Goal: Task Accomplishment & Management: Manage account settings

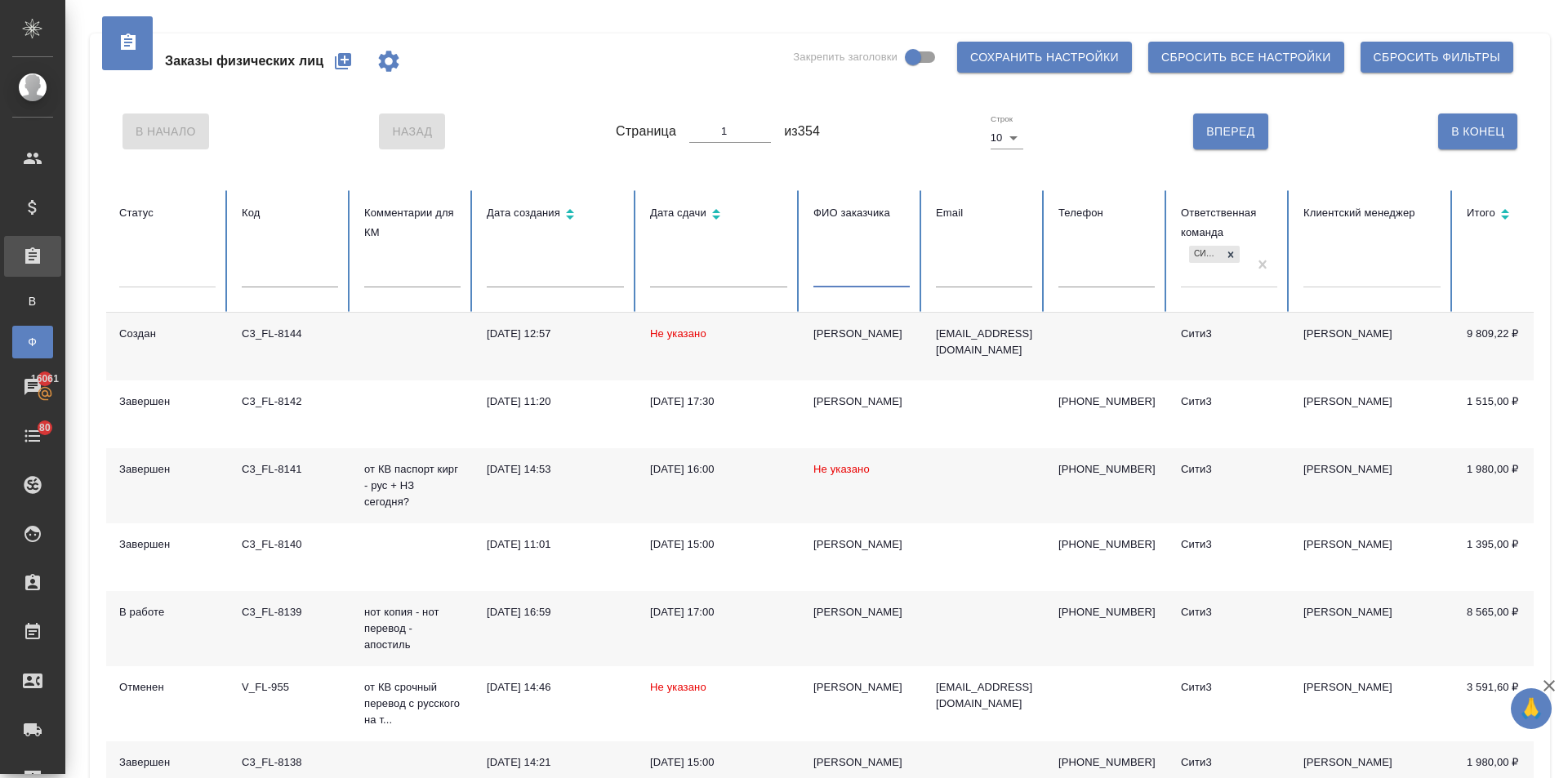
click at [834, 270] on input "text" at bounding box center [861, 276] width 97 height 23
click at [854, 268] on input "text" at bounding box center [861, 276] width 97 height 23
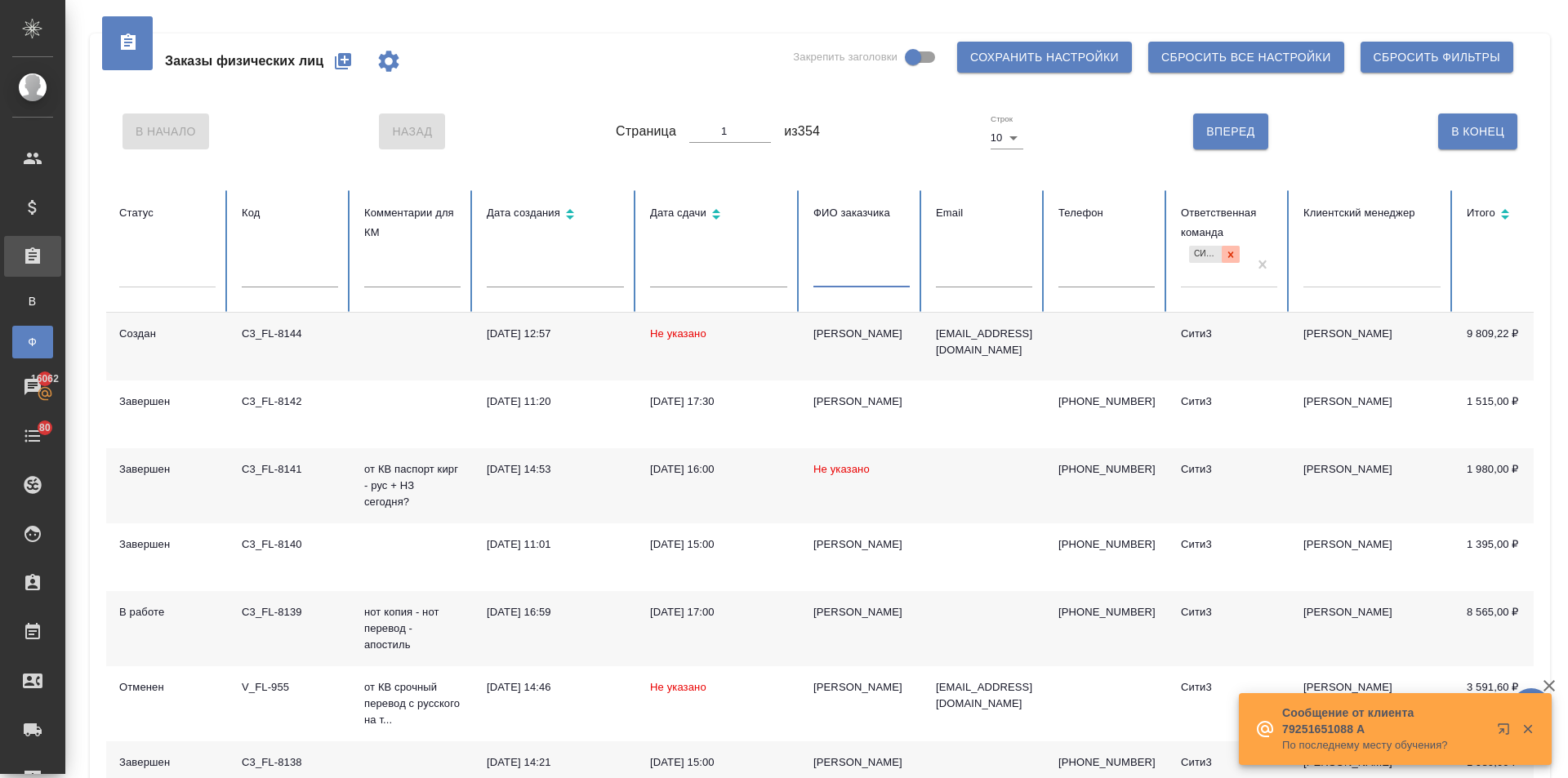
click at [1230, 249] on icon at bounding box center [1231, 255] width 11 height 11
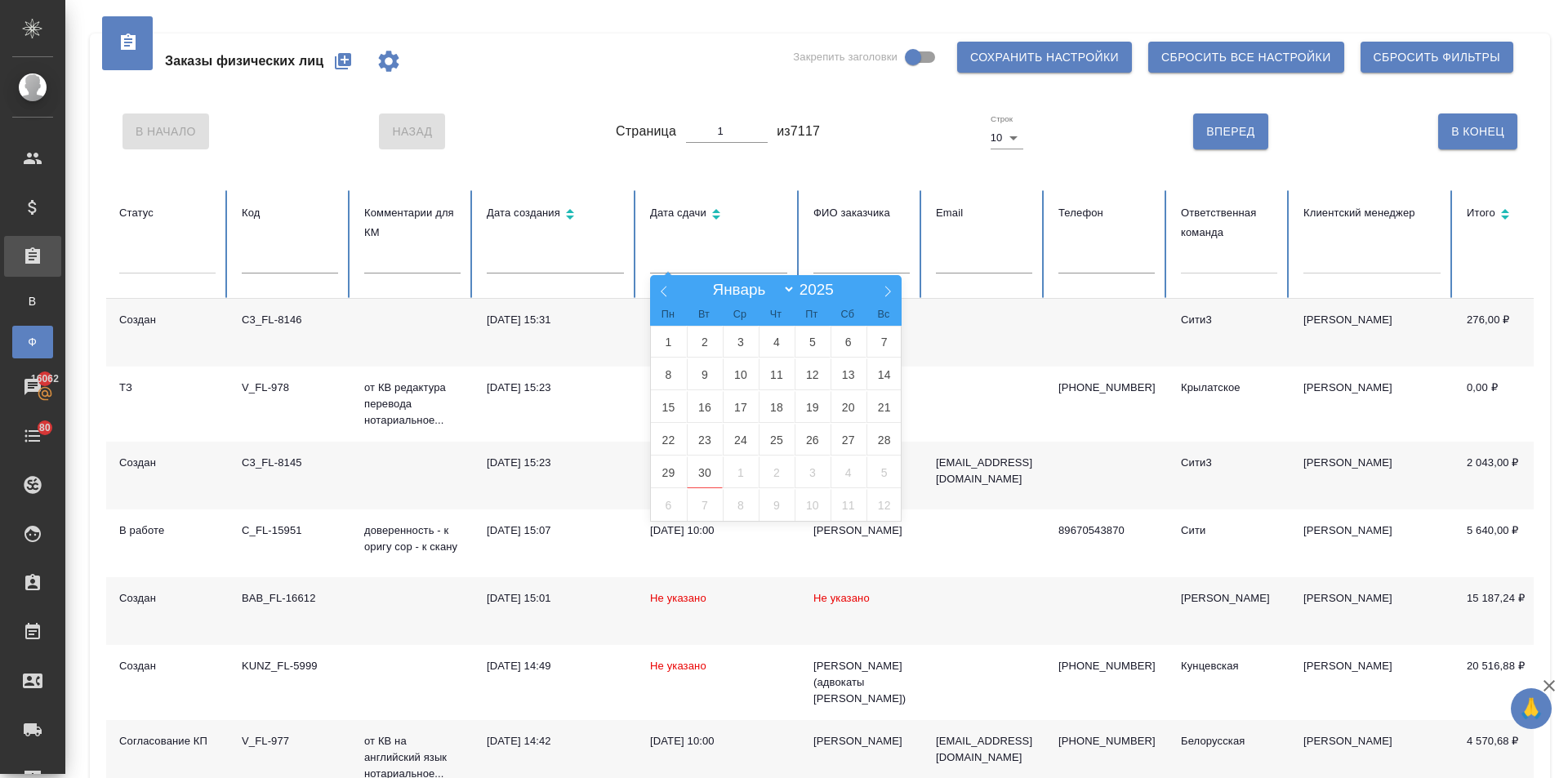
click at [681, 260] on input "text" at bounding box center [719, 262] width 138 height 23
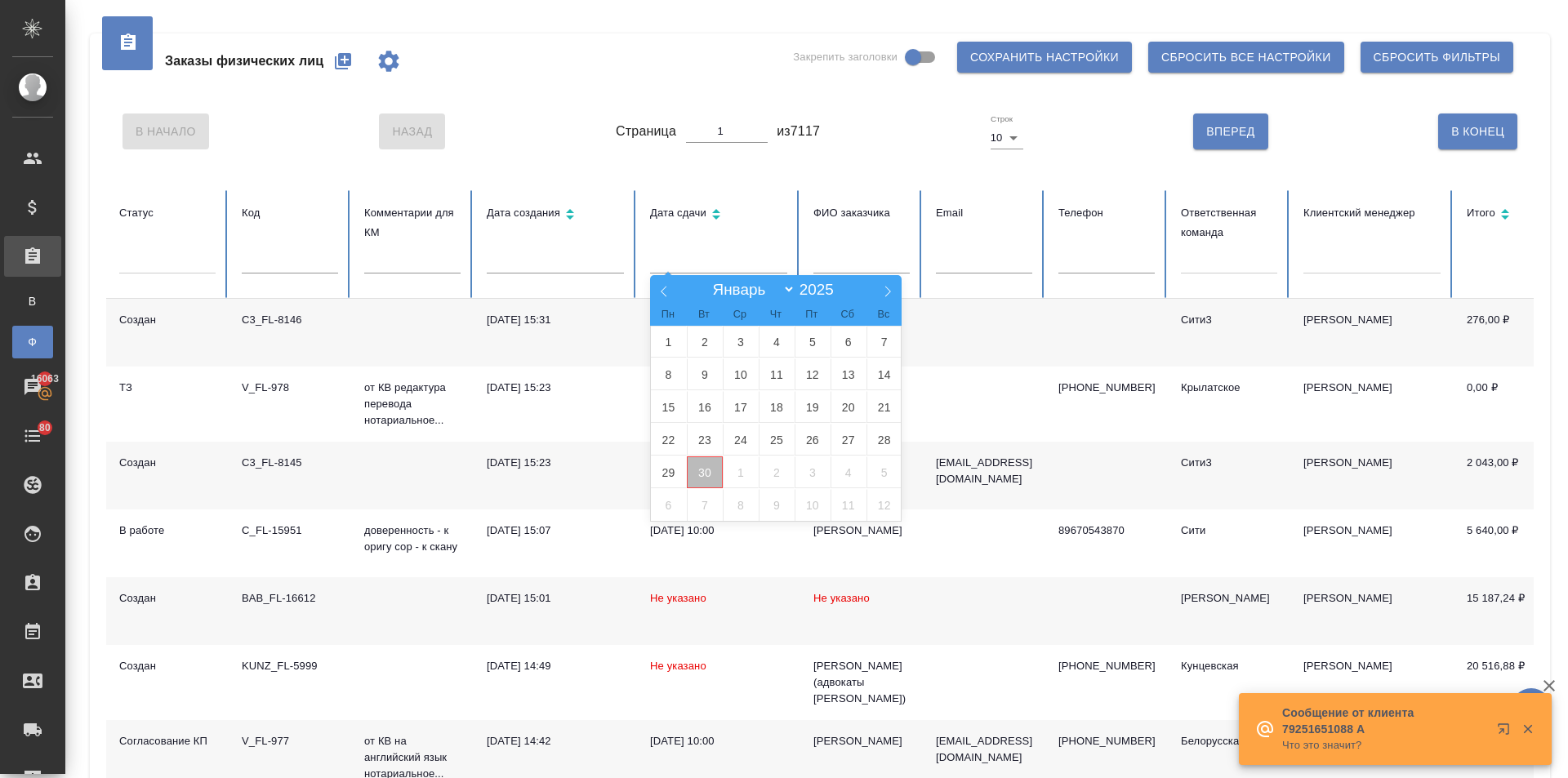
click at [705, 473] on span "30" at bounding box center [705, 472] width 36 height 32
type input "30.09"
click at [776, 476] on span "2" at bounding box center [776, 472] width 36 height 32
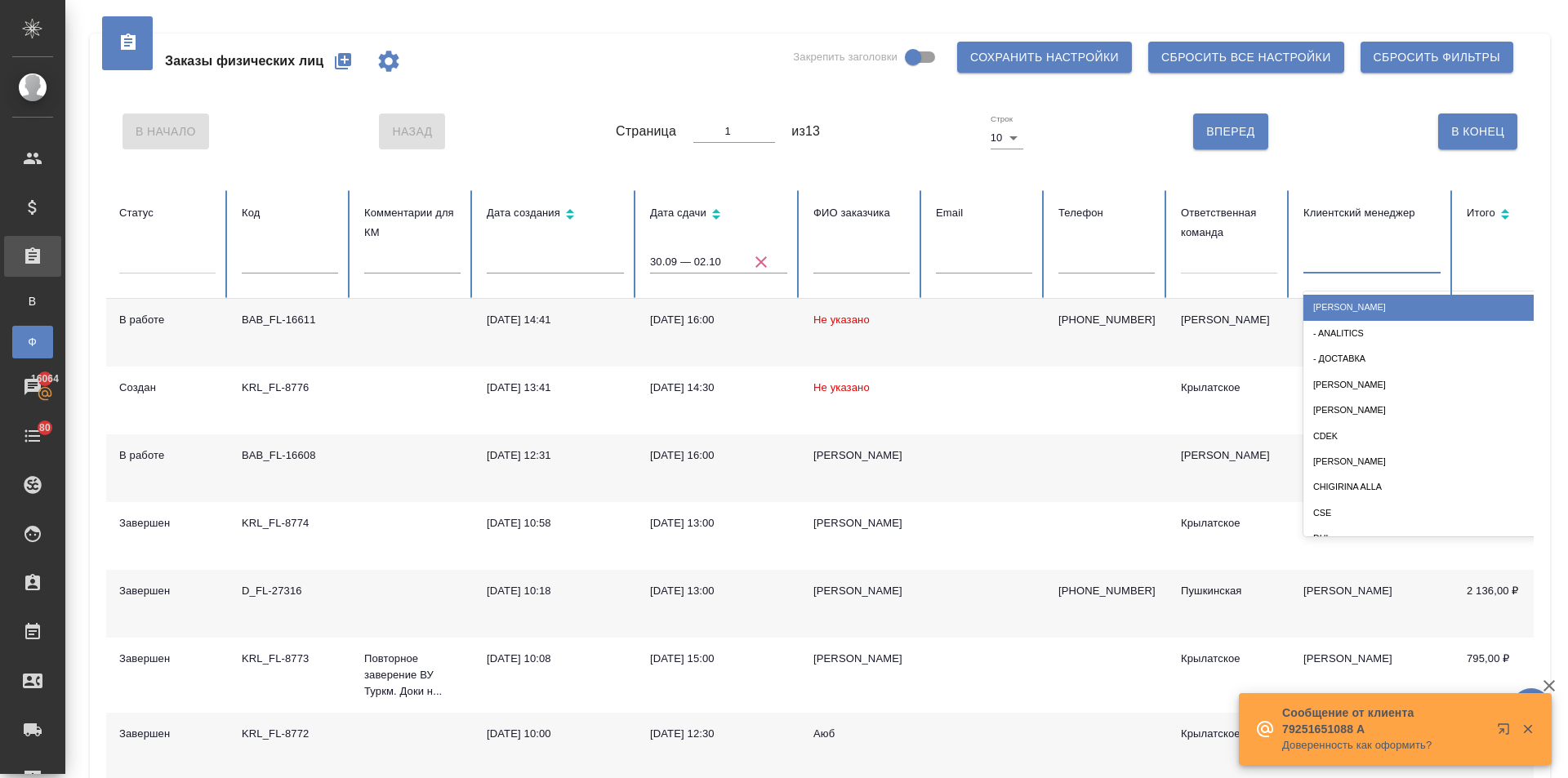
click at [1306, 250] on div at bounding box center [1372, 257] width 138 height 24
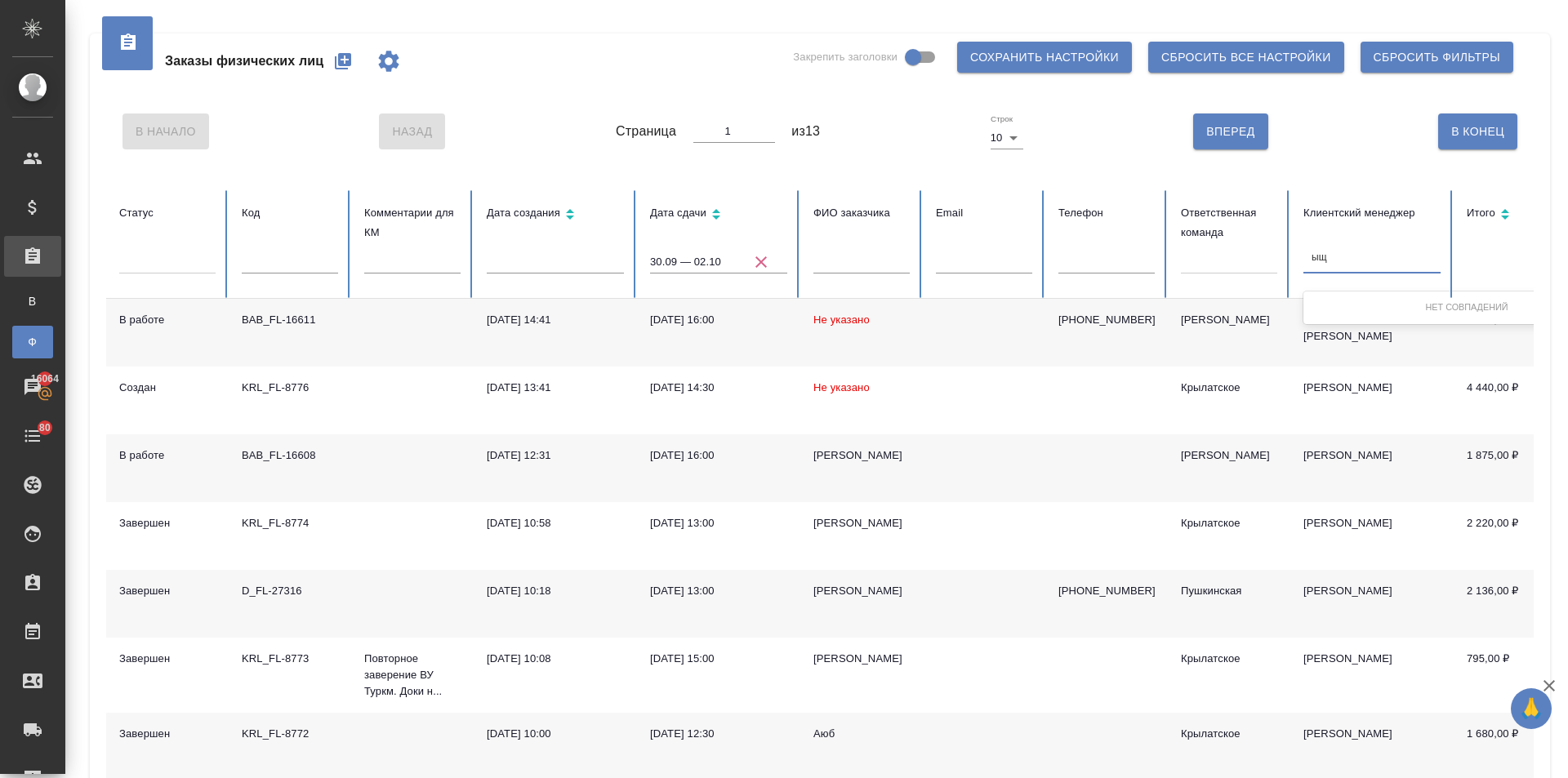
type input "ы"
type input "solov"
click at [1349, 310] on div "Solovkova Ekaterina" at bounding box center [1466, 307] width 327 height 25
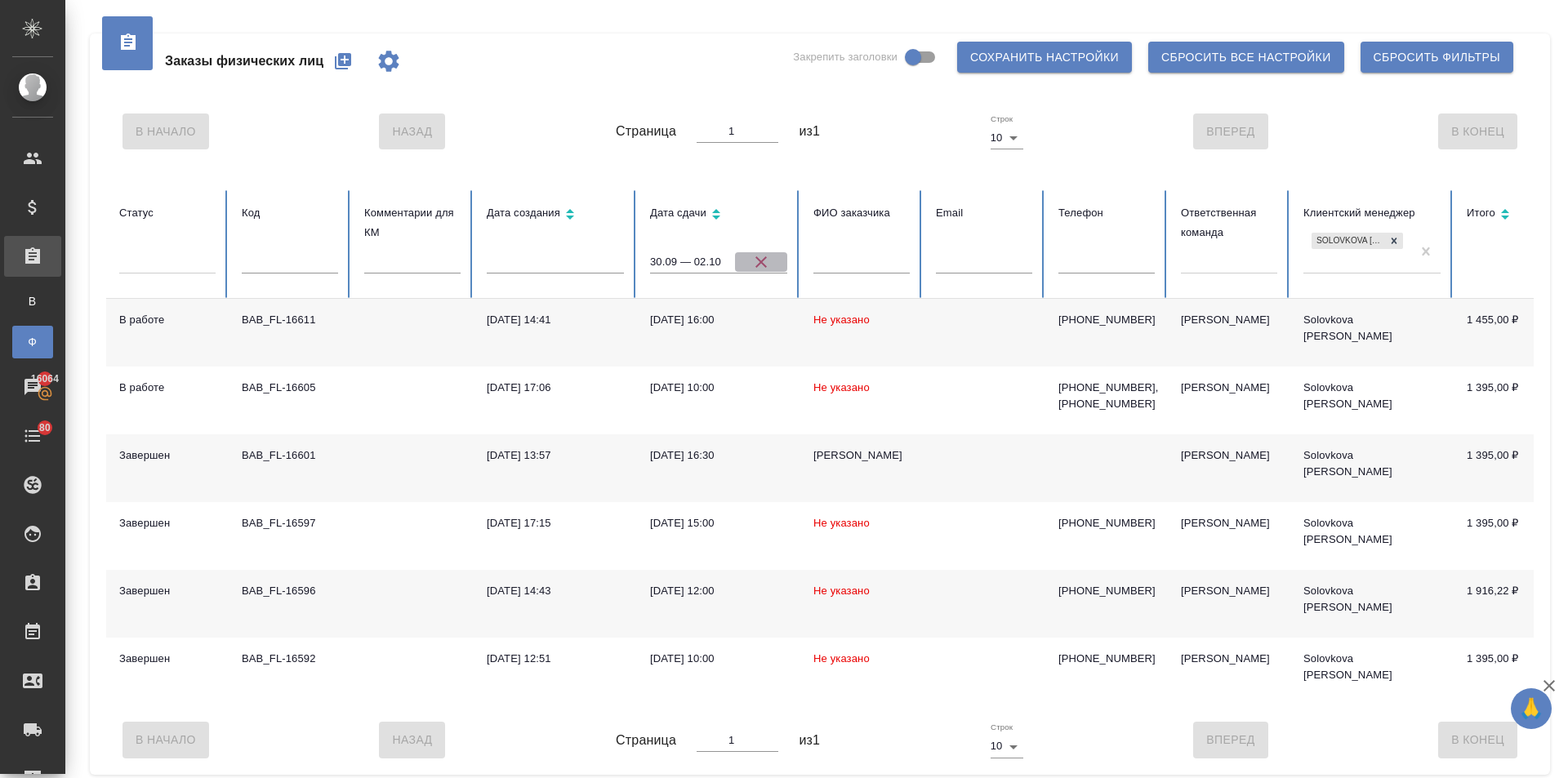
click at [752, 257] on icon "button" at bounding box center [761, 262] width 20 height 20
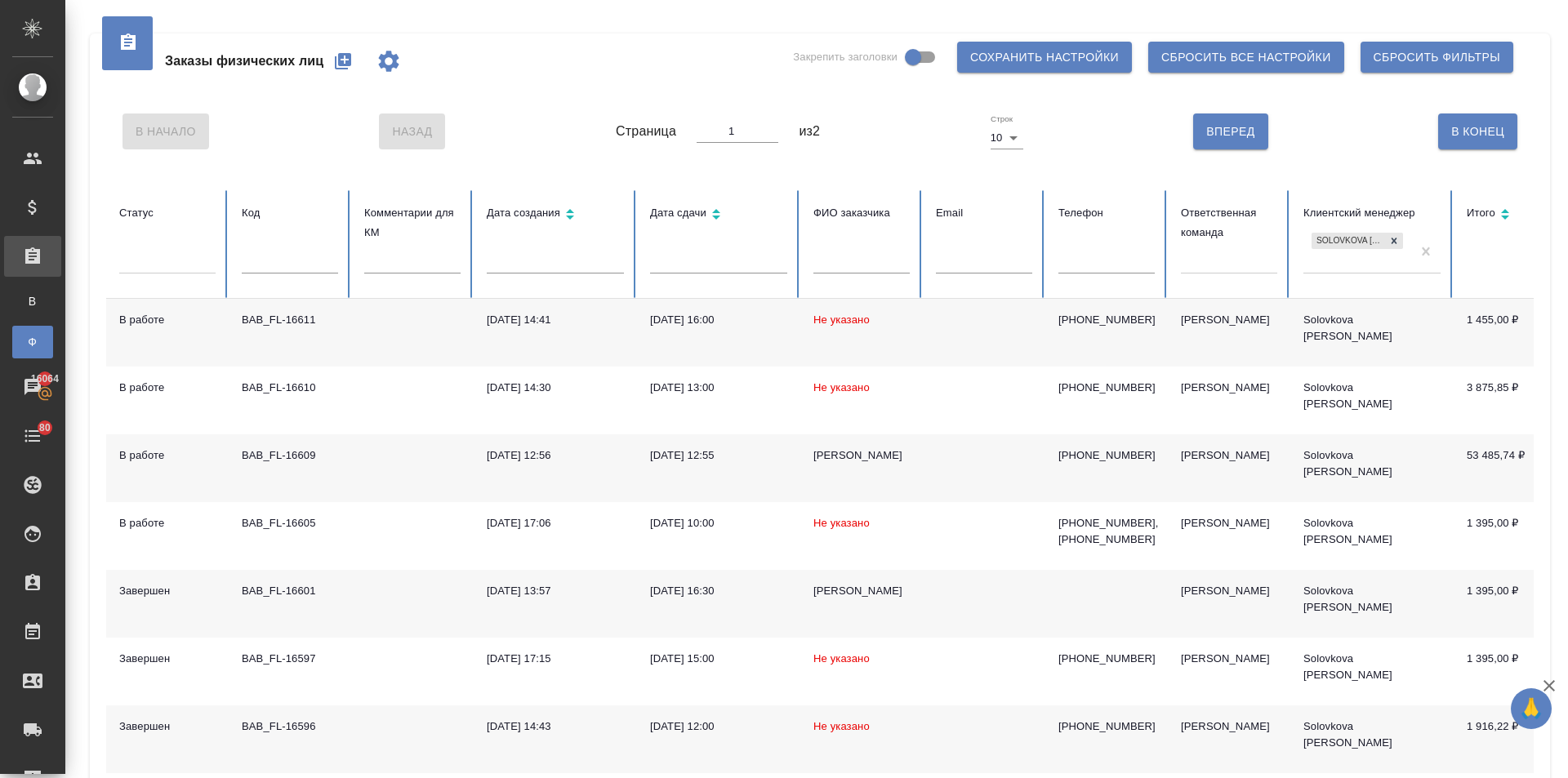
click at [838, 452] on div "Владимир" at bounding box center [861, 456] width 97 height 16
click at [835, 258] on input "text" at bounding box center [861, 262] width 97 height 23
click at [1224, 256] on div at bounding box center [1229, 257] width 97 height 24
click at [857, 260] on input "text" at bounding box center [861, 262] width 97 height 23
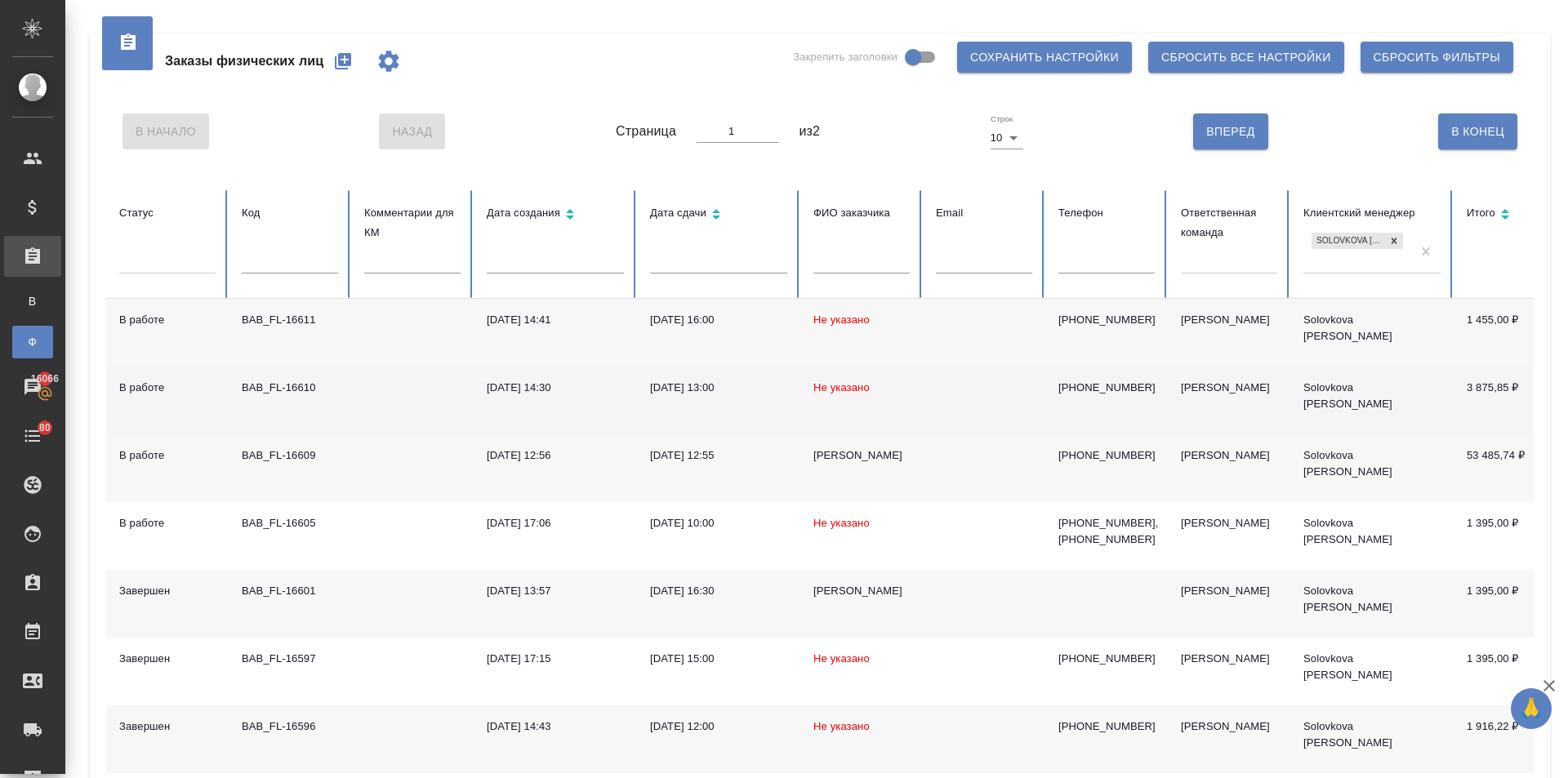
click at [816, 384] on span "Не указано" at bounding box center [841, 387] width 56 height 12
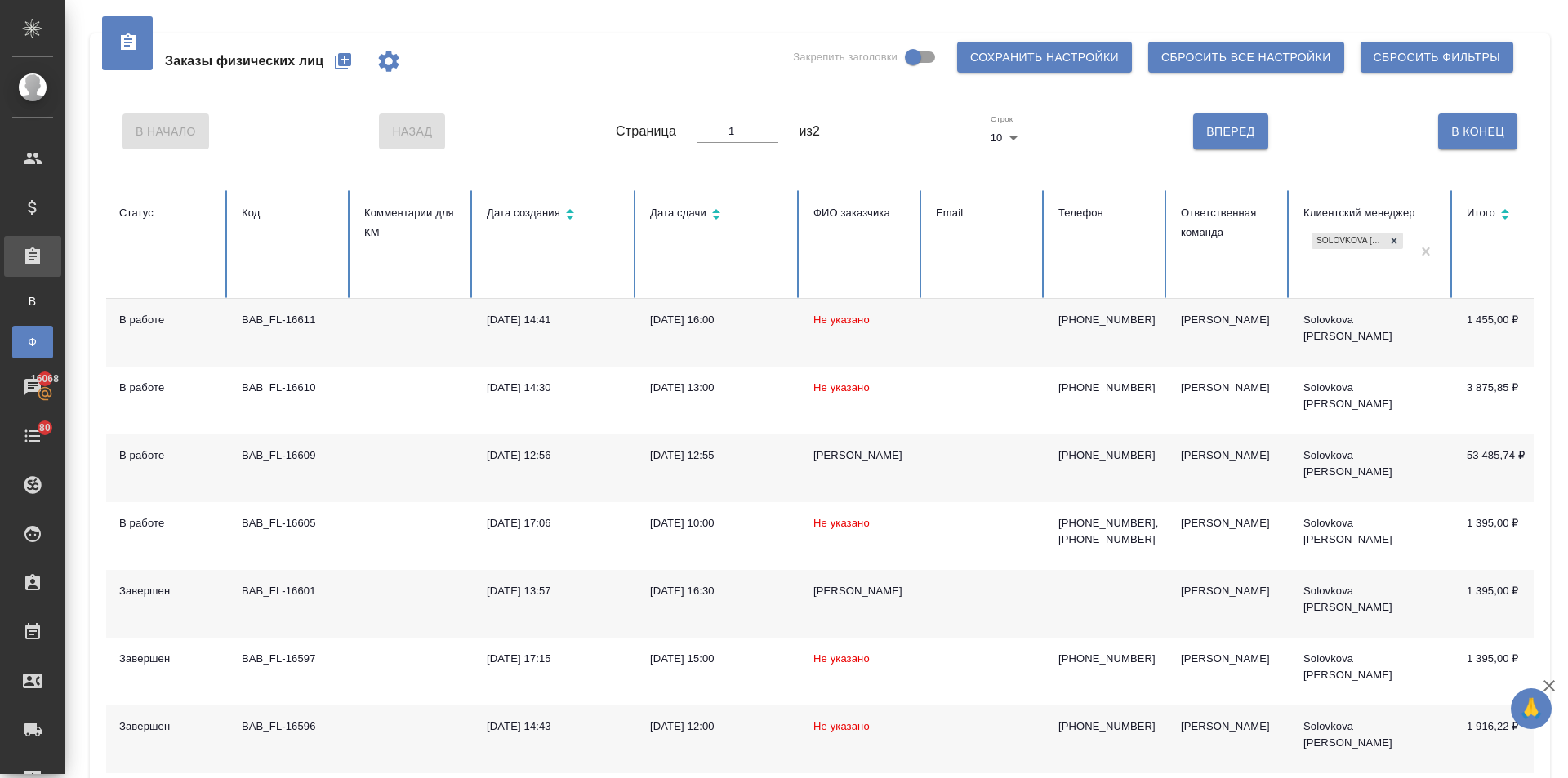
click at [839, 459] on div "Владимир" at bounding box center [861, 456] width 97 height 16
click at [346, 69] on icon "button" at bounding box center [343, 61] width 16 height 16
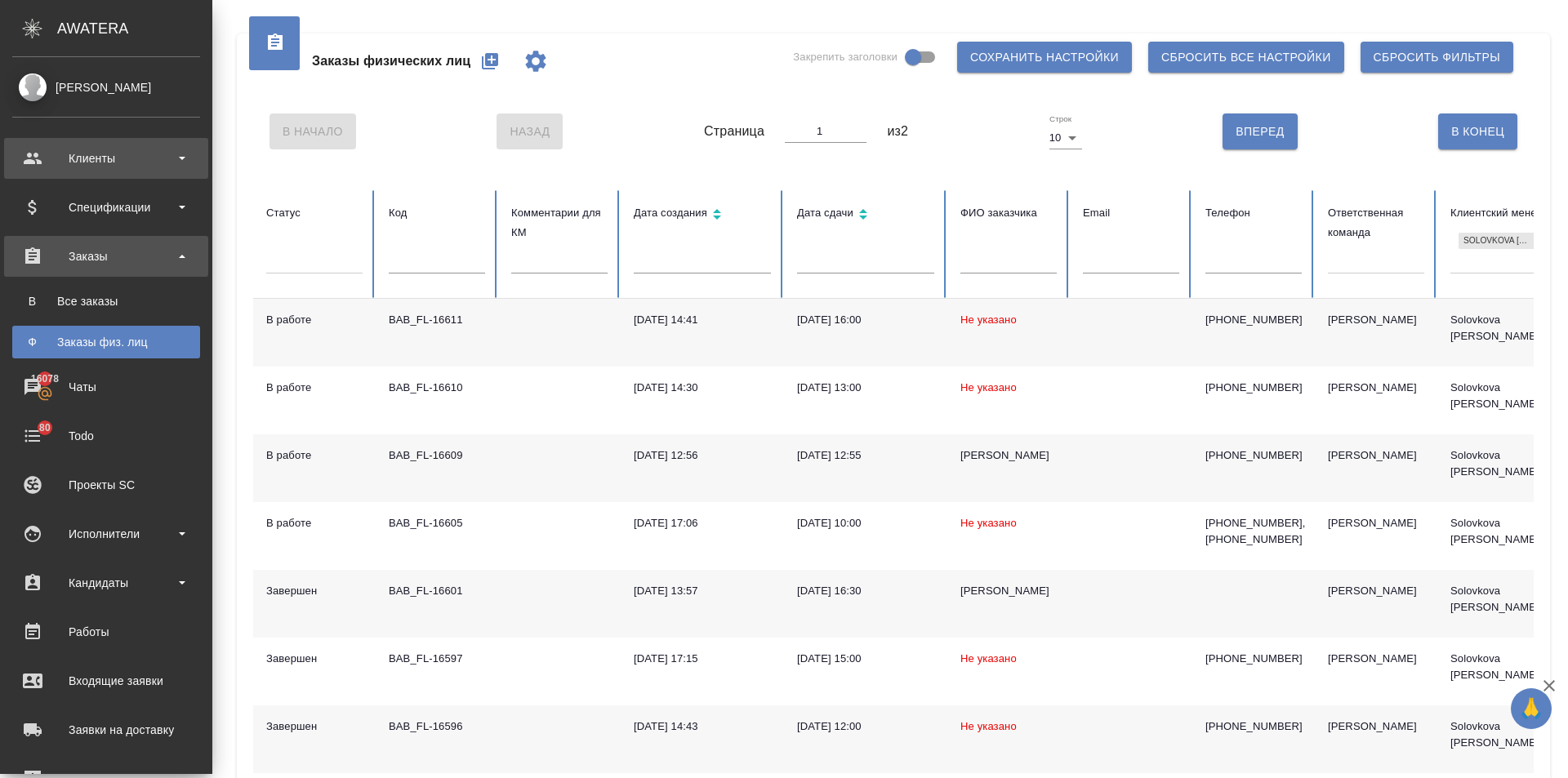
click at [34, 159] on div "Клиенты" at bounding box center [106, 159] width 188 height 25
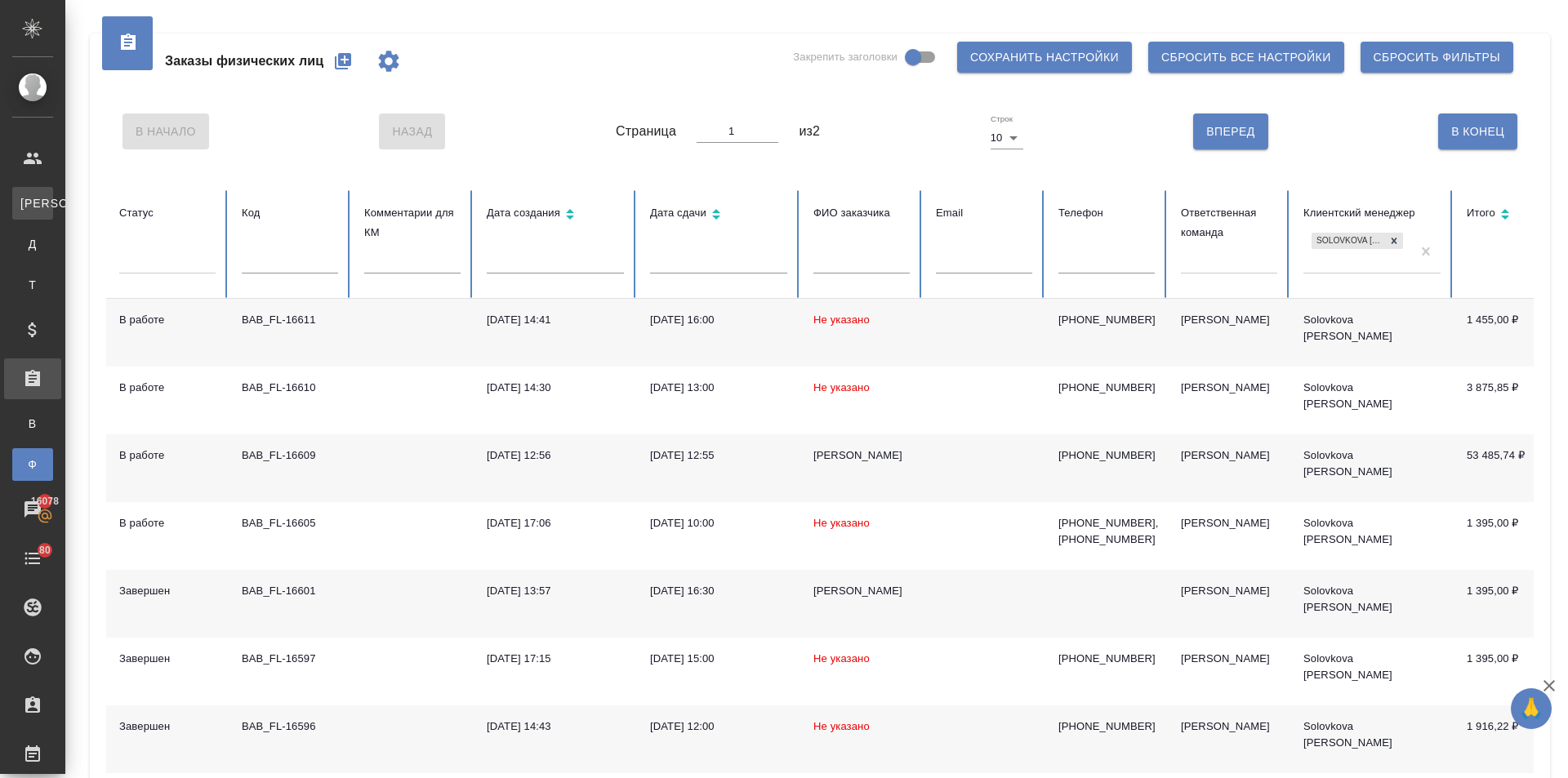
click at [25, 205] on div "Клиенты" at bounding box center [12, 203] width 25 height 16
select select "RU"
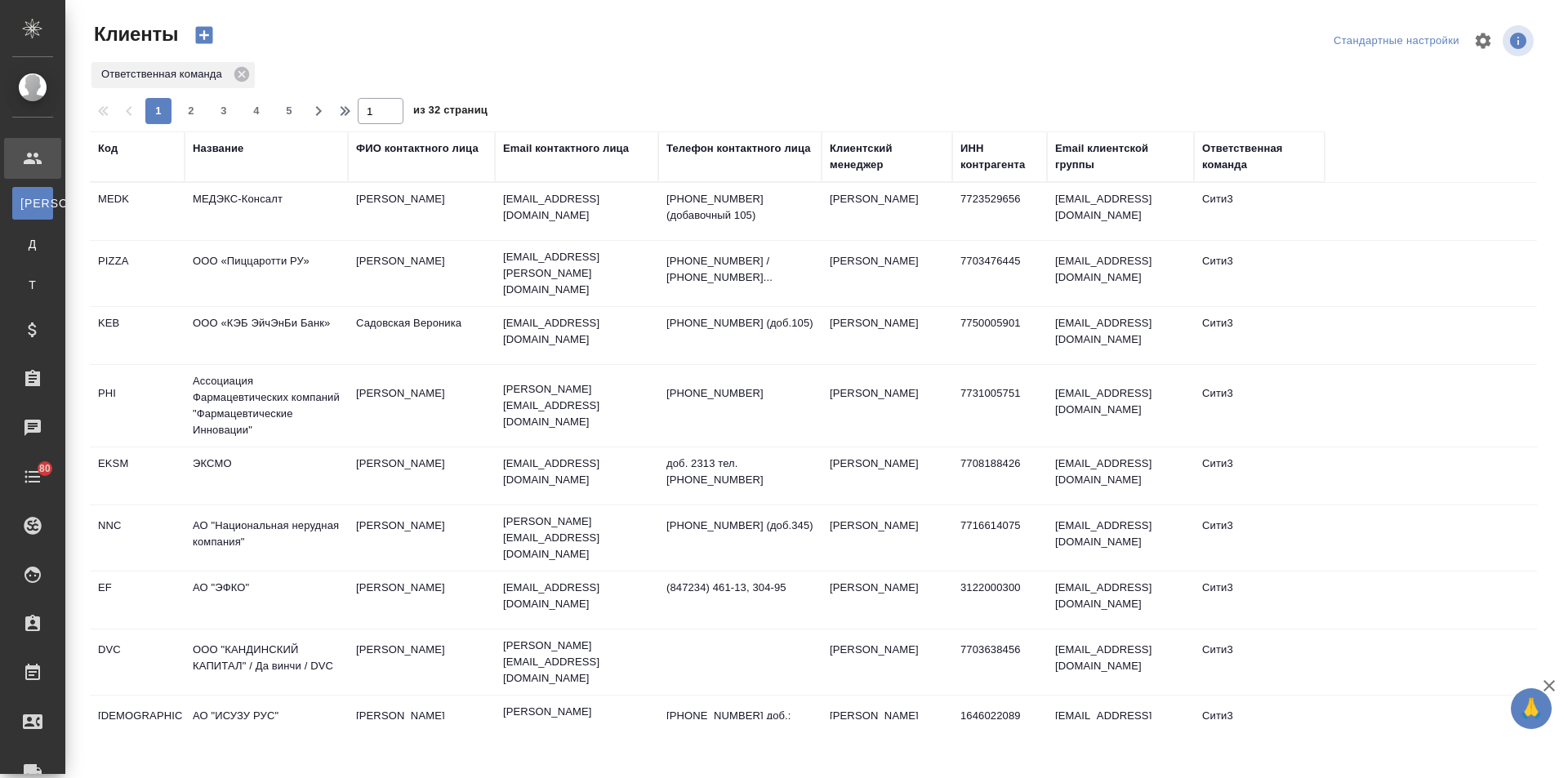
click at [227, 149] on div "Название" at bounding box center [218, 149] width 51 height 16
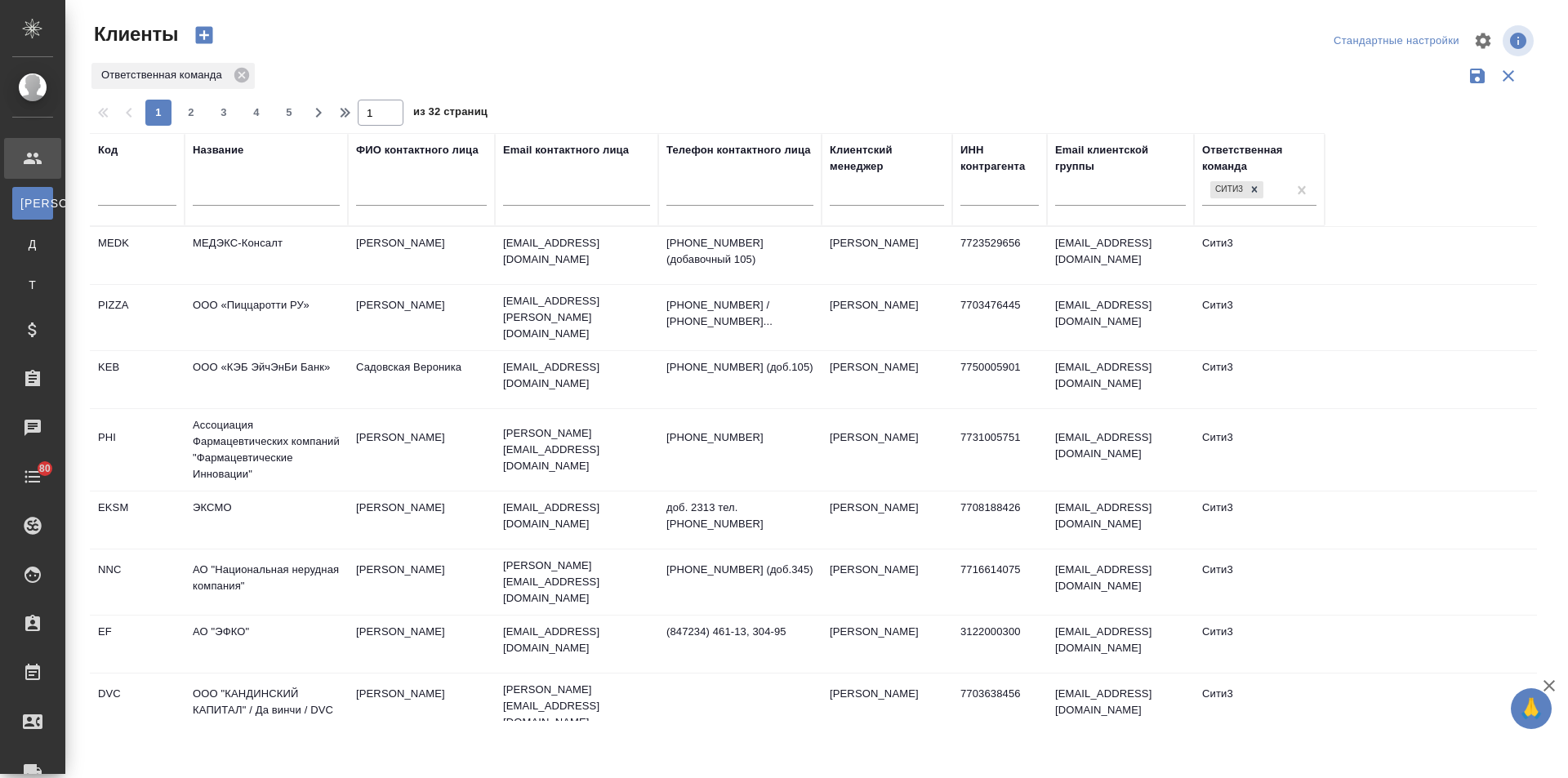
click at [233, 188] on input "text" at bounding box center [266, 195] width 147 height 20
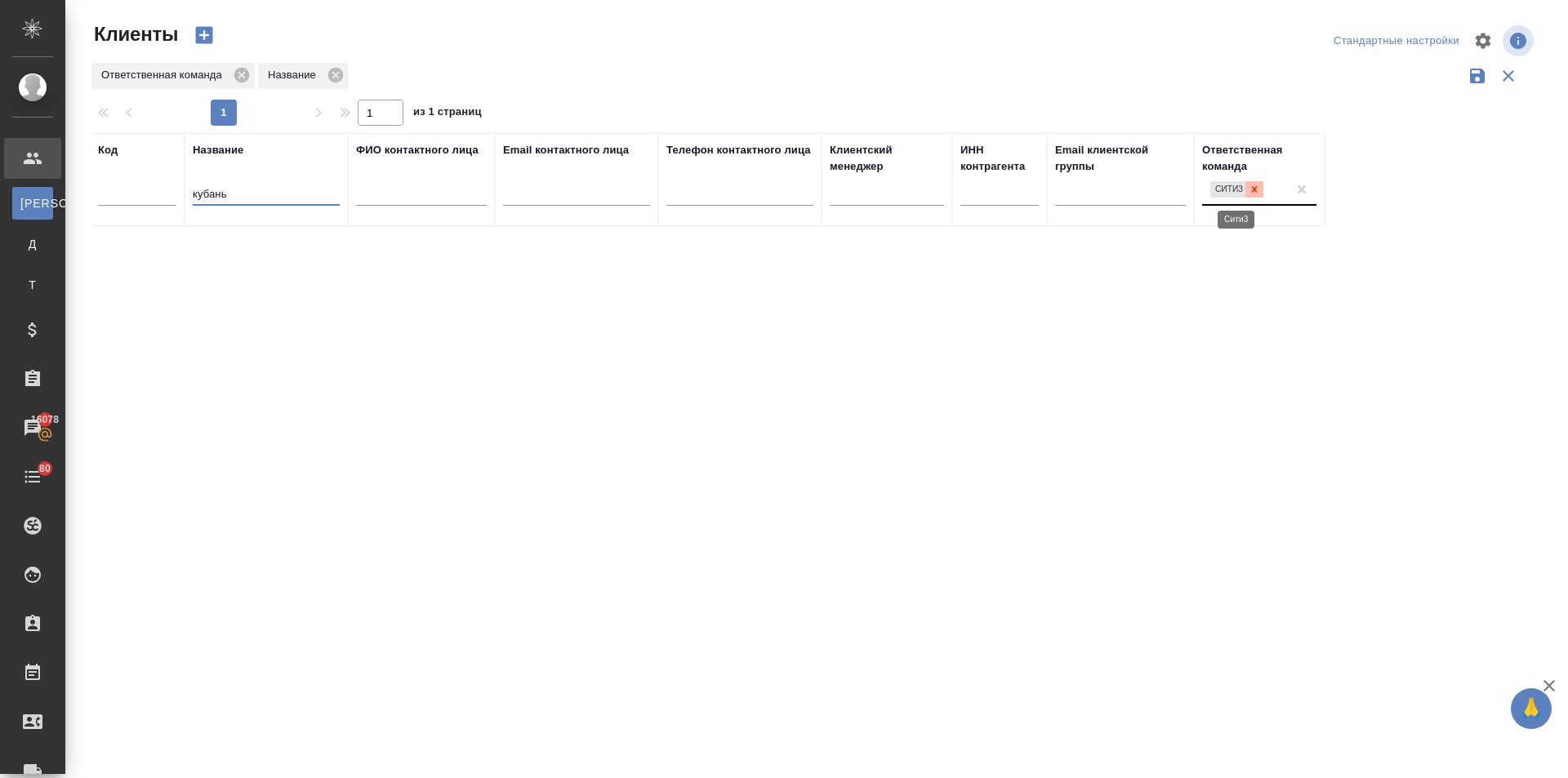
click at [1259, 192] on icon at bounding box center [1254, 189] width 11 height 11
type input "кубань"
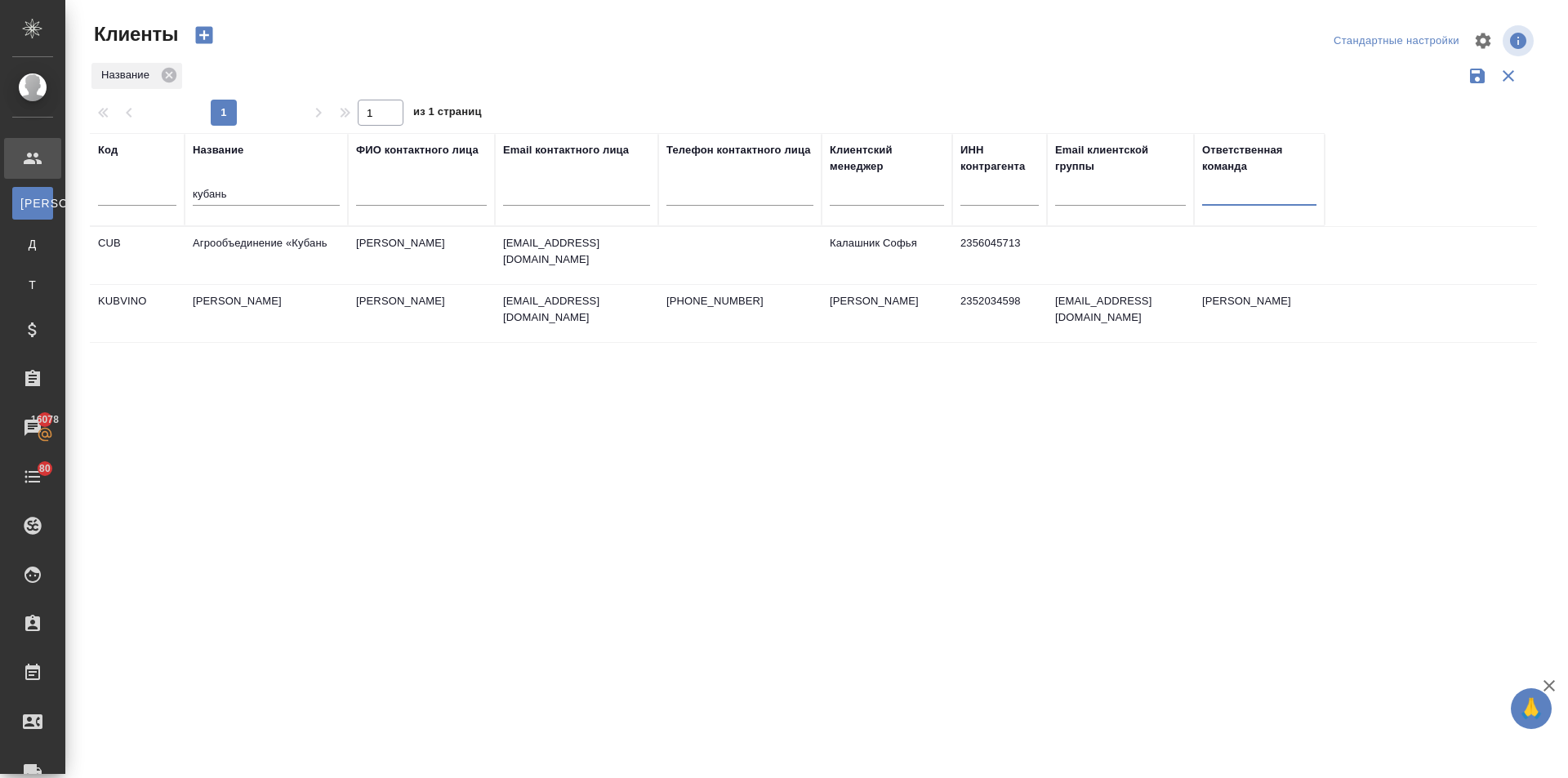
click at [203, 302] on td "Кубань Вино" at bounding box center [265, 314] width 163 height 57
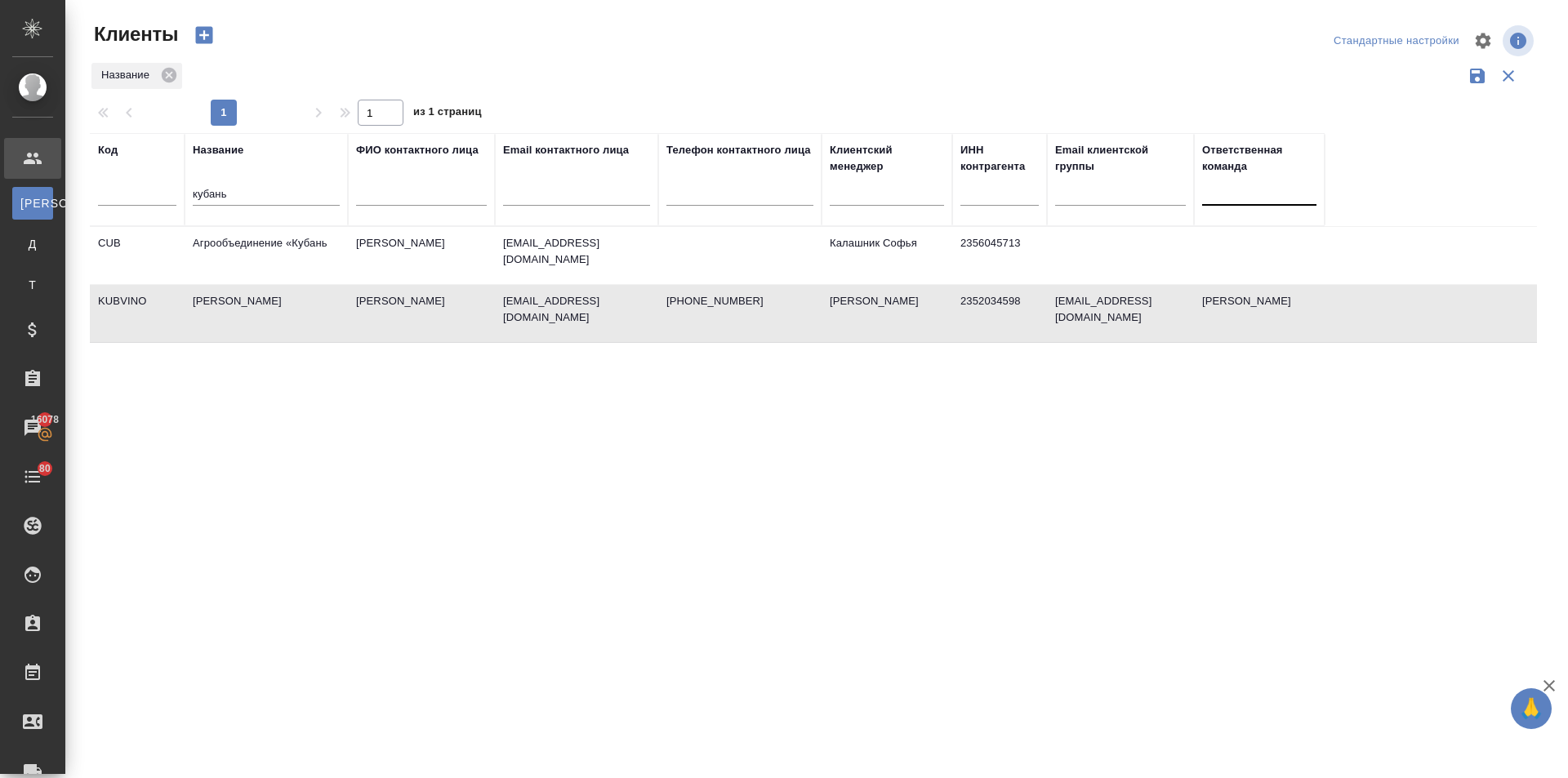
click at [203, 302] on td "[PERSON_NAME]" at bounding box center [265, 314] width 163 height 57
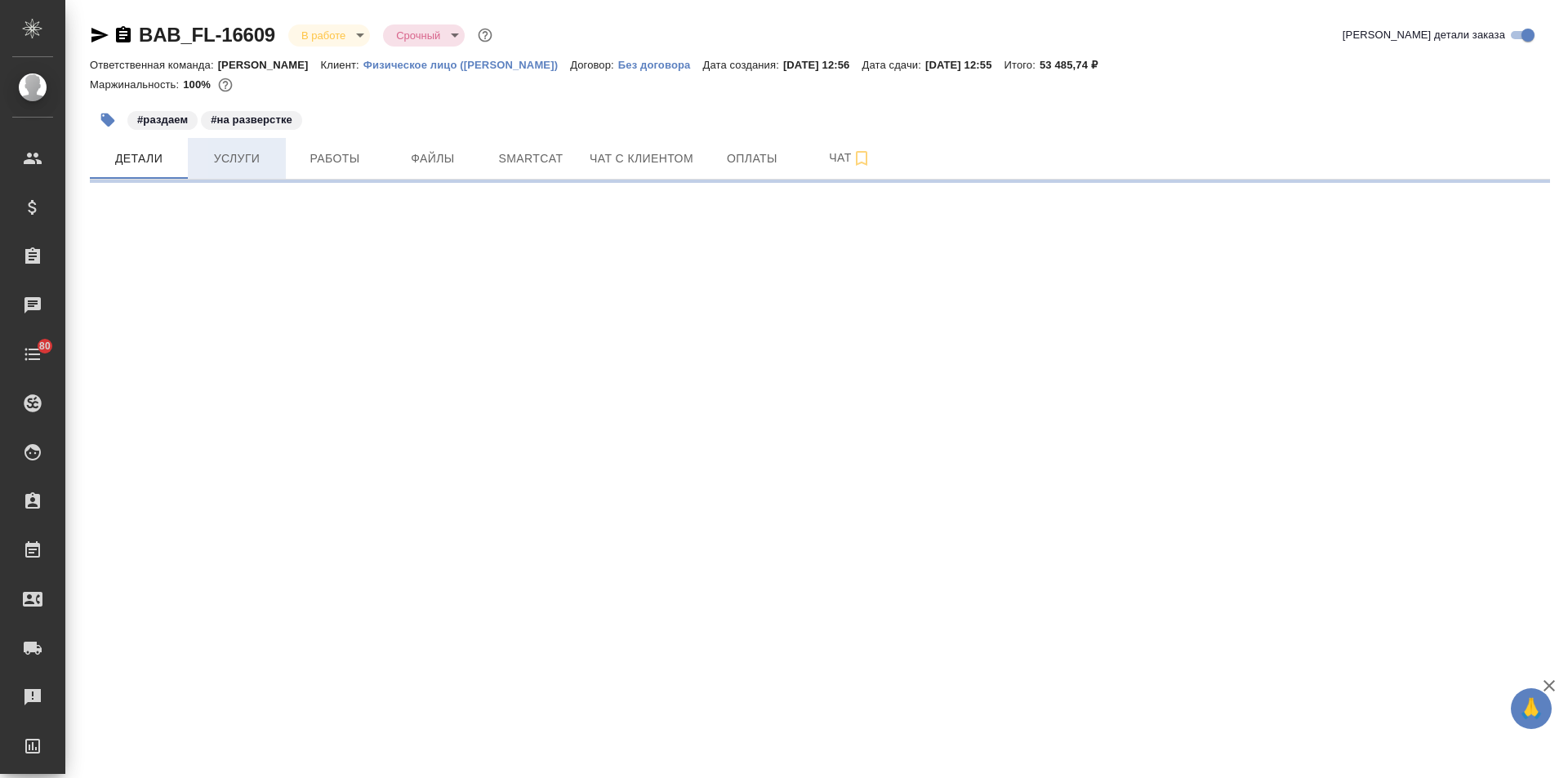
click at [244, 166] on span "Услуги" at bounding box center [237, 159] width 79 height 20
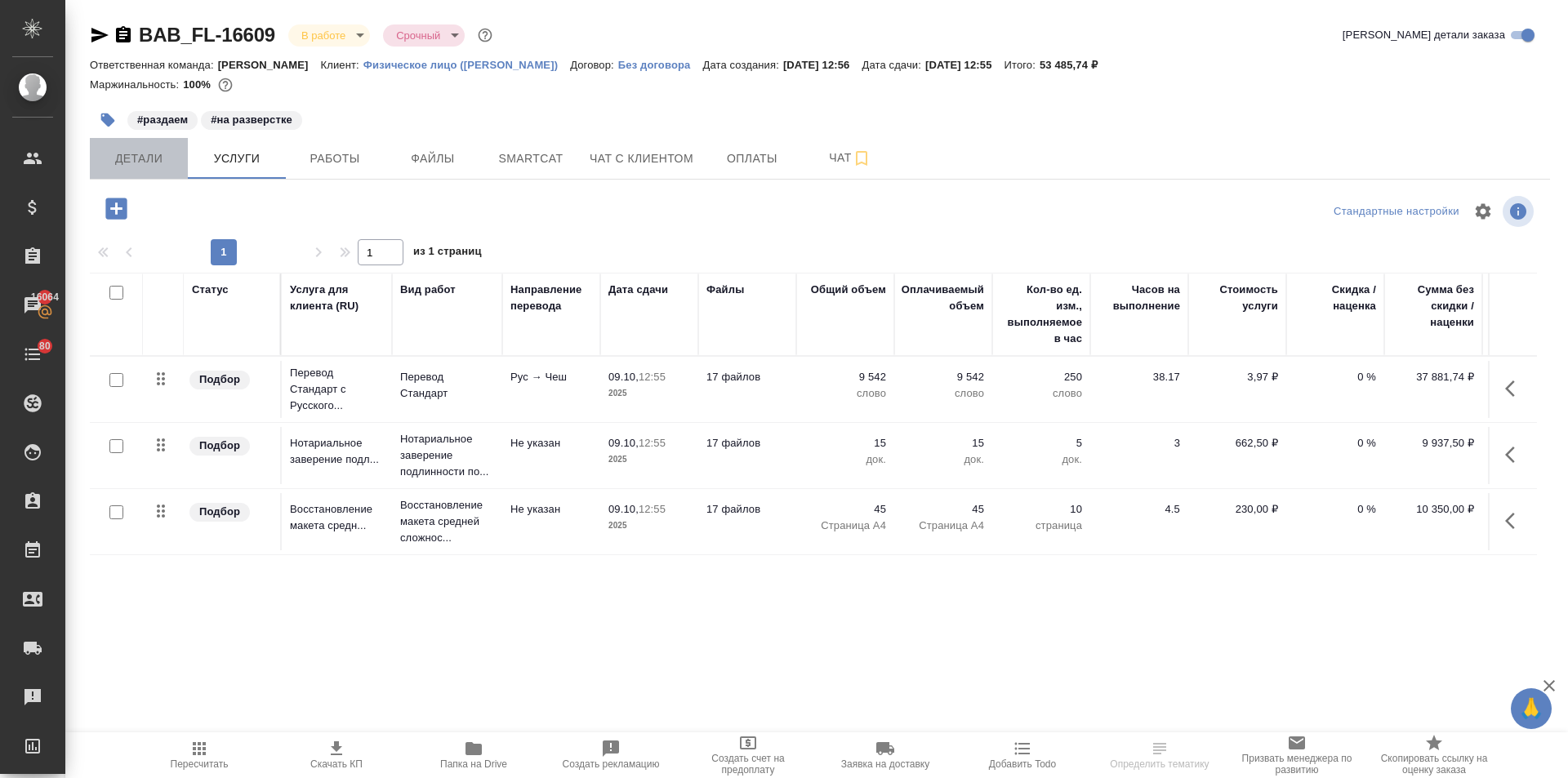
click at [148, 159] on span "Детали" at bounding box center [139, 159] width 79 height 20
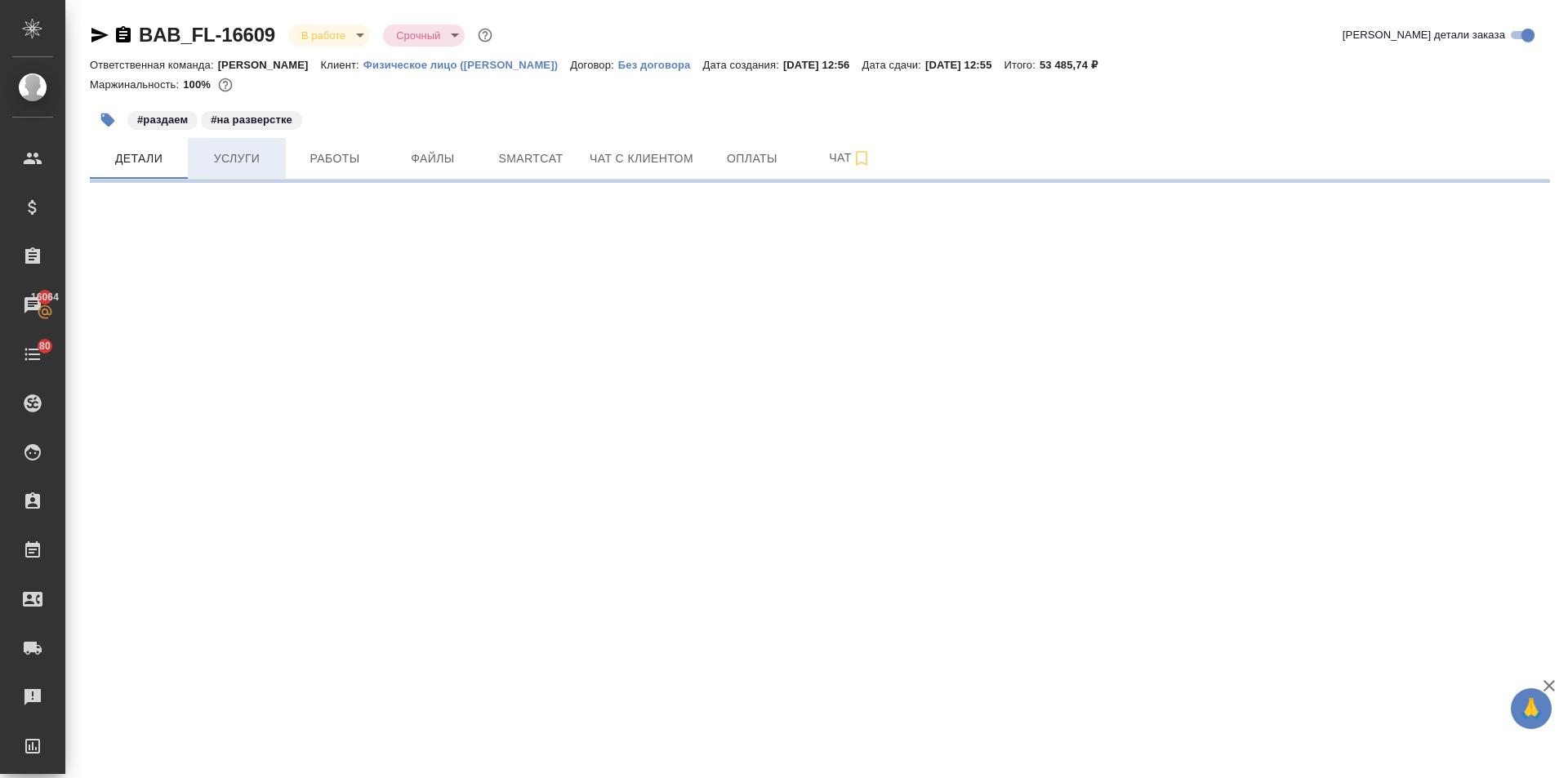
select select "RU"
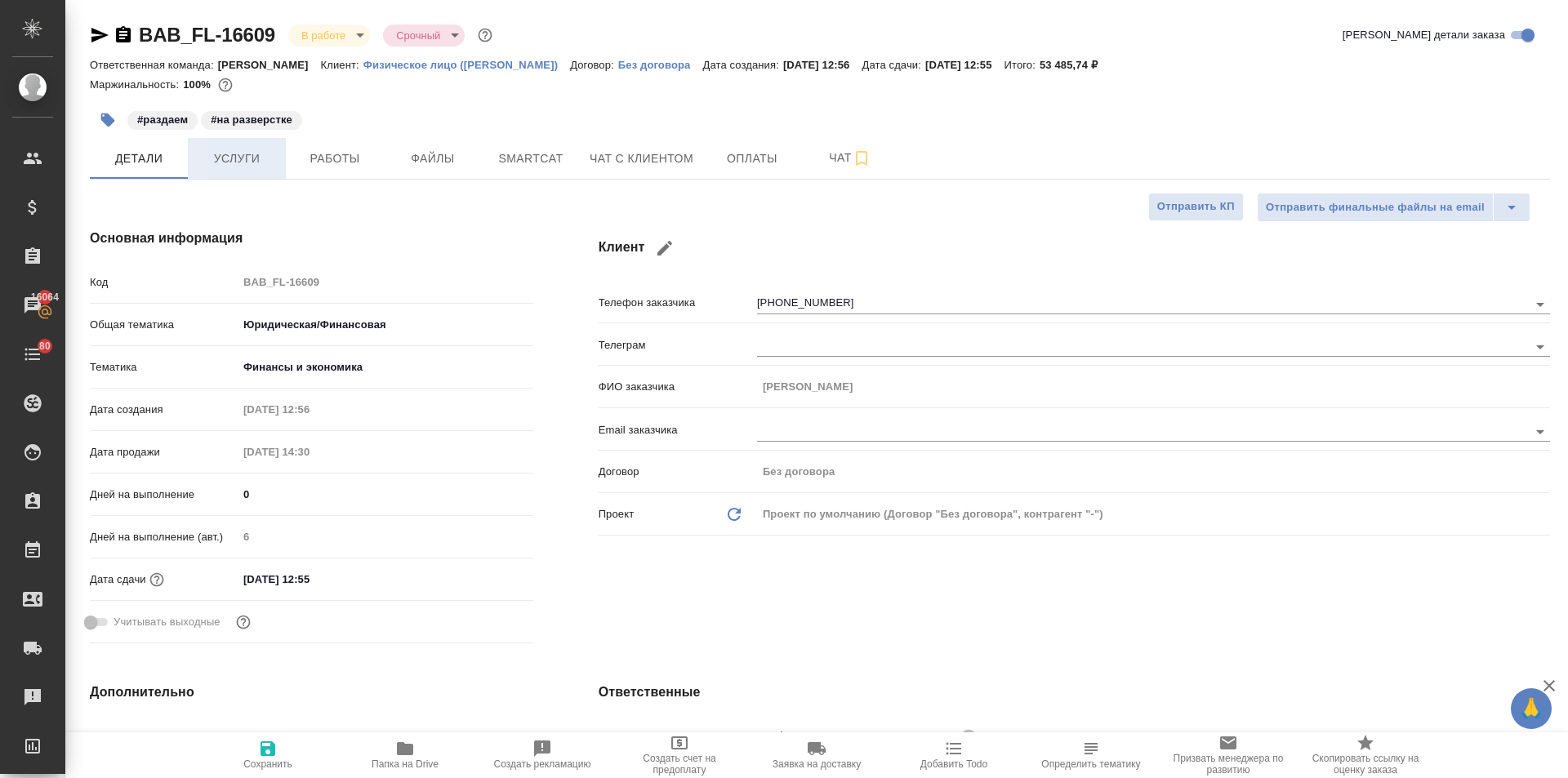
type textarea "x"
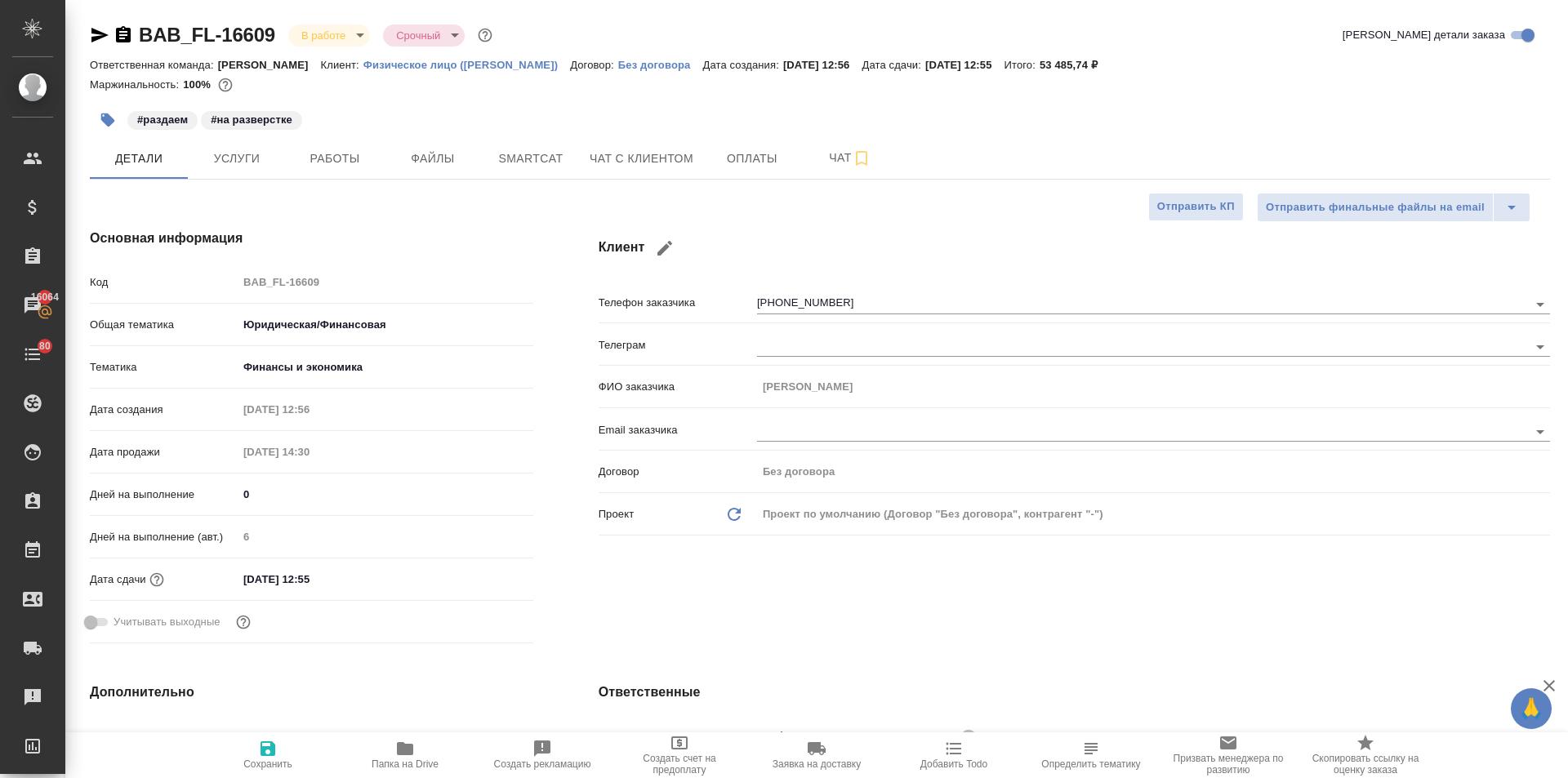
type textarea "x"
click at [231, 169] on button "Услуги" at bounding box center [237, 159] width 98 height 41
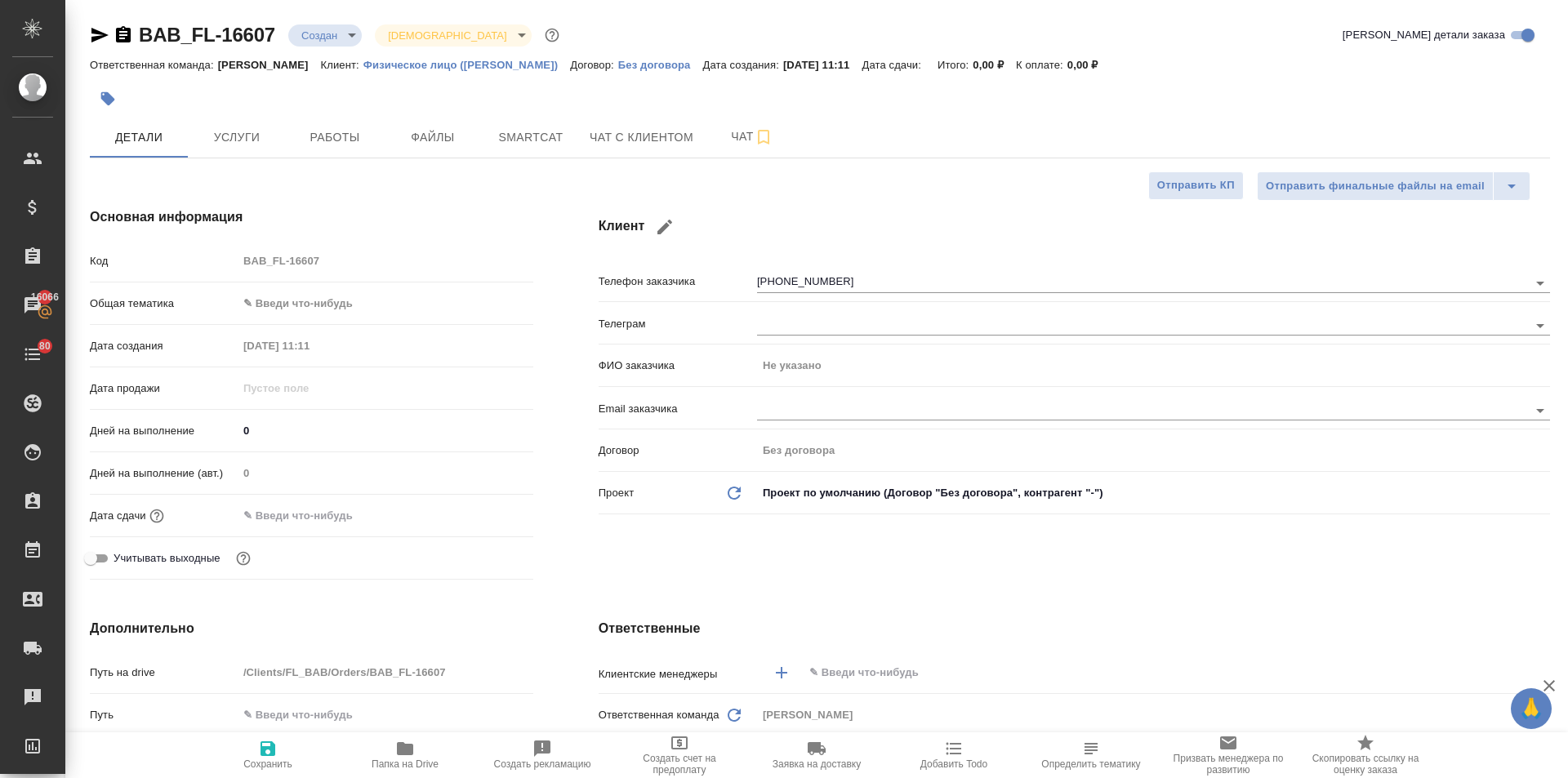
select select "RU"
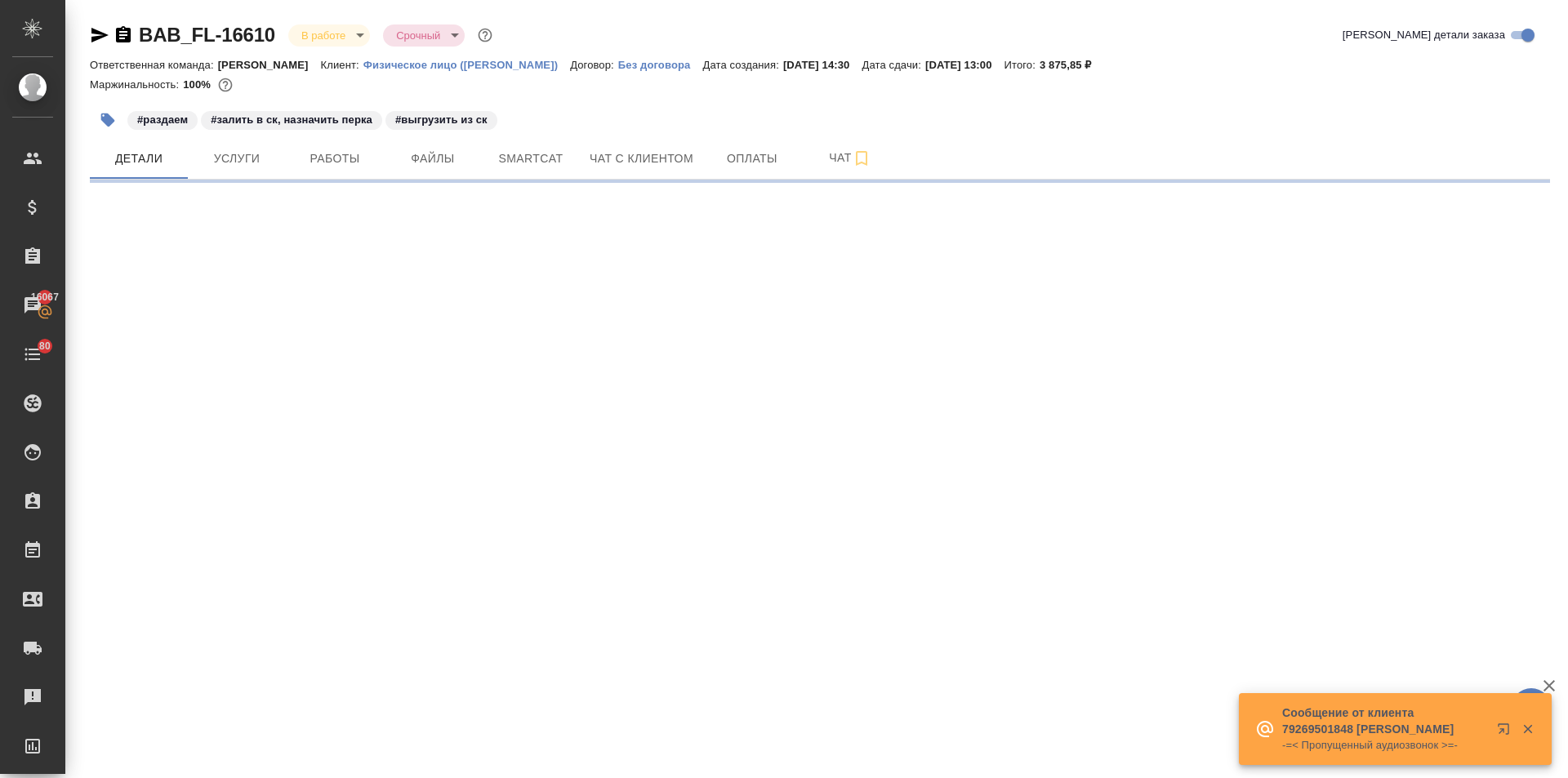
select select "RU"
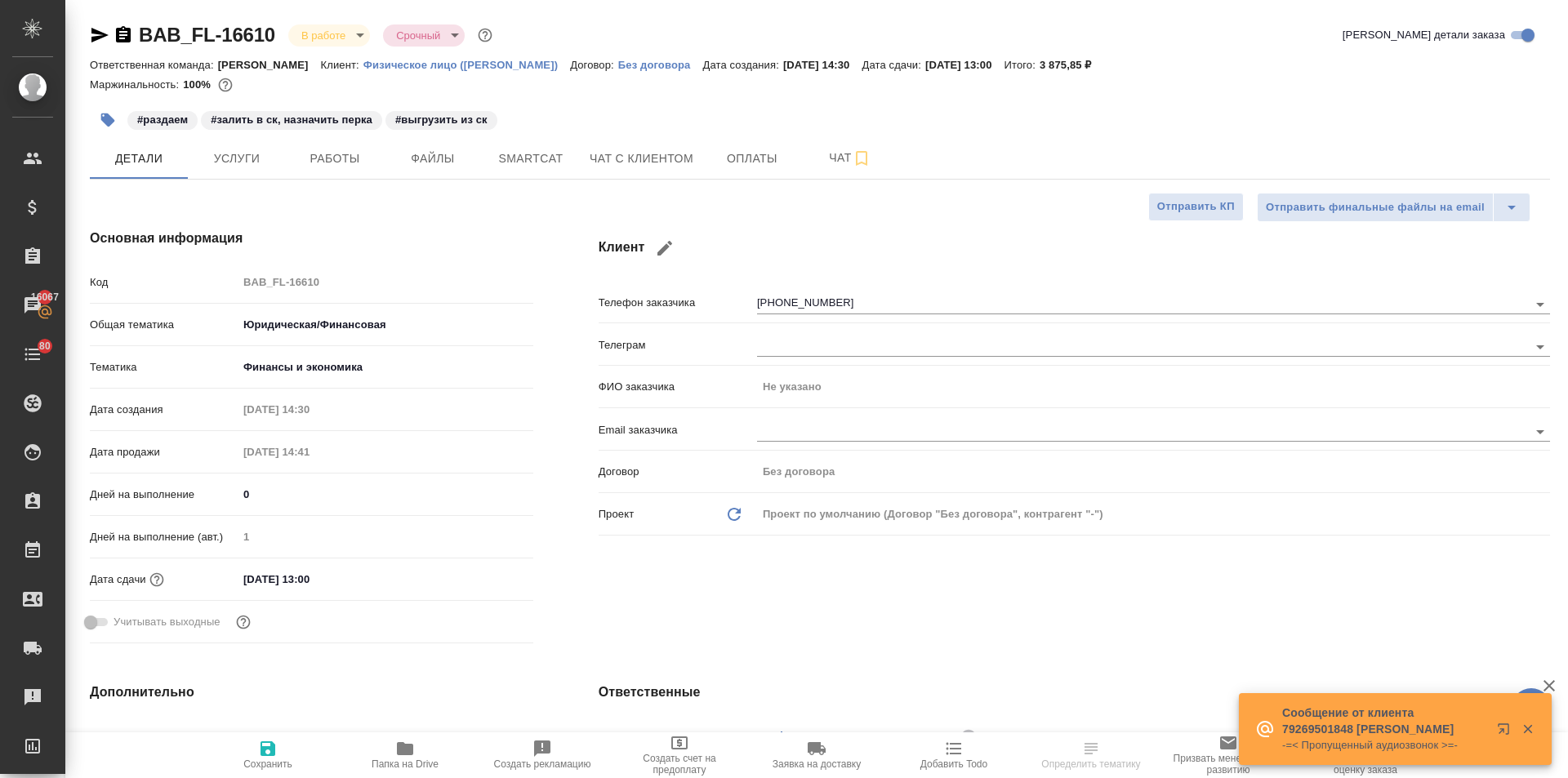
type textarea "x"
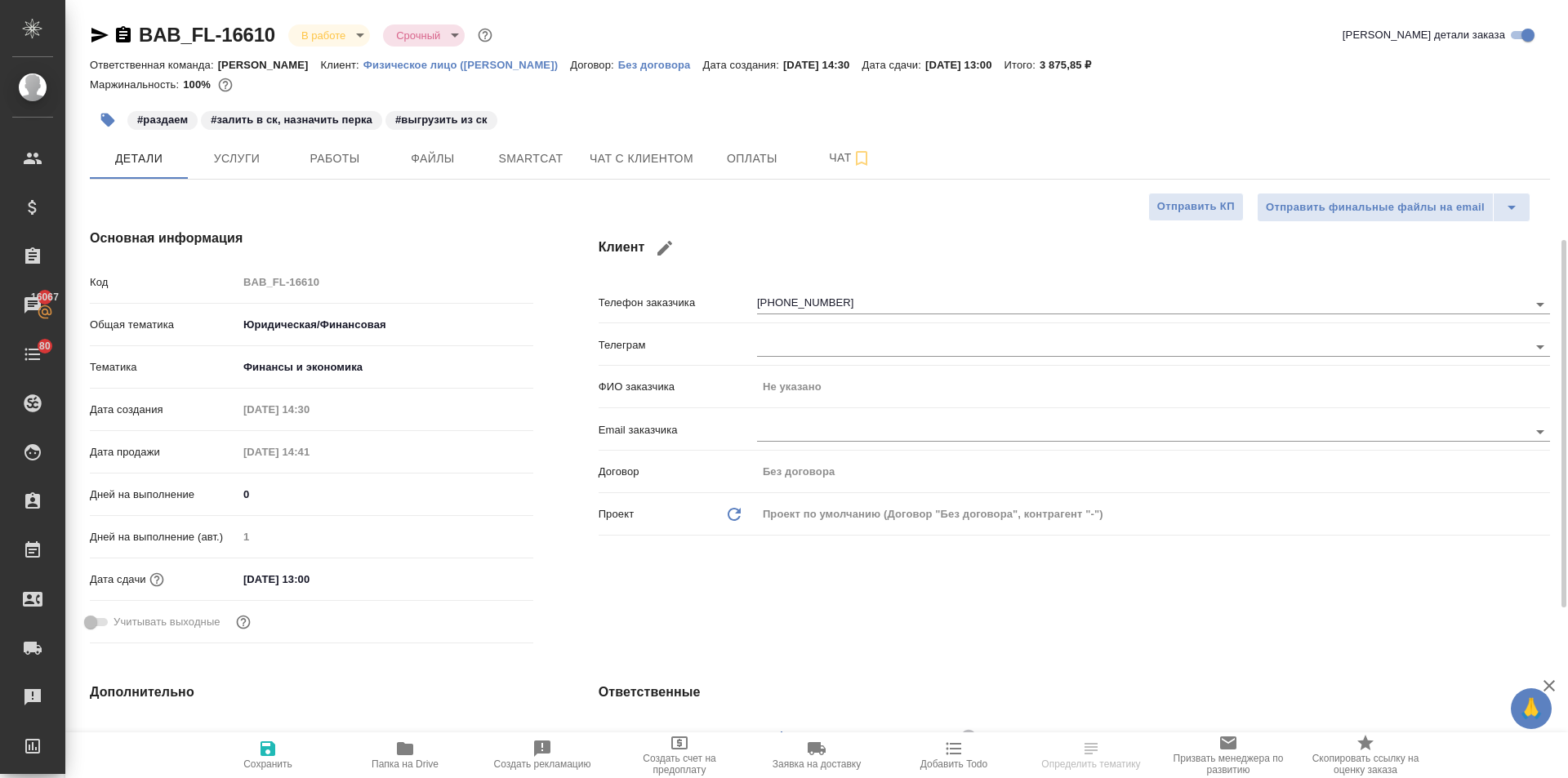
scroll to position [245, 0]
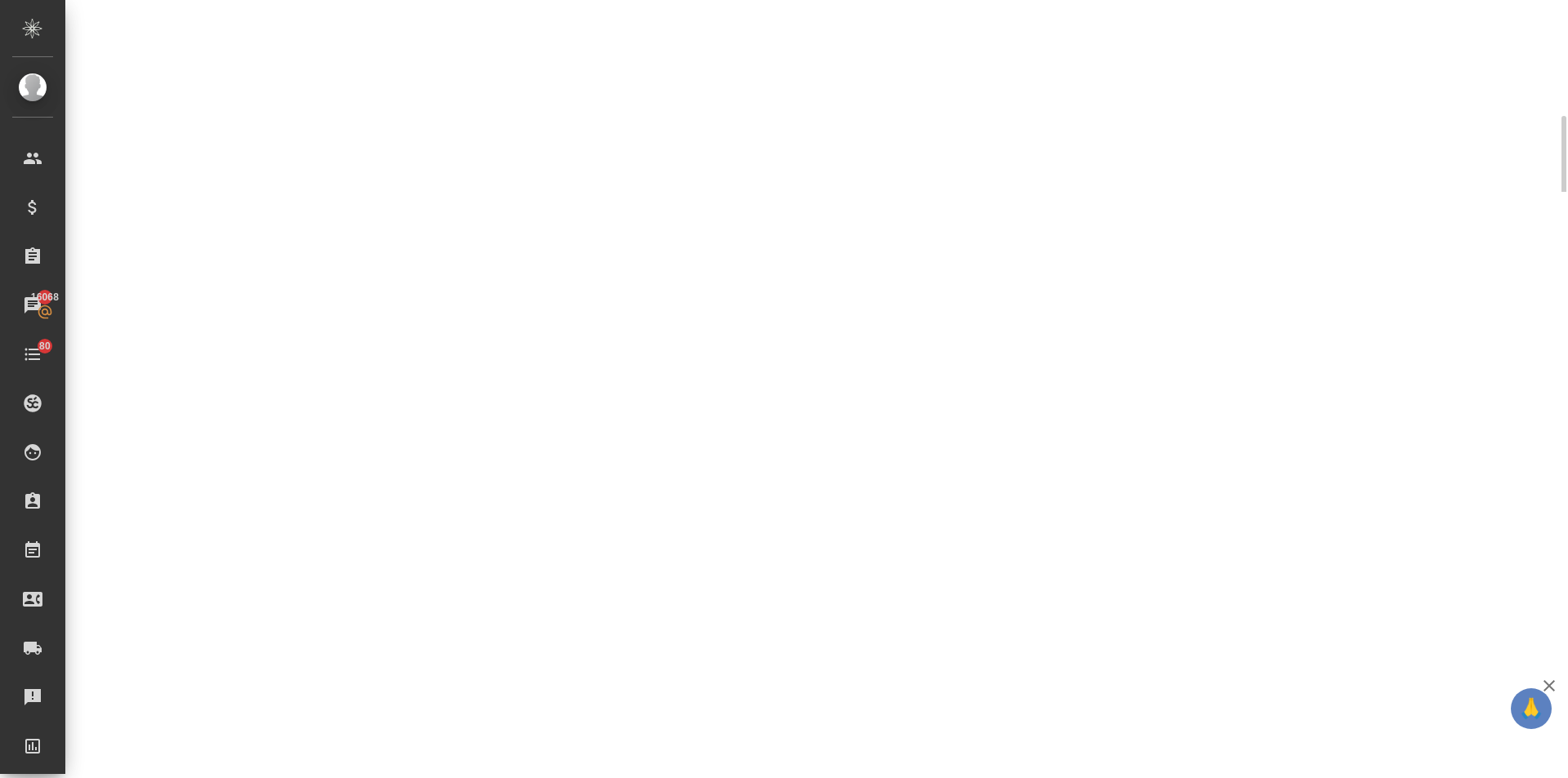
select select "RU"
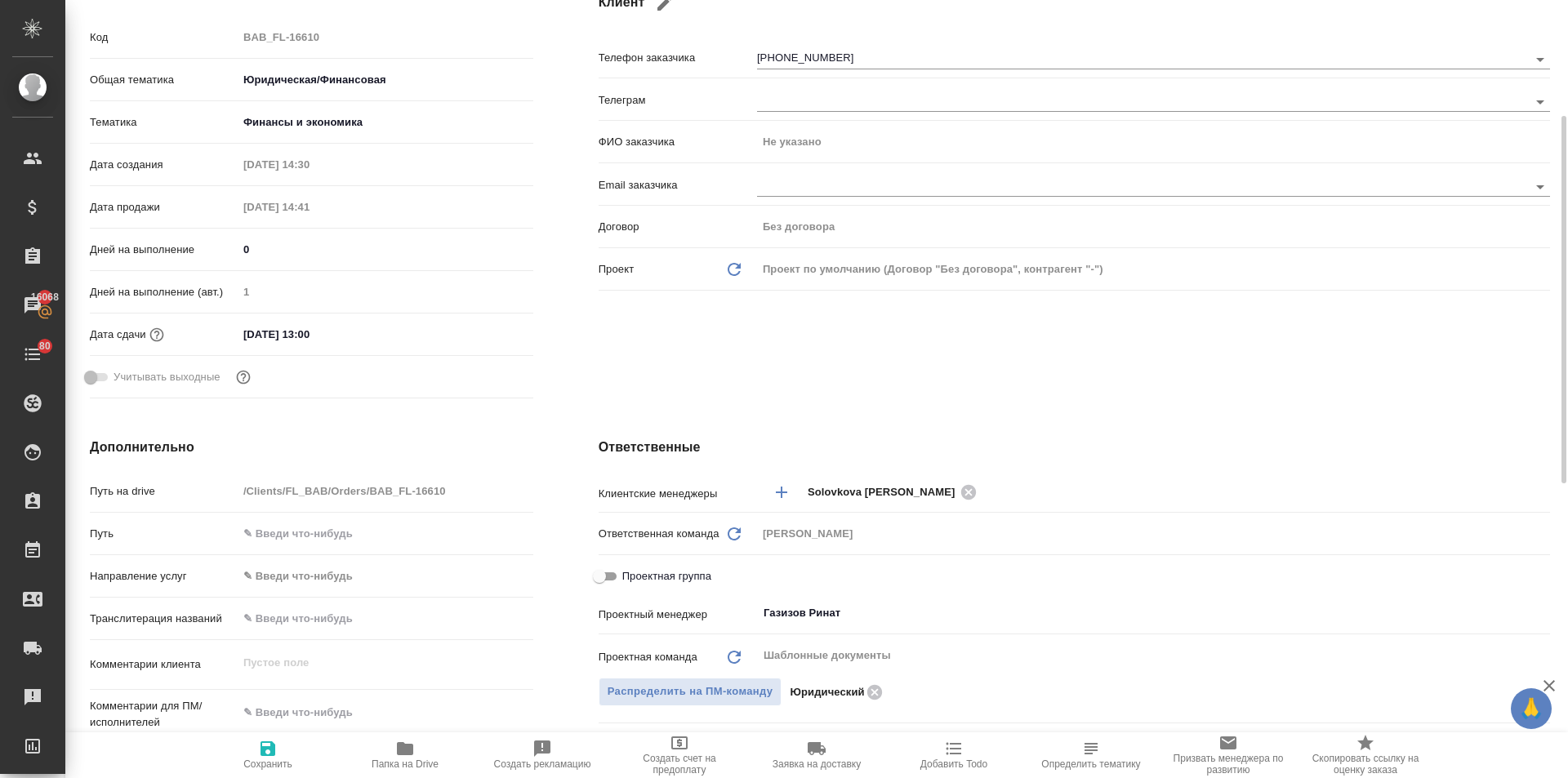
type textarea "x"
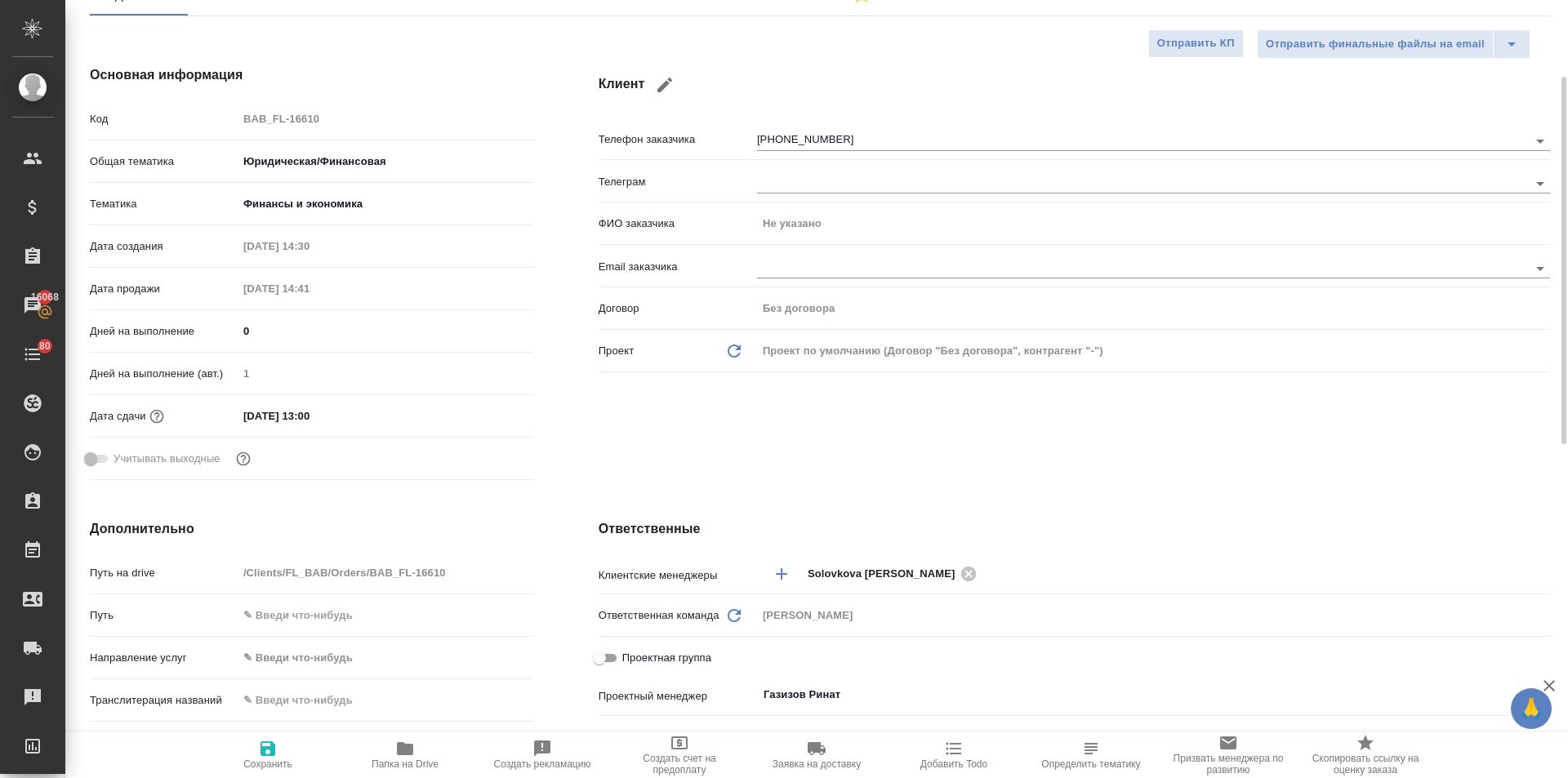
scroll to position [0, 0]
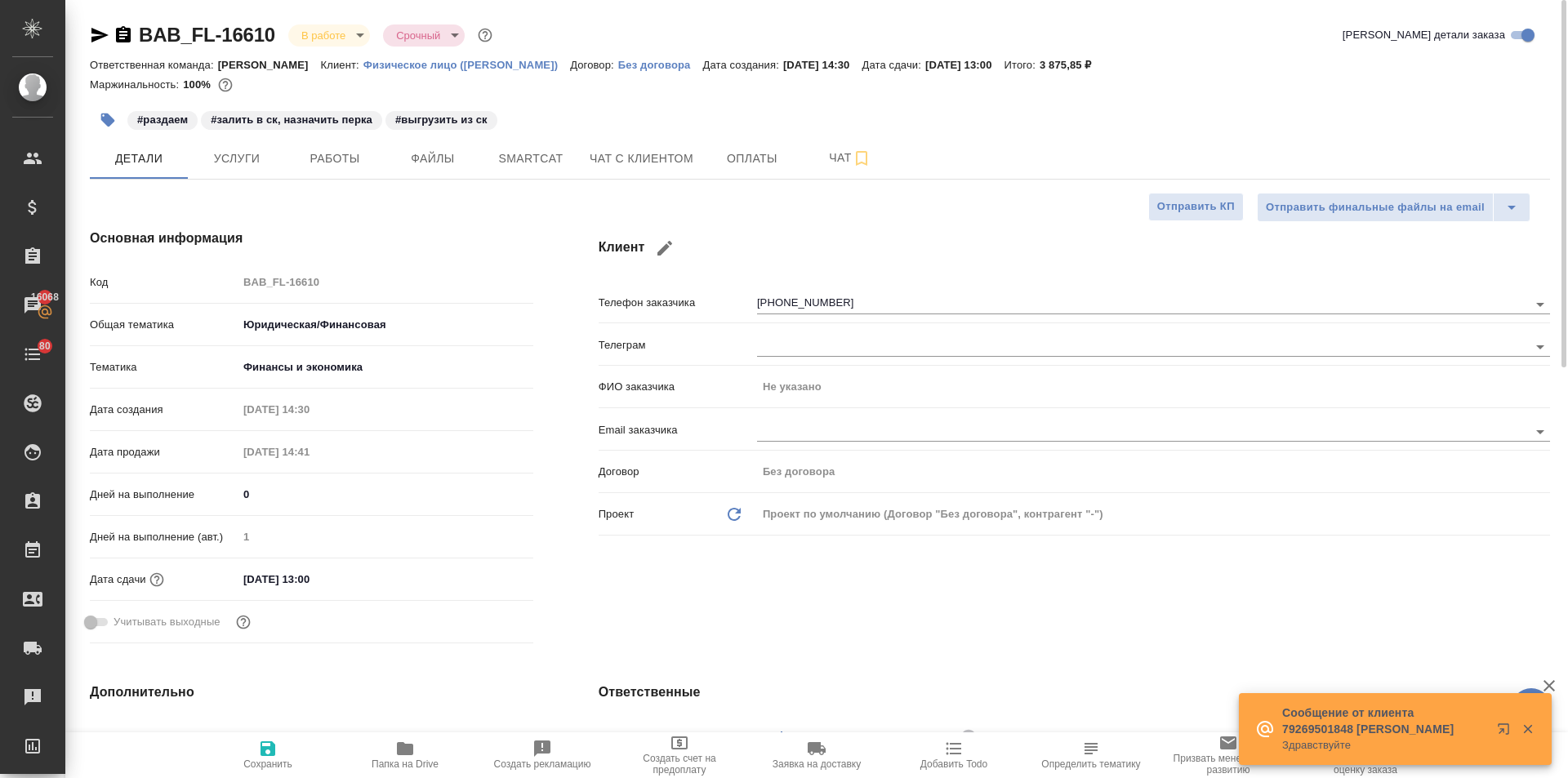
type textarea "x"
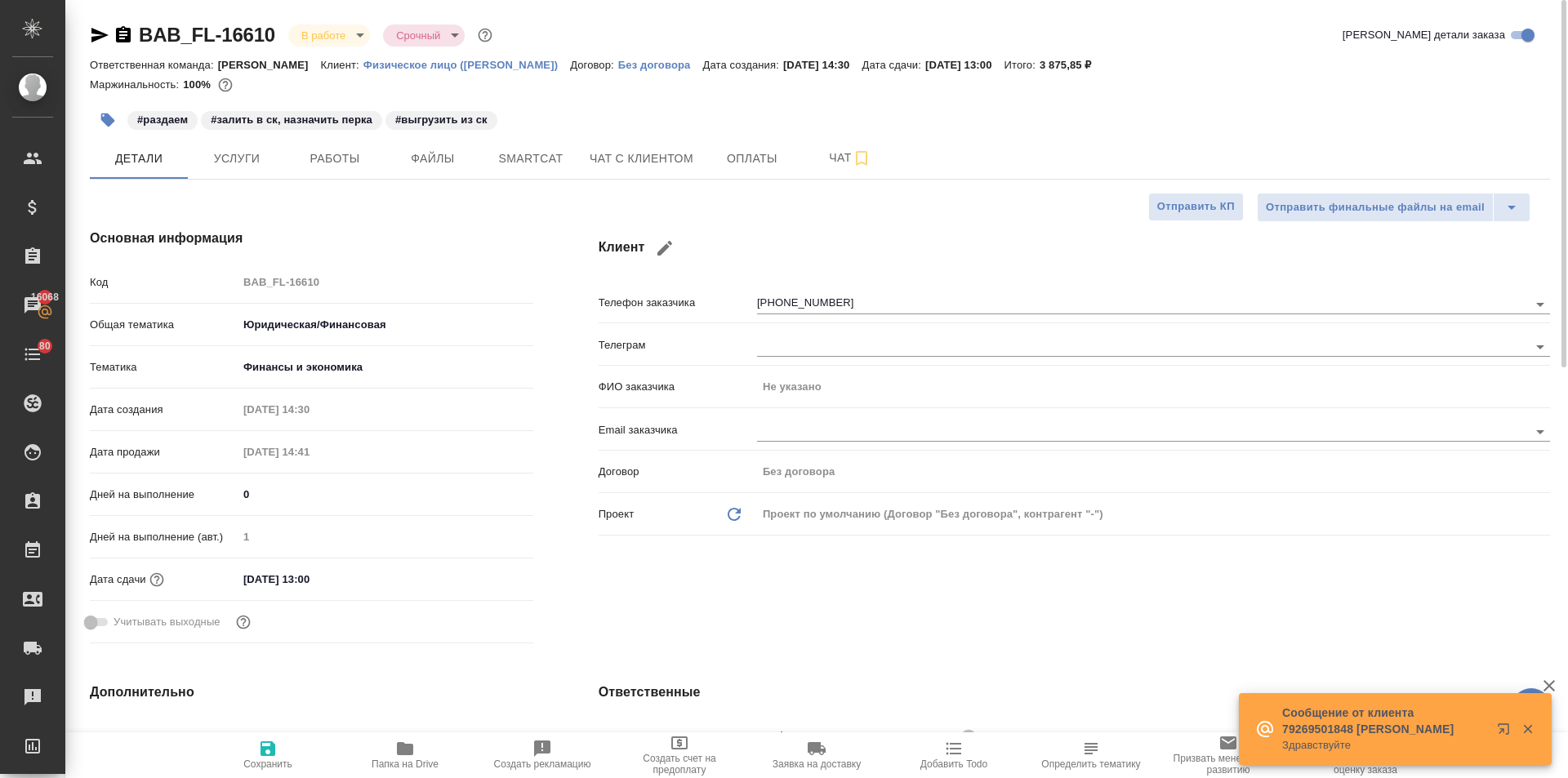
type textarea "x"
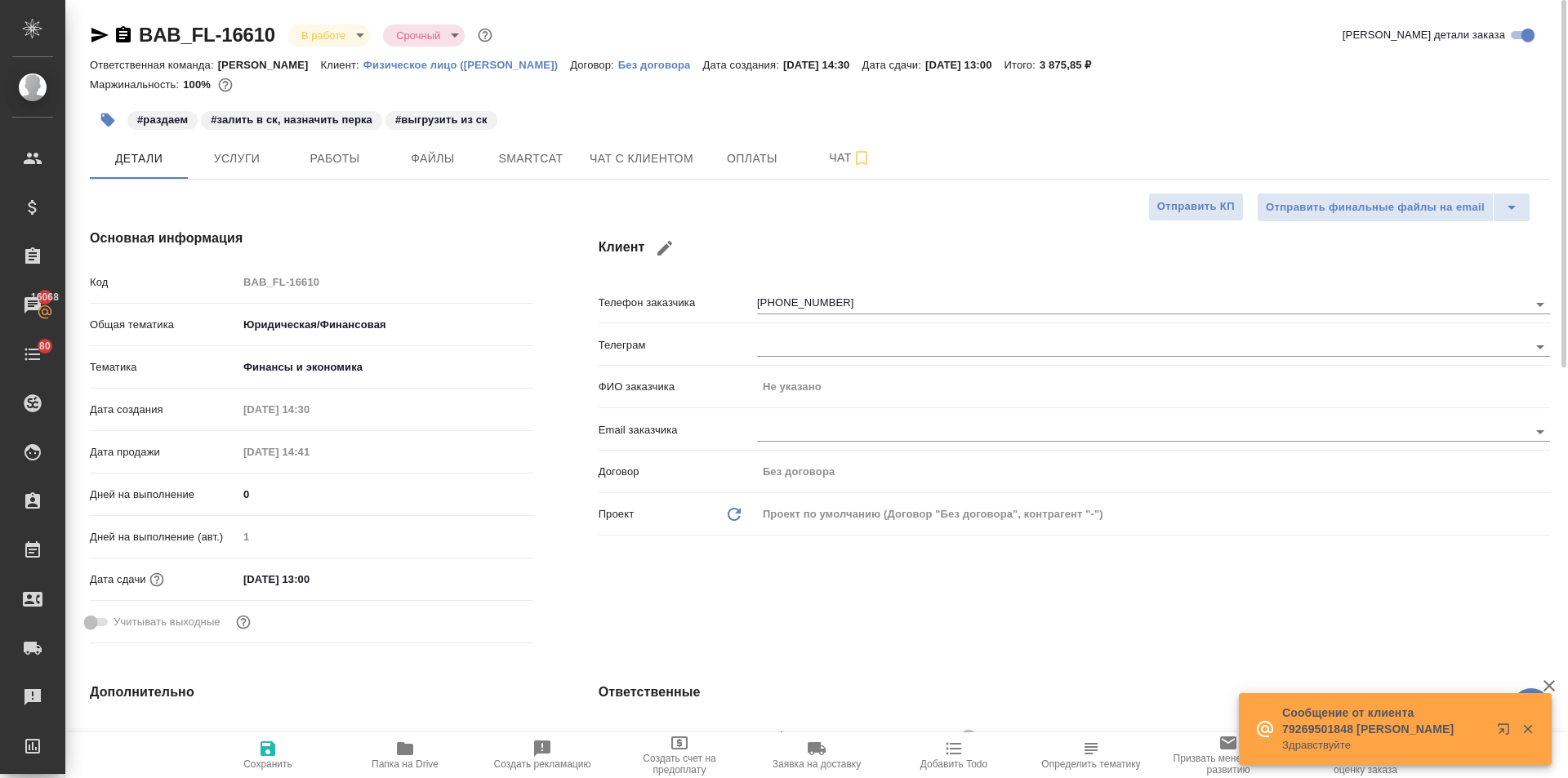
type textarea "x"
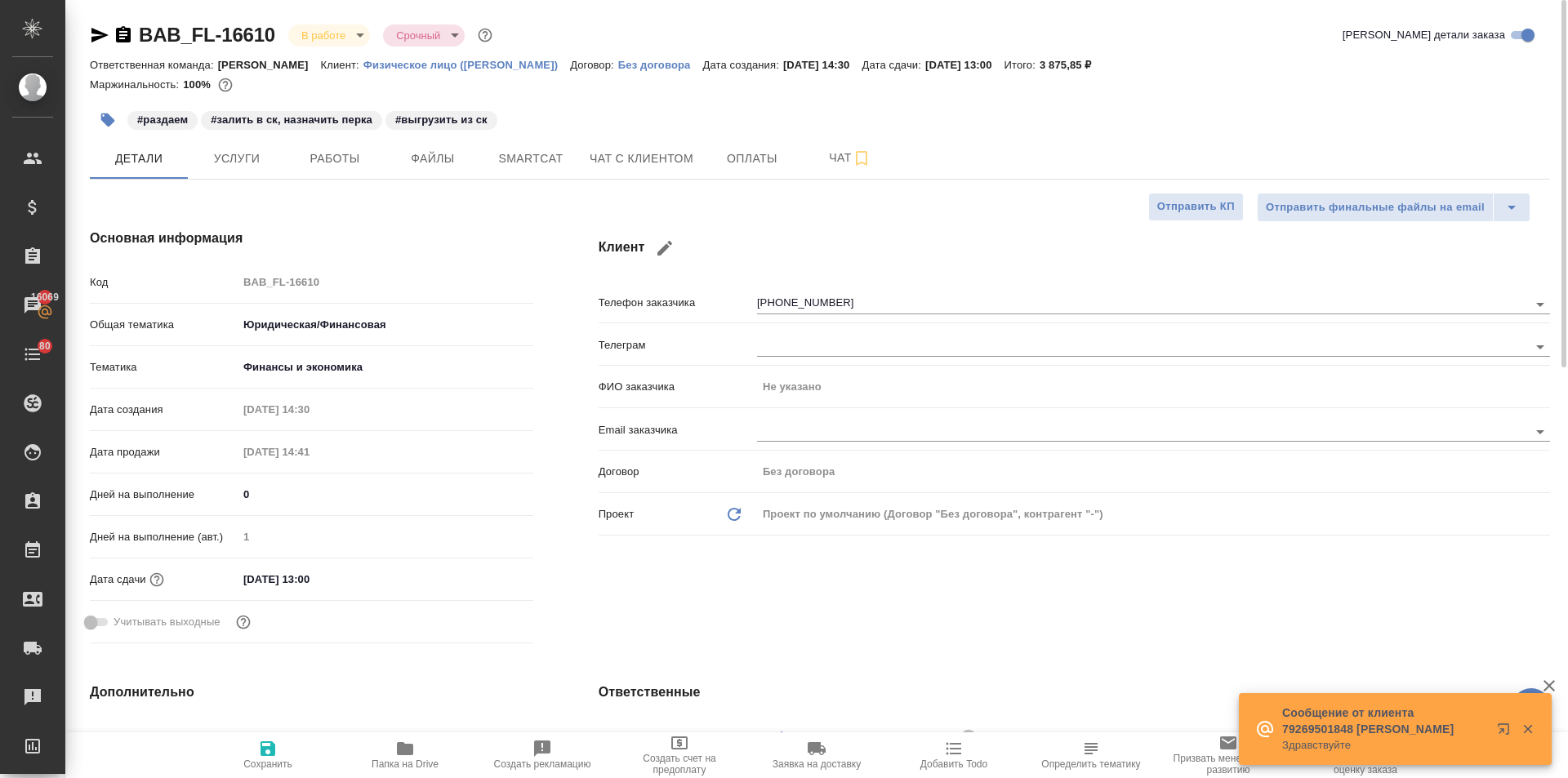
type textarea "x"
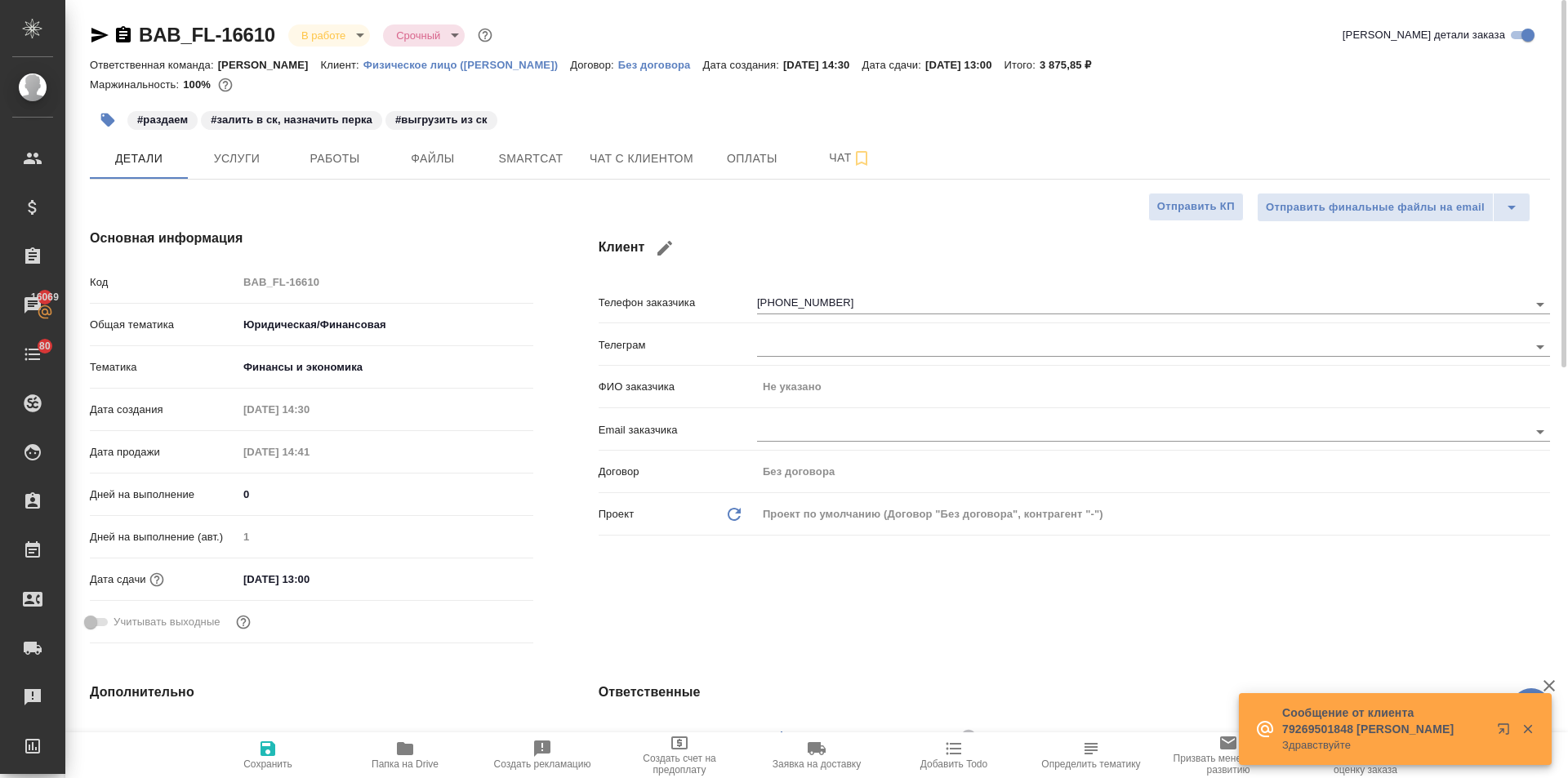
type textarea "x"
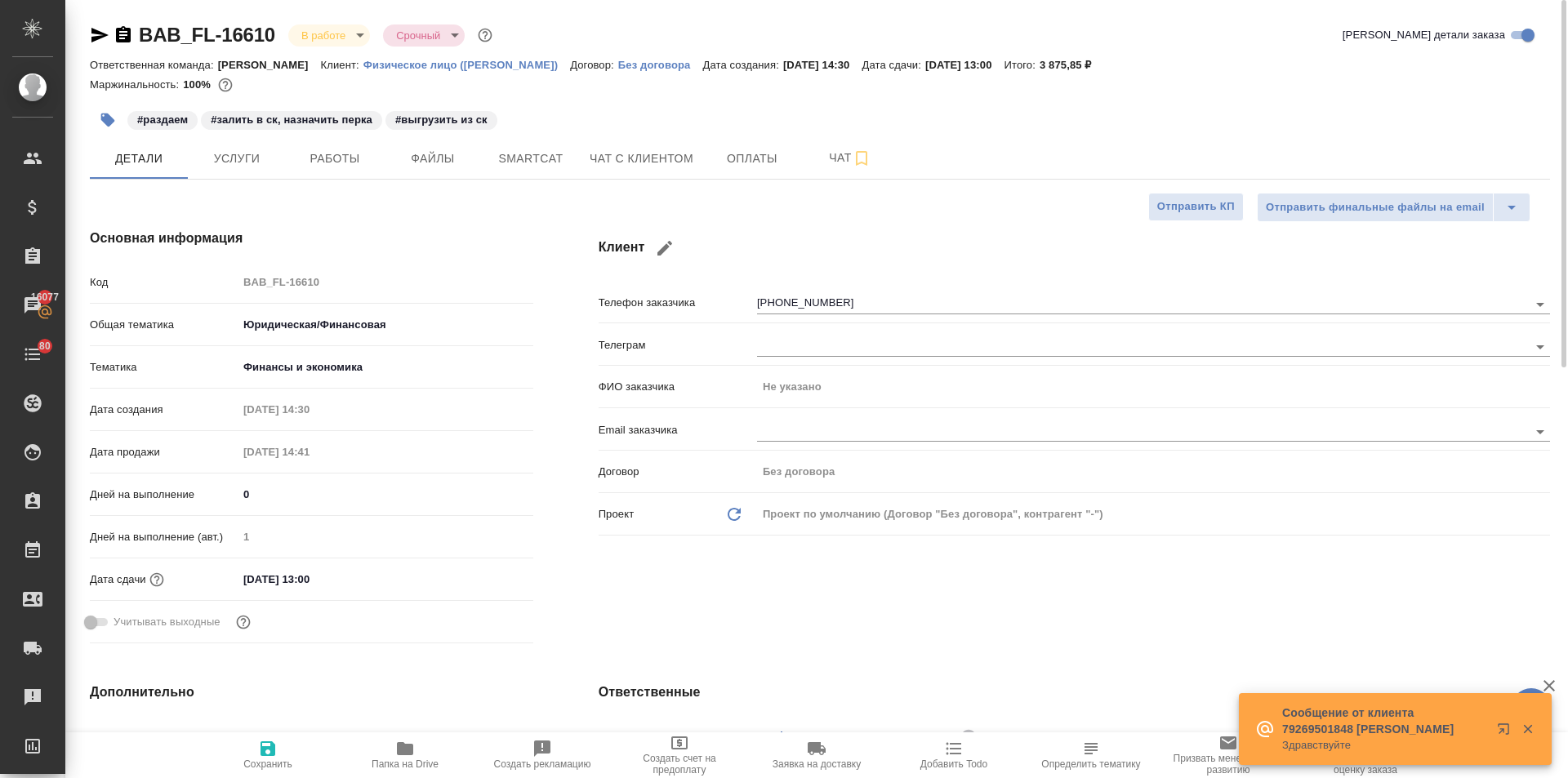
type textarea "x"
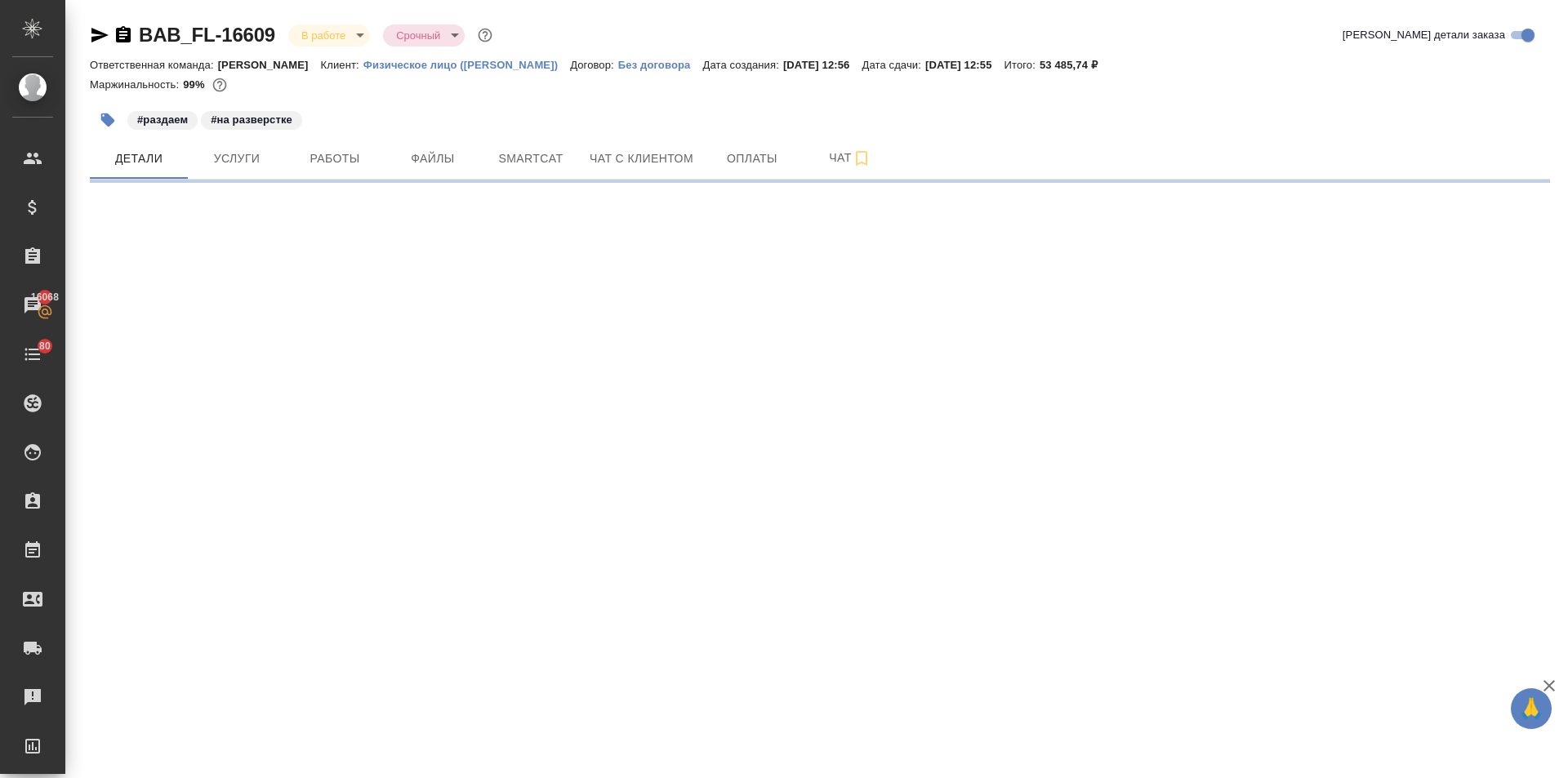
select select "RU"
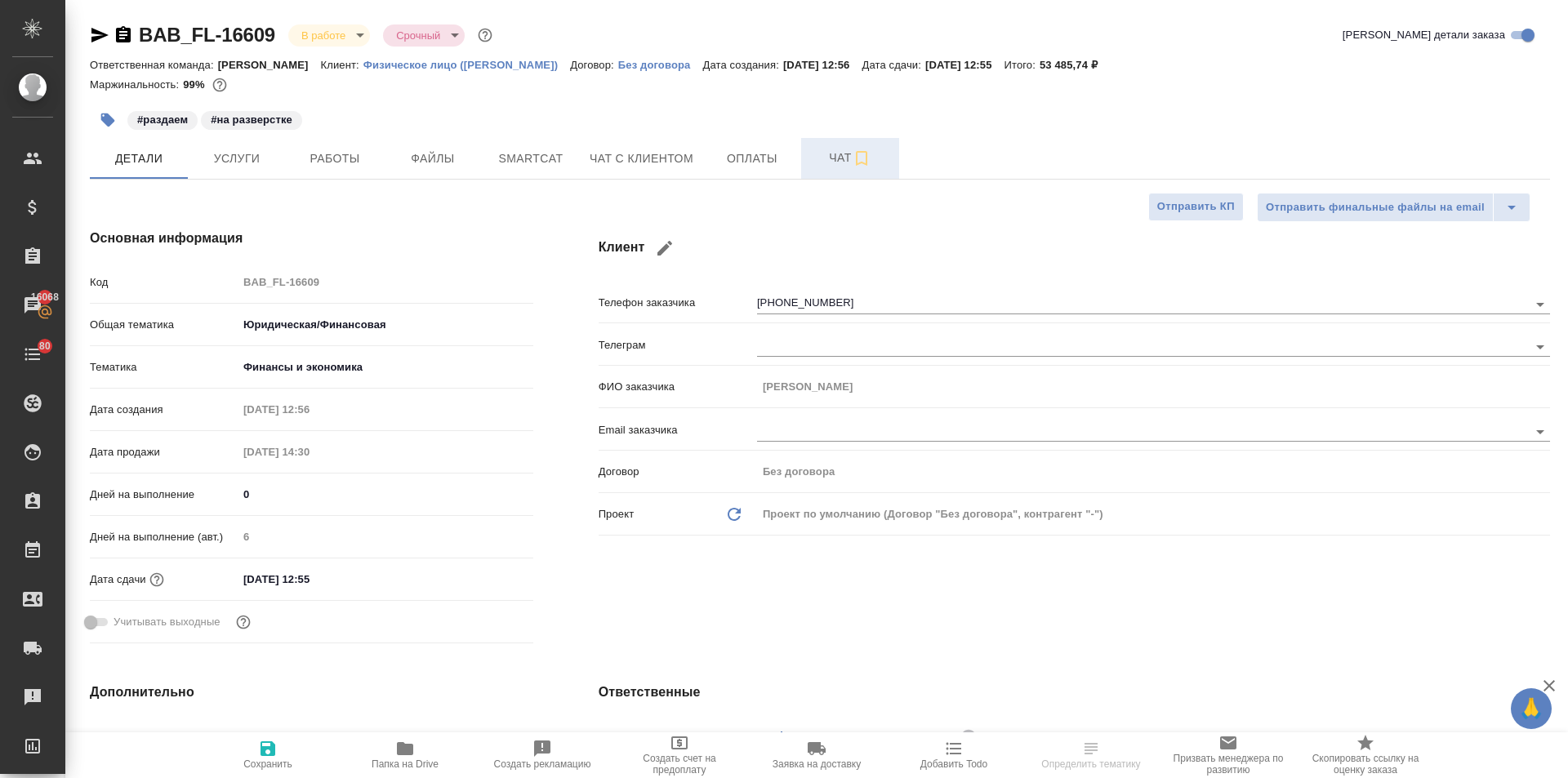
type textarea "x"
click at [819, 154] on span "Чат" at bounding box center [850, 158] width 79 height 20
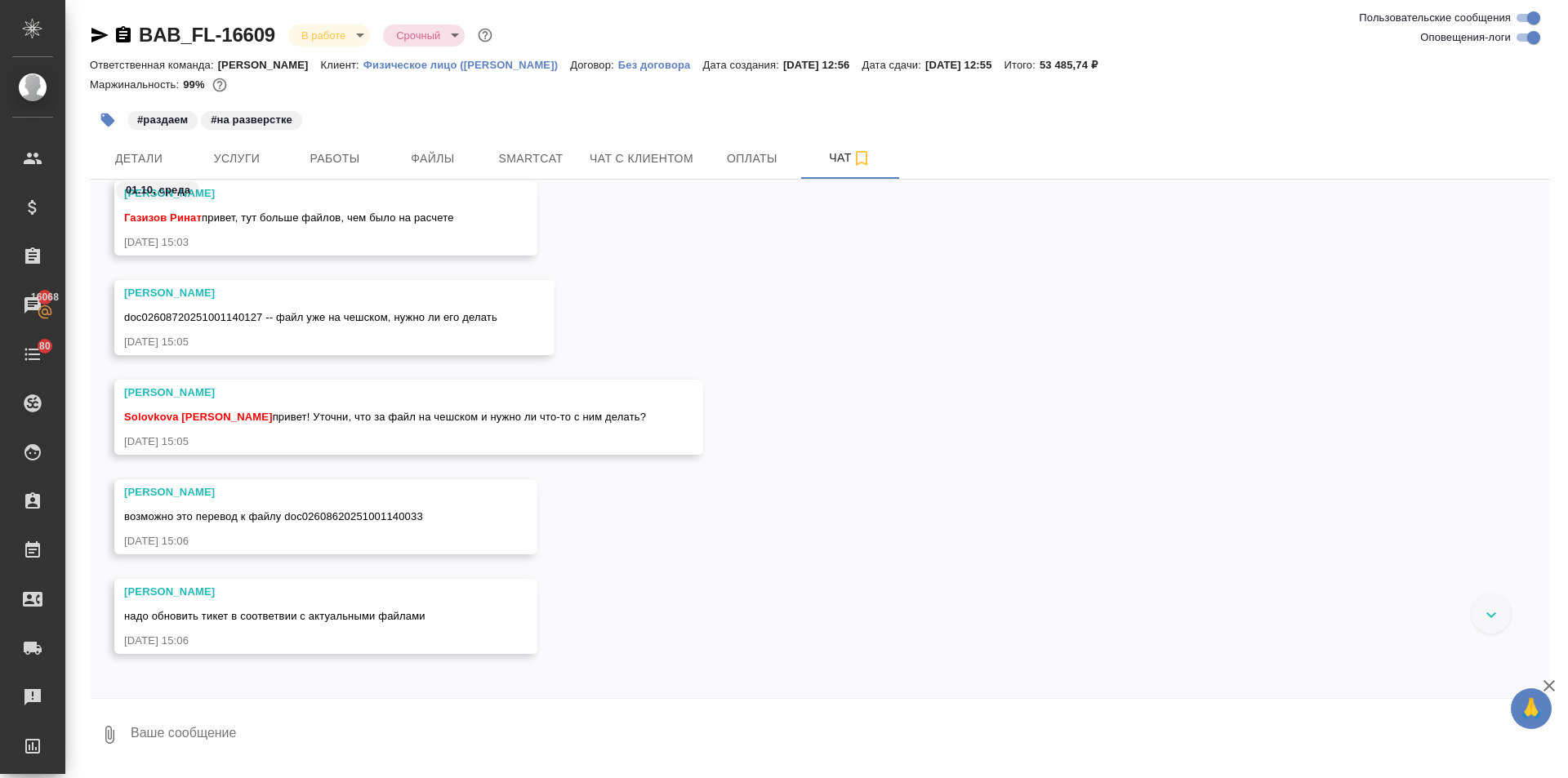
scroll to position [2508, 0]
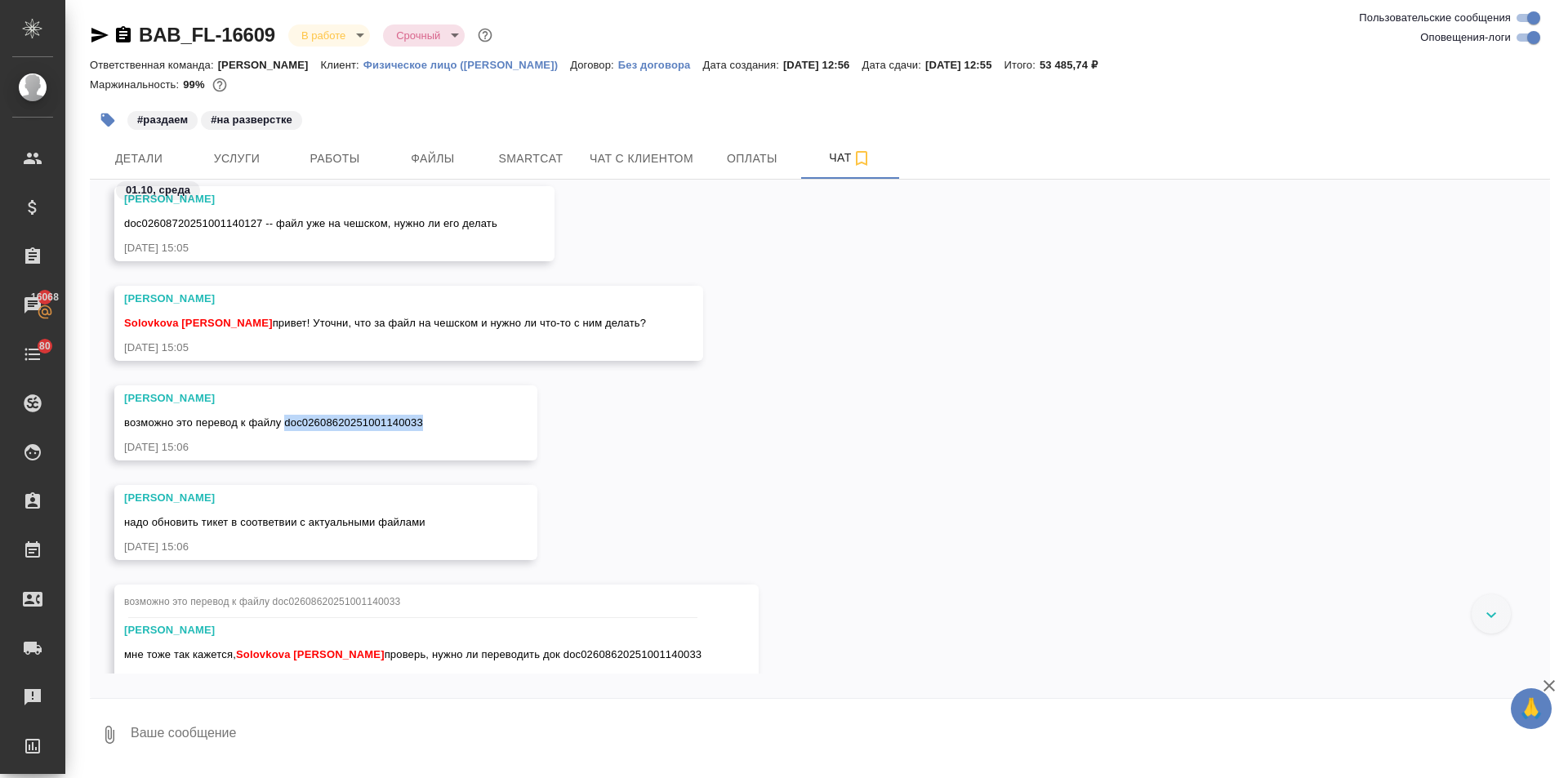
drag, startPoint x: 426, startPoint y: 423, endPoint x: 287, endPoint y: 425, distance: 139.0
click at [287, 425] on div "возможно это перевод к файлу doc02608620251001140033" at bounding box center [302, 421] width 356 height 20
copy span "doc02608620251001140033"
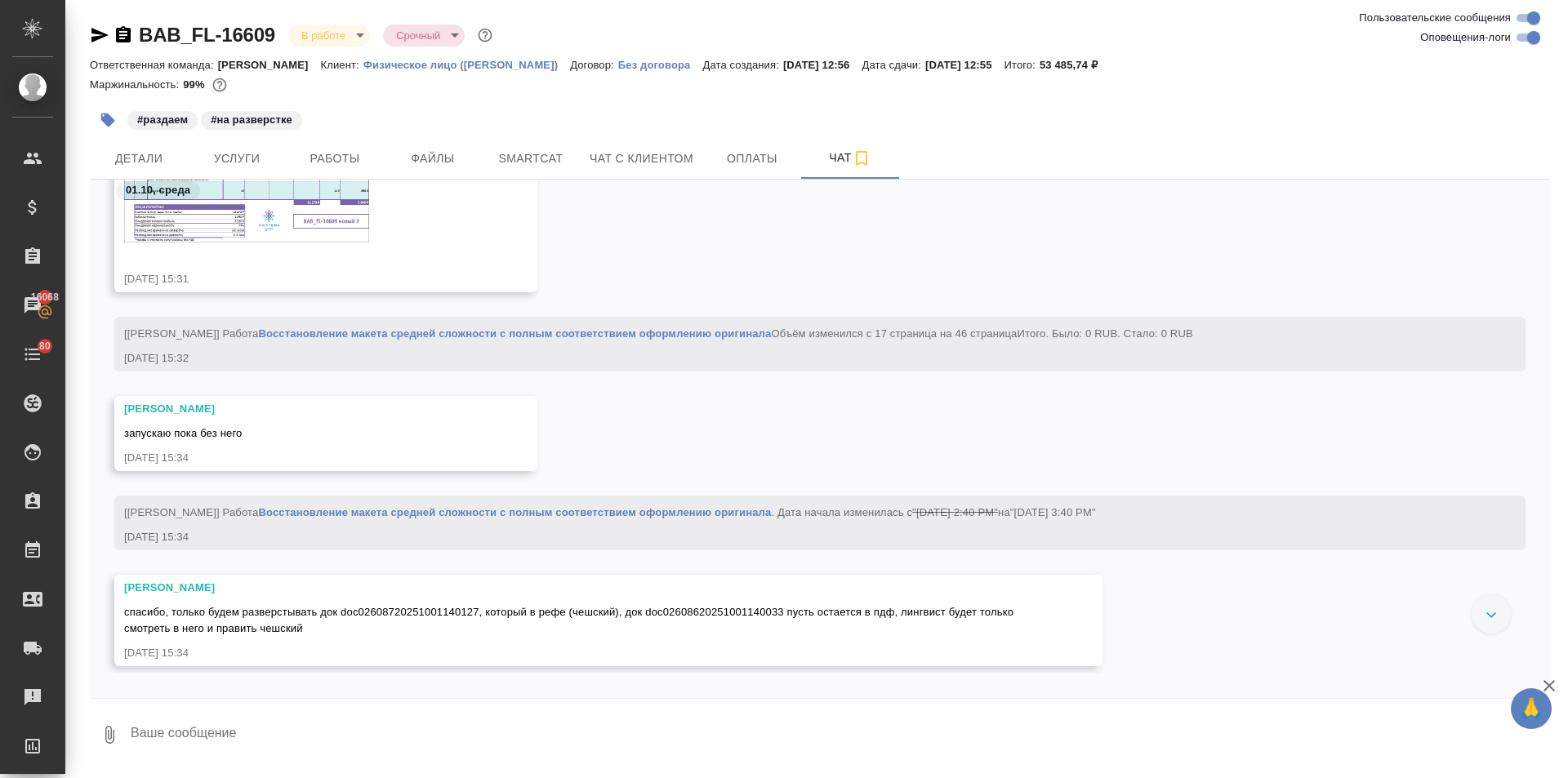
scroll to position [4468, 0]
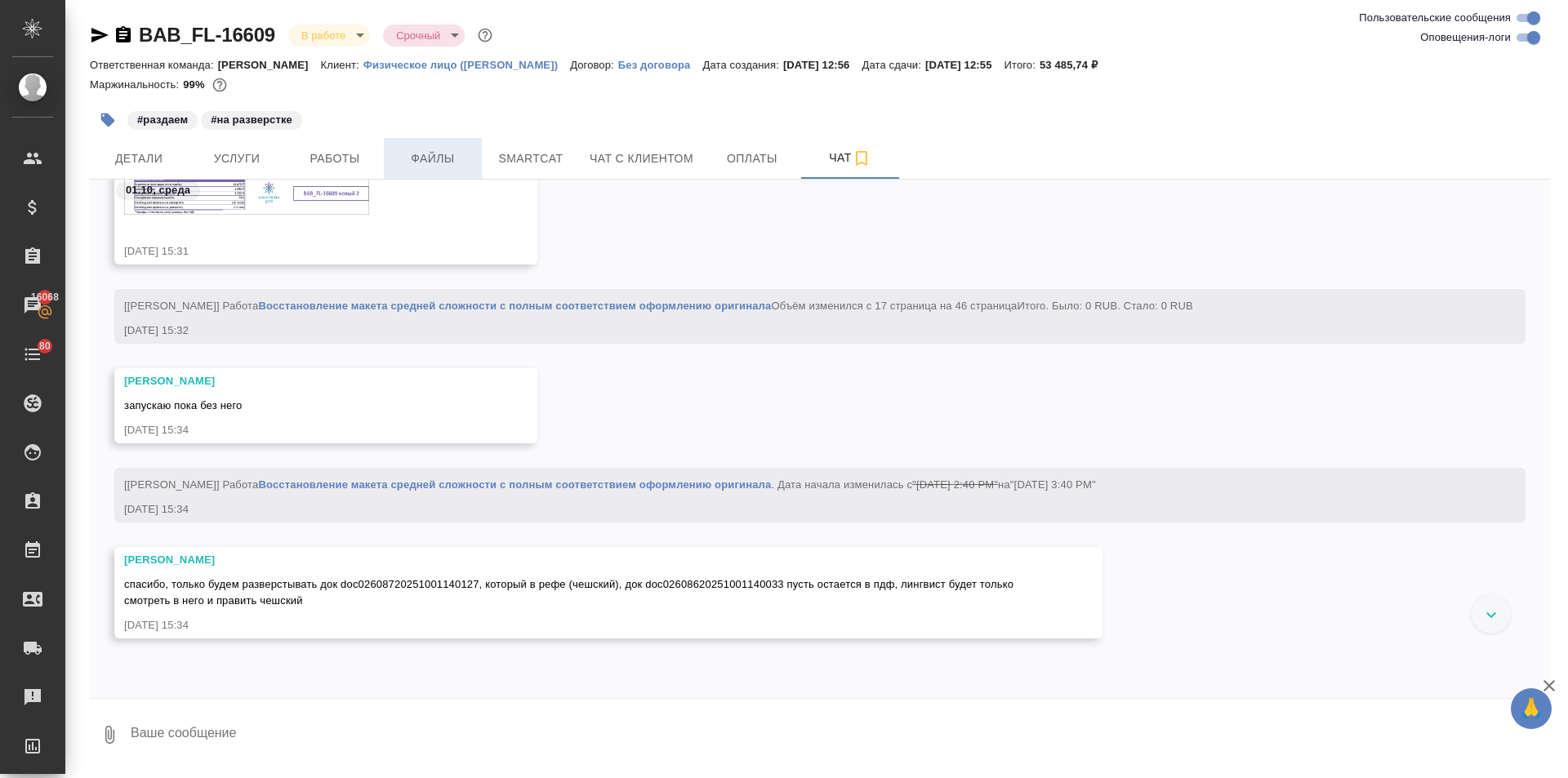
click at [412, 152] on span "Файлы" at bounding box center [433, 159] width 79 height 20
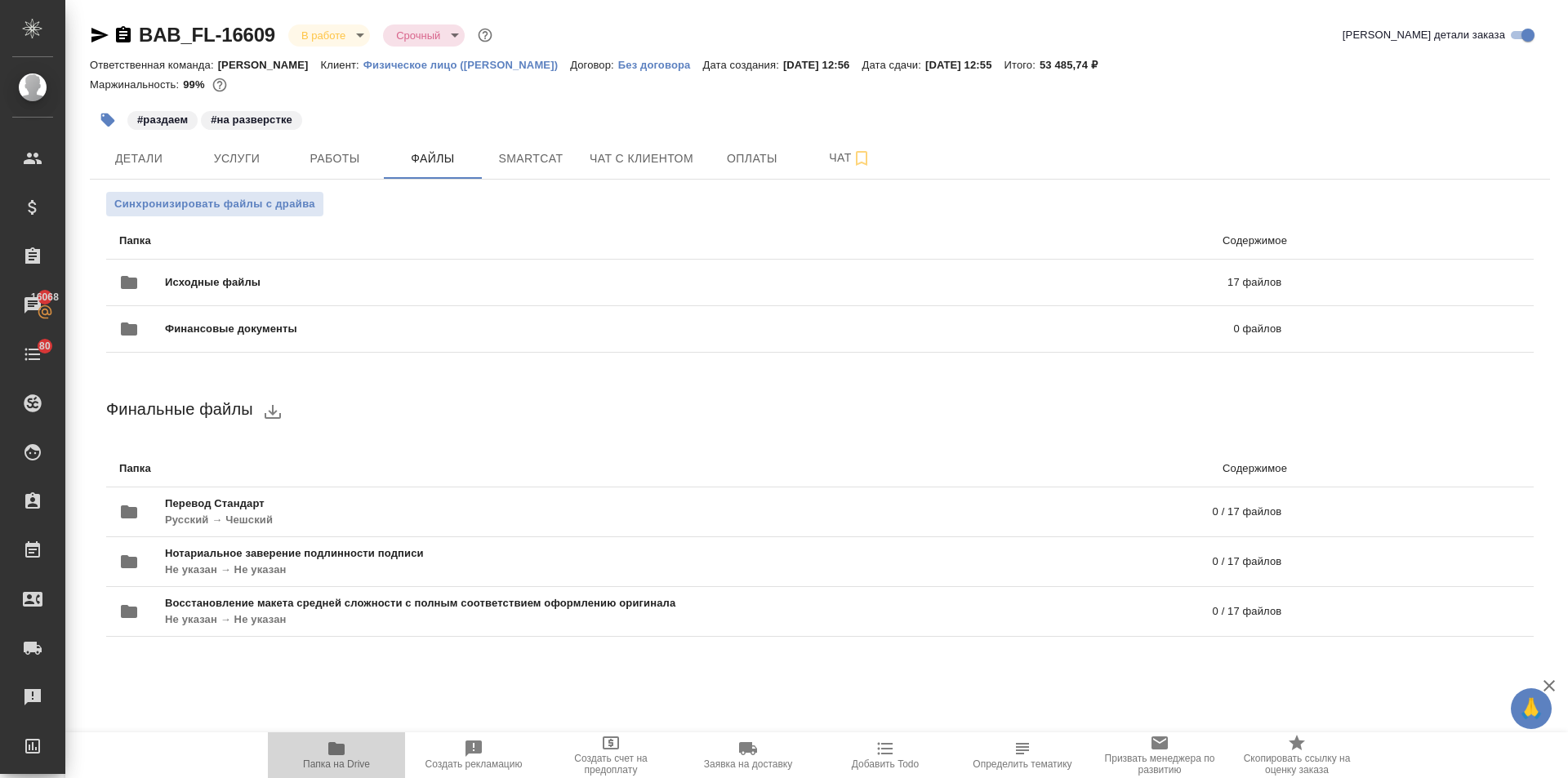
click at [334, 753] on icon "button" at bounding box center [337, 749] width 16 height 13
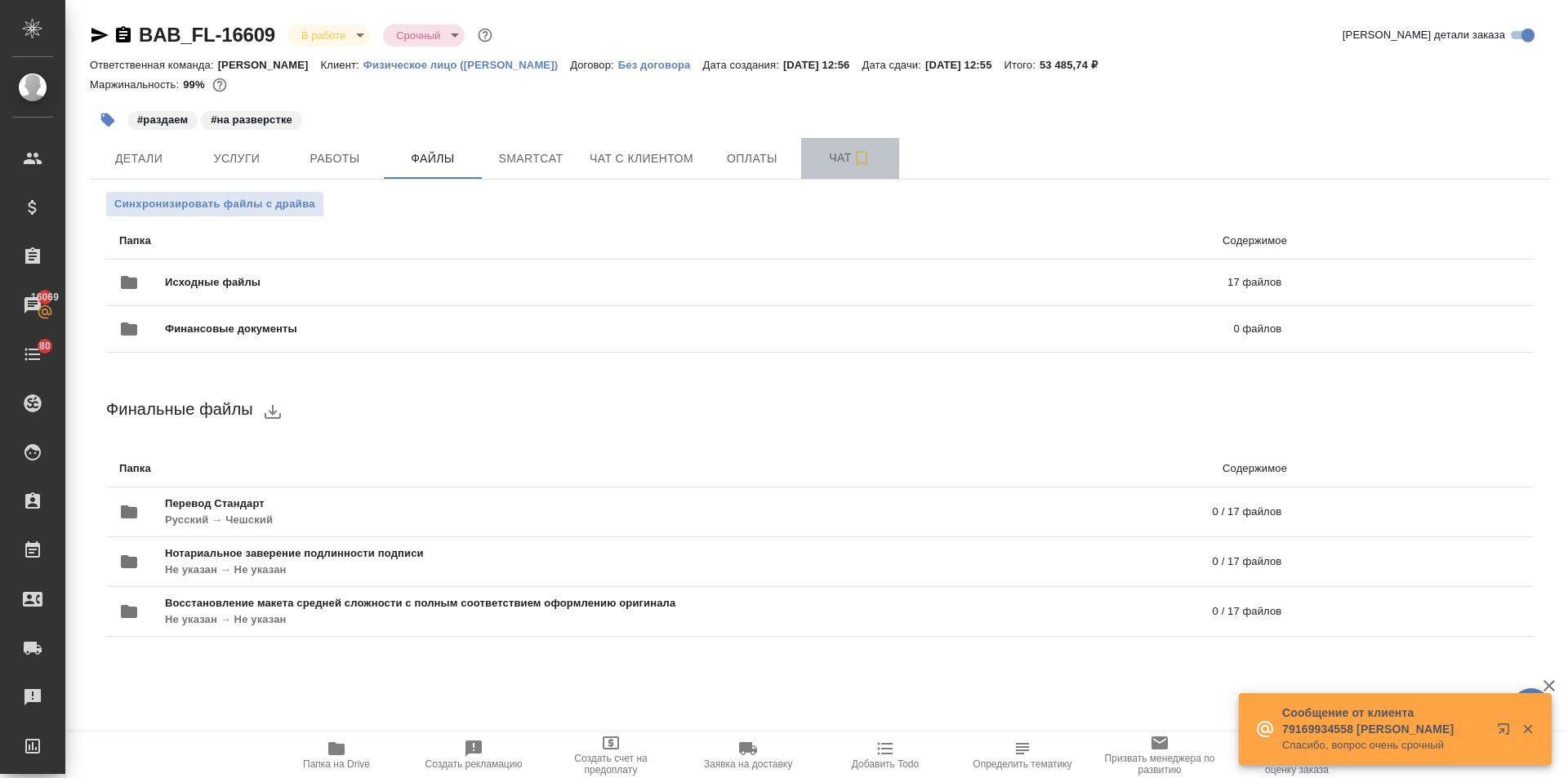
click at [825, 154] on span "Чат" at bounding box center [850, 158] width 79 height 20
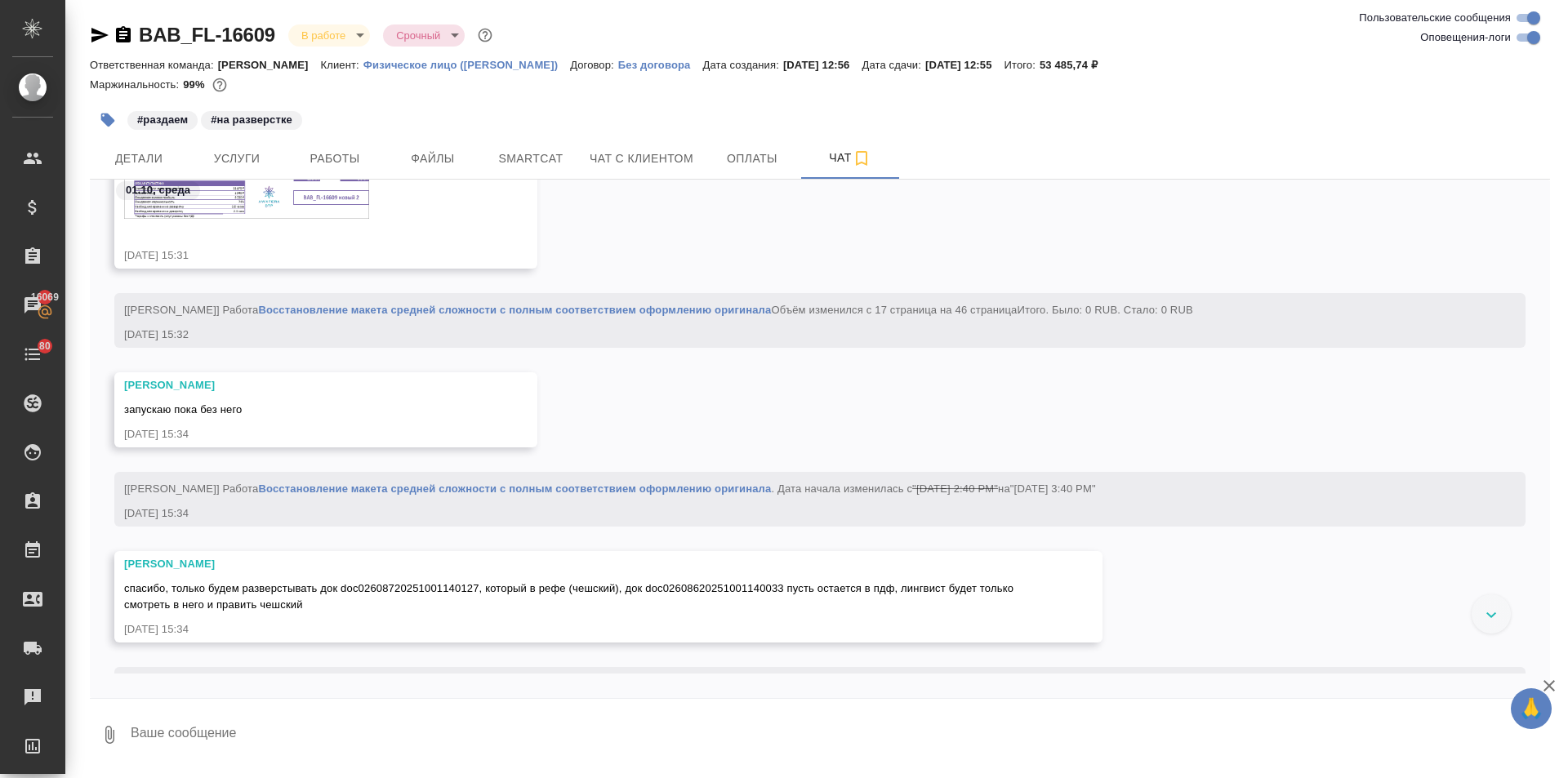
scroll to position [3575, 0]
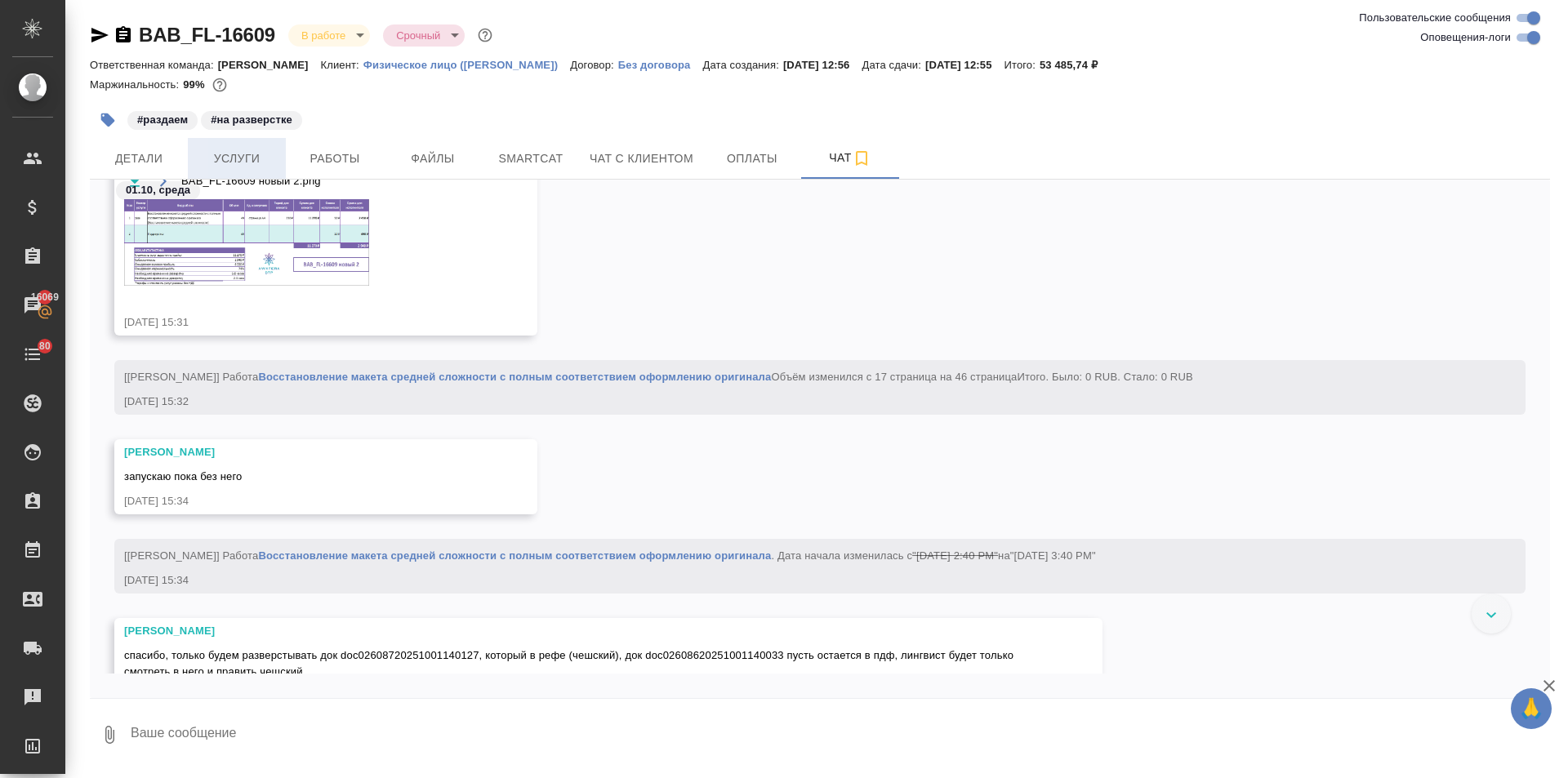
click at [215, 157] on span "Услуги" at bounding box center [237, 159] width 79 height 20
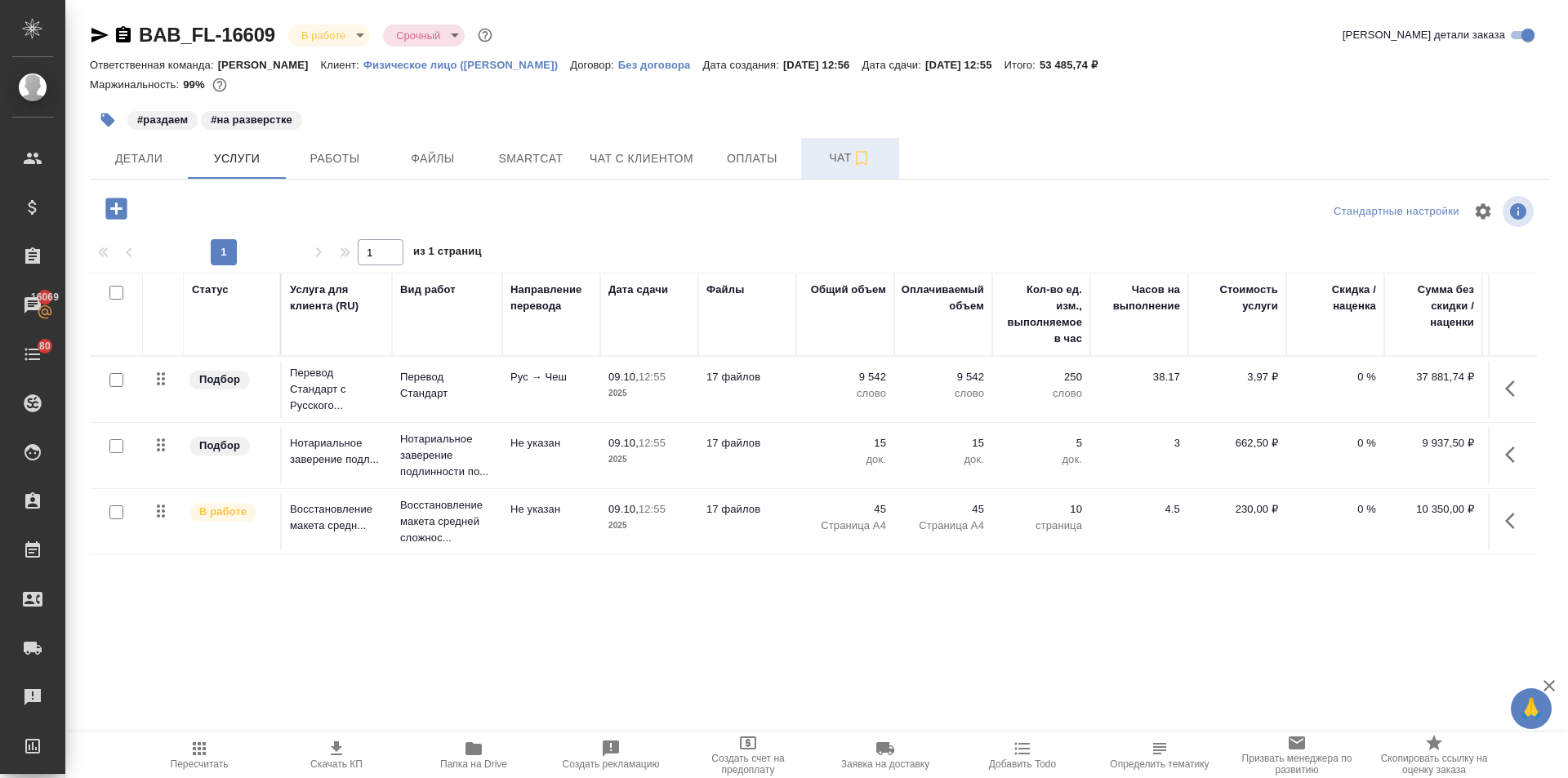
click at [822, 158] on span "Чат" at bounding box center [850, 158] width 79 height 20
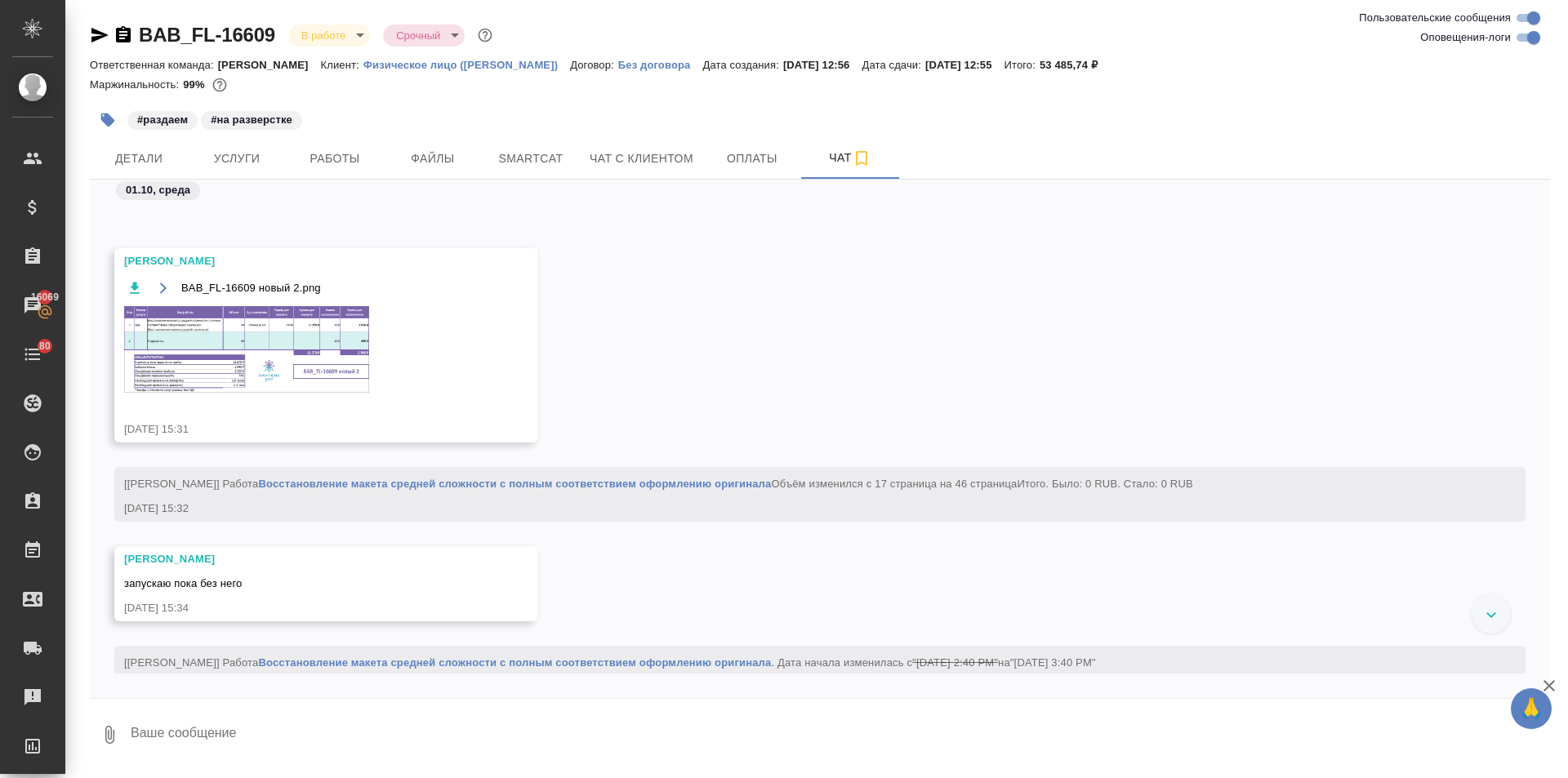
scroll to position [3350, 0]
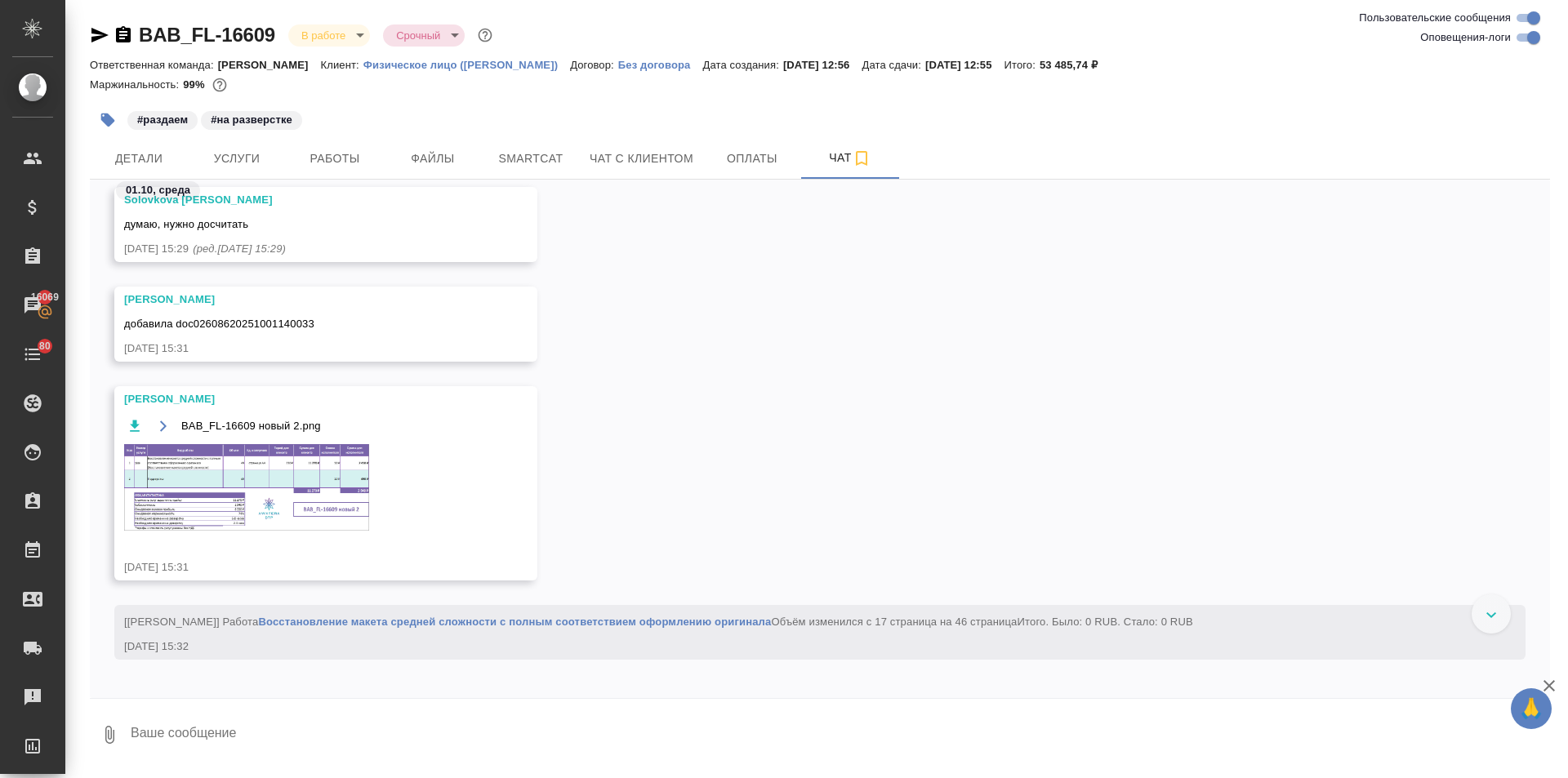
click at [235, 484] on img at bounding box center [246, 488] width 245 height 87
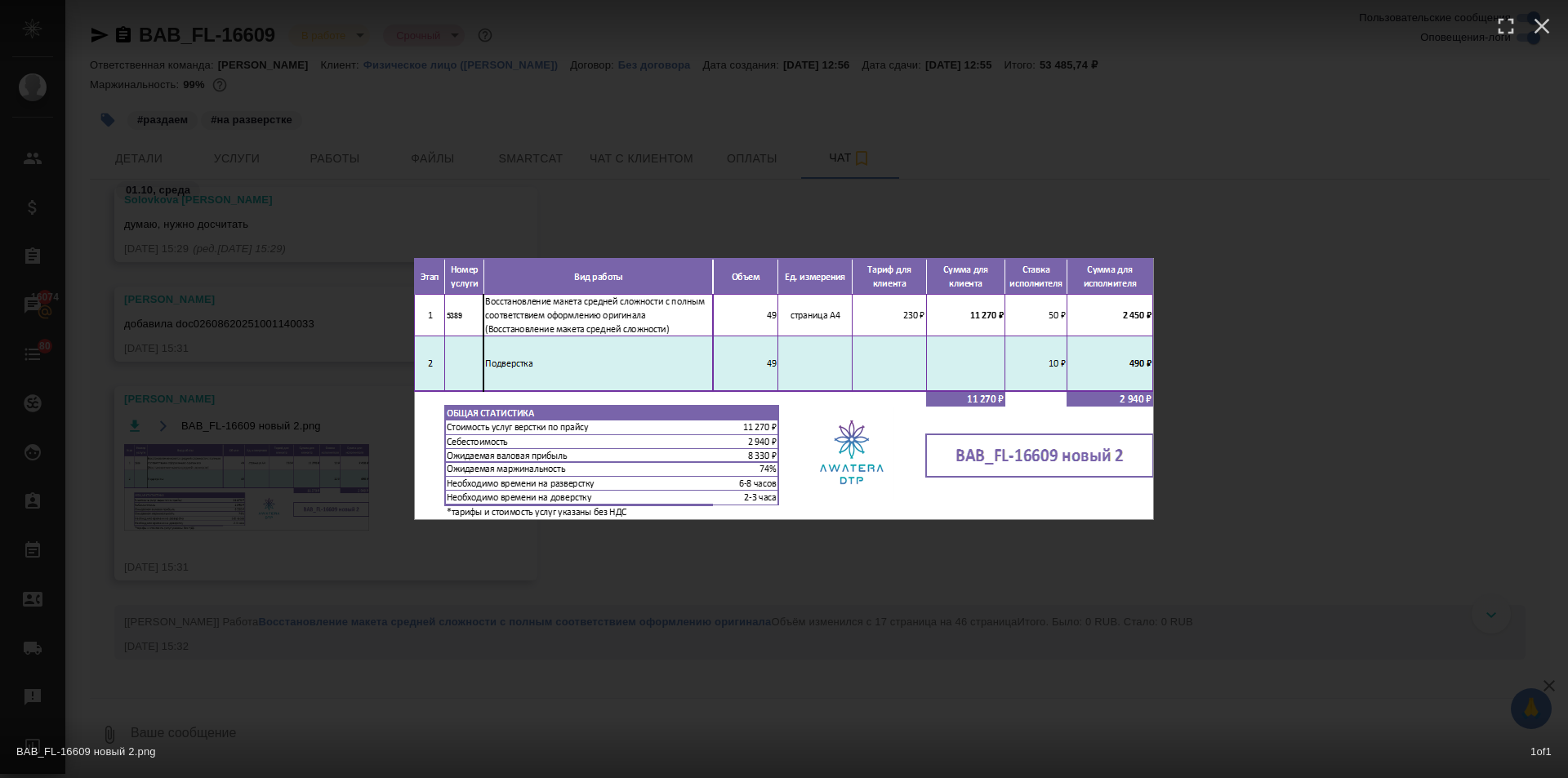
click at [749, 157] on div "BAB_FL-16609 новый 2.png 1 of 1" at bounding box center [784, 389] width 1568 height 778
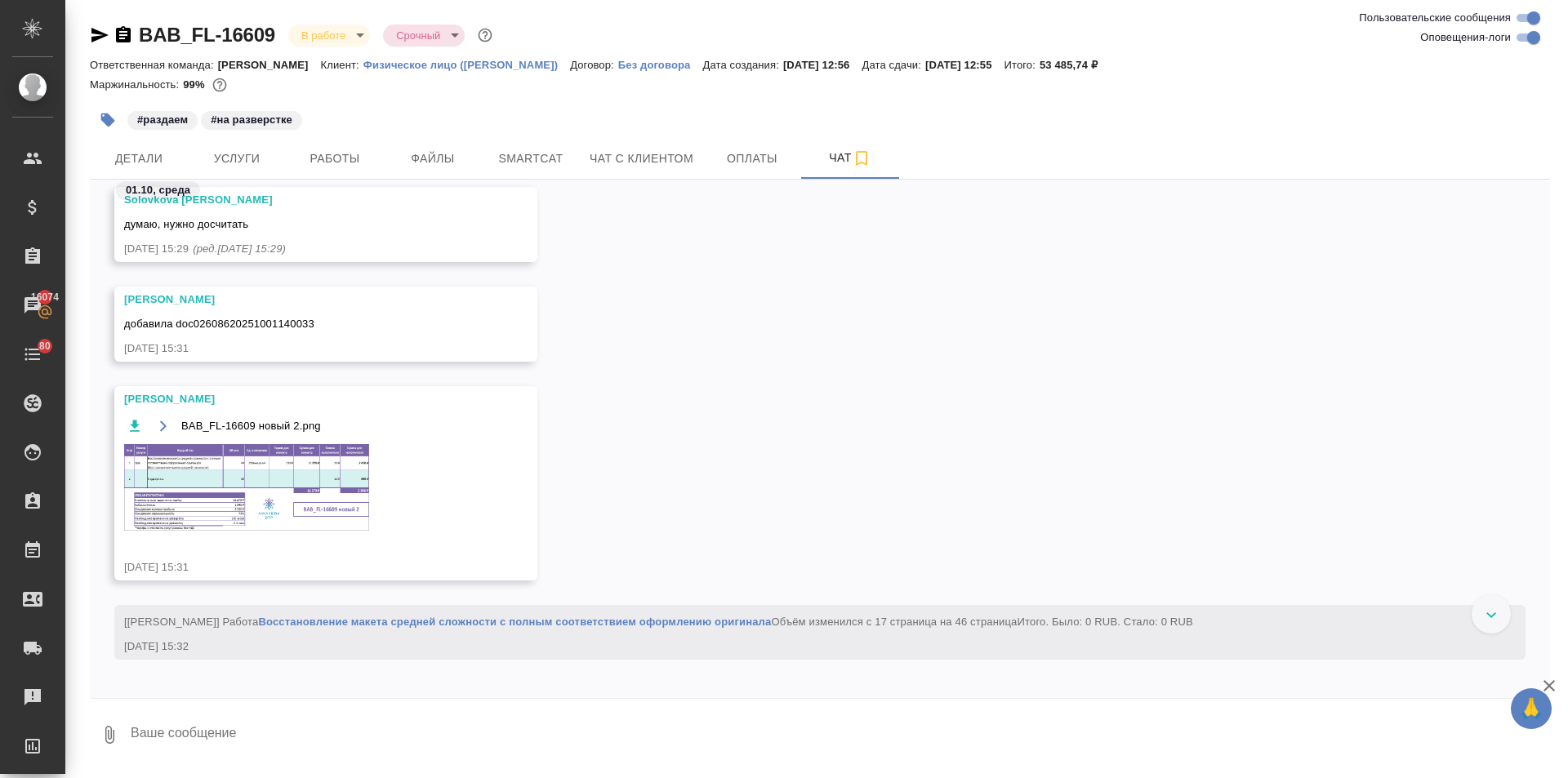
click at [221, 142] on button "Услуги" at bounding box center [237, 159] width 98 height 41
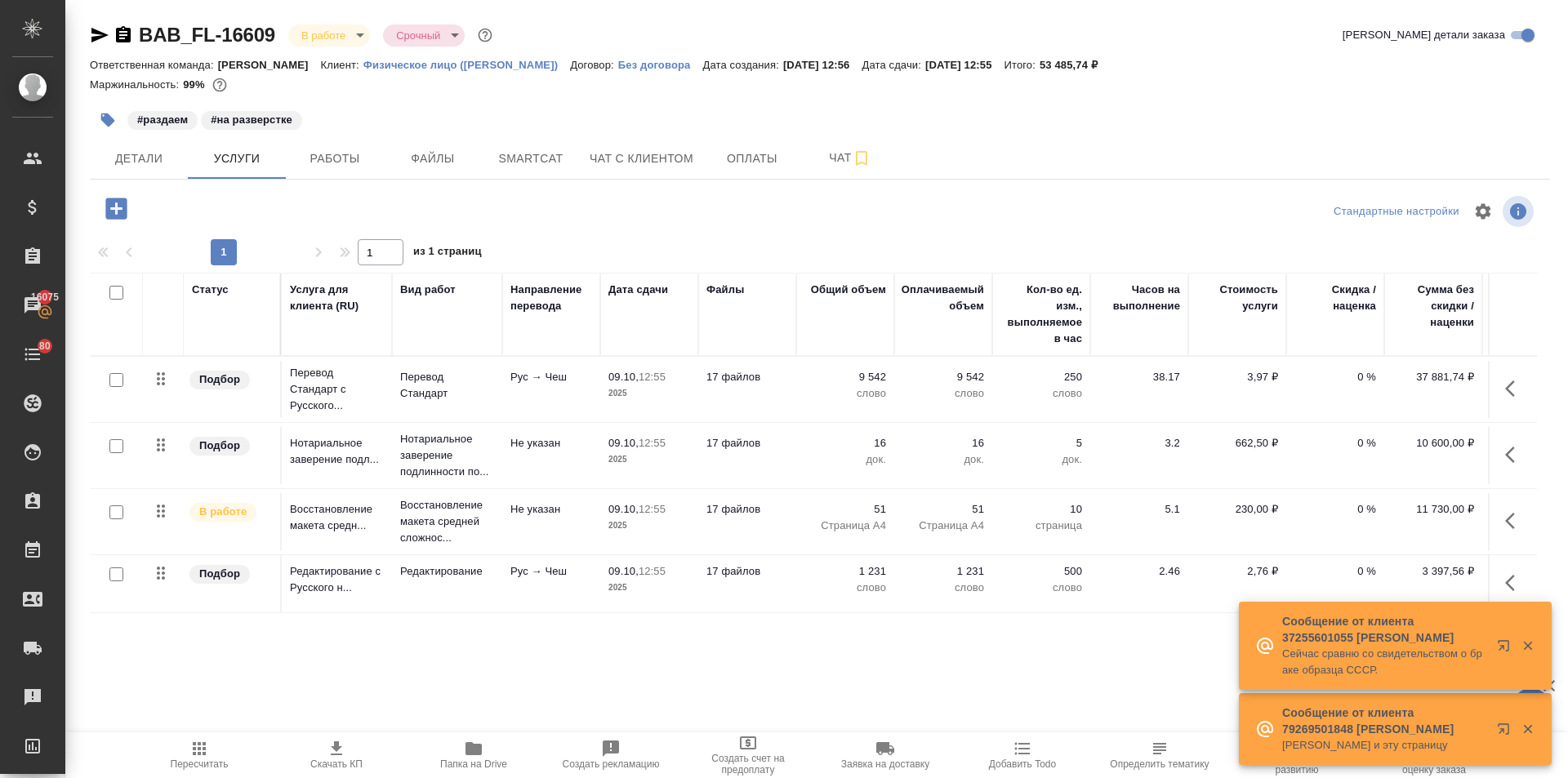
scroll to position [2, 0]
click at [1505, 578] on icon "button" at bounding box center [1510, 583] width 10 height 16
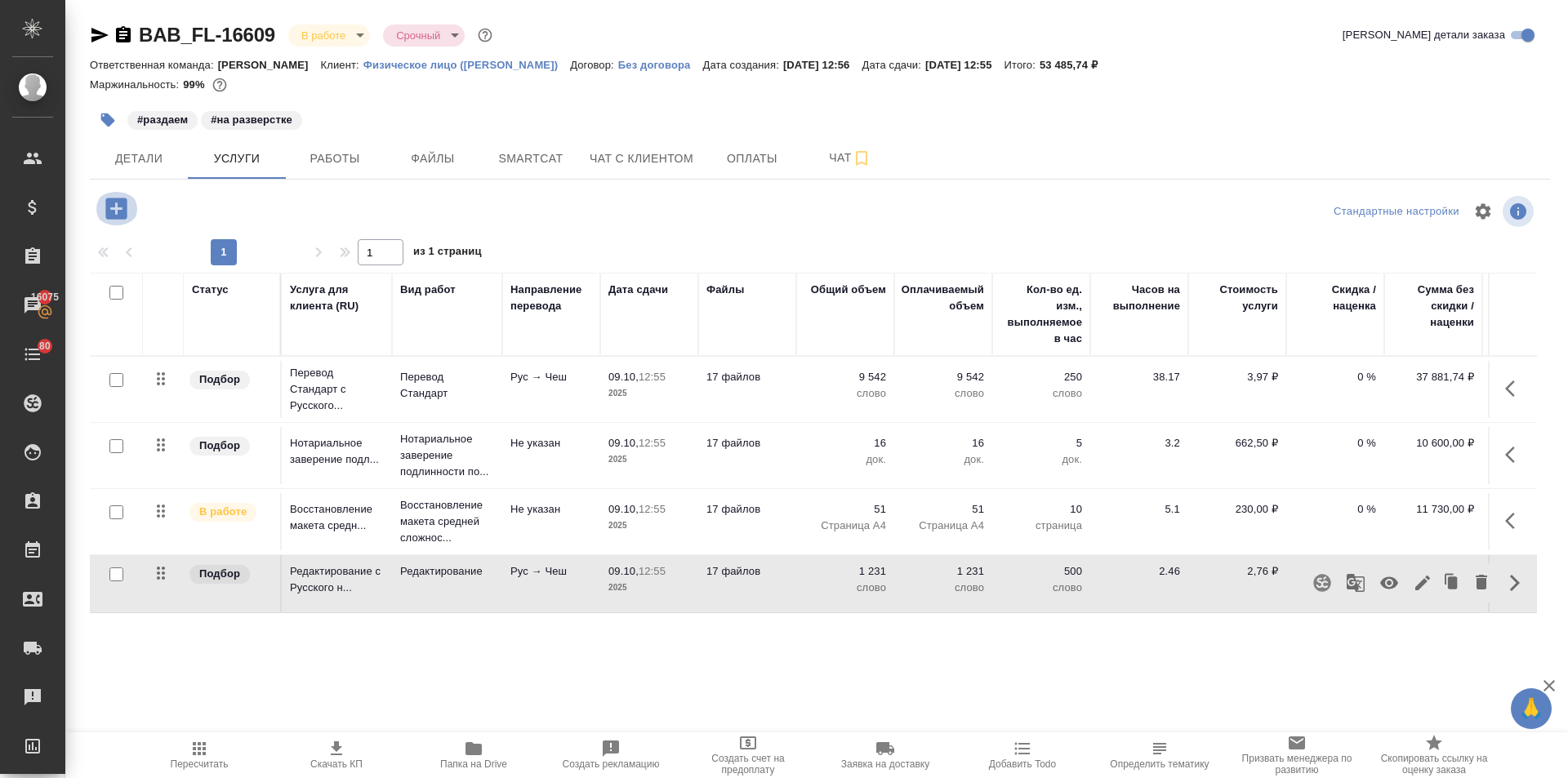
click at [124, 209] on icon "button" at bounding box center [116, 208] width 21 height 21
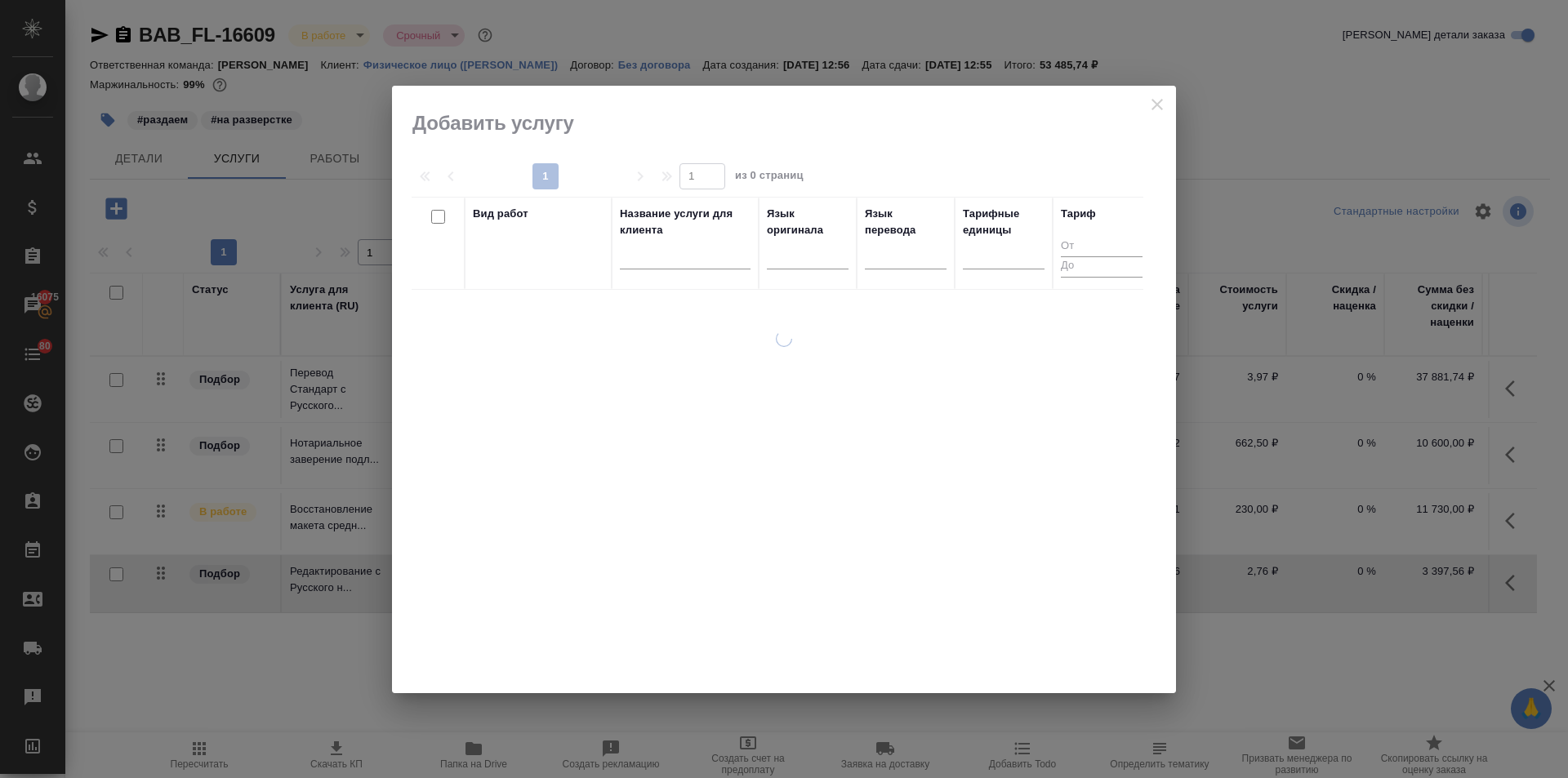
click at [522, 252] on div "Вид работ" at bounding box center [538, 243] width 131 height 75
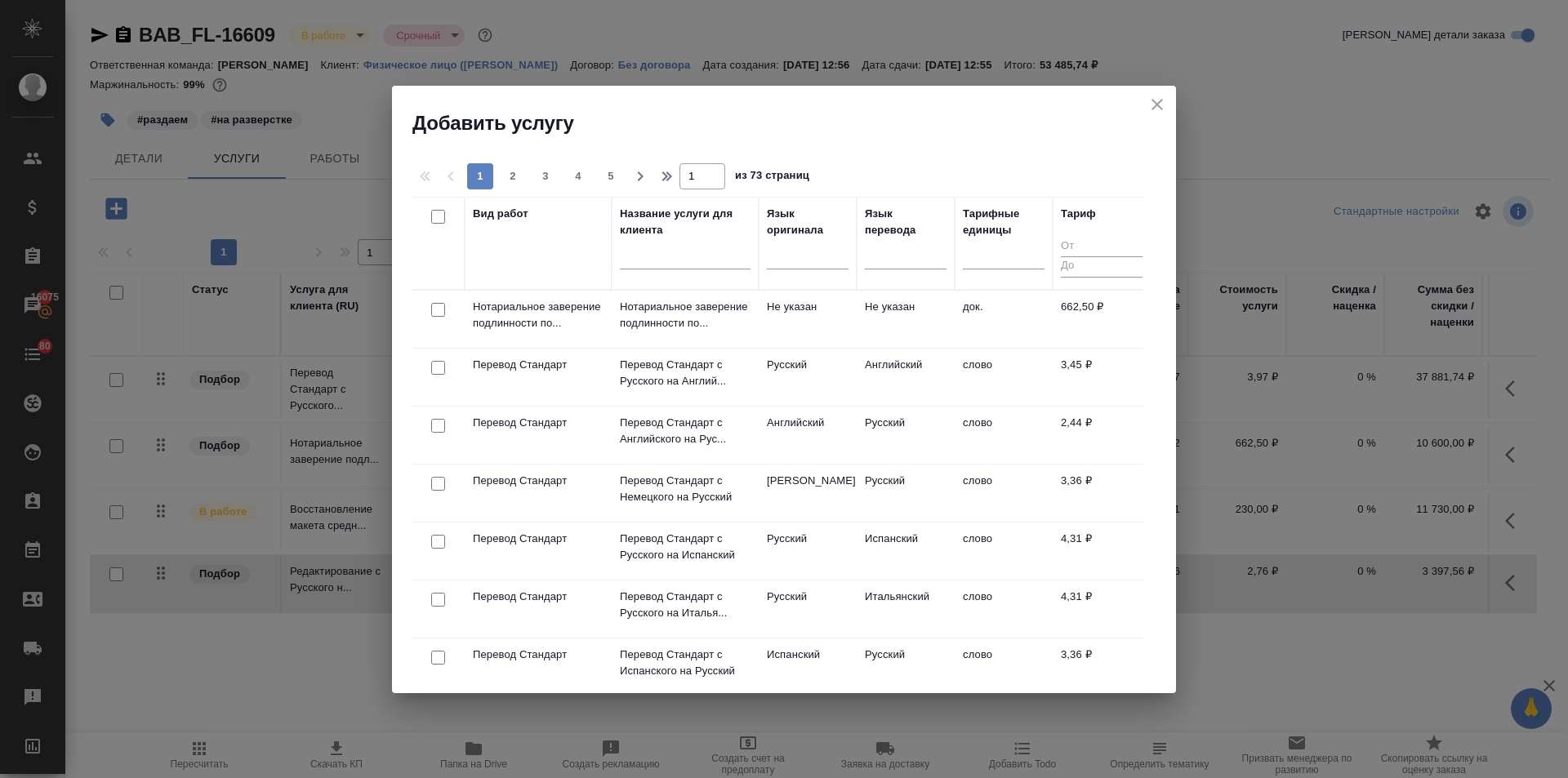
click at [522, 264] on div "Вид работ" at bounding box center [538, 243] width 131 height 75
click at [555, 256] on div "Вид работ" at bounding box center [538, 243] width 131 height 75
click at [787, 259] on div at bounding box center [807, 252] width 82 height 24
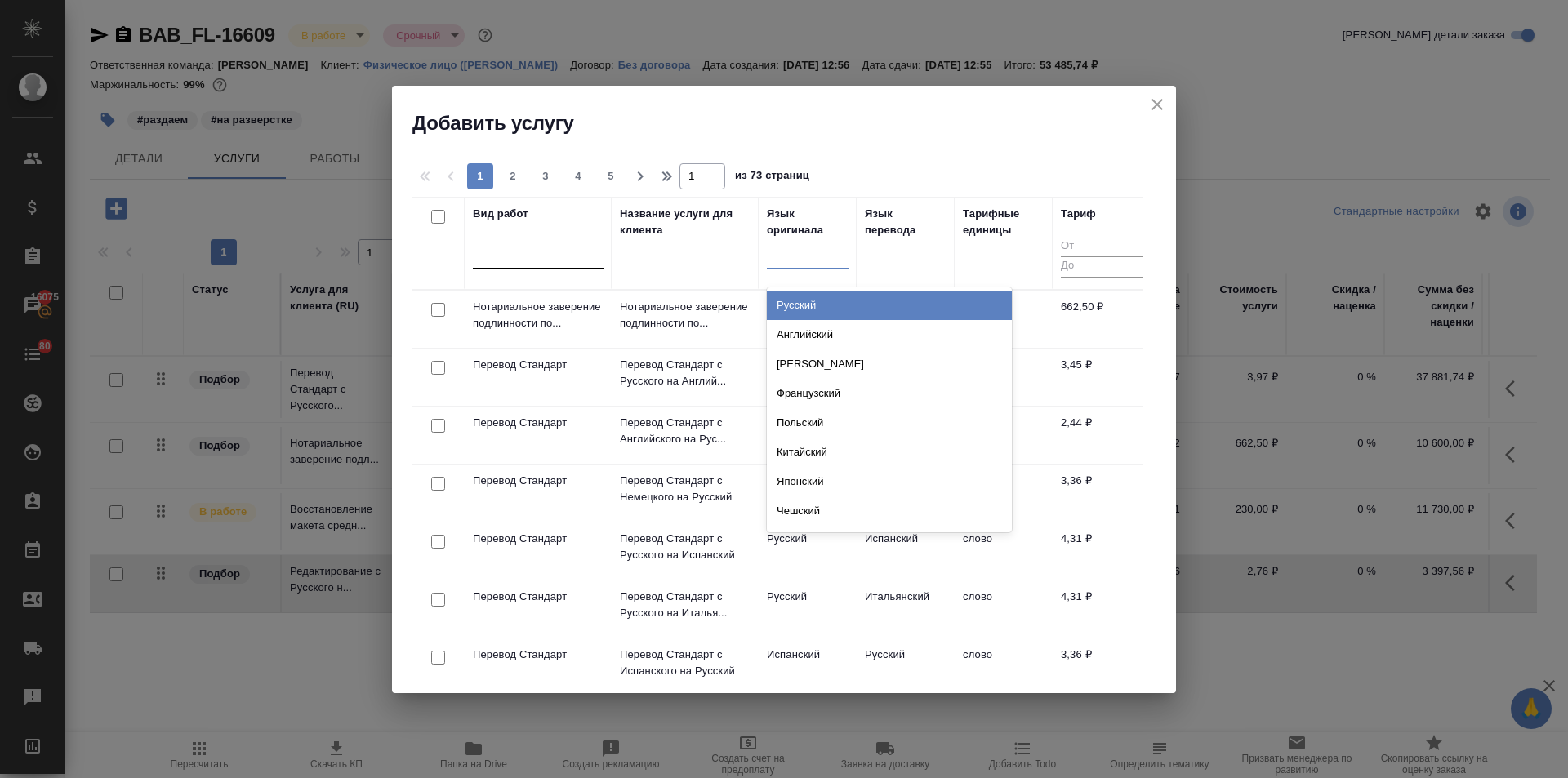
click at [517, 255] on div at bounding box center [538, 252] width 131 height 24
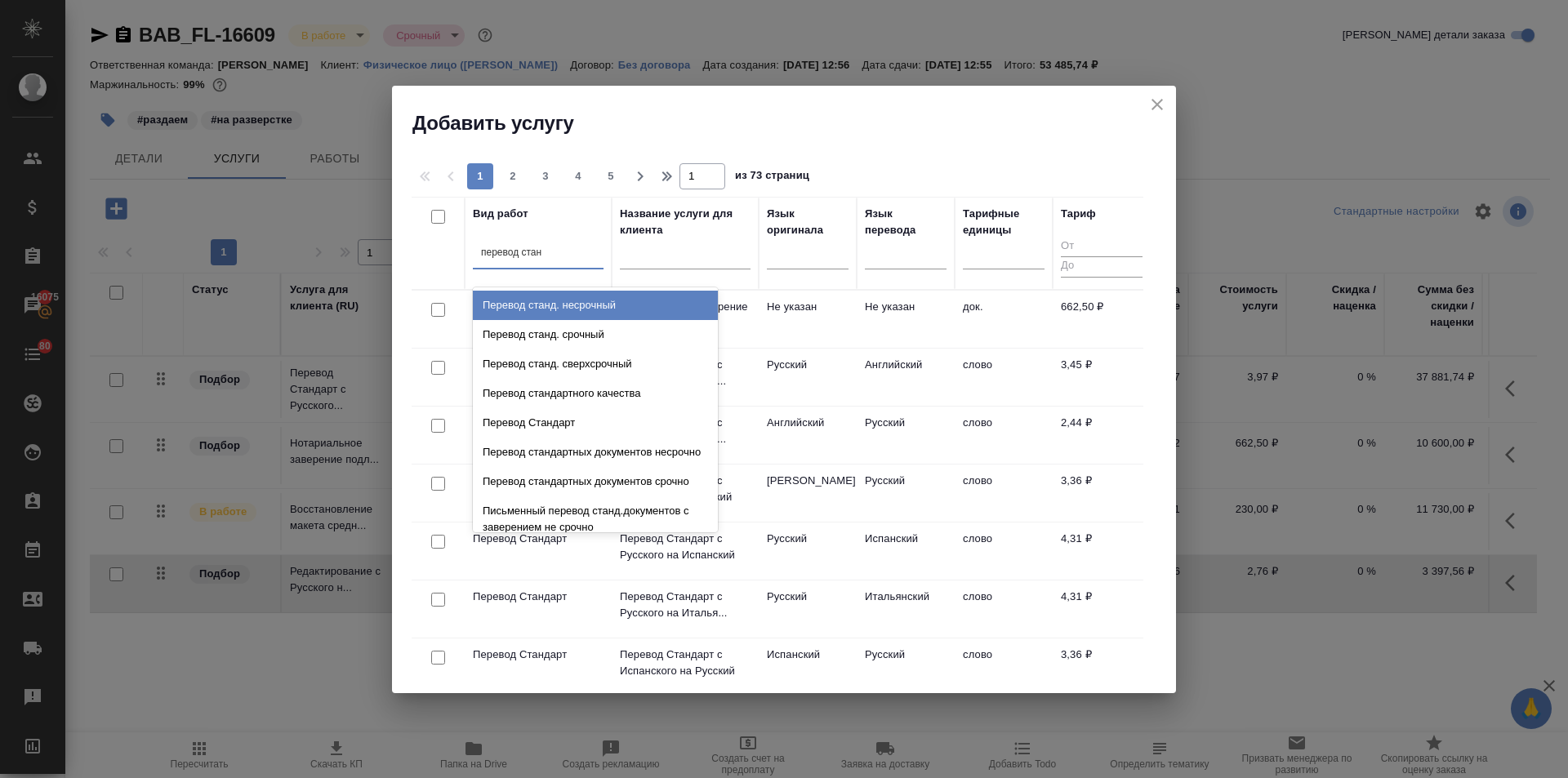
type input "перевод станд"
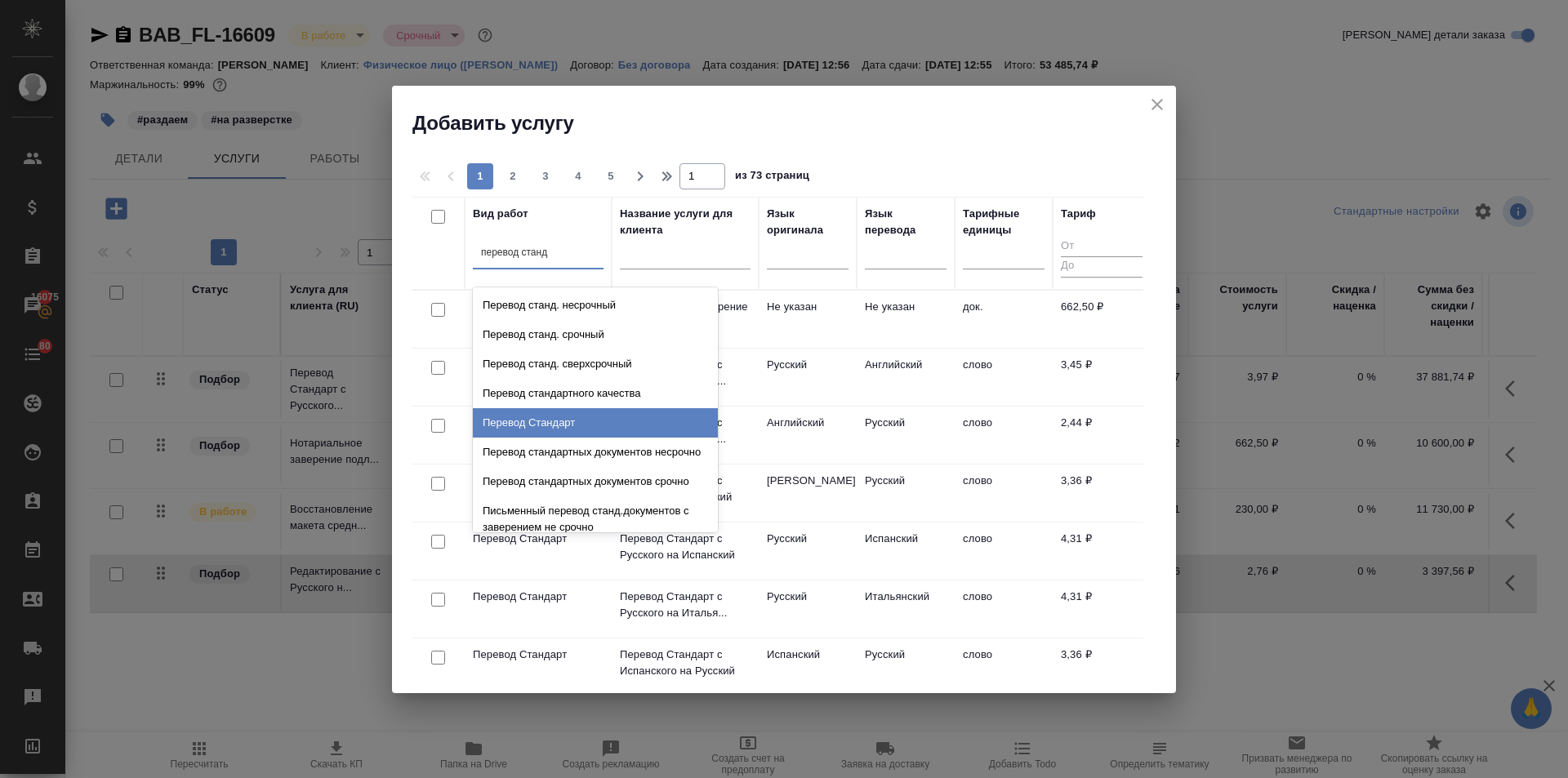
click at [540, 423] on div "Перевод Стандарт" at bounding box center [594, 423] width 245 height 29
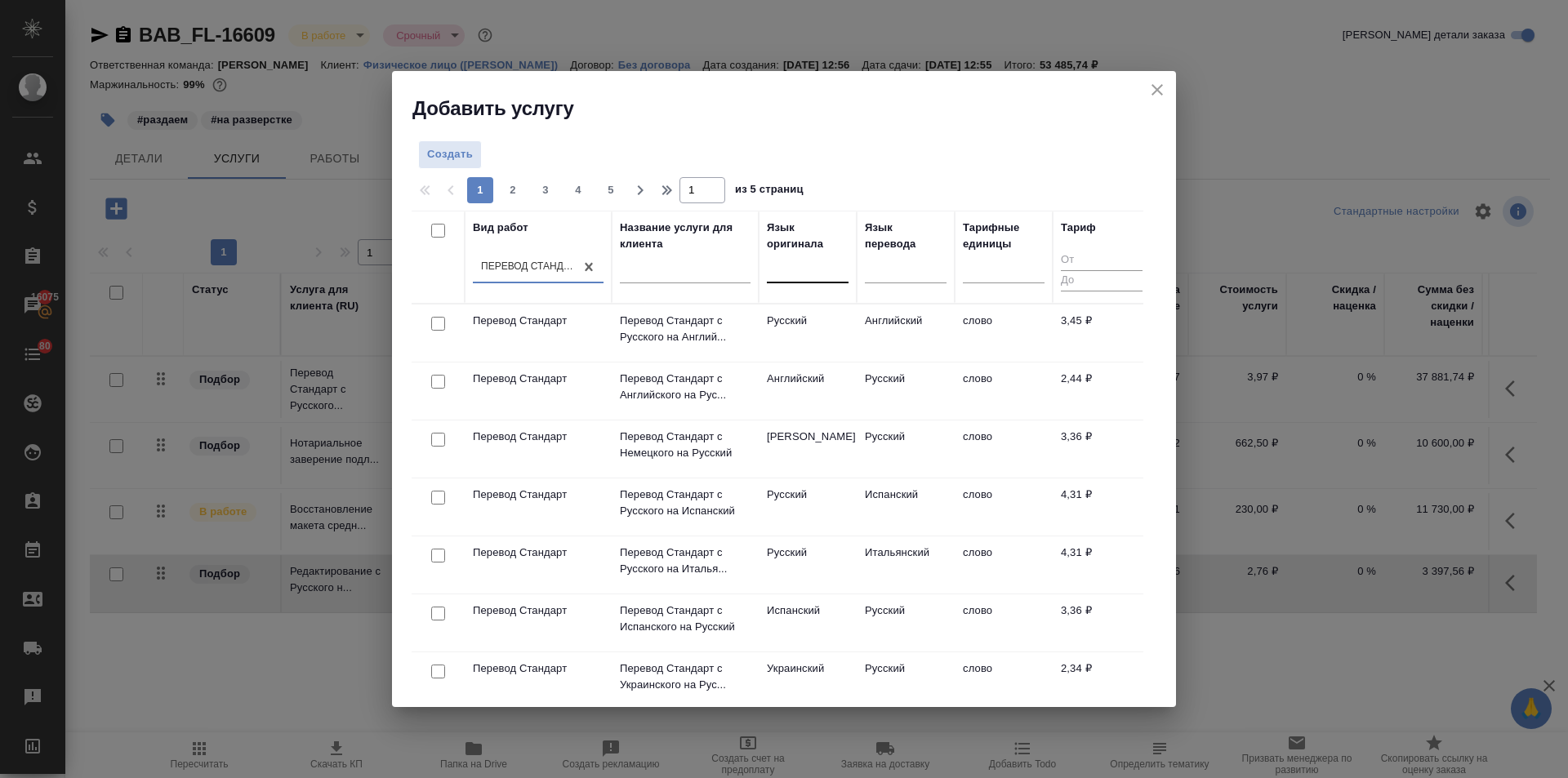
click at [819, 270] on div at bounding box center [807, 266] width 82 height 24
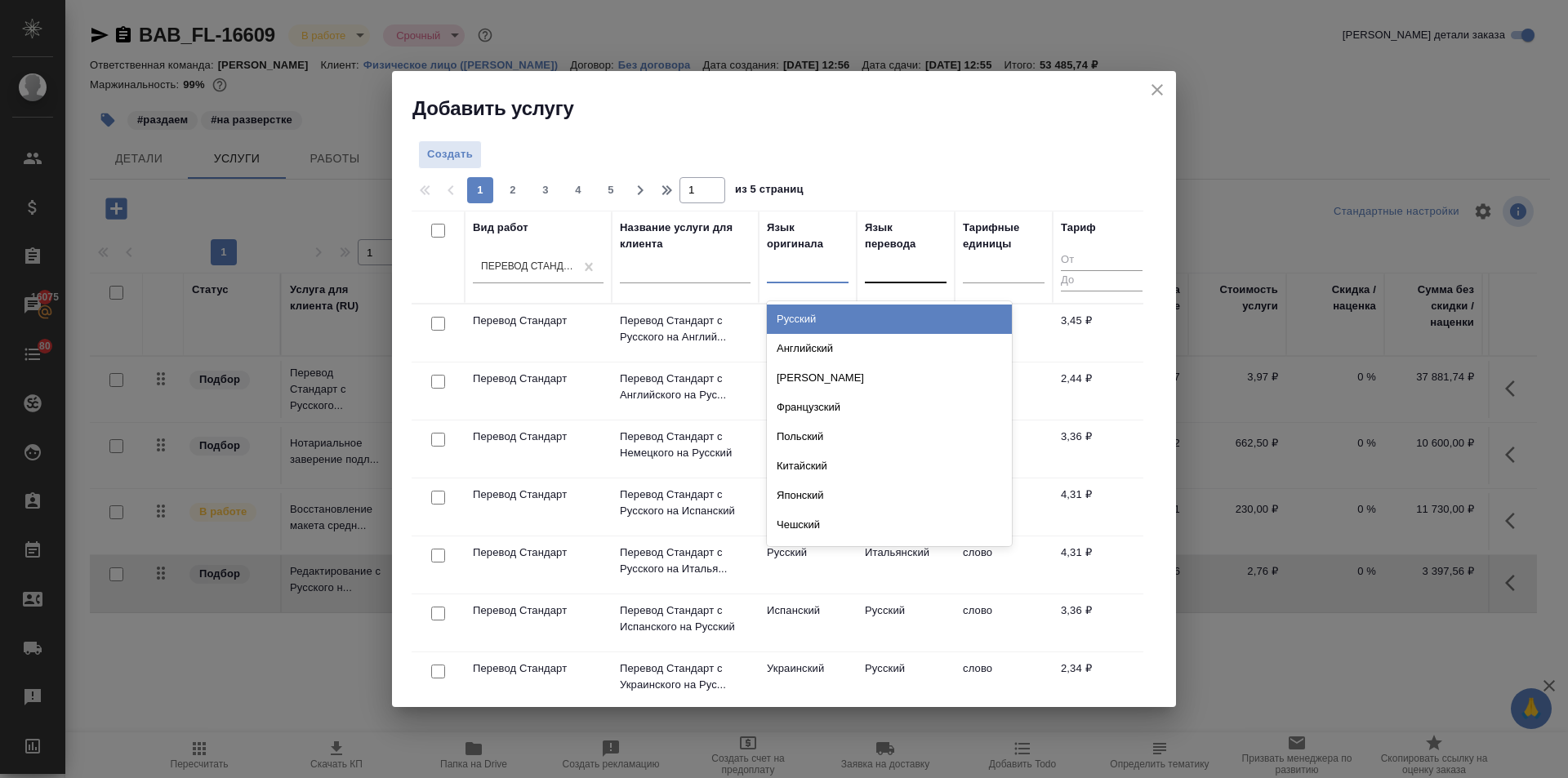
click at [884, 272] on div at bounding box center [906, 266] width 82 height 24
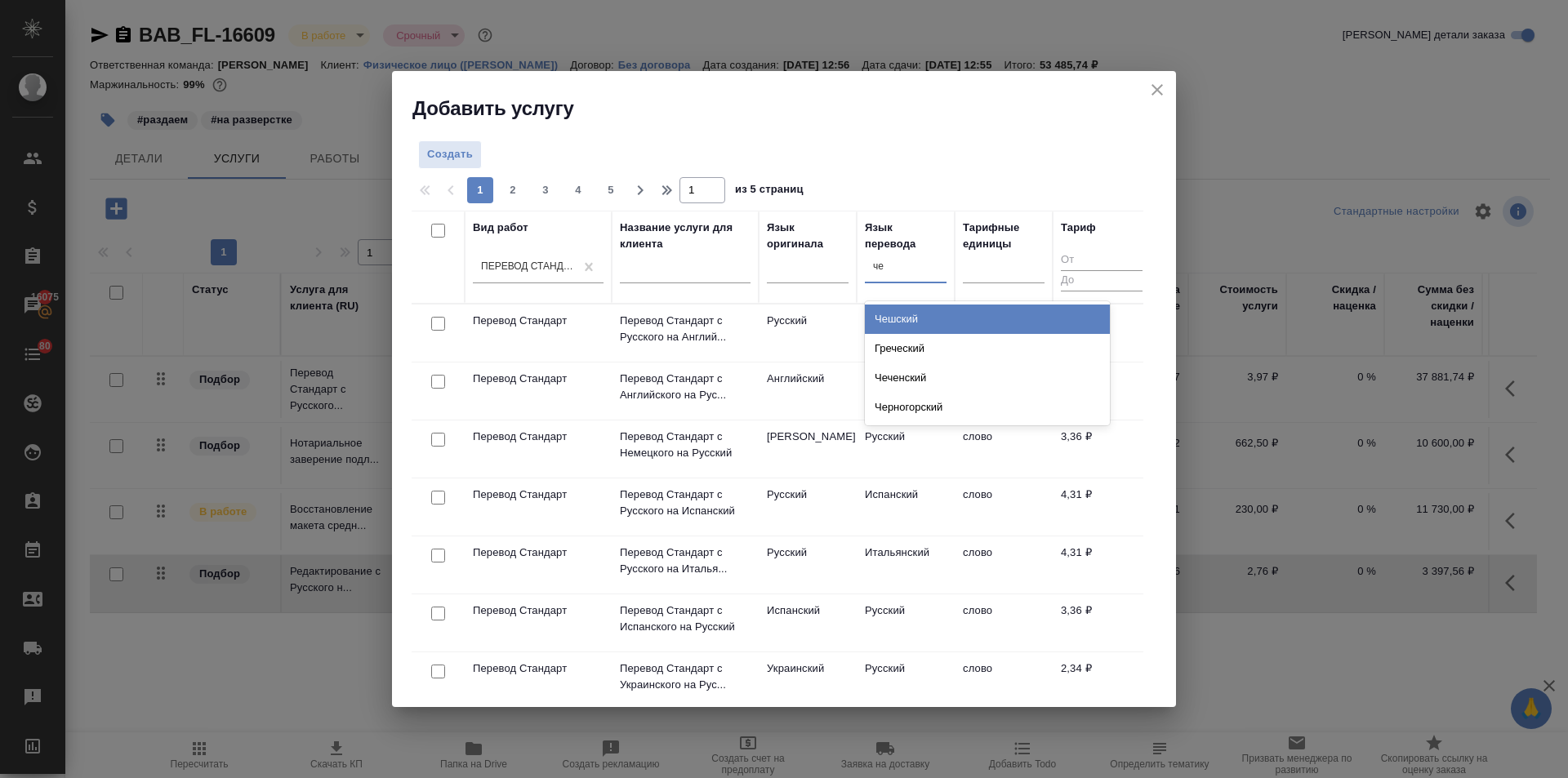
type input "чеш"
click at [896, 314] on div "Чешский" at bounding box center [987, 319] width 245 height 29
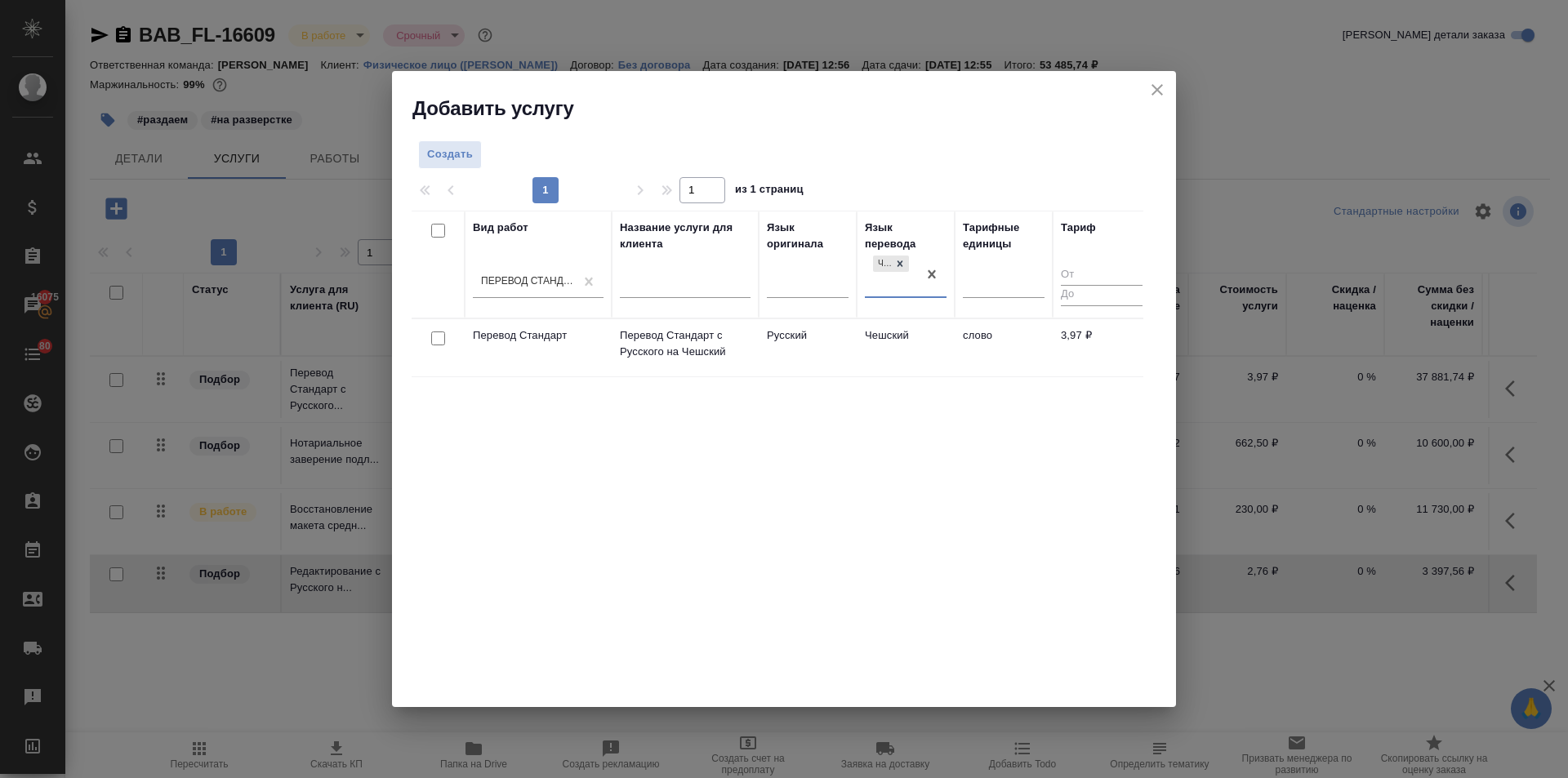
click at [441, 337] on input "checkbox" at bounding box center [438, 338] width 14 height 14
checkbox input "true"
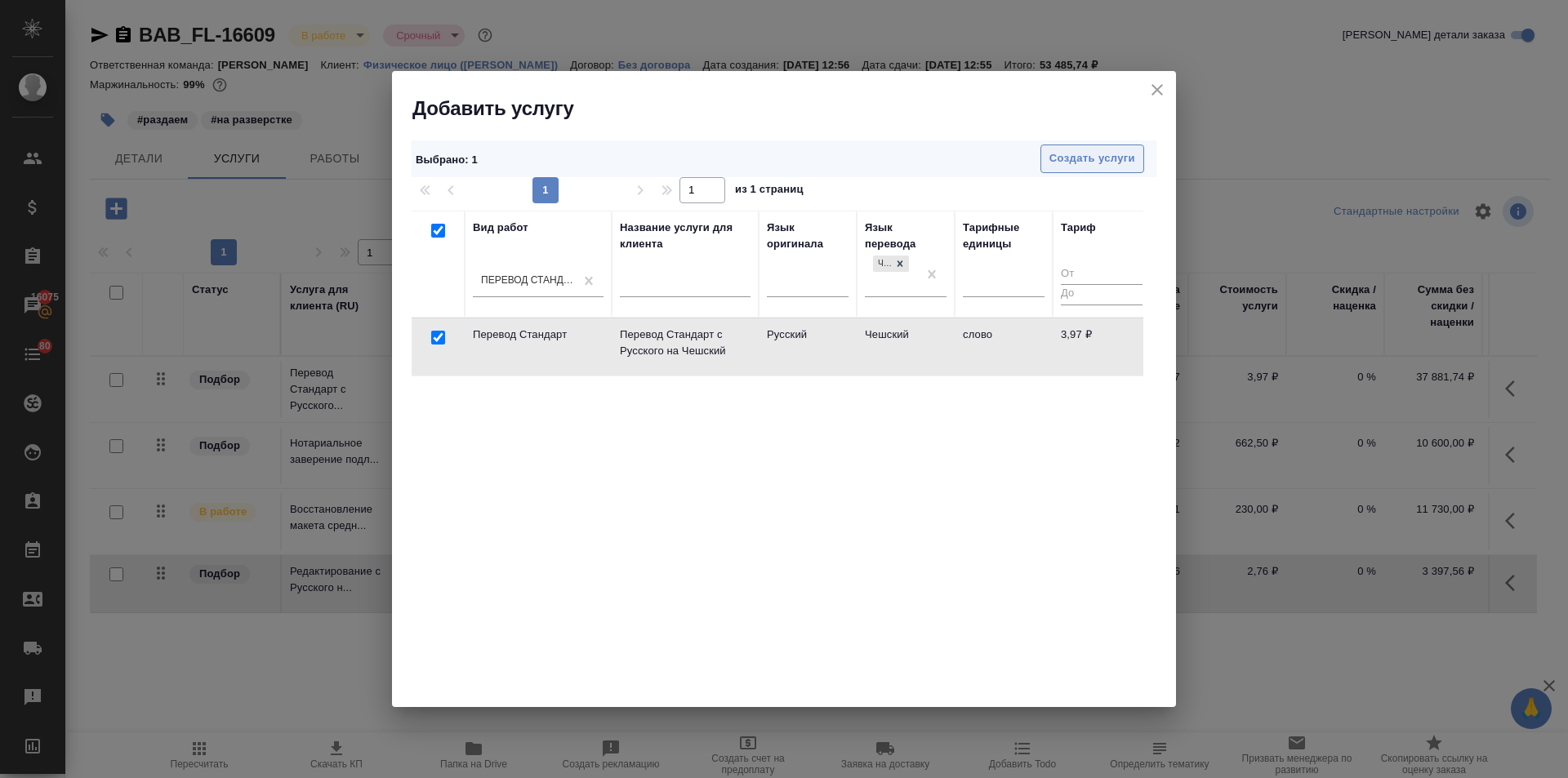
click at [1074, 160] on span "Создать услуги" at bounding box center [1092, 159] width 86 height 19
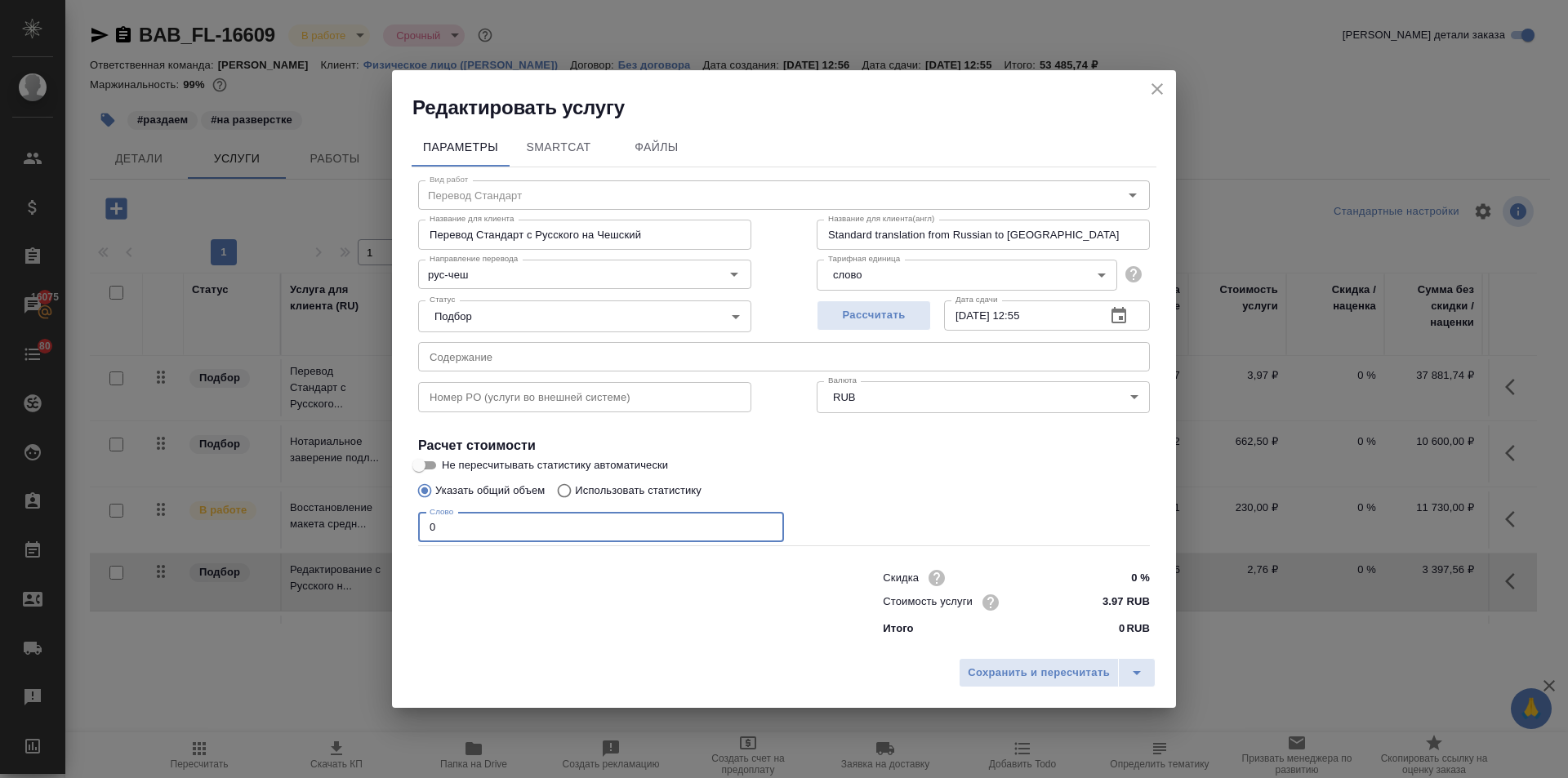
drag, startPoint x: 453, startPoint y: 530, endPoint x: 409, endPoint y: 530, distance: 44.0
click at [409, 530] on div "Параметры SmartCat Файлы Вид работ Перевод Стандарт Вид работ Название для клие…" at bounding box center [784, 386] width 784 height 529
type input "1231"
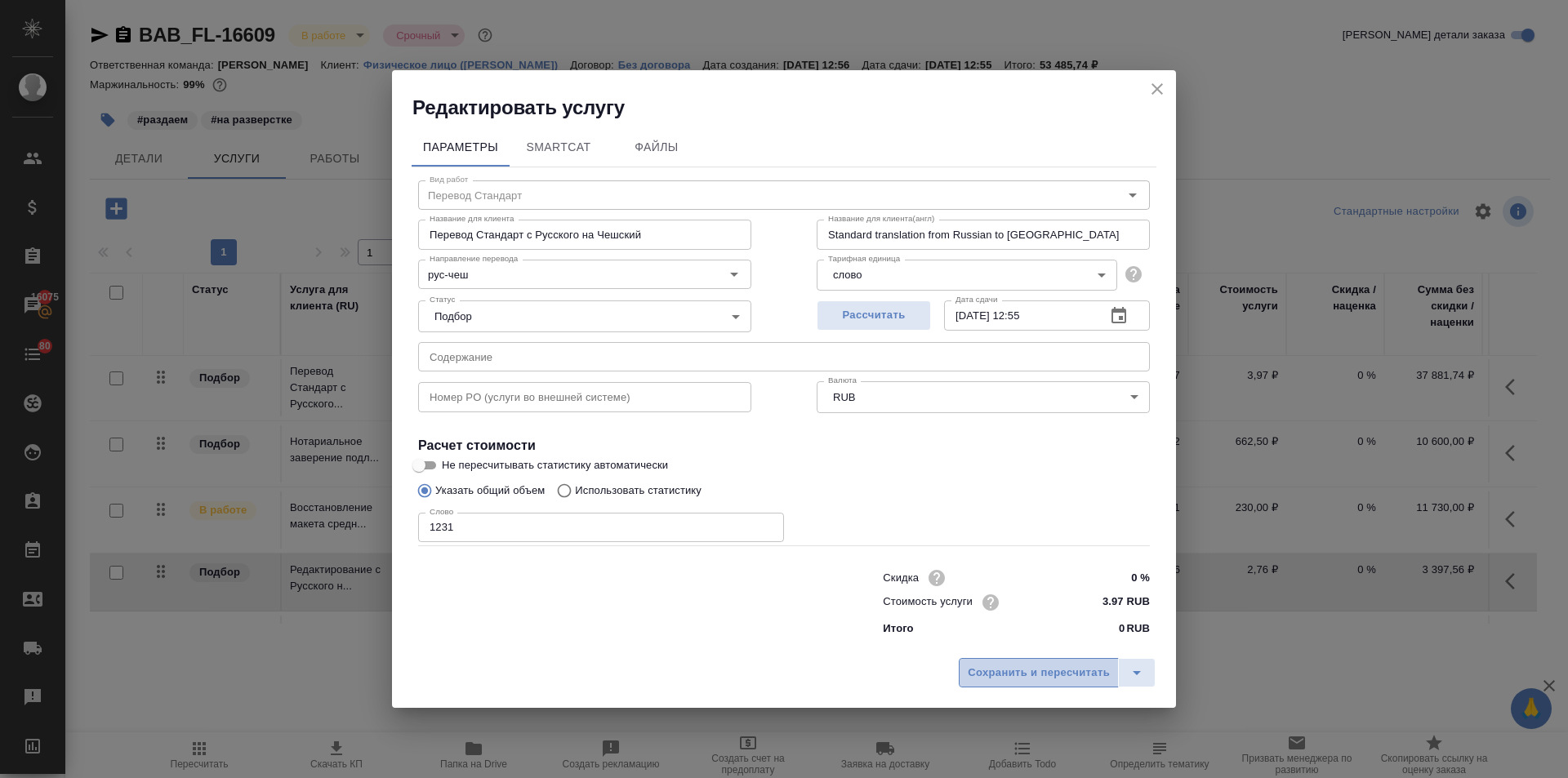
click at [1040, 681] on span "Сохранить и пересчитать" at bounding box center [1039, 673] width 142 height 19
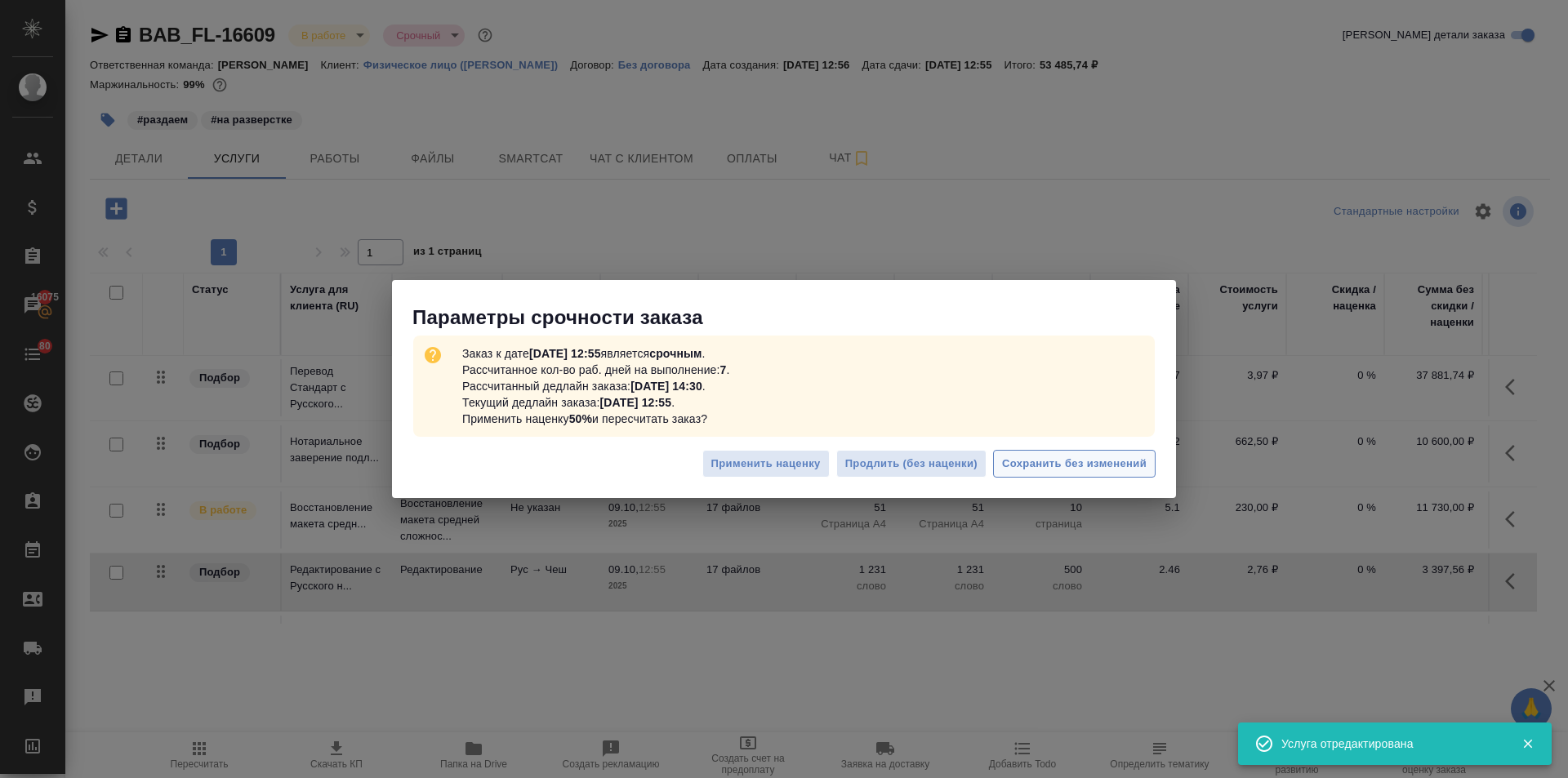
click at [1089, 463] on span "Сохранить без изменений" at bounding box center [1074, 464] width 145 height 19
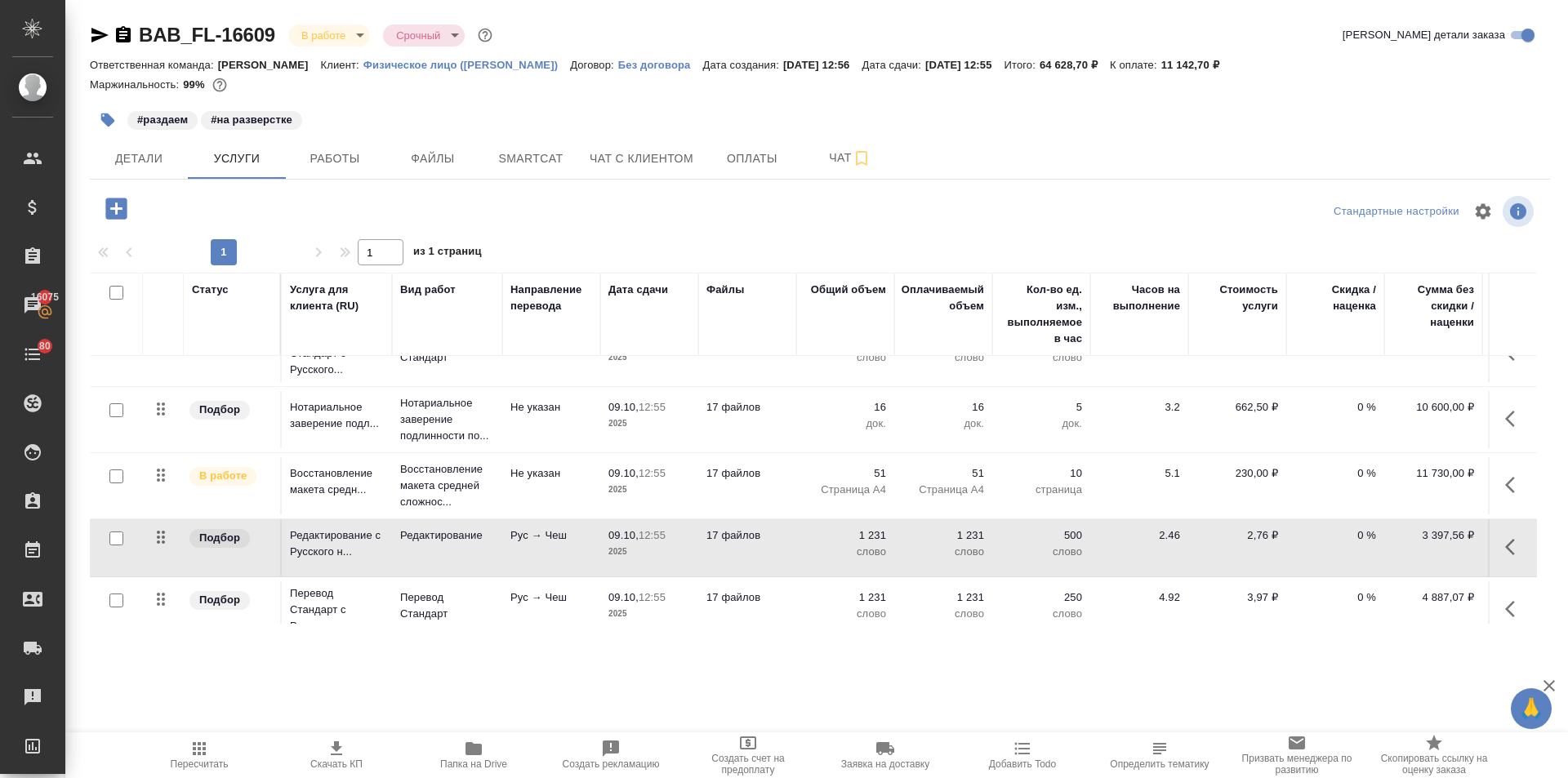
scroll to position [68, 0]
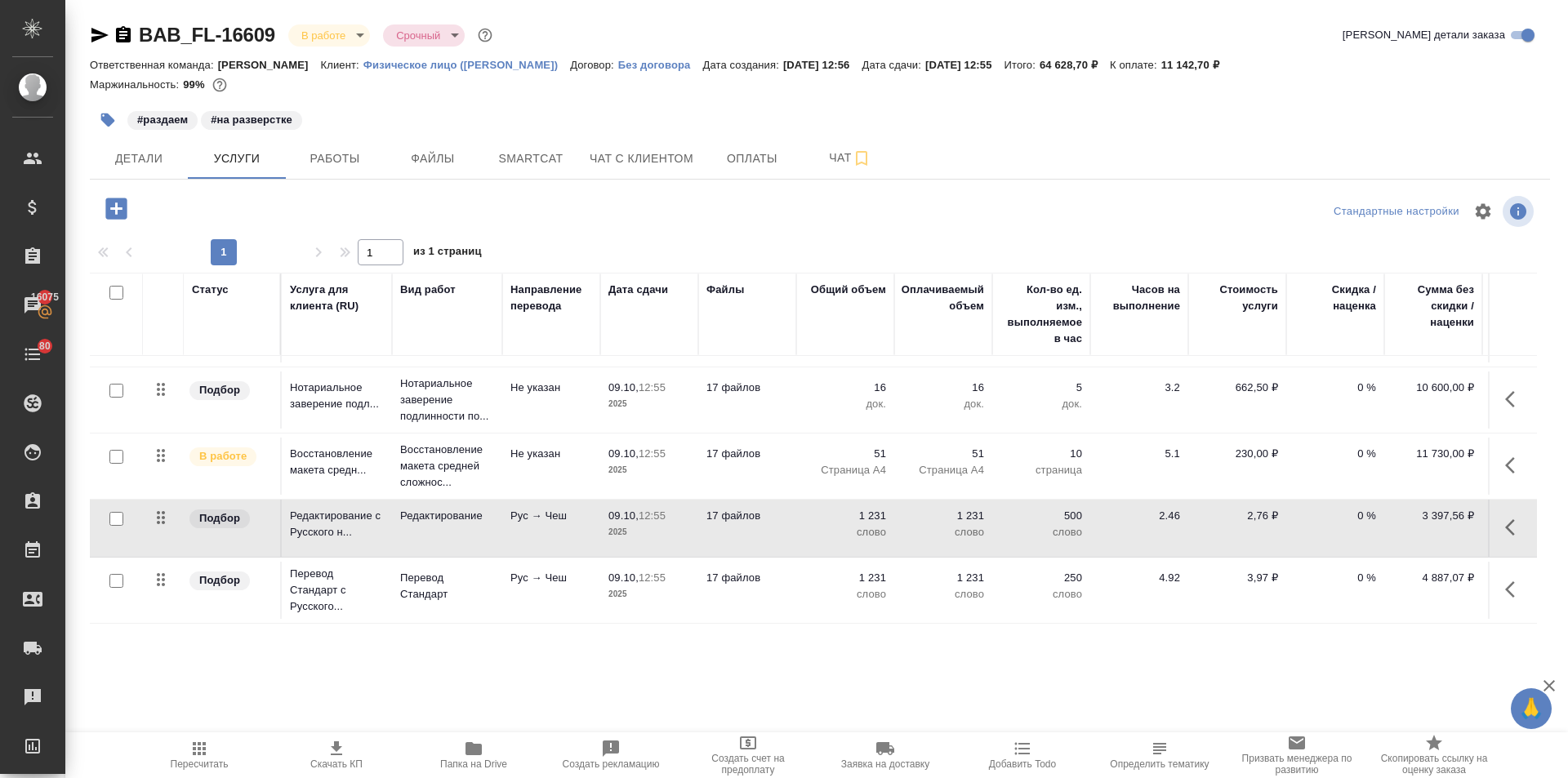
click at [1505, 518] on icon "button" at bounding box center [1515, 527] width 20 height 20
click at [1380, 522] on icon "button" at bounding box center [1389, 527] width 18 height 12
click at [192, 751] on icon "button" at bounding box center [199, 749] width 13 height 13
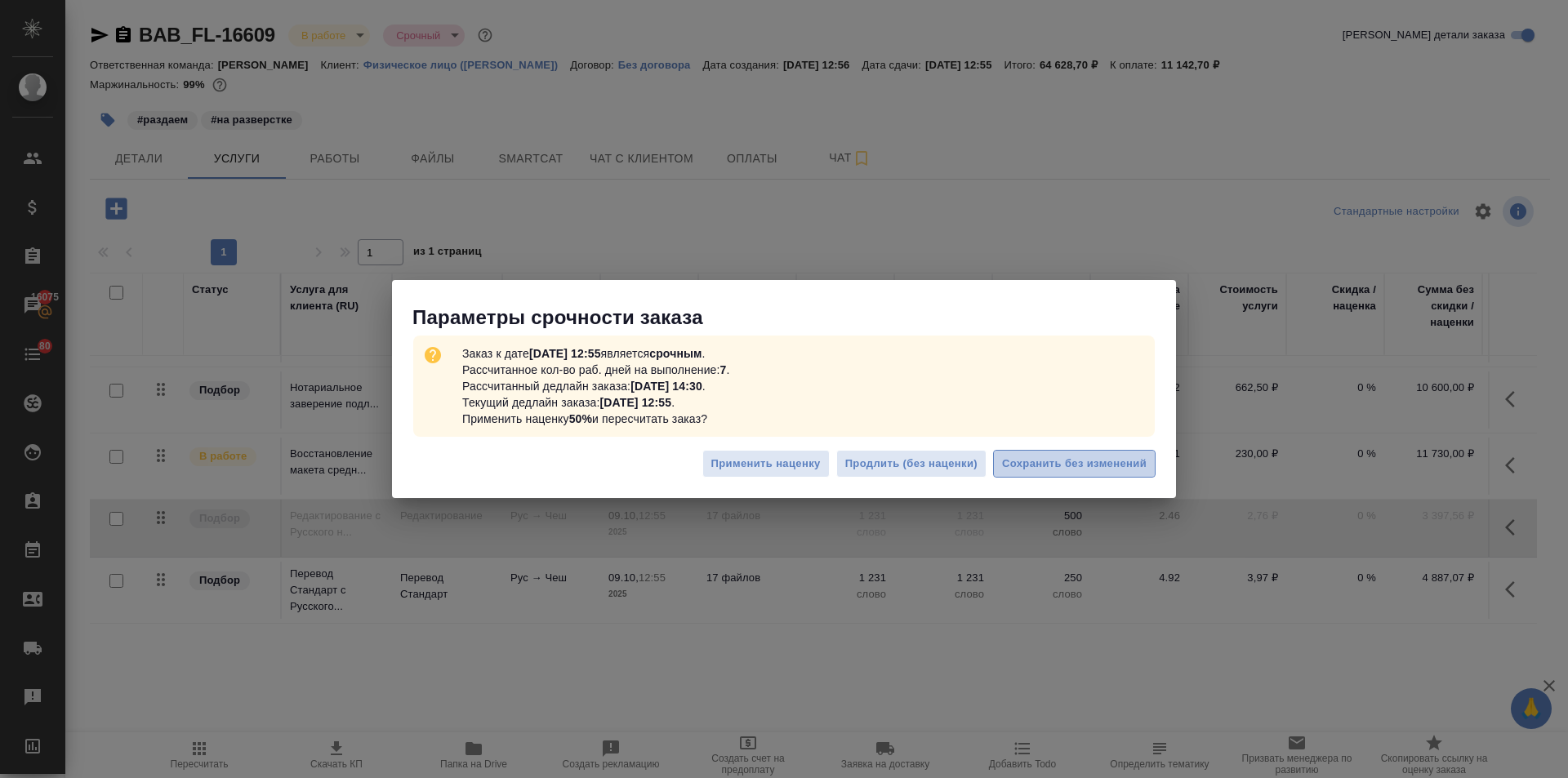
click at [1037, 467] on span "Сохранить без изменений" at bounding box center [1074, 464] width 145 height 19
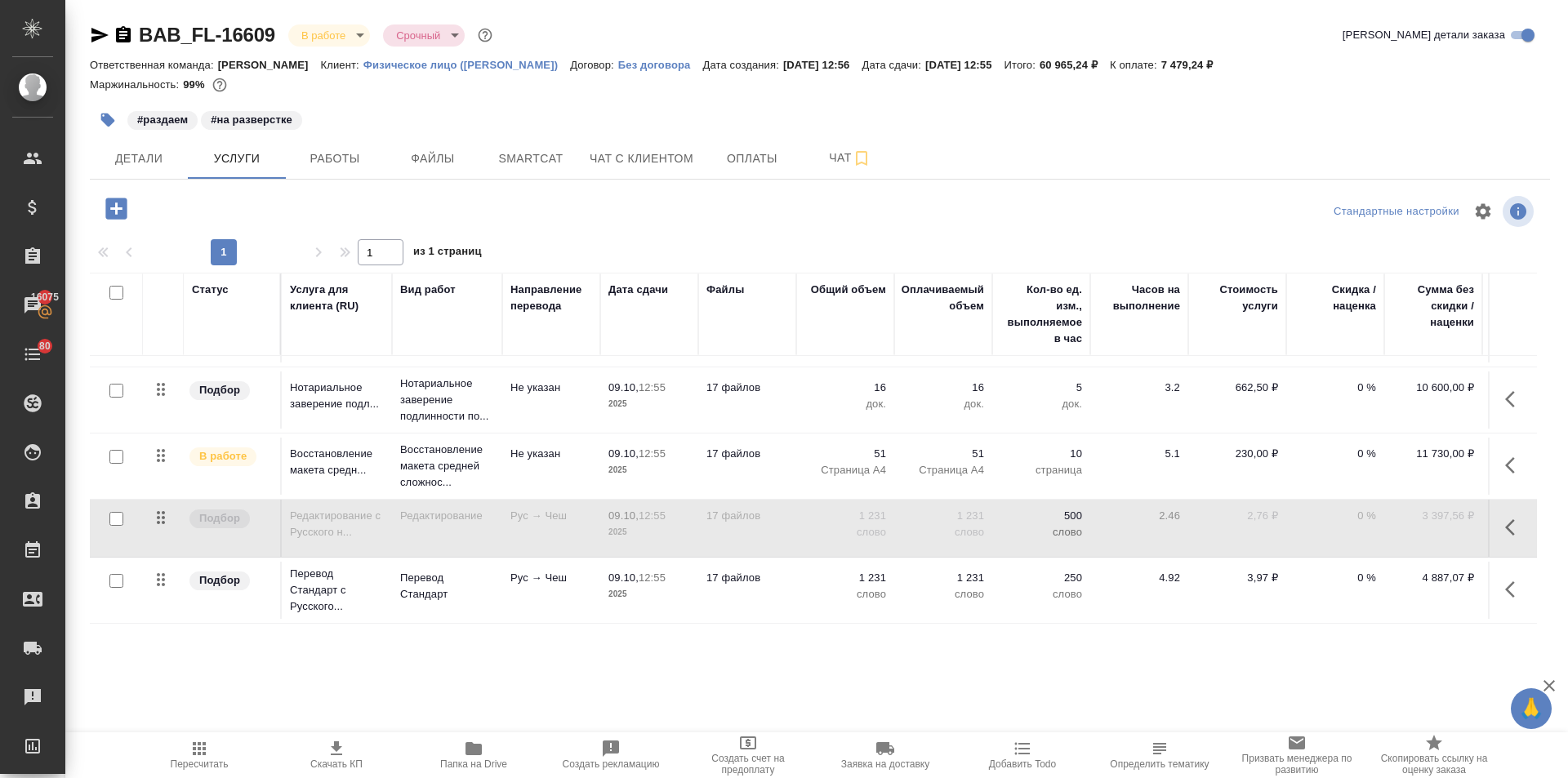
click at [1505, 518] on icon "button" at bounding box center [1515, 527] width 20 height 20
click at [1380, 520] on icon "button" at bounding box center [1389, 527] width 18 height 16
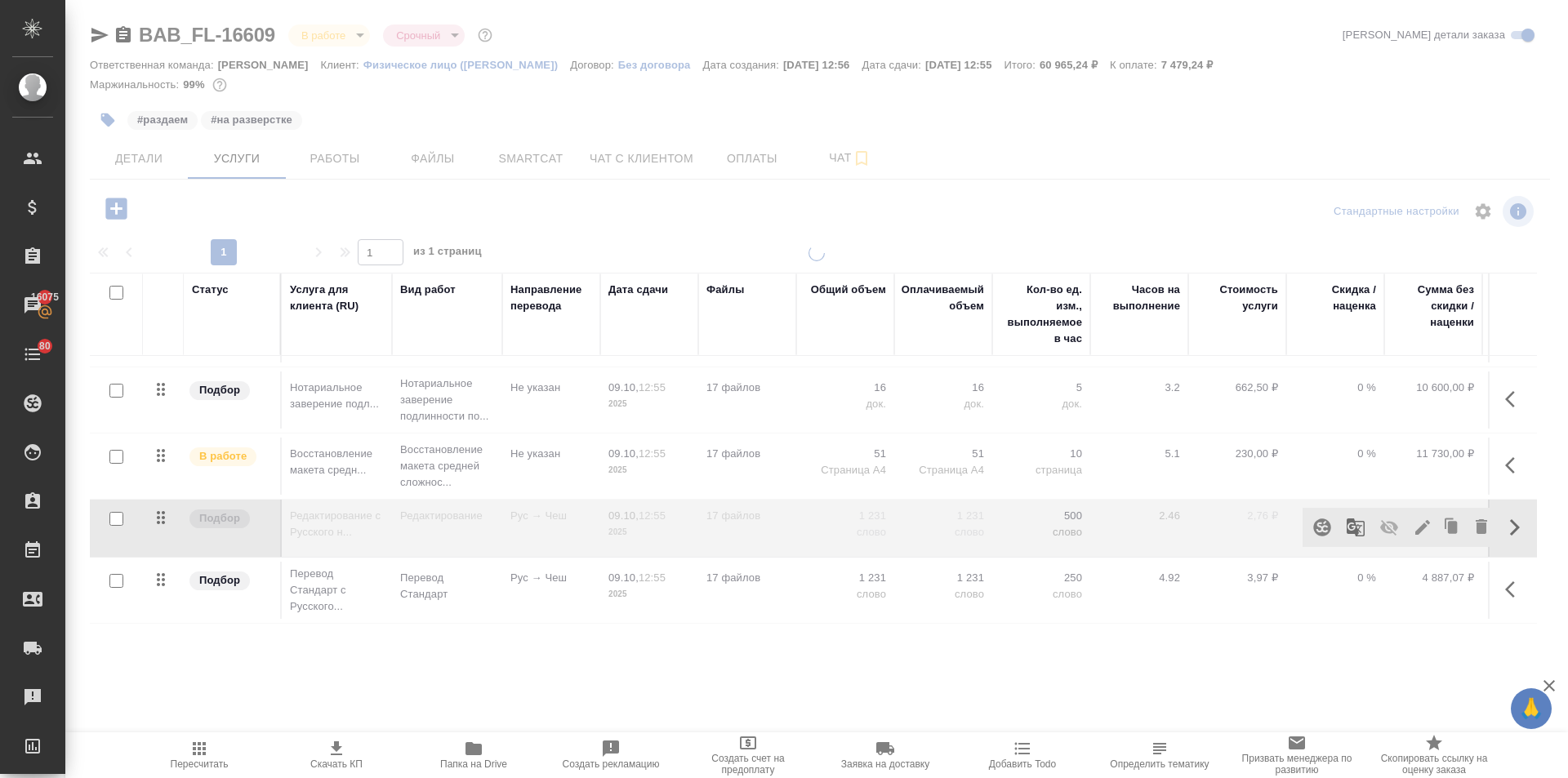
click at [1505, 580] on icon "button" at bounding box center [1515, 590] width 20 height 20
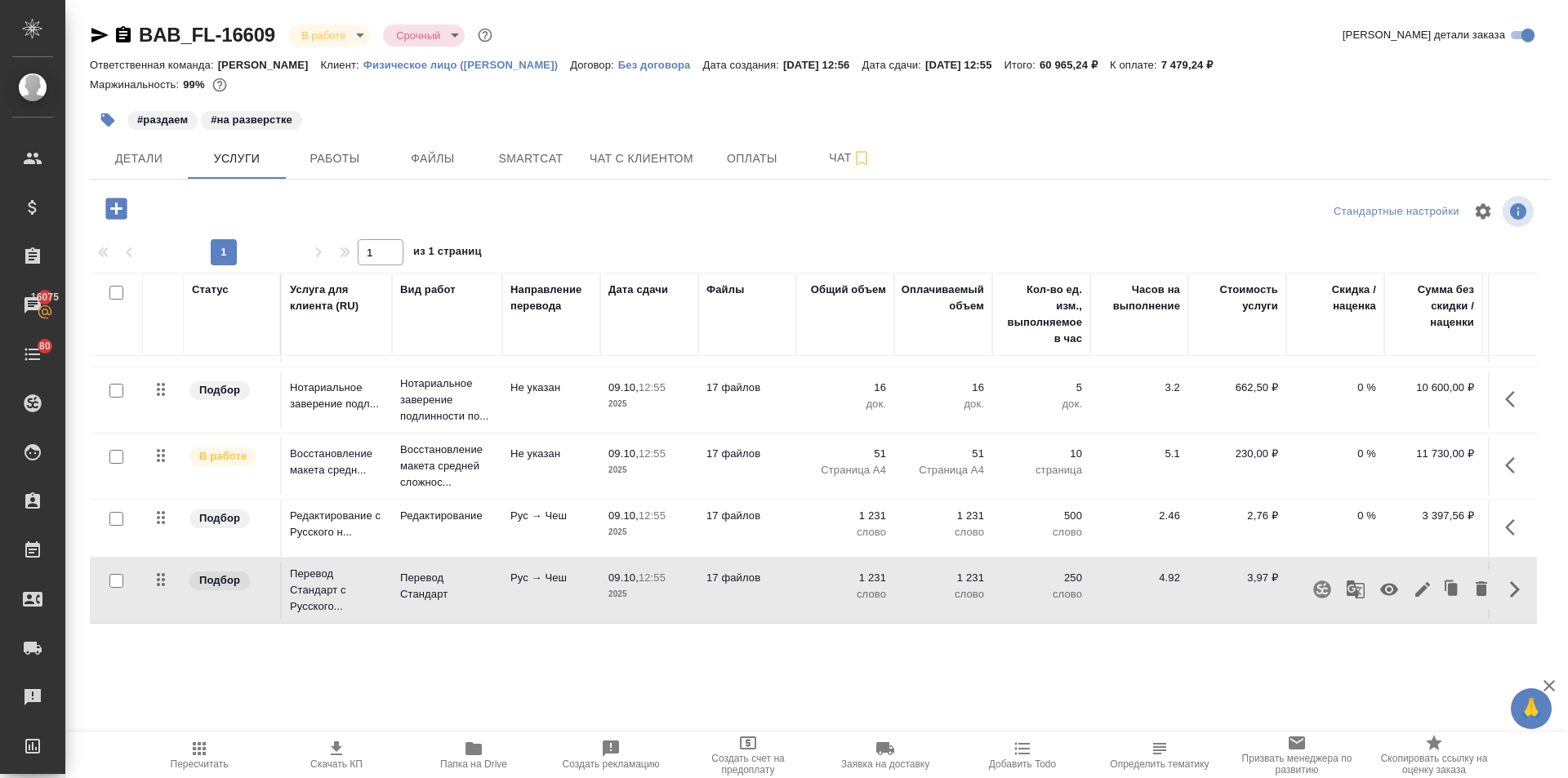
click at [1380, 584] on icon "button" at bounding box center [1389, 590] width 18 height 12
click at [201, 754] on icon "button" at bounding box center [199, 749] width 20 height 20
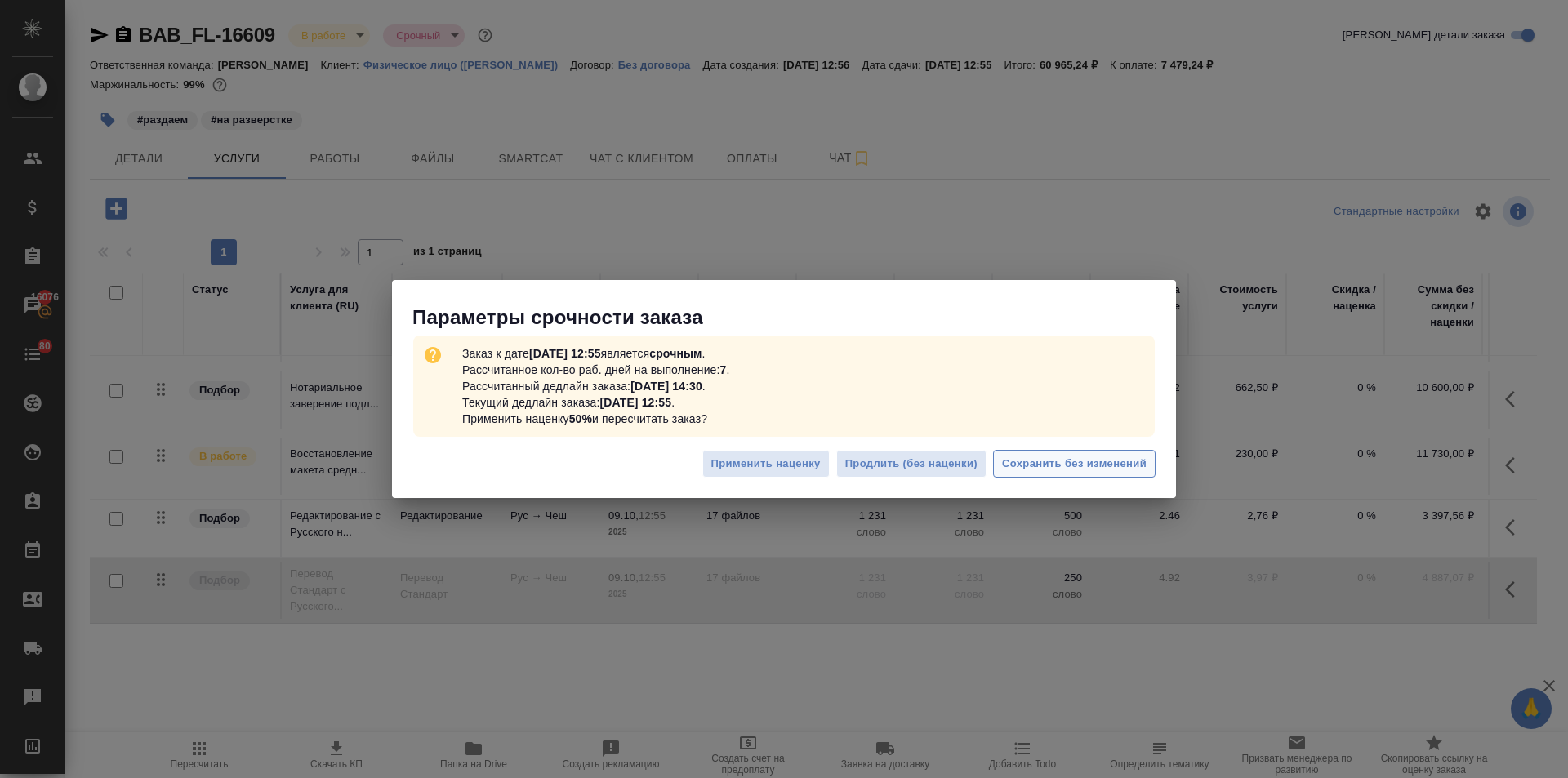
click at [1061, 453] on button "Сохранить без изменений" at bounding box center [1074, 464] width 162 height 29
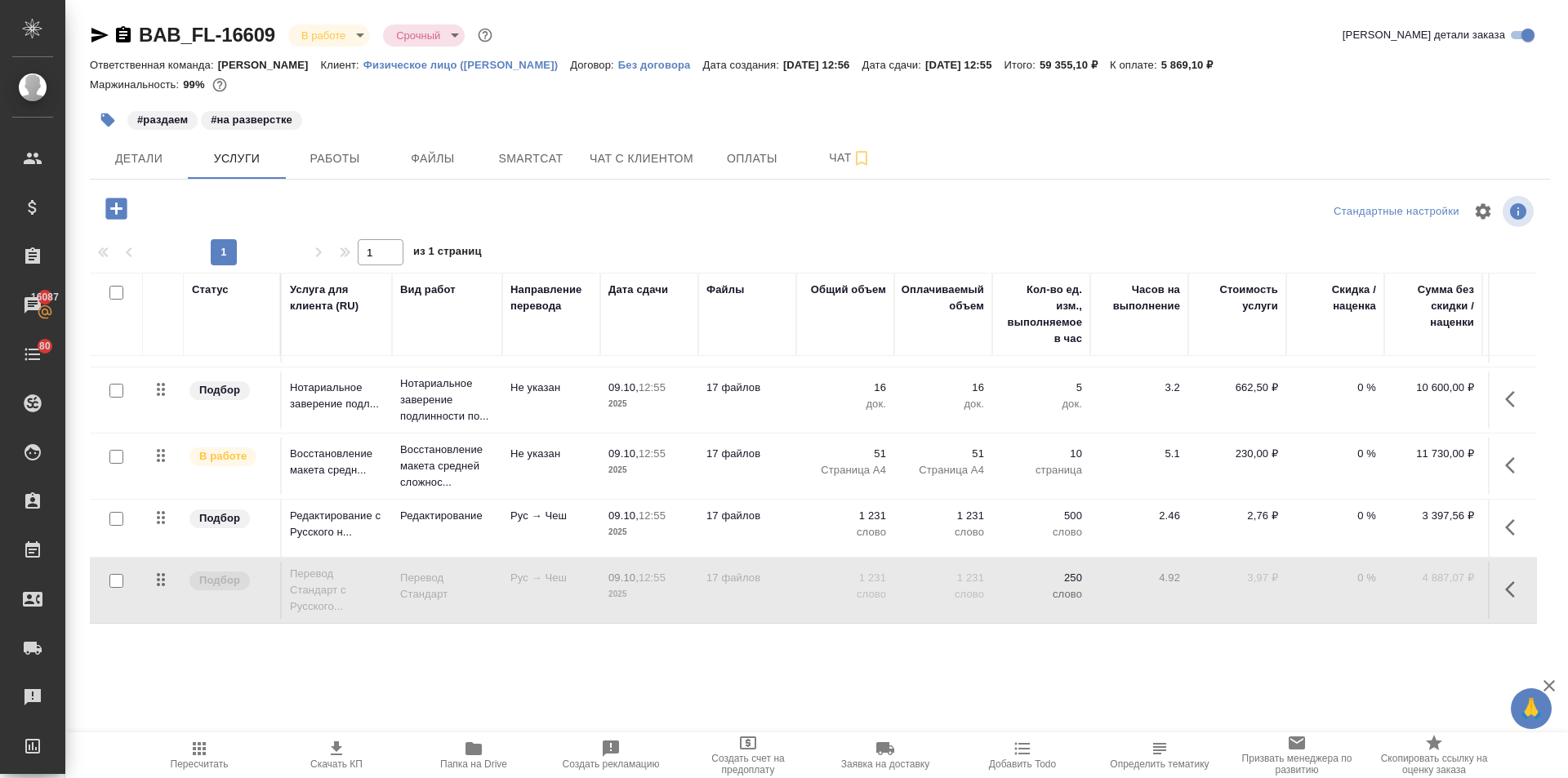
click at [1505, 580] on icon "button" at bounding box center [1515, 590] width 20 height 20
click at [1380, 582] on icon "button" at bounding box center [1389, 590] width 18 height 16
click at [1505, 518] on icon "button" at bounding box center [1515, 527] width 20 height 20
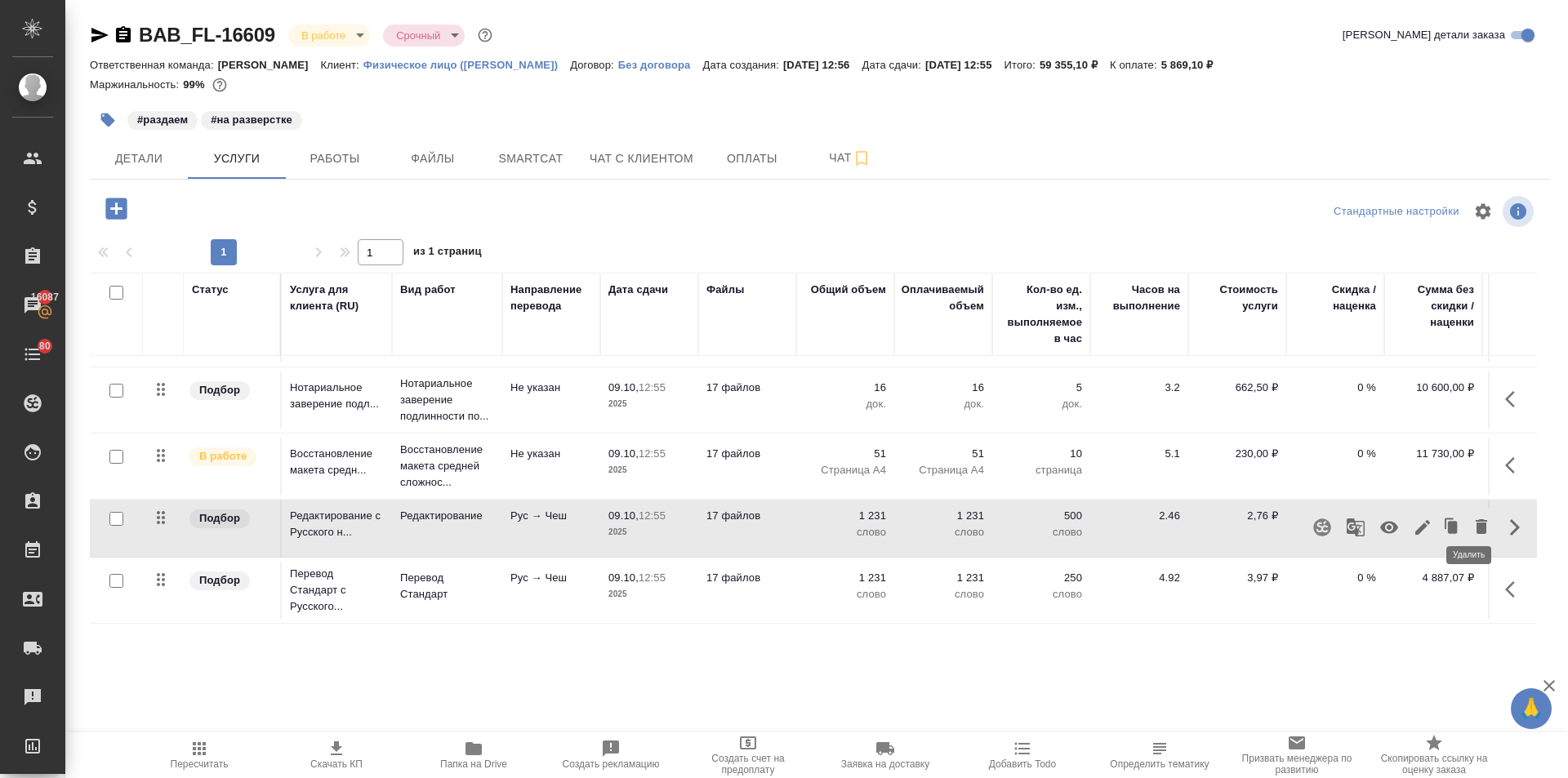
click at [1471, 517] on icon "button" at bounding box center [1481, 527] width 20 height 20
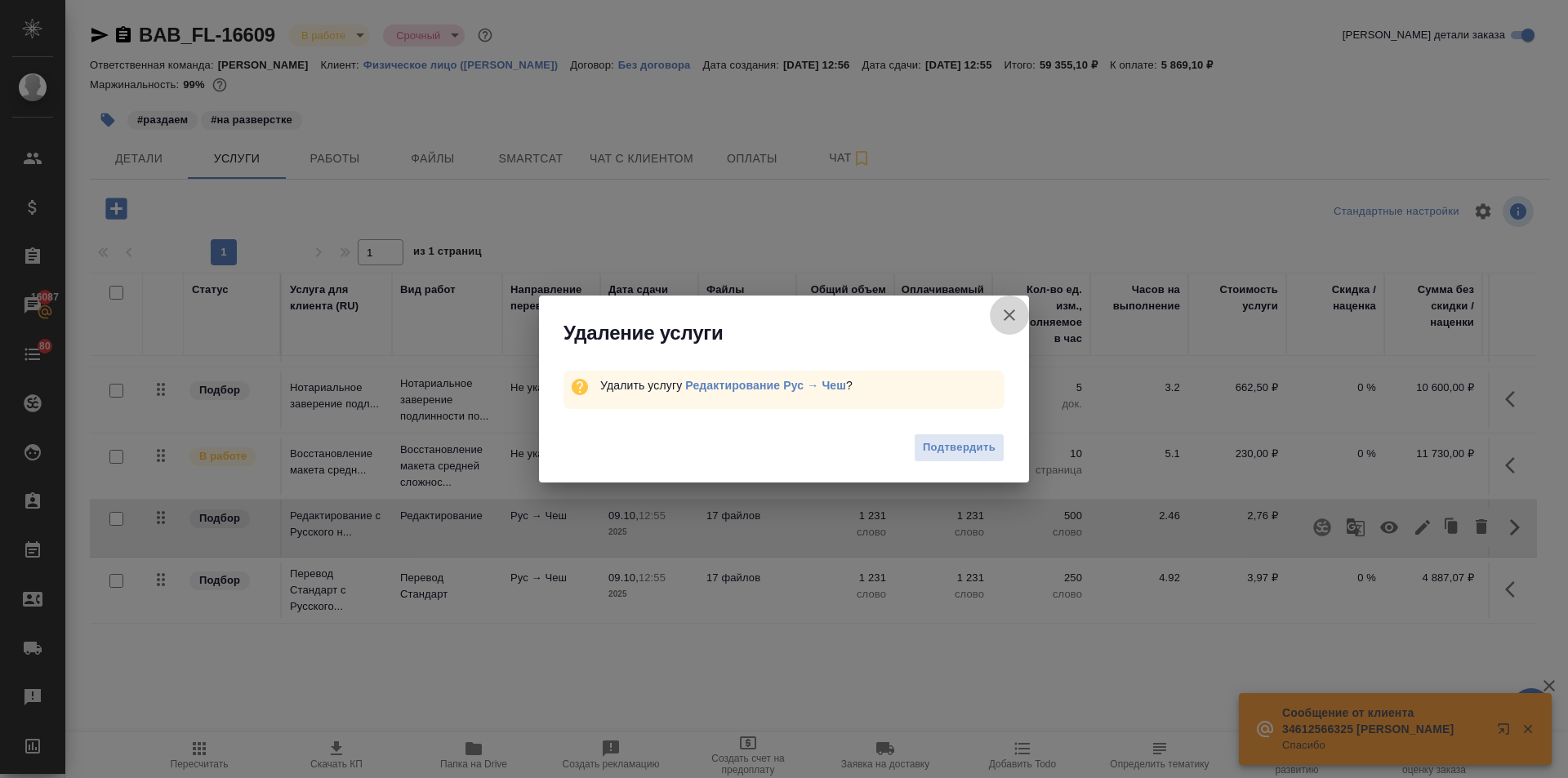
click at [1001, 307] on icon "button" at bounding box center [1010, 315] width 20 height 20
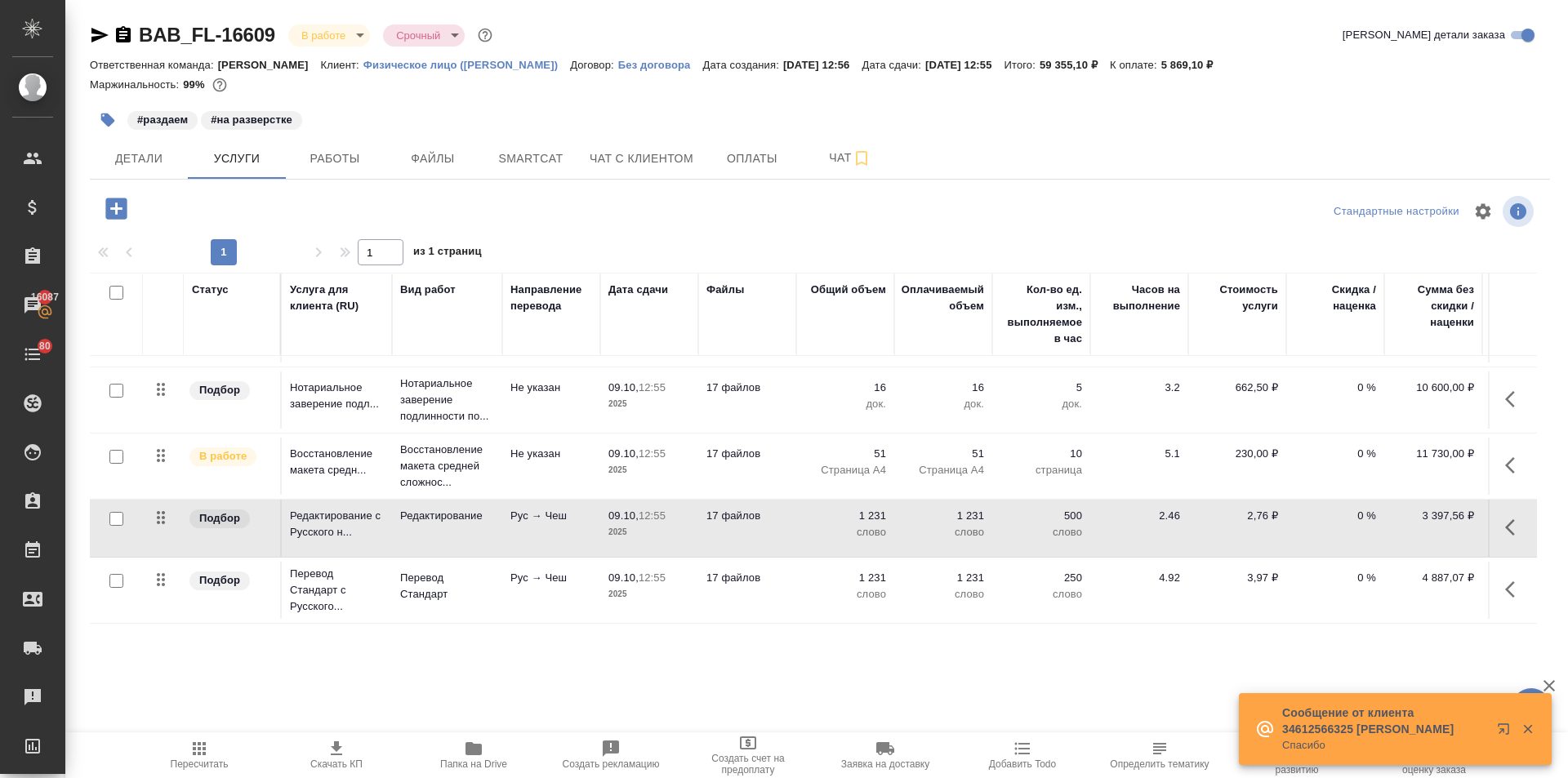
click at [1495, 511] on button "button" at bounding box center [1515, 527] width 39 height 39
click at [1380, 522] on icon "button" at bounding box center [1389, 527] width 18 height 12
click at [203, 762] on span "Пересчитать" at bounding box center [199, 764] width 58 height 11
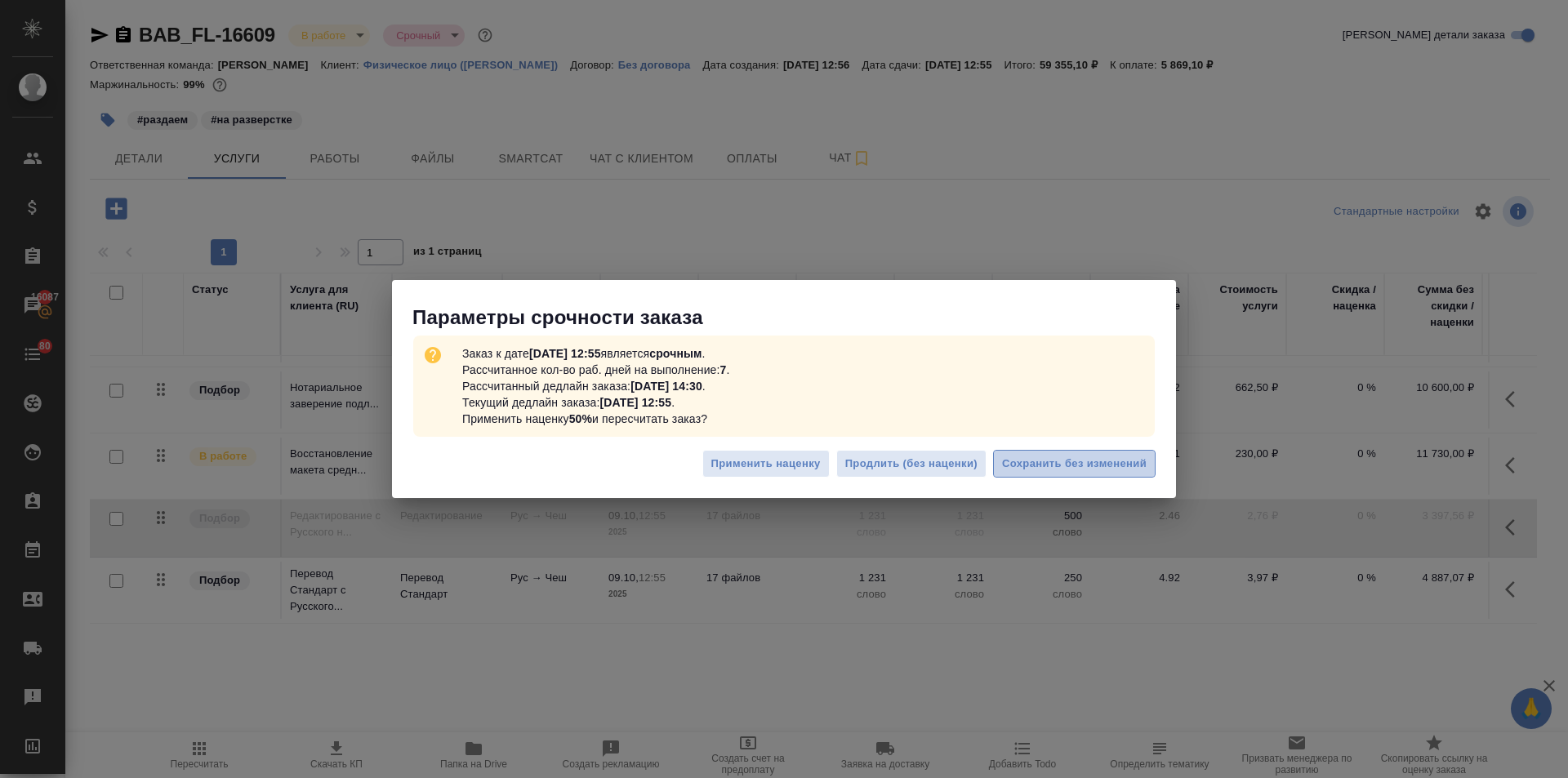
click at [1090, 458] on span "Сохранить без изменений" at bounding box center [1074, 464] width 145 height 19
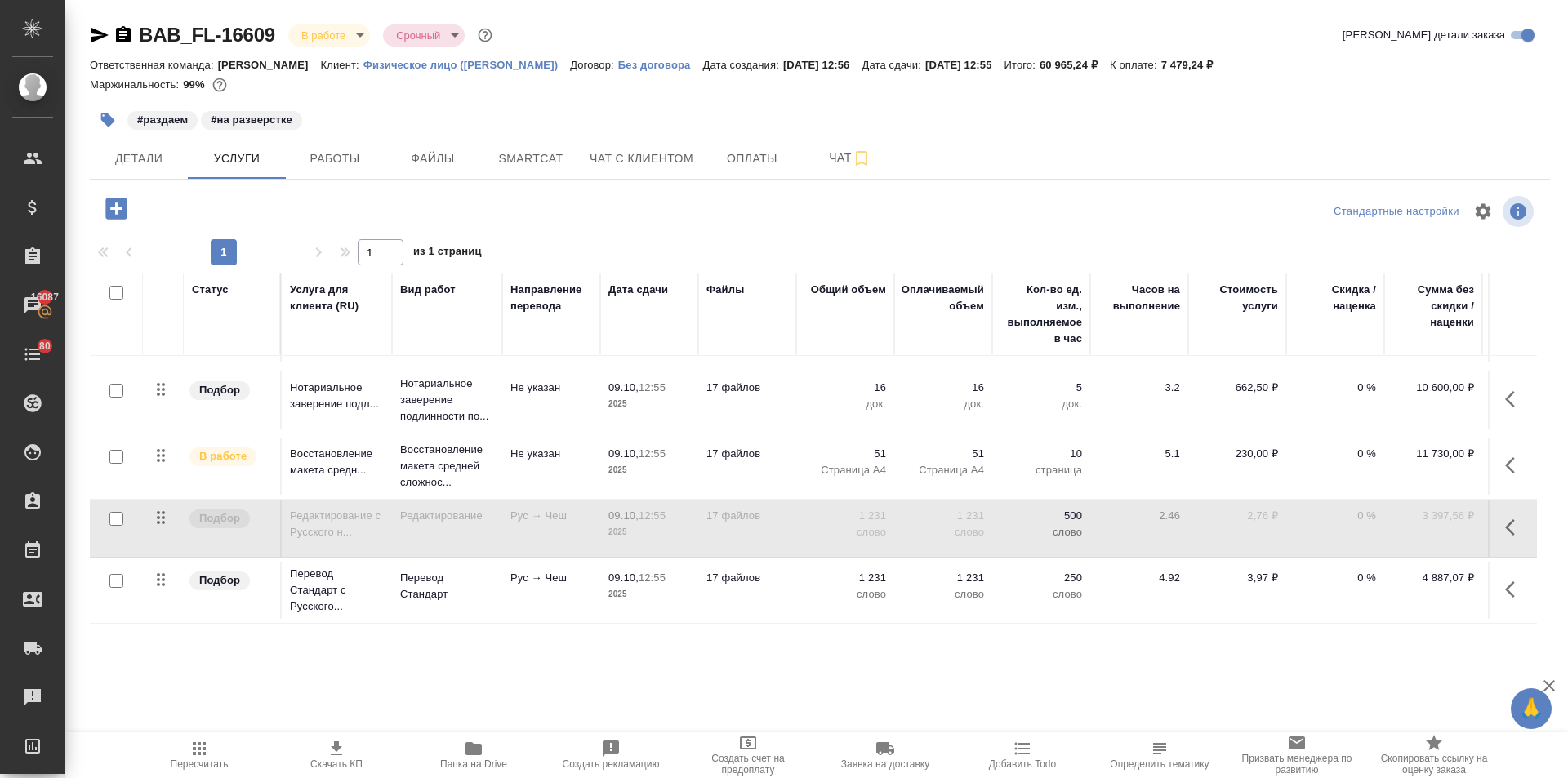
click at [191, 761] on span "Пересчитать" at bounding box center [199, 764] width 58 height 11
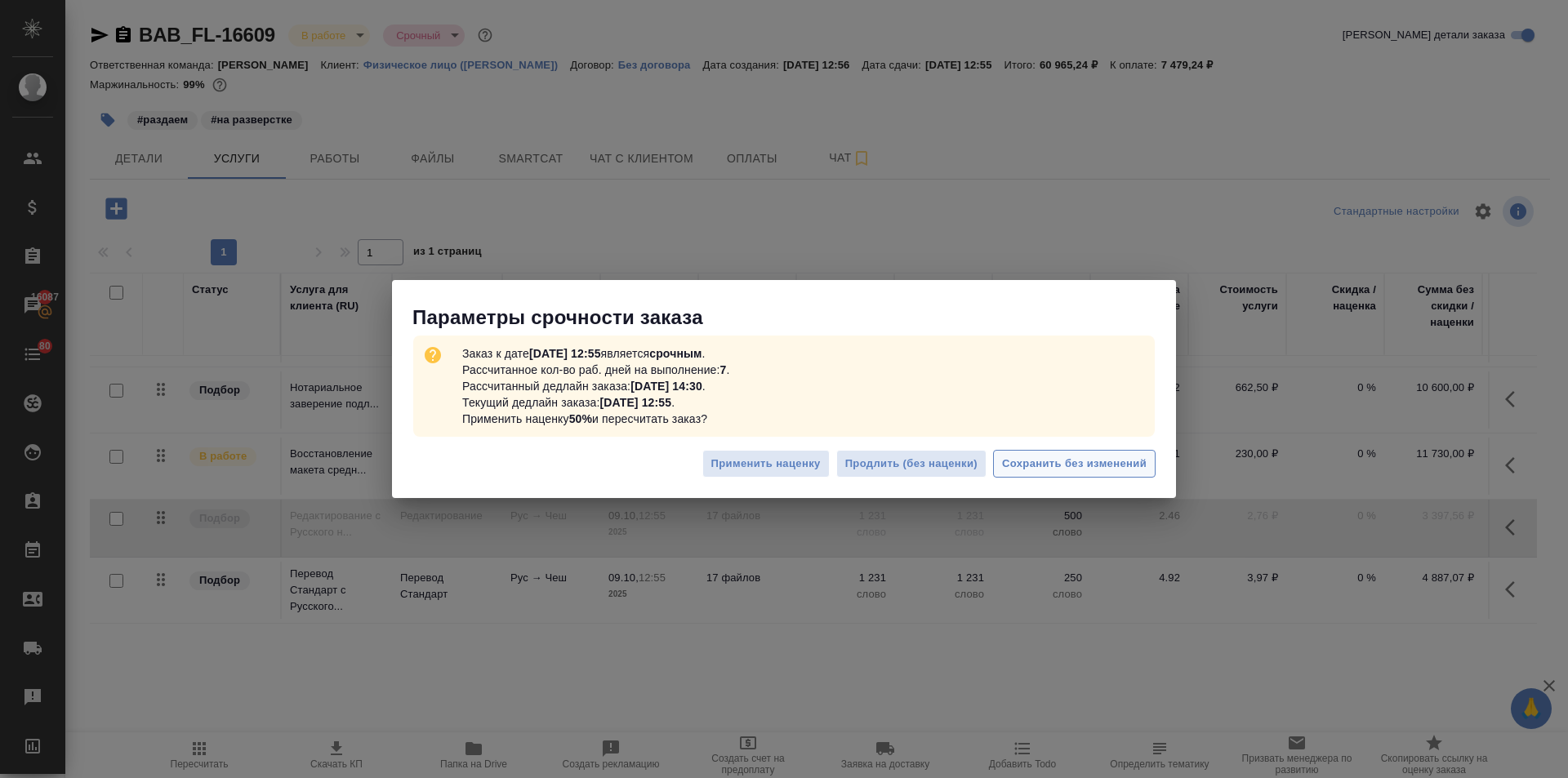
click at [1051, 468] on span "Сохранить без изменений" at bounding box center [1074, 464] width 145 height 19
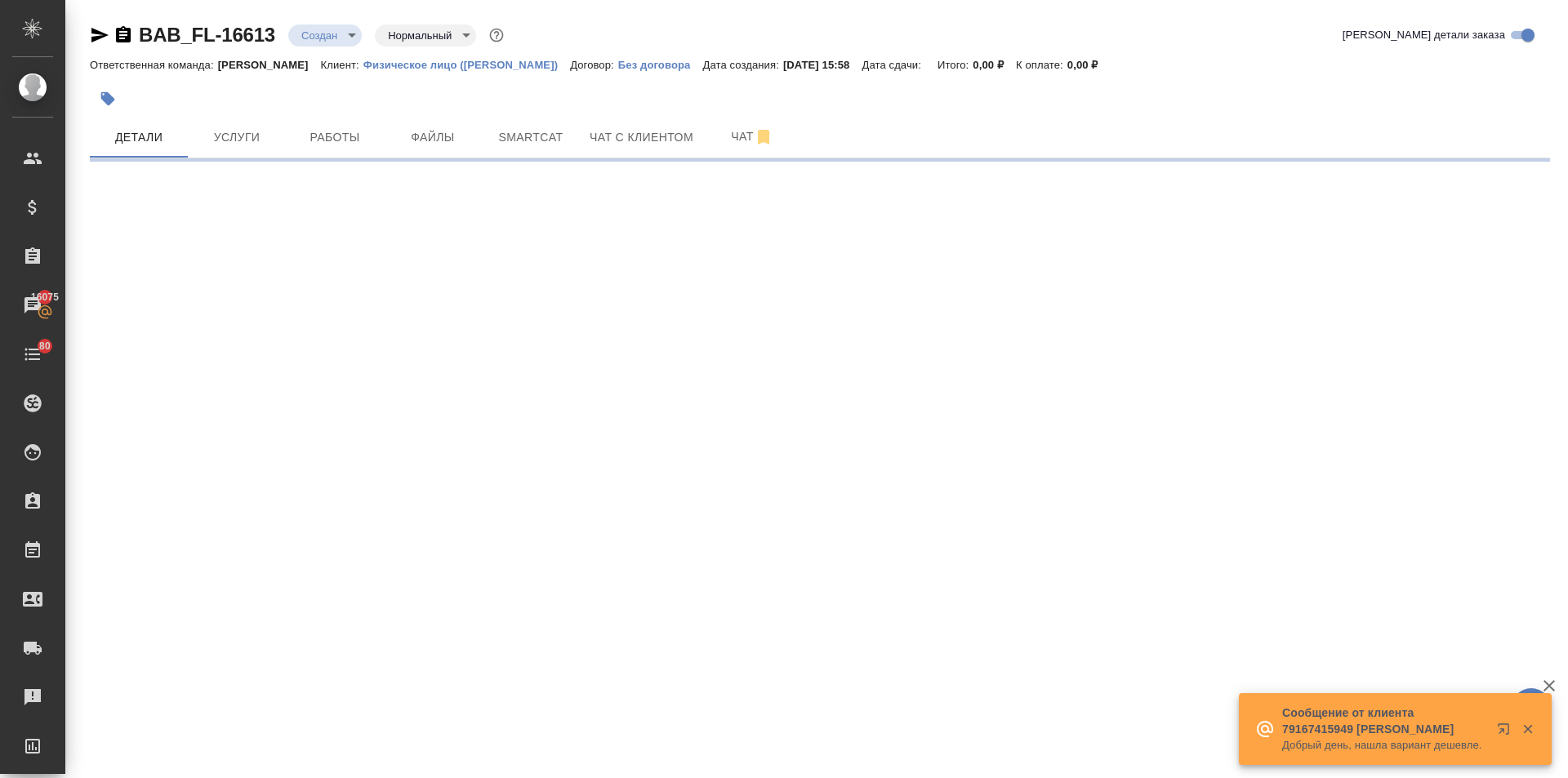
select select "RU"
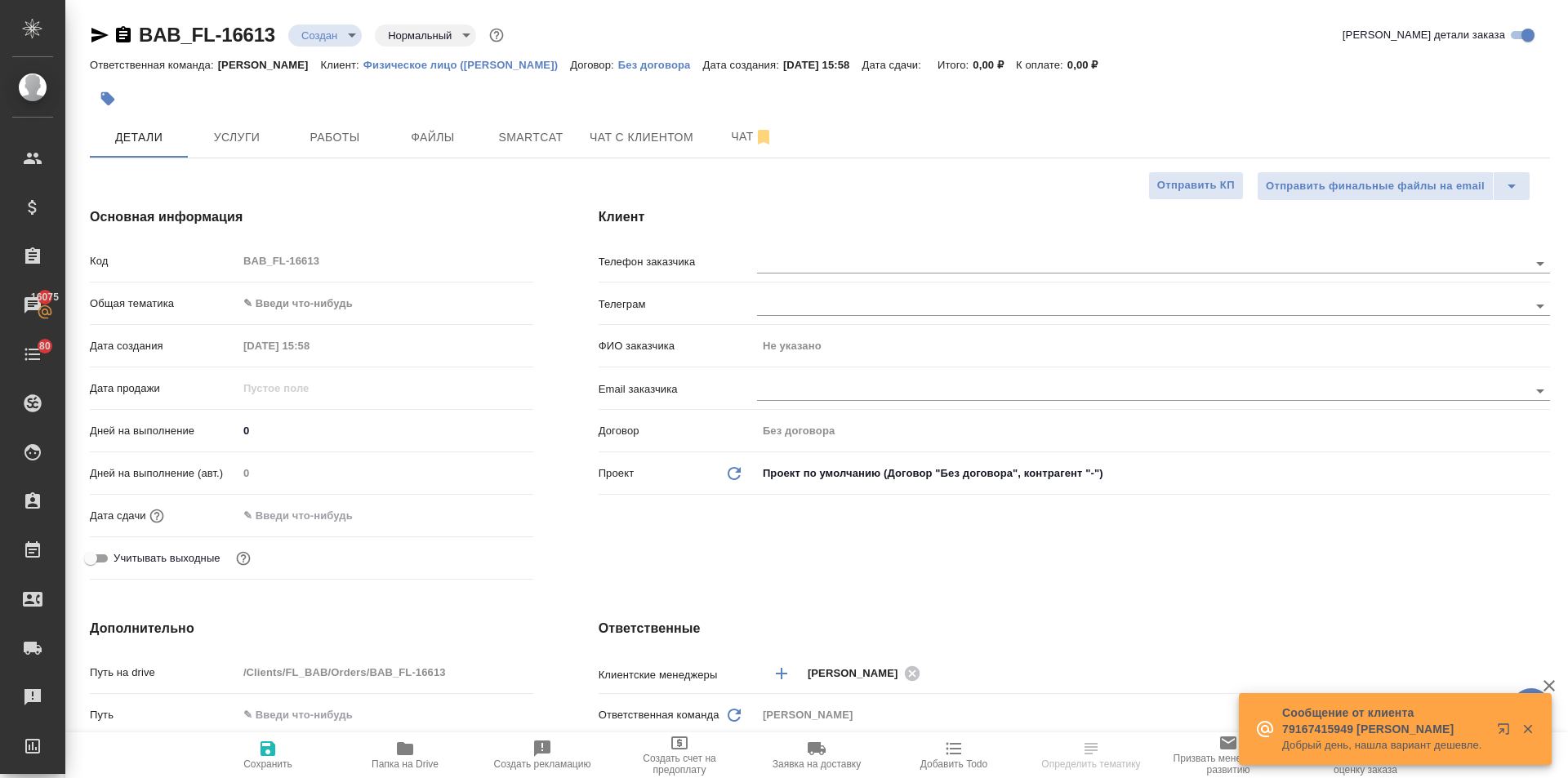
type textarea "x"
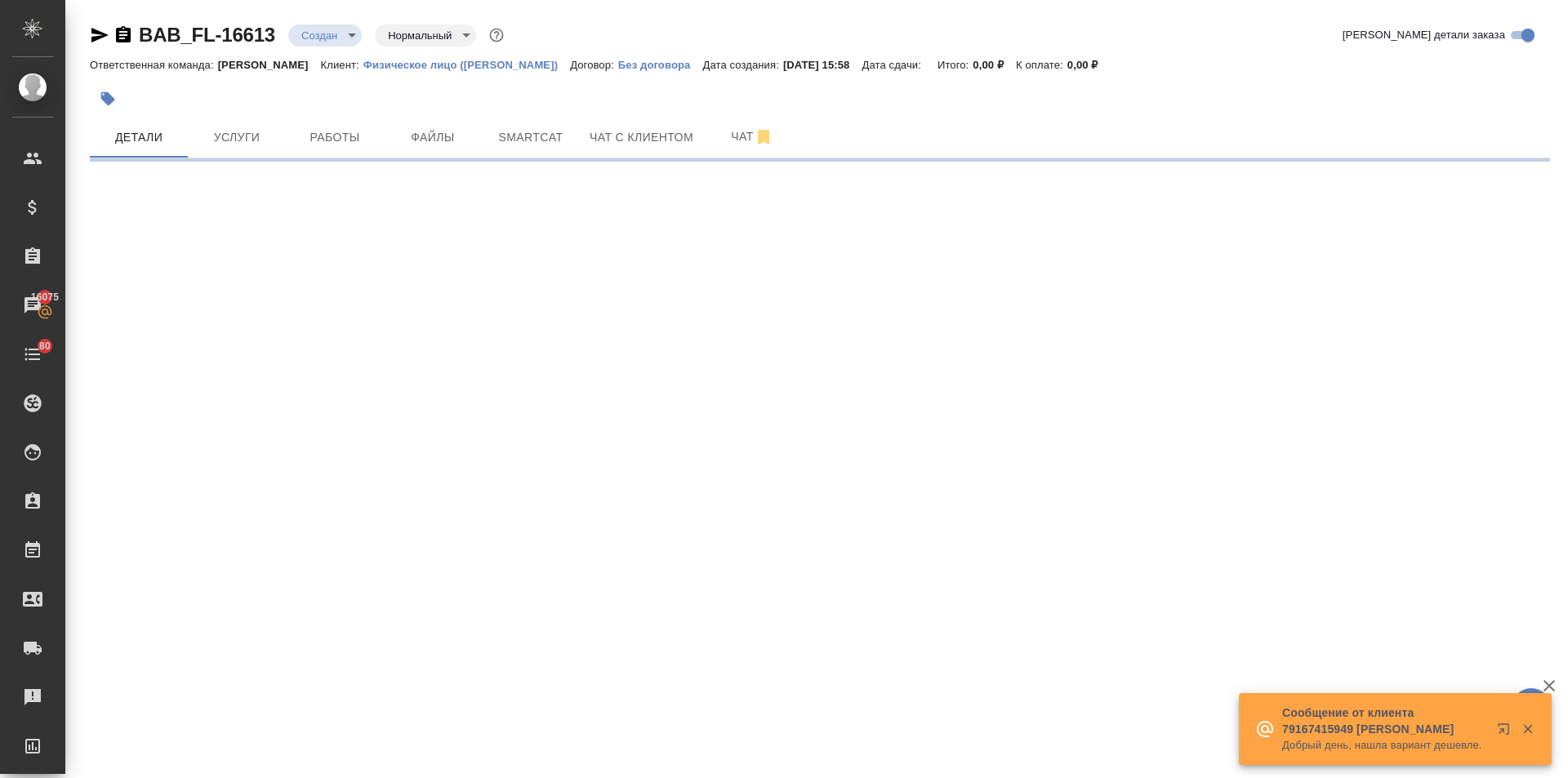
select select "RU"
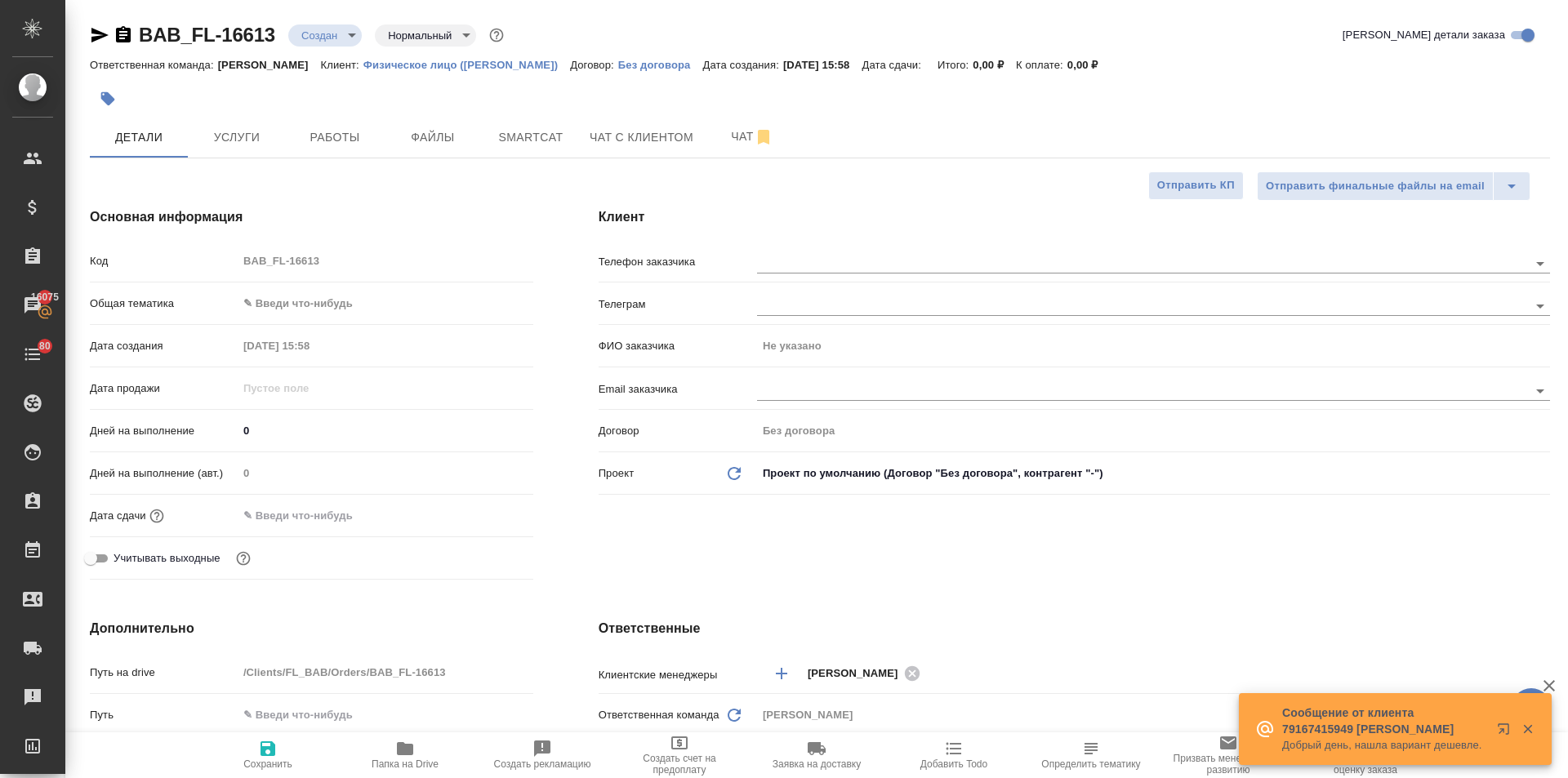
type textarea "x"
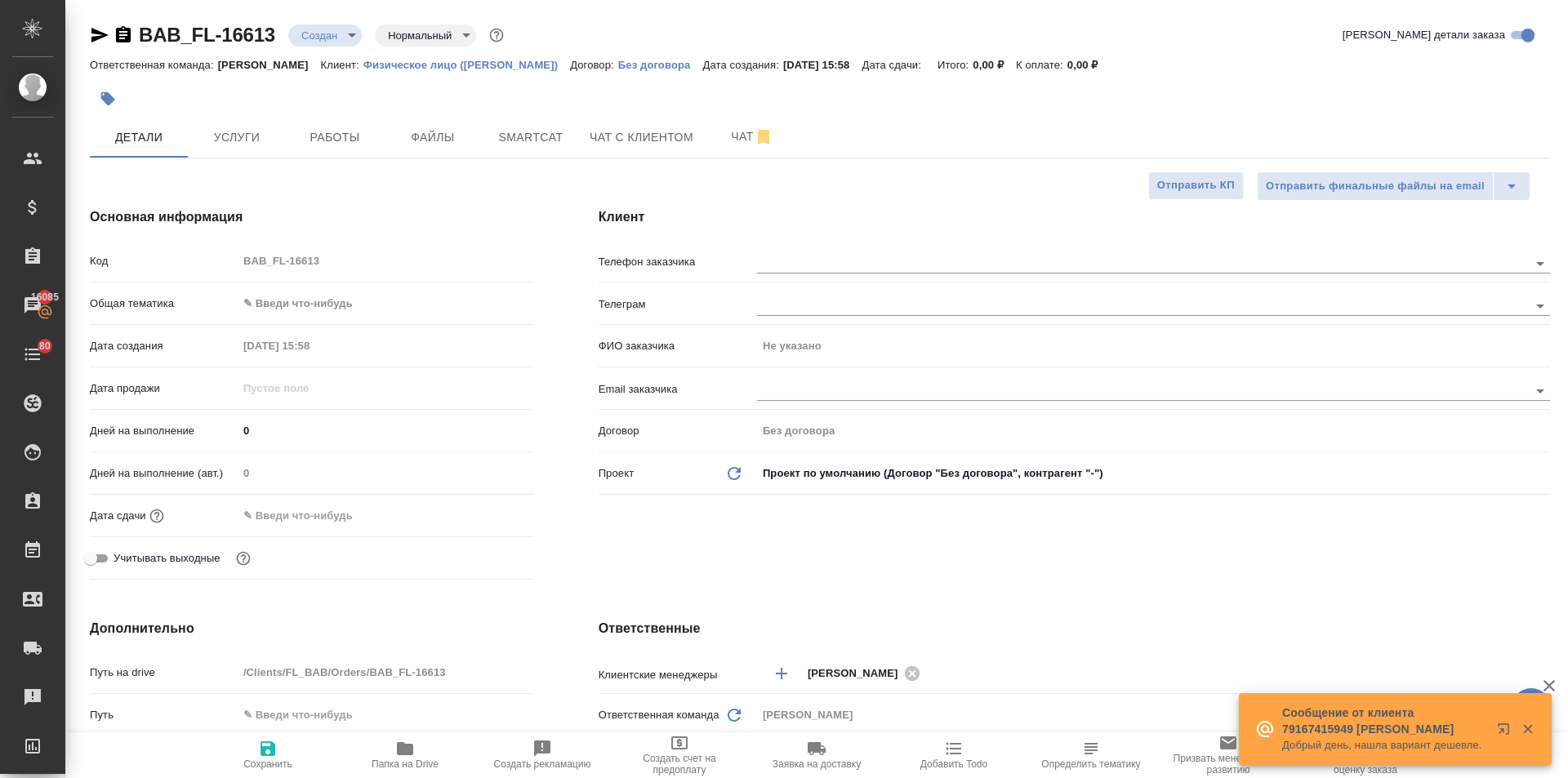
type textarea "x"
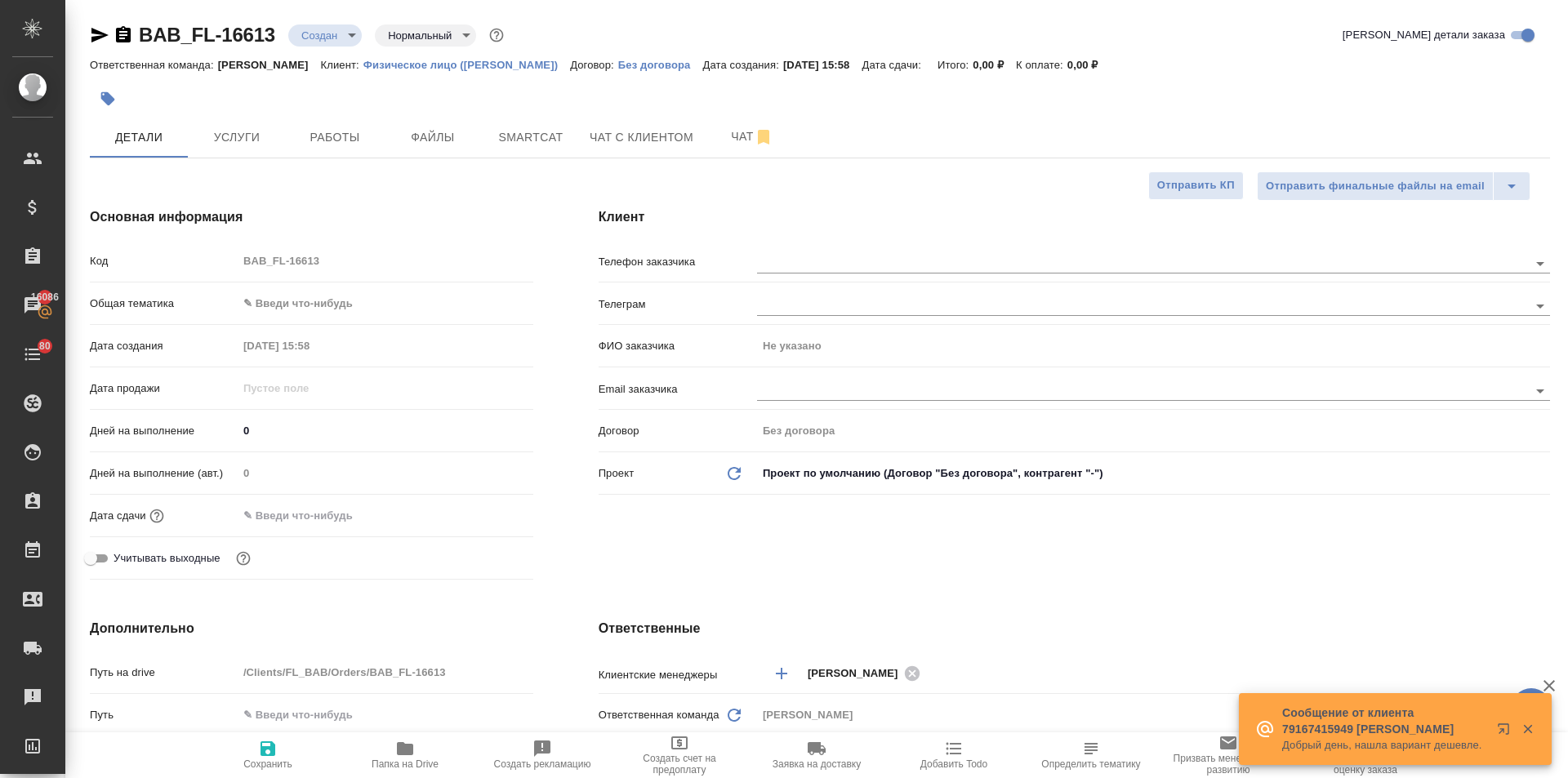
type textarea "x"
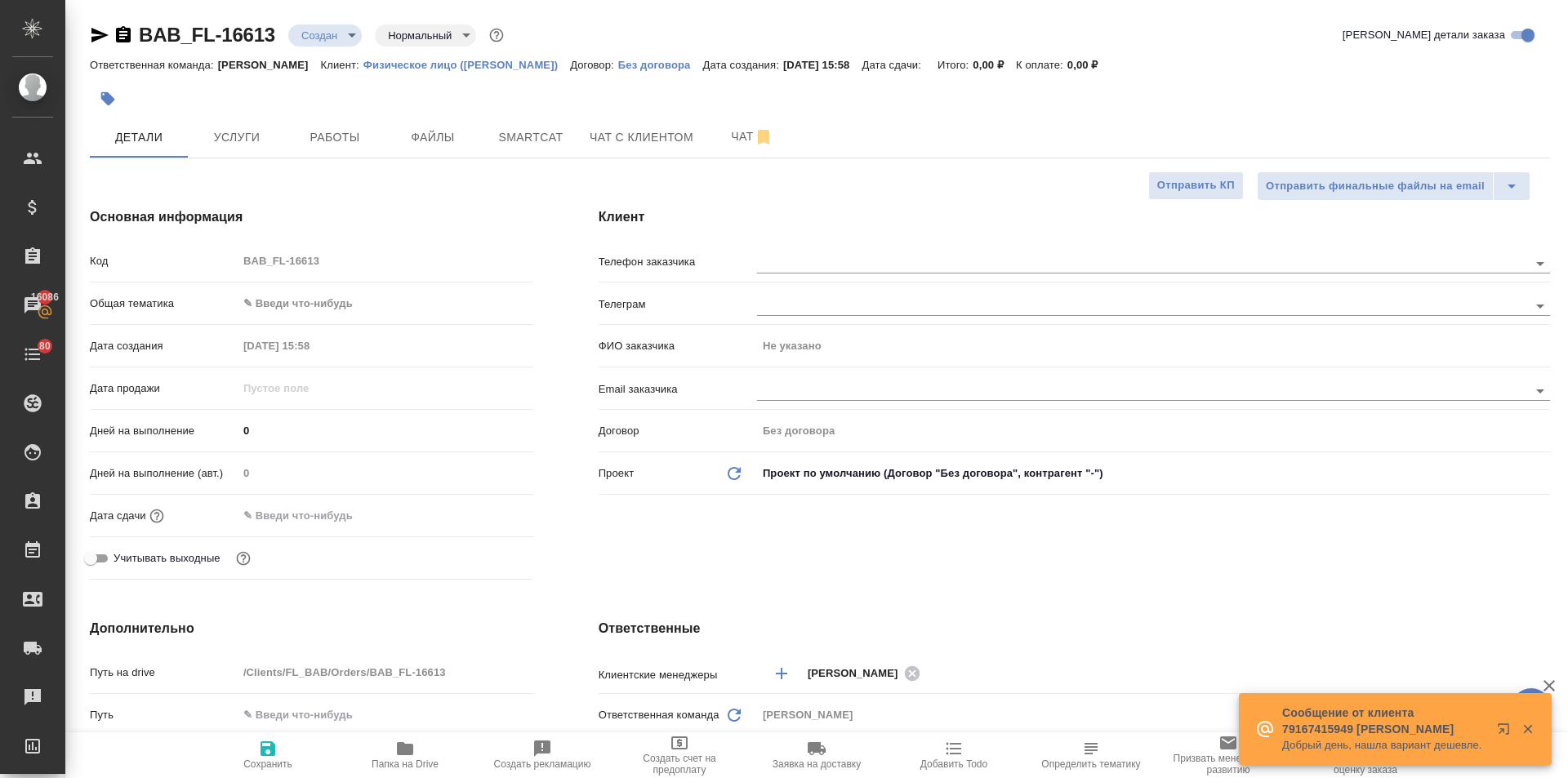
type textarea "x"
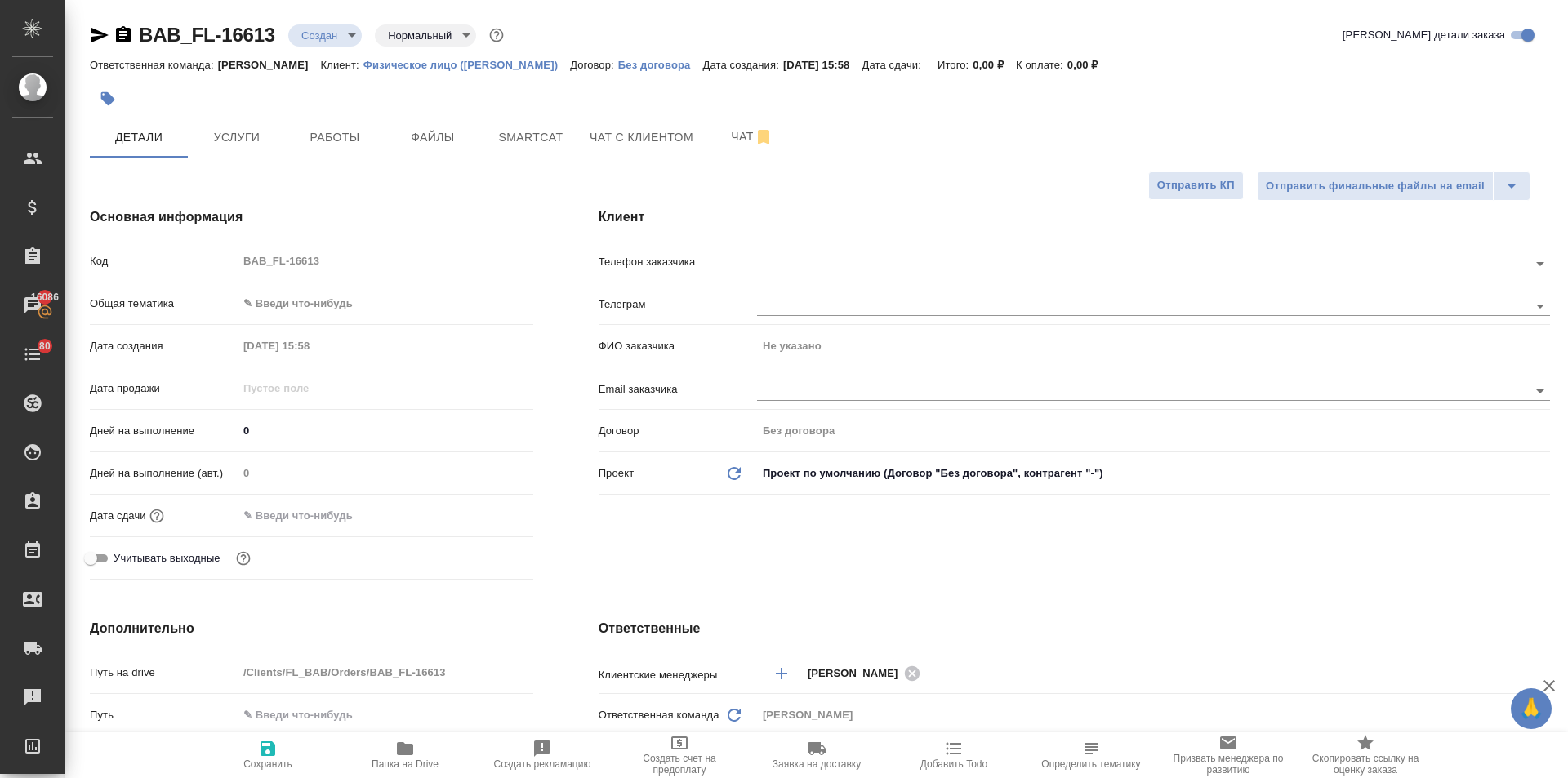
type textarea "x"
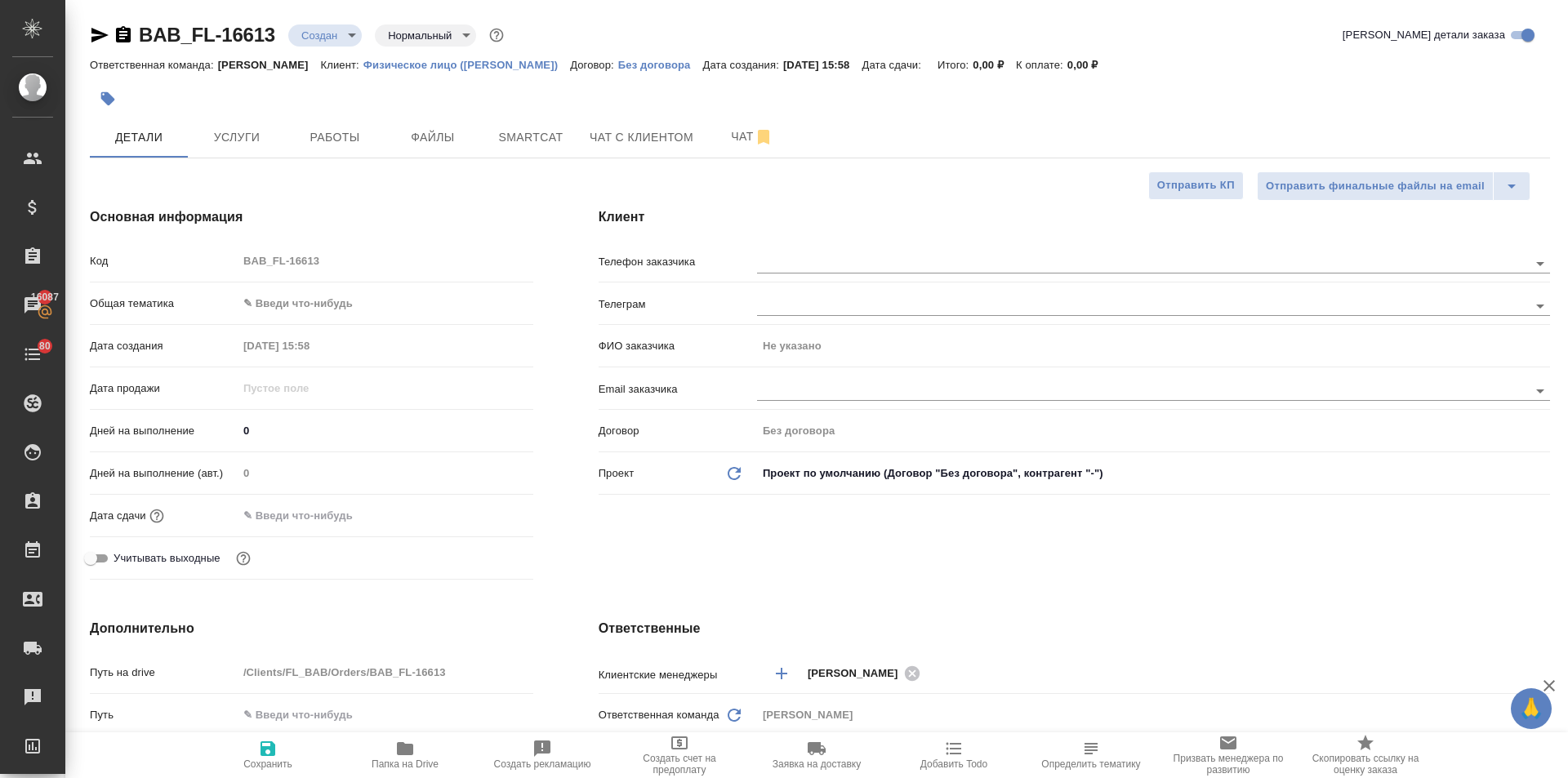
type textarea "x"
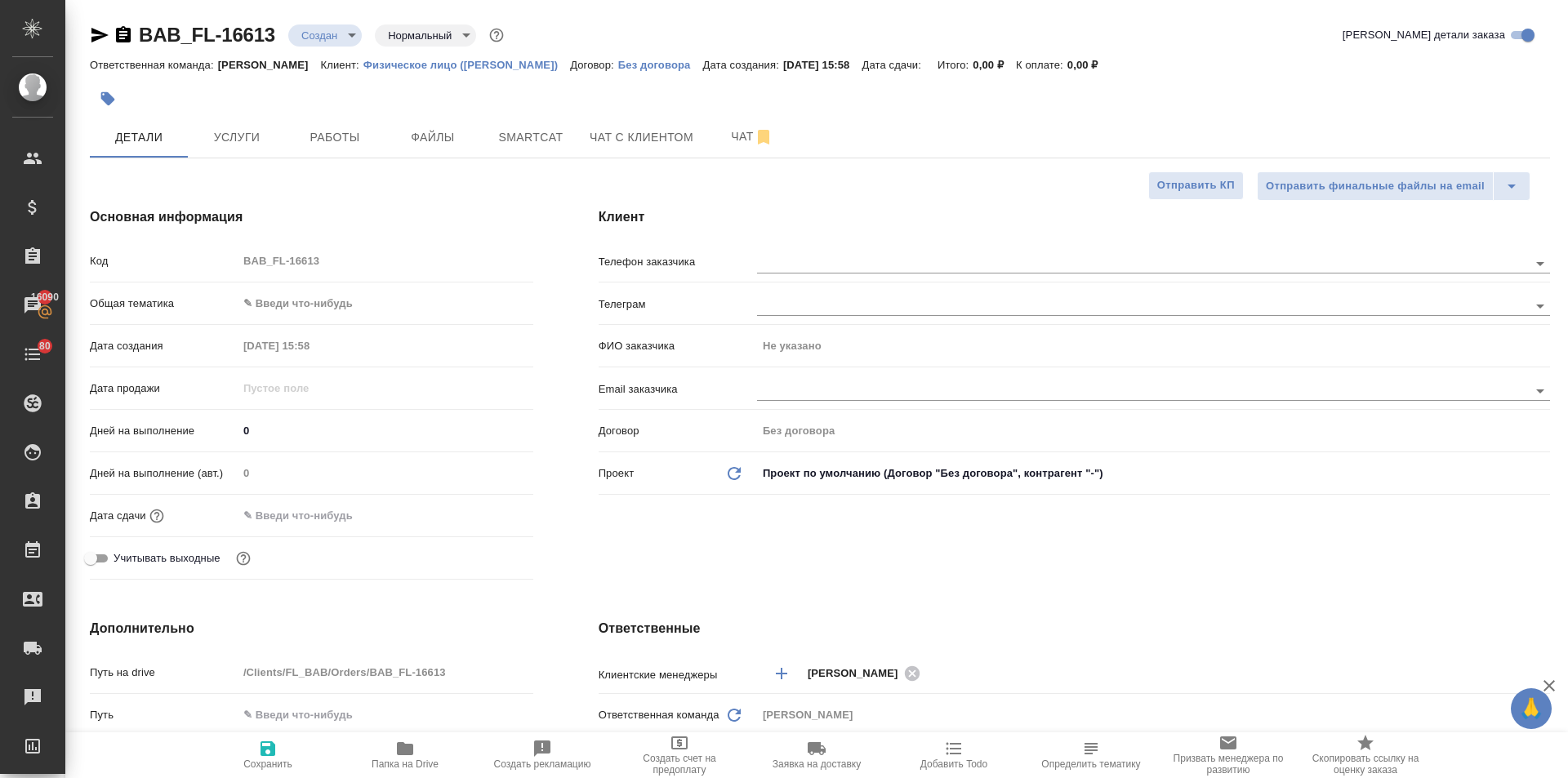
type textarea "x"
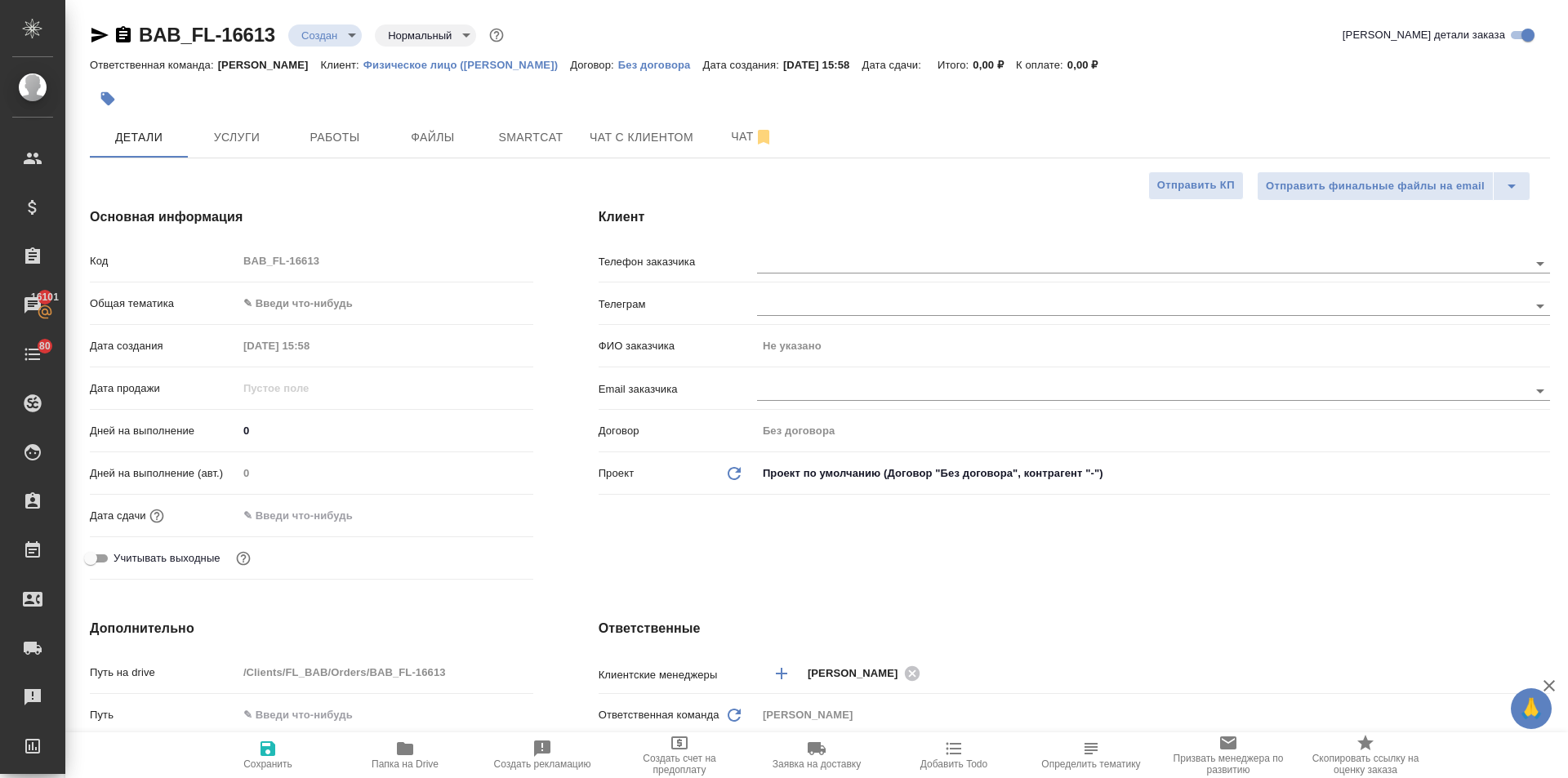
type textarea "x"
click at [789, 261] on input "text" at bounding box center [1114, 263] width 716 height 20
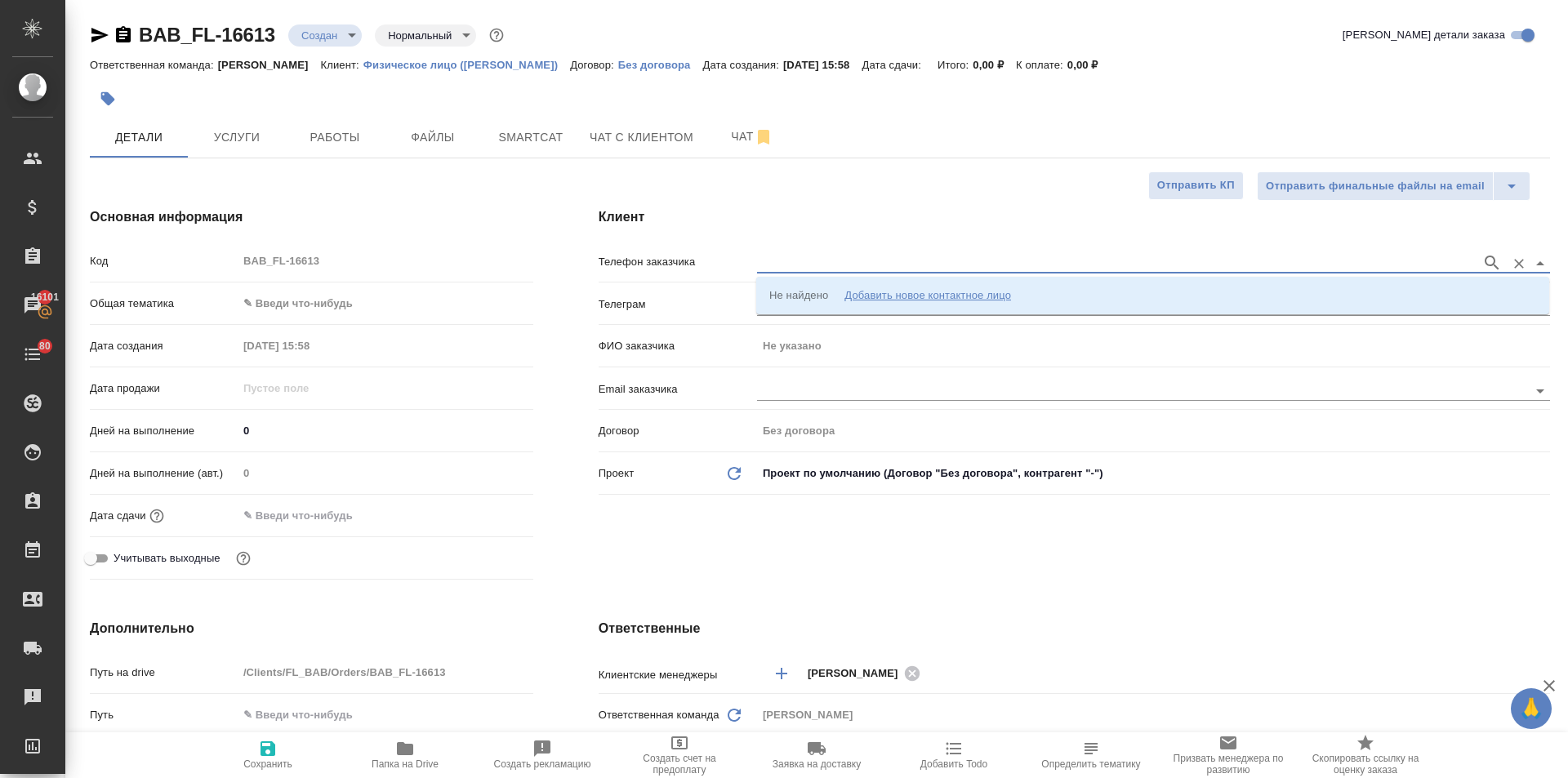
paste input "doc02608620251001140033"
drag, startPoint x: 896, startPoint y: 260, endPoint x: 715, endPoint y: 256, distance: 181.0
click at [715, 256] on div "Телефон заказчика doc02608620251001140033" at bounding box center [1074, 260] width 951 height 29
type input "79162733132"
click at [870, 292] on div "Добавить новое контактное лицо" at bounding box center [927, 296] width 166 height 16
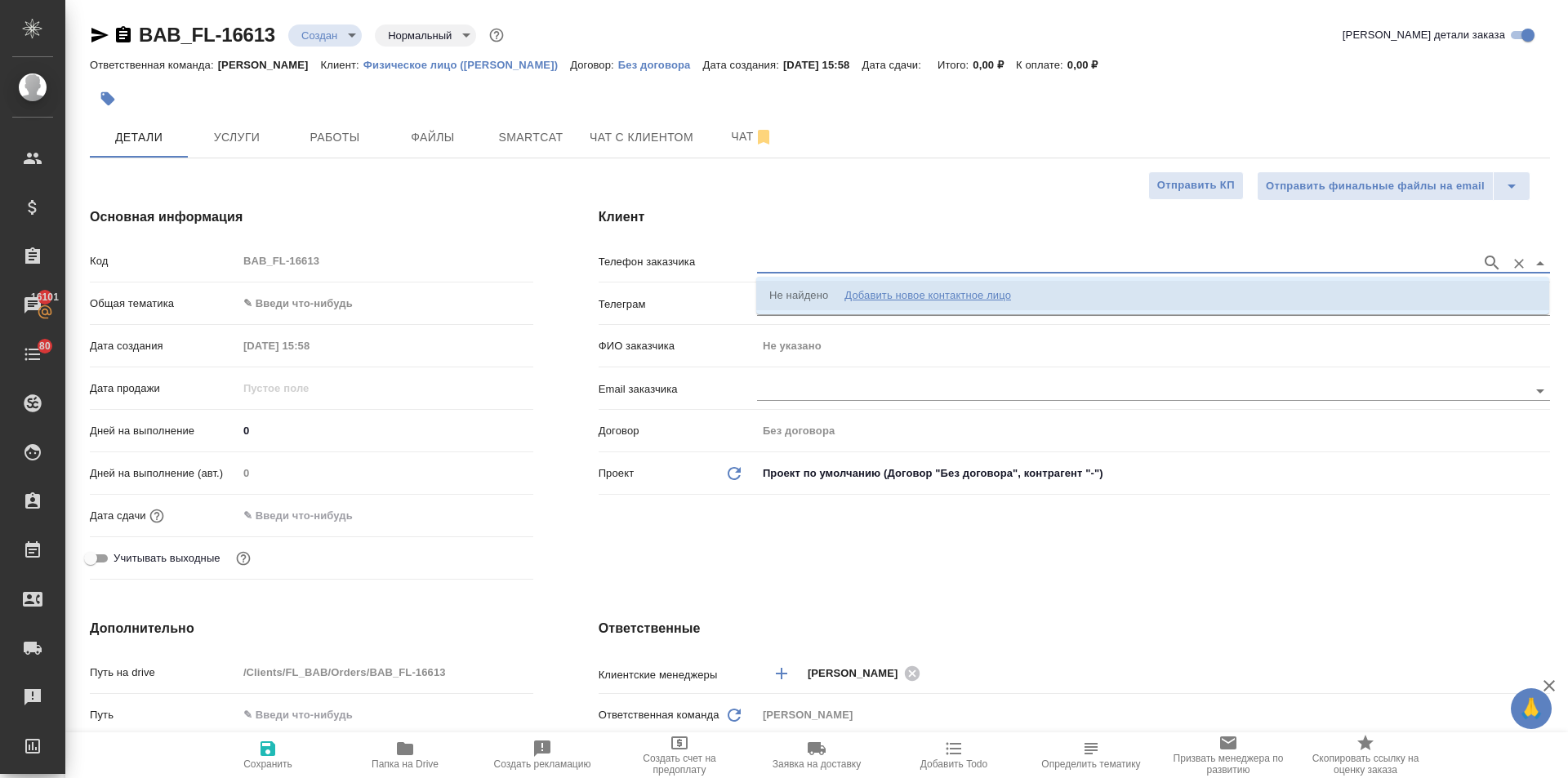
select select "ZZ"
type input "79162733132"
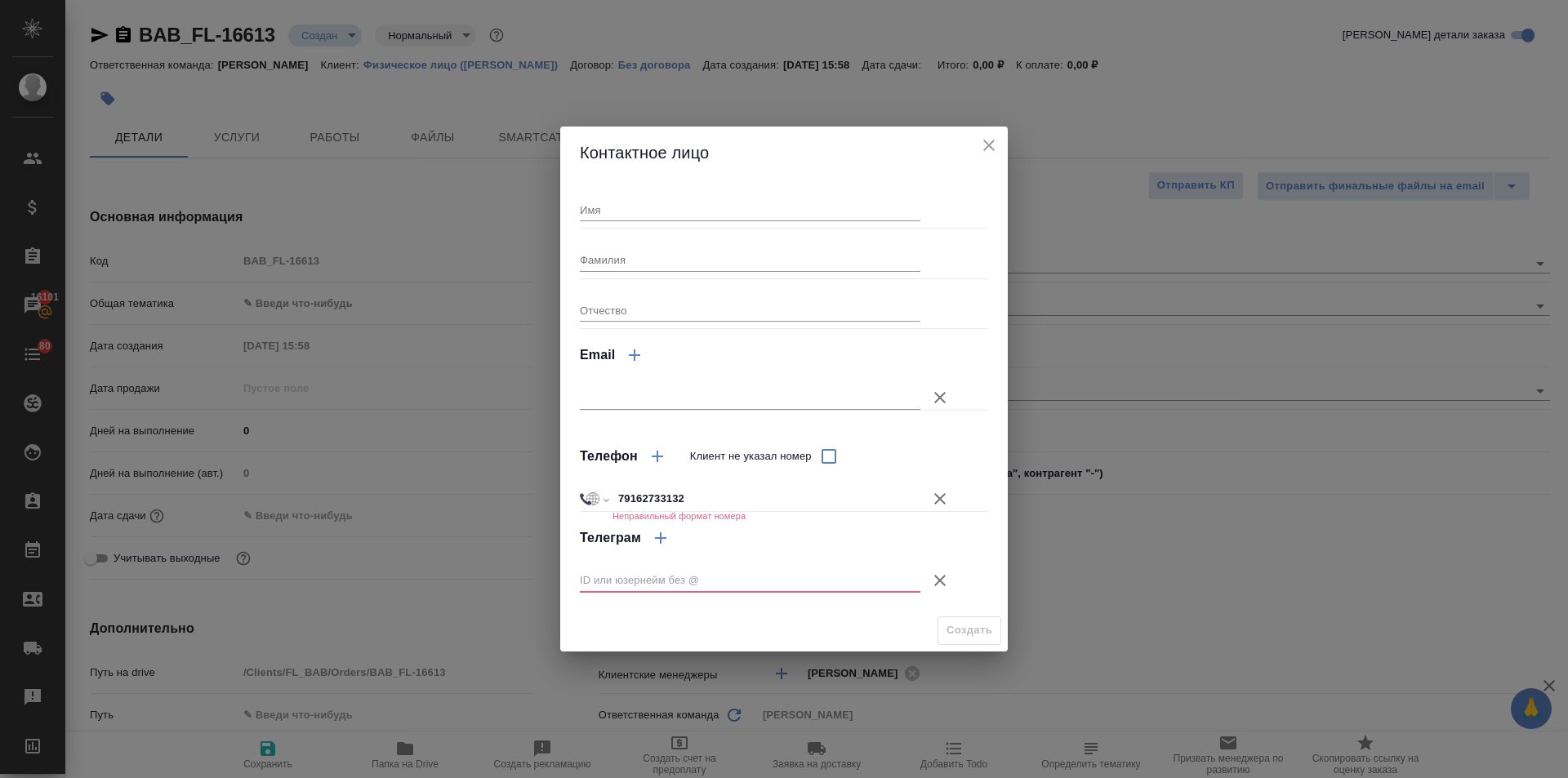
click at [936, 573] on icon "button" at bounding box center [940, 581] width 20 height 20
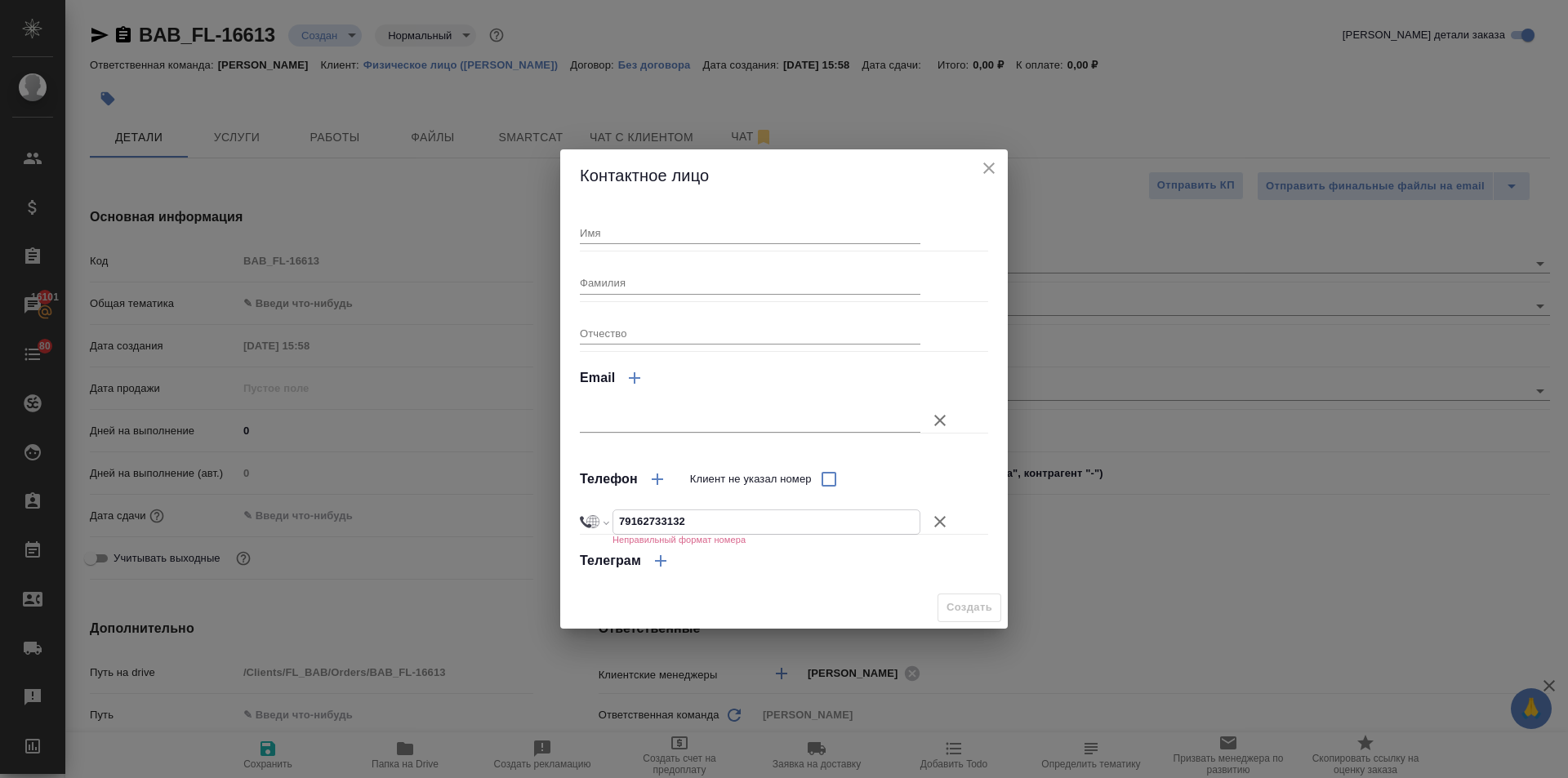
drag, startPoint x: 694, startPoint y: 518, endPoint x: 637, endPoint y: 518, distance: 57.0
click at [637, 518] on input "79162733132" at bounding box center [766, 522] width 306 height 24
click at [701, 517] on input "79162733132" at bounding box center [766, 522] width 306 height 24
drag, startPoint x: 701, startPoint y: 521, endPoint x: 549, endPoint y: 518, distance: 152.0
click at [549, 518] on div "Контактное лицо Имя Фамилия Отчество Email Телефон Клиент не указал номер Между…" at bounding box center [784, 389] width 1568 height 778
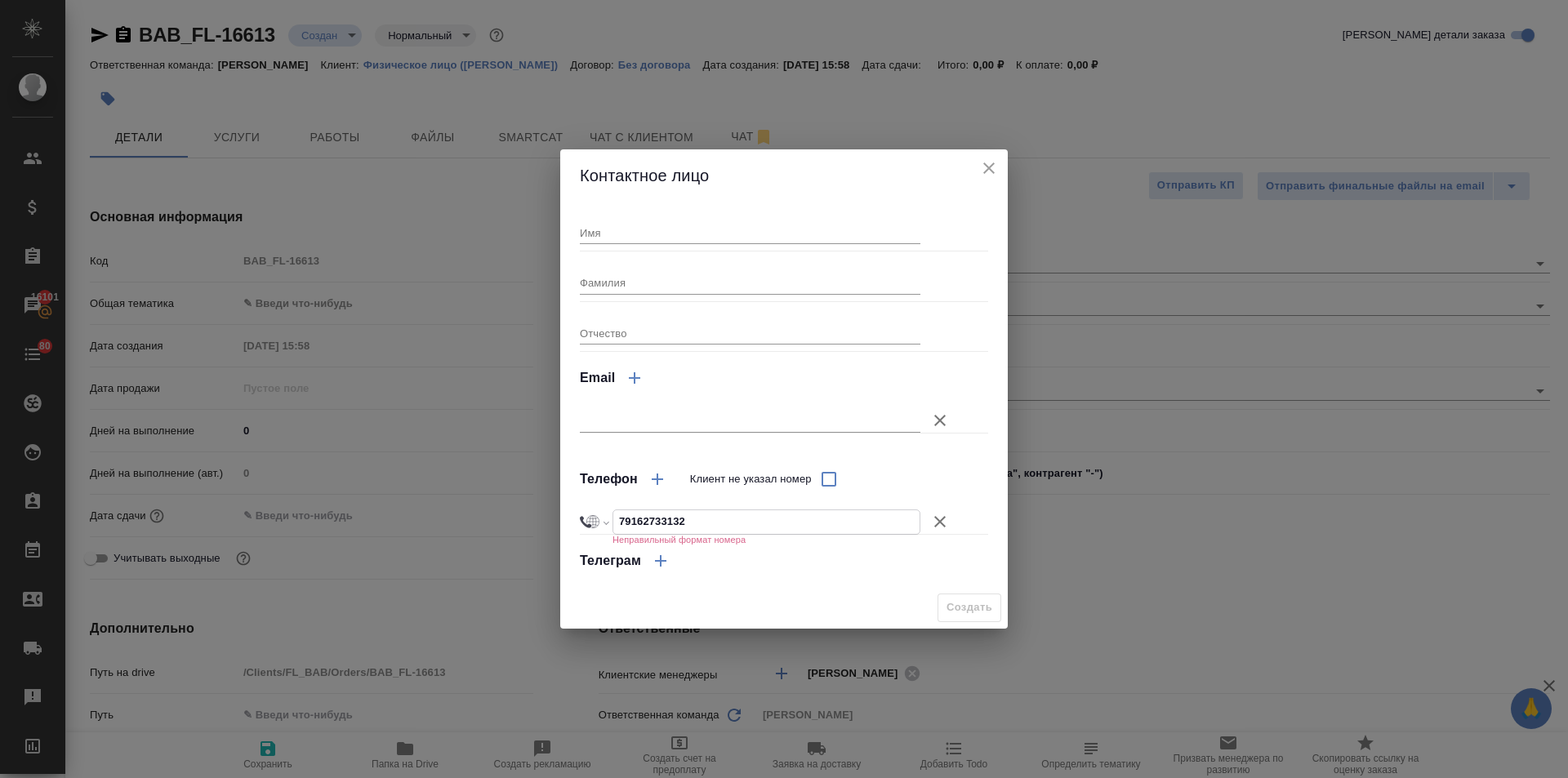
select select "RU"
type input "+7"
paste input "79162733132"
select select "KZ"
type input "+7 79162733132"
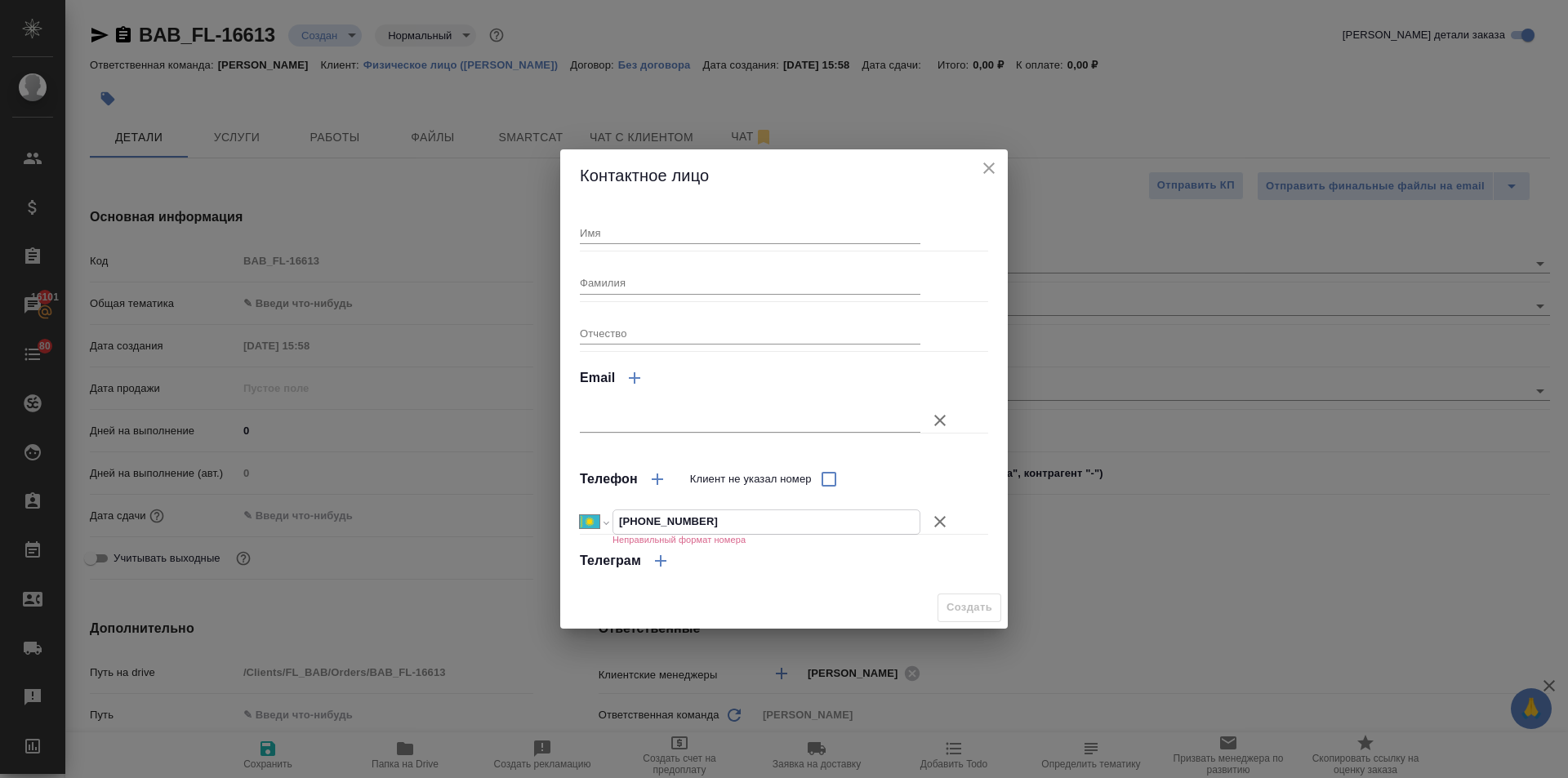
click at [640, 519] on input "+7 79162733132" at bounding box center [766, 522] width 306 height 24
select select "RU"
type input "+7 916 273 31 32"
click at [969, 613] on span "Создать" at bounding box center [969, 608] width 46 height 19
type textarea "x"
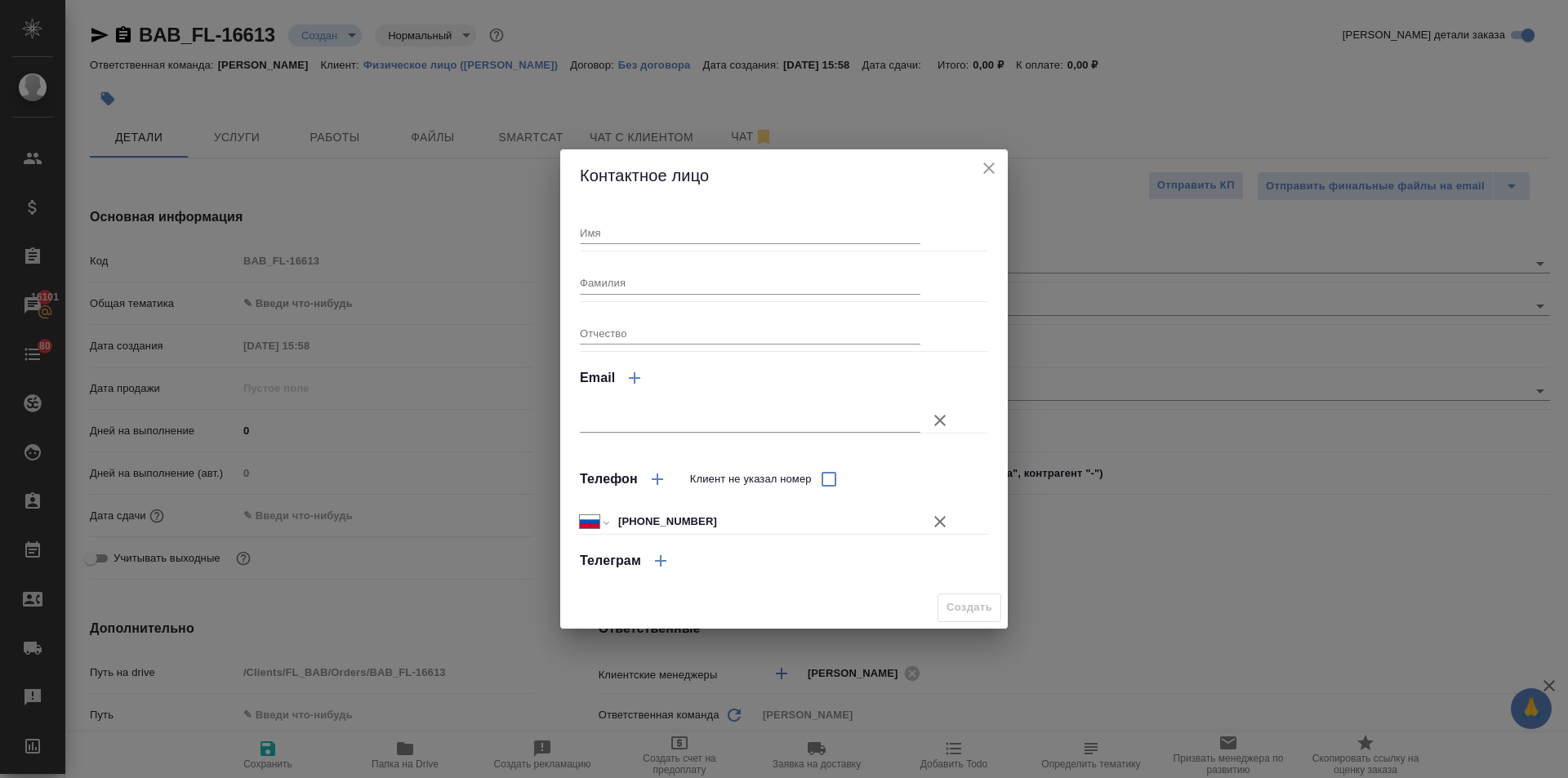
type textarea "x"
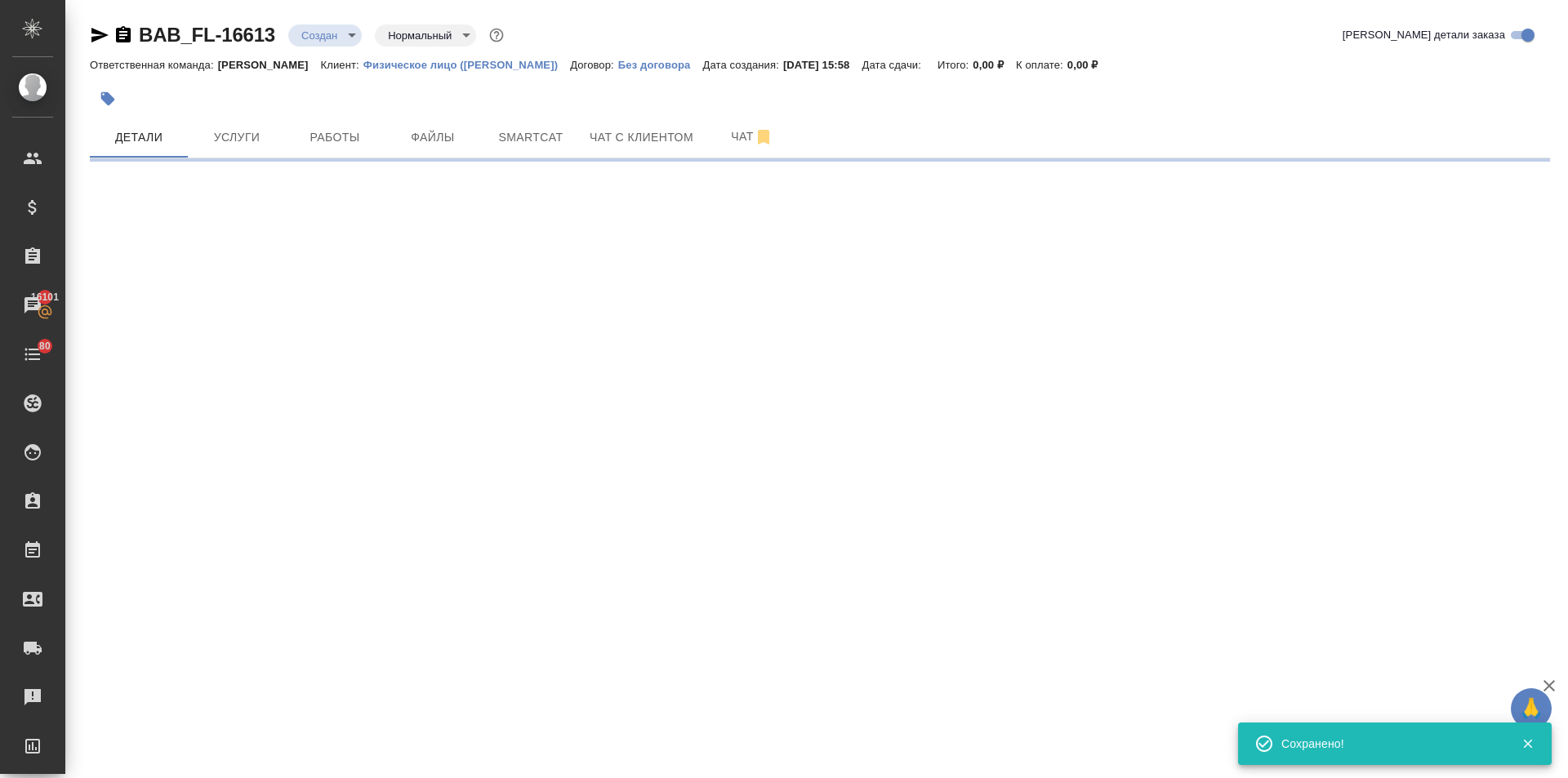
type input "holyTrinity"
select select "RU"
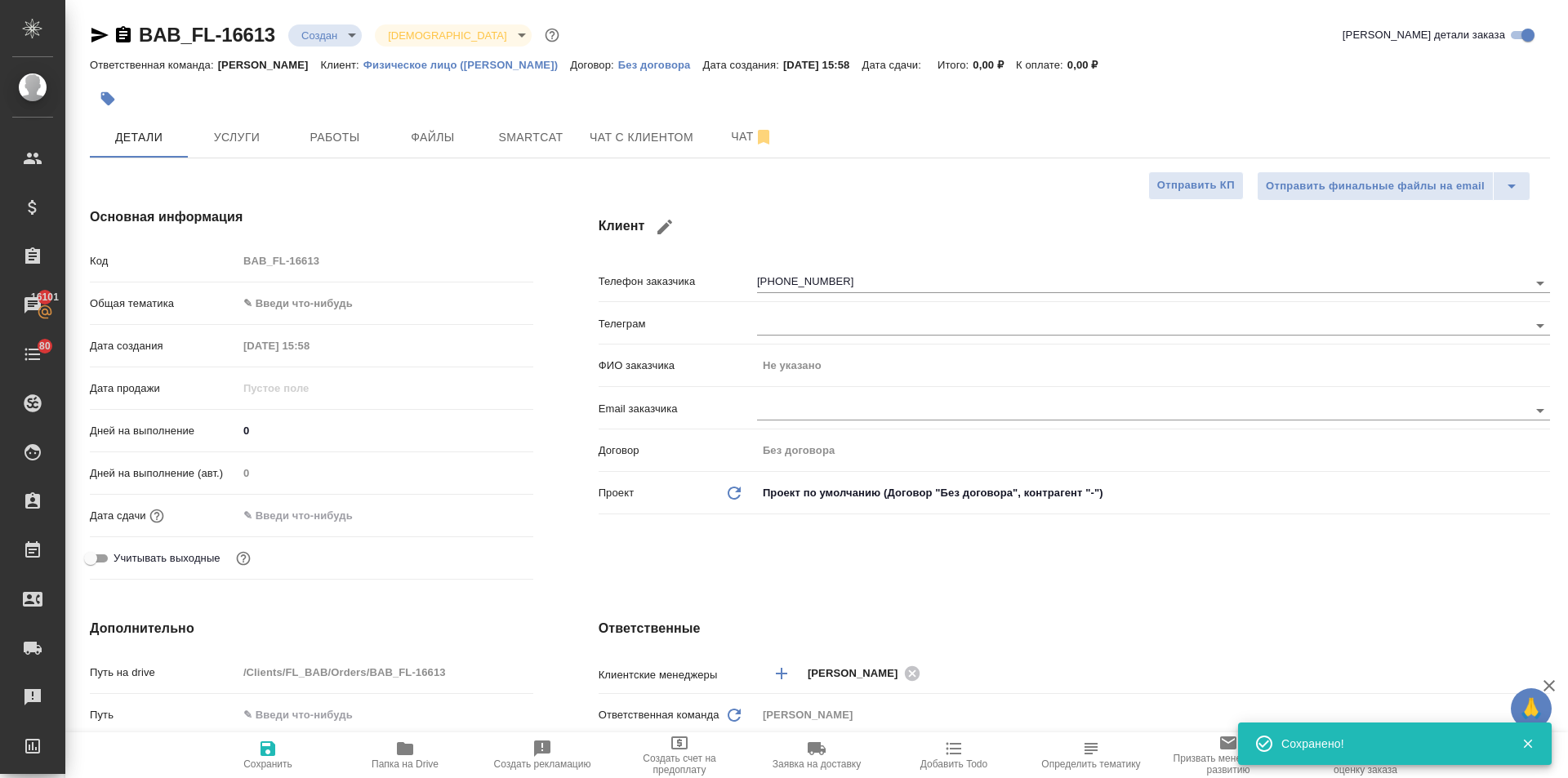
type textarea "x"
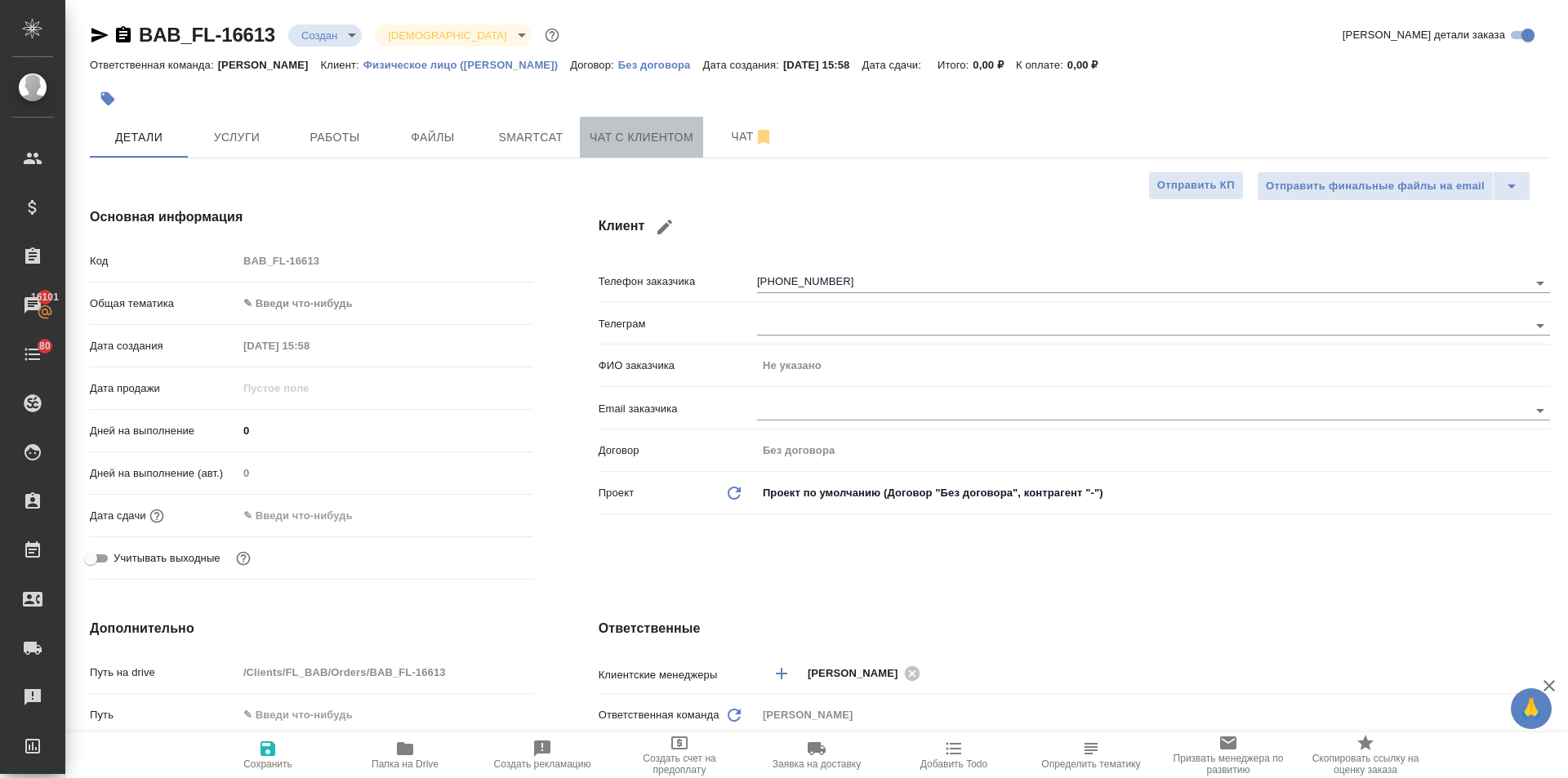
click at [654, 138] on span "Чат с клиентом" at bounding box center [641, 138] width 104 height 20
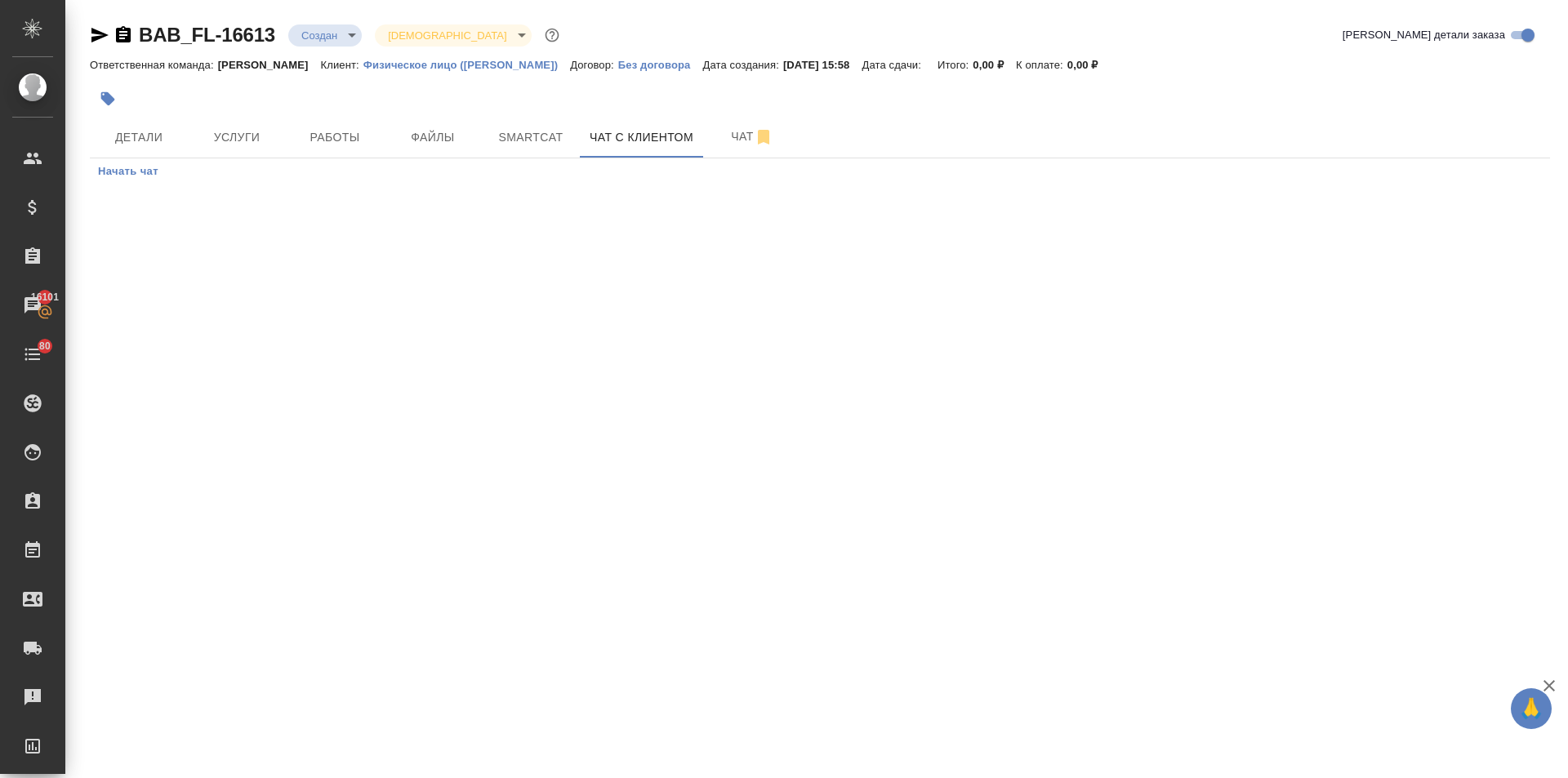
click at [151, 164] on span "Начать чат" at bounding box center [129, 171] width 61 height 19
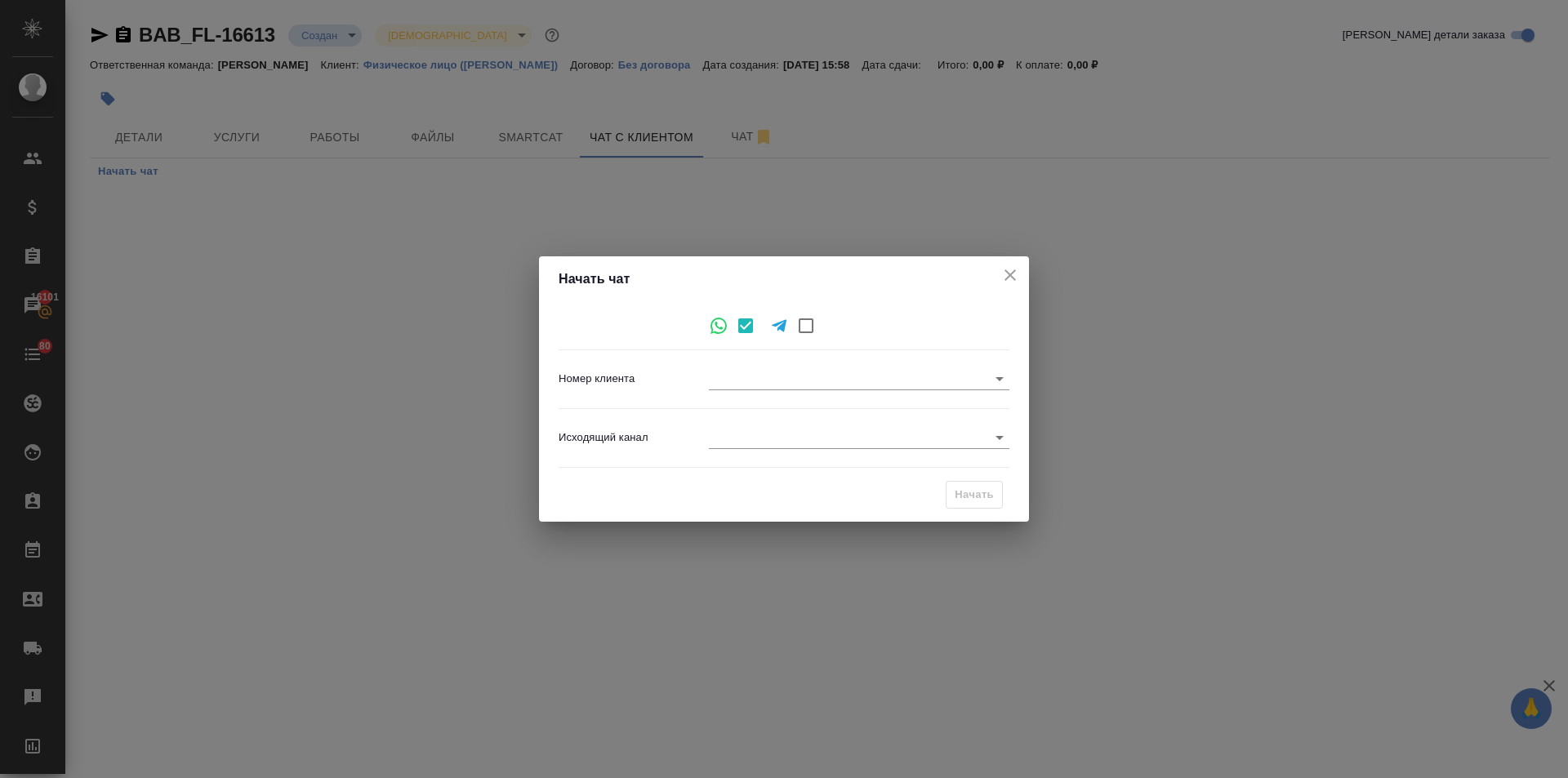
type input "+79162733132"
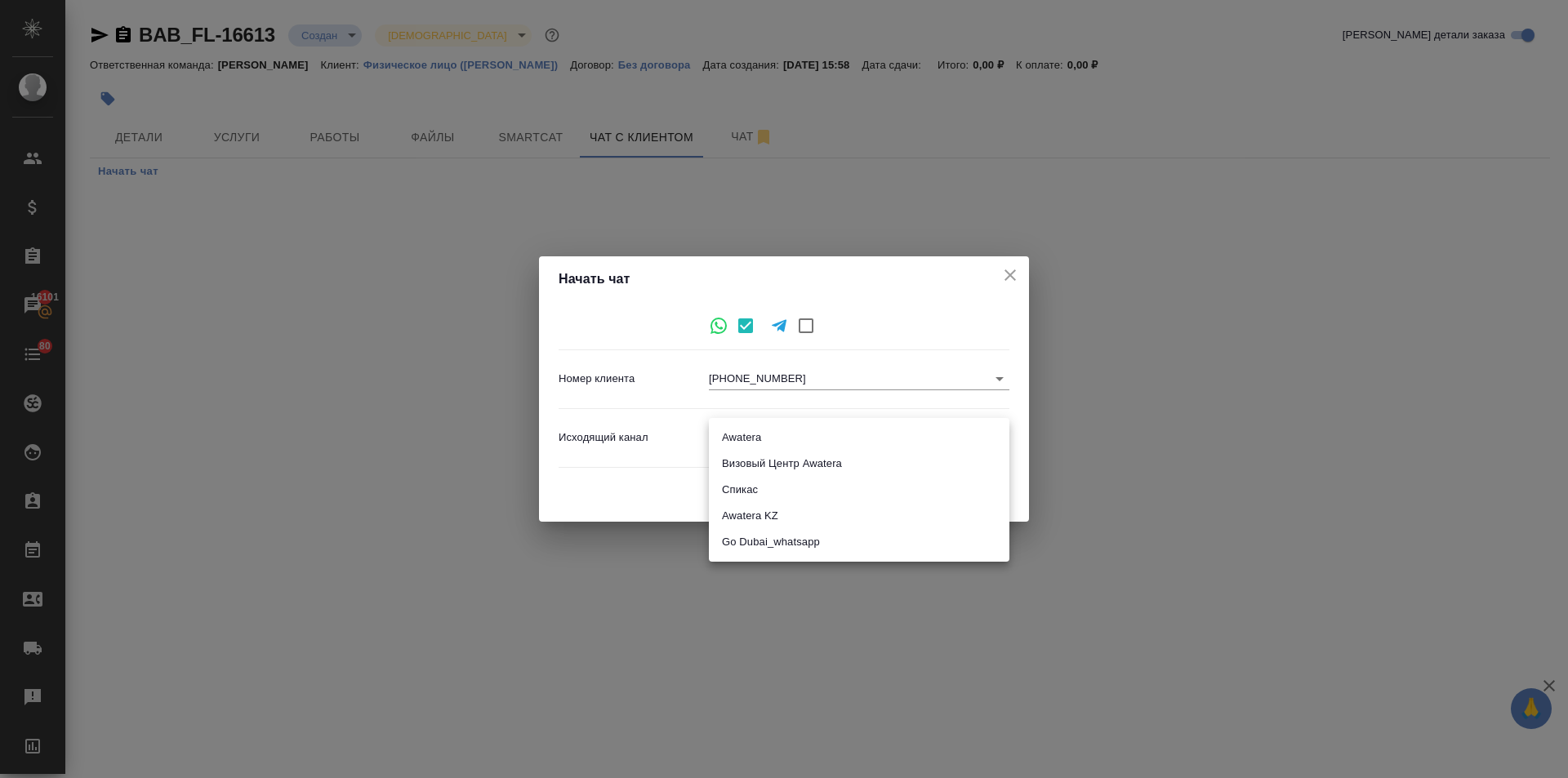
click at [719, 435] on body "🙏 .cls-1 fill:#fff; AWATERA Ilina Ekaterina Клиенты Спецификации Заказы 16101 Ч…" at bounding box center [784, 389] width 1568 height 778
click at [732, 443] on li "Awatera" at bounding box center [859, 438] width 300 height 26
type input "2"
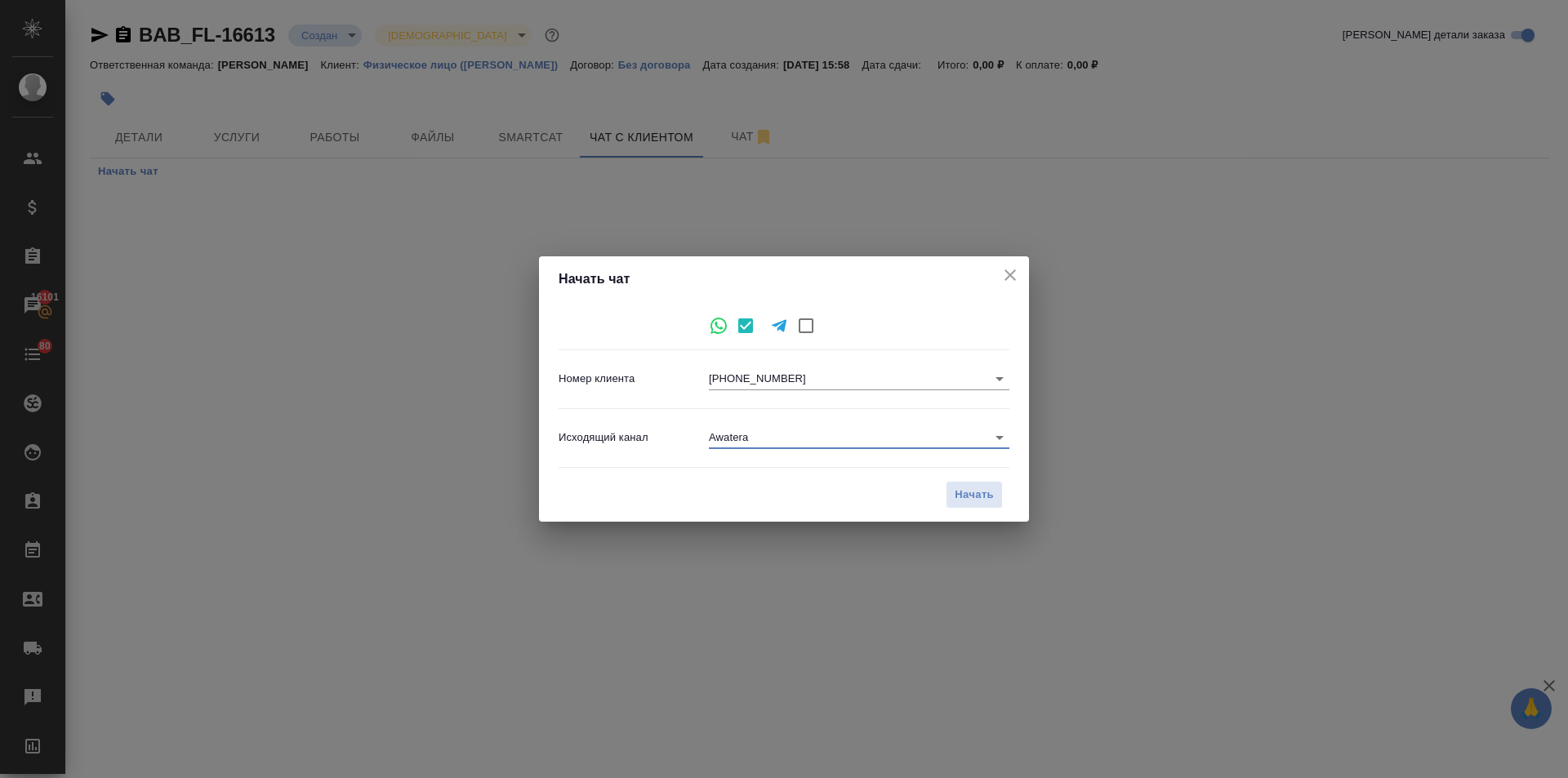
click at [958, 497] on span "Начать" at bounding box center [974, 495] width 39 height 19
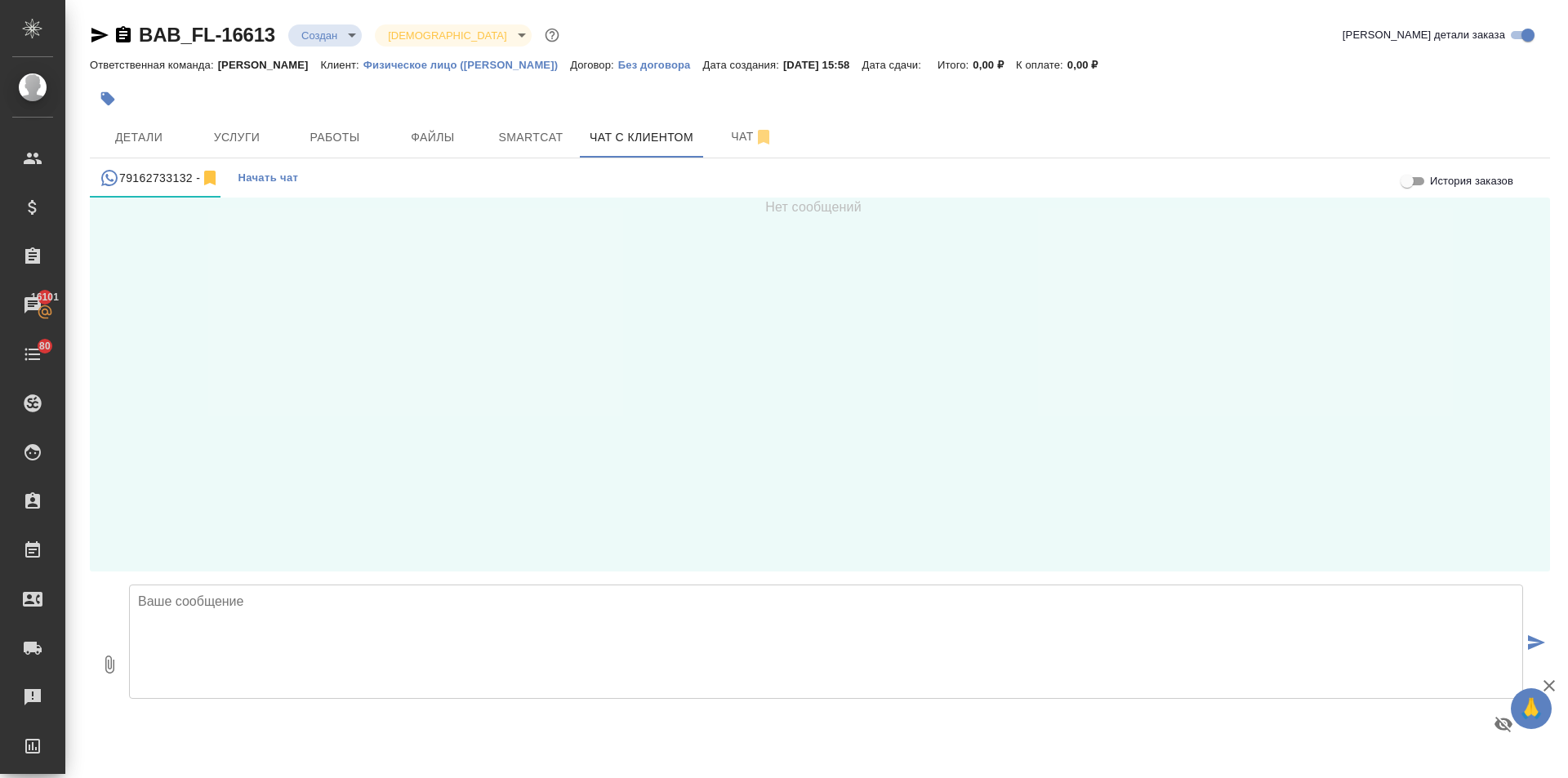
click at [266, 615] on textarea at bounding box center [826, 642] width 1394 height 115
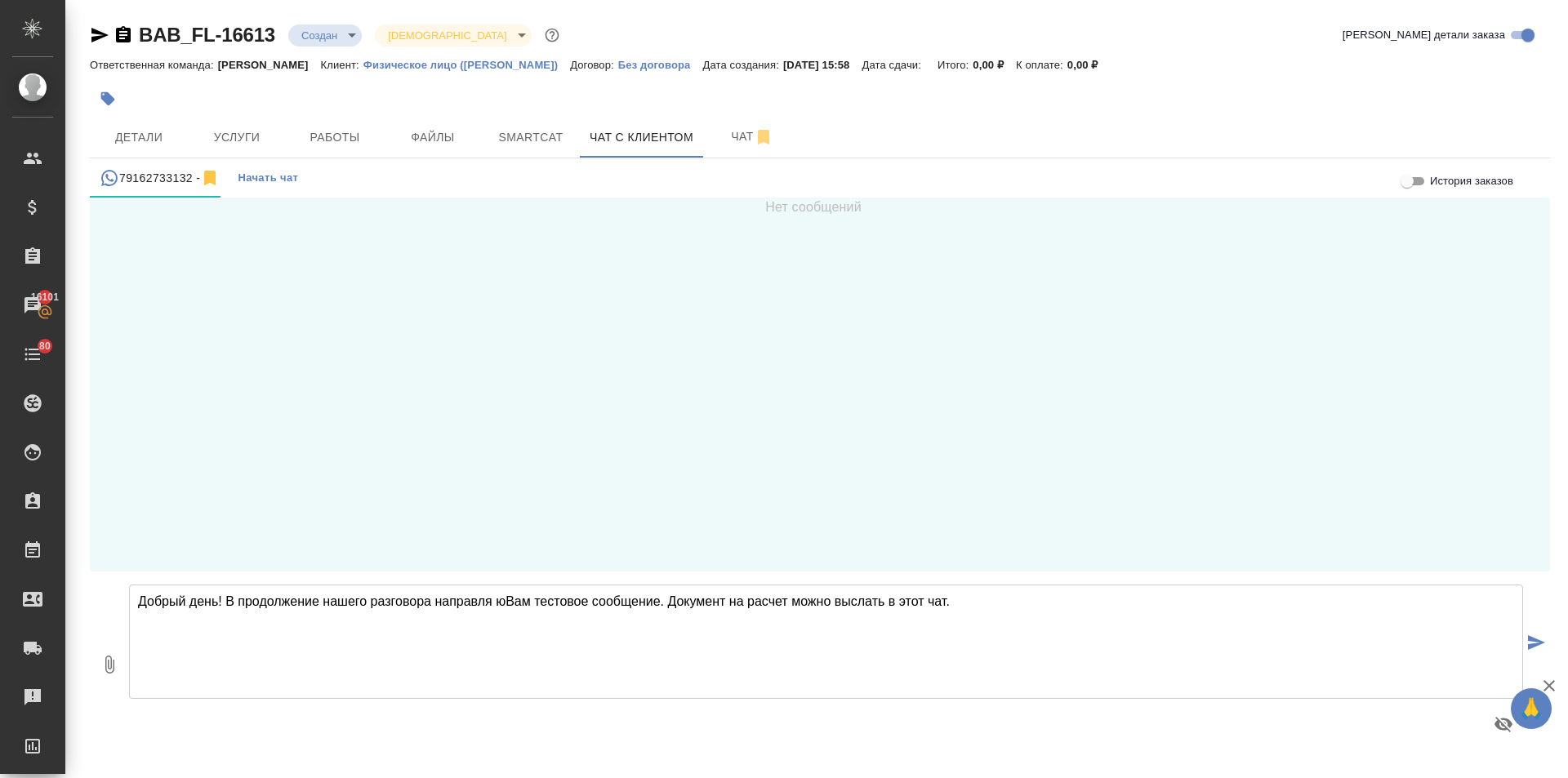
drag, startPoint x: 506, startPoint y: 604, endPoint x: 490, endPoint y: 603, distance: 16.0
click at [490, 603] on textarea "Добрый день! В продолжение нашего разговора направля юВам тестовое сообщение. Д…" at bounding box center [826, 642] width 1394 height 115
click at [1036, 589] on textarea "Добрый день! В продолжение нашего разговора направляю Вам тестовое сообщение. Д…" at bounding box center [826, 642] width 1394 height 115
type textarea "Добрый день! В продолжение нашего разговора направляю Вам тестовое сообщение. Д…"
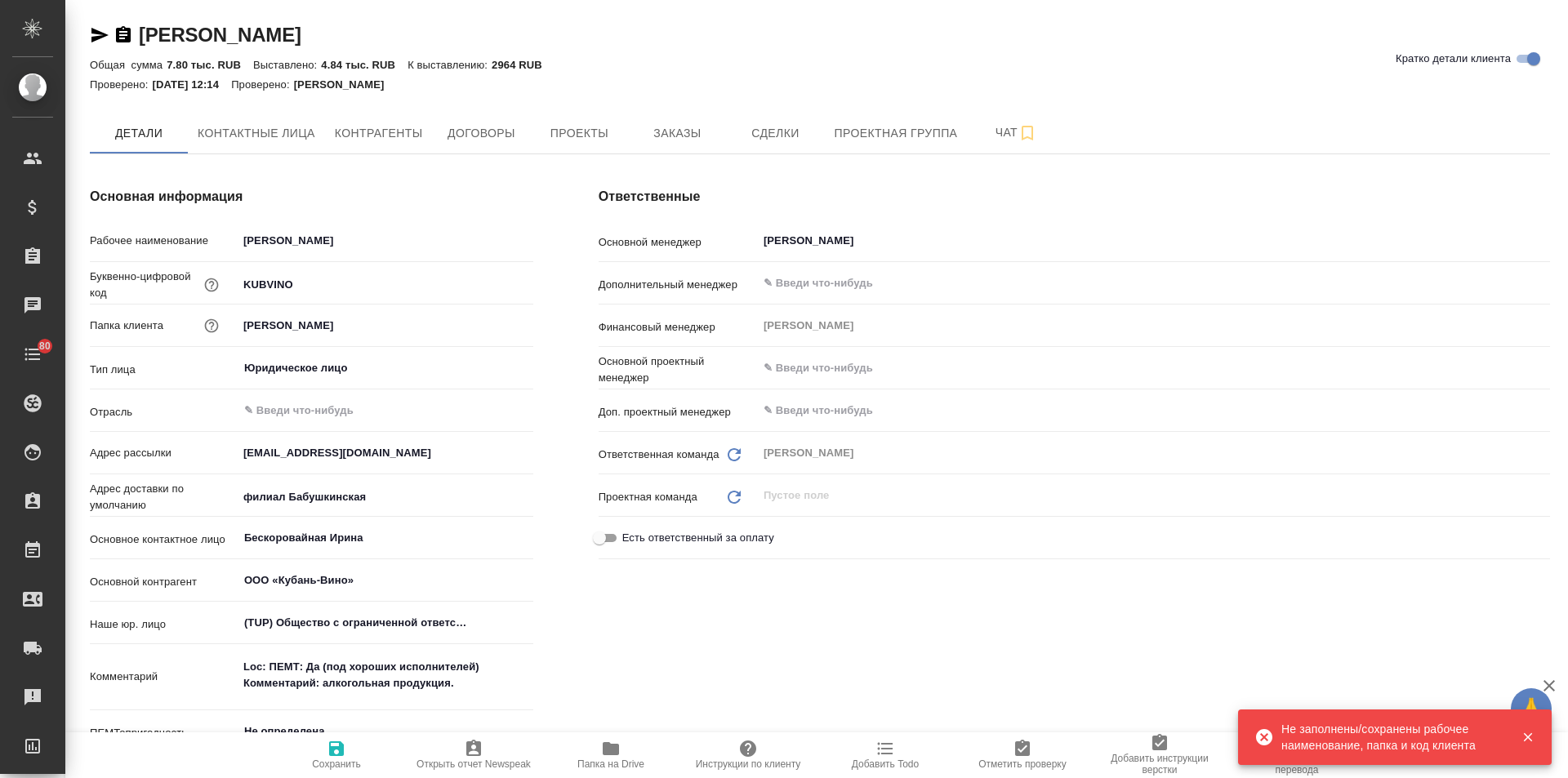
type textarea "x"
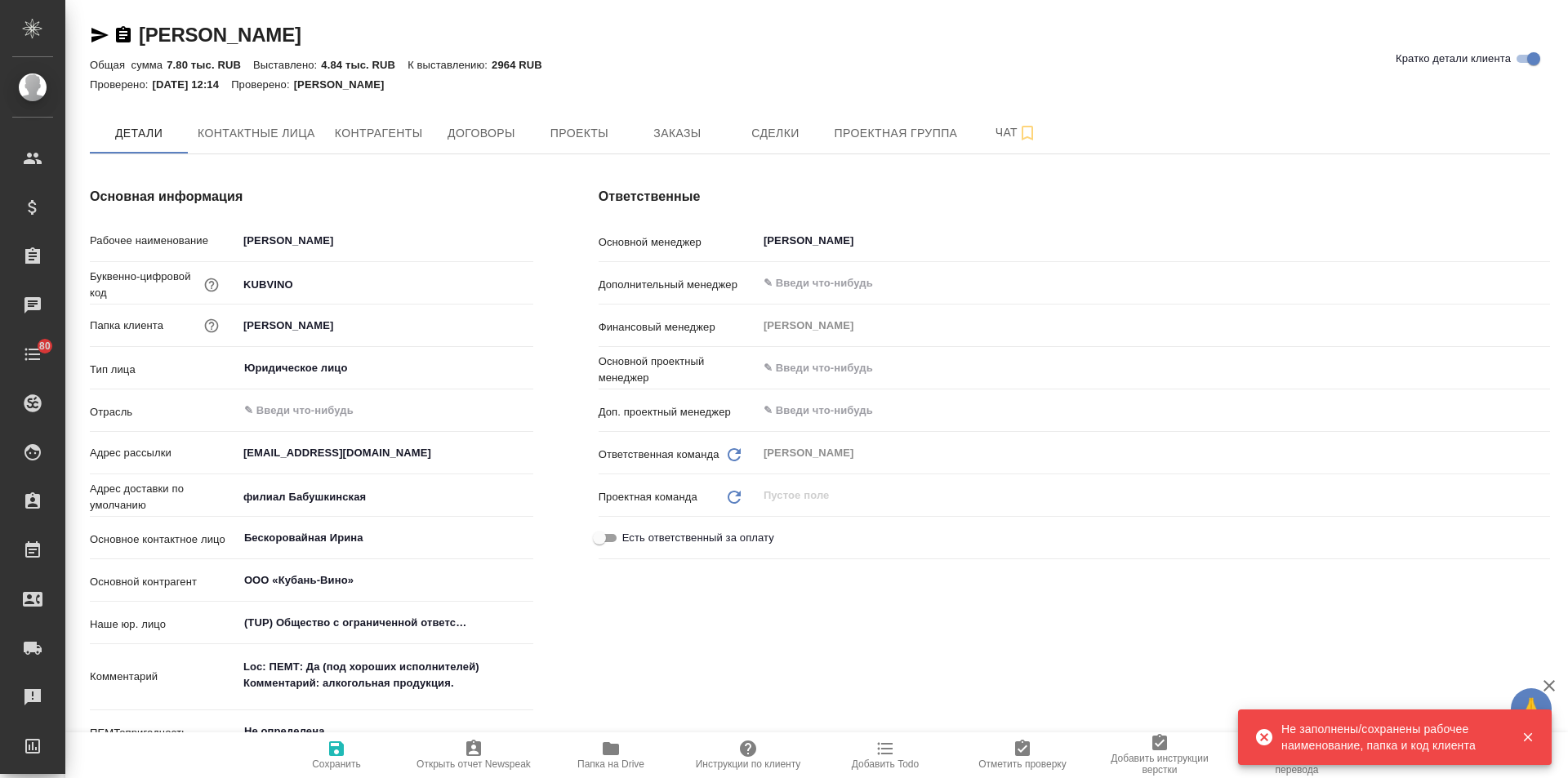
type textarea "x"
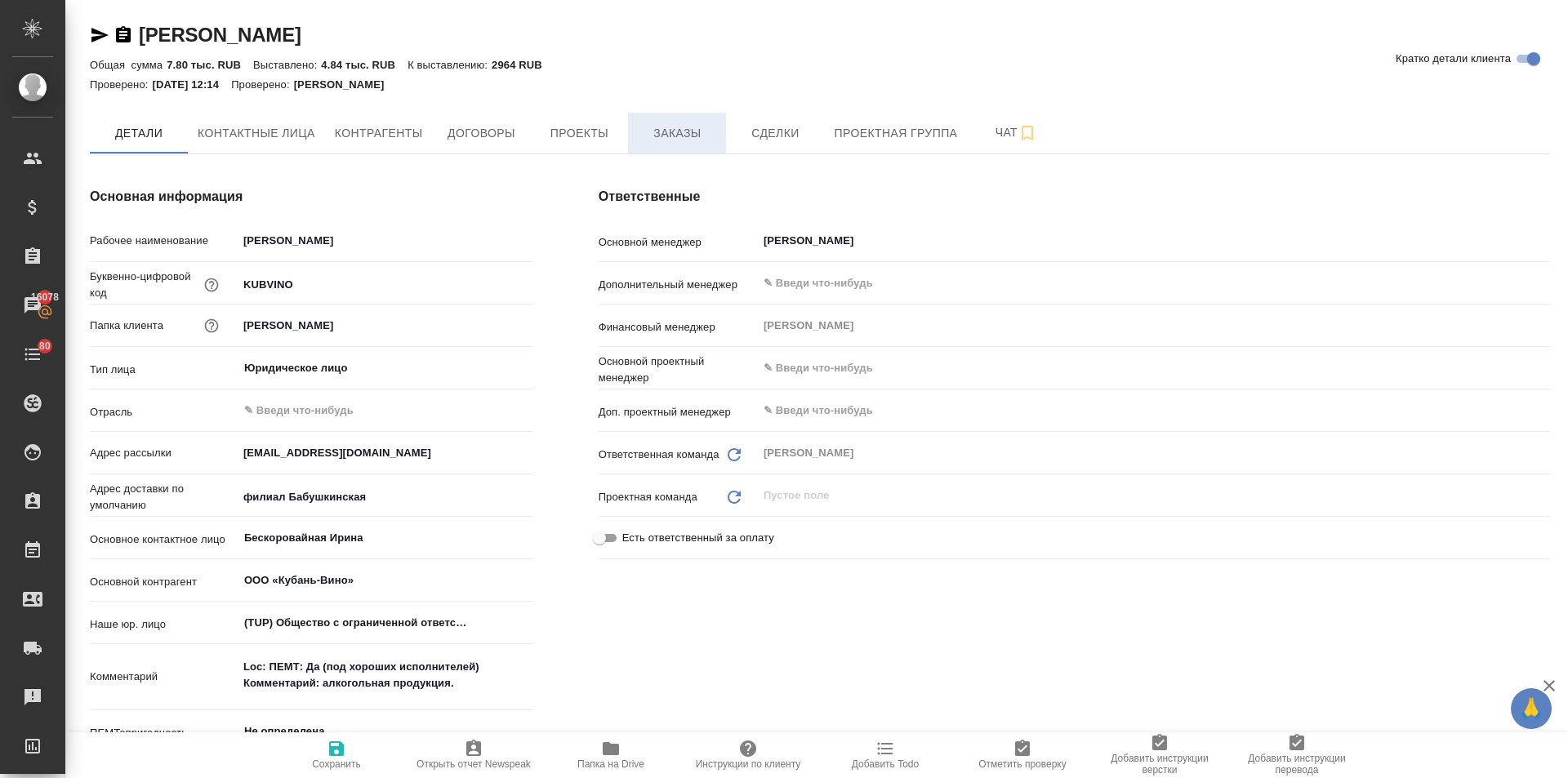
click at [676, 126] on span "Заказы" at bounding box center [677, 133] width 79 height 20
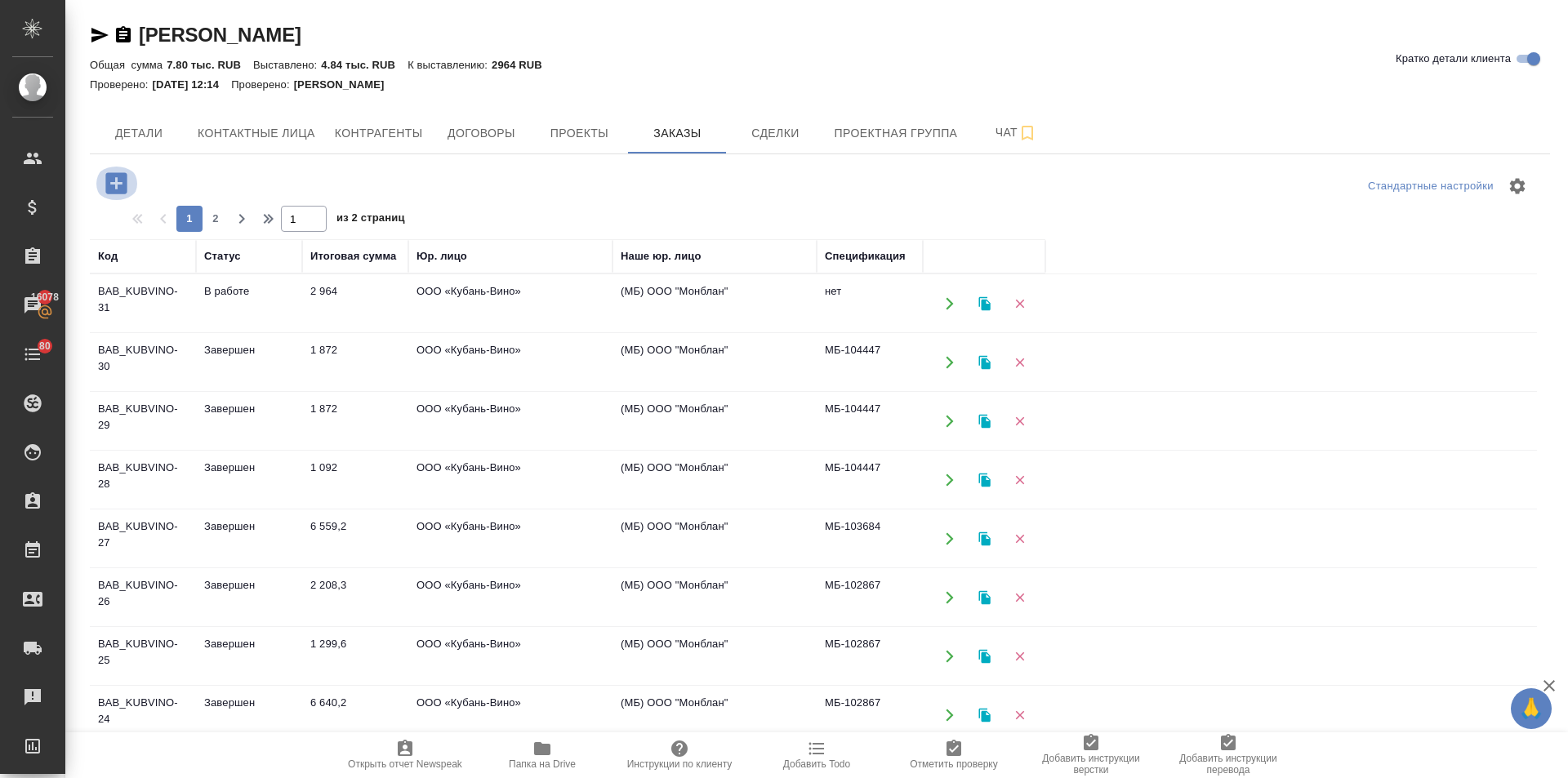
click at [105, 170] on icon "button" at bounding box center [116, 183] width 29 height 29
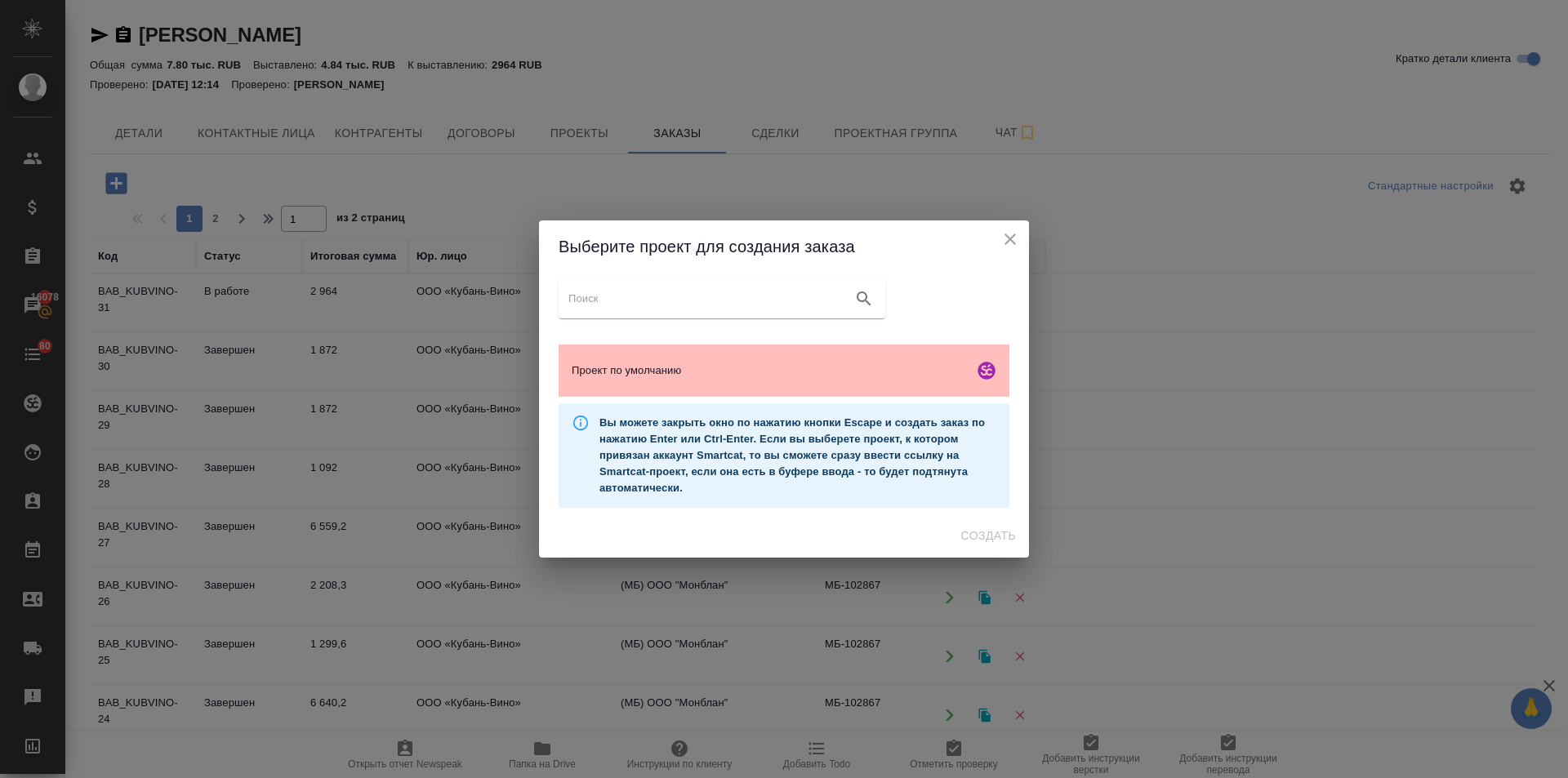
click at [661, 373] on span "Проект по умолчанию" at bounding box center [769, 371] width 395 height 16
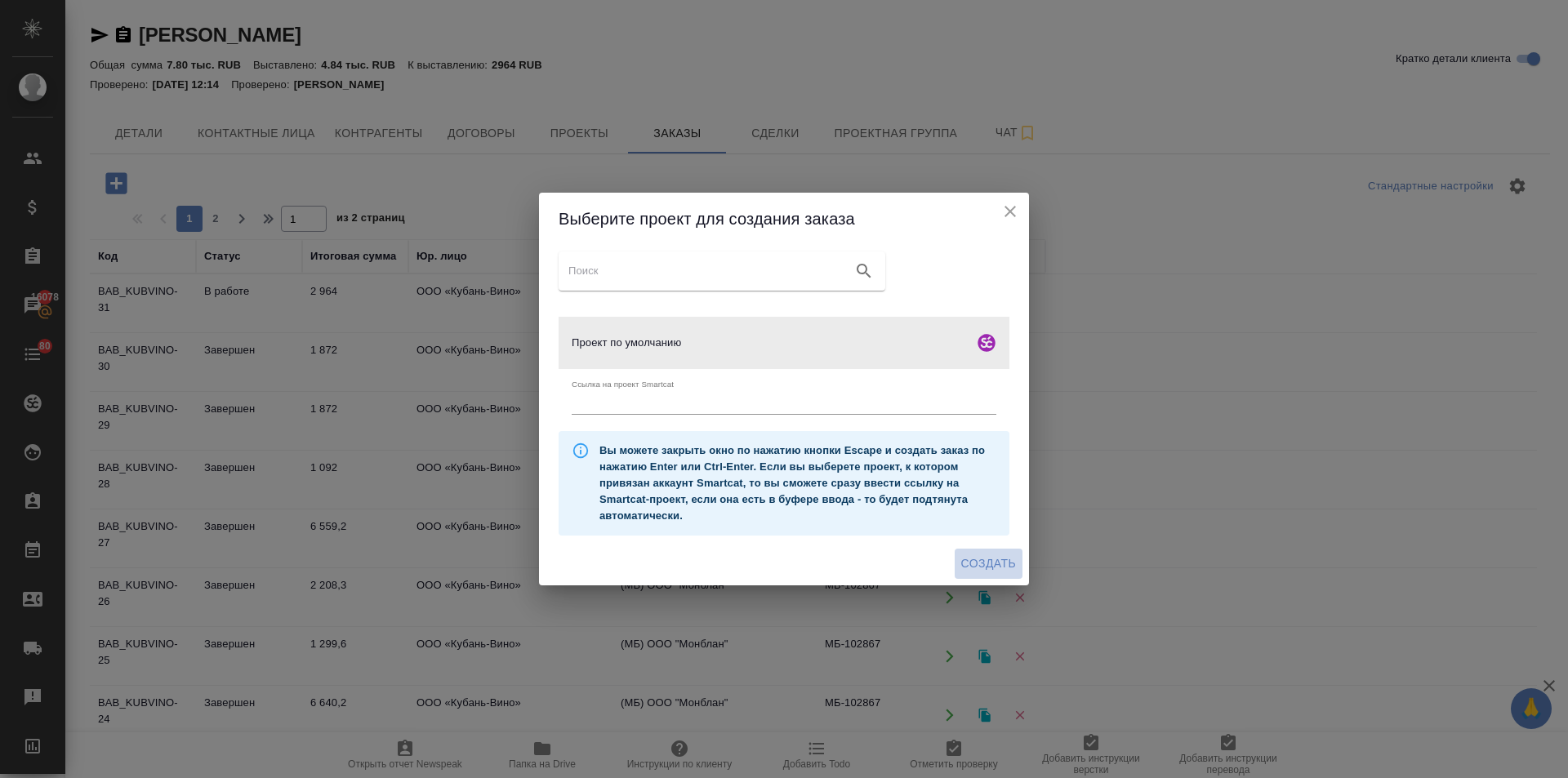
click at [978, 562] on span "Создать" at bounding box center [988, 563] width 55 height 20
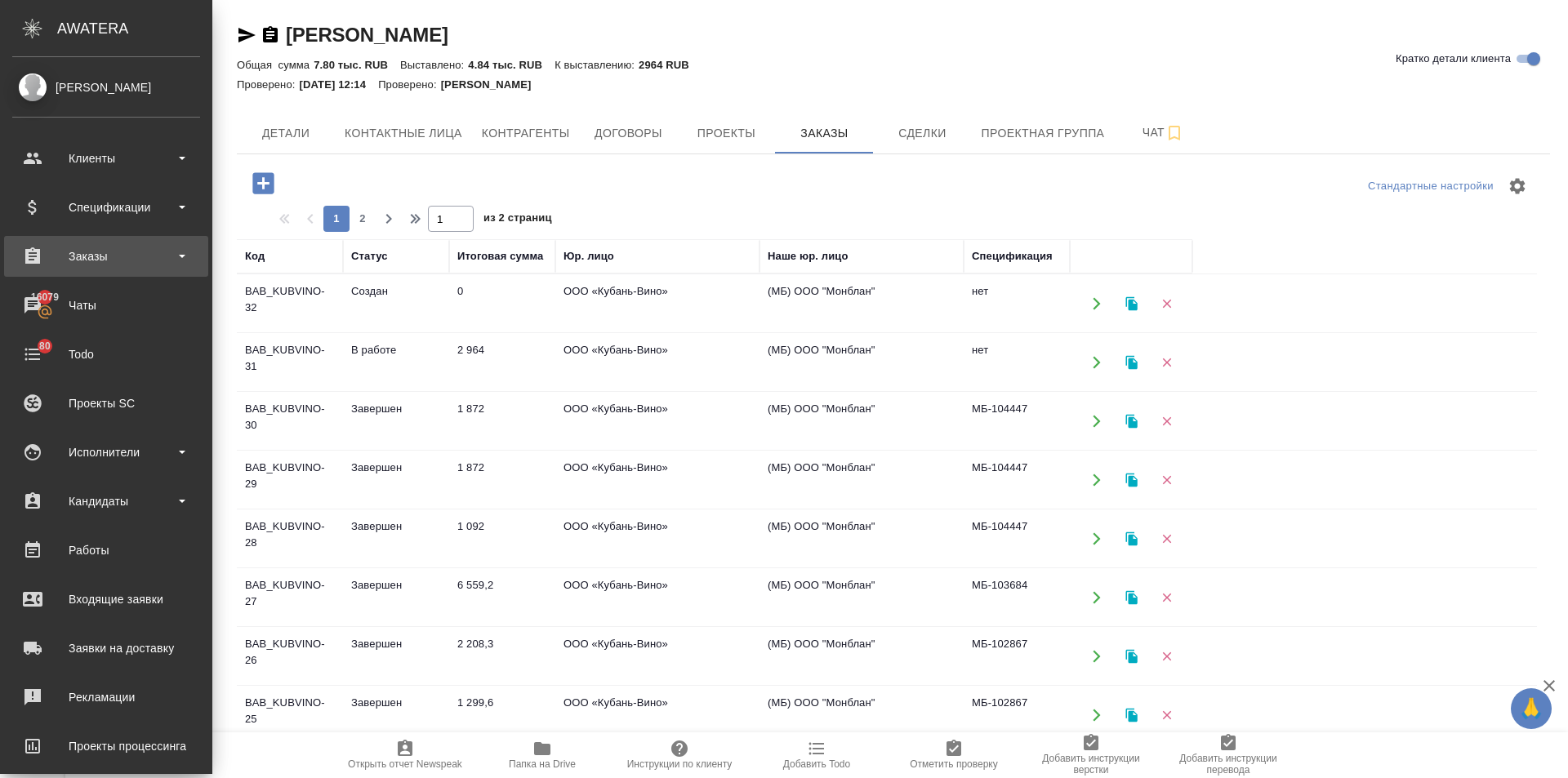
click at [87, 254] on div "Заказы" at bounding box center [106, 256] width 188 height 25
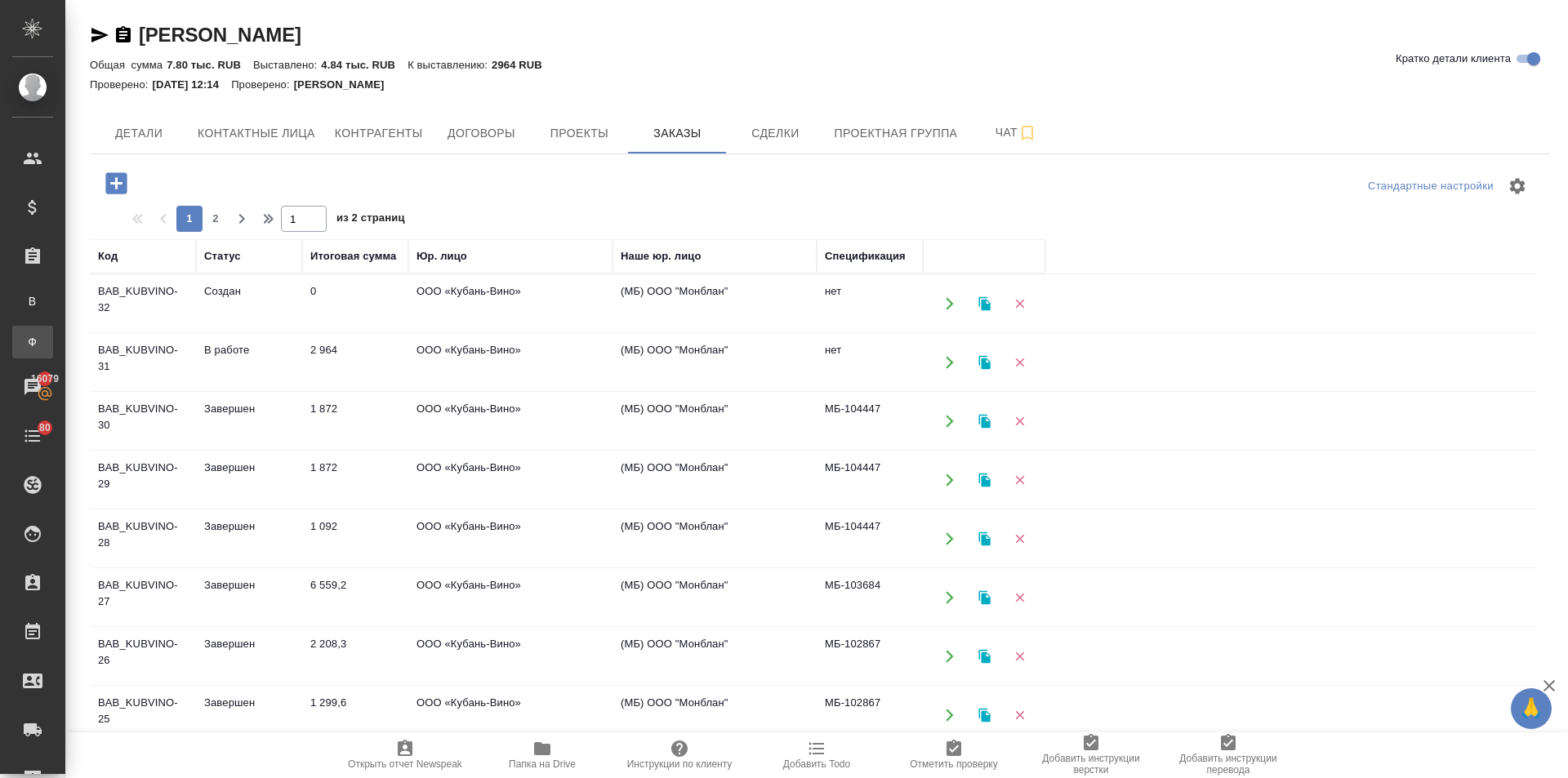
click at [25, 336] on div "Заказы физ. лиц" at bounding box center [12, 342] width 25 height 16
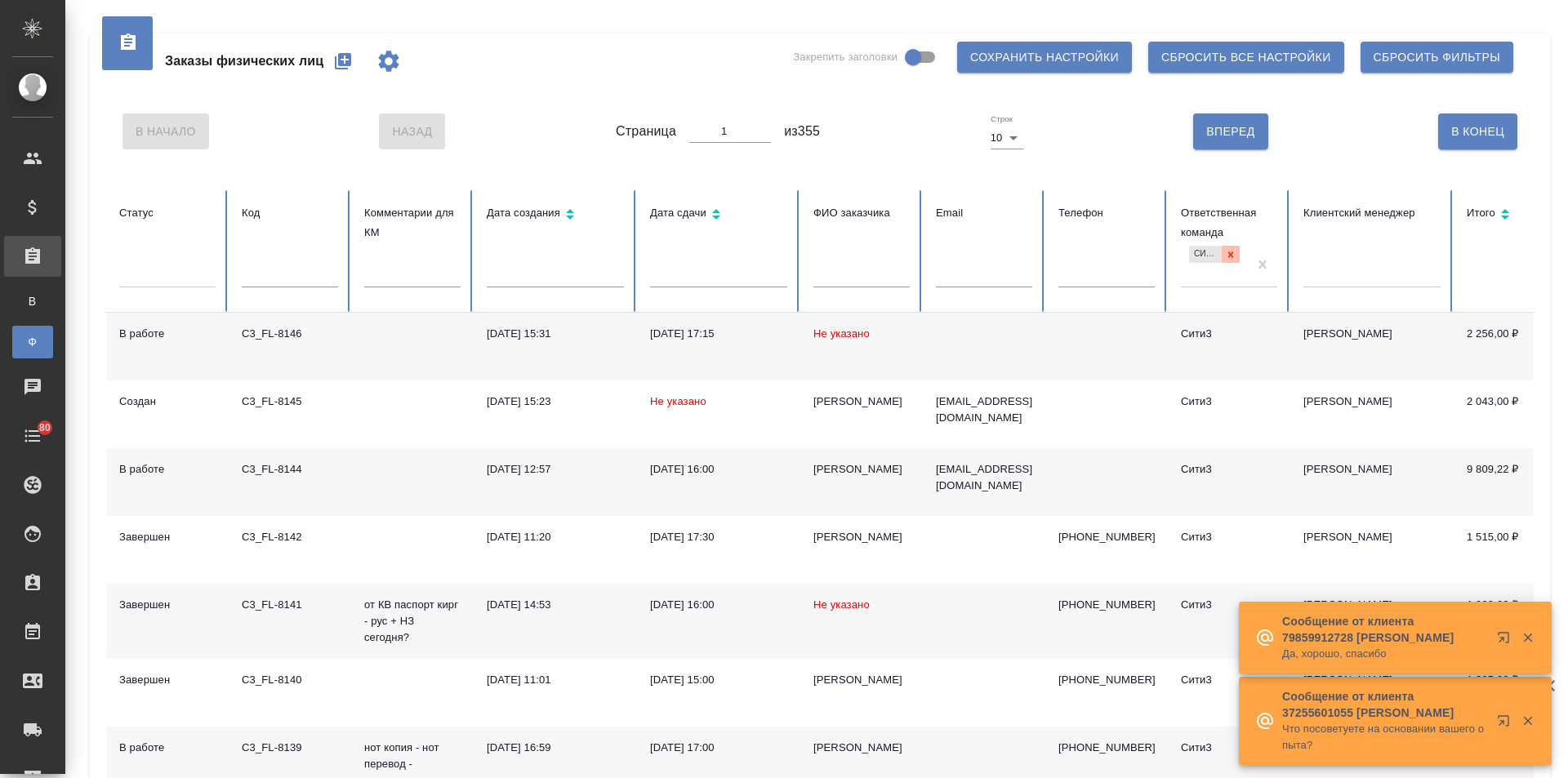
click at [1230, 256] on icon at bounding box center [1231, 254] width 6 height 6
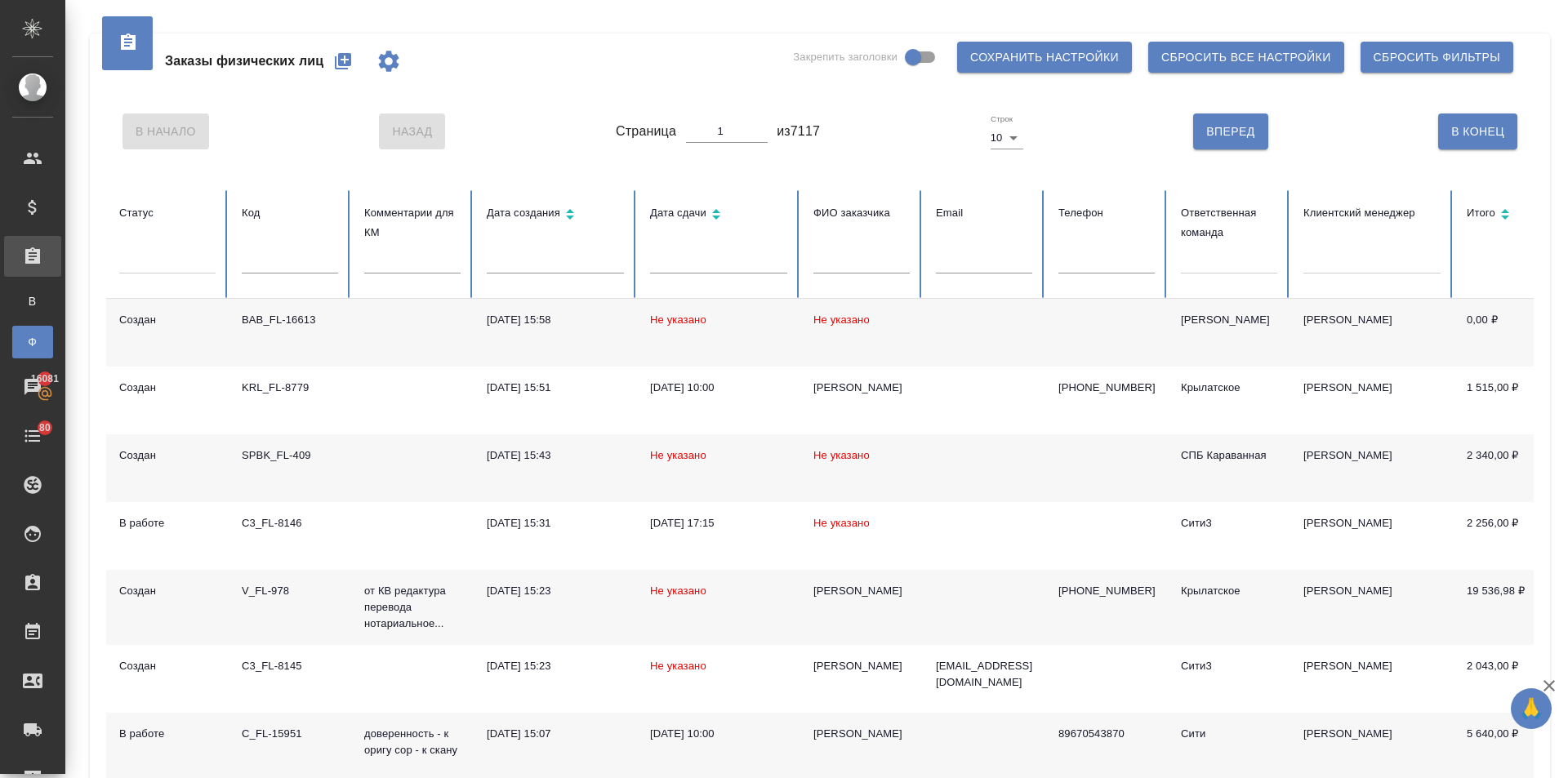
click at [1335, 260] on div at bounding box center [1372, 257] width 138 height 24
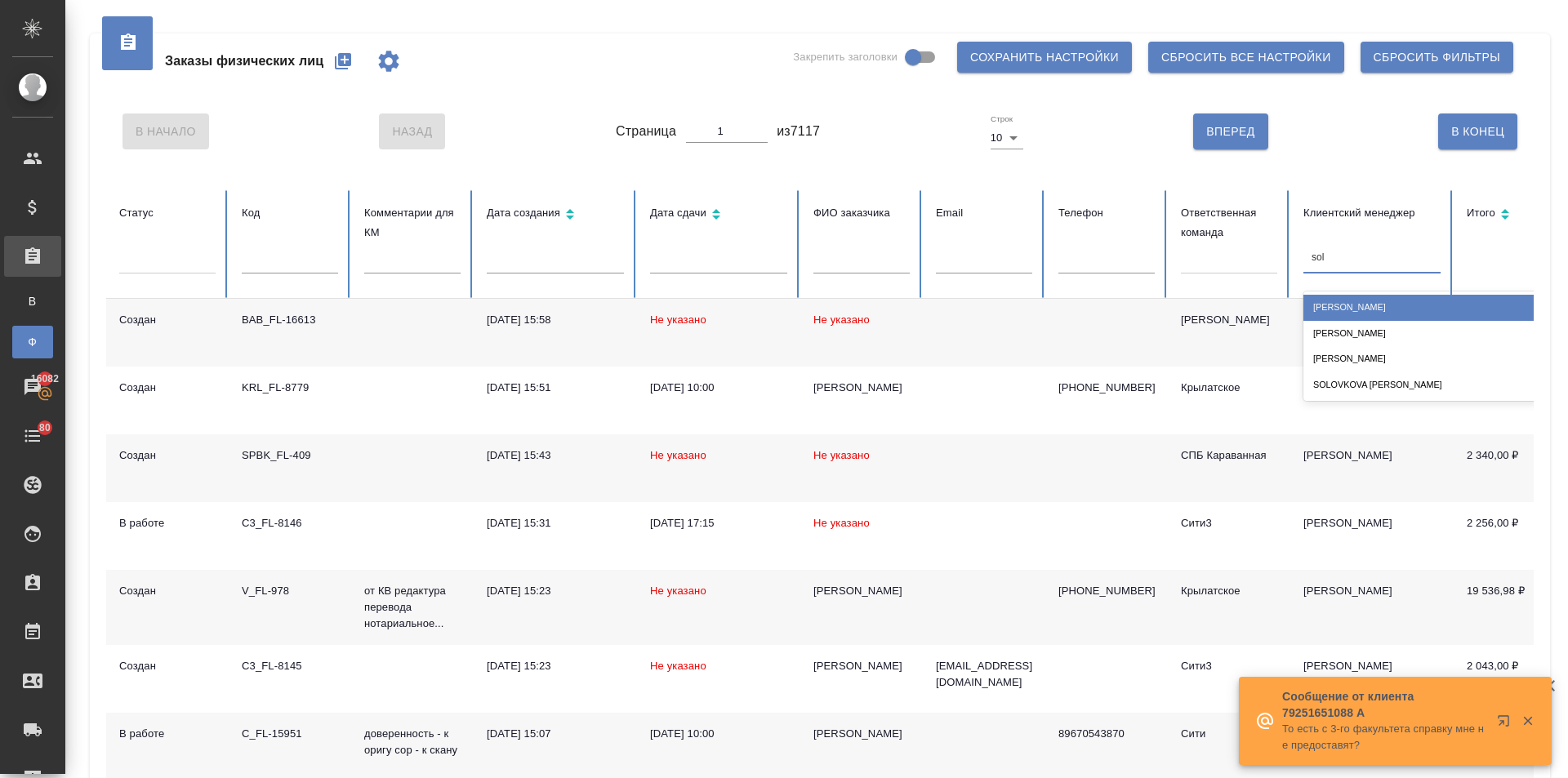
type input "solo"
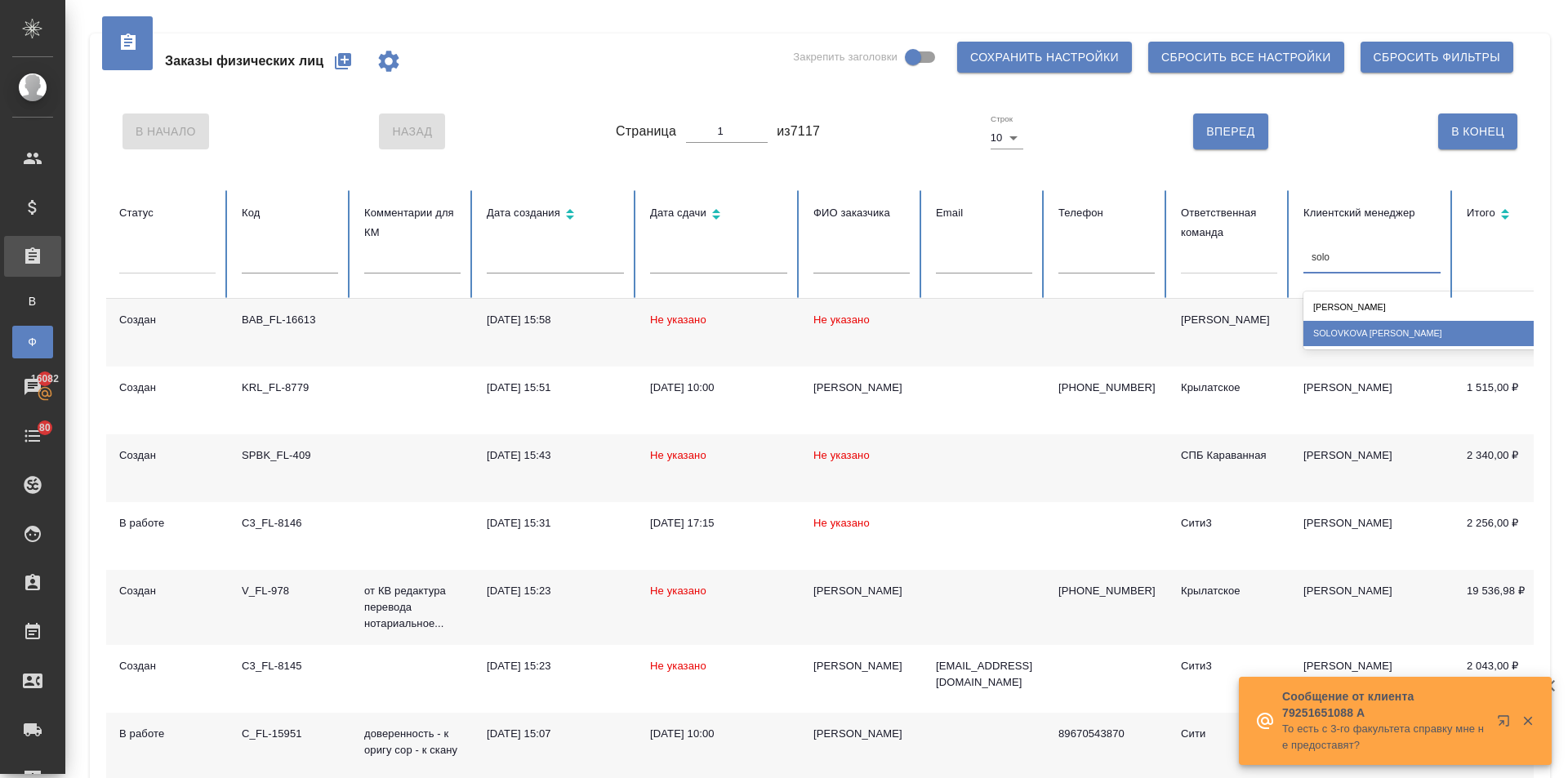
click at [1348, 333] on div "Solovkova Ekaterina" at bounding box center [1466, 333] width 327 height 25
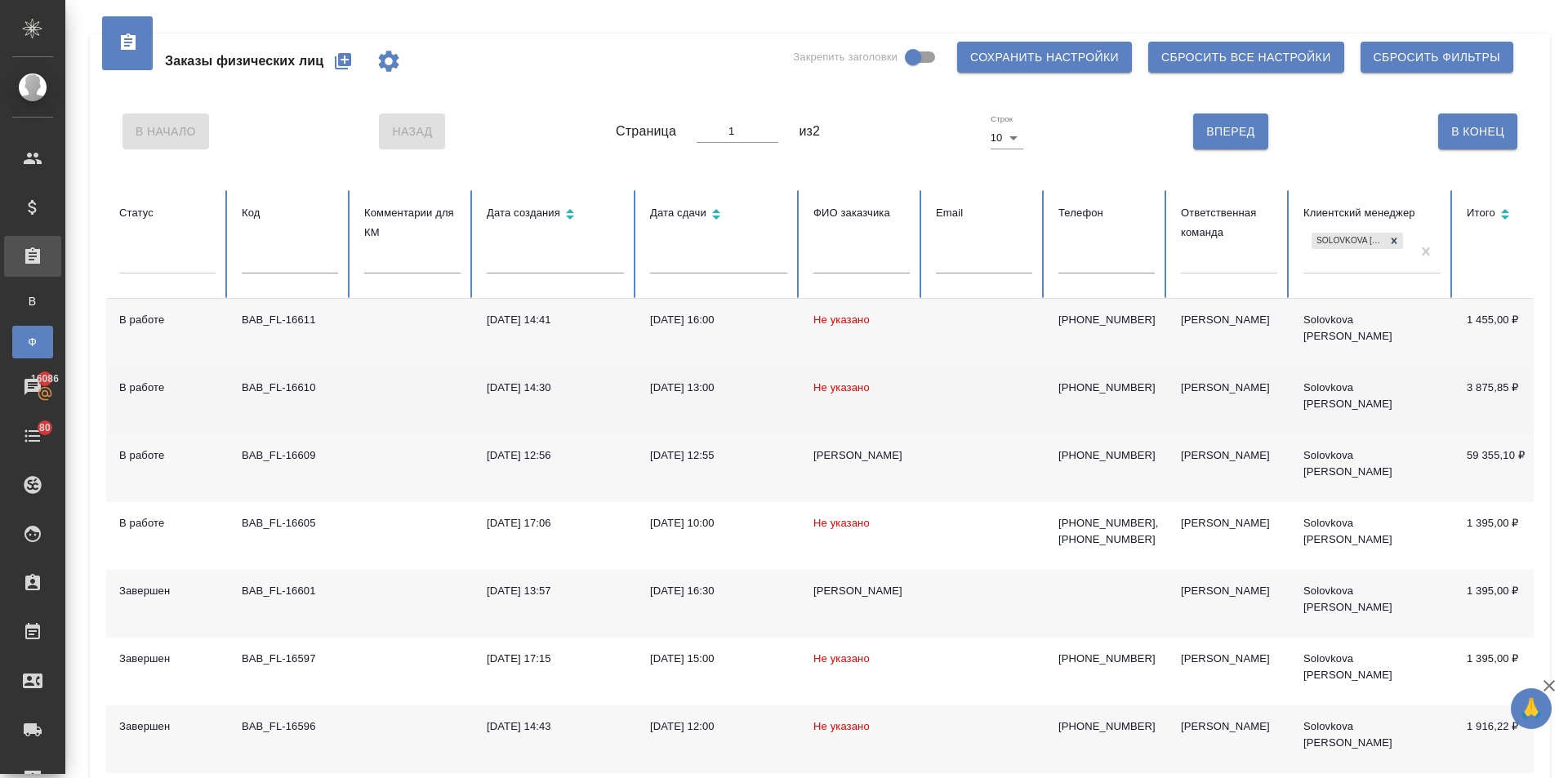
click at [842, 382] on span "Не указано" at bounding box center [841, 387] width 56 height 12
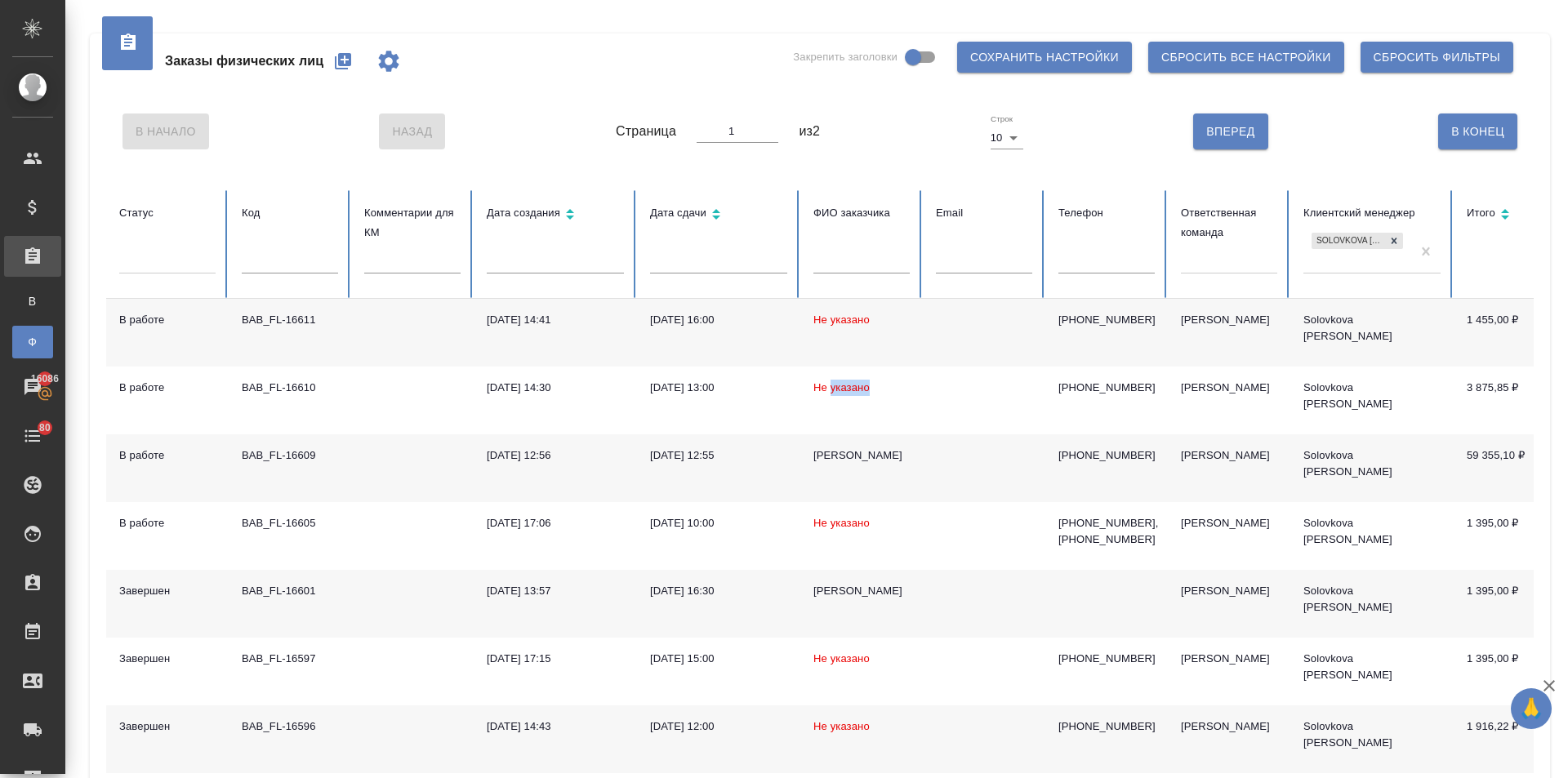
click at [835, 330] on td "Не указано" at bounding box center [861, 332] width 123 height 68
click at [1111, 261] on input "text" at bounding box center [1107, 262] width 97 height 23
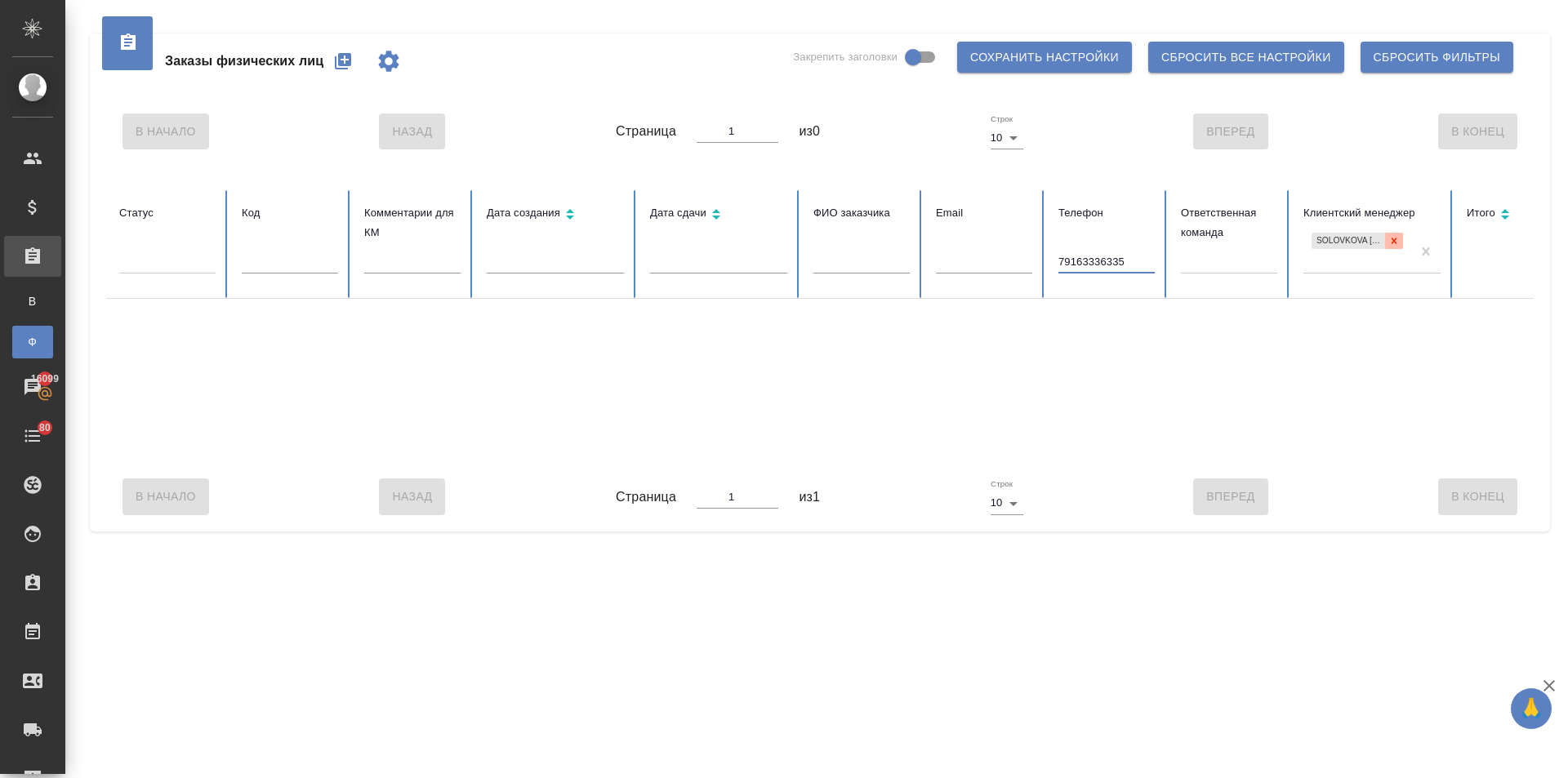
click at [1394, 240] on icon at bounding box center [1394, 240] width 6 height 6
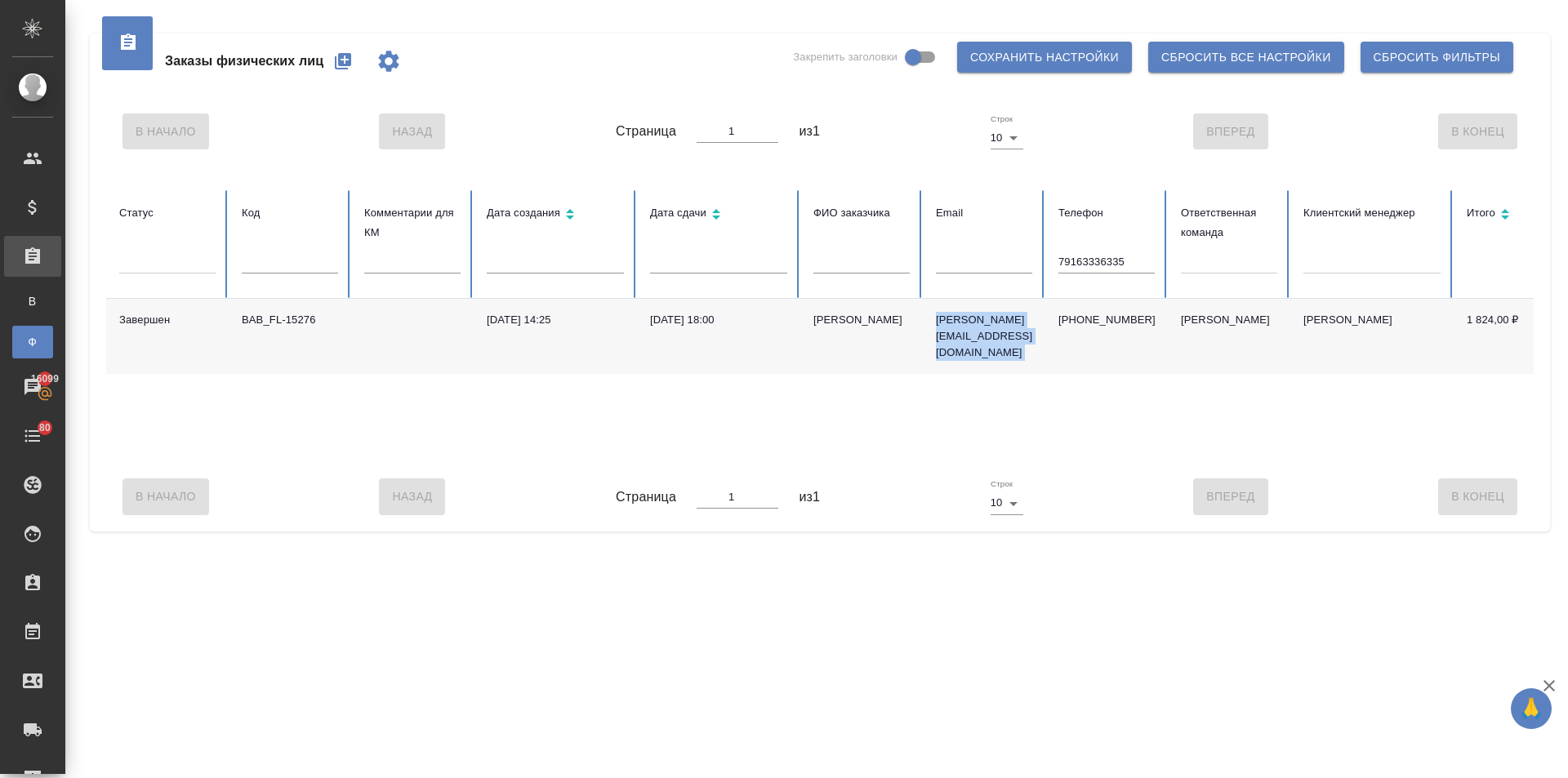
drag, startPoint x: 933, startPoint y: 319, endPoint x: 1053, endPoint y: 321, distance: 120.0
click at [1053, 321] on tr "Завершен BAB_FL-15276 04.03.2025, 14:25 05.03.2025, 18:00 Ирина irina_galakhova…" at bounding box center [1025, 337] width 1837 height 75
drag, startPoint x: 1134, startPoint y: 262, endPoint x: 1050, endPoint y: 257, distance: 84.1
click at [1050, 257] on th "Телефон 79163336335" at bounding box center [1107, 244] width 123 height 109
click at [1065, 258] on input "79163336335" at bounding box center [1107, 262] width 97 height 23
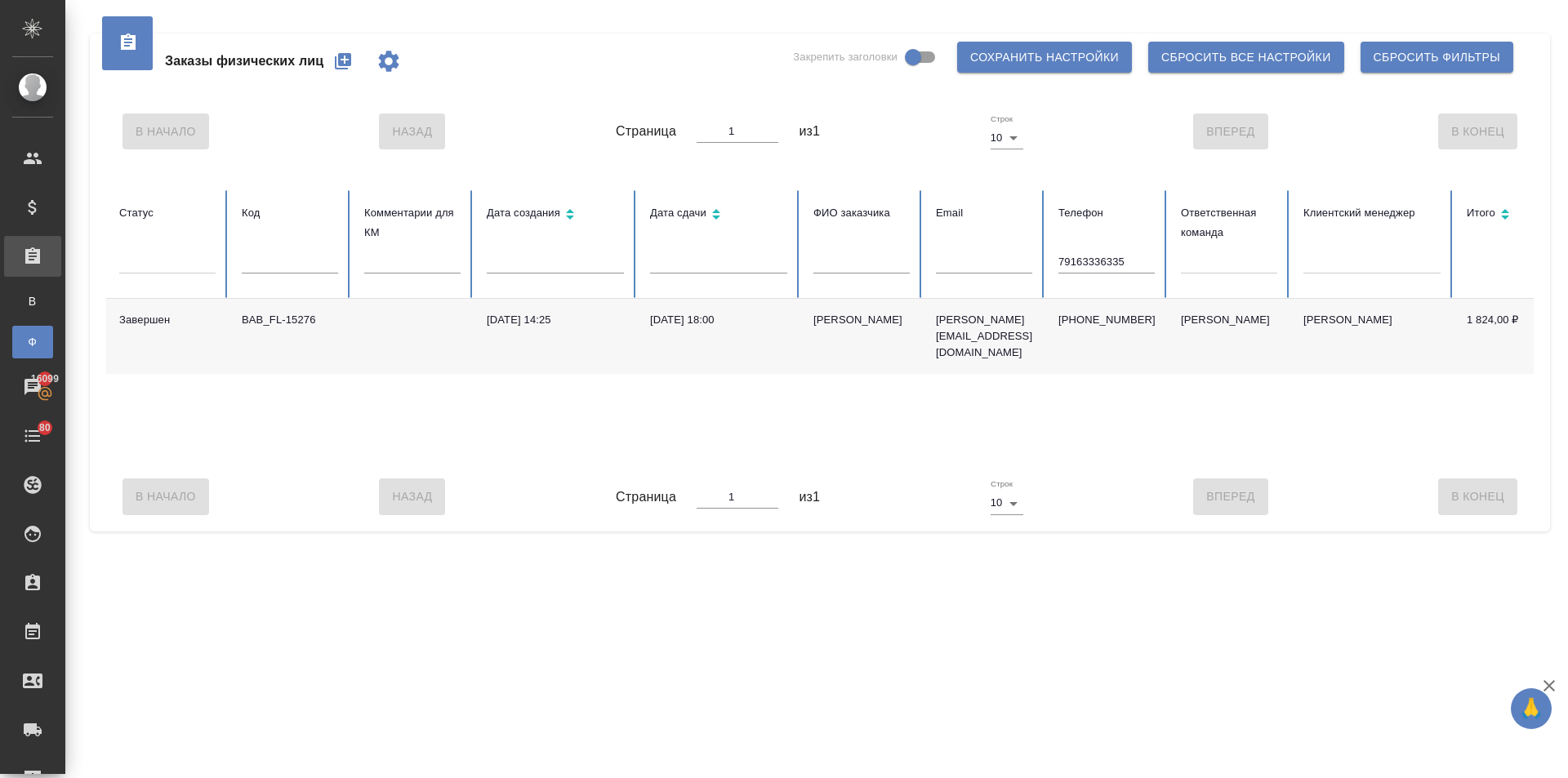
click at [1058, 257] on th "Телефон 79163336335" at bounding box center [1107, 244] width 123 height 109
click at [1058, 262] on th "Телефон 79163336335" at bounding box center [1107, 244] width 123 height 109
click at [1059, 262] on input "79163336335" at bounding box center [1107, 262] width 97 height 23
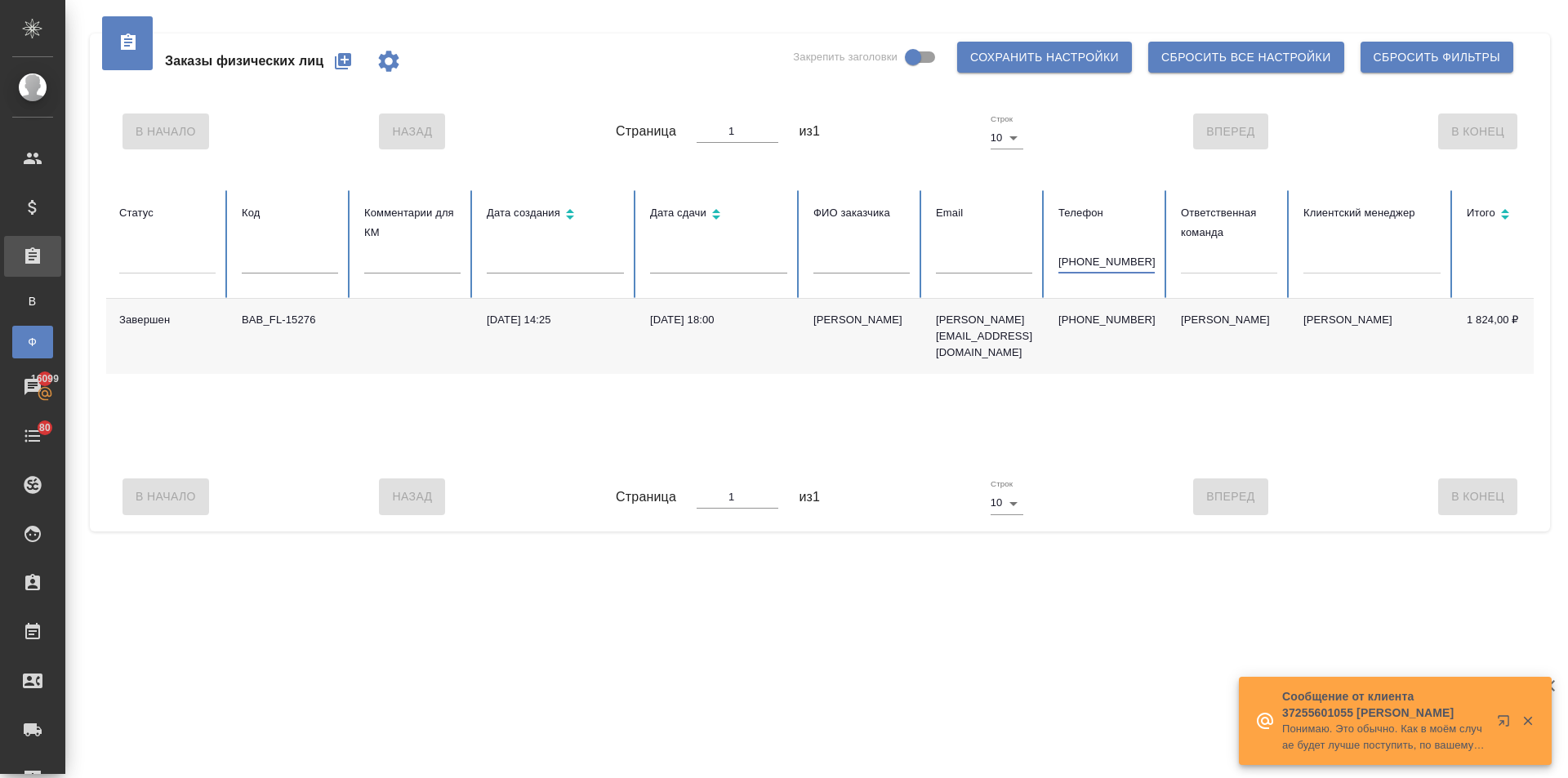
type input "79163336335"
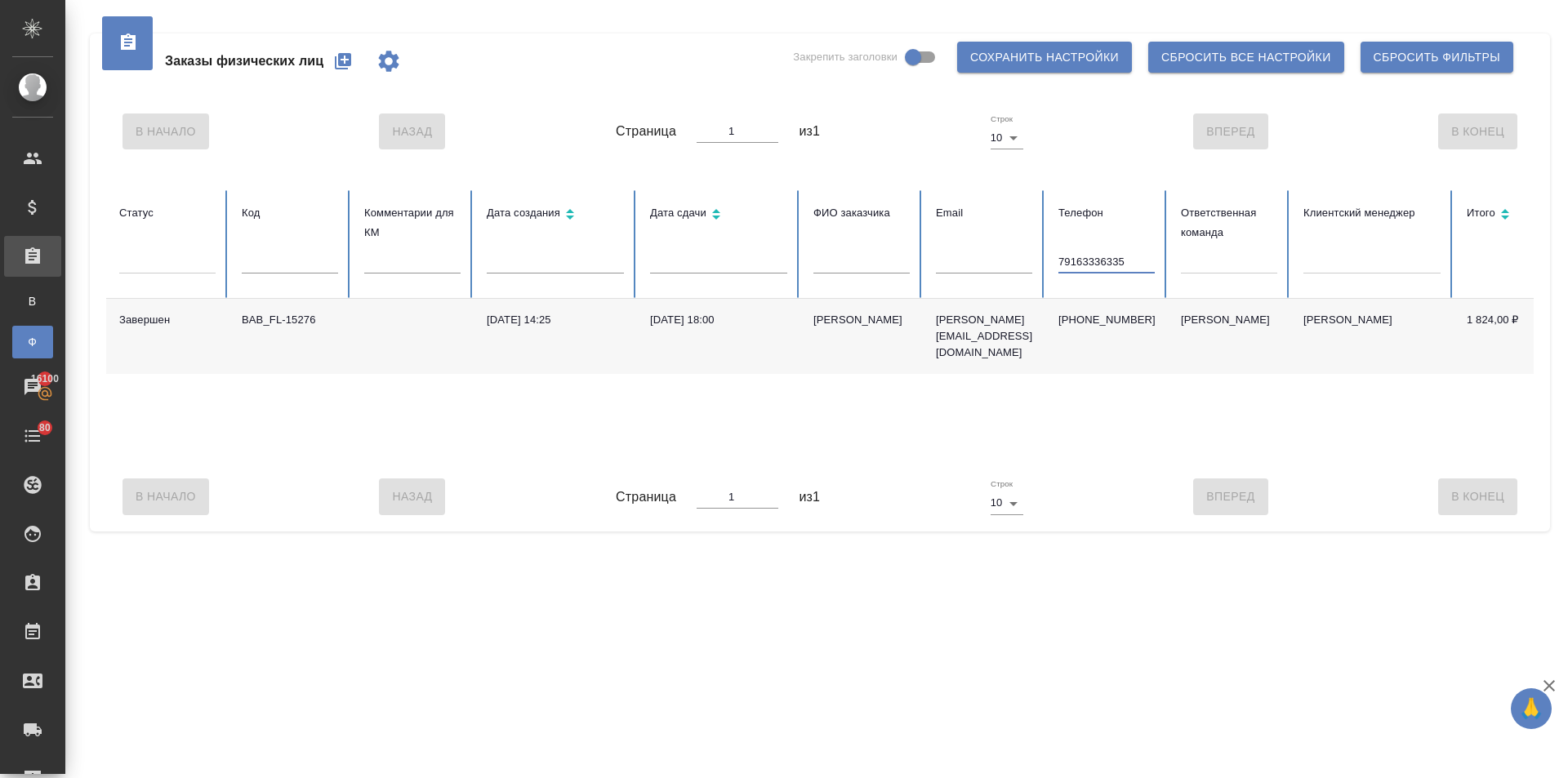
drag, startPoint x: 1132, startPoint y: 258, endPoint x: 1047, endPoint y: 260, distance: 85.0
click at [1047, 260] on th "Телефон 79163336335" at bounding box center [1107, 244] width 123 height 109
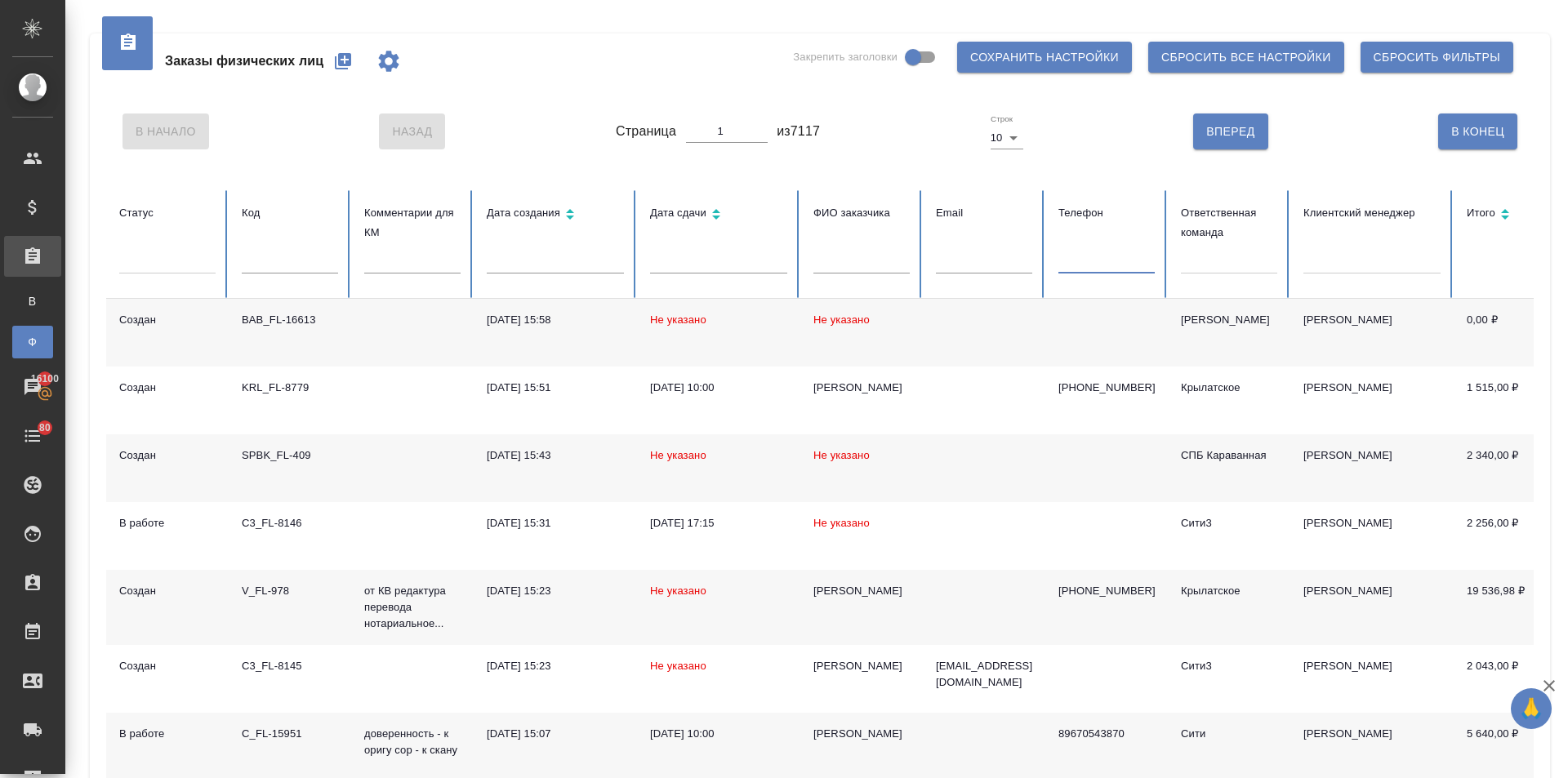
click at [861, 261] on input "text" at bounding box center [861, 262] width 97 height 23
click at [1074, 260] on input "text" at bounding box center [1107, 262] width 97 height 23
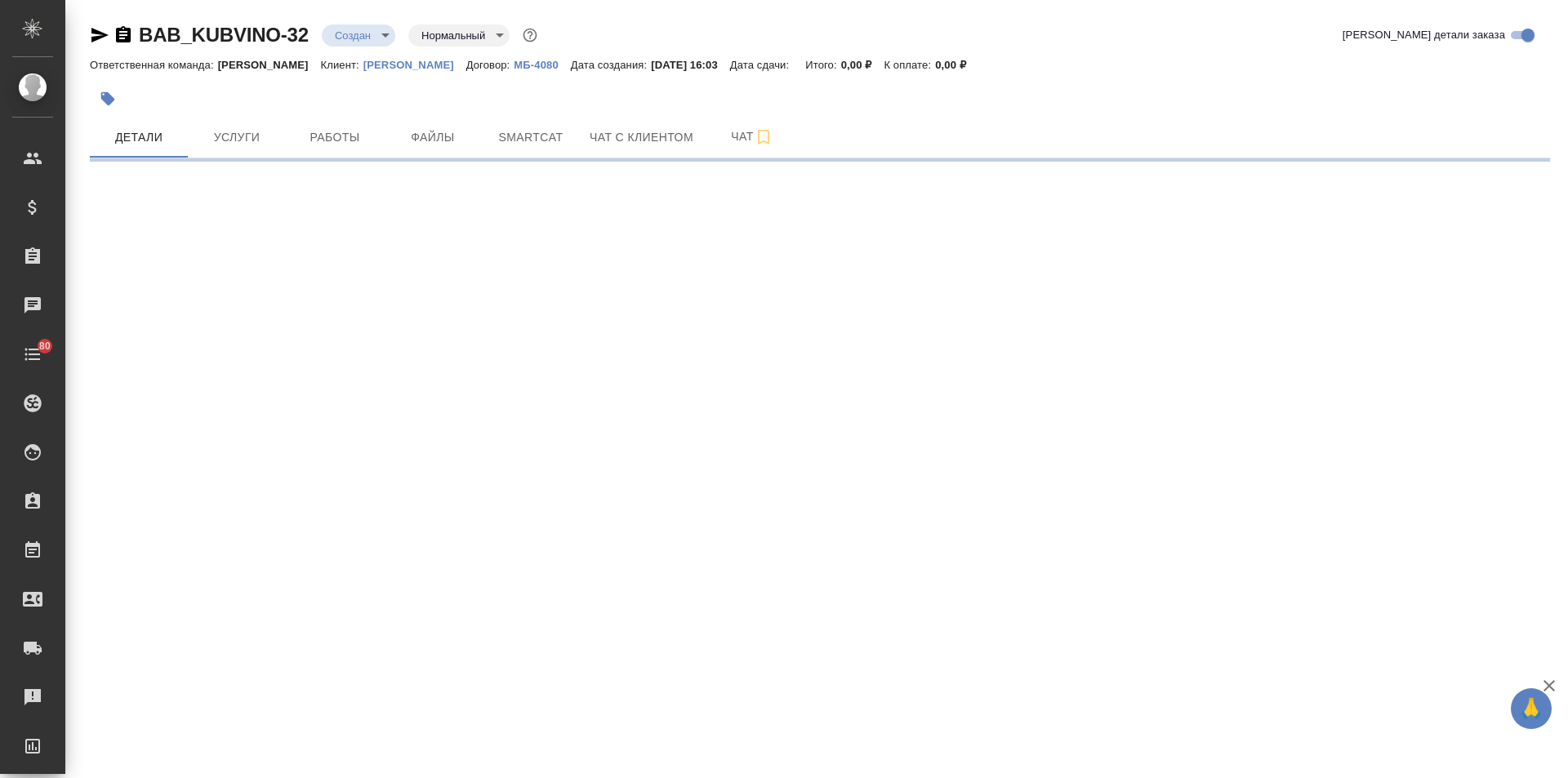
select select "RU"
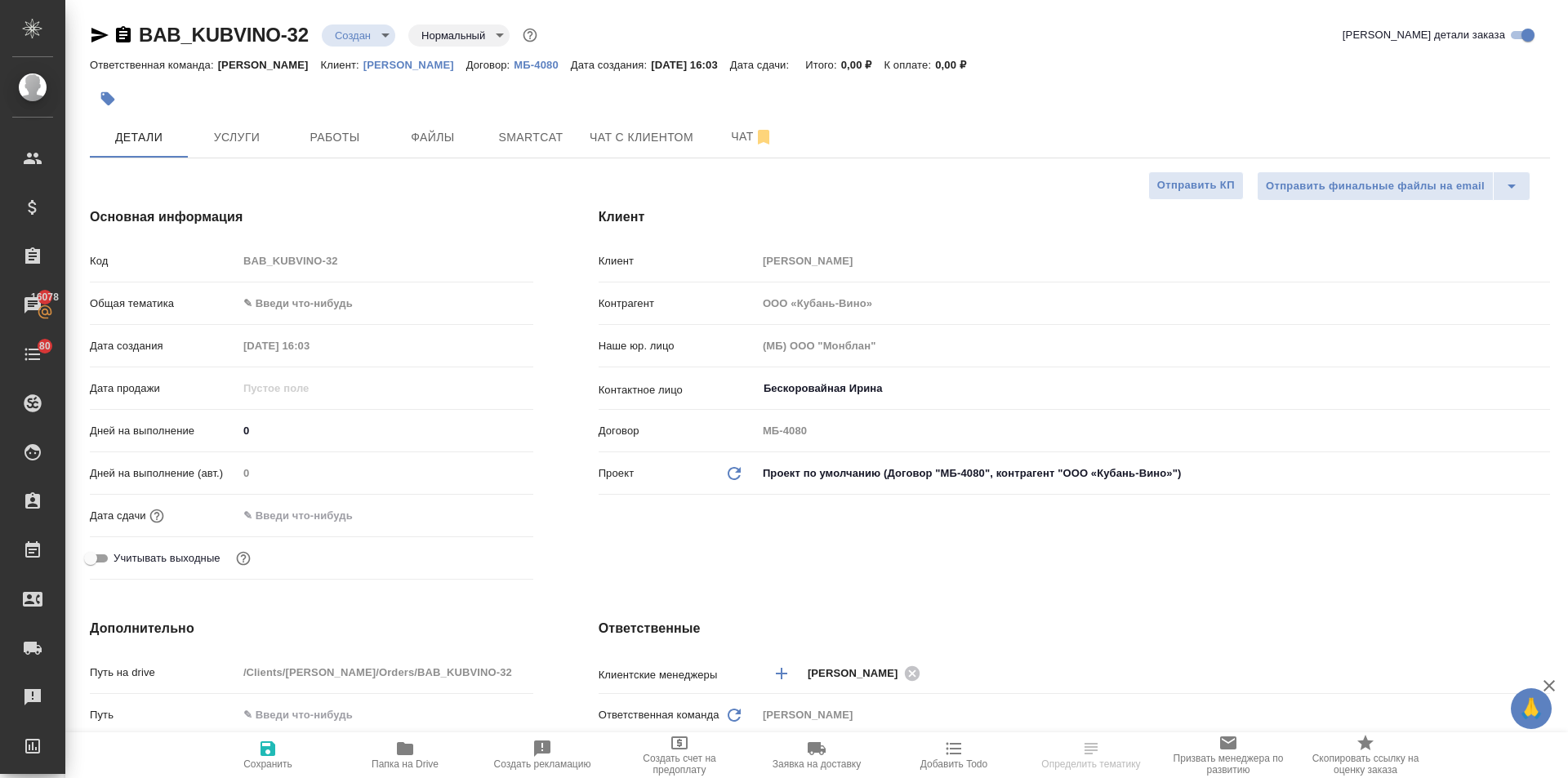
click at [319, 305] on body "🙏 .cls-1 fill:#fff; AWATERA [PERSON_NAME] Спецификации Заказы 16078 Чаты 80 Tod…" at bounding box center [784, 389] width 1568 height 778
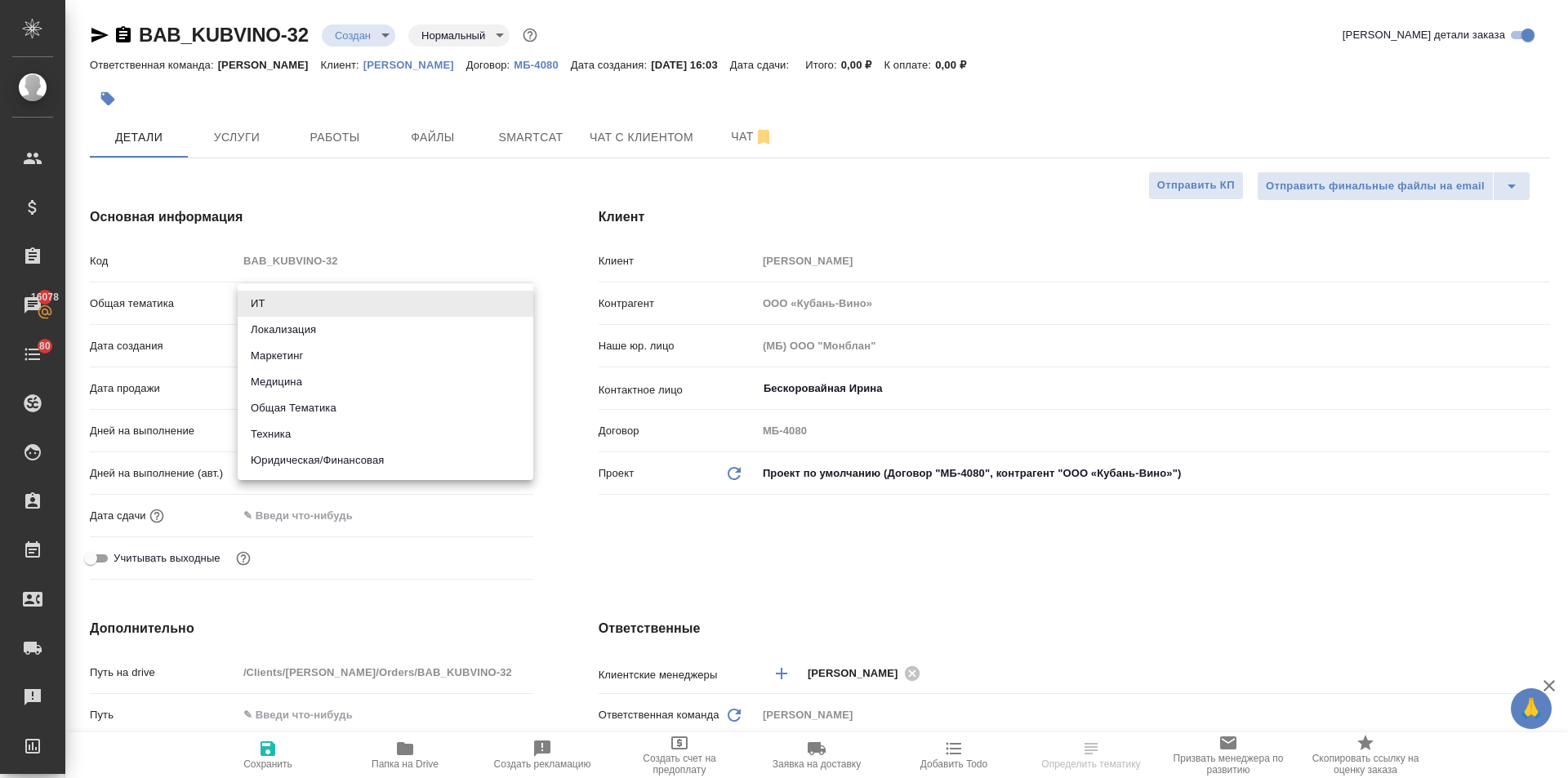
click at [292, 357] on li "Маркетинг" at bounding box center [385, 356] width 296 height 26
type input "marketing"
type textarea "x"
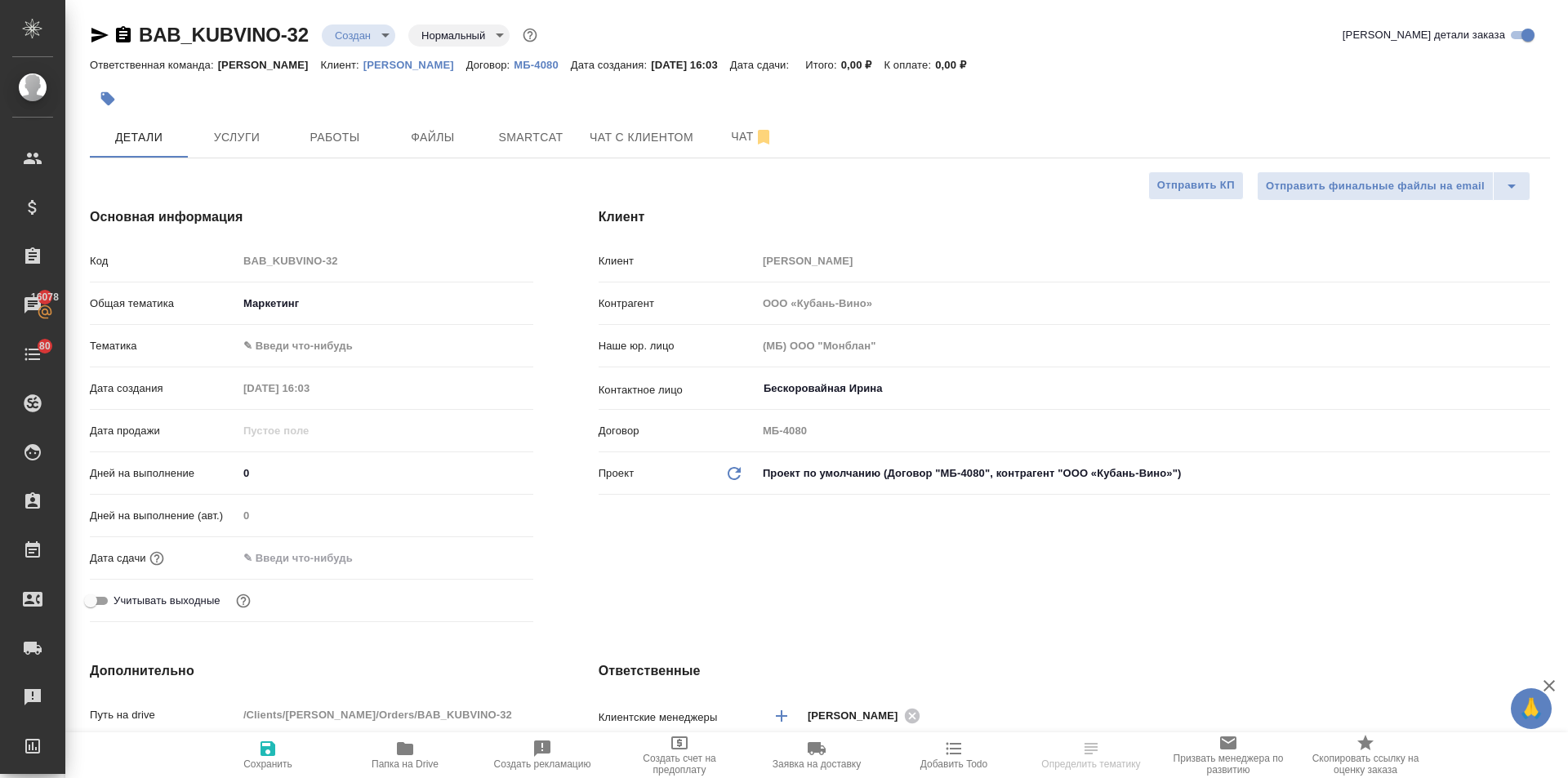
click at [282, 337] on body "🙏 .cls-1 fill:#fff; AWATERA [PERSON_NAME] Спецификации Заказы 16078 Чаты 80 Tod…" at bounding box center [784, 389] width 1568 height 778
click at [280, 363] on div ".cls-1 fill:#fff; AWATERA [PERSON_NAME] Спецификации Заказы 16078 Чаты 80 Todo …" at bounding box center [784, 389] width 1568 height 778
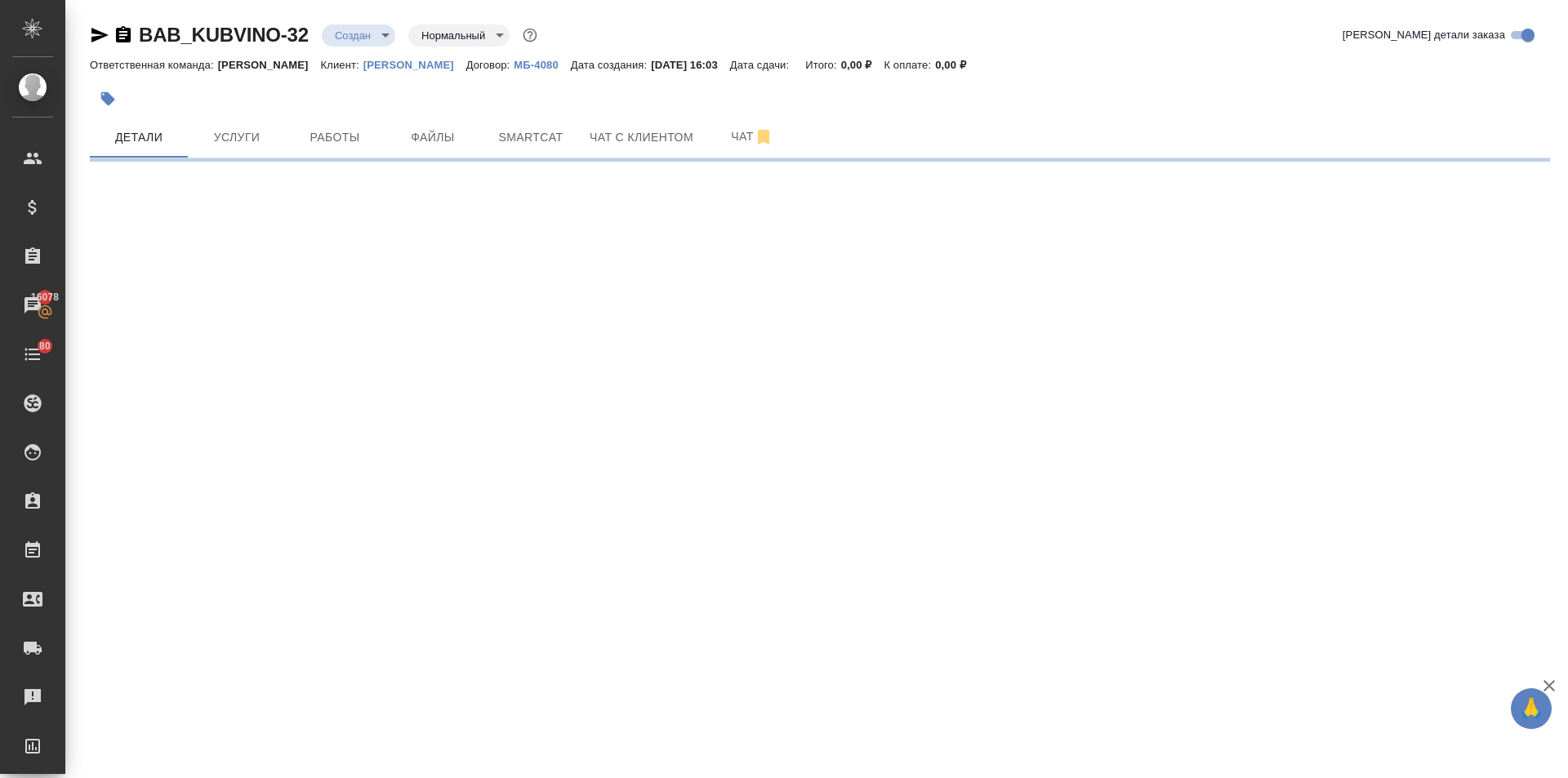
select select "RU"
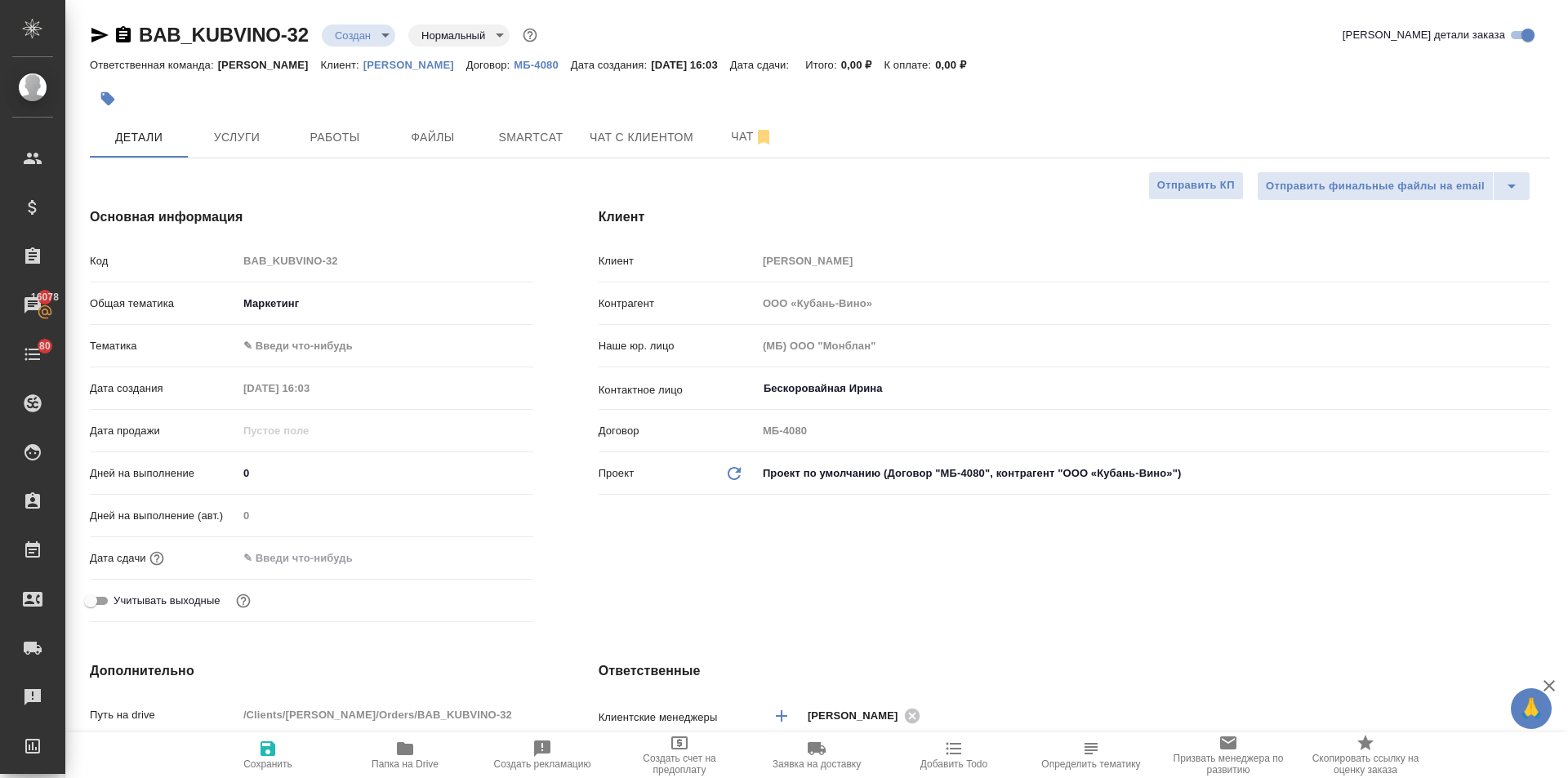
type textarea "x"
click at [280, 343] on body "🙏 .cls-1 fill:#fff; AWATERA [PERSON_NAME] Спецификации Заказы 16078 Чаты 80 Tod…" at bounding box center [784, 389] width 1568 height 778
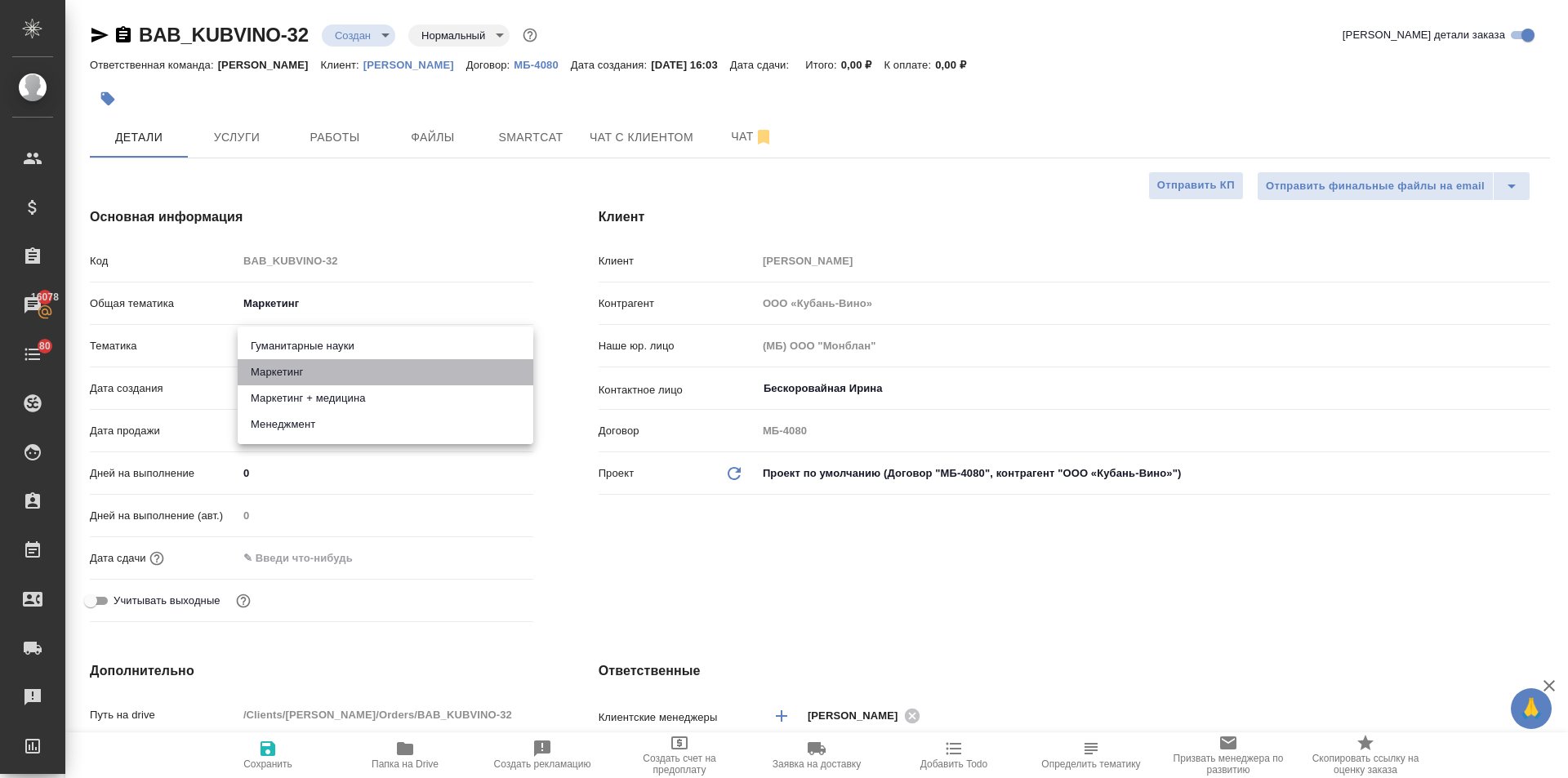
click at [271, 365] on li "Маркетинг" at bounding box center [385, 373] width 296 height 26
type input "5a8b8b956a9677013d343d63"
type textarea "x"
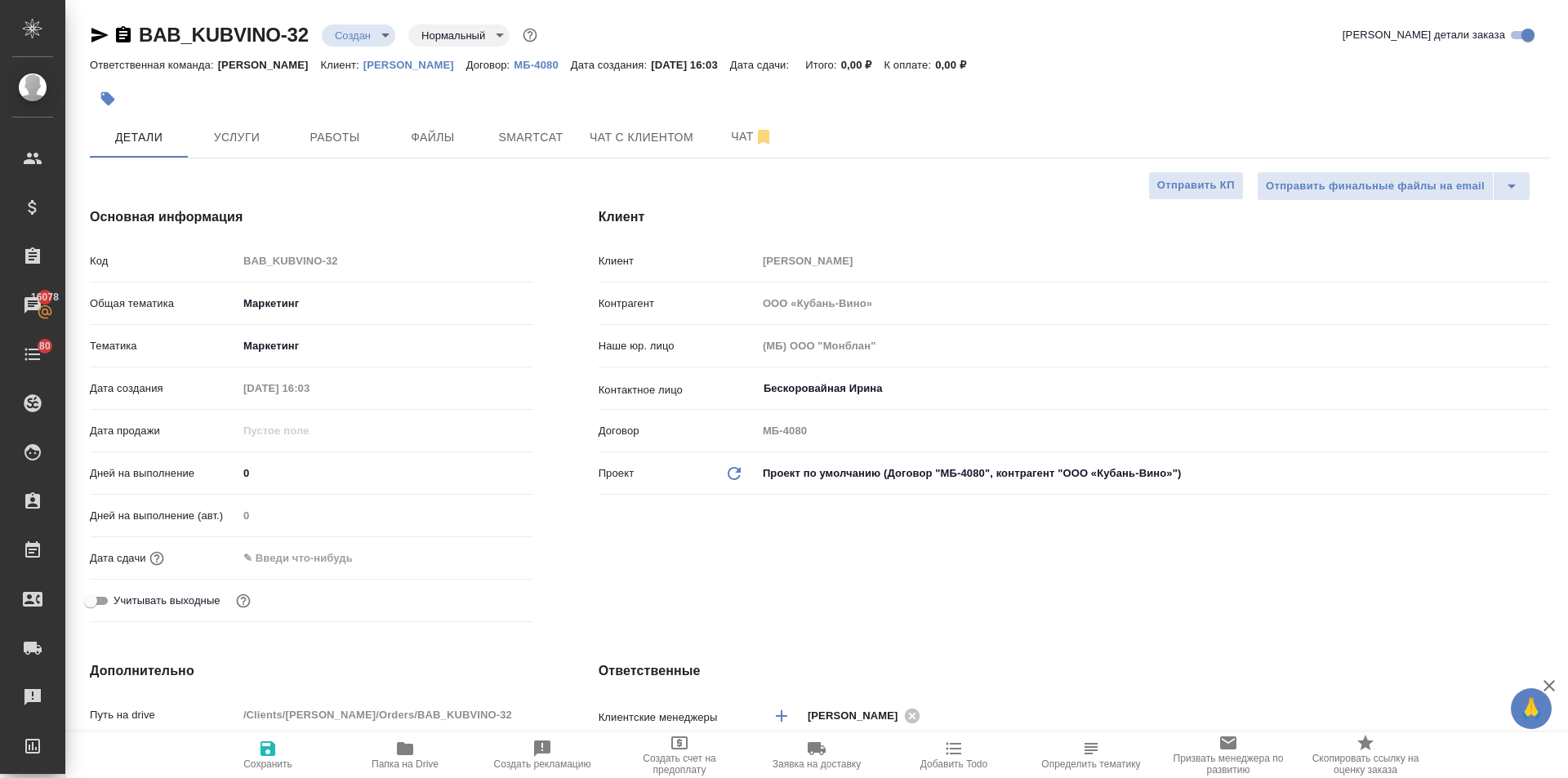
click at [287, 559] on input "text" at bounding box center [309, 558] width 143 height 24
click at [488, 554] on icon "button" at bounding box center [486, 557] width 20 height 20
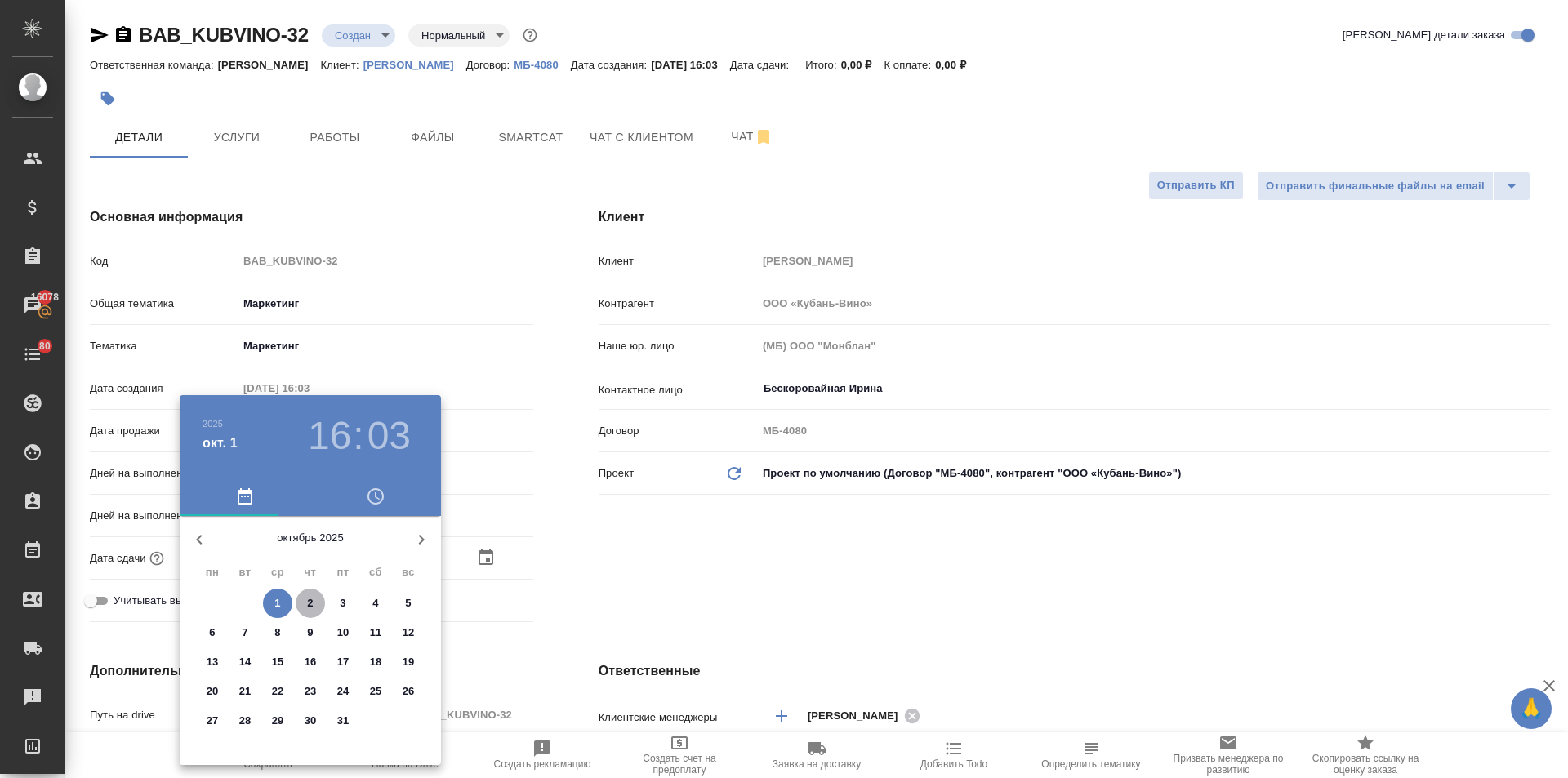
click at [310, 602] on p "2" at bounding box center [310, 604] width 6 height 16
type input "[DATE] 16:03"
type textarea "x"
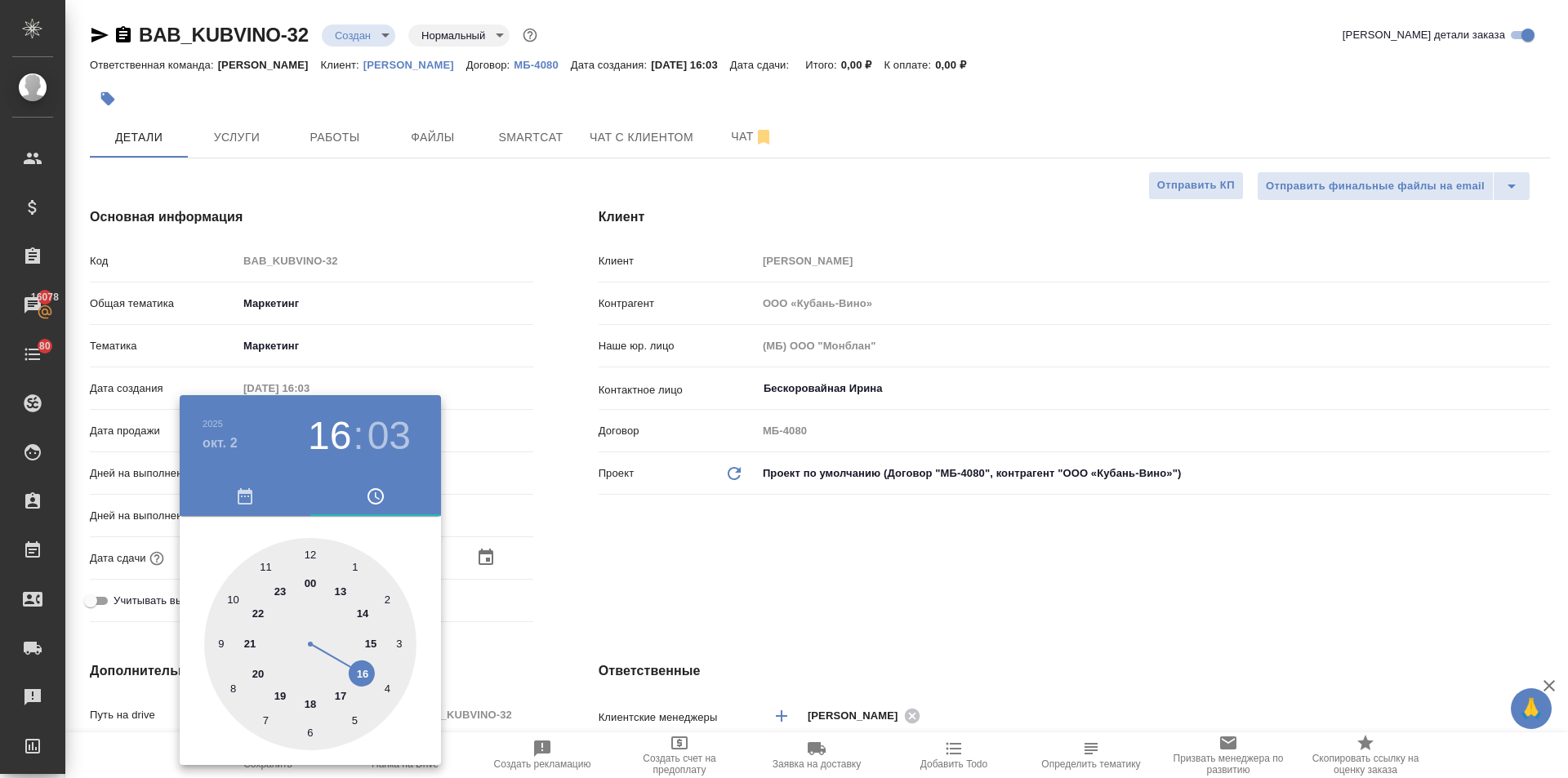
click at [309, 551] on div at bounding box center [310, 644] width 212 height 212
type input "[DATE] 12:03"
type textarea "x"
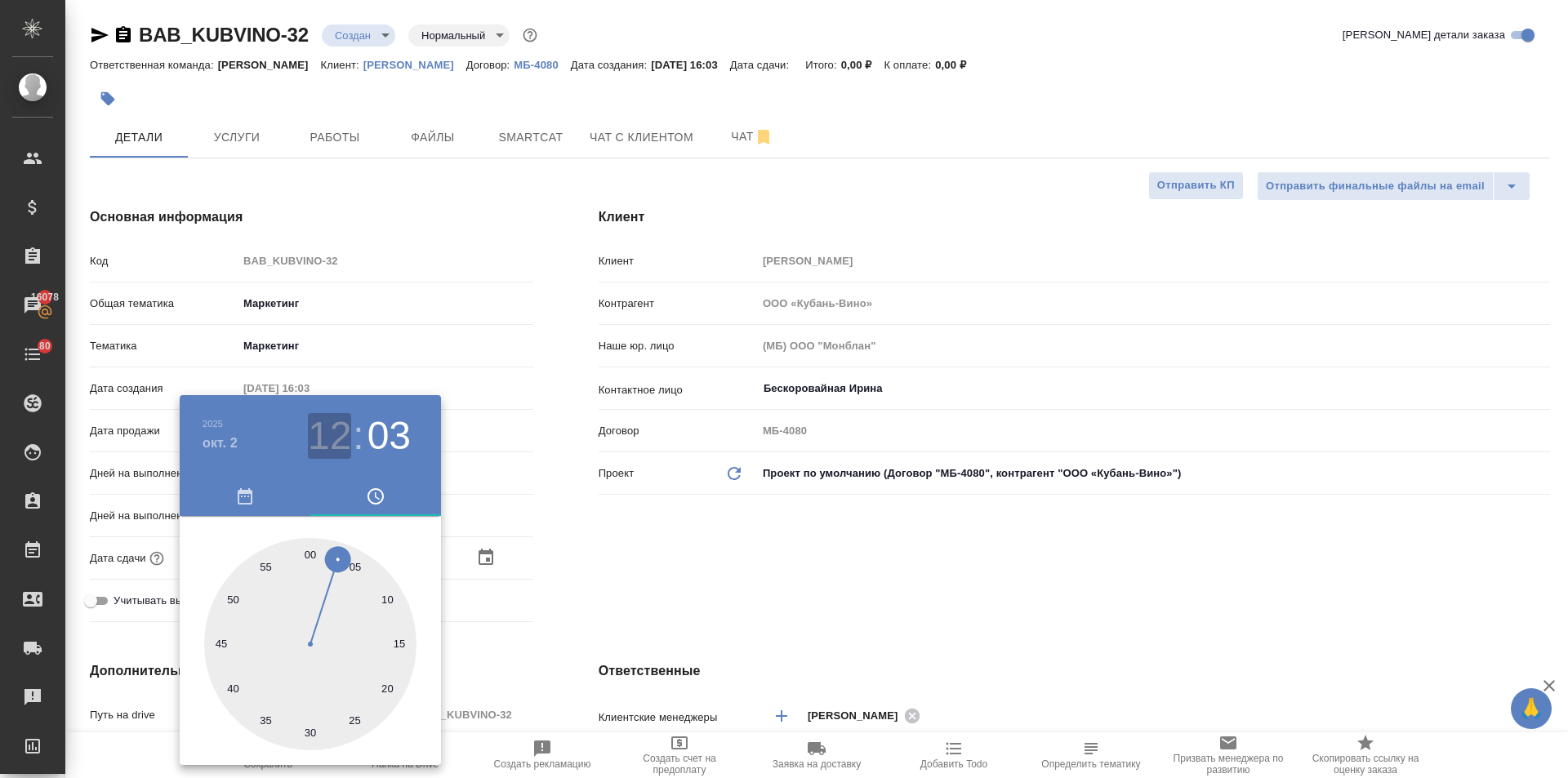
click at [333, 434] on h3 "12" at bounding box center [329, 436] width 43 height 46
click at [365, 672] on div at bounding box center [310, 644] width 212 height 212
type input "[DATE] 16:03"
type textarea "x"
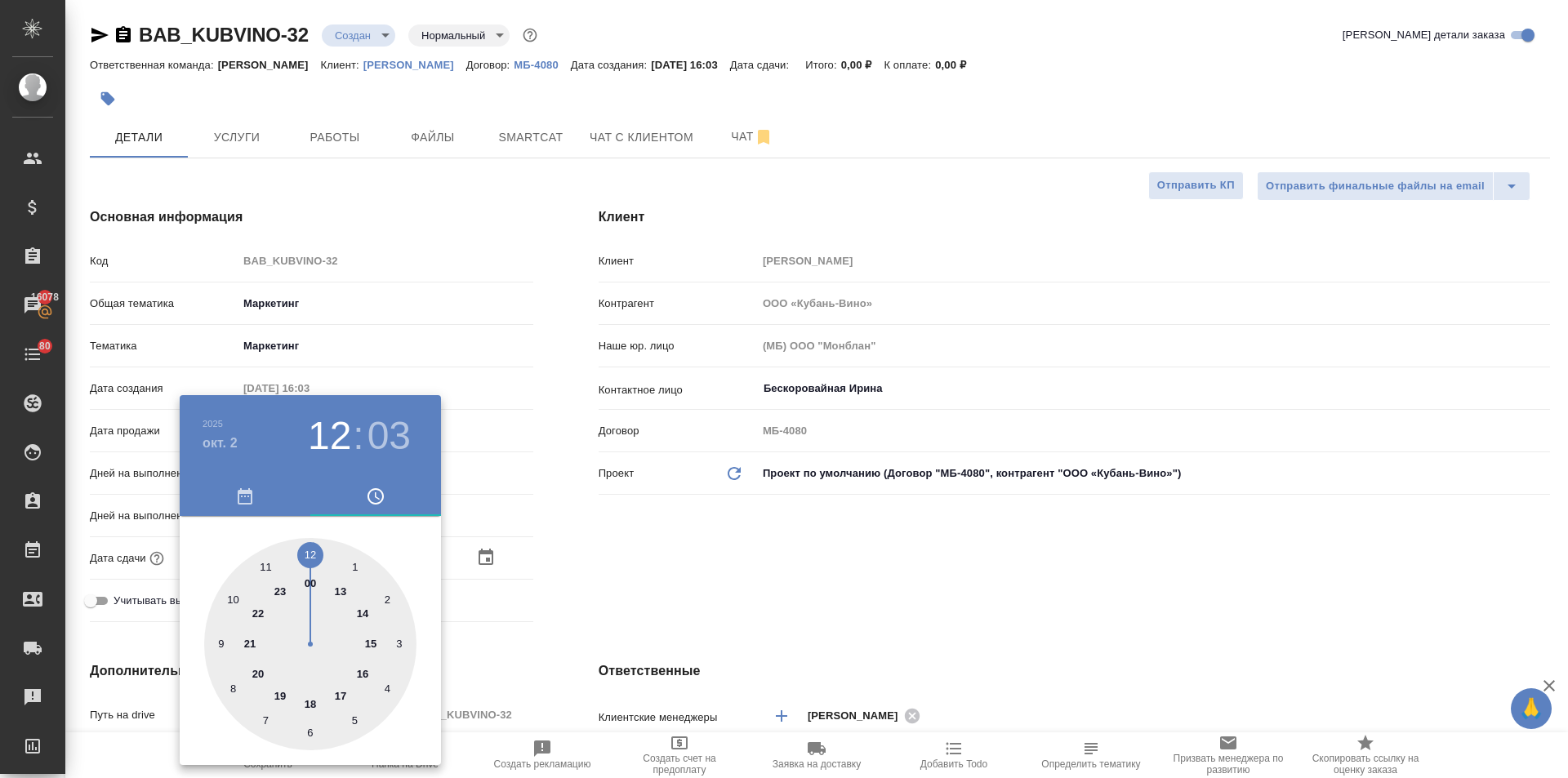
type textarea "x"
click at [398, 641] on div at bounding box center [310, 644] width 212 height 212
type input "[DATE] 16:15"
type textarea "x"
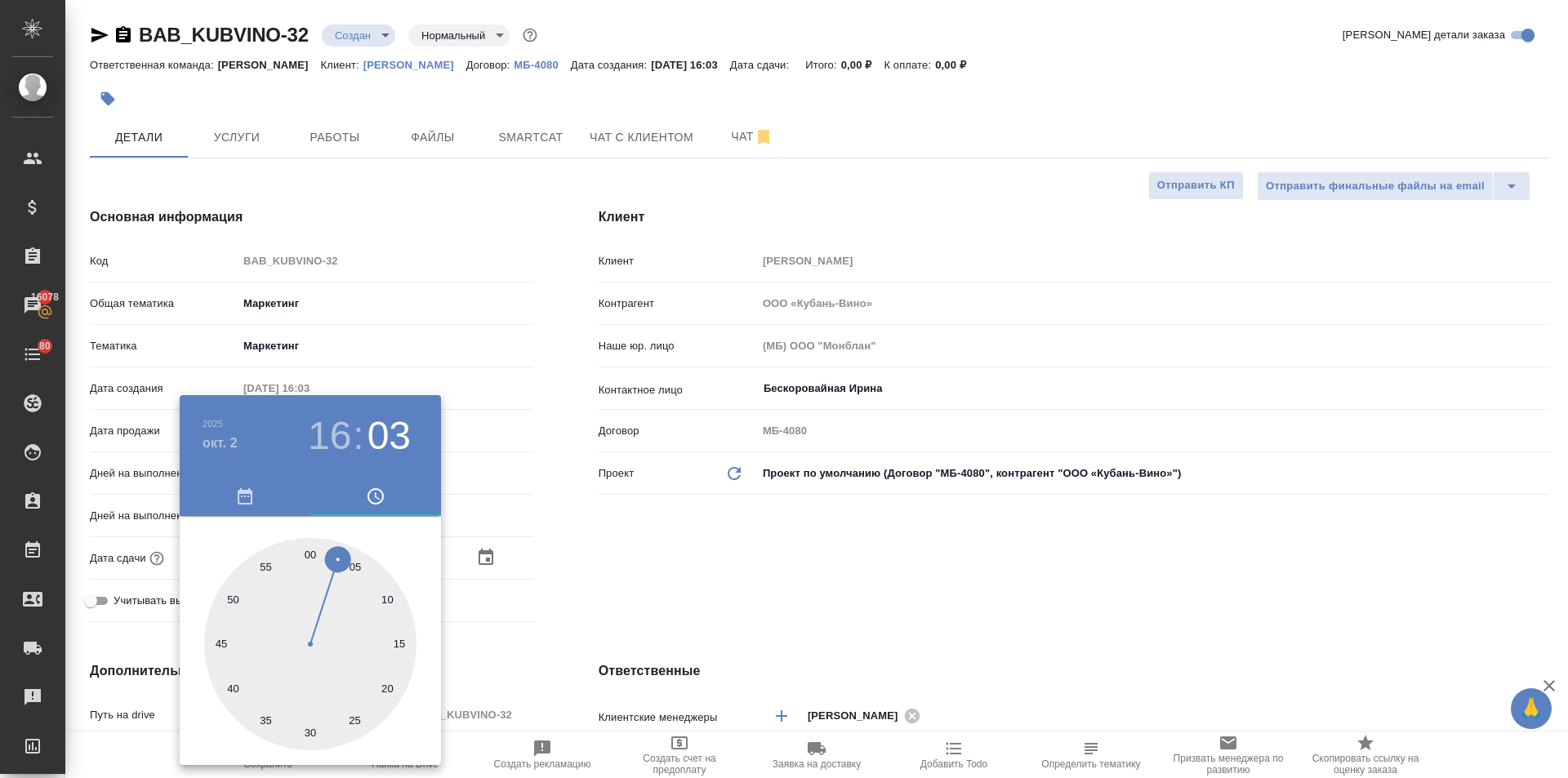
type textarea "x"
click at [606, 563] on div at bounding box center [784, 389] width 1568 height 778
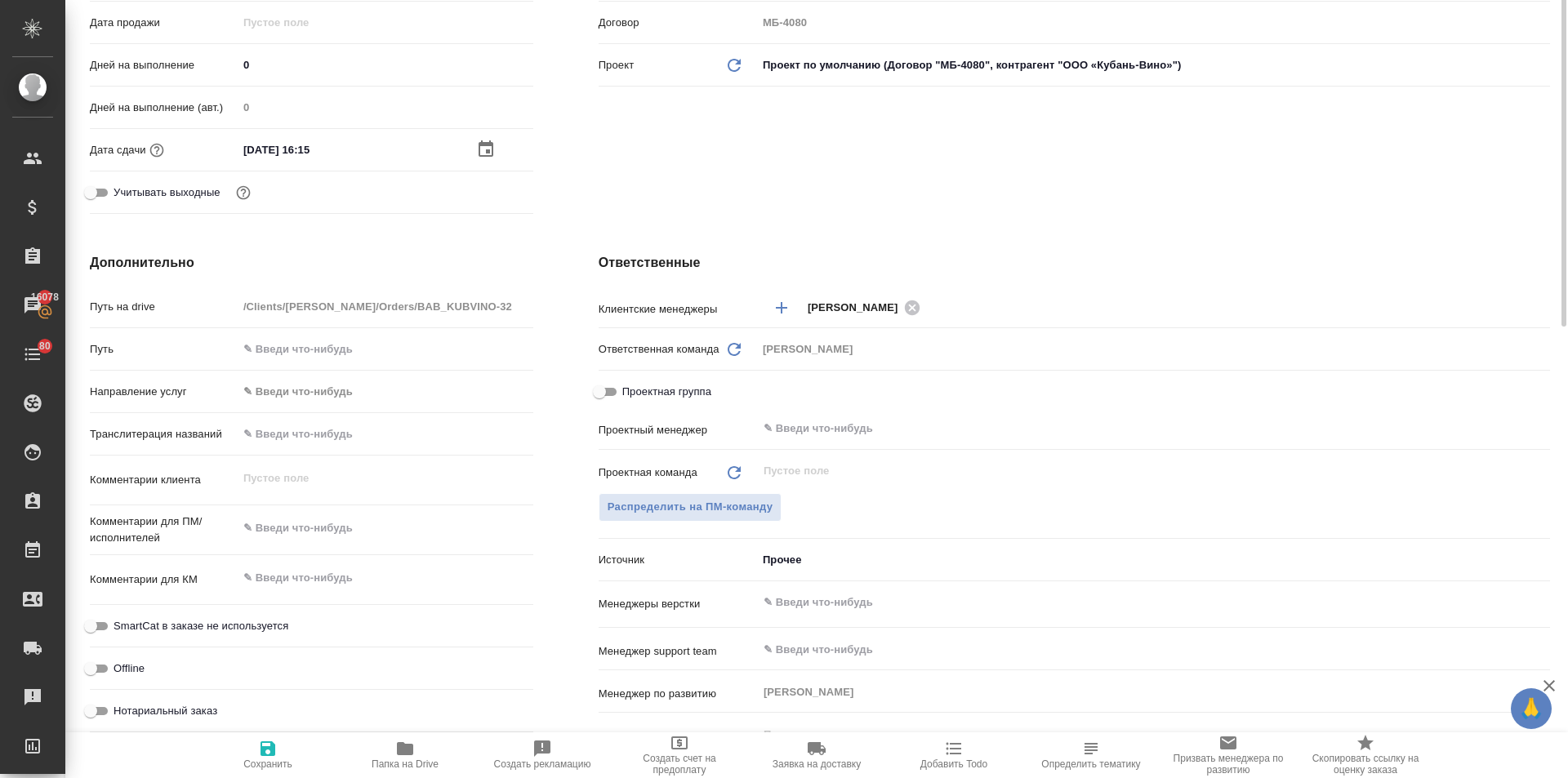
scroll to position [490, 0]
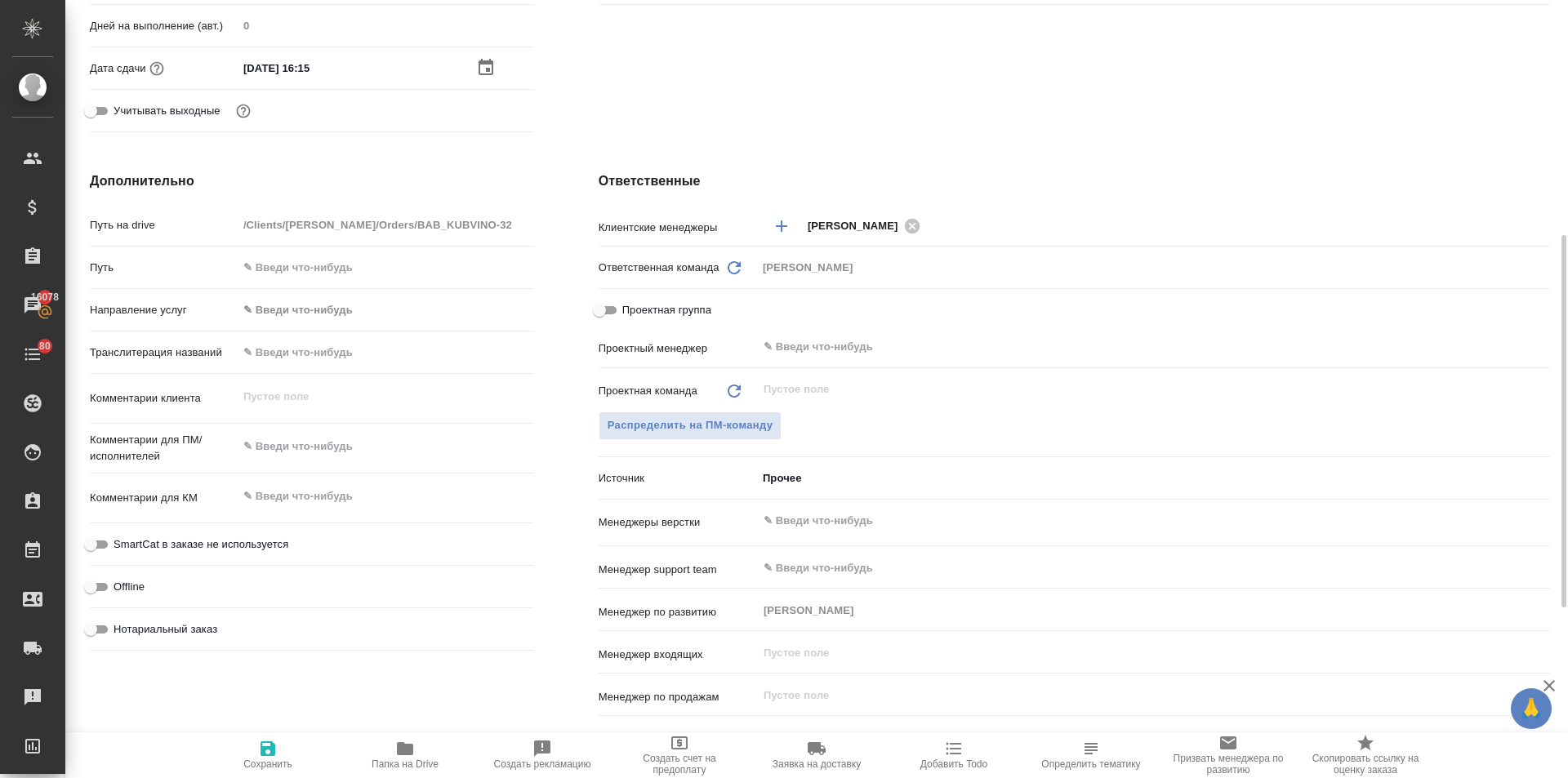
click at [789, 522] on input "text" at bounding box center [1126, 521] width 729 height 20
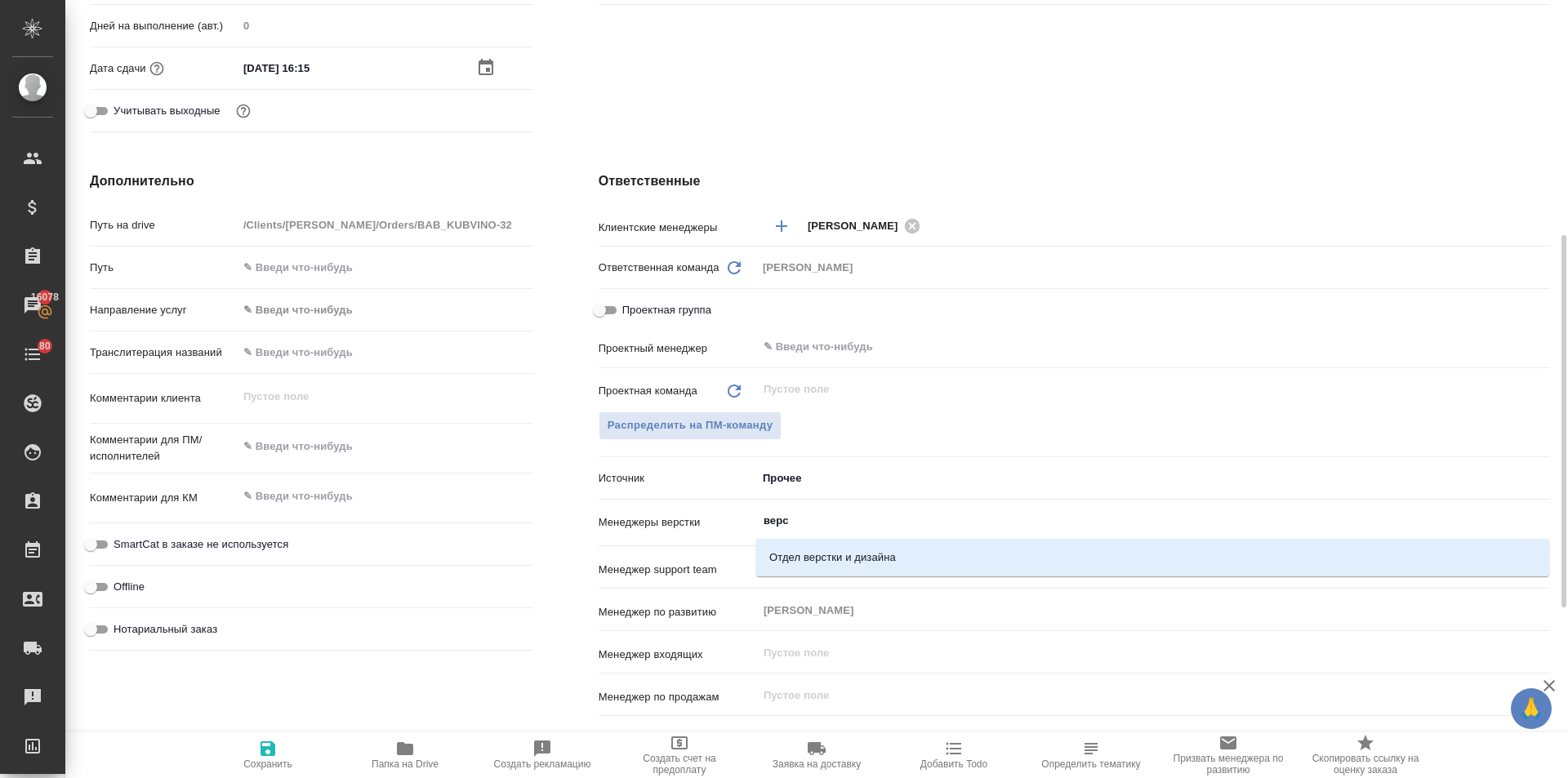
type input "верст"
click at [793, 552] on li "Отдел верстки и дизайна" at bounding box center [1152, 558] width 793 height 29
type textarea "x"
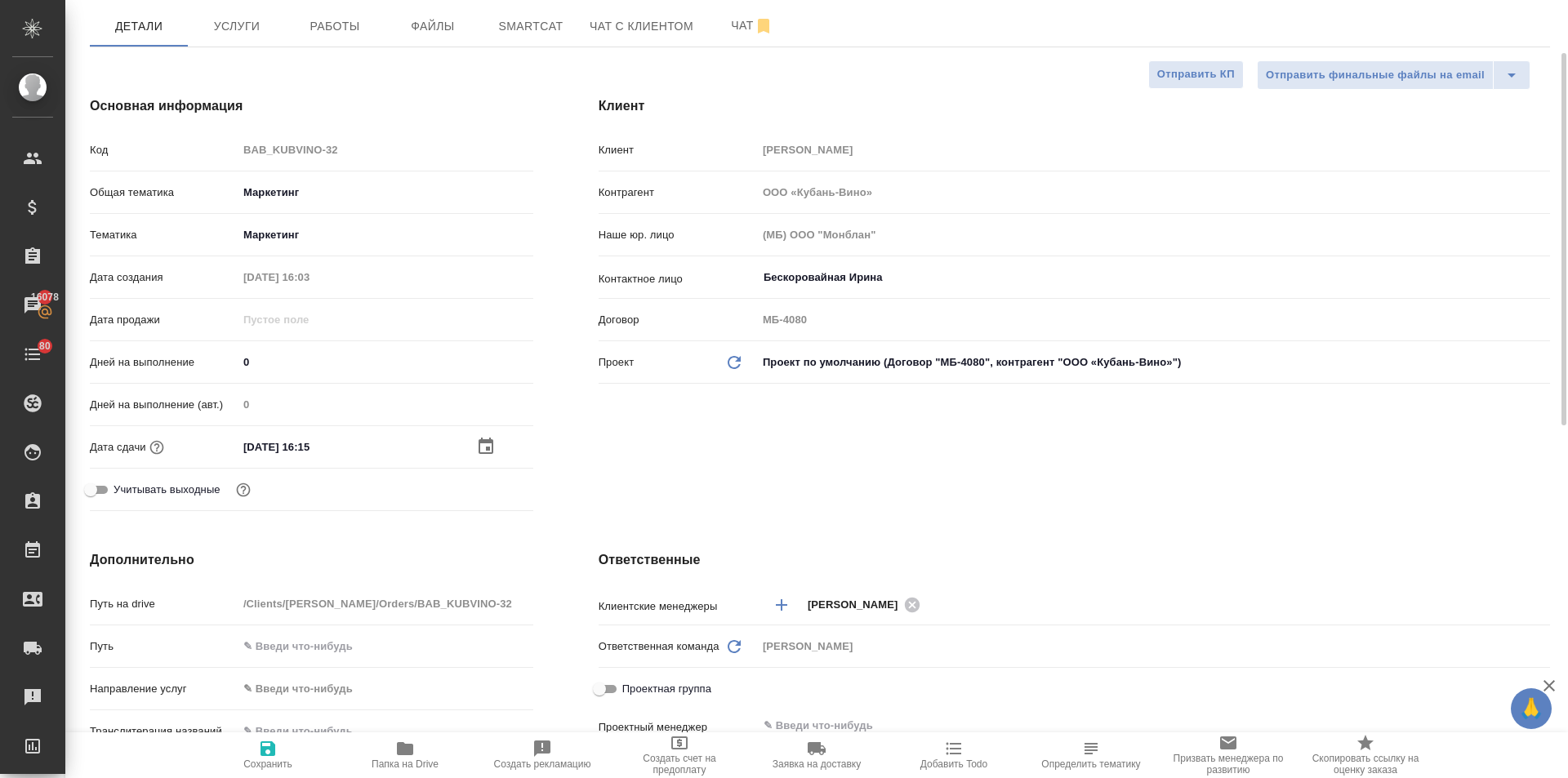
scroll to position [0, 0]
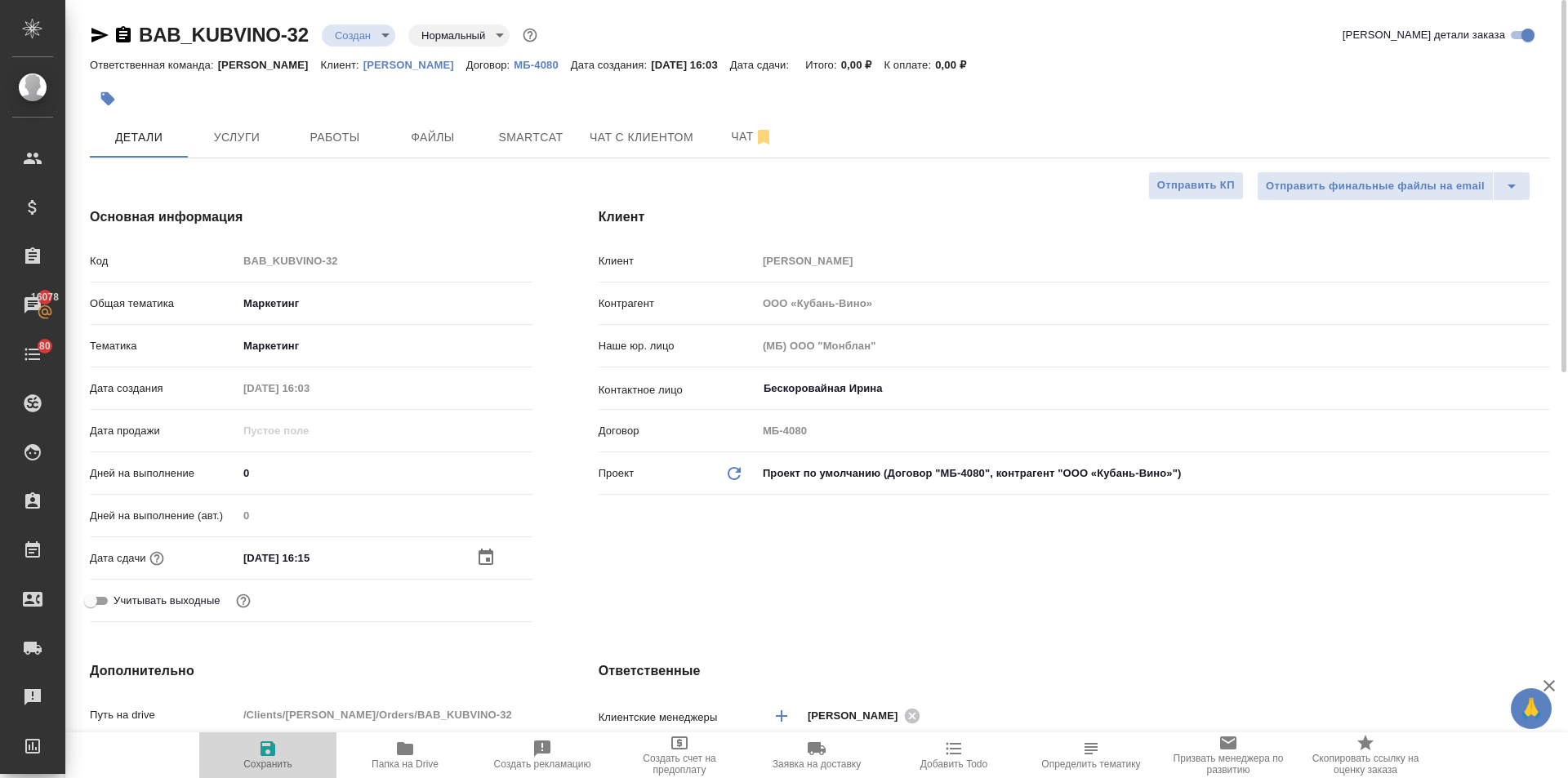
click at [264, 766] on span "Сохранить" at bounding box center [268, 764] width 49 height 11
type textarea "x"
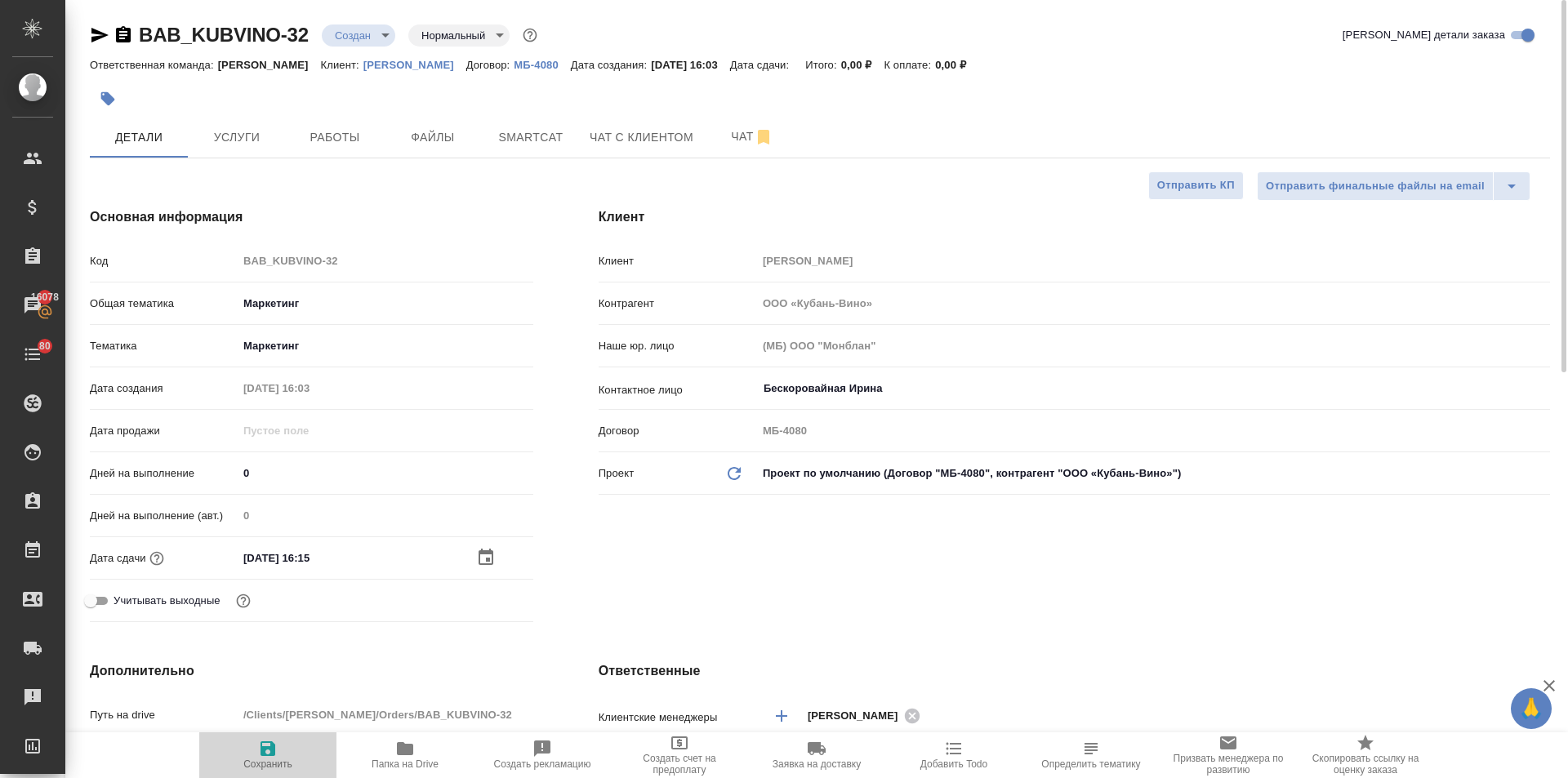
type textarea "x"
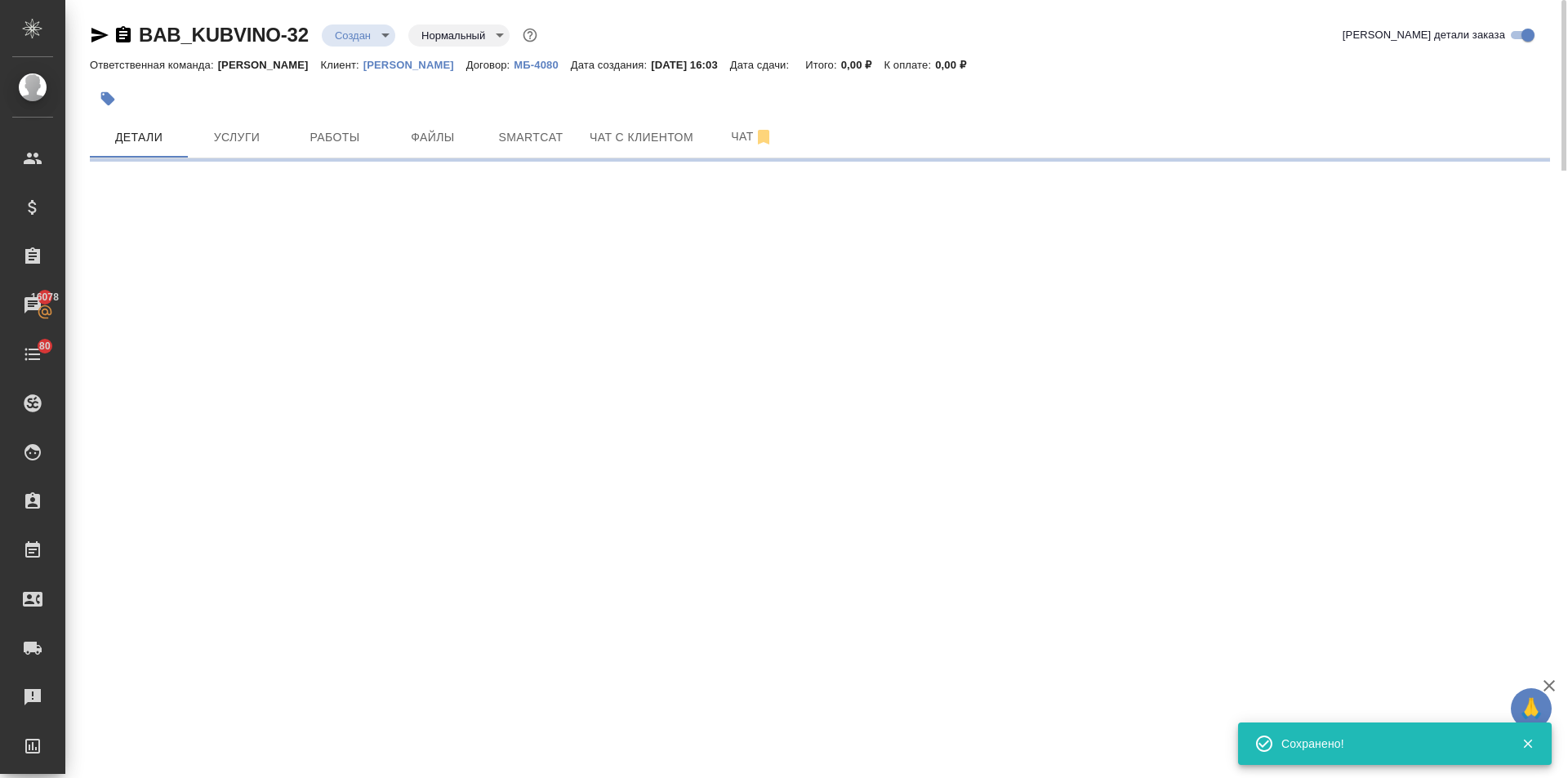
select select "RU"
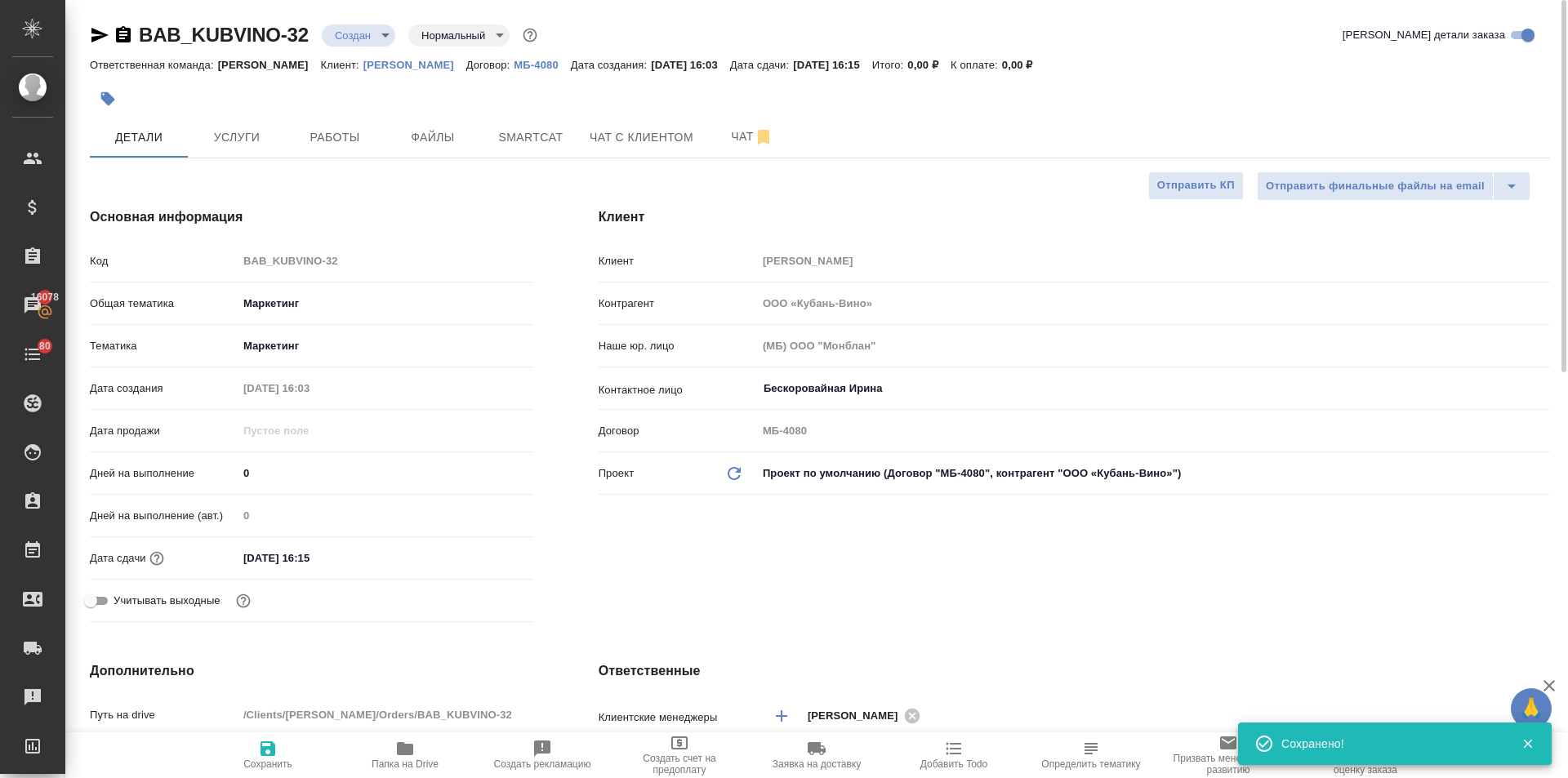
type textarea "x"
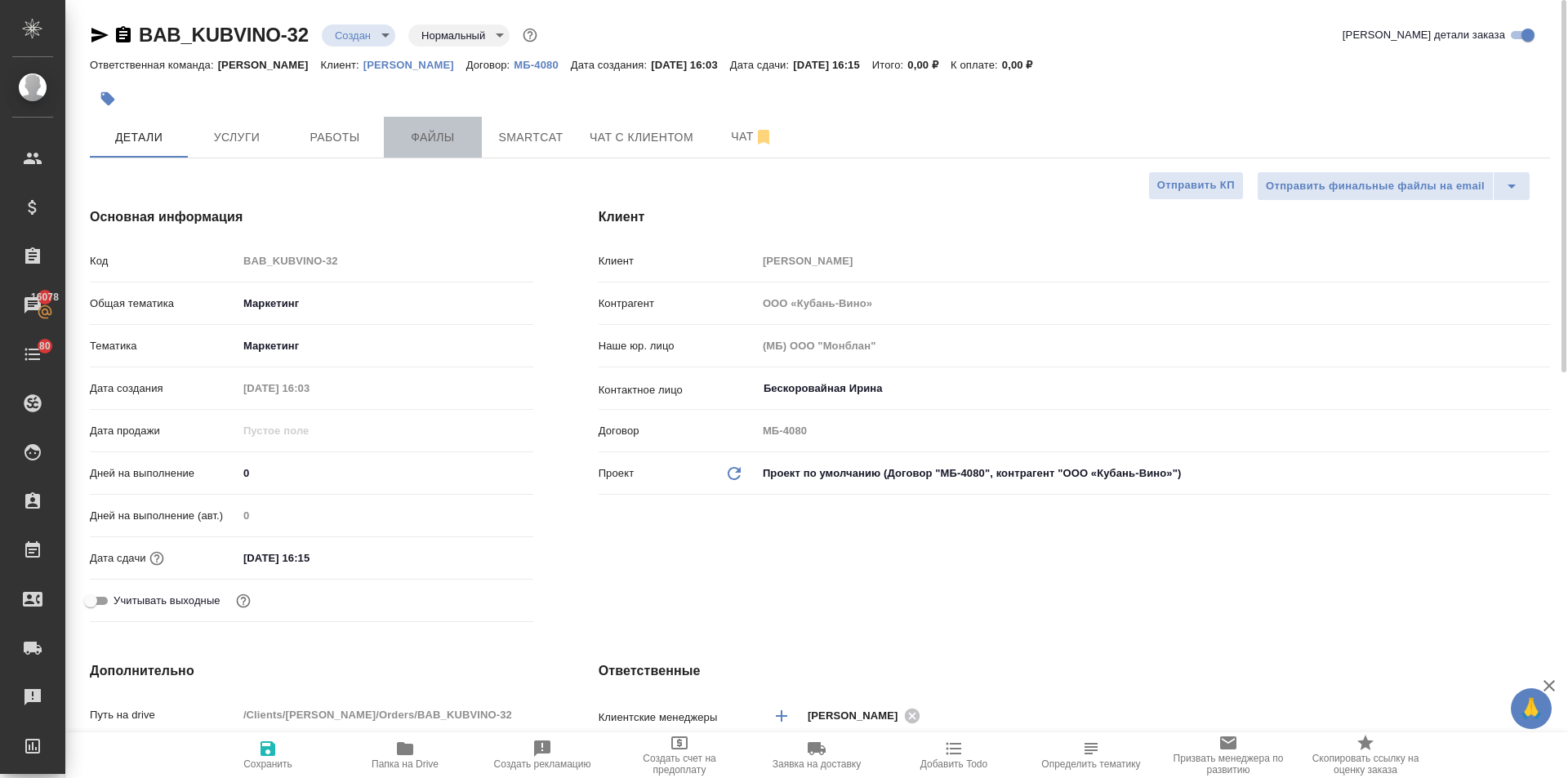
click at [438, 132] on span "Файлы" at bounding box center [433, 138] width 79 height 20
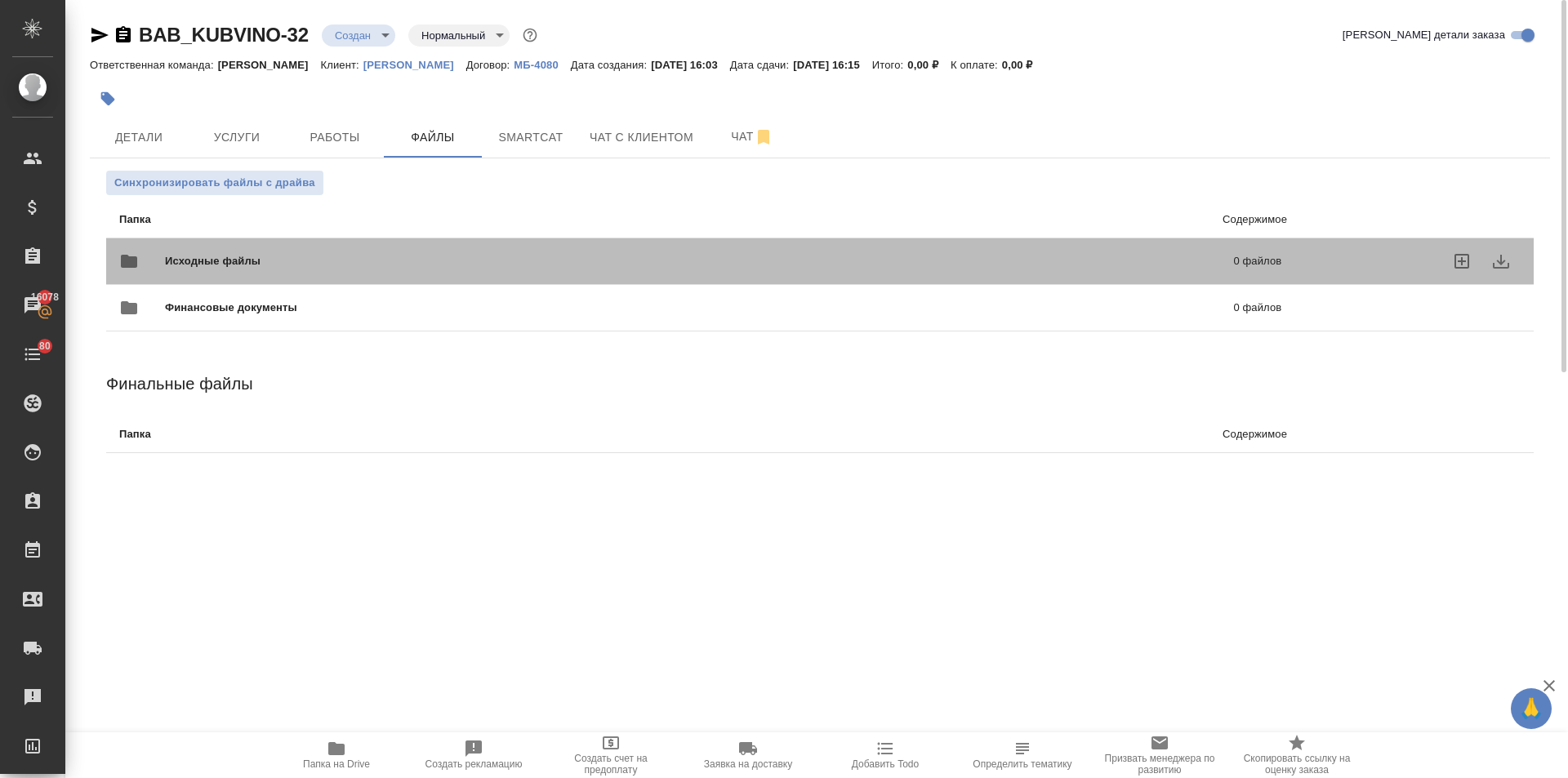
click at [173, 265] on span "Исходные файлы" at bounding box center [455, 261] width 582 height 16
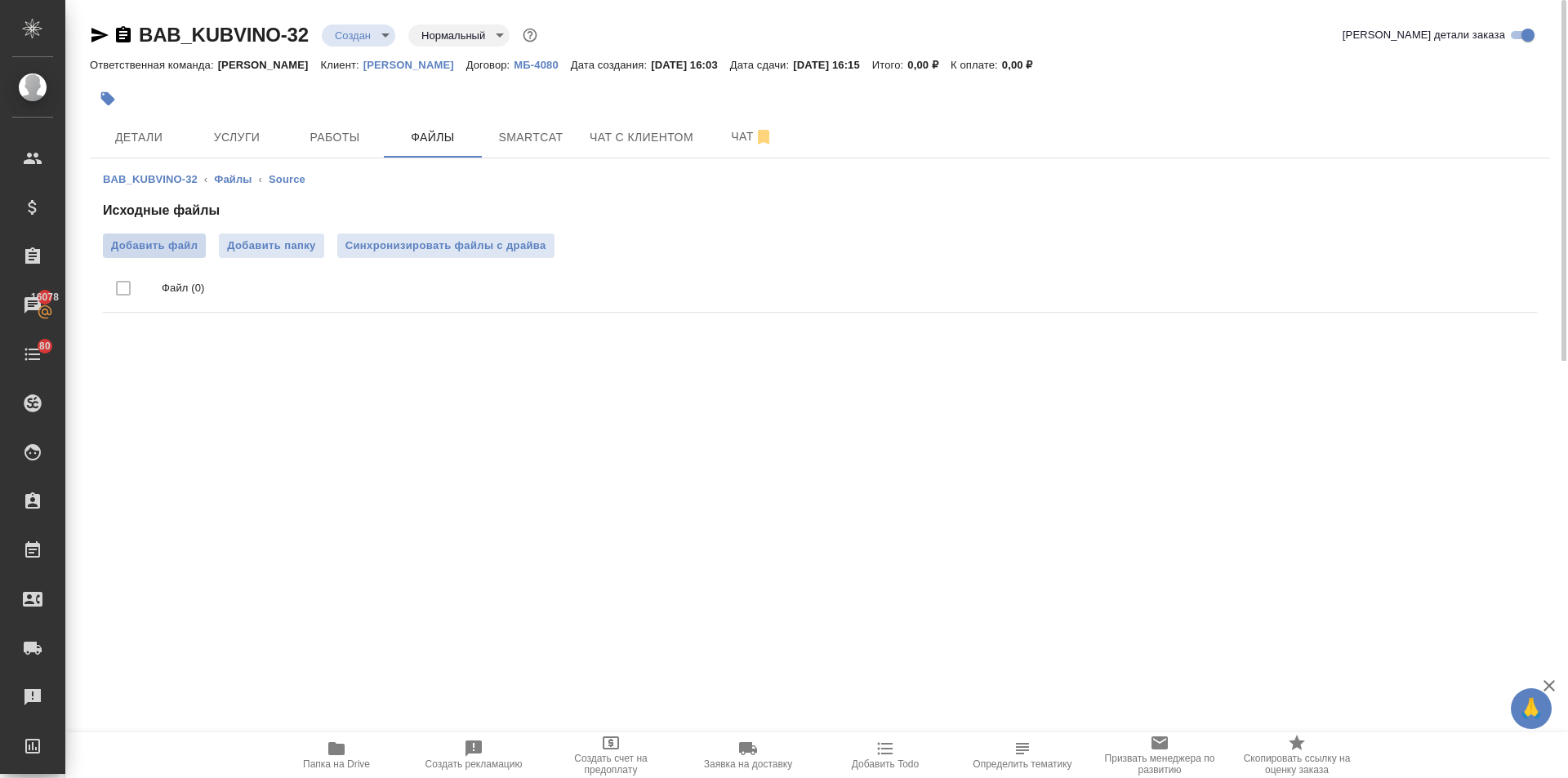
click at [154, 247] on span "Добавить файл" at bounding box center [155, 246] width 87 height 16
click at [0, 0] on input "Добавить файл" at bounding box center [0, 0] width 0 height 0
click at [229, 138] on span "Услуги" at bounding box center [237, 138] width 79 height 20
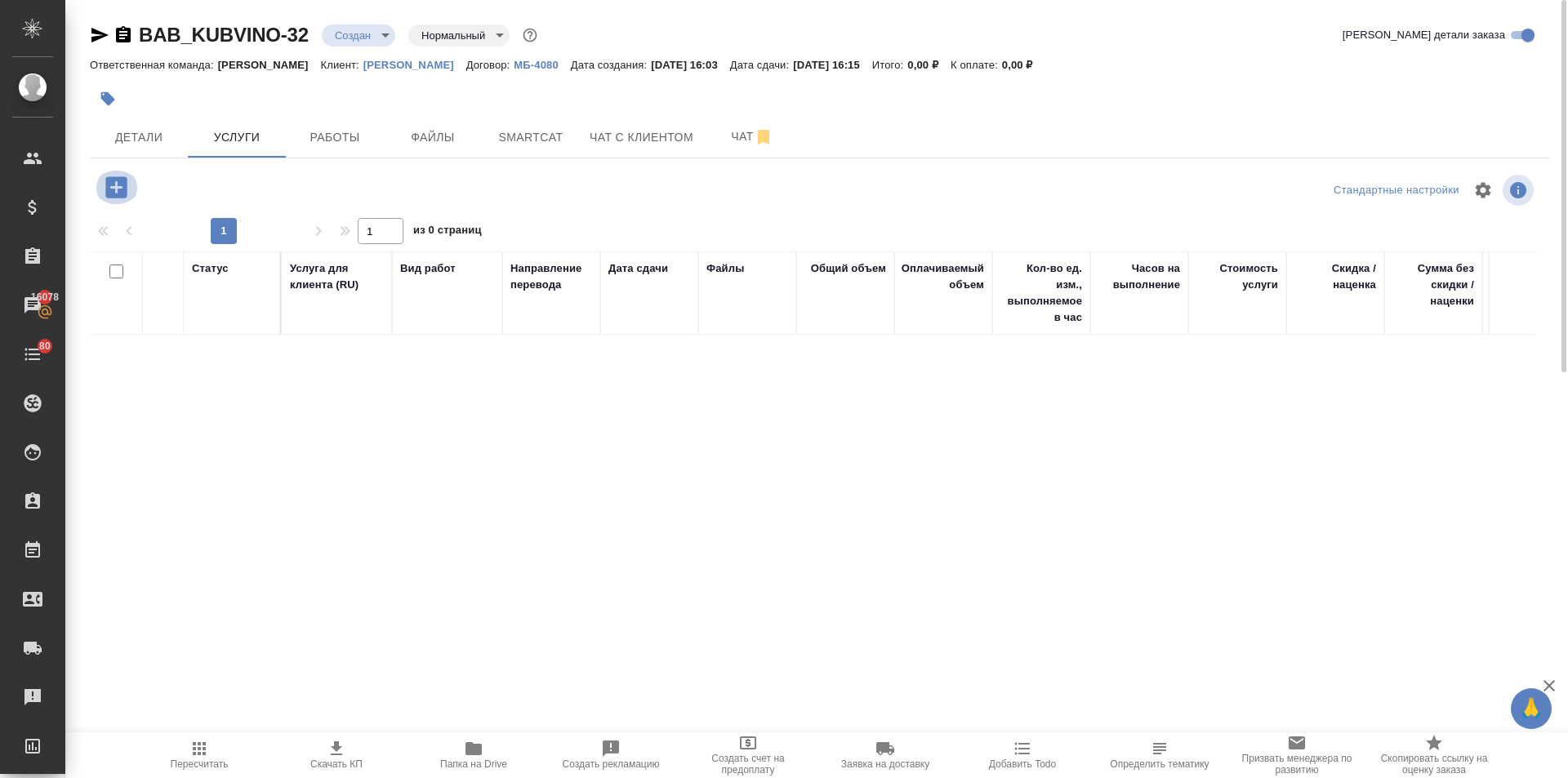
click at [111, 182] on icon "button" at bounding box center [116, 187] width 21 height 21
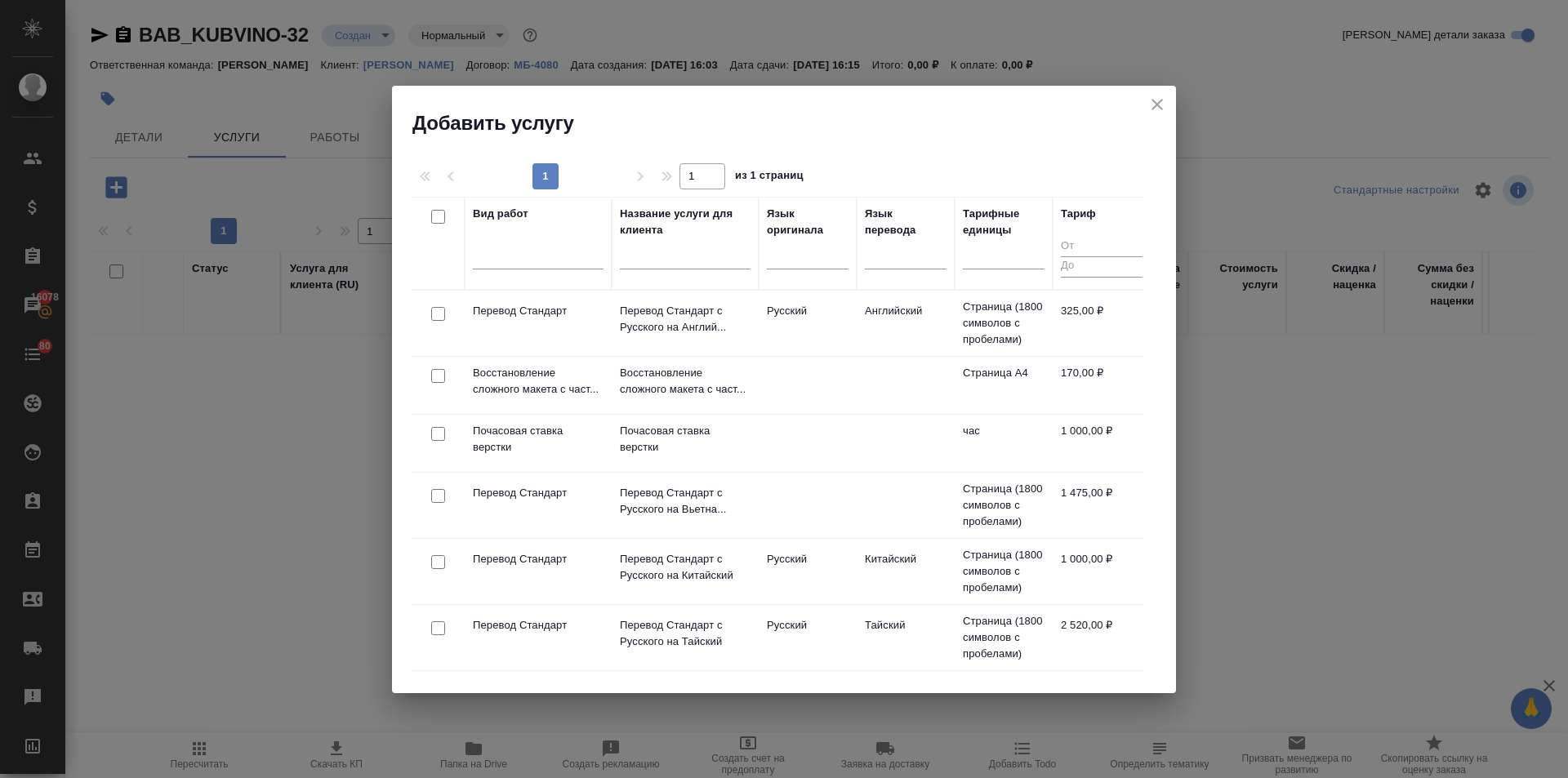
click at [436, 314] on input "checkbox" at bounding box center [438, 314] width 14 height 14
checkbox input "true"
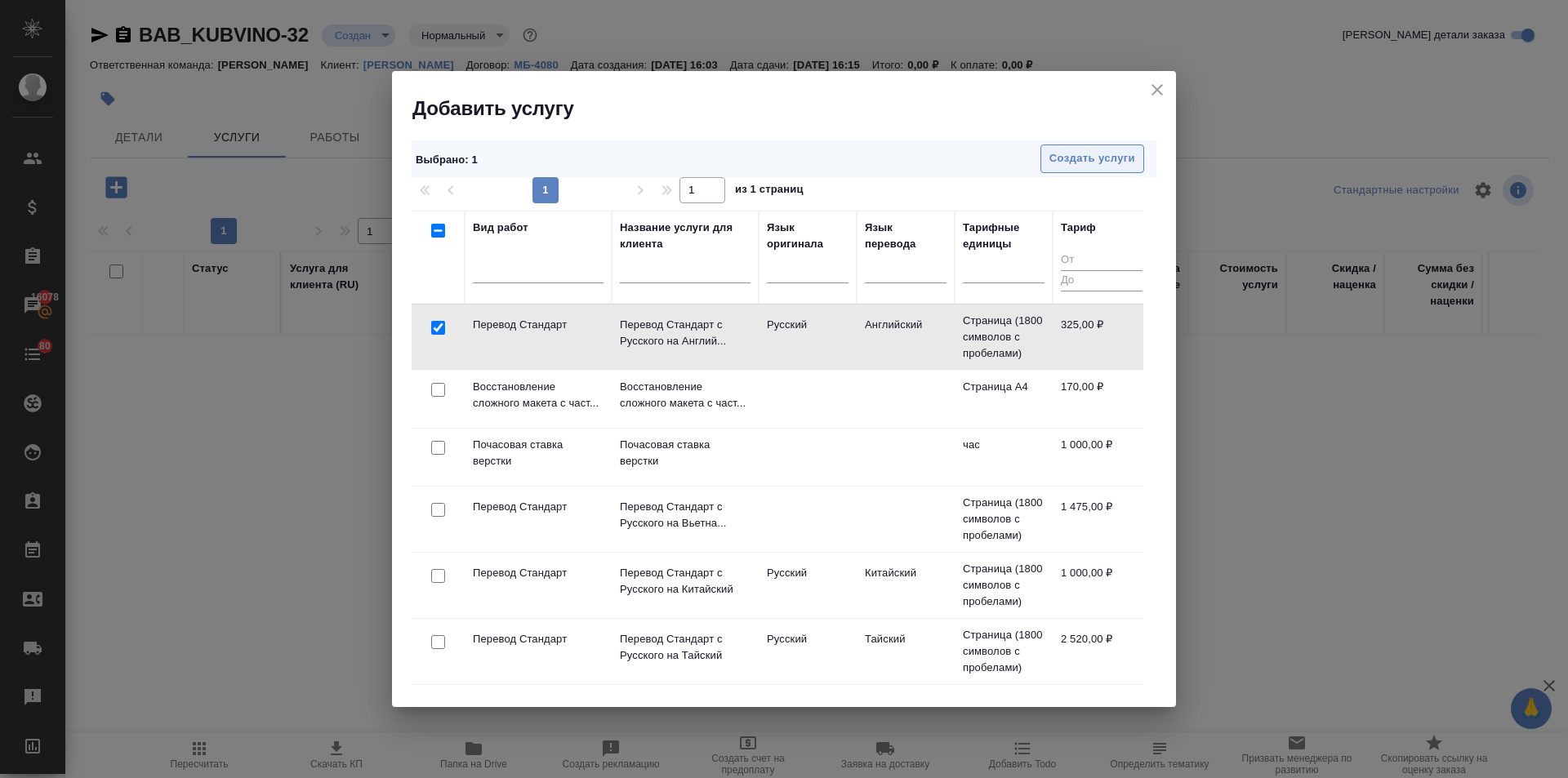
click at [1064, 163] on span "Создать услуги" at bounding box center [1092, 159] width 86 height 19
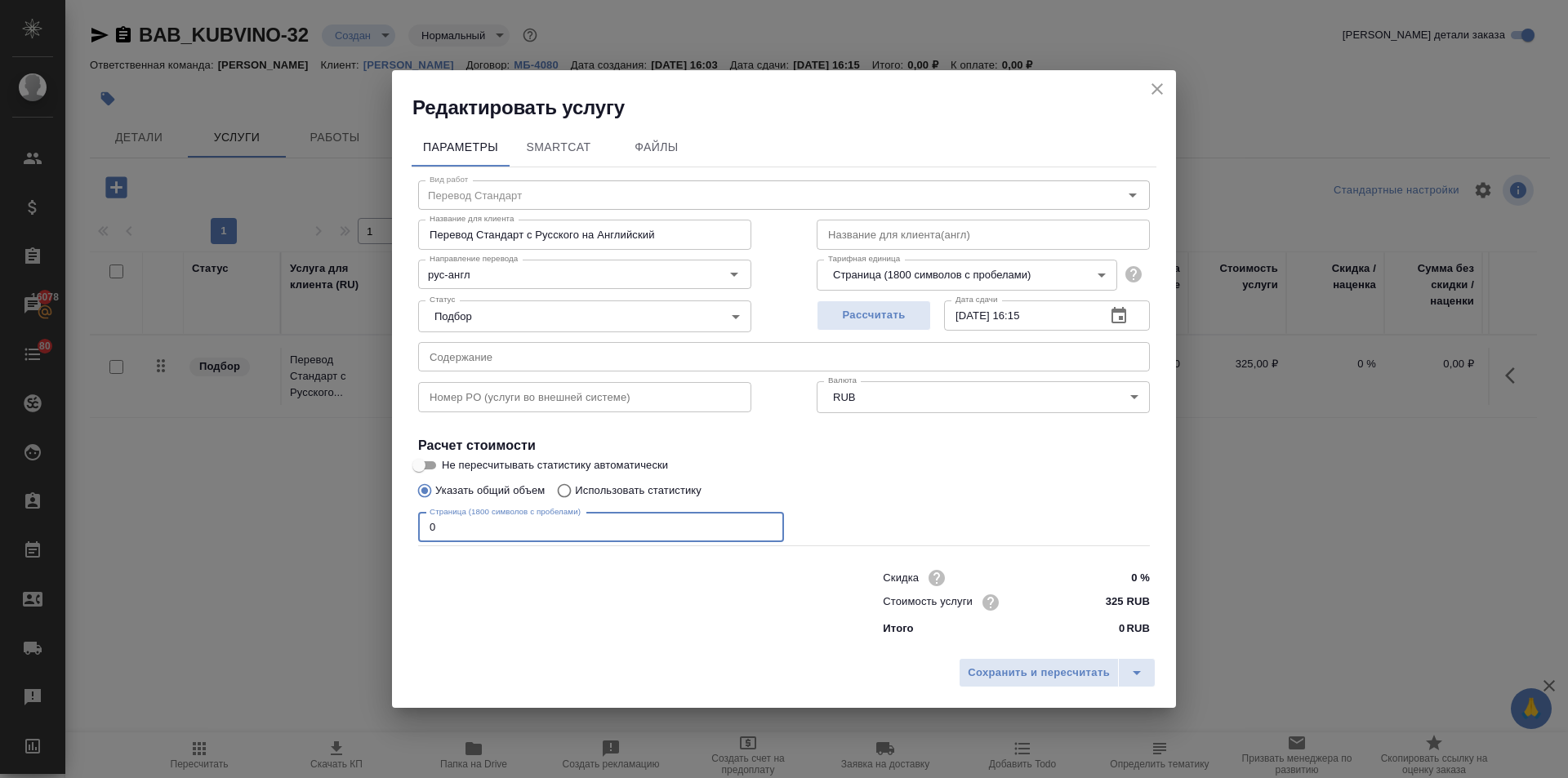
drag, startPoint x: 446, startPoint y: 536, endPoint x: 429, endPoint y: 535, distance: 17.0
click at [429, 535] on input "0" at bounding box center [601, 527] width 366 height 29
type input "1"
click at [1033, 672] on span "Сохранить и пересчитать" at bounding box center [1039, 673] width 142 height 19
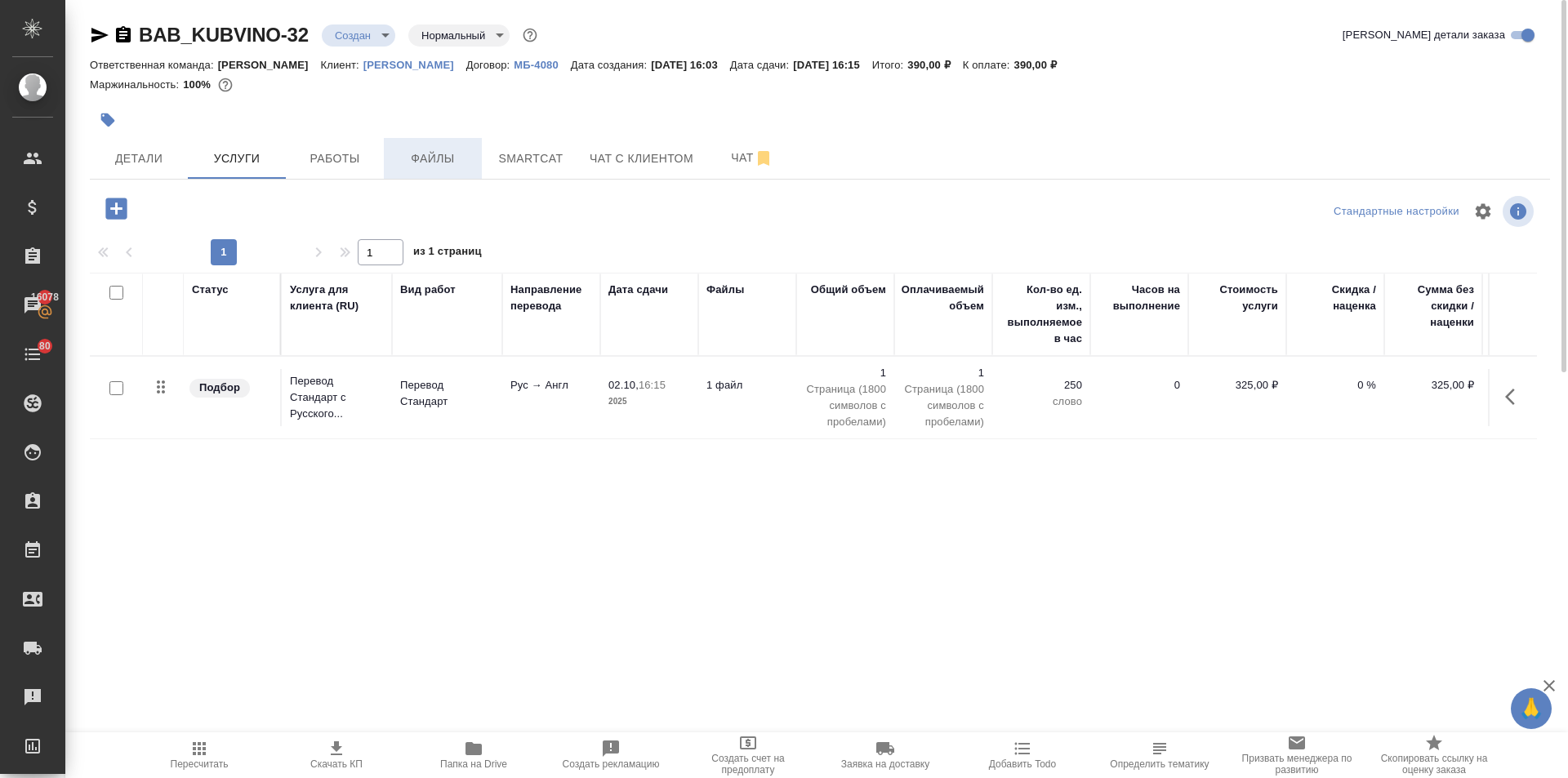
click at [419, 162] on span "Файлы" at bounding box center [433, 159] width 79 height 20
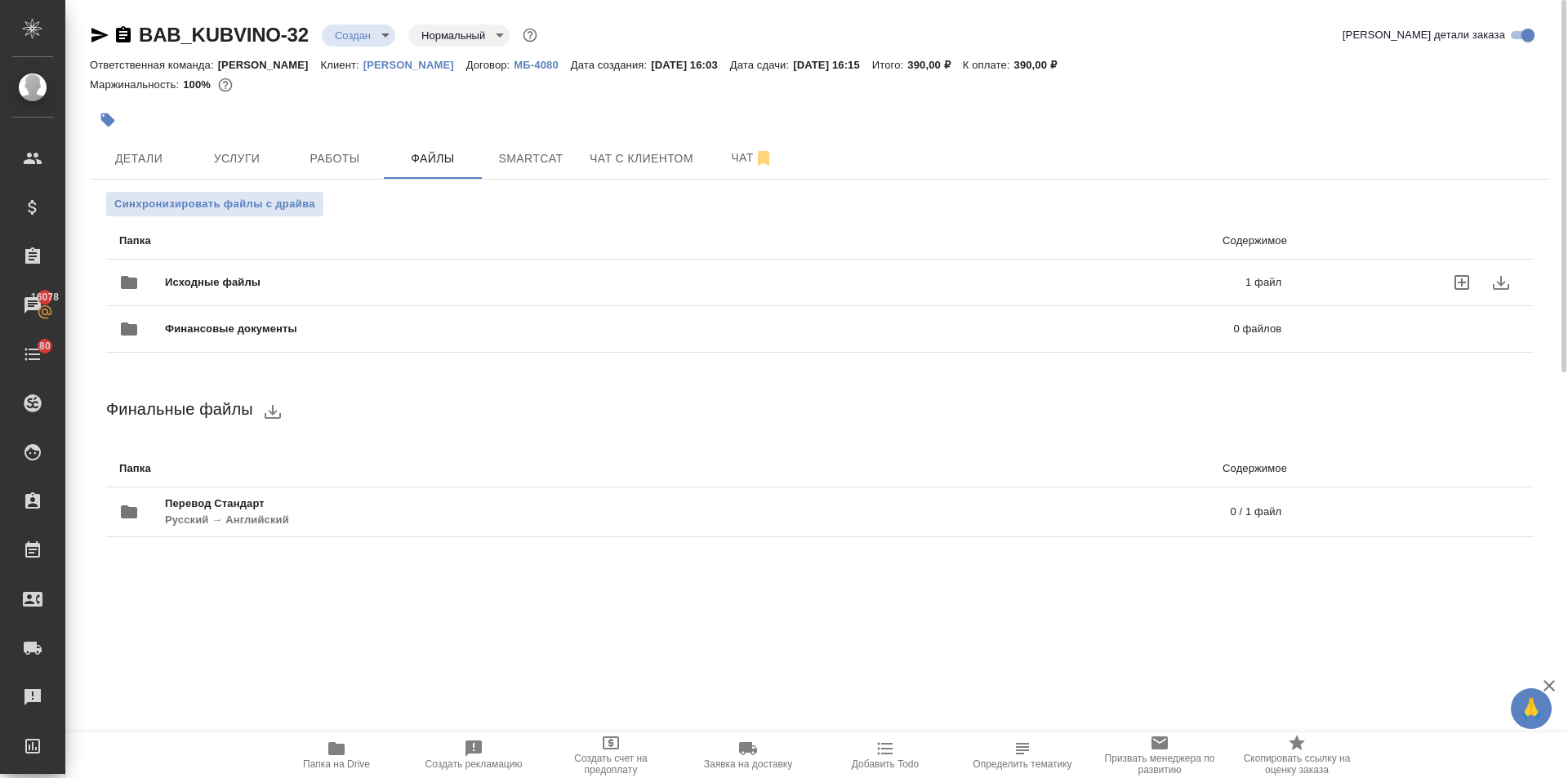
click at [216, 266] on div "Исходные файлы 1 файл" at bounding box center [700, 283] width 1162 height 39
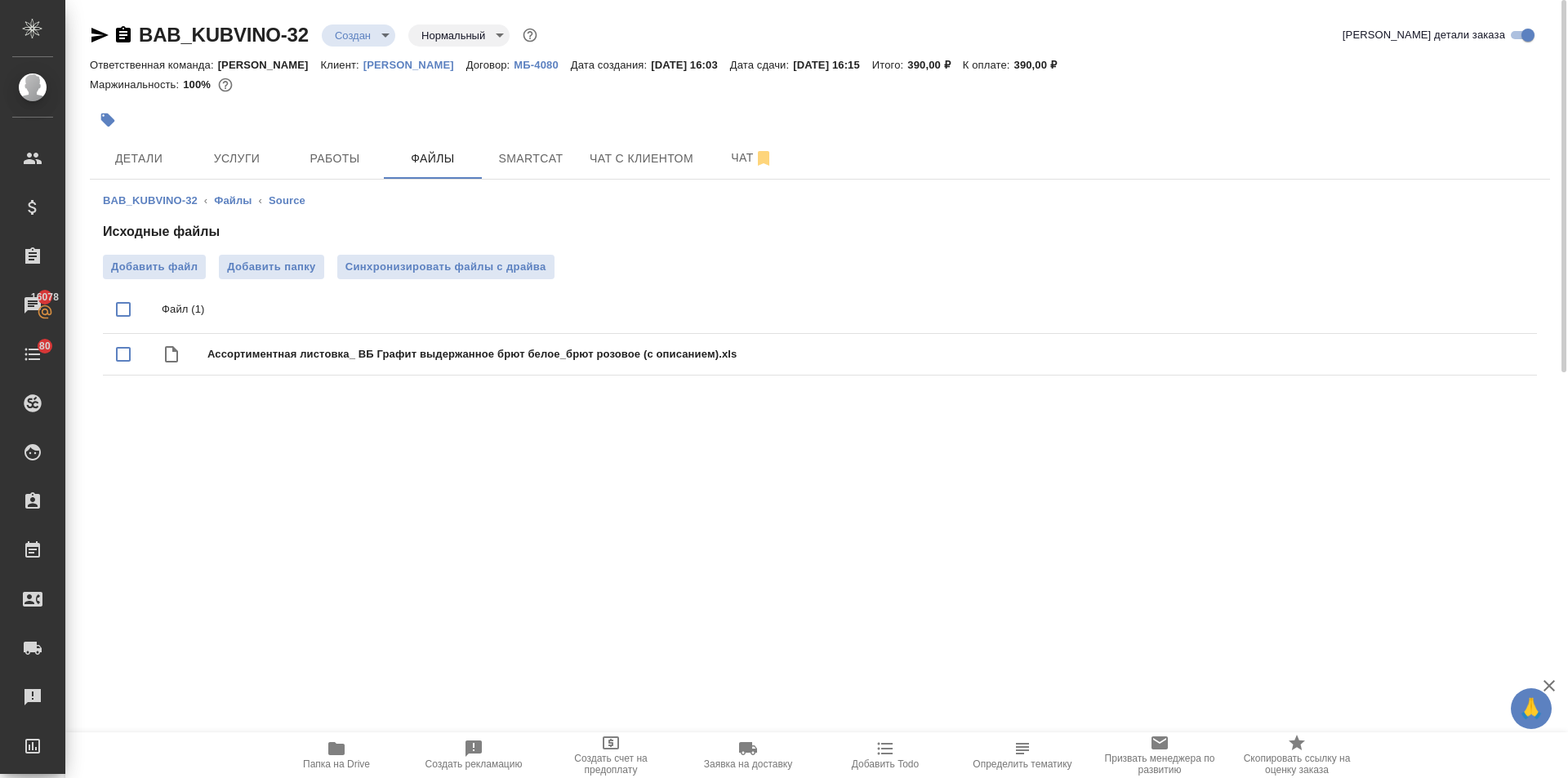
click at [350, 16] on div "BAB_KUBVINO-32 Создан new Нормальный normal Кратко детали заказа Ответственная …" at bounding box center [820, 212] width 1478 height 424
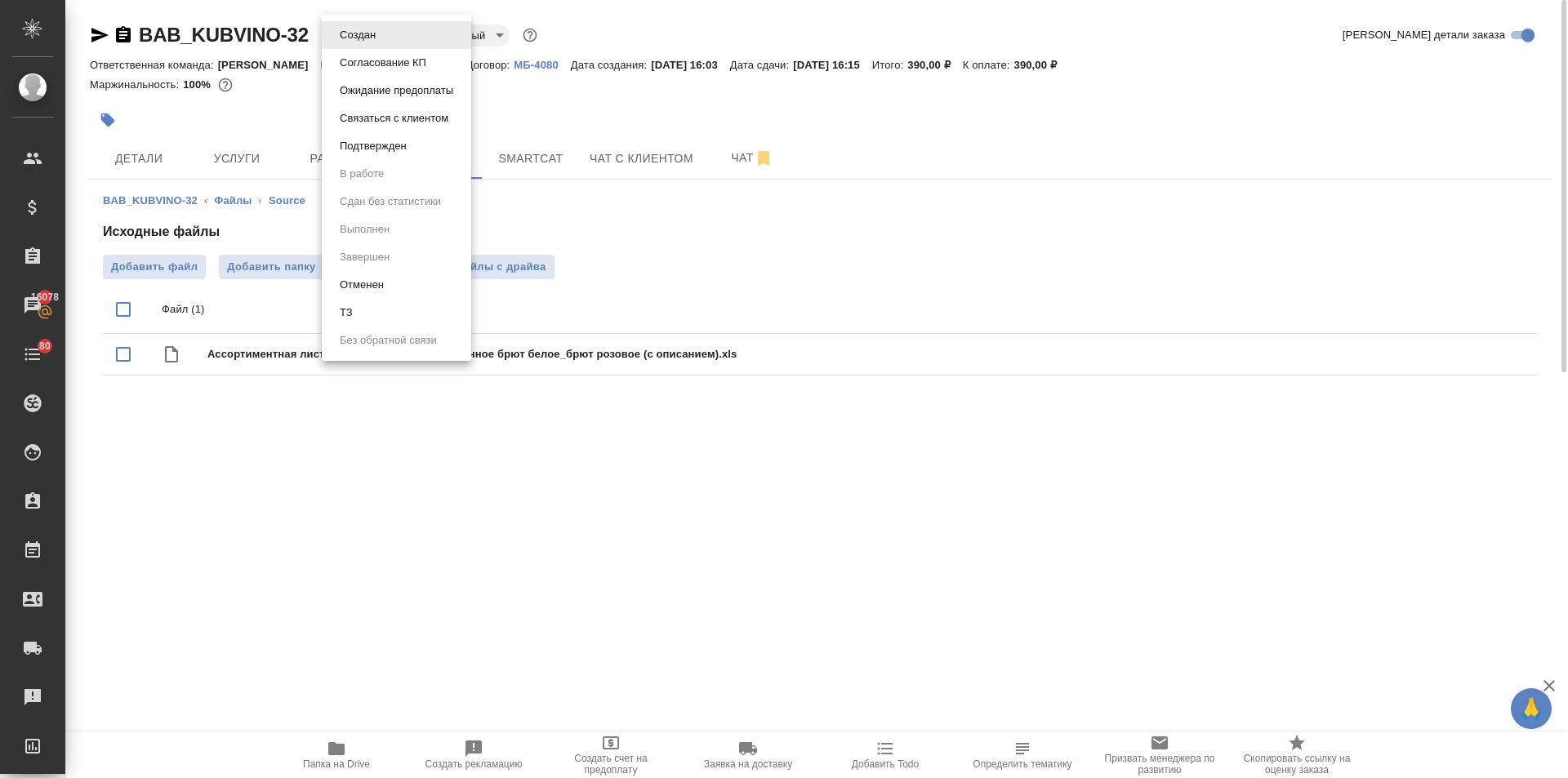
click at [350, 29] on body "🙏 .cls-1 fill:#fff; AWATERA [PERSON_NAME] Спецификации Заказы 16078 Чаты 80 Tod…" at bounding box center [784, 389] width 1568 height 778
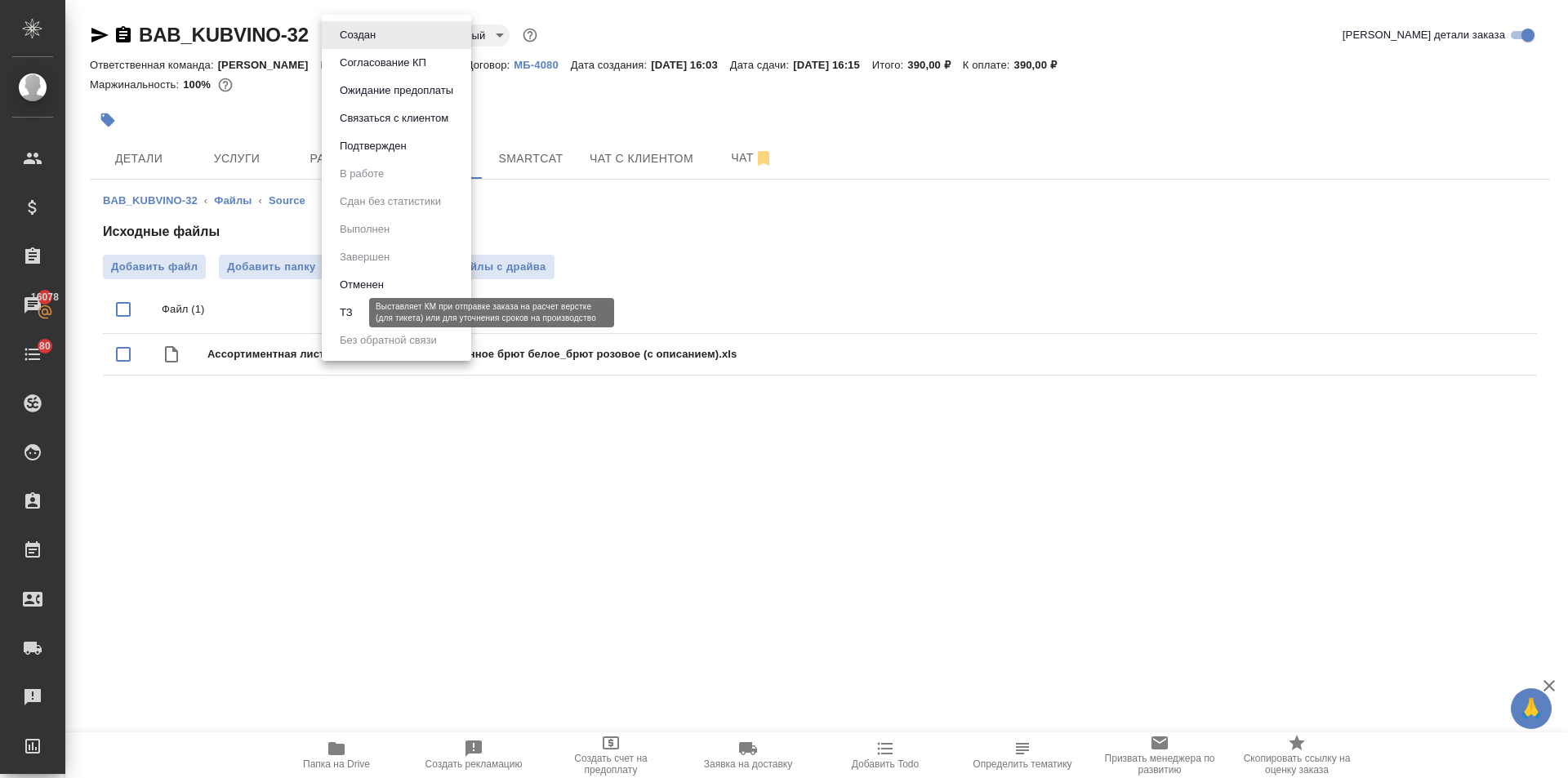
click at [346, 313] on button "ТЗ" at bounding box center [346, 313] width 23 height 18
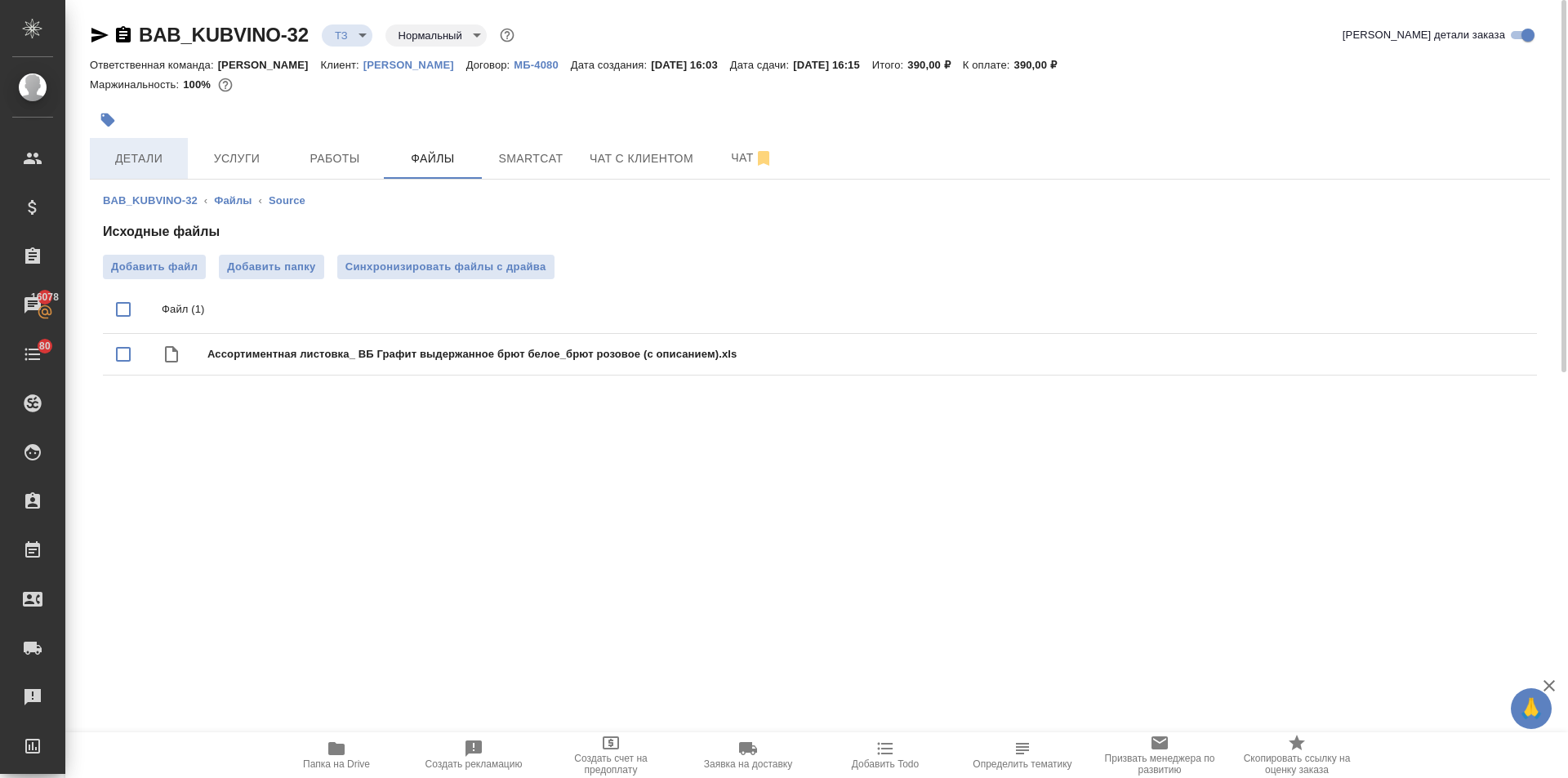
click at [158, 157] on span "Детали" at bounding box center [139, 159] width 79 height 20
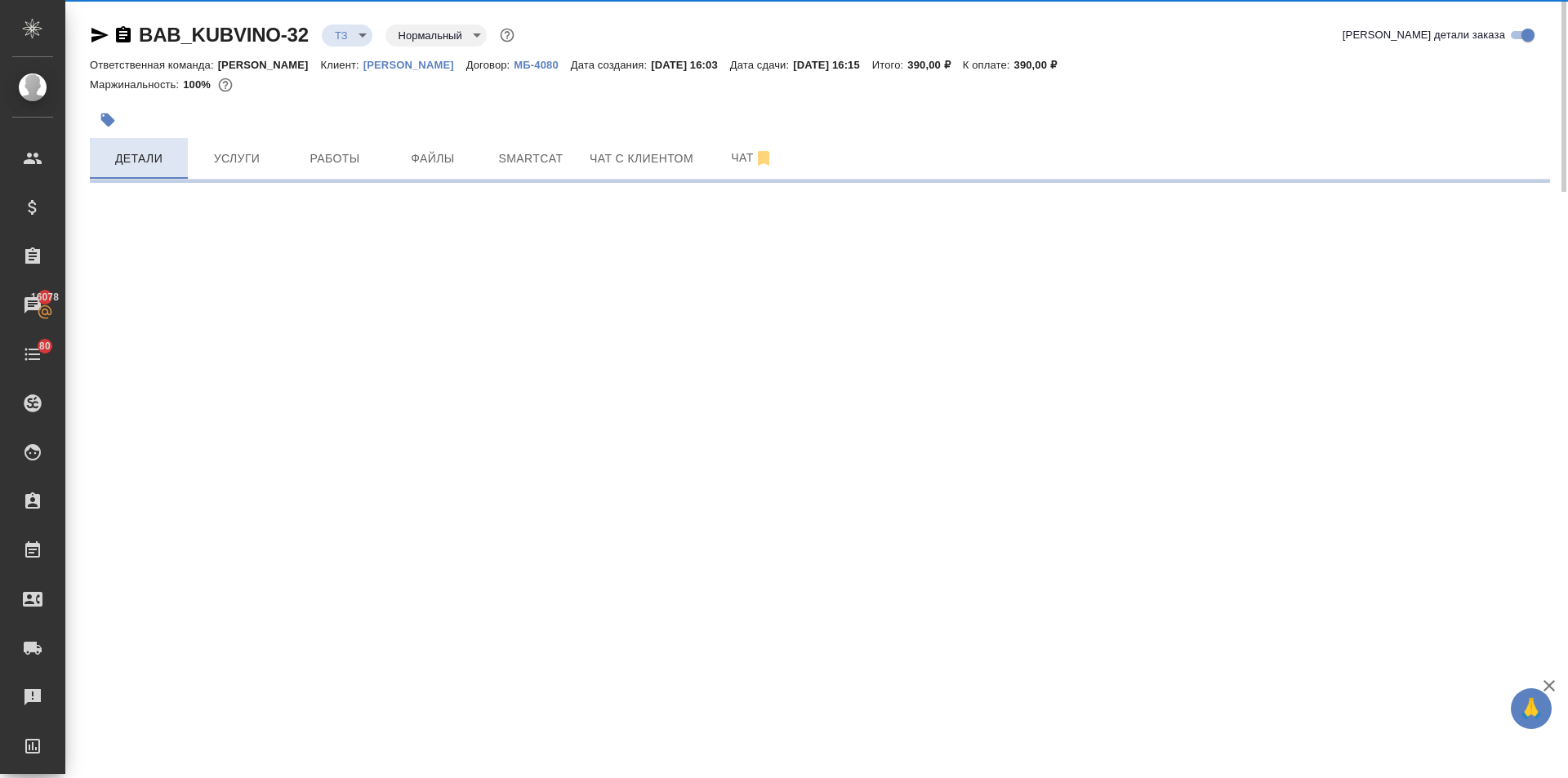
select select "RU"
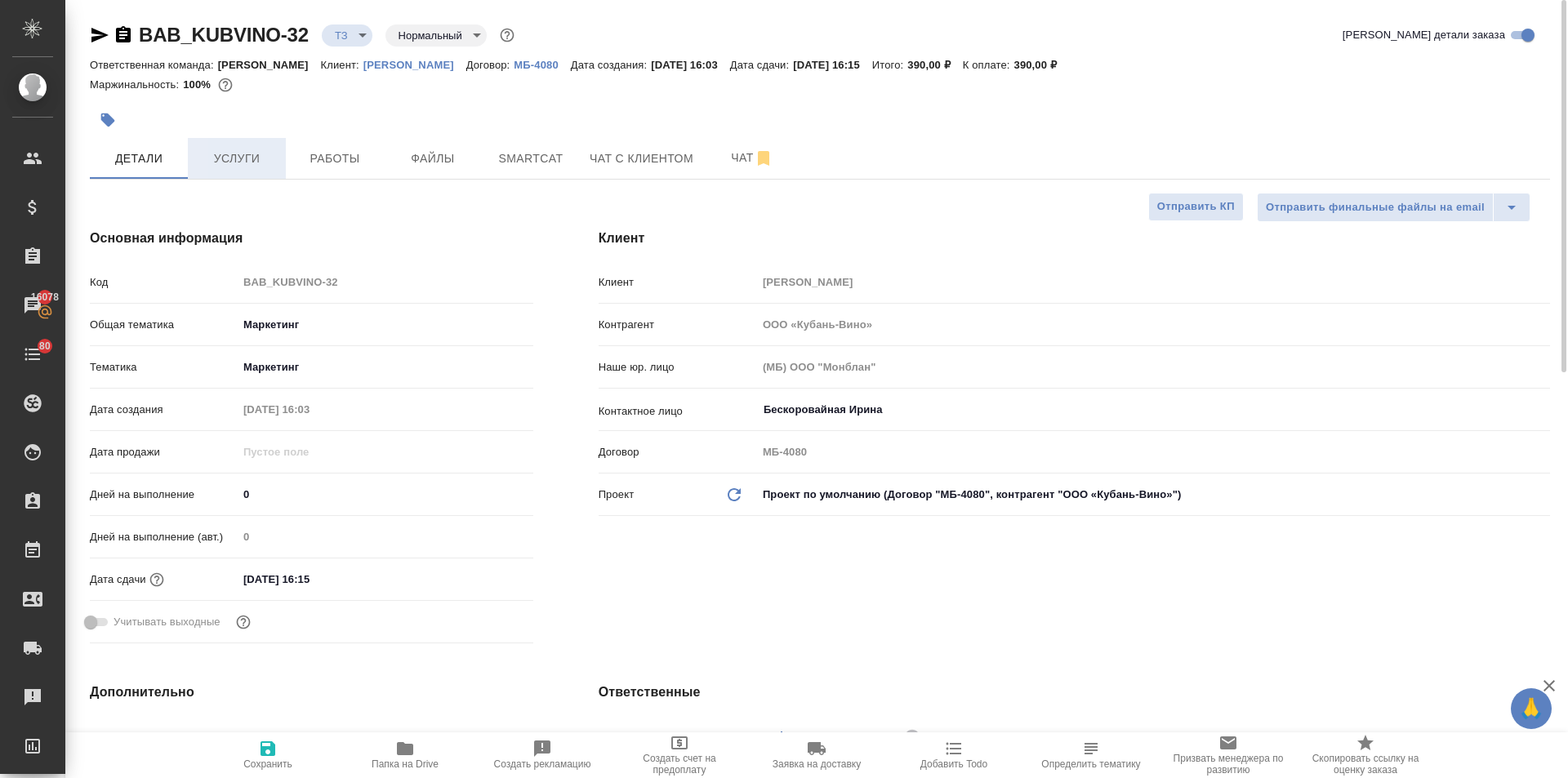
type textarea "x"
click at [238, 153] on span "Услуги" at bounding box center [237, 159] width 79 height 20
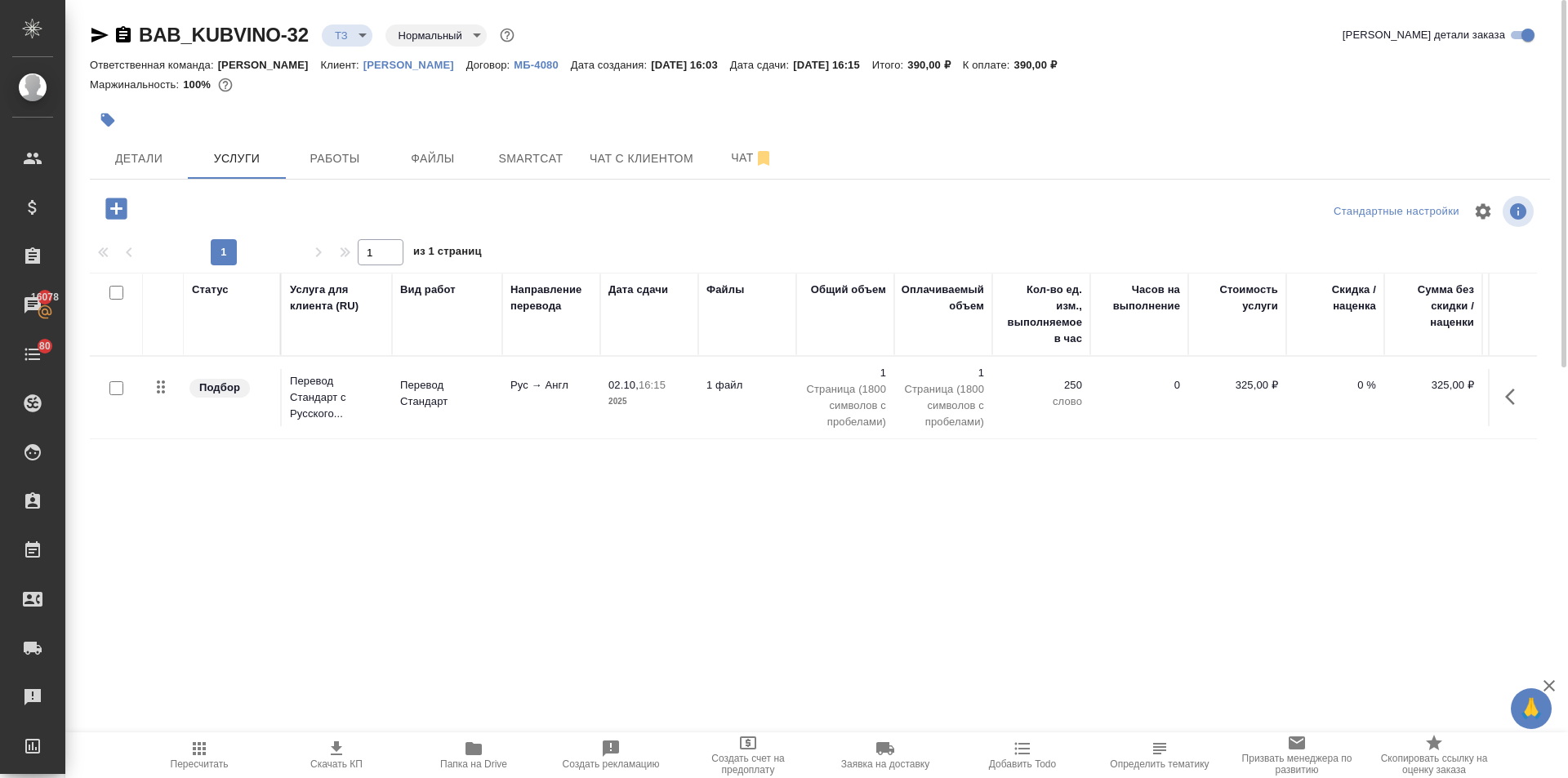
click at [115, 390] on input "checkbox" at bounding box center [116, 388] width 14 height 14
checkbox input "true"
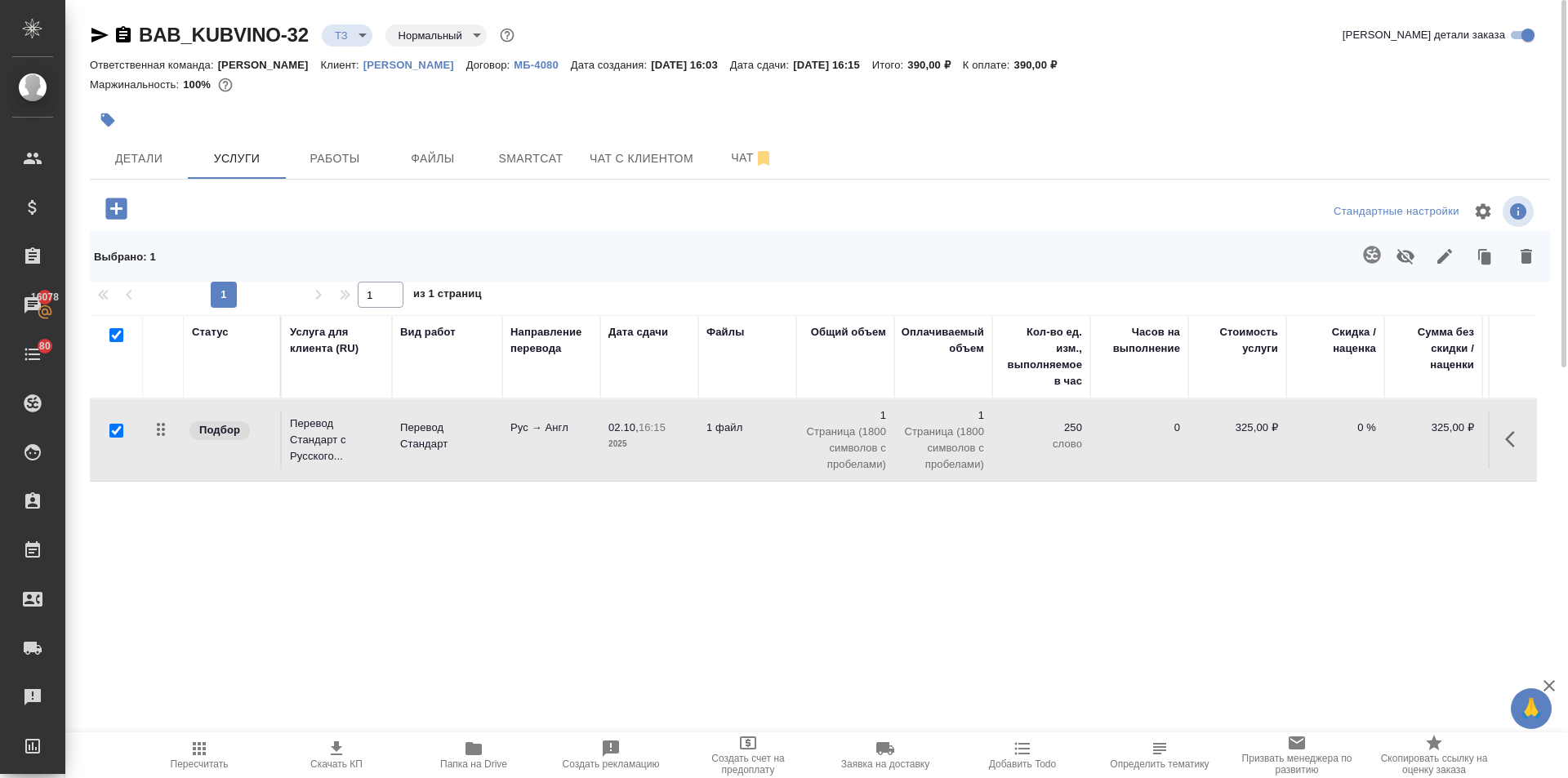
click at [1361, 257] on button "button" at bounding box center [1372, 255] width 39 height 39
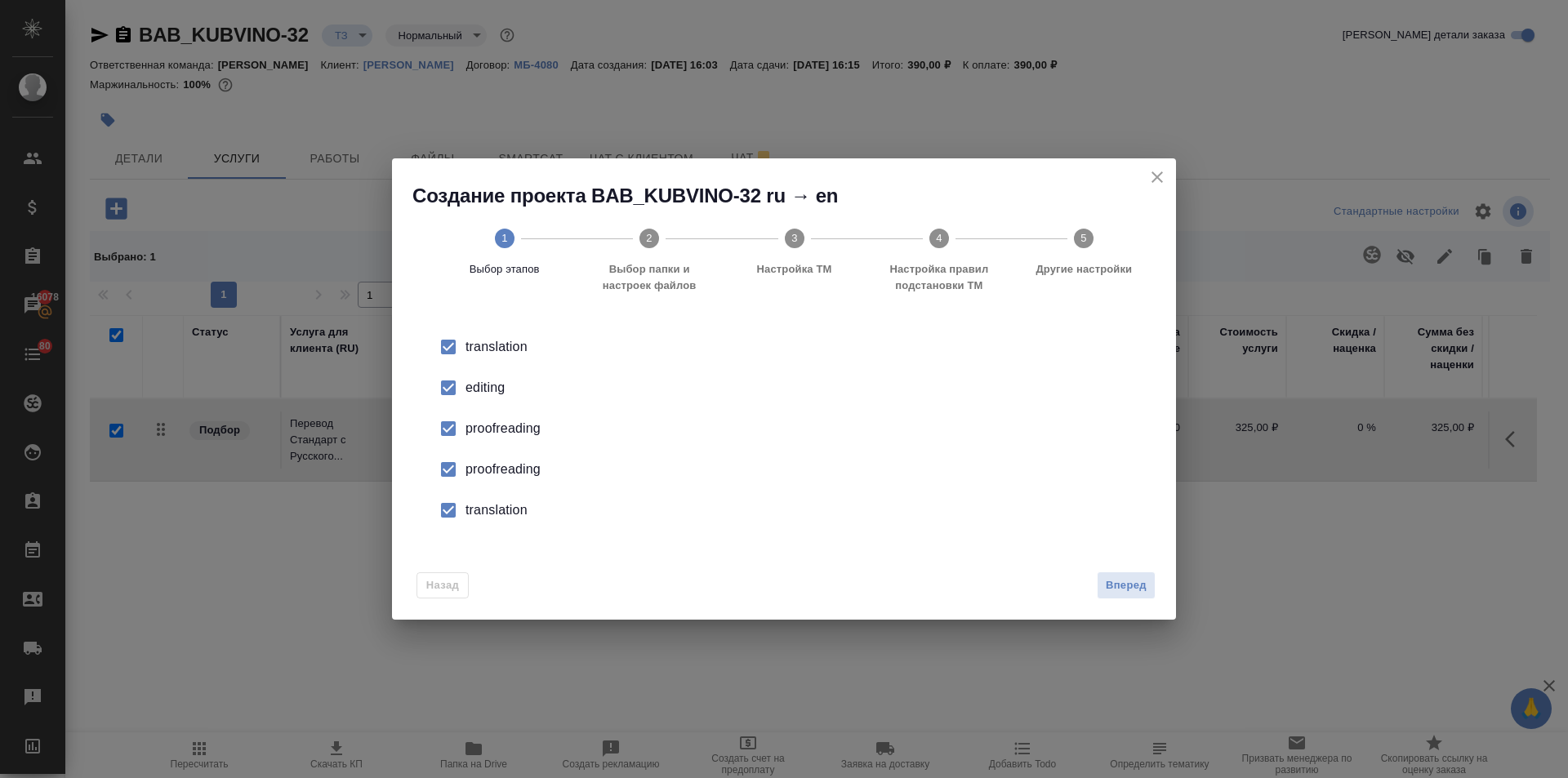
click at [1138, 580] on span "Вперед" at bounding box center [1126, 586] width 41 height 19
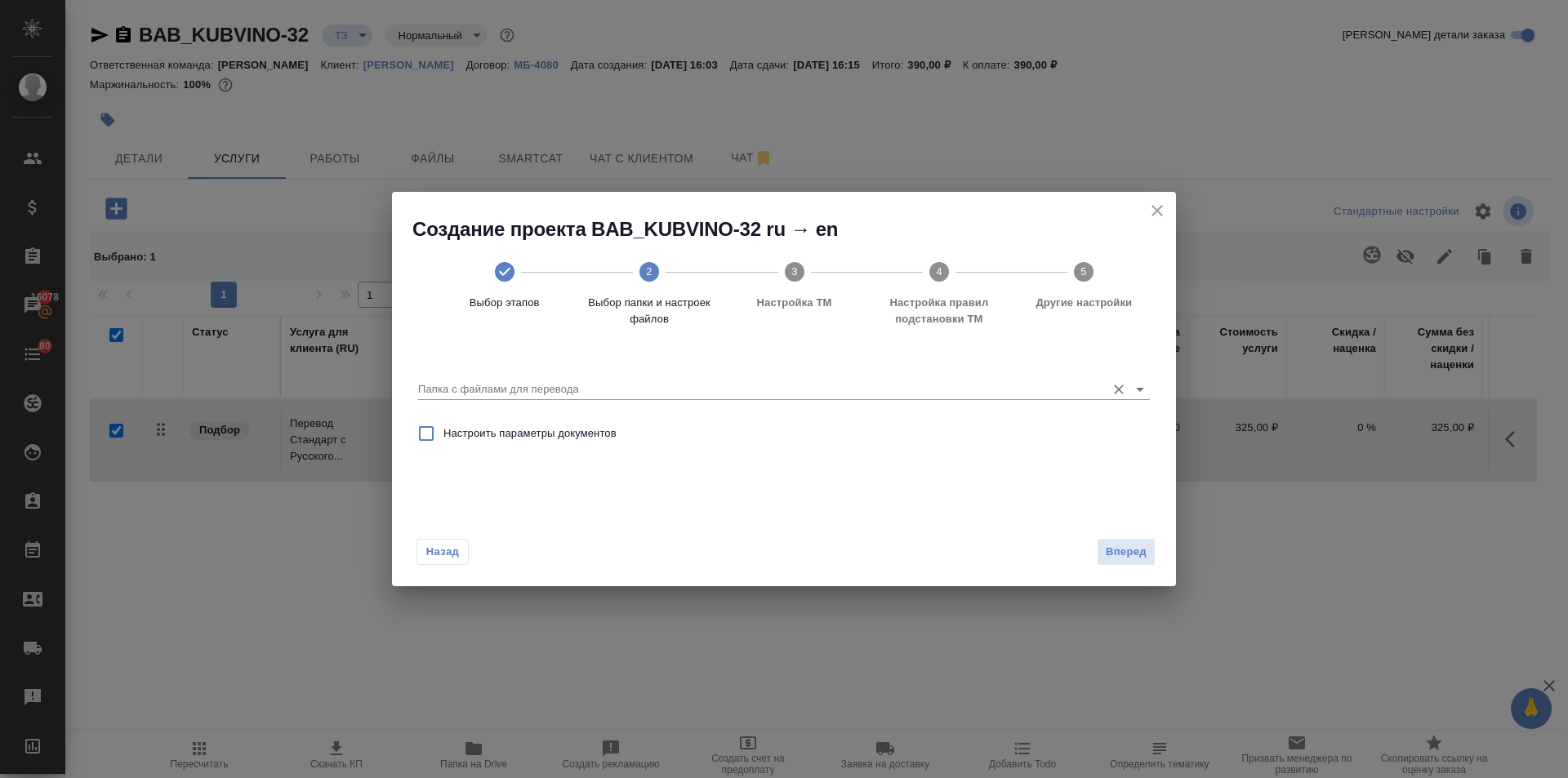
click at [544, 387] on input "Папка с файлами для перевода" at bounding box center [758, 390] width 680 height 20
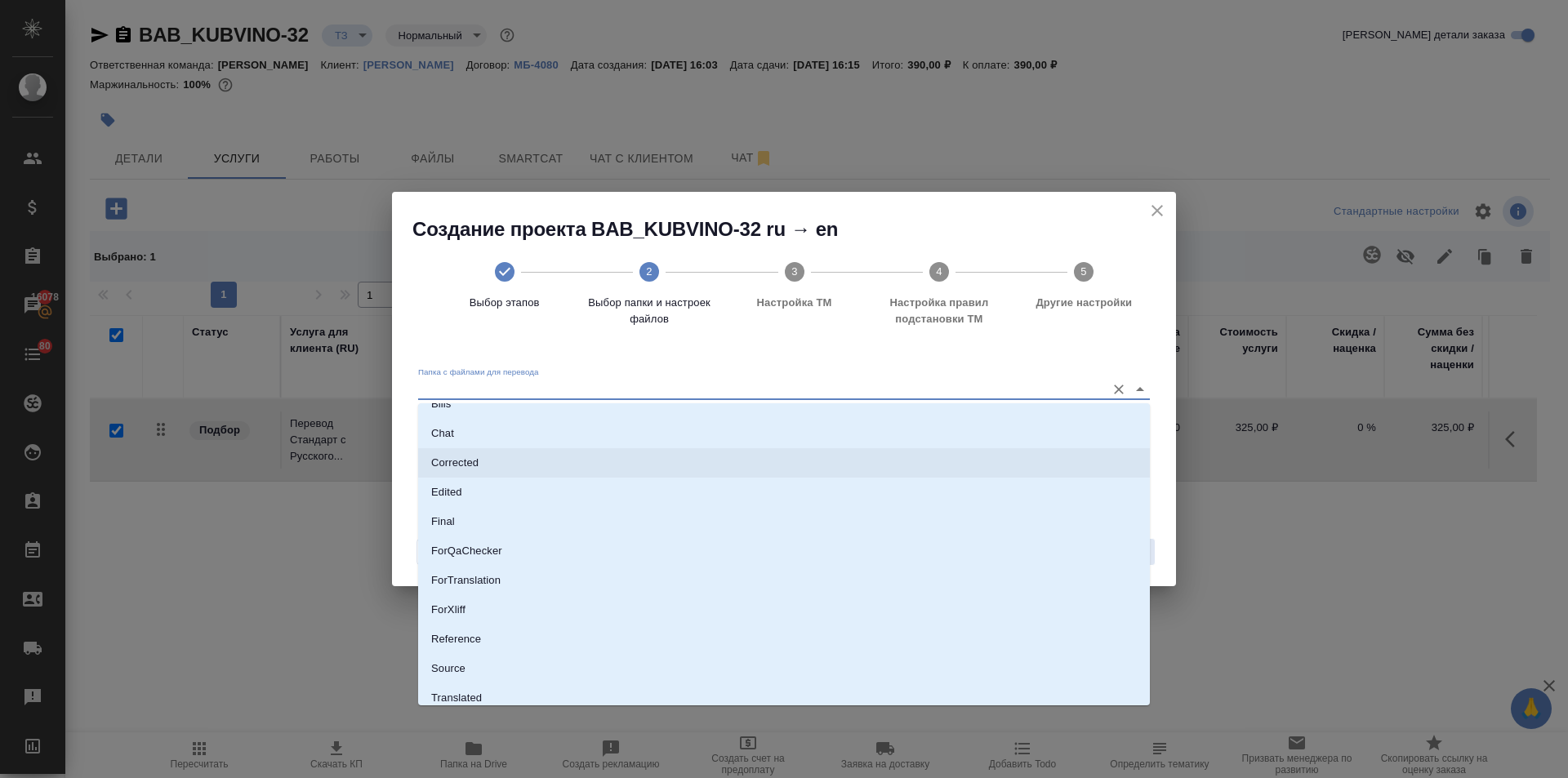
scroll to position [85, 0]
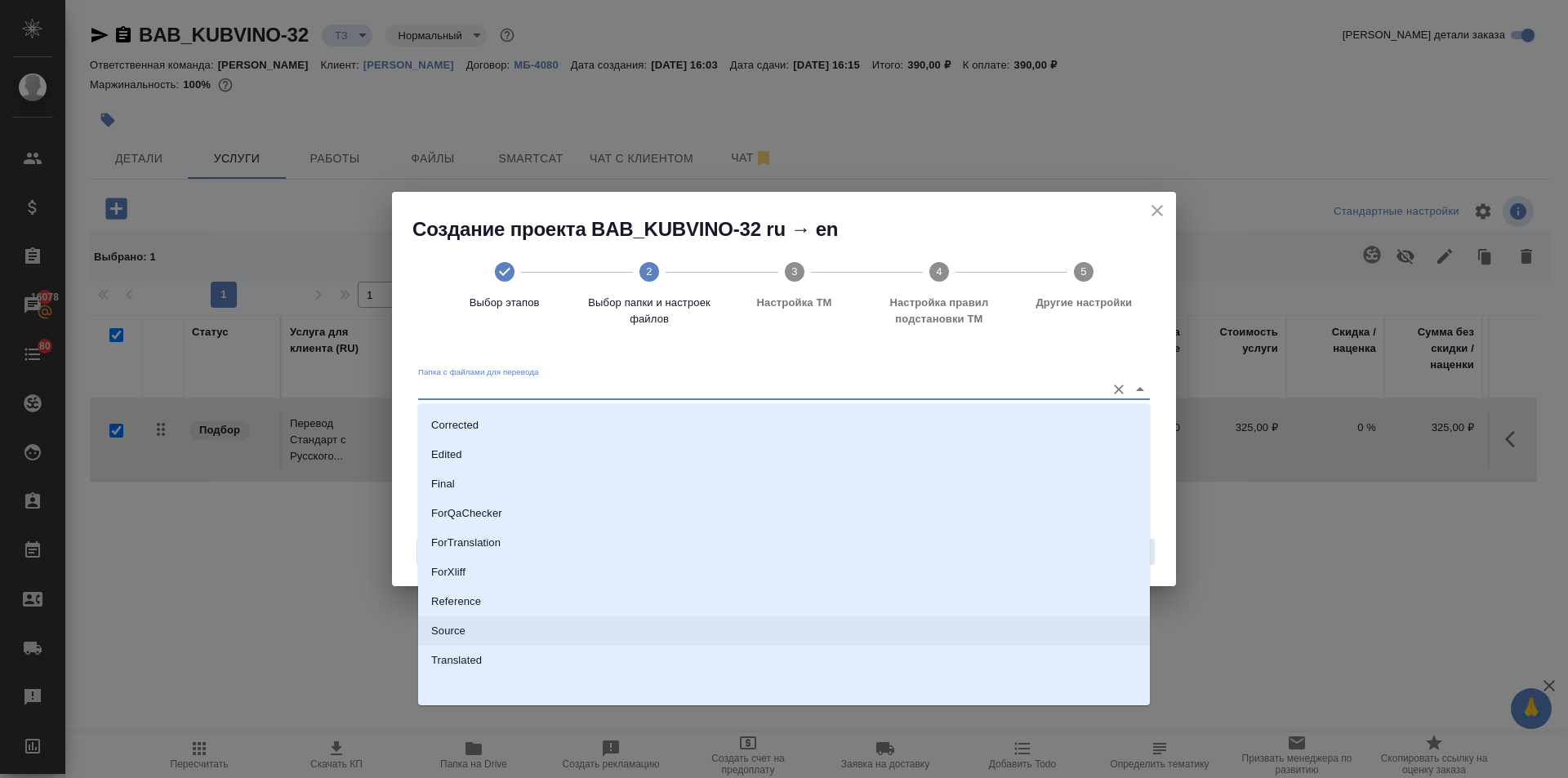
click at [472, 635] on li "Source" at bounding box center [784, 631] width 732 height 29
type input "Source"
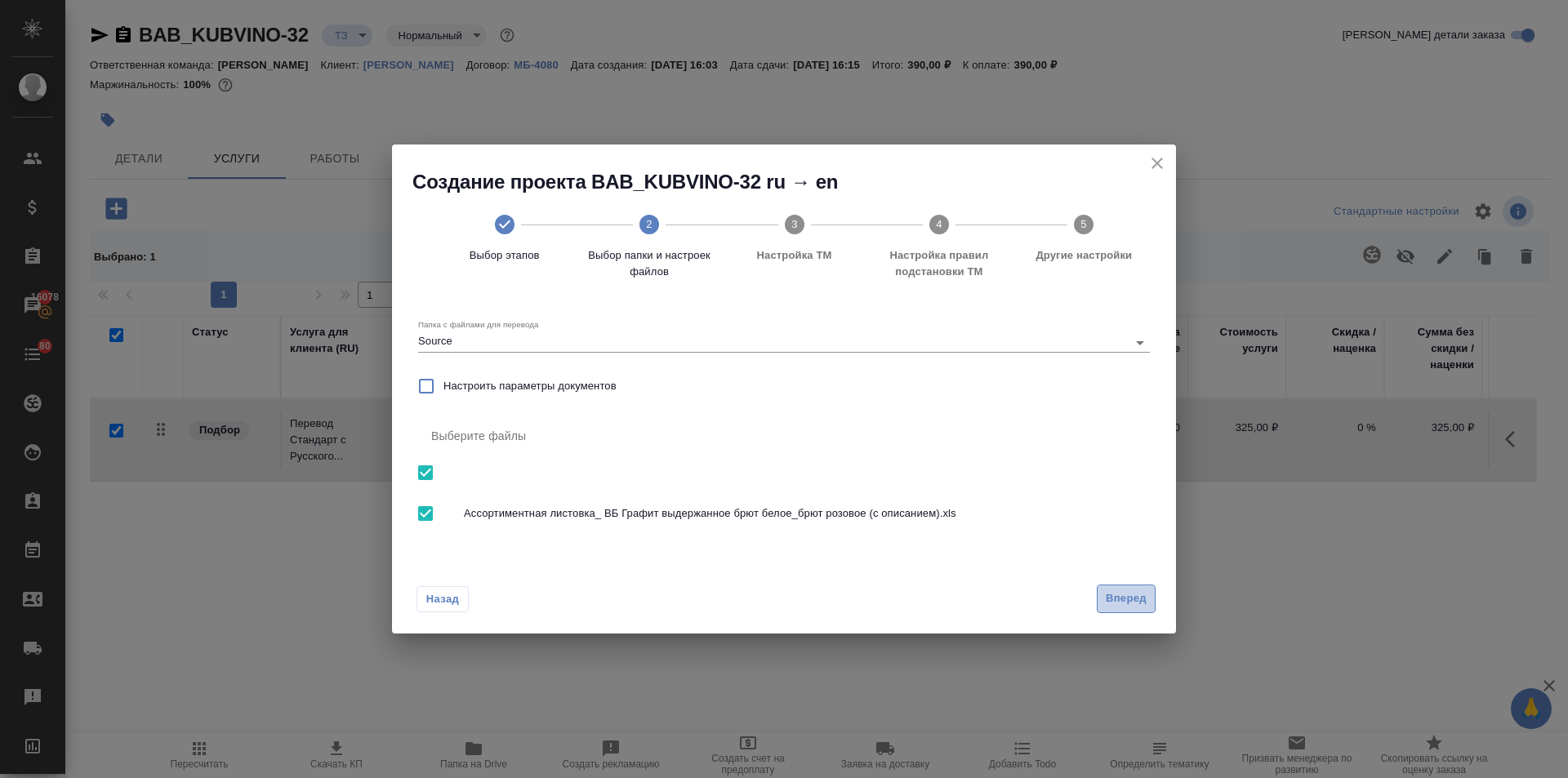
click at [1122, 603] on span "Вперед" at bounding box center [1126, 599] width 41 height 19
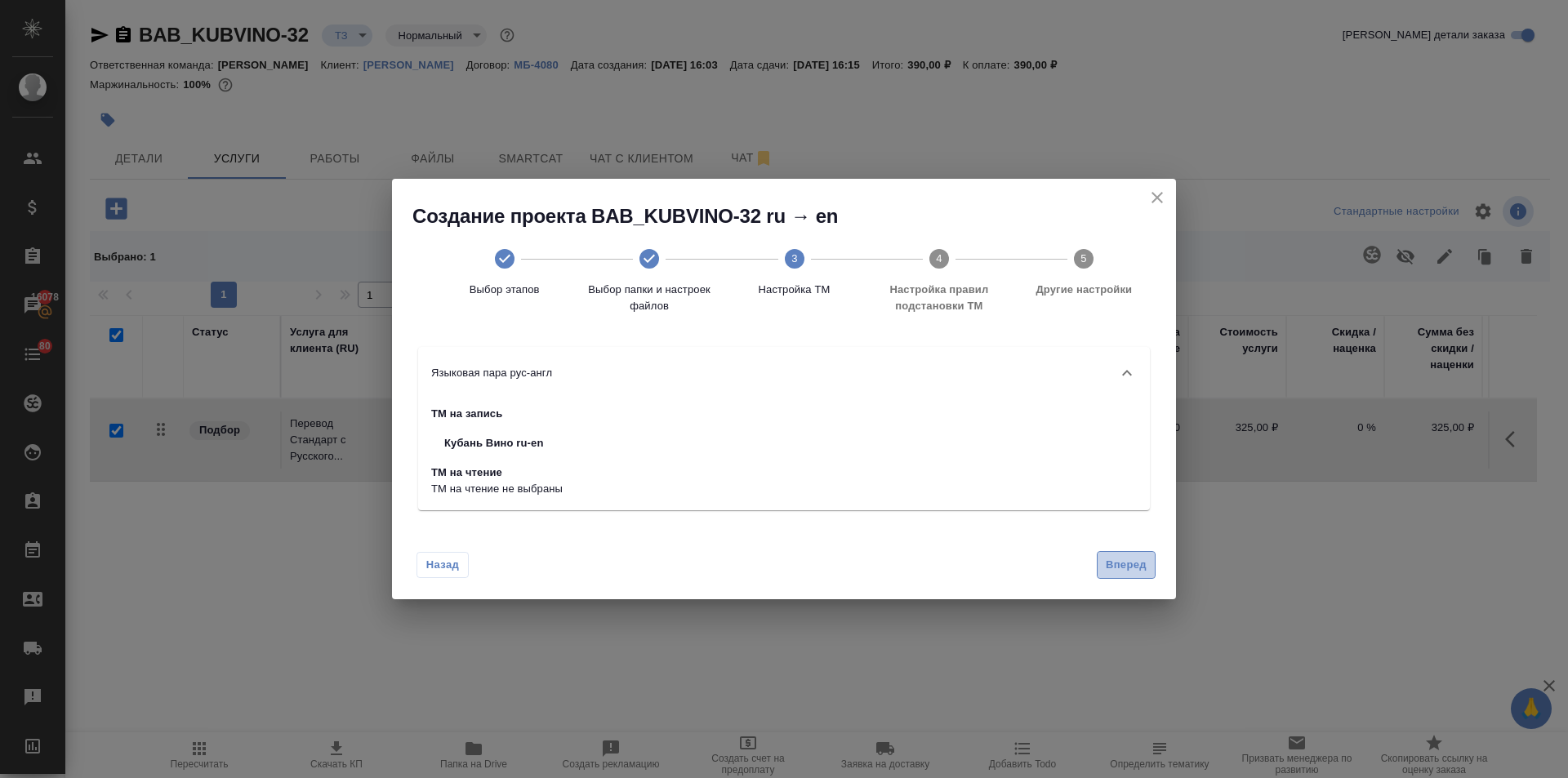
click at [1120, 567] on span "Вперед" at bounding box center [1126, 565] width 41 height 19
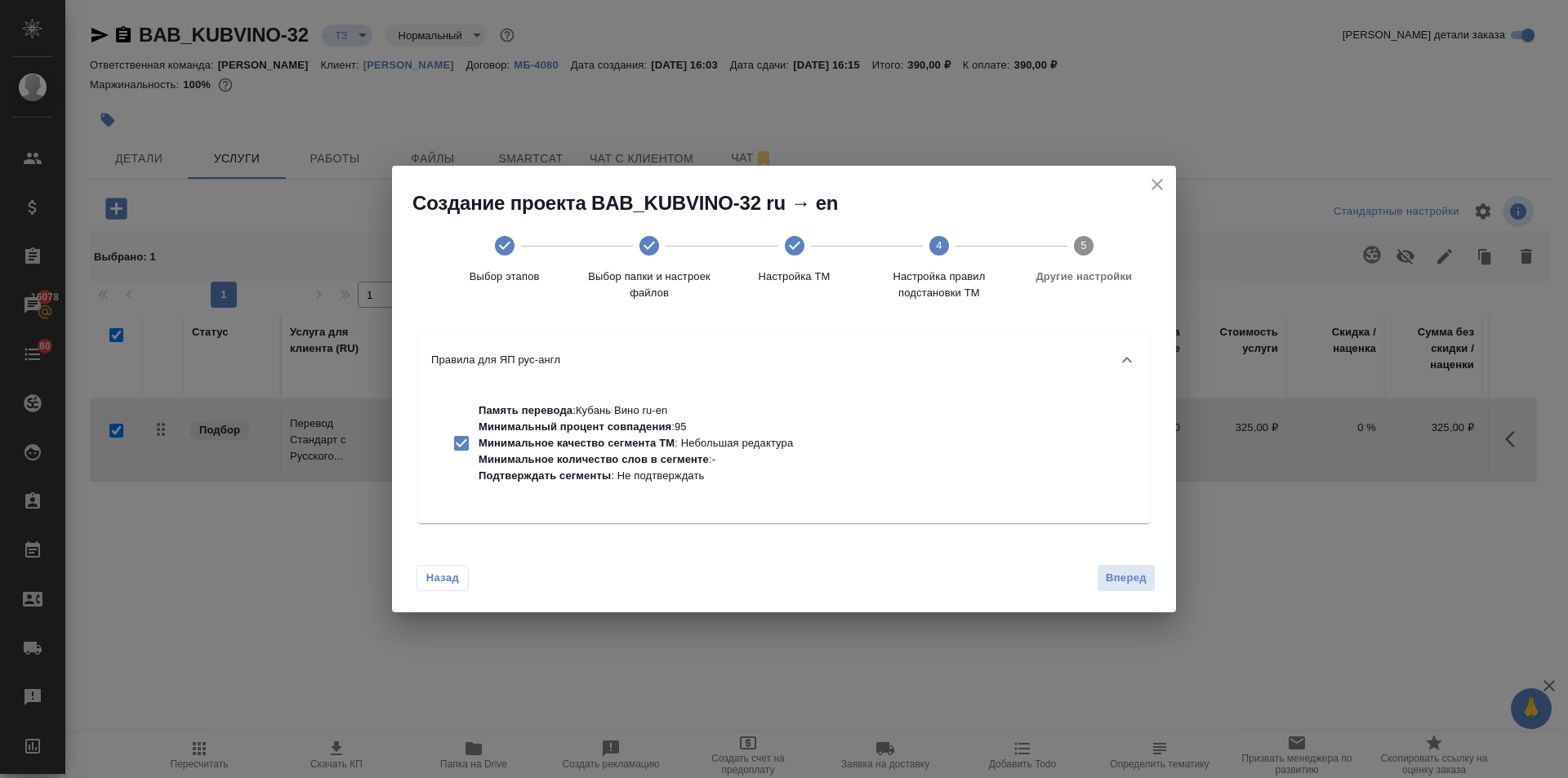
click at [1118, 562] on div "Назад Вперед" at bounding box center [784, 575] width 784 height 77
click at [1122, 577] on span "Вперед" at bounding box center [1126, 578] width 41 height 19
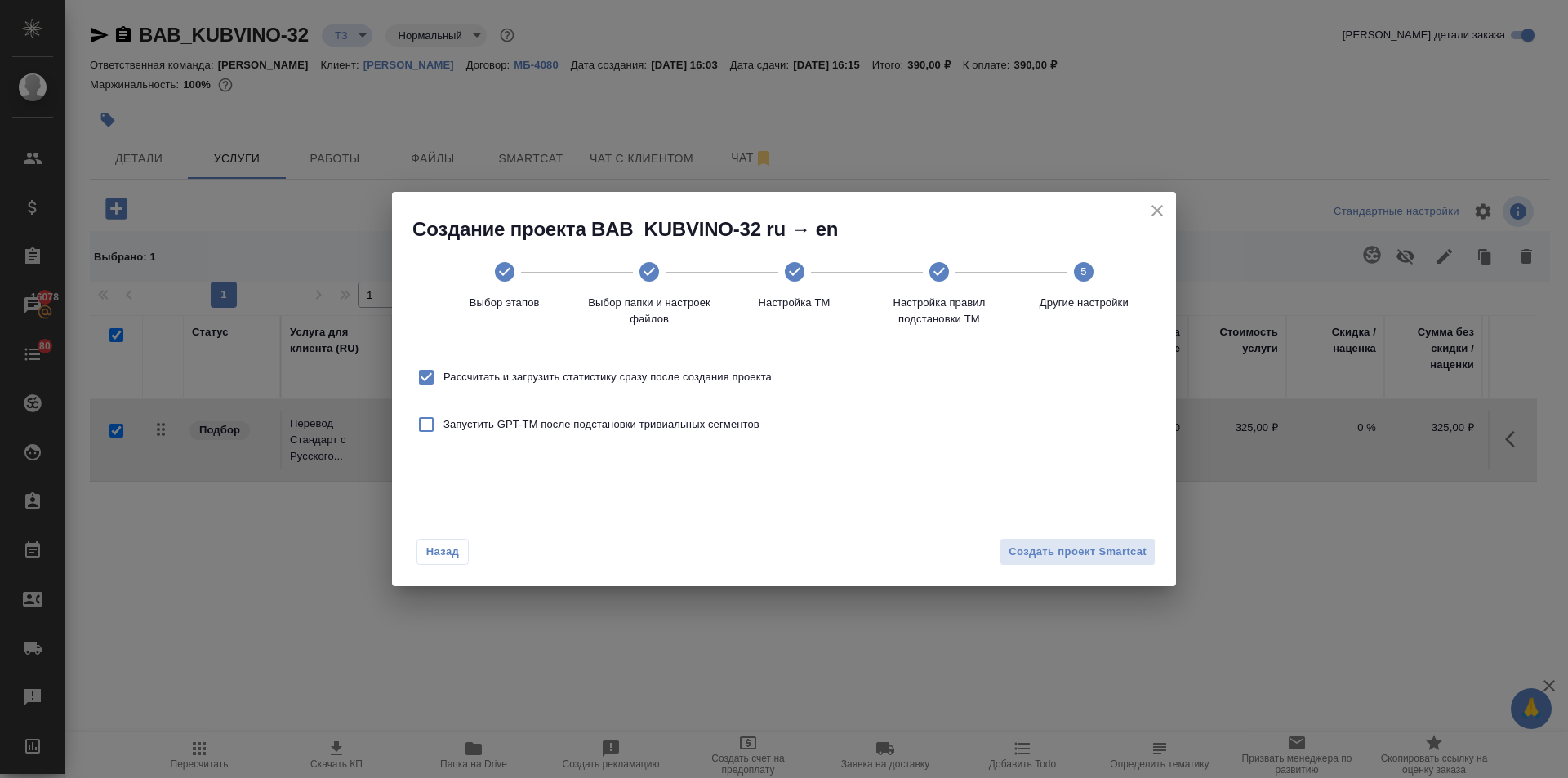
click at [433, 381] on input "Рассчитать и загрузить статистику сразу после создания проекта" at bounding box center [427, 378] width 34 height 34
checkbox input "false"
click at [1133, 564] on button "Создать проект Smartcat" at bounding box center [1078, 552] width 156 height 29
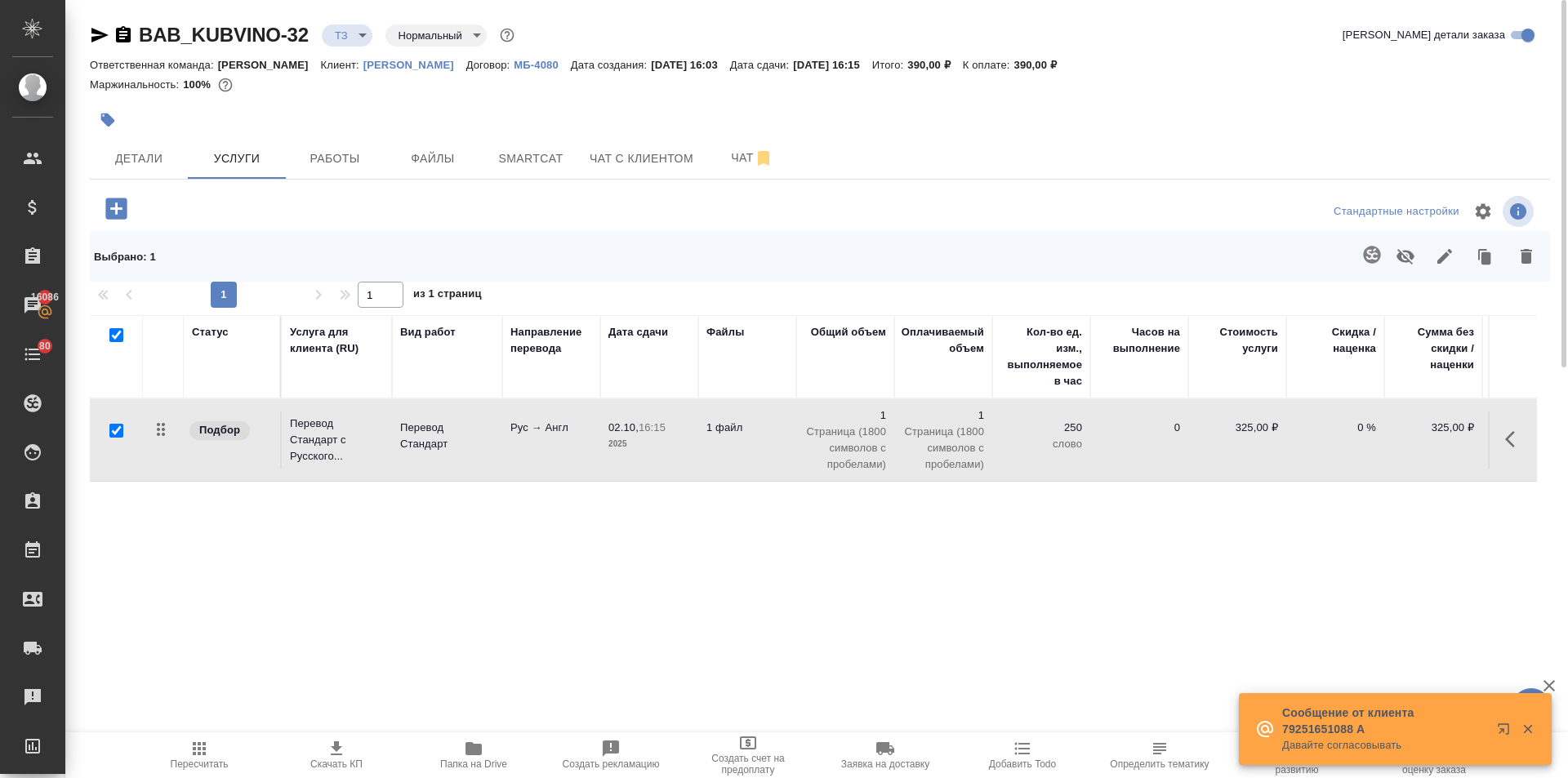
click at [1507, 437] on icon "button" at bounding box center [1515, 440] width 20 height 20
click at [1418, 444] on icon "button" at bounding box center [1422, 440] width 15 height 15
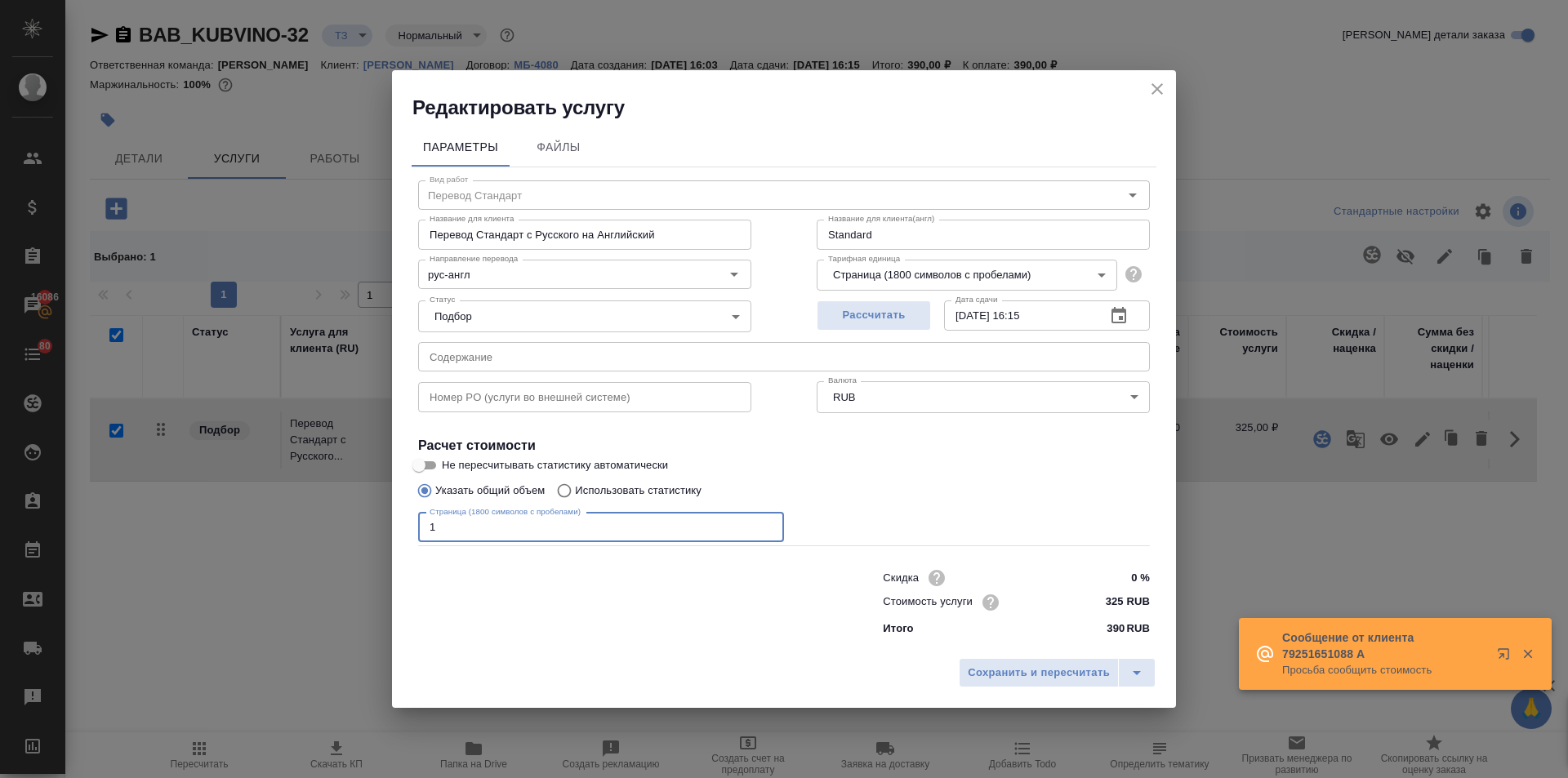
drag, startPoint x: 457, startPoint y: 524, endPoint x: 401, endPoint y: 531, distance: 56.4
click at [401, 531] on div "Параметры Файлы Вид работ Перевод Стандарт Вид работ Название для клиента Перев…" at bounding box center [784, 386] width 784 height 529
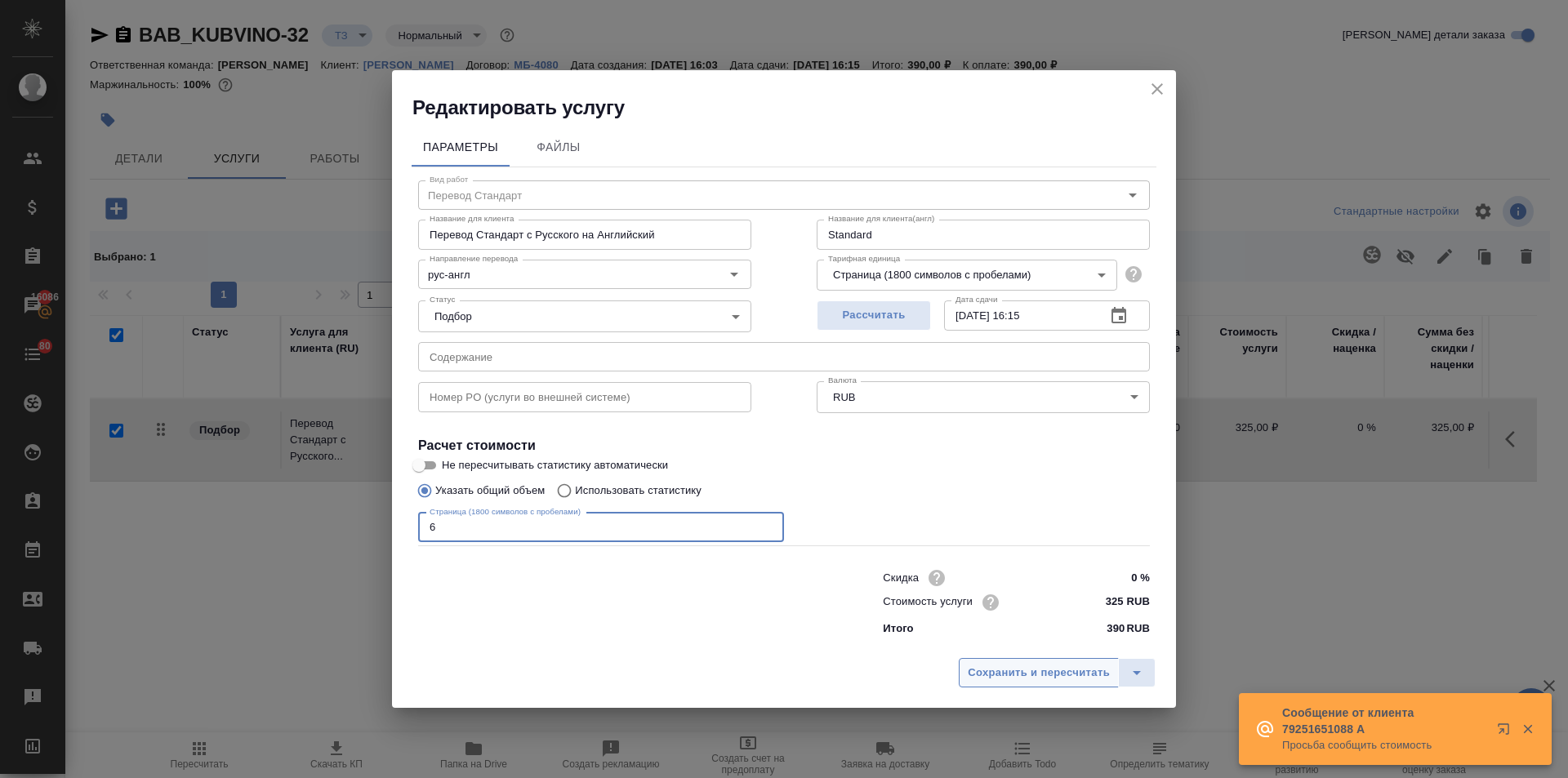
type input "6"
click at [1093, 677] on span "Сохранить и пересчитать" at bounding box center [1039, 673] width 142 height 19
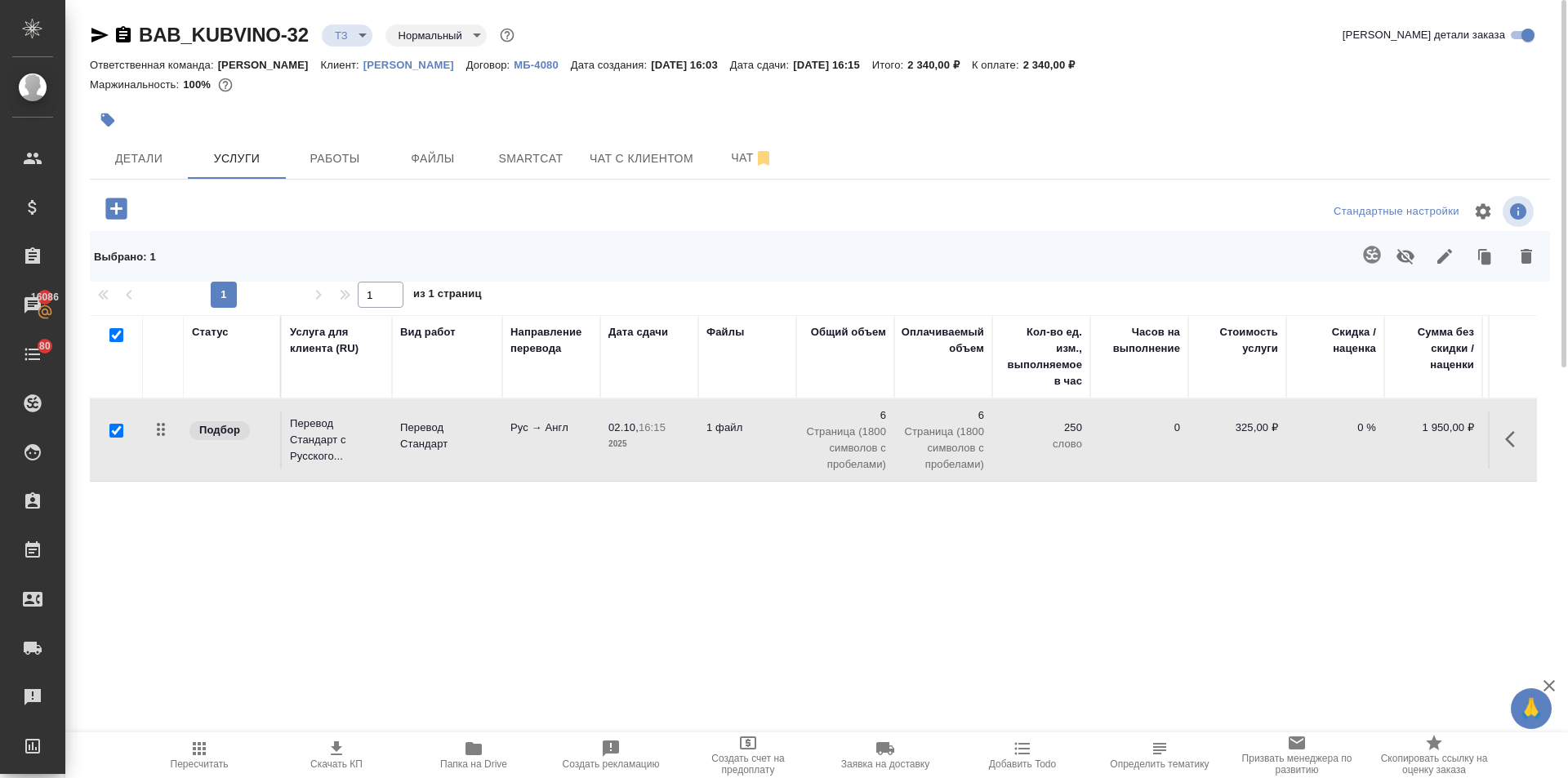
click at [109, 205] on icon "button" at bounding box center [116, 208] width 21 height 21
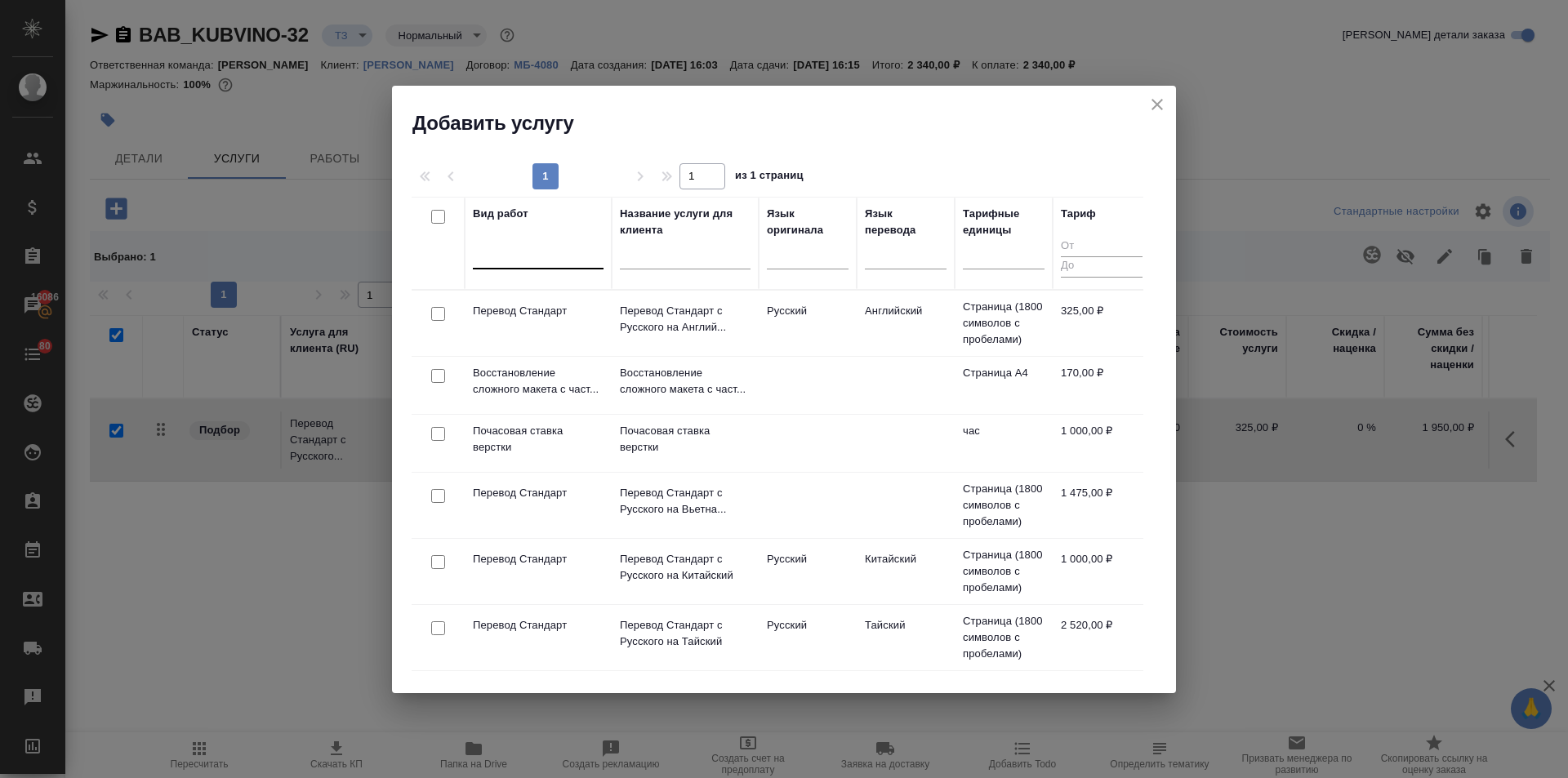
click at [535, 252] on div at bounding box center [538, 252] width 131 height 24
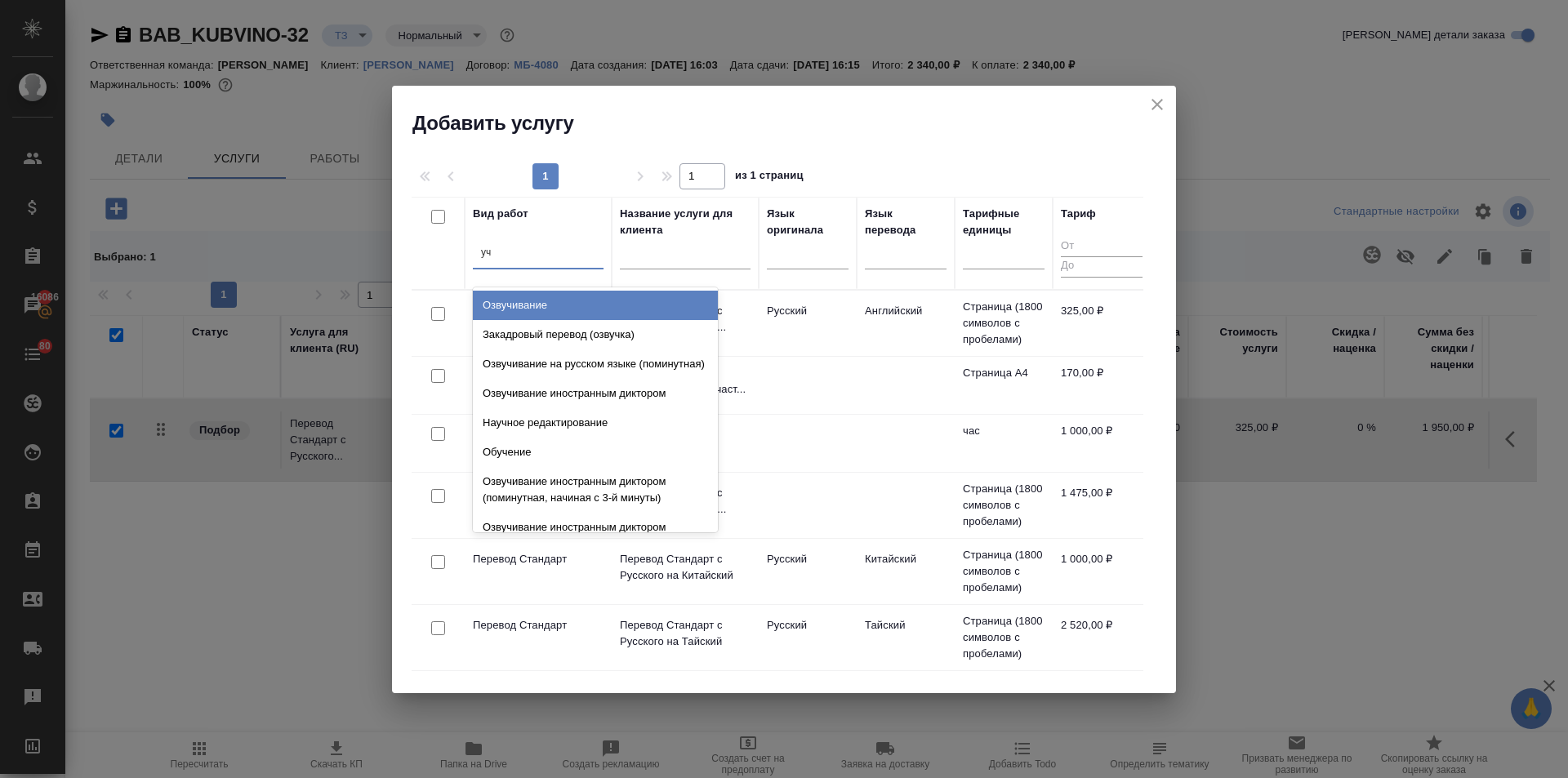
type input "у"
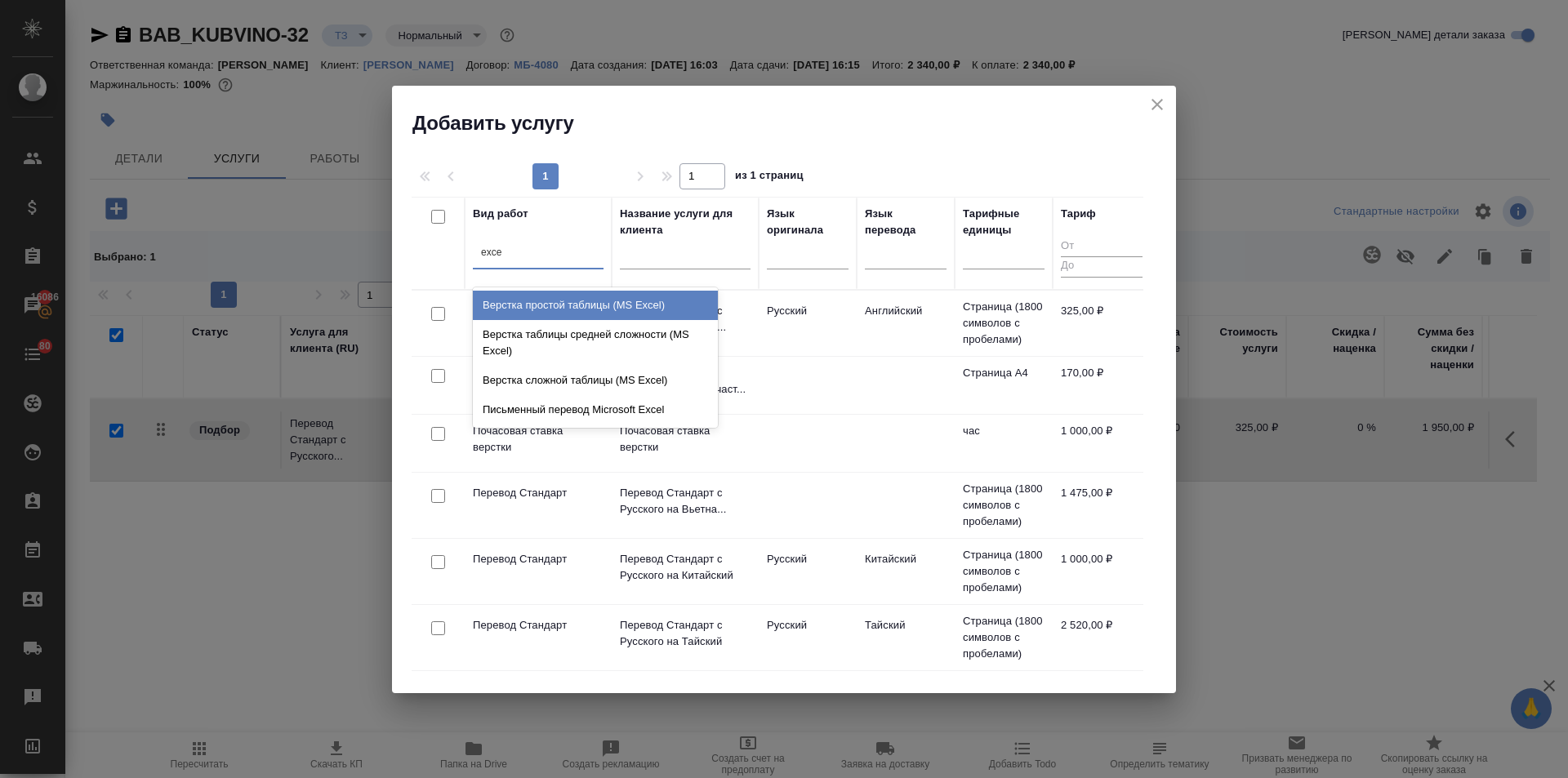
type input "exce"
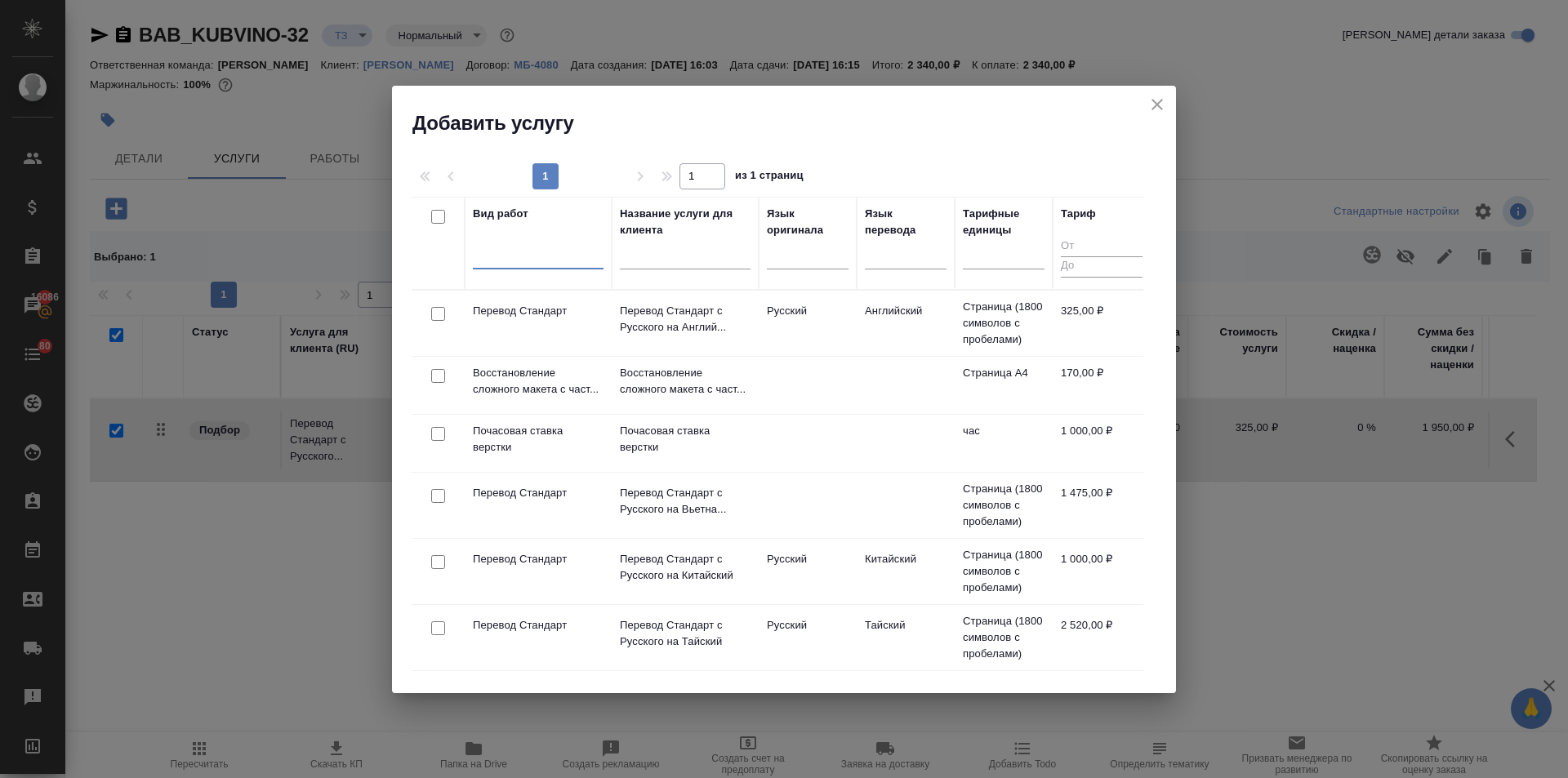
click at [1145, 100] on button "close" at bounding box center [1157, 105] width 25 height 25
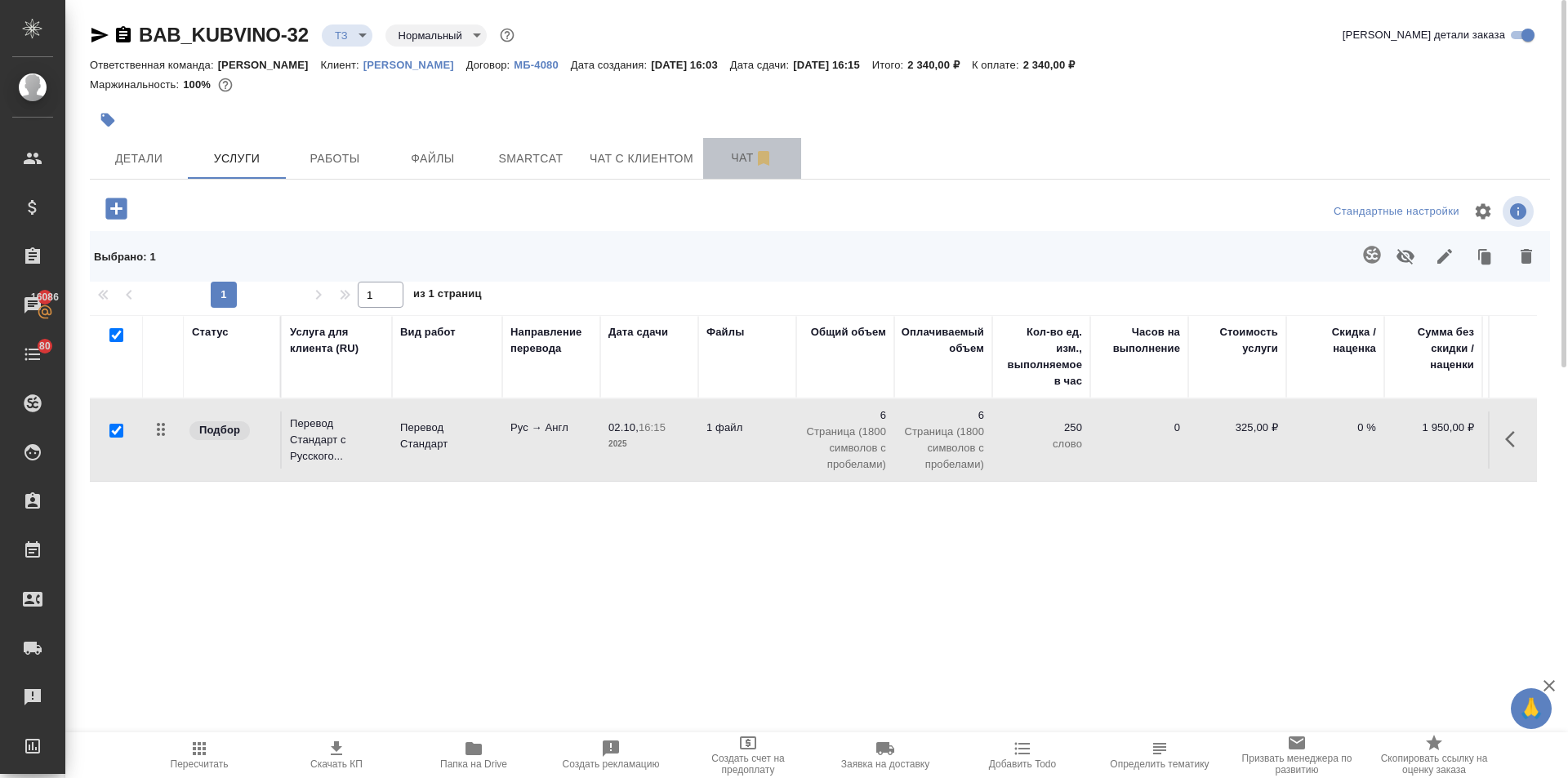
click at [726, 165] on span "Чат" at bounding box center [752, 158] width 79 height 20
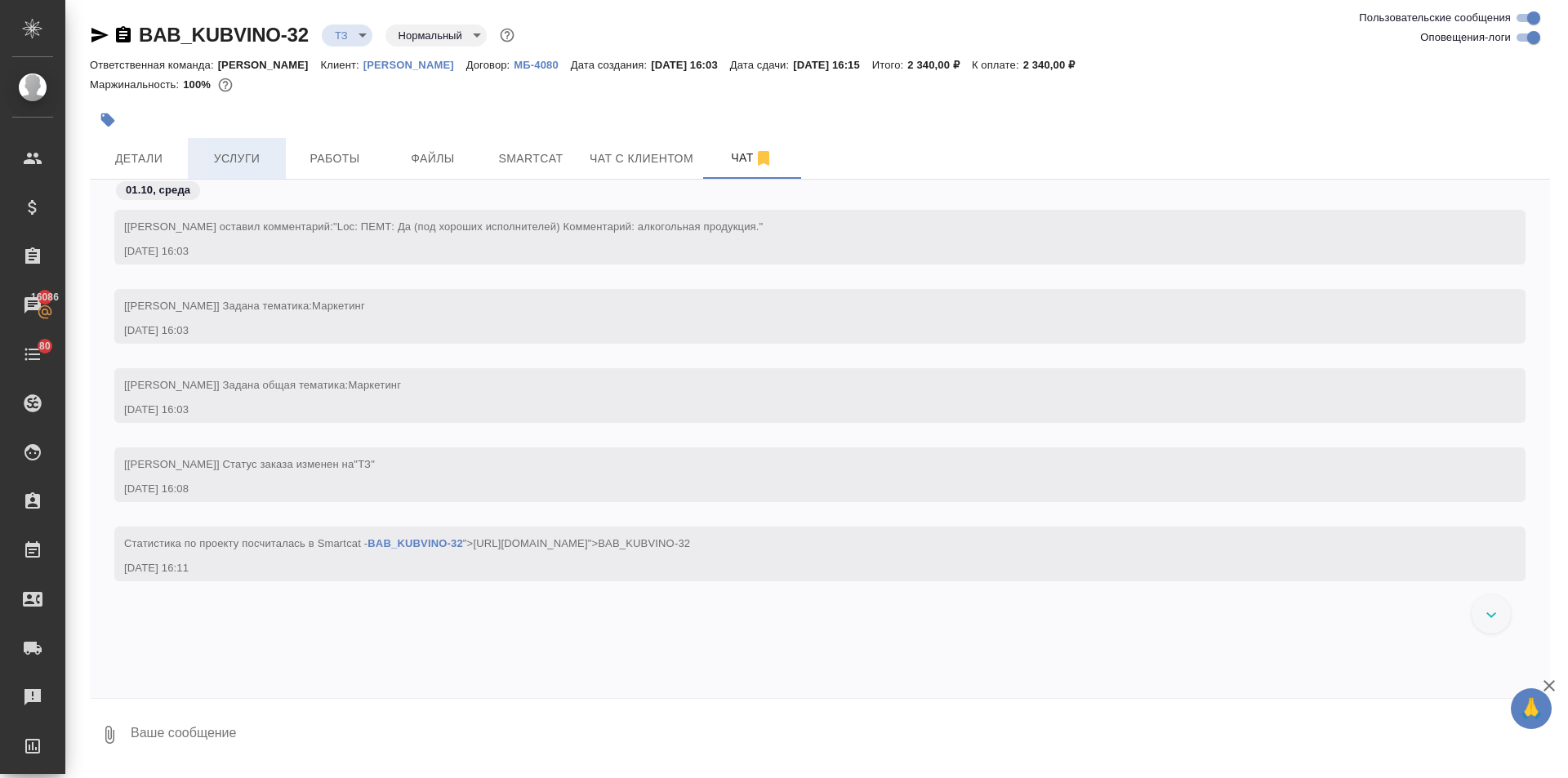
click at [260, 165] on span "Услуги" at bounding box center [237, 159] width 79 height 20
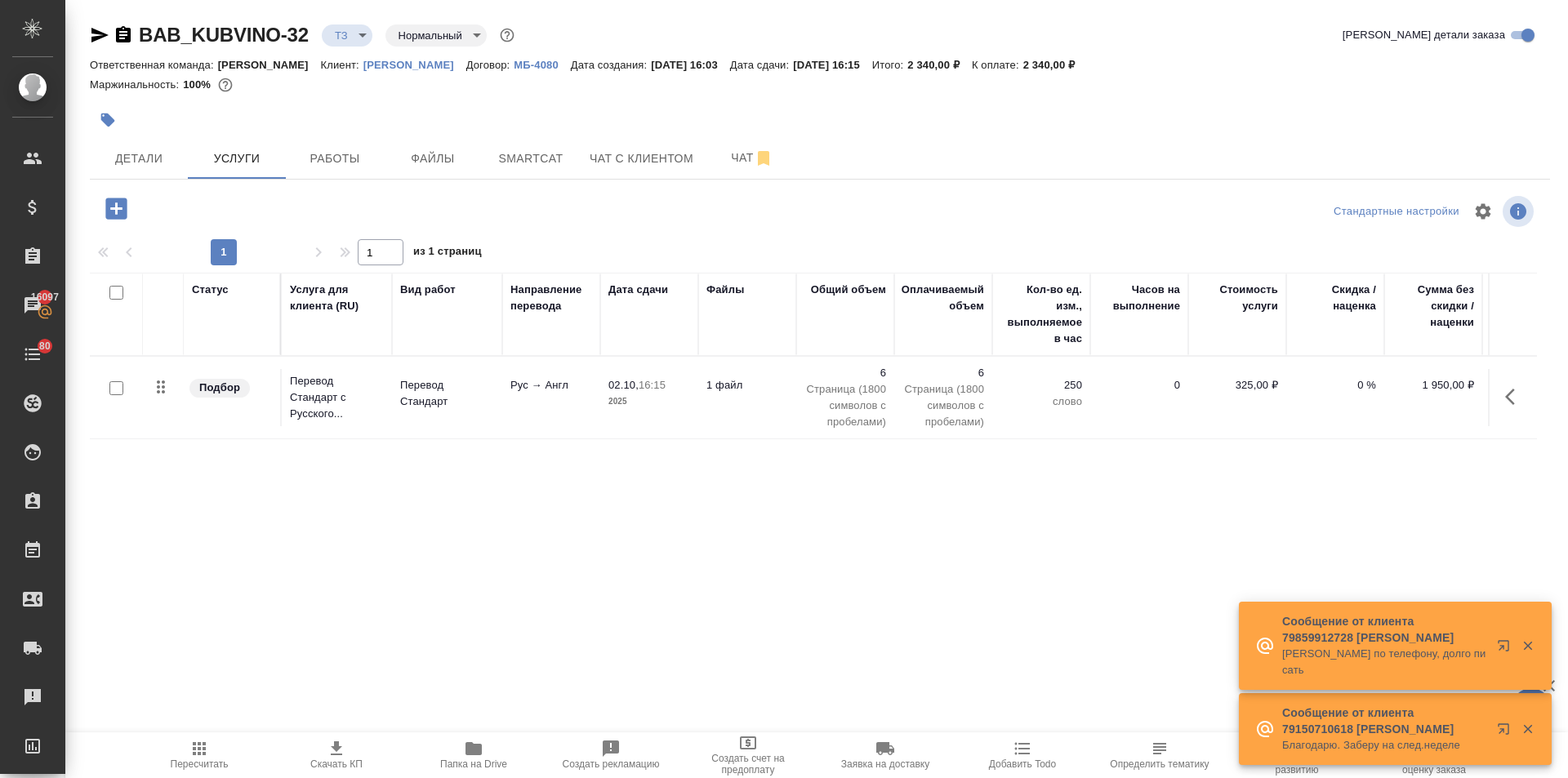
click at [469, 753] on icon "button" at bounding box center [473, 749] width 16 height 13
click at [727, 157] on span "Чат" at bounding box center [752, 158] width 79 height 20
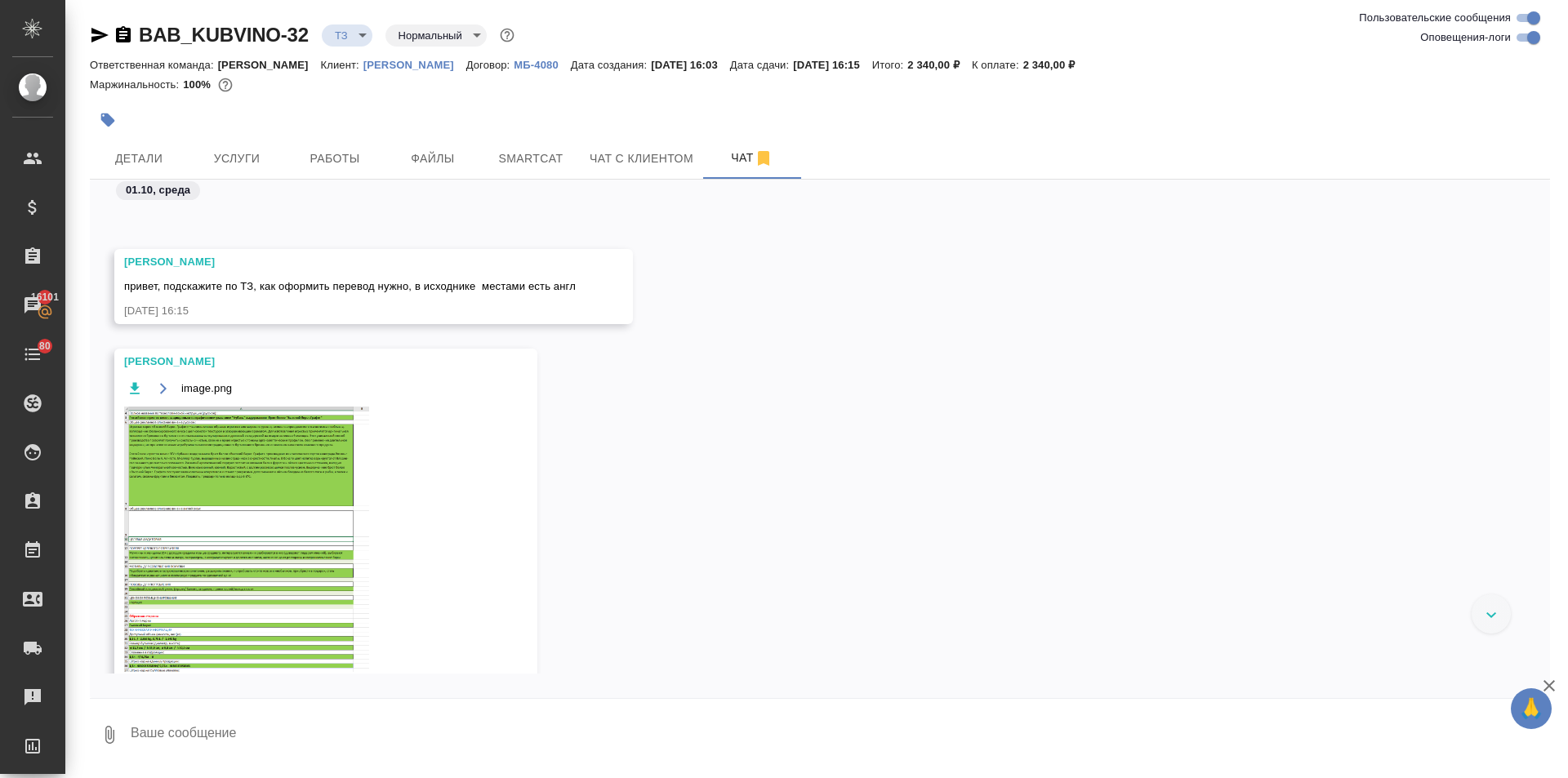
scroll to position [355, 0]
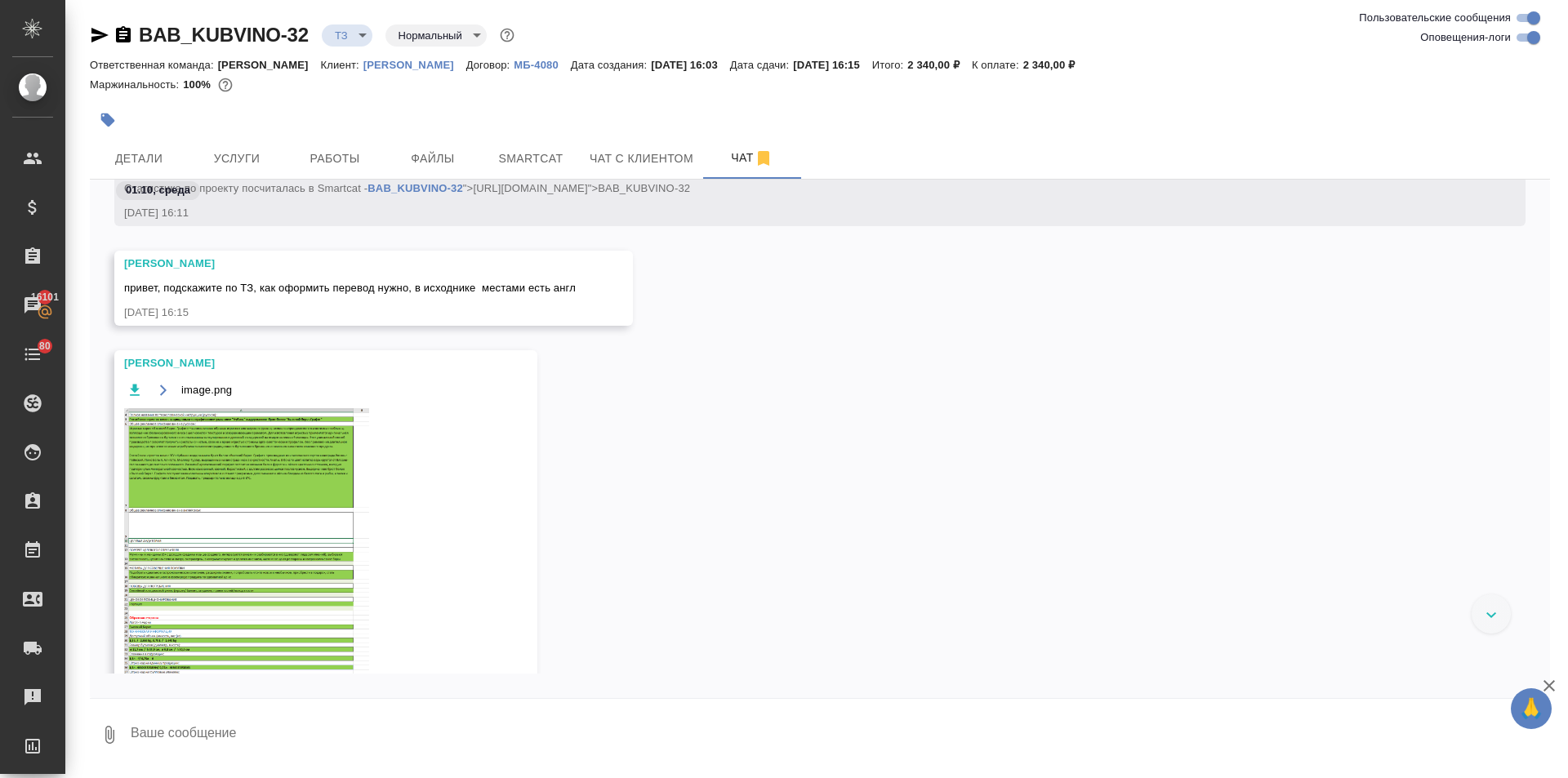
click at [269, 444] on img at bounding box center [246, 541] width 245 height 265
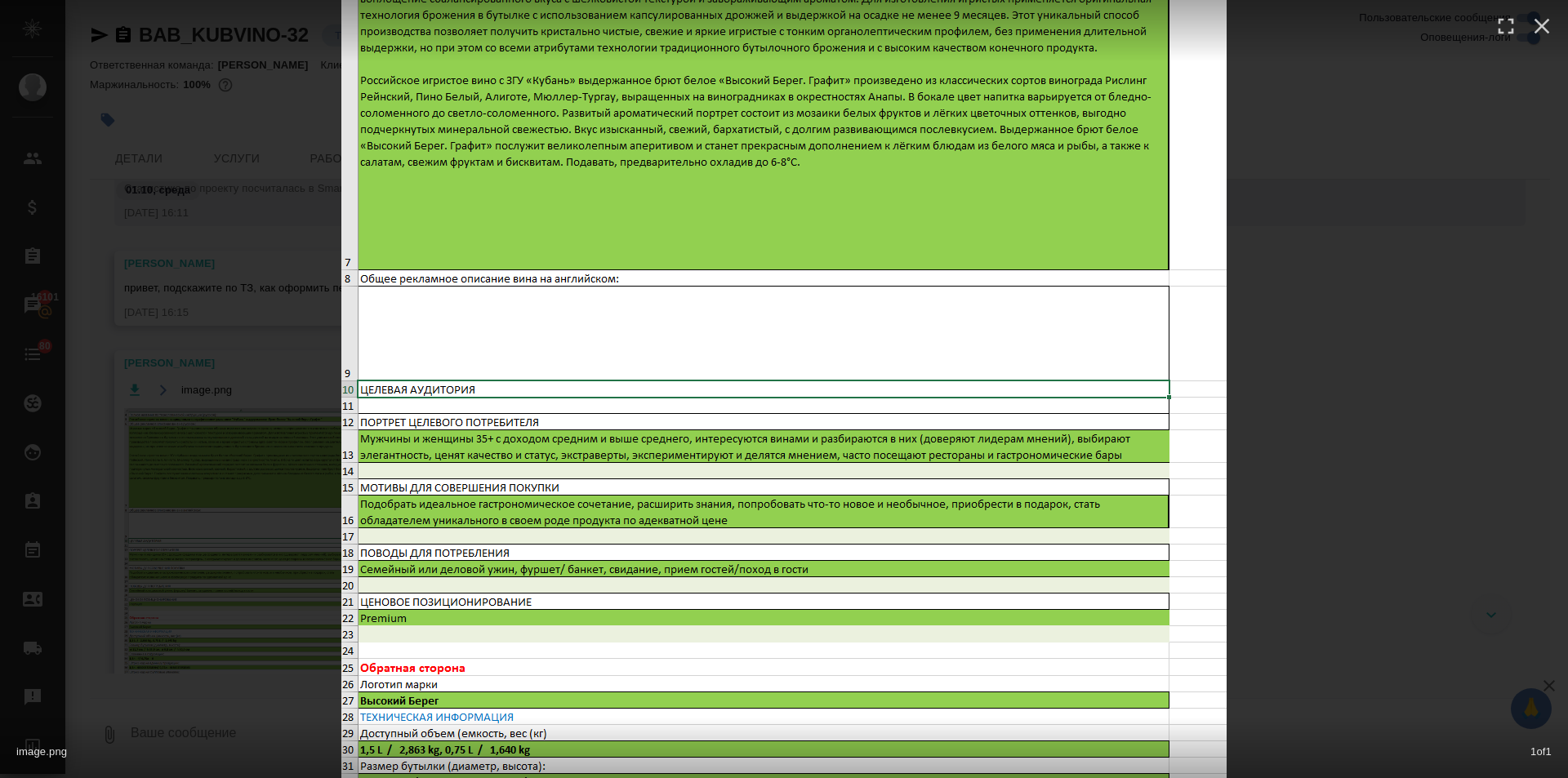
click at [263, 364] on div "image.png 1 of 1" at bounding box center [784, 389] width 1568 height 778
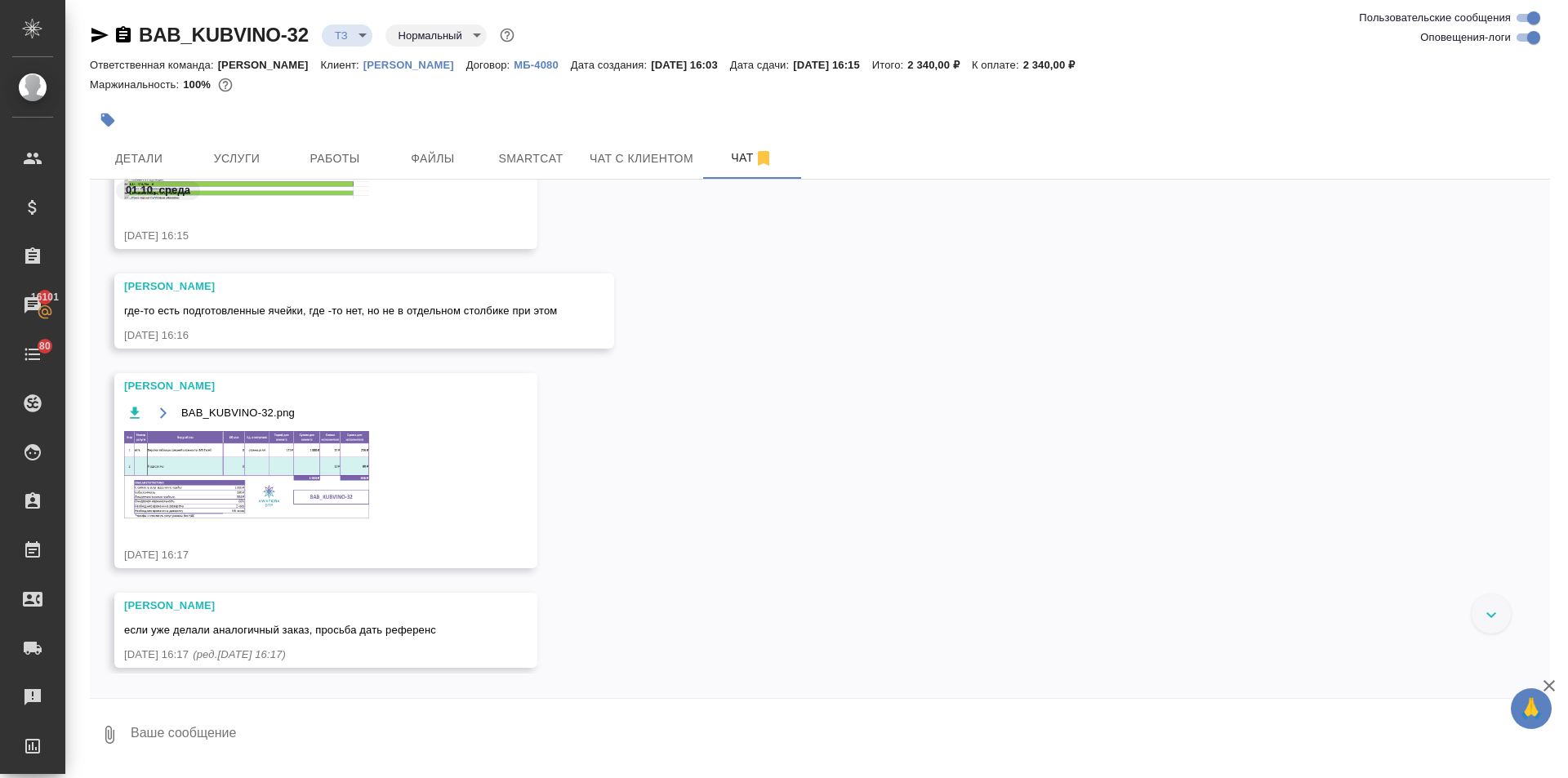
scroll to position [845, 0]
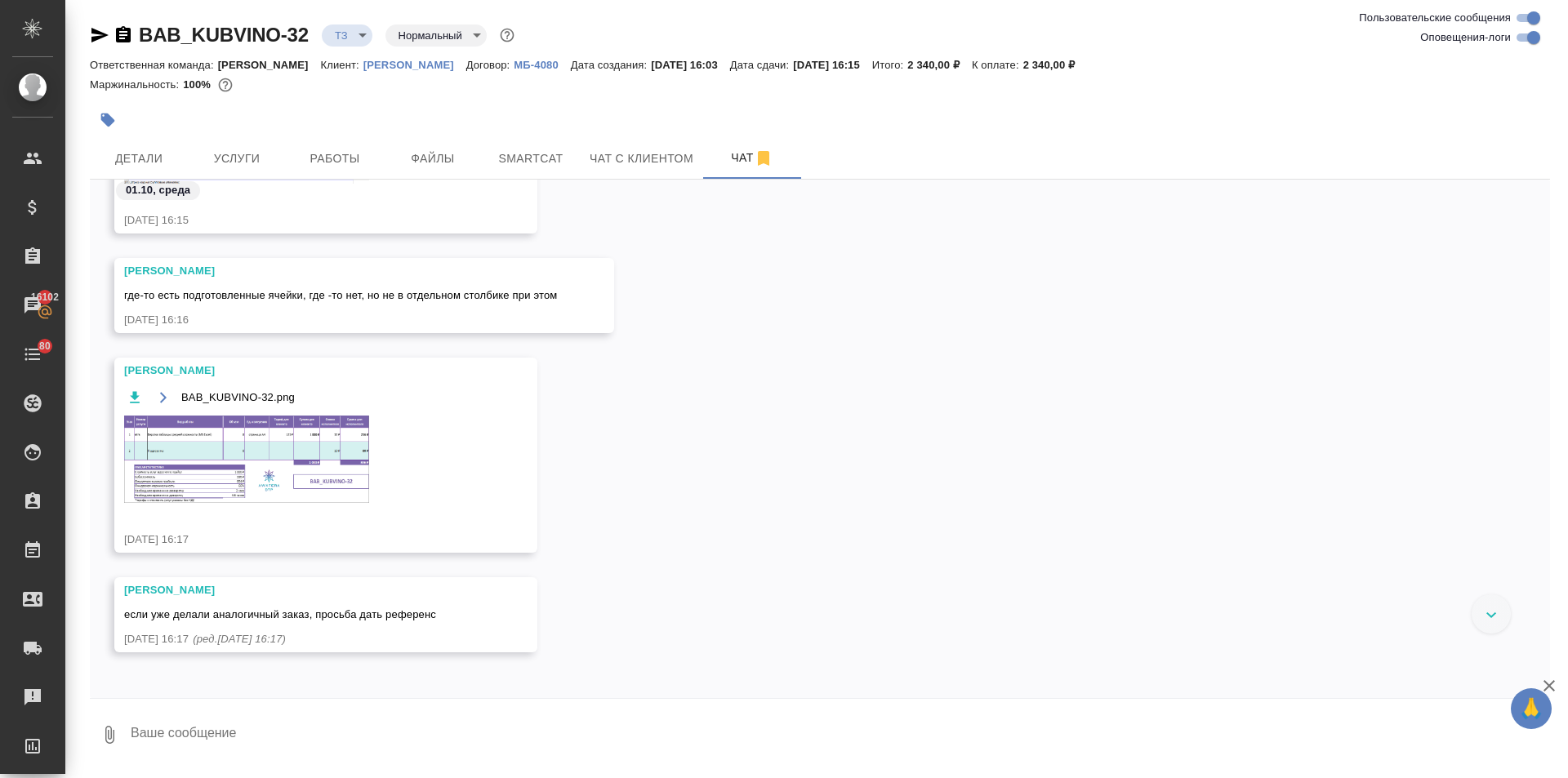
click at [390, 62] on p "Кубань Вино" at bounding box center [415, 65] width 103 height 12
click at [211, 736] on textarea at bounding box center [839, 735] width 1421 height 56
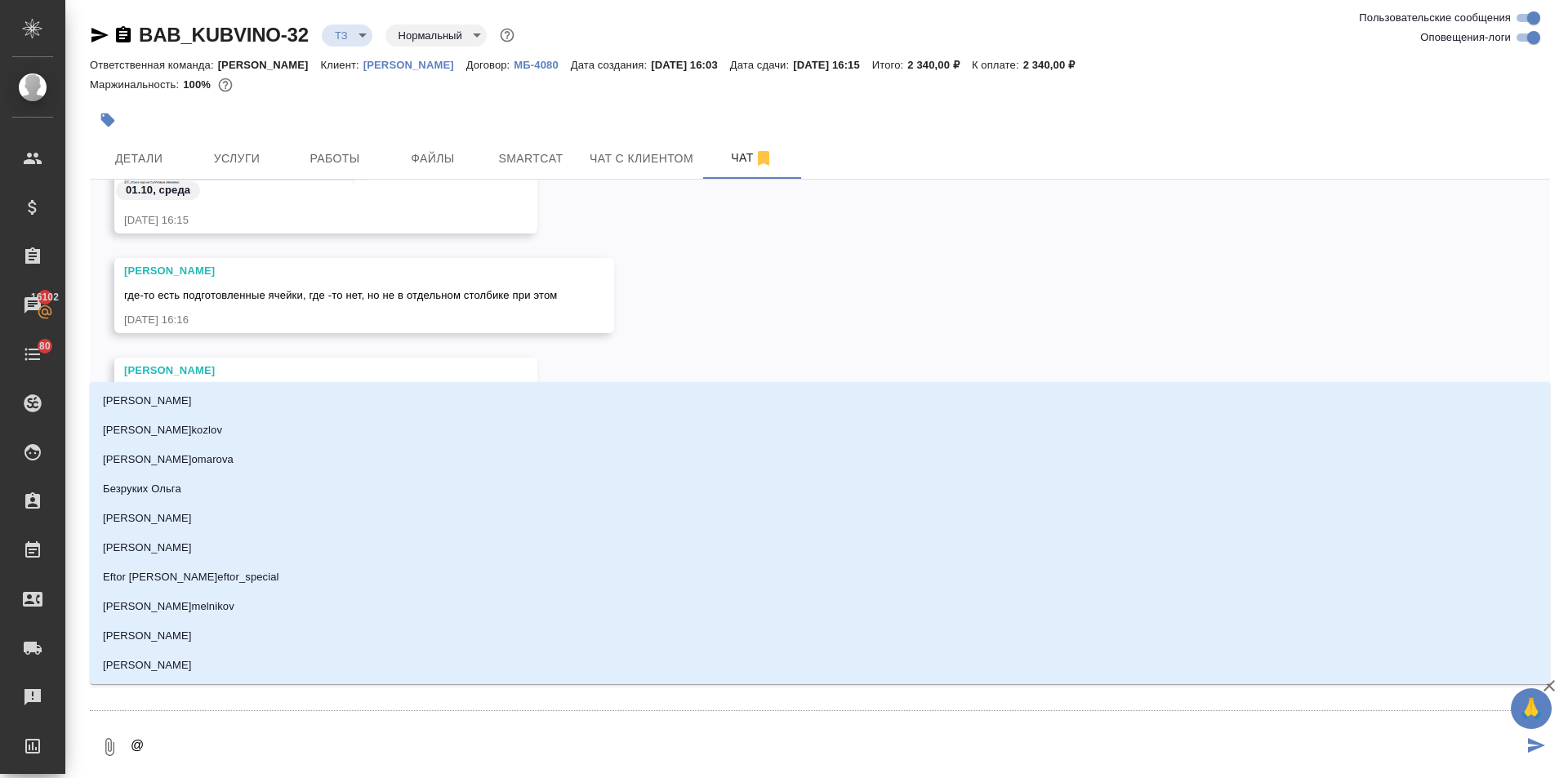
type textarea "@в"
type input "в"
type textarea "@ва"
type input "ва"
type textarea "@вал"
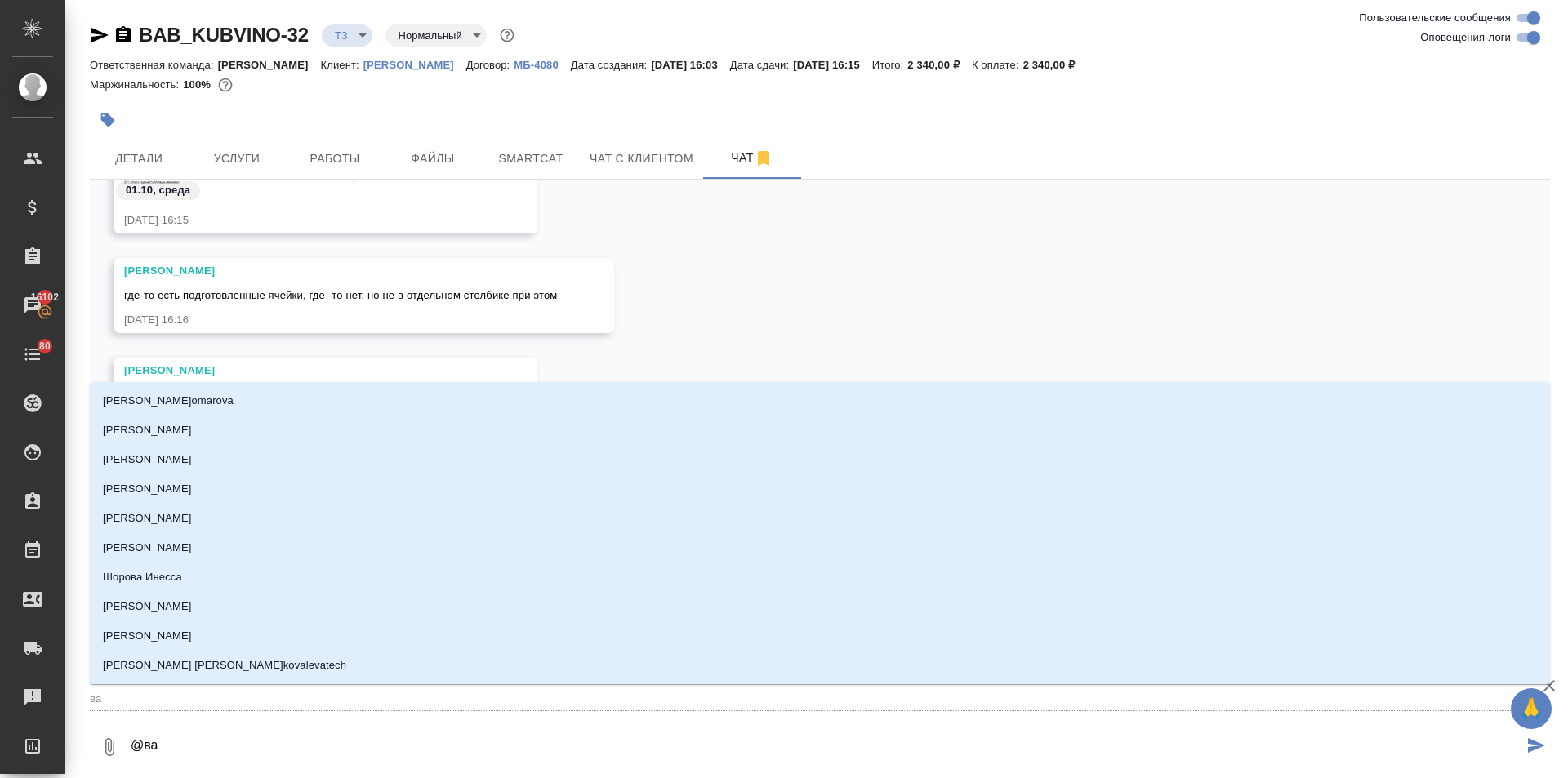
type input "вал"
type textarea "@вале"
type input "вале"
type textarea "@валер"
type input "валер"
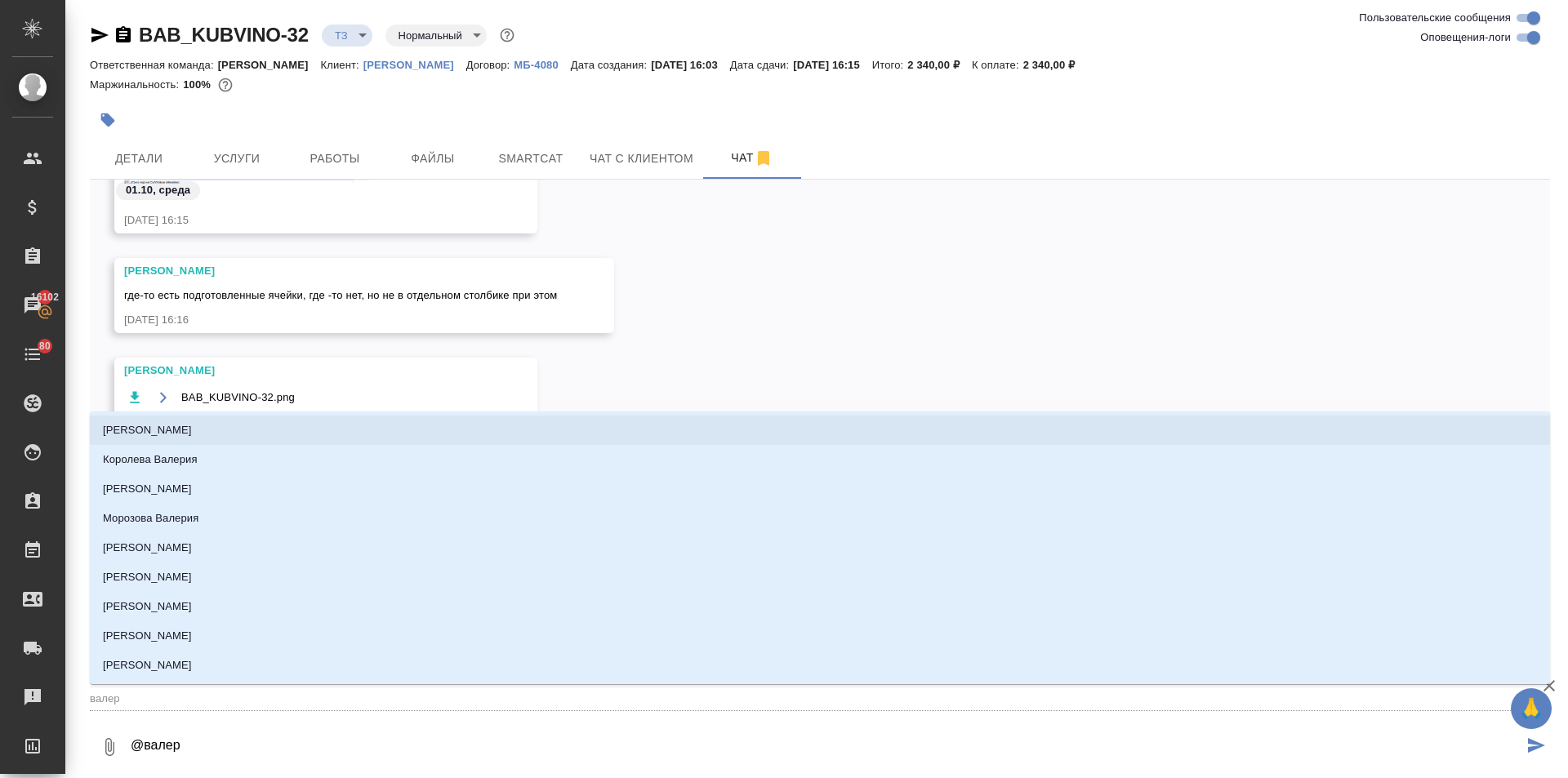
click at [195, 426] on li "Петрова Валерия" at bounding box center [820, 431] width 1460 height 29
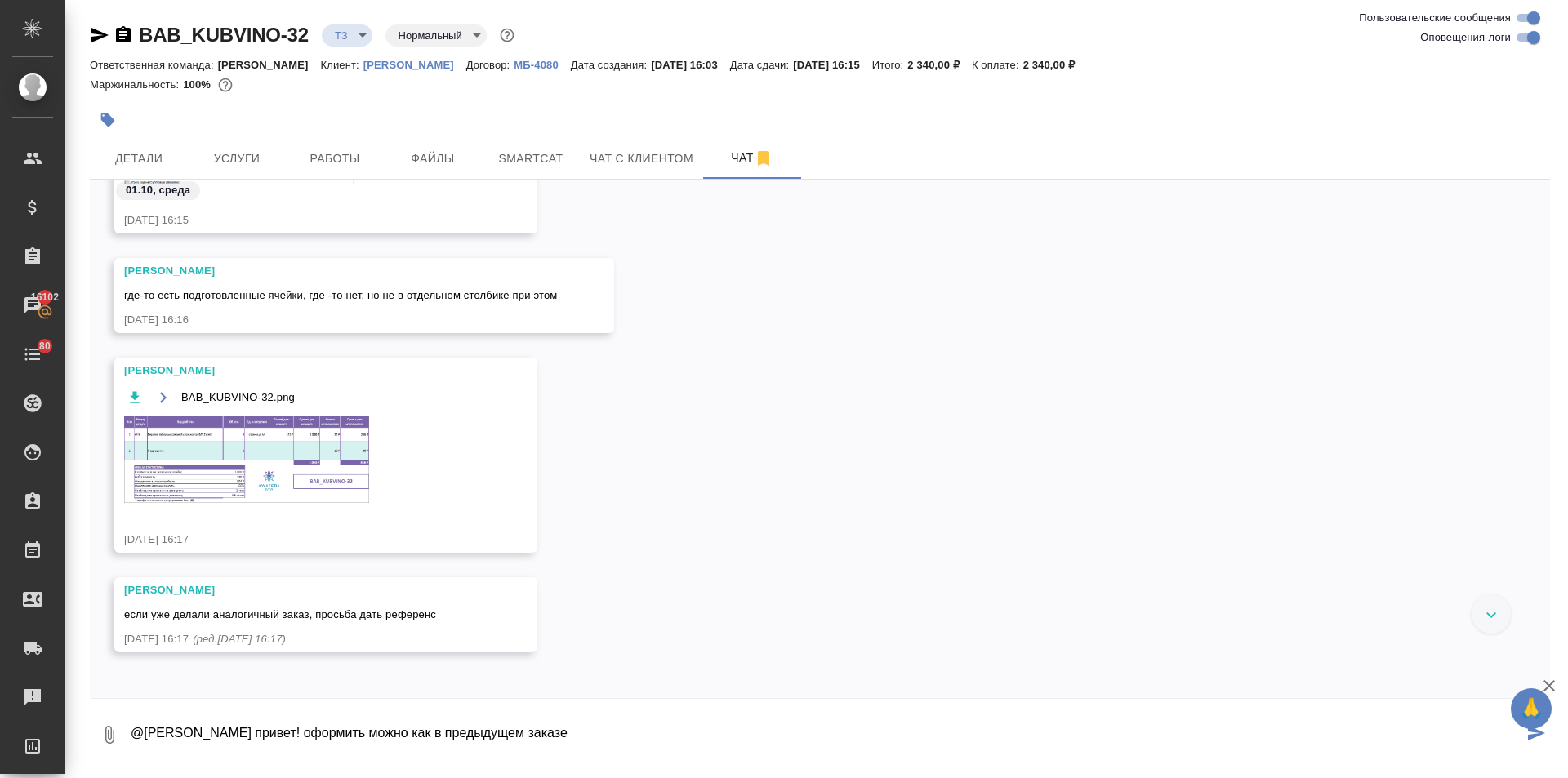
paste textarea "**[BAB_KUBVINO-31](https://tera.awatera.com/Order/68db9ae2e030799b5eca4e93/file…"
type textarea "@Петрова Валерия привет! оформить можно как в предыдущем заказе **[BAB_KUBVINO-…"
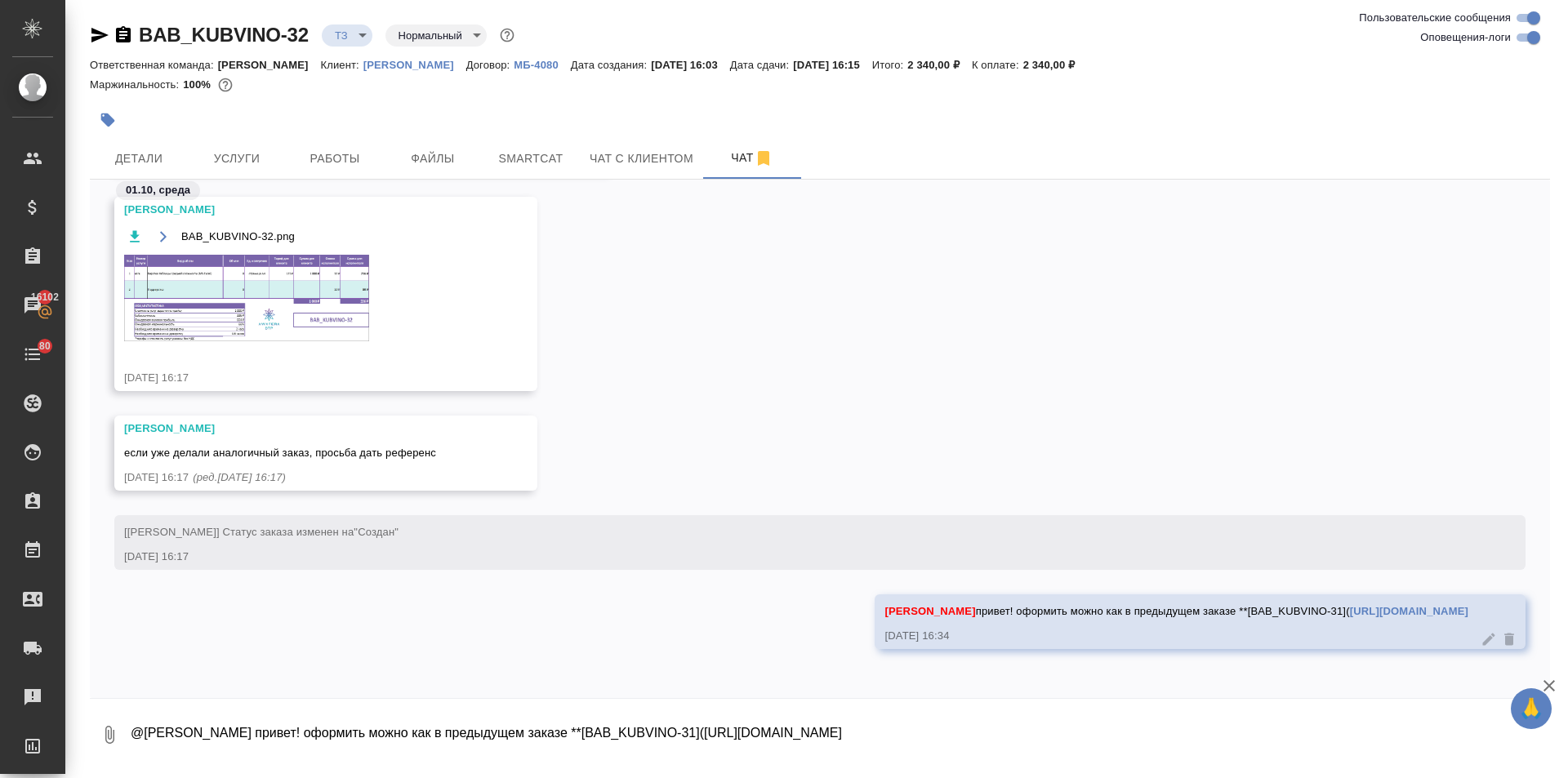
click at [327, 304] on img at bounding box center [246, 298] width 245 height 87
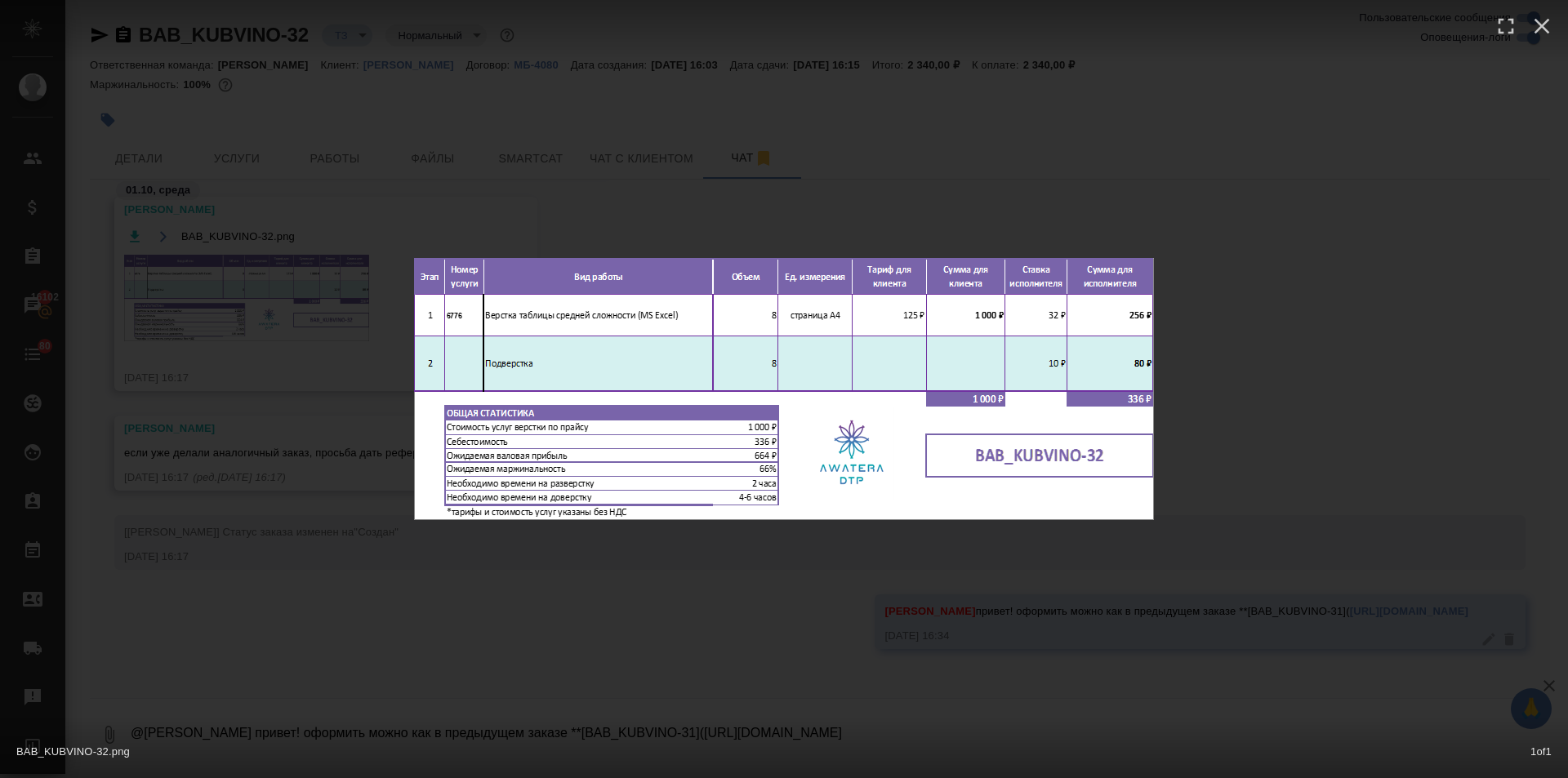
click at [440, 592] on div "BAB_KUBVINO-32.png 1 of 1" at bounding box center [784, 389] width 1568 height 778
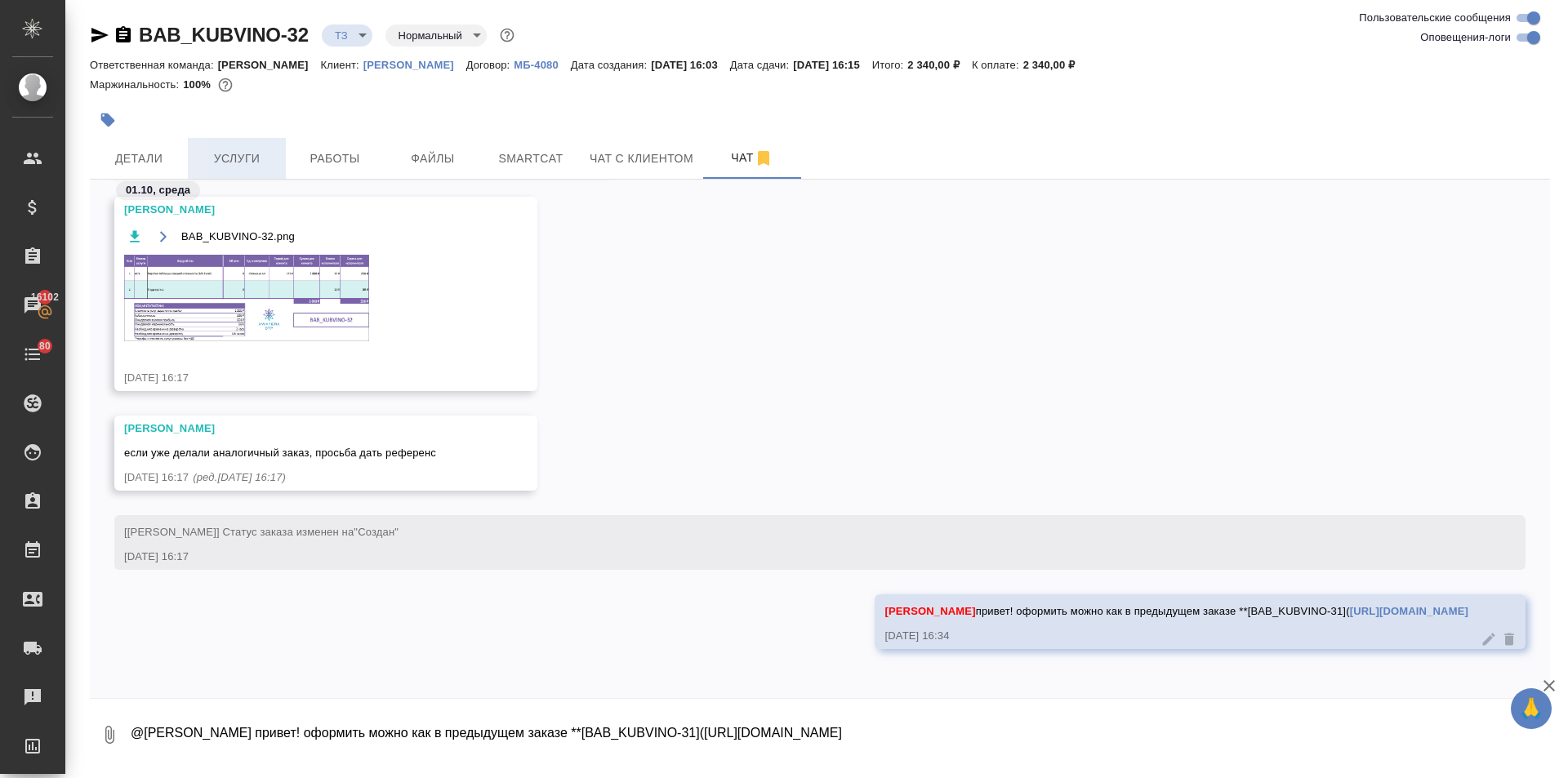
click at [228, 147] on button "Услуги" at bounding box center [237, 159] width 98 height 41
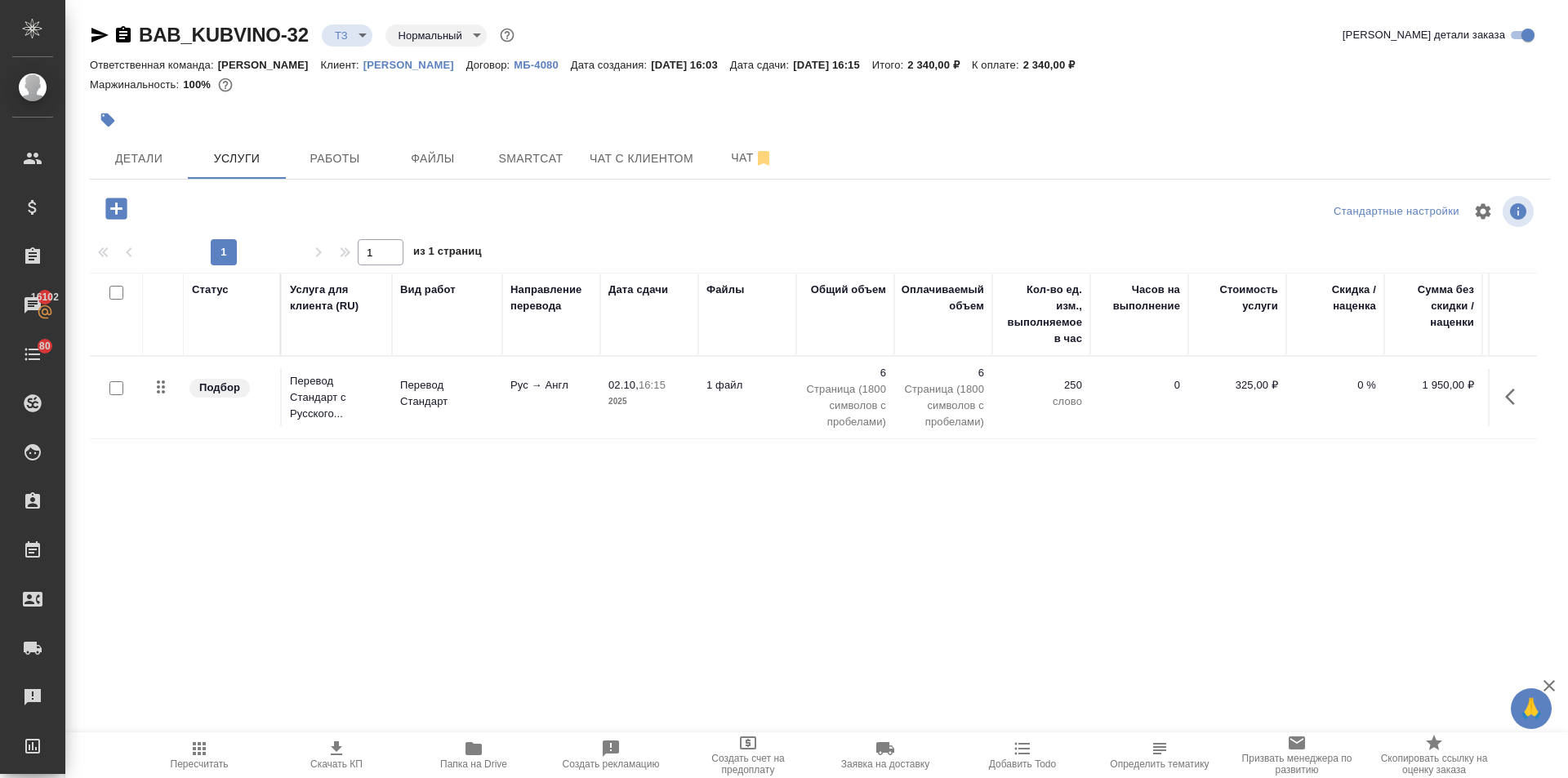
click at [111, 212] on icon "button" at bounding box center [116, 208] width 21 height 21
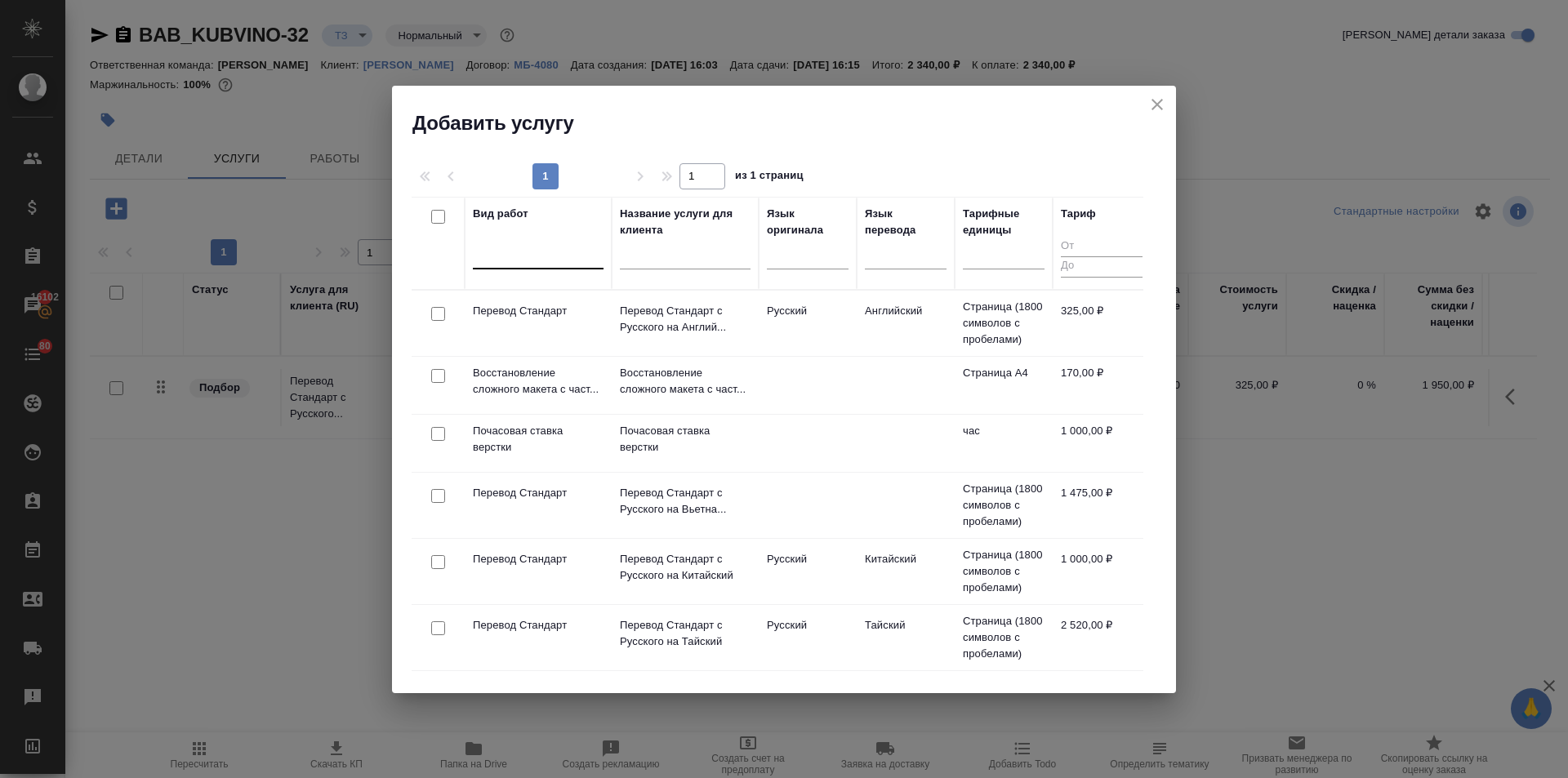
click at [495, 260] on div at bounding box center [538, 252] width 131 height 24
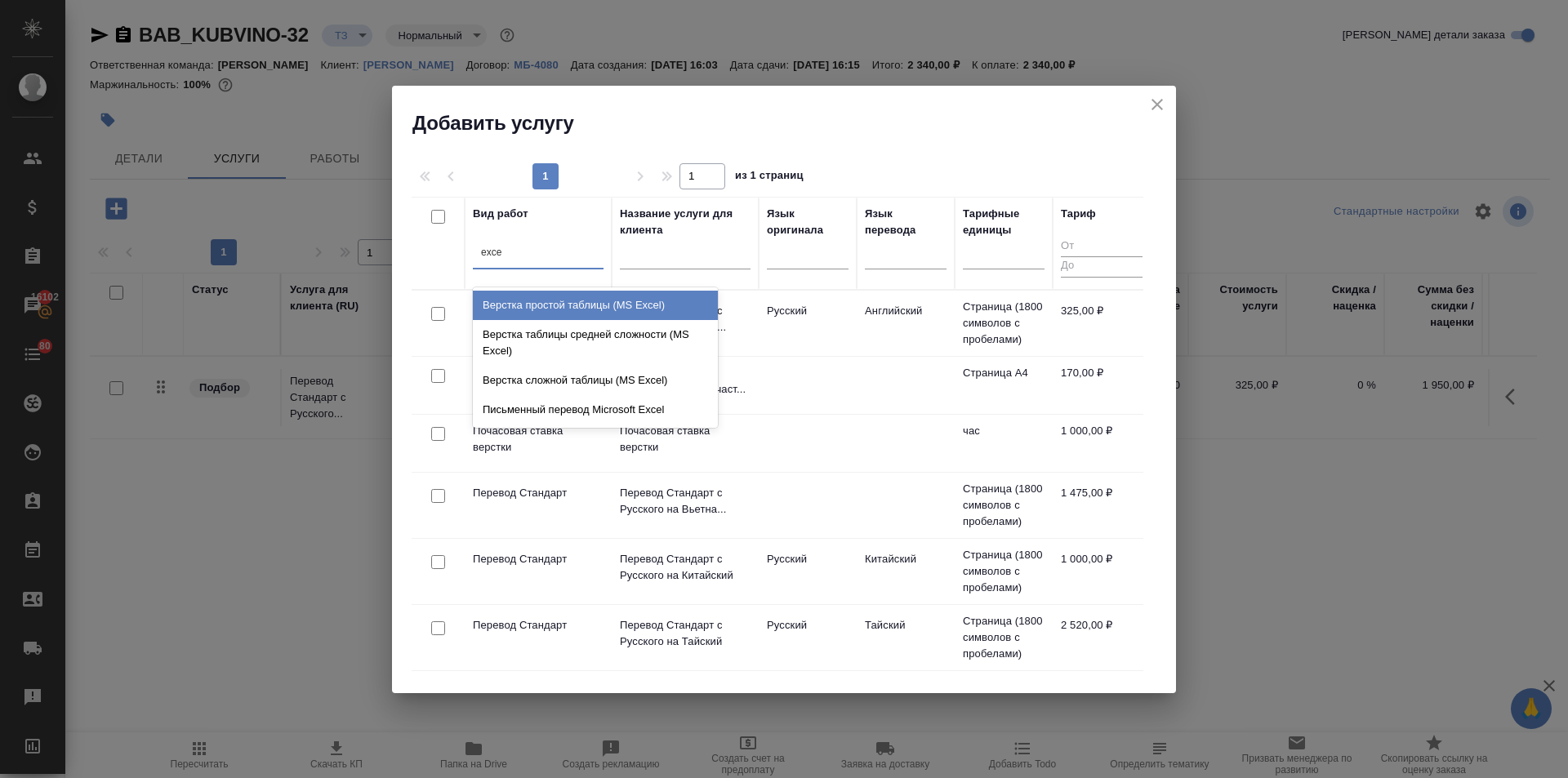
type input "excel"
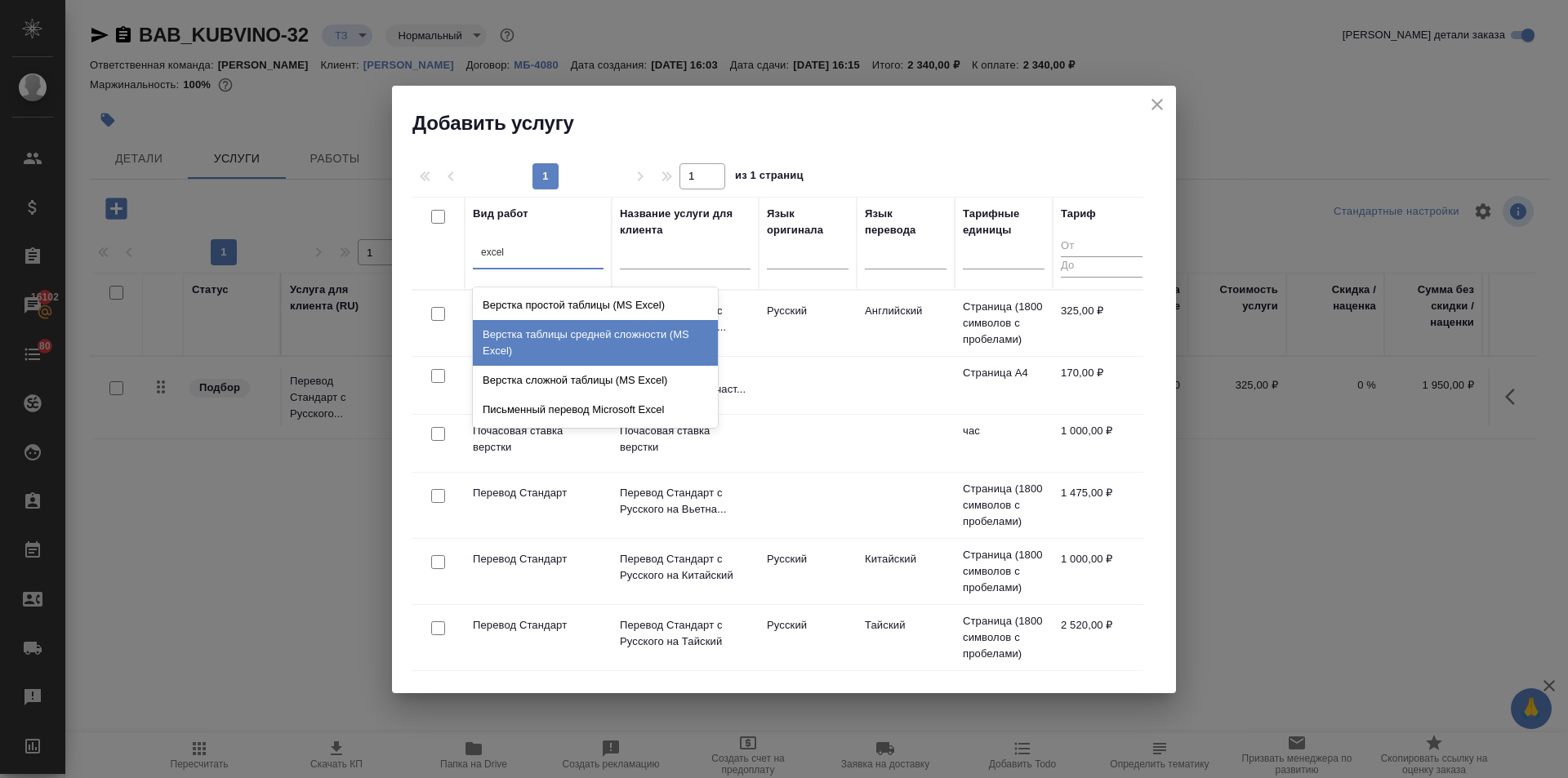
click at [570, 330] on div "Верстка таблицы средней сложности (MS Excel)" at bounding box center [594, 343] width 245 height 46
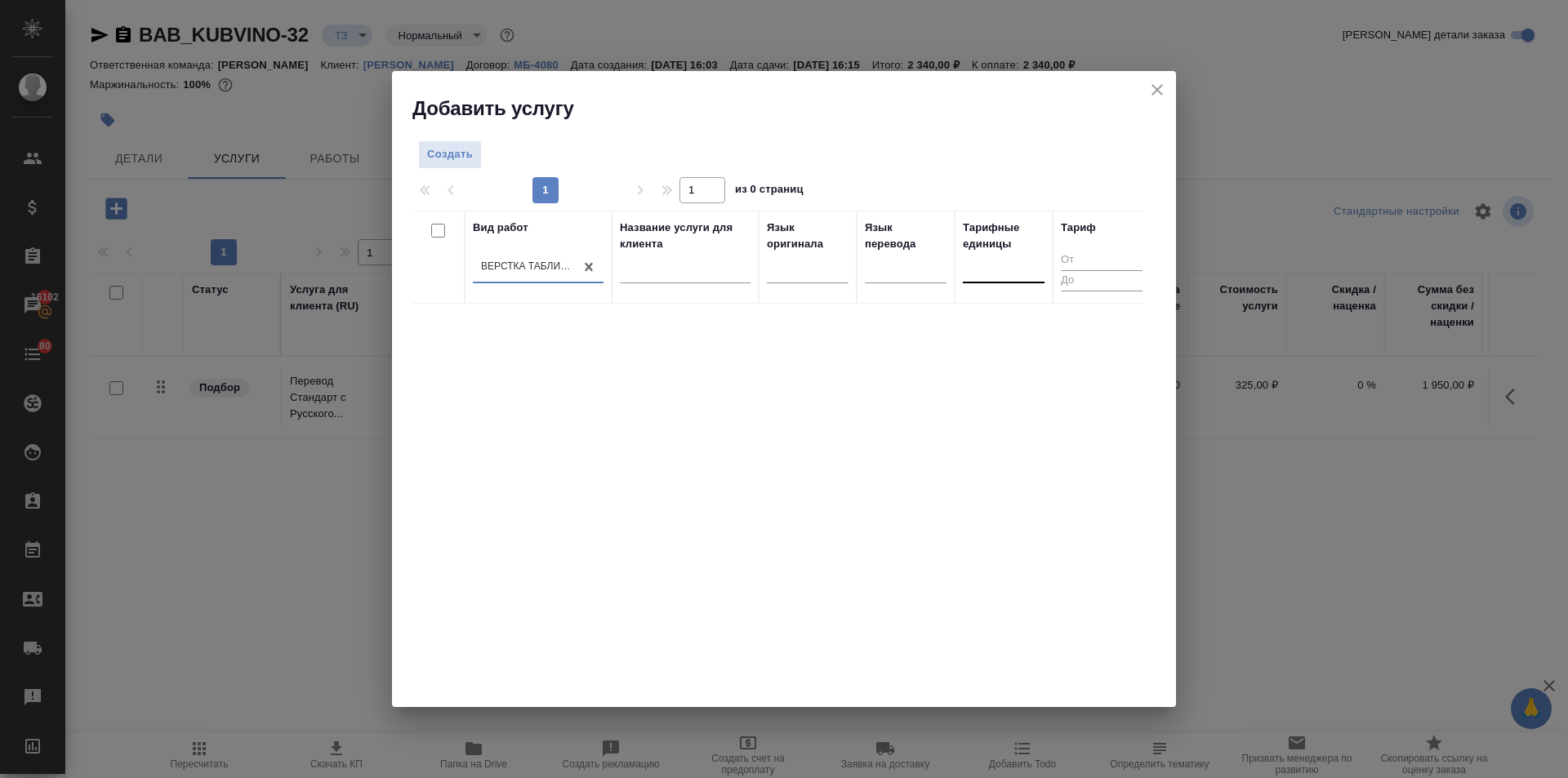
click at [975, 262] on div at bounding box center [1004, 266] width 82 height 24
type input "c"
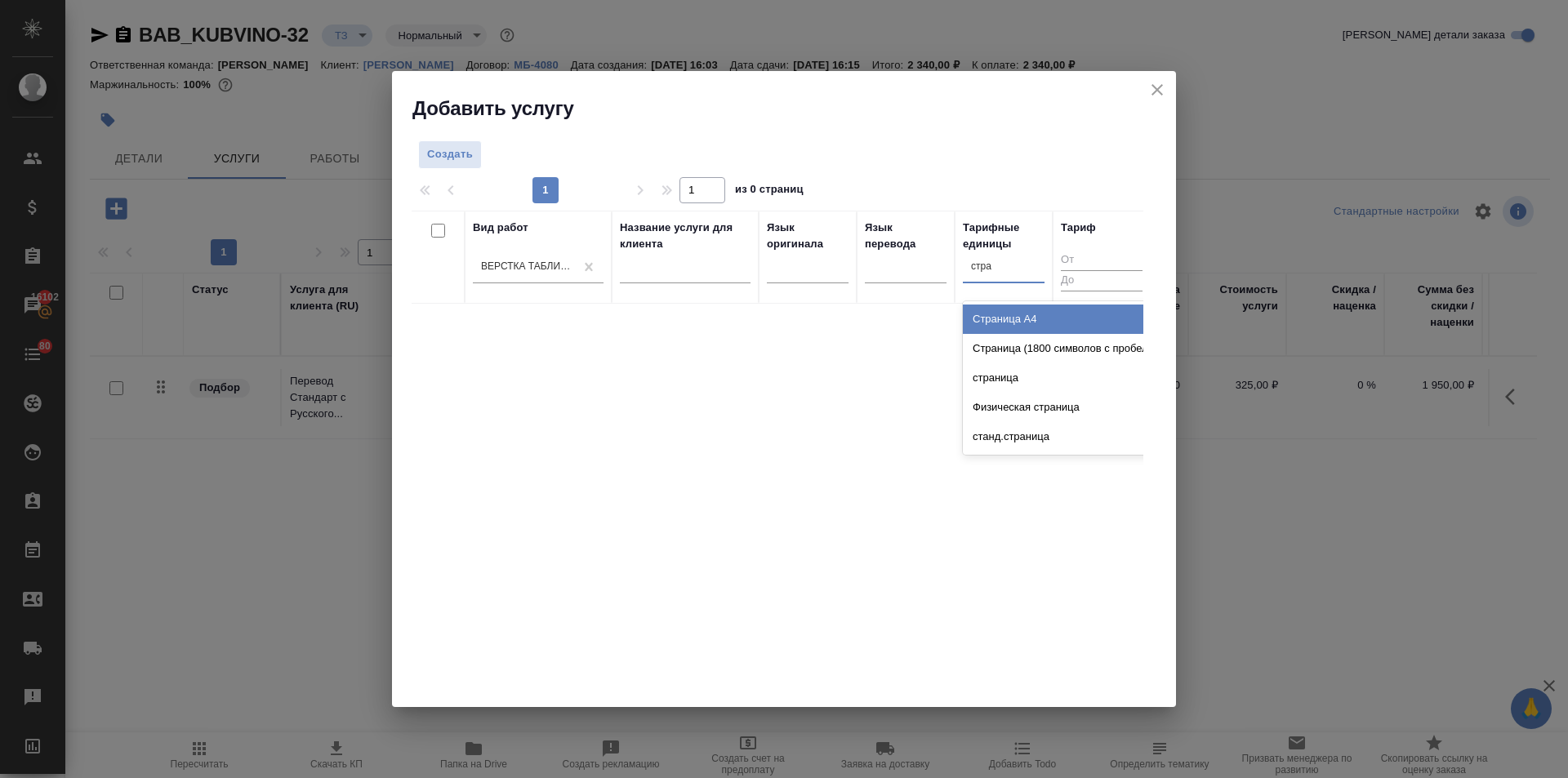
type input "стран"
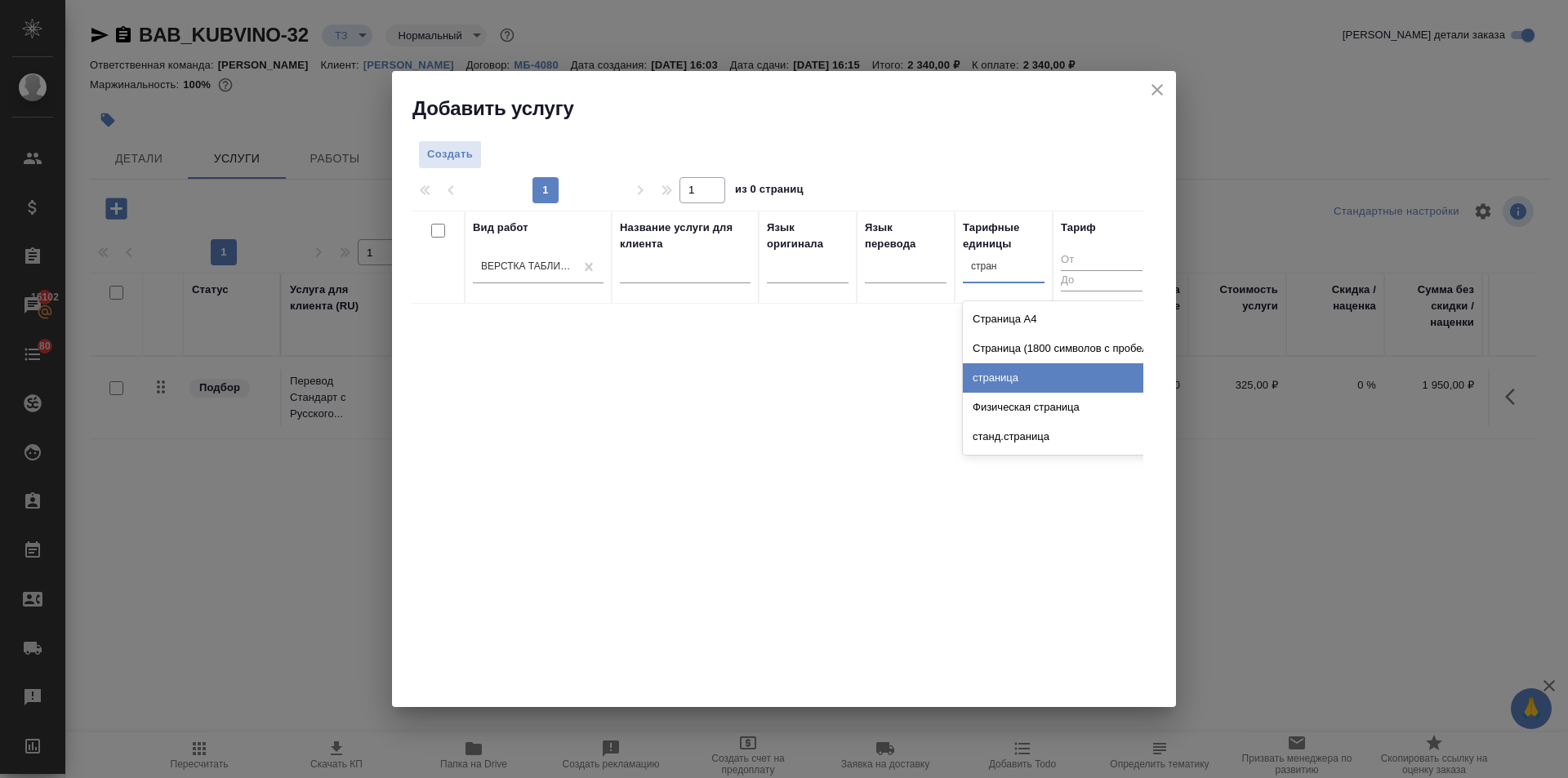
click at [1013, 368] on div "страница" at bounding box center [1085, 378] width 245 height 29
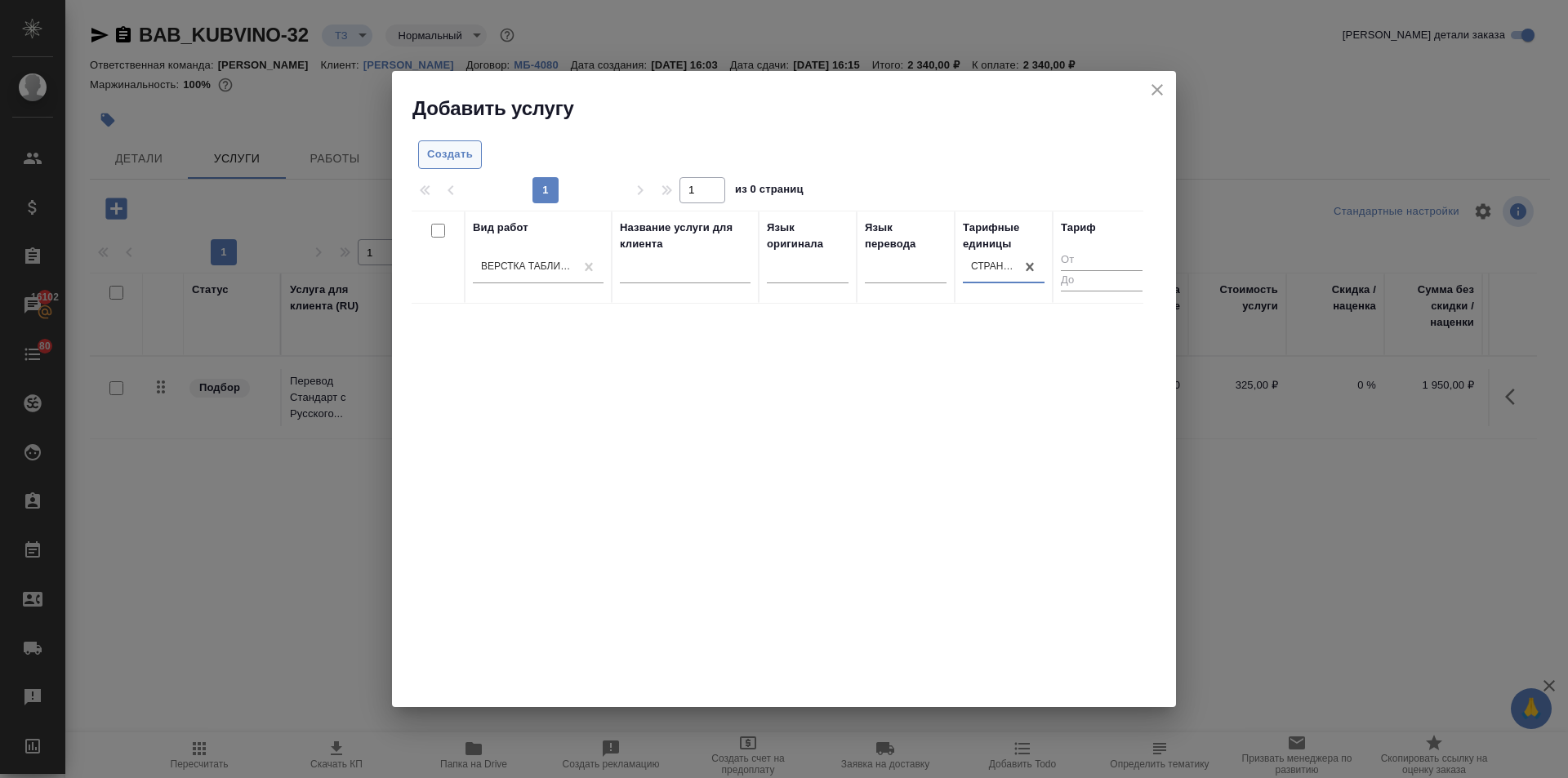
click at [440, 155] on span "Создать" at bounding box center [450, 155] width 46 height 19
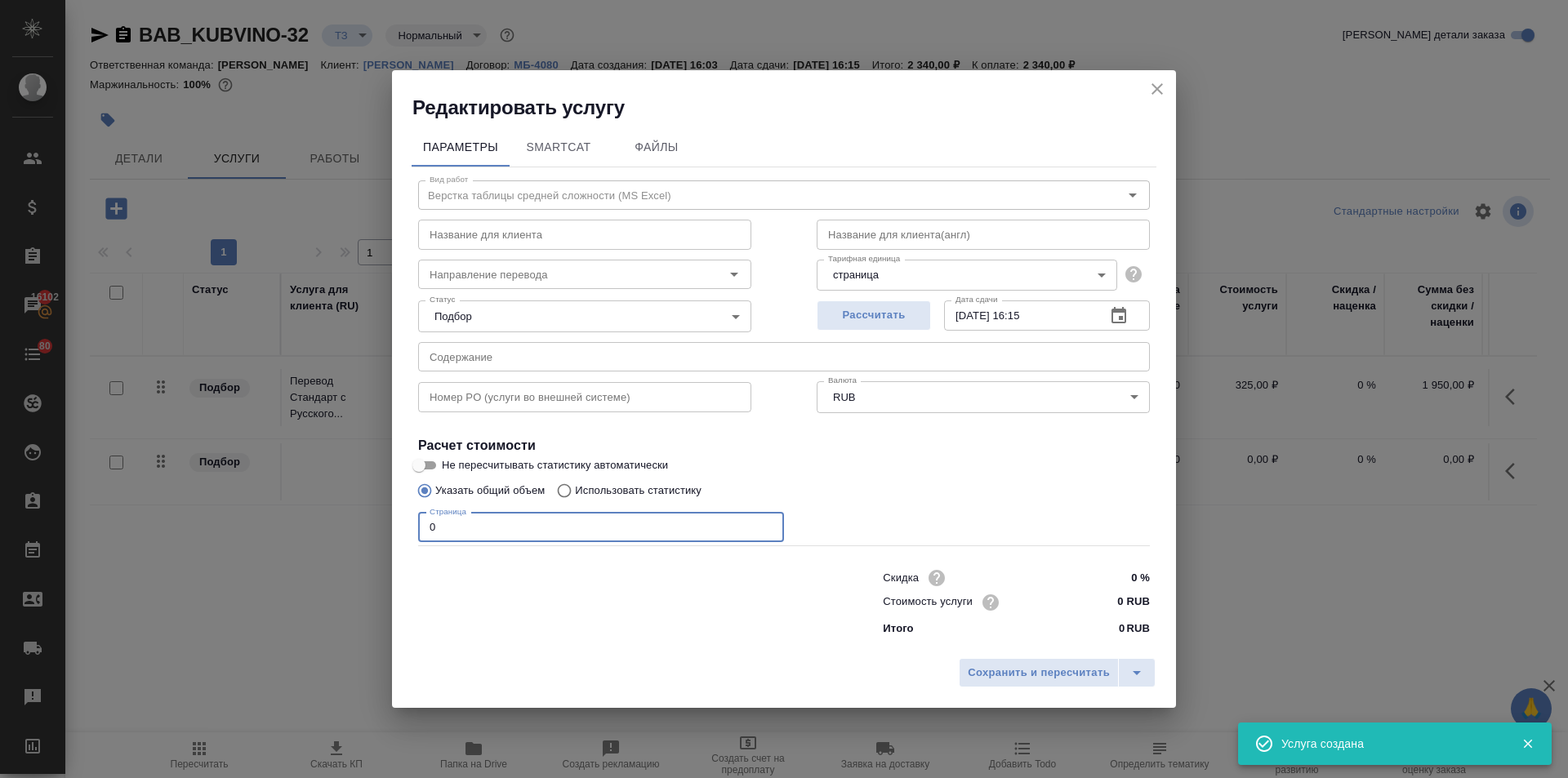
drag, startPoint x: 466, startPoint y: 518, endPoint x: 409, endPoint y: 518, distance: 57.0
click at [409, 518] on div "Параметры SmartCat Файлы Вид работ Верстка таблицы средней сложности (MS Excel)…" at bounding box center [784, 386] width 784 height 529
type input "8"
drag, startPoint x: 1125, startPoint y: 600, endPoint x: 1114, endPoint y: 596, distance: 11.7
click at [1114, 596] on input "0 RUB" at bounding box center [1118, 602] width 60 height 24
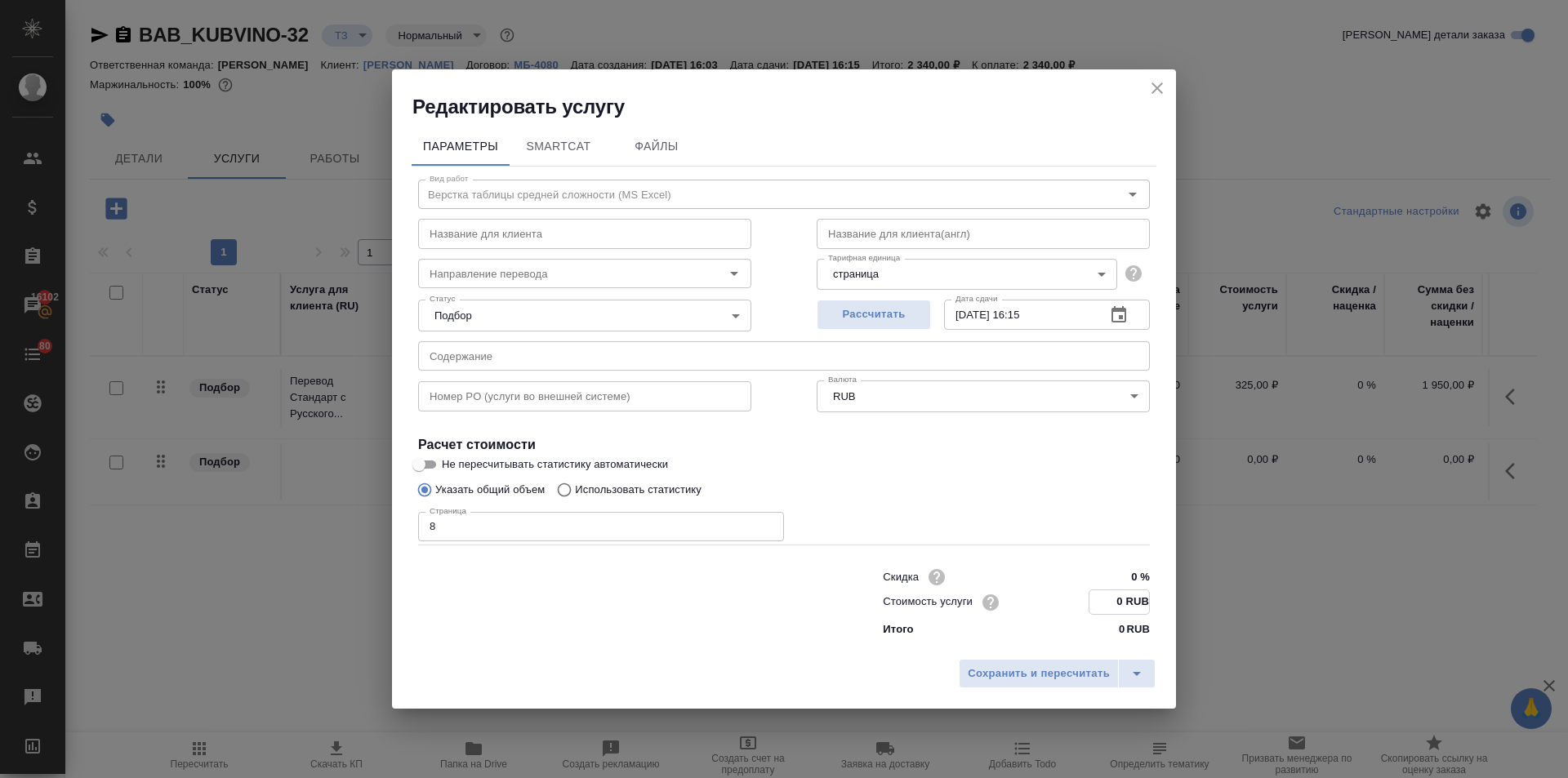
drag, startPoint x: 1123, startPoint y: 602, endPoint x: 1109, endPoint y: 599, distance: 14.3
click at [1109, 599] on input "0 RUB" at bounding box center [1118, 602] width 60 height 24
type input "65 RUB"
click at [1070, 679] on span "Сохранить и пересчитать" at bounding box center [1039, 673] width 142 height 19
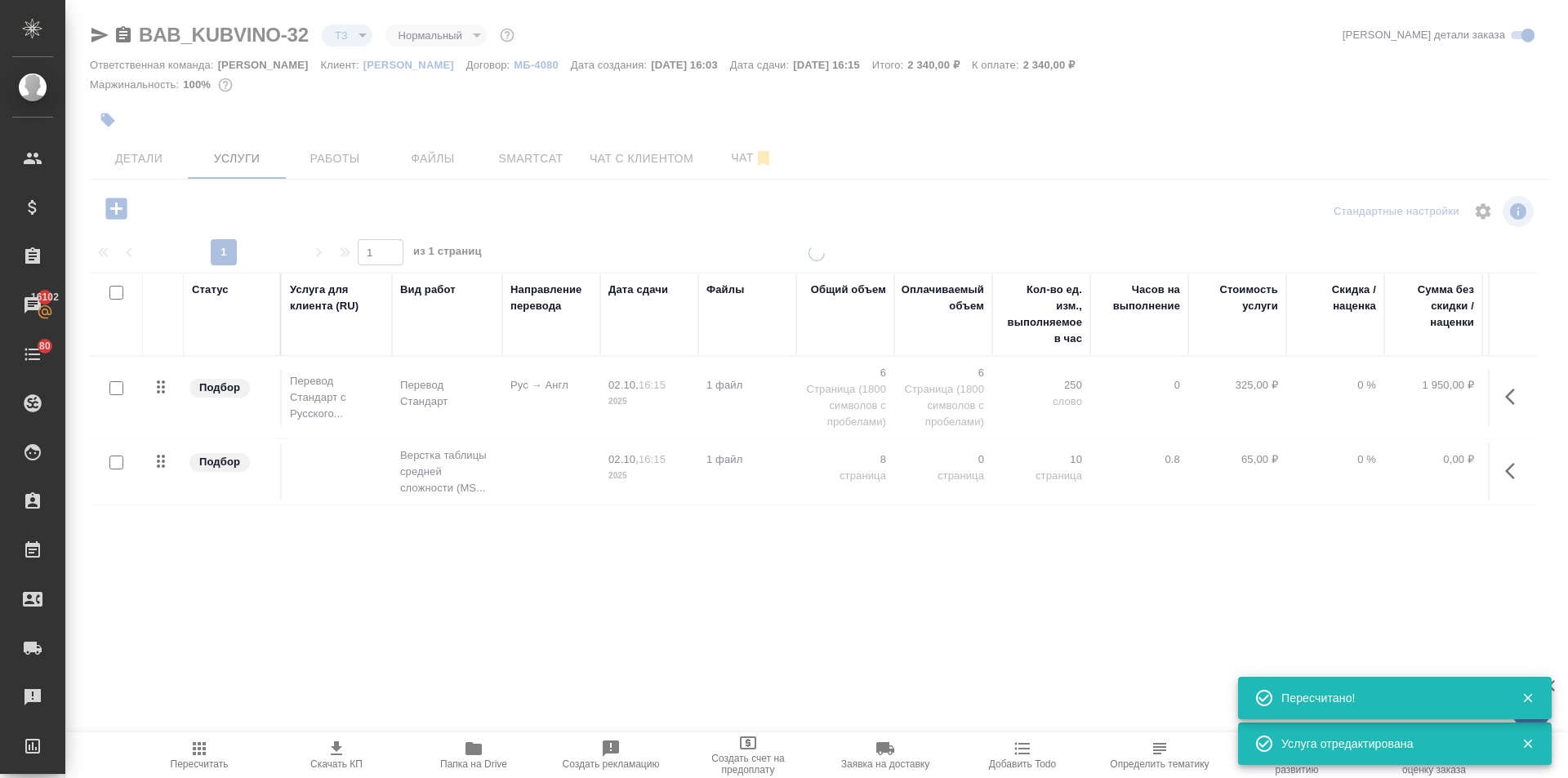
type input "new"
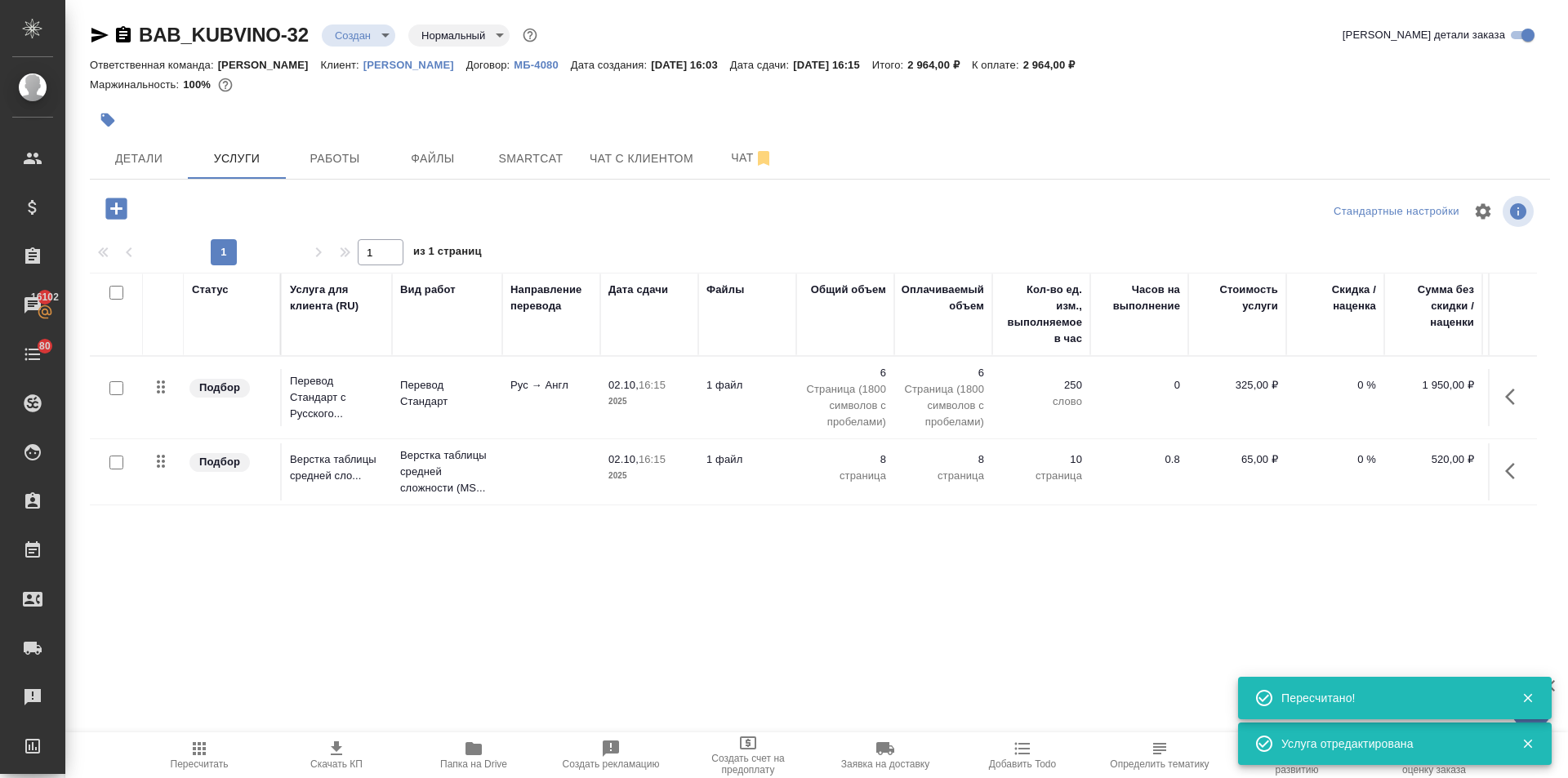
click at [395, 63] on p "[PERSON_NAME]" at bounding box center [415, 65] width 103 height 12
click at [336, 755] on icon "button" at bounding box center [337, 749] width 11 height 14
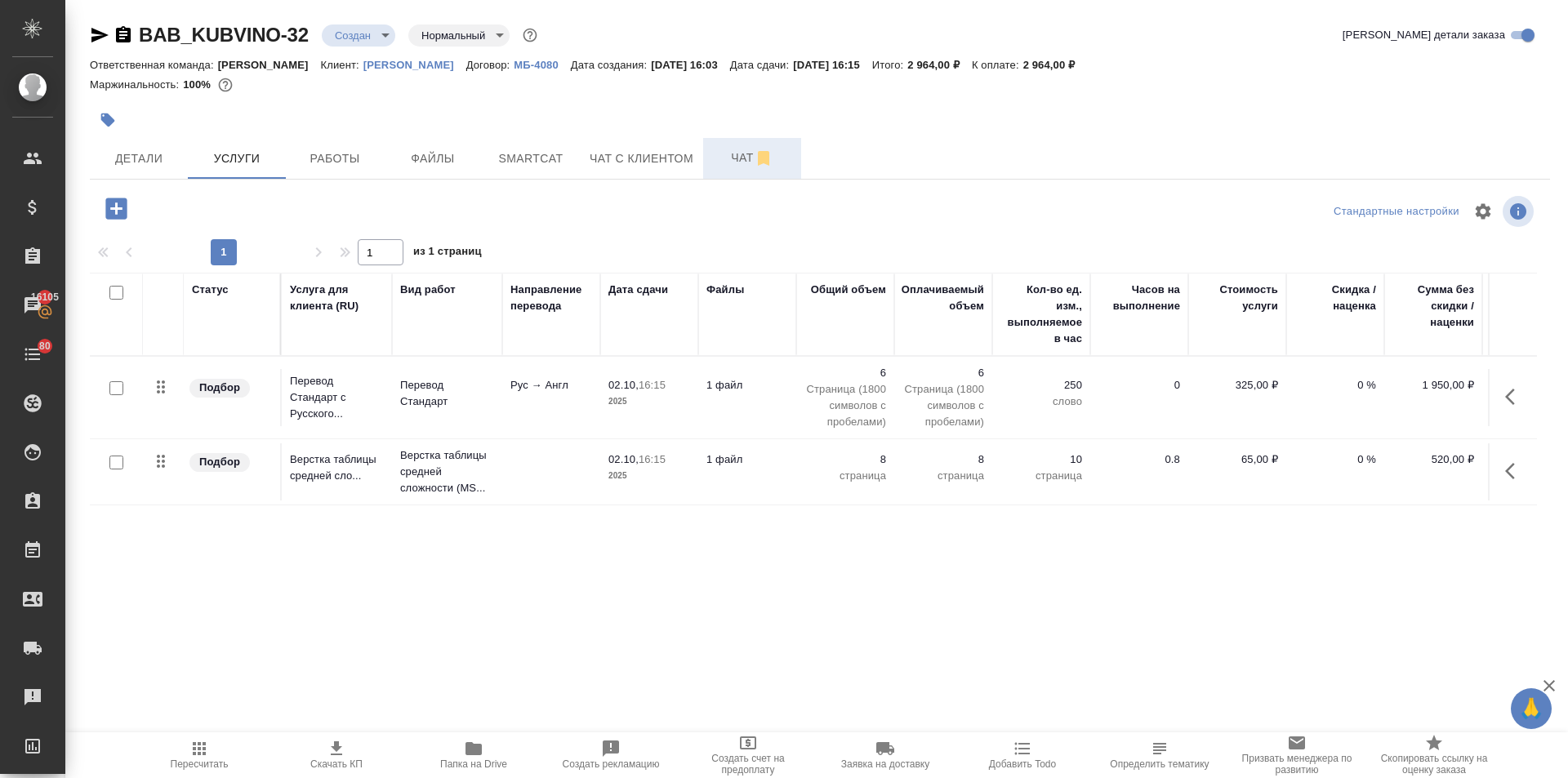
click at [706, 156] on button "Чат" at bounding box center [752, 159] width 98 height 41
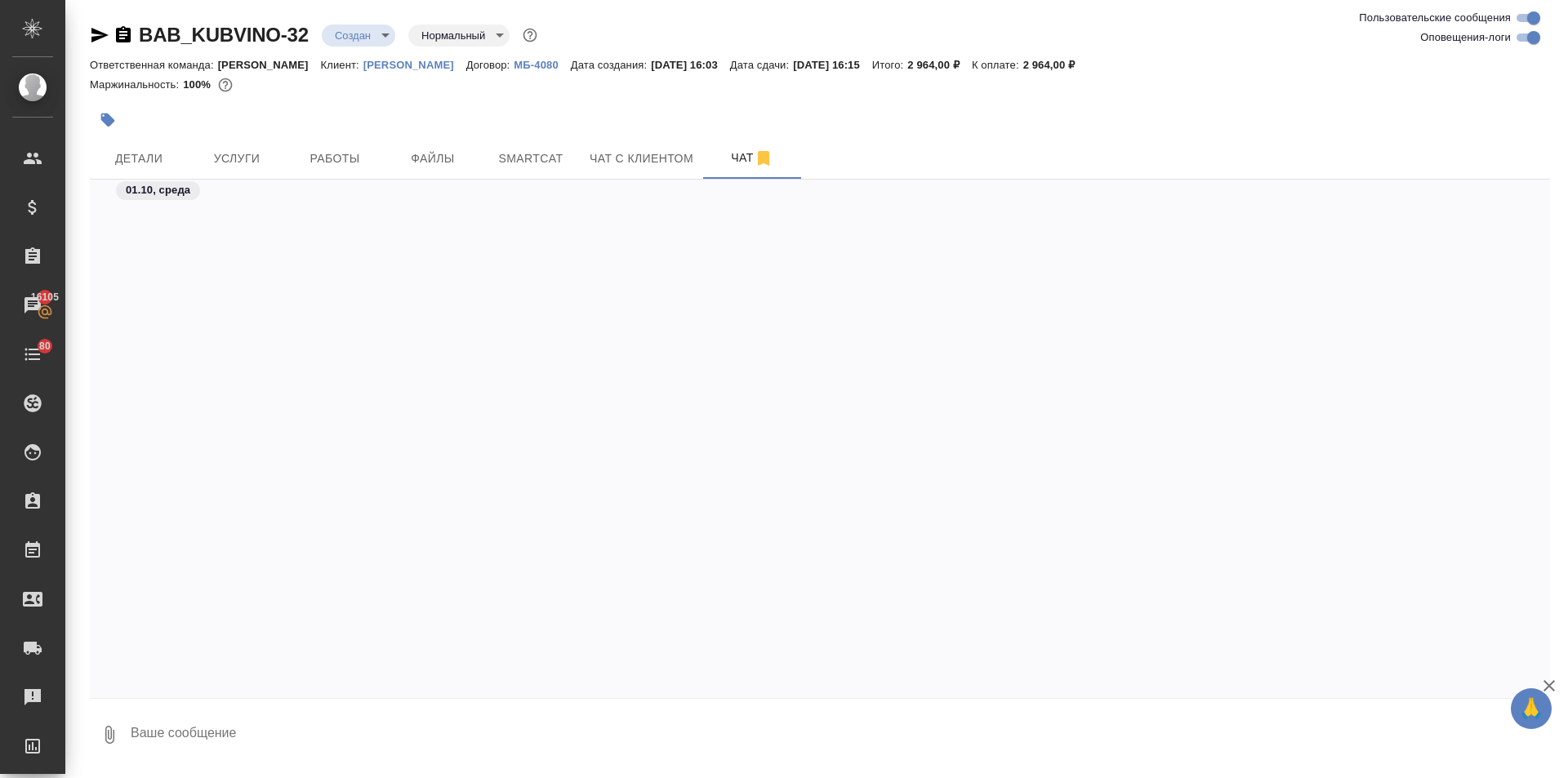
scroll to position [846, 0]
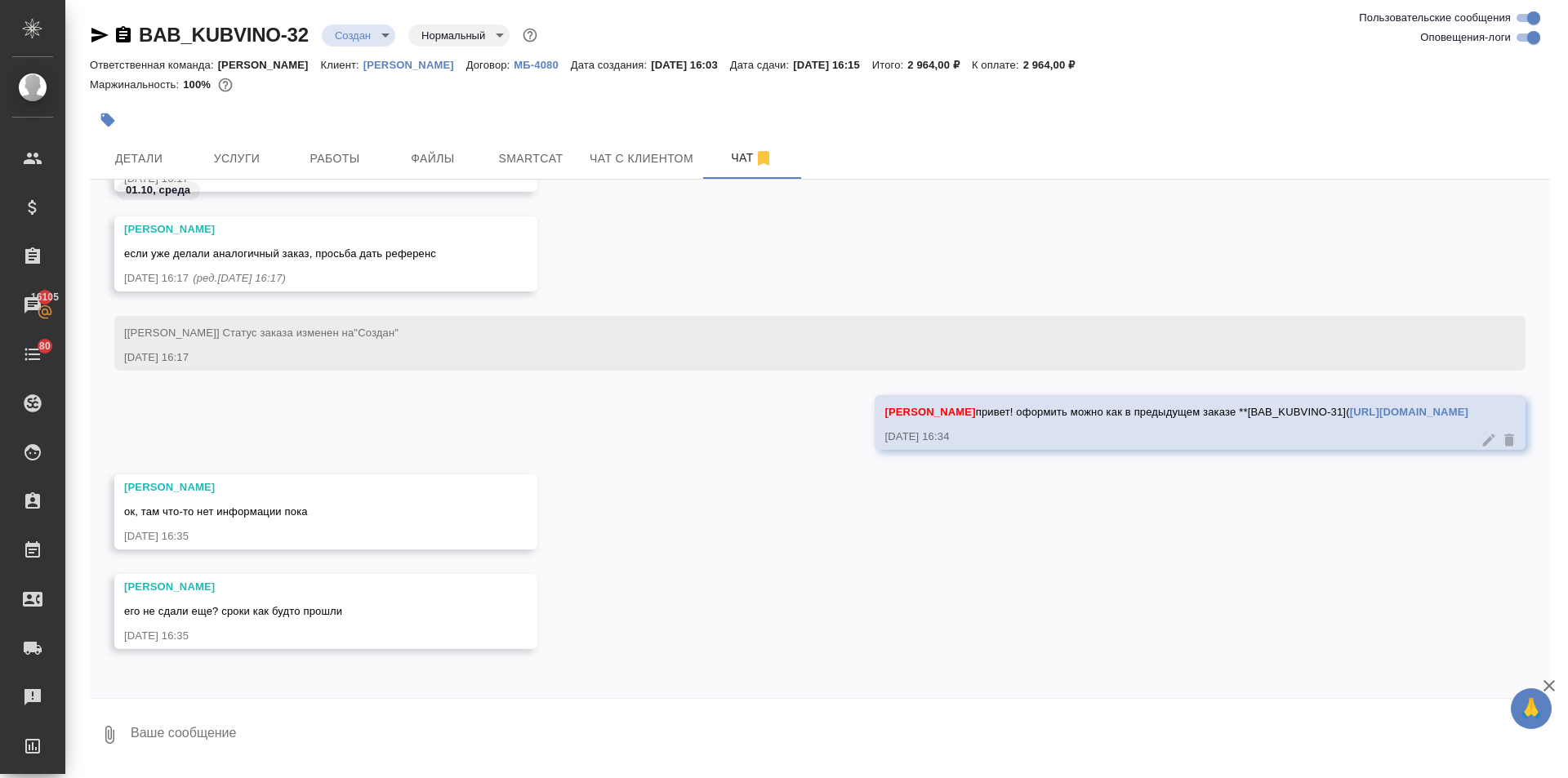
click at [369, 70] on p "[PERSON_NAME]" at bounding box center [415, 65] width 103 height 12
click at [222, 735] on textarea at bounding box center [839, 735] width 1421 height 56
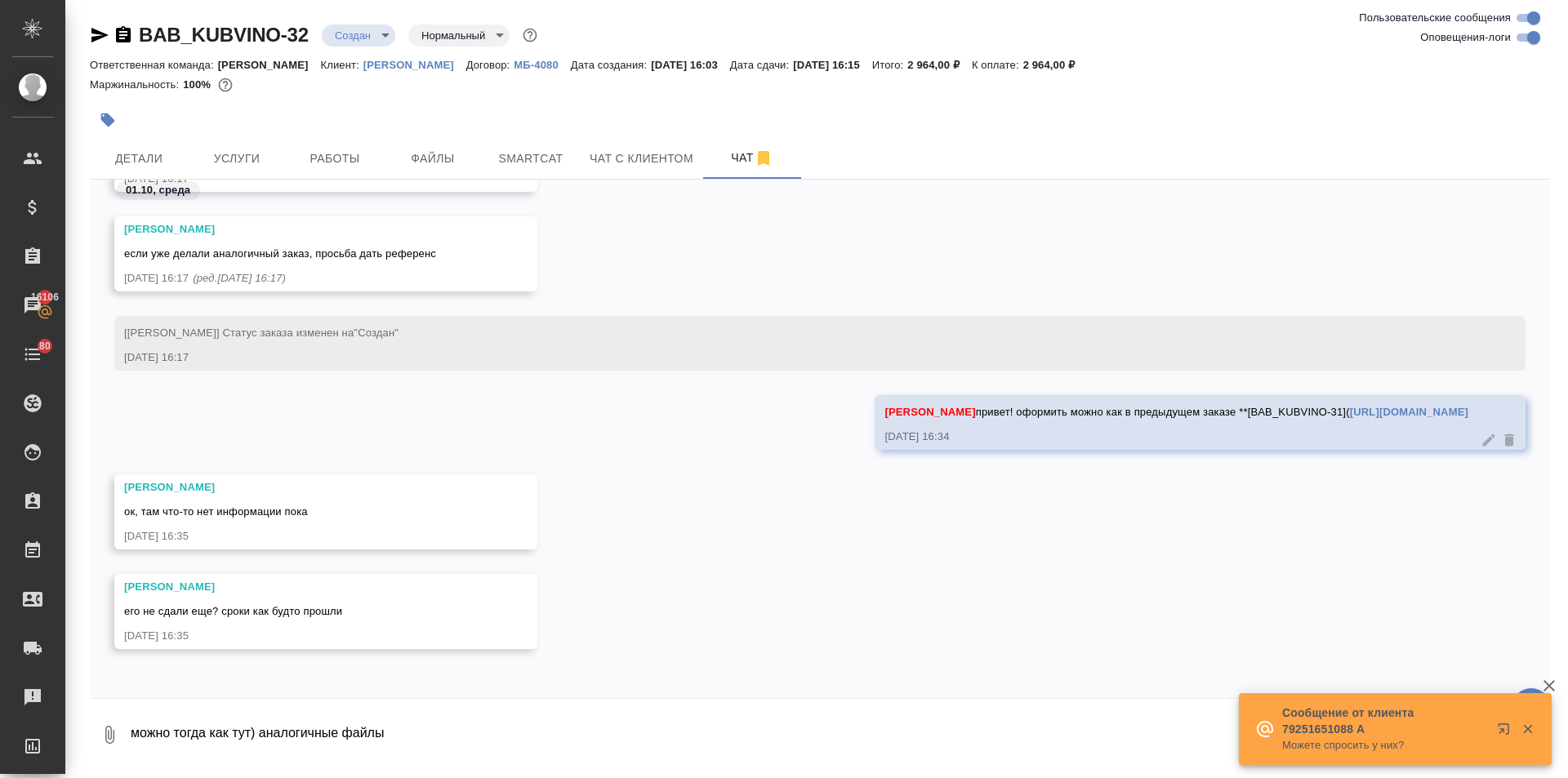
paste textarea "**[BAB_KUBVINO-30](https://tera.awatera.com/Order/68cbc2275d9582c873fe782d/file…"
type textarea "можно тогда как тут) аналогичные файлы **[BAB_KUBVINO-30](https://tera.awatera.…"
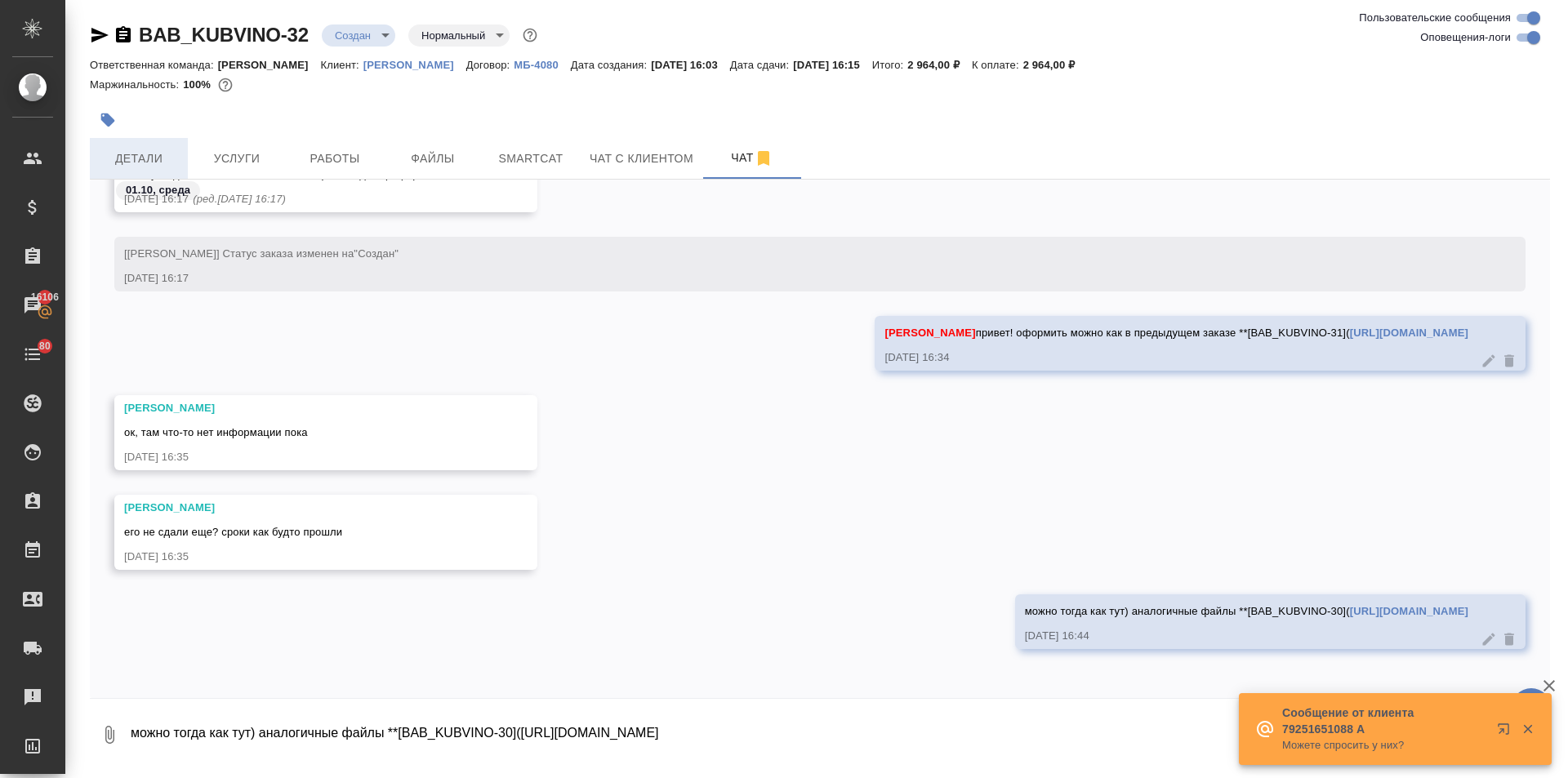
click at [158, 161] on span "Детали" at bounding box center [139, 159] width 79 height 20
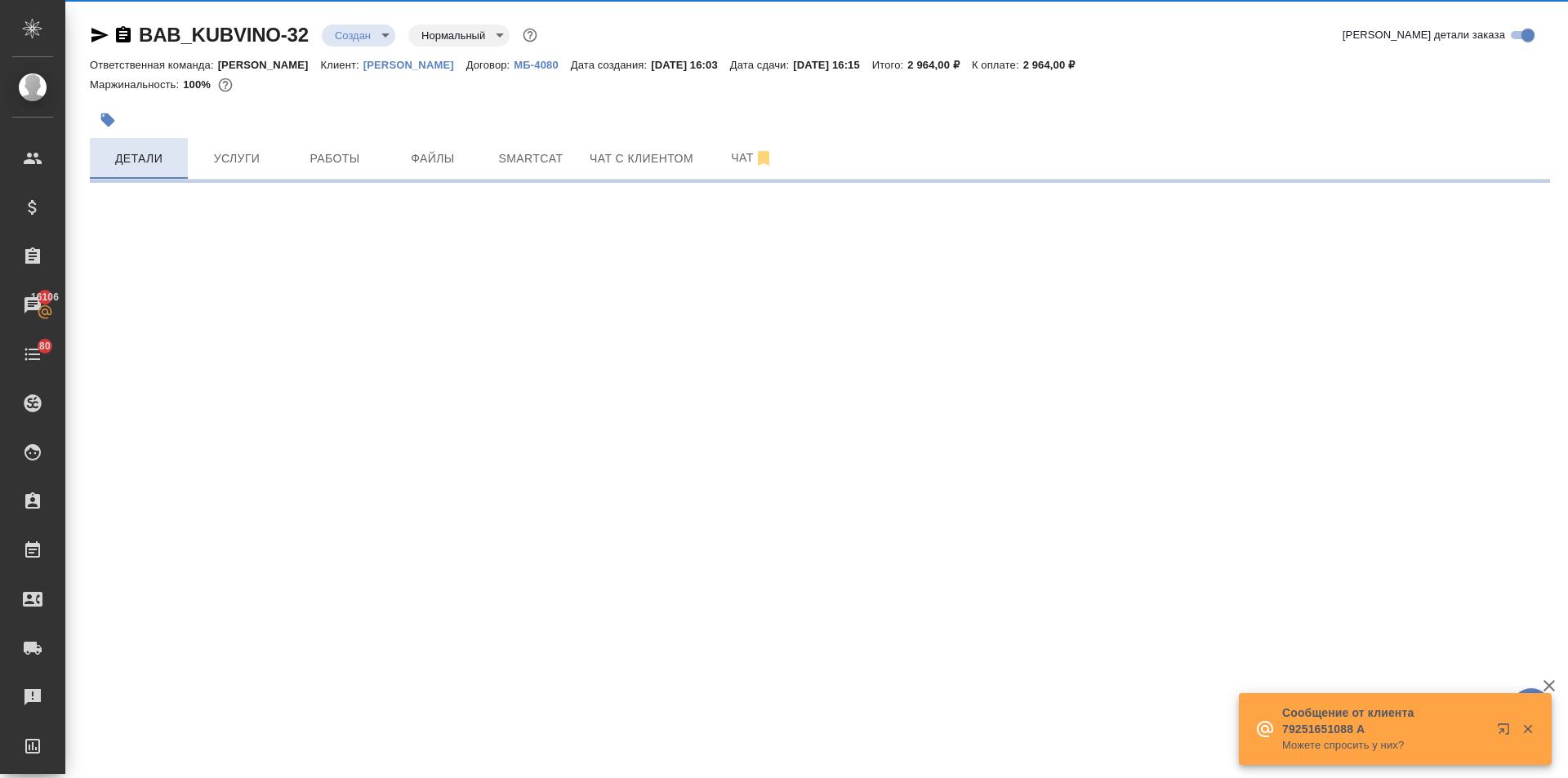
select select "RU"
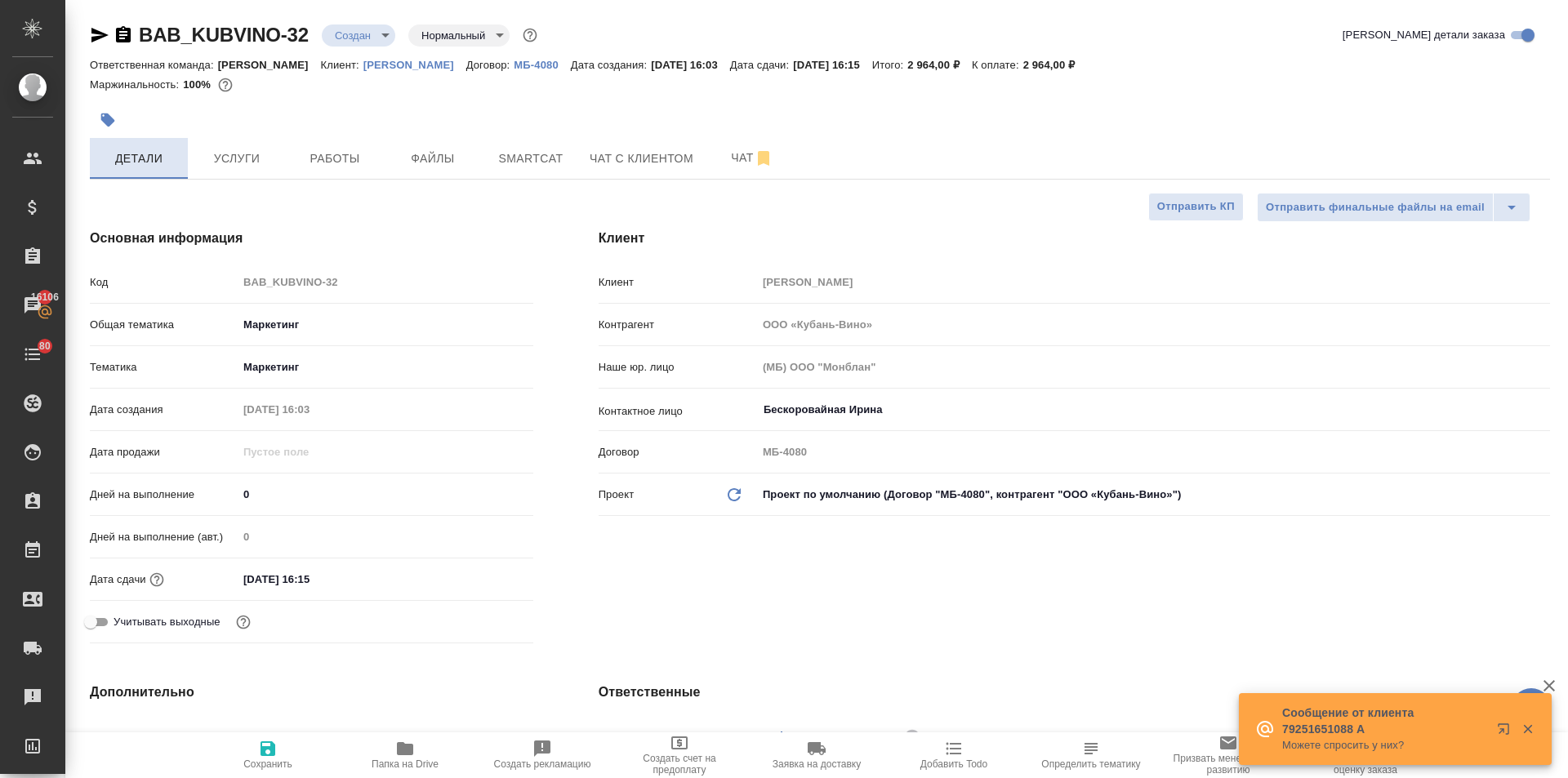
type textarea "x"
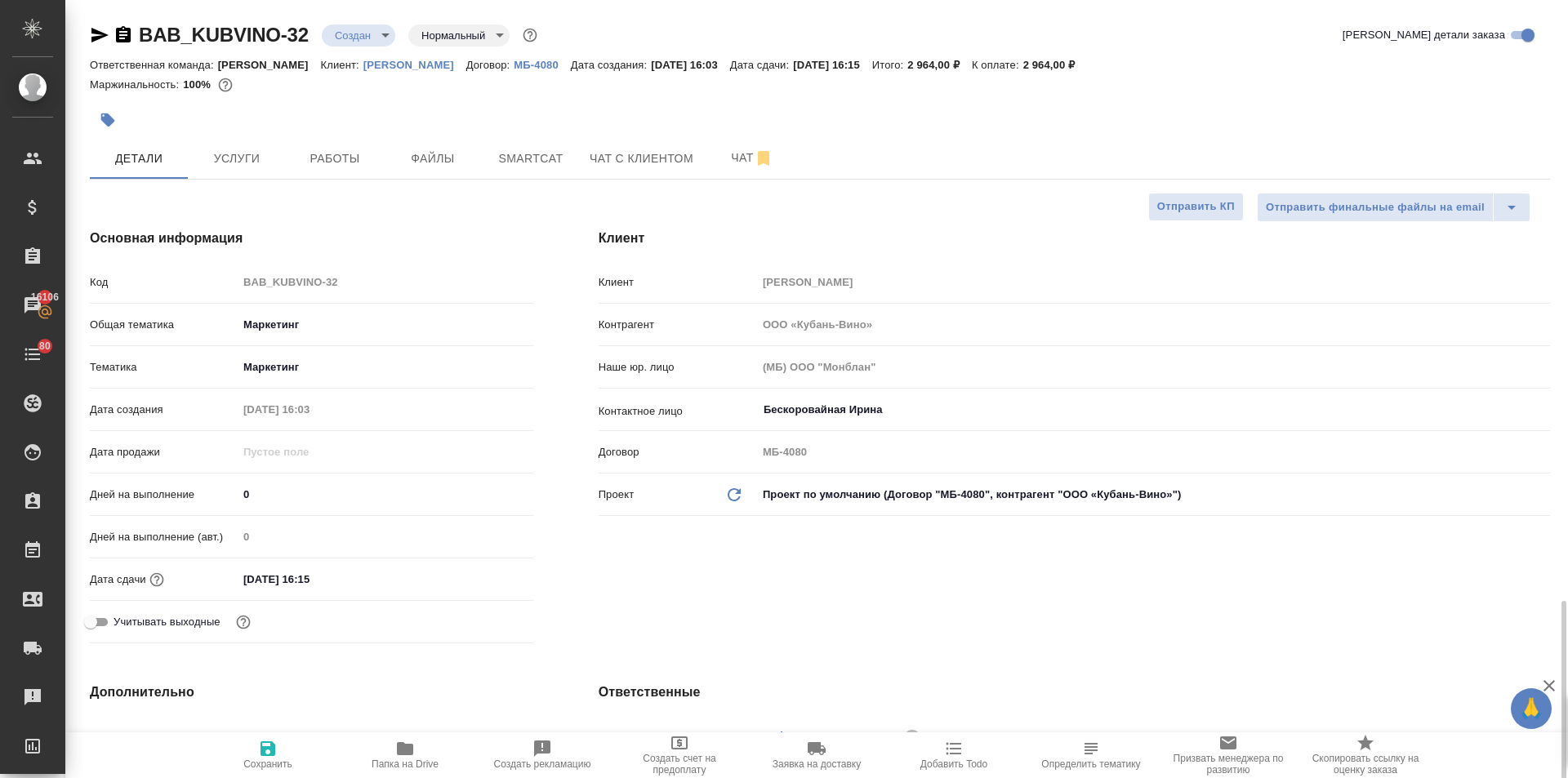
scroll to position [409, 0]
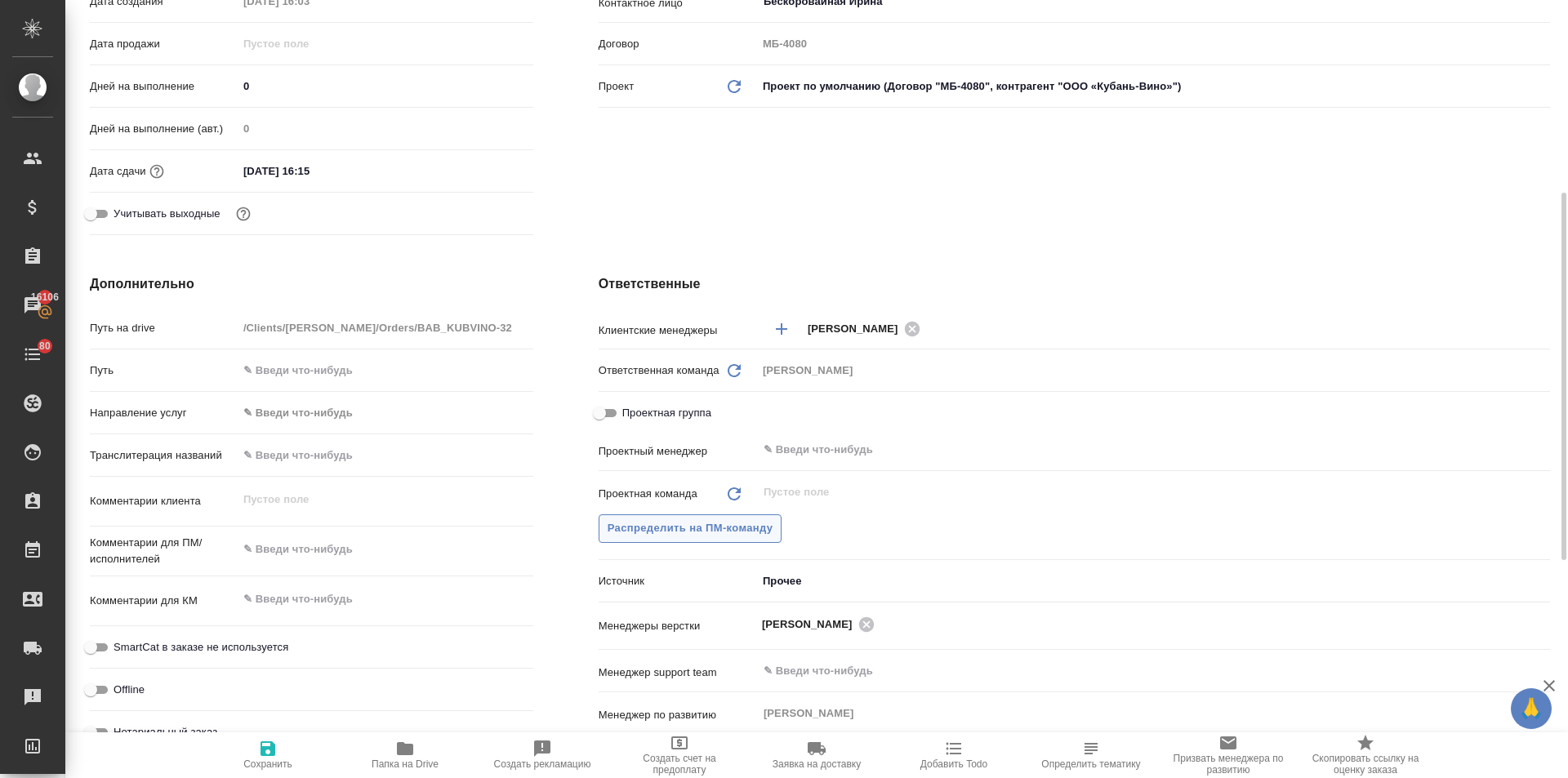
click at [656, 531] on span "Распределить на ПМ-команду" at bounding box center [690, 528] width 165 height 19
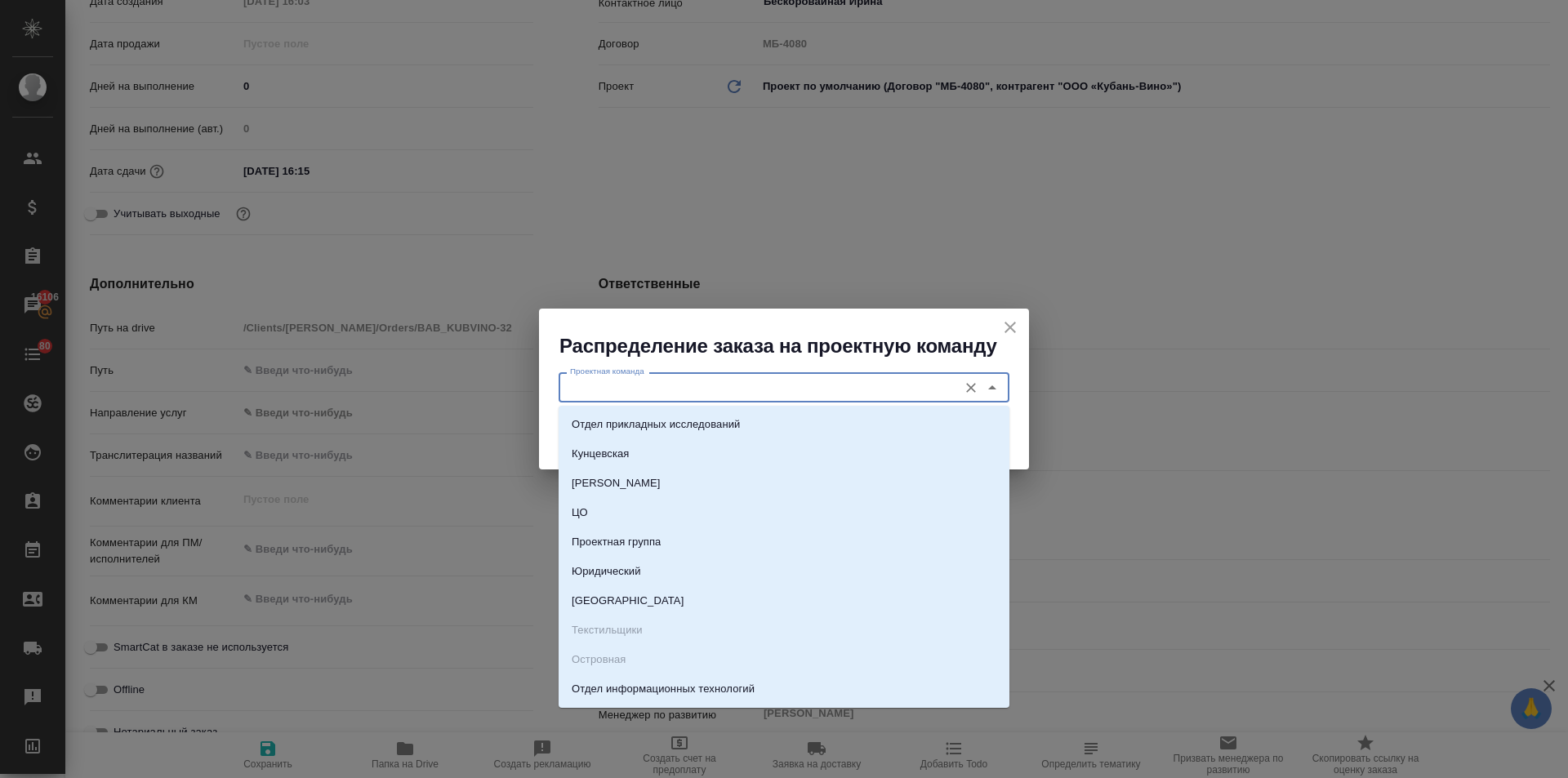
click at [640, 389] on input "Проектная команда" at bounding box center [757, 387] width 386 height 20
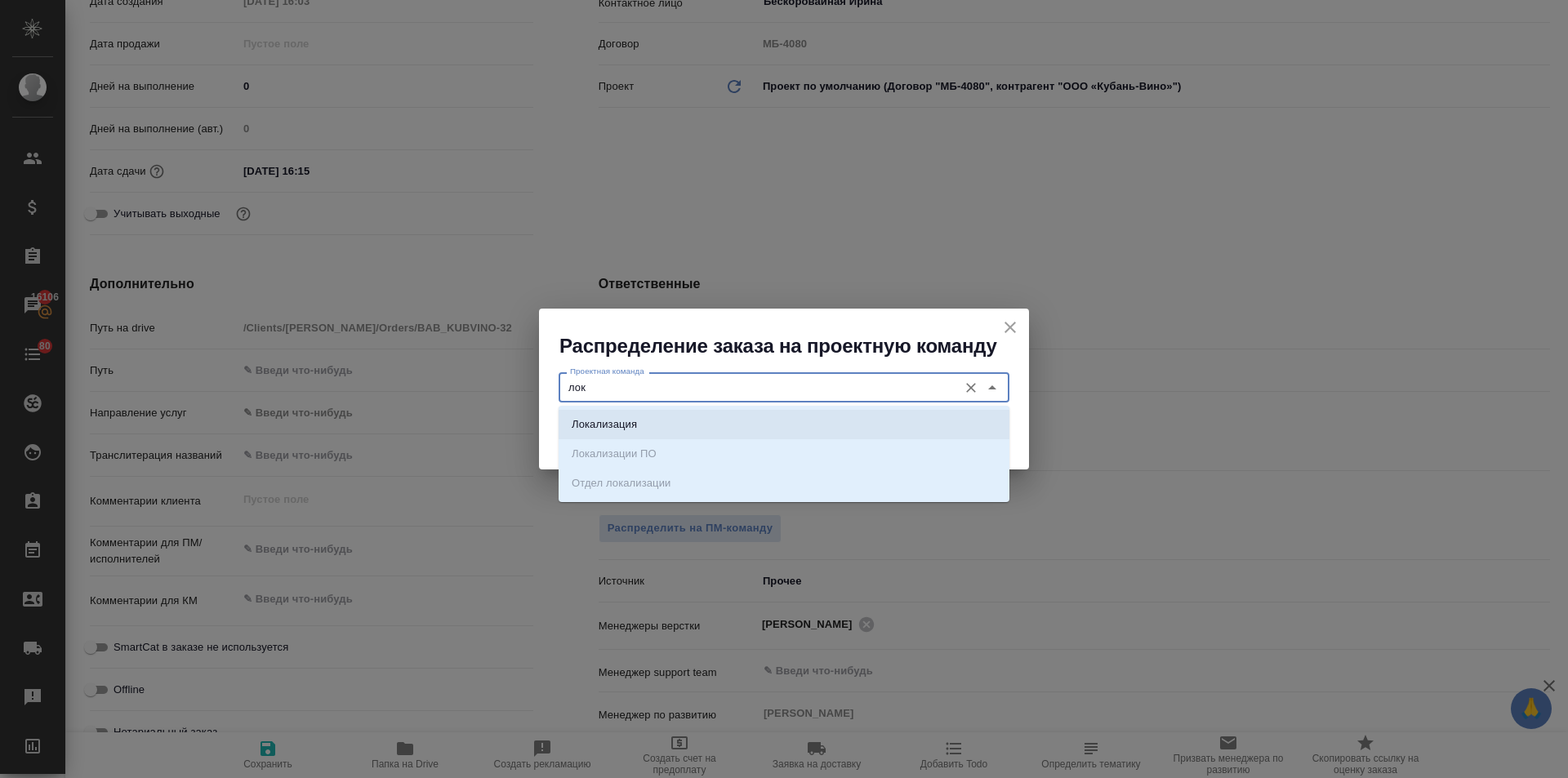
click at [619, 419] on p "Локализация" at bounding box center [604, 425] width 66 height 16
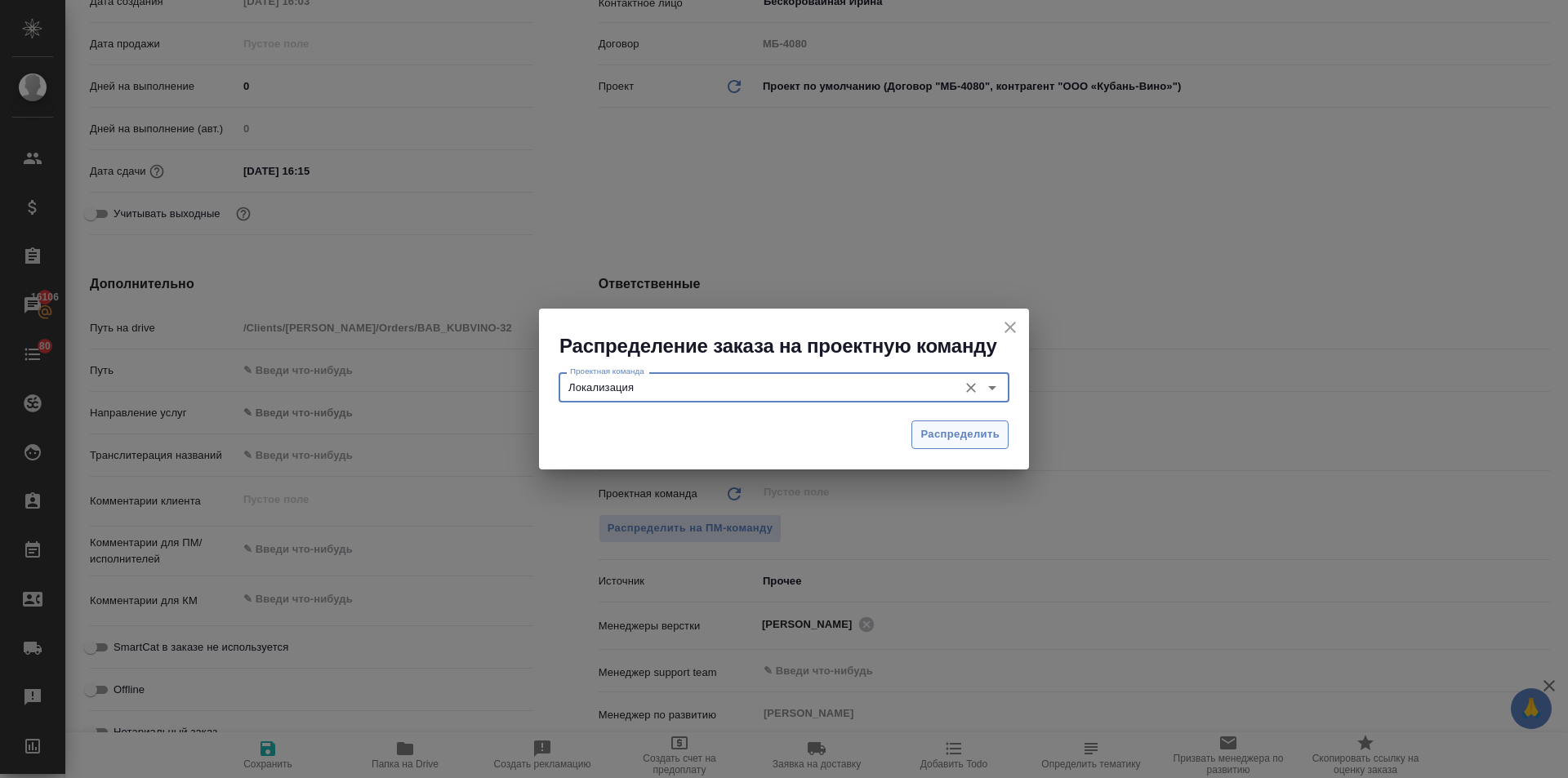
type input "Локализация"
click at [920, 438] on button "Распределить" at bounding box center [960, 435] width 97 height 29
type textarea "x"
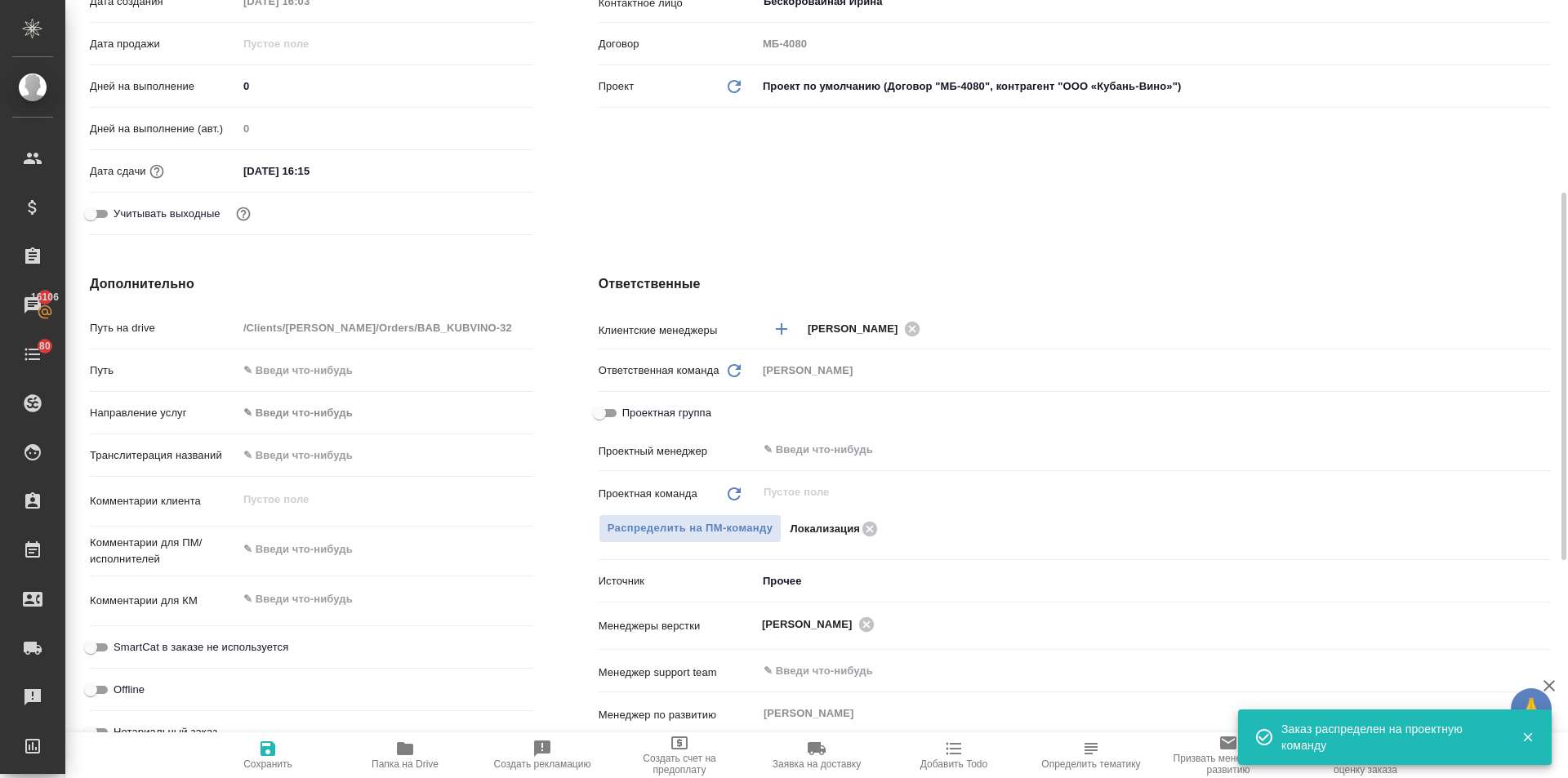
click at [342, 167] on input "02.10.2025 16:15" at bounding box center [309, 170] width 143 height 24
click at [477, 172] on icon "button" at bounding box center [486, 170] width 20 height 20
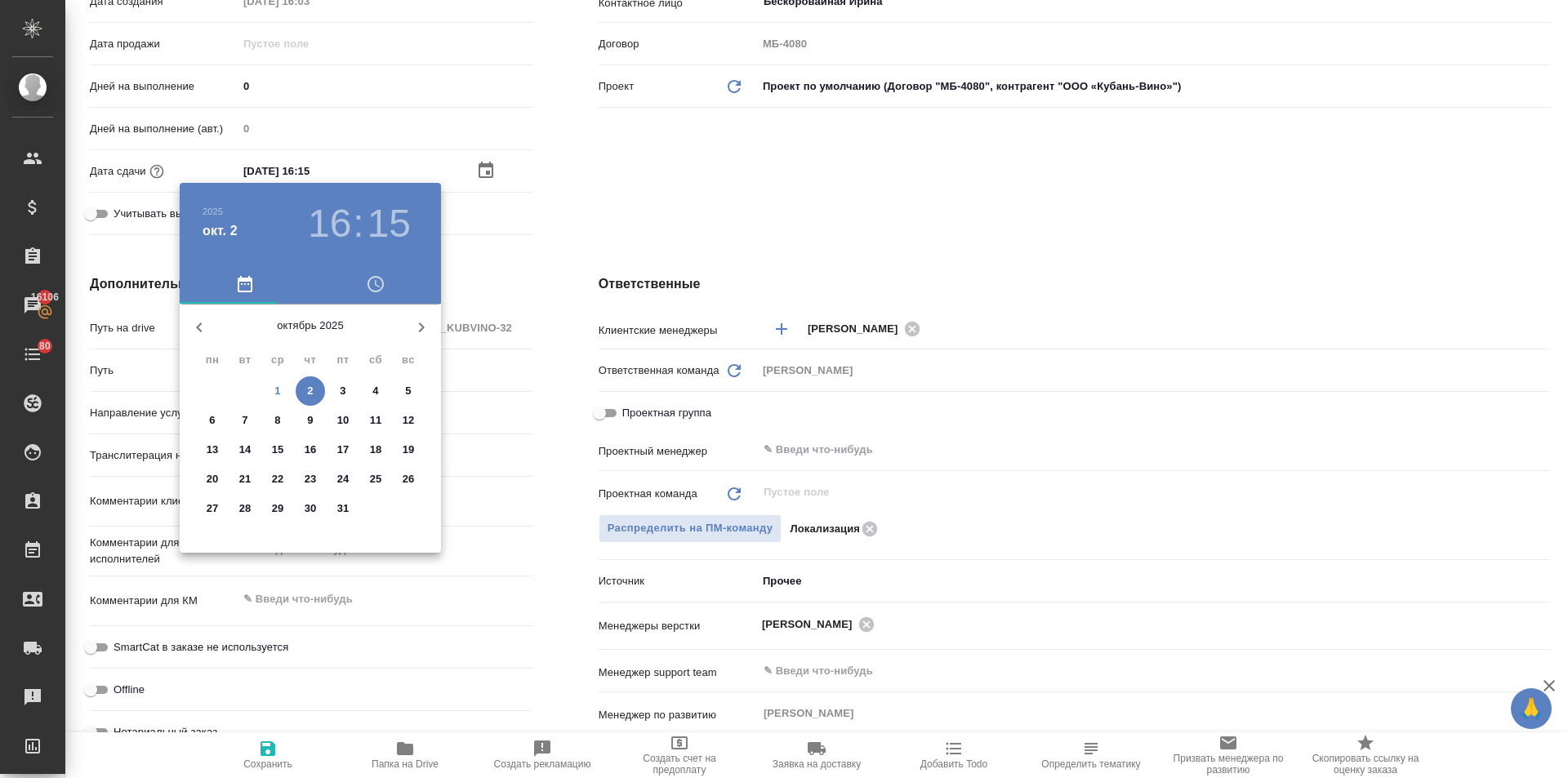
click at [339, 394] on span "3" at bounding box center [343, 391] width 29 height 16
type input "03.10.2025 16:15"
type textarea "x"
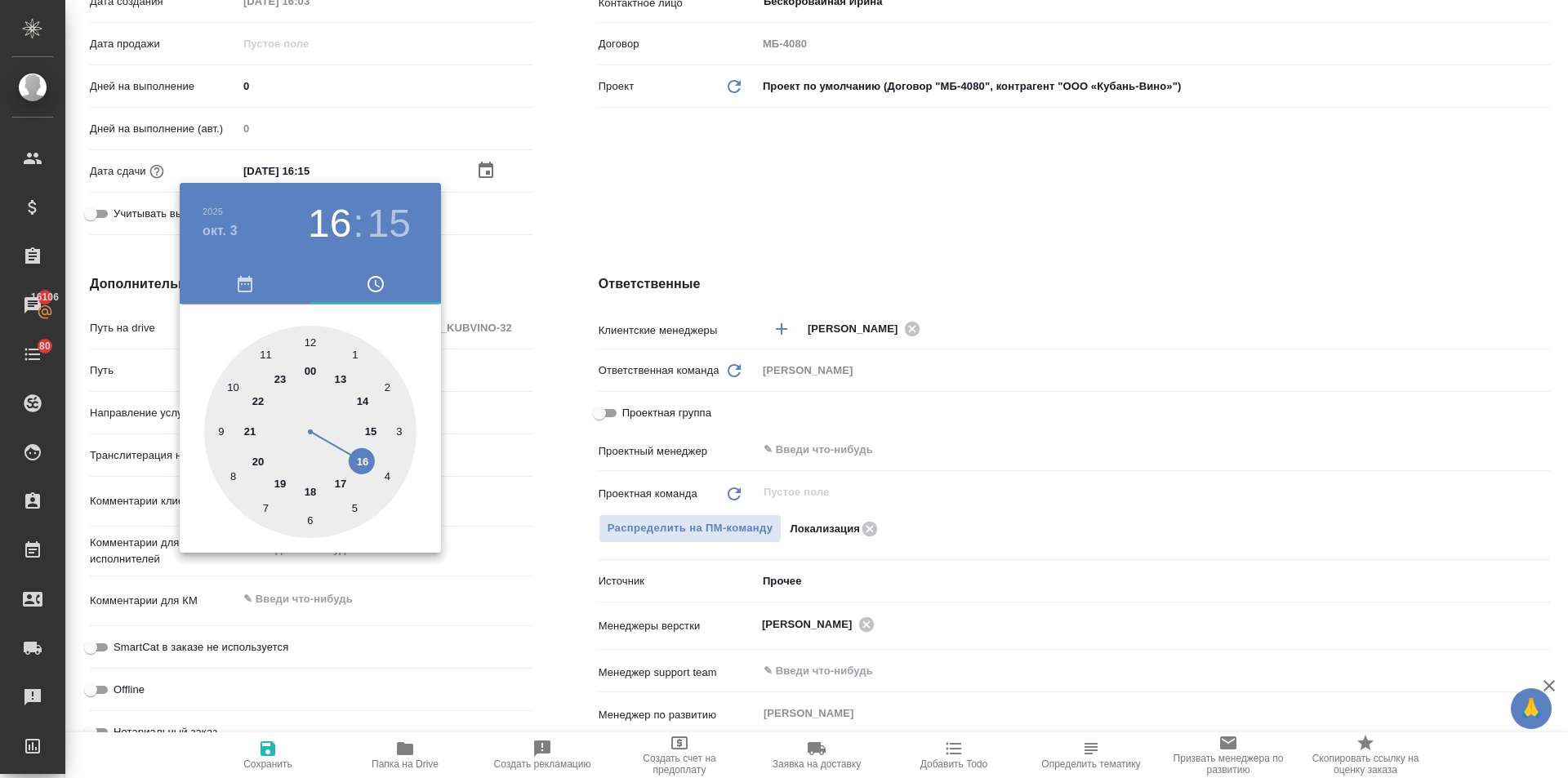
click at [311, 337] on div at bounding box center [310, 432] width 212 height 212
type input "03.10.2025 12:15"
type textarea "x"
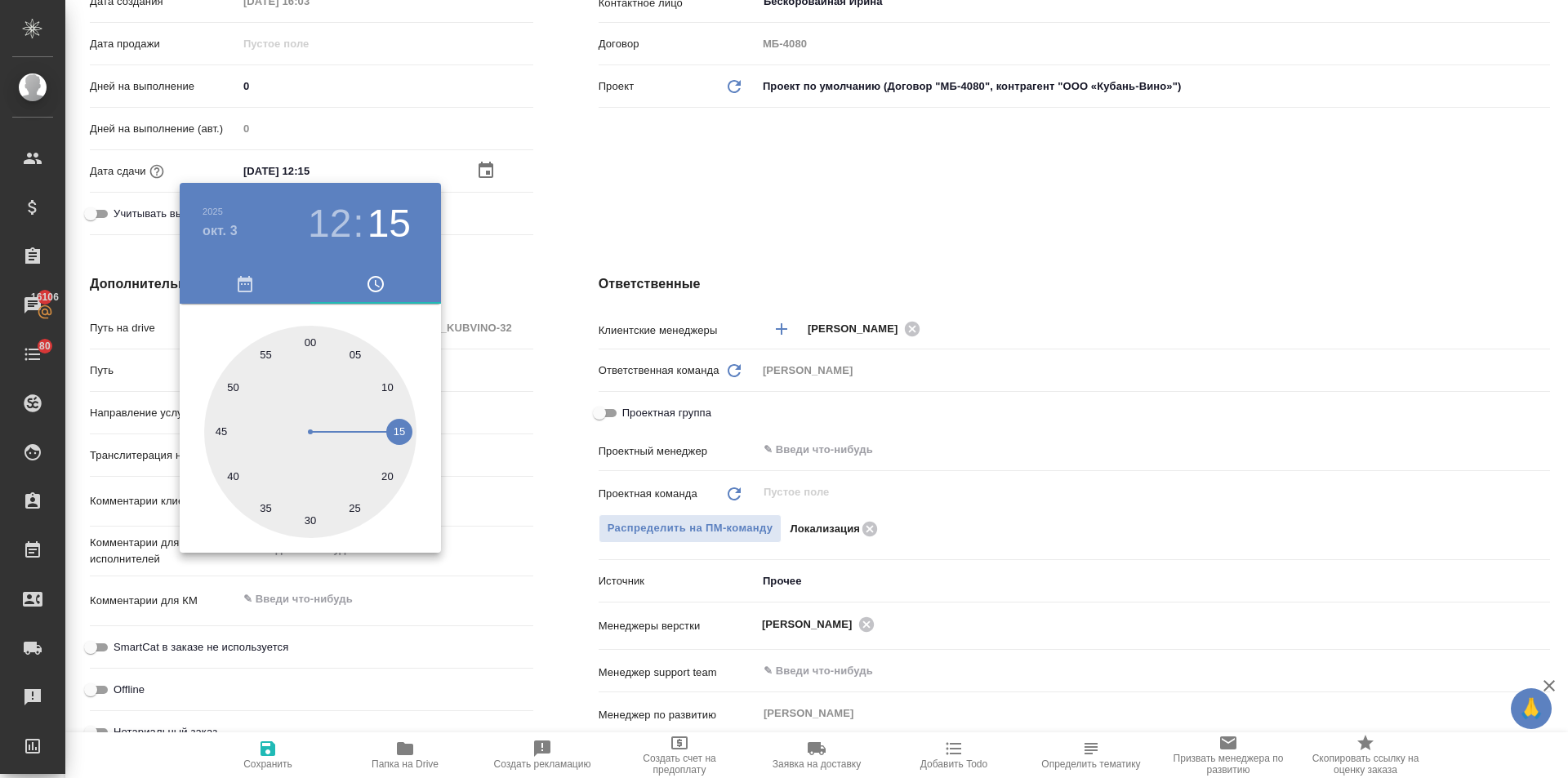
click at [311, 337] on div at bounding box center [310, 432] width 212 height 212
type input "03.10.2025 12:00"
type textarea "x"
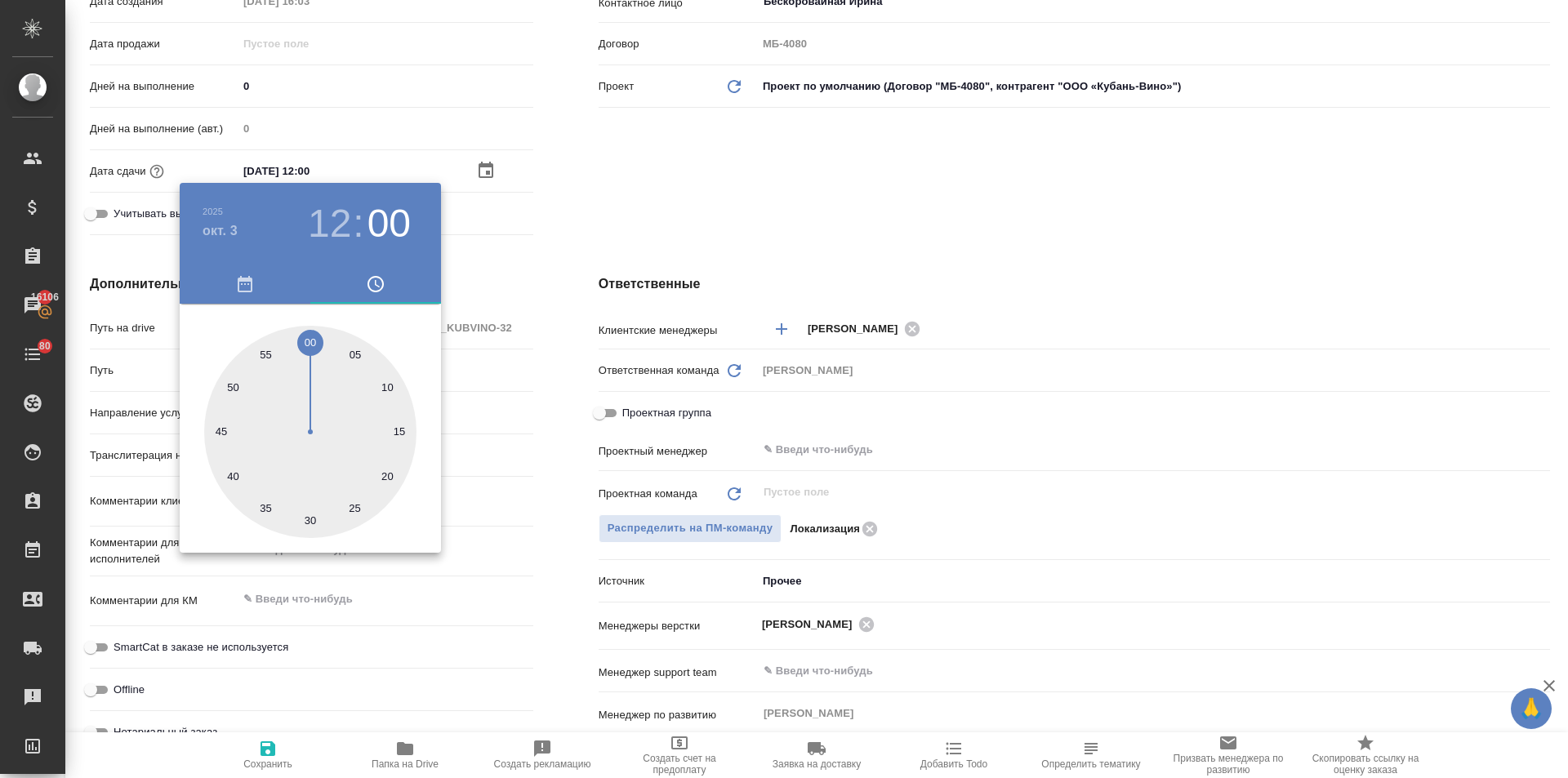
click at [500, 382] on div at bounding box center [784, 389] width 1568 height 778
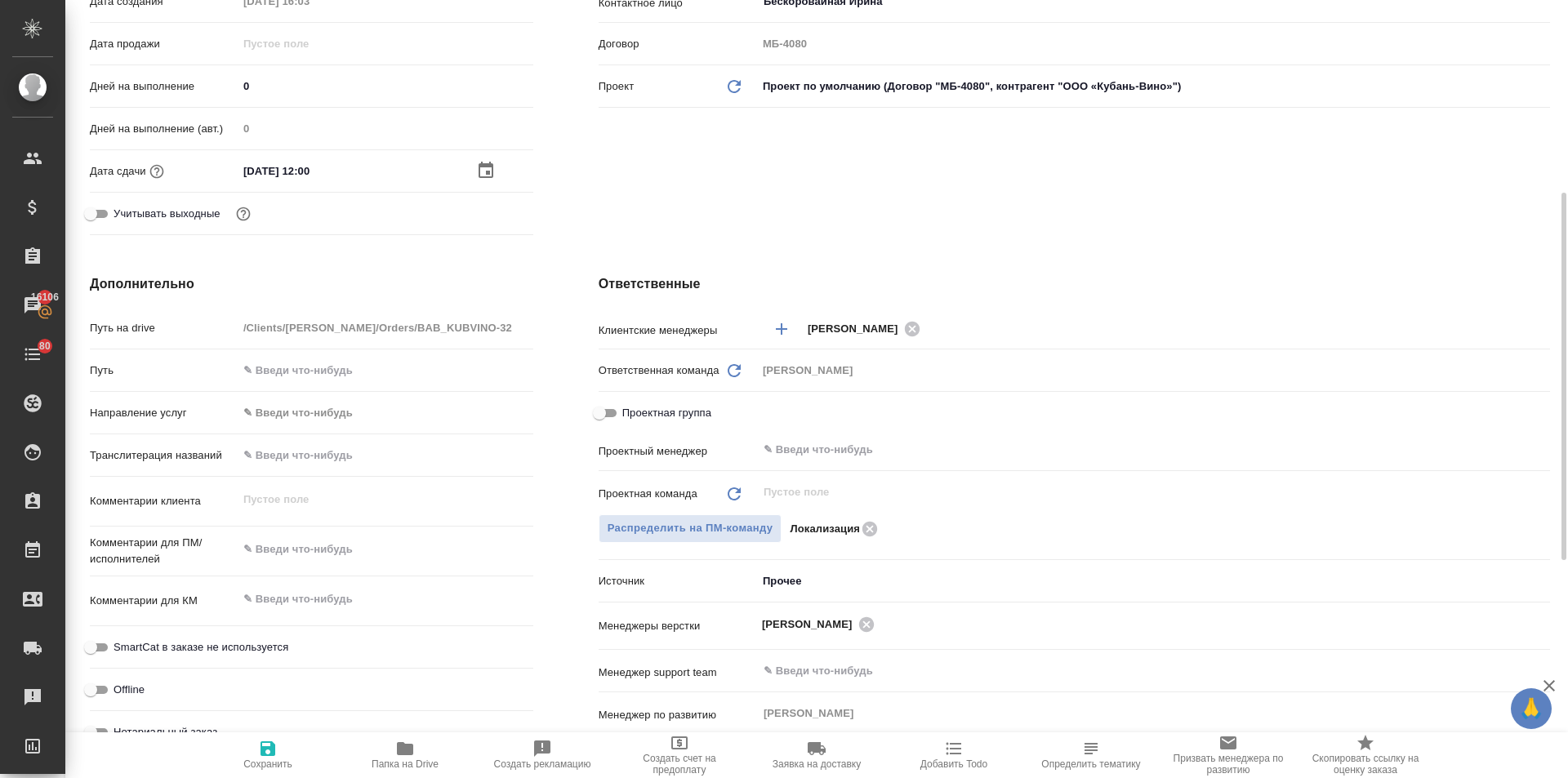
click at [261, 775] on button "Сохранить" at bounding box center [268, 756] width 138 height 46
type textarea "x"
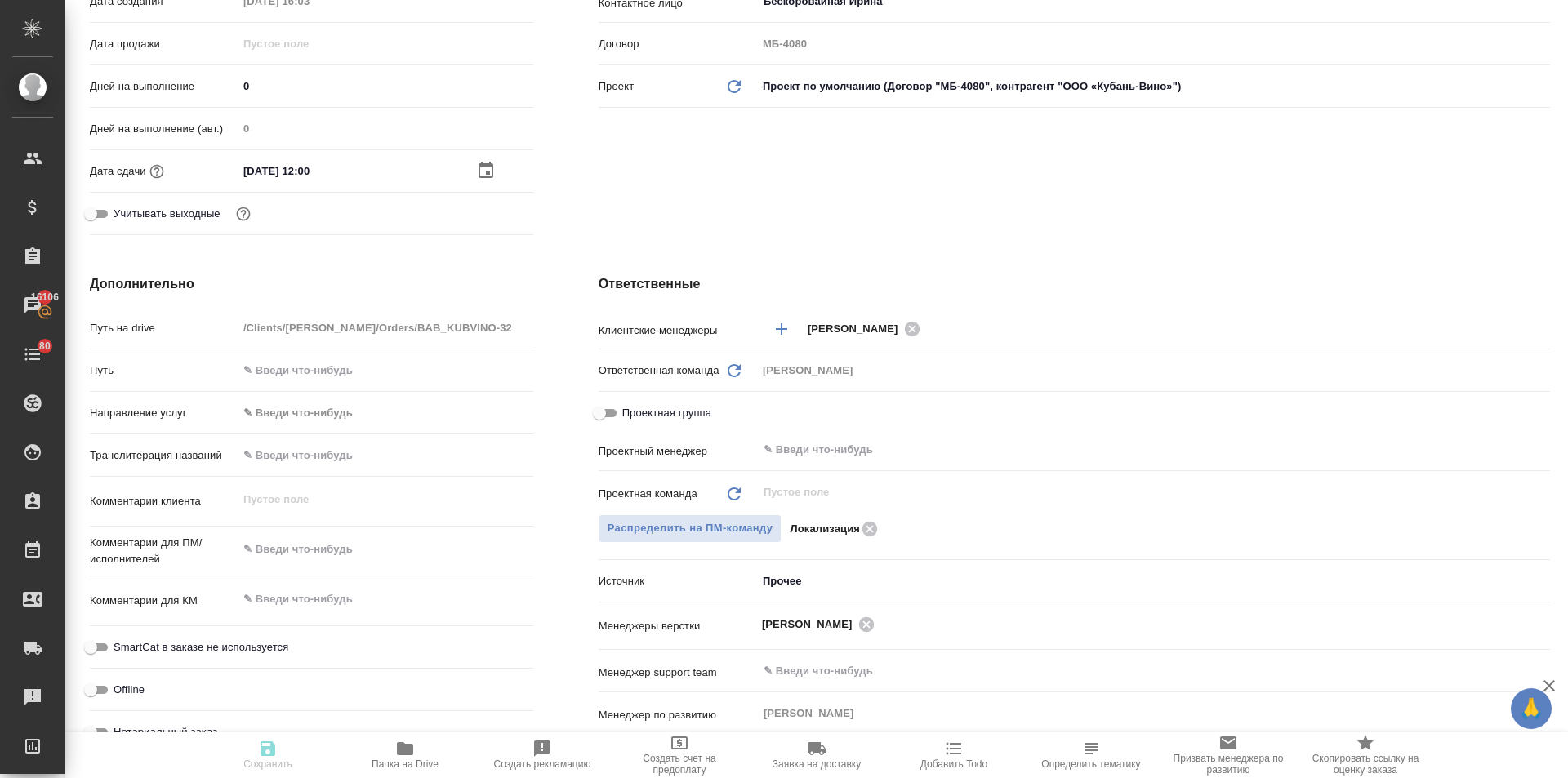
type textarea "x"
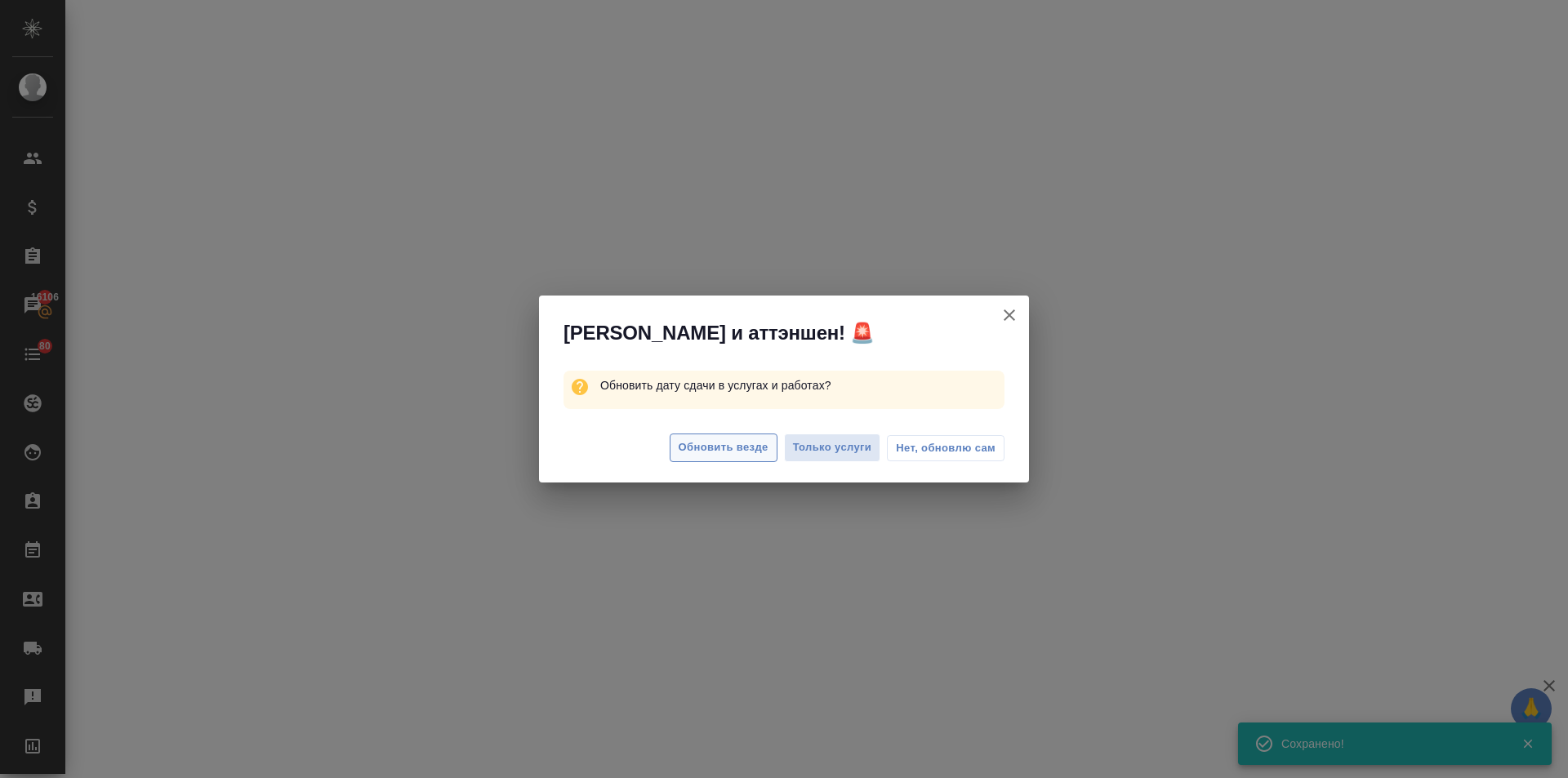
click at [719, 450] on span "Обновить везде" at bounding box center [724, 448] width 90 height 19
select select "RU"
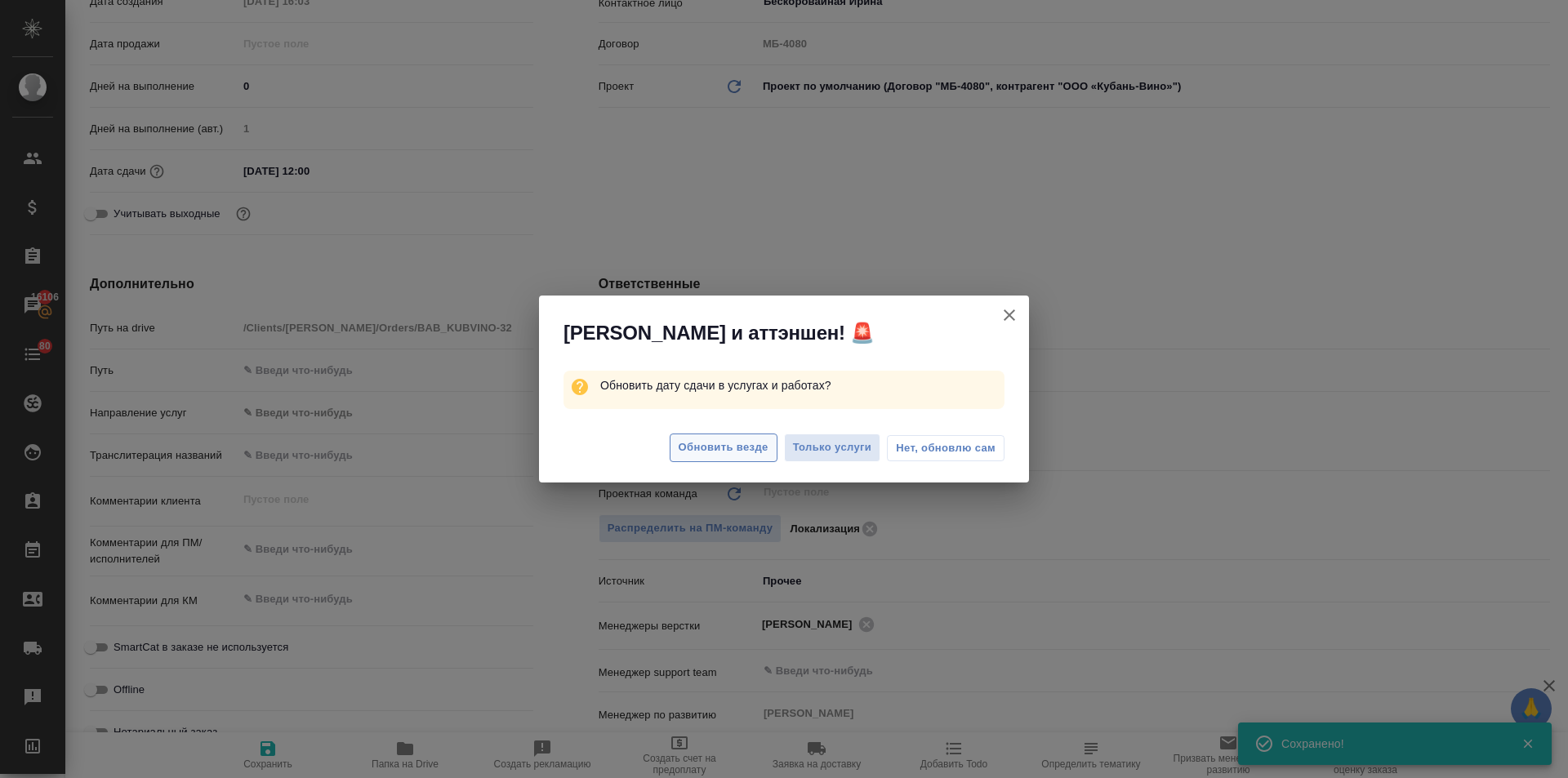
type textarea "x"
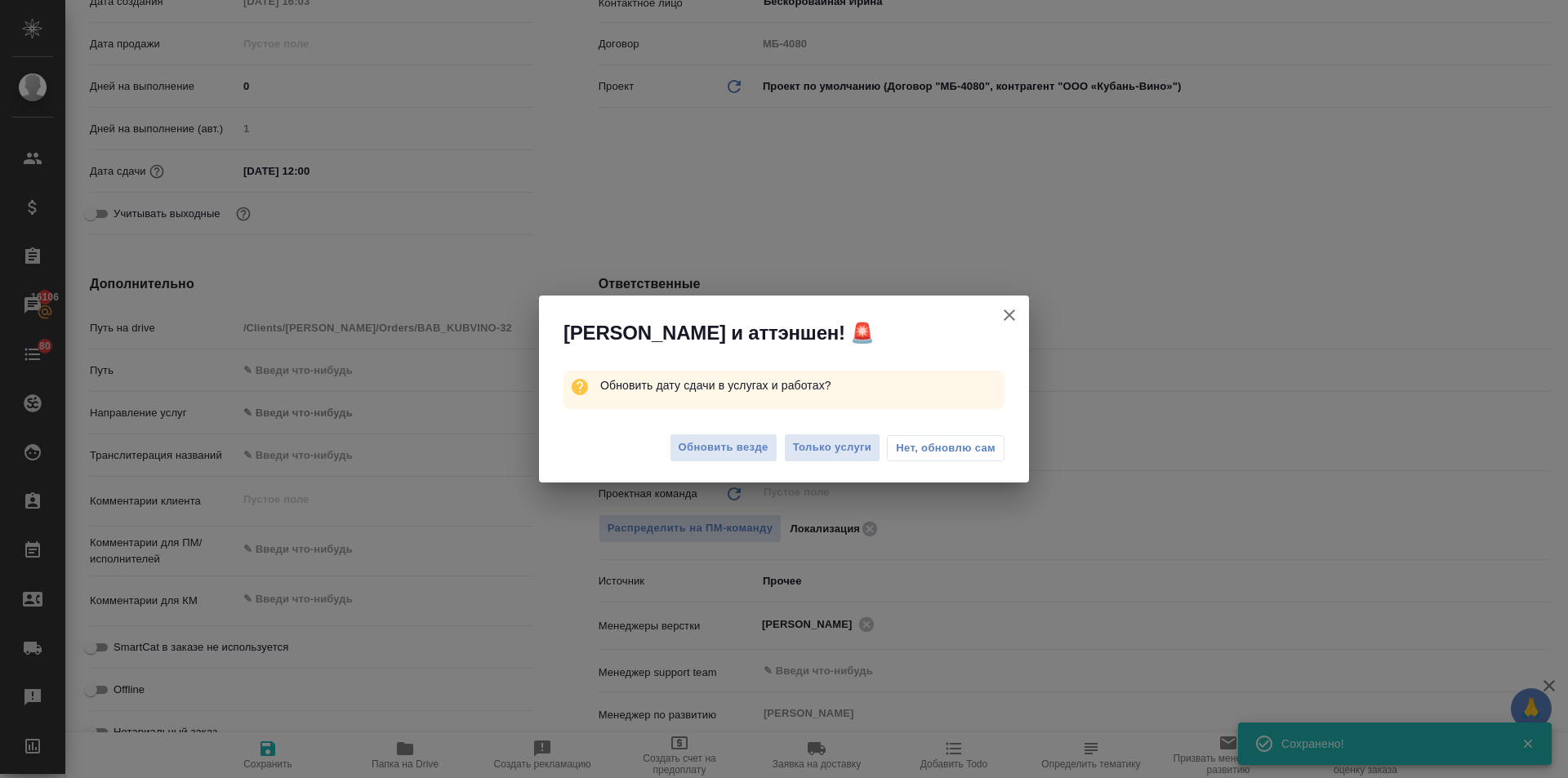
type textarea "x"
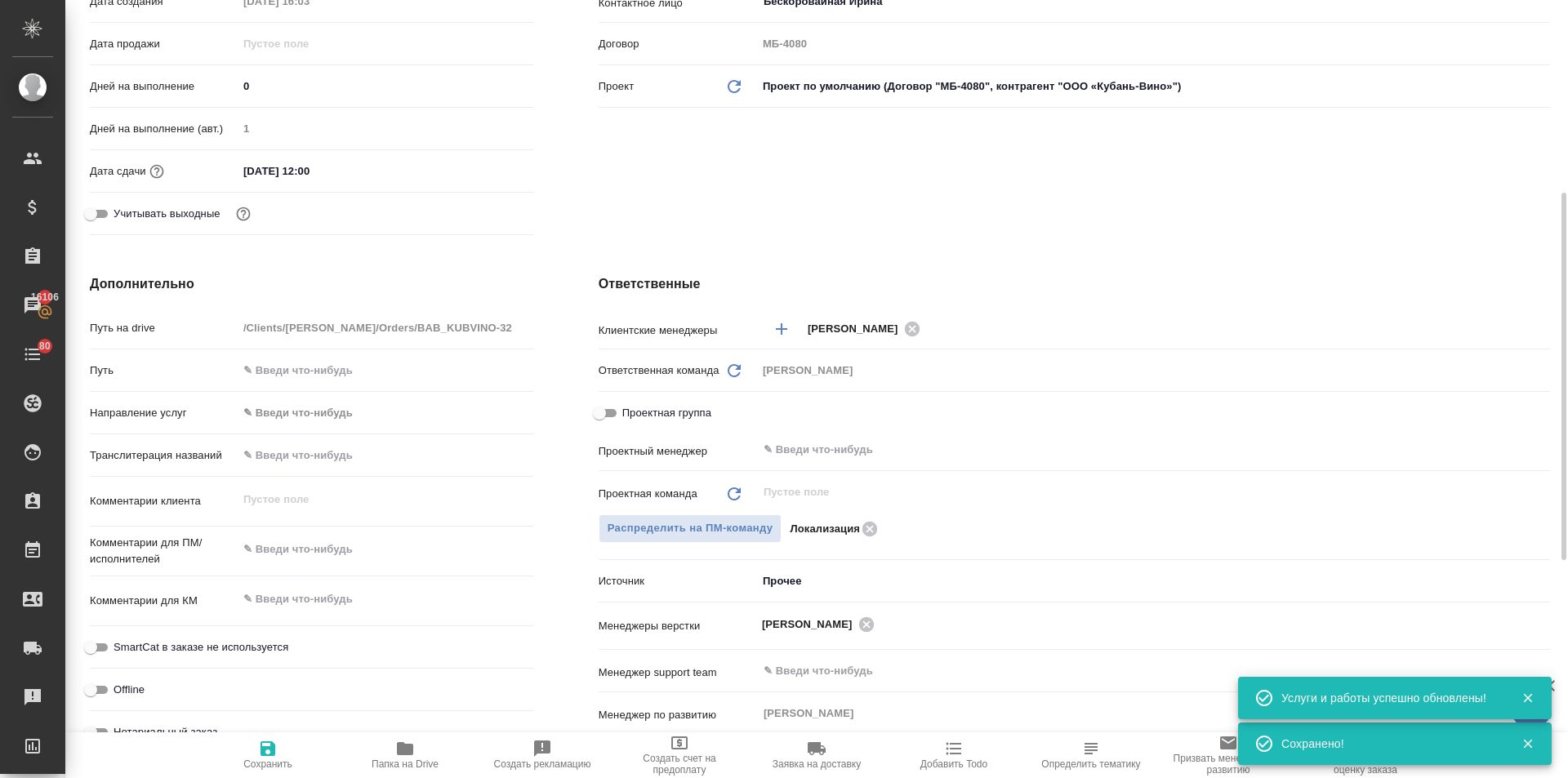
scroll to position [0, 0]
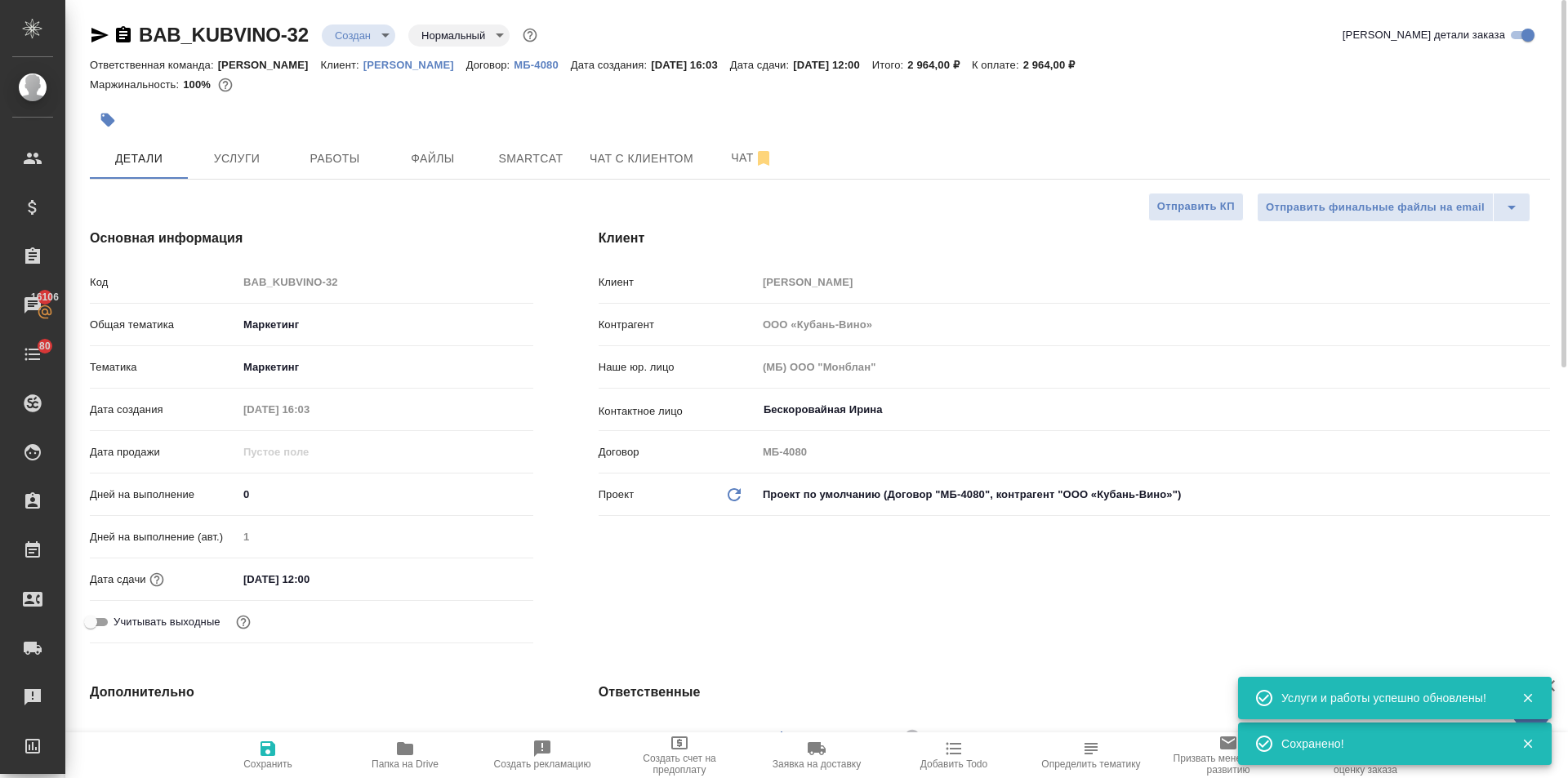
click at [364, 33] on body "🙏 .cls-1 fill:#fff; AWATERA Ilina Ekaterina Клиенты Спецификации Заказы 16106 Ч…" at bounding box center [784, 389] width 1568 height 778
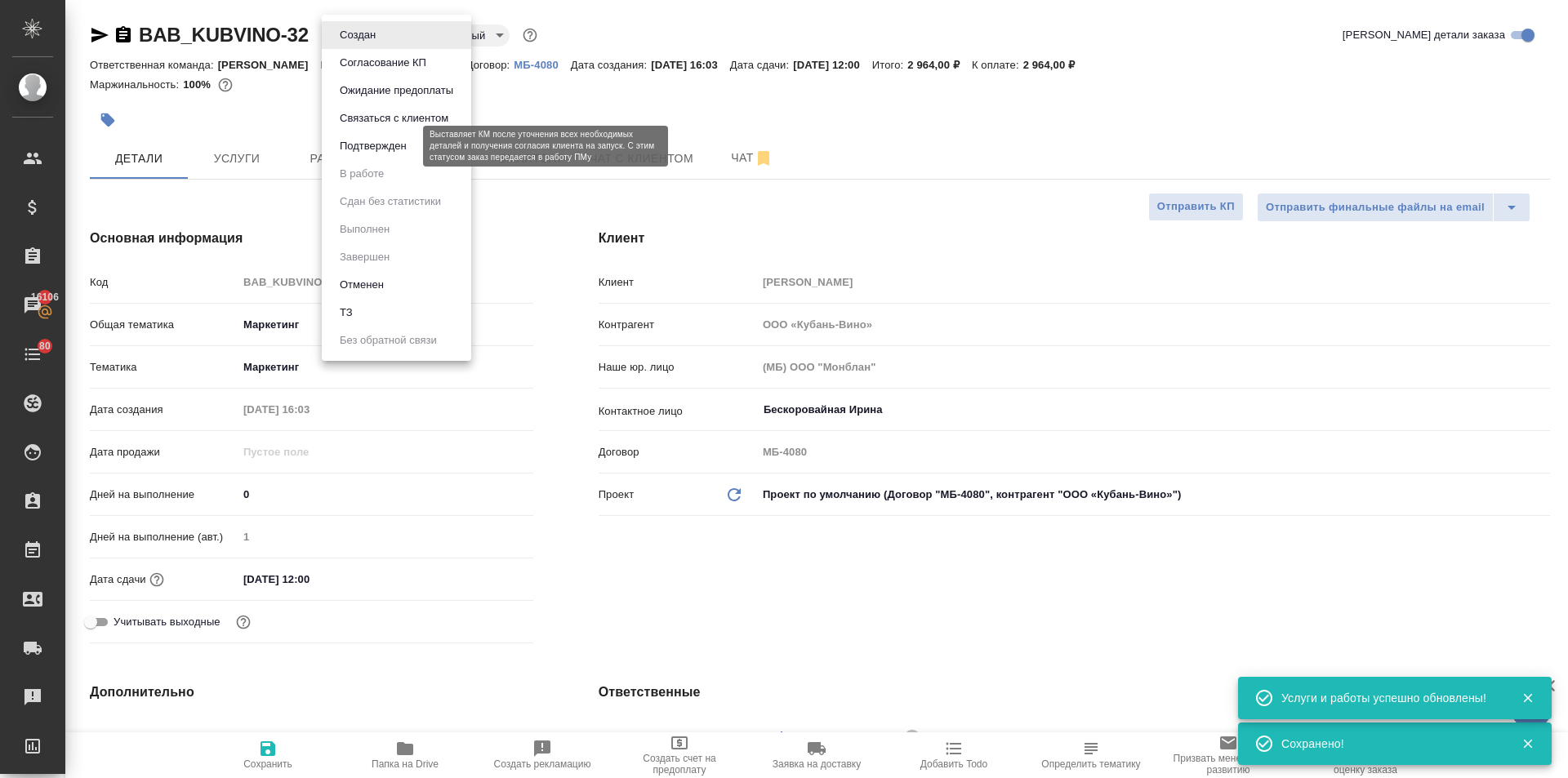
click at [370, 151] on button "Подтвержден" at bounding box center [373, 147] width 77 height 18
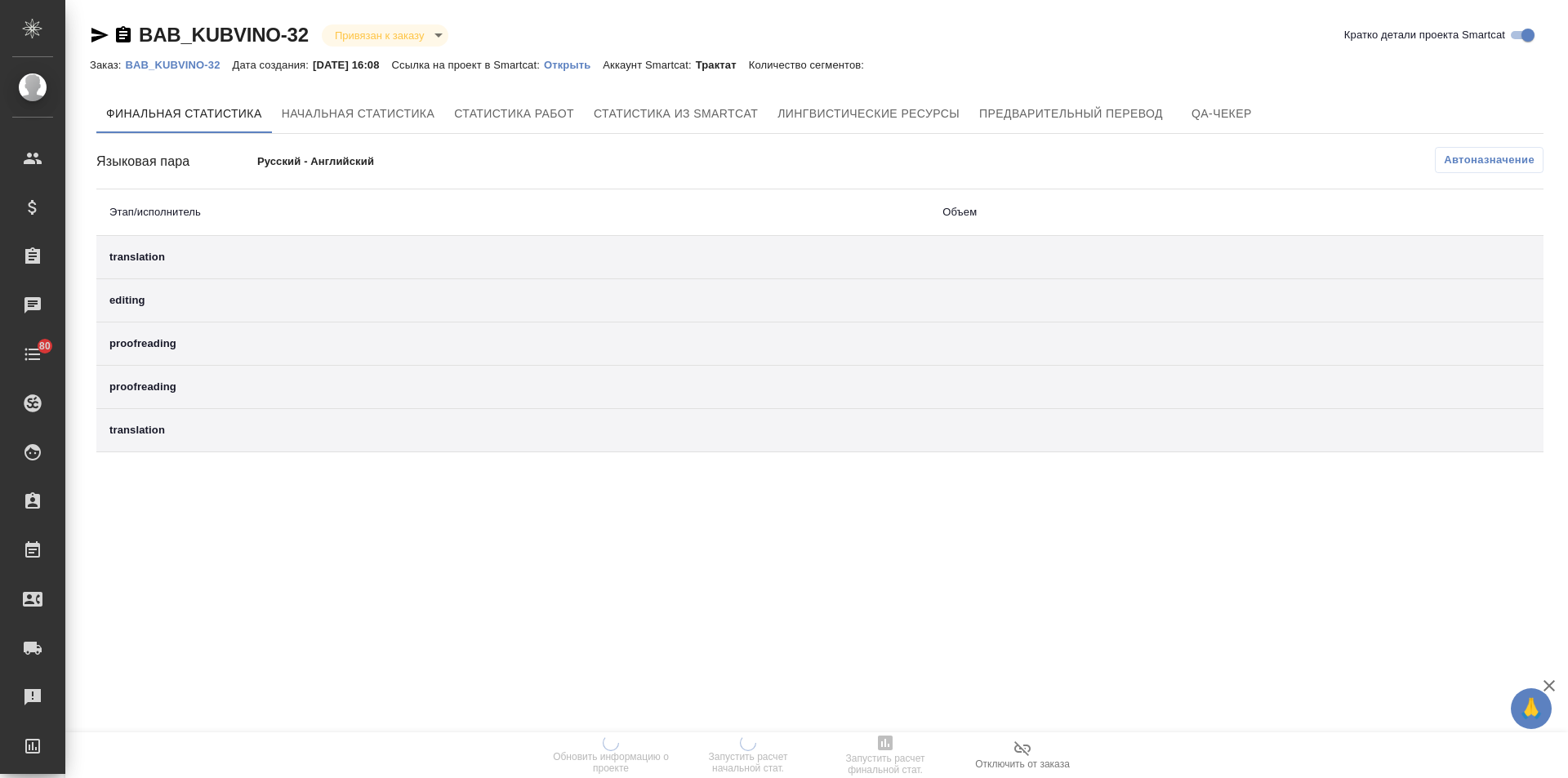
click at [599, 61] on p "Открыть" at bounding box center [573, 65] width 59 height 12
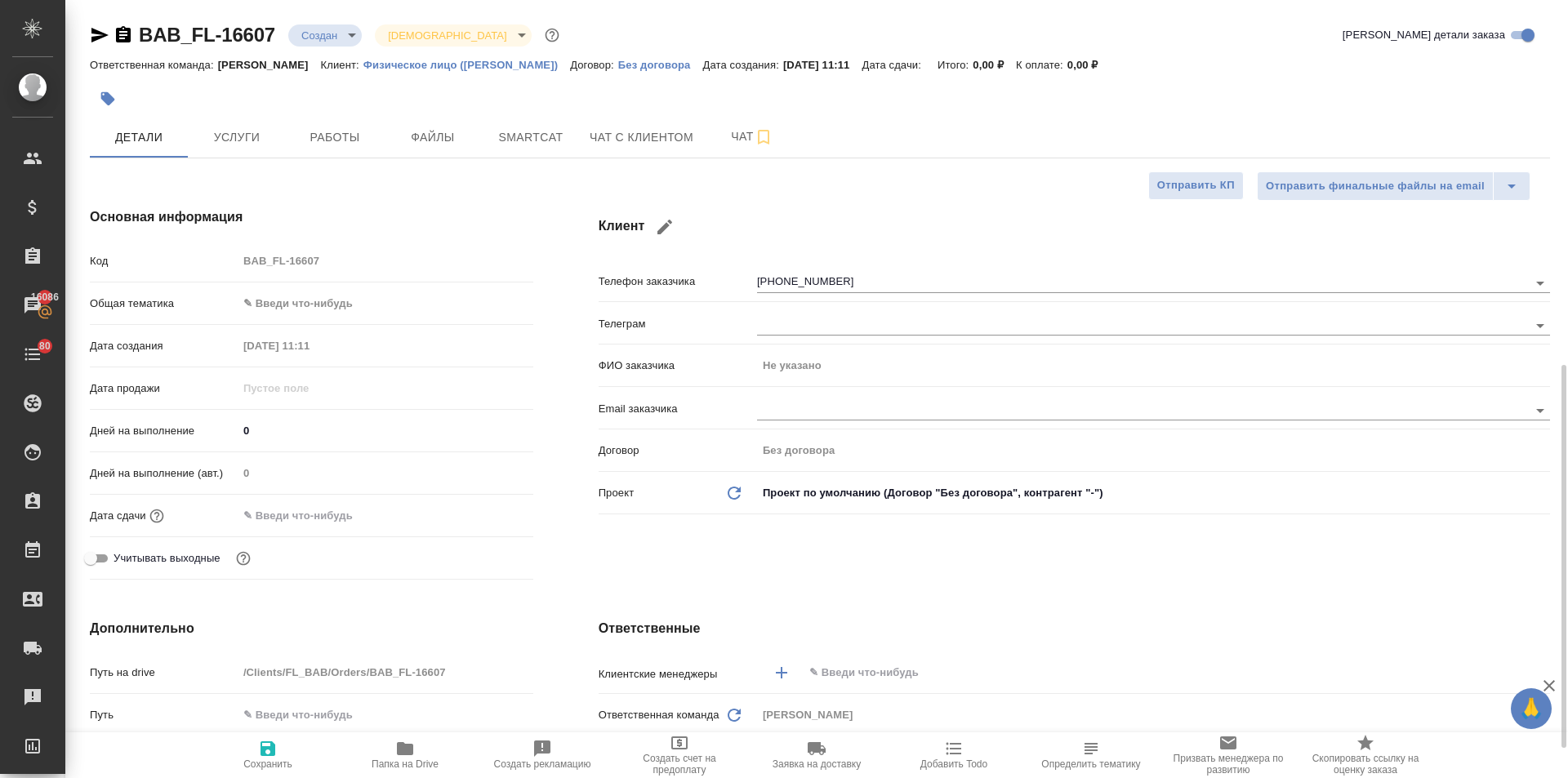
select select "RU"
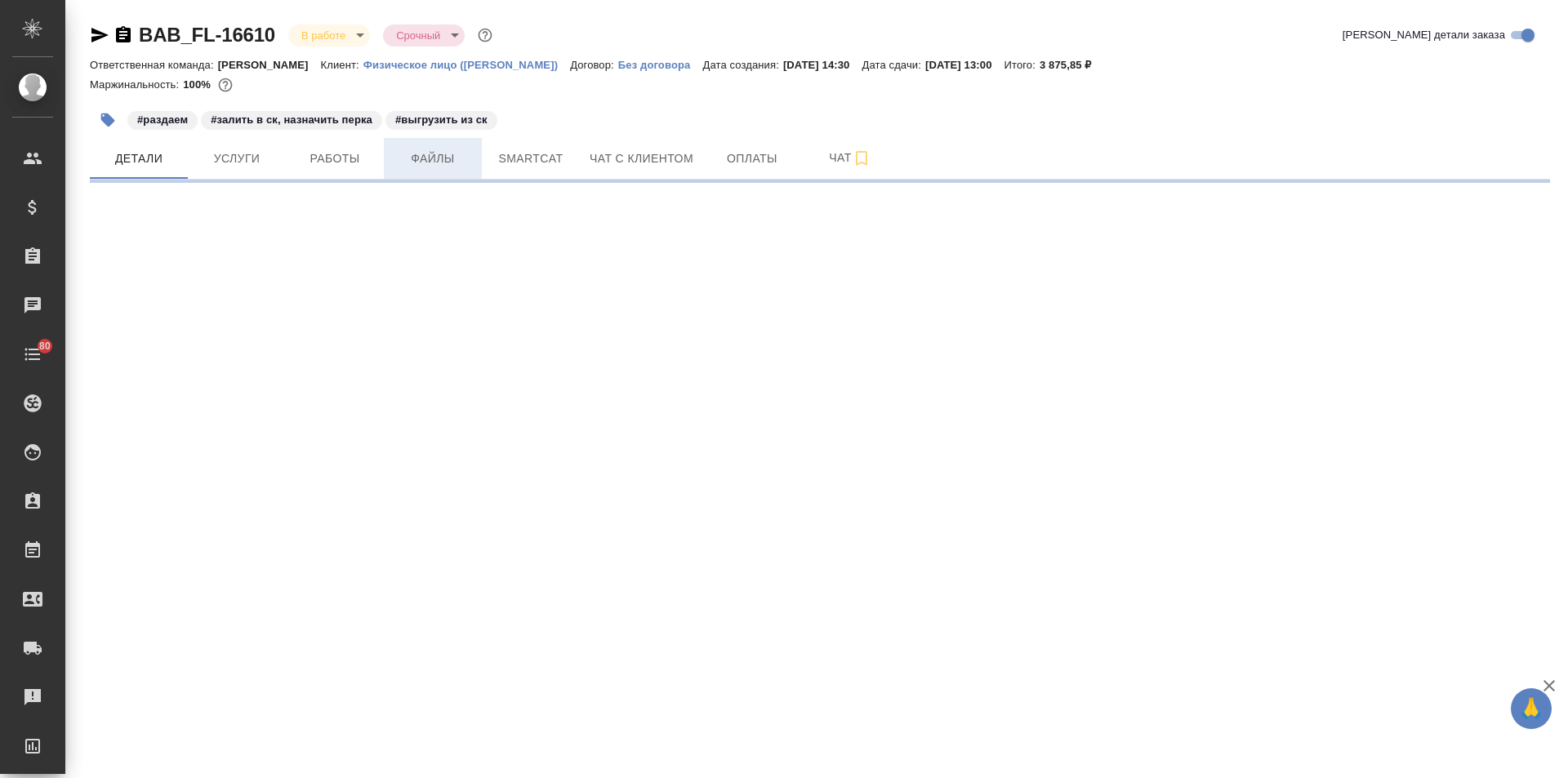
click at [438, 158] on span "Файлы" at bounding box center [433, 159] width 79 height 20
click at [416, 161] on span "Файлы" at bounding box center [433, 159] width 79 height 20
click at [194, 155] on button "Услуги" at bounding box center [237, 159] width 98 height 41
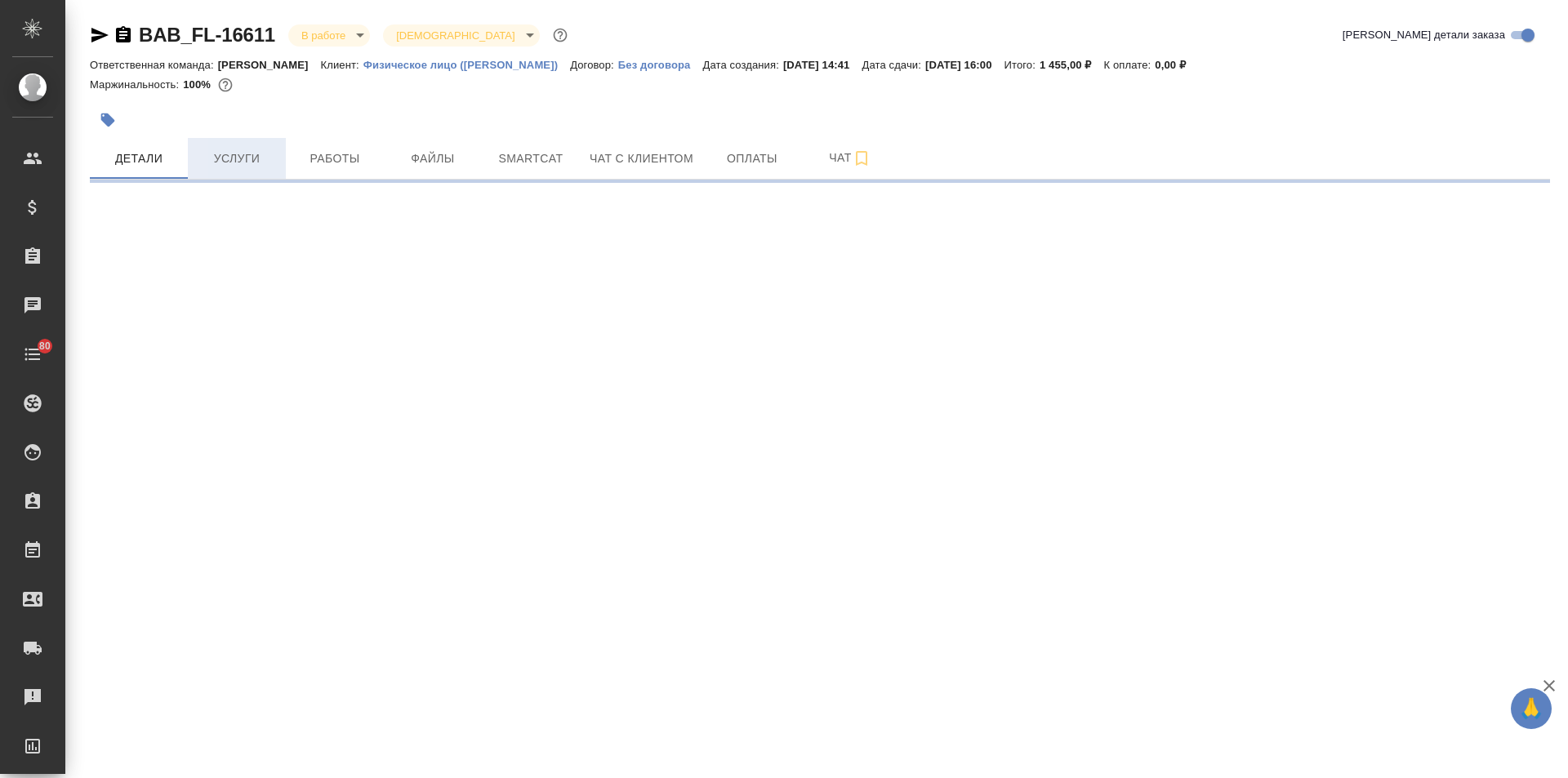
click at [221, 156] on span "Услуги" at bounding box center [237, 159] width 79 height 20
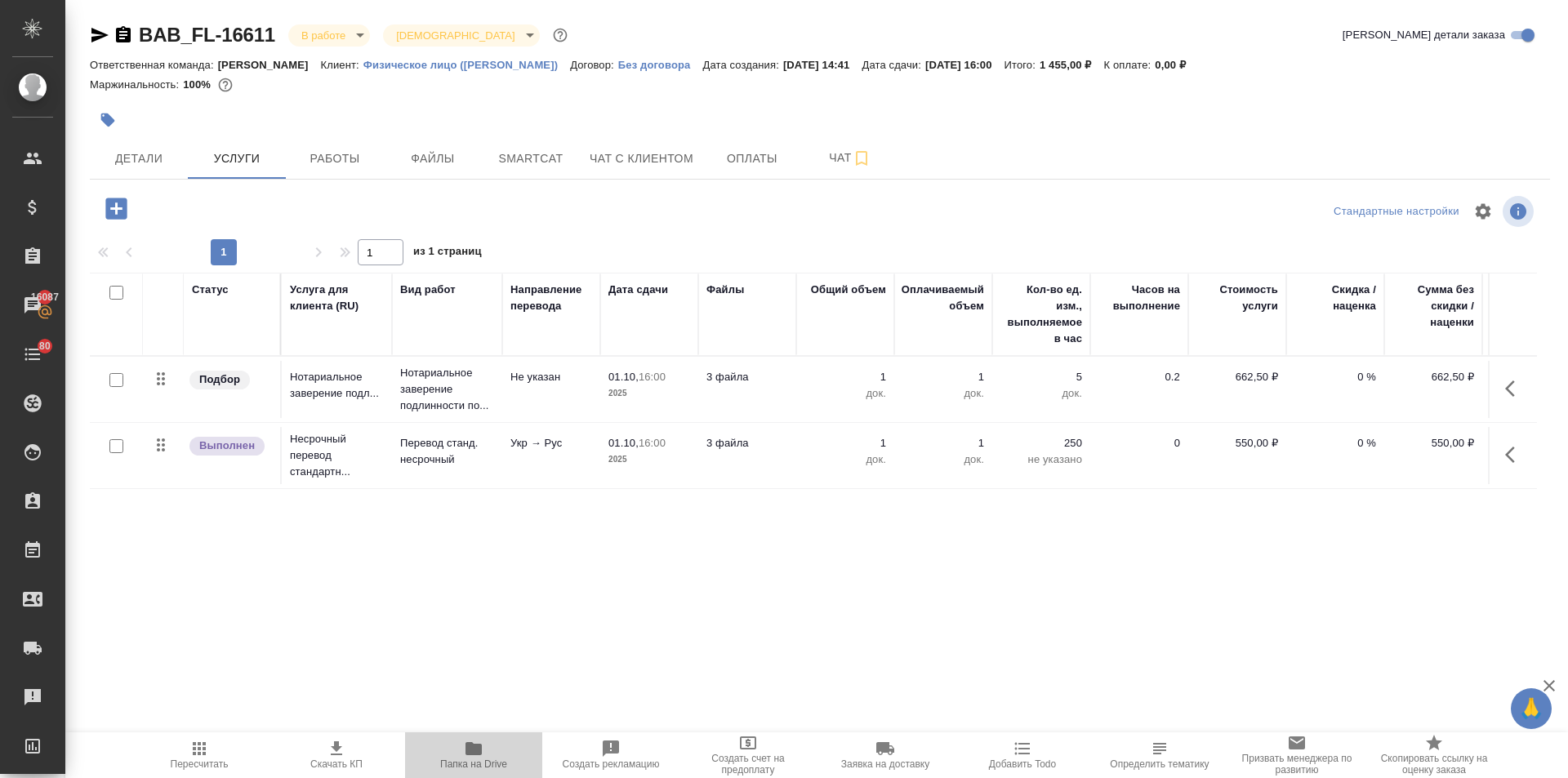
click at [479, 758] on icon "button" at bounding box center [473, 749] width 20 height 20
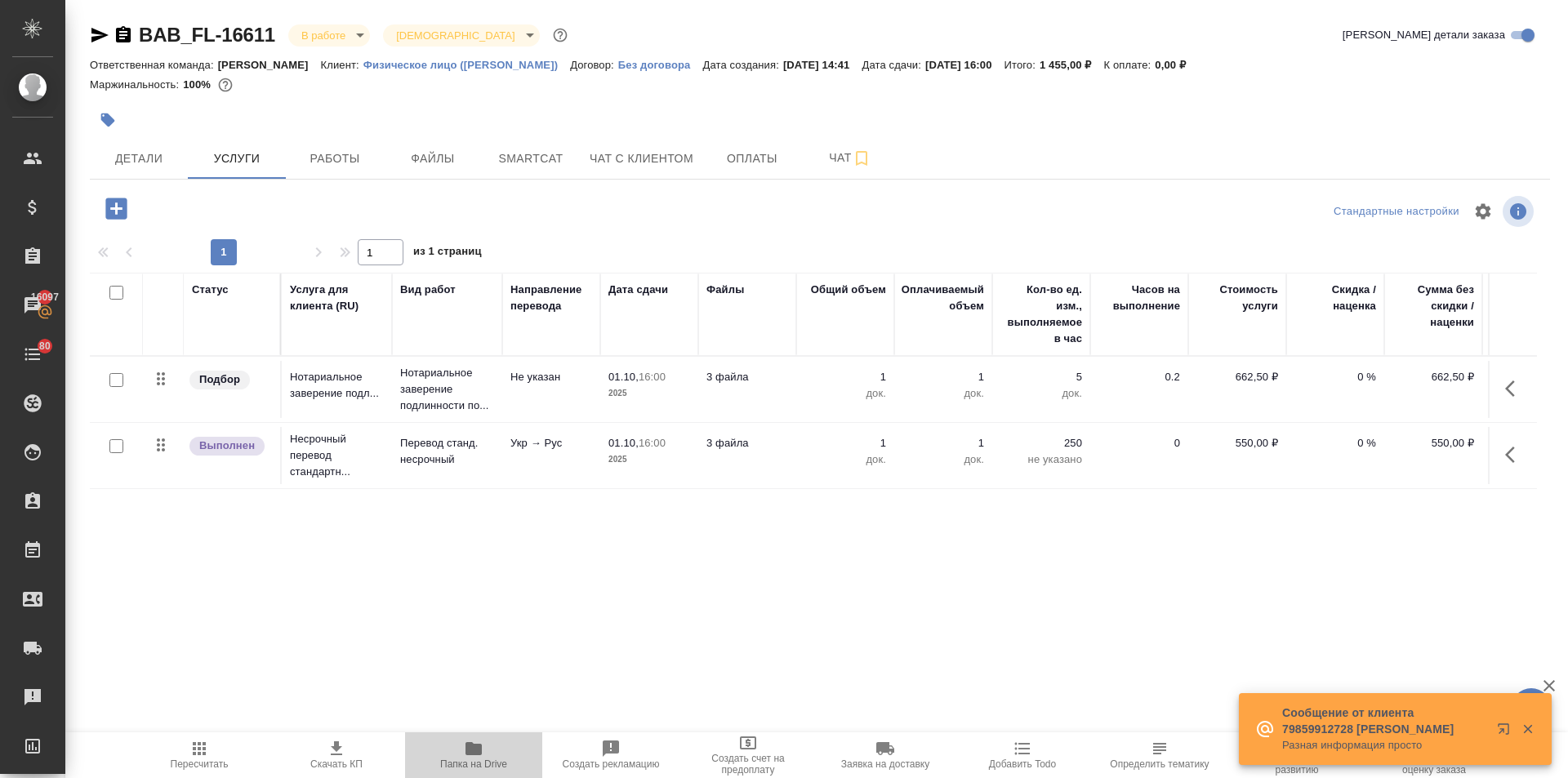
click at [480, 756] on icon "button" at bounding box center [473, 749] width 20 height 20
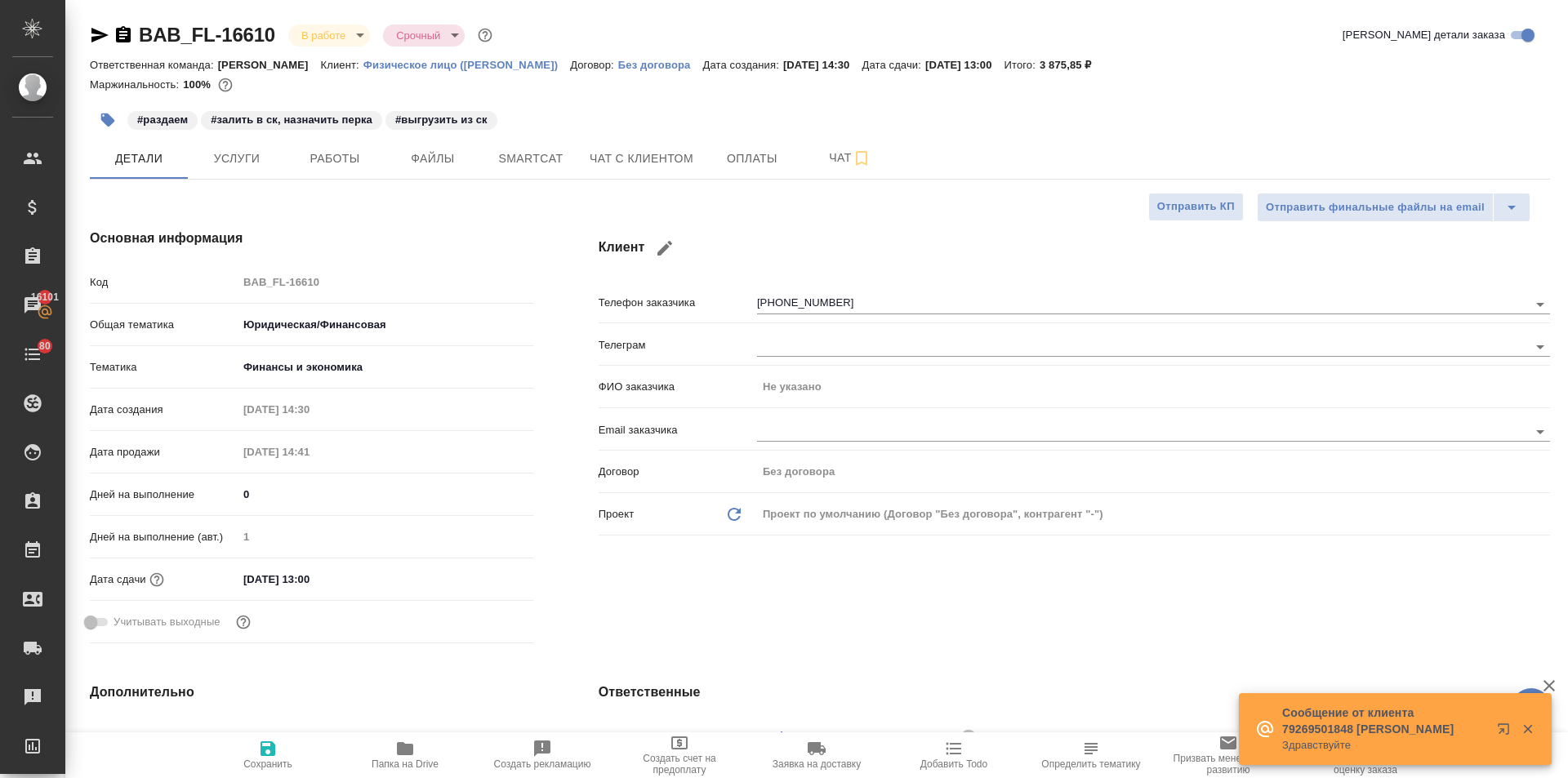
select select "RU"
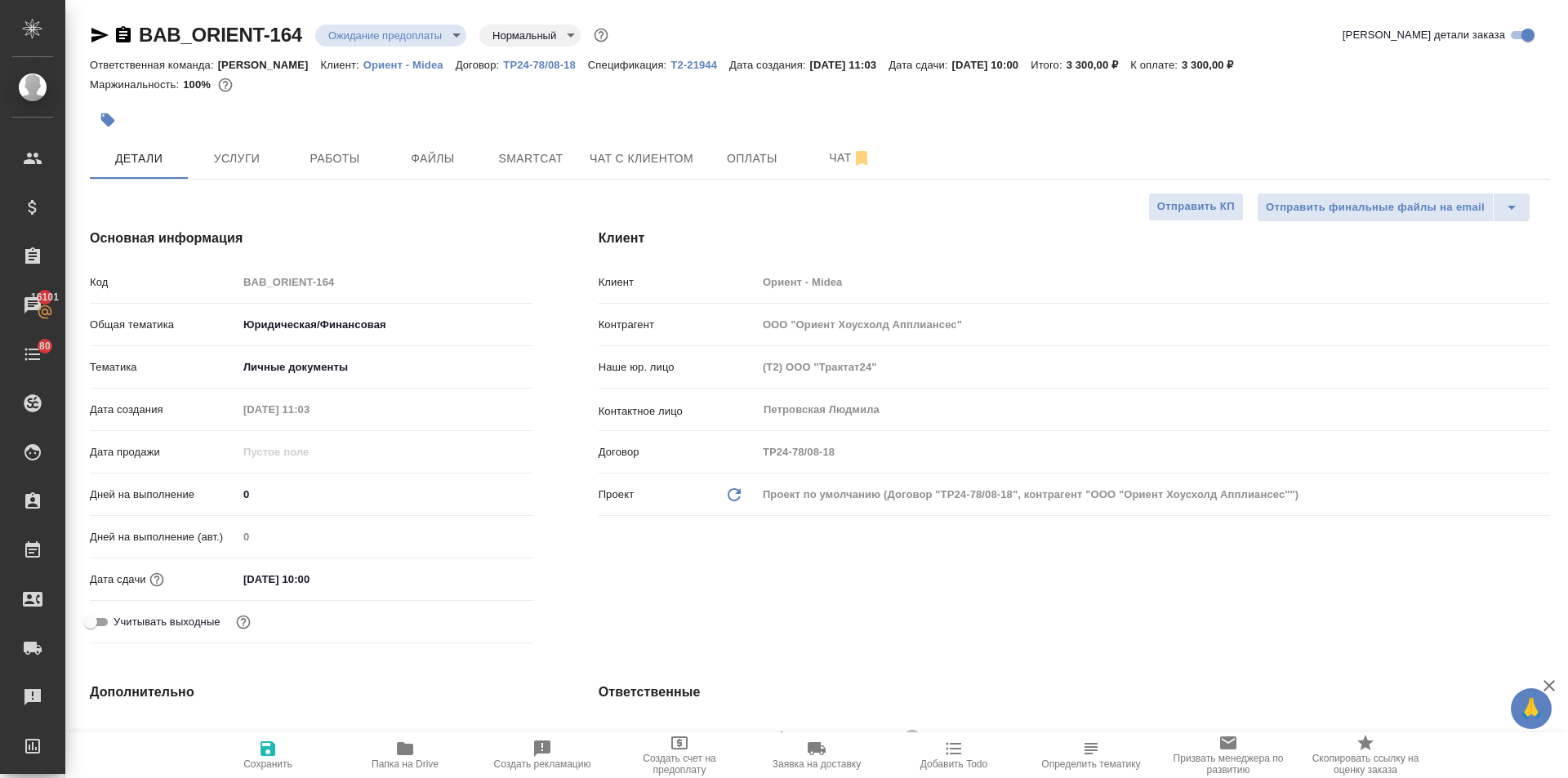
select select "RU"
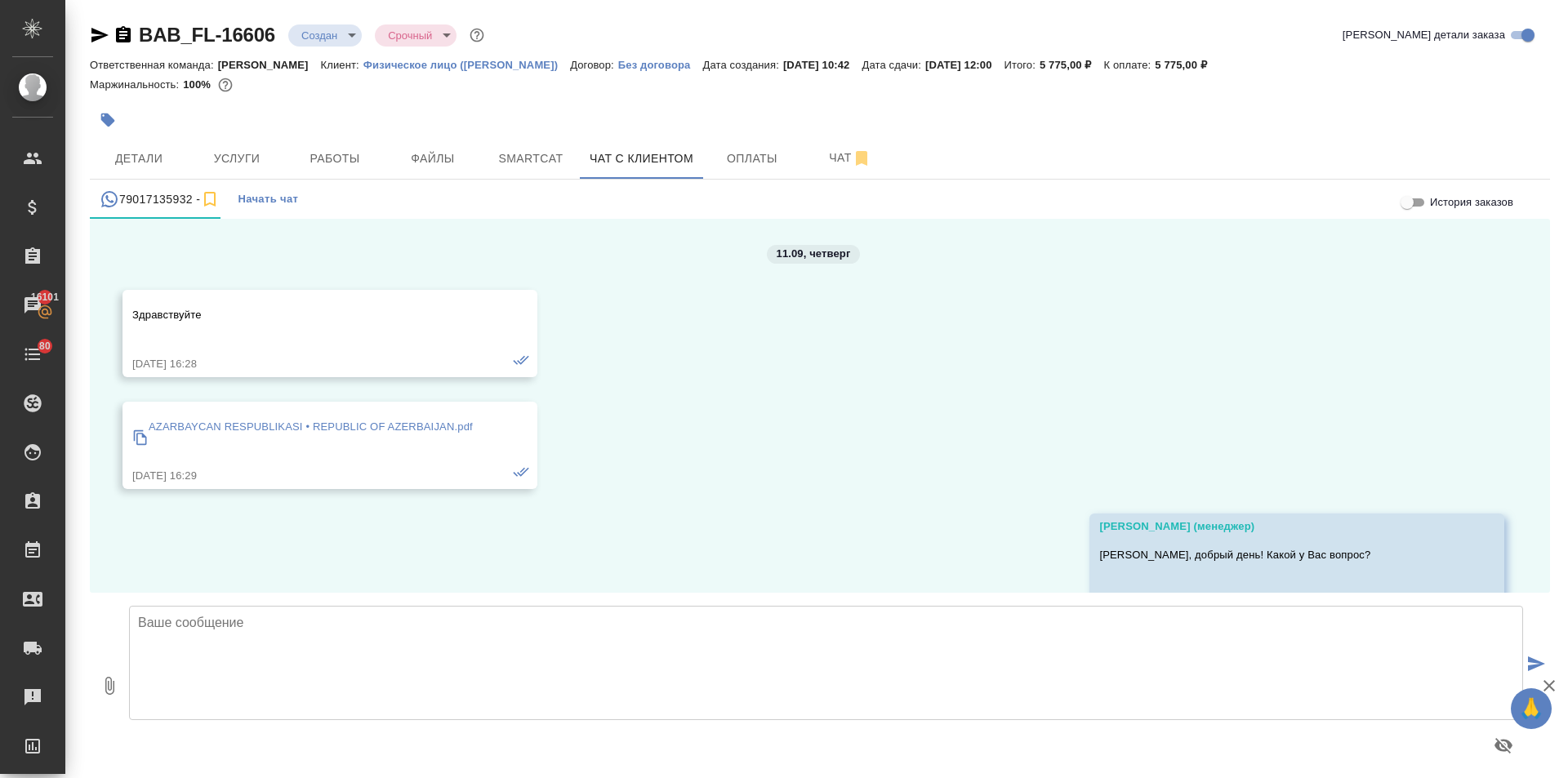
scroll to position [6042, 0]
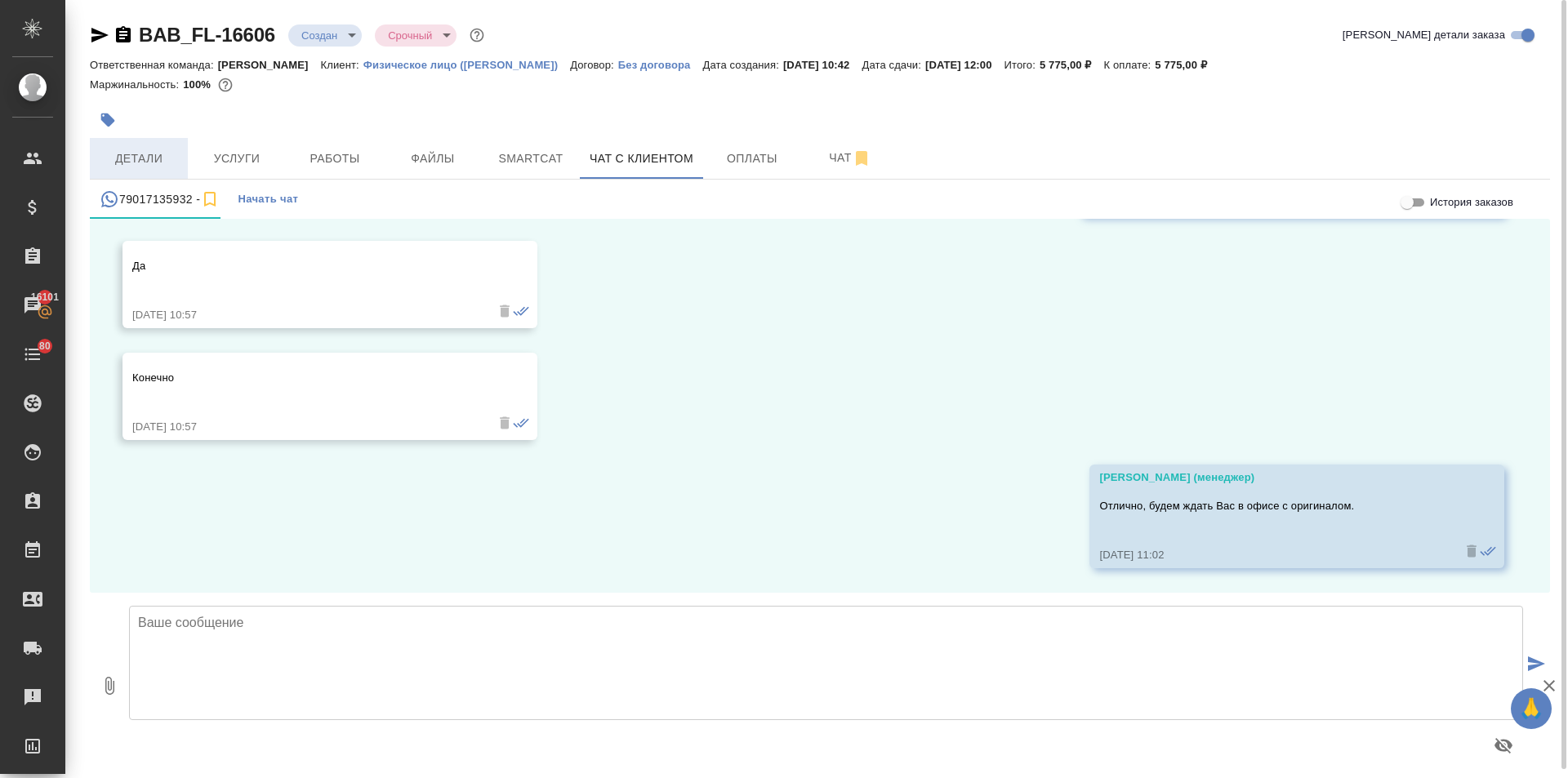
click at [131, 151] on span "Детали" at bounding box center [139, 159] width 79 height 20
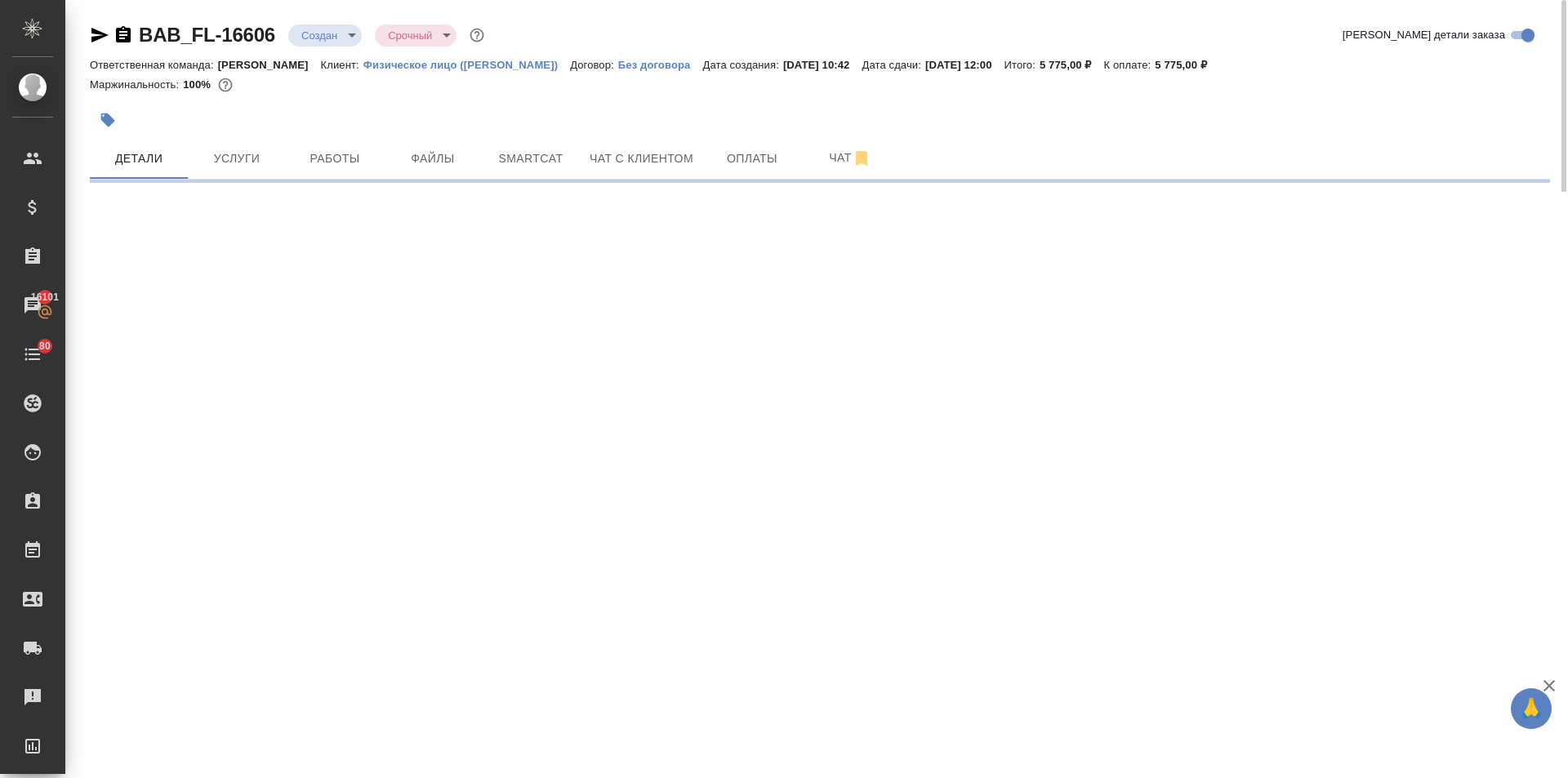
select select "RU"
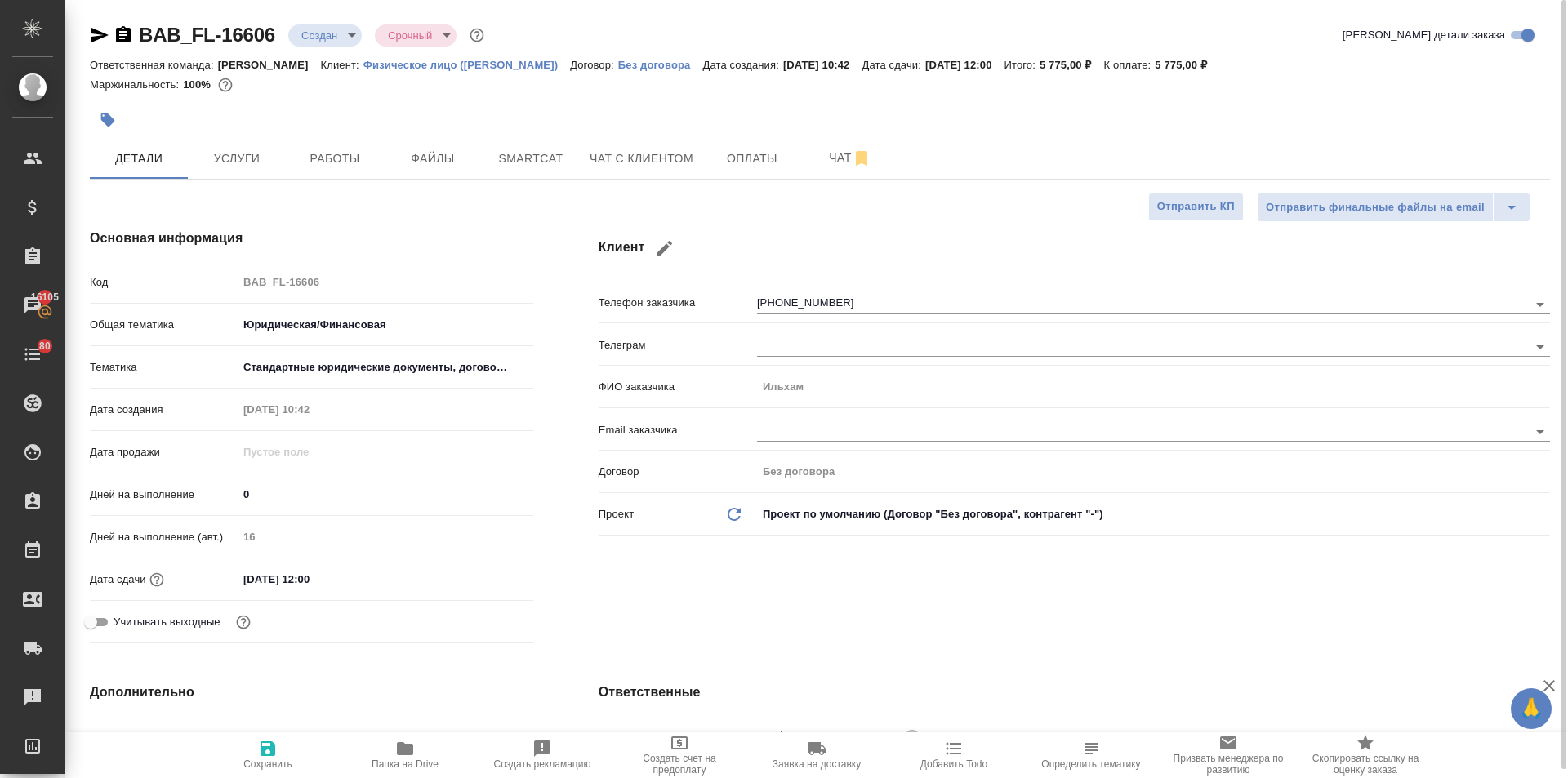
type textarea "x"
click at [643, 141] on button "Чат с клиентом" at bounding box center [641, 159] width 124 height 41
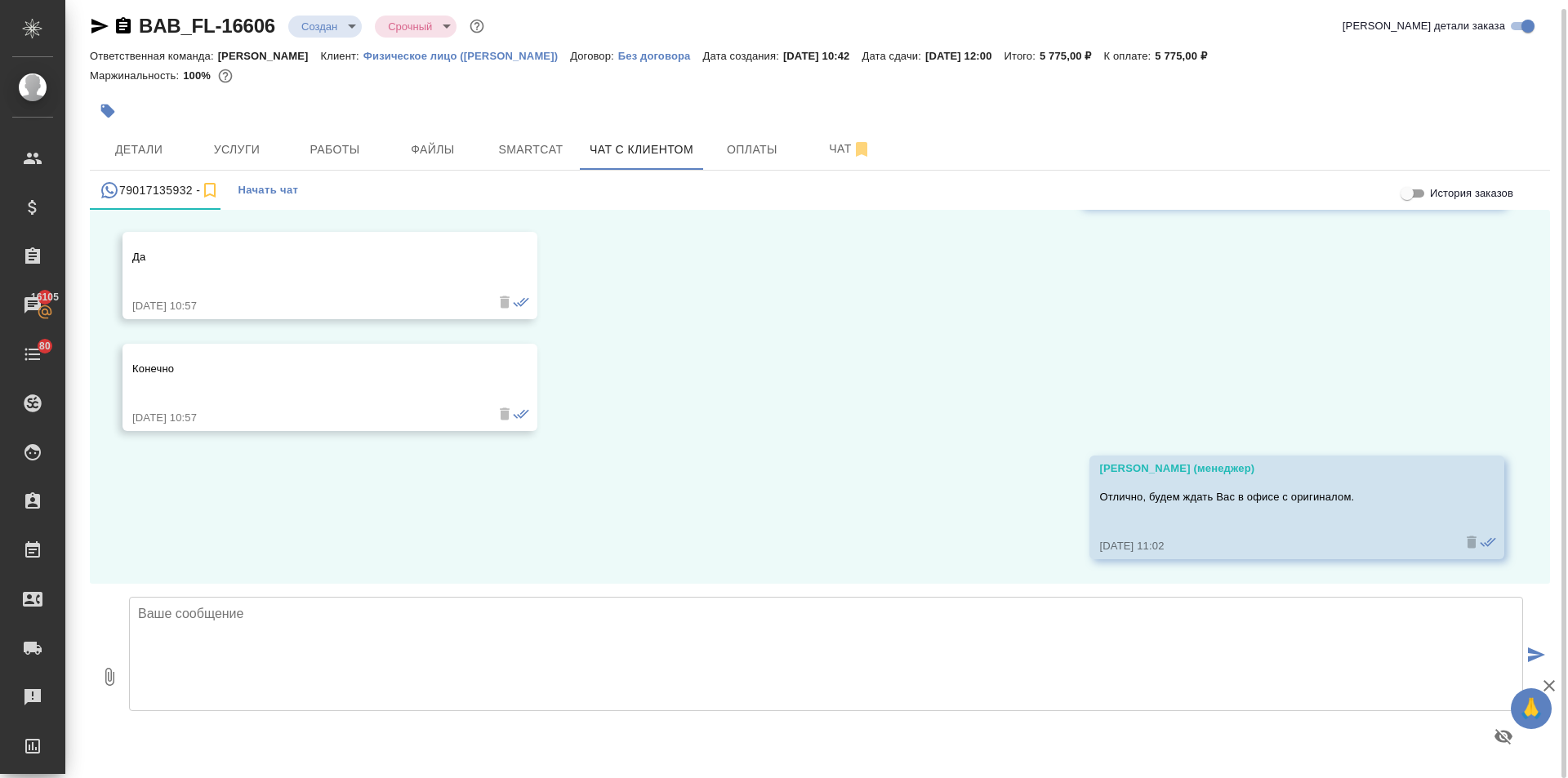
scroll to position [6042, 0]
click at [140, 138] on button "Детали" at bounding box center [139, 150] width 98 height 41
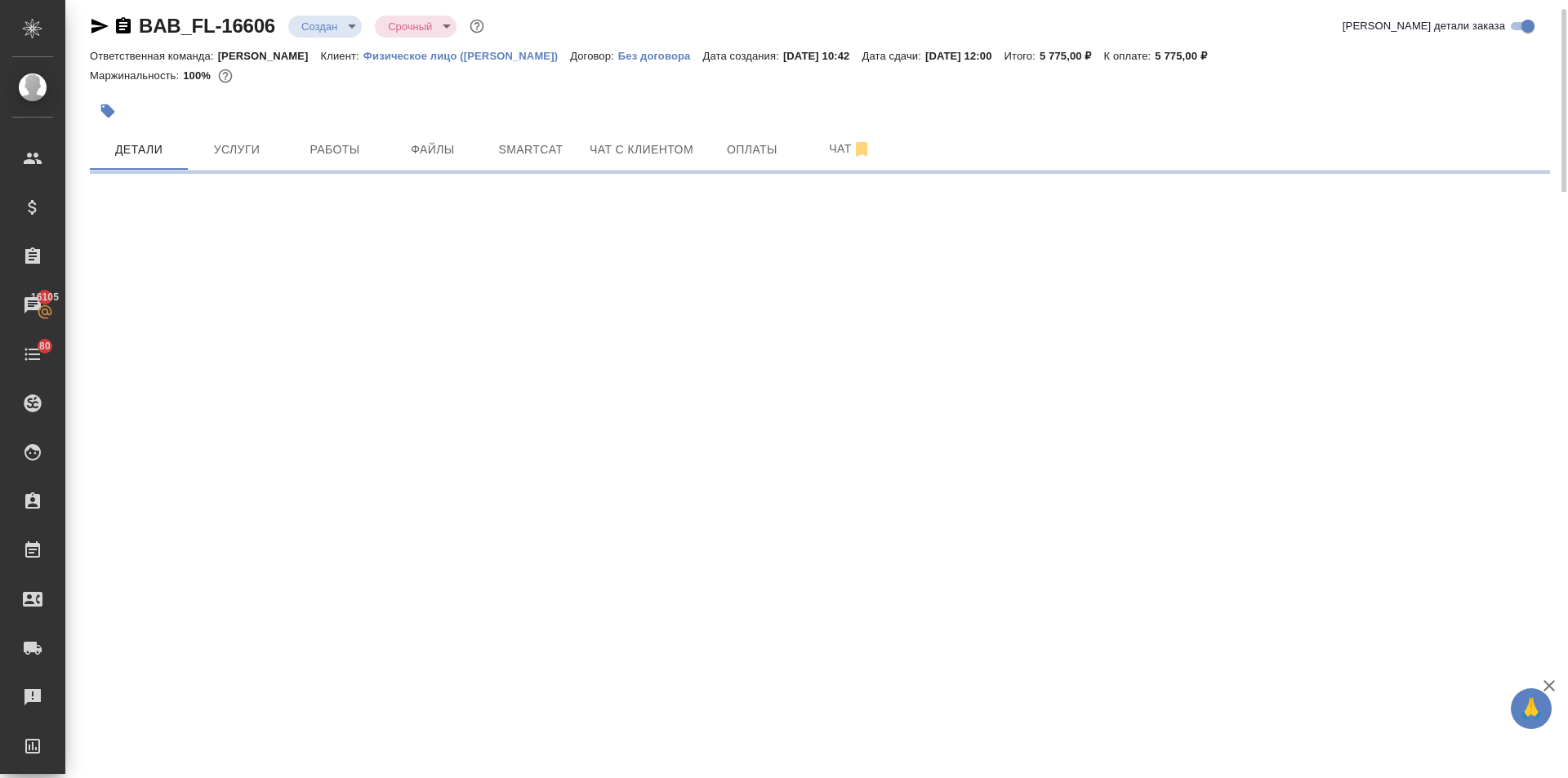
select select "RU"
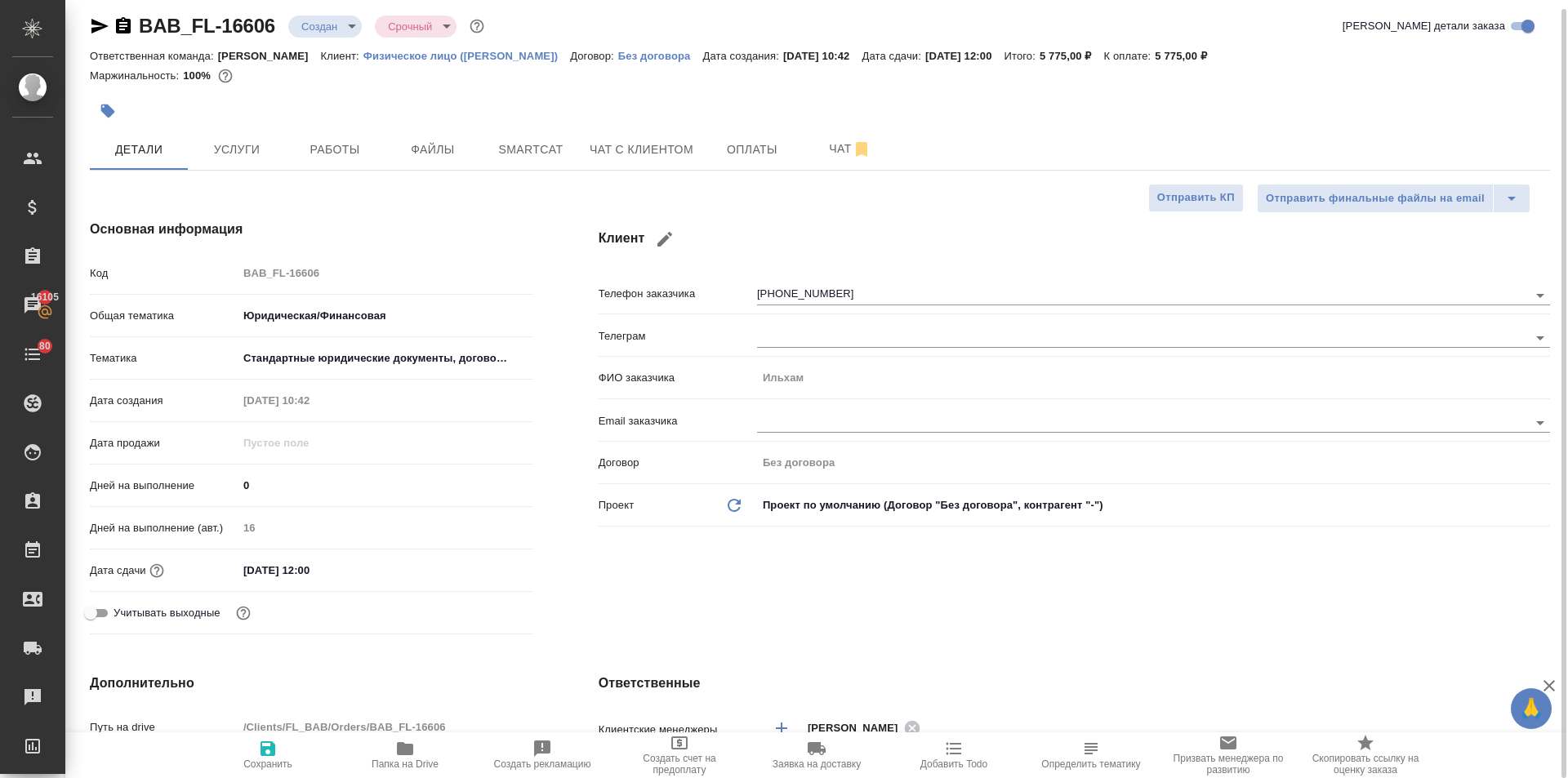
type textarea "x"
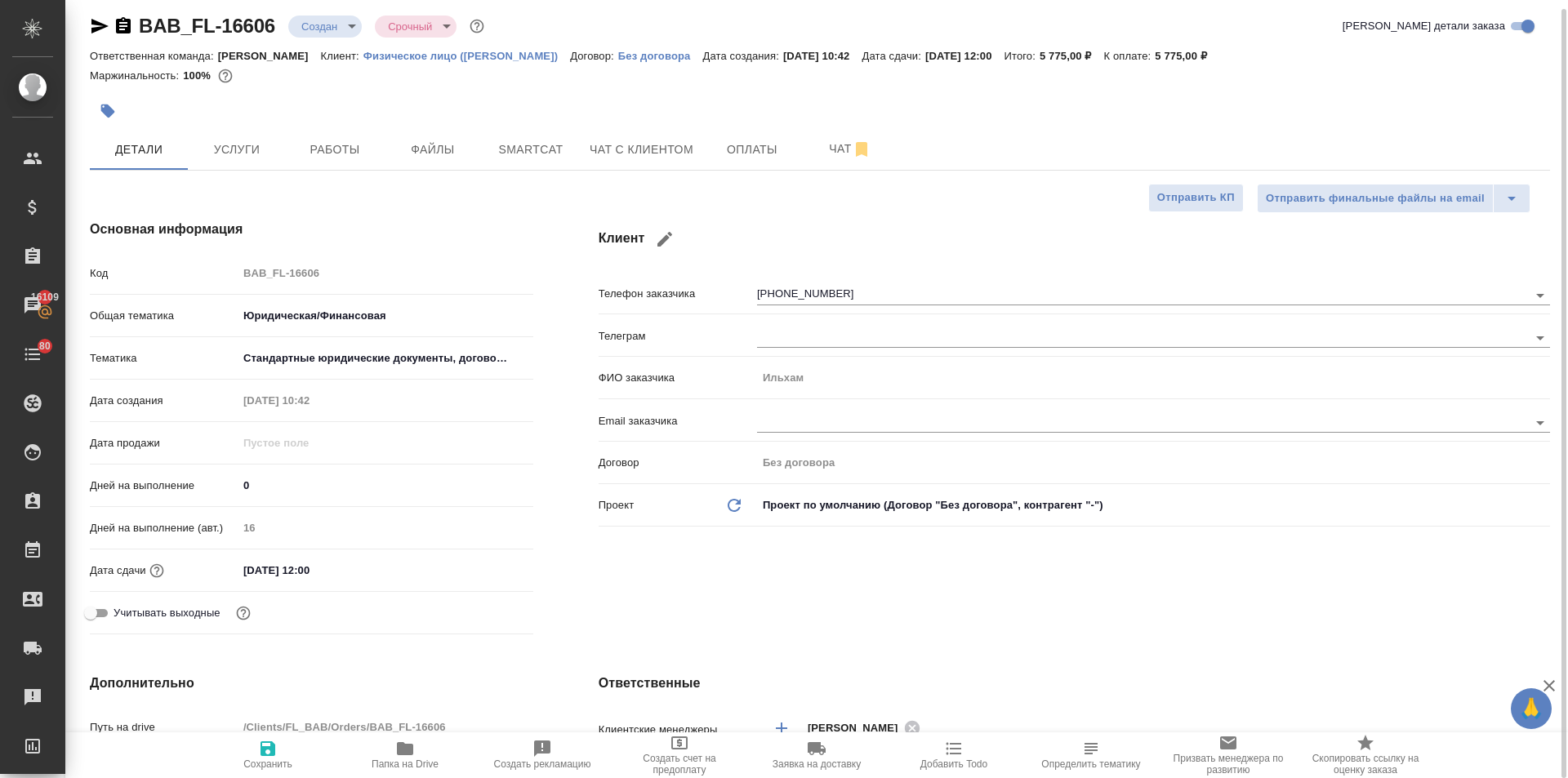
type textarea "x"
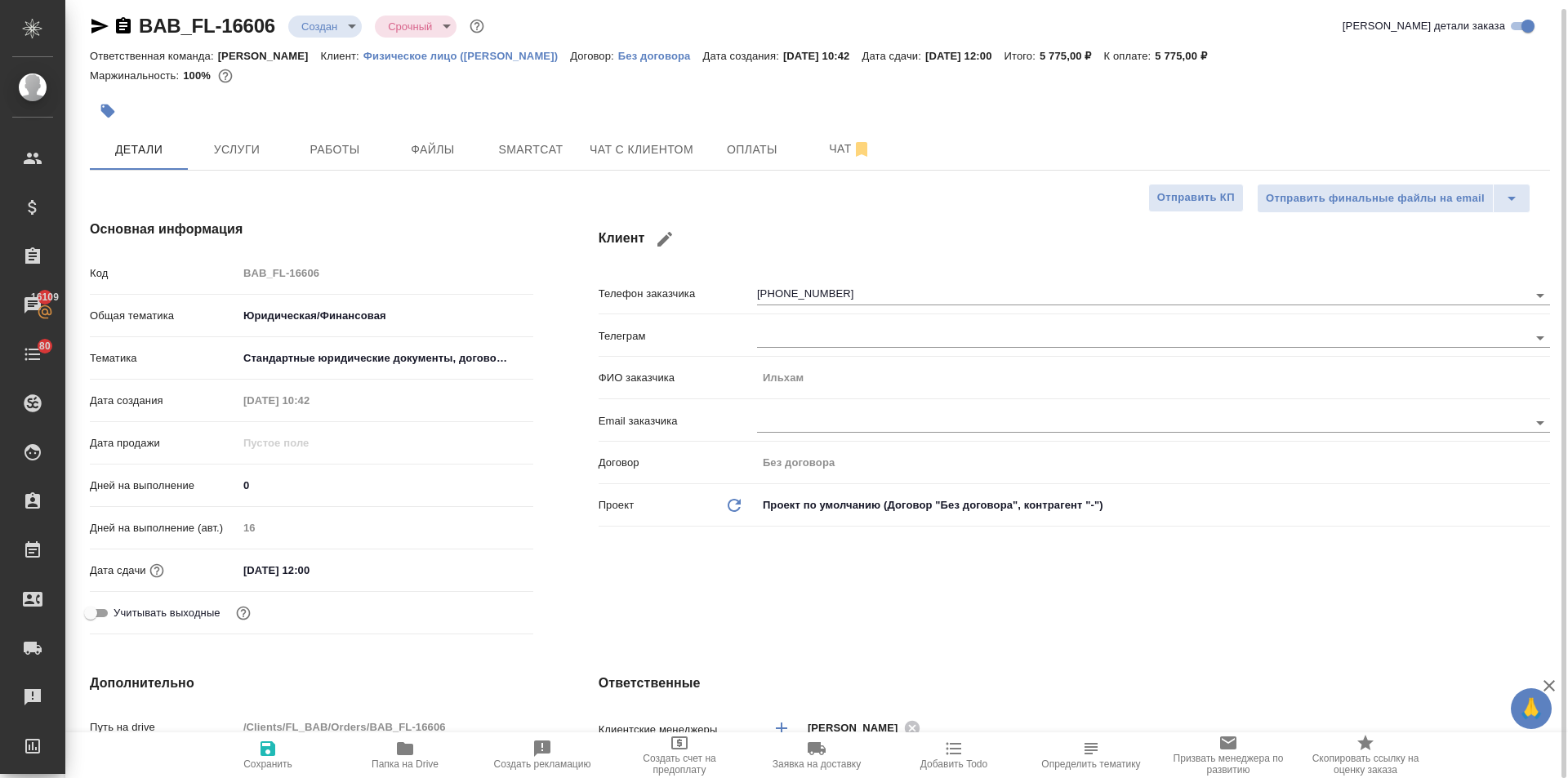
type textarea "x"
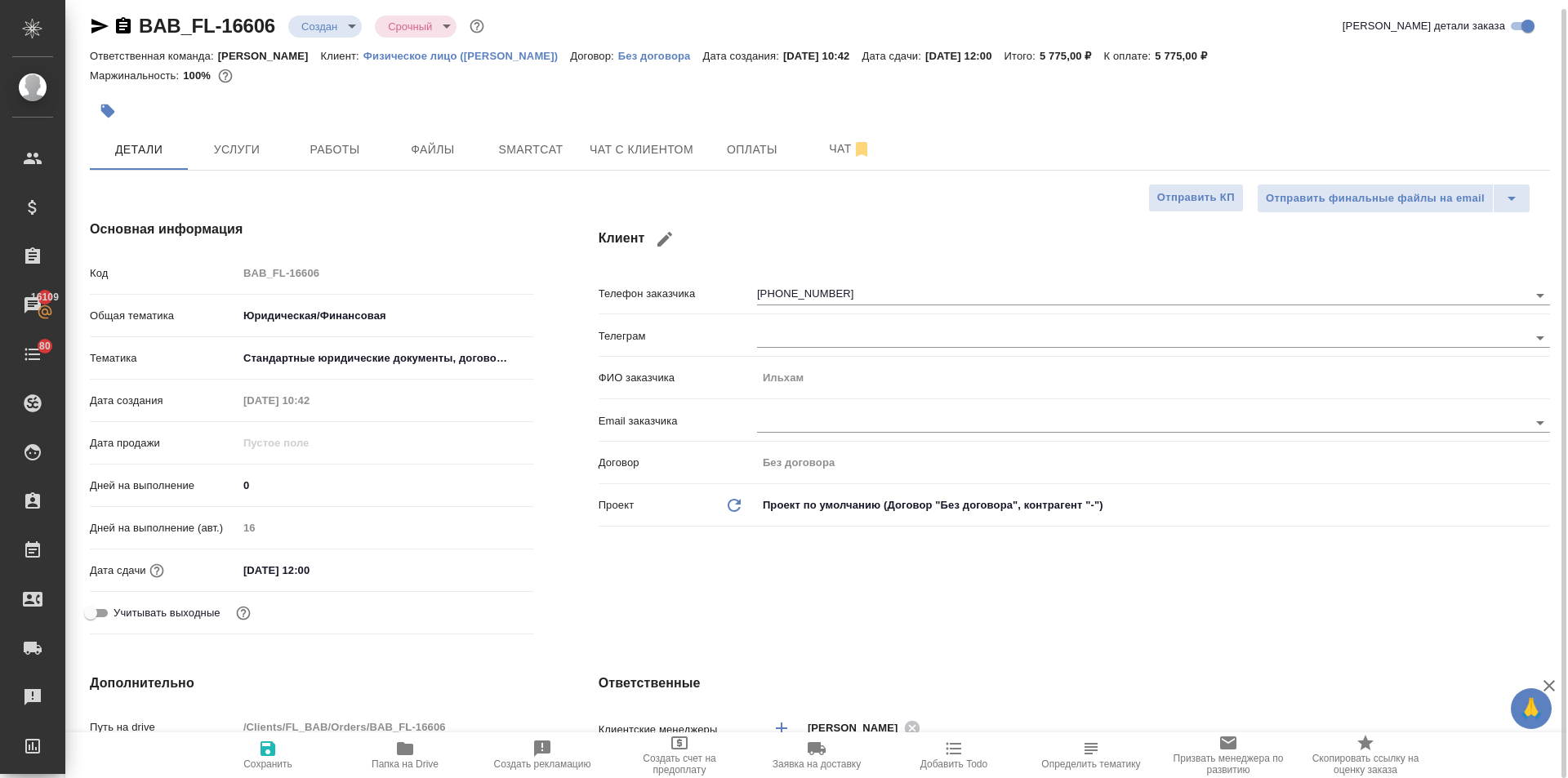
type textarea "x"
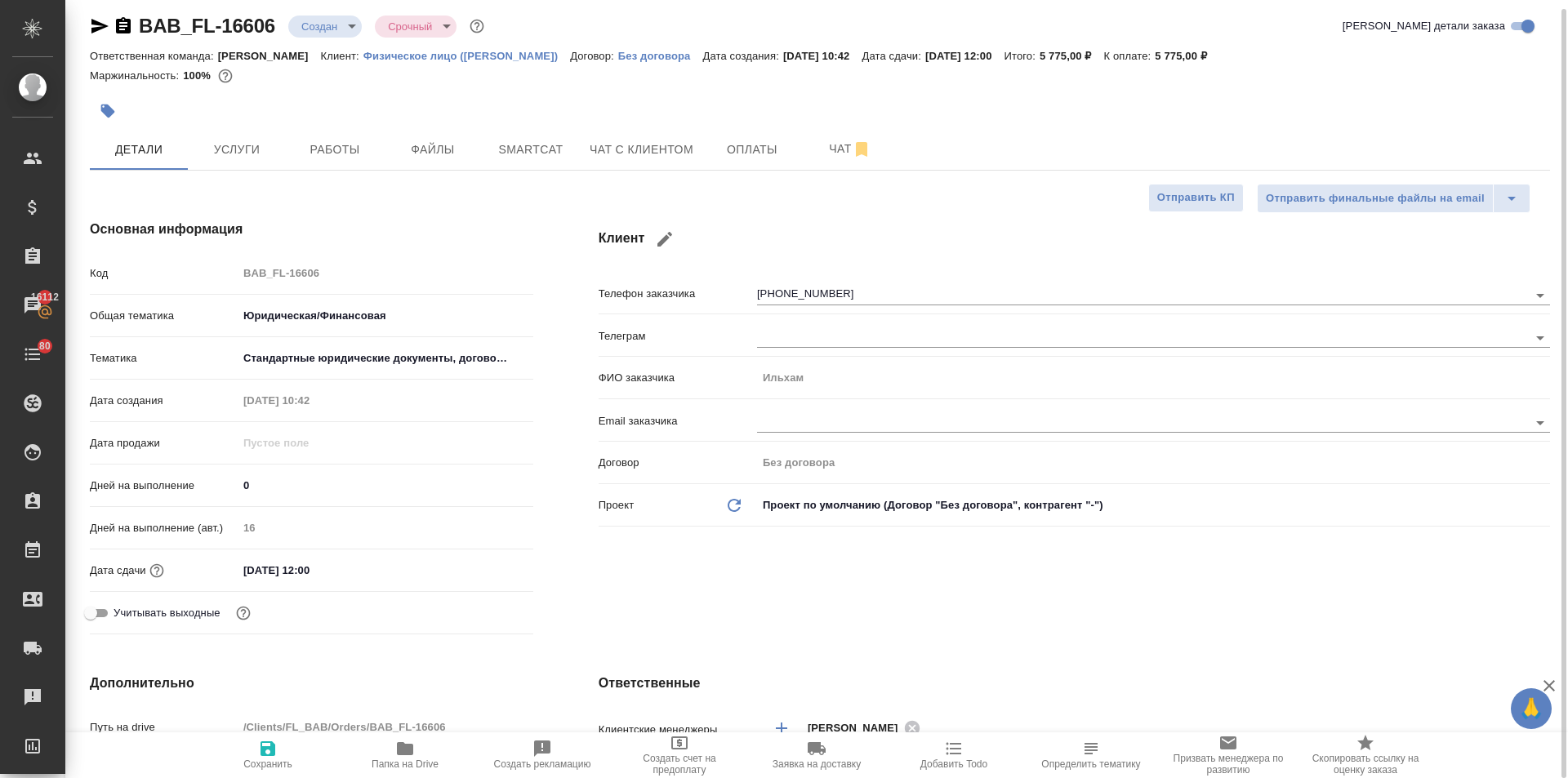
type textarea "x"
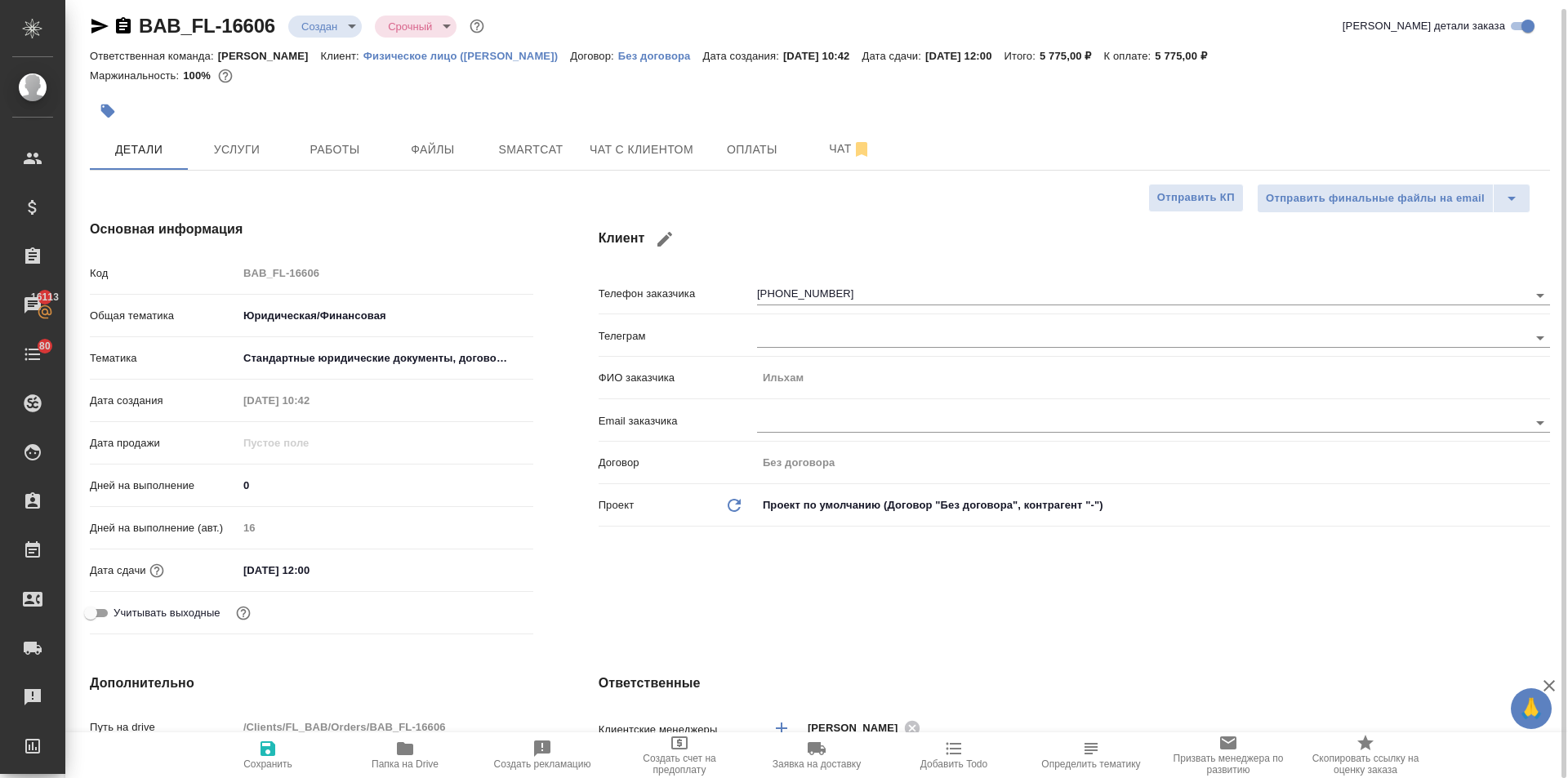
type textarea "x"
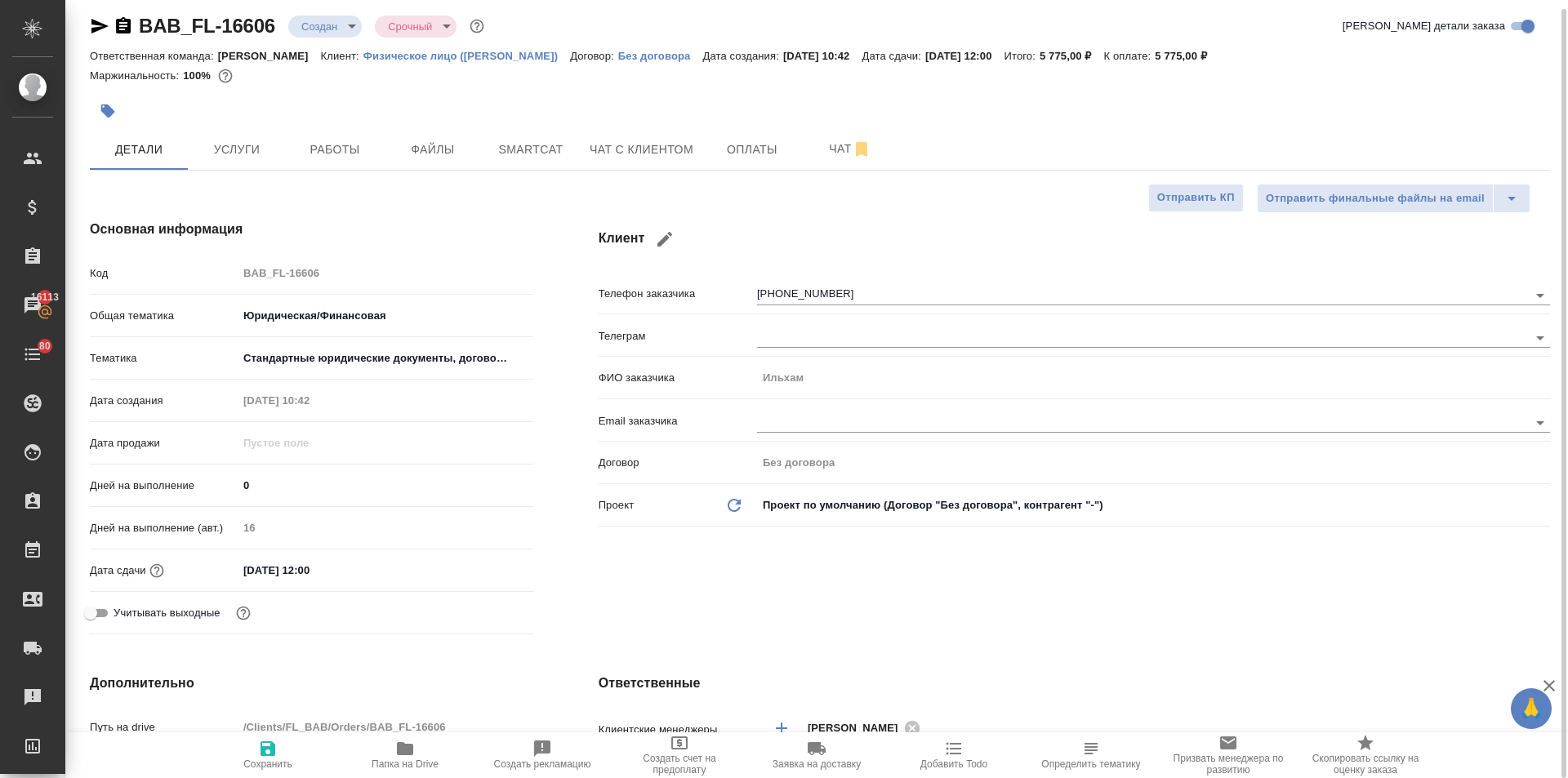
type textarea "x"
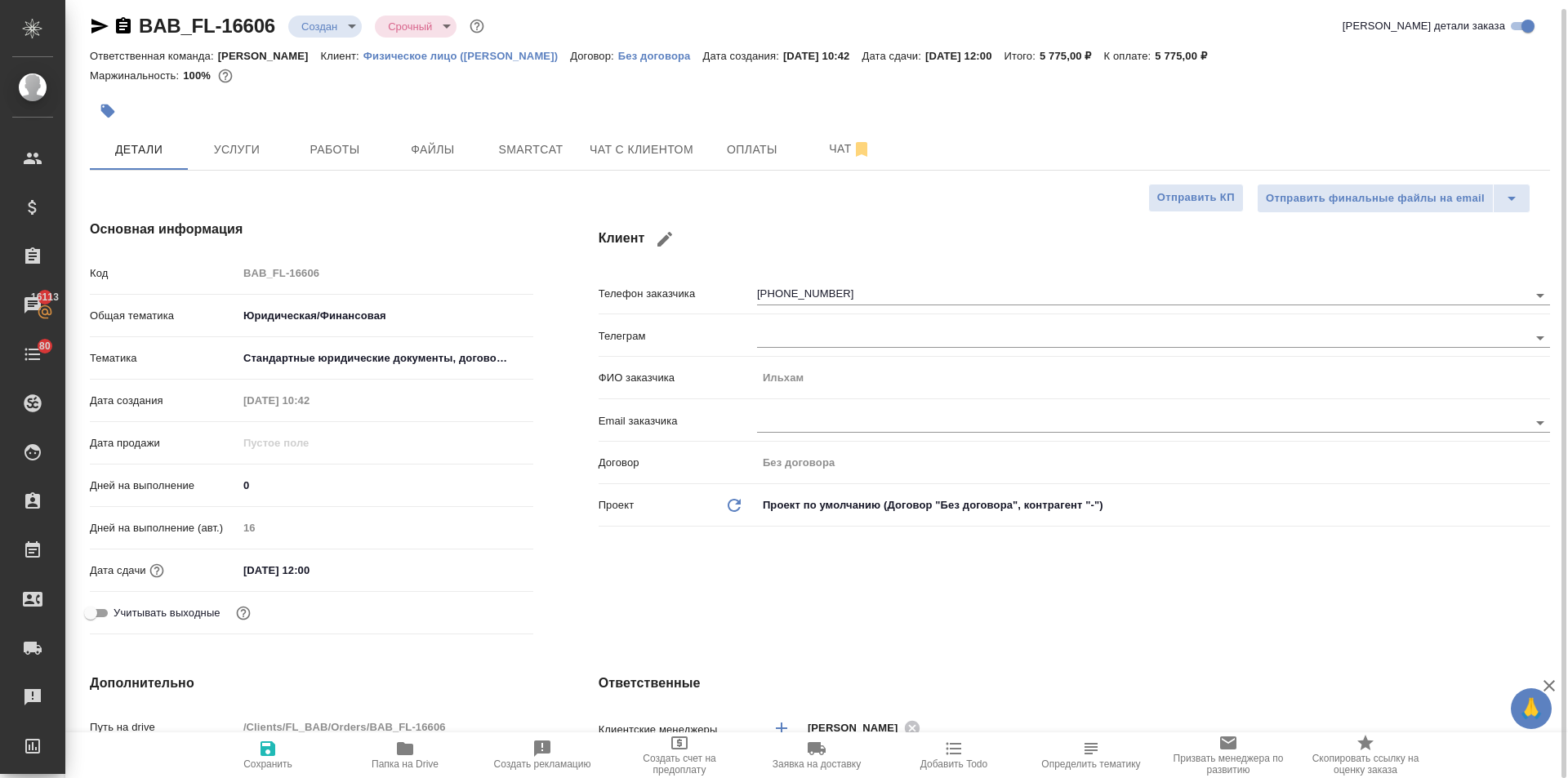
type textarea "x"
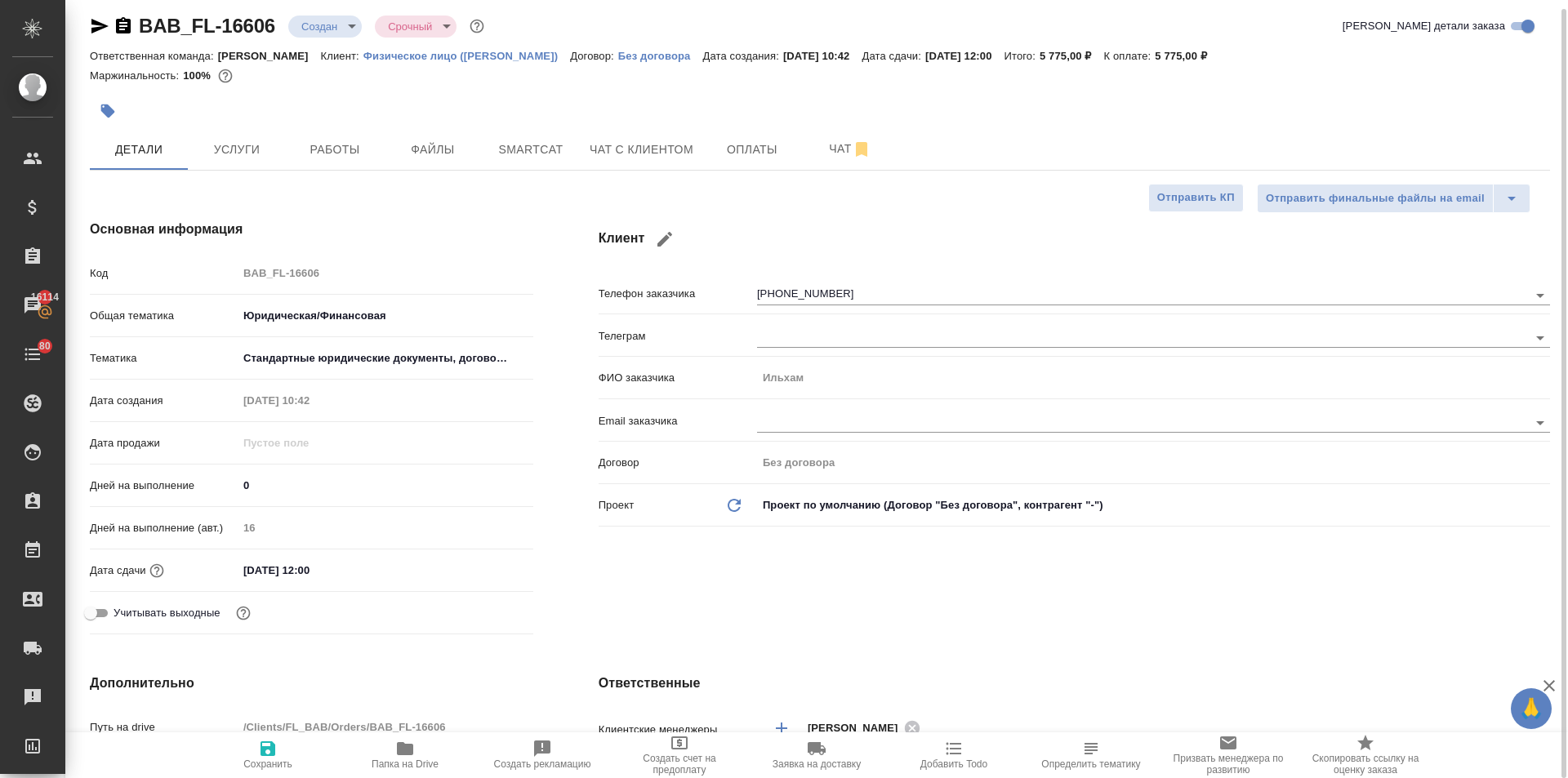
type textarea "x"
click at [635, 152] on span "Чат с клиентом" at bounding box center [641, 150] width 104 height 20
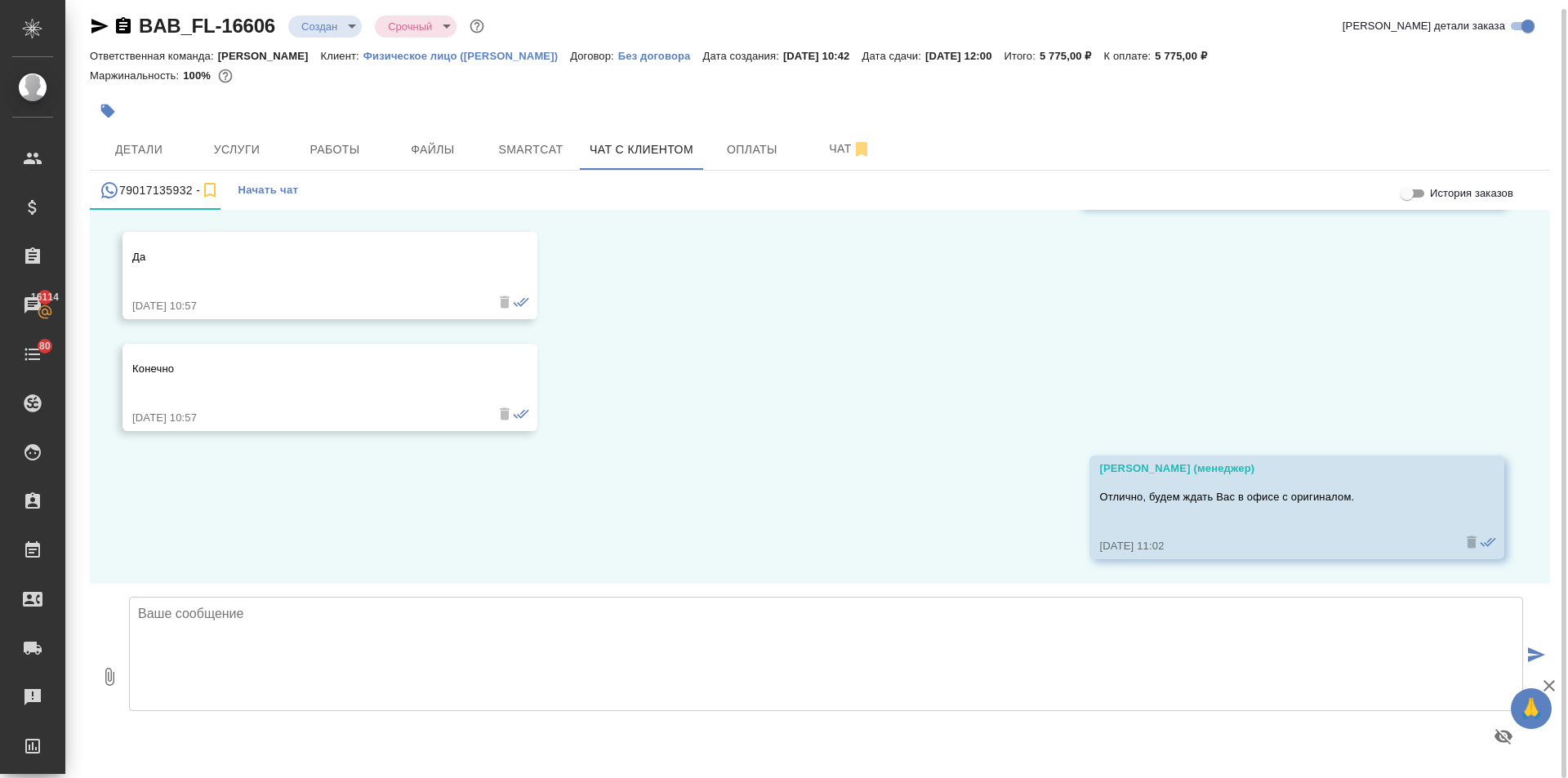
scroll to position [5552, 0]
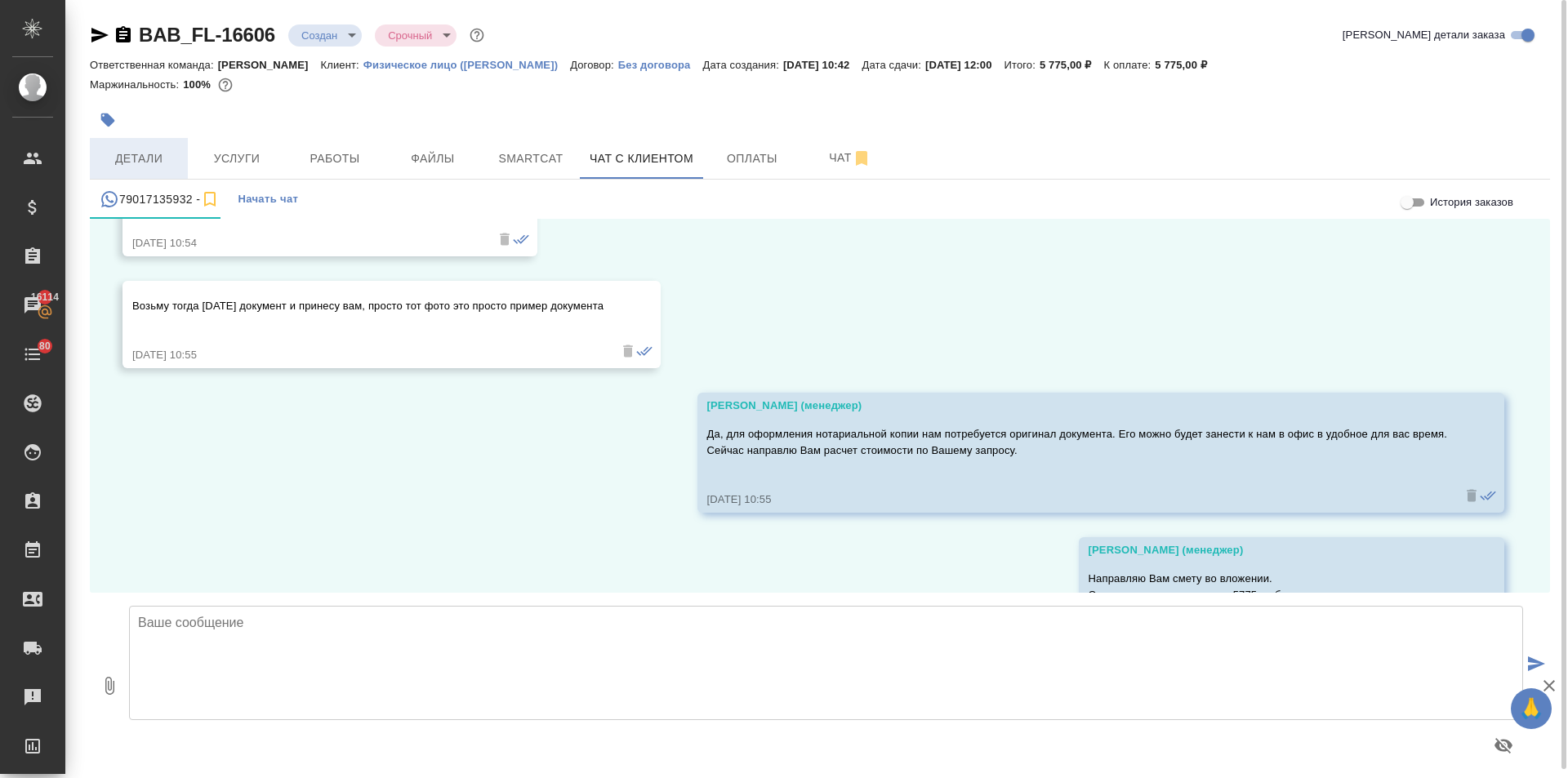
click at [151, 167] on span "Детали" at bounding box center [139, 159] width 79 height 20
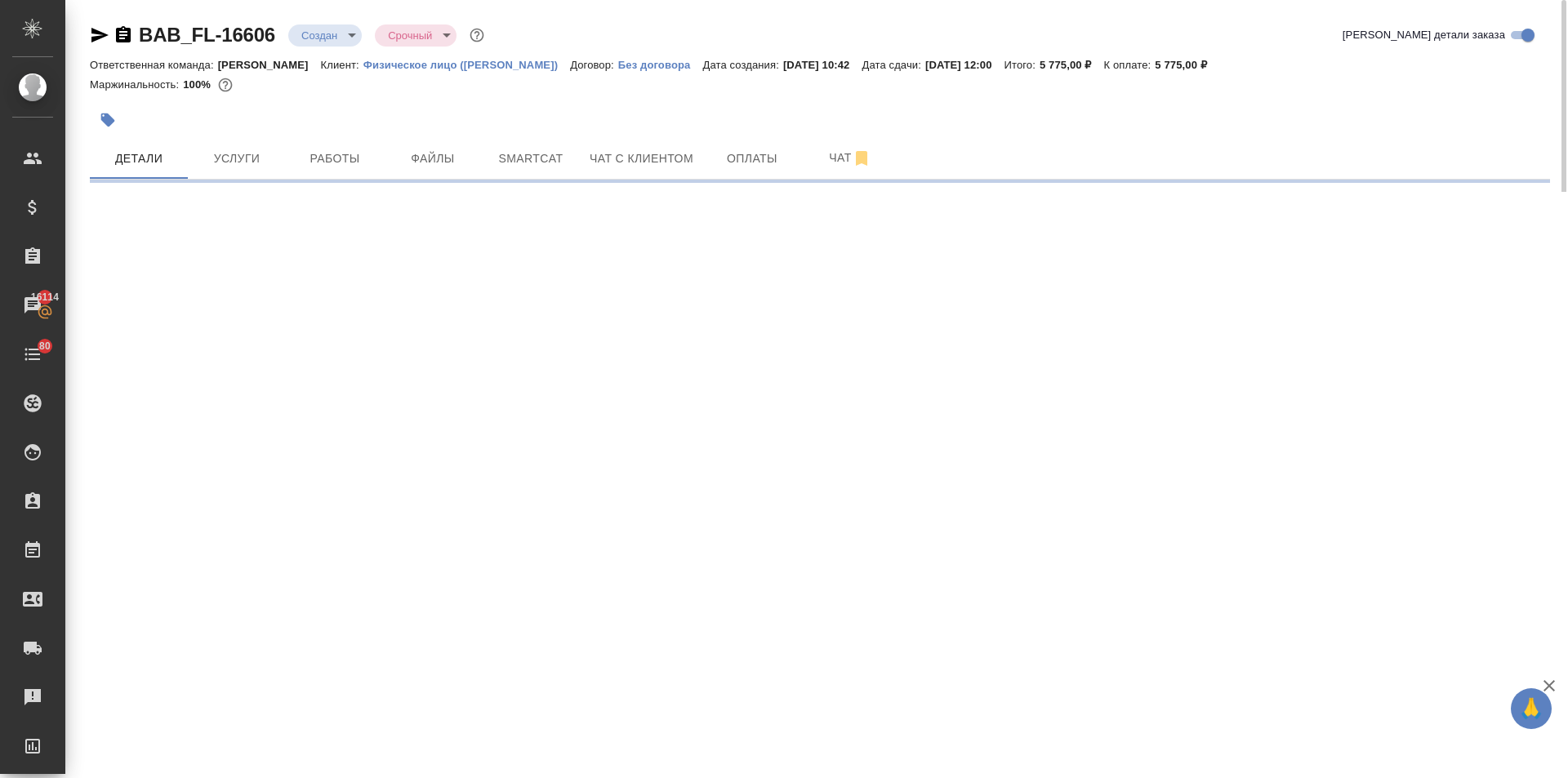
select select "RU"
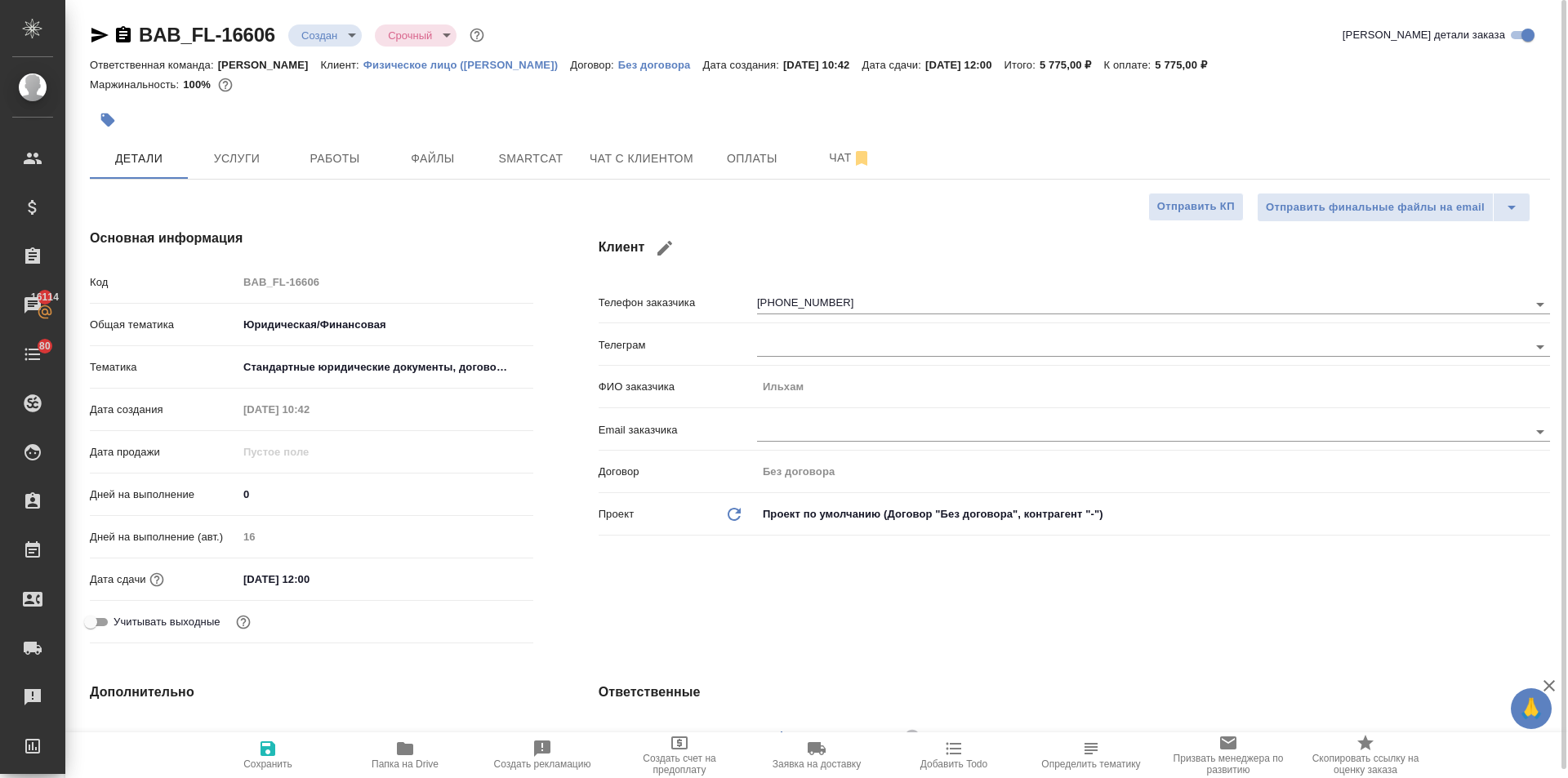
type textarea "x"
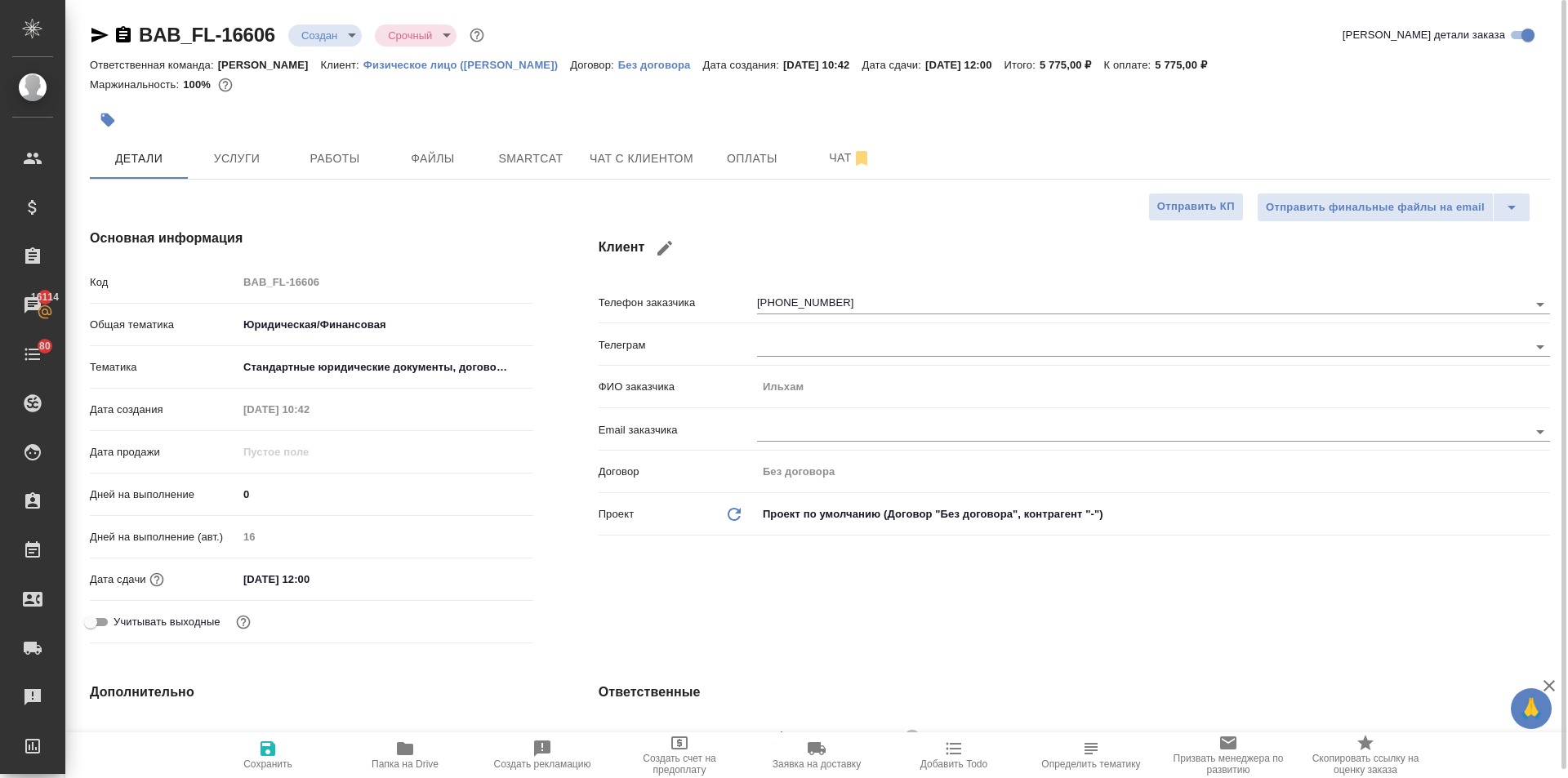
type textarea "x"
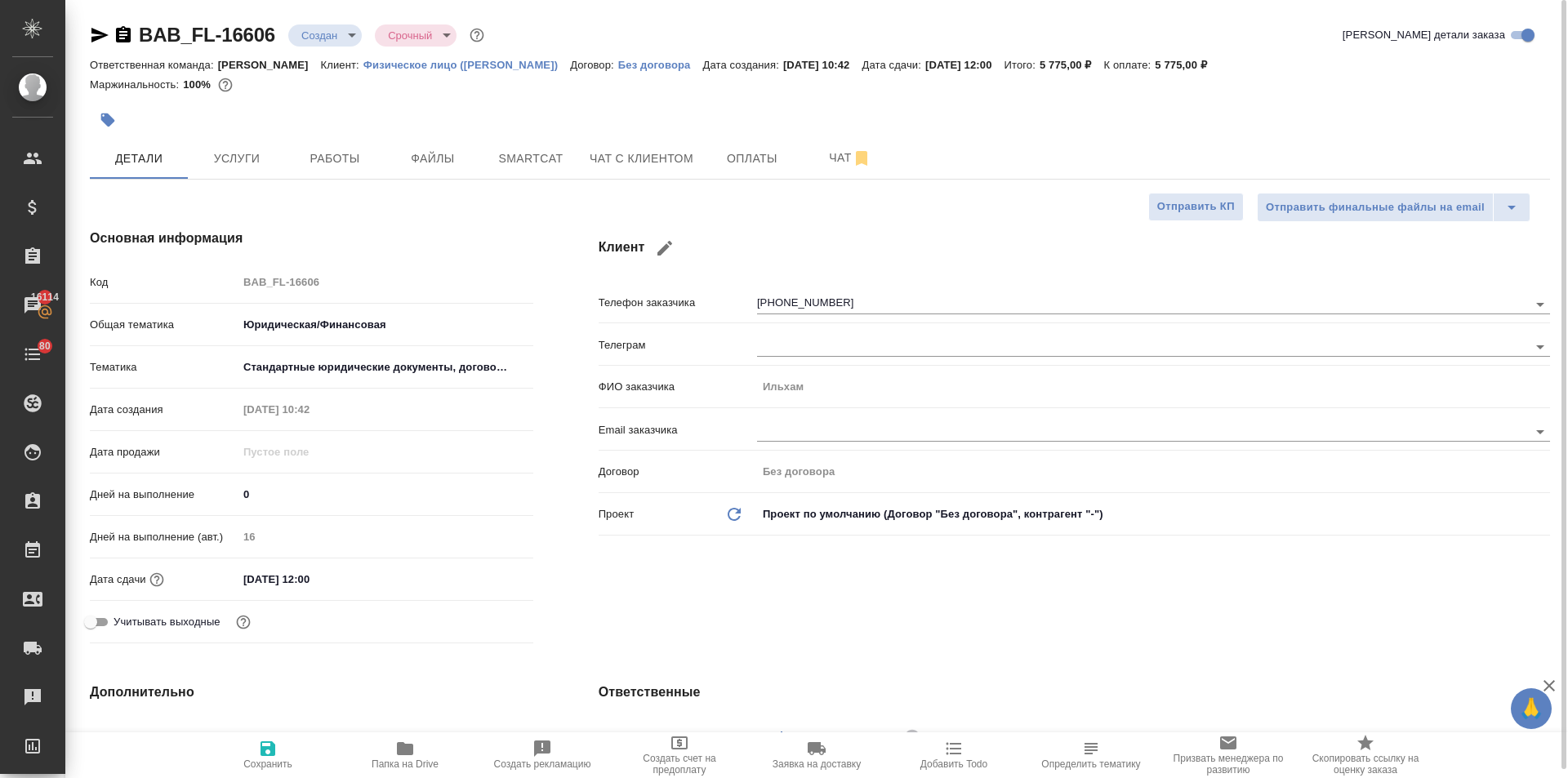
type textarea "x"
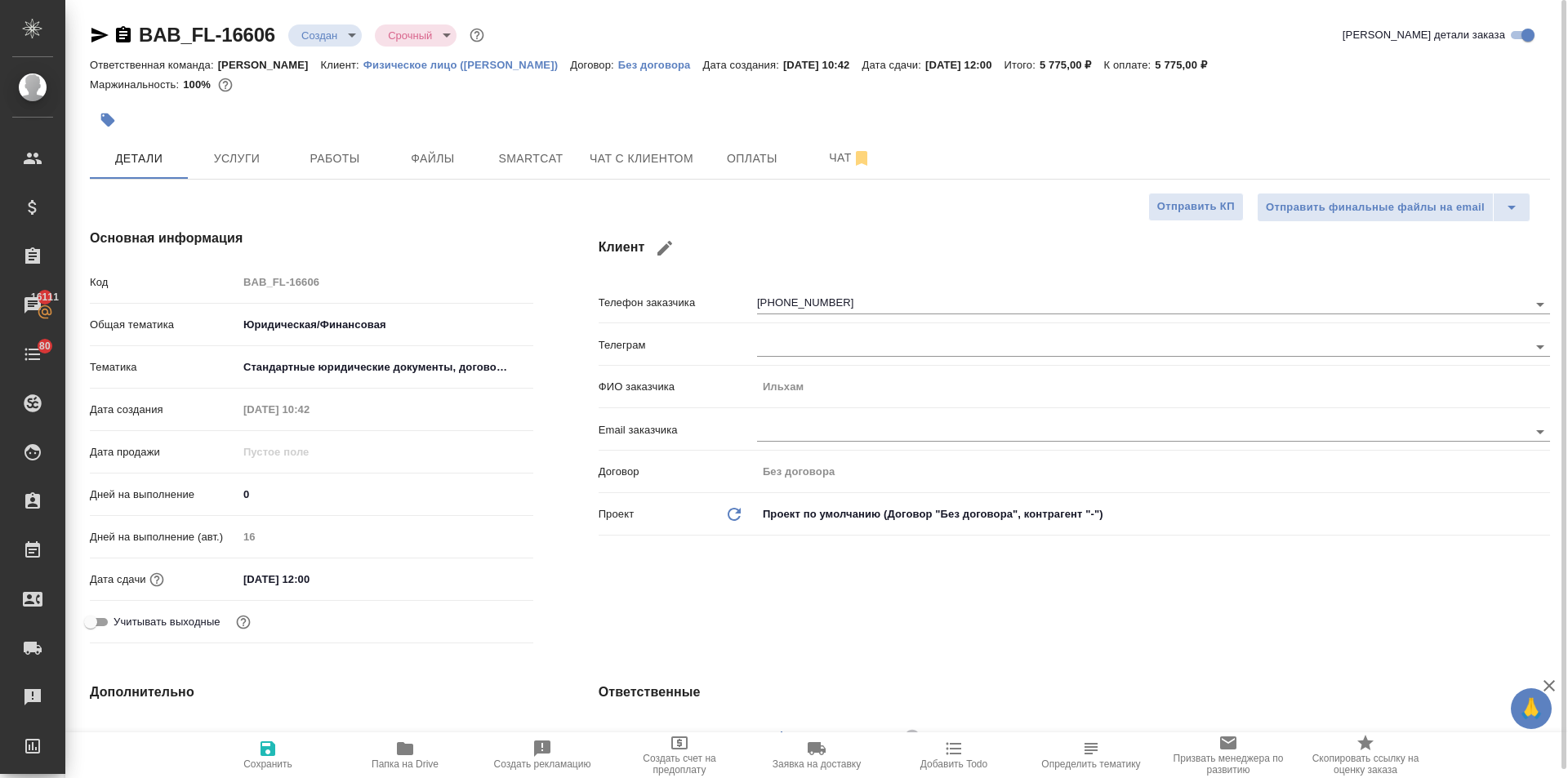
type textarea "x"
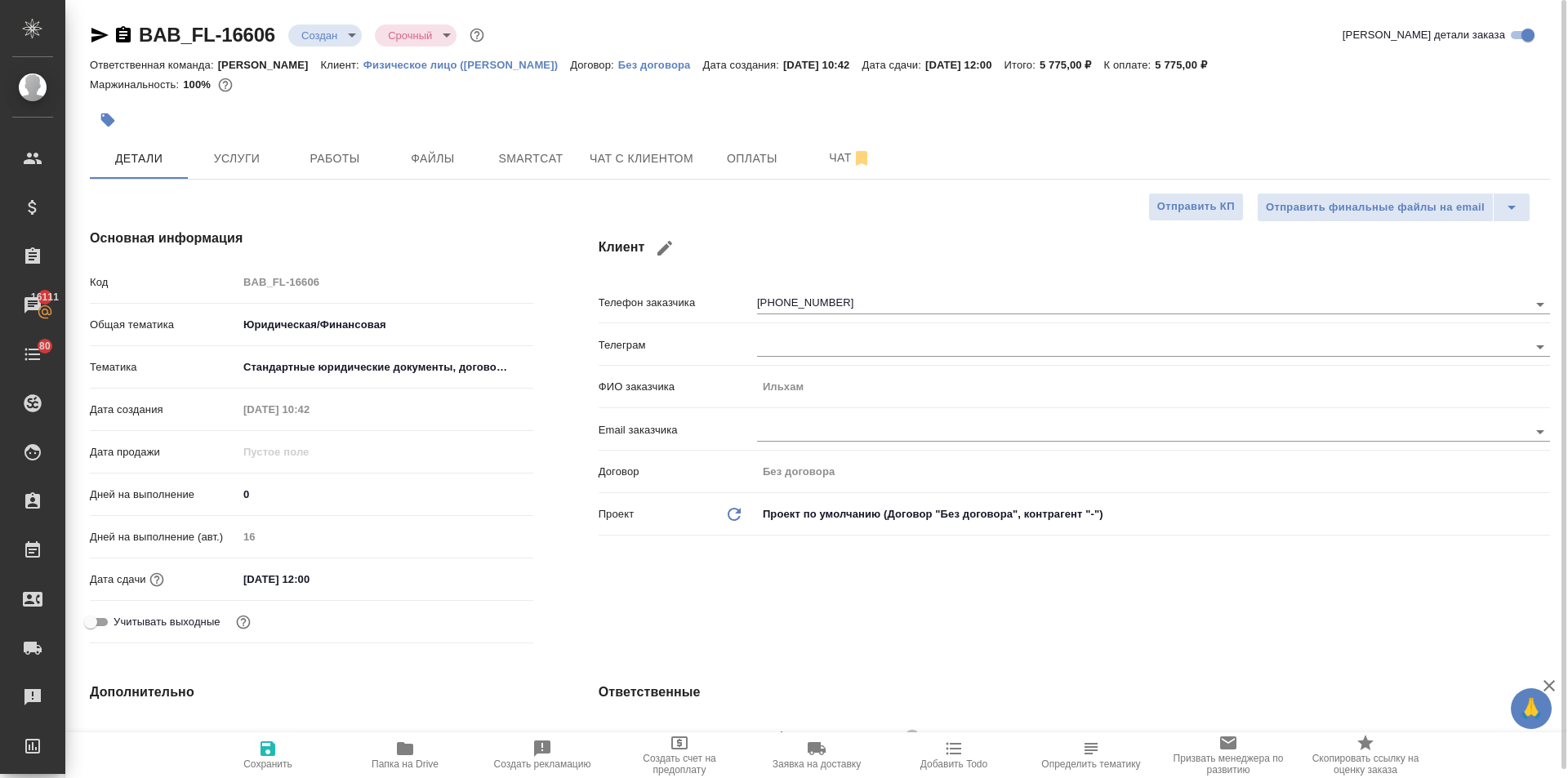
type textarea "x"
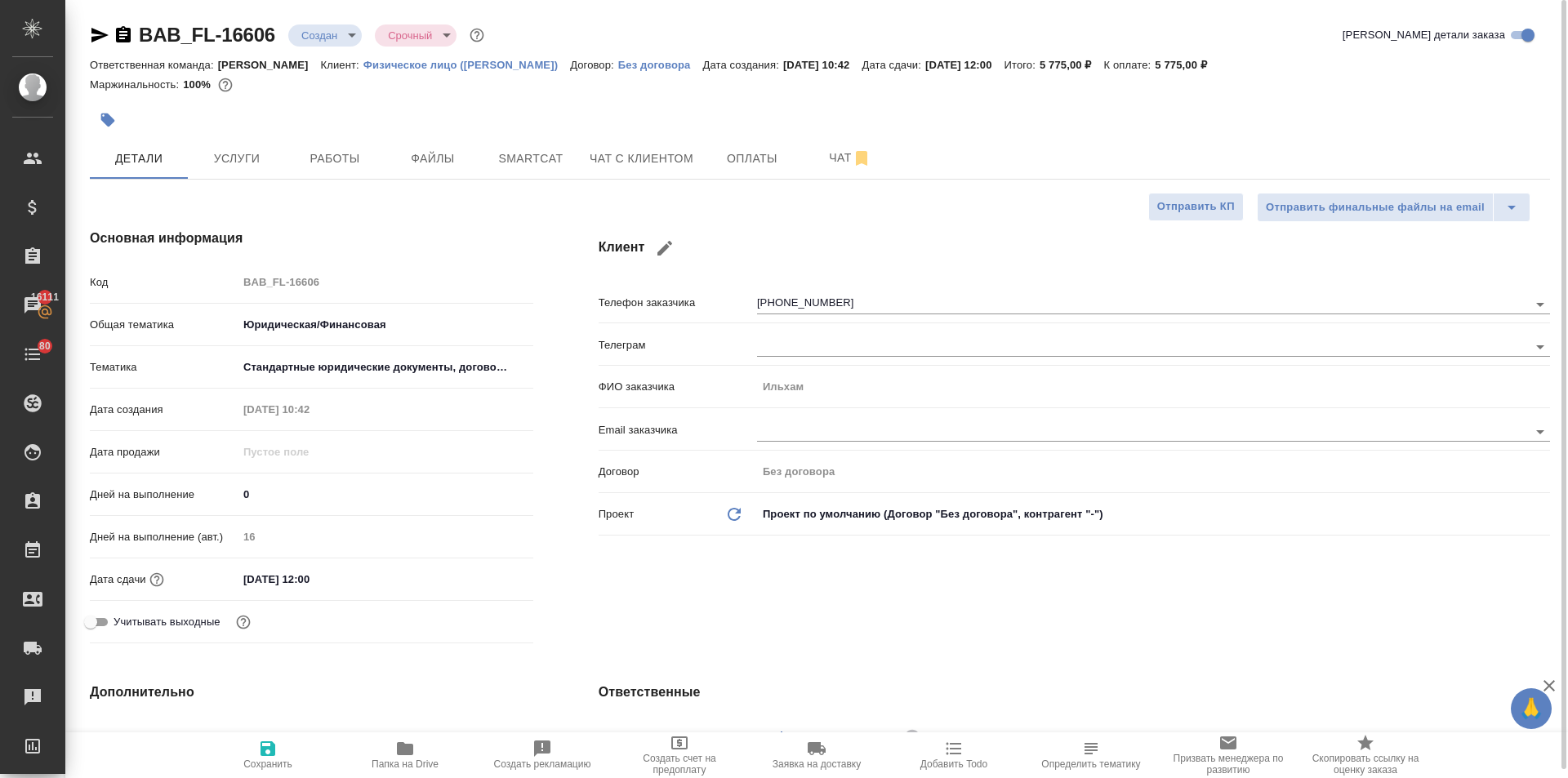
type textarea "x"
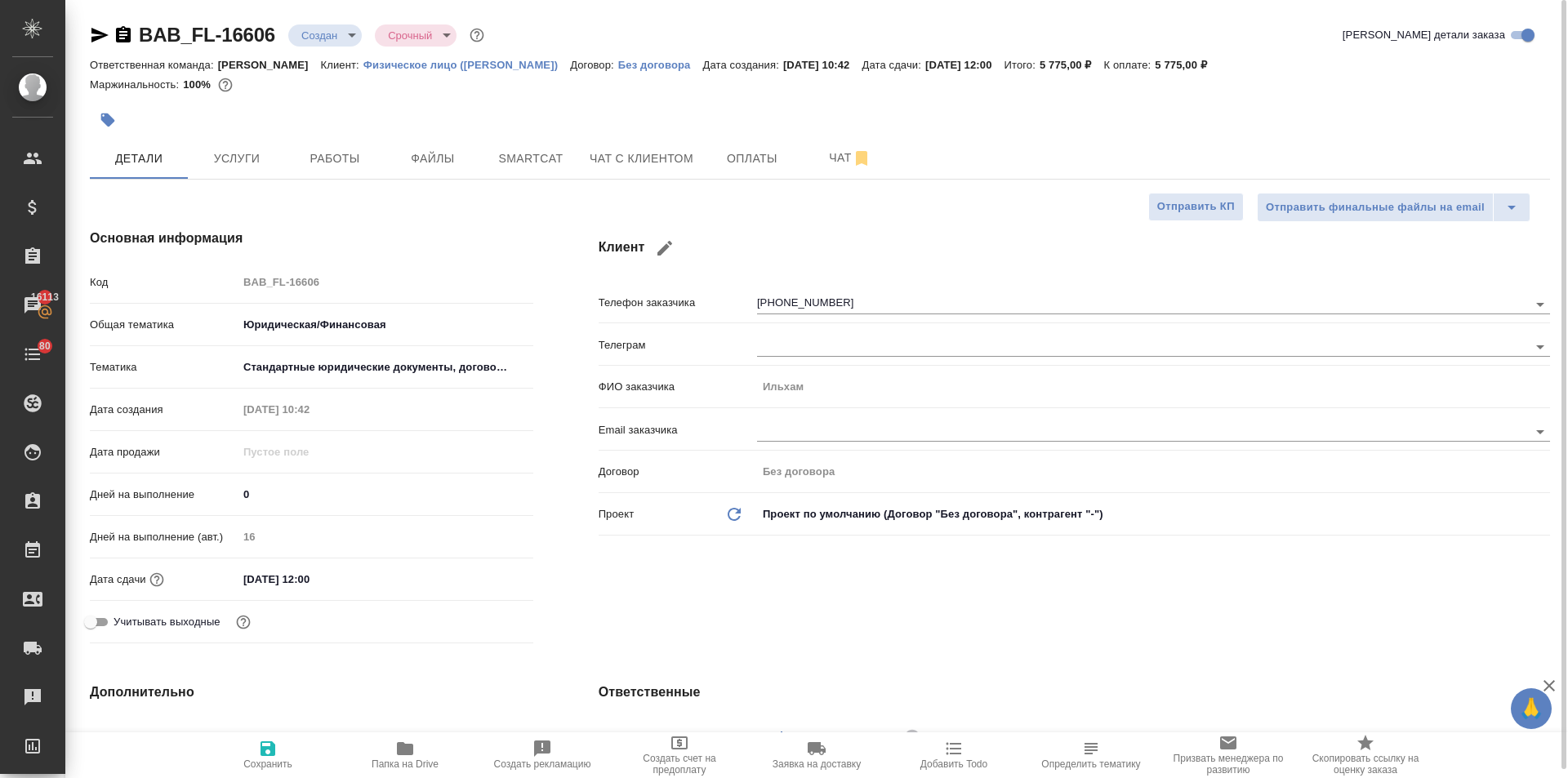
type textarea "x"
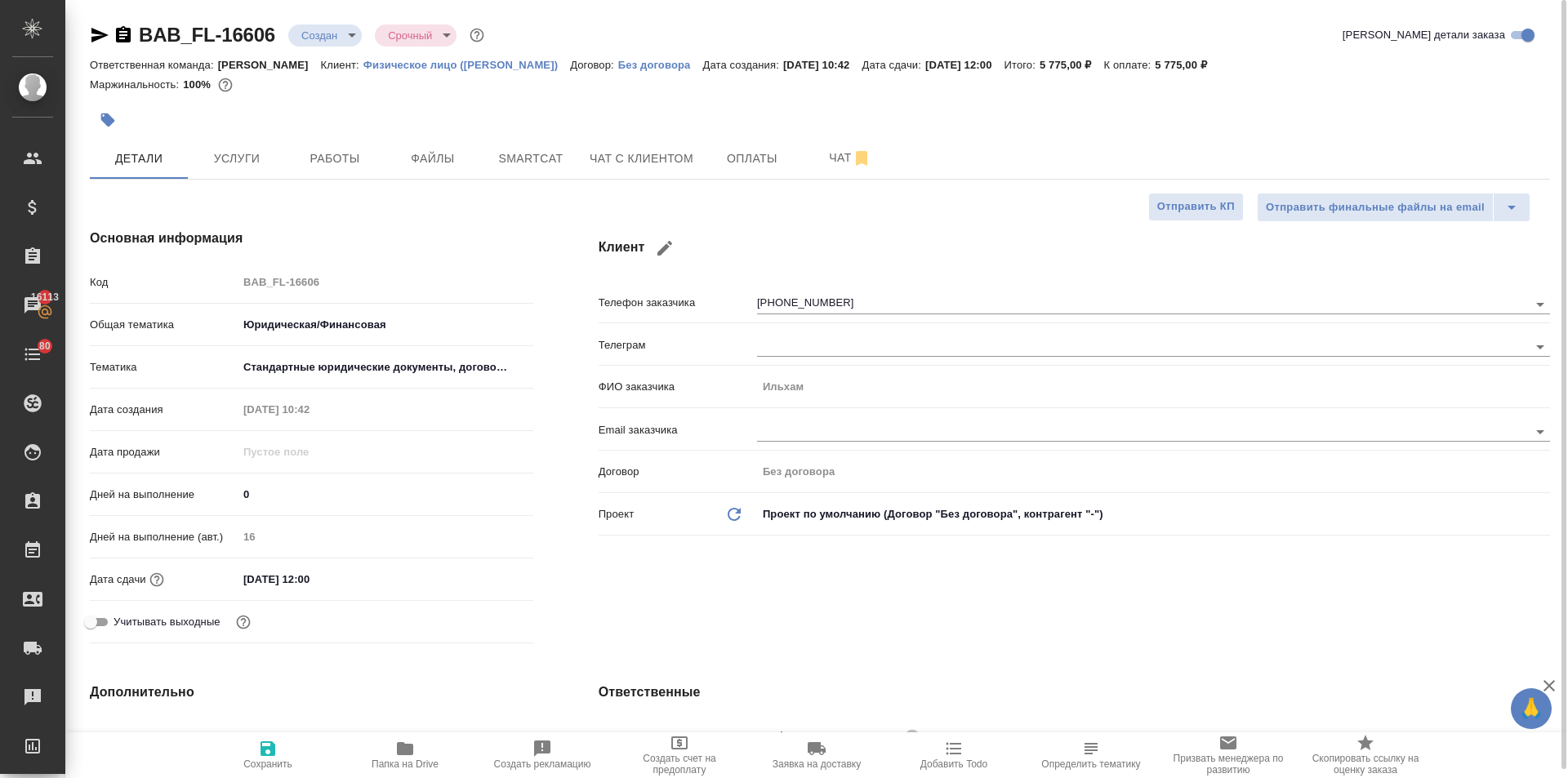
type textarea "x"
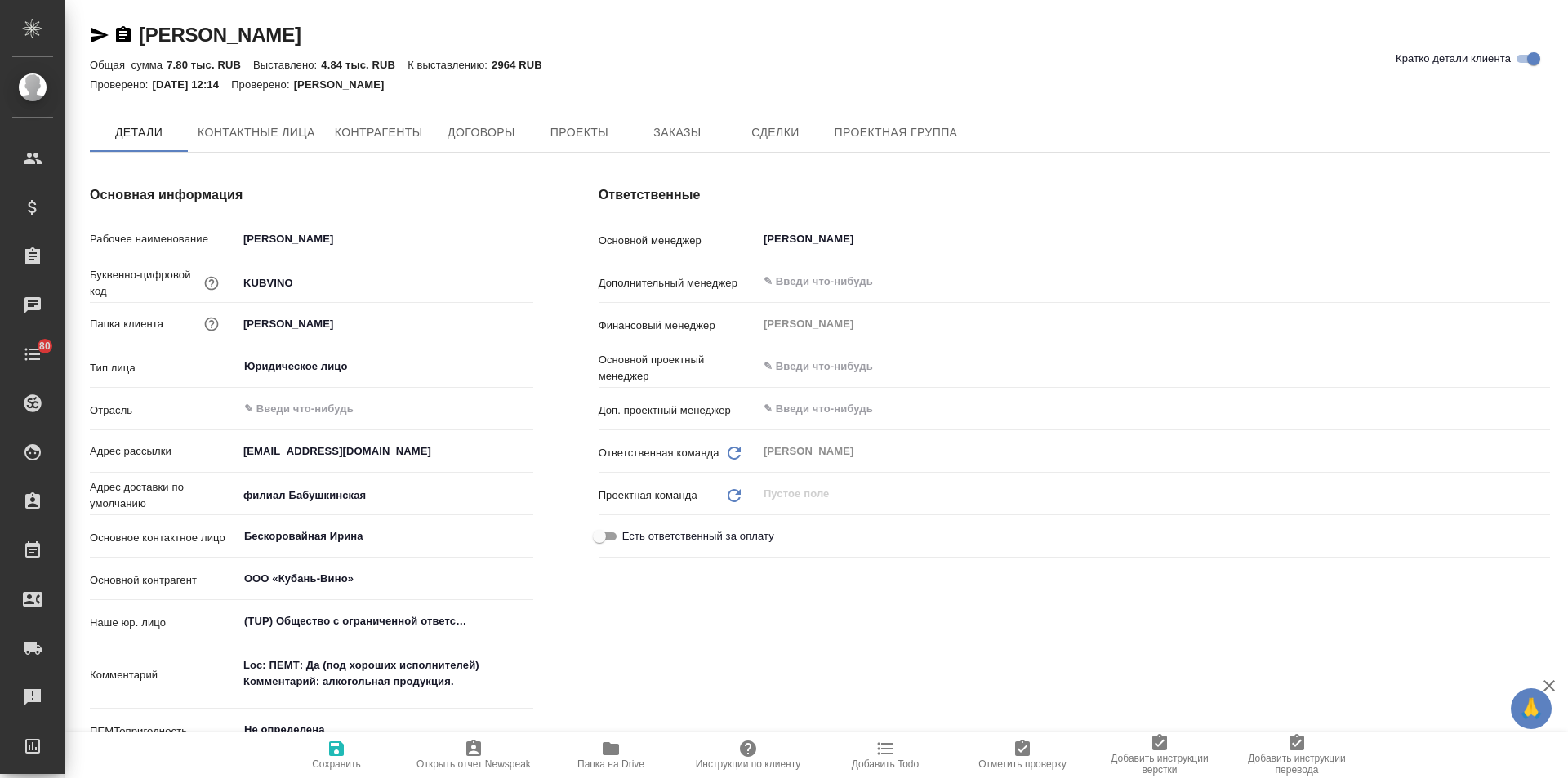
click at [692, 128] on span "Заказы" at bounding box center [677, 133] width 79 height 20
click at [663, 143] on span "Заказы" at bounding box center [677, 133] width 79 height 20
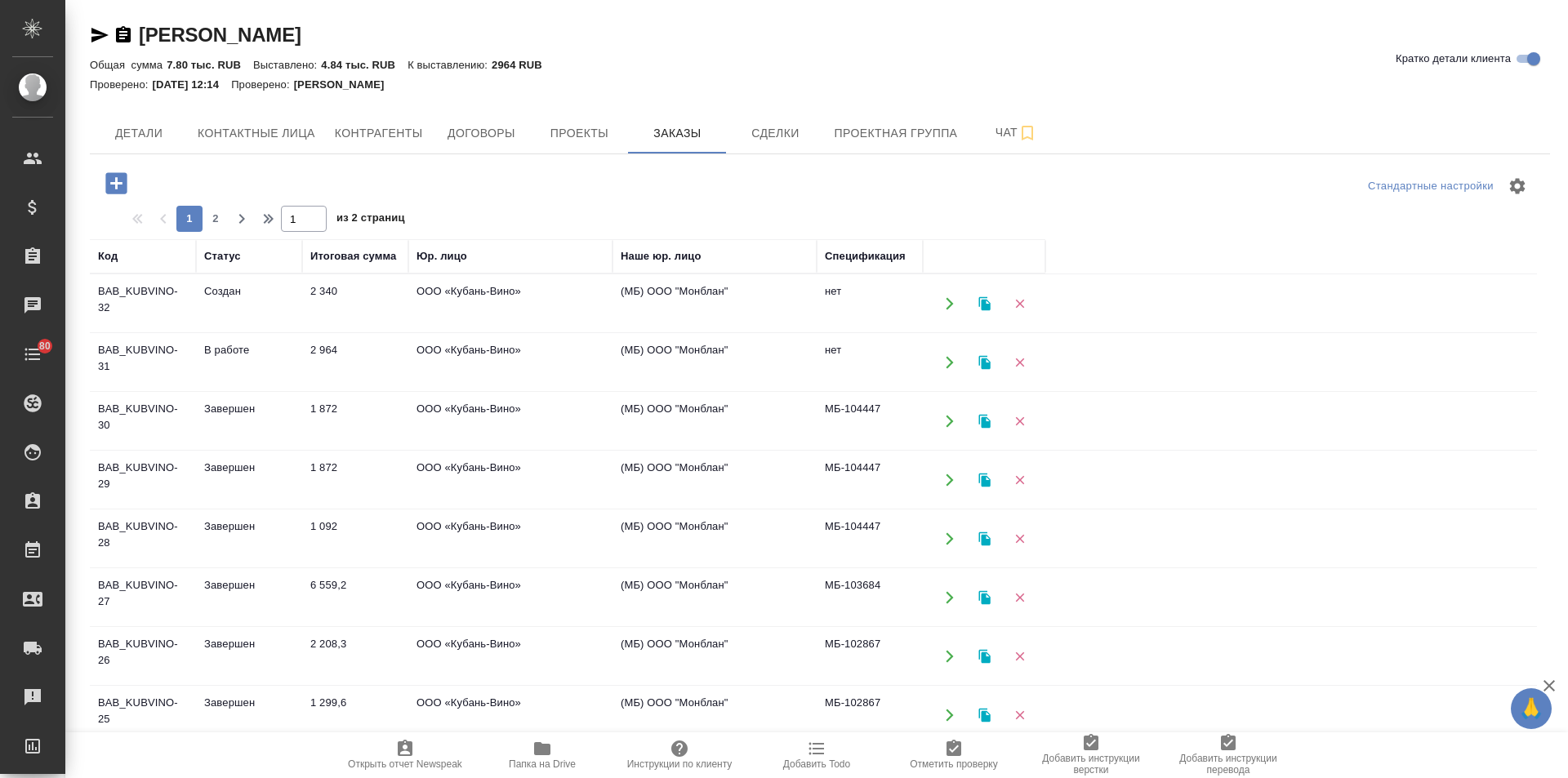
click at [310, 352] on td "2 964" at bounding box center [355, 363] width 106 height 57
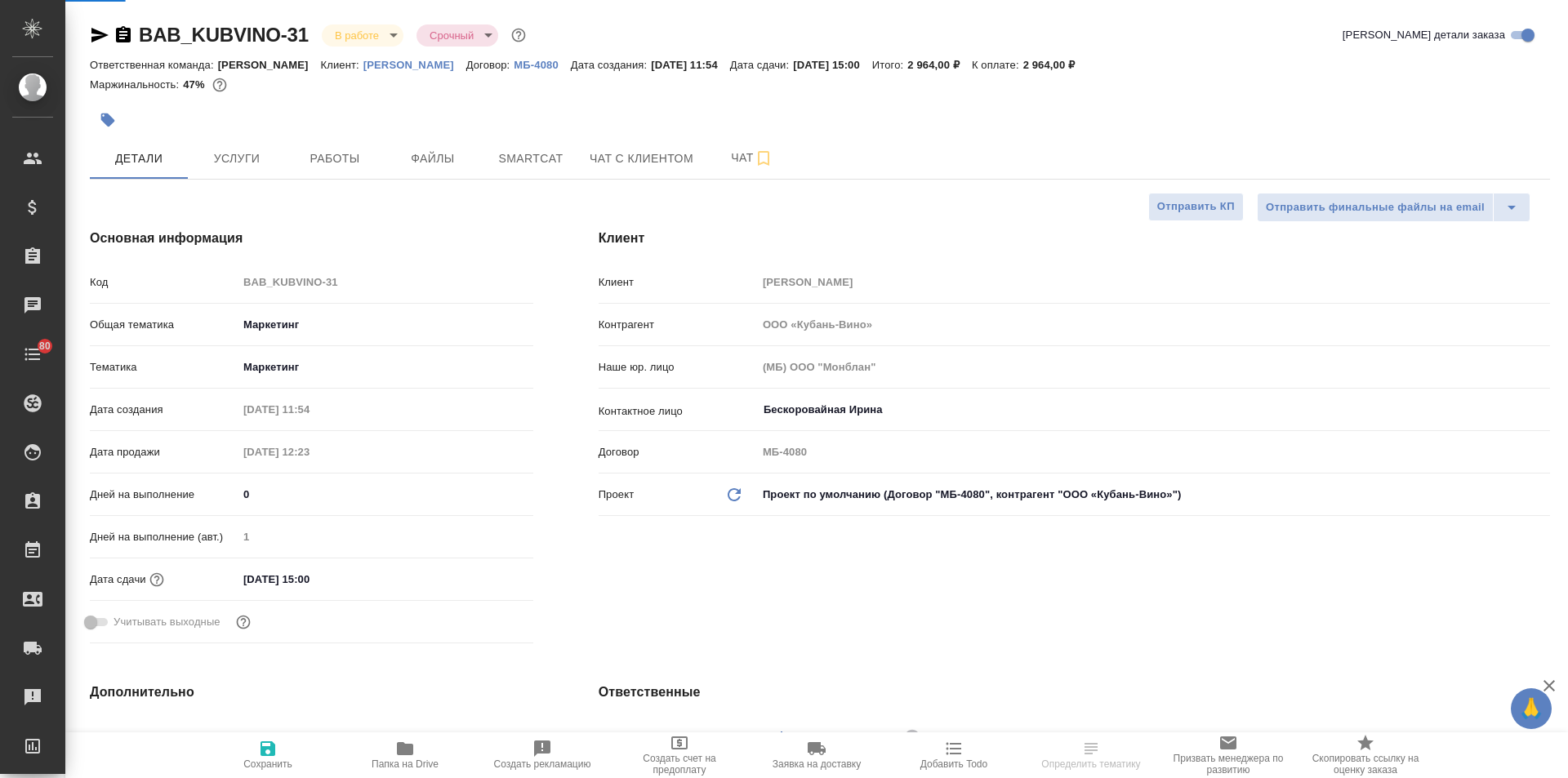
select select "RU"
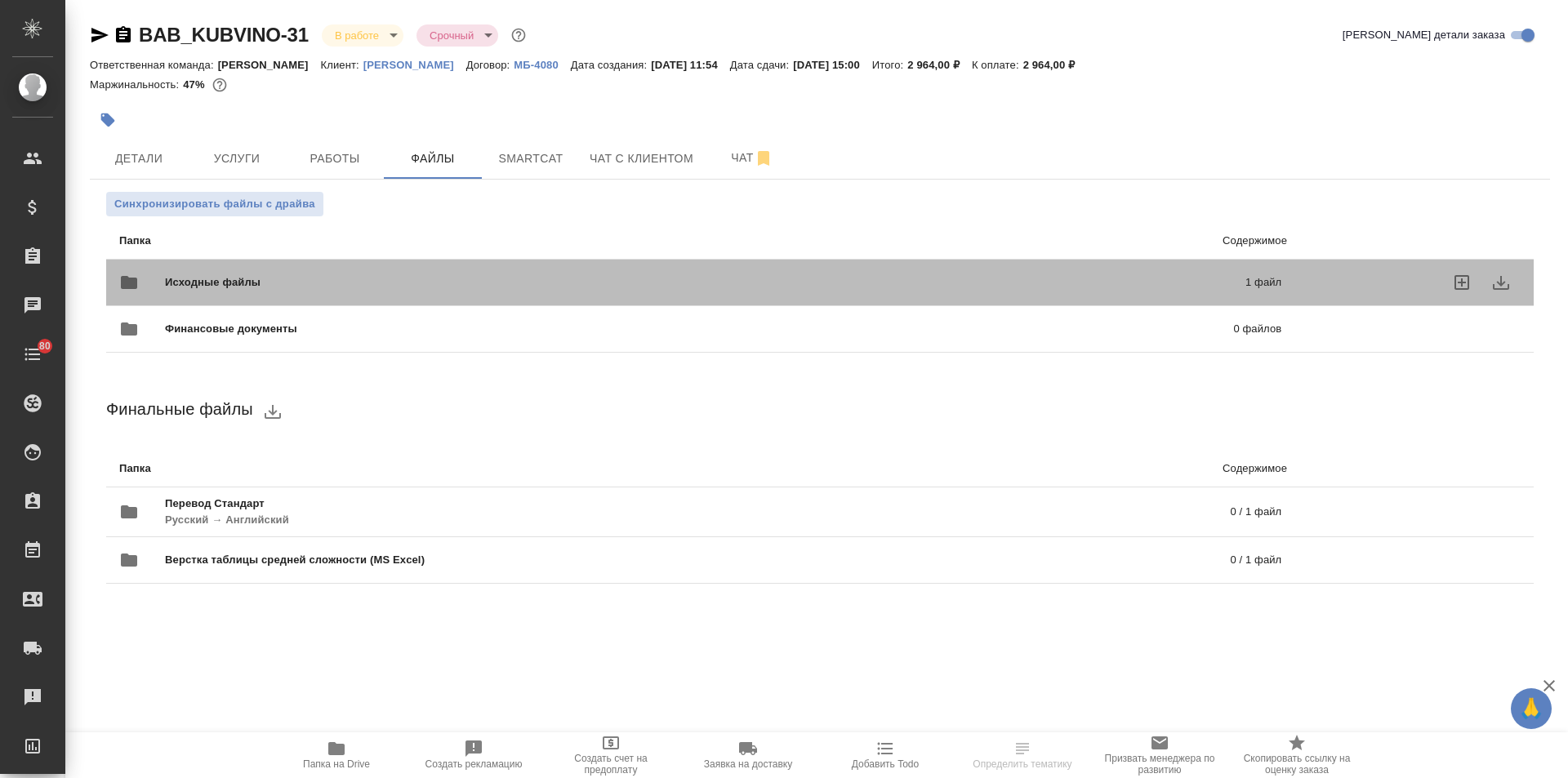
click at [295, 275] on span "Исходные файлы" at bounding box center [459, 283] width 588 height 16
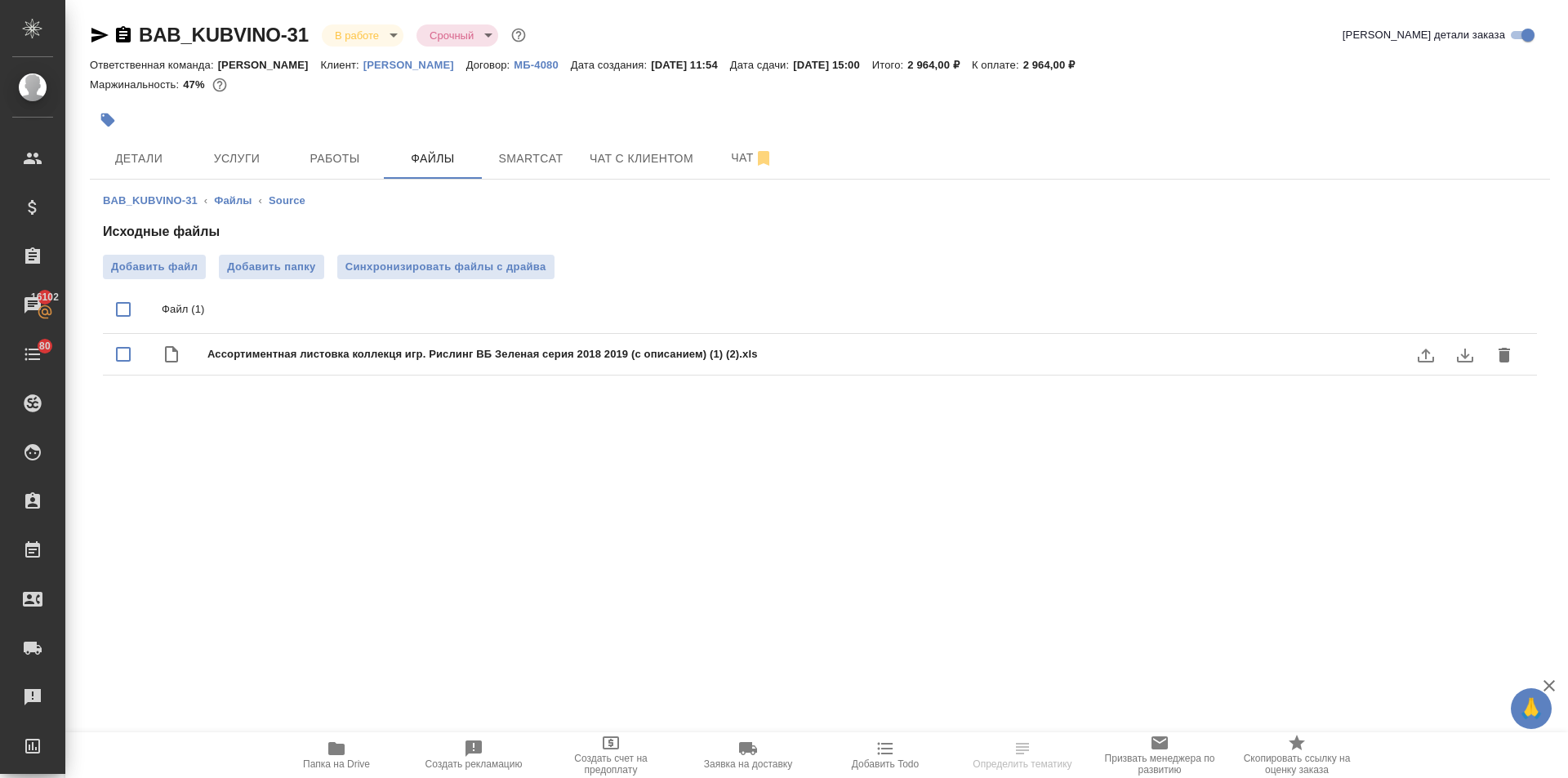
click at [1456, 354] on icon "download" at bounding box center [1465, 355] width 20 height 20
click at [97, 31] on icon "button" at bounding box center [100, 35] width 17 height 15
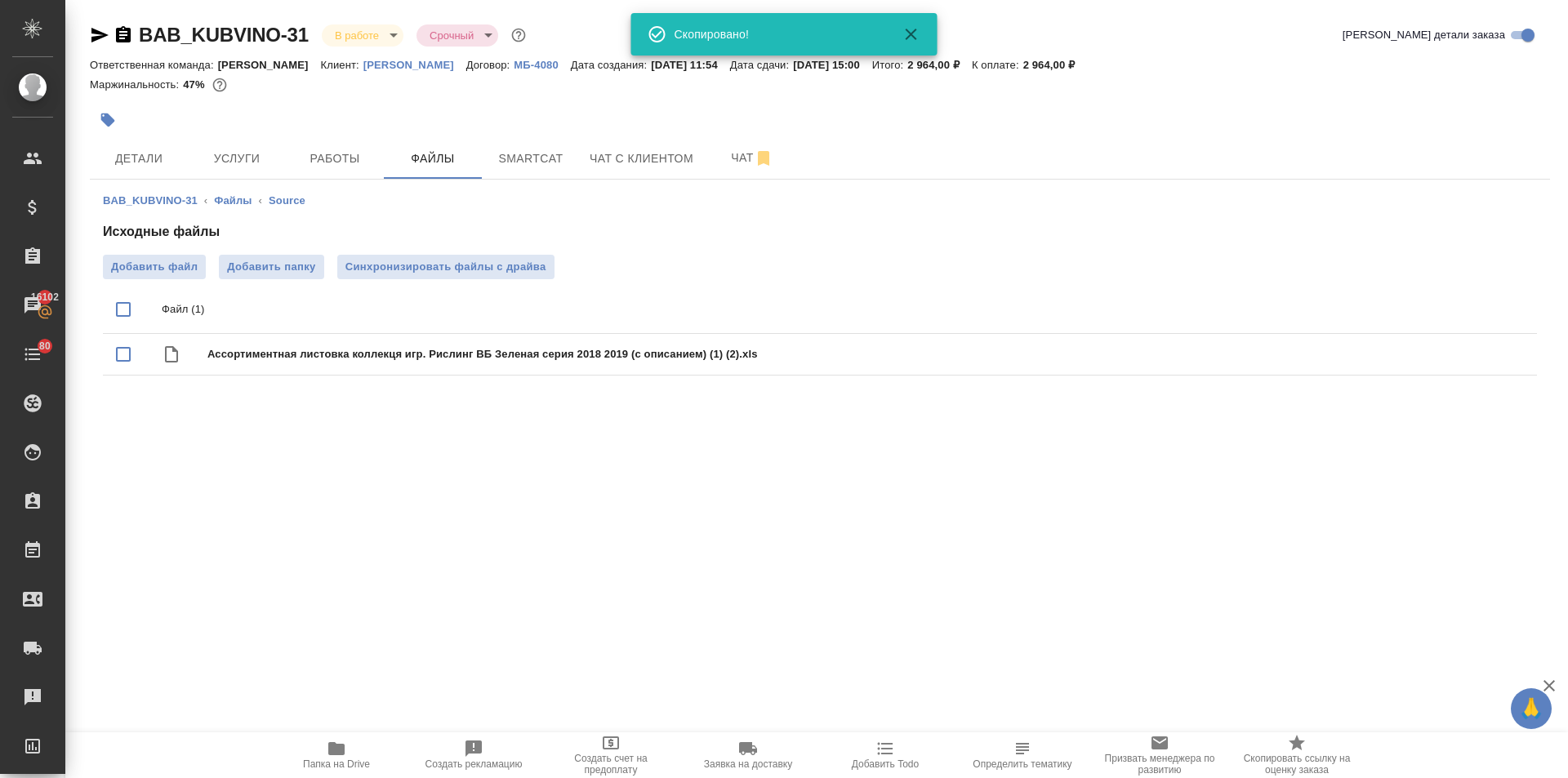
click at [97, 31] on icon "button" at bounding box center [100, 35] width 17 height 15
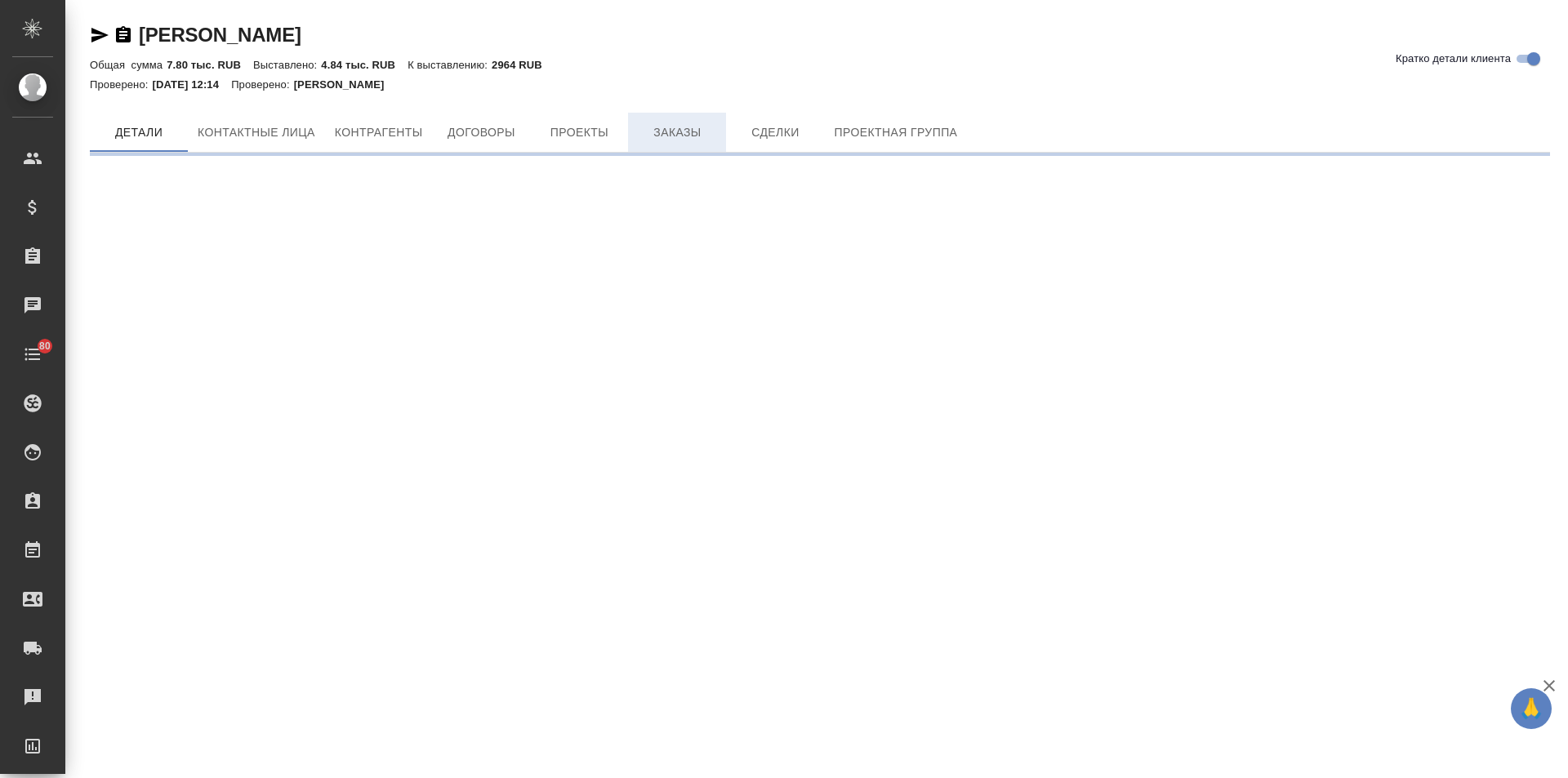
click at [652, 137] on span "Заказы" at bounding box center [677, 133] width 79 height 20
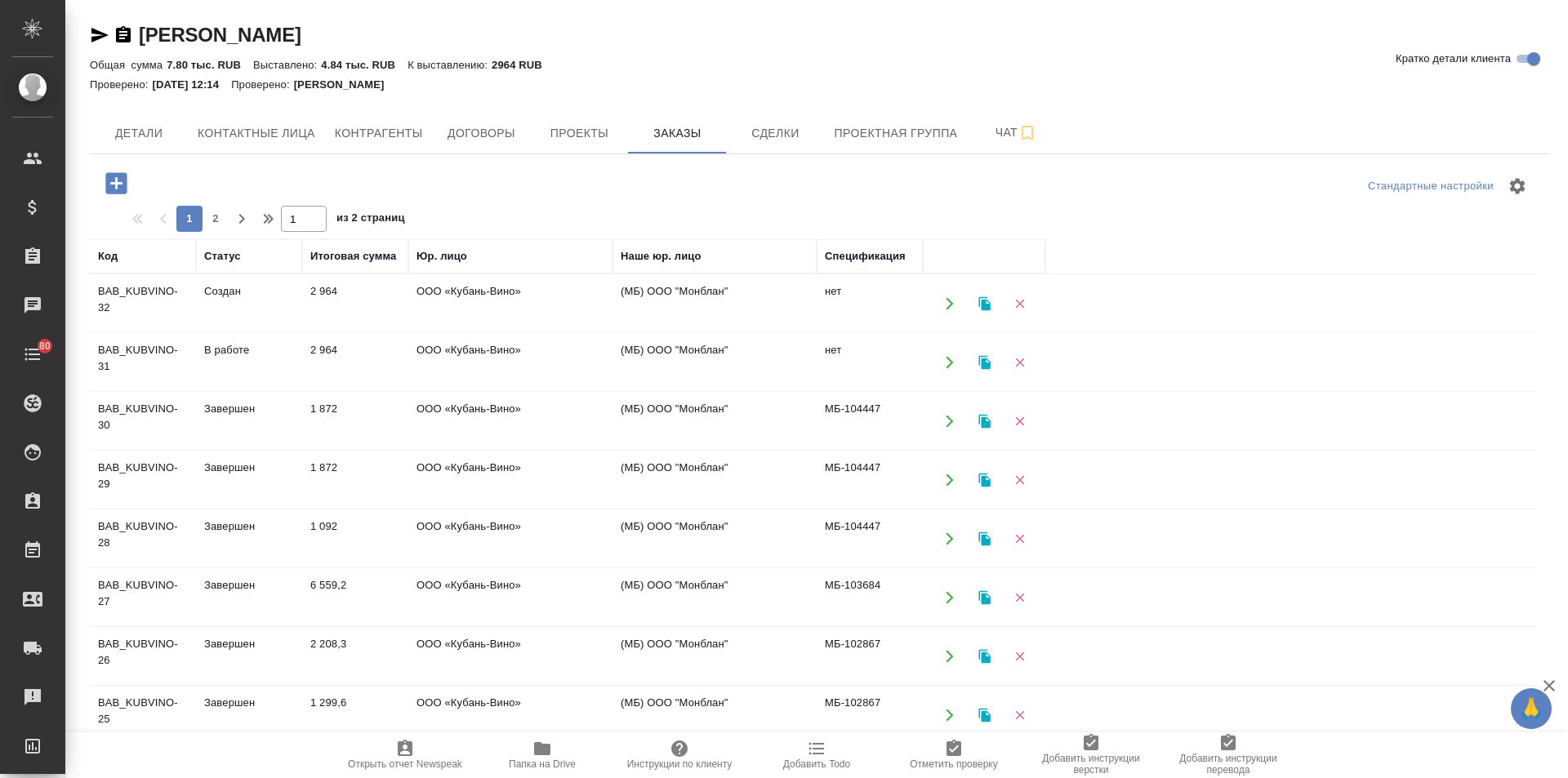
click at [315, 345] on td "2 964" at bounding box center [355, 363] width 106 height 57
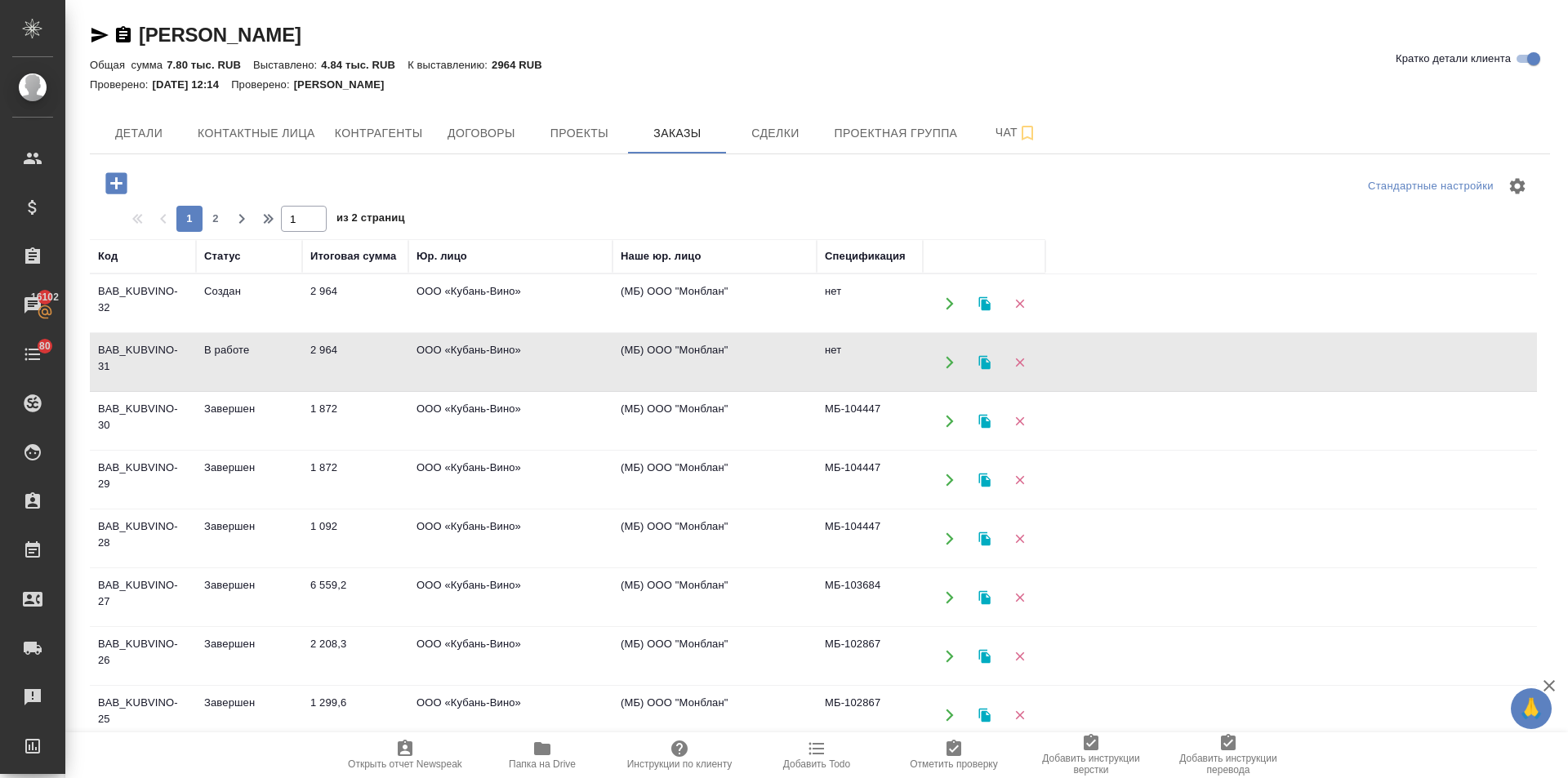
click at [332, 345] on td "2 964" at bounding box center [355, 363] width 106 height 57
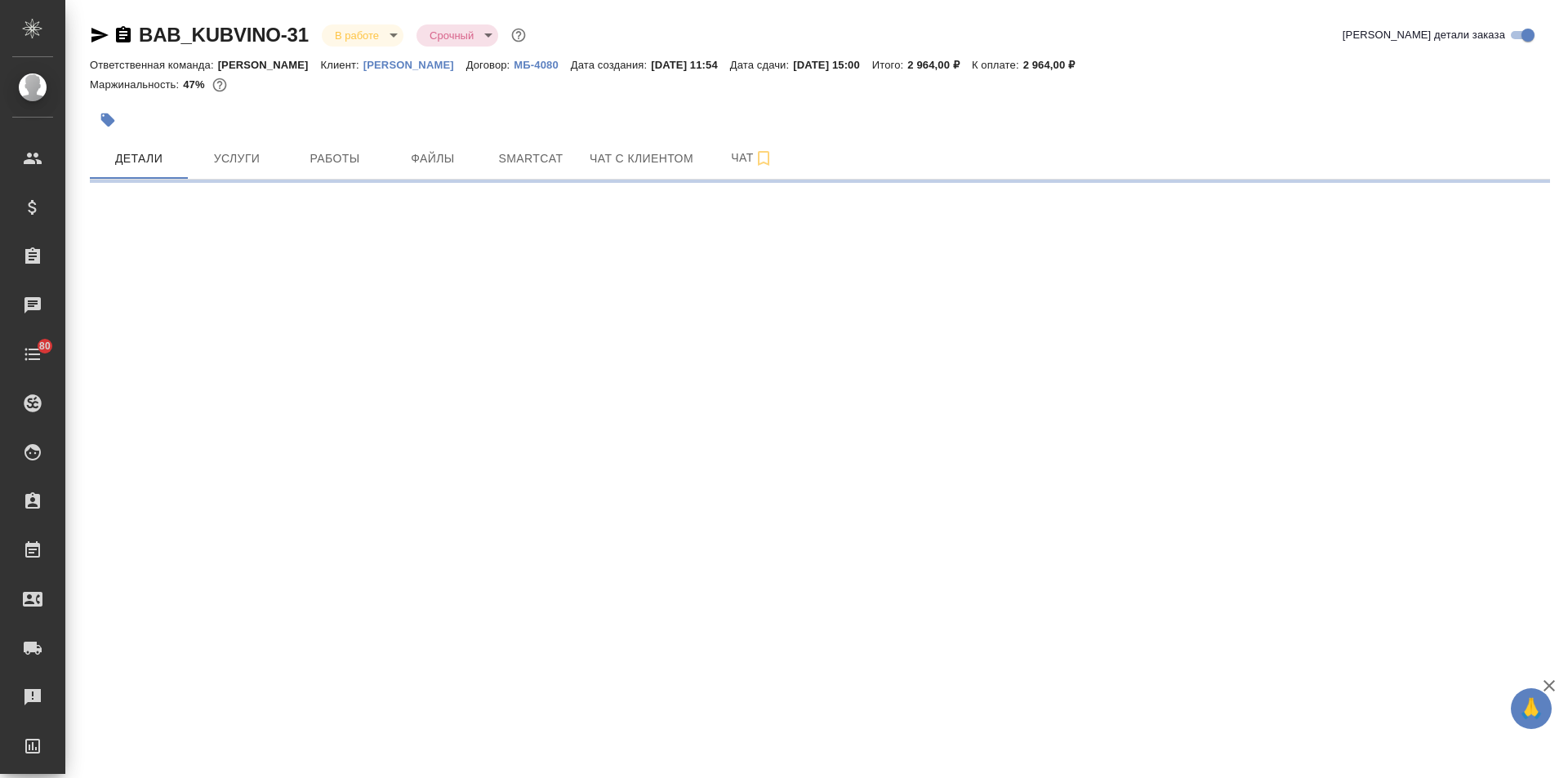
select select "RU"
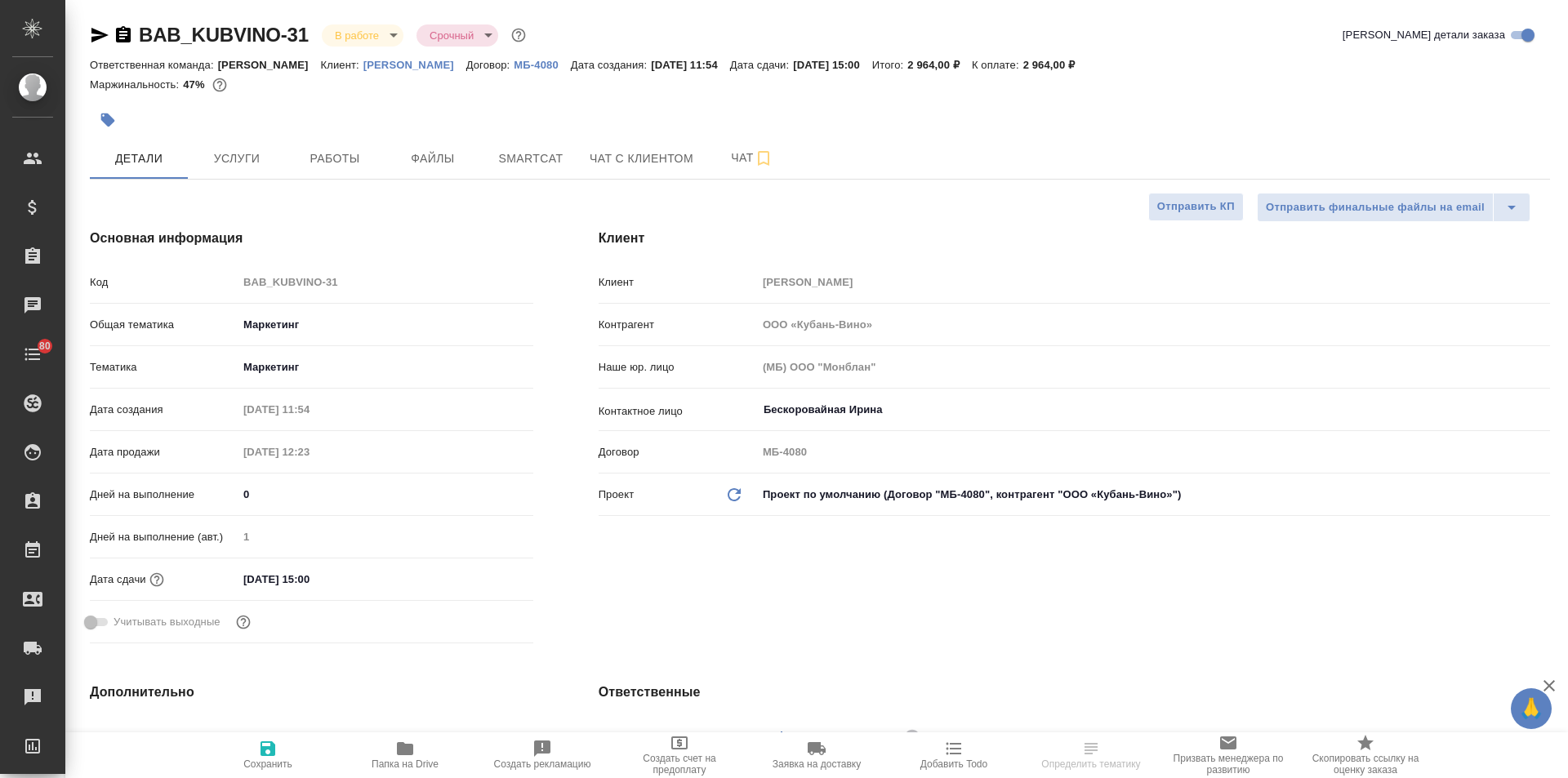
type textarea "x"
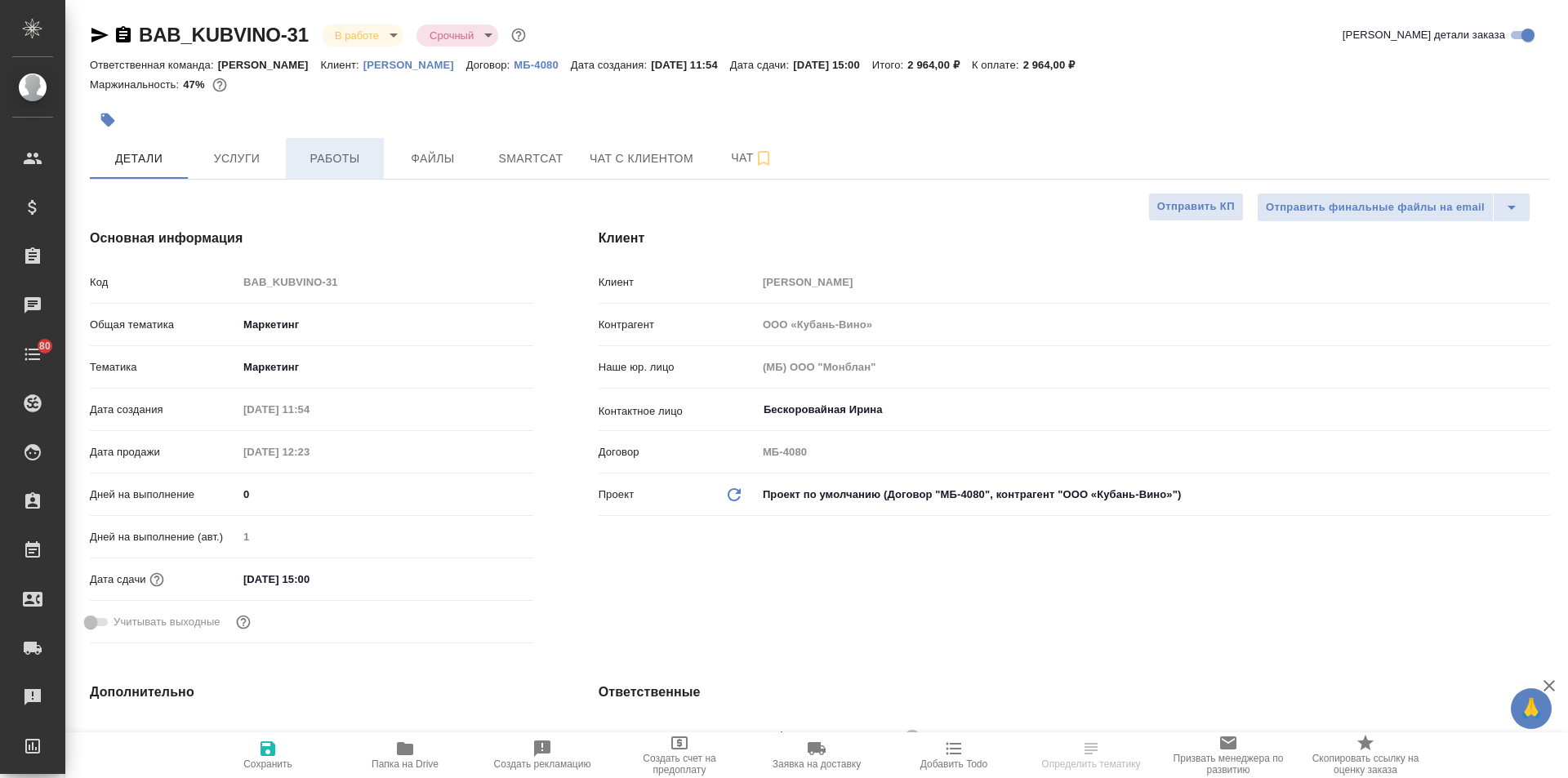
type textarea "x"
click at [260, 161] on span "Услуги" at bounding box center [237, 159] width 79 height 20
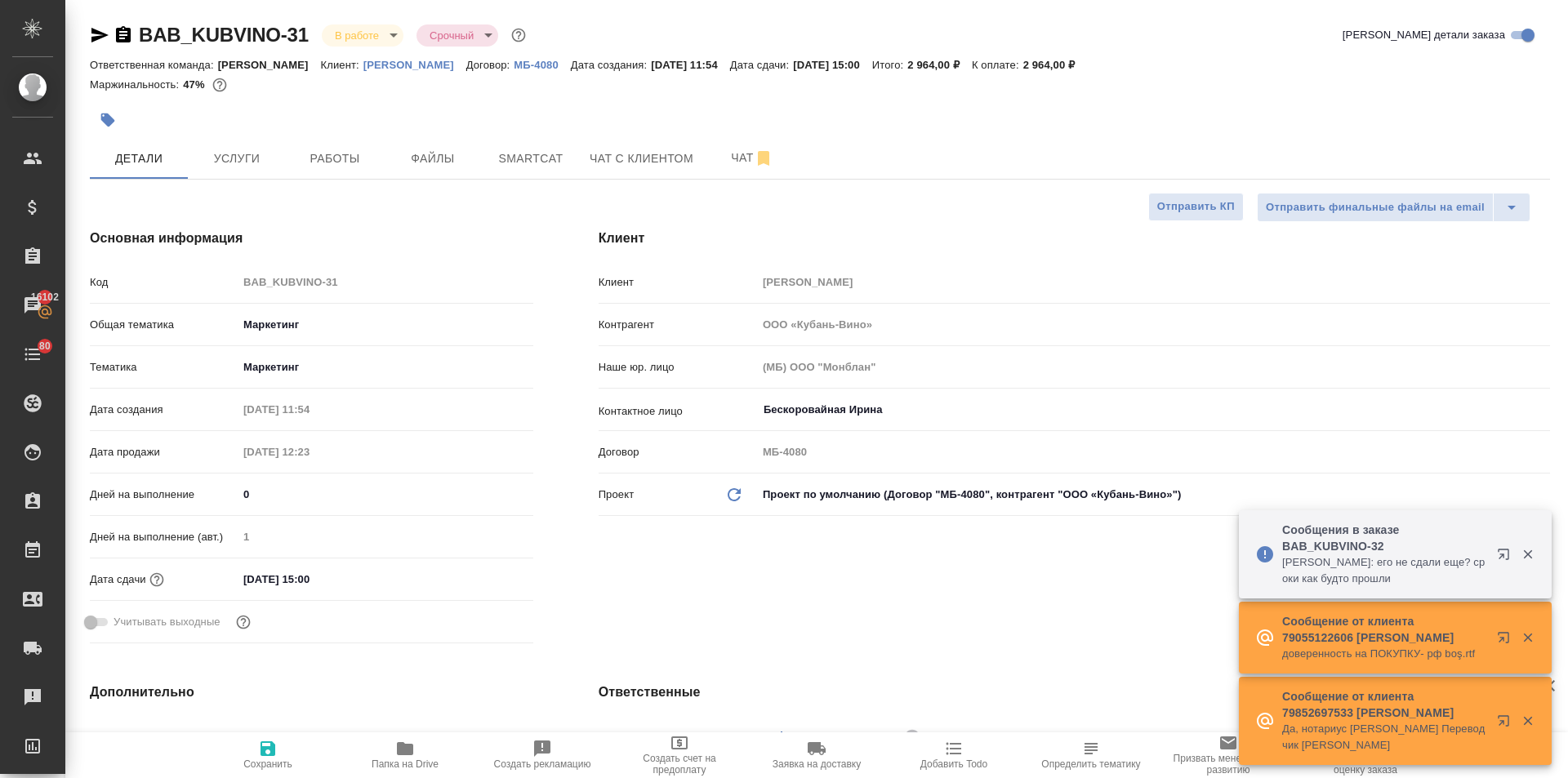
select select "RU"
click at [394, 750] on span "Папка на Drive" at bounding box center [405, 755] width 118 height 31
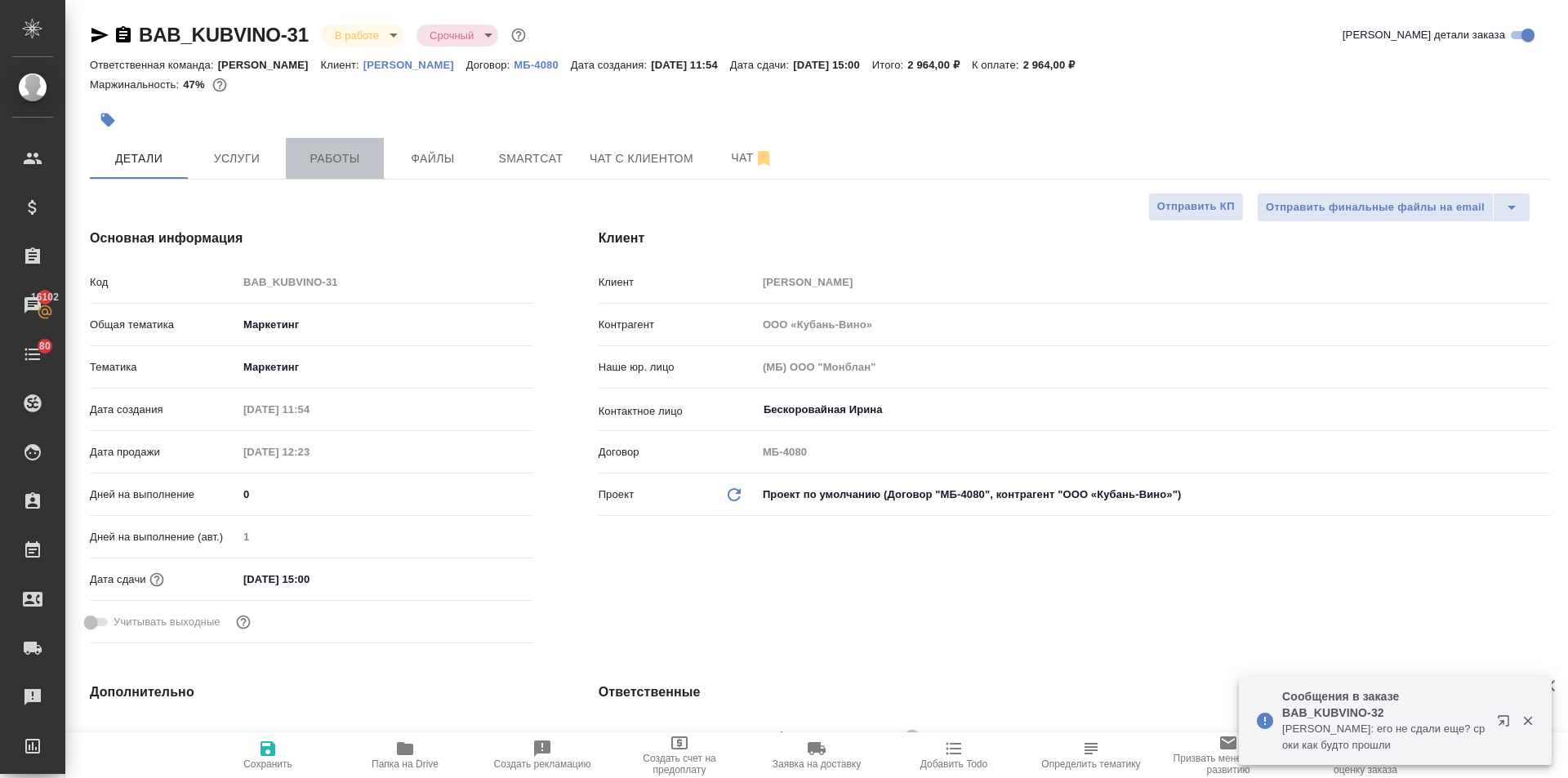
click at [343, 161] on span "Работы" at bounding box center [335, 159] width 79 height 20
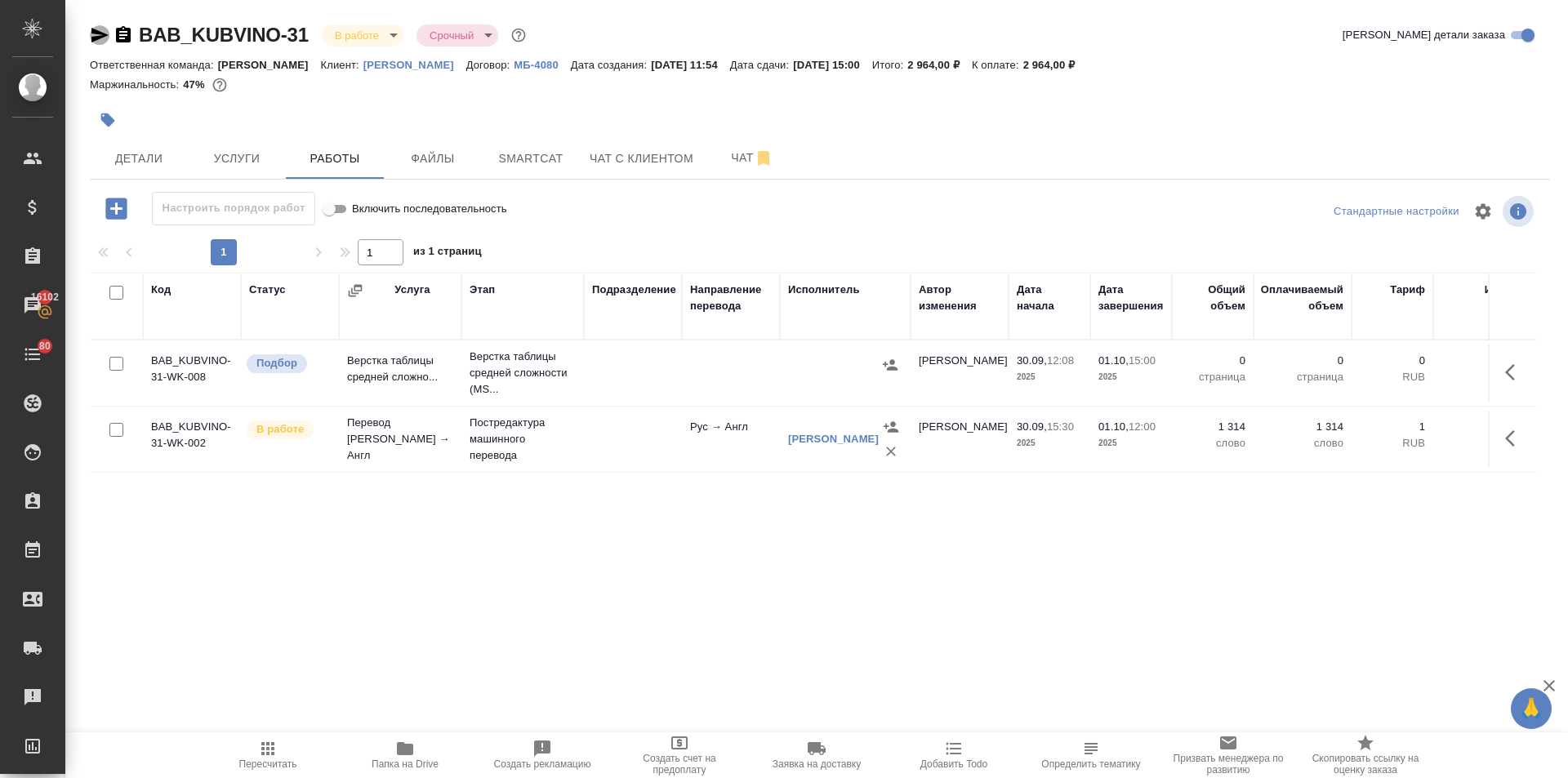
click at [99, 27] on icon "button" at bounding box center [100, 35] width 20 height 20
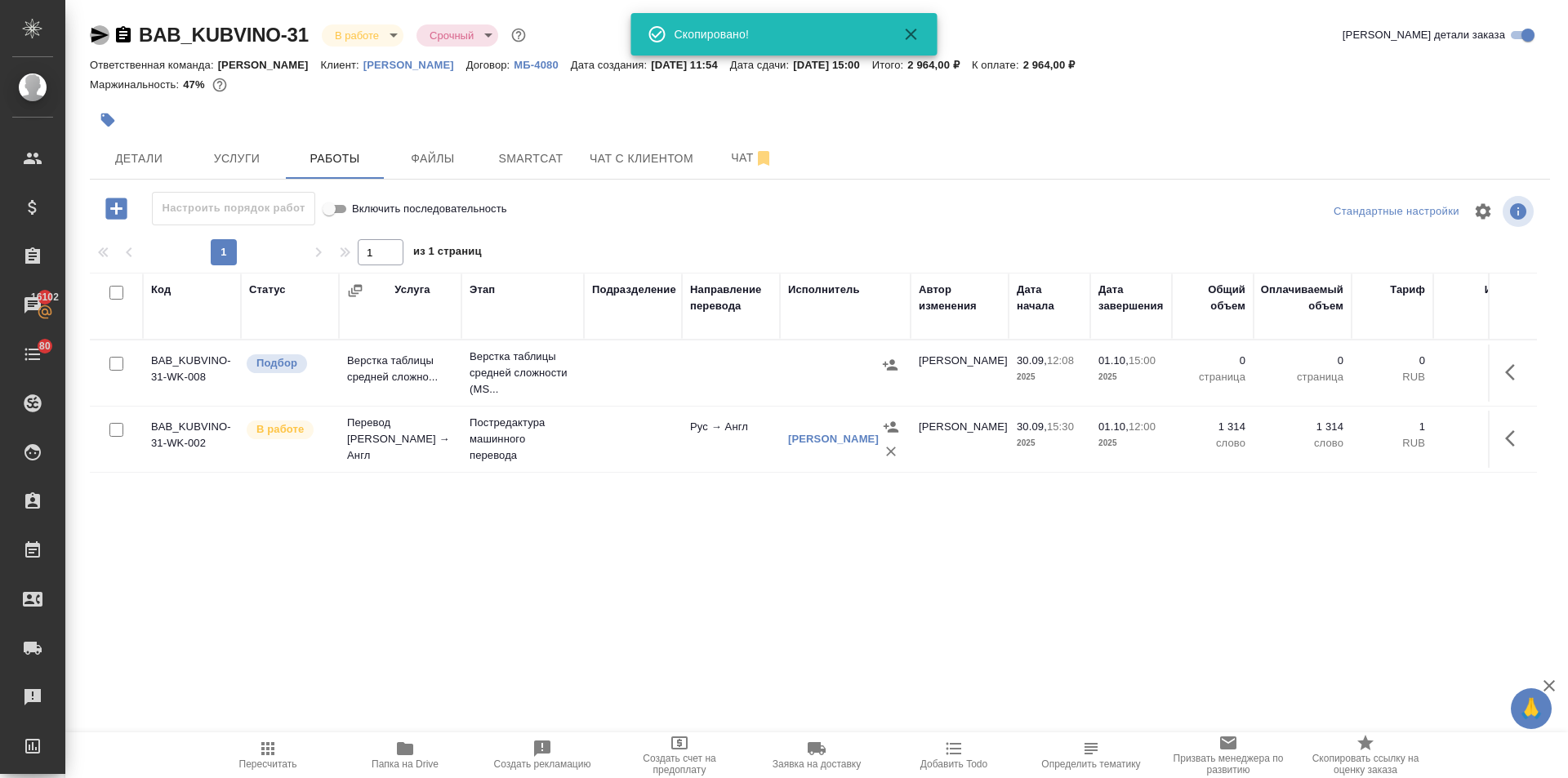
click at [99, 27] on icon "button" at bounding box center [100, 35] width 20 height 20
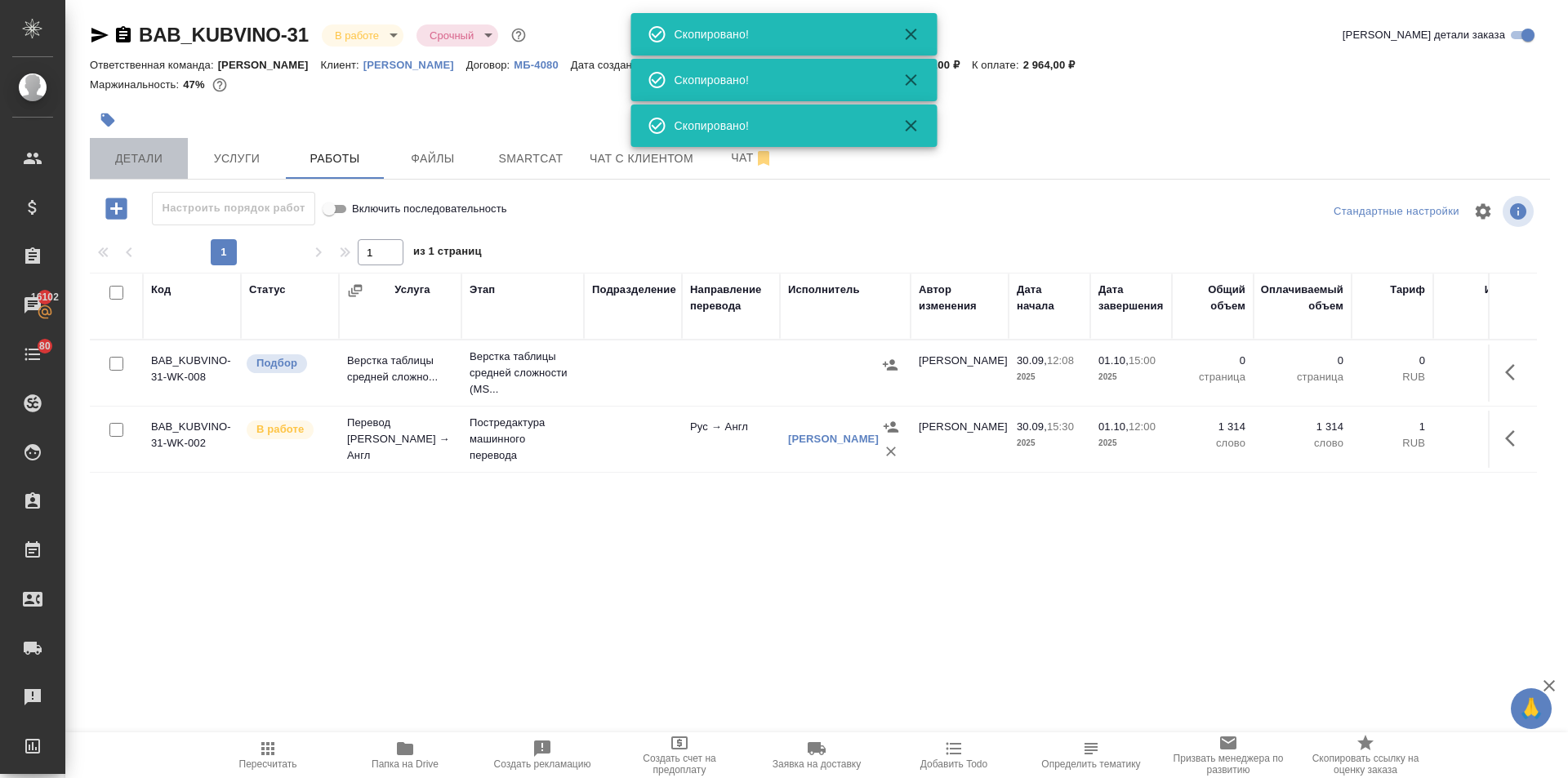
click at [120, 152] on span "Детали" at bounding box center [139, 159] width 79 height 20
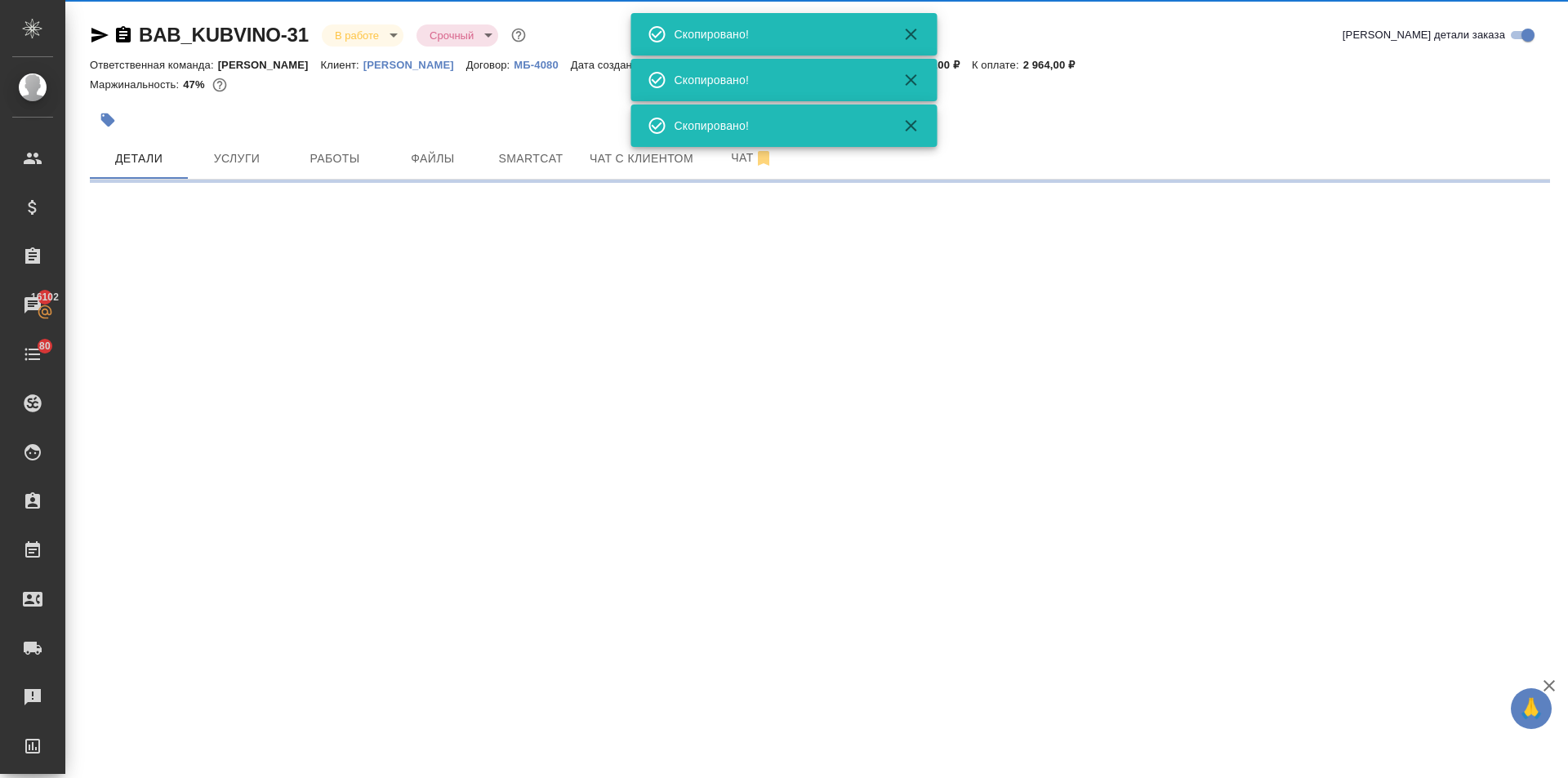
select select "RU"
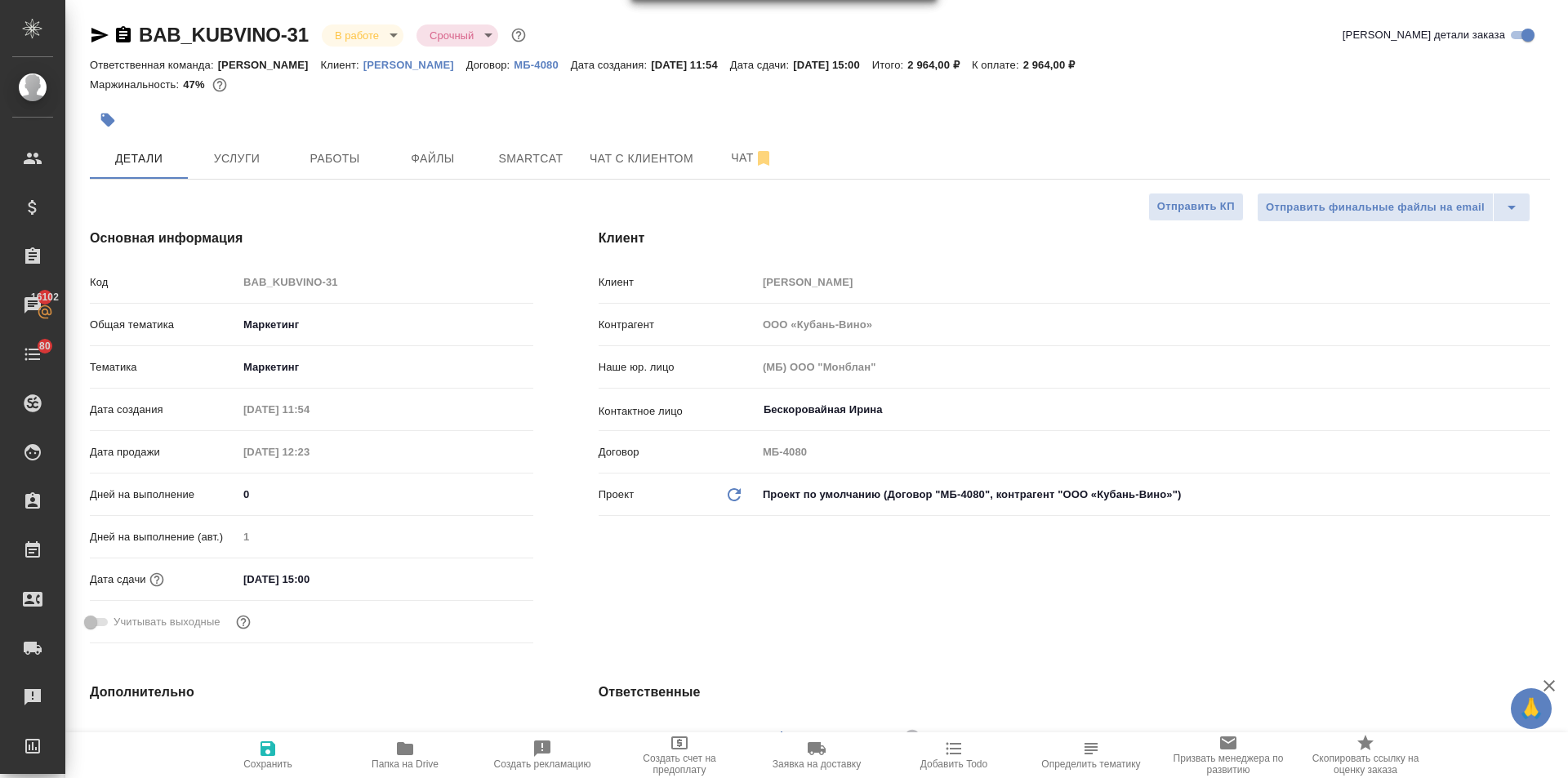
type textarea "x"
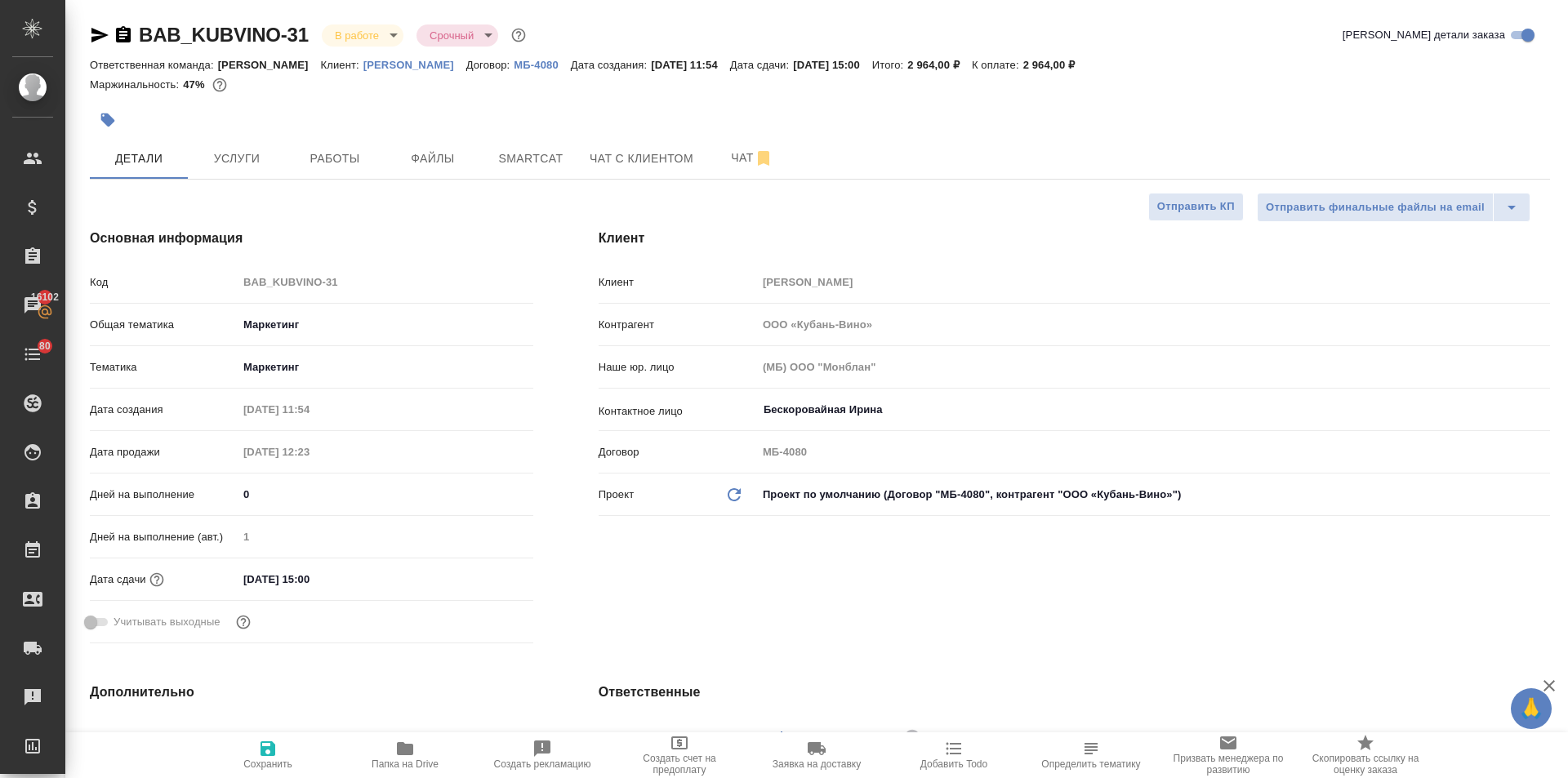
type textarea "x"
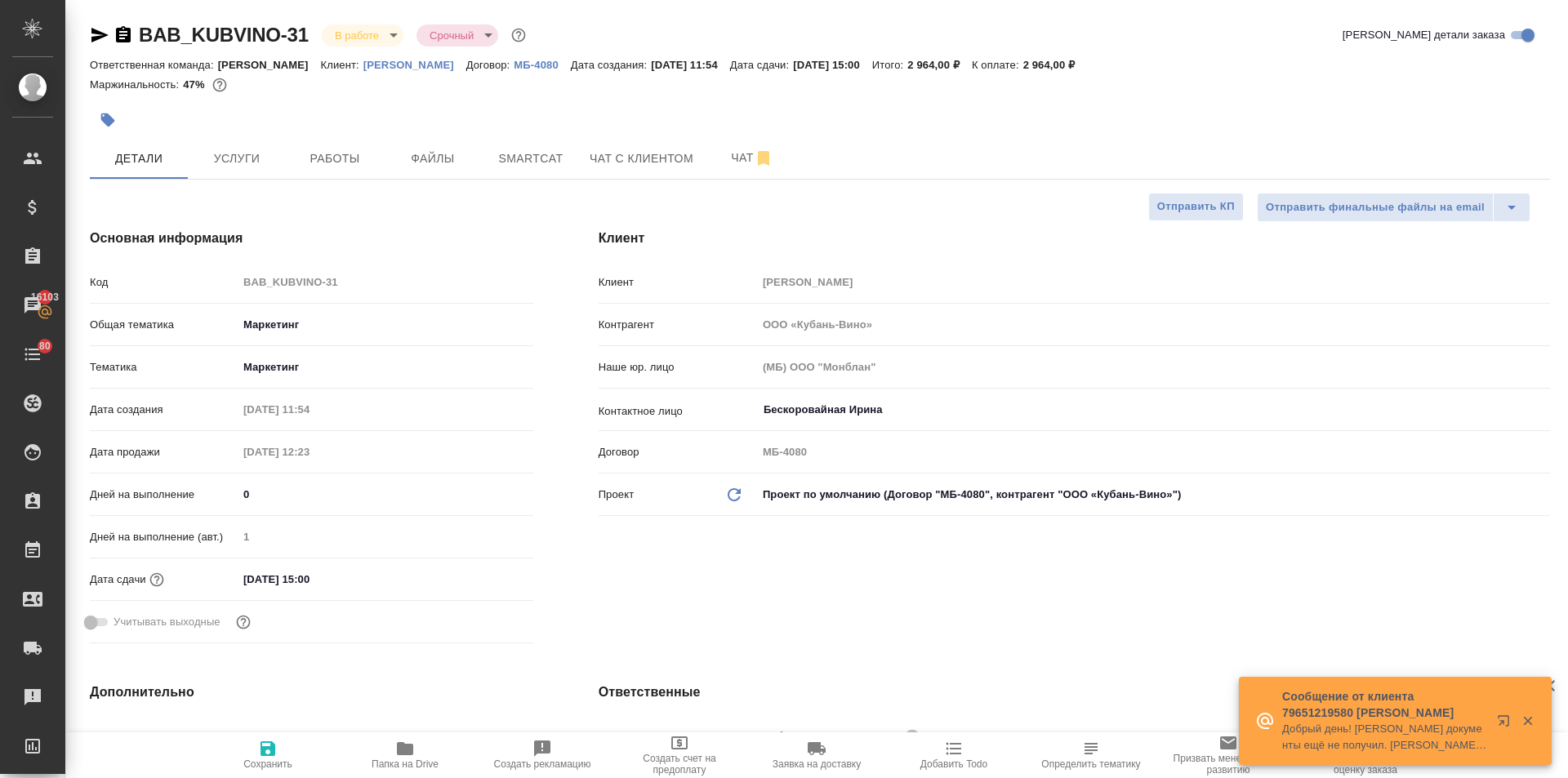
type textarea "x"
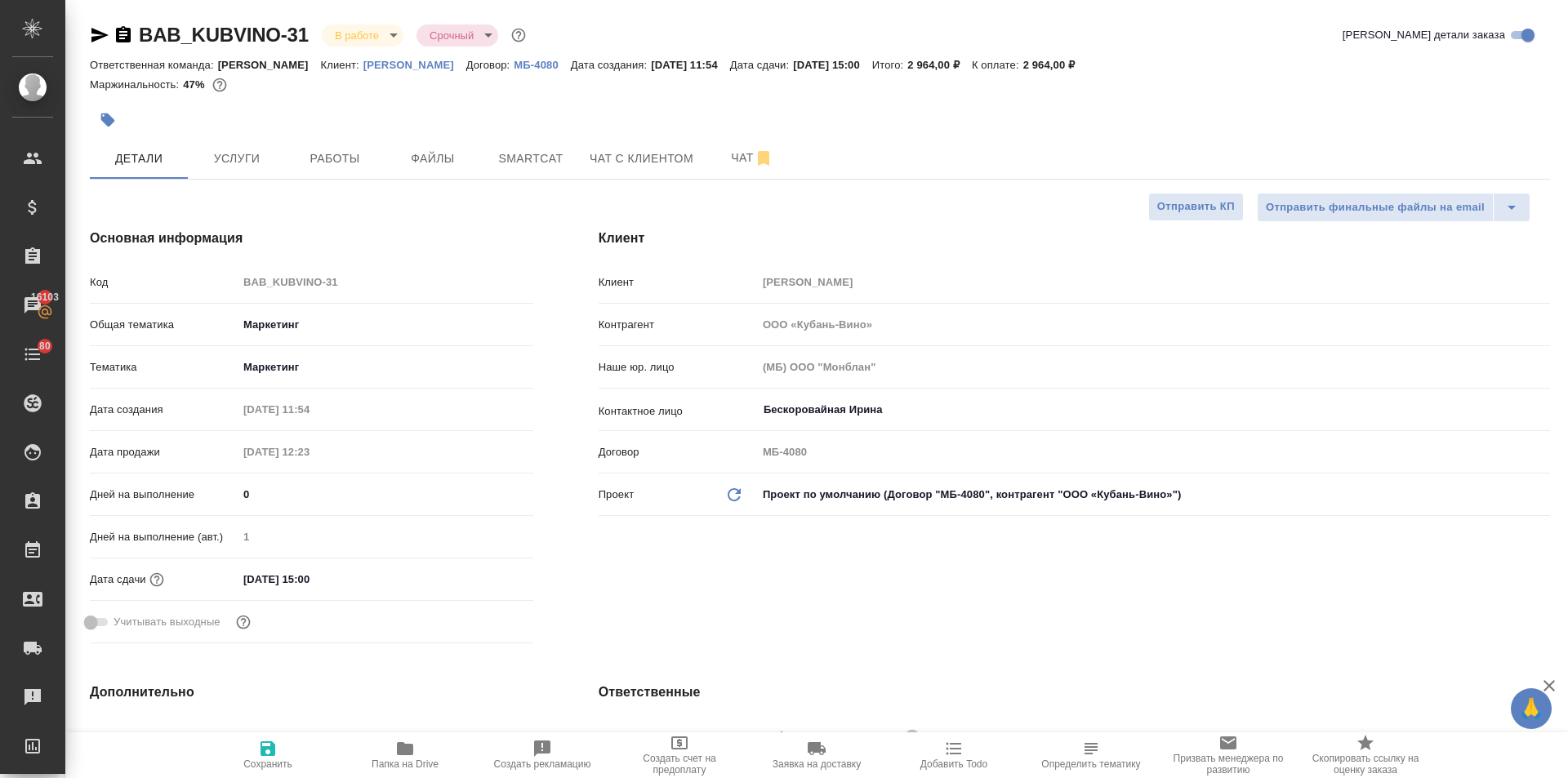
type textarea "x"
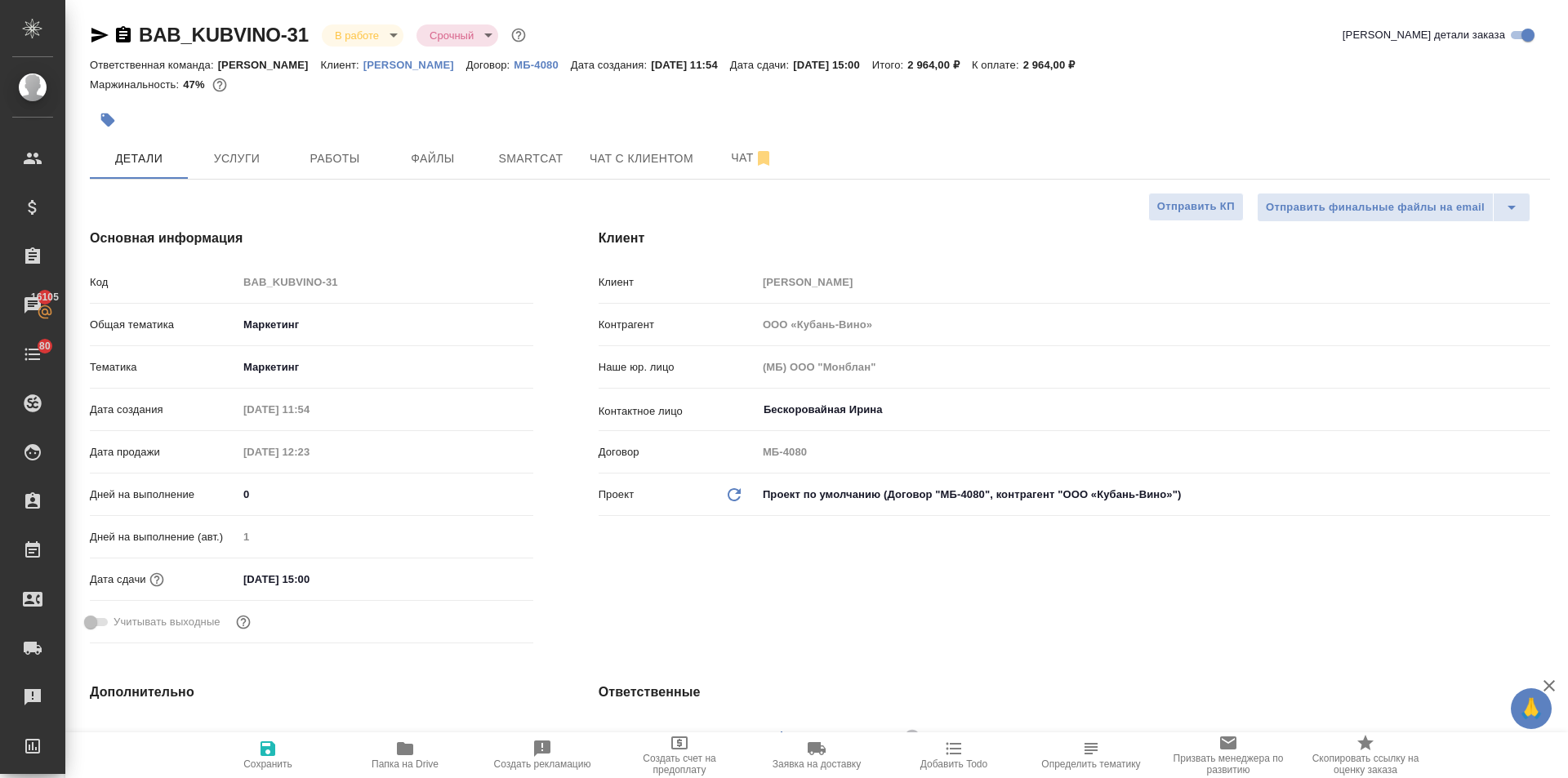
type textarea "x"
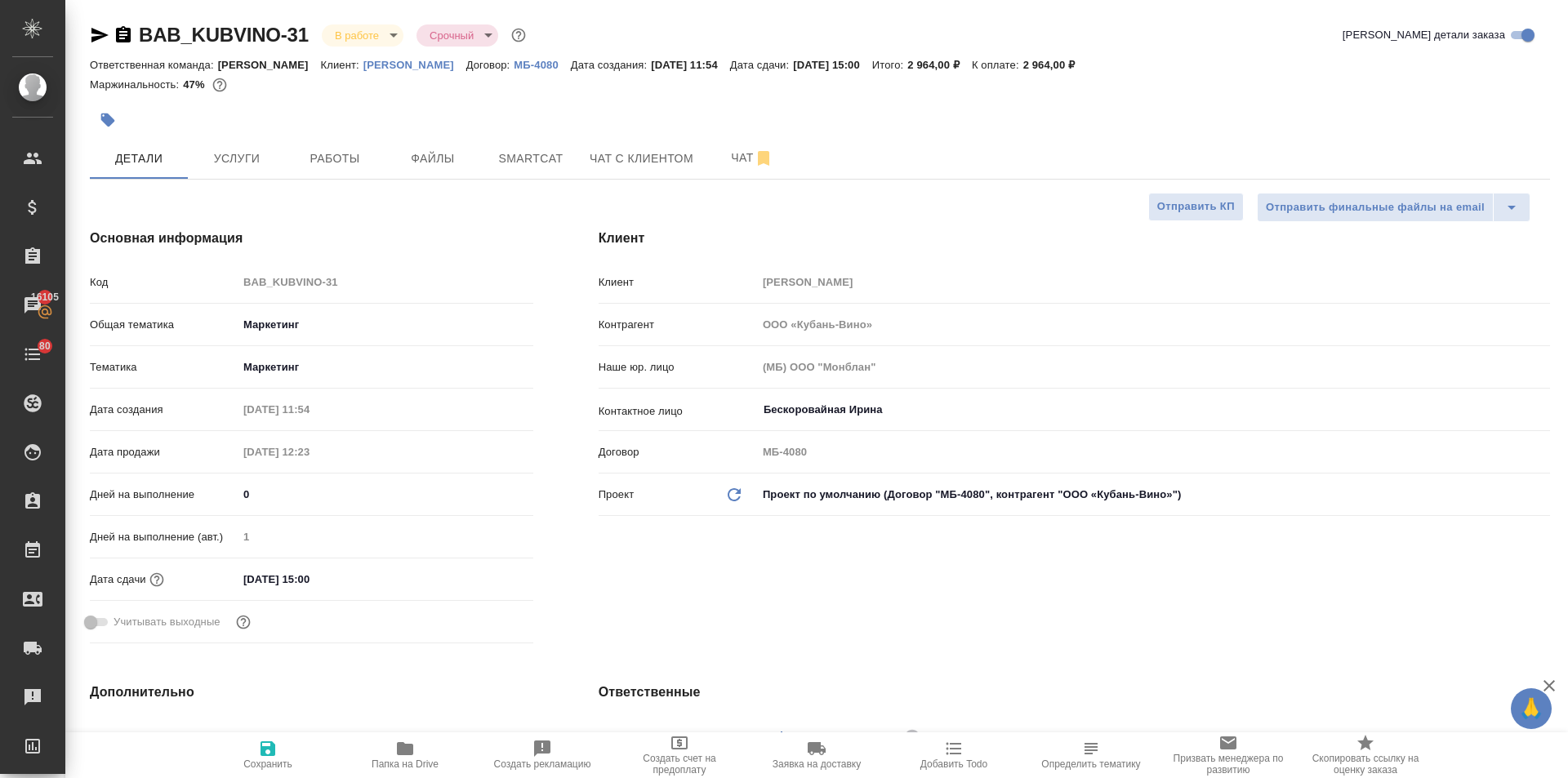
type textarea "x"
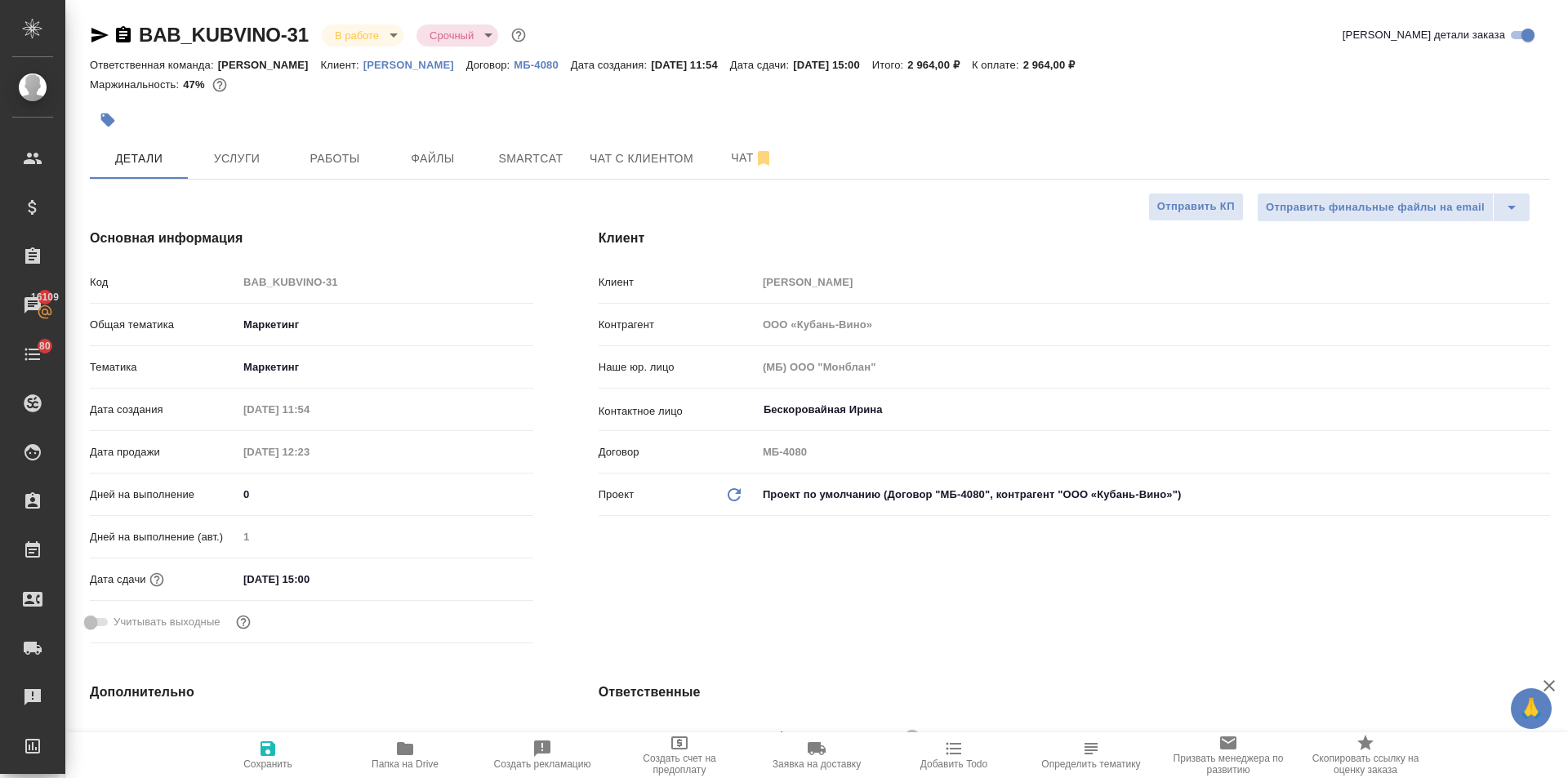
click at [401, 750] on icon "button" at bounding box center [405, 749] width 16 height 13
type textarea "x"
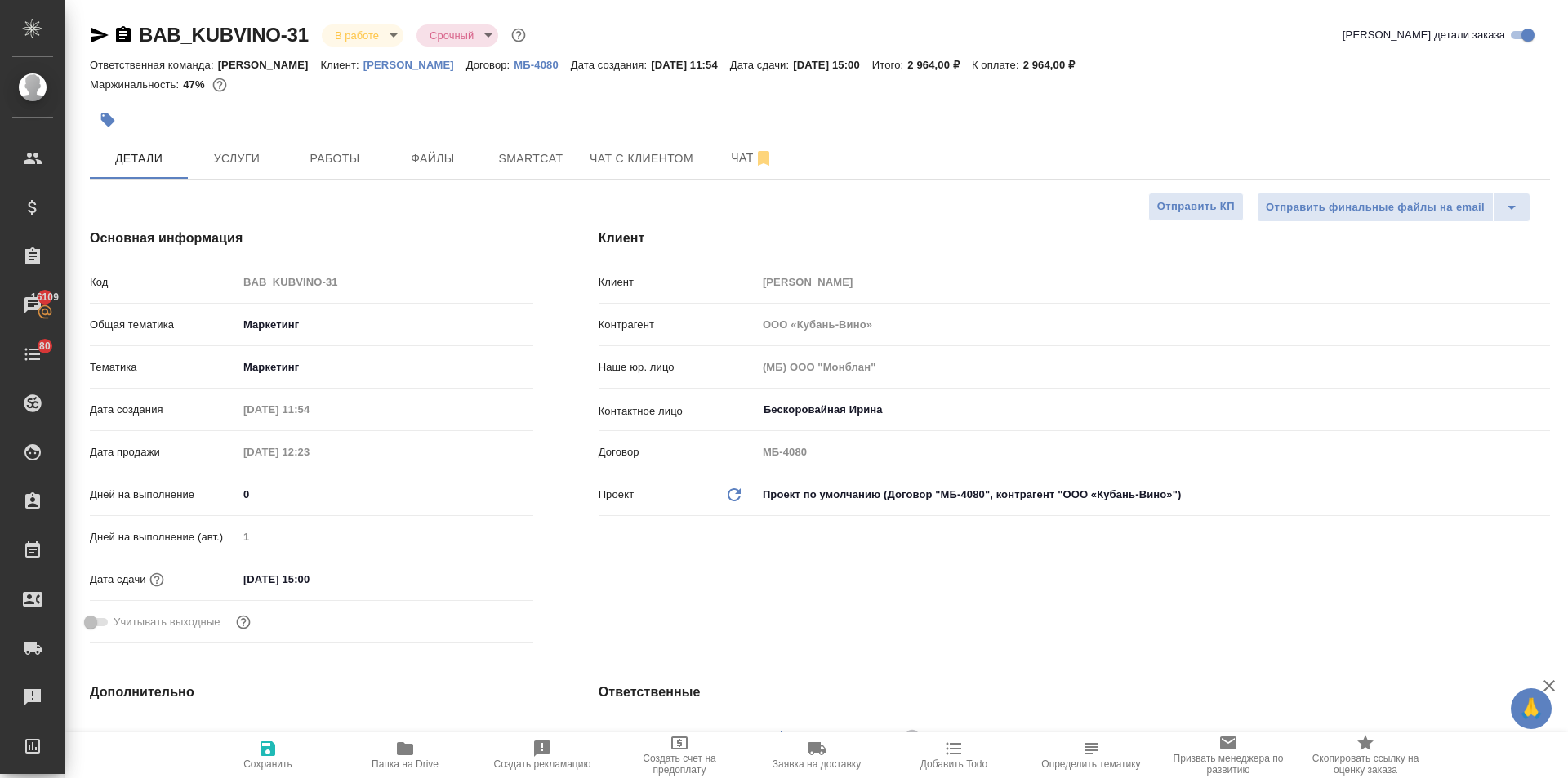
type textarea "x"
drag, startPoint x: 312, startPoint y: 29, endPoint x: 127, endPoint y: 44, distance: 185.6
click at [127, 44] on div "BAB_KUBVINO-31 В работе inProgress Срочный urgent" at bounding box center [310, 35] width 440 height 26
copy link "BAB_KUBVINO-31"
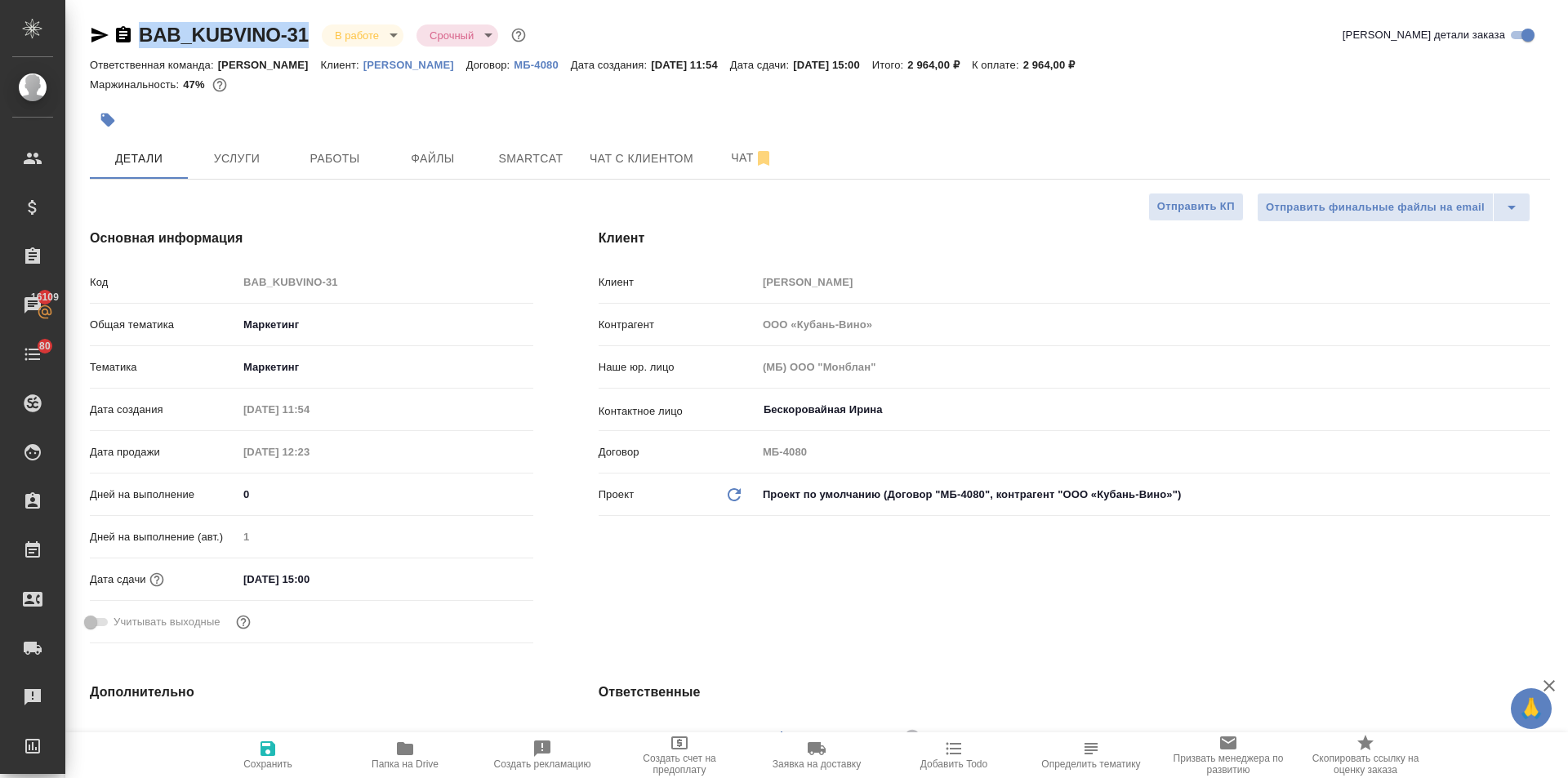
type textarea "x"
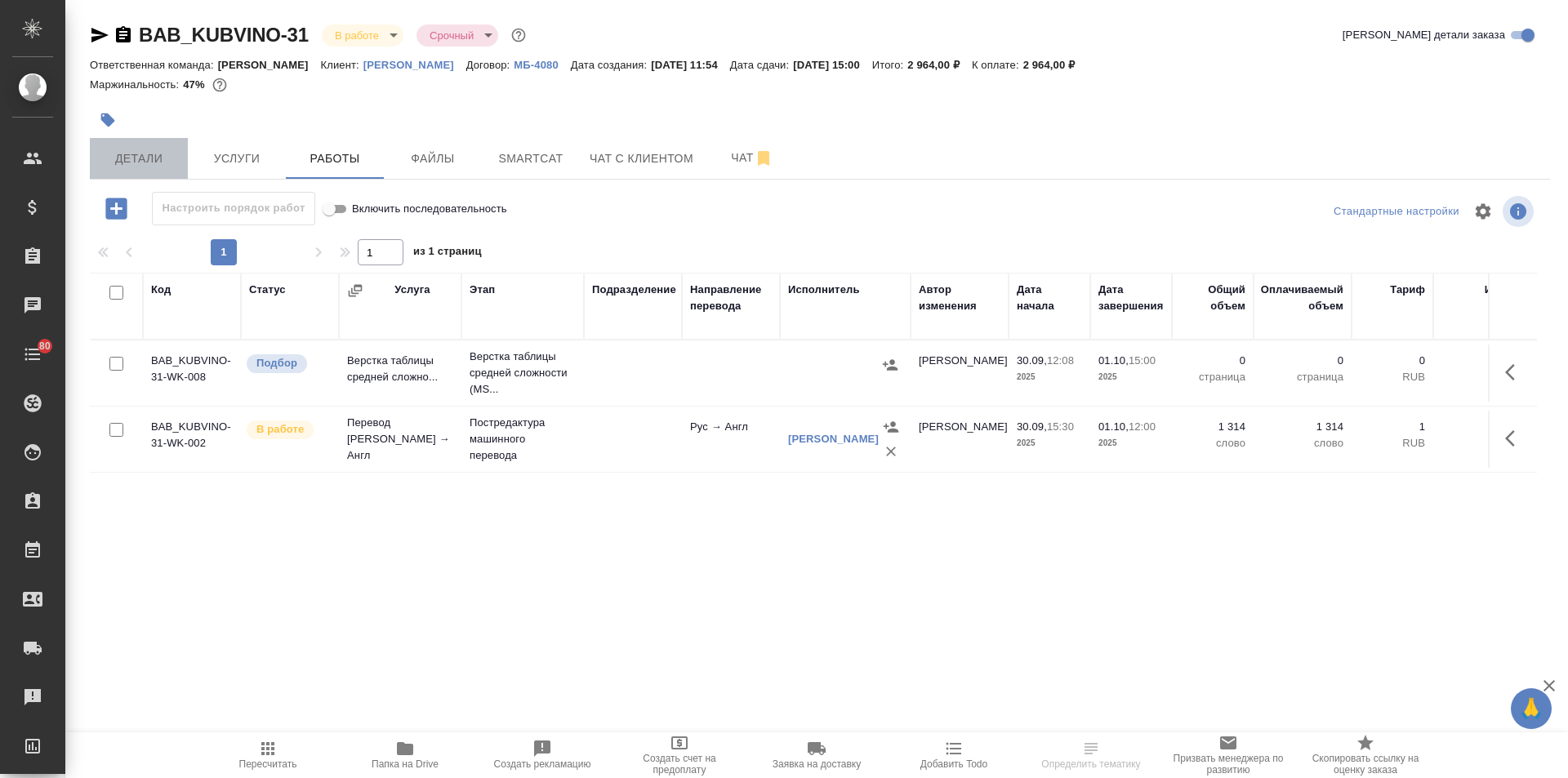
click at [139, 156] on span "Детали" at bounding box center [139, 159] width 79 height 20
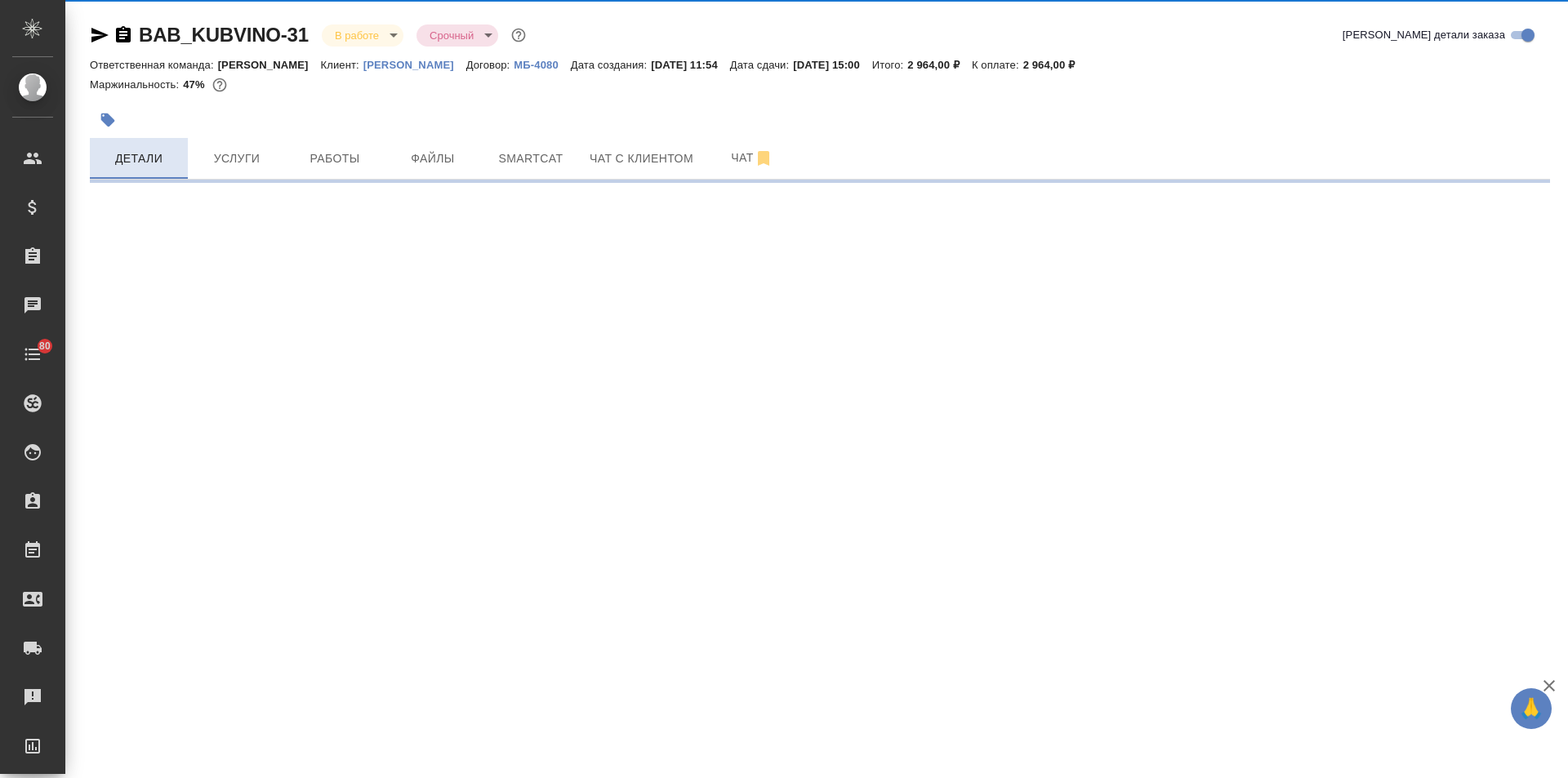
select select "RU"
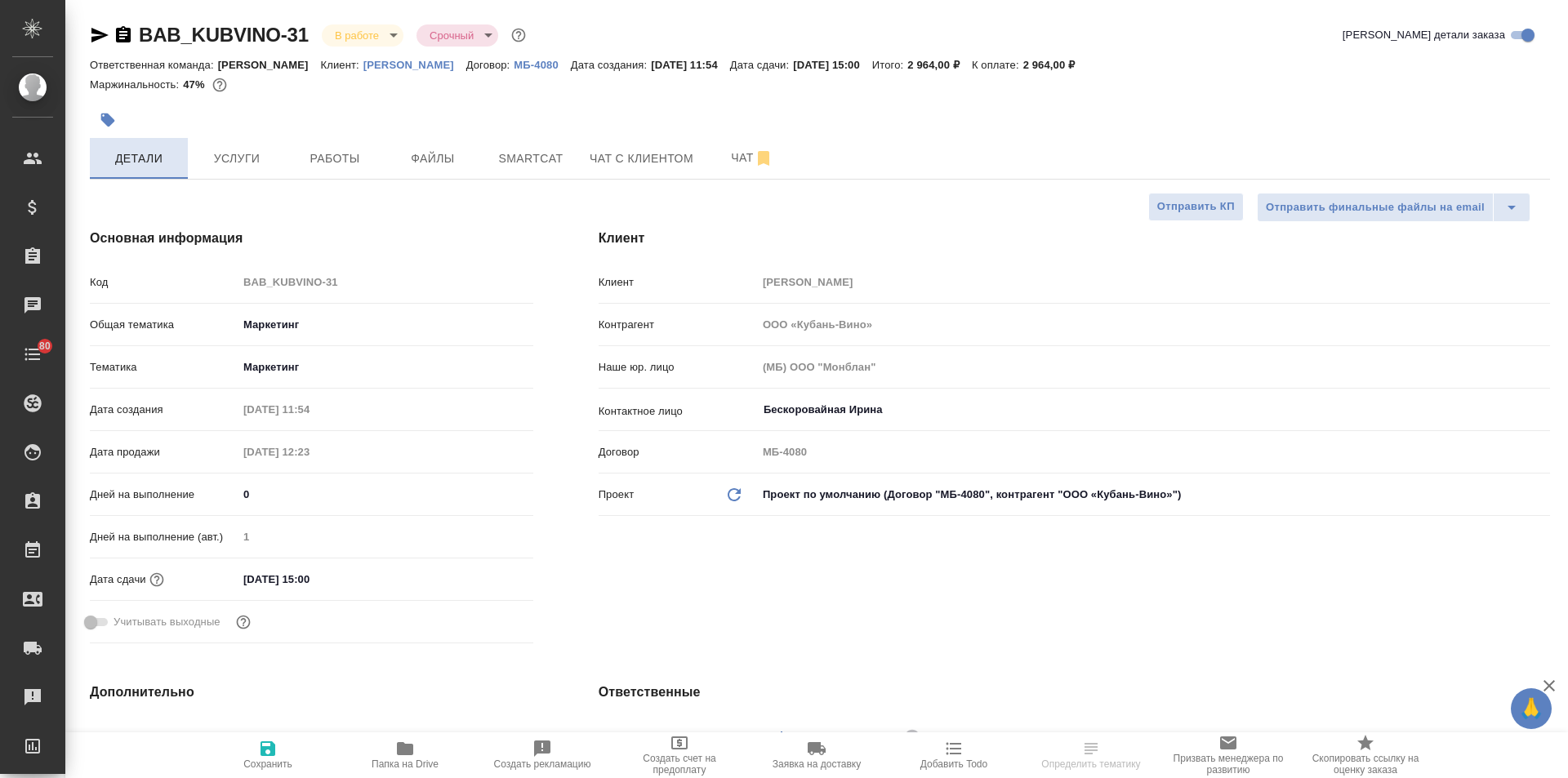
type textarea "x"
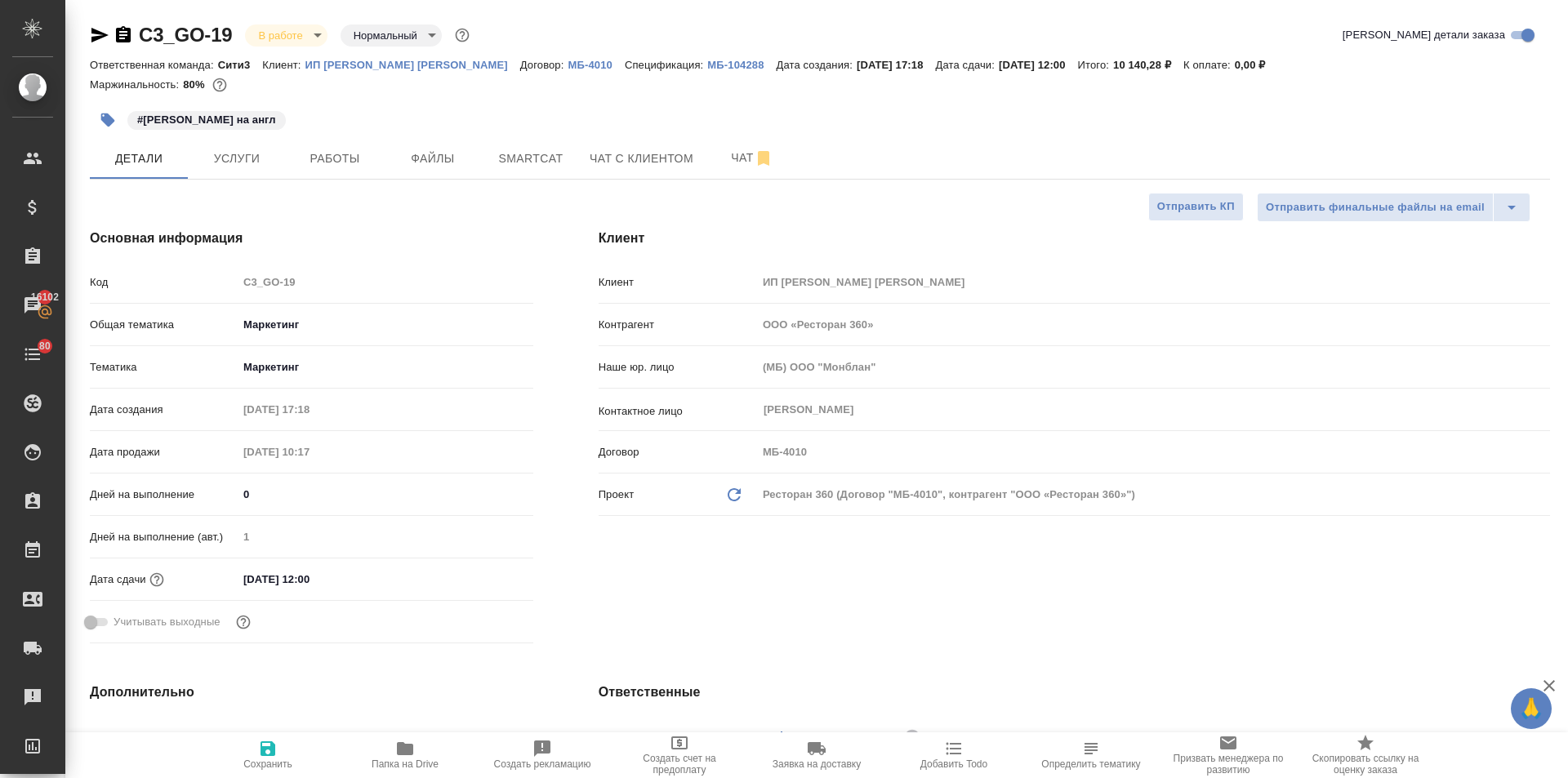
select select "RU"
click at [400, 749] on icon "button" at bounding box center [405, 749] width 16 height 13
click at [324, 161] on span "Работы" at bounding box center [335, 159] width 79 height 20
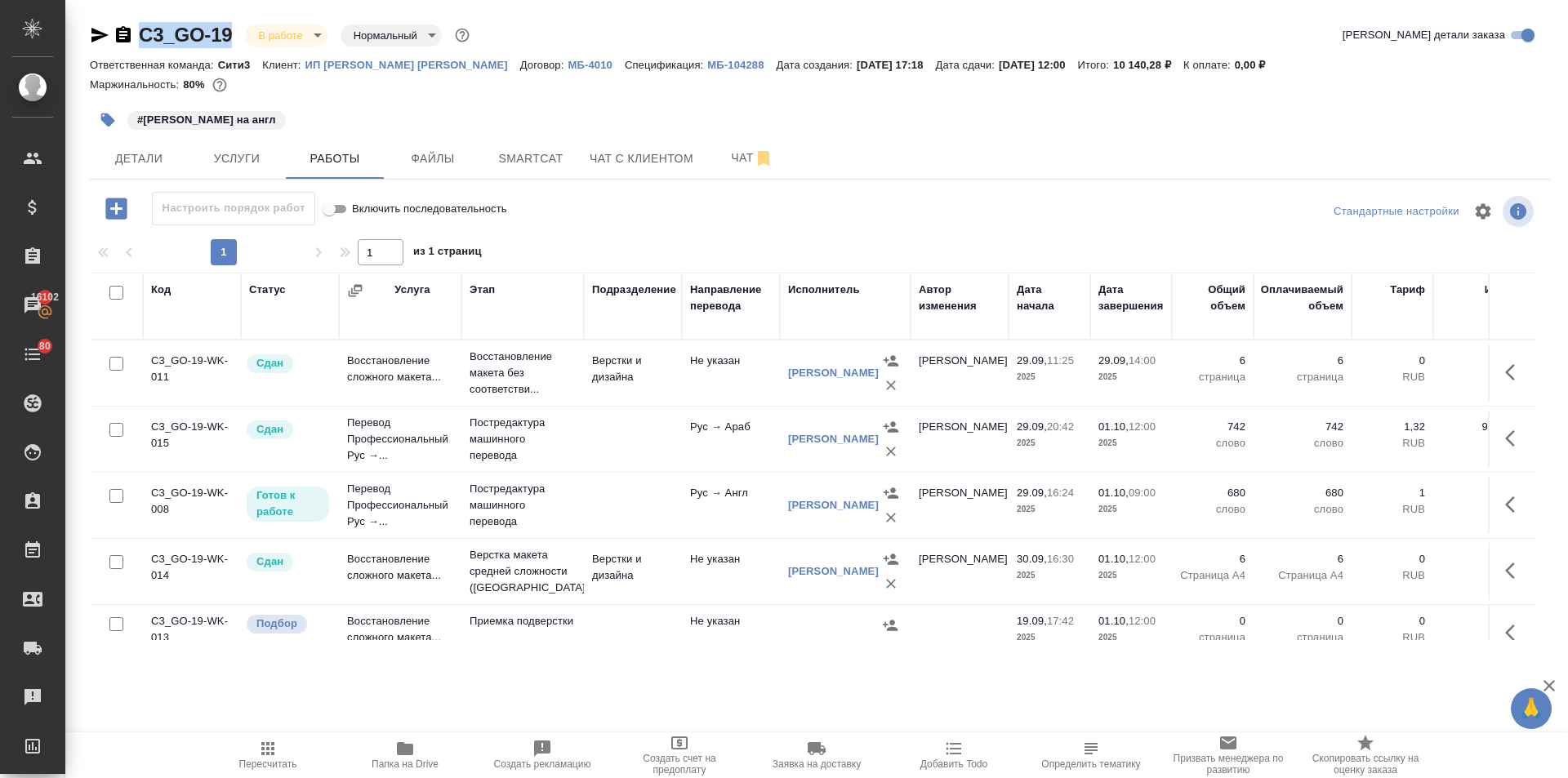
drag, startPoint x: 237, startPoint y: 37, endPoint x: 129, endPoint y: 23, distance: 108.9
click at [129, 23] on div "C3_GO-19 В работе inProgress Нормальный normal" at bounding box center [282, 35] width 383 height 26
copy link "C3_GO-19"
click at [97, 27] on icon "button" at bounding box center [100, 35] width 20 height 20
copy link "C3_GO-19"
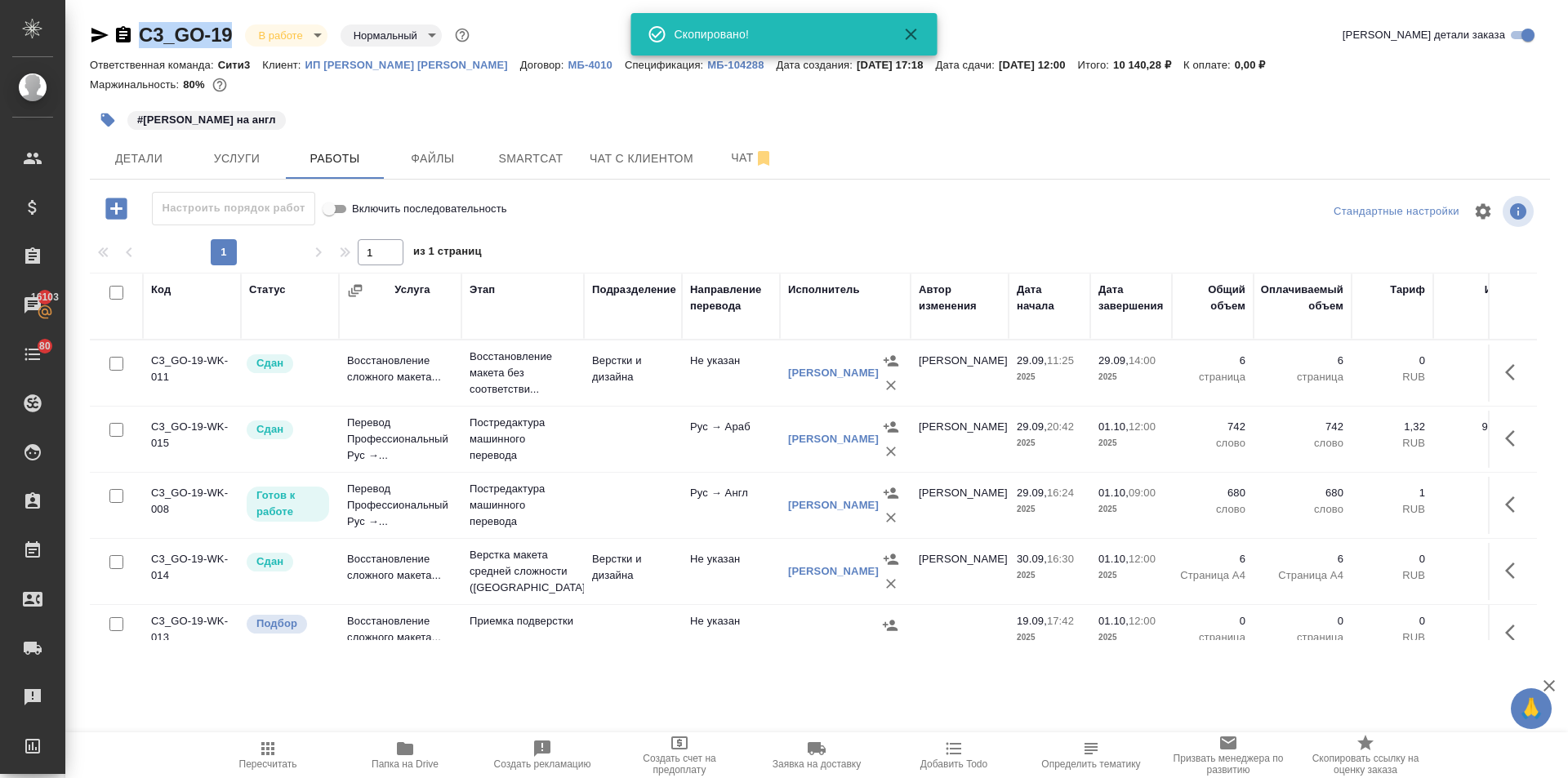
click at [97, 27] on icon "button" at bounding box center [100, 35] width 20 height 20
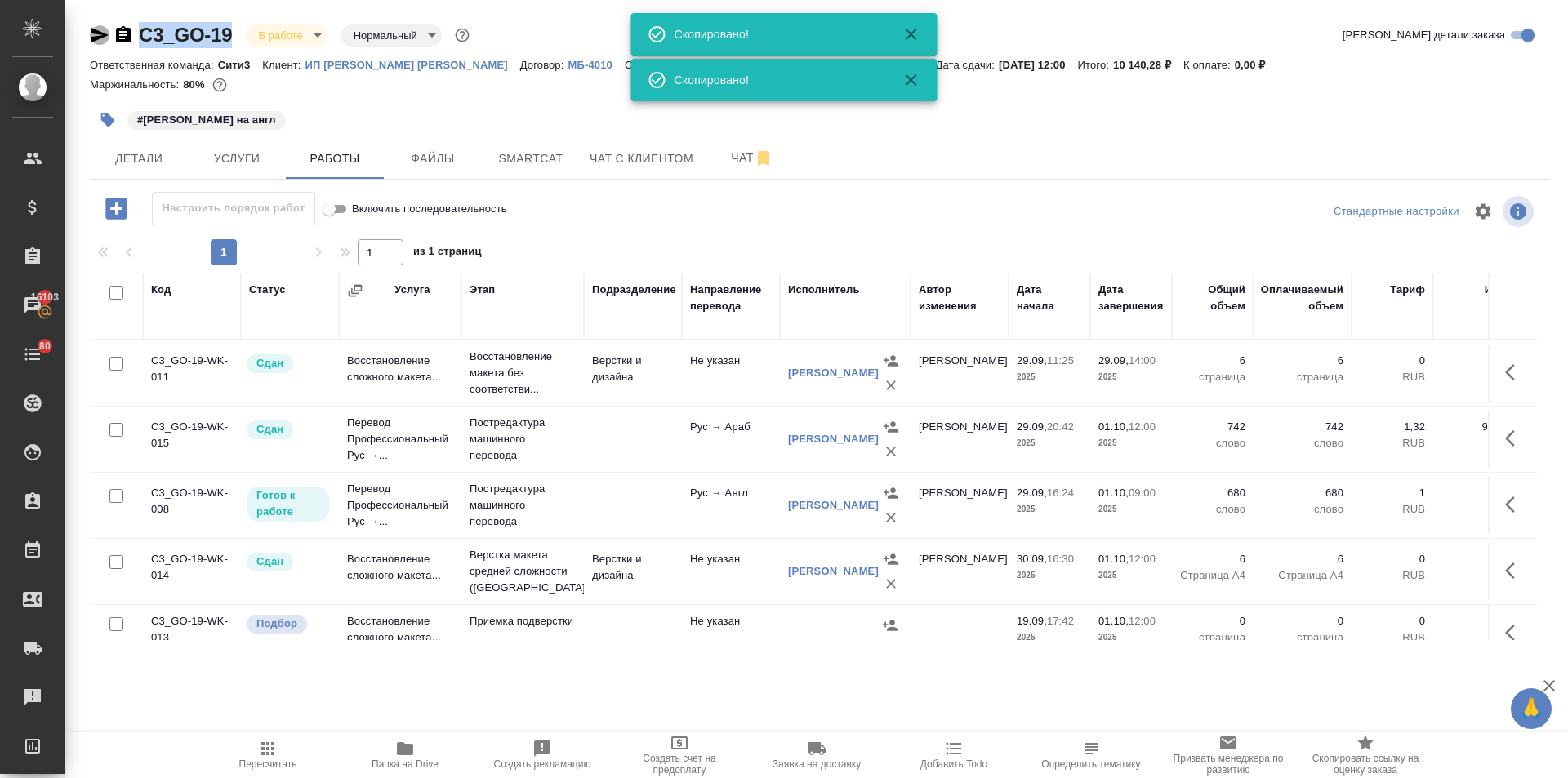
click at [97, 27] on icon "button" at bounding box center [100, 35] width 20 height 20
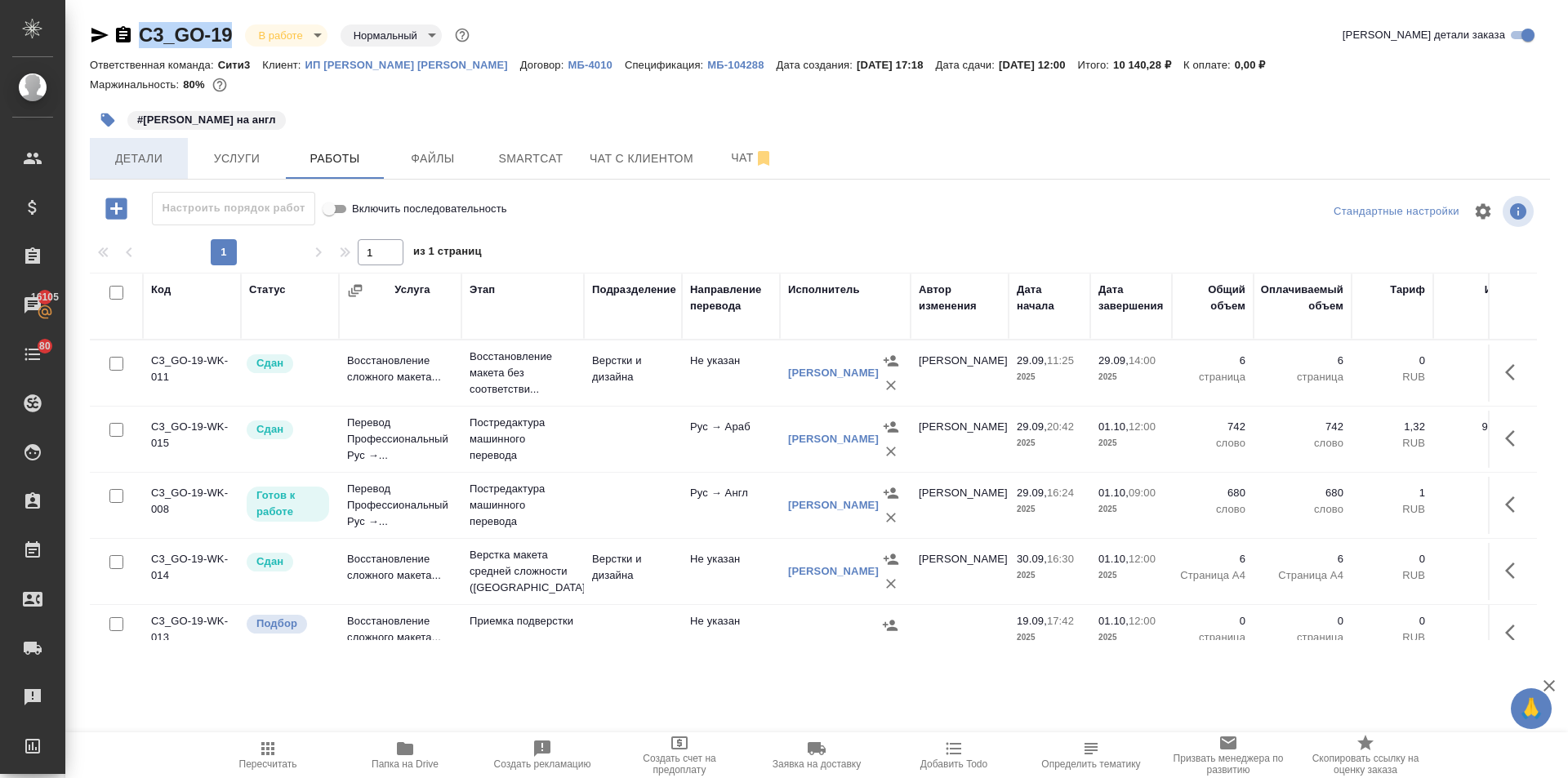
click at [120, 152] on span "Детали" at bounding box center [139, 159] width 79 height 20
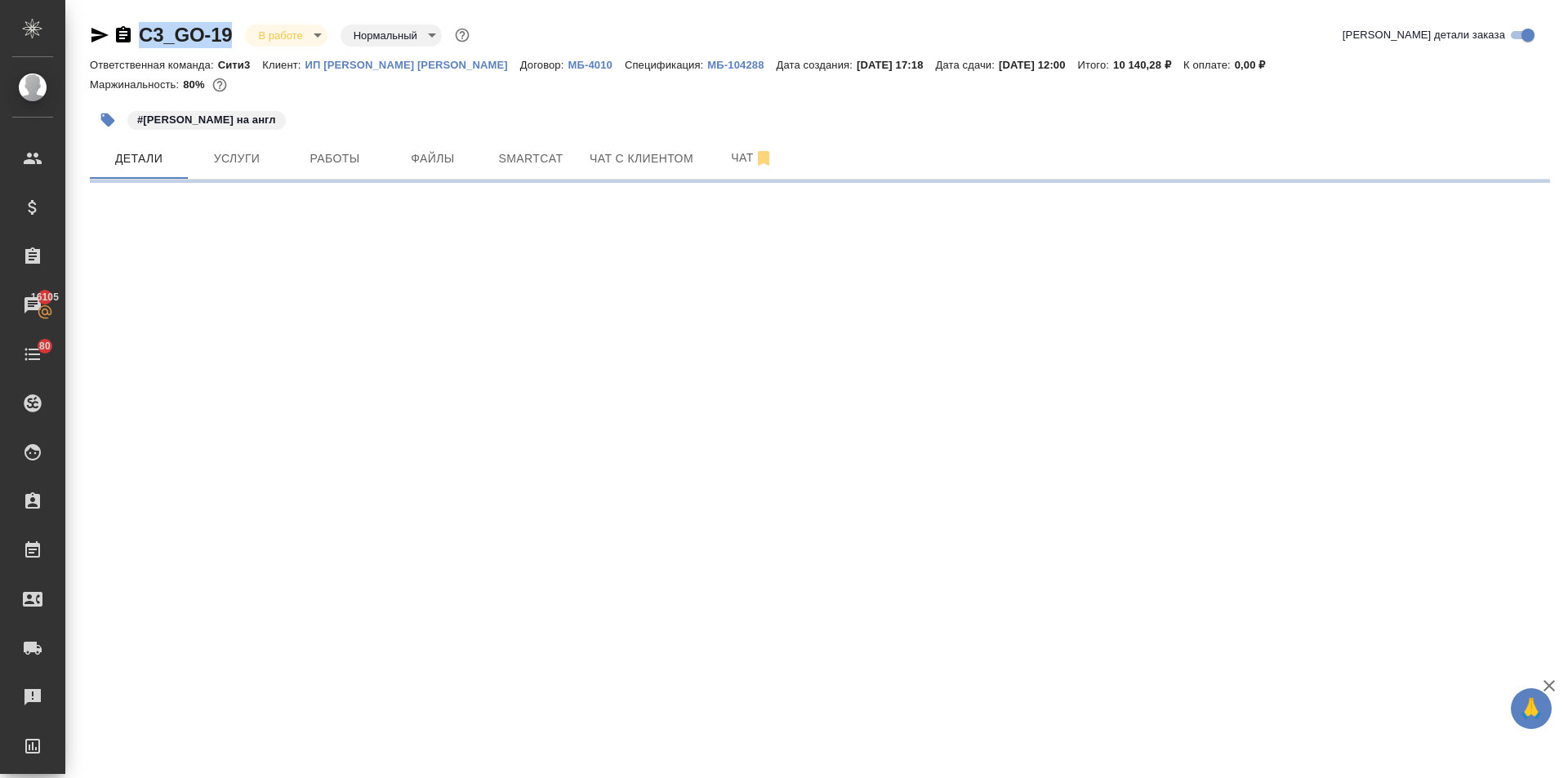
select select "RU"
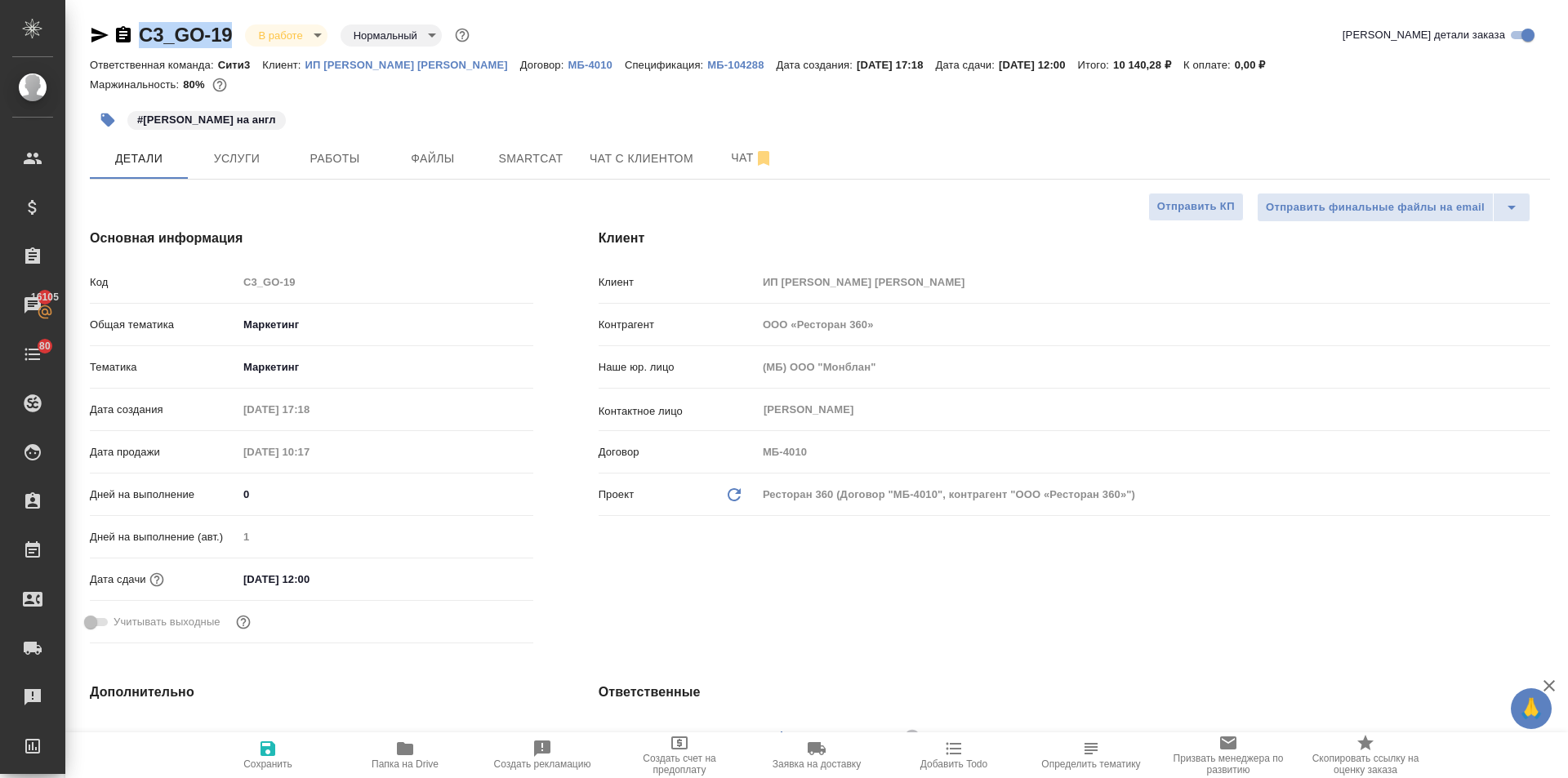
type textarea "x"
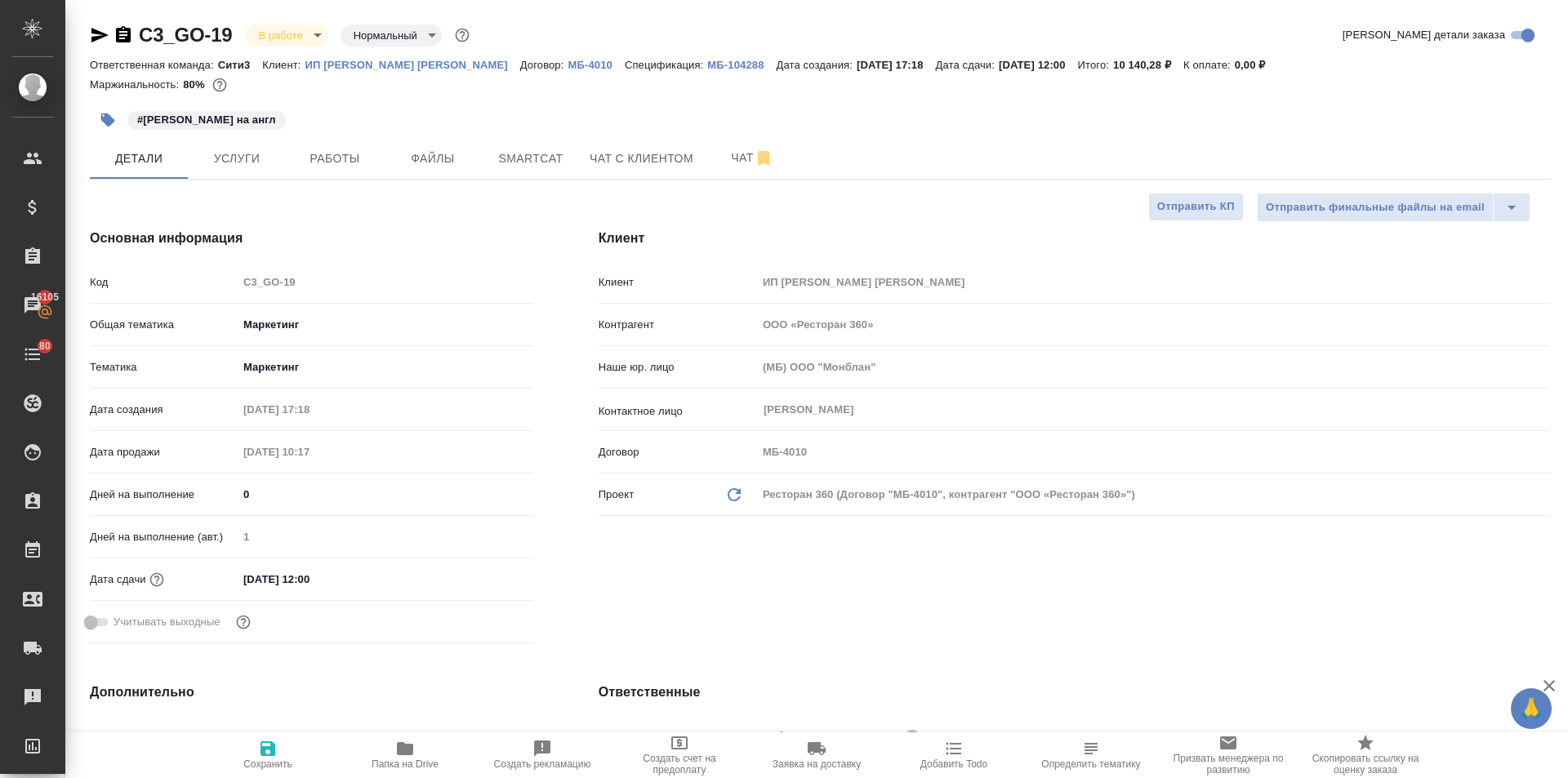
type textarea "x"
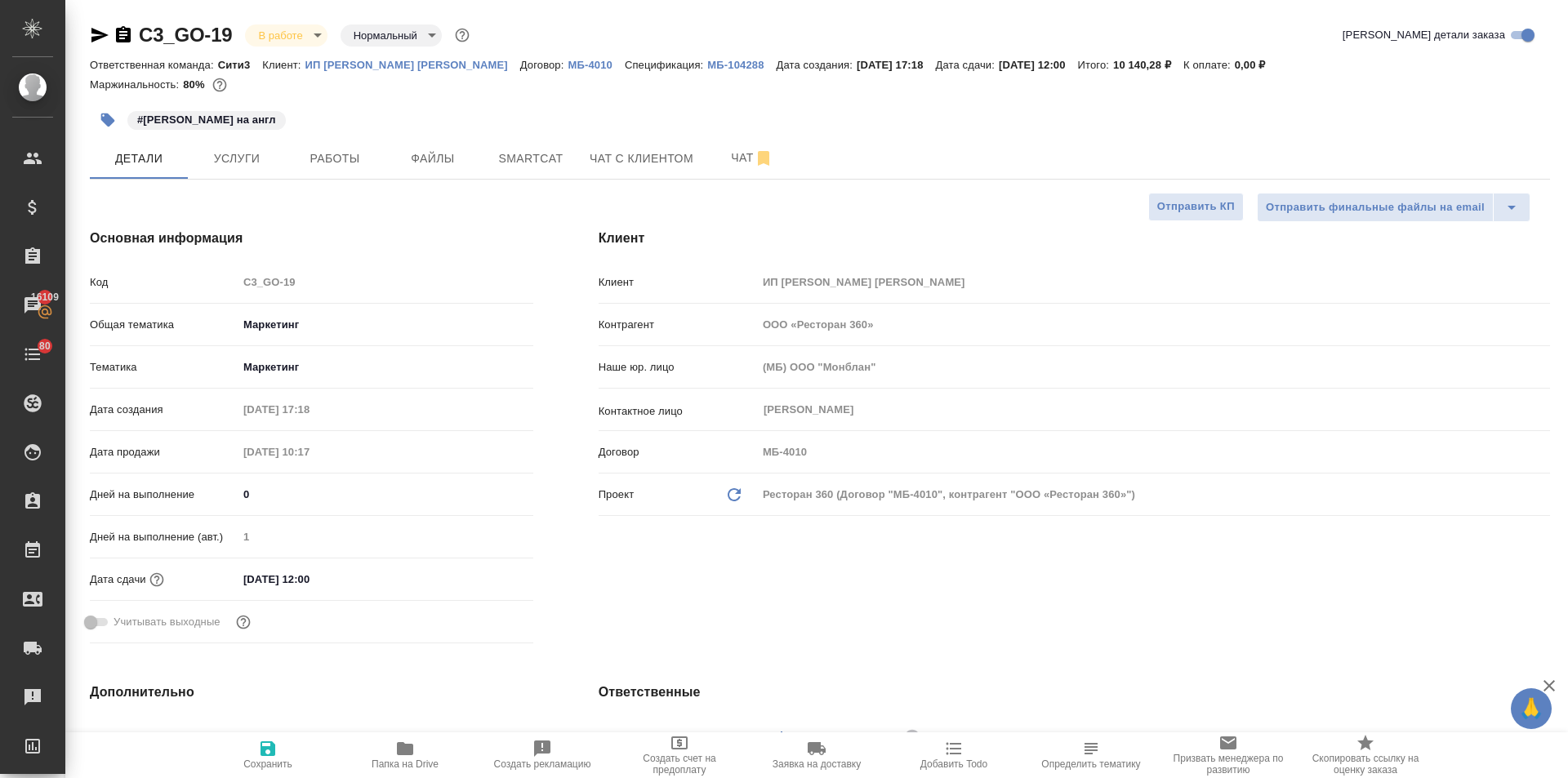
type textarea "x"
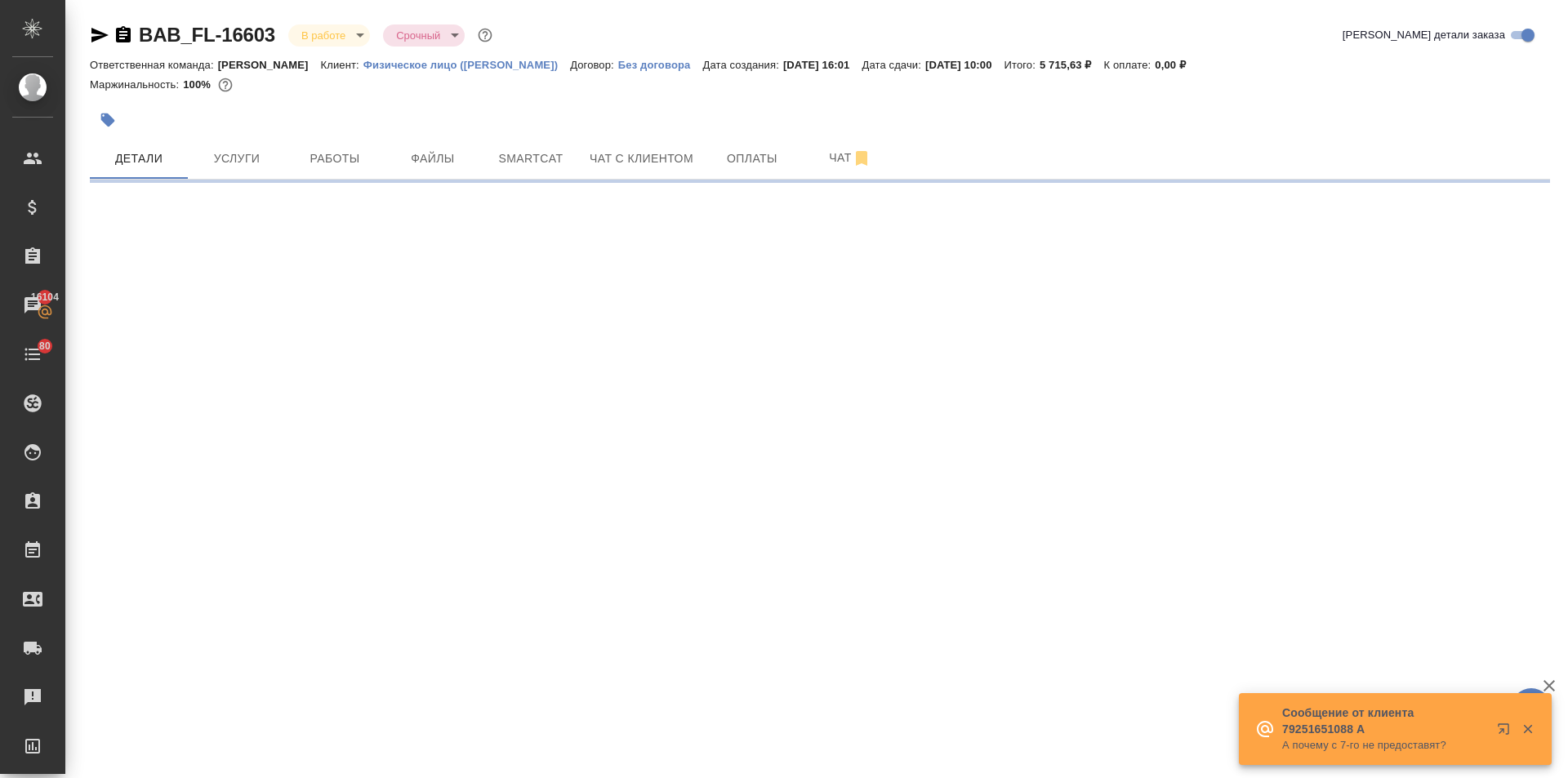
select select "RU"
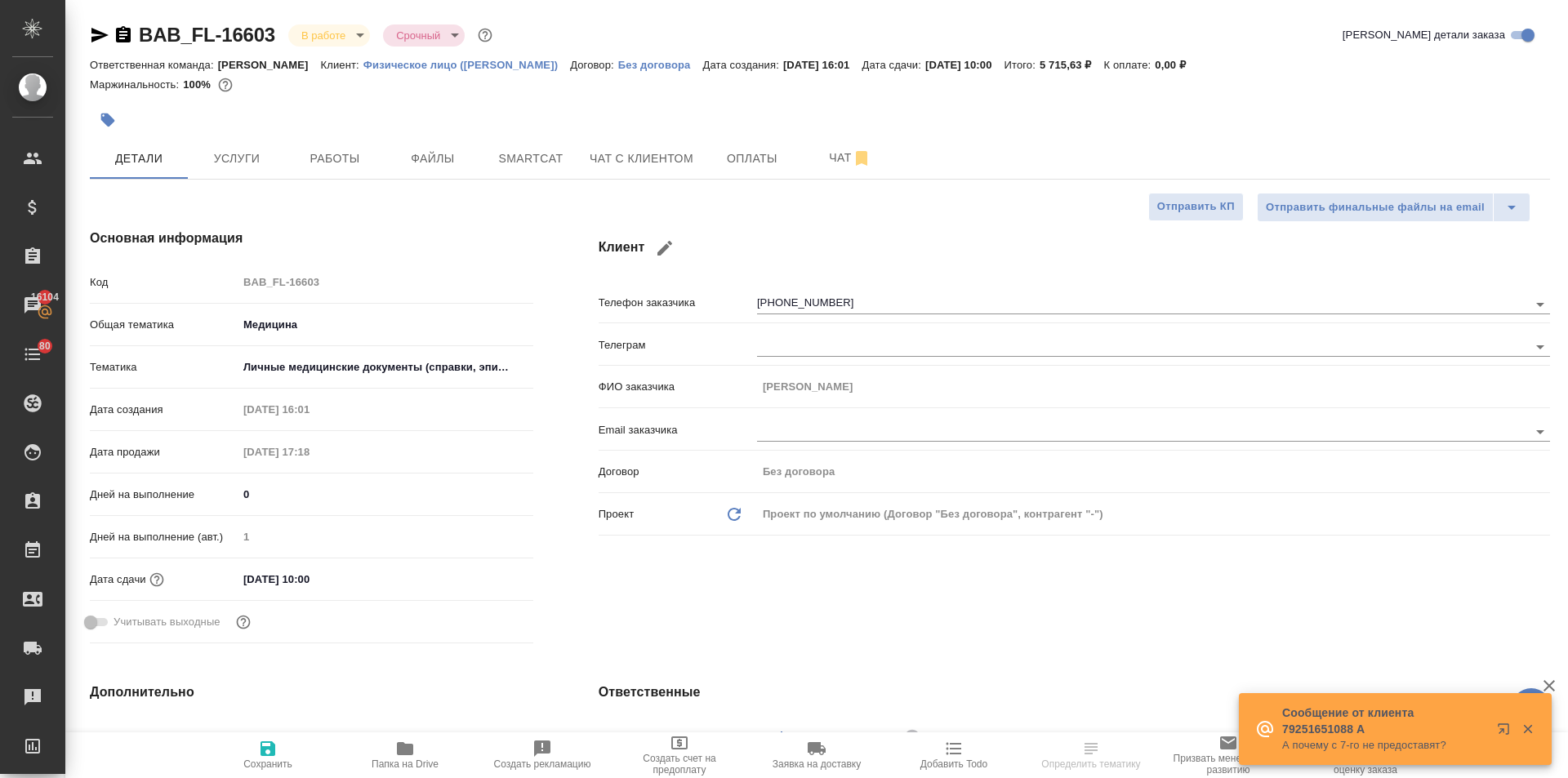
type textarea "x"
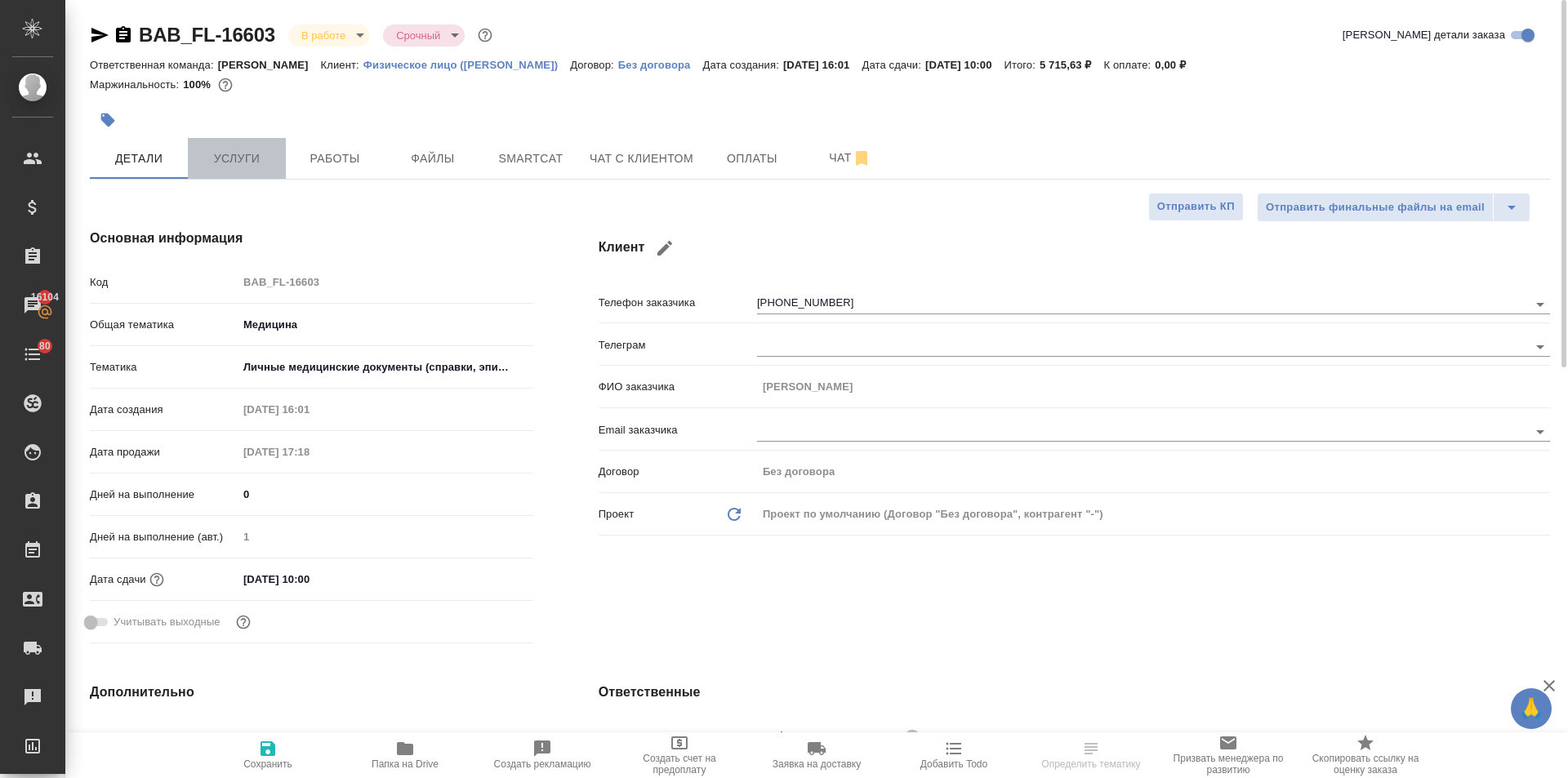
click at [224, 151] on span "Услуги" at bounding box center [237, 159] width 79 height 20
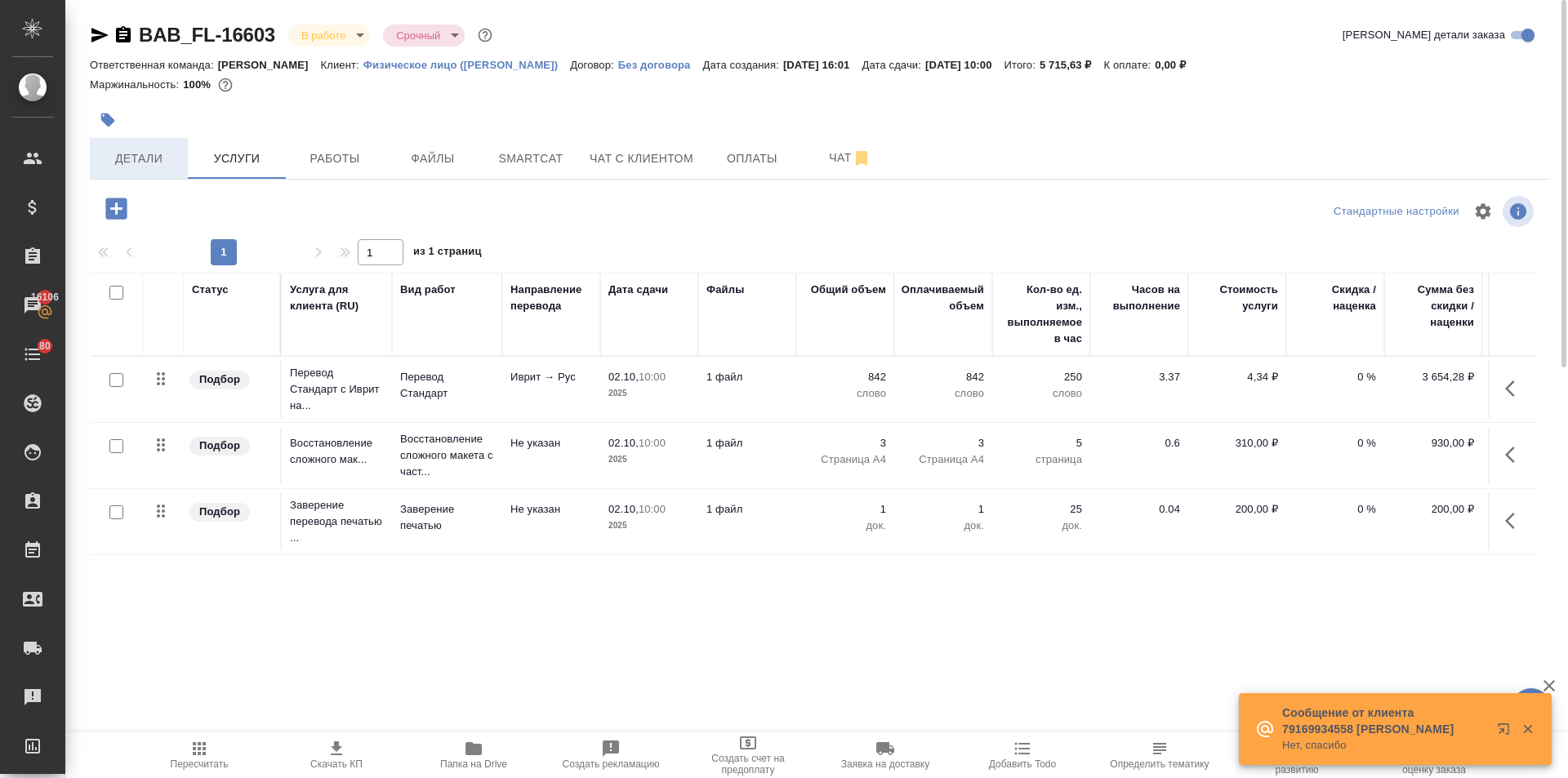
click at [136, 162] on span "Детали" at bounding box center [139, 159] width 79 height 20
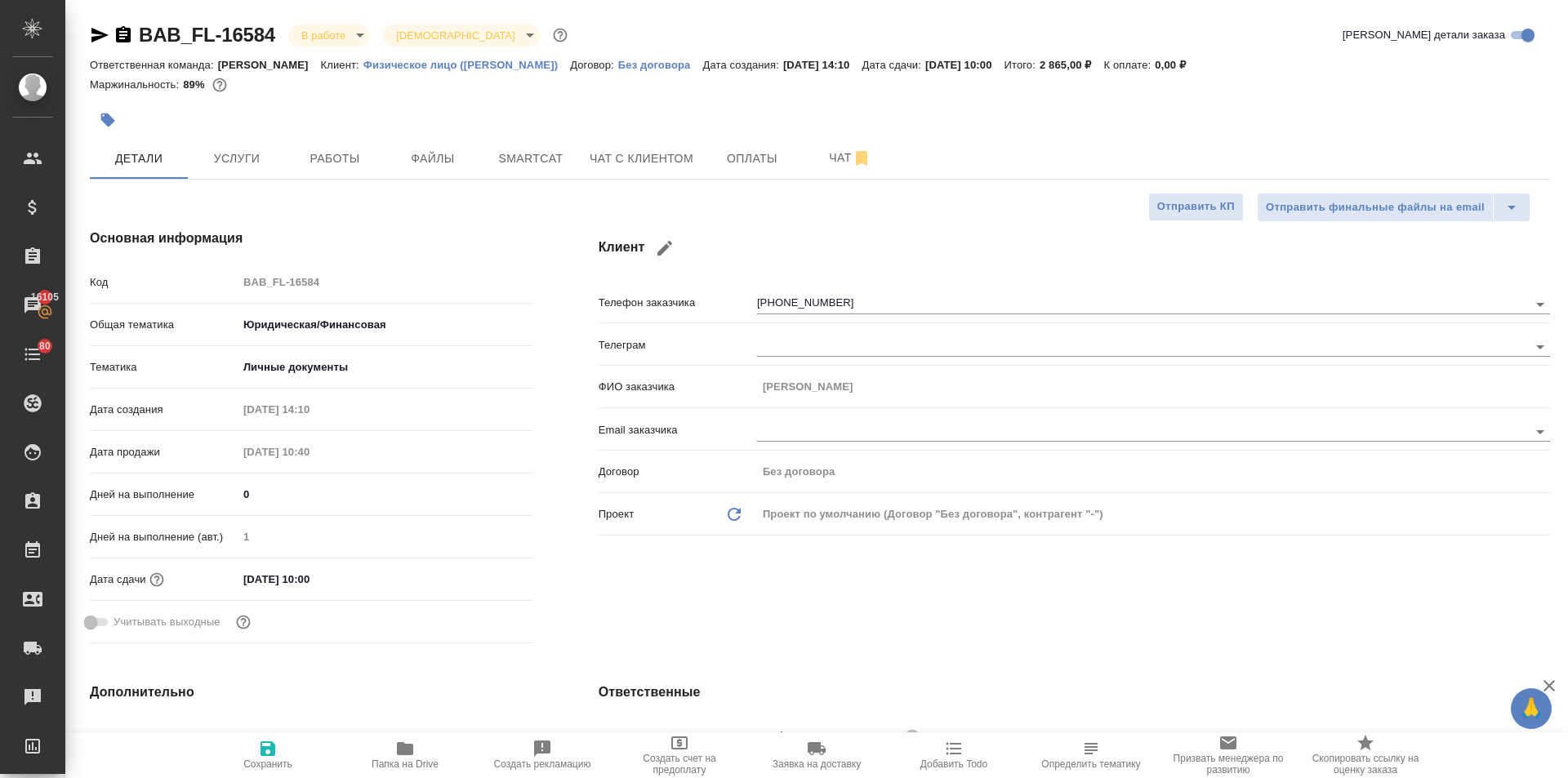
select select "RU"
click at [629, 163] on span "Чат с клиентом" at bounding box center [641, 159] width 104 height 20
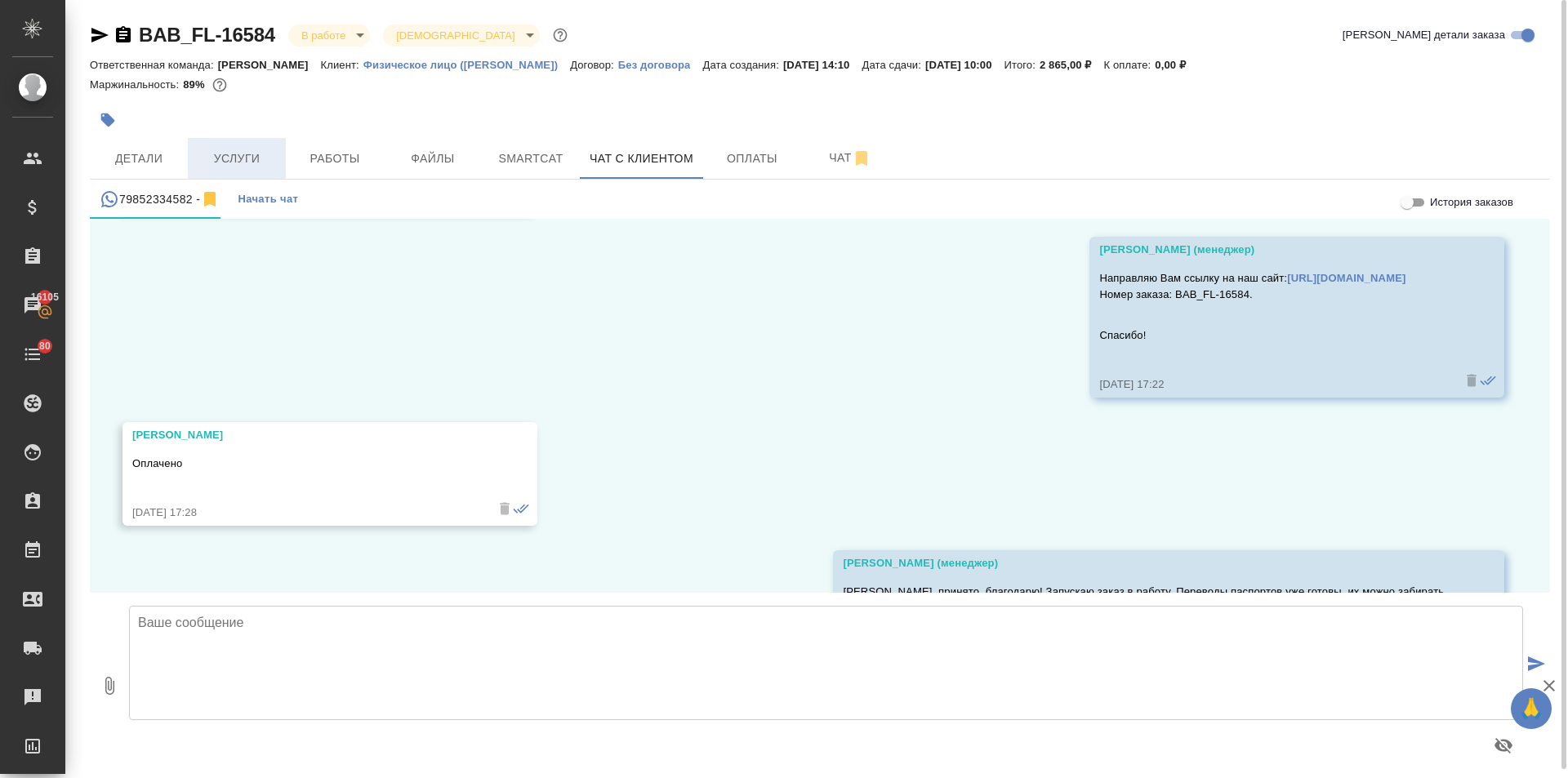
scroll to position [12005, 0]
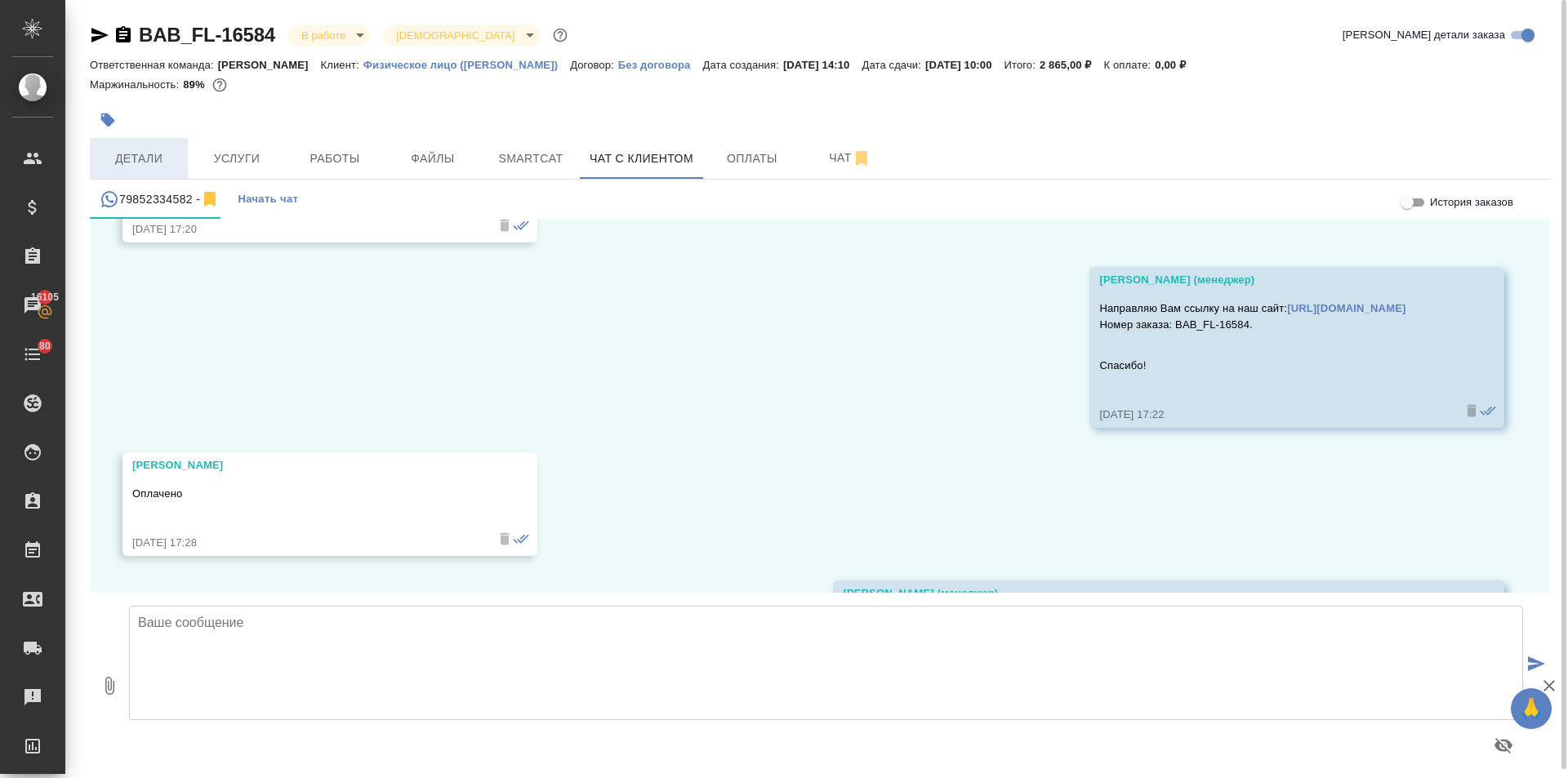
click at [151, 164] on span "Детали" at bounding box center [139, 159] width 79 height 20
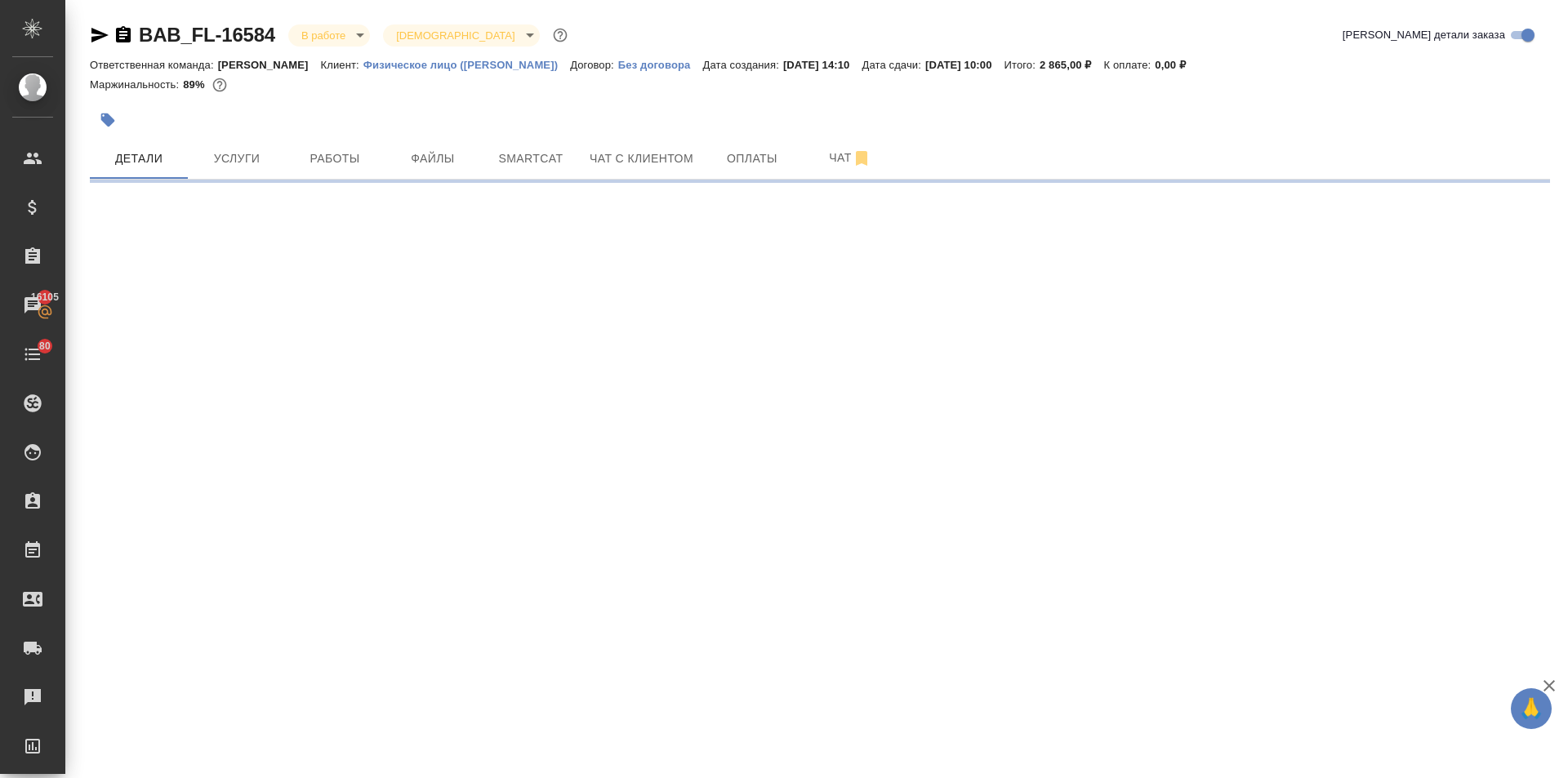
select select "RU"
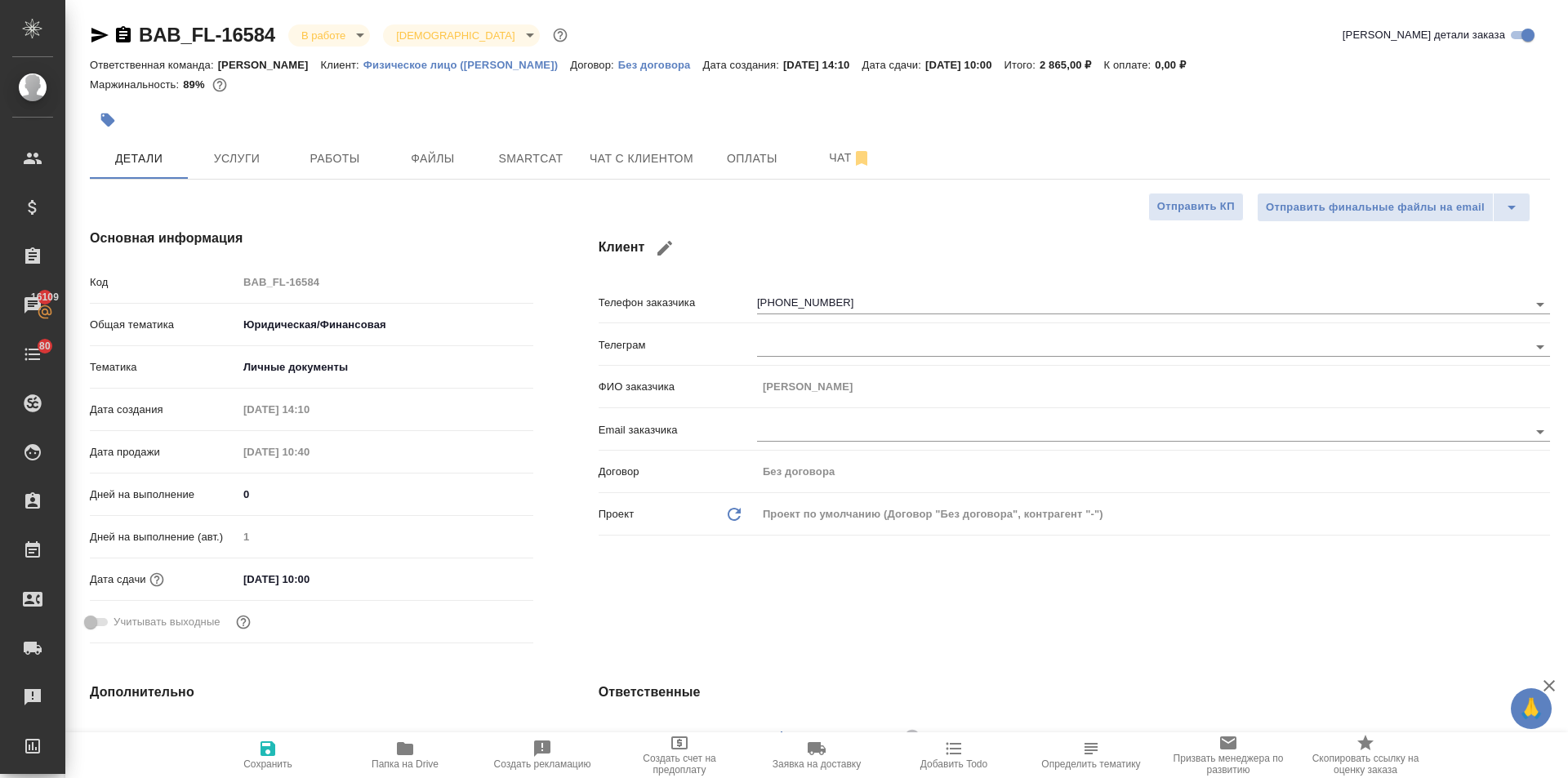
type textarea "x"
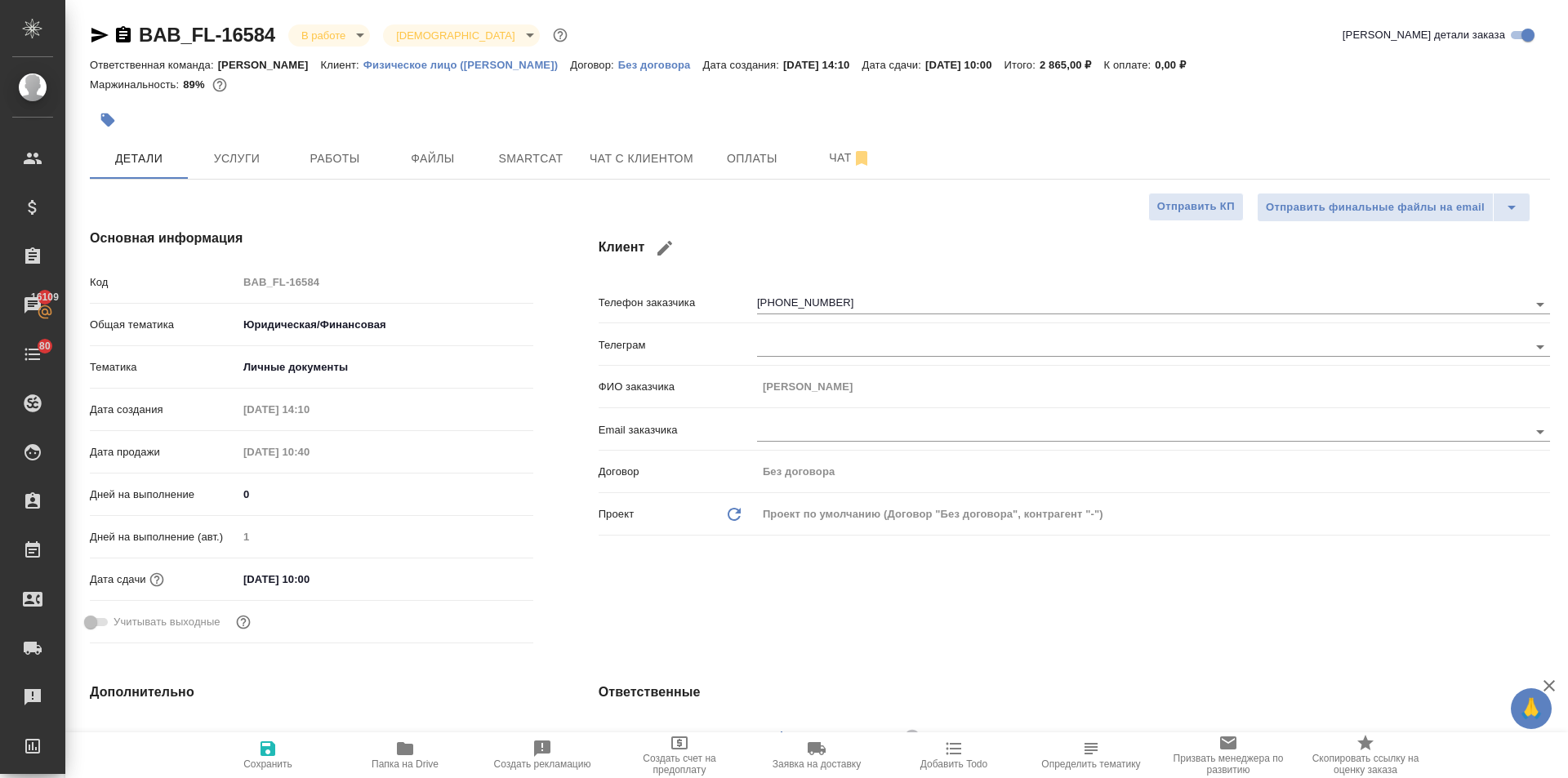
type textarea "x"
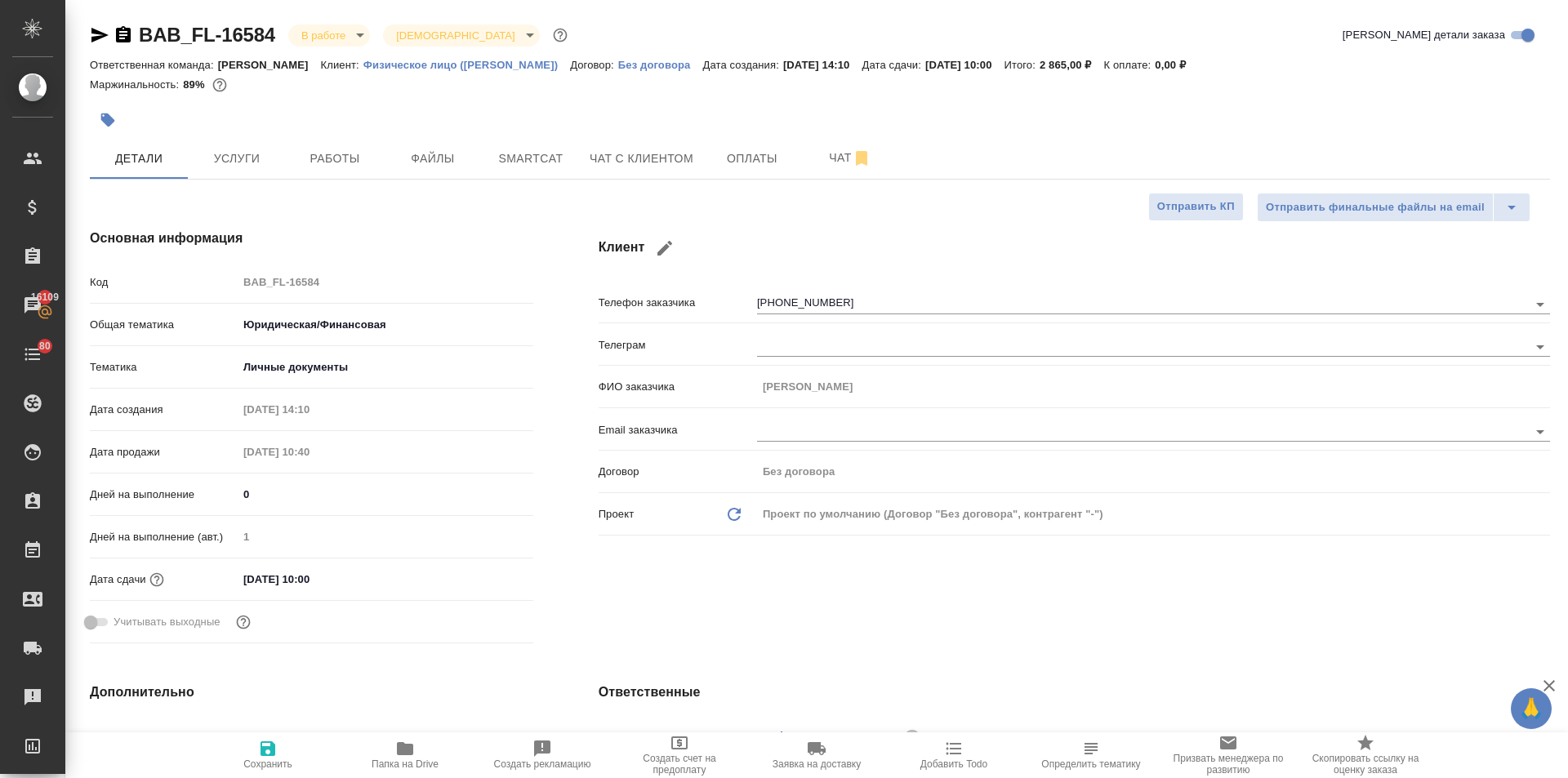
type textarea "x"
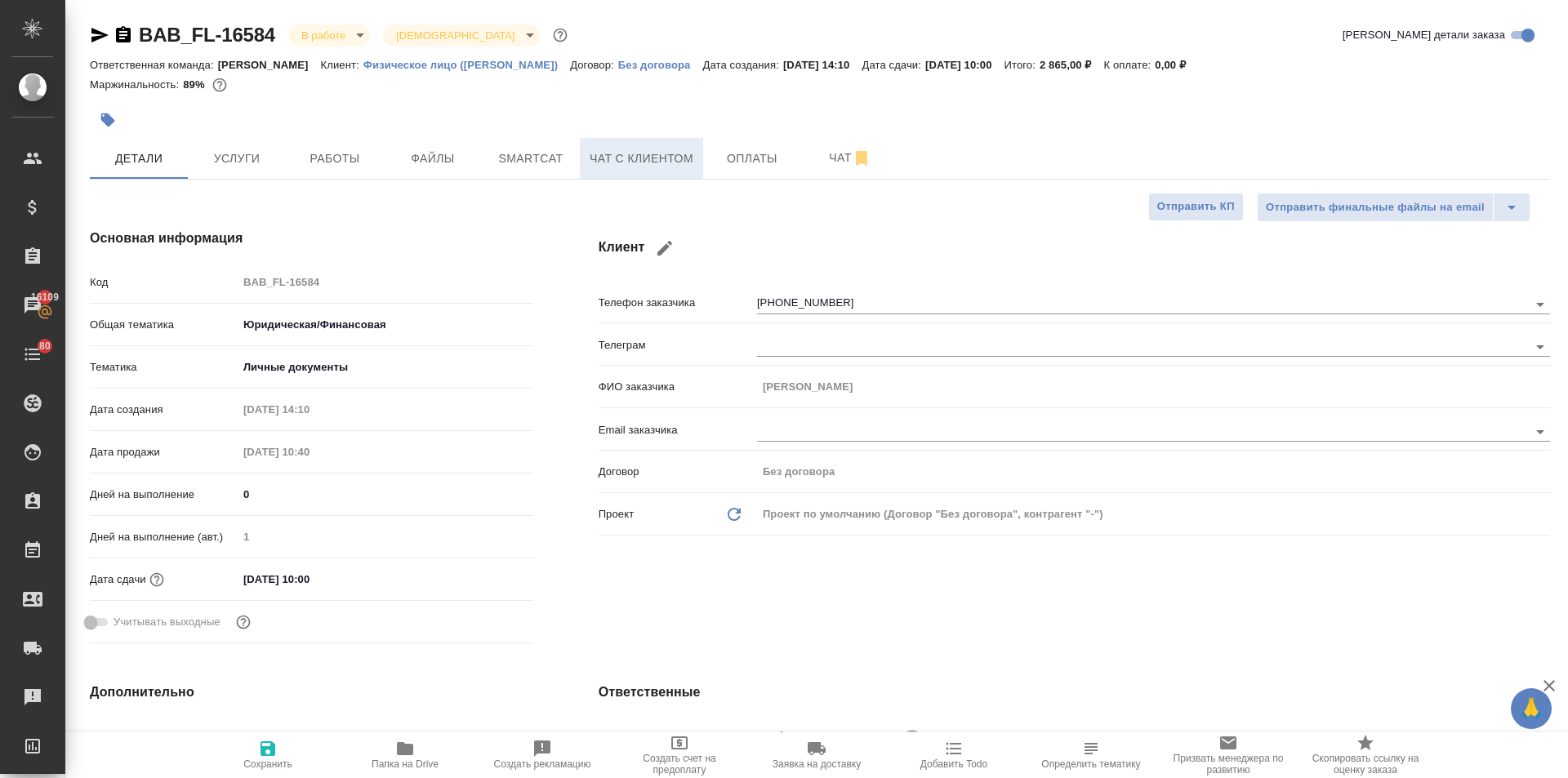
click at [665, 166] on span "Чат с клиентом" at bounding box center [641, 159] width 104 height 20
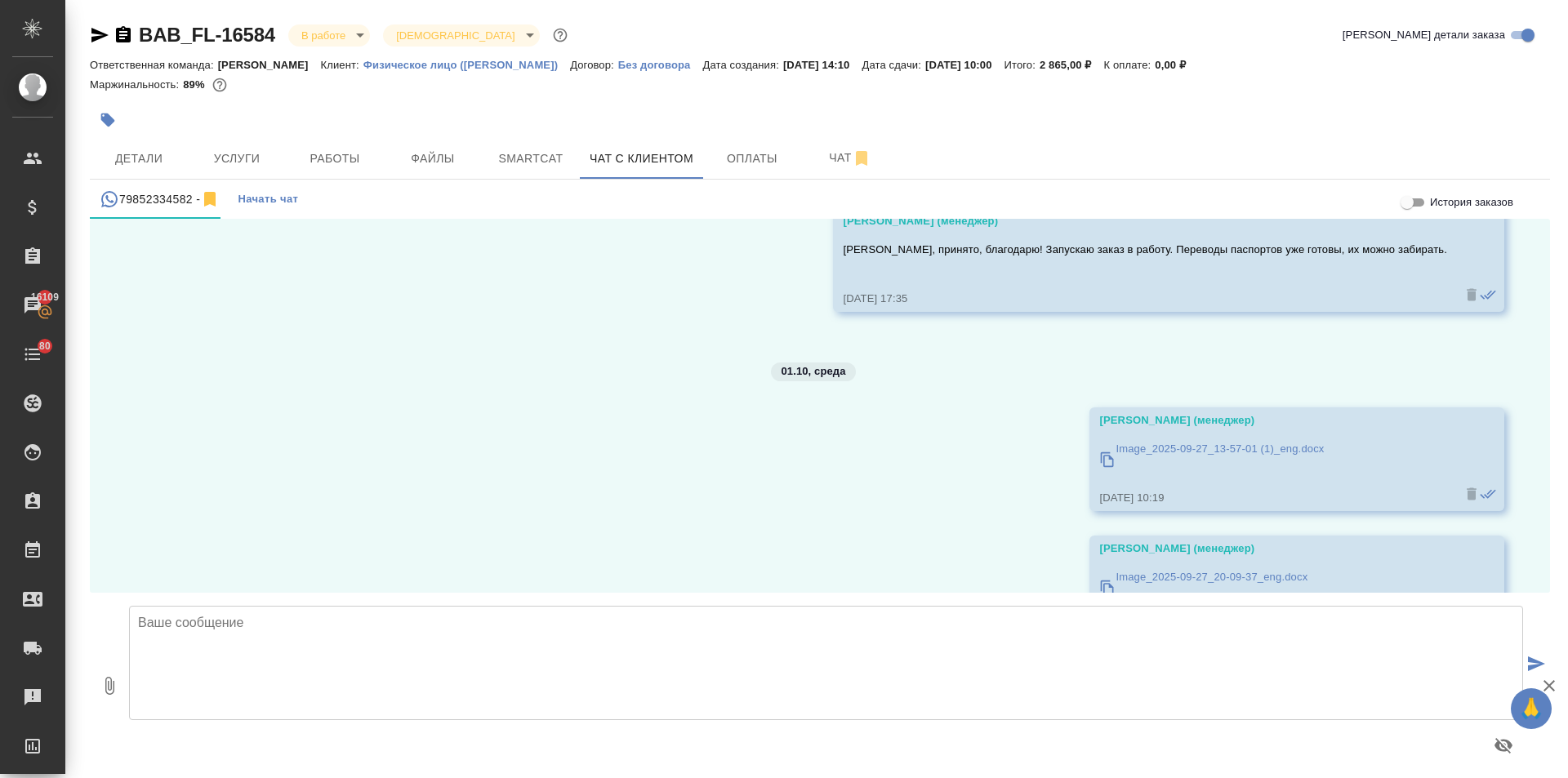
scroll to position [12378, 0]
click at [121, 149] on span "Детали" at bounding box center [139, 159] width 79 height 20
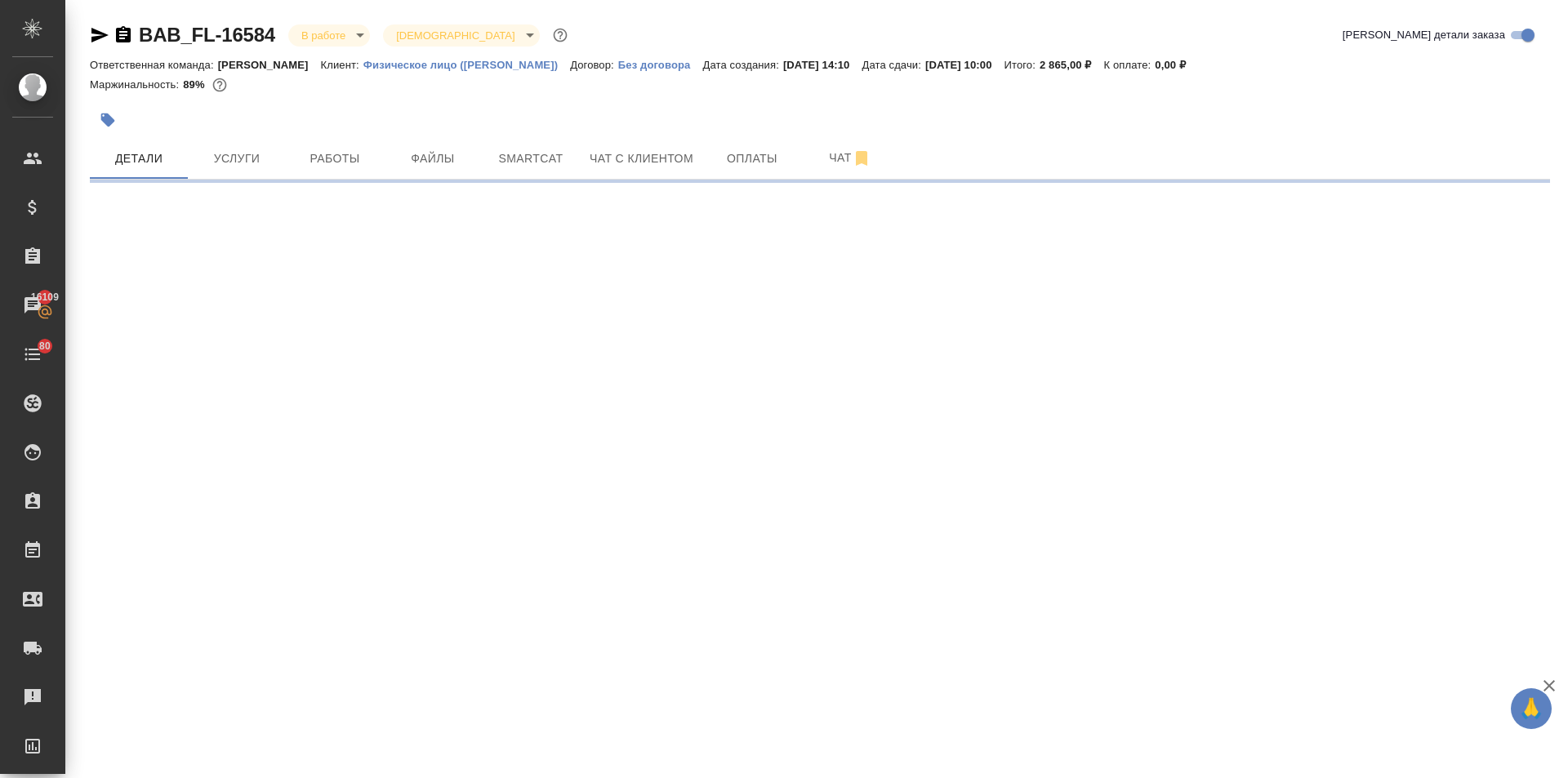
select select "RU"
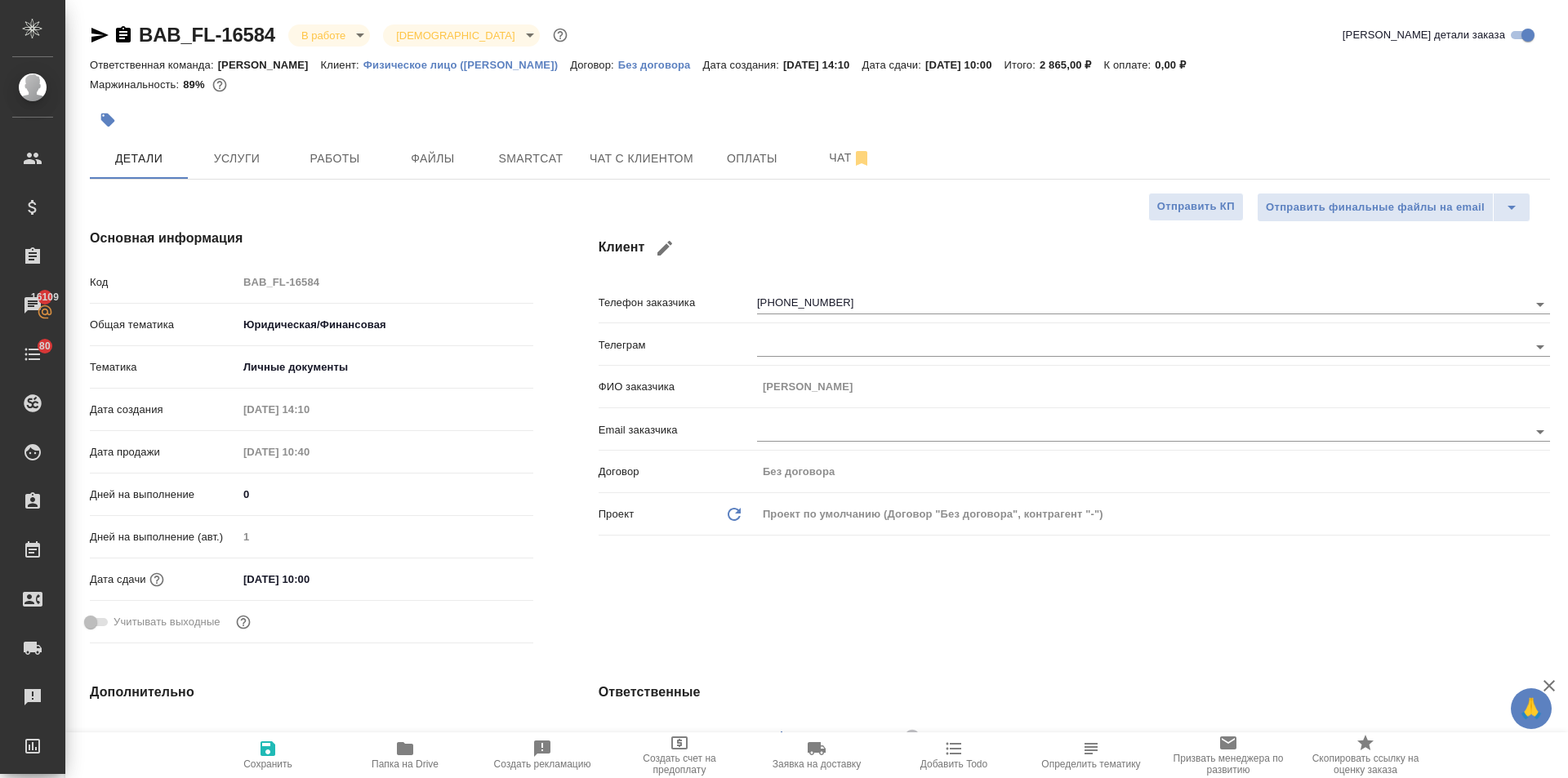
type textarea "x"
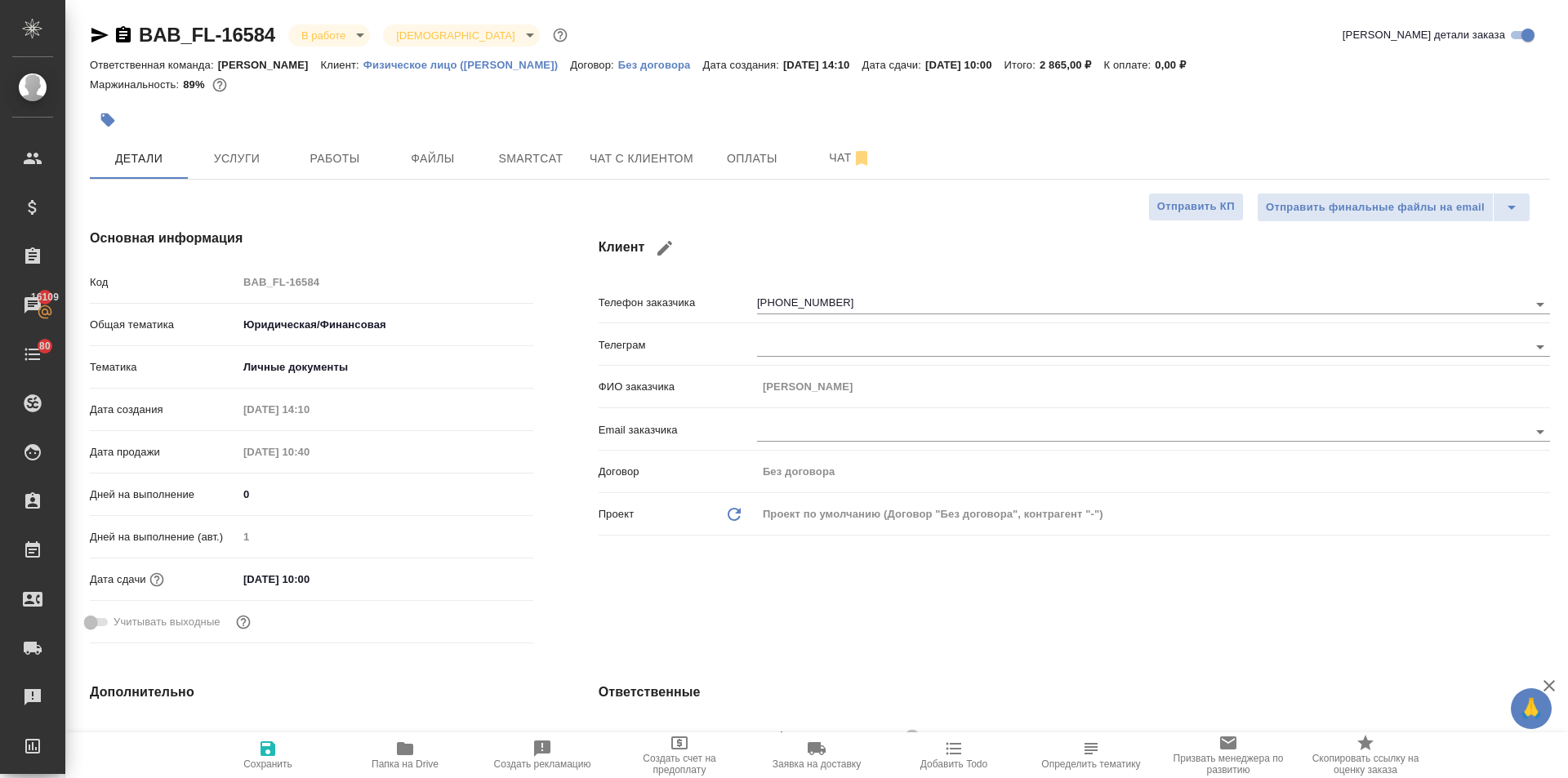
type textarea "x"
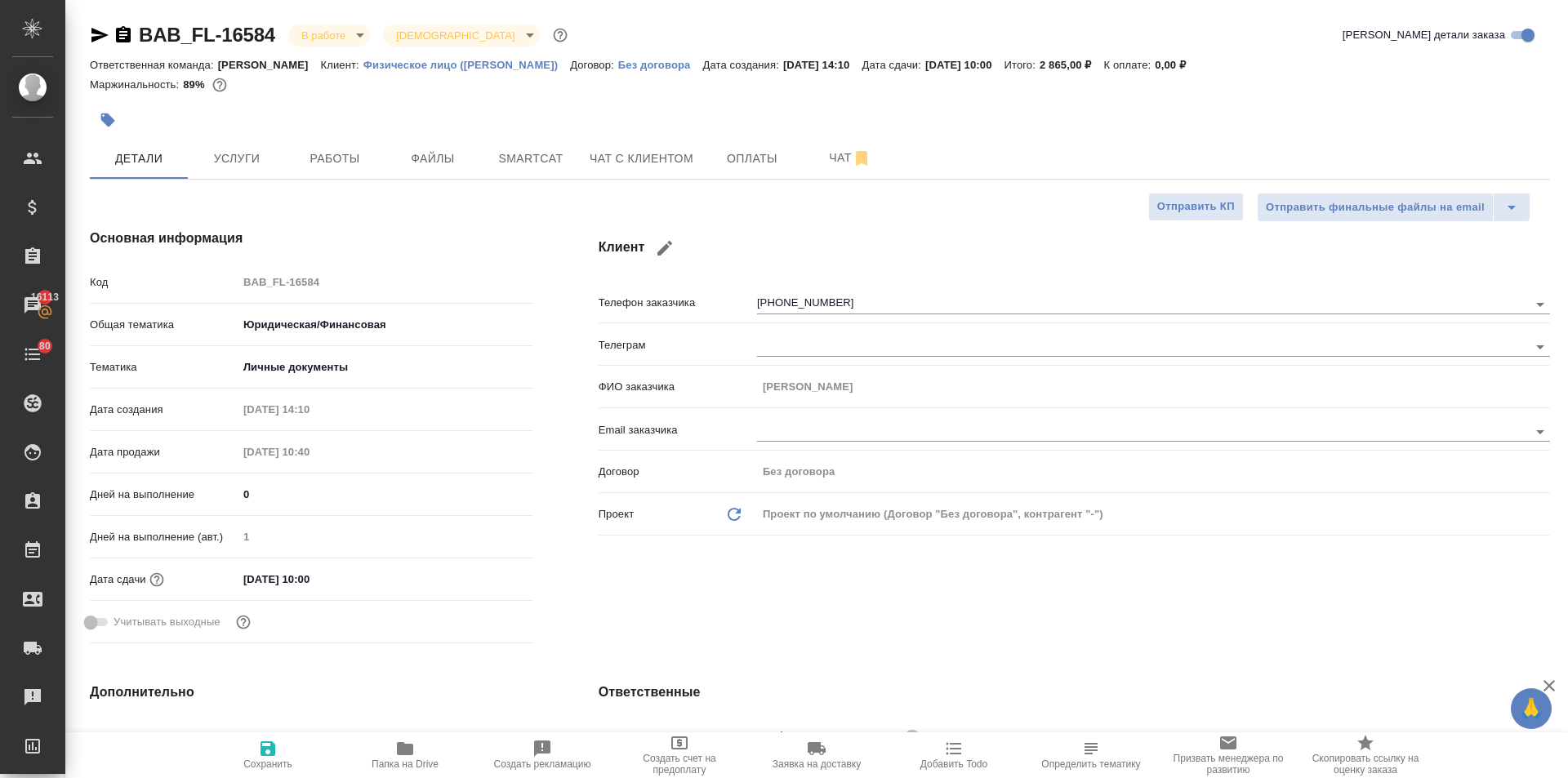
type textarea "x"
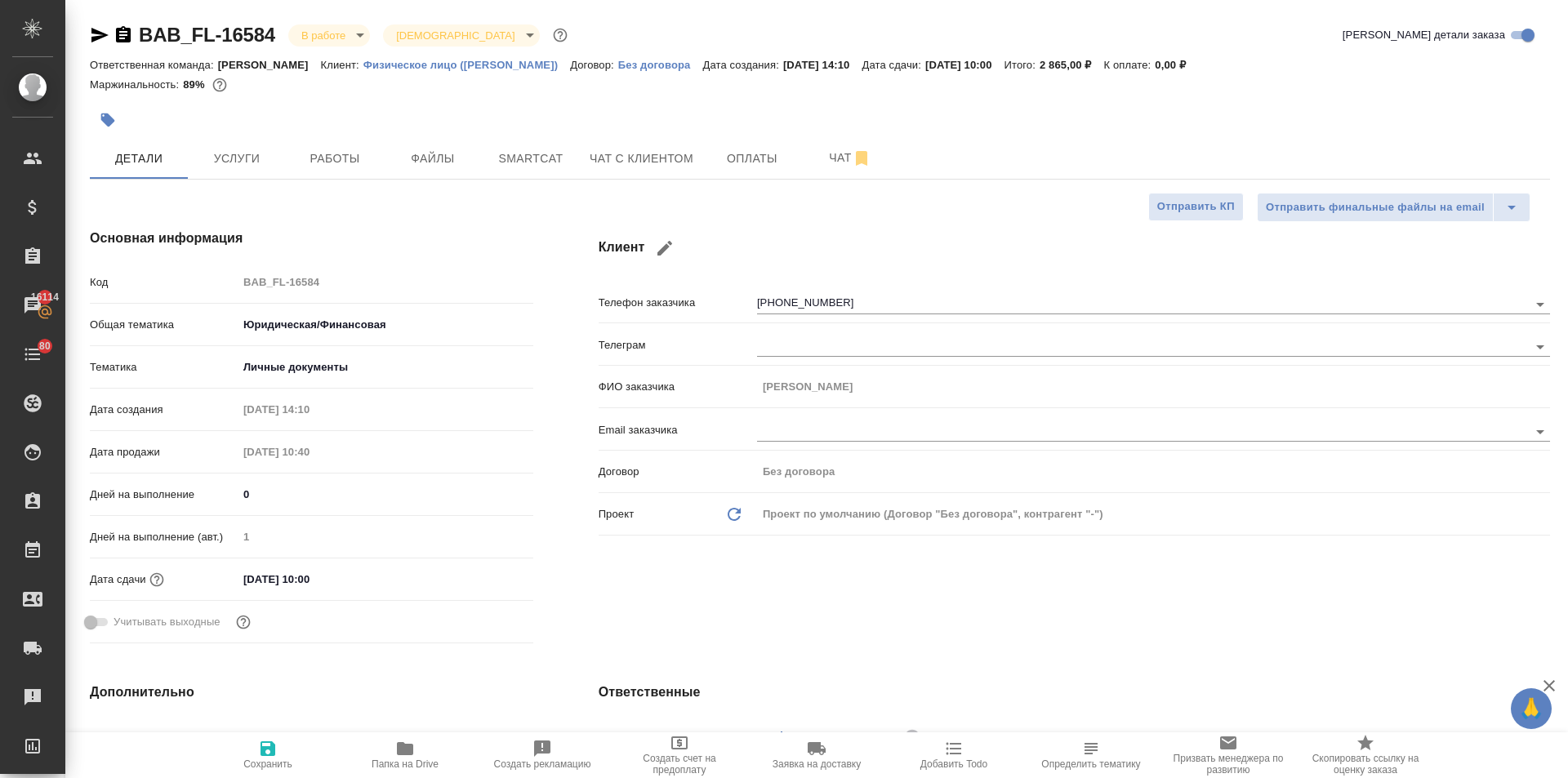
type textarea "x"
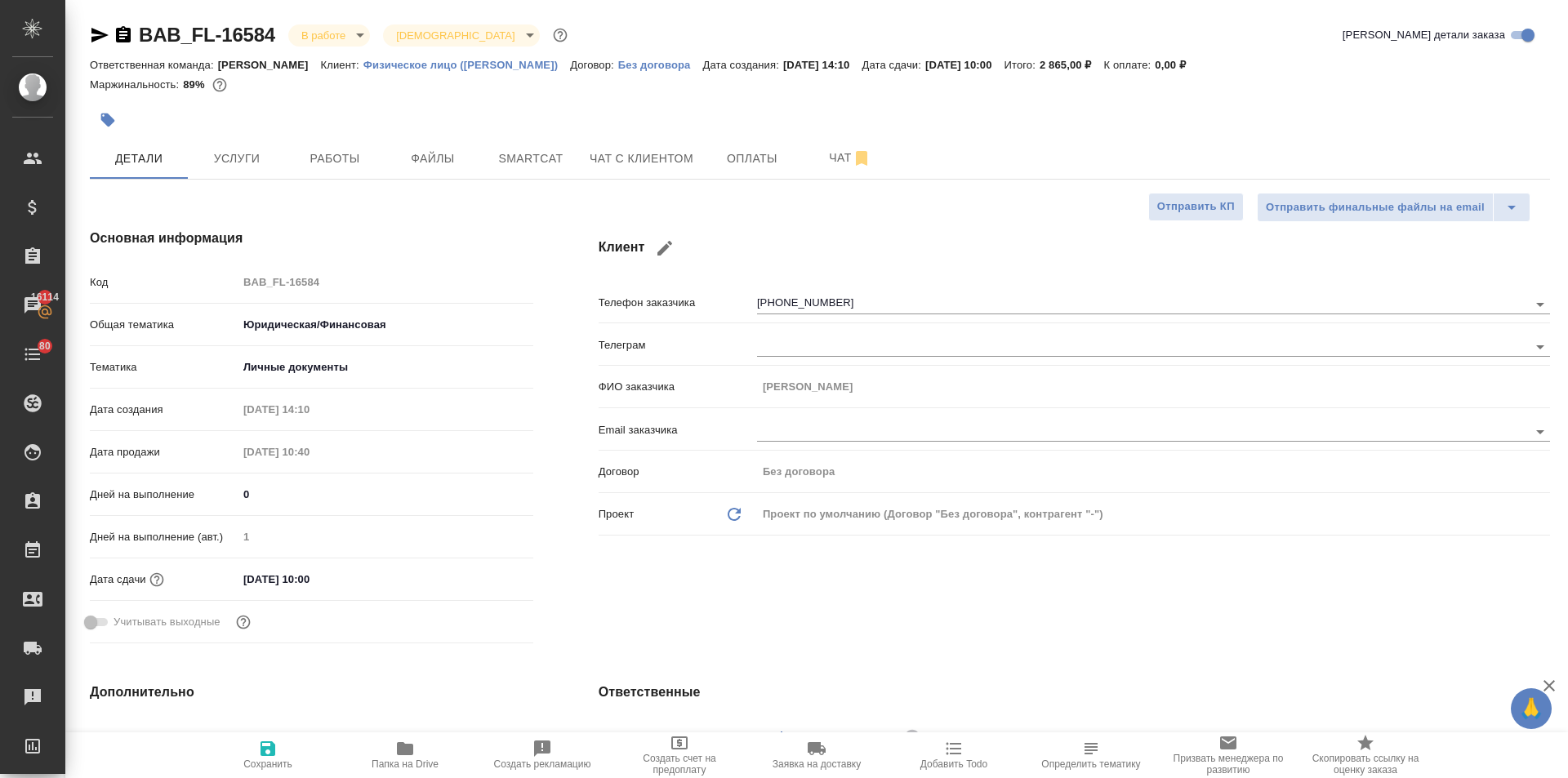
type textarea "x"
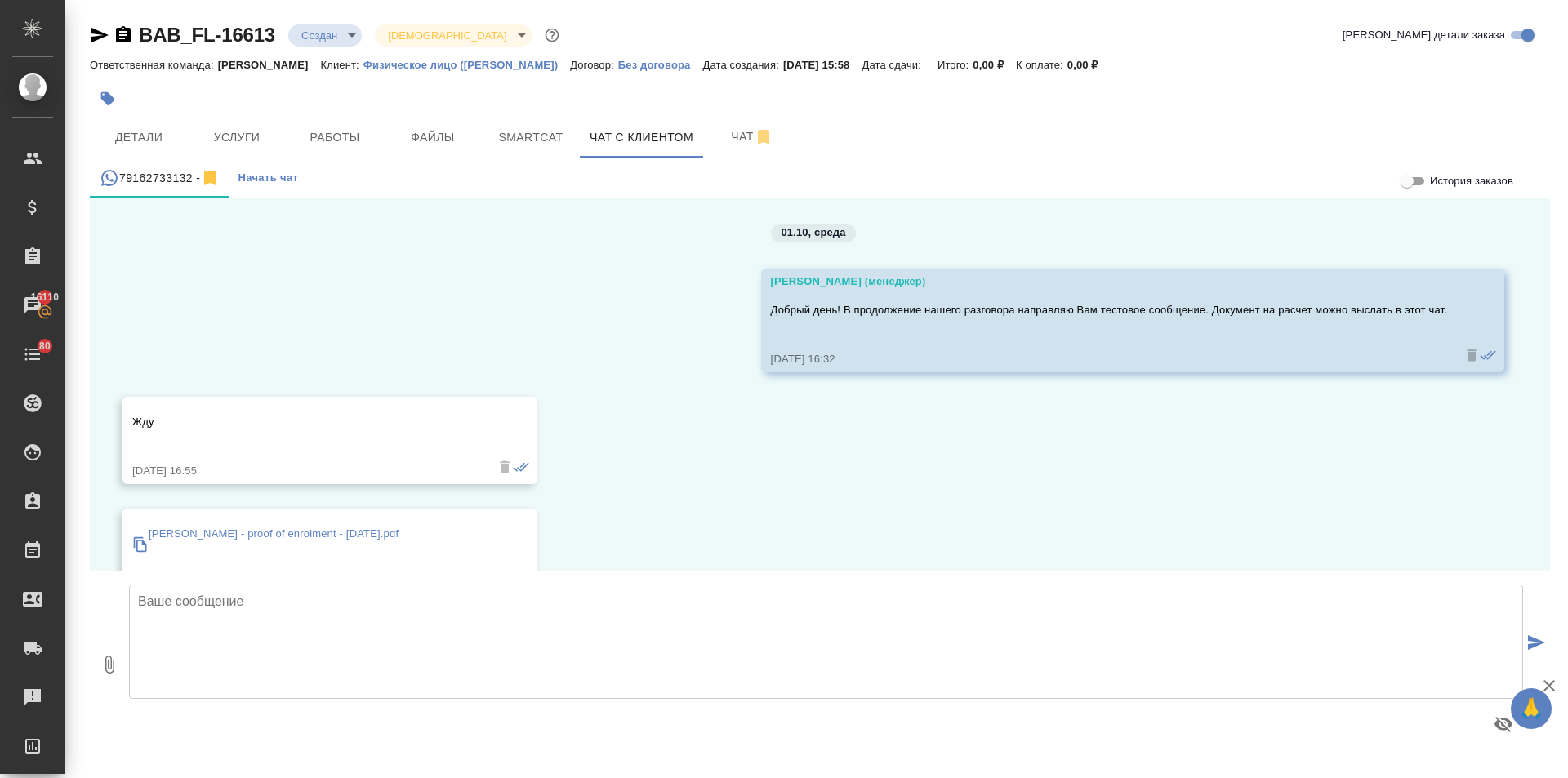
scroll to position [49, 0]
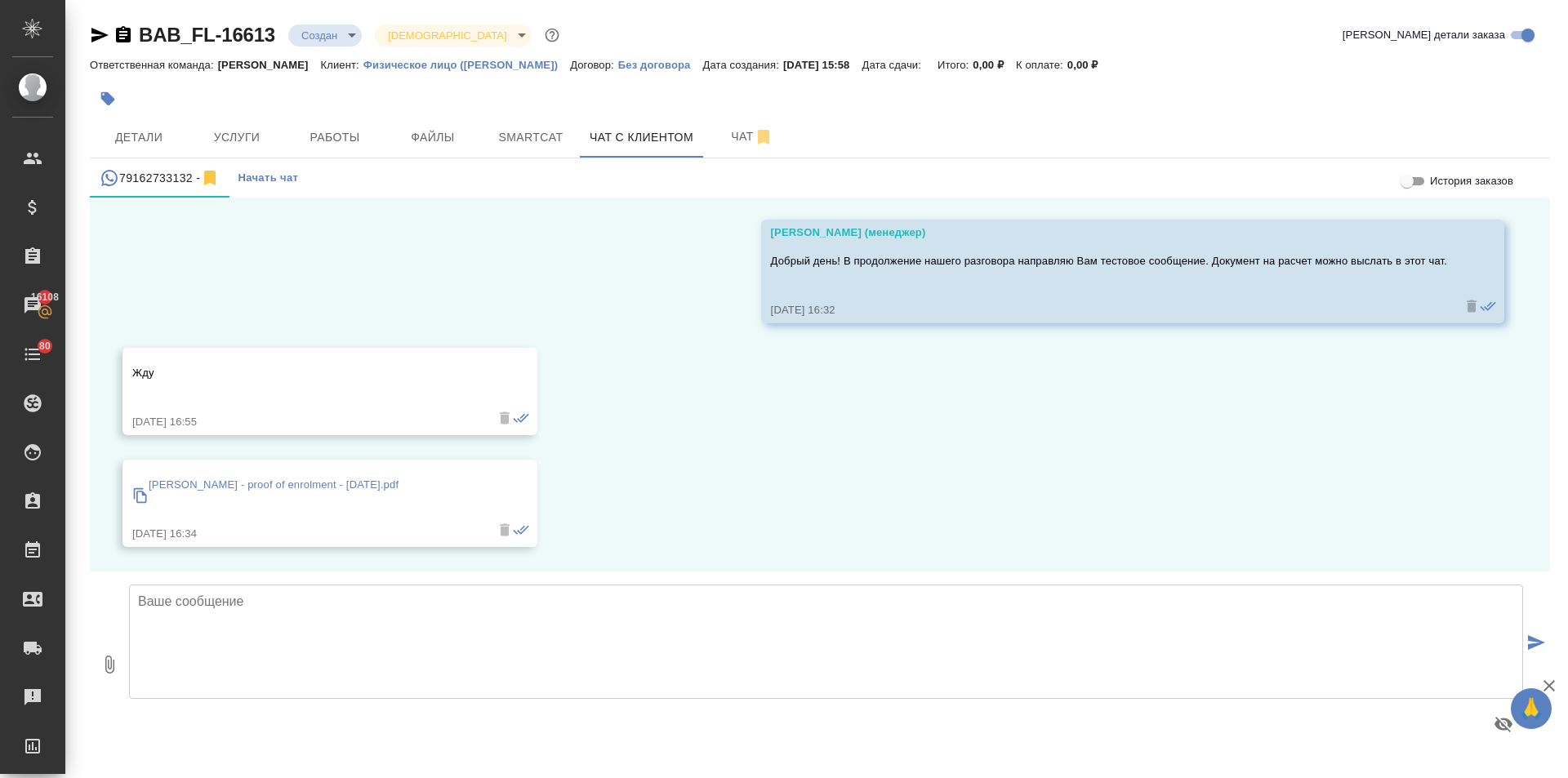
click at [178, 588] on textarea at bounding box center [826, 642] width 1394 height 115
drag, startPoint x: 344, startPoint y: 600, endPoint x: 324, endPoint y: 602, distance: 20.1
click at [324, 602] on textarea "Документ получила, готовлю дял Вас расчет" at bounding box center [826, 642] width 1394 height 115
click at [419, 605] on textarea "Документ получила, готовлю для Вас расчет" at bounding box center [826, 642] width 1394 height 115
type textarea "Документ получила, готовлю для Вас расчет."
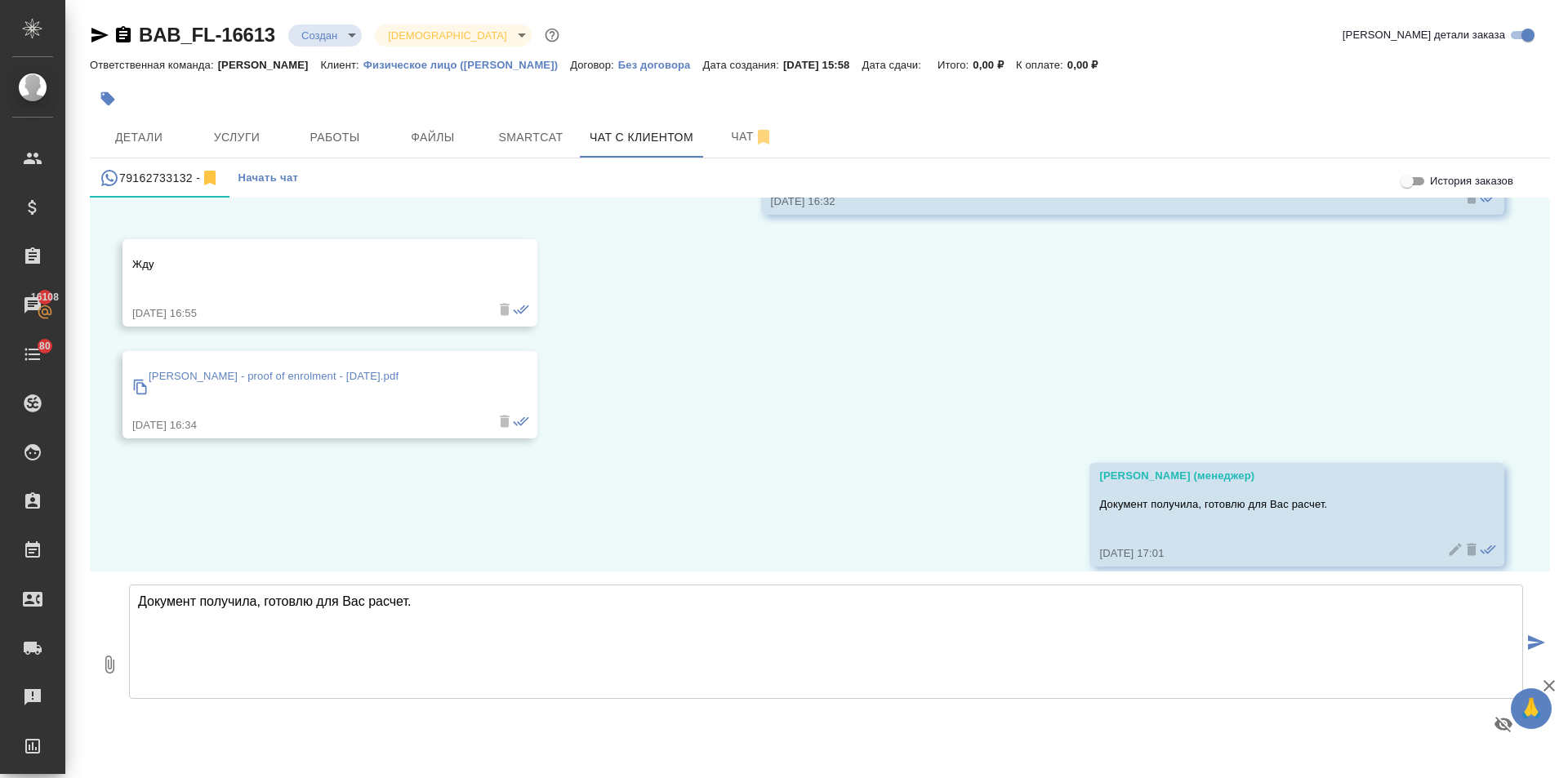
scroll to position [177, 0]
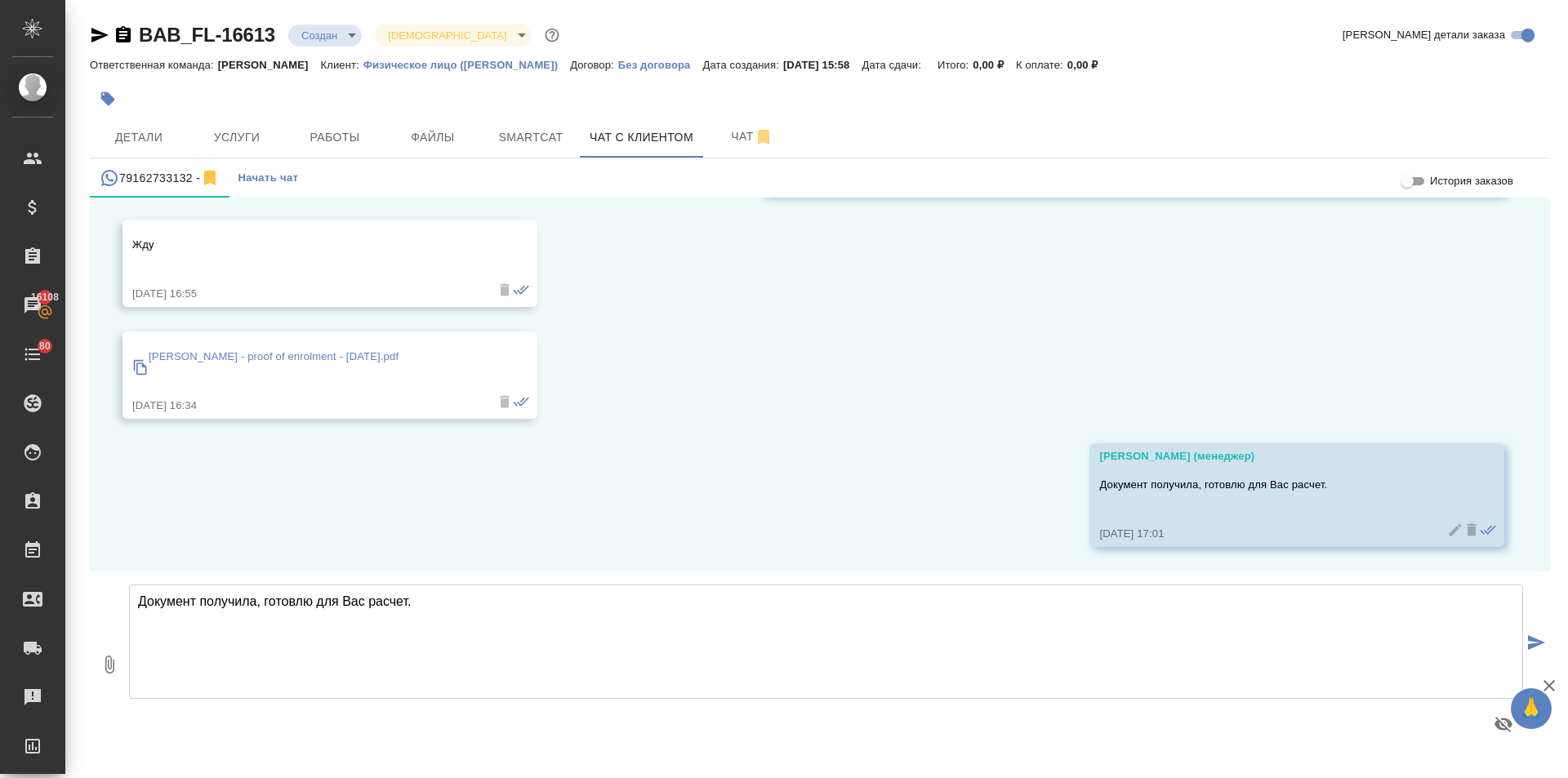
click at [140, 365] on icon at bounding box center [141, 368] width 16 height 16
click at [206, 133] on span "Услуги" at bounding box center [237, 138] width 79 height 20
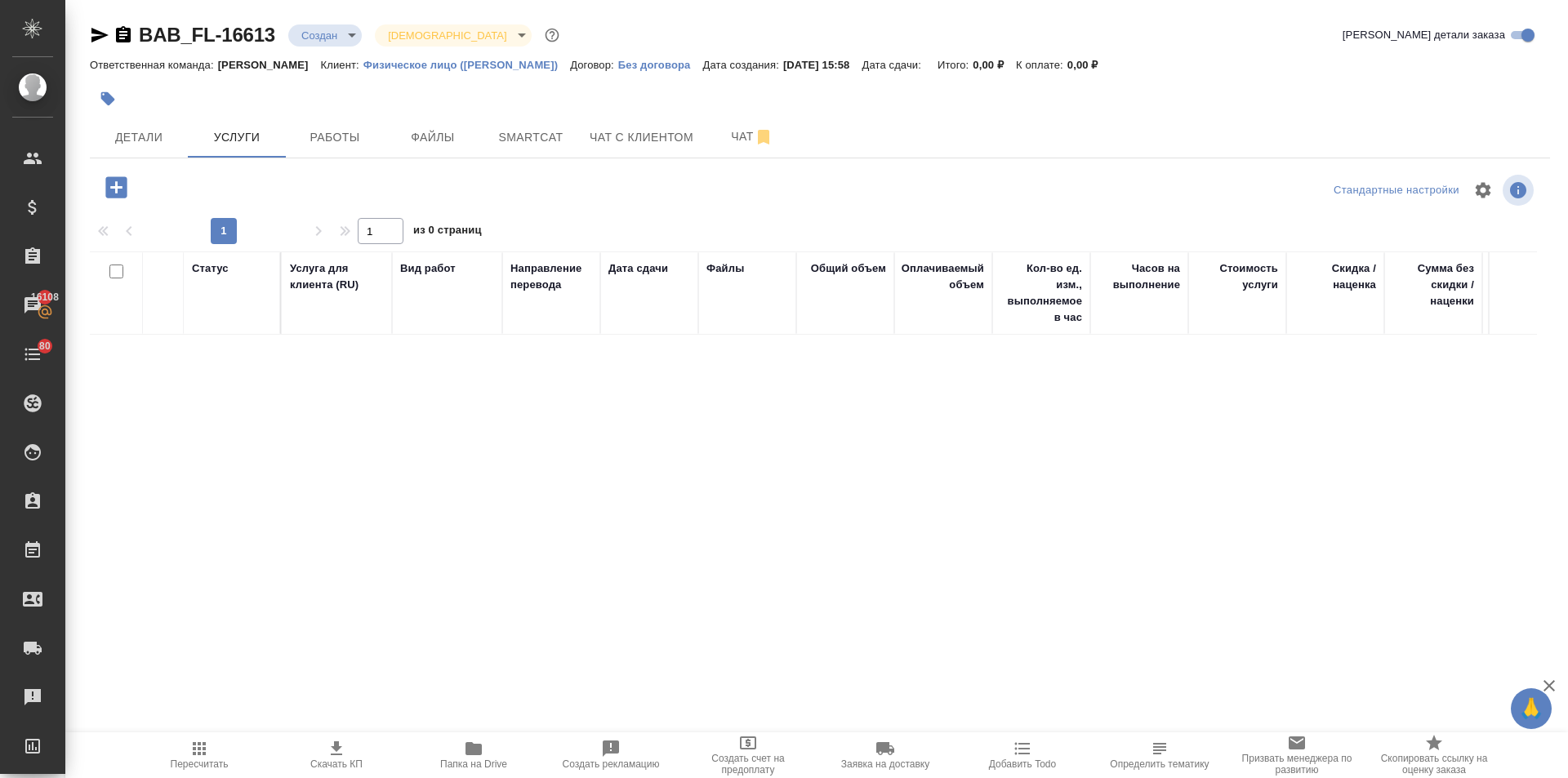
click at [115, 179] on icon "button" at bounding box center [116, 187] width 21 height 21
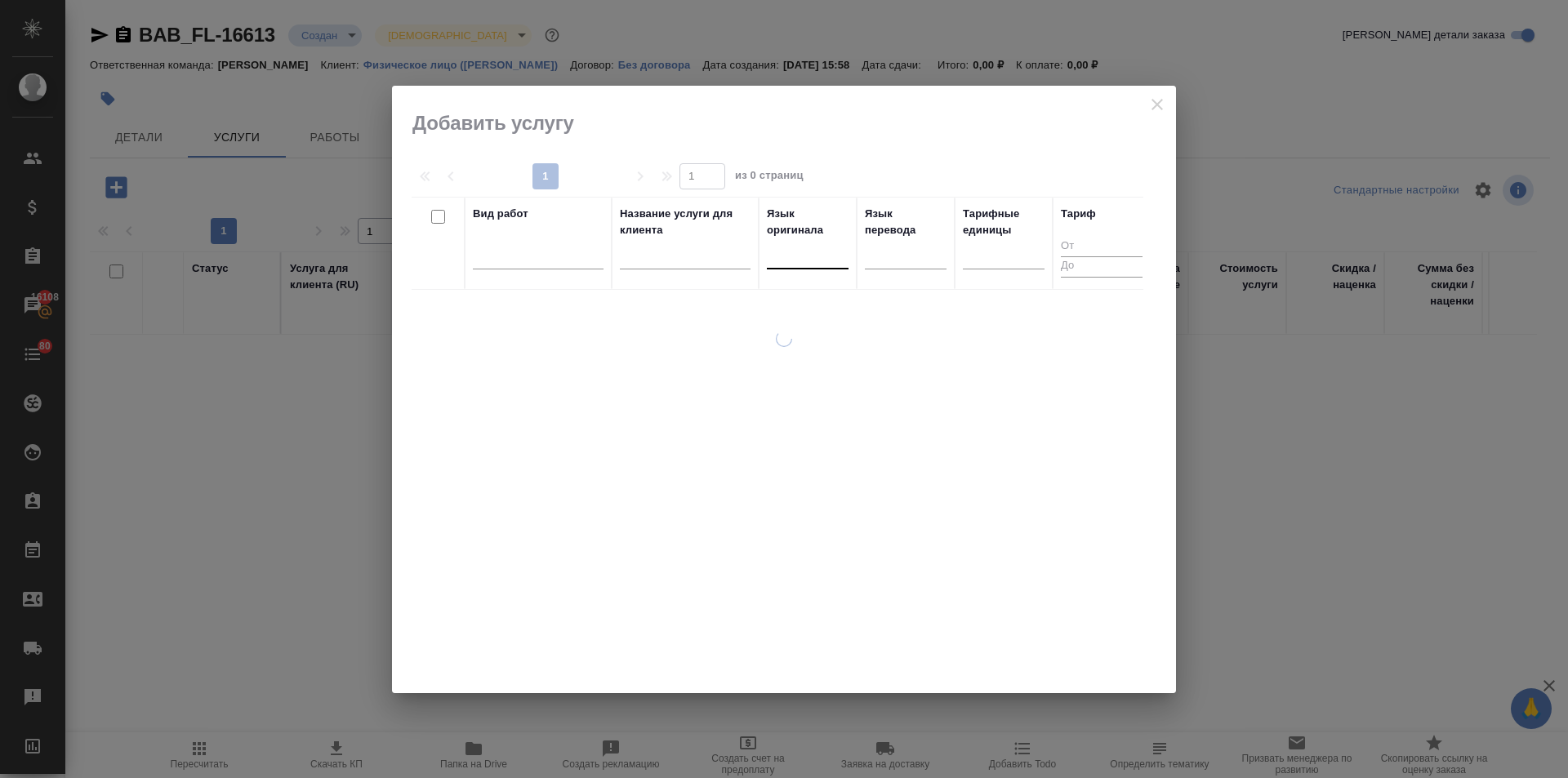
click at [804, 255] on div at bounding box center [807, 252] width 82 height 24
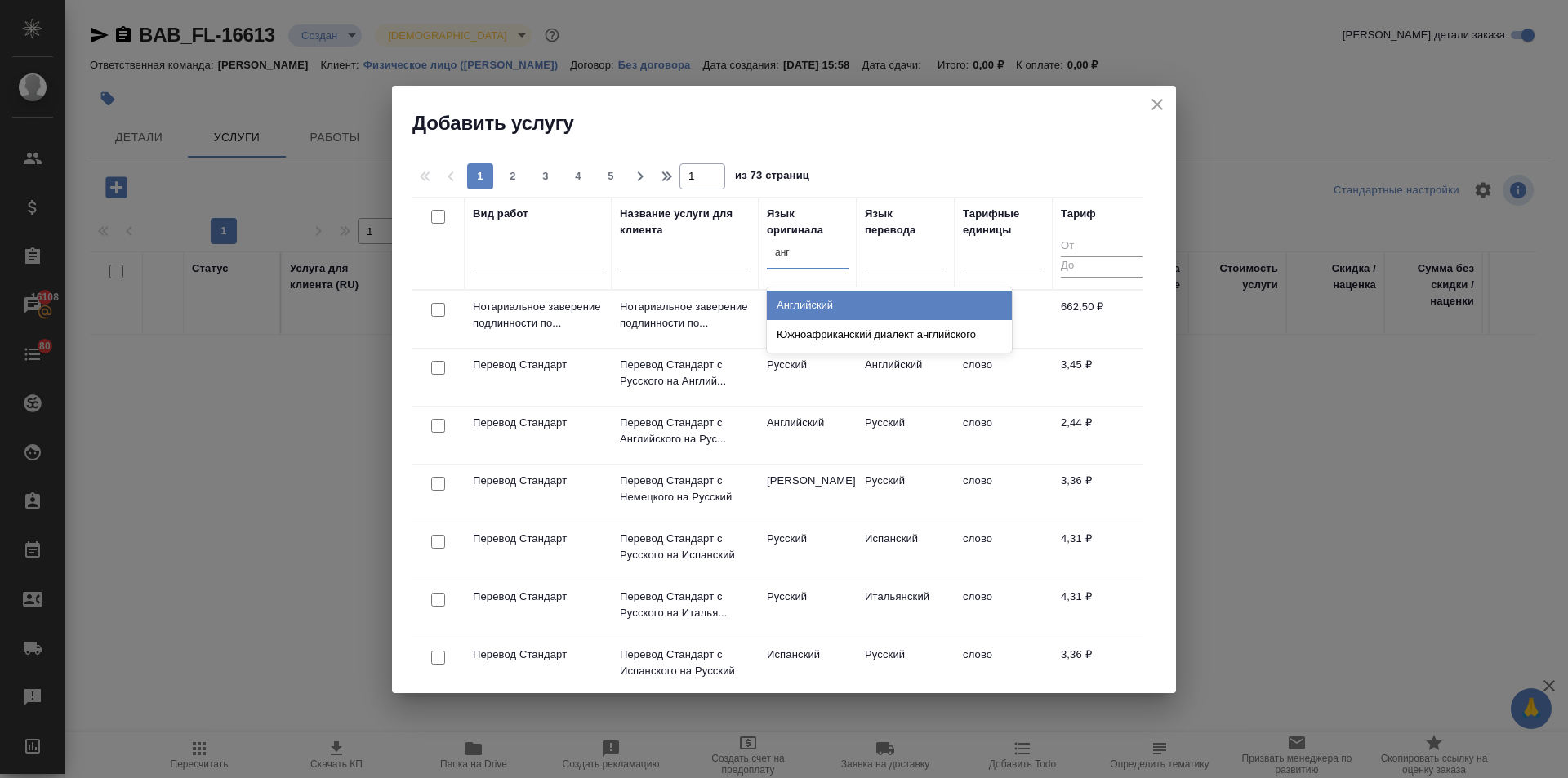
type input "англ"
click at [806, 305] on div "Английский" at bounding box center [888, 305] width 245 height 29
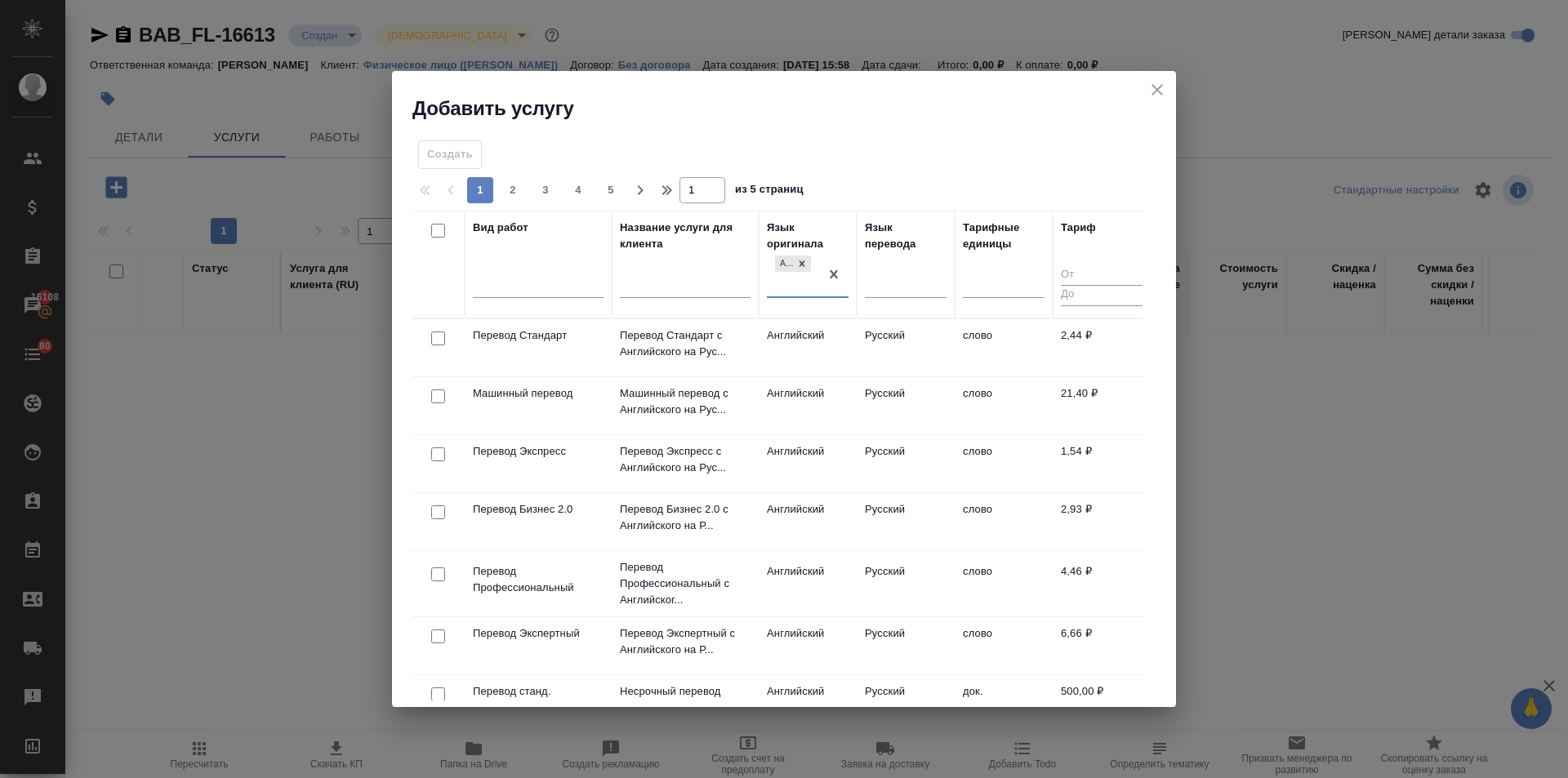
click at [436, 332] on input "checkbox" at bounding box center [438, 338] width 14 height 14
checkbox input "true"
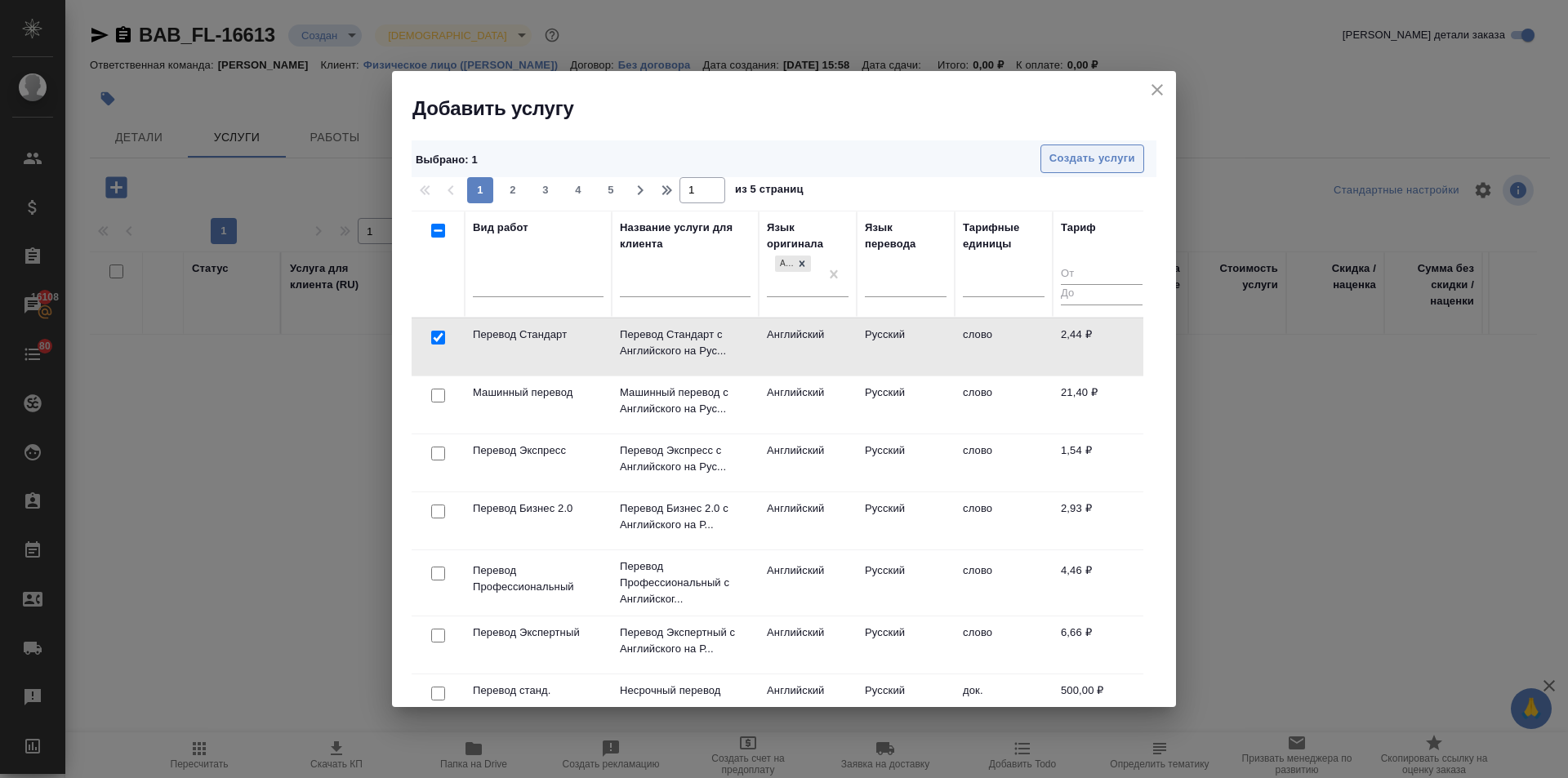
click at [1106, 156] on span "Создать услуги" at bounding box center [1092, 159] width 86 height 19
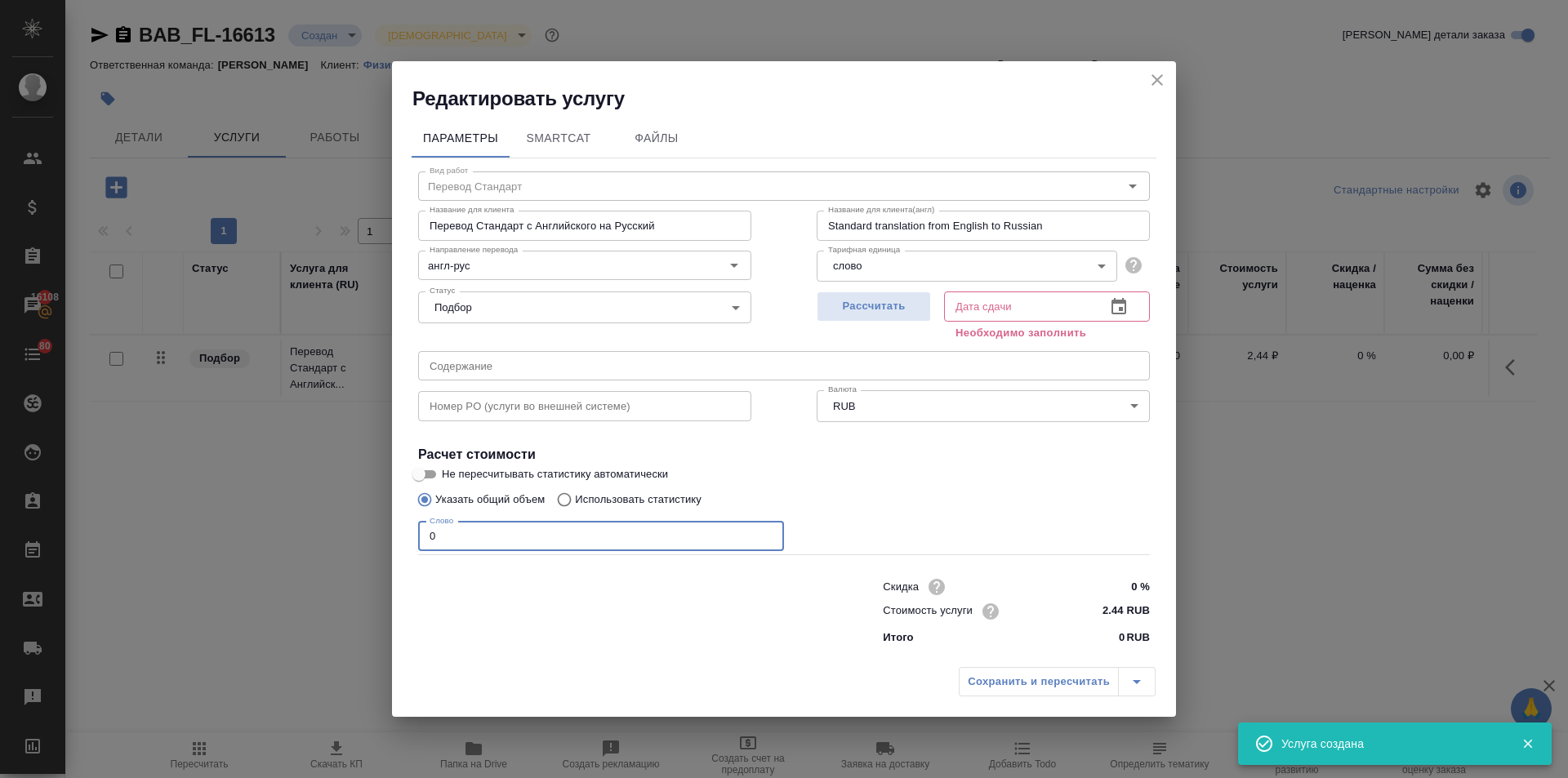
drag, startPoint x: 447, startPoint y: 537, endPoint x: 361, endPoint y: 537, distance: 86.0
click at [358, 537] on div "Редактировать услугу Параметры SmartCat Файлы Вид работ Перевод Стандарт Вид ра…" at bounding box center [784, 389] width 1568 height 778
type input "250"
click at [1108, 305] on button "button" at bounding box center [1118, 307] width 39 height 39
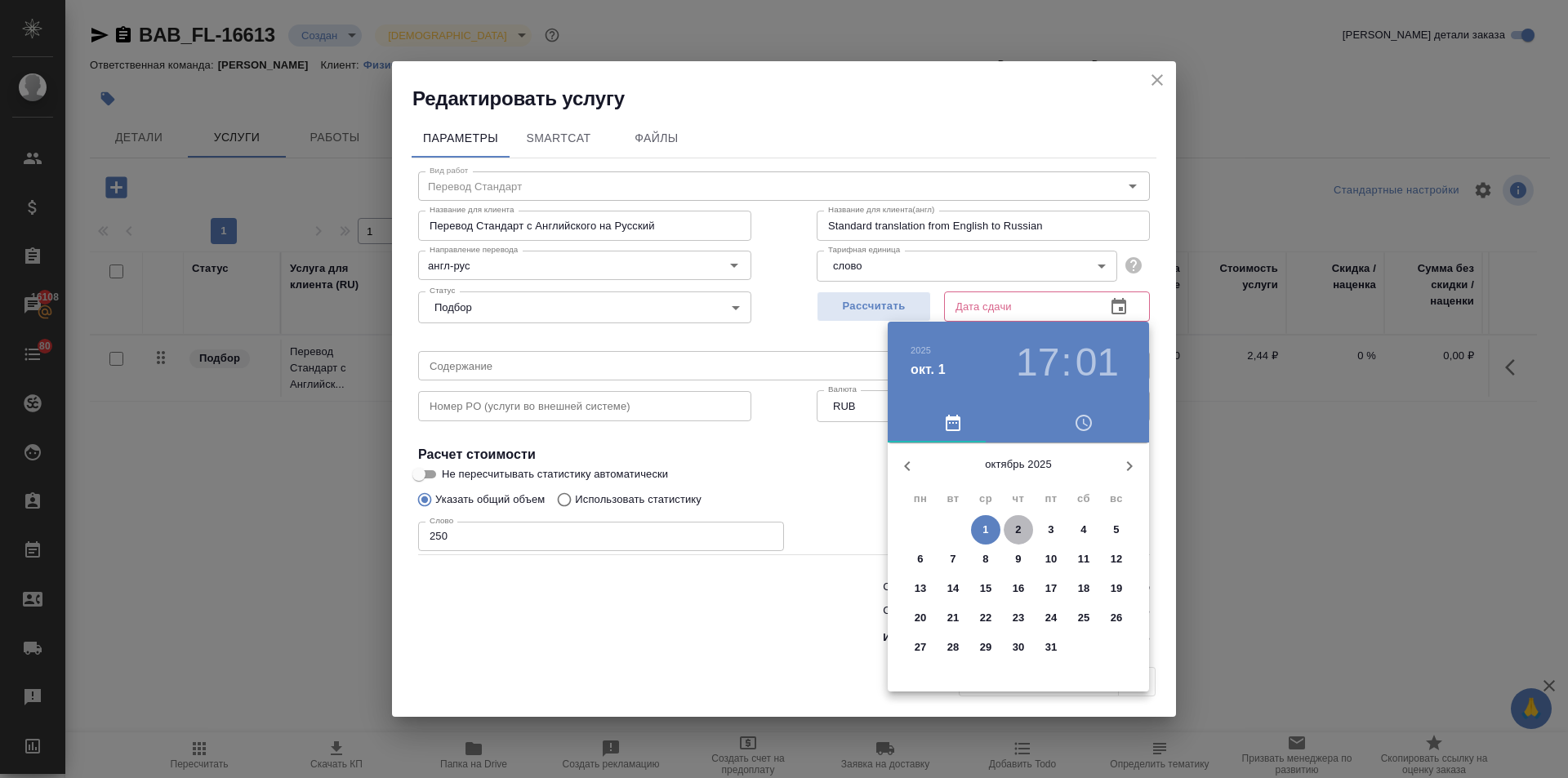
click at [1016, 530] on p "2" at bounding box center [1018, 530] width 6 height 16
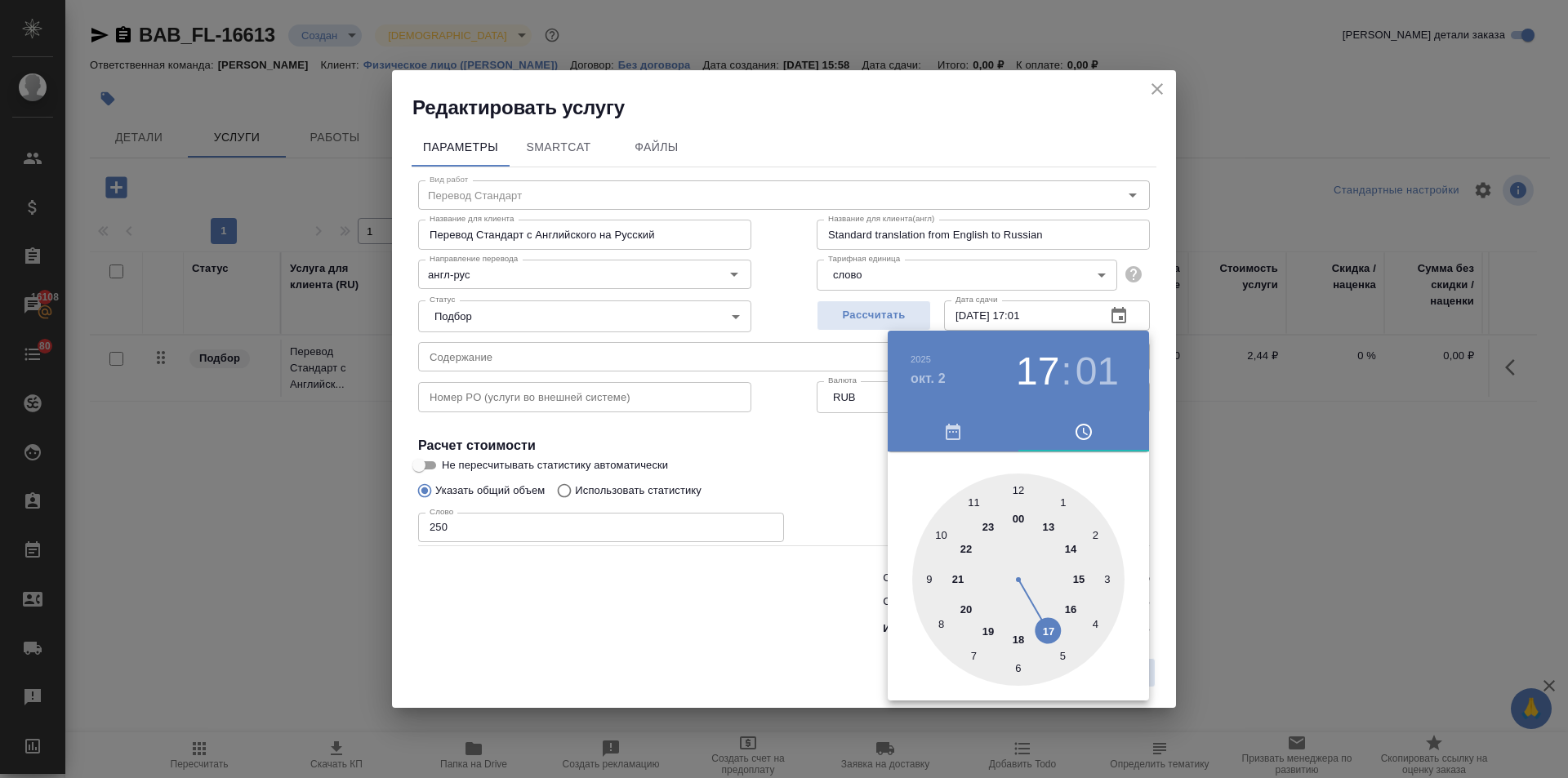
click at [1014, 488] on div at bounding box center [1018, 579] width 212 height 212
type input "02.10.2025 12:00"
drag, startPoint x: 830, startPoint y: 495, endPoint x: 901, endPoint y: 602, distance: 128.4
click at [830, 495] on div at bounding box center [784, 389] width 1568 height 778
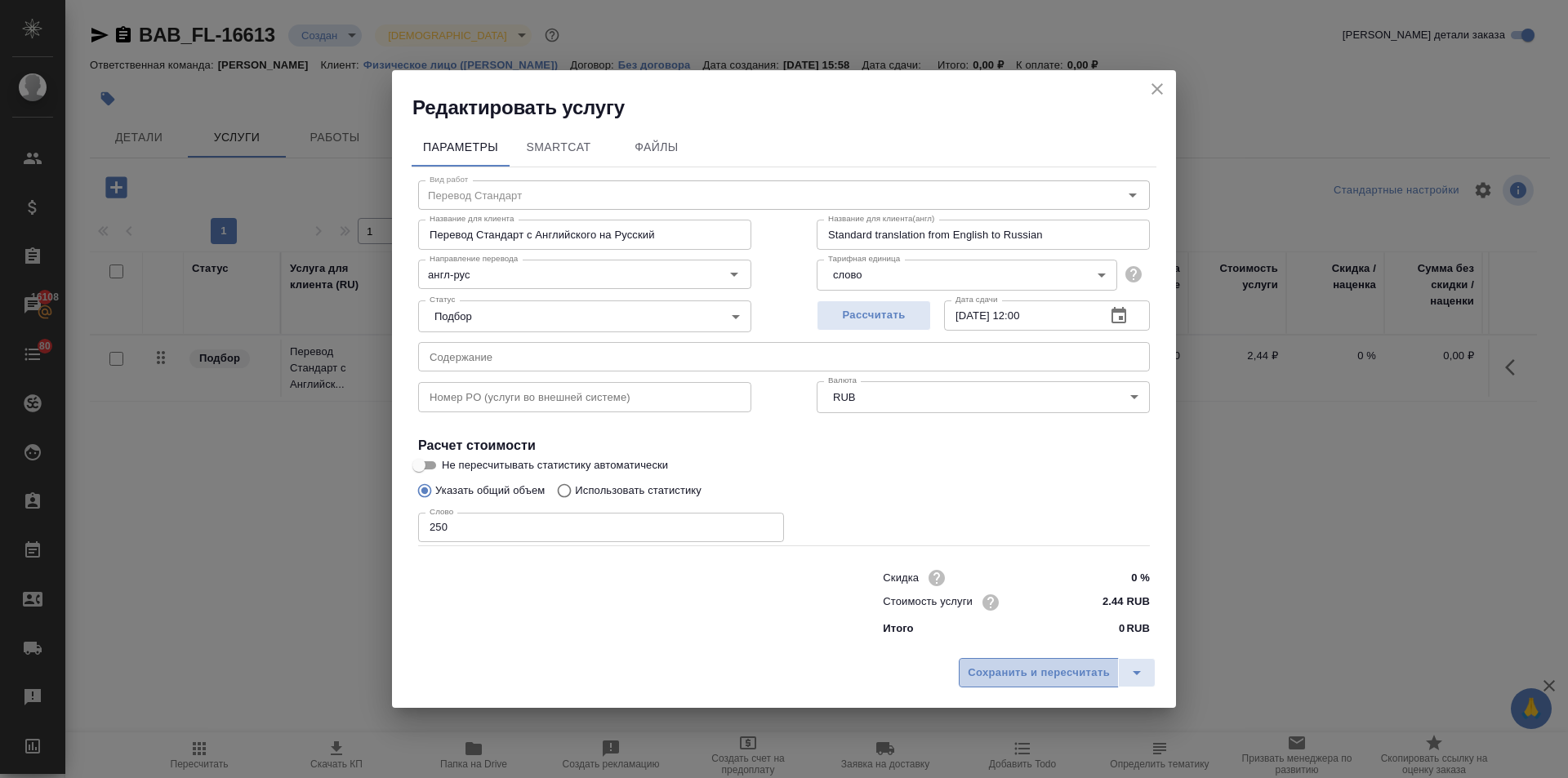
click at [1019, 664] on span "Сохранить и пересчитать" at bounding box center [1039, 673] width 142 height 19
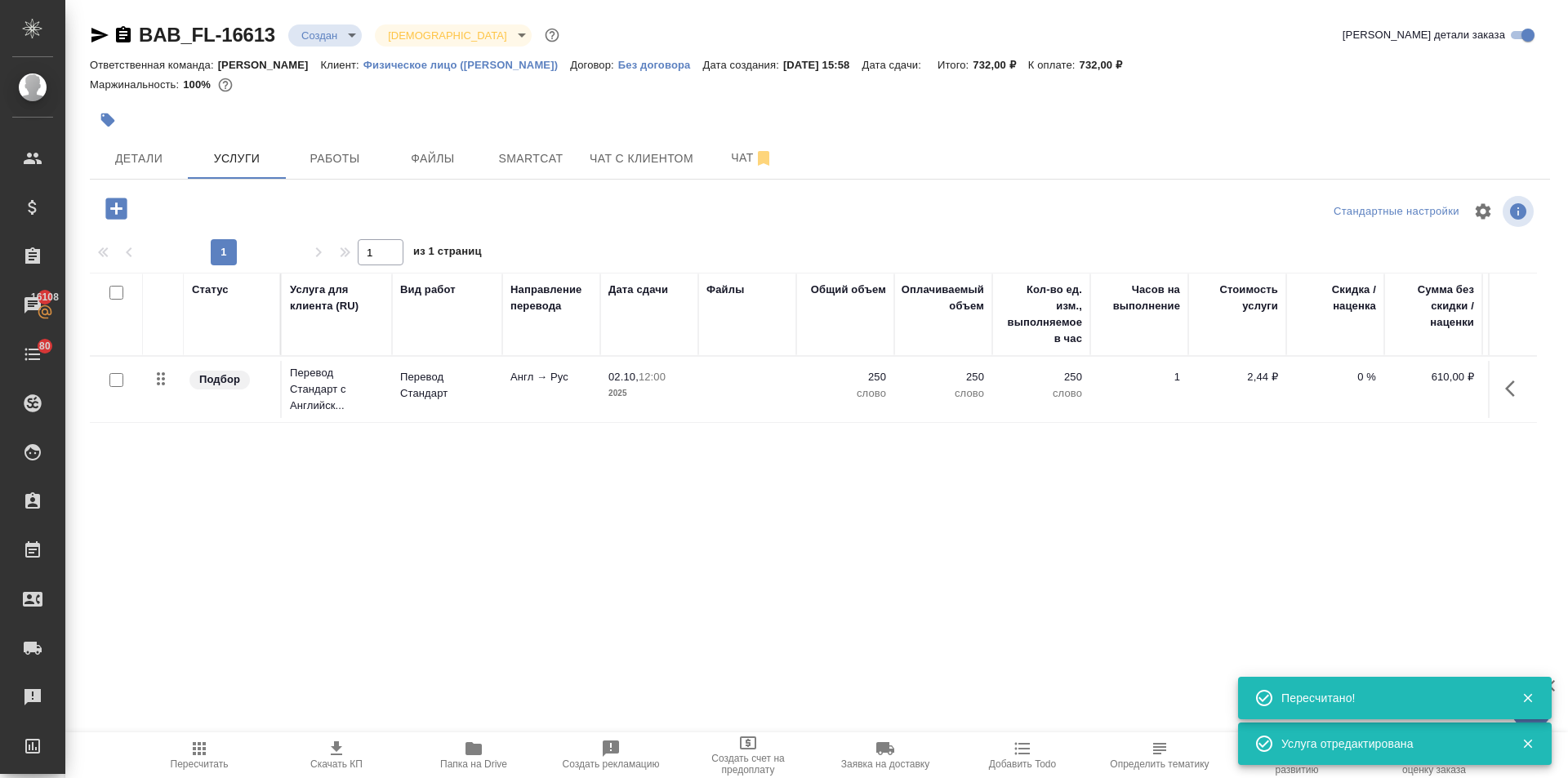
click at [115, 202] on icon "button" at bounding box center [116, 208] width 21 height 21
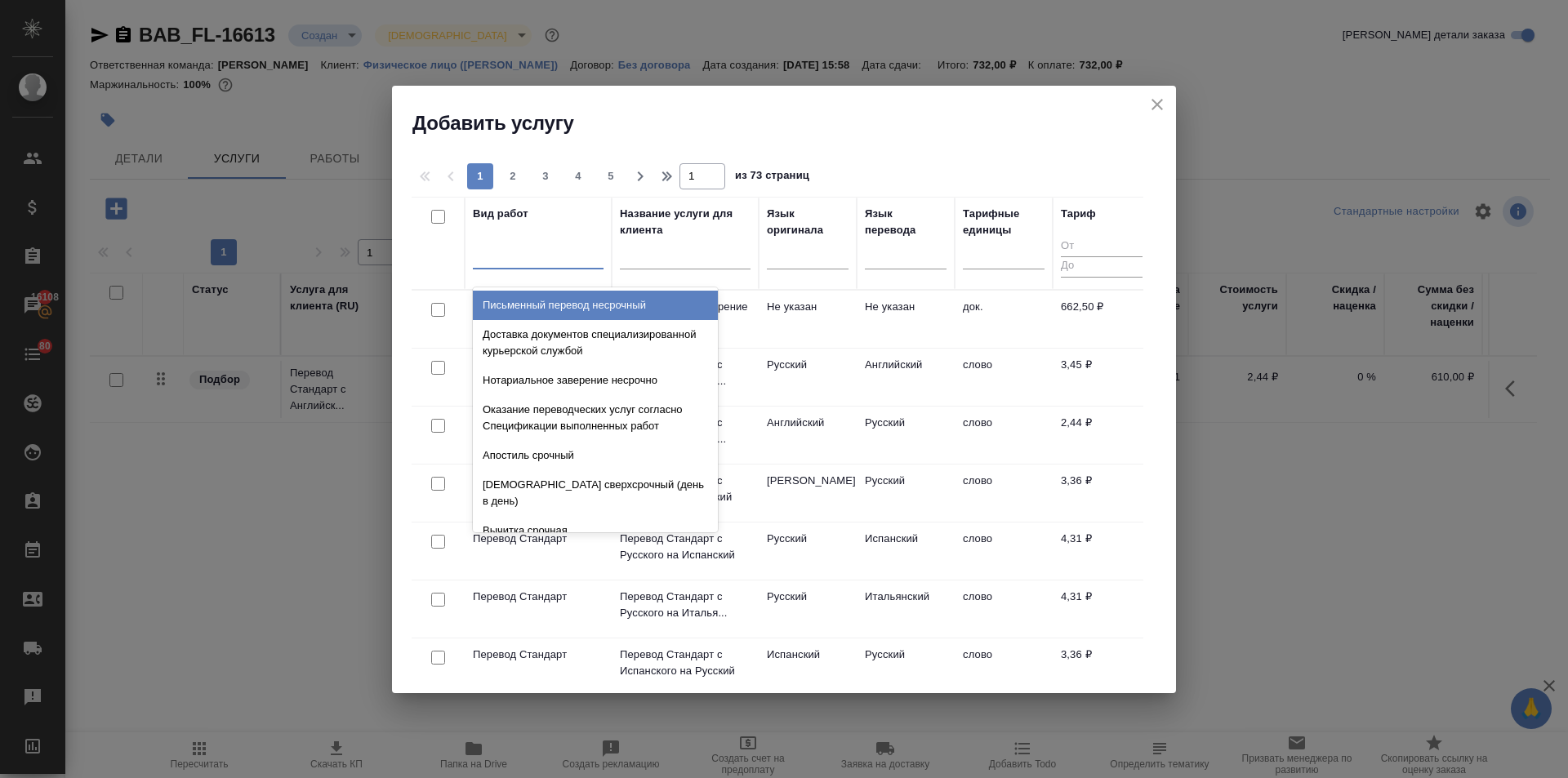
click at [480, 254] on div at bounding box center [538, 252] width 131 height 24
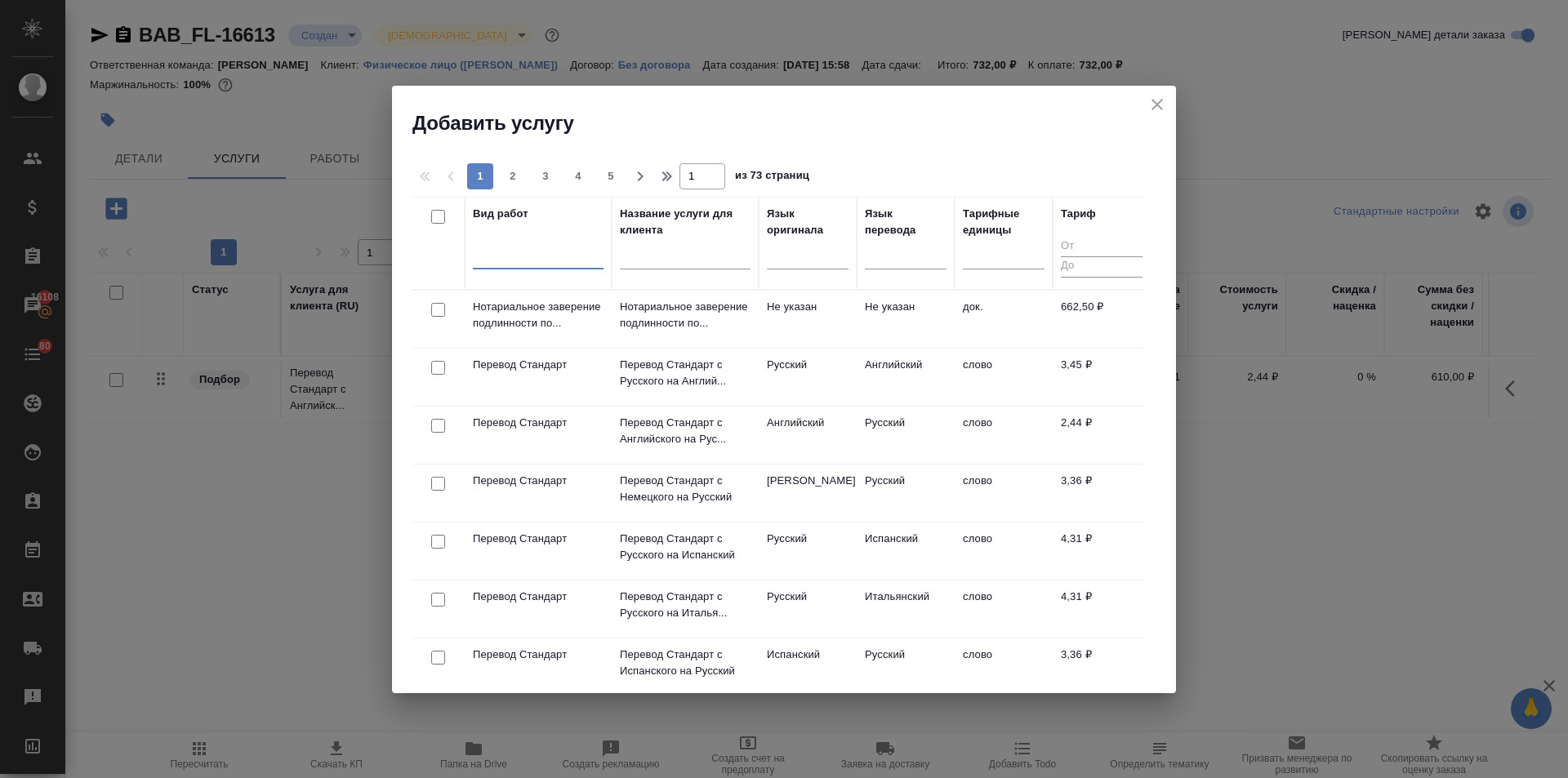
click at [514, 256] on div at bounding box center [538, 252] width 131 height 24
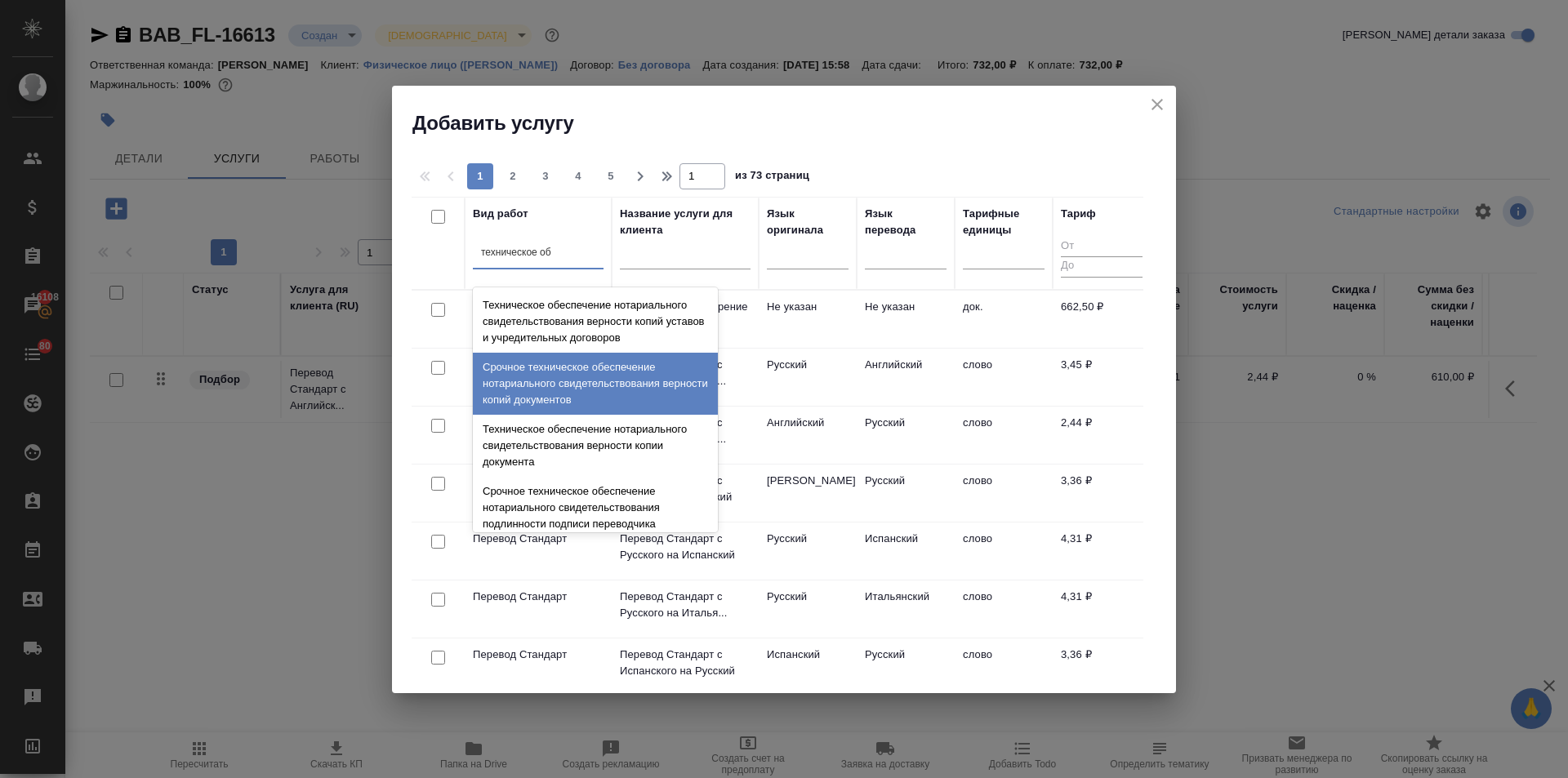
type input "техническое обе"
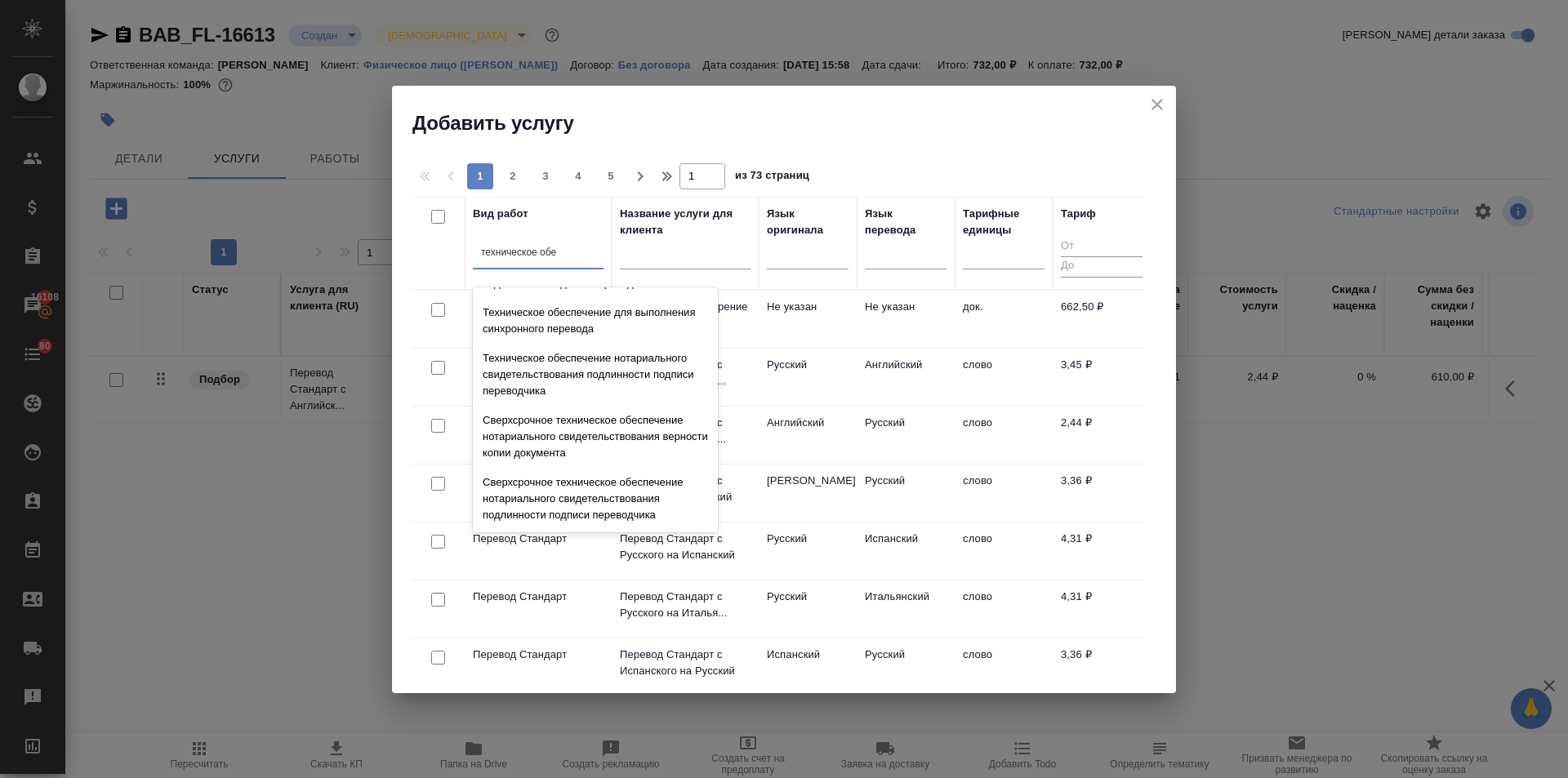
scroll to position [245, 0]
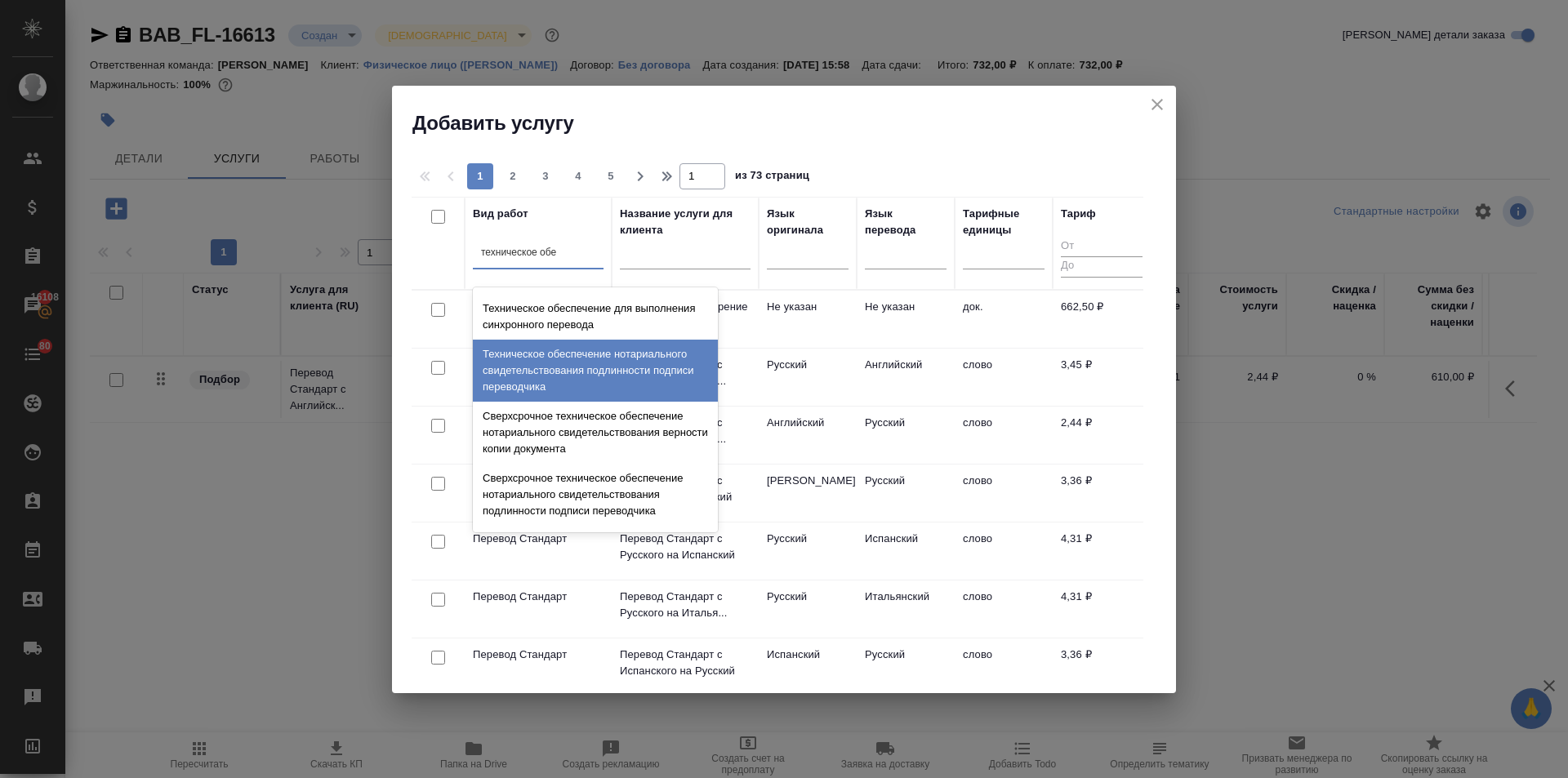
click at [531, 380] on div "Техническое обеспечение нотариального свидетельствования подлинности подписи пе…" at bounding box center [594, 371] width 245 height 62
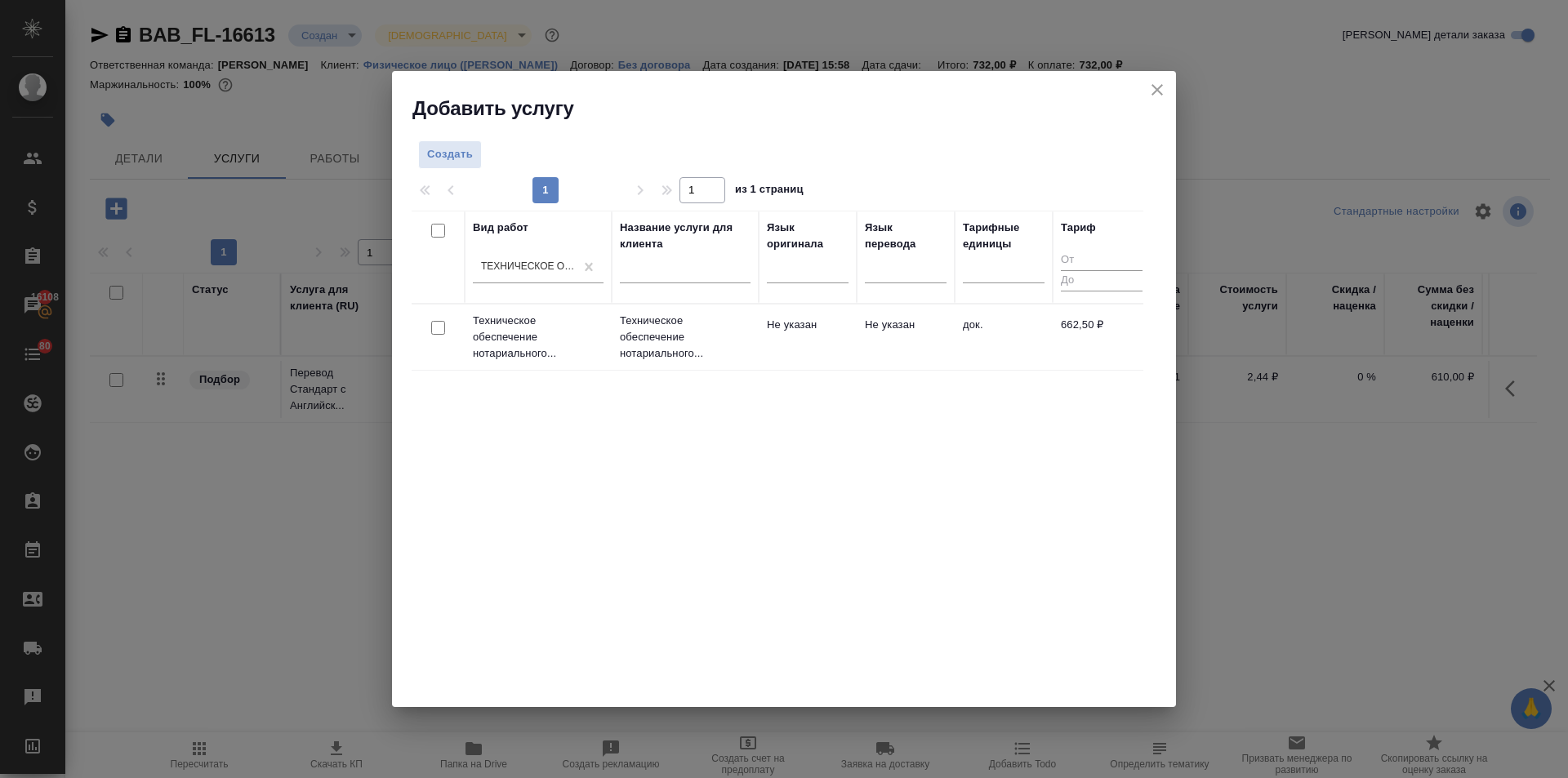
click at [439, 327] on input "checkbox" at bounding box center [438, 328] width 14 height 14
checkbox input "true"
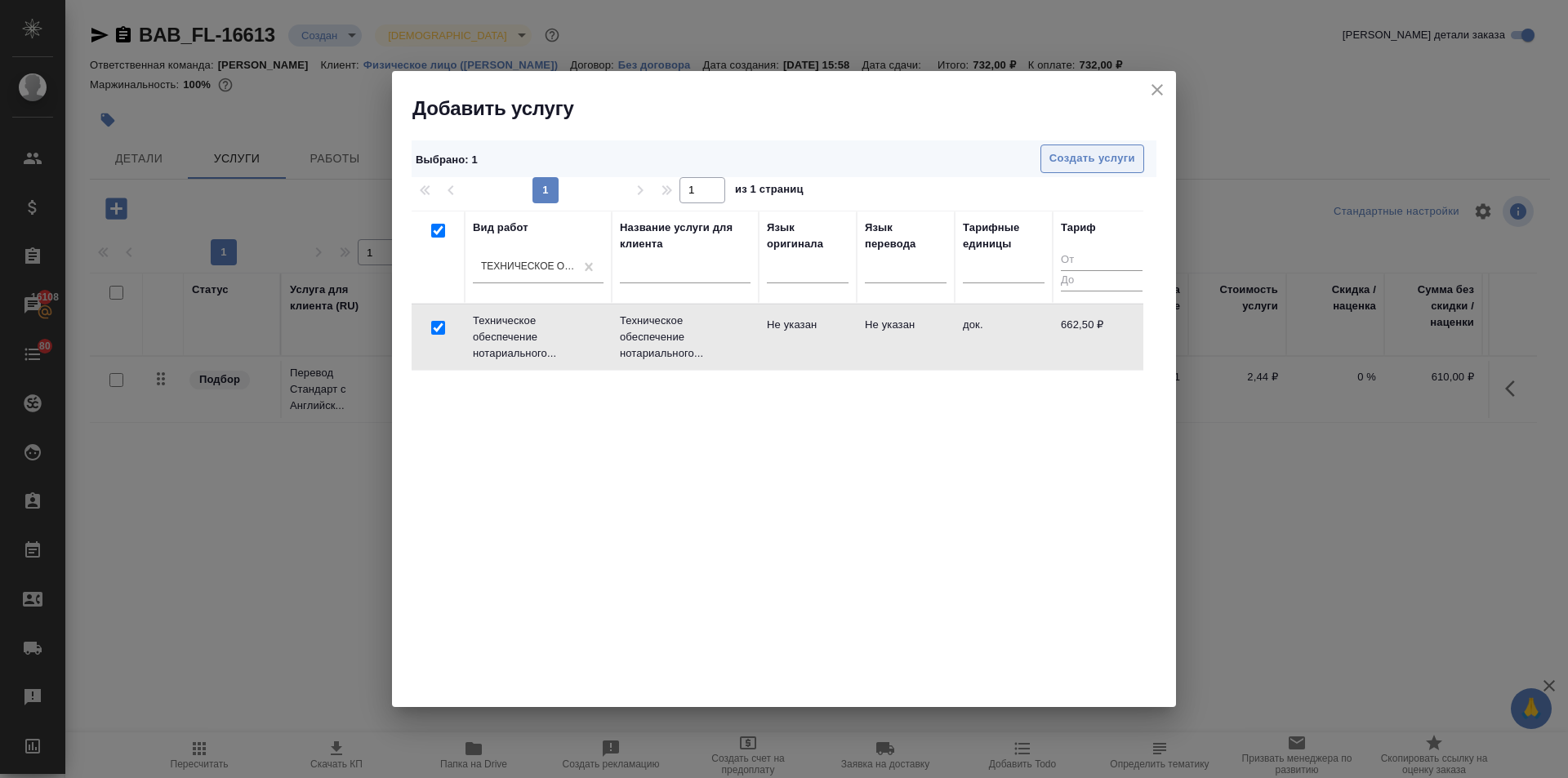
click at [1103, 147] on button "Создать услуги" at bounding box center [1092, 159] width 104 height 29
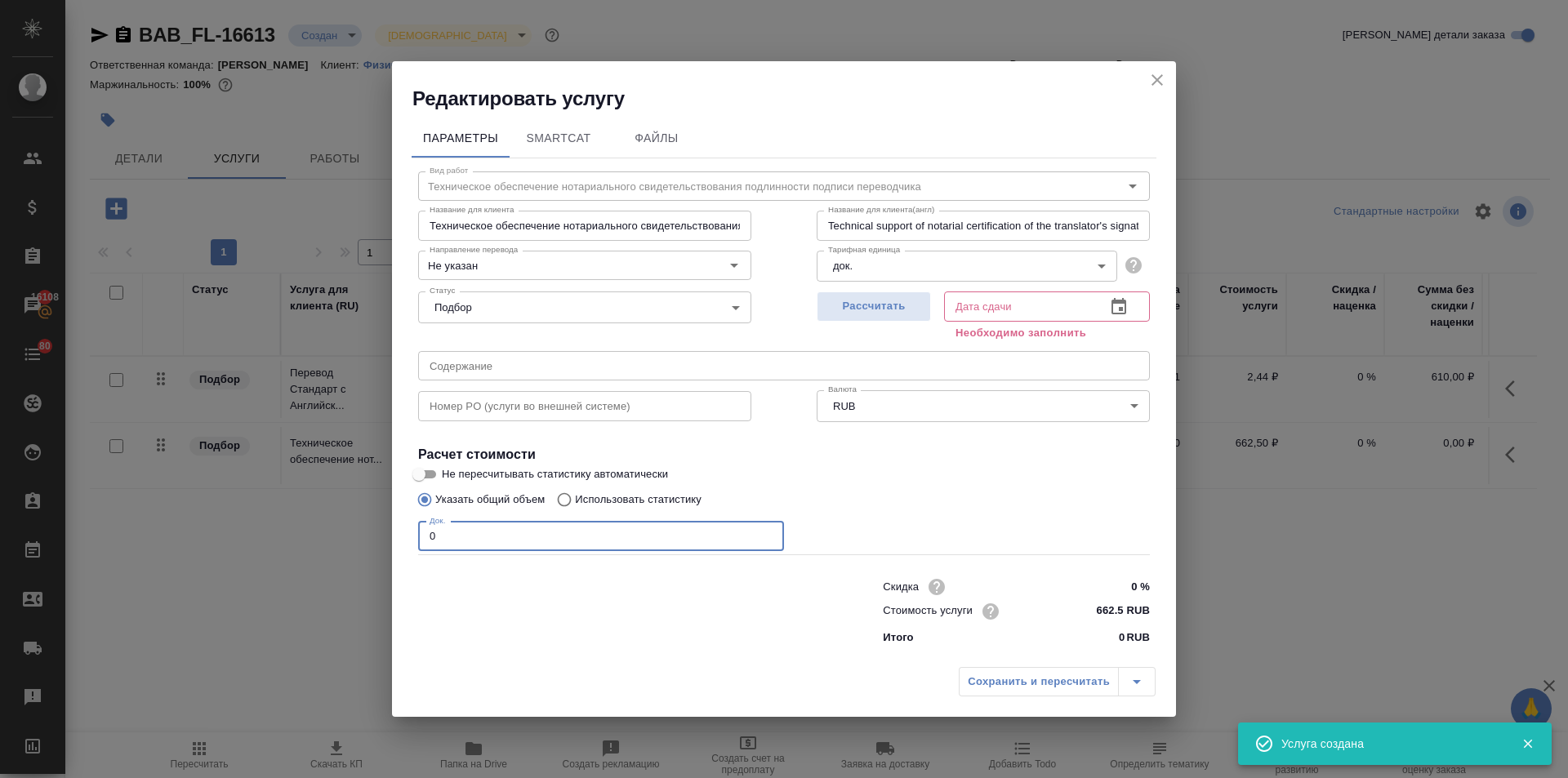
drag, startPoint x: 450, startPoint y: 540, endPoint x: 392, endPoint y: 536, distance: 58.1
click at [394, 535] on div "Параметры SmartCat Файлы Вид работ Техническое обеспечение нотариального свидет…" at bounding box center [784, 386] width 784 height 547
type input "1"
click at [1119, 302] on icon "button" at bounding box center [1118, 306] width 15 height 16
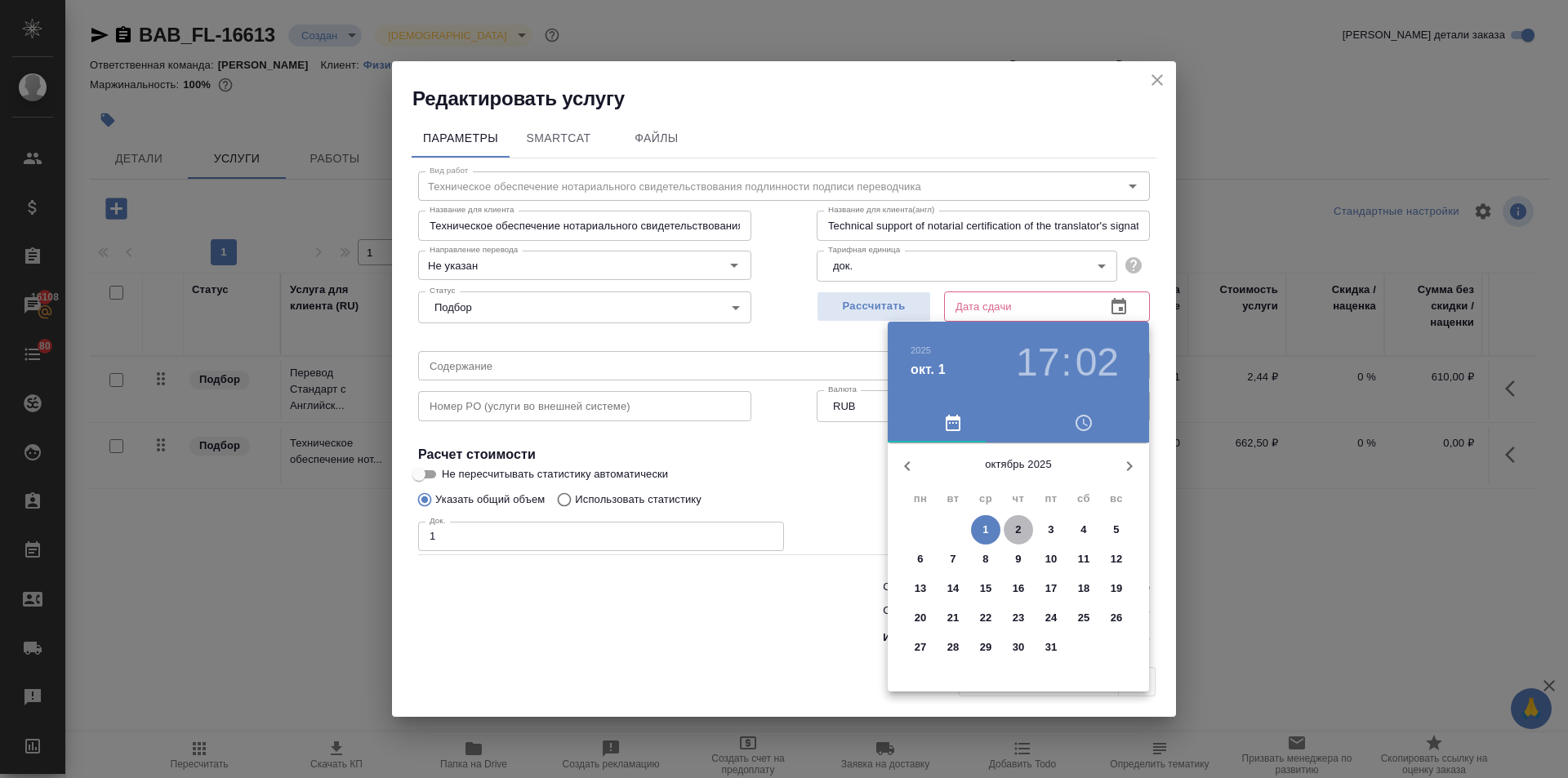
click at [1020, 529] on p "2" at bounding box center [1018, 530] width 6 height 16
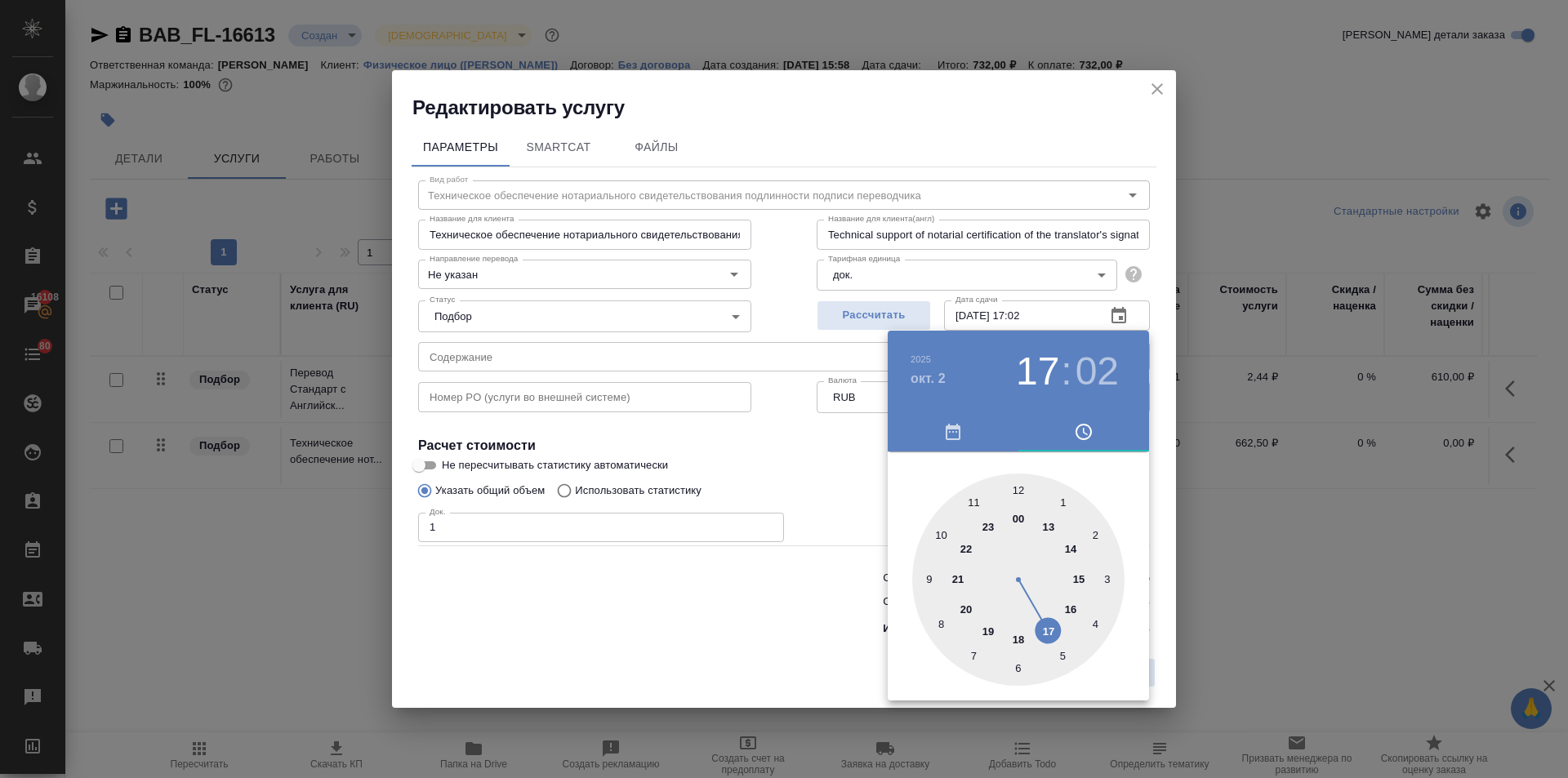
click at [1021, 482] on div at bounding box center [1018, 579] width 212 height 212
type input "02.10.2025 12:00"
drag, startPoint x: 829, startPoint y: 541, endPoint x: 843, endPoint y: 562, distance: 25.2
click at [823, 545] on div at bounding box center [784, 389] width 1568 height 778
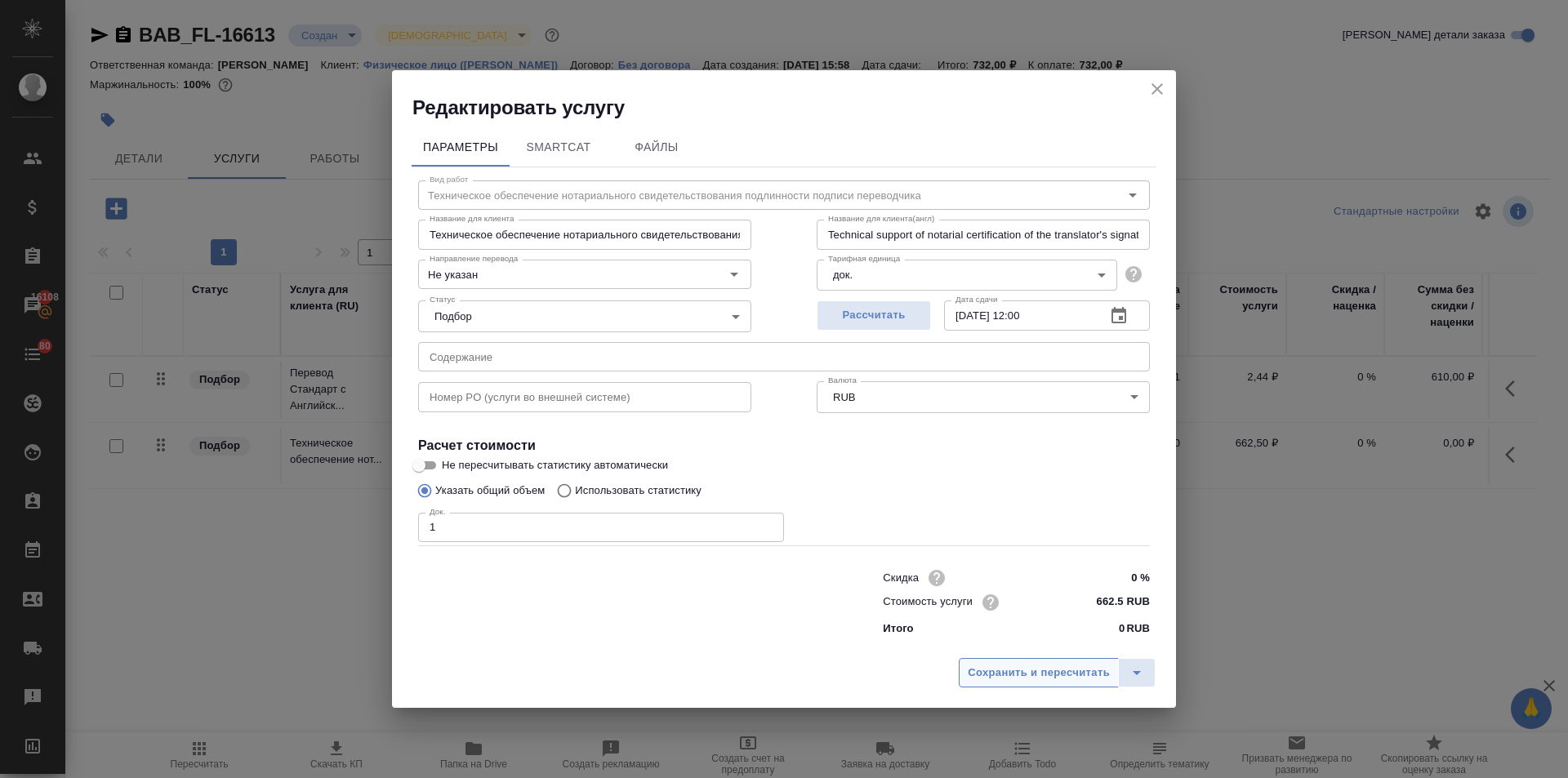
click at [1002, 672] on span "Сохранить и пересчитать" at bounding box center [1039, 673] width 142 height 19
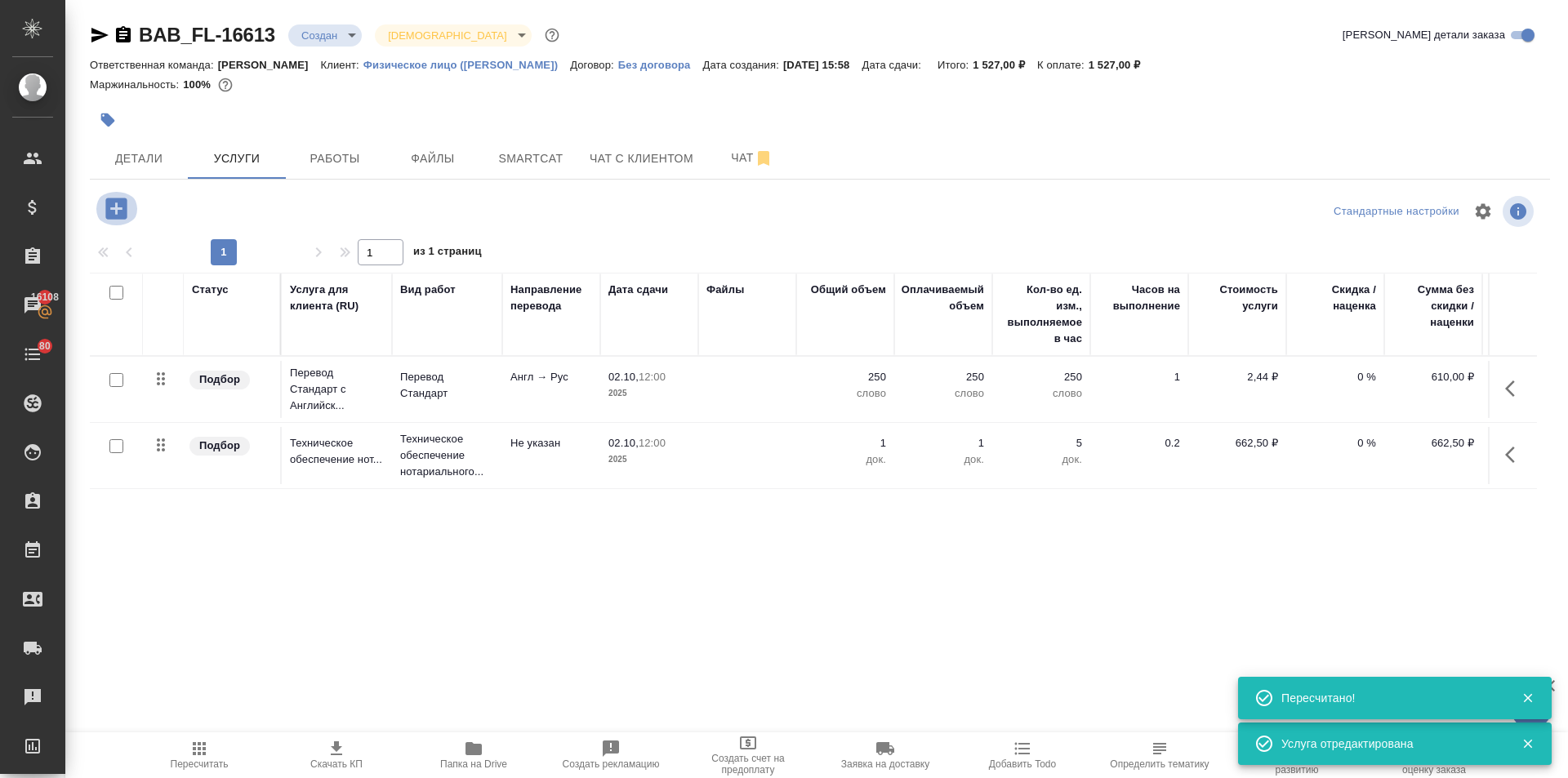
click at [117, 213] on icon "button" at bounding box center [116, 208] width 29 height 29
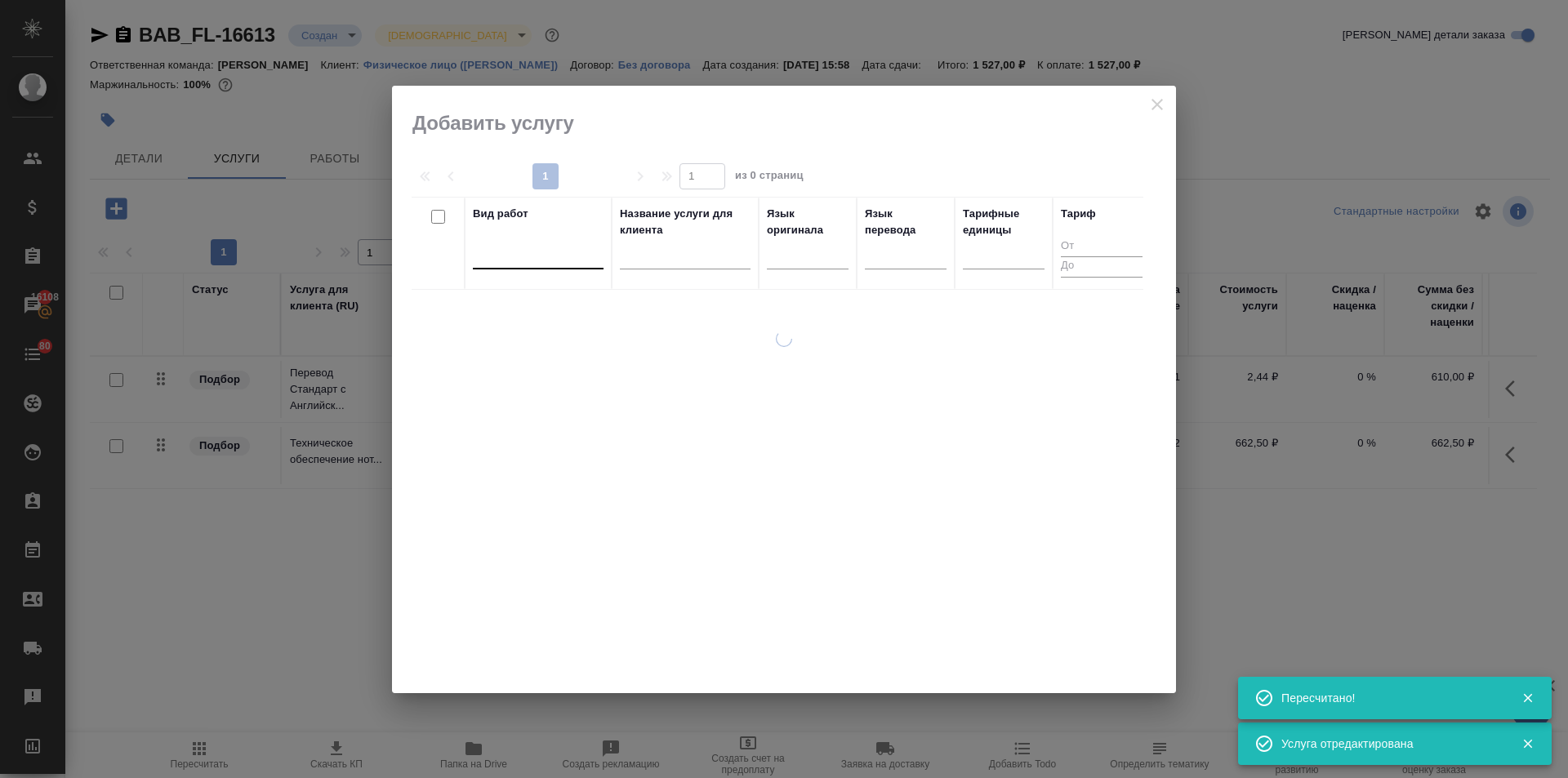
click at [537, 256] on div at bounding box center [538, 252] width 131 height 24
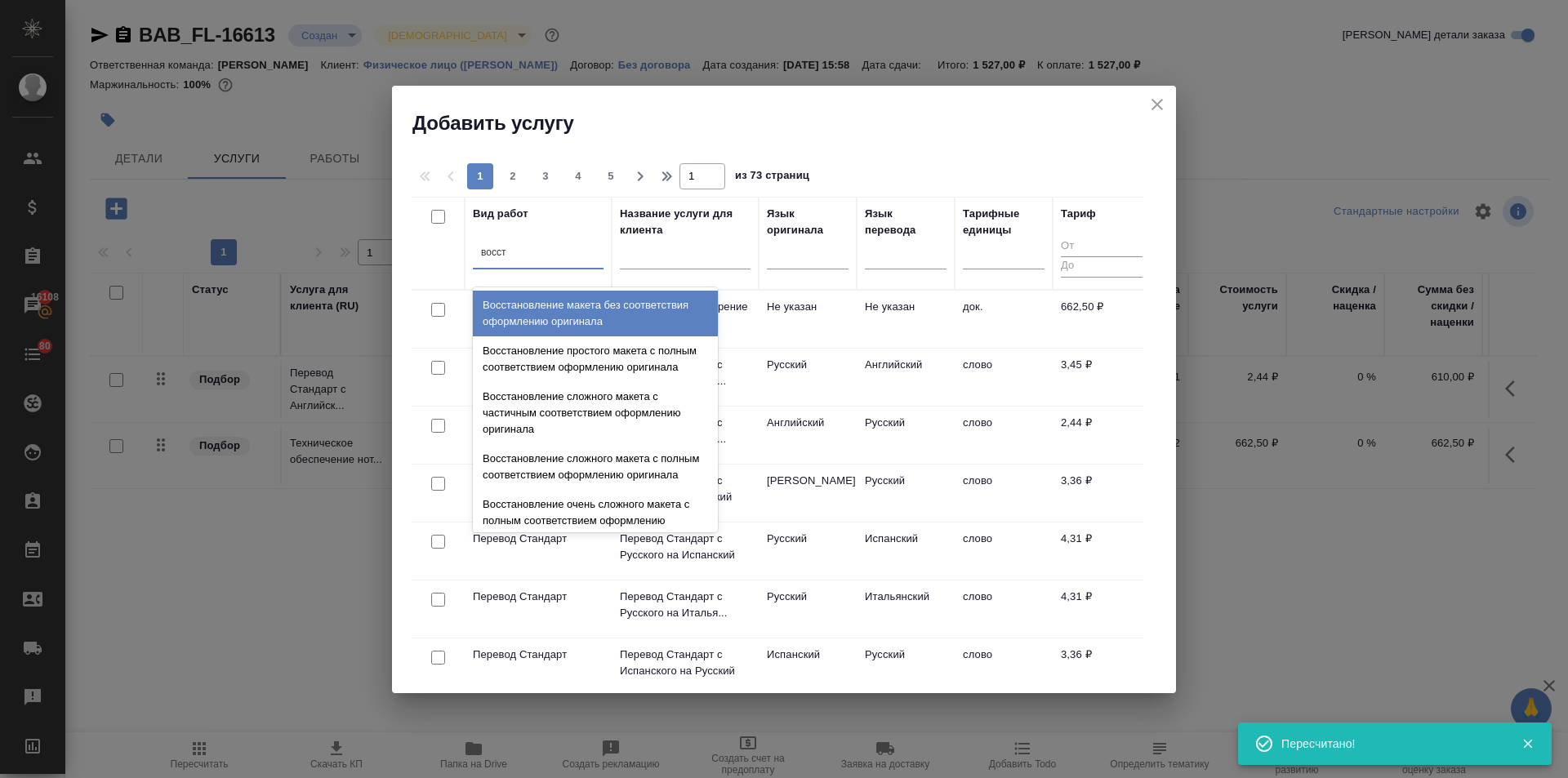
type input "восста"
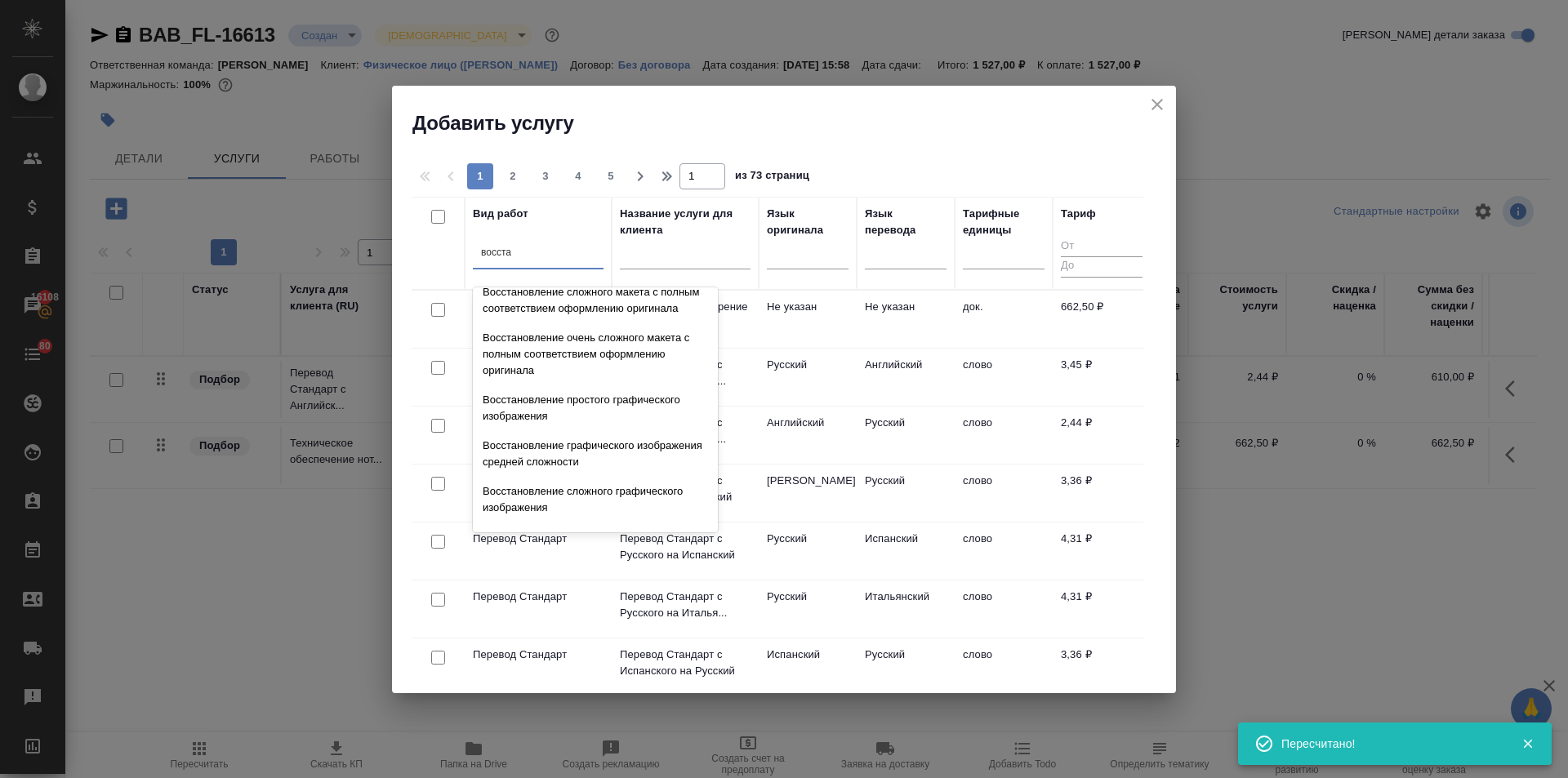
scroll to position [301, 0]
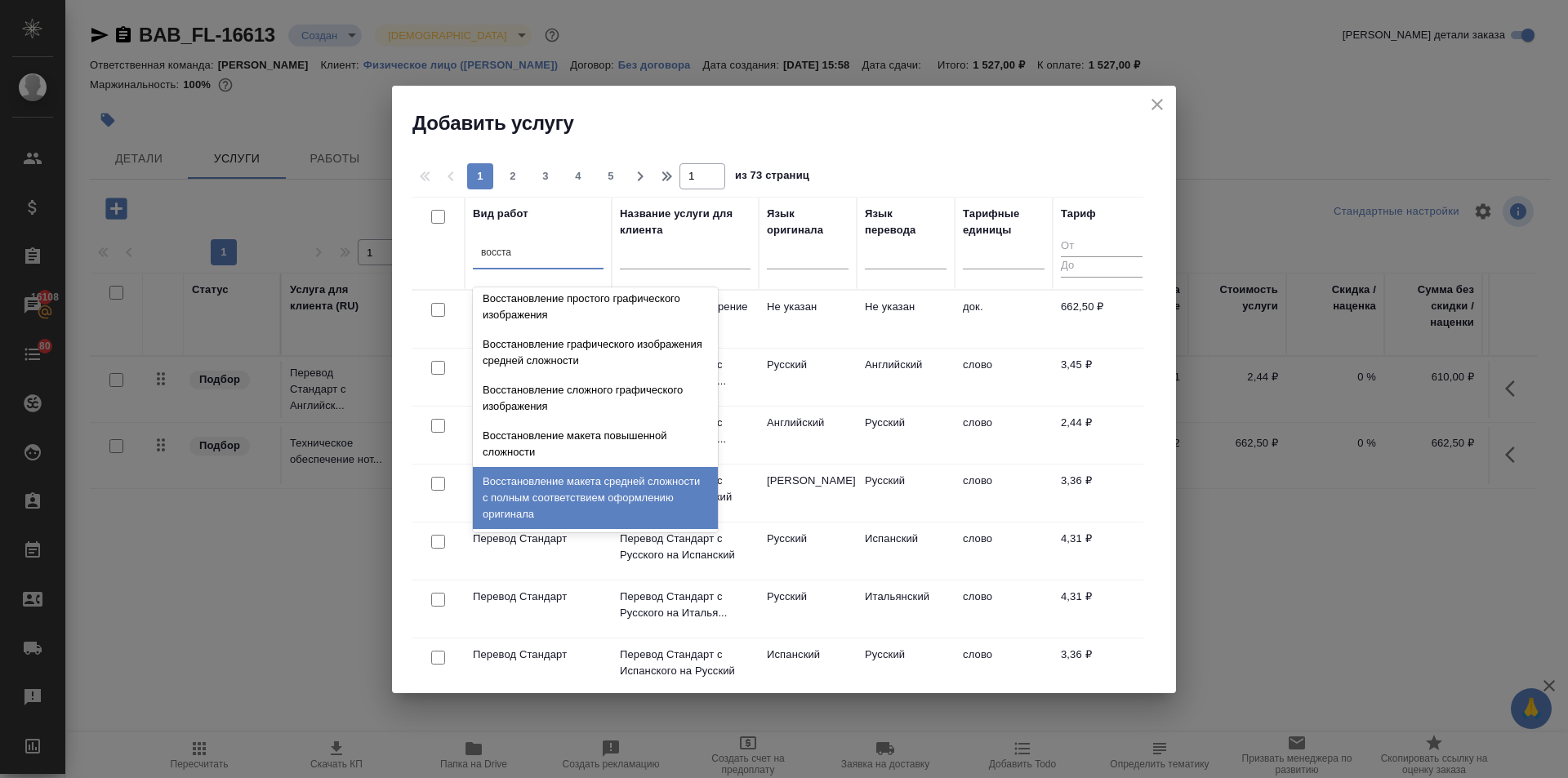
click at [541, 486] on div "Восстановление макета средней сложности с полным соответствием оформлению ориги…" at bounding box center [594, 498] width 245 height 62
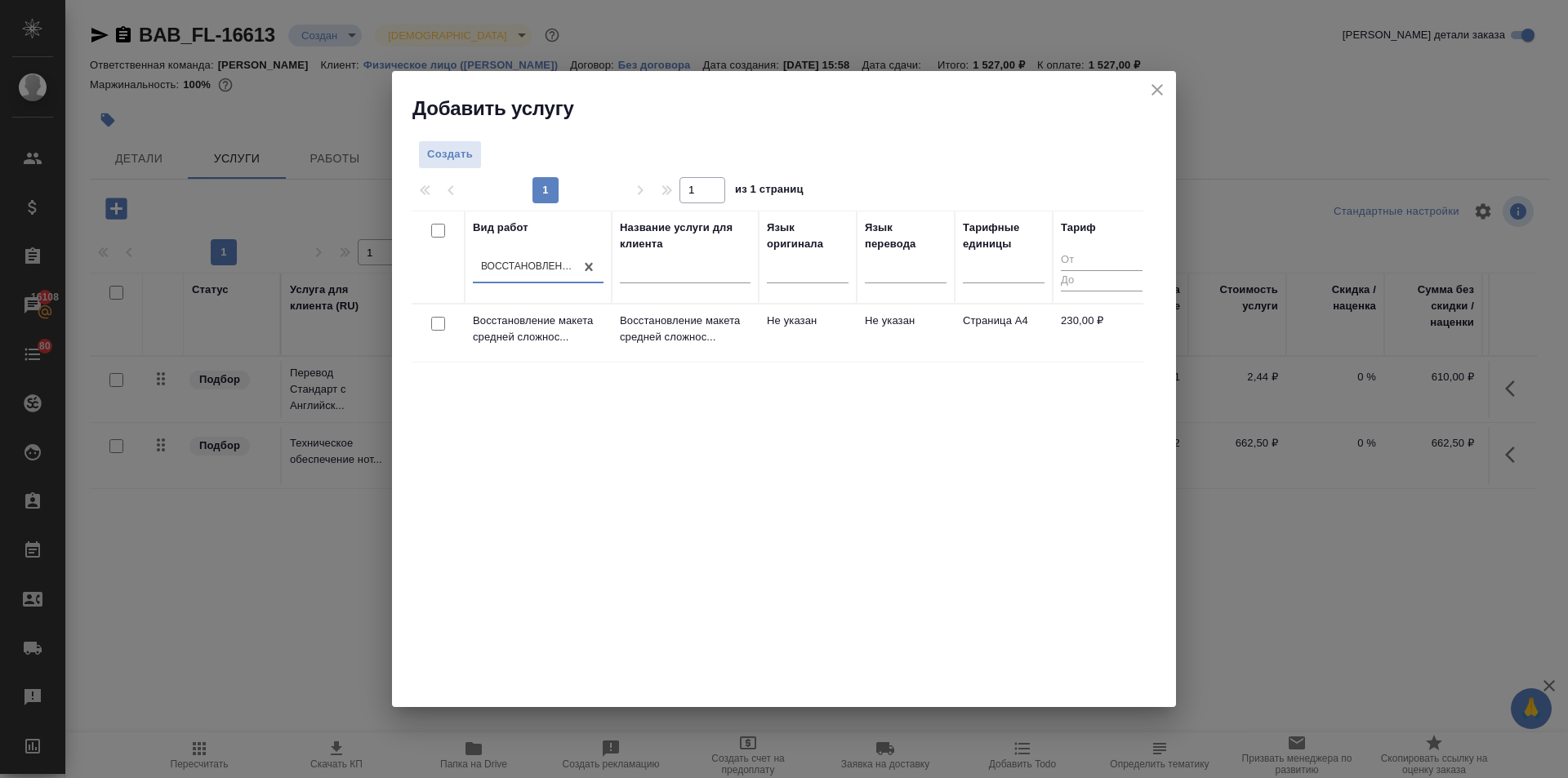
click at [438, 319] on input "checkbox" at bounding box center [438, 323] width 14 height 14
checkbox input "true"
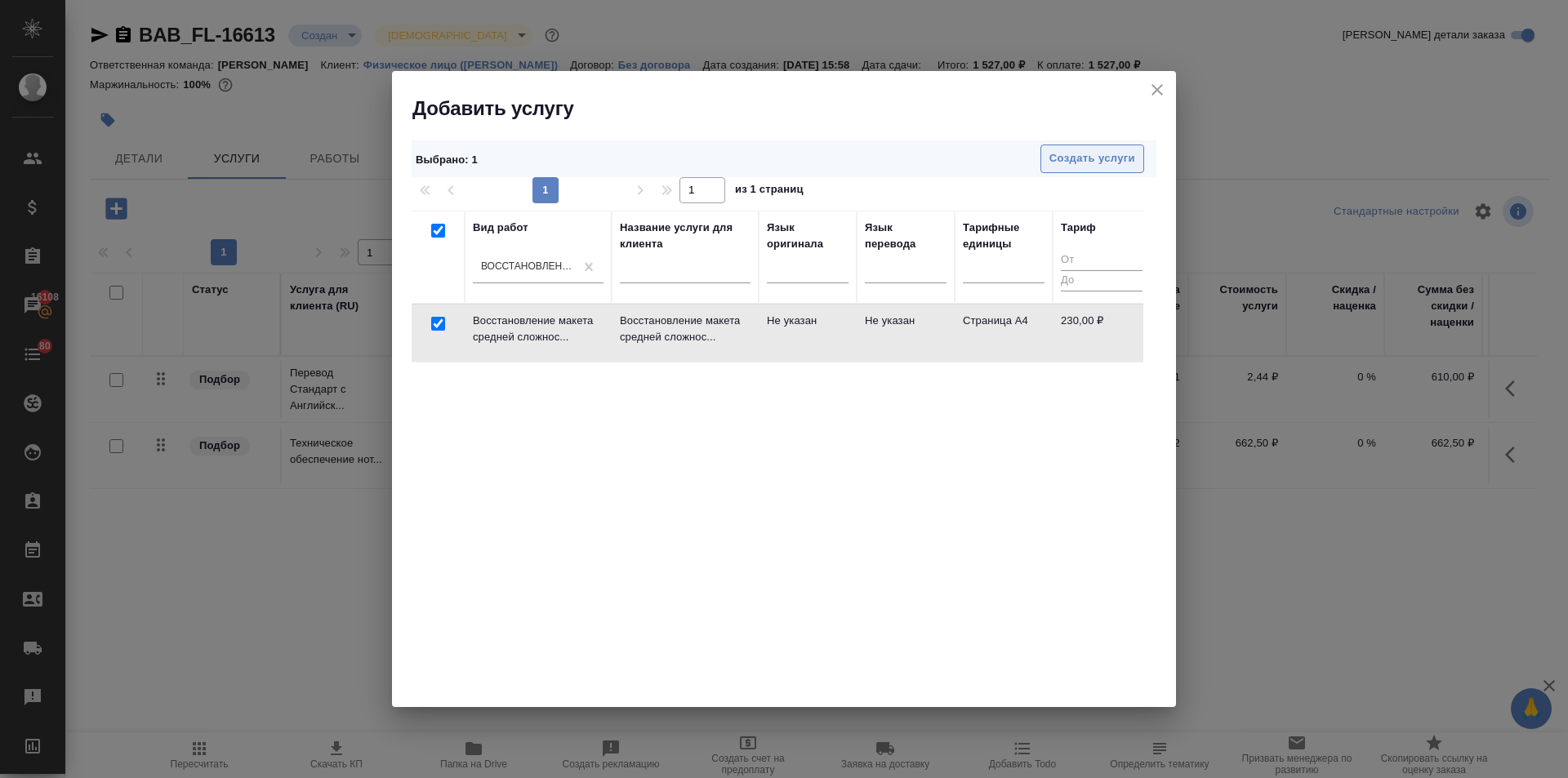
click at [1058, 156] on span "Создать услуги" at bounding box center [1092, 159] width 86 height 19
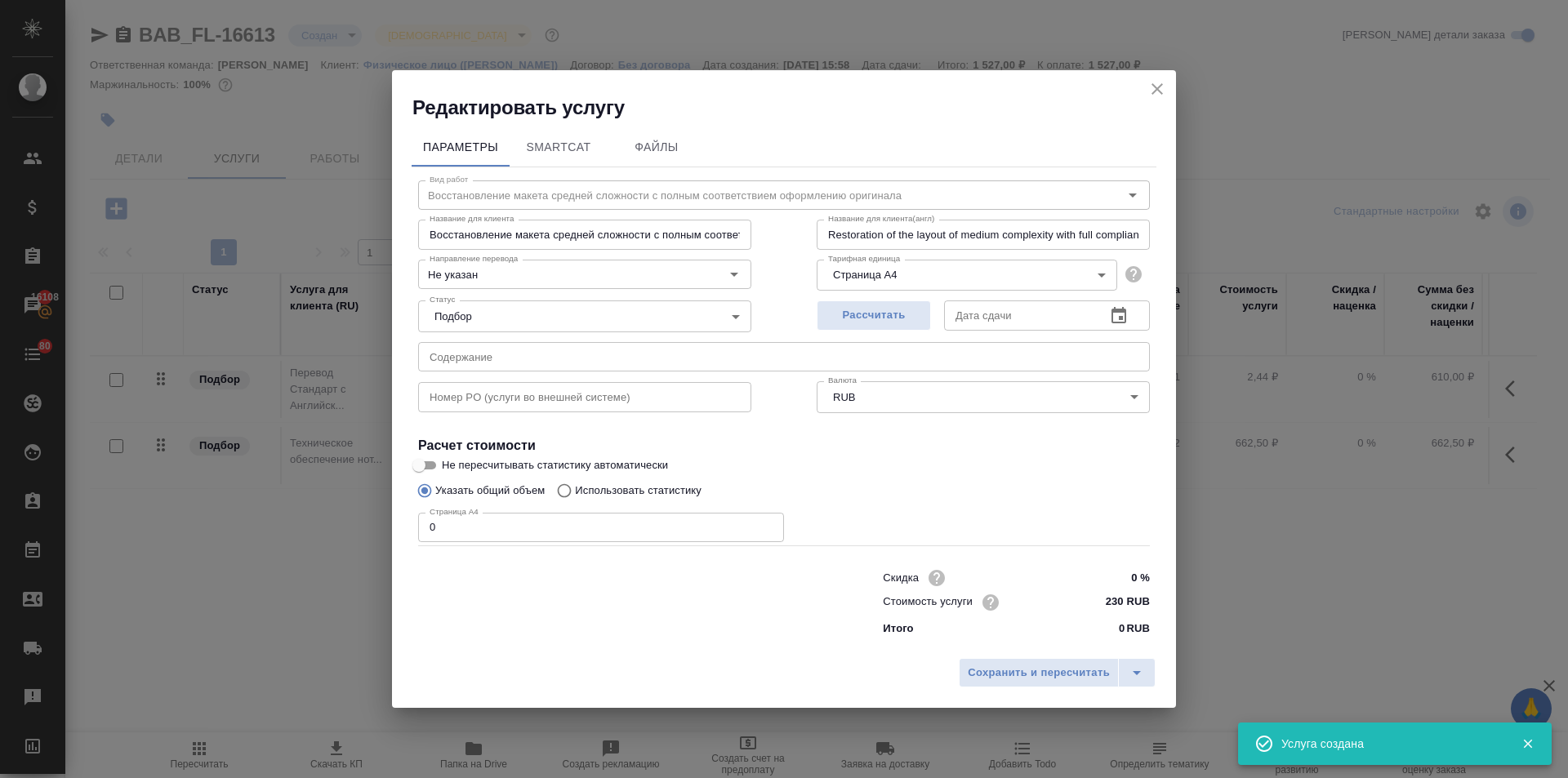
click at [395, 527] on div "Параметры SmartCat Файлы Вид работ Восстановление макета средней сложности с по…" at bounding box center [784, 386] width 784 height 529
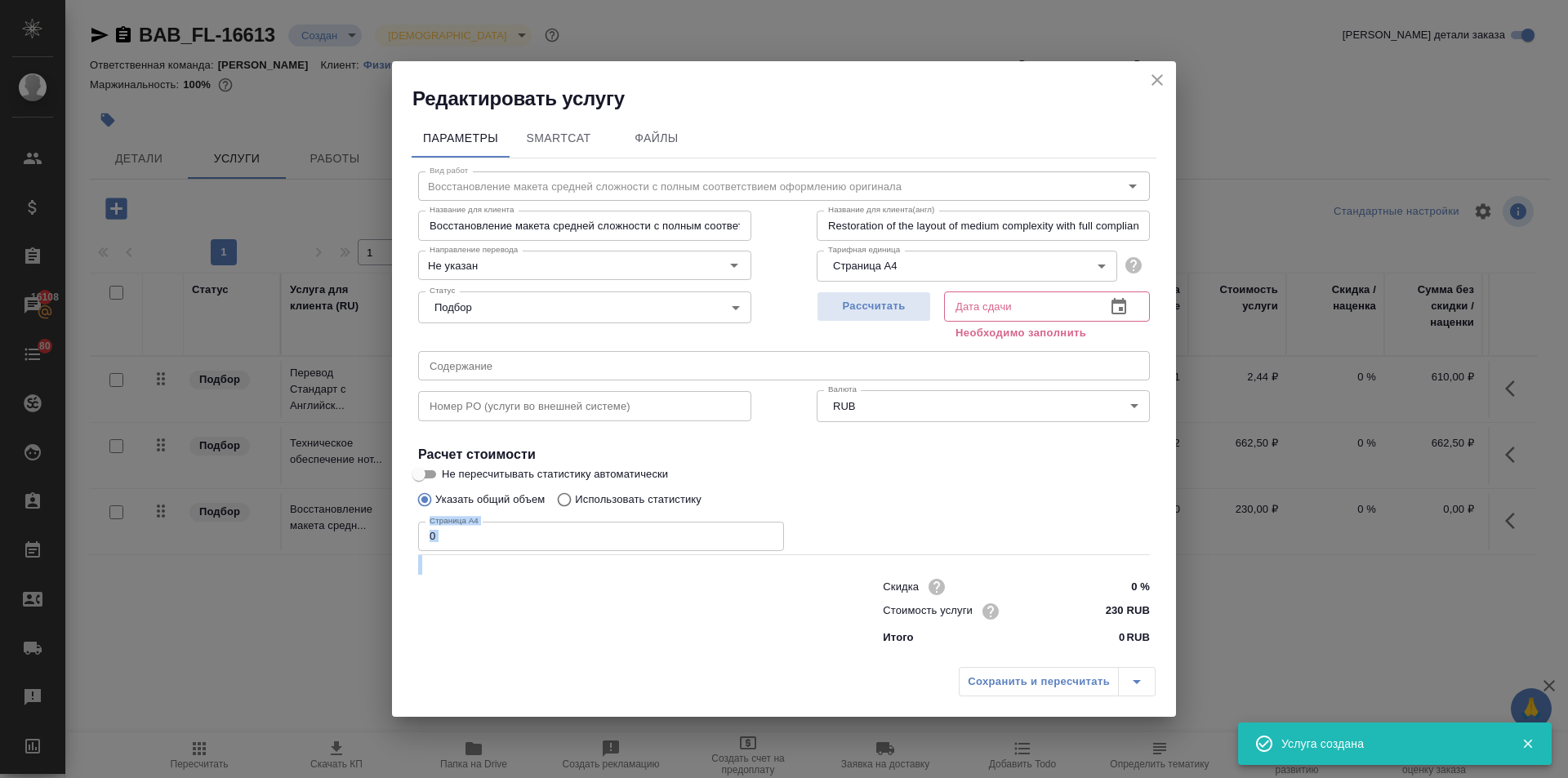
click at [459, 536] on input "0" at bounding box center [601, 536] width 366 height 29
drag, startPoint x: 445, startPoint y: 541, endPoint x: 396, endPoint y: 546, distance: 49.3
click at [396, 546] on div "Параметры SmartCat Файлы Вид работ Восстановление макета средней сложности с по…" at bounding box center [784, 386] width 784 height 547
type input "1"
click at [1117, 307] on icon "button" at bounding box center [1118, 307] width 20 height 20
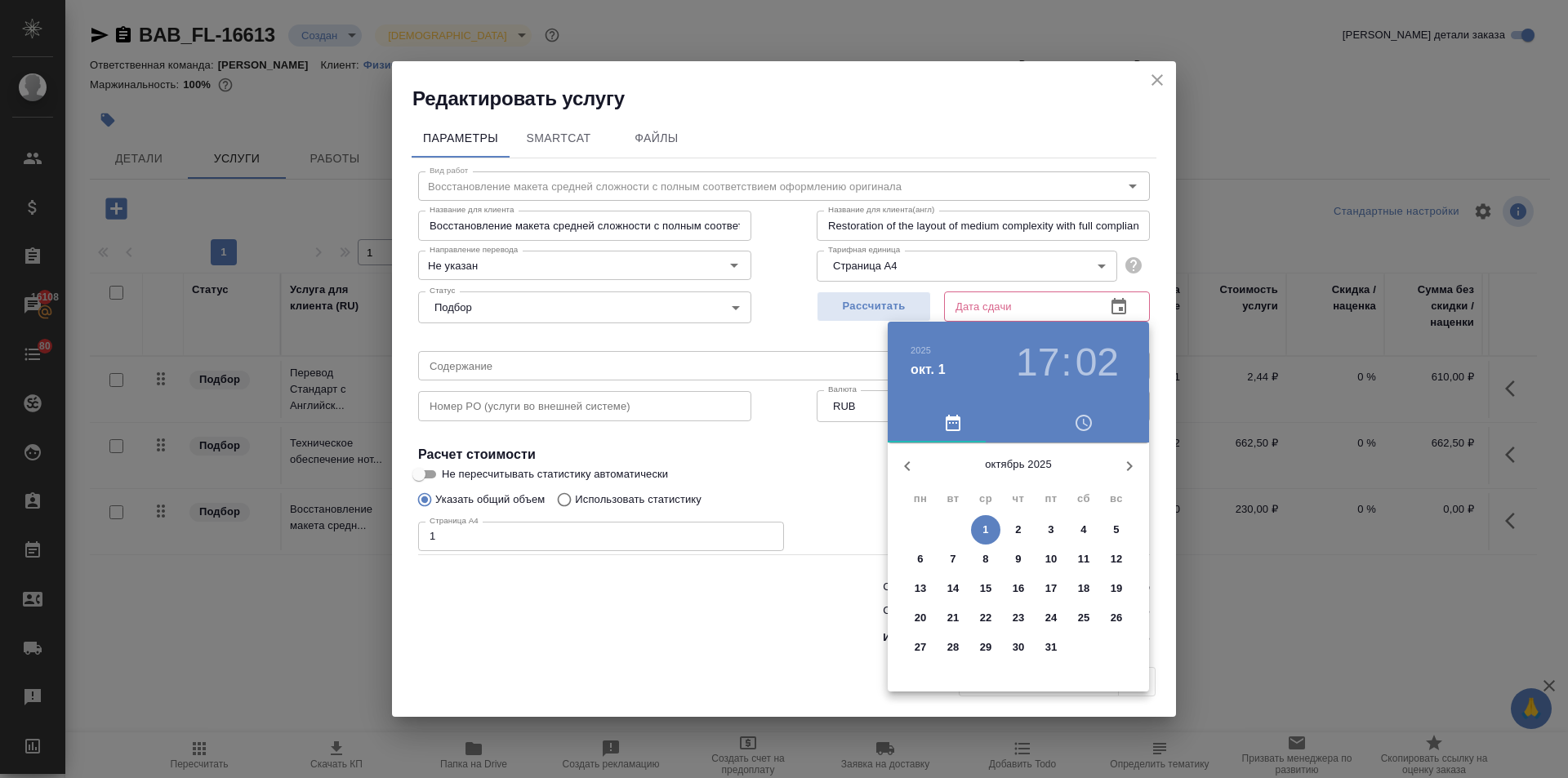
click at [1016, 532] on p "2" at bounding box center [1018, 530] width 6 height 16
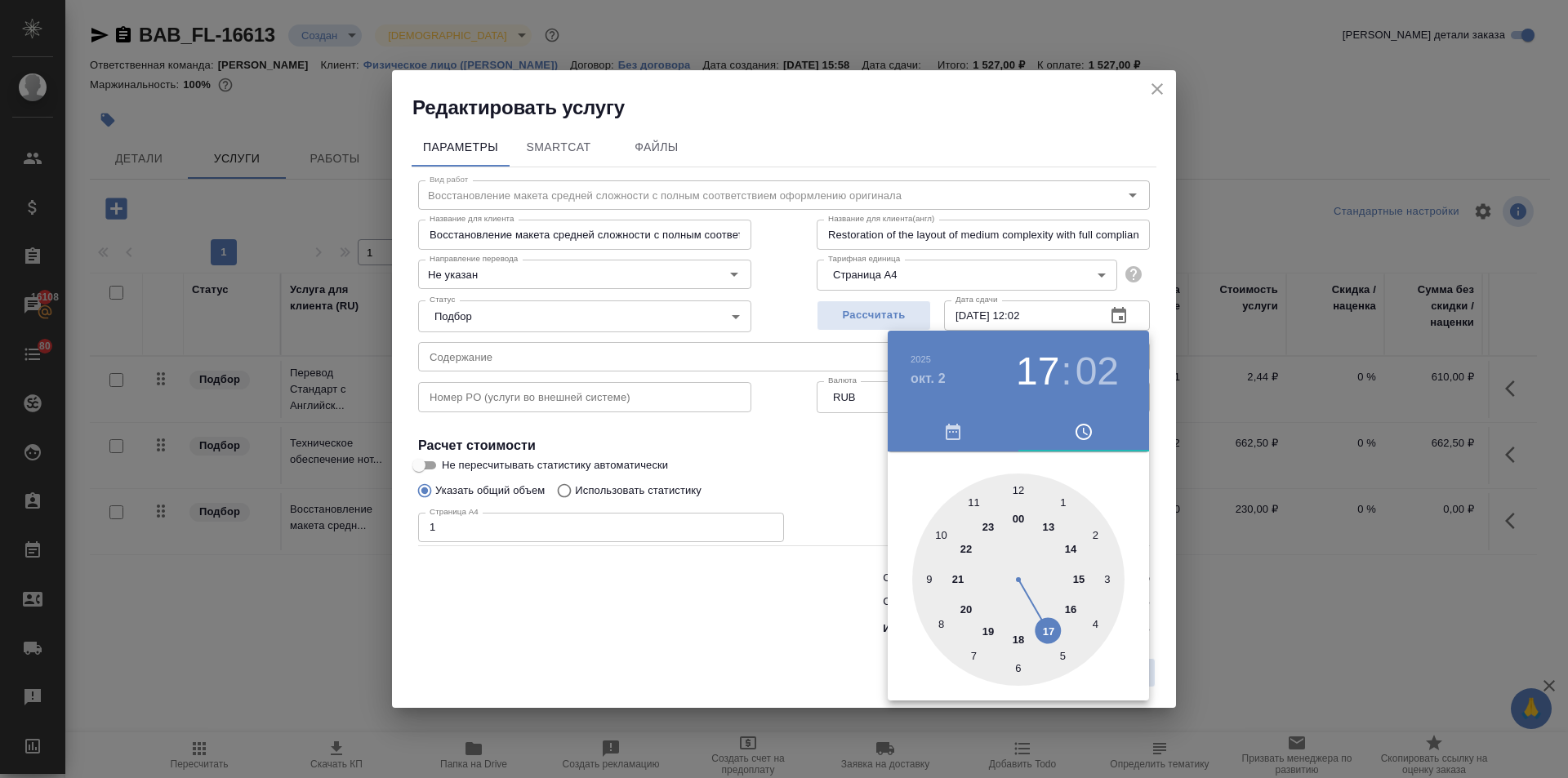
click at [1020, 486] on div at bounding box center [1018, 579] width 212 height 212
type input "02.10.2025 12:00"
click at [839, 514] on div at bounding box center [784, 389] width 1568 height 778
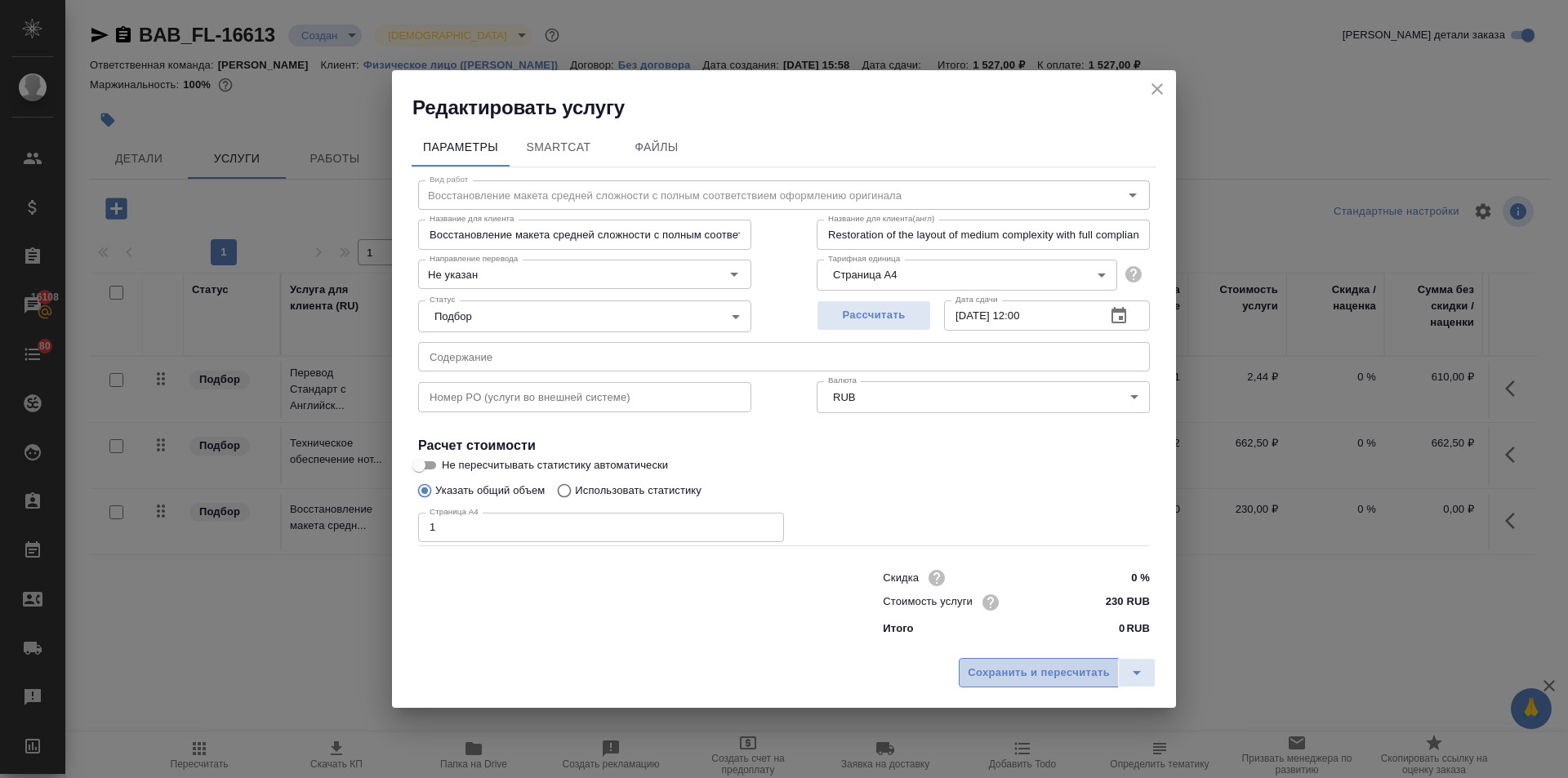
click at [1051, 683] on button "Сохранить и пересчитать" at bounding box center [1038, 673] width 160 height 29
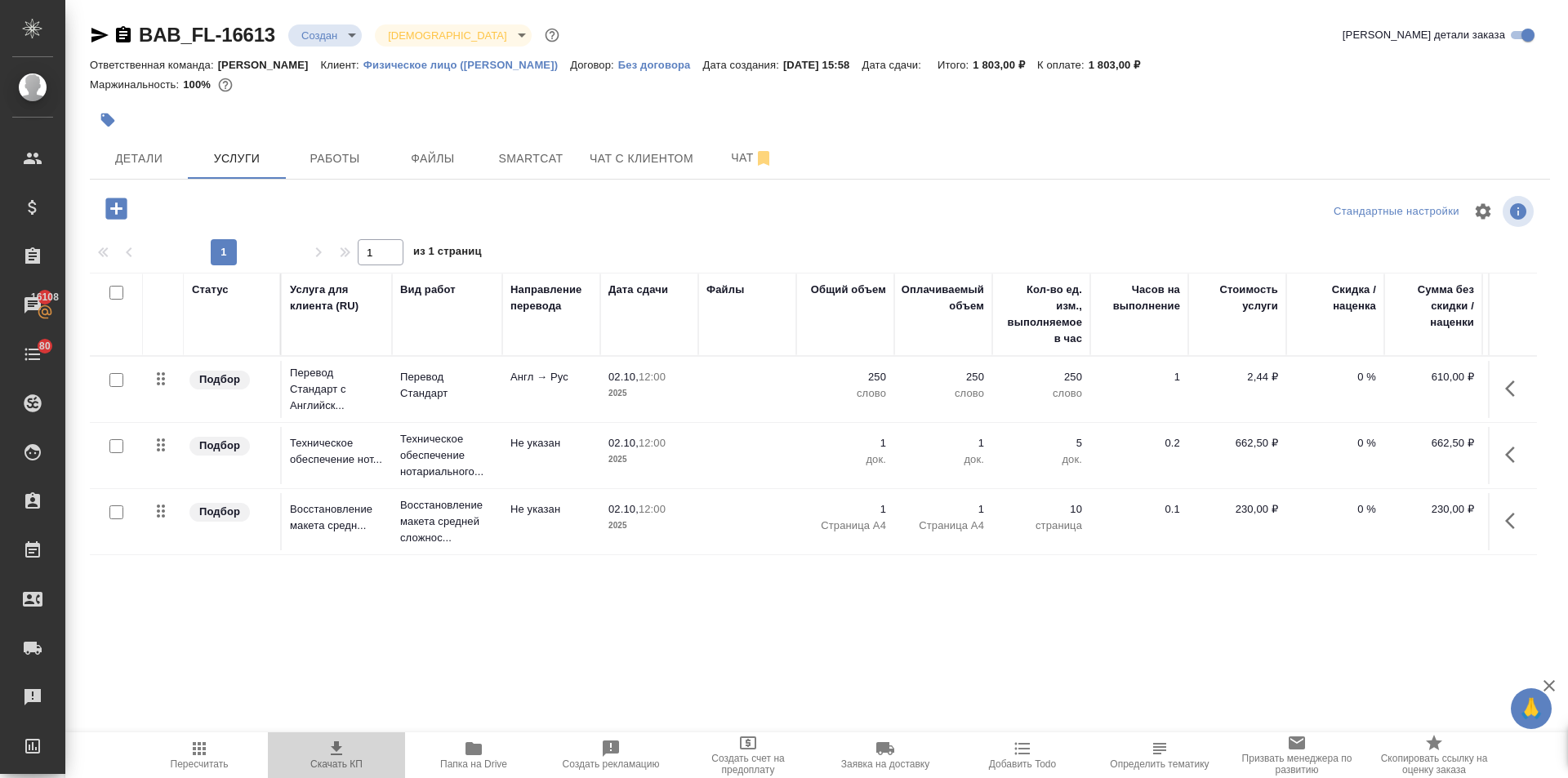
click at [341, 764] on span "Скачать КП" at bounding box center [337, 764] width 52 height 11
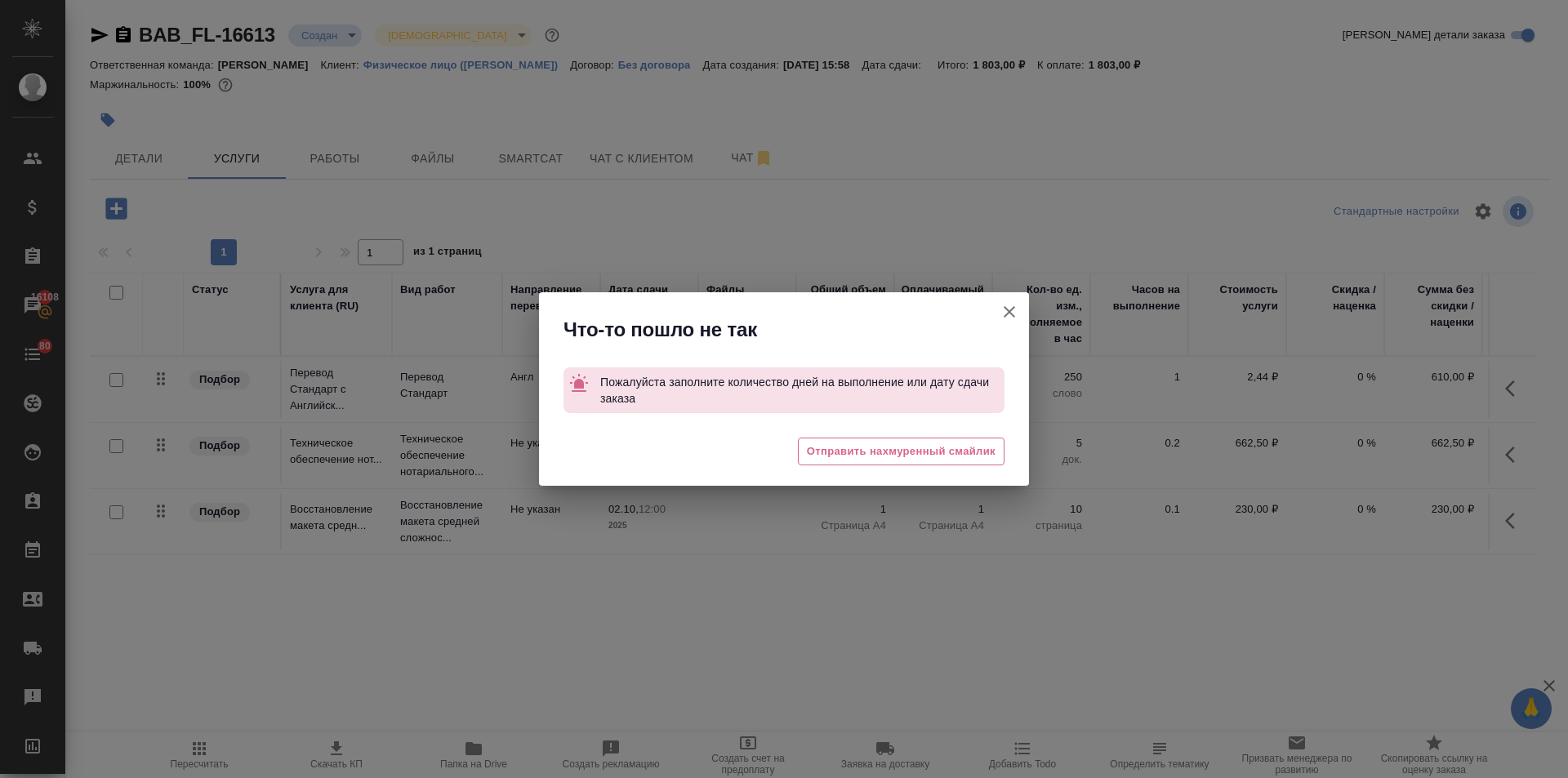
click at [1014, 314] on icon "button" at bounding box center [1010, 312] width 20 height 20
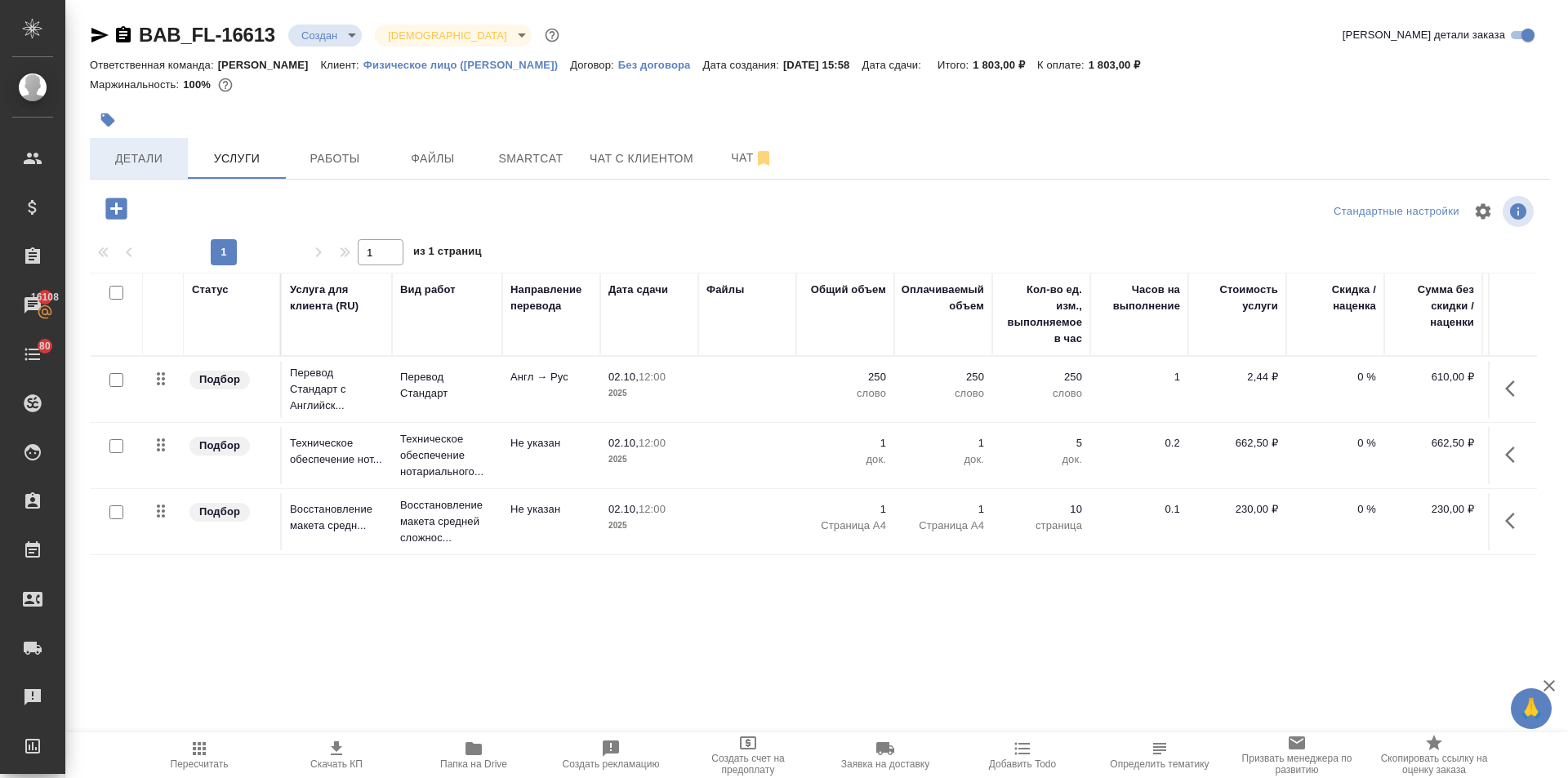
click at [109, 154] on span "Детали" at bounding box center [139, 159] width 79 height 20
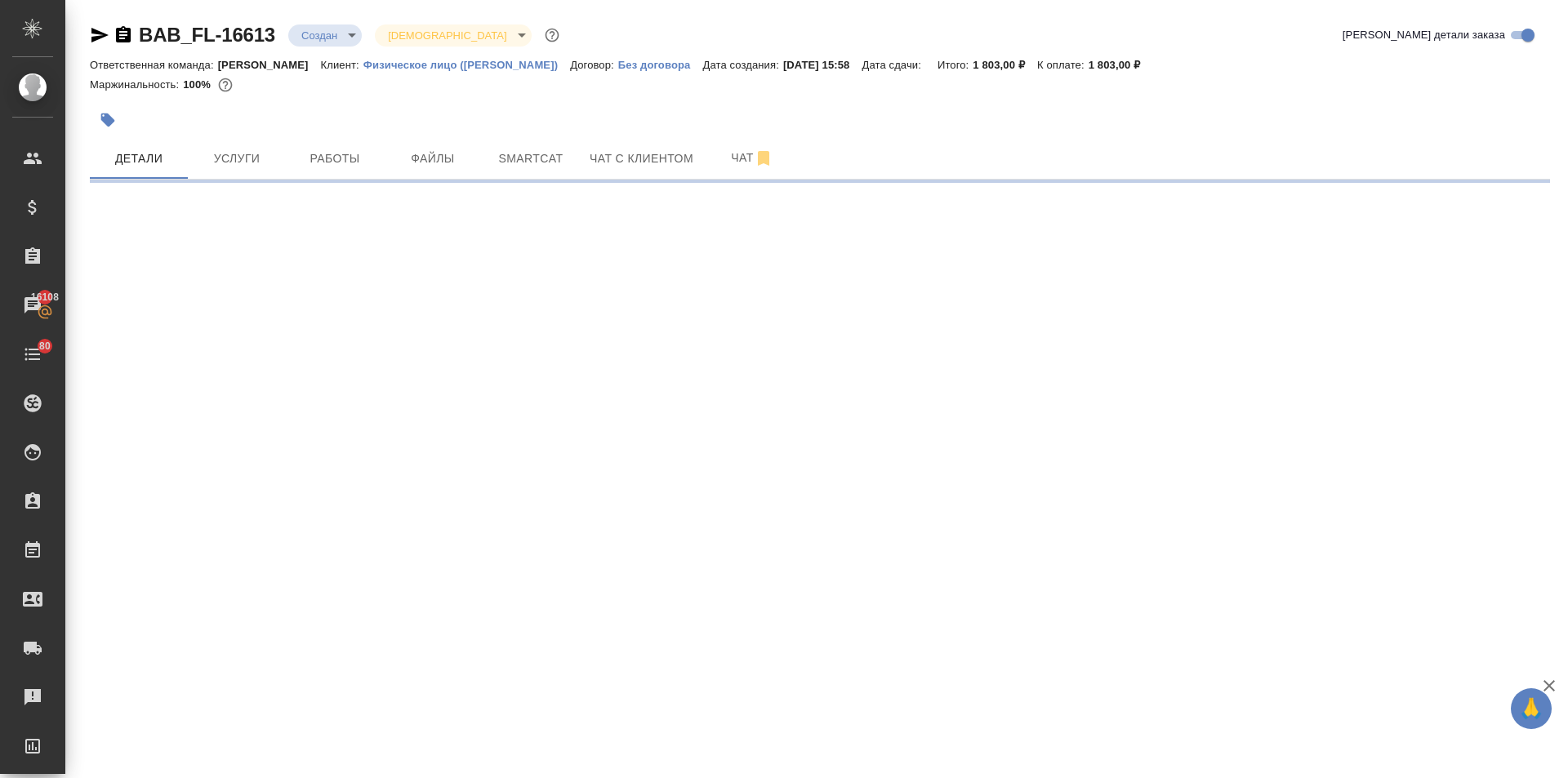
select select "RU"
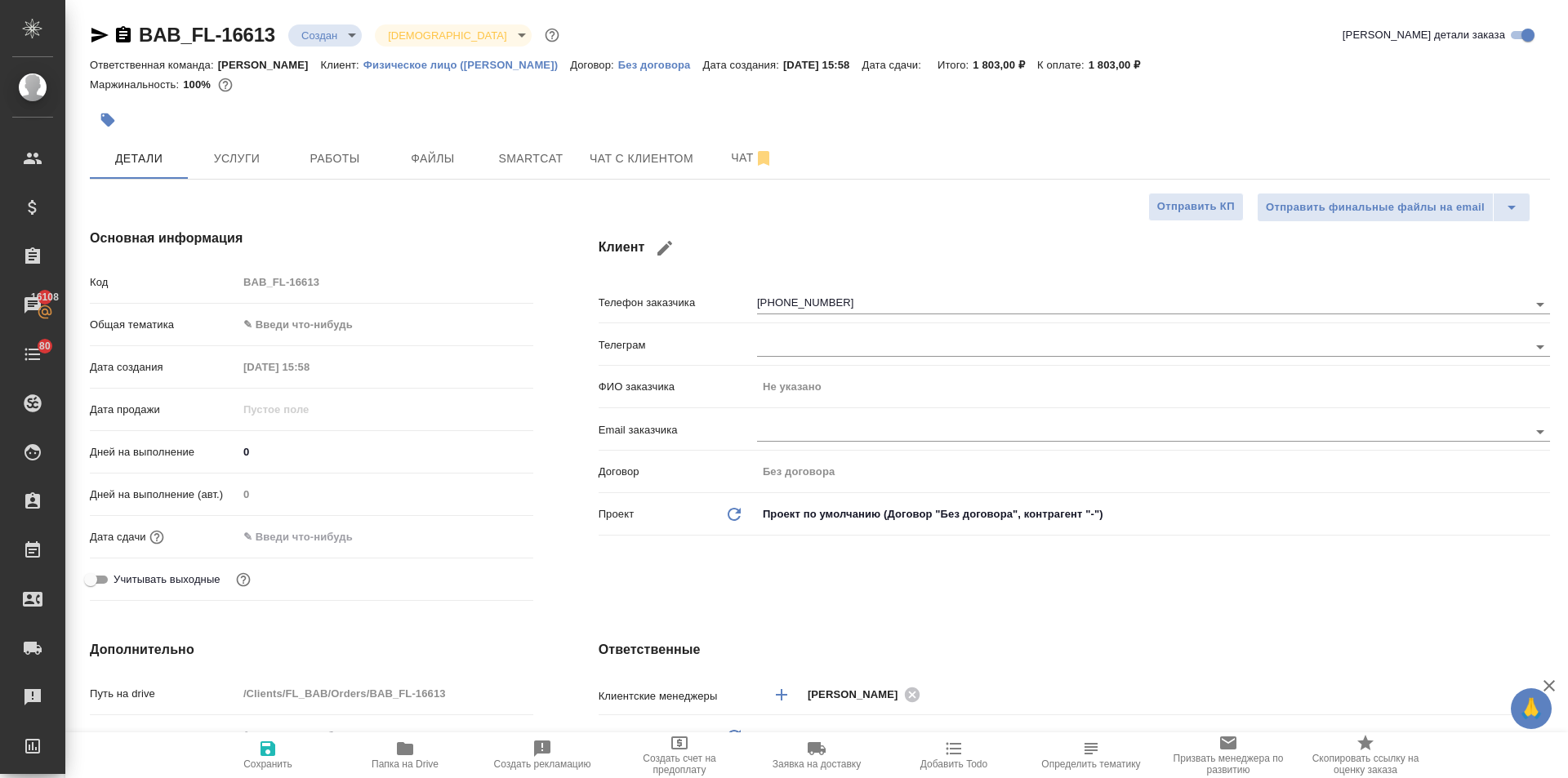
type textarea "x"
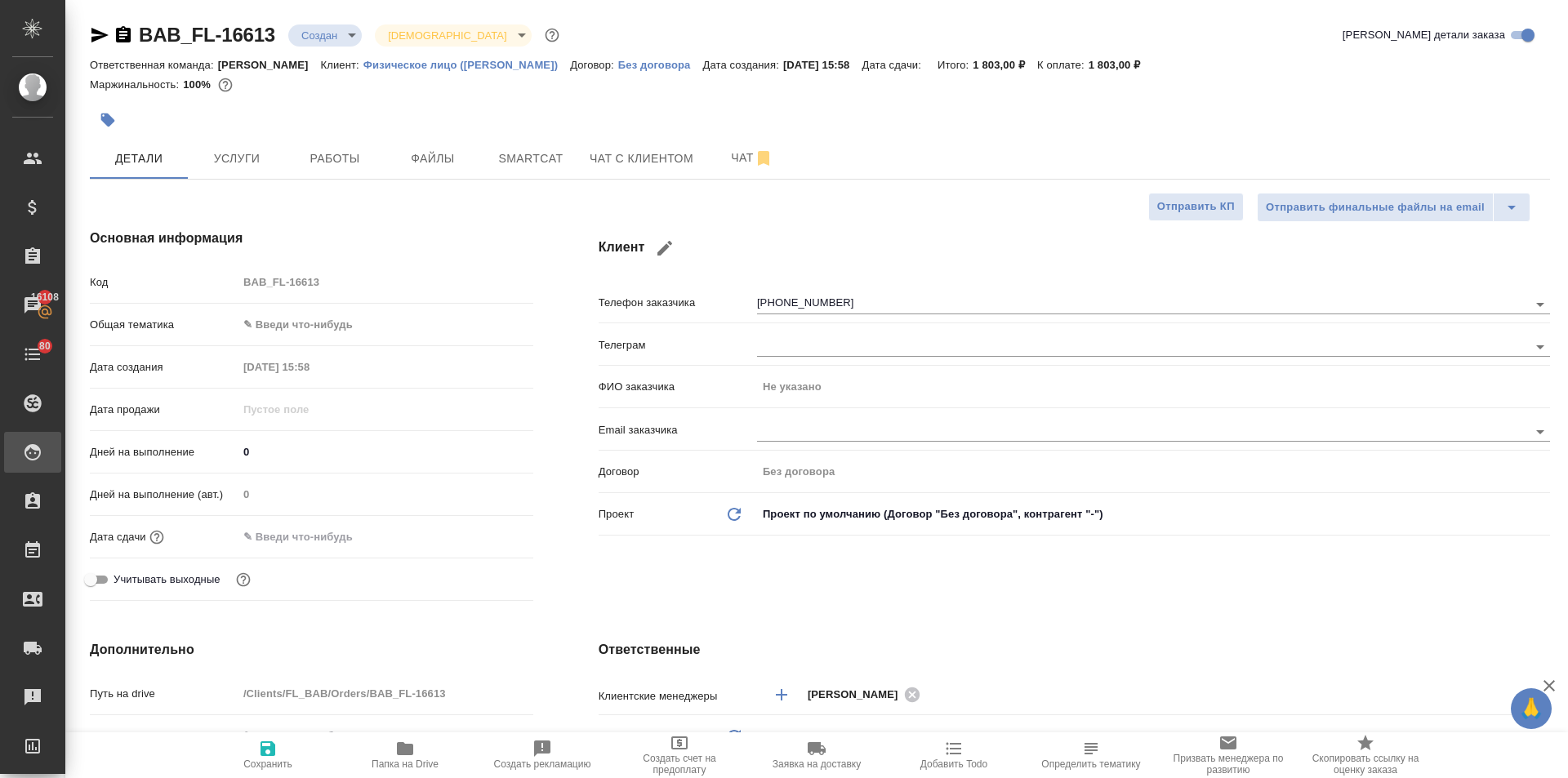
type textarea "x"
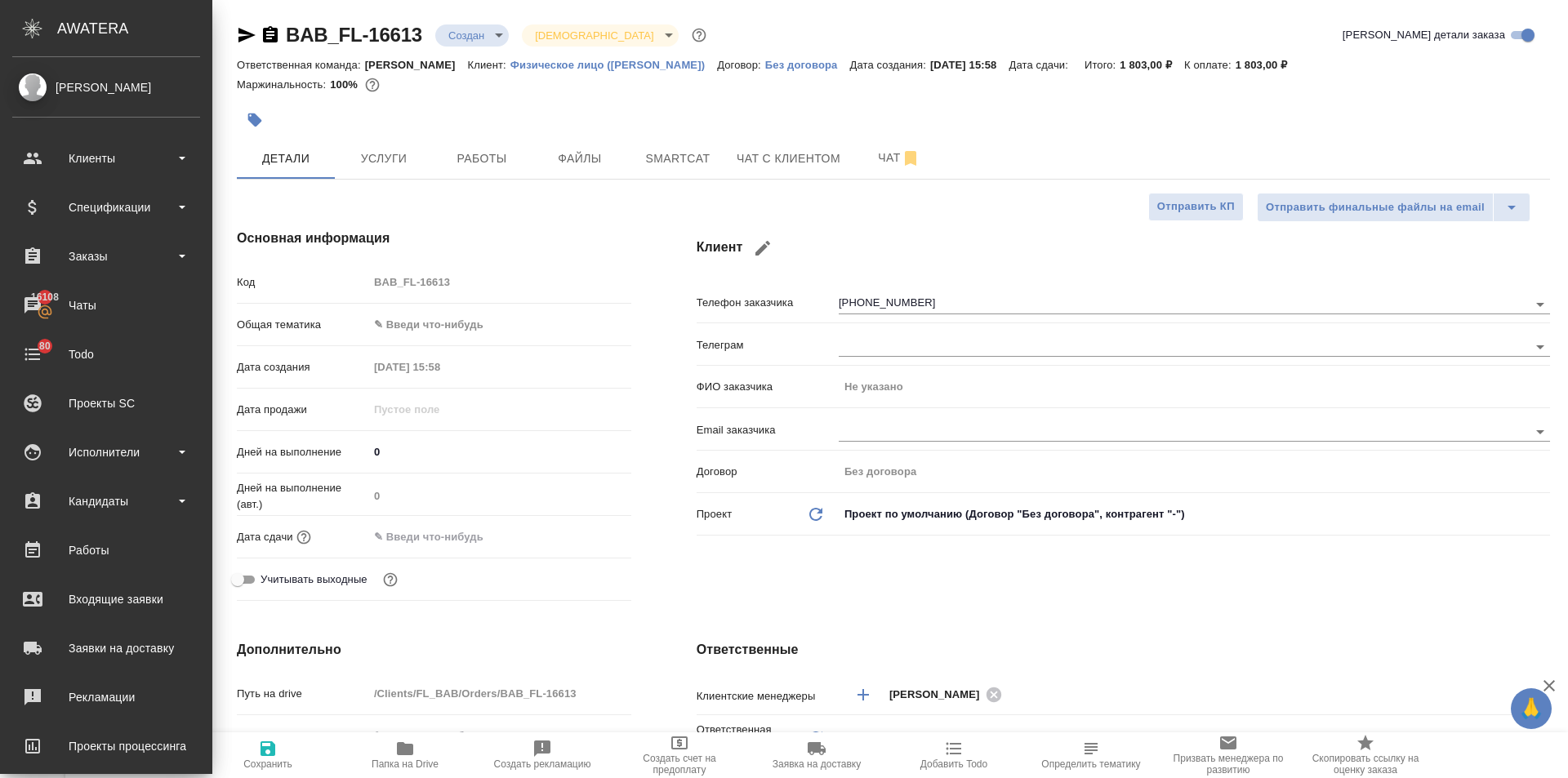
type textarea "x"
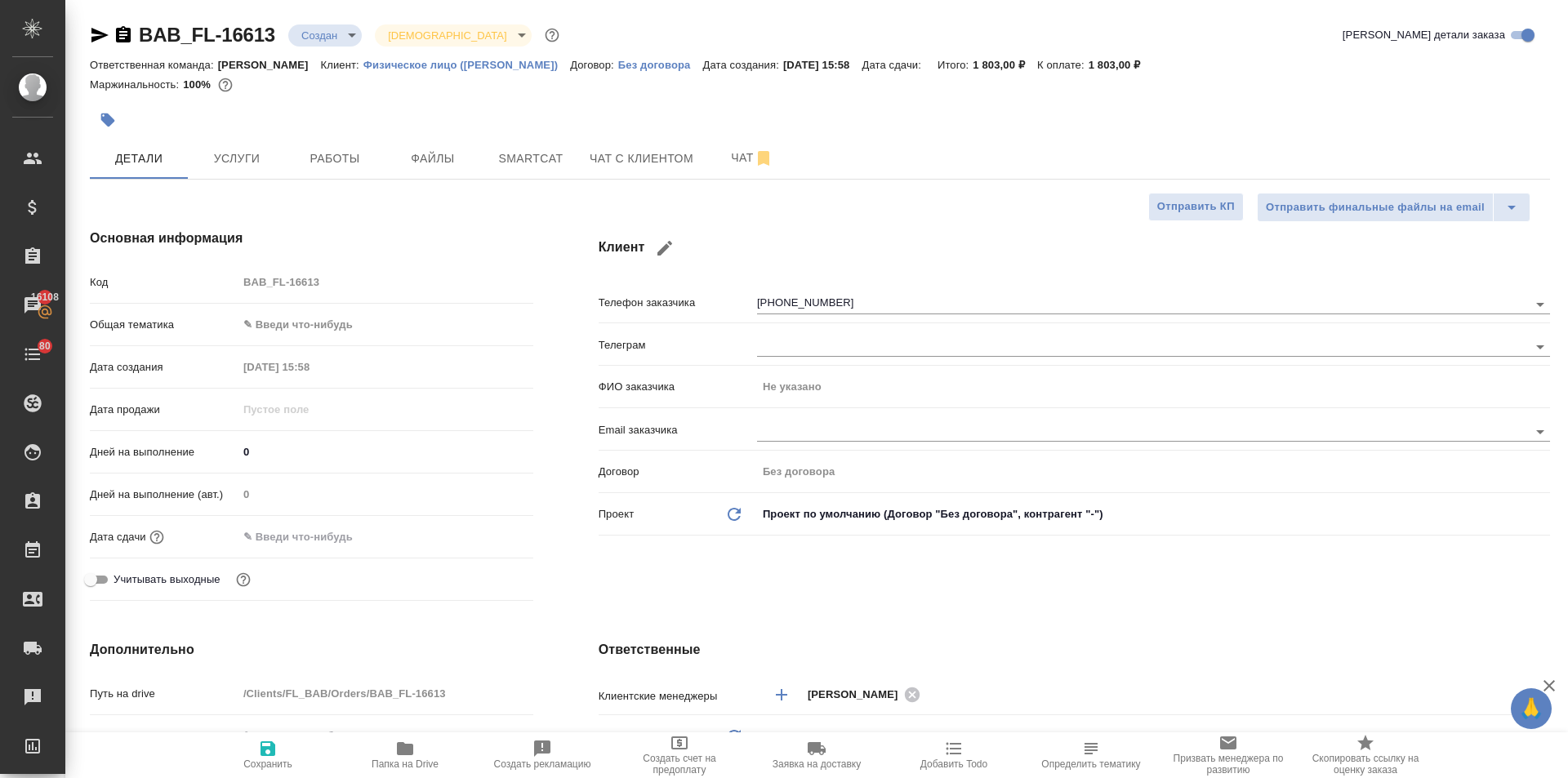
click at [308, 541] on input "text" at bounding box center [309, 536] width 143 height 24
click at [476, 536] on icon "button" at bounding box center [486, 536] width 20 height 20
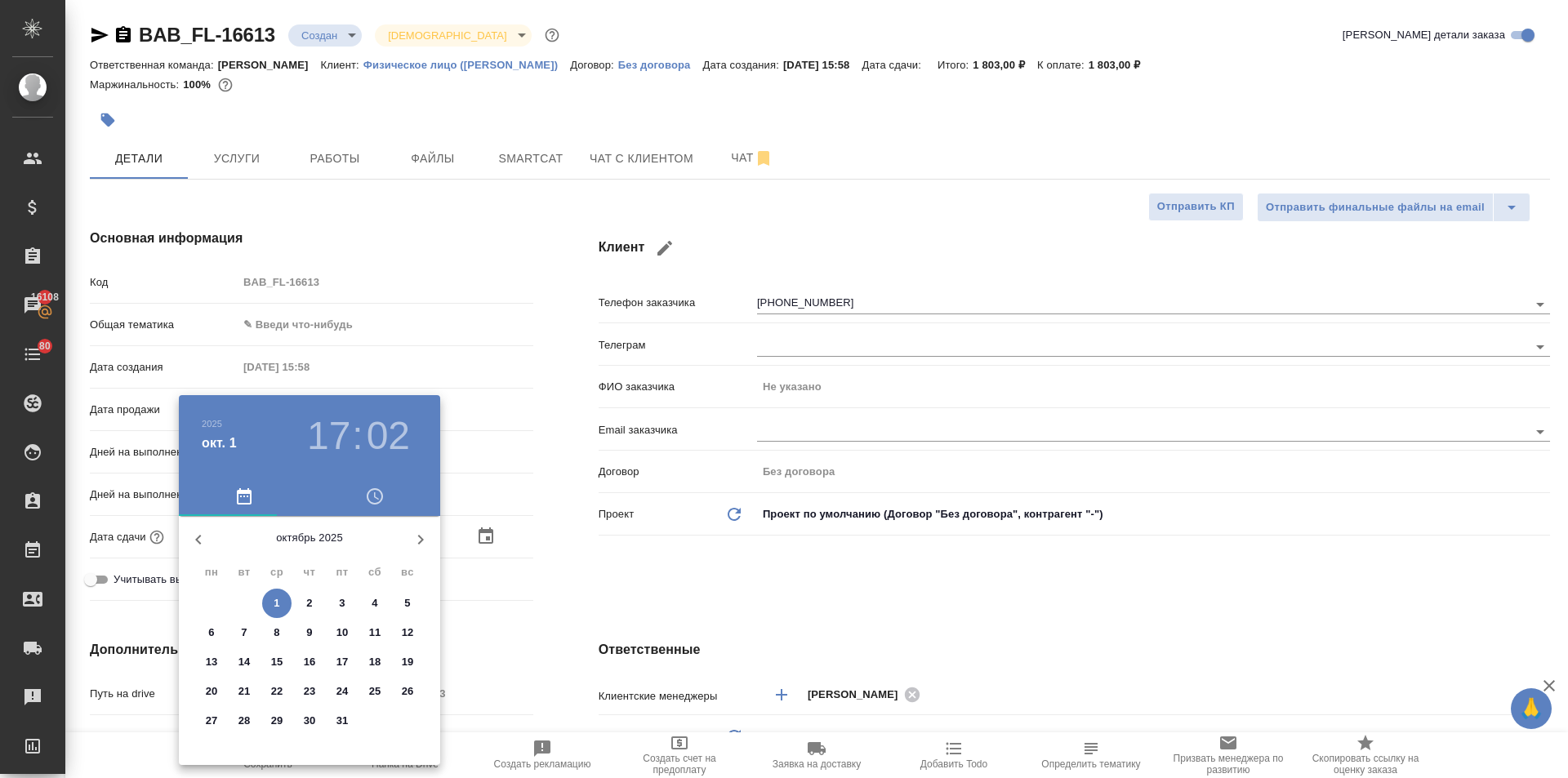
click at [305, 600] on span "2" at bounding box center [310, 604] width 29 height 16
type input "02.10.2025 17:02"
type textarea "x"
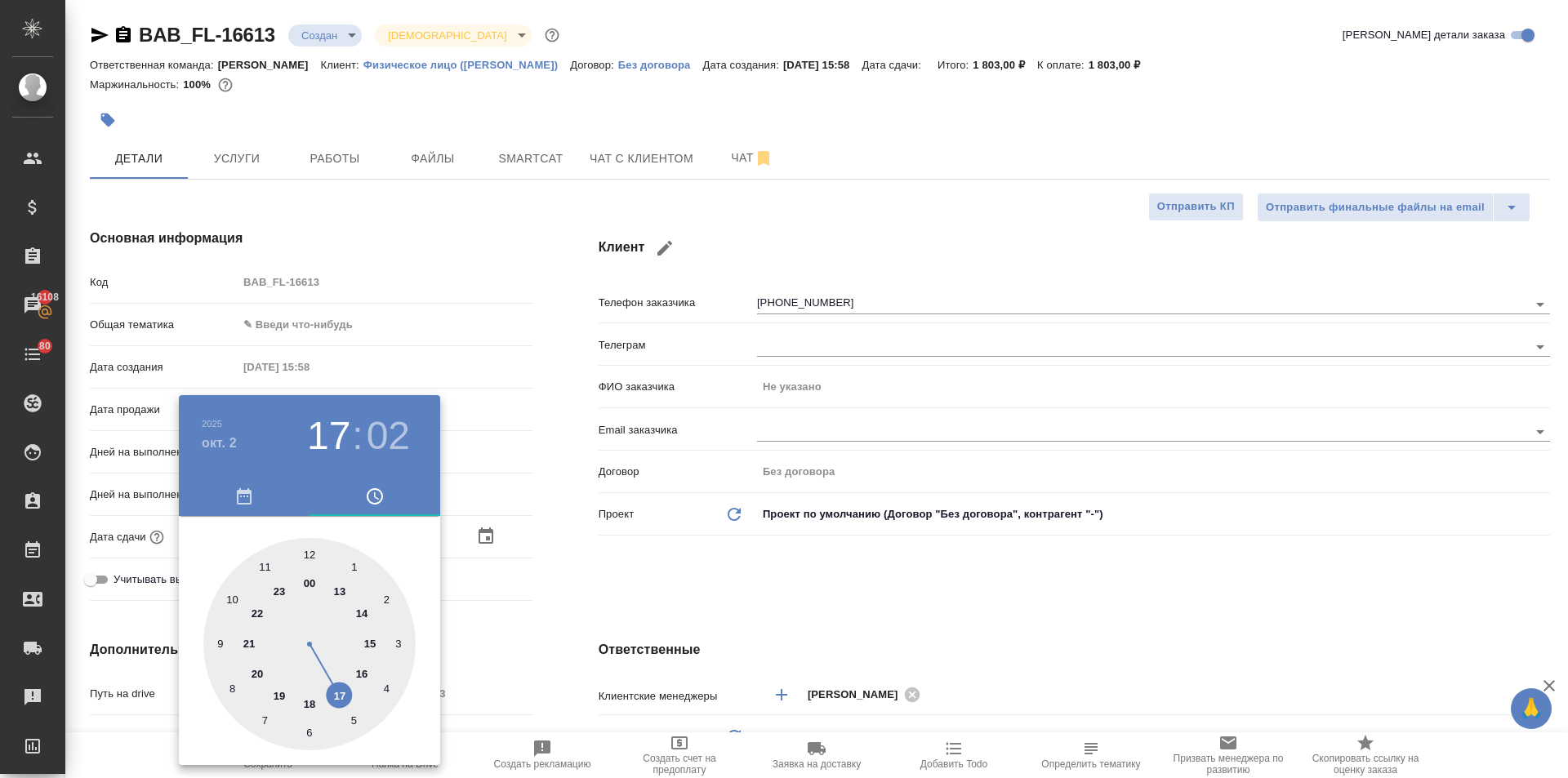
click at [305, 553] on div at bounding box center [309, 644] width 212 height 212
type input "02.10.2025 12:02"
type textarea "x"
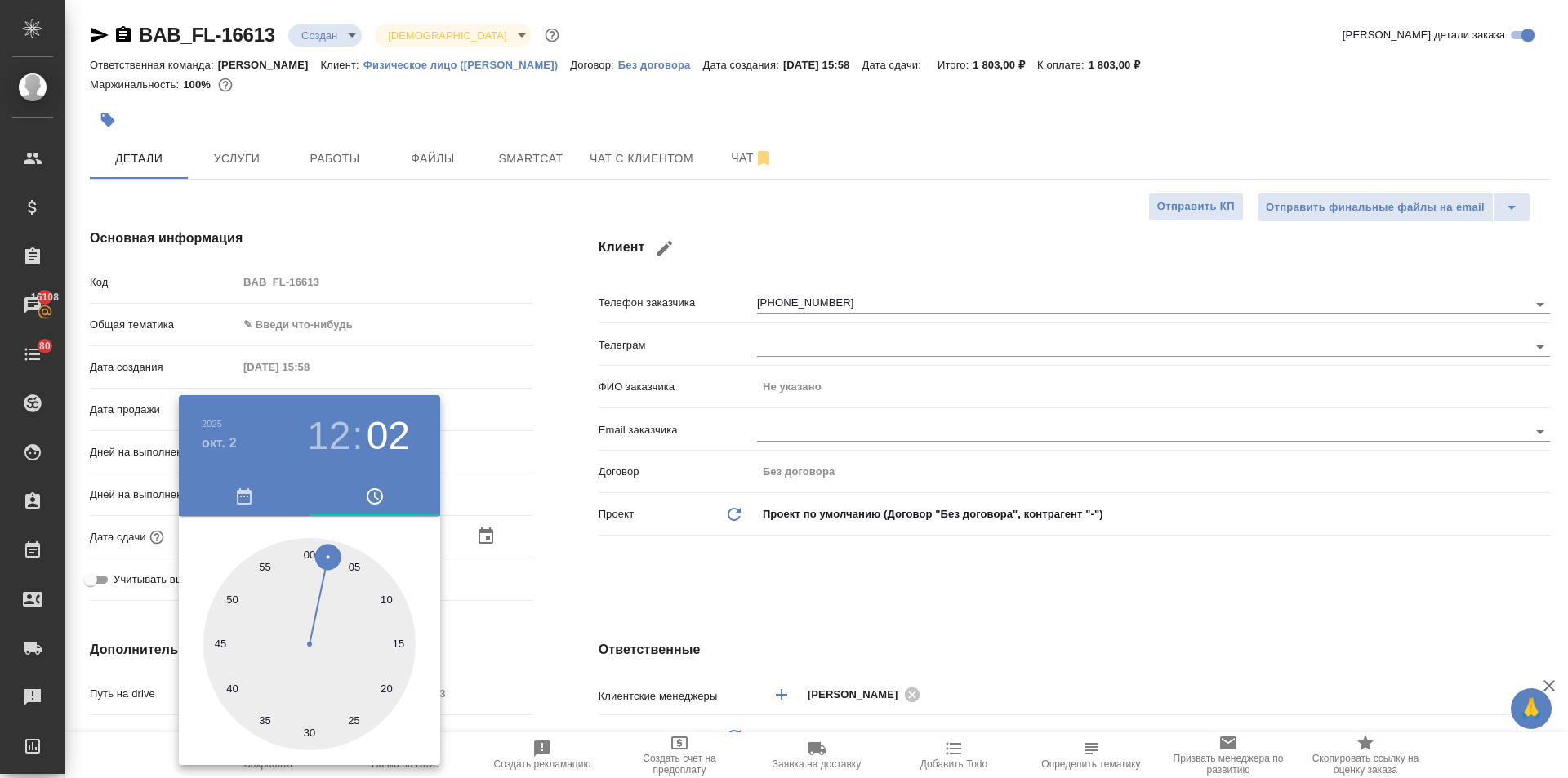
click at [309, 547] on div at bounding box center [309, 644] width 212 height 212
type input "02.10.2025 12:00"
type textarea "x"
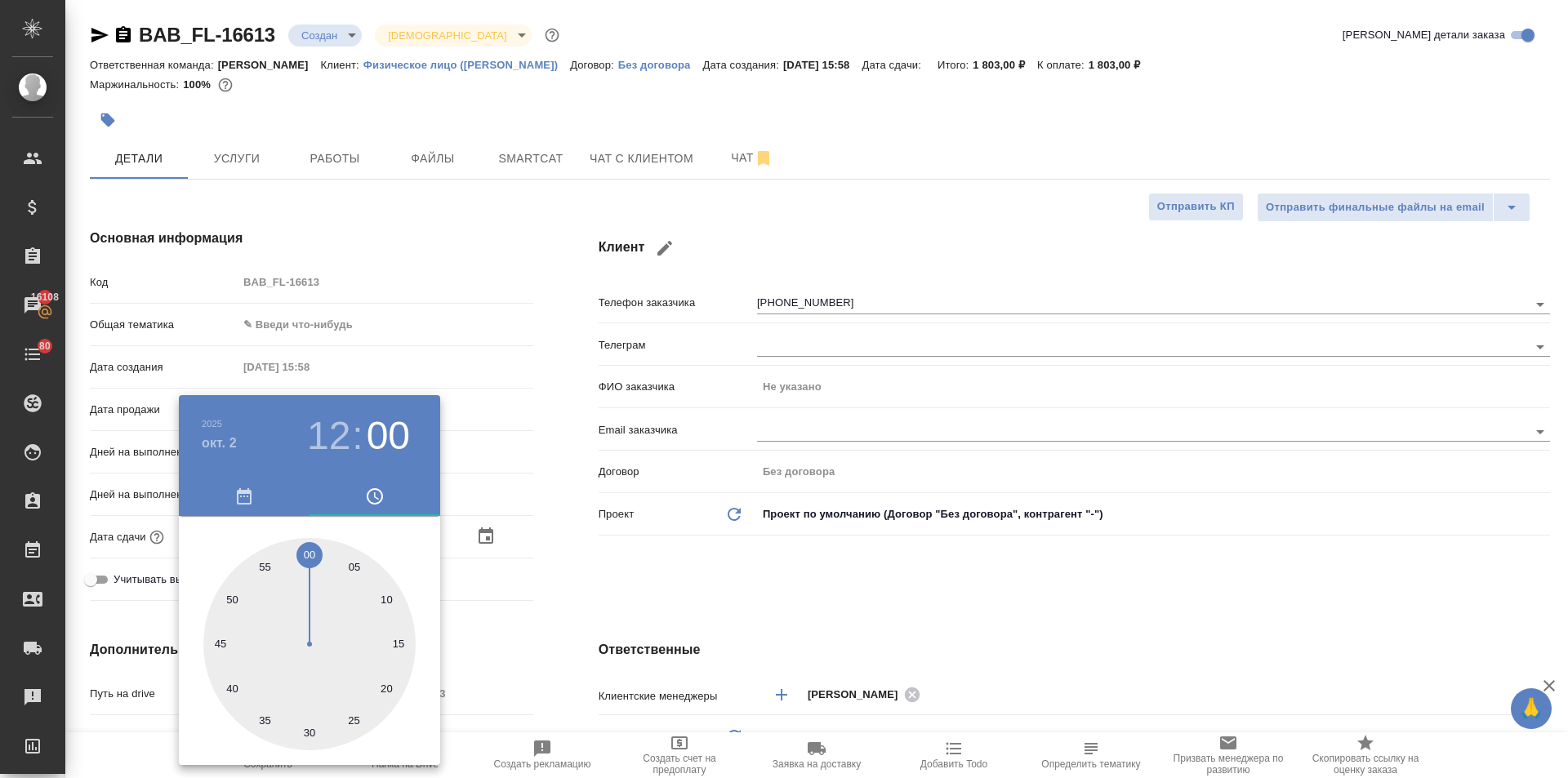
click at [838, 588] on div at bounding box center [784, 389] width 1568 height 778
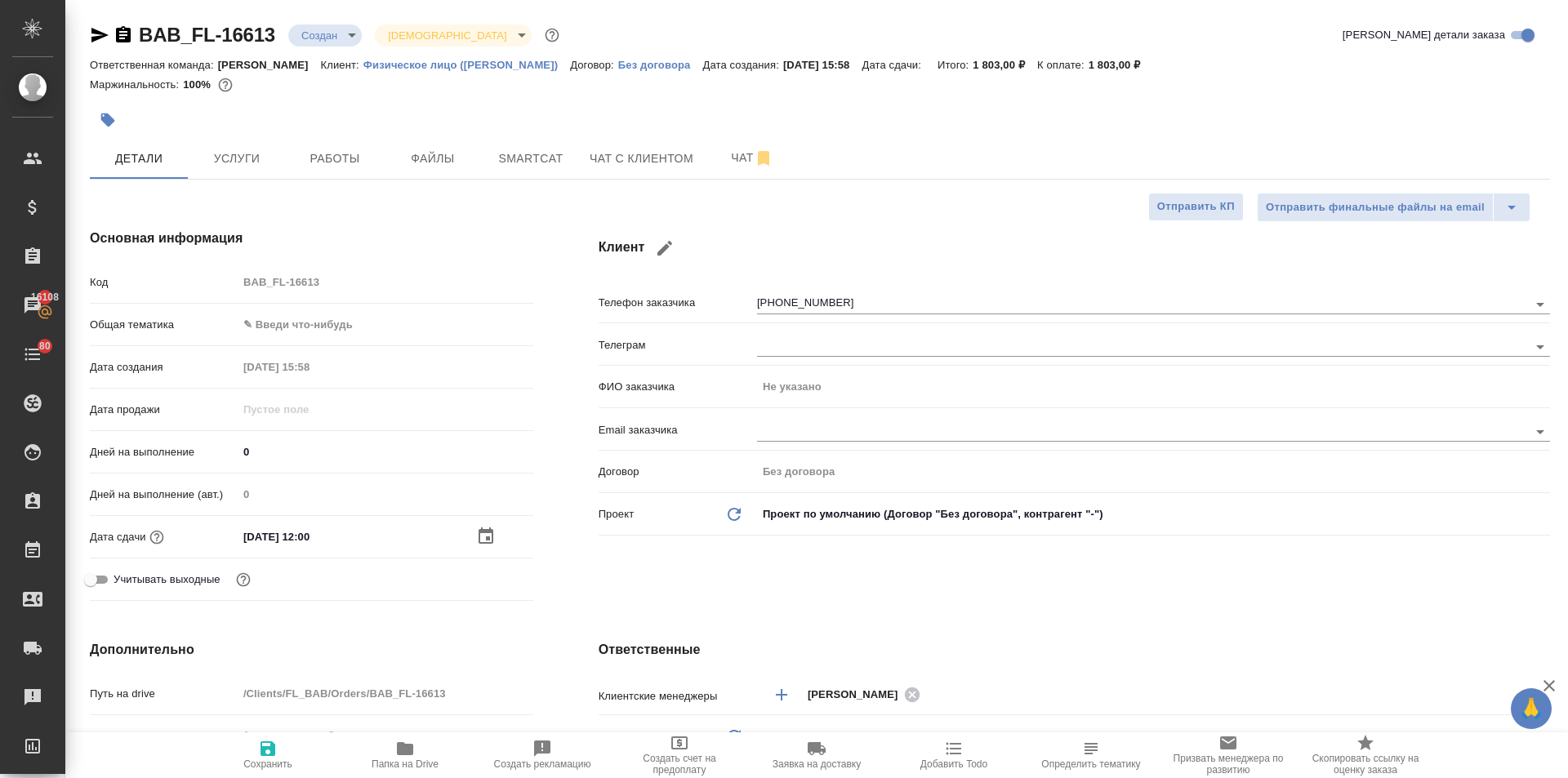
click at [304, 323] on body "🙏 .cls-1 fill:#fff; AWATERA Ilina Ekaterina Клиенты Спецификации Заказы 16108 Ч…" at bounding box center [784, 389] width 1568 height 778
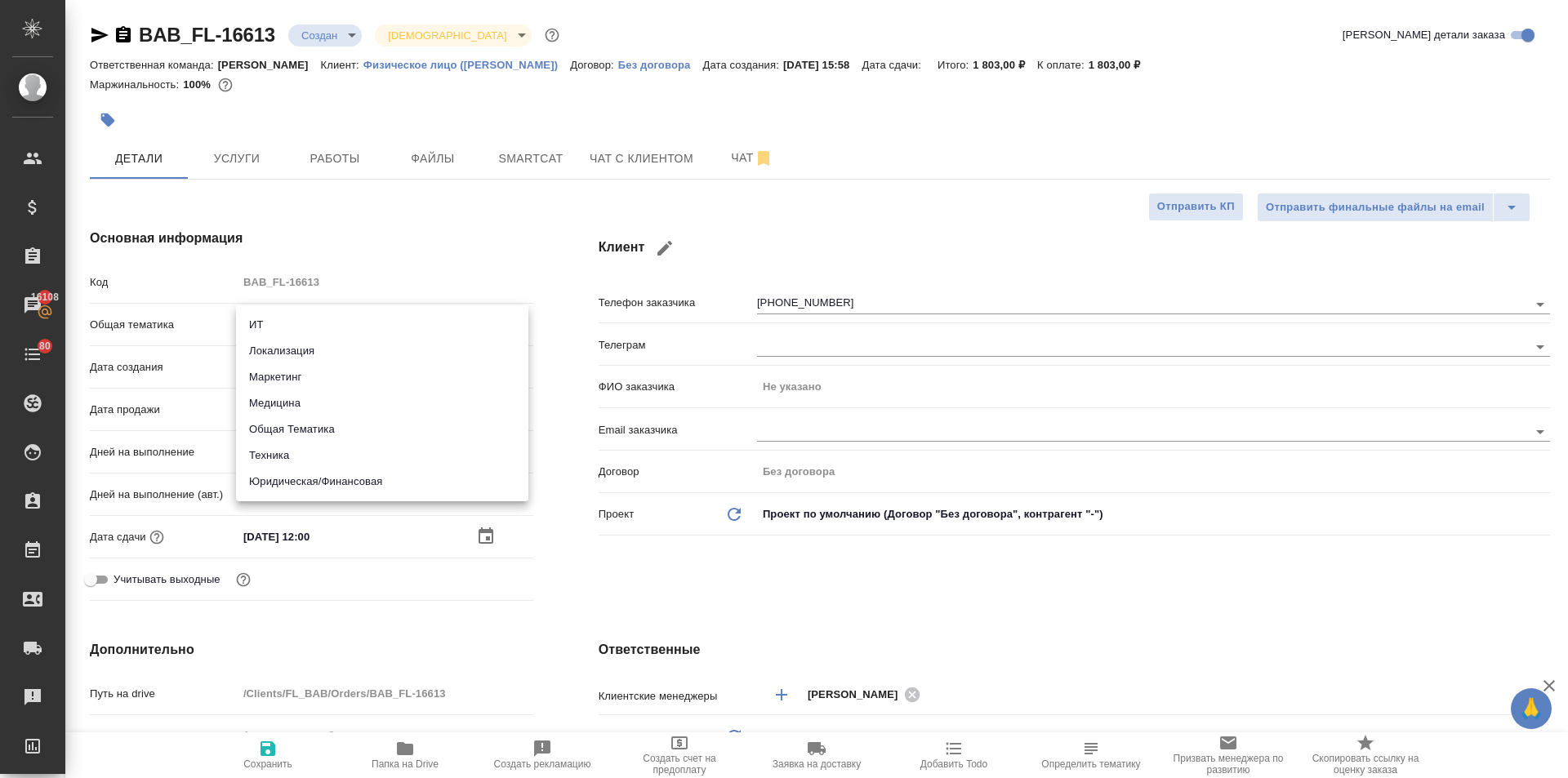
click at [338, 475] on li "Юридическая/Финансовая" at bounding box center [382, 482] width 292 height 26
type input "yr-fn"
type textarea "x"
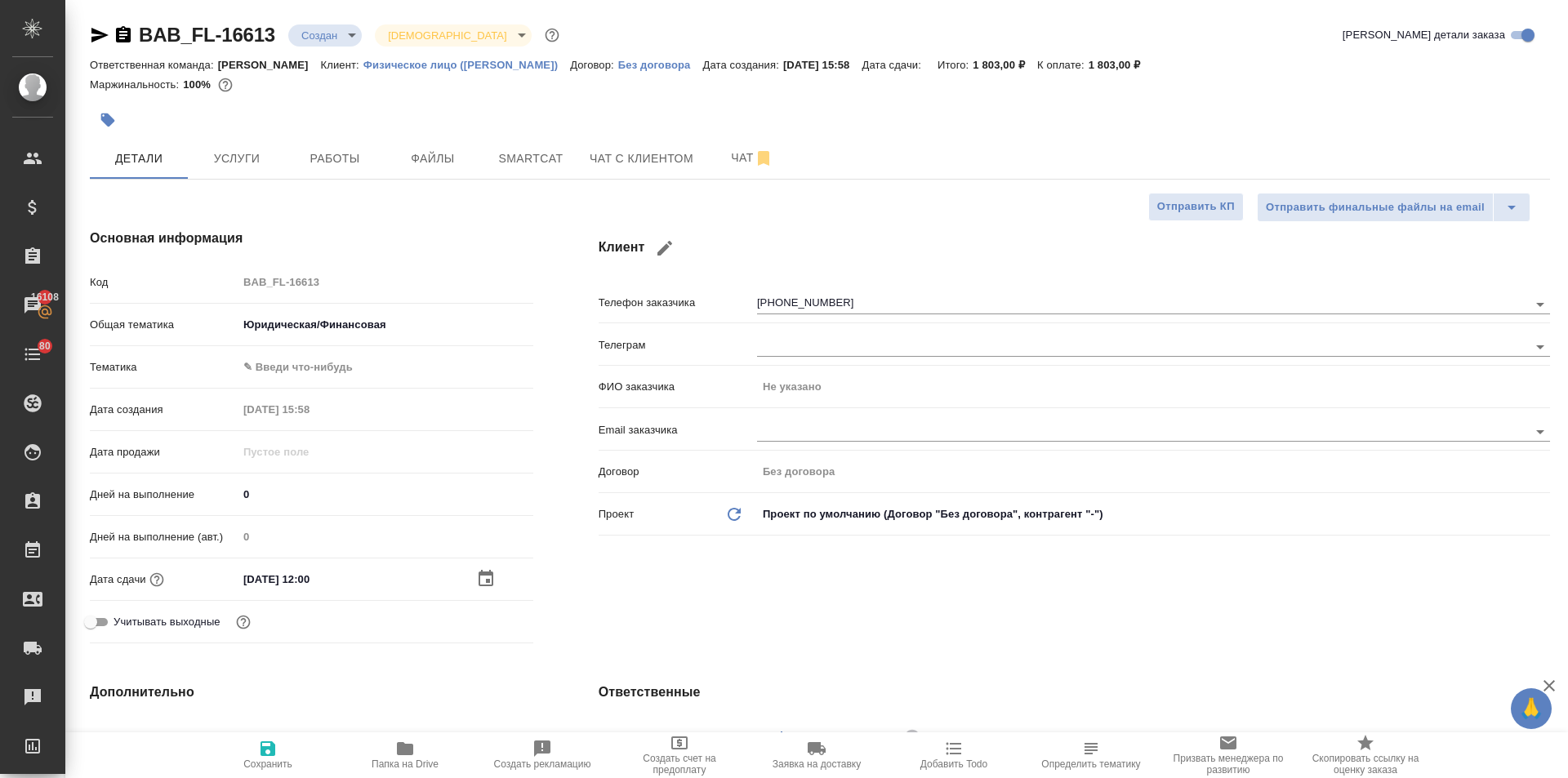
click at [296, 369] on body "🙏 .cls-1 fill:#fff; AWATERA Ilina Ekaterina Клиенты Спецификации Заказы 16108 Ч…" at bounding box center [784, 389] width 1568 height 778
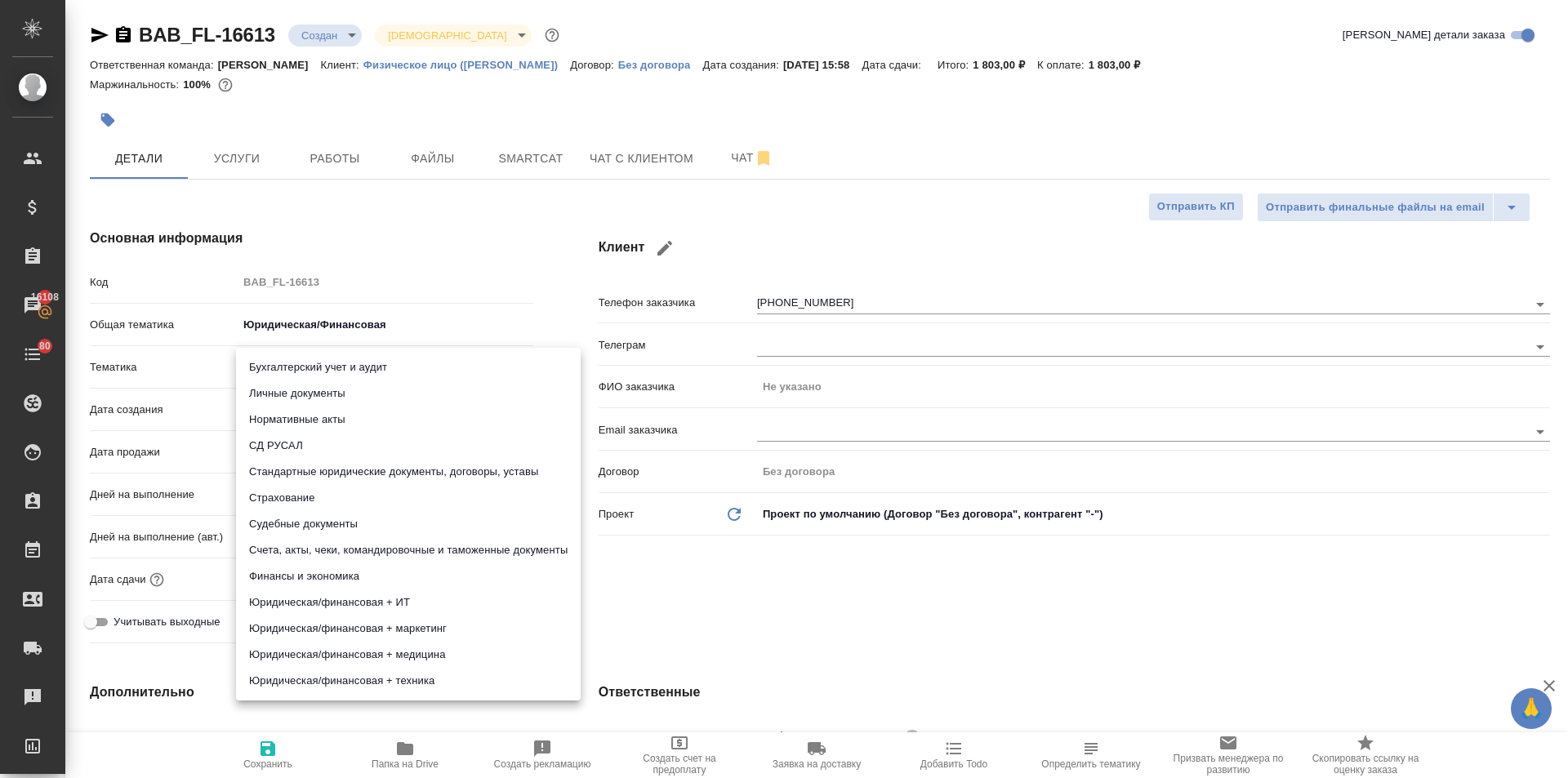
click at [291, 392] on li "Личные документы" at bounding box center [408, 394] width 345 height 26
type textarea "x"
type input "5a8b8b956a9677013d343cfe"
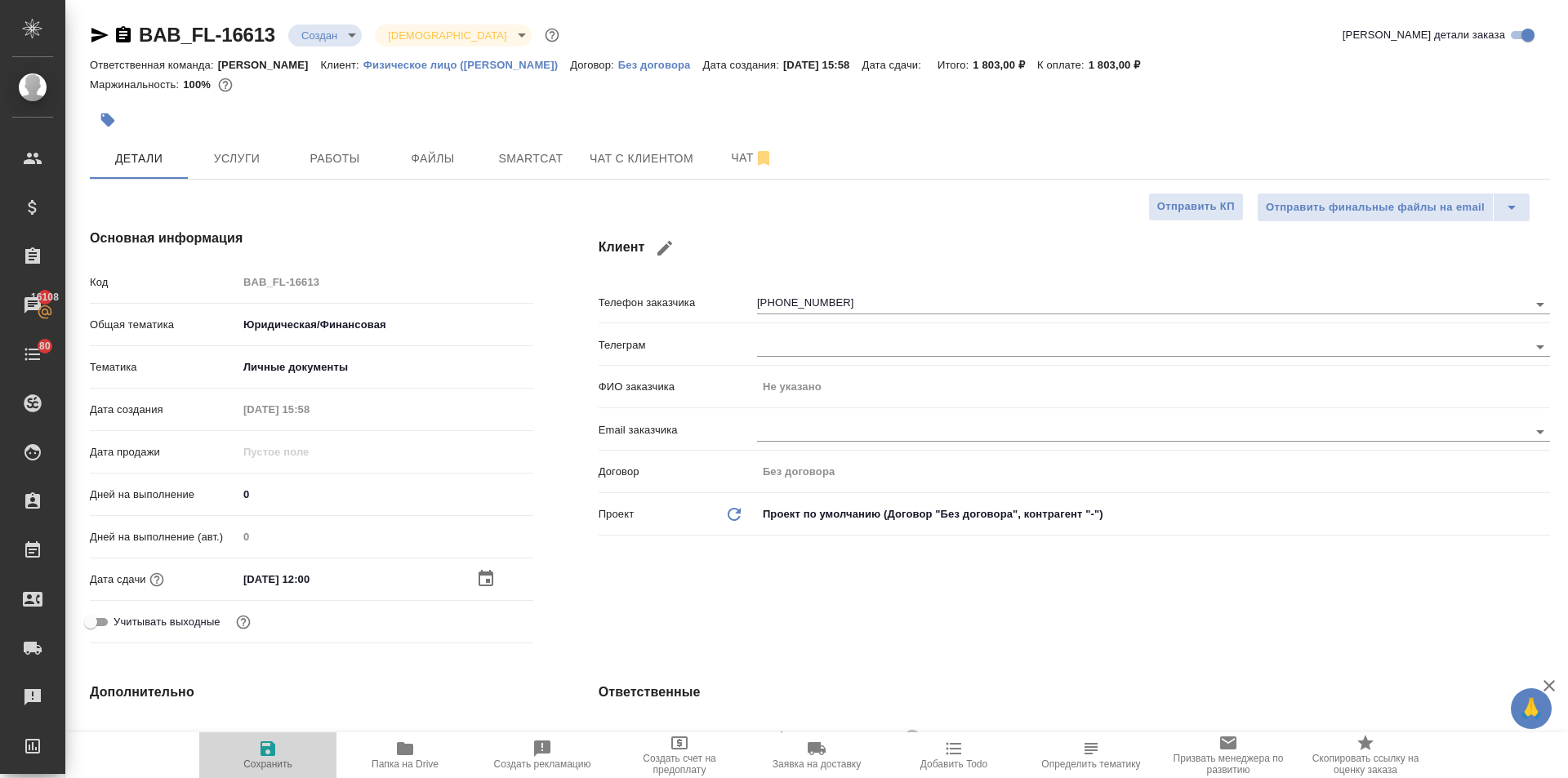
click at [268, 743] on icon "button" at bounding box center [268, 749] width 15 height 15
type textarea "x"
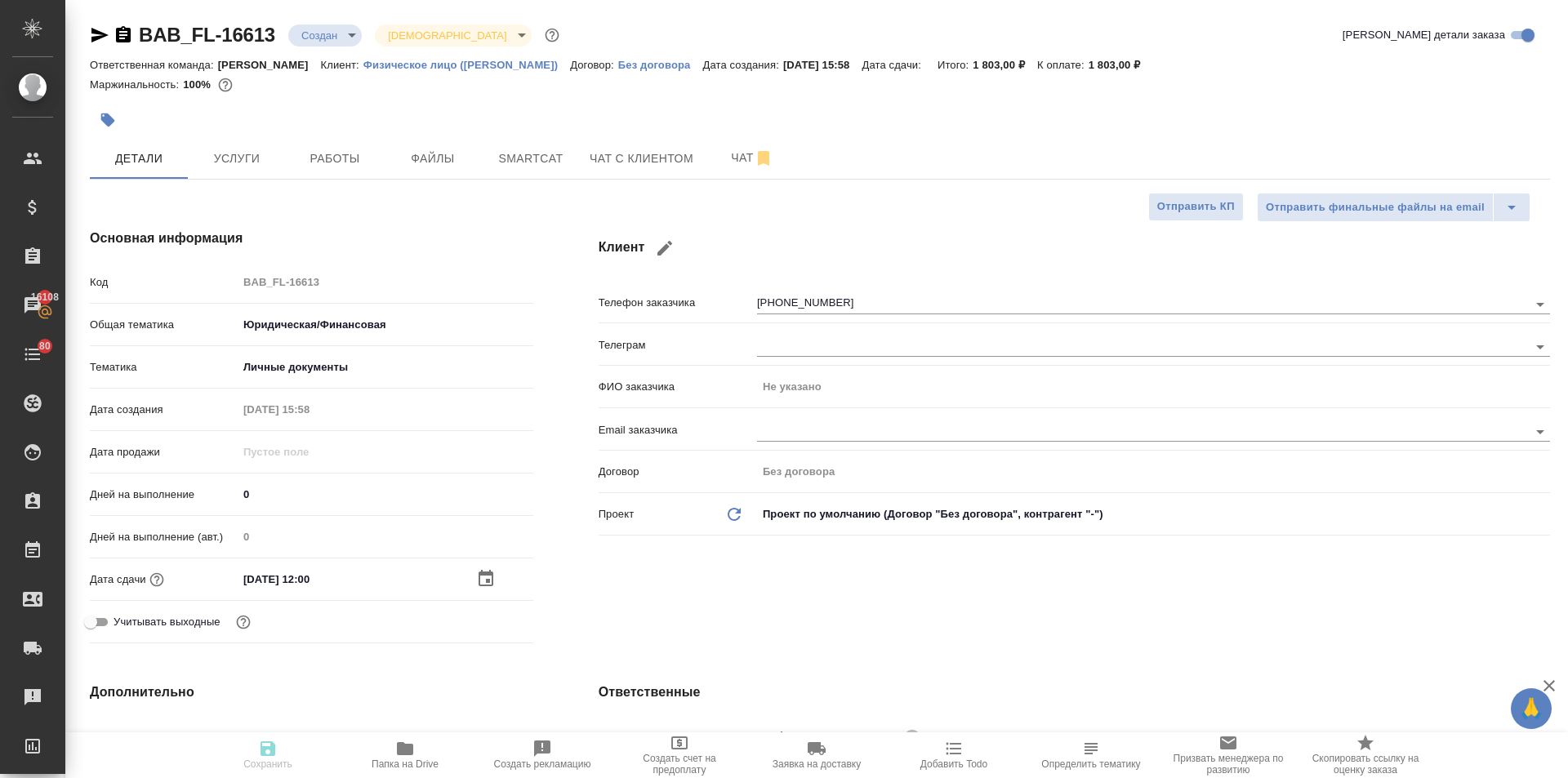
type textarea "x"
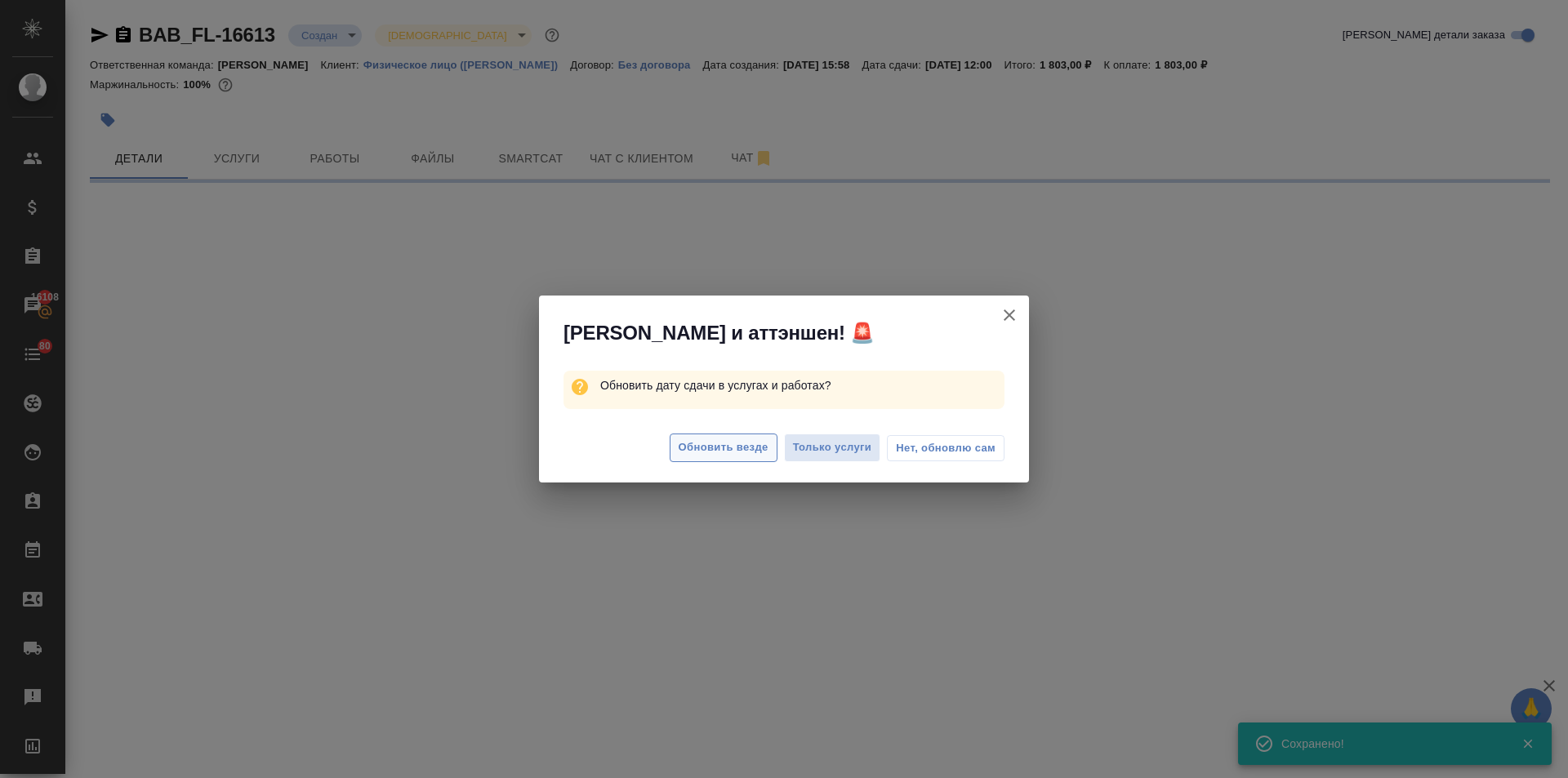
click at [670, 448] on button "Обновить везде" at bounding box center [724, 448] width 108 height 29
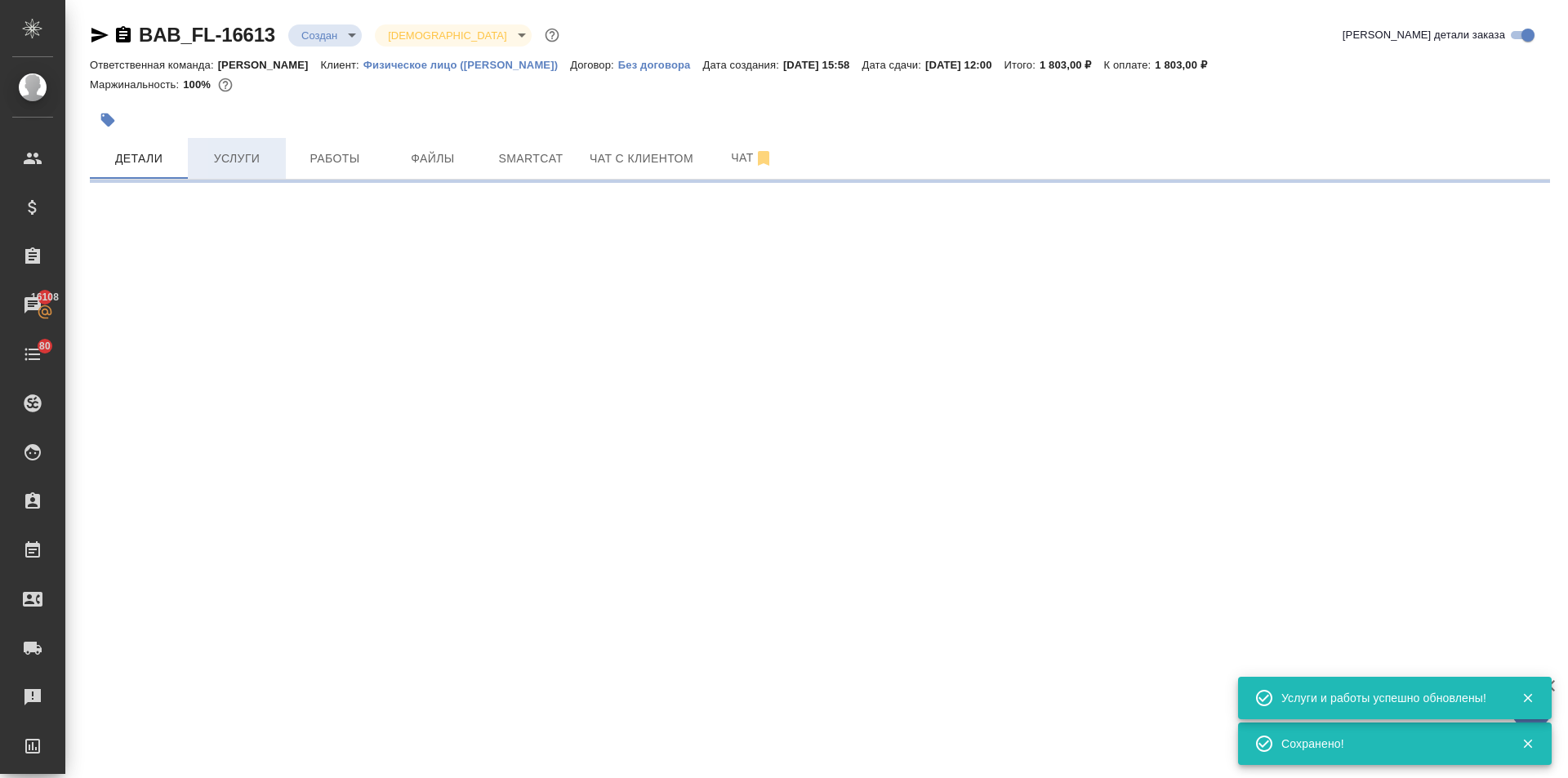
select select "RU"
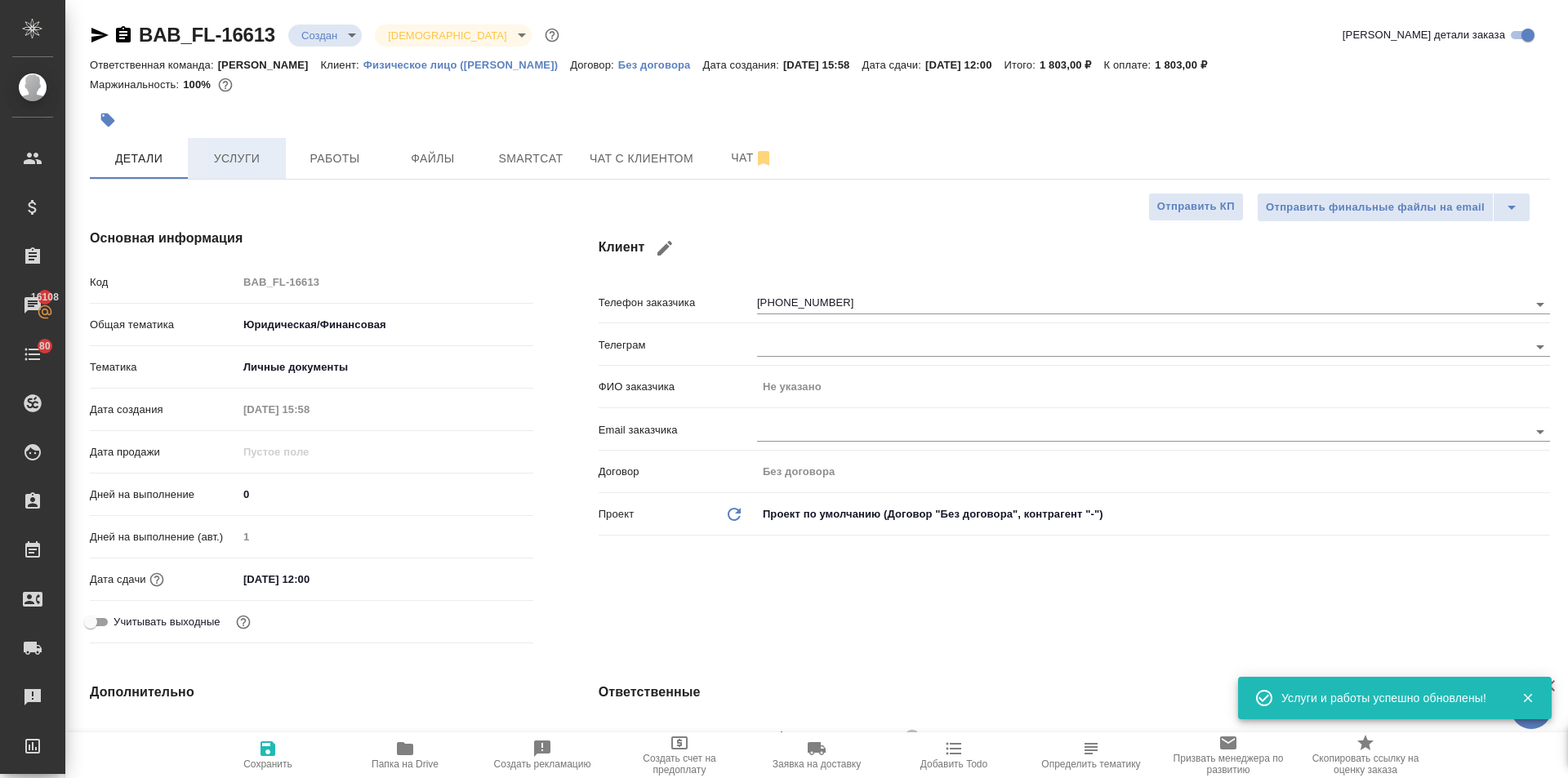
type textarea "x"
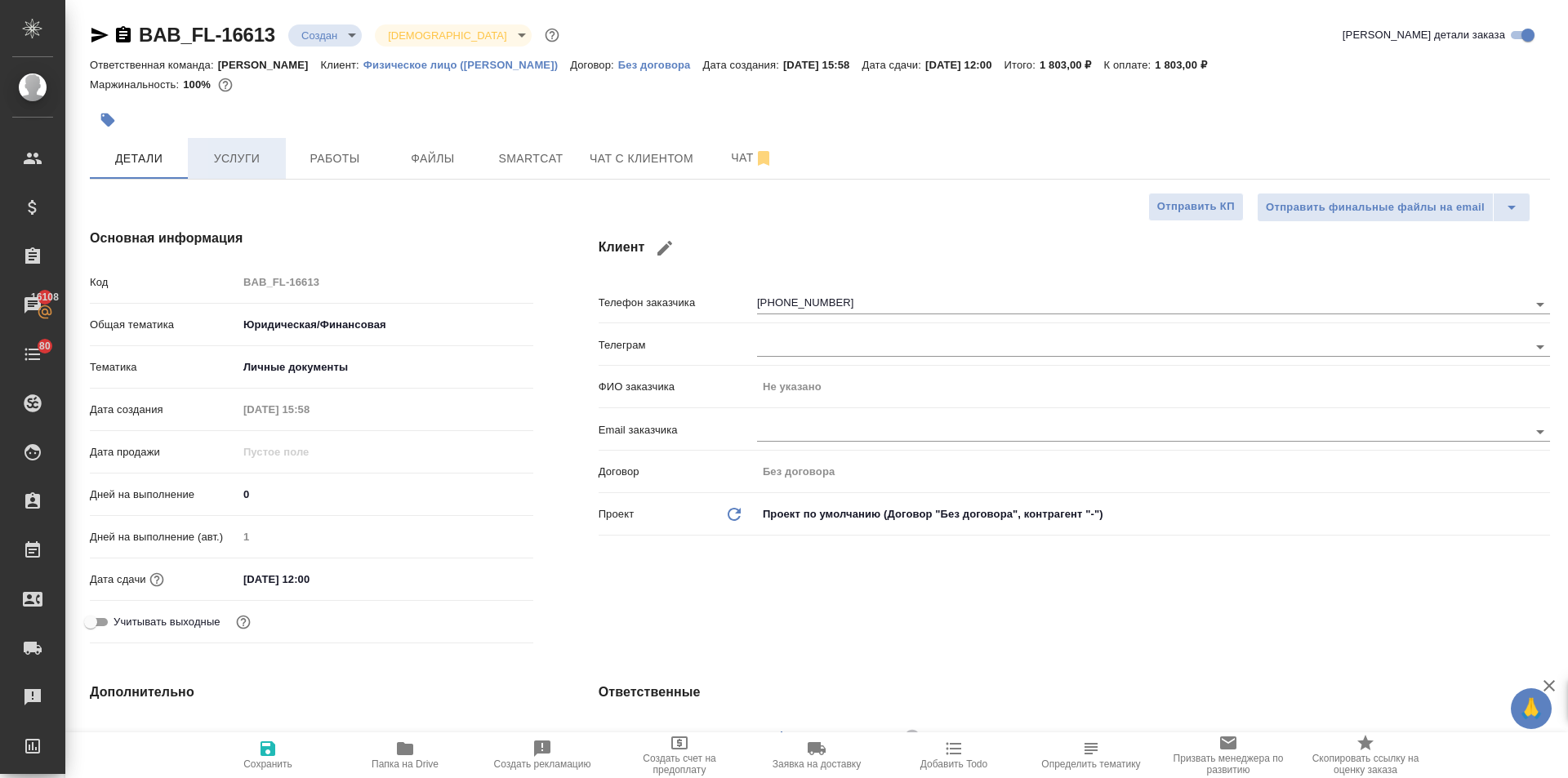
click at [242, 167] on span "Услуги" at bounding box center [237, 159] width 79 height 20
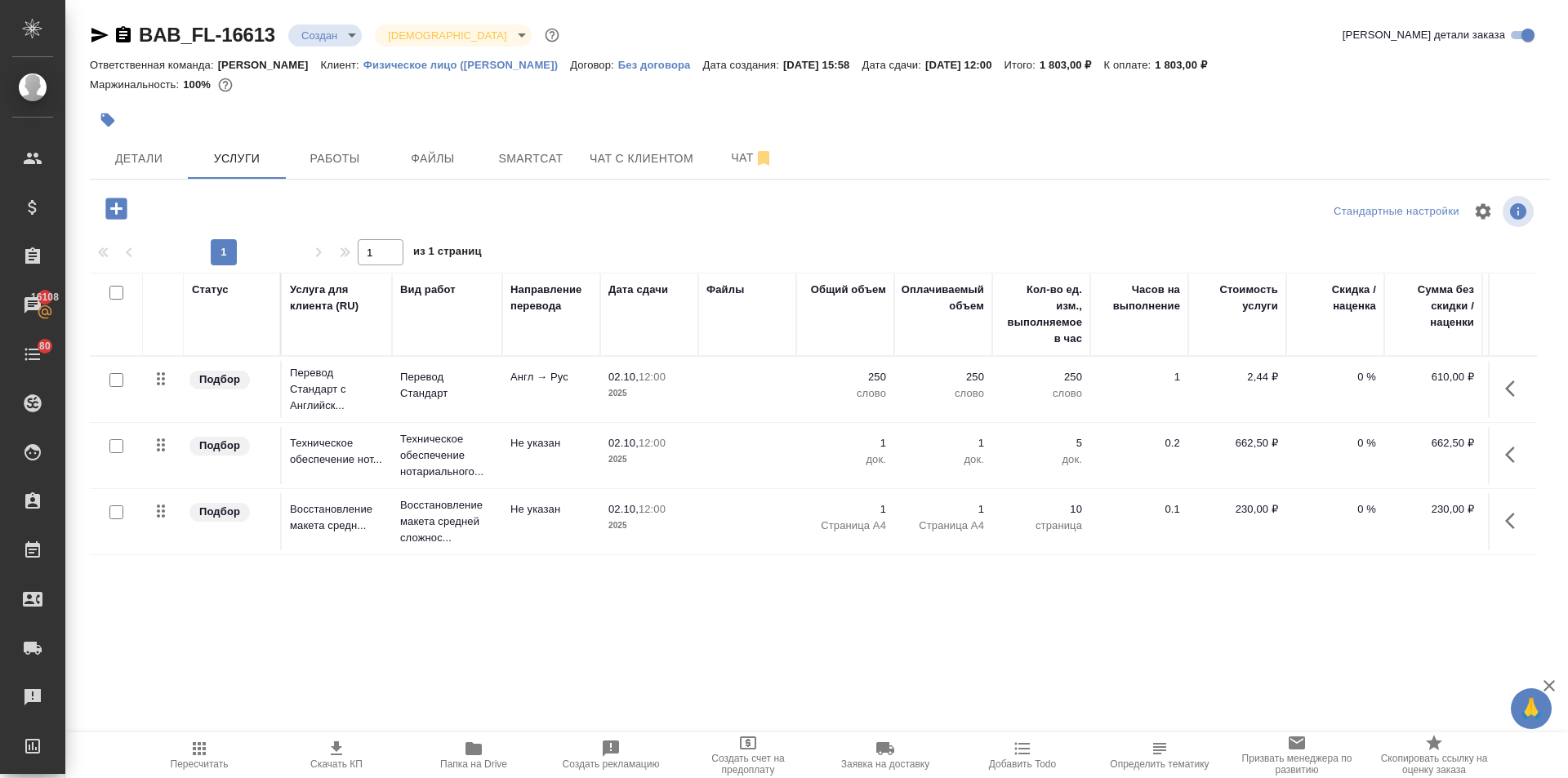
click at [339, 748] on icon "button" at bounding box center [337, 749] width 11 height 14
click at [614, 152] on span "Чат с клиентом" at bounding box center [641, 159] width 104 height 20
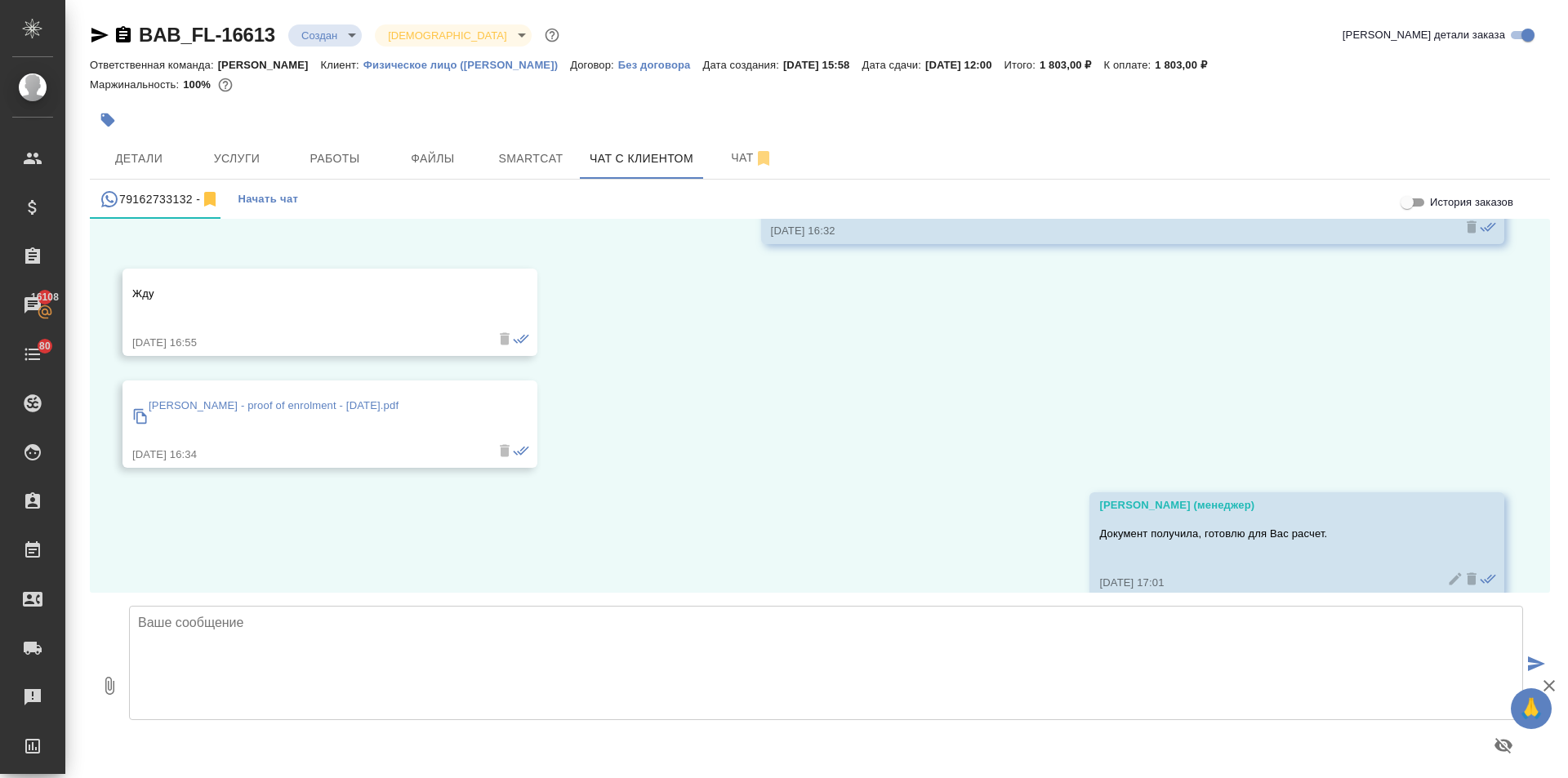
scroll to position [177, 0]
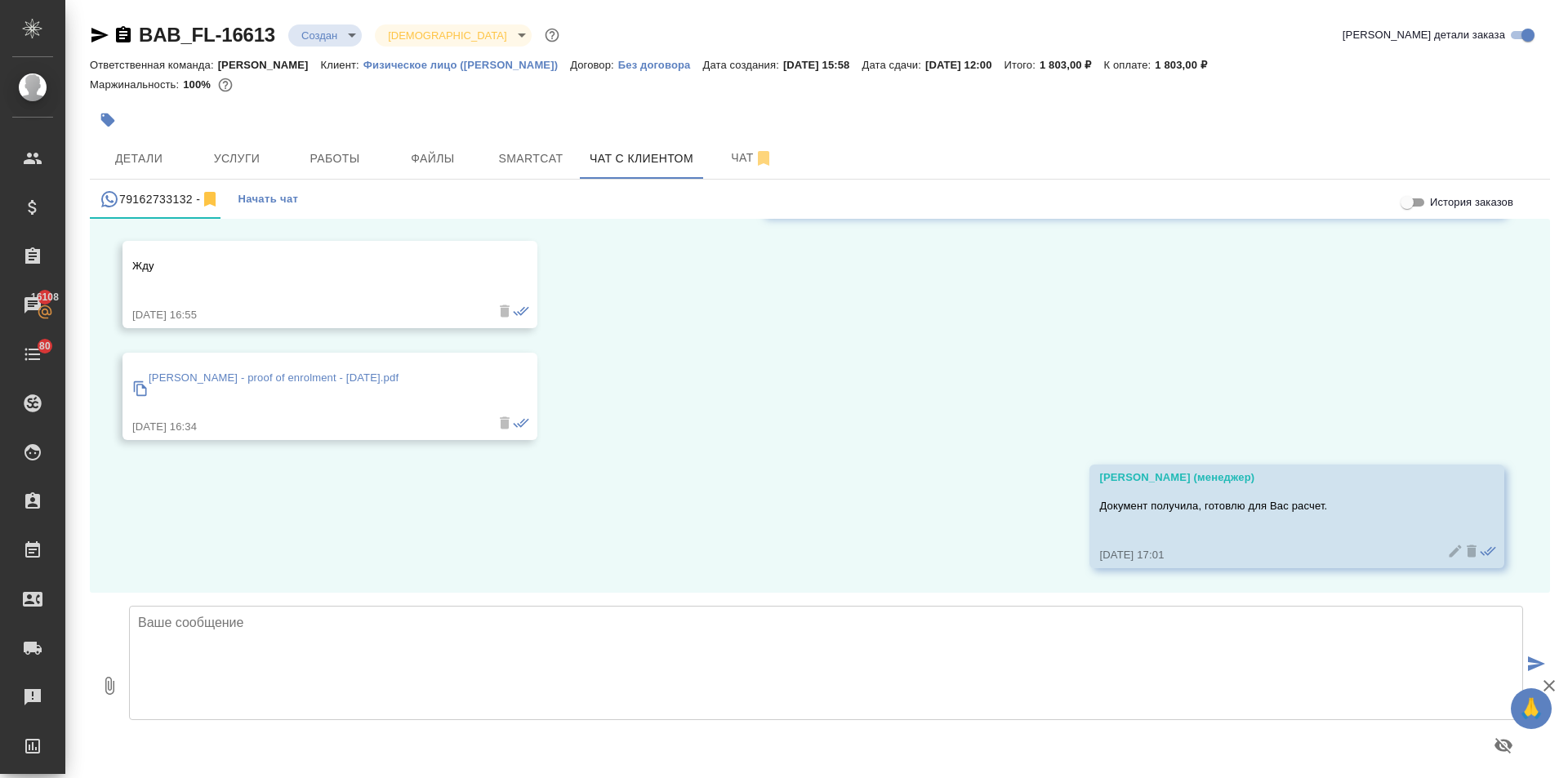
click at [188, 619] on textarea at bounding box center [826, 663] width 1394 height 115
paste textarea "1803"
click at [219, 636] on textarea "Направляю Вам расчет стоимость по нотариальному переводу. Стоимость зааза соста…" at bounding box center [826, 663] width 1394 height 115
click at [405, 640] on textarea "Направляю Вам расчет стоимость по нотариальному переводу. Стоимость заказа сост…" at bounding box center [826, 663] width 1394 height 115
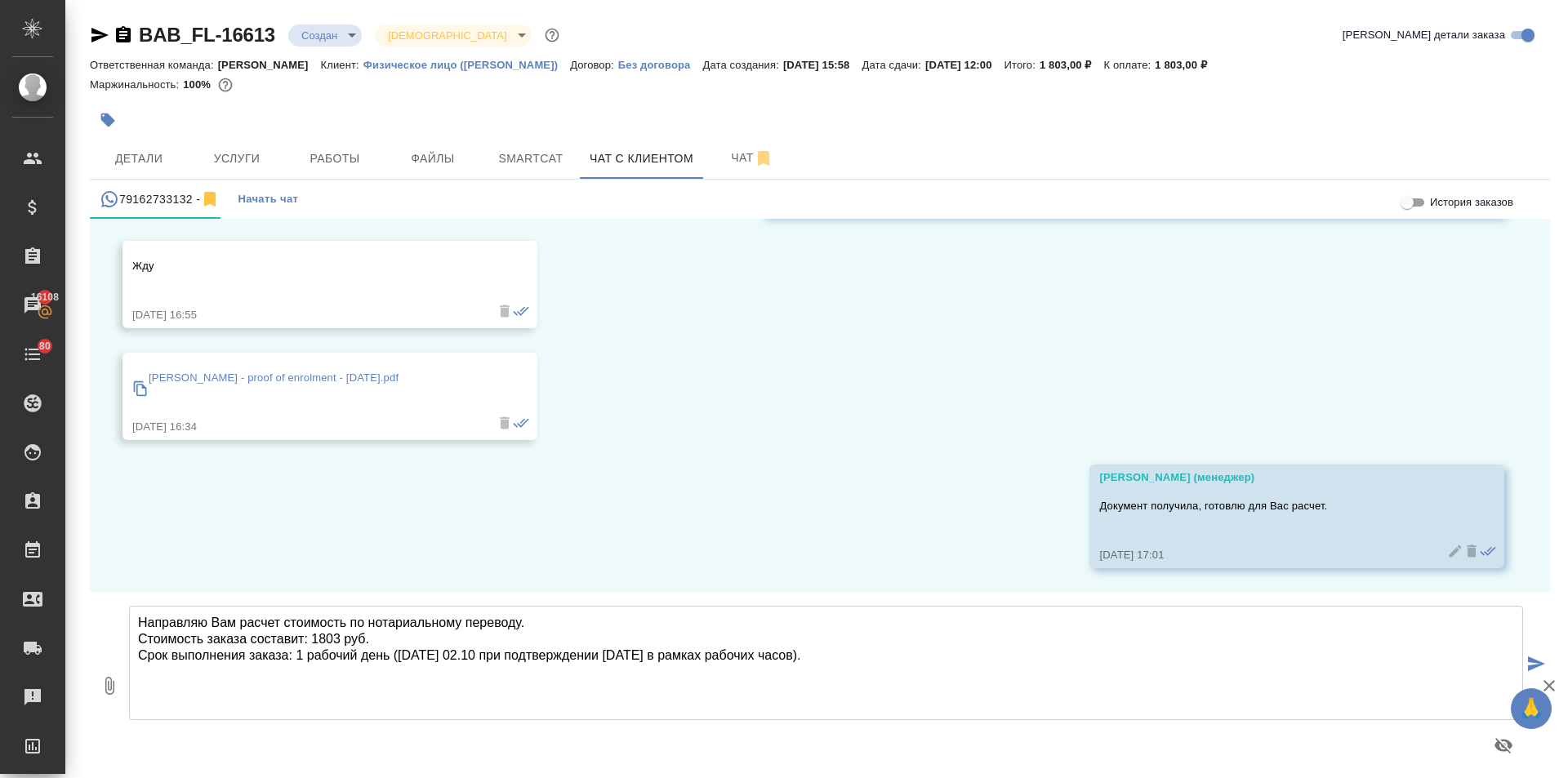
click at [830, 658] on textarea "Направляю Вам расчет стоимость по нотариальному переводу. Стоимость заказа сост…" at bounding box center [826, 663] width 1394 height 115
click at [373, 685] on textarea "Направляю Вам расчет стоимость по нотариальному переводу. Стоимость заказа сост…" at bounding box center [826, 663] width 1394 height 115
paste textarea "https://www.traktat.com/price/online-payment/"
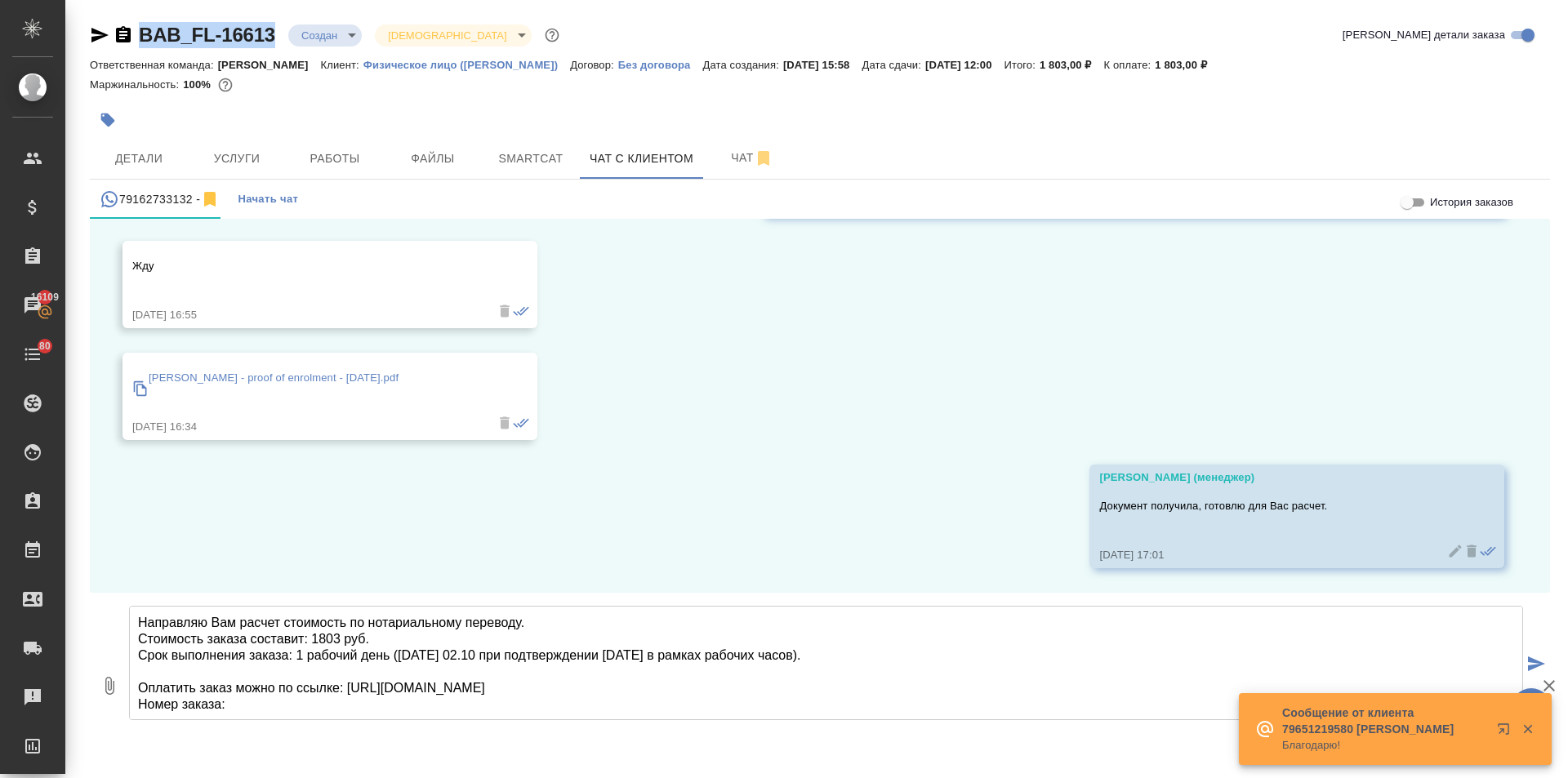
drag, startPoint x: 272, startPoint y: 34, endPoint x: 137, endPoint y: 33, distance: 135.0
click at [137, 33] on div "BAB_FL-16613 Создан new Святая троица holyTrinity" at bounding box center [326, 35] width 472 height 26
copy link "BAB_FL-16613"
click at [237, 709] on textarea "Направляю Вам расчет стоимость по нотариальному переводу. Стоимость заказа сост…" at bounding box center [826, 663] width 1394 height 115
paste textarea "BAB_FL-16613"
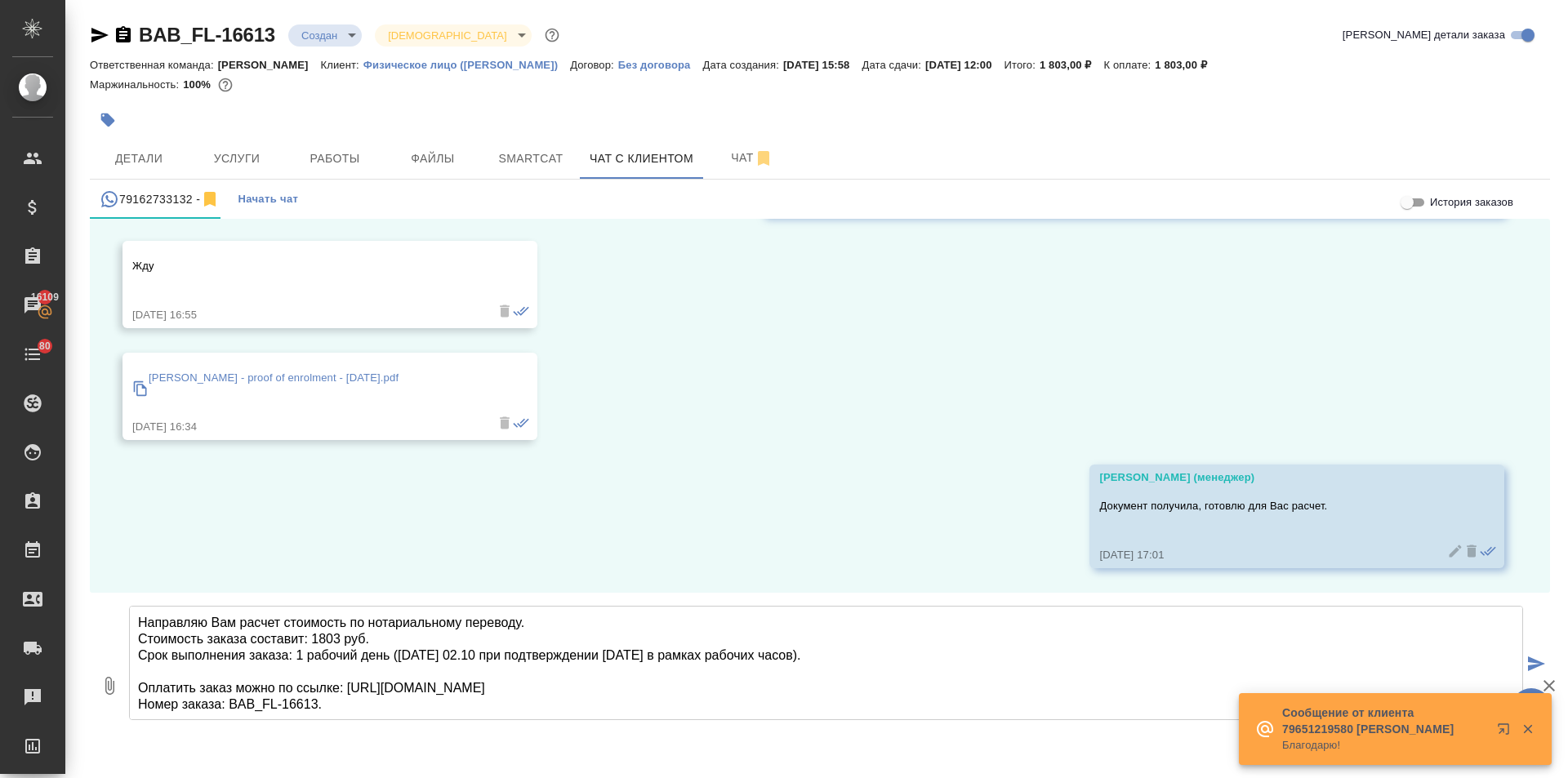
scroll to position [8, 0]
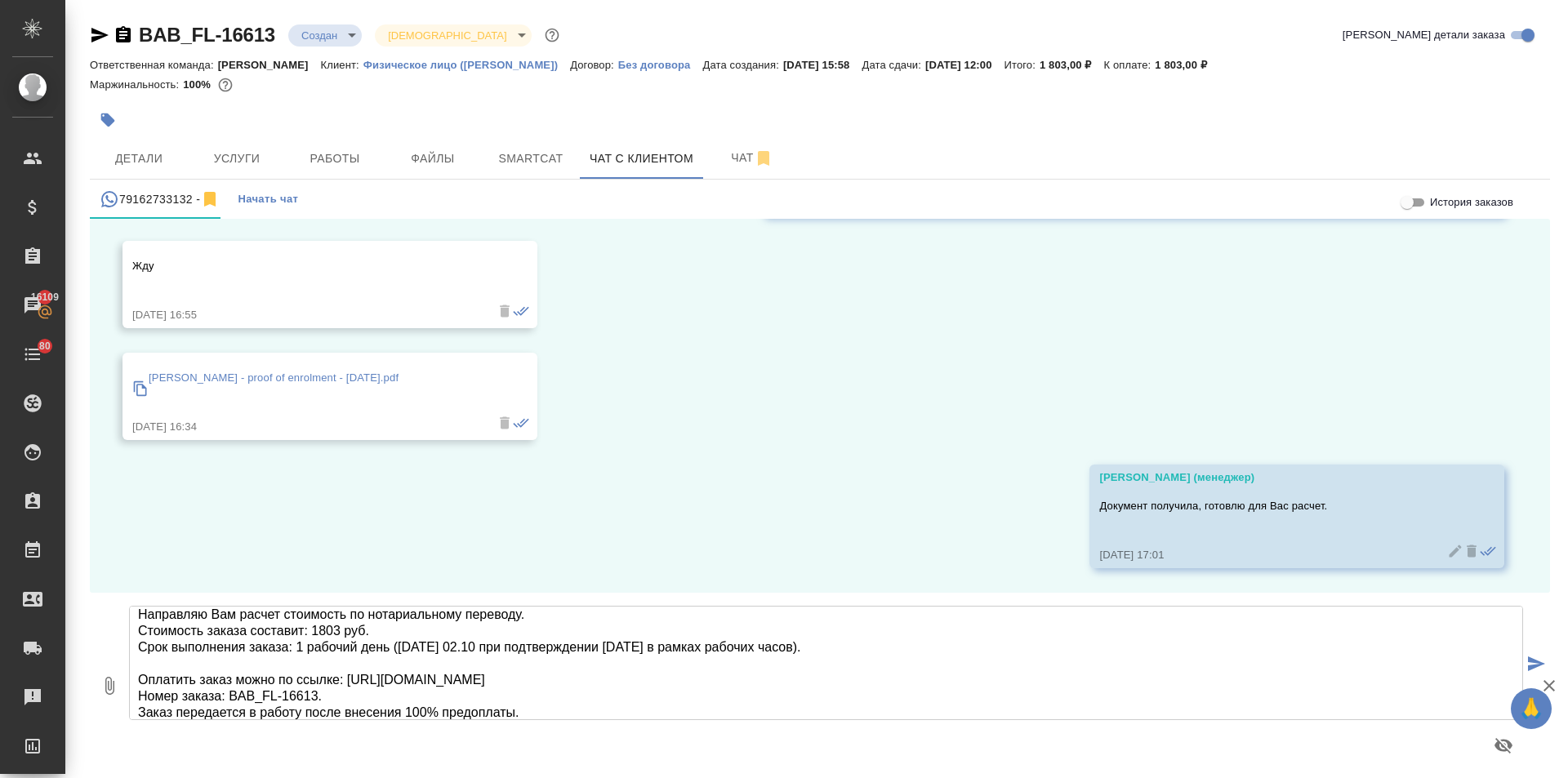
click at [572, 712] on textarea "Направляю Вам расчет стоимость по нотариальному переводу. Стоимость заказа сост…" at bounding box center [826, 663] width 1394 height 115
type textarea "Направляю Вам расчет стоимость по нотариальному переводу. Стоимость заказа сост…"
click at [103, 685] on icon "button" at bounding box center [110, 686] width 20 height 20
type input "C:\fakepath\Proposal_BAB_FL-16613.pdf"
click at [1528, 663] on icon "submit" at bounding box center [1536, 664] width 17 height 15
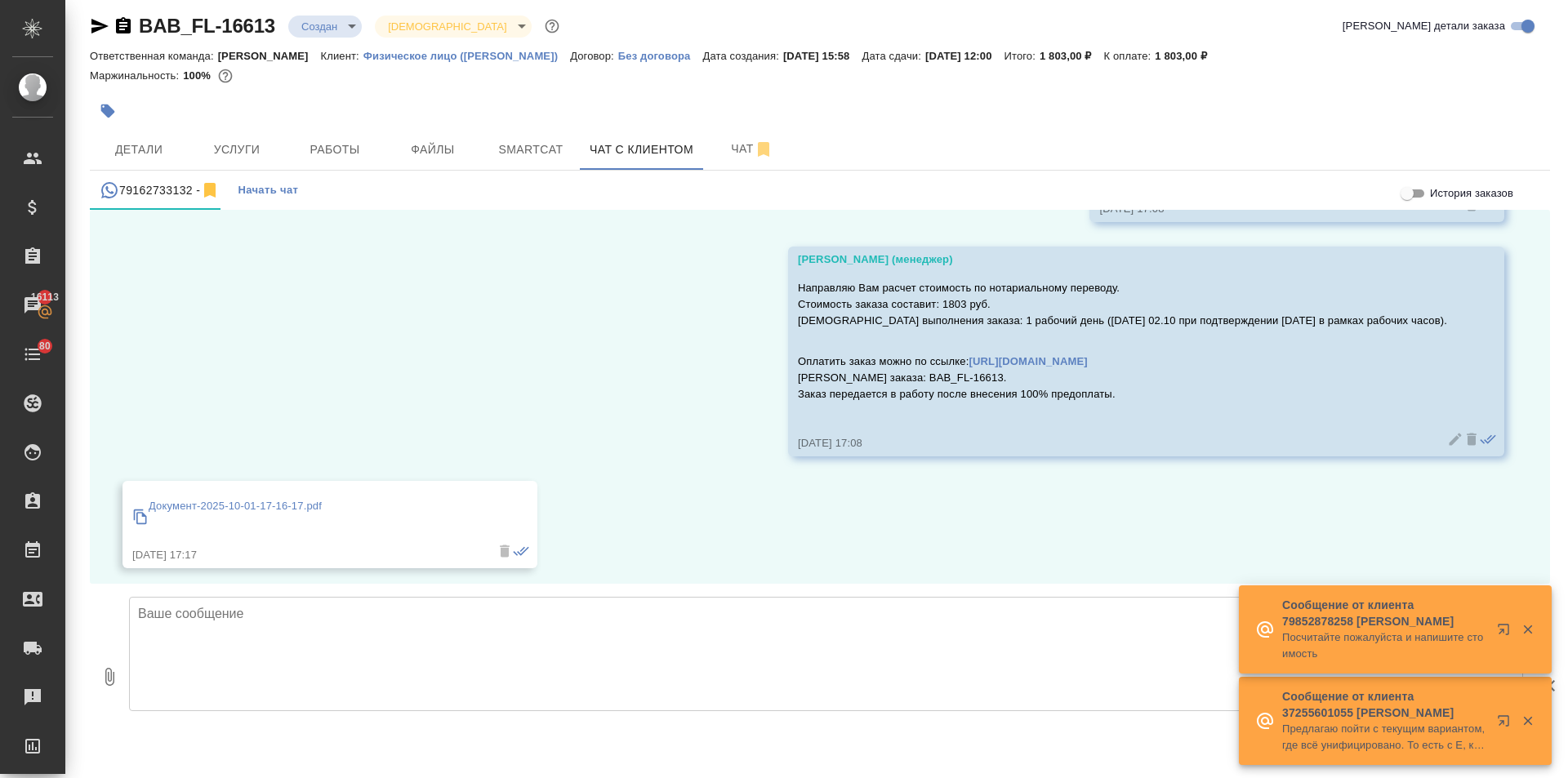
scroll to position [652, 0]
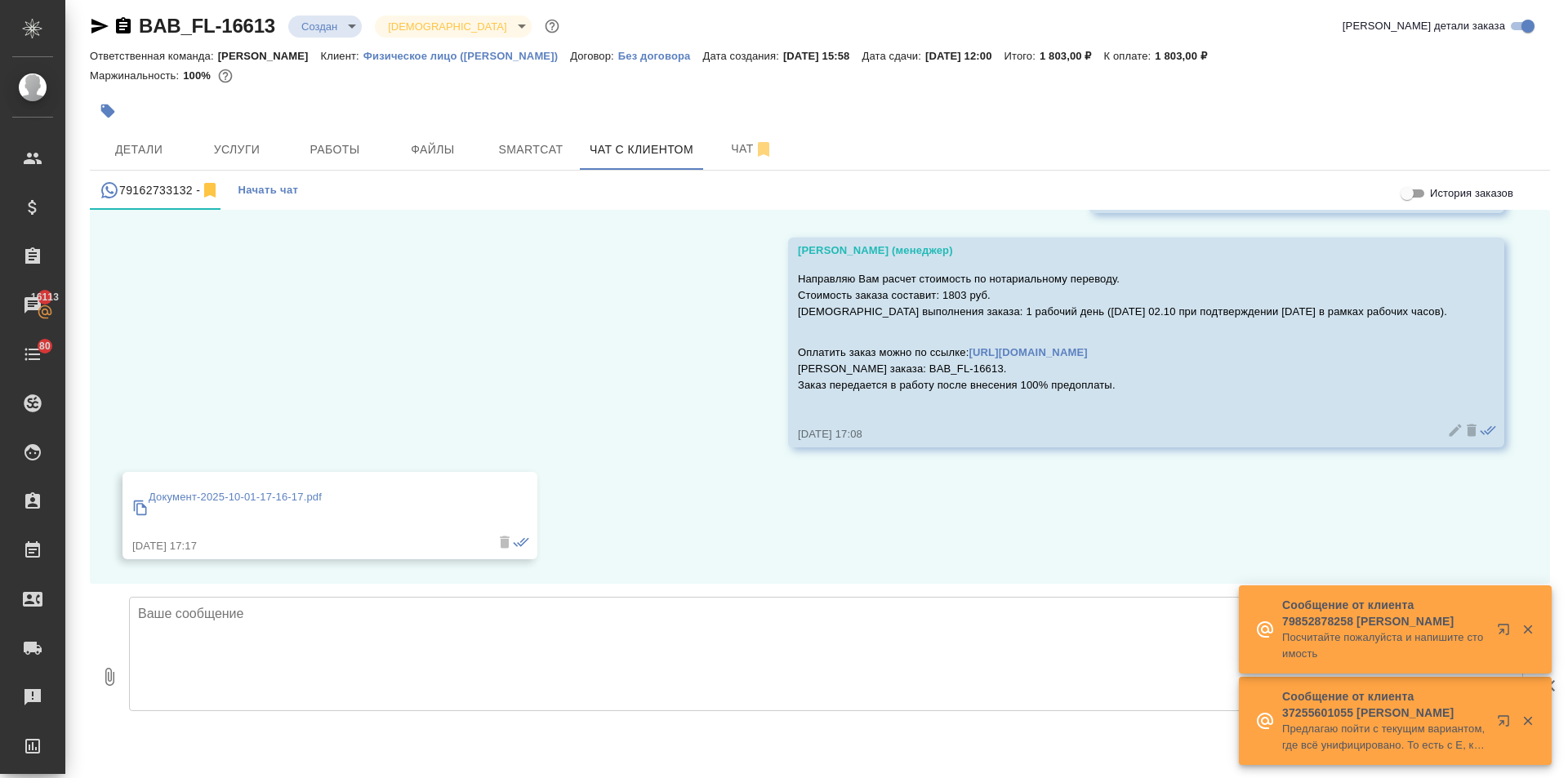
click at [138, 509] on icon at bounding box center [141, 507] width 13 height 15
click at [271, 630] on textarea at bounding box center [826, 654] width 1394 height 115
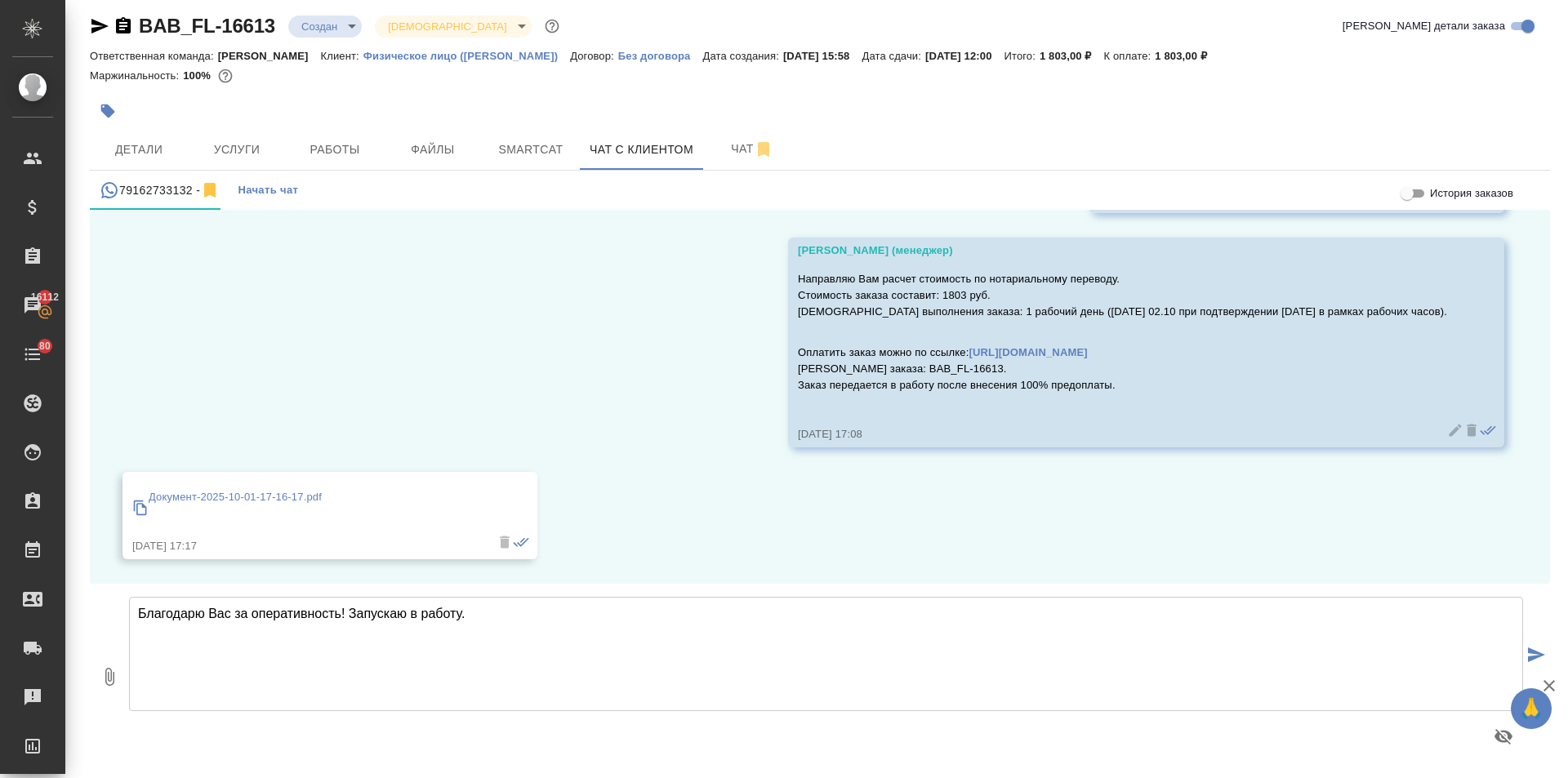
click at [404, 614] on textarea "Благодарю Вас за оперативность! Запускаю в работу." at bounding box center [826, 654] width 1394 height 115
click at [581, 617] on textarea "Благодарю Вас за оперативность! Запускаю перевод в работу." at bounding box center [826, 654] width 1394 height 115
type textarea "Благодарю Вас за оперативность! Запускаю перевод в работу."
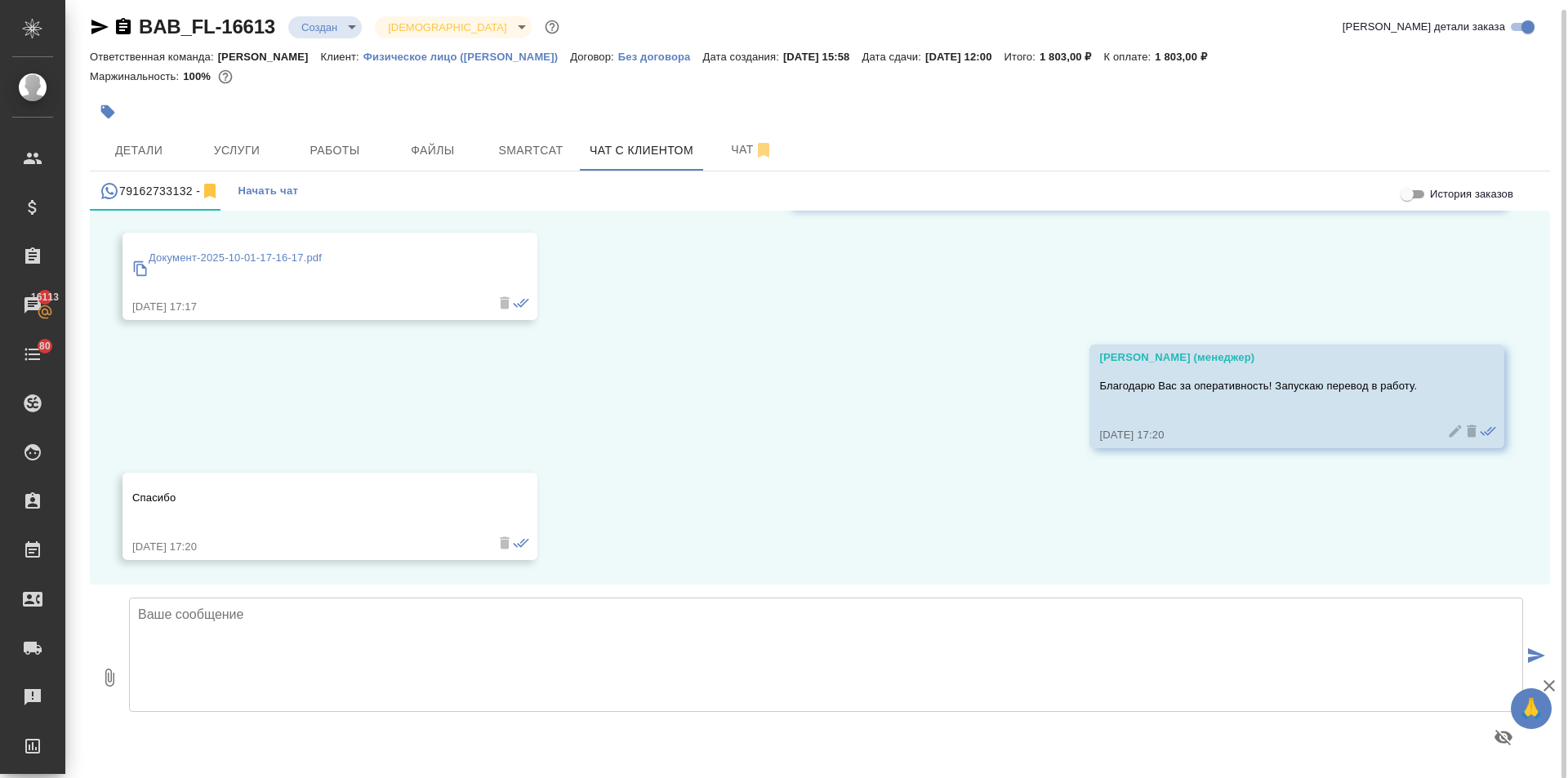
scroll to position [9, 0]
click at [441, 142] on span "Файлы" at bounding box center [433, 150] width 79 height 20
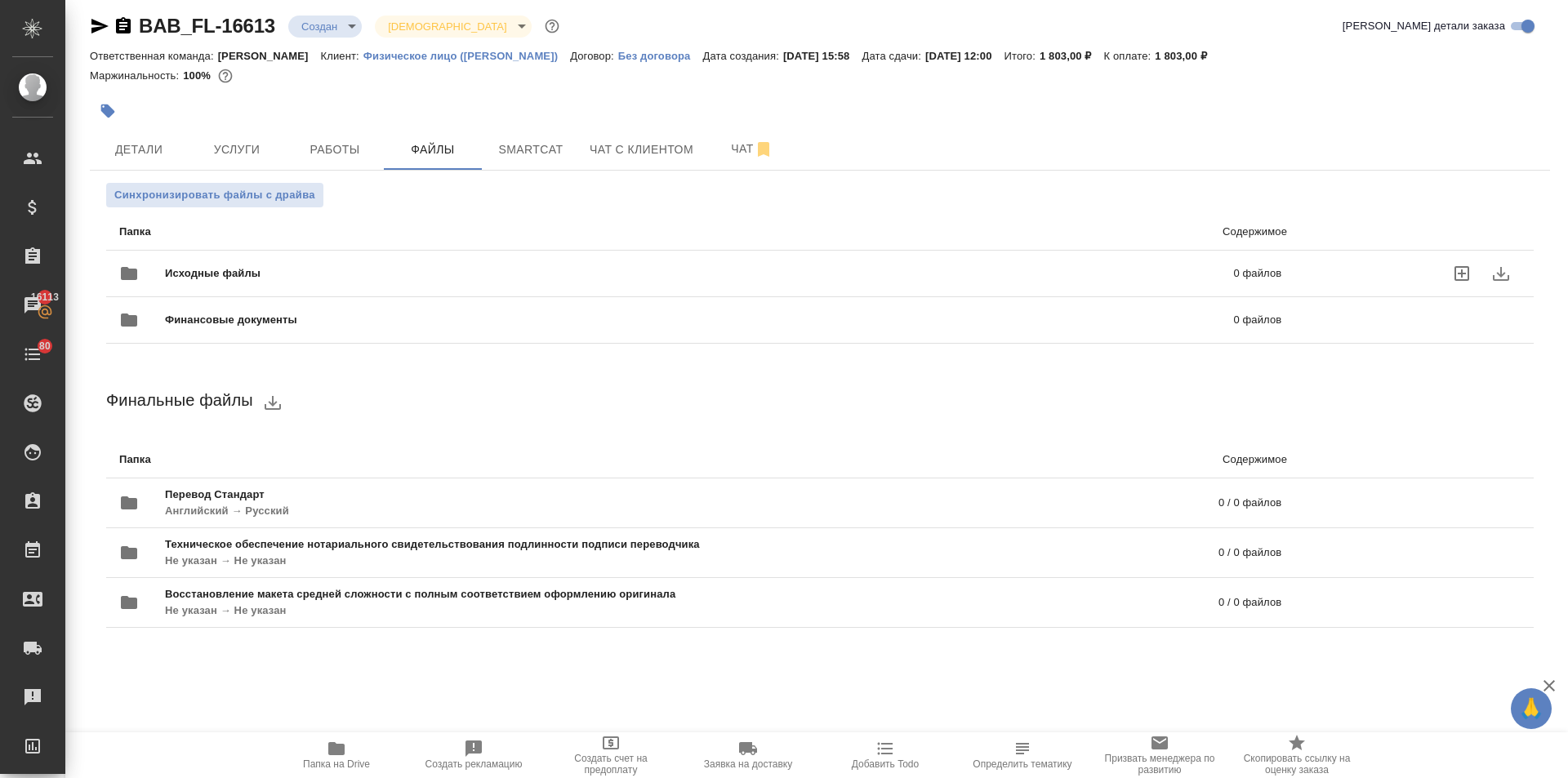
click at [264, 263] on div "Исходные файлы 0 файлов" at bounding box center [700, 274] width 1162 height 39
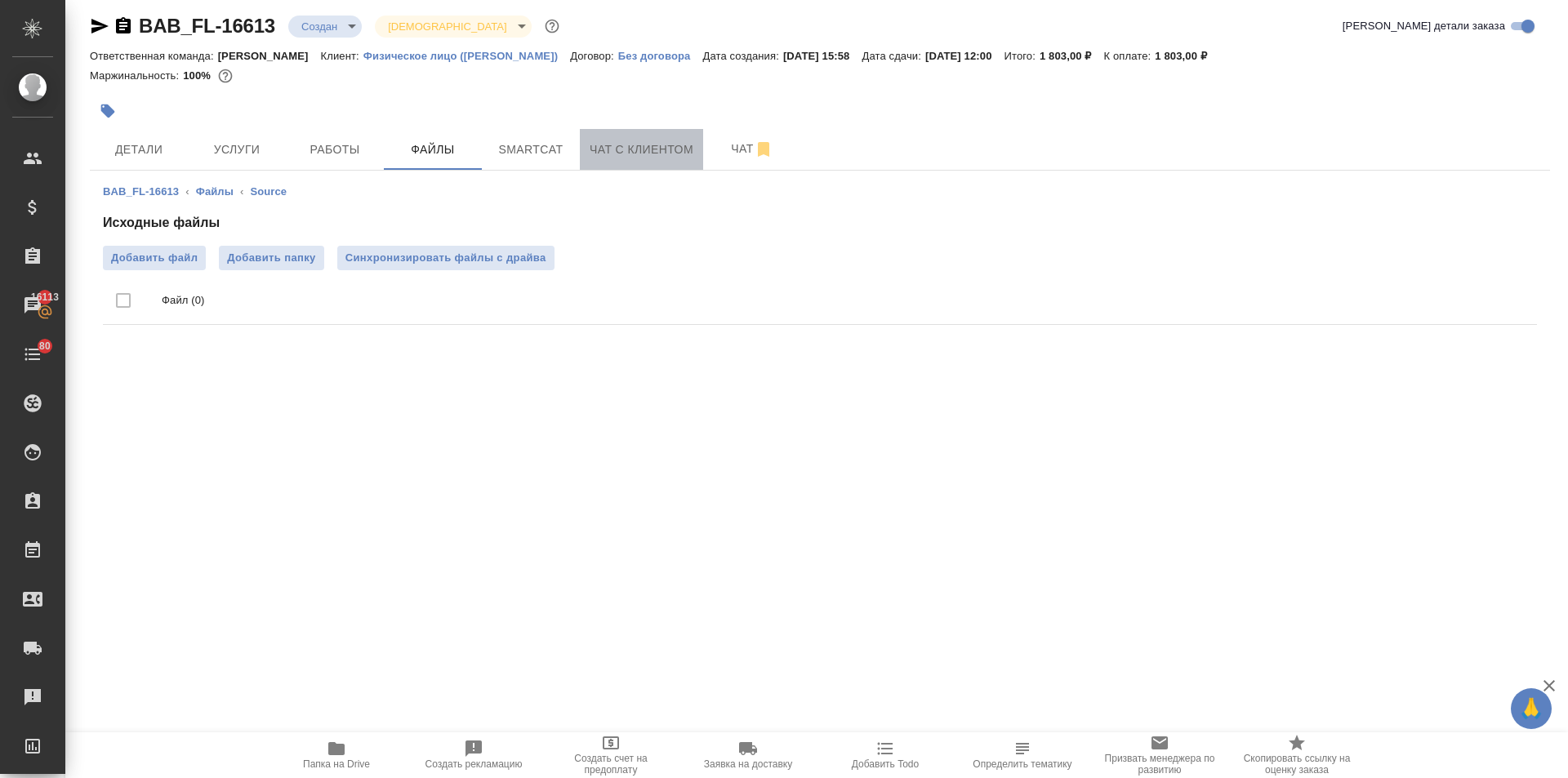
click at [615, 142] on span "Чат с клиентом" at bounding box center [641, 150] width 104 height 20
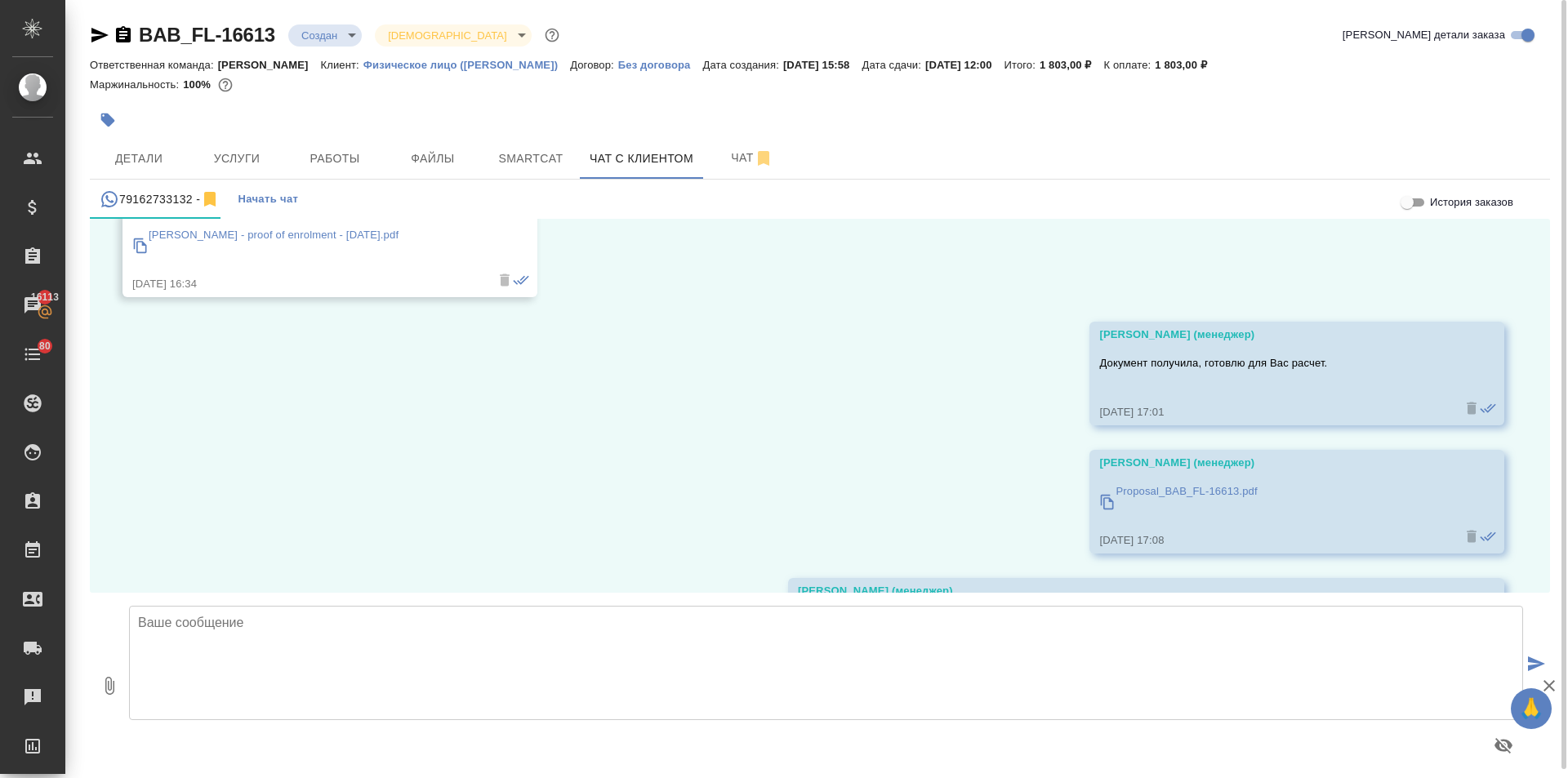
scroll to position [238, 0]
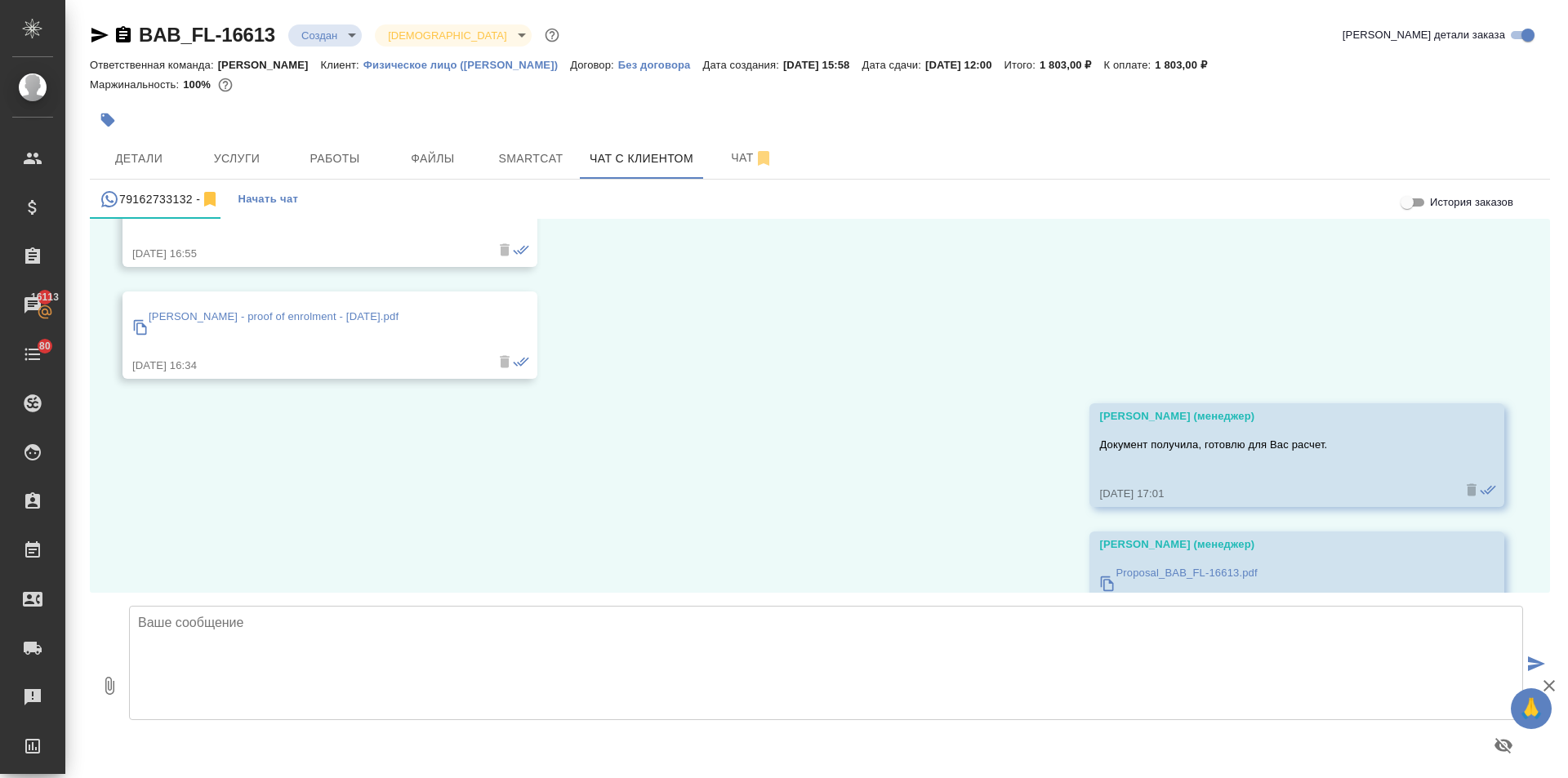
click at [134, 324] on icon at bounding box center [141, 327] width 13 height 15
click at [404, 154] on span "Файлы" at bounding box center [433, 159] width 79 height 20
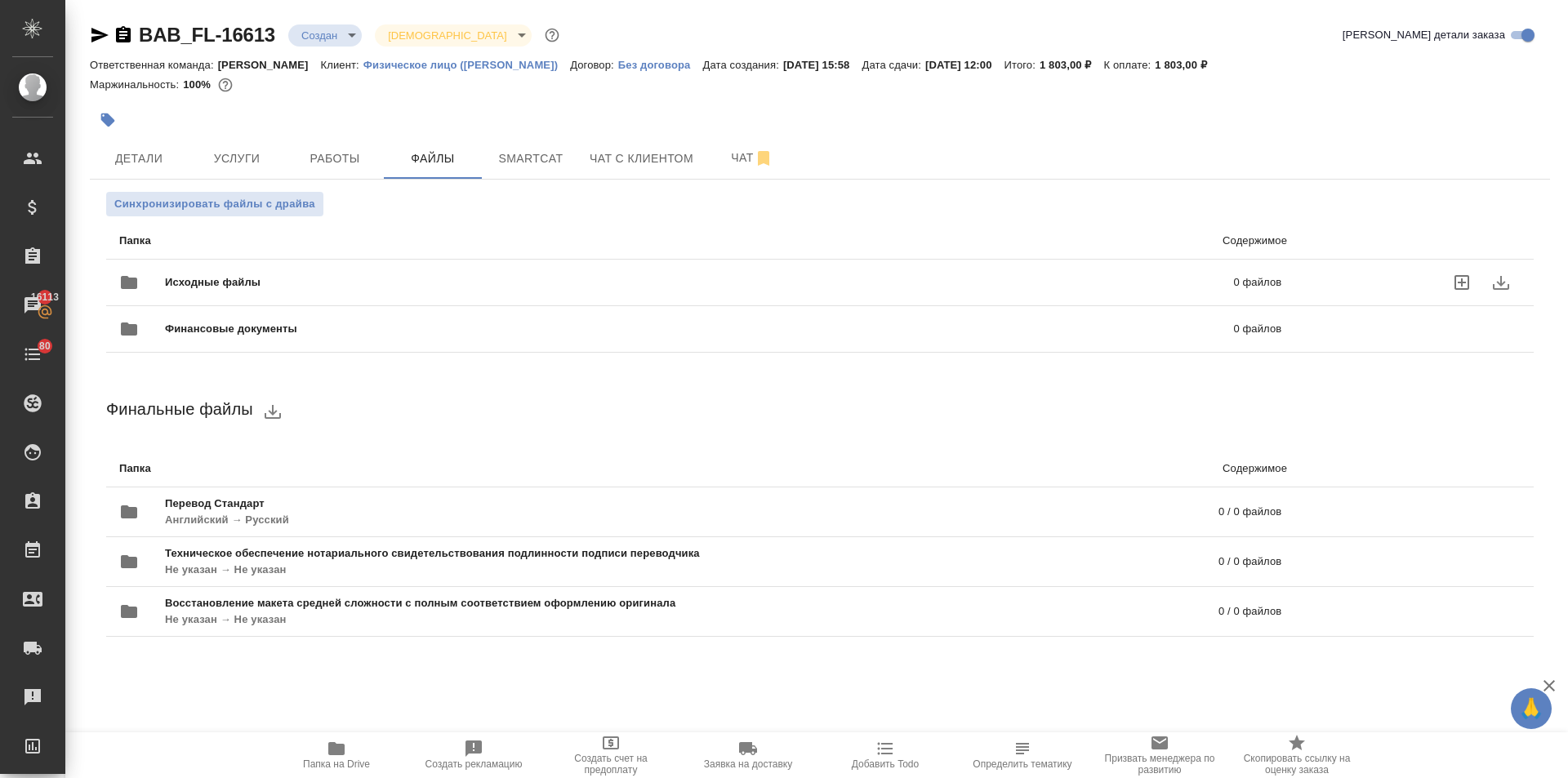
click at [180, 283] on span "Исходные файлы" at bounding box center [455, 283] width 582 height 16
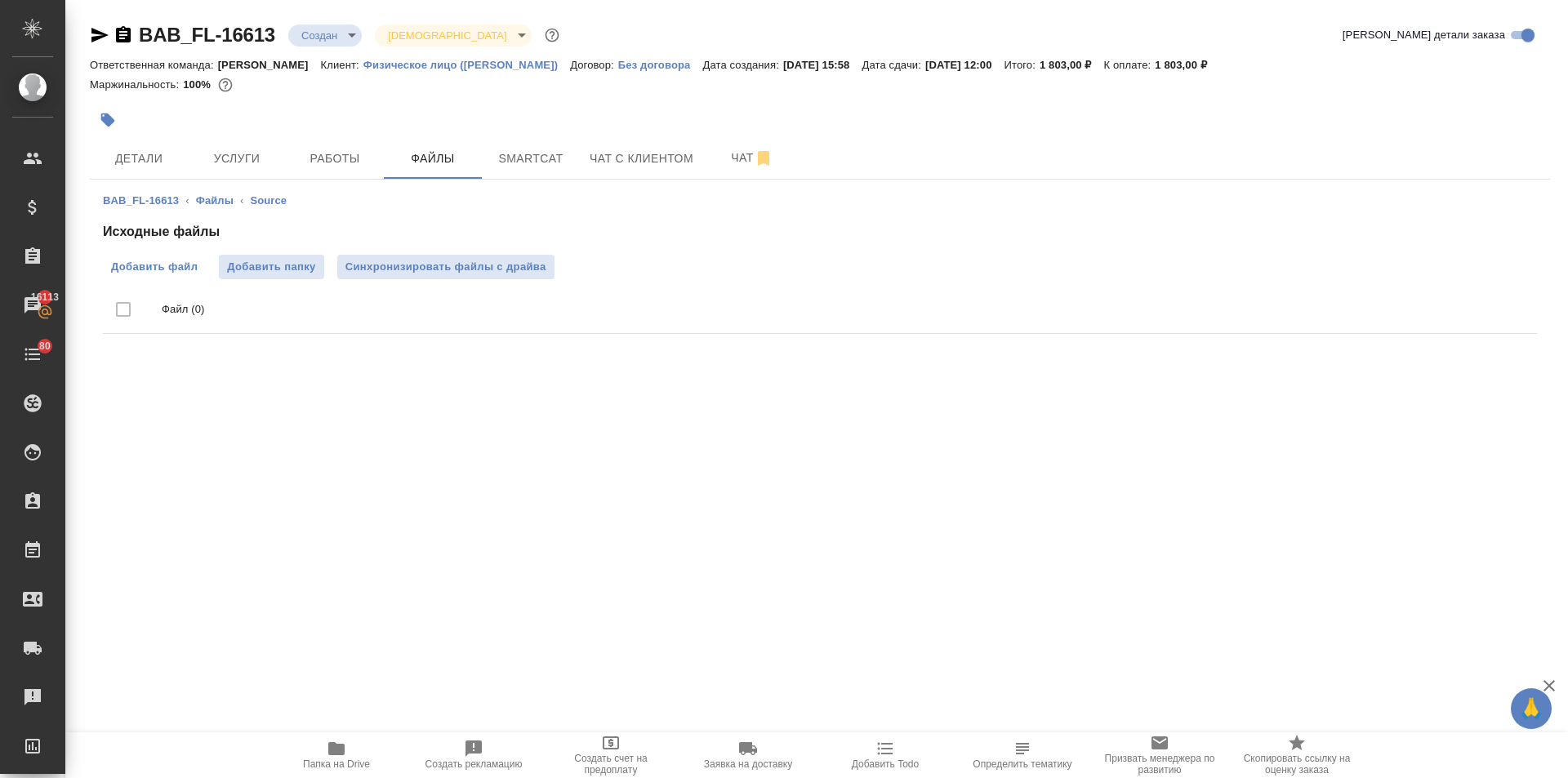
click at [177, 265] on span "Добавить файл" at bounding box center [155, 267] width 87 height 16
click at [0, 0] on input "Добавить файл" at bounding box center [0, 0] width 0 height 0
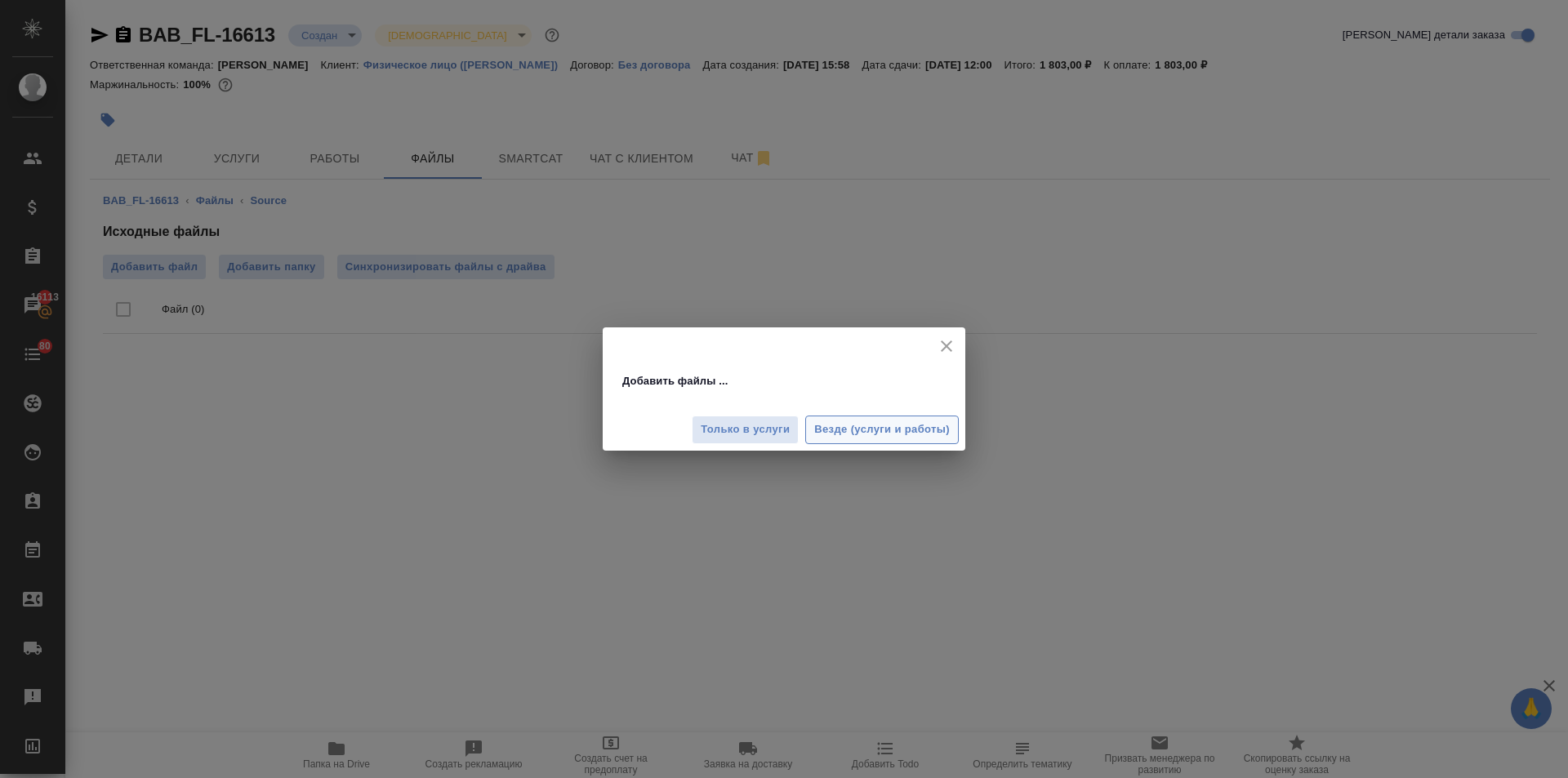
click at [890, 427] on span "Везде (услуги и работы)" at bounding box center [882, 430] width 136 height 19
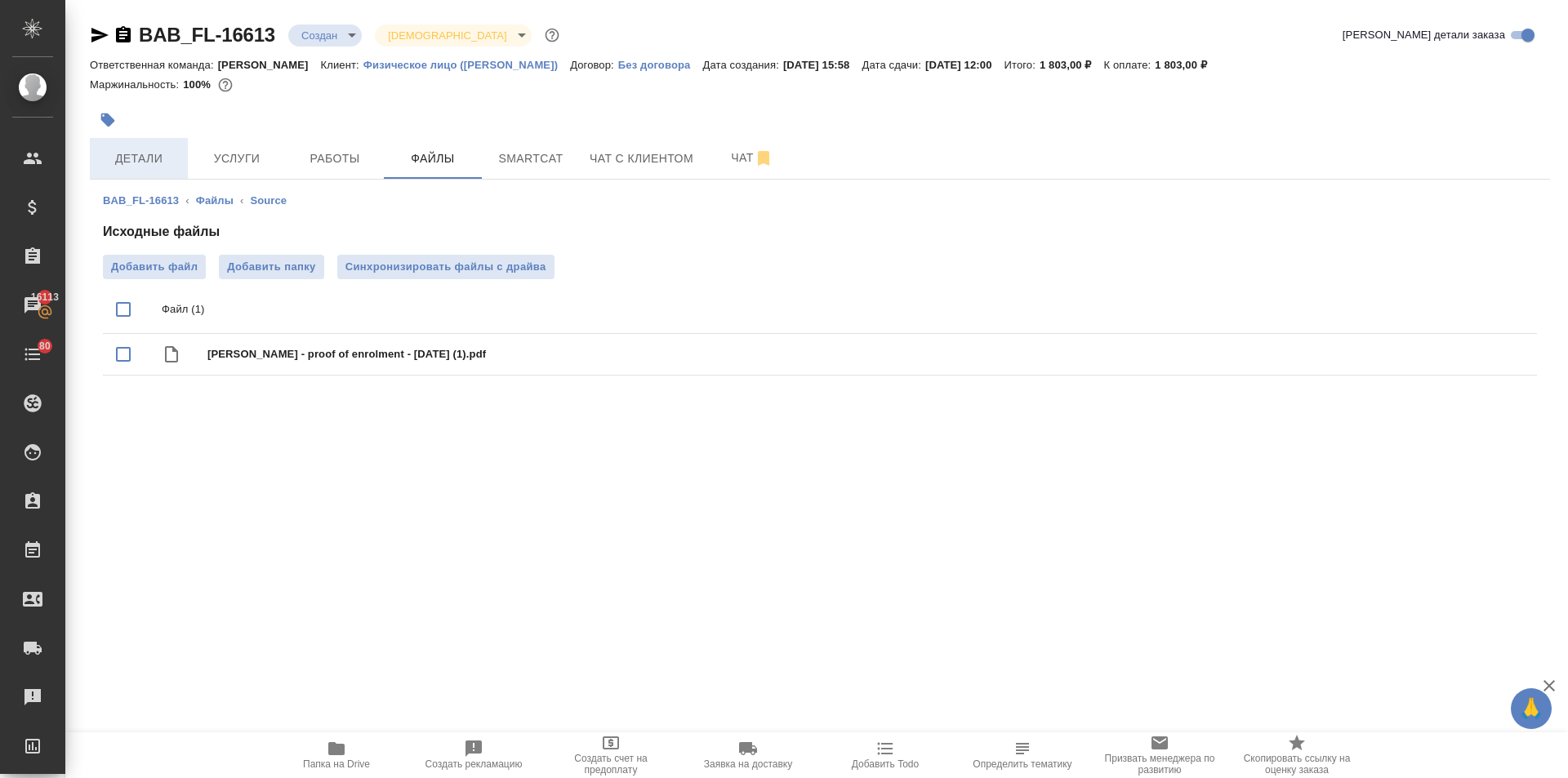
click at [148, 156] on span "Детали" at bounding box center [139, 159] width 79 height 20
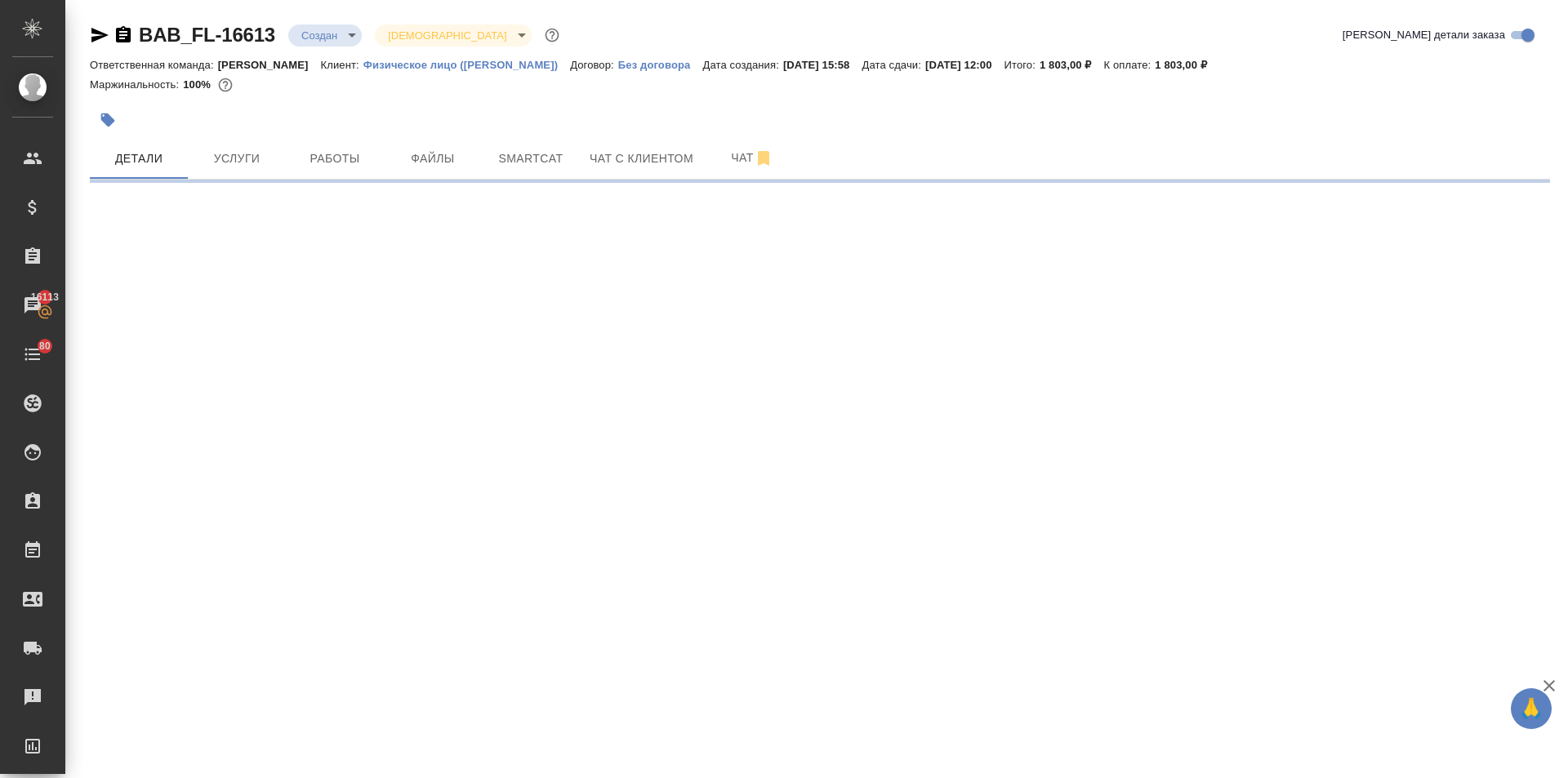
select select "RU"
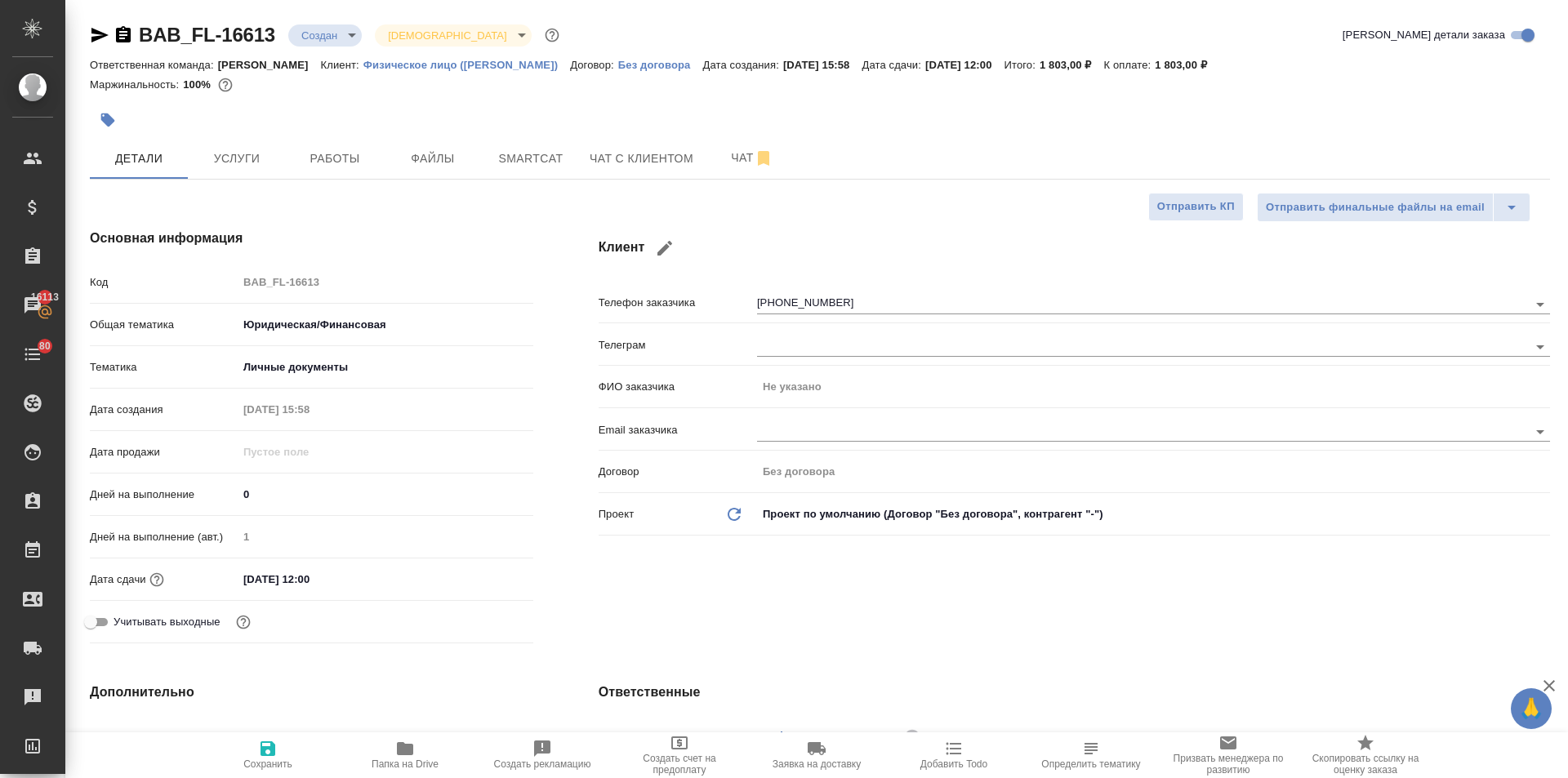
type textarea "x"
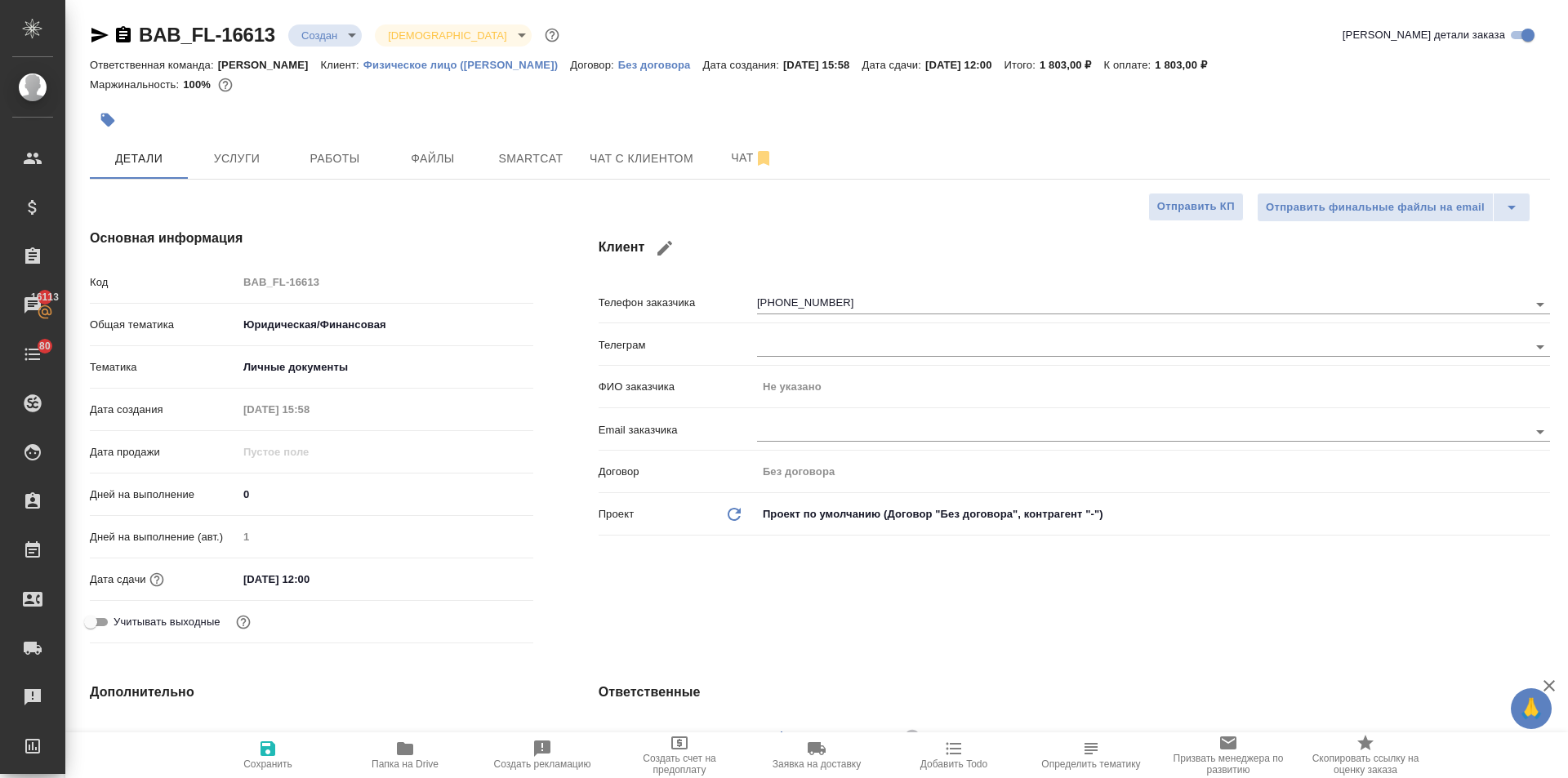
type textarea "x"
click at [332, 576] on input "02.10.2025 12:00" at bounding box center [310, 579] width 143 height 24
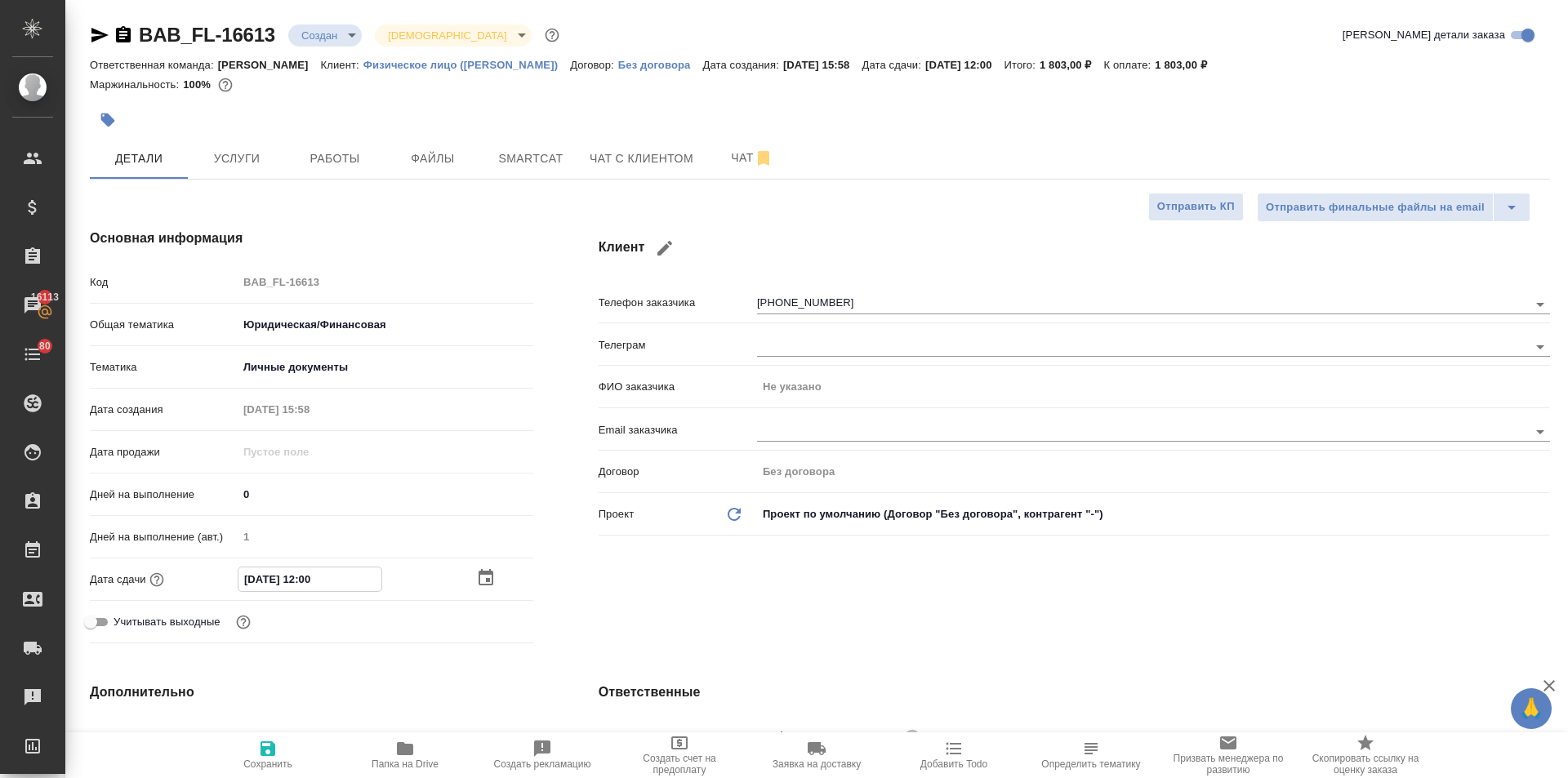
click at [481, 578] on icon "button" at bounding box center [486, 578] width 20 height 20
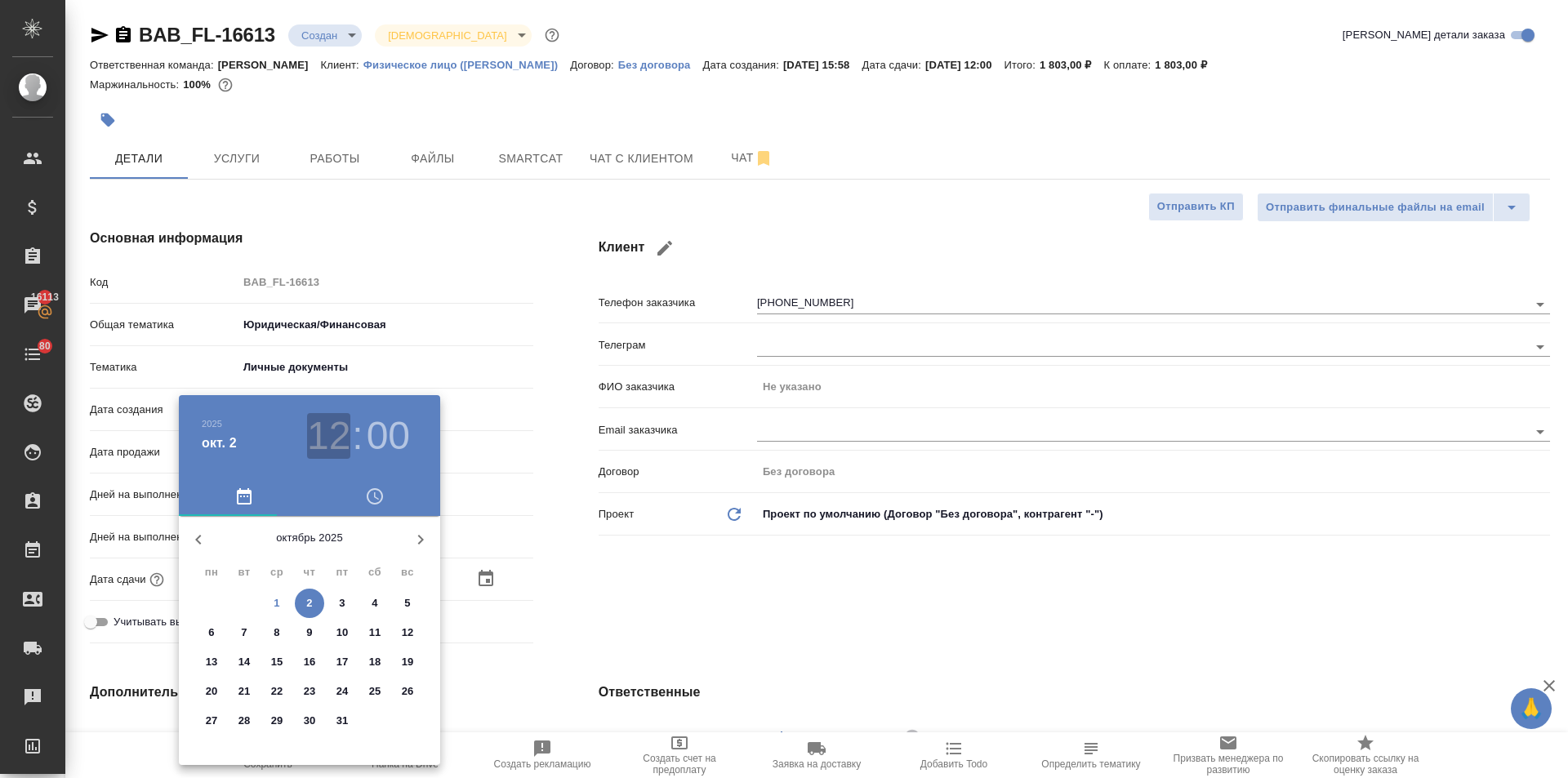
click at [329, 427] on h3 "12" at bounding box center [328, 436] width 43 height 46
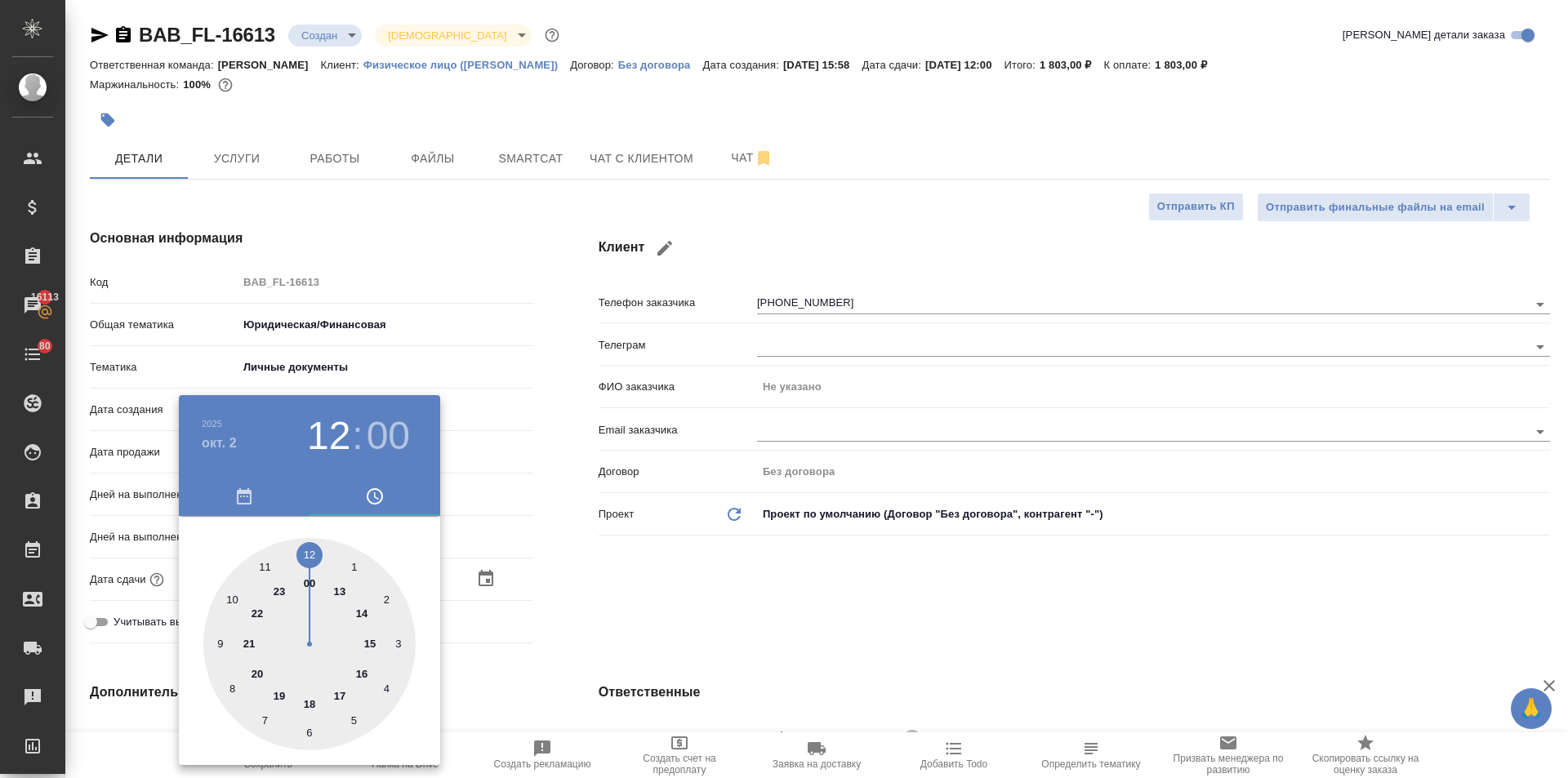
click at [341, 590] on div at bounding box center [309, 644] width 212 height 212
type input "02.10.2025 13:00"
type textarea "x"
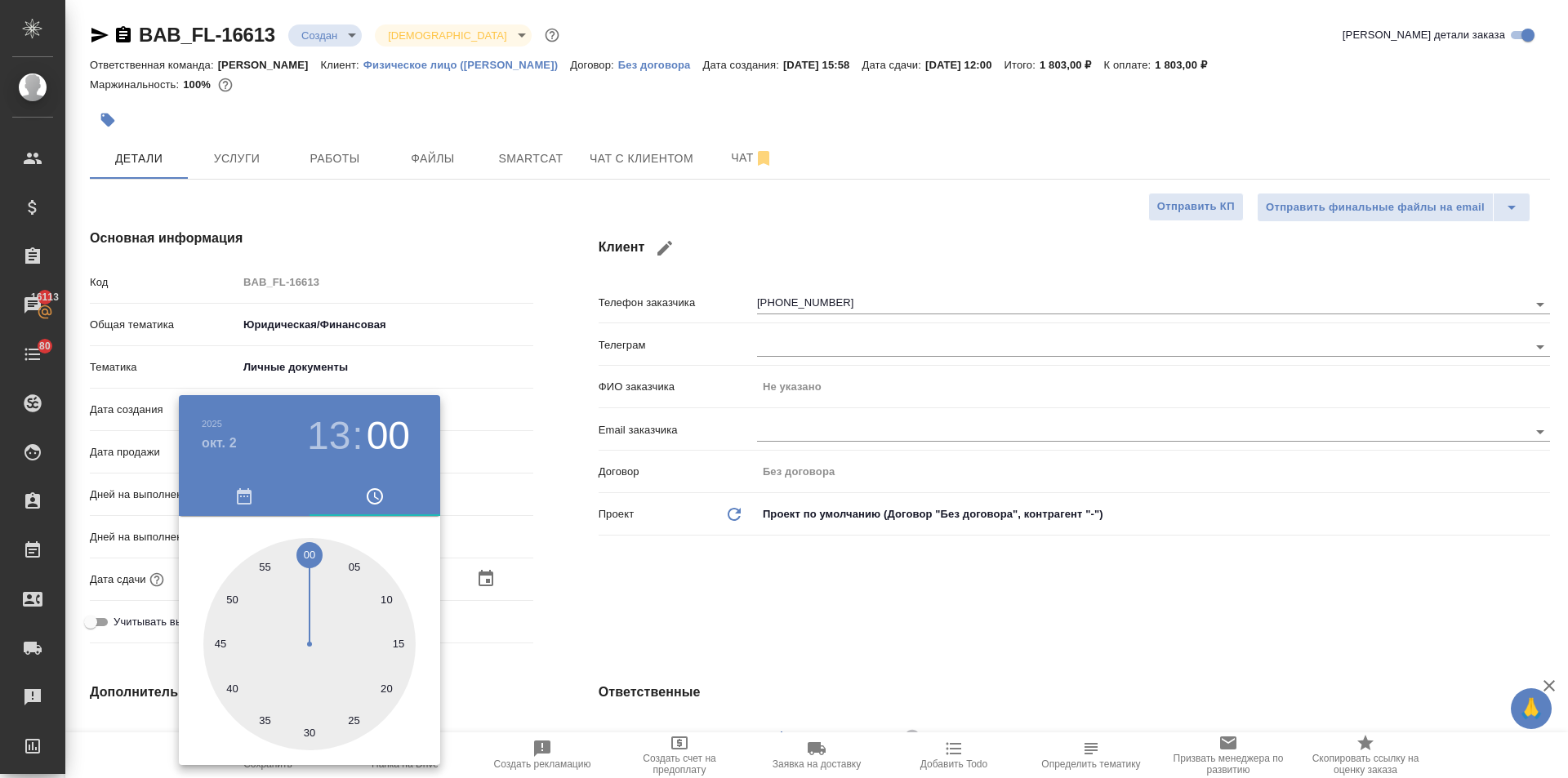
click at [532, 589] on div at bounding box center [784, 389] width 1568 height 778
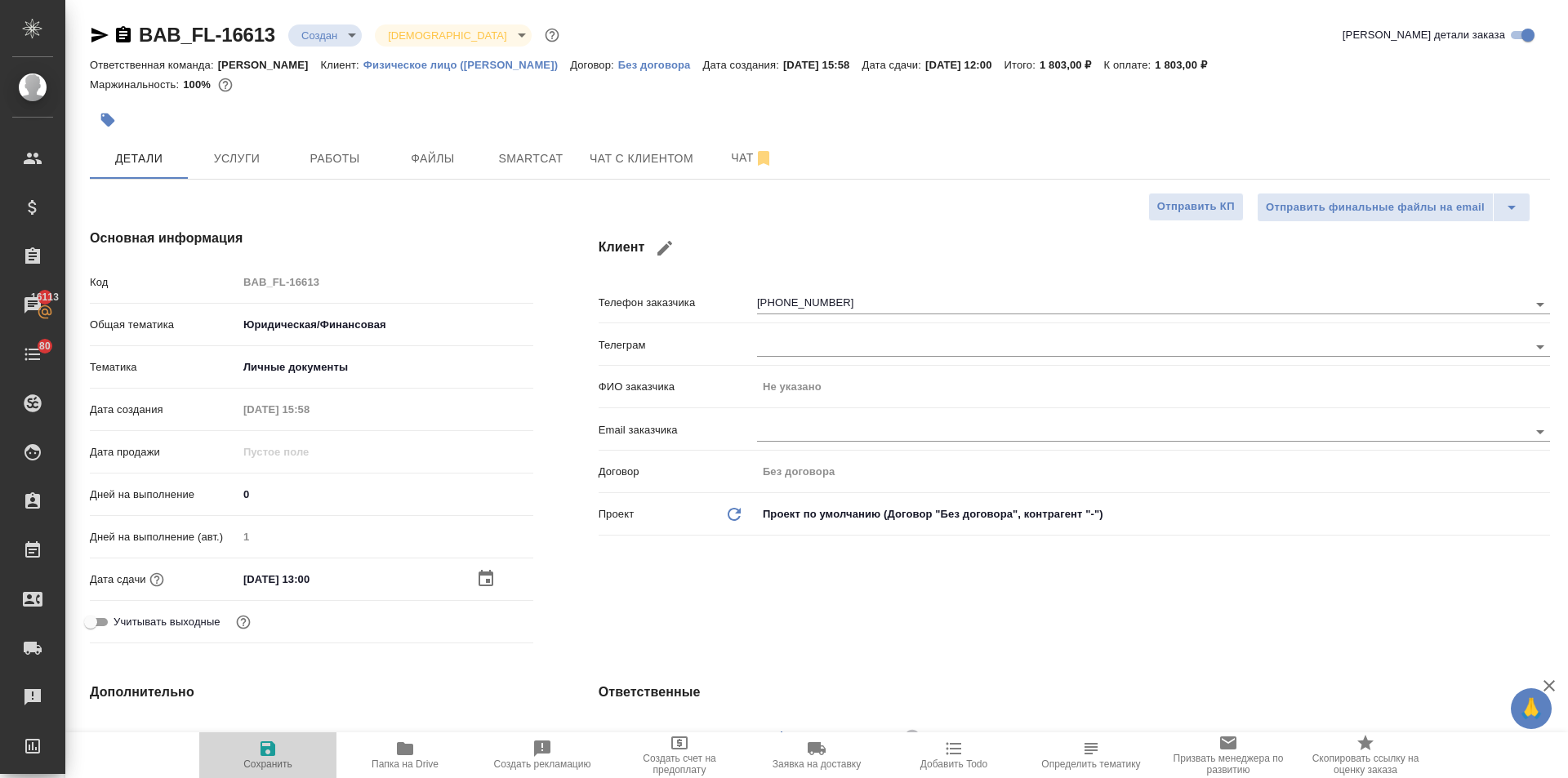
drag, startPoint x: 281, startPoint y: 762, endPoint x: 296, endPoint y: 726, distance: 39.0
click at [279, 762] on span "Сохранить" at bounding box center [268, 764] width 49 height 11
type textarea "x"
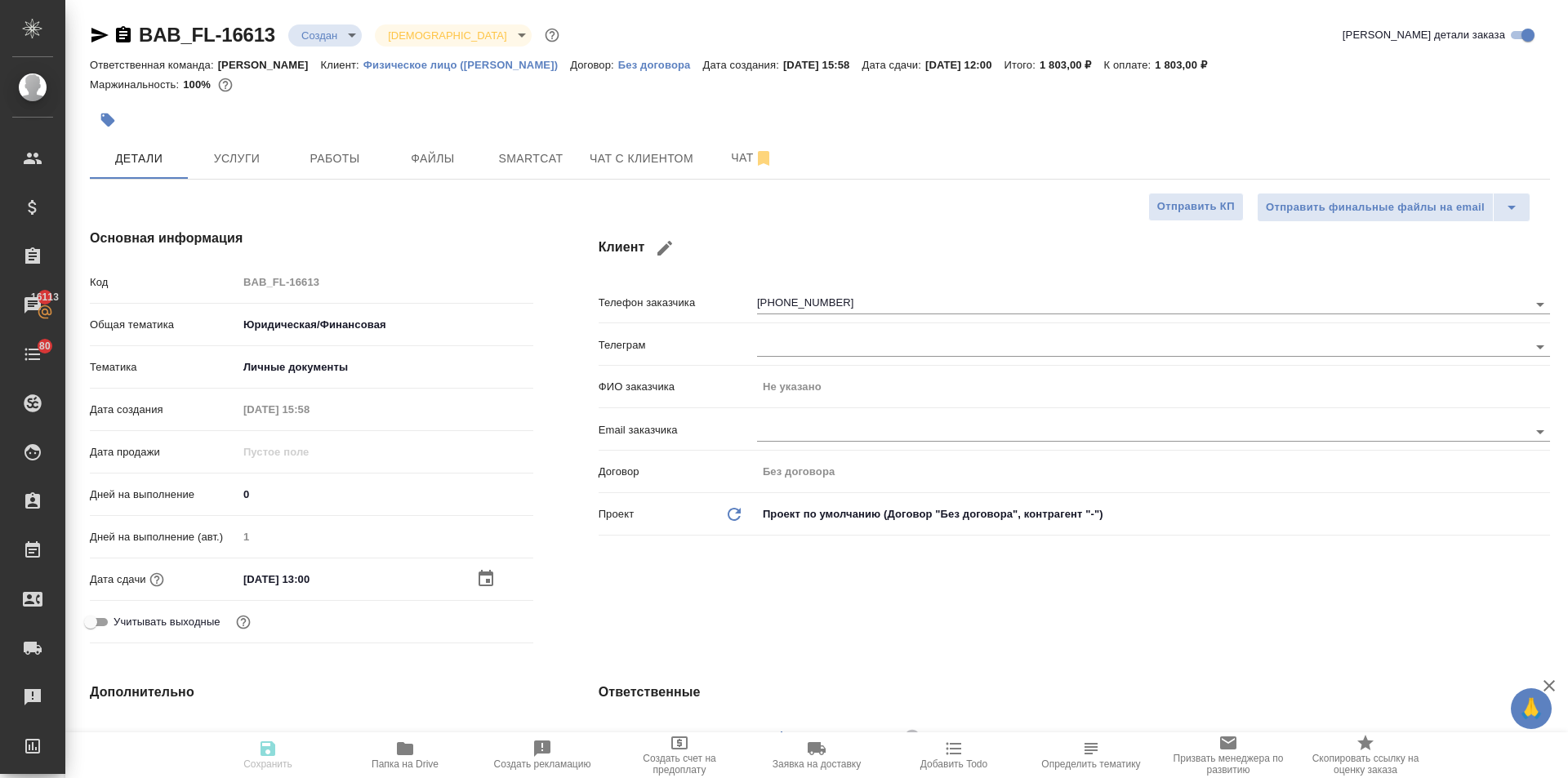
type textarea "x"
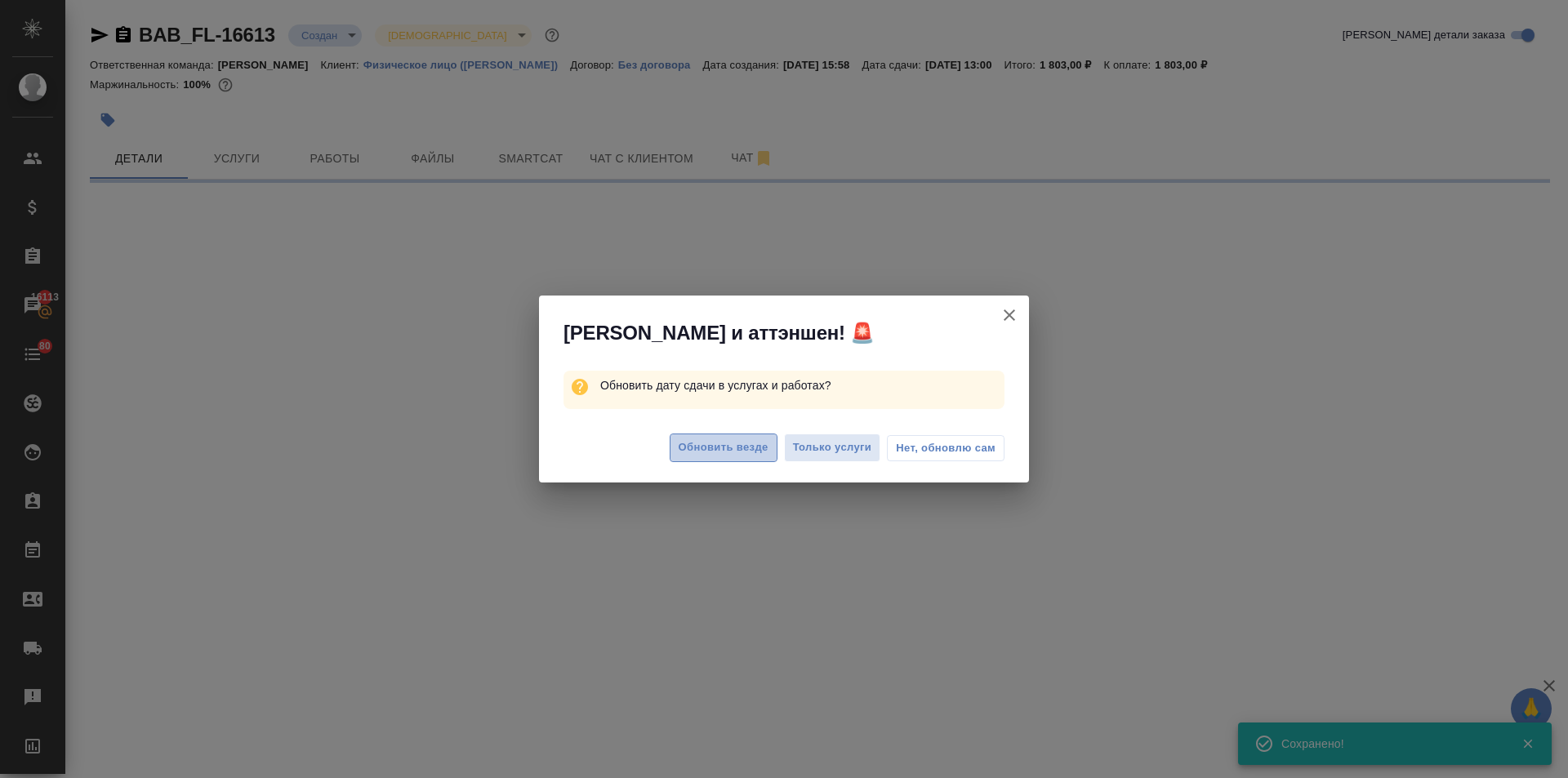
click at [710, 439] on span "Обновить везде" at bounding box center [724, 448] width 90 height 19
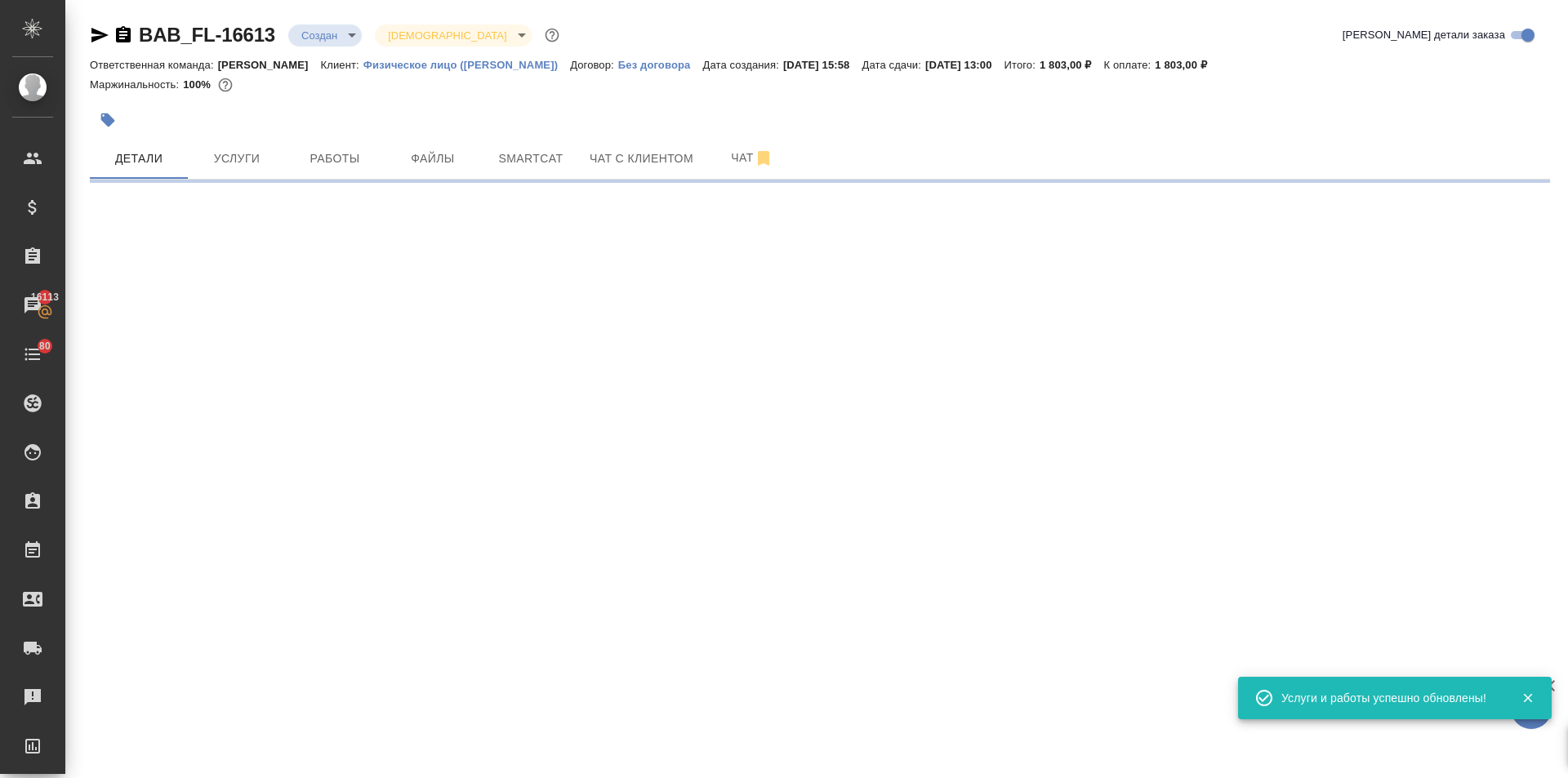
select select "RU"
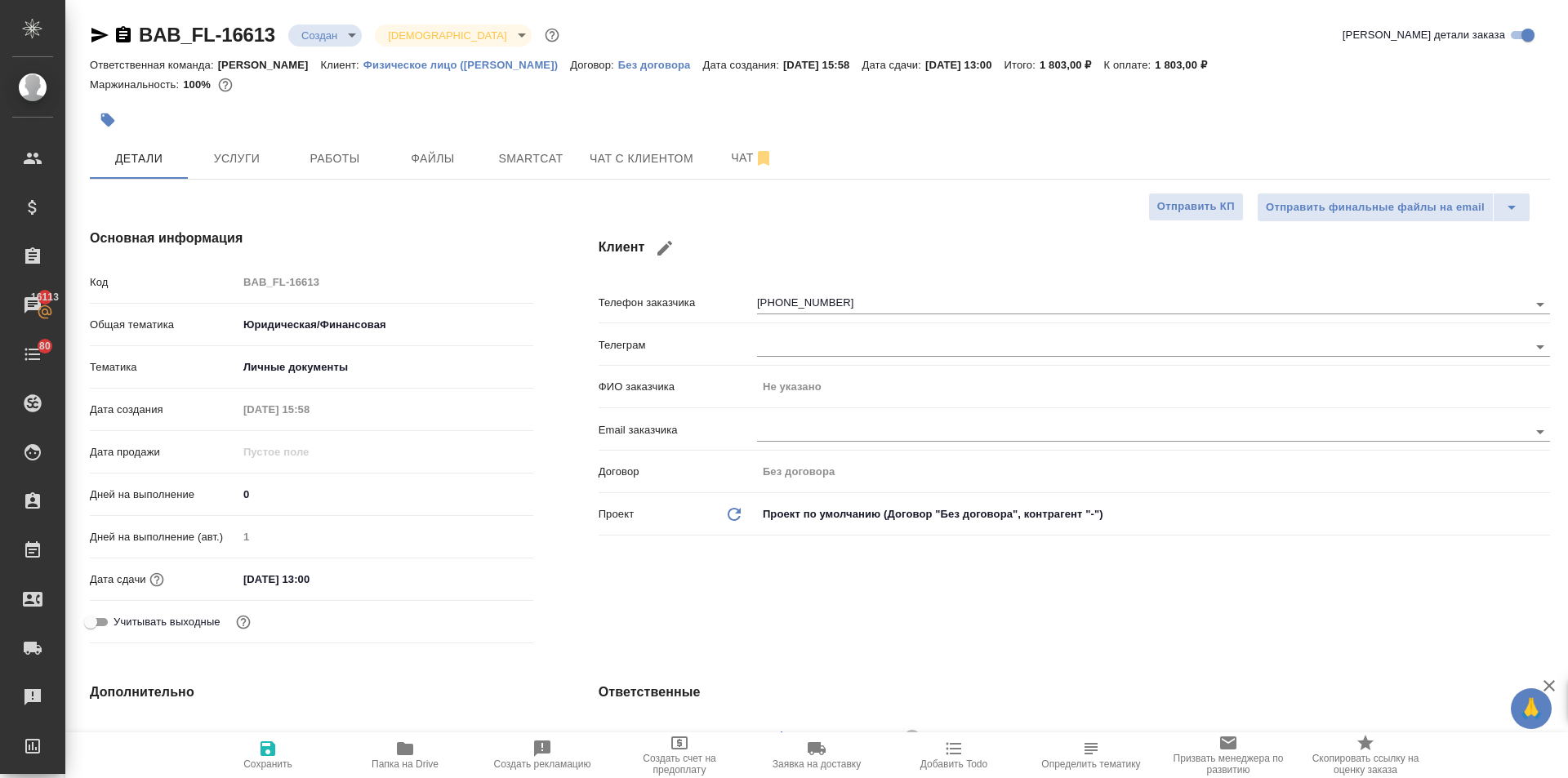
type textarea "x"
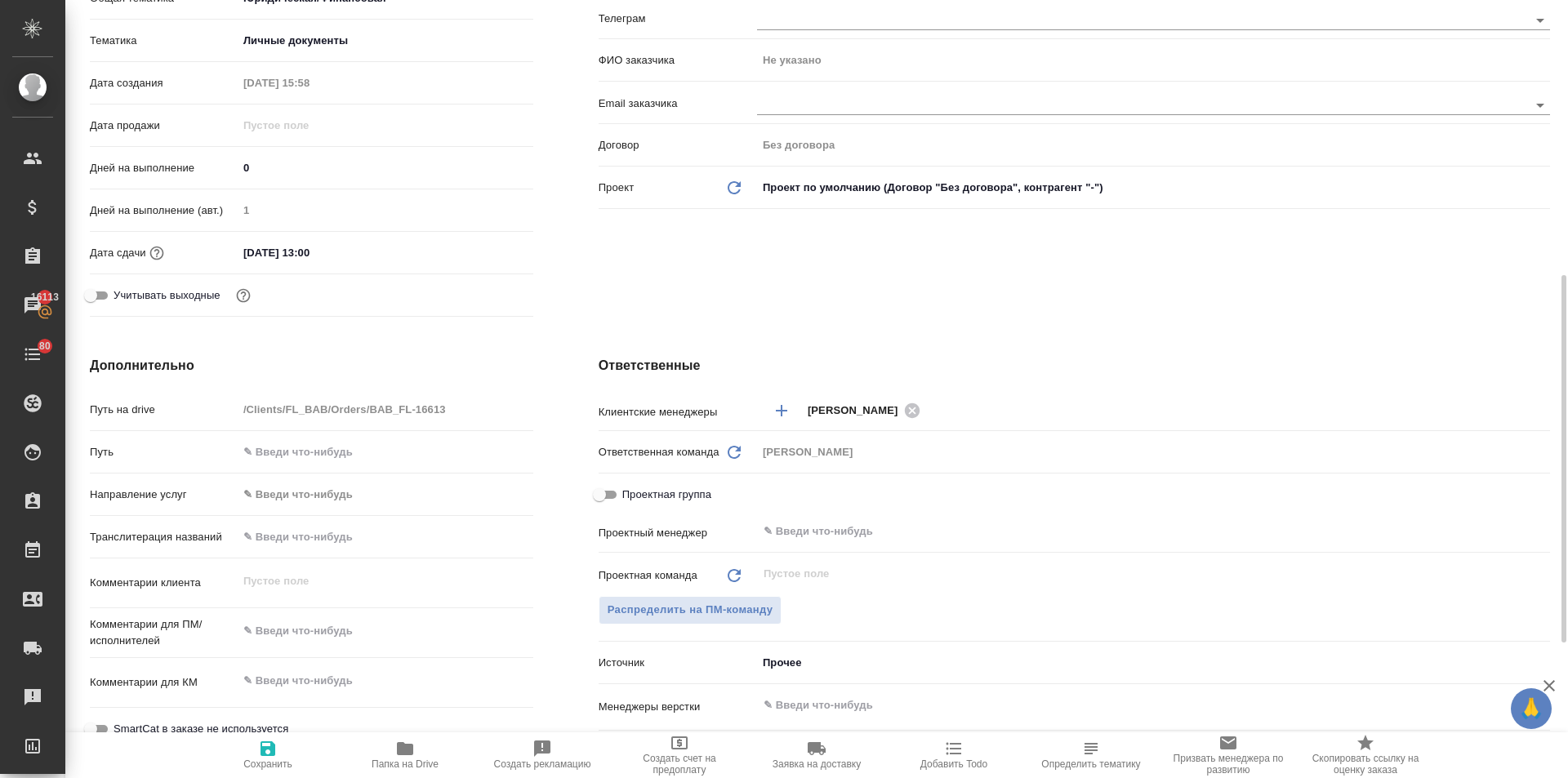
scroll to position [654, 0]
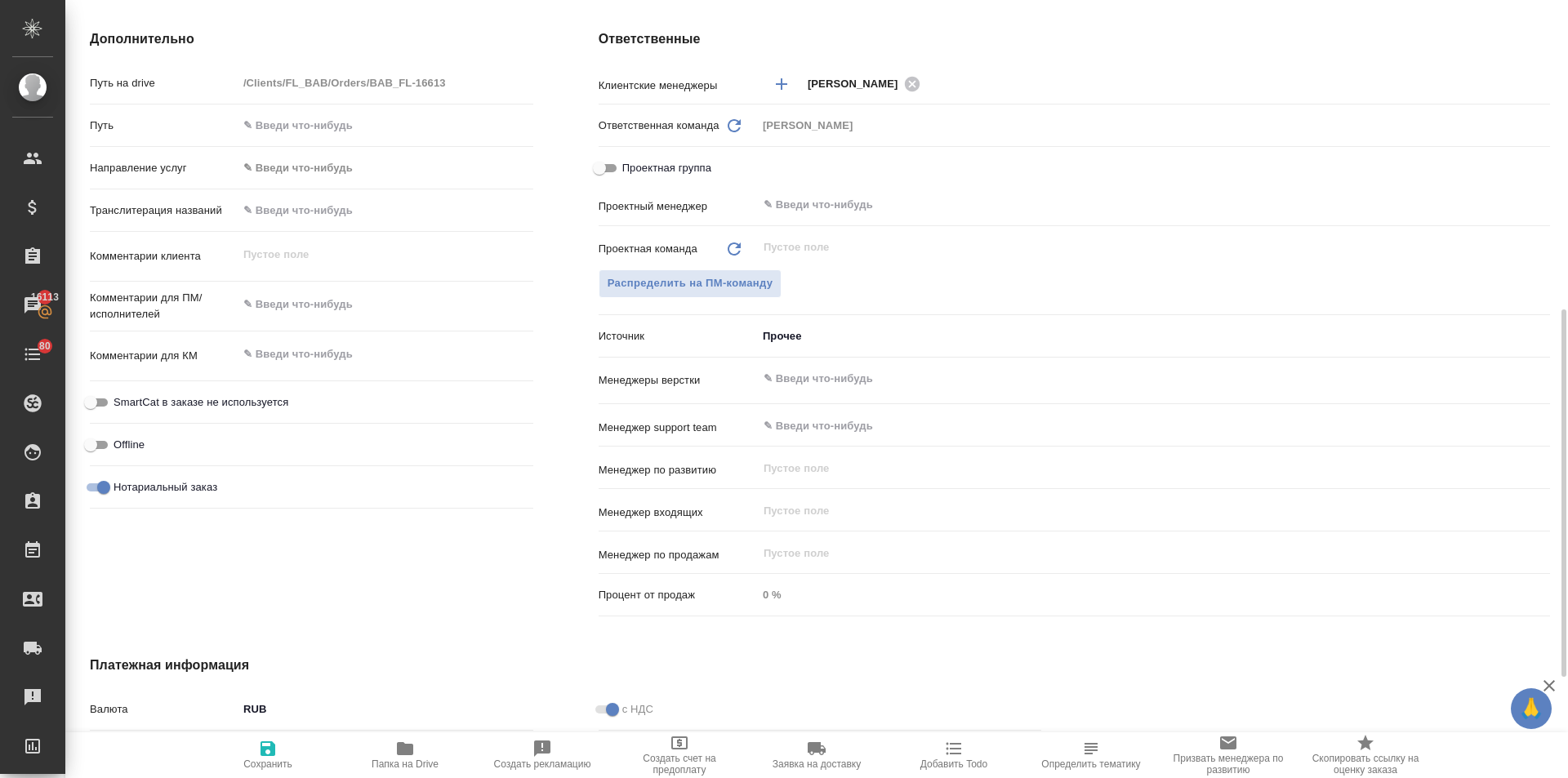
type textarea "x"
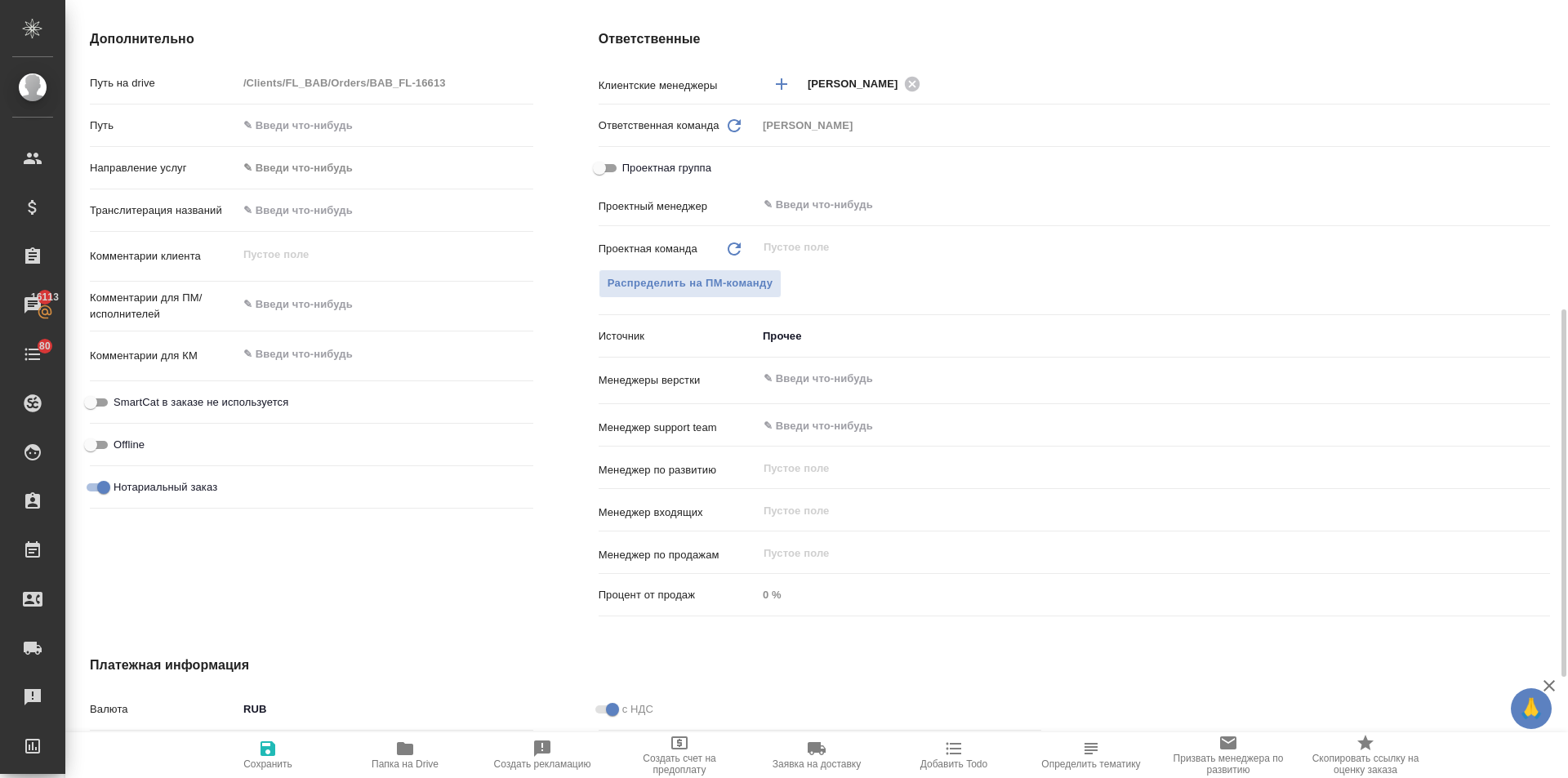
type textarea "x"
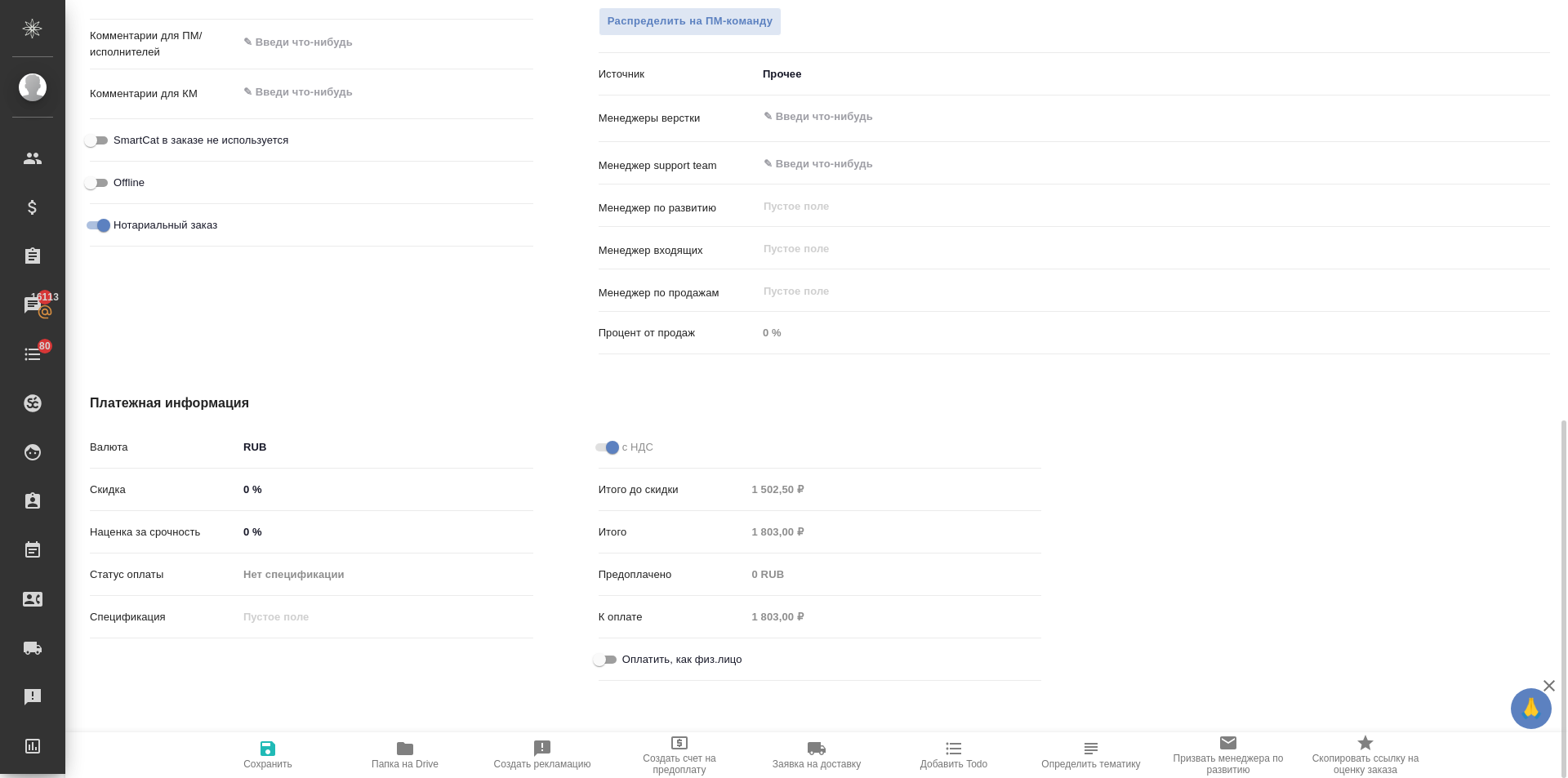
click at [607, 658] on input "Оплатить, как физ.лицо" at bounding box center [599, 660] width 59 height 20
checkbox input "true"
type textarea "x"
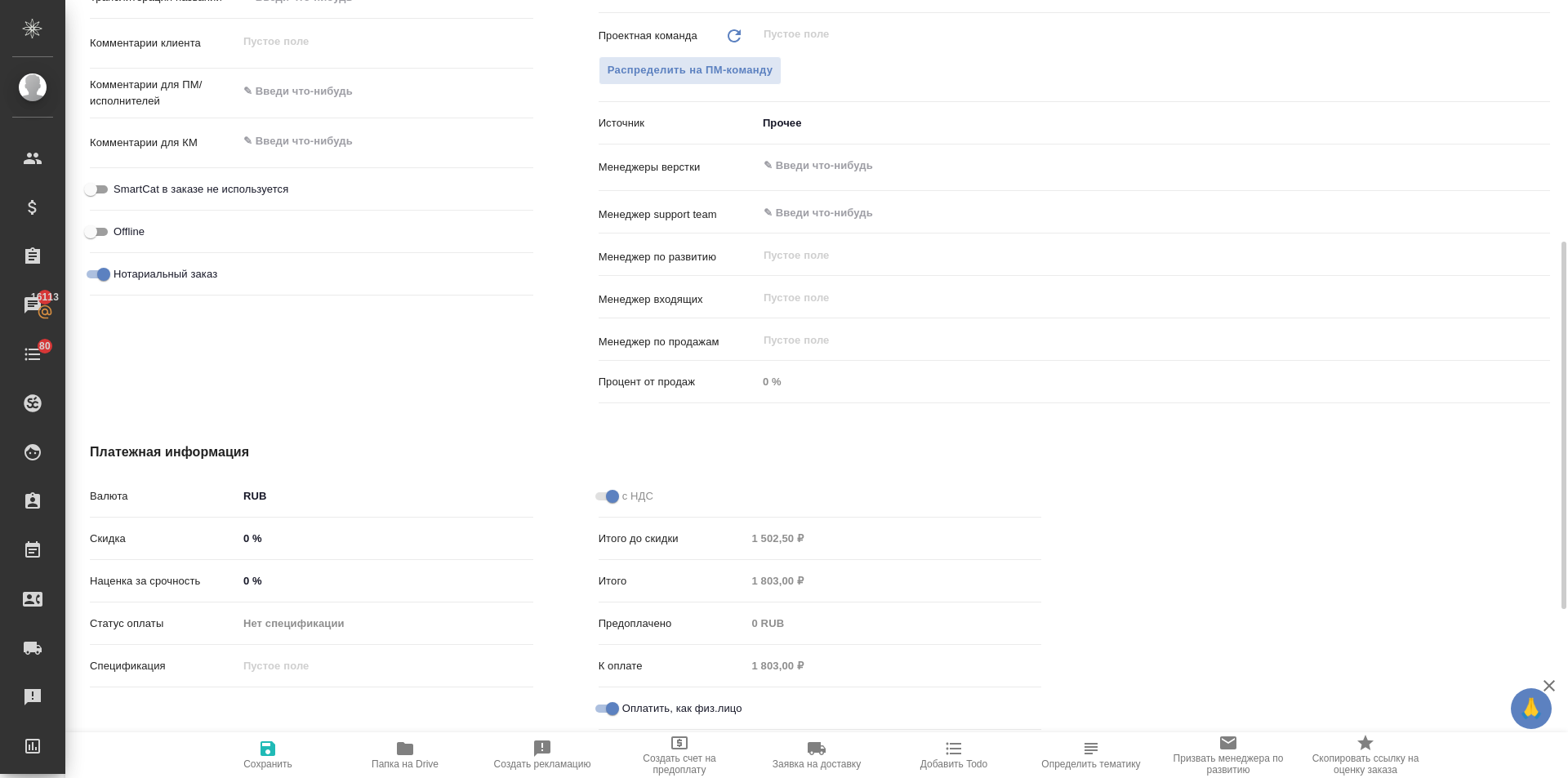
scroll to position [589, 0]
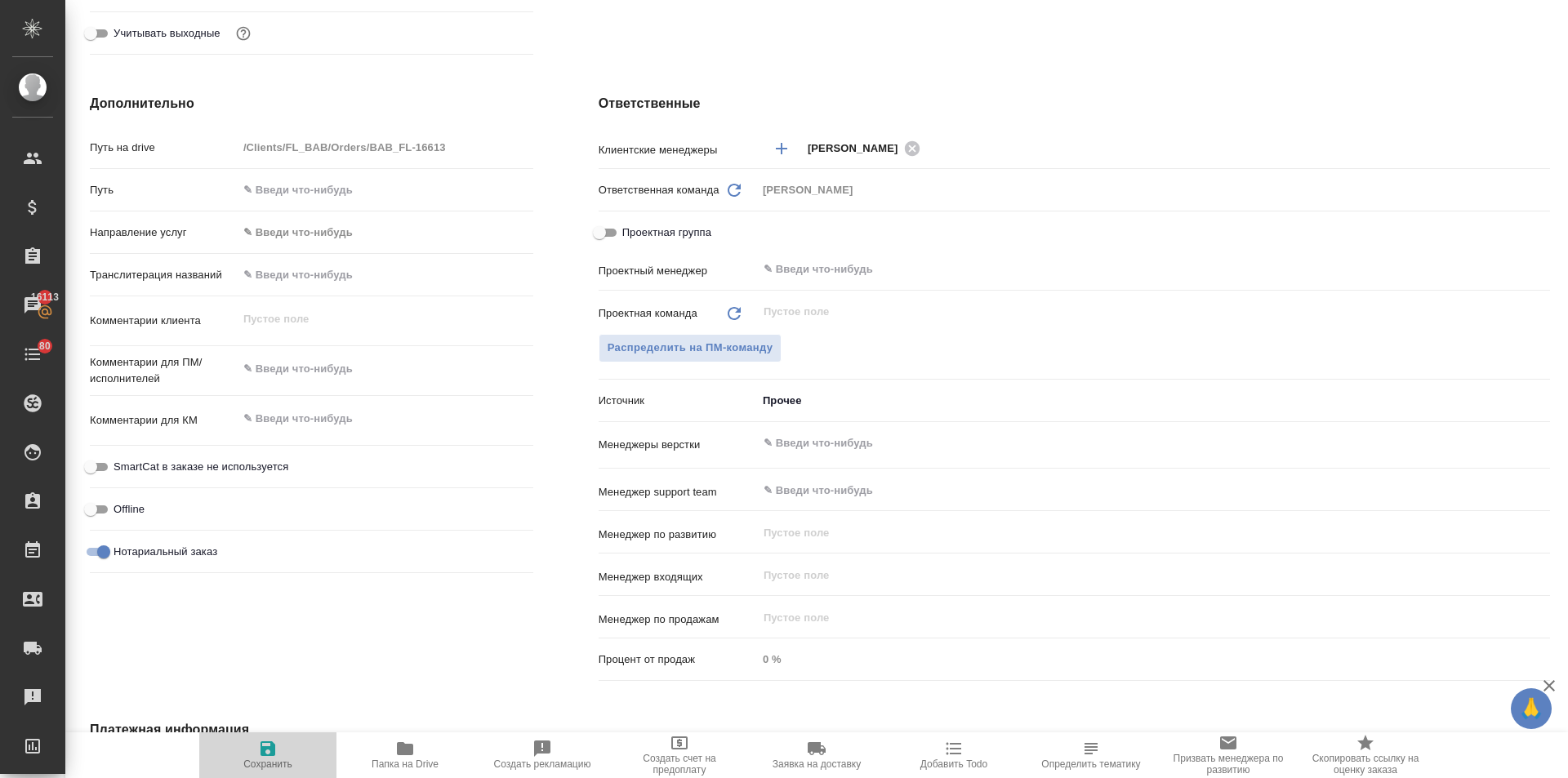
click at [277, 755] on span "Сохранить" at bounding box center [268, 755] width 118 height 31
type textarea "x"
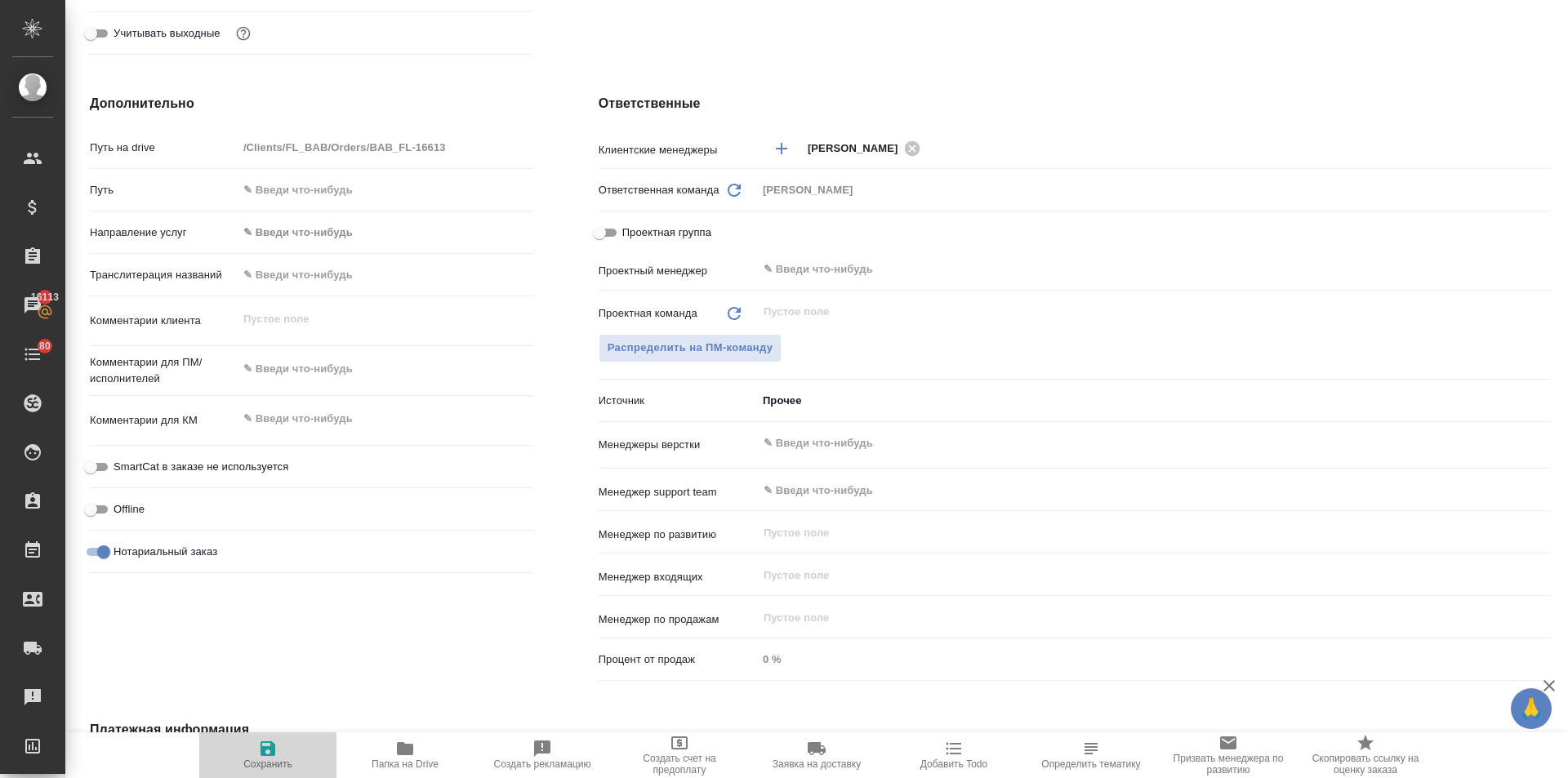
type textarea "x"
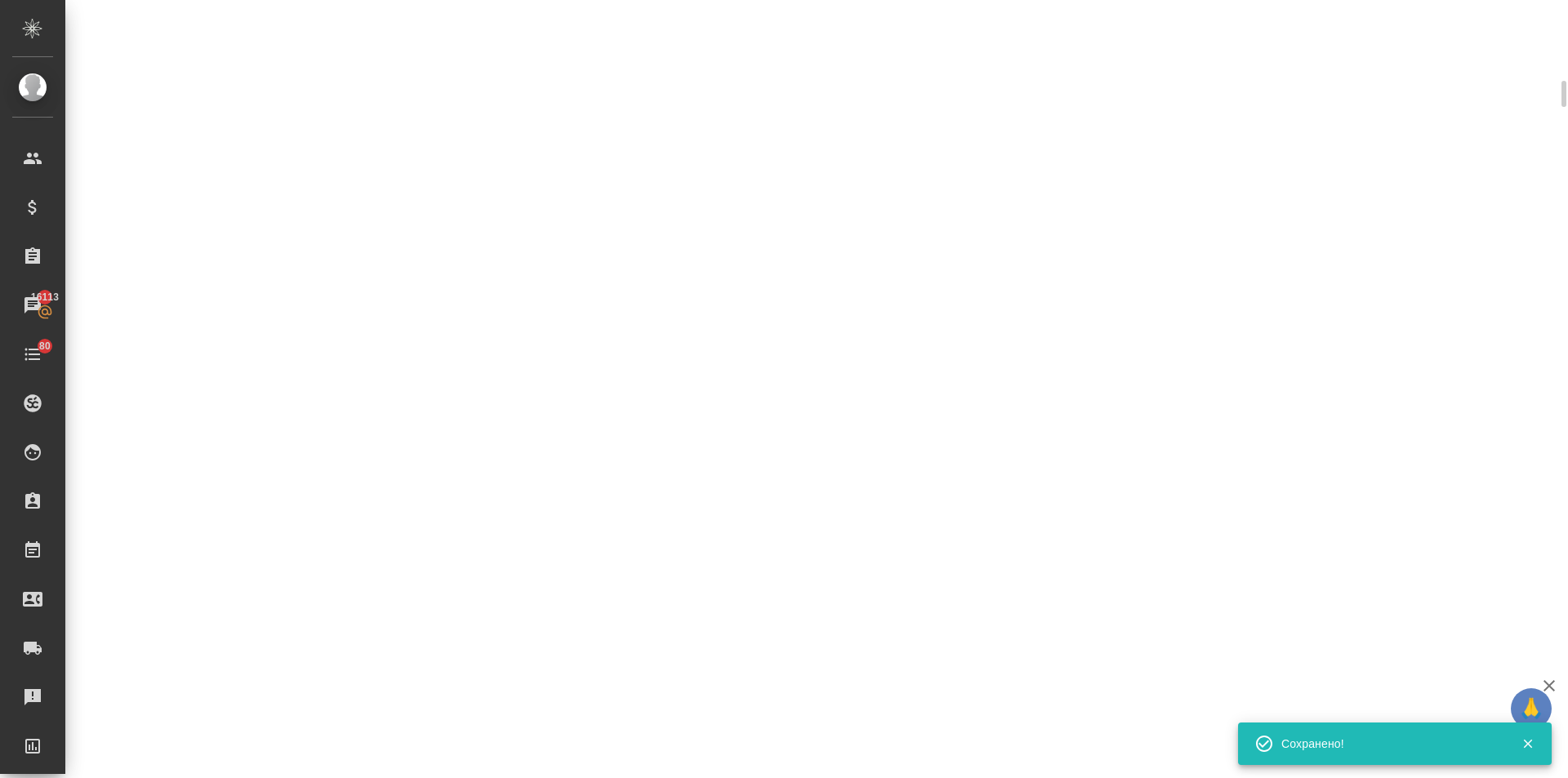
scroll to position [576, 0]
select select "RU"
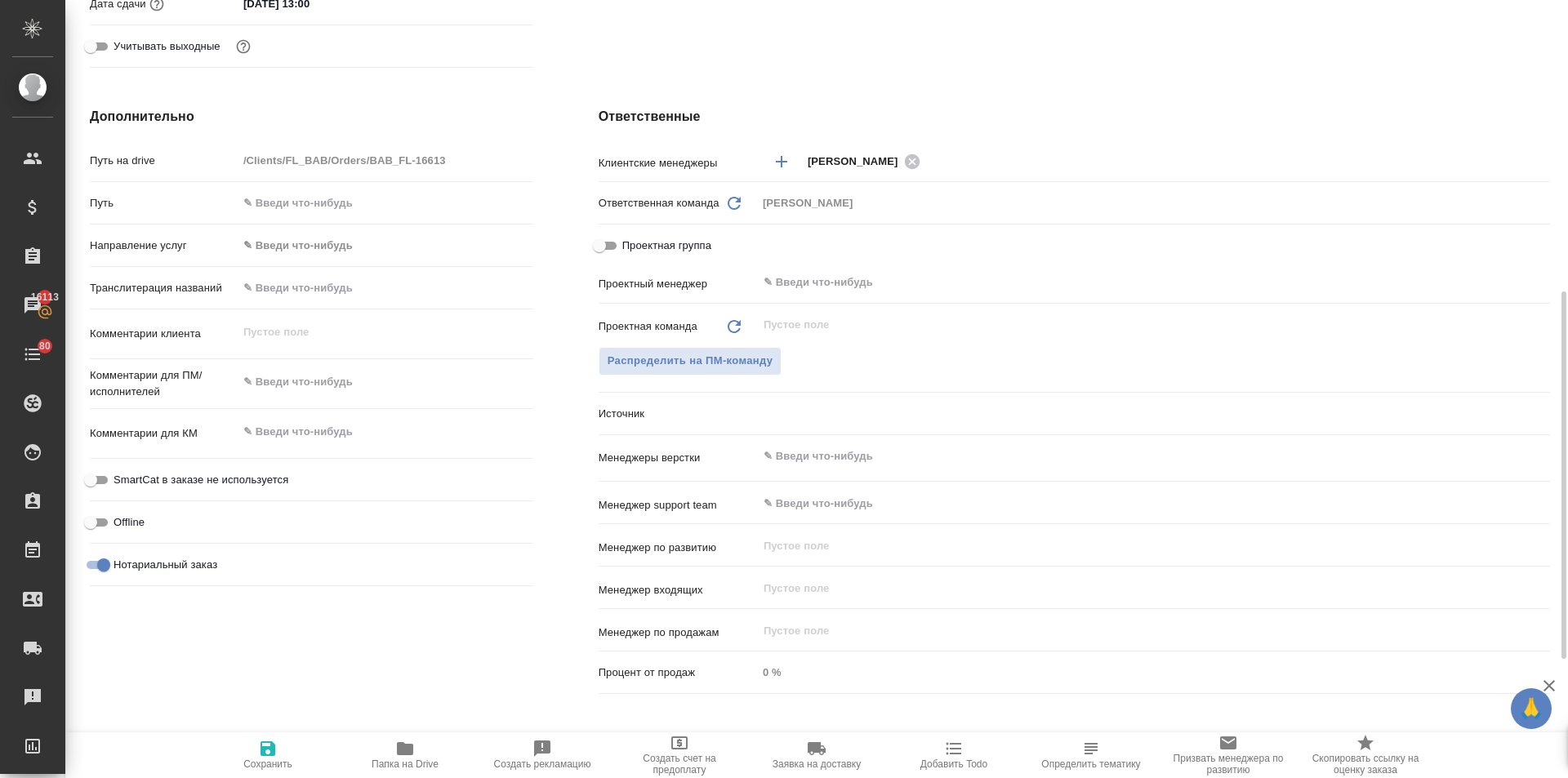
type textarea "x"
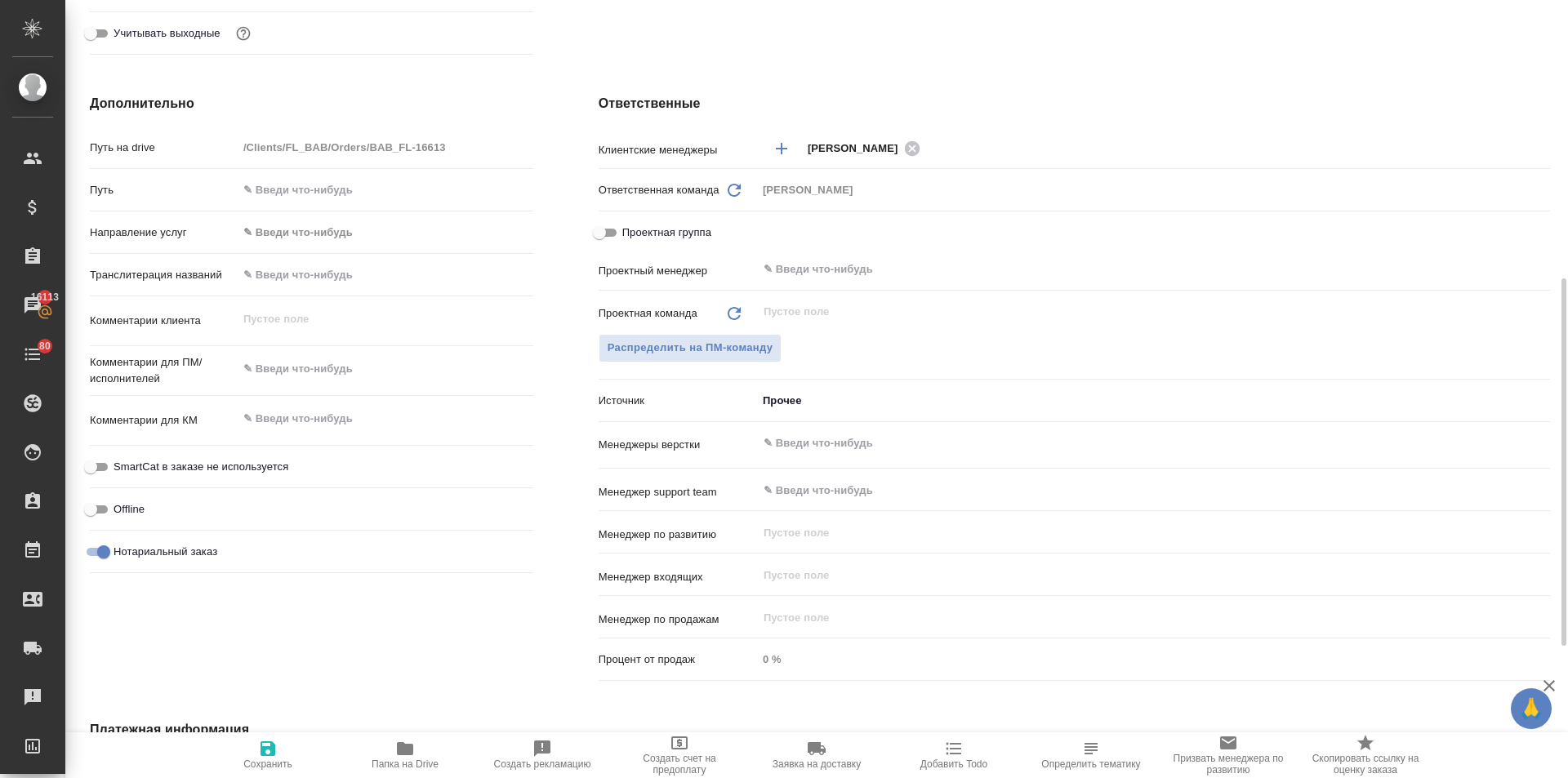
scroll to position [426, 0]
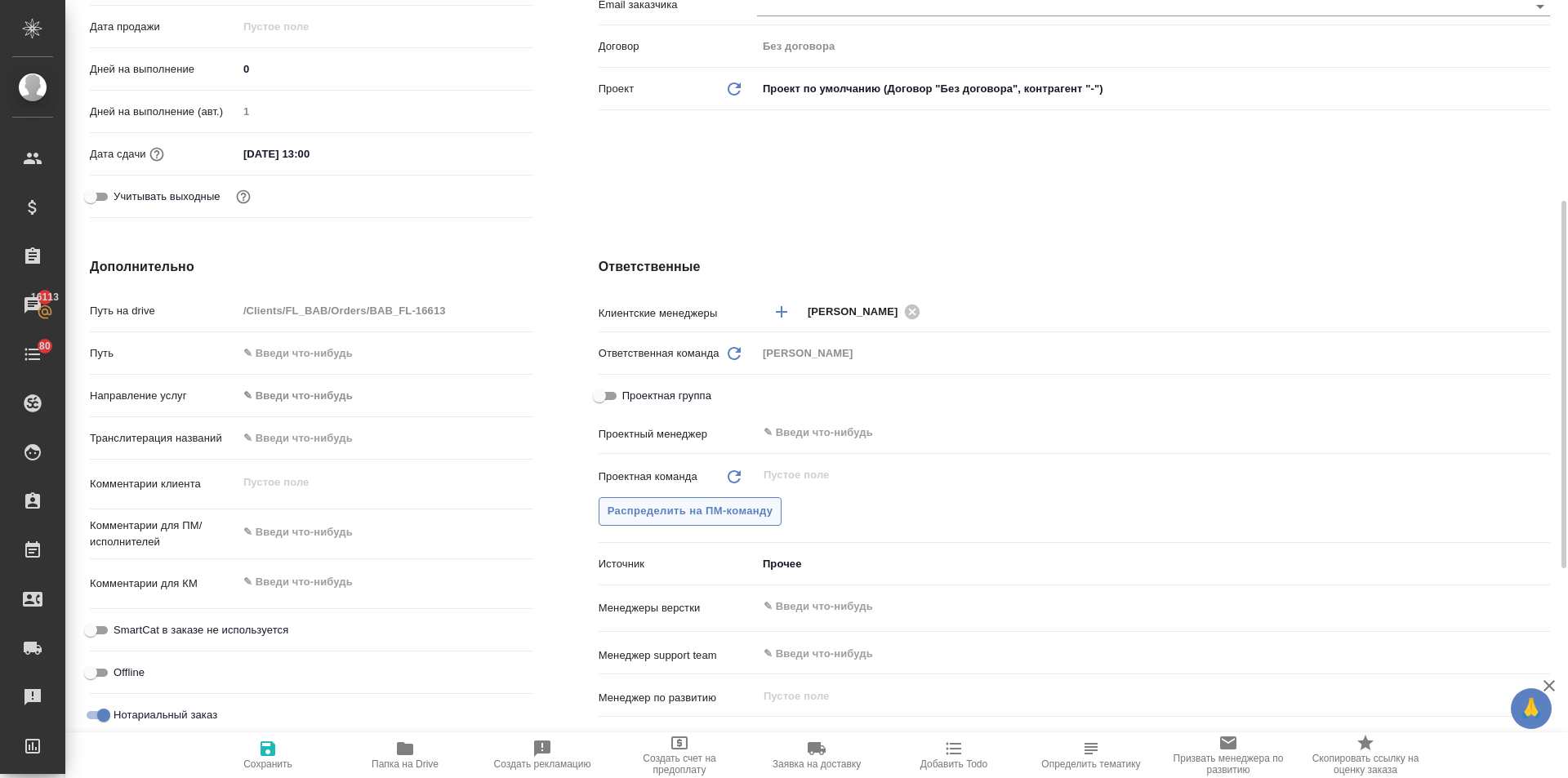
click at [718, 513] on span "Распределить на ПМ-команду" at bounding box center [690, 511] width 165 height 19
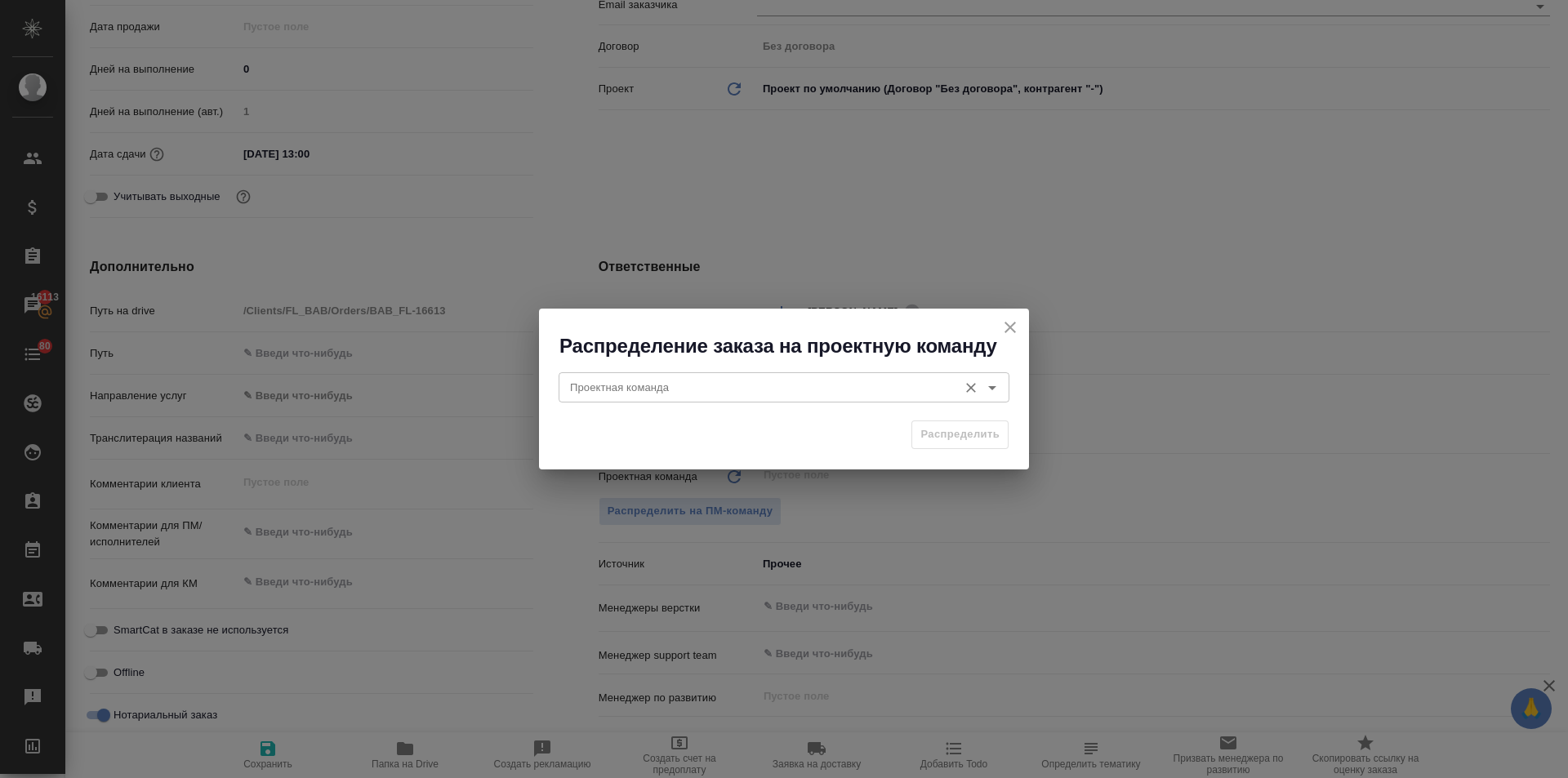
click at [676, 387] on input "Проектная команда" at bounding box center [757, 387] width 386 height 20
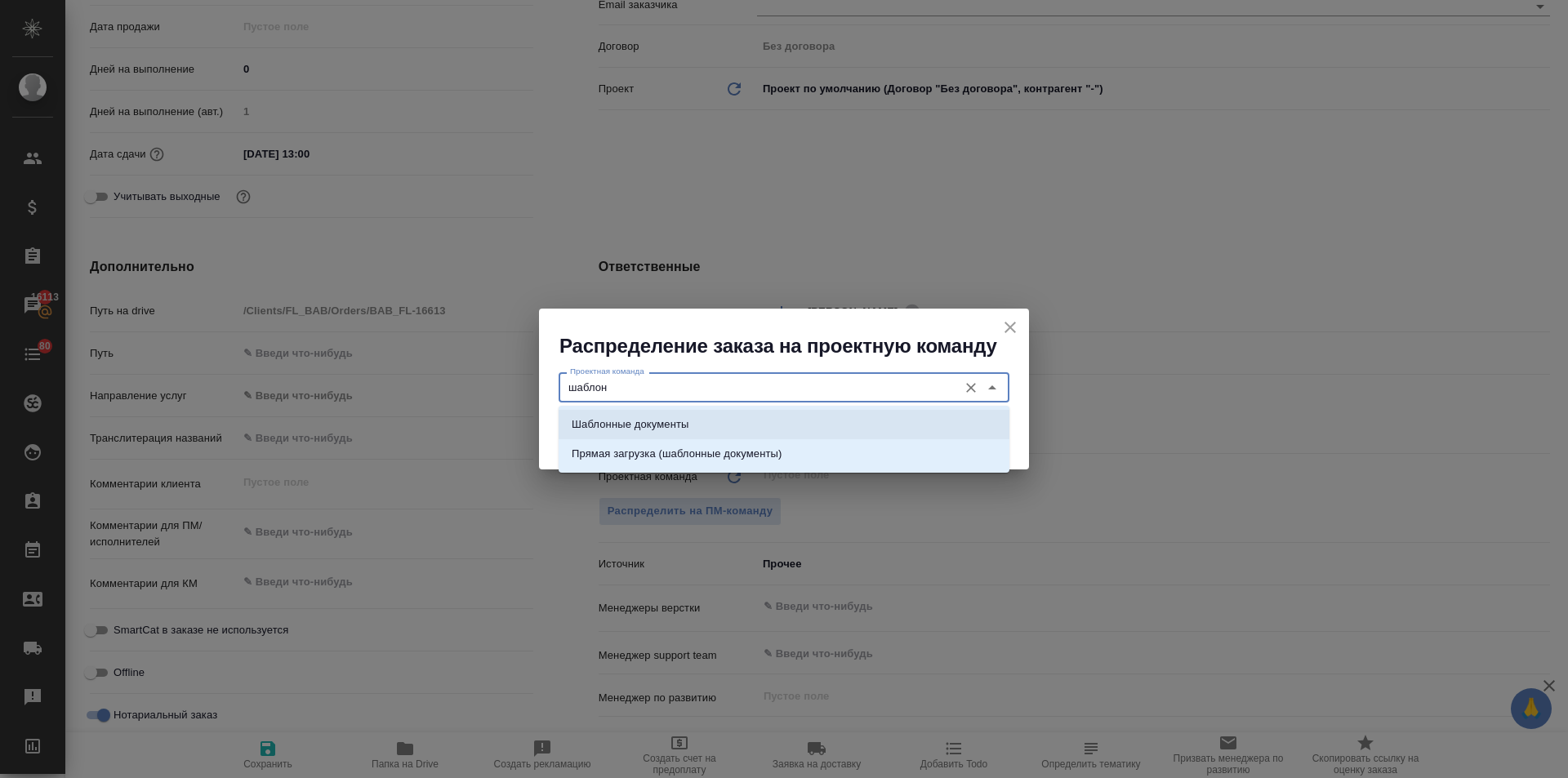
click at [676, 428] on p "Шаблонные документы" at bounding box center [630, 425] width 117 height 16
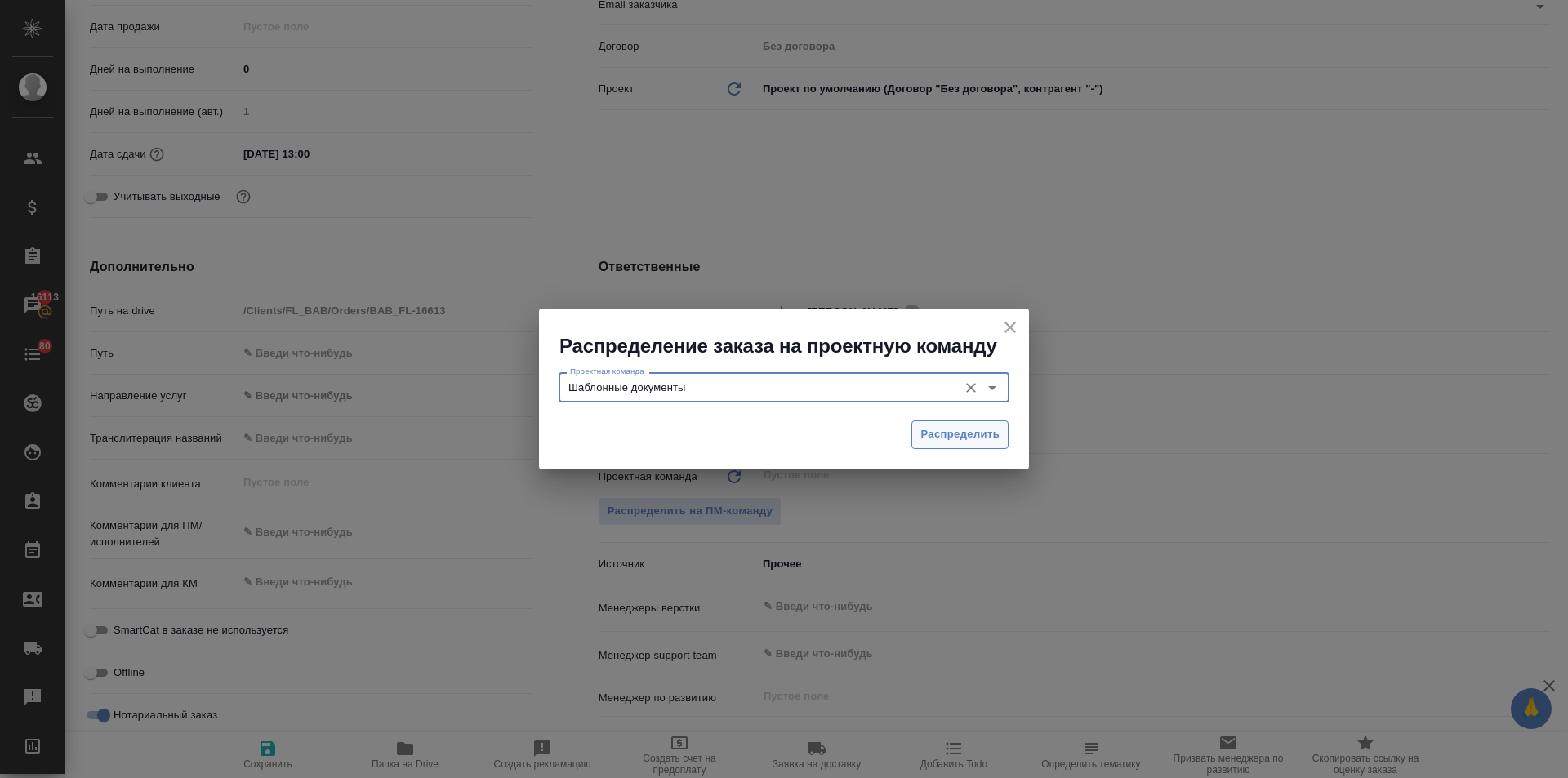
type input "Шаблонные документы"
click at [936, 436] on span "Распределить" at bounding box center [960, 435] width 79 height 19
type textarea "x"
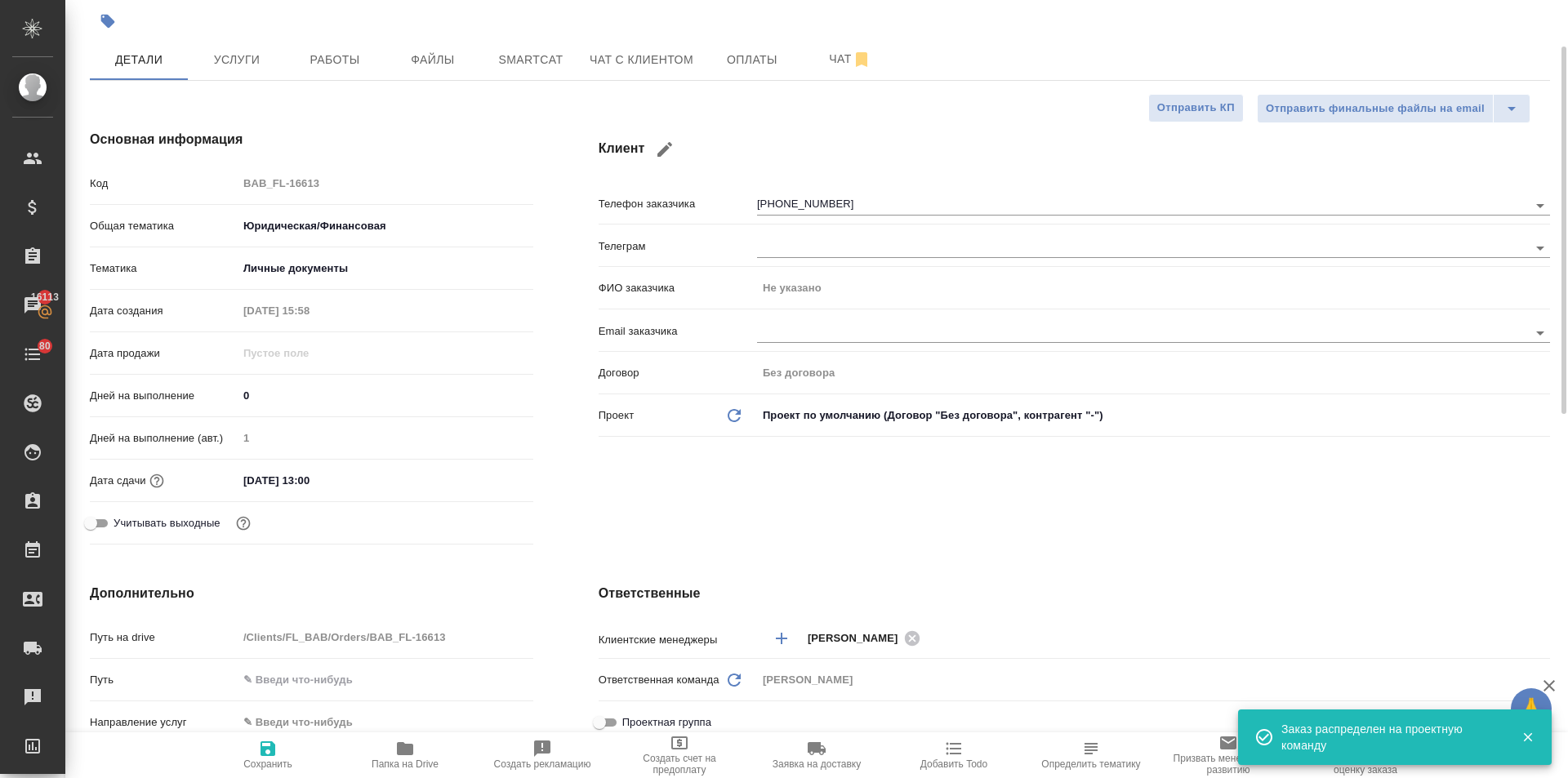
scroll to position [0, 0]
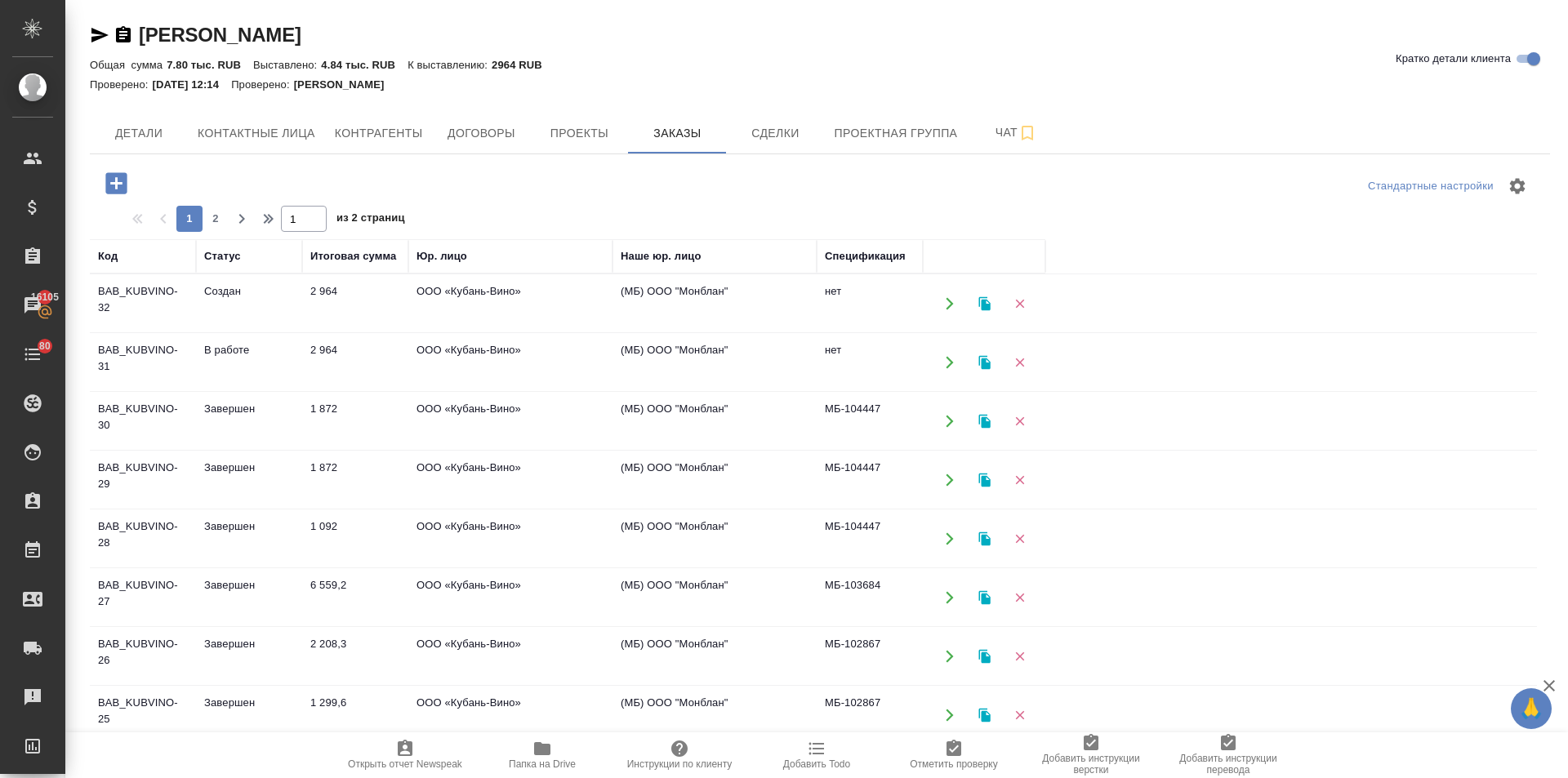
click at [323, 407] on td "1 872" at bounding box center [355, 422] width 106 height 57
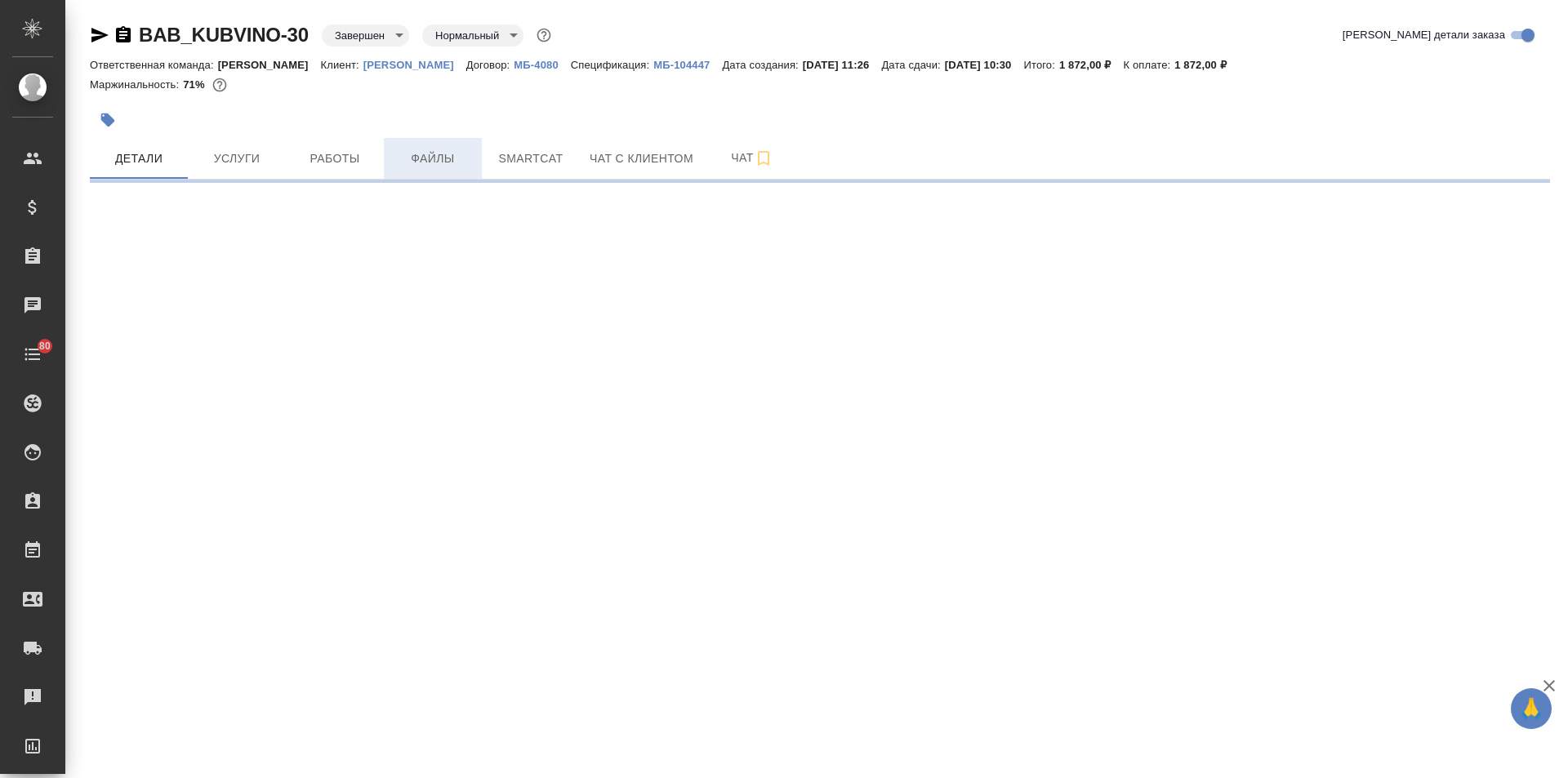
click at [458, 154] on span "Файлы" at bounding box center [433, 159] width 79 height 20
select select "RU"
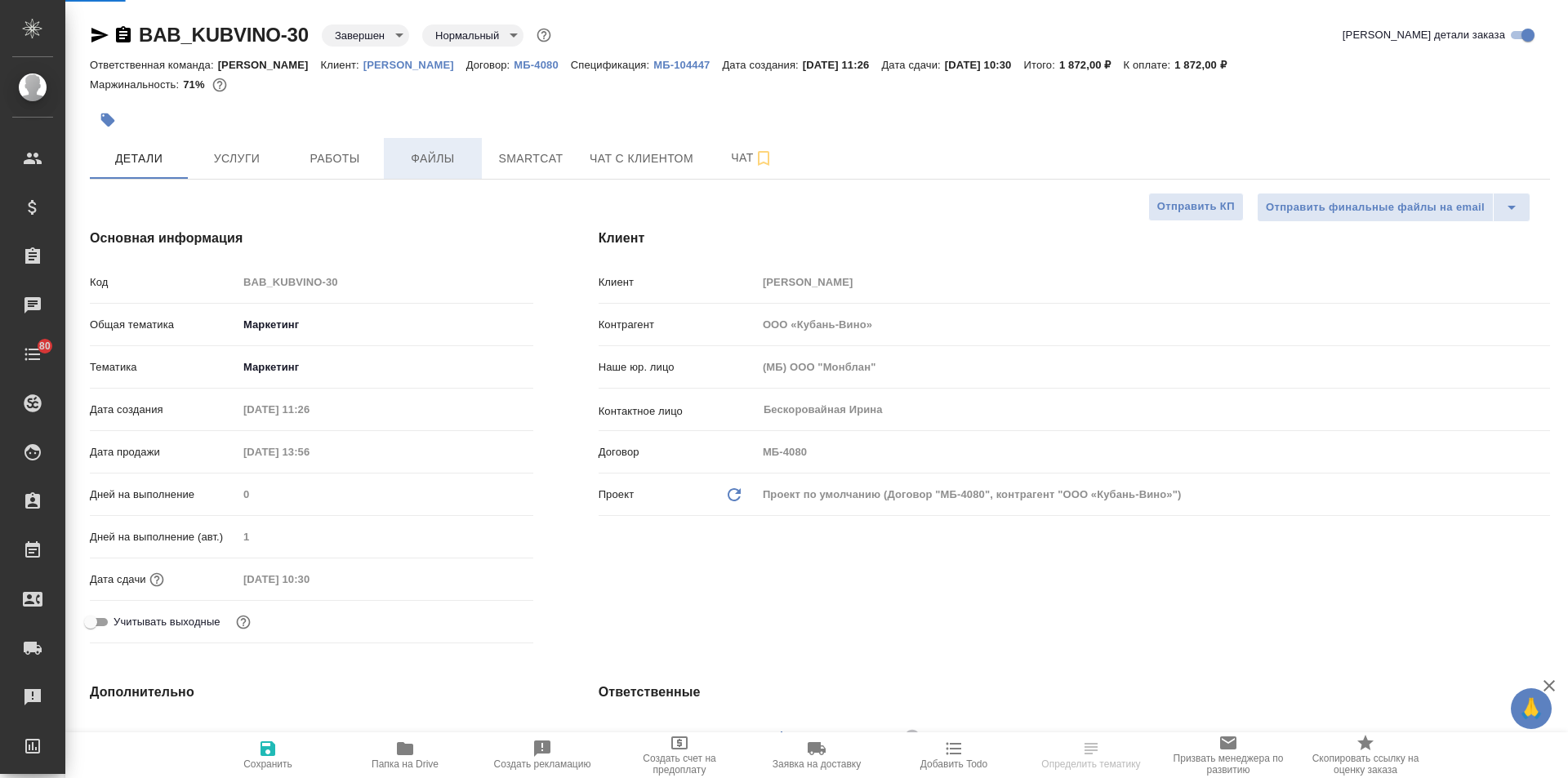
type textarea "x"
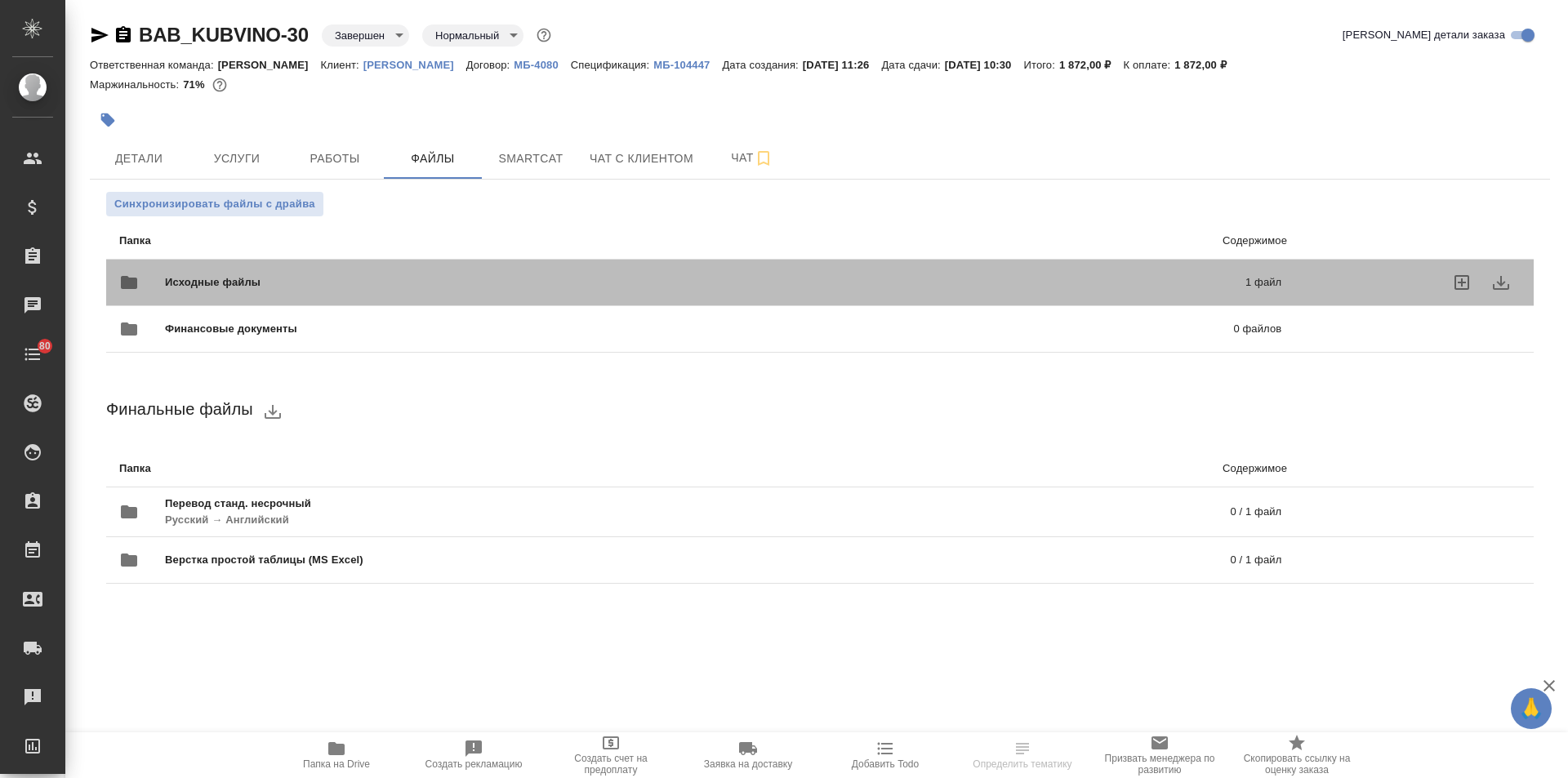
click at [260, 292] on div "Исходные файлы 1 файл" at bounding box center [700, 283] width 1162 height 39
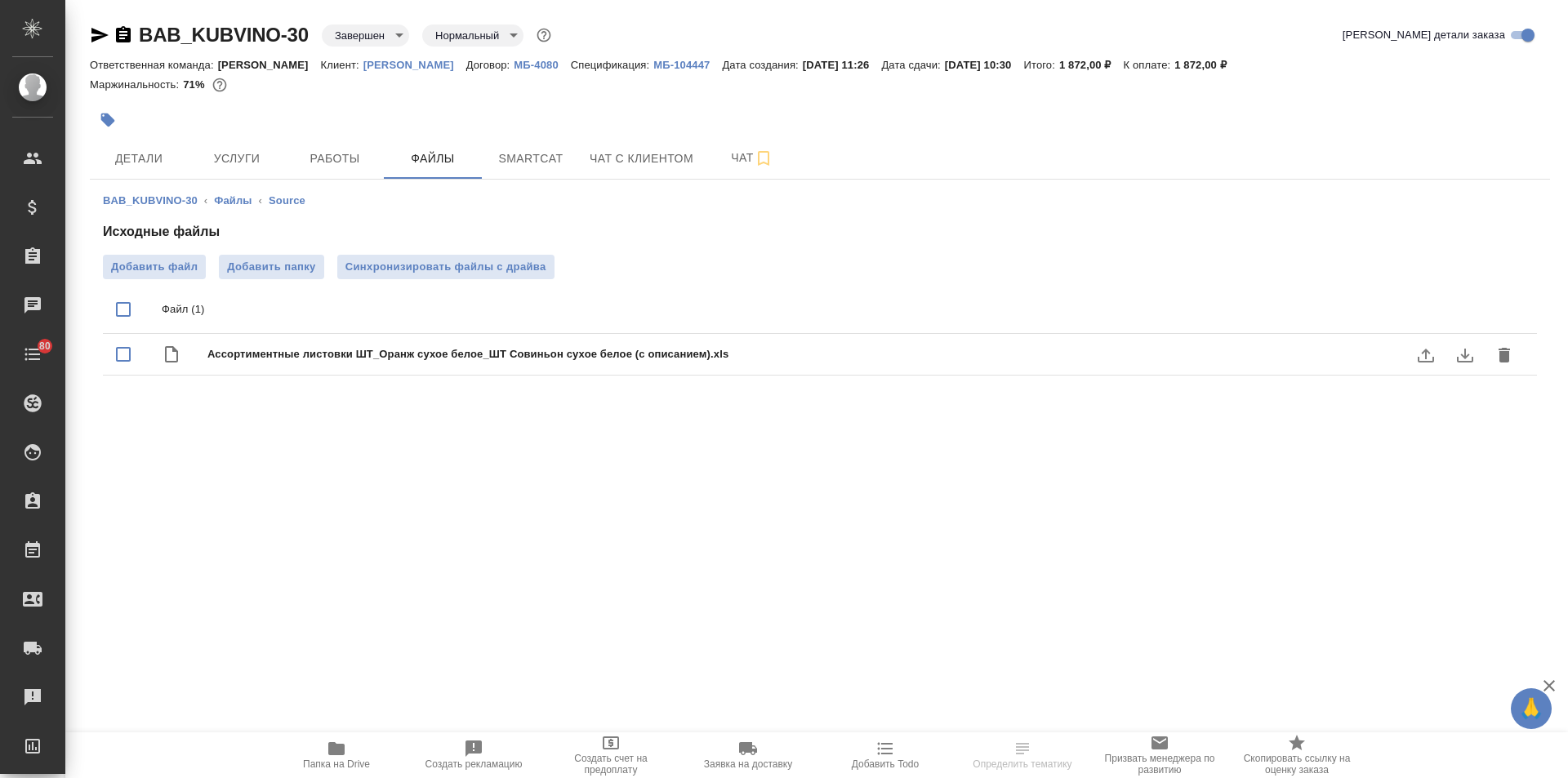
click at [1457, 352] on icon "download" at bounding box center [1465, 355] width 20 height 20
click at [88, 36] on div "BAB_KUBVINO-30 Завершен closed Нормальный normal Кратко детали заказа Ответстве…" at bounding box center [820, 212] width 1478 height 424
click at [93, 38] on icon "button" at bounding box center [100, 35] width 17 height 15
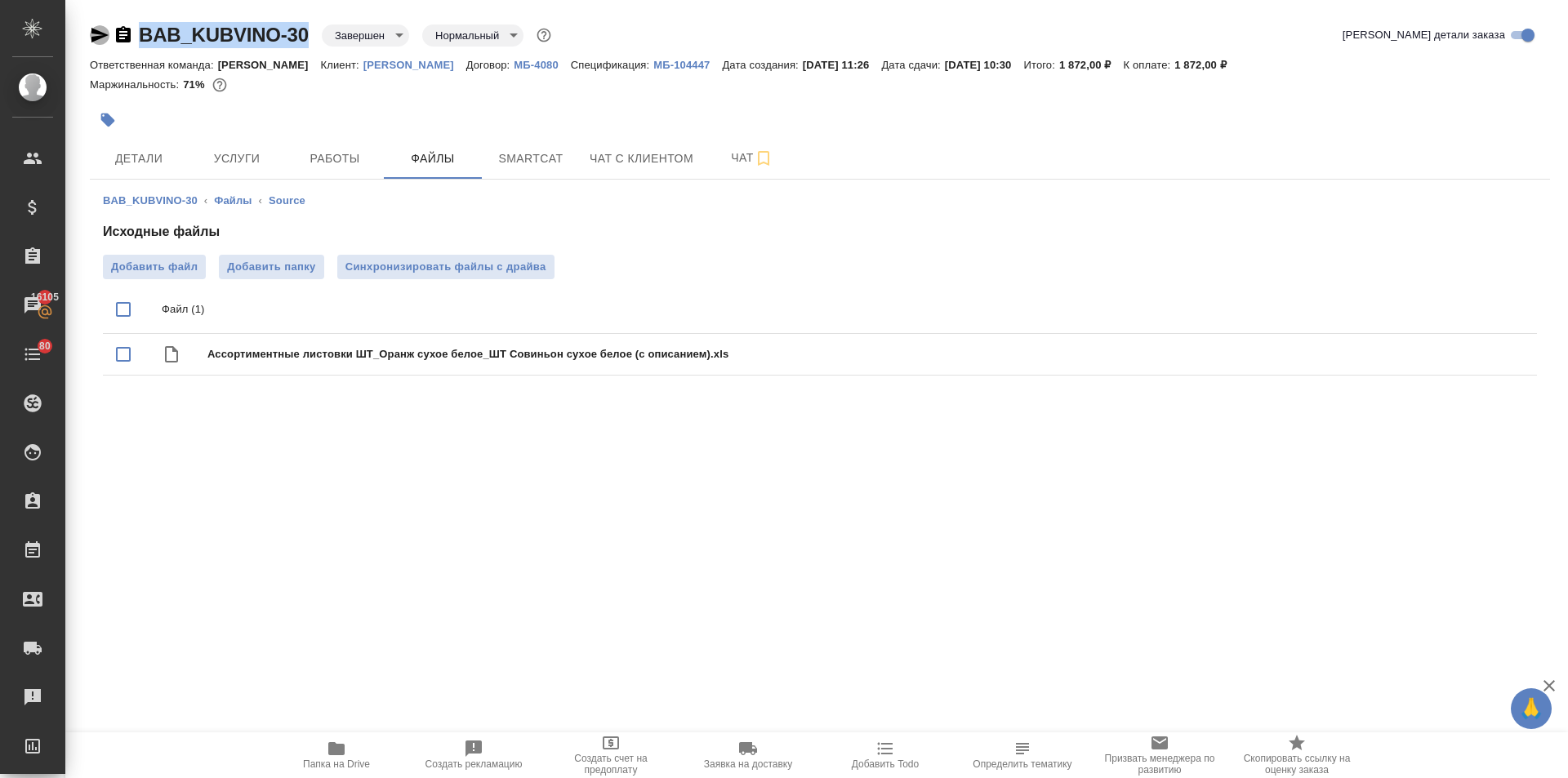
copy link "BAB_KUBVINO-30"
click at [93, 38] on icon "button" at bounding box center [100, 35] width 17 height 15
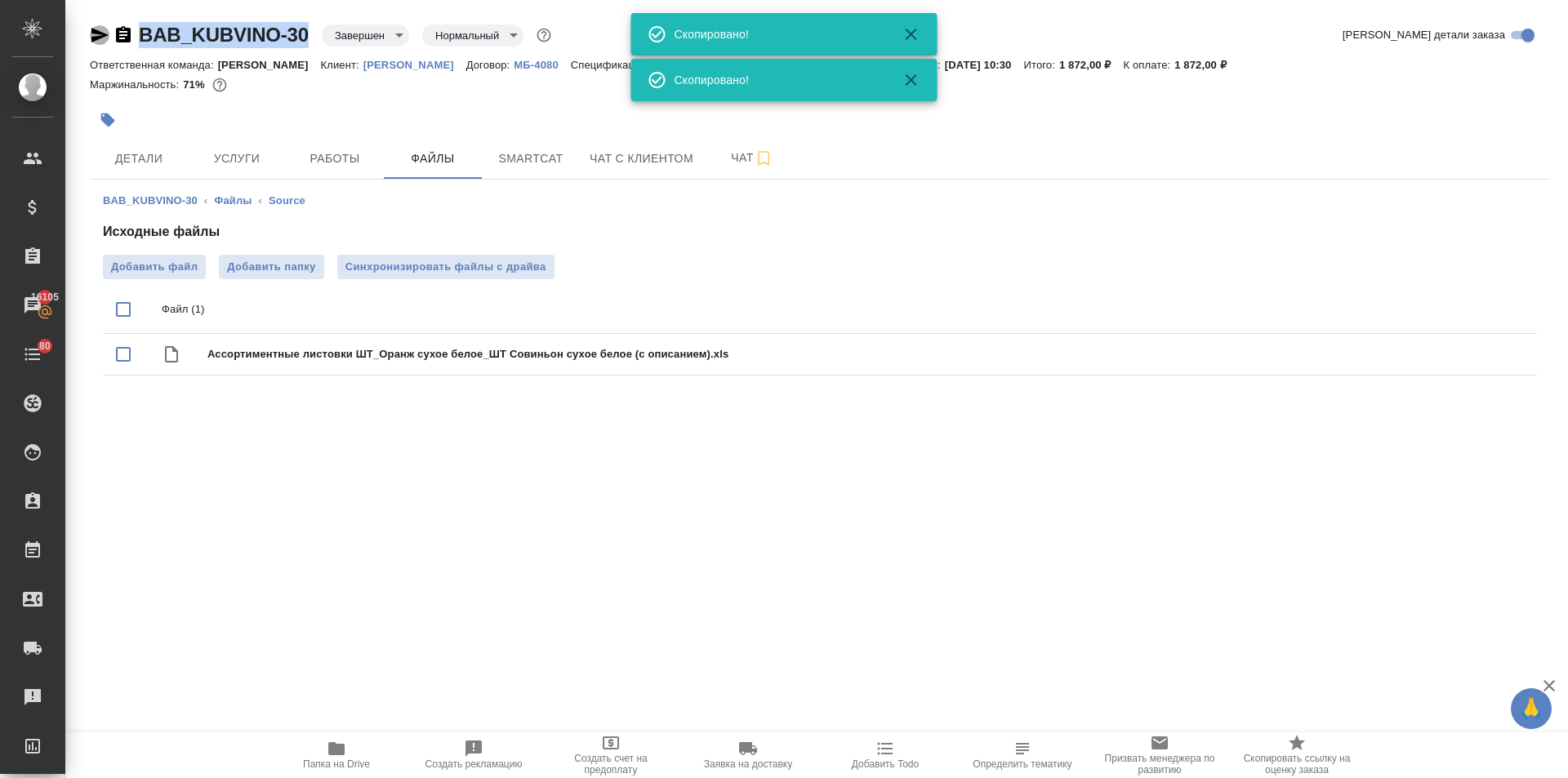
click at [93, 38] on icon "button" at bounding box center [100, 35] width 17 height 15
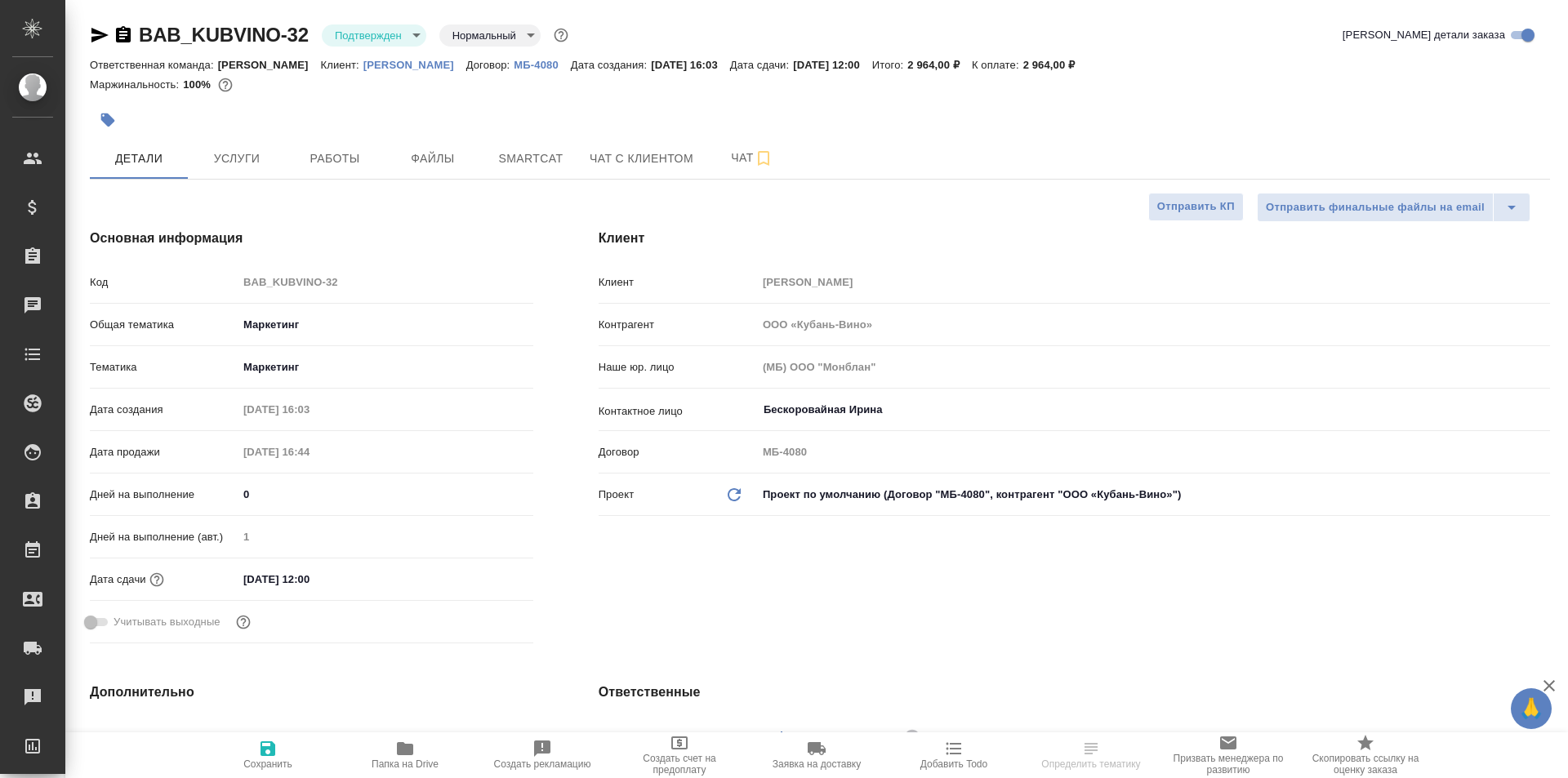
select select "RU"
type textarea "x"
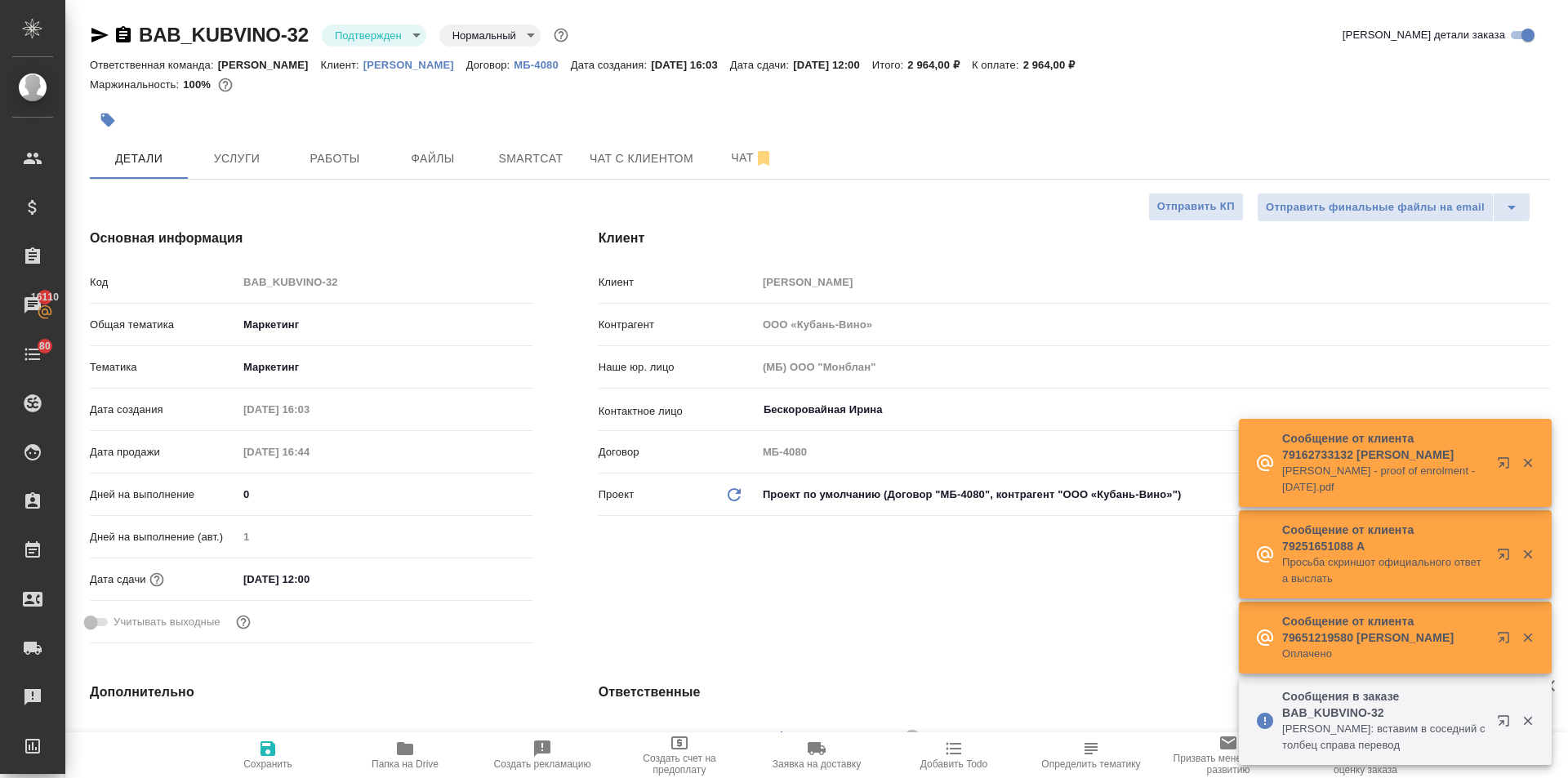
type textarea "x"
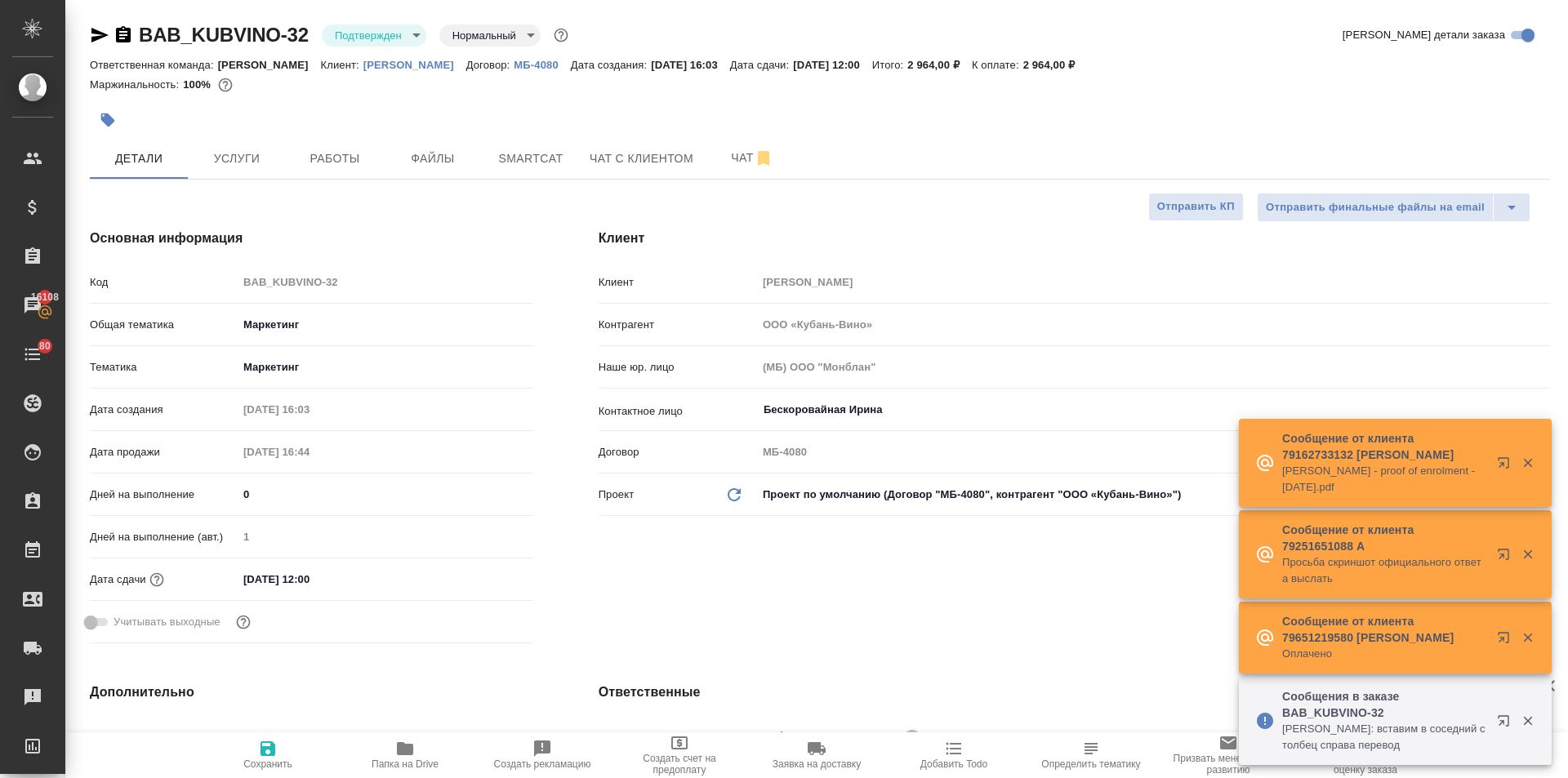
type textarea "x"
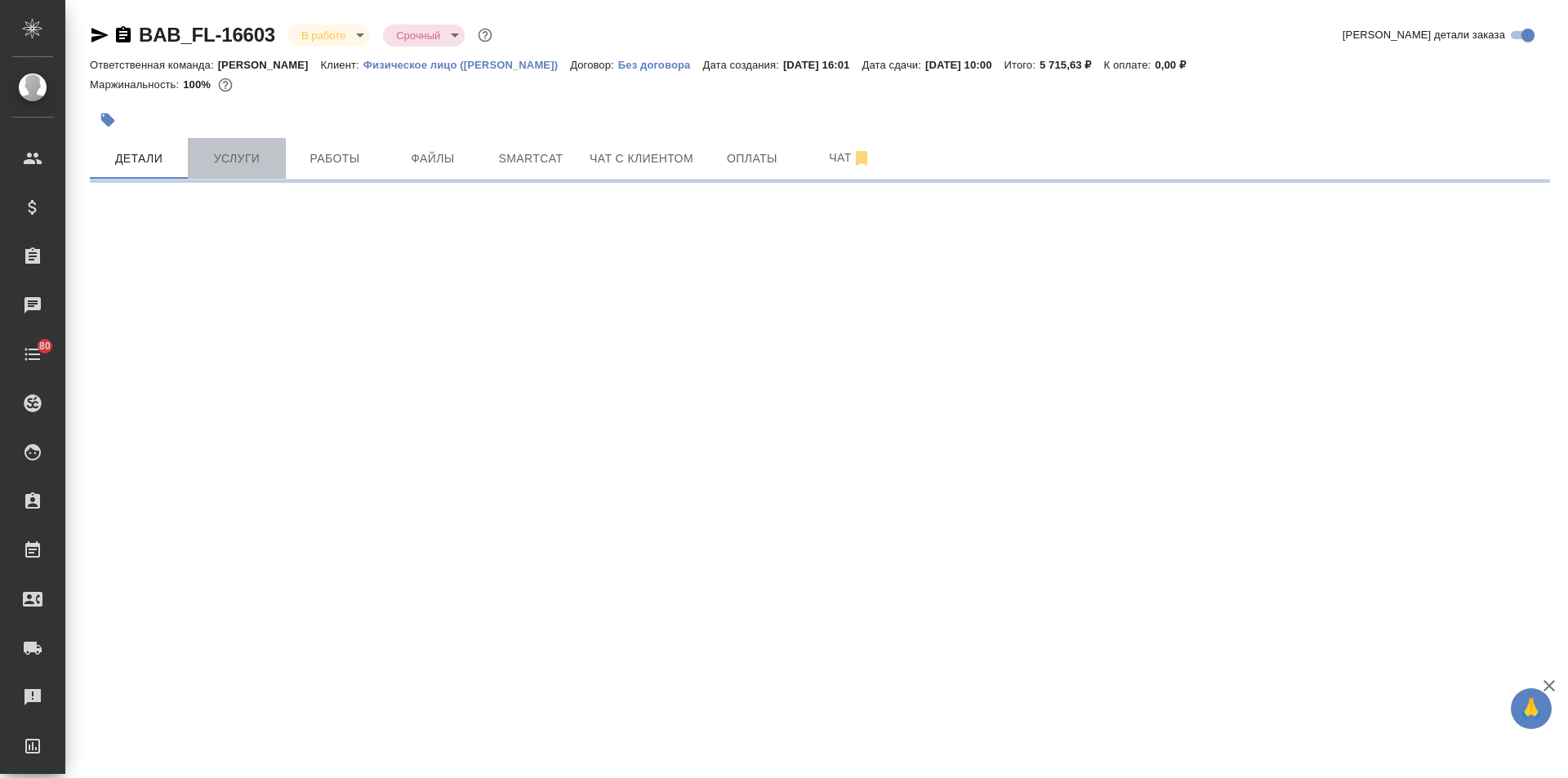
click at [227, 149] on span "Услуги" at bounding box center [237, 159] width 79 height 20
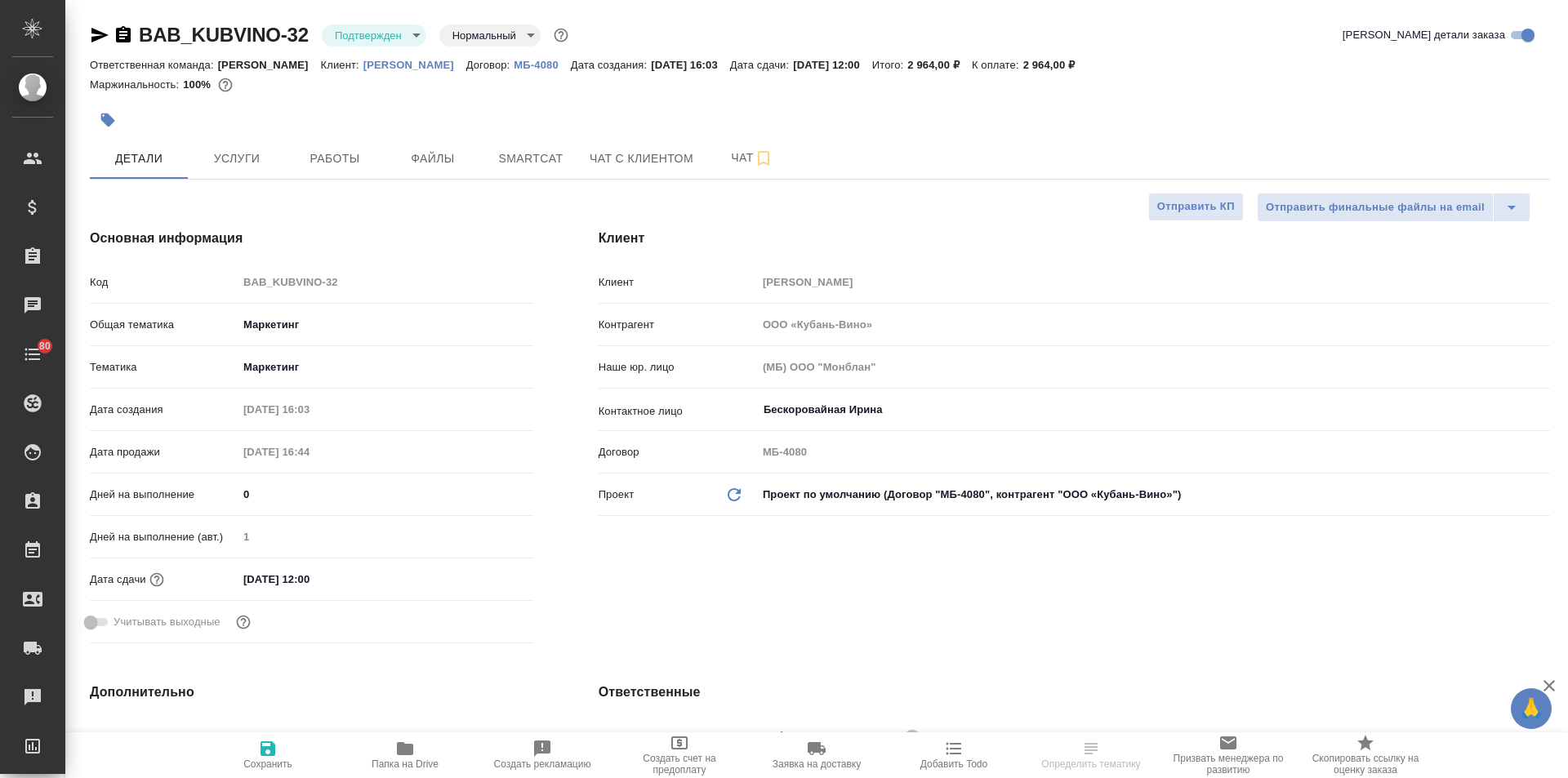
select select "RU"
type textarea "x"
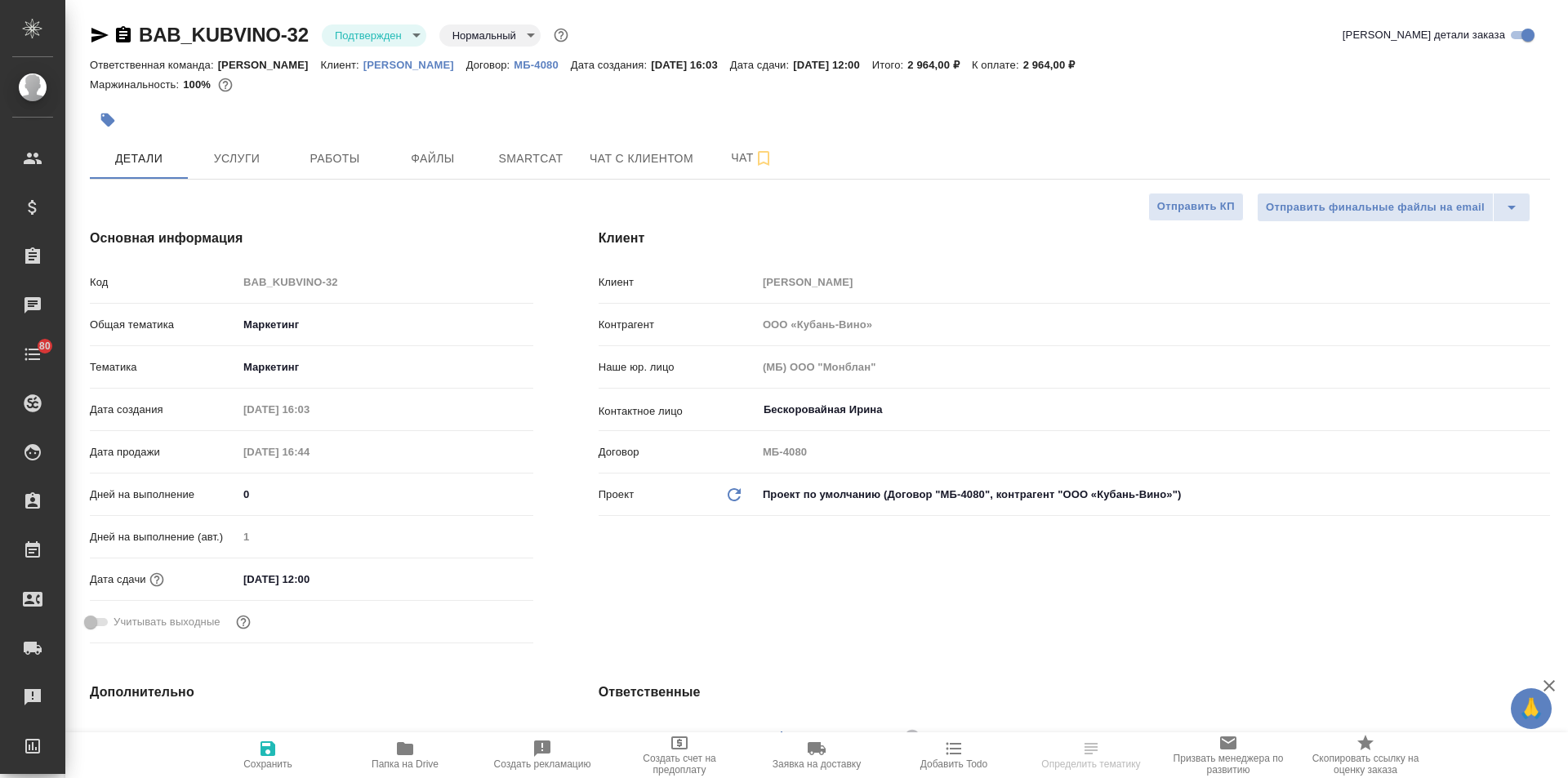
type textarea "x"
select select "RU"
type textarea "x"
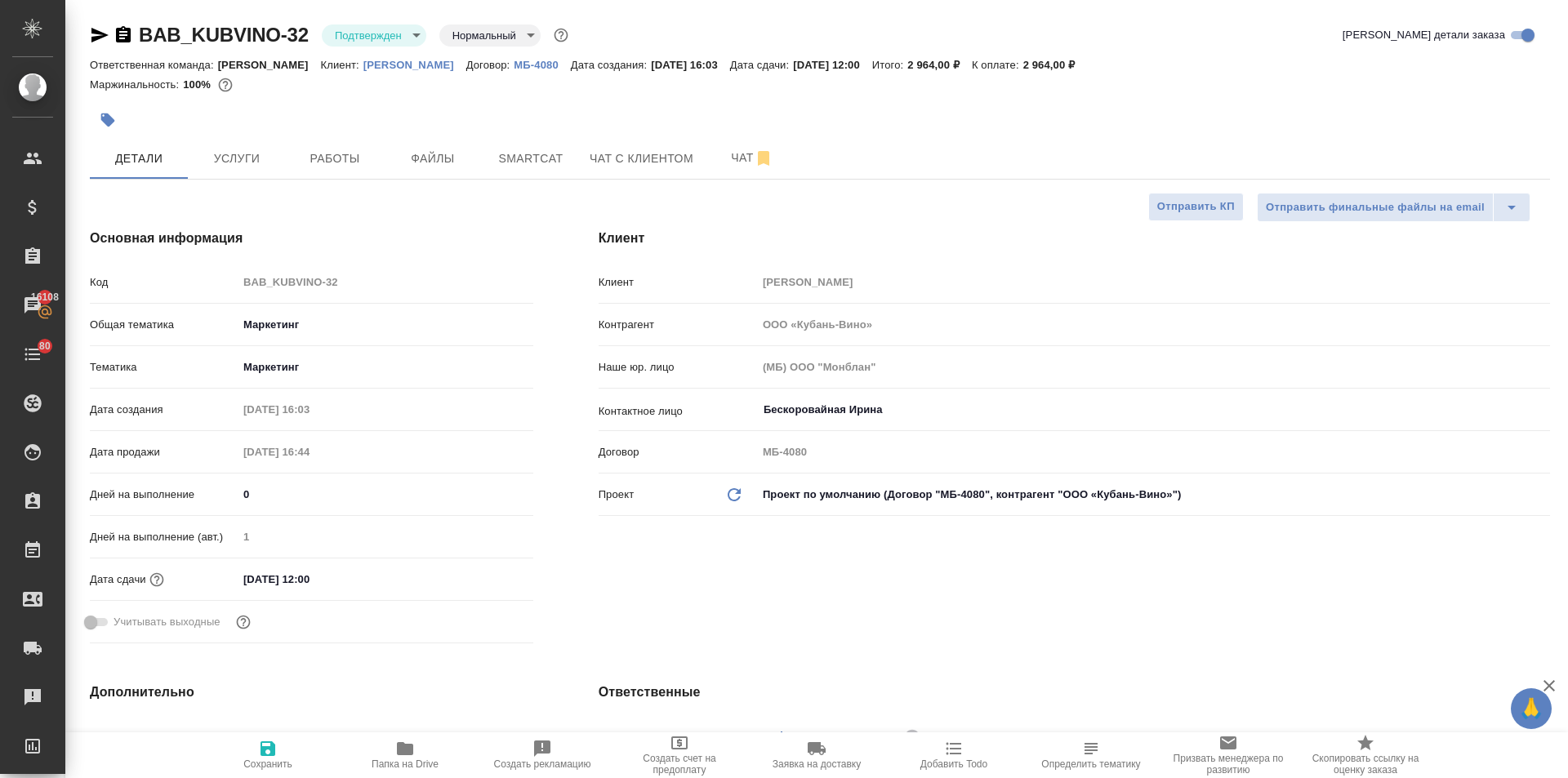
type textarea "x"
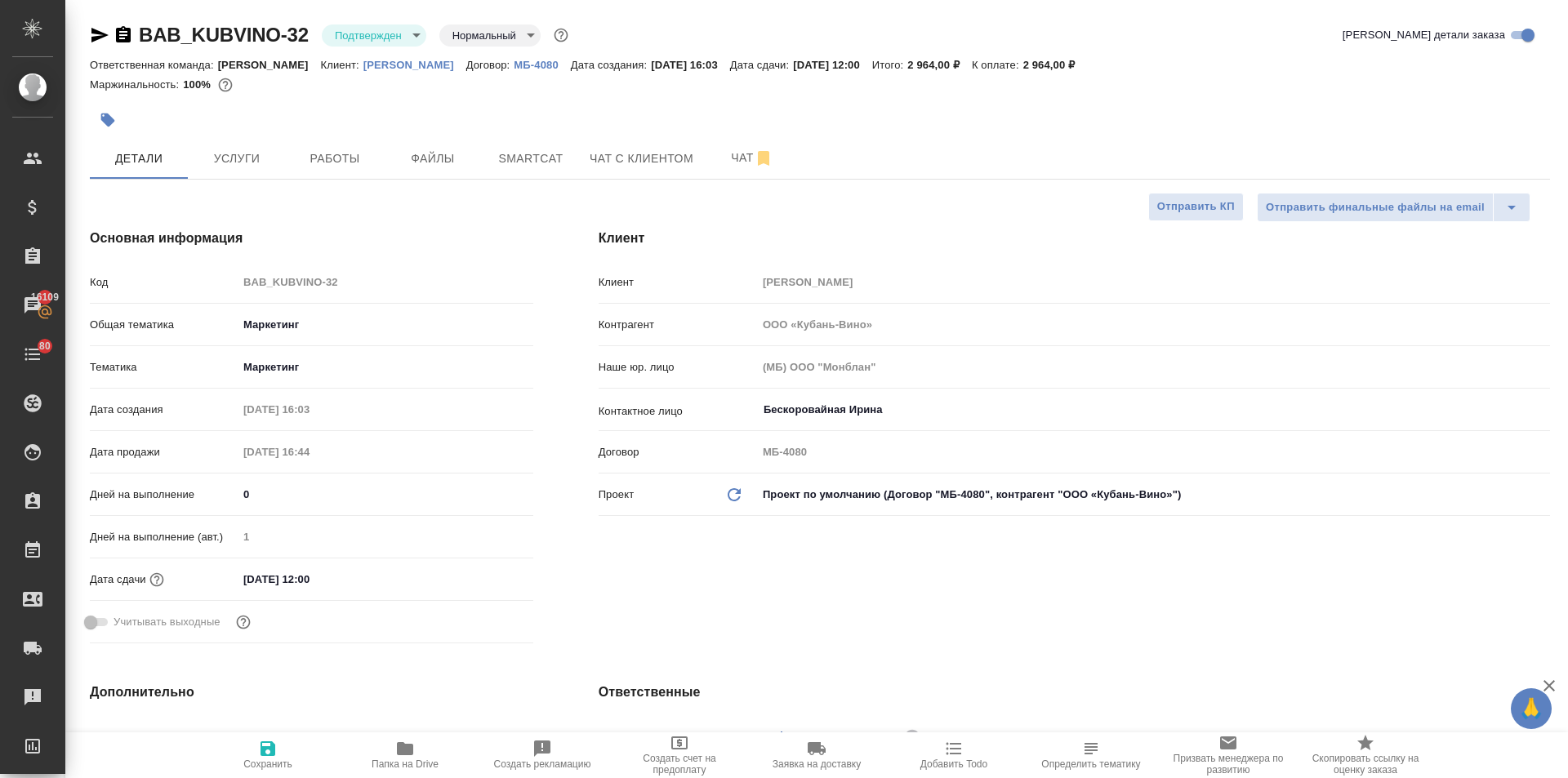
type textarea "x"
select select "RU"
type textarea "x"
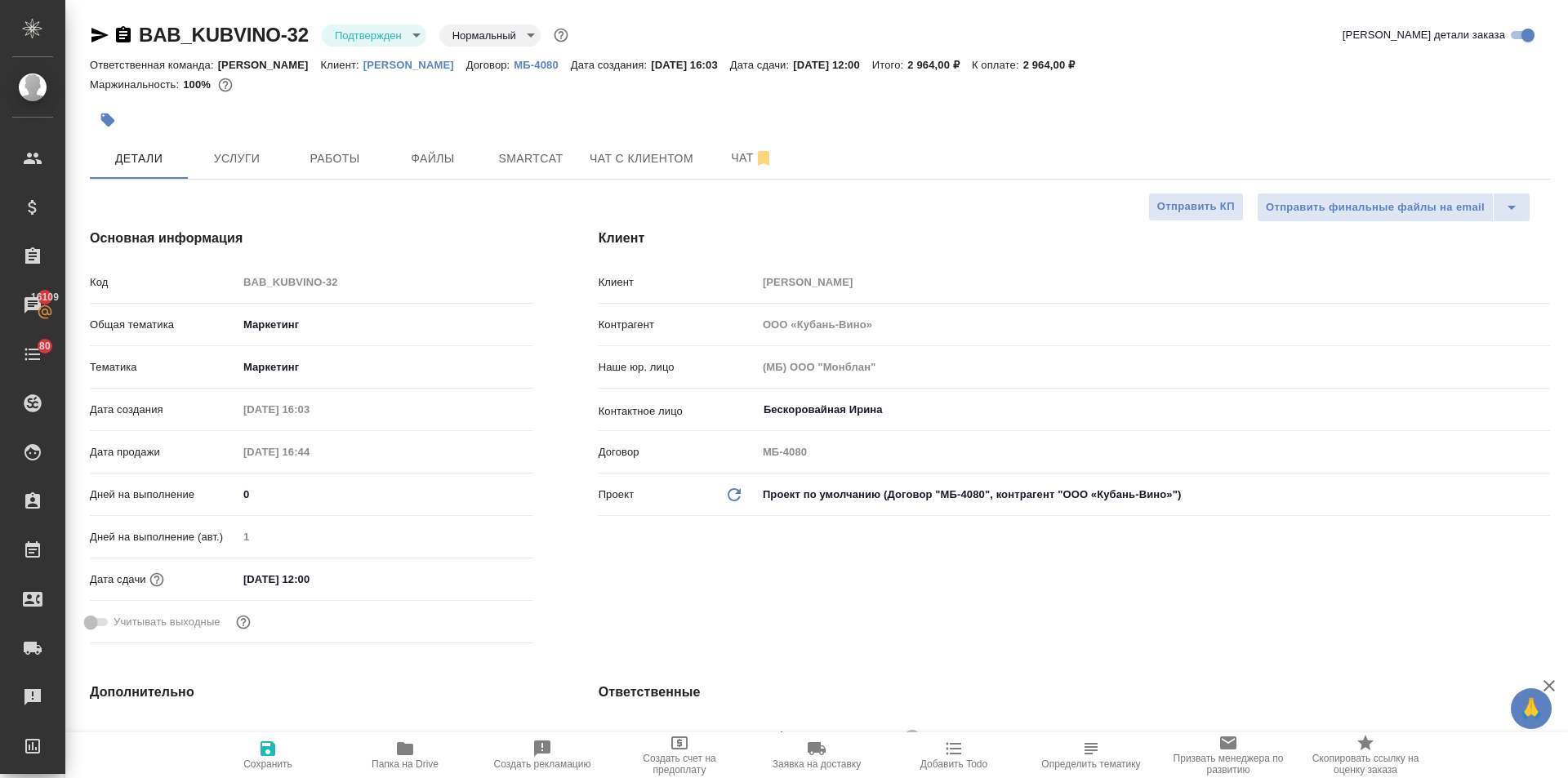
type textarea "x"
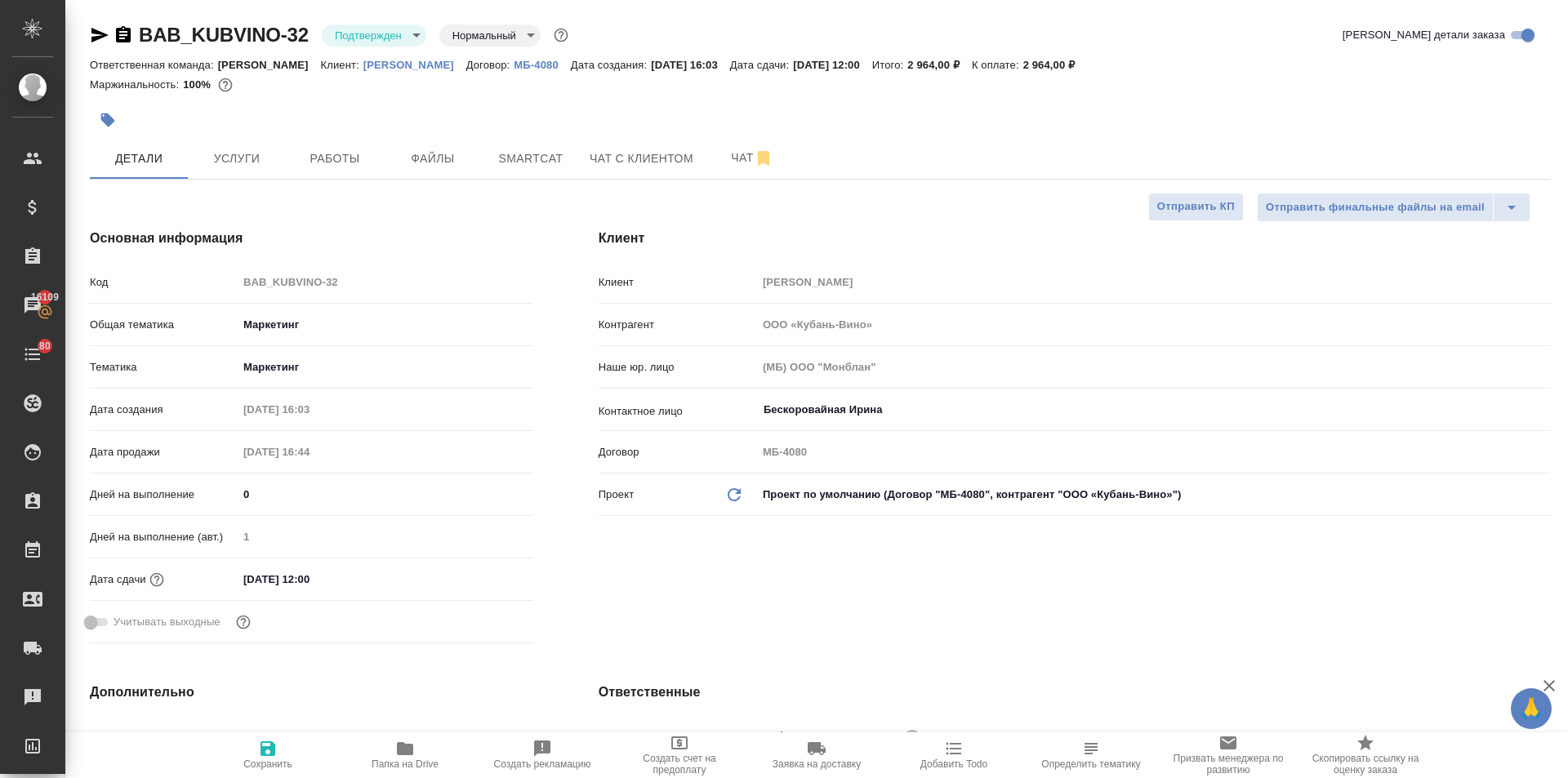
type textarea "x"
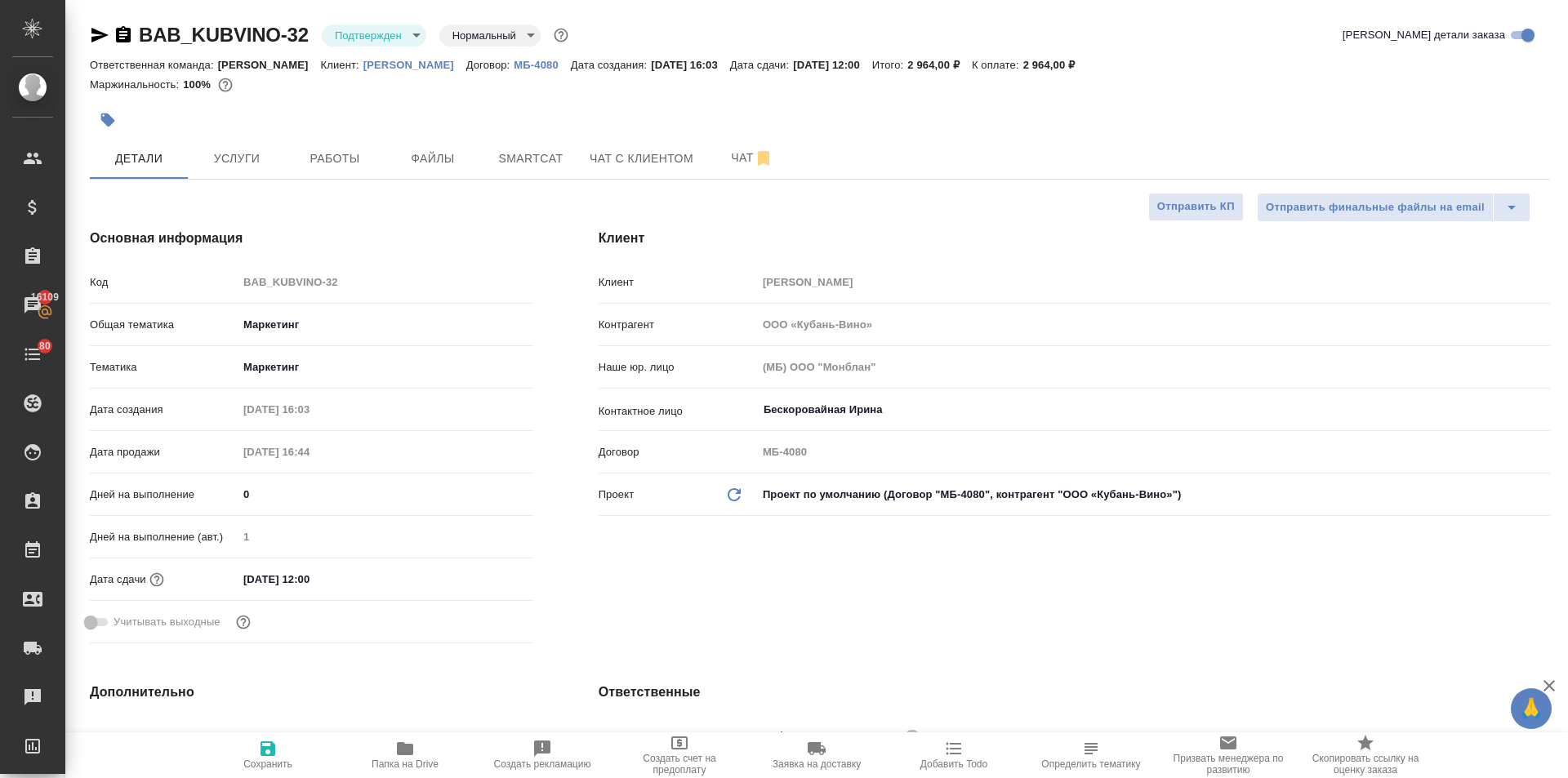
type textarea "x"
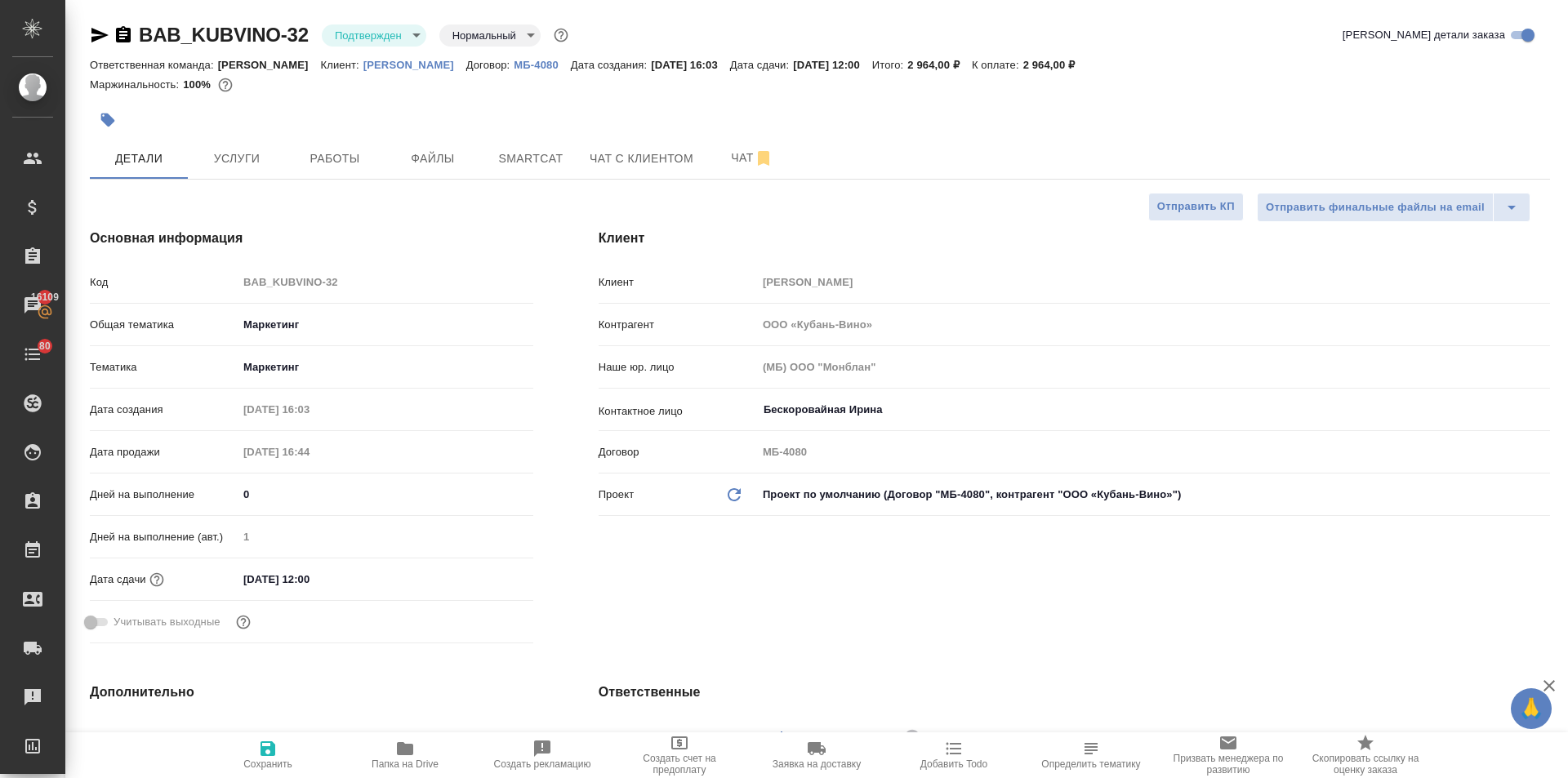
type textarea "x"
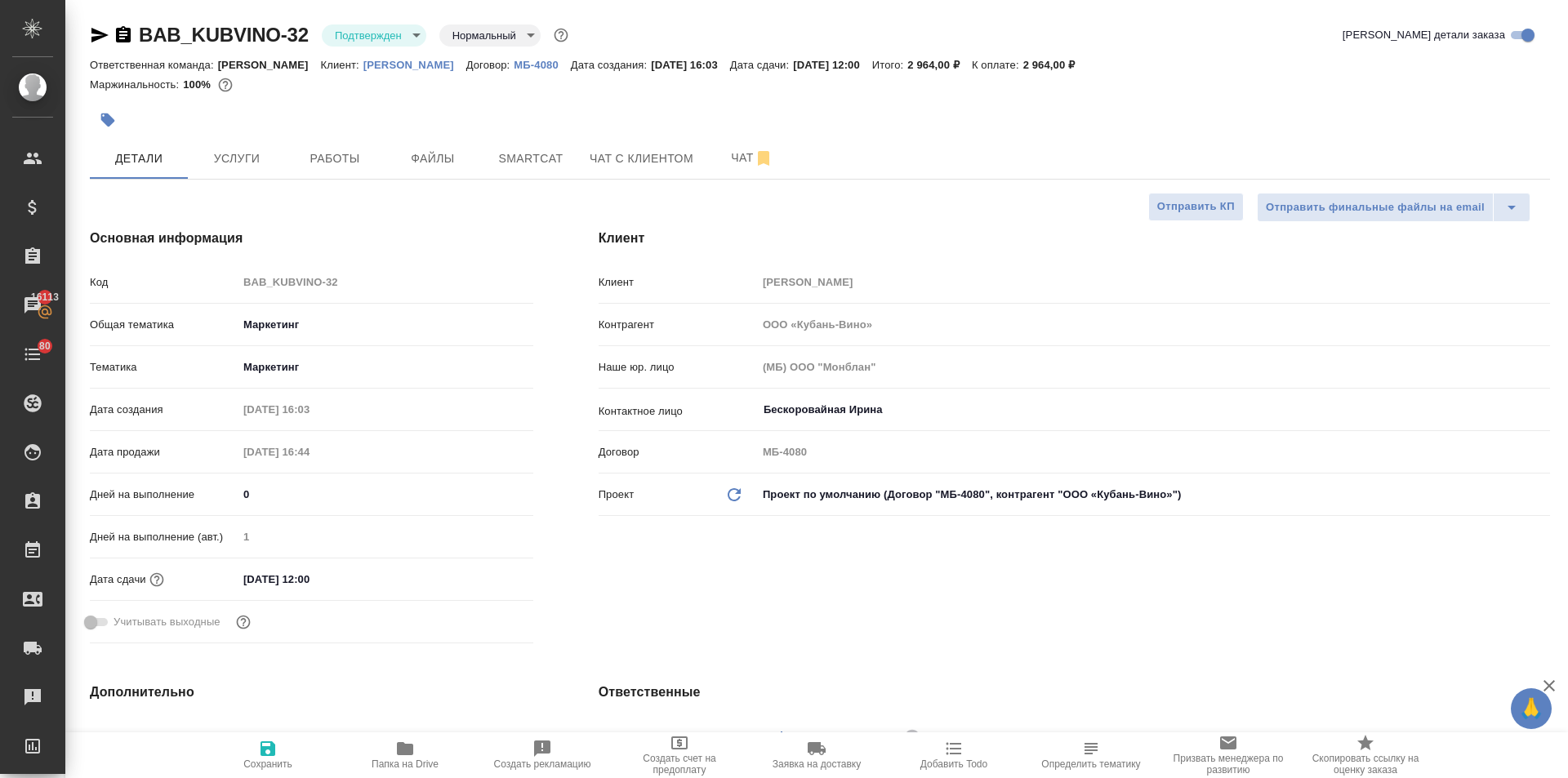
type textarea "x"
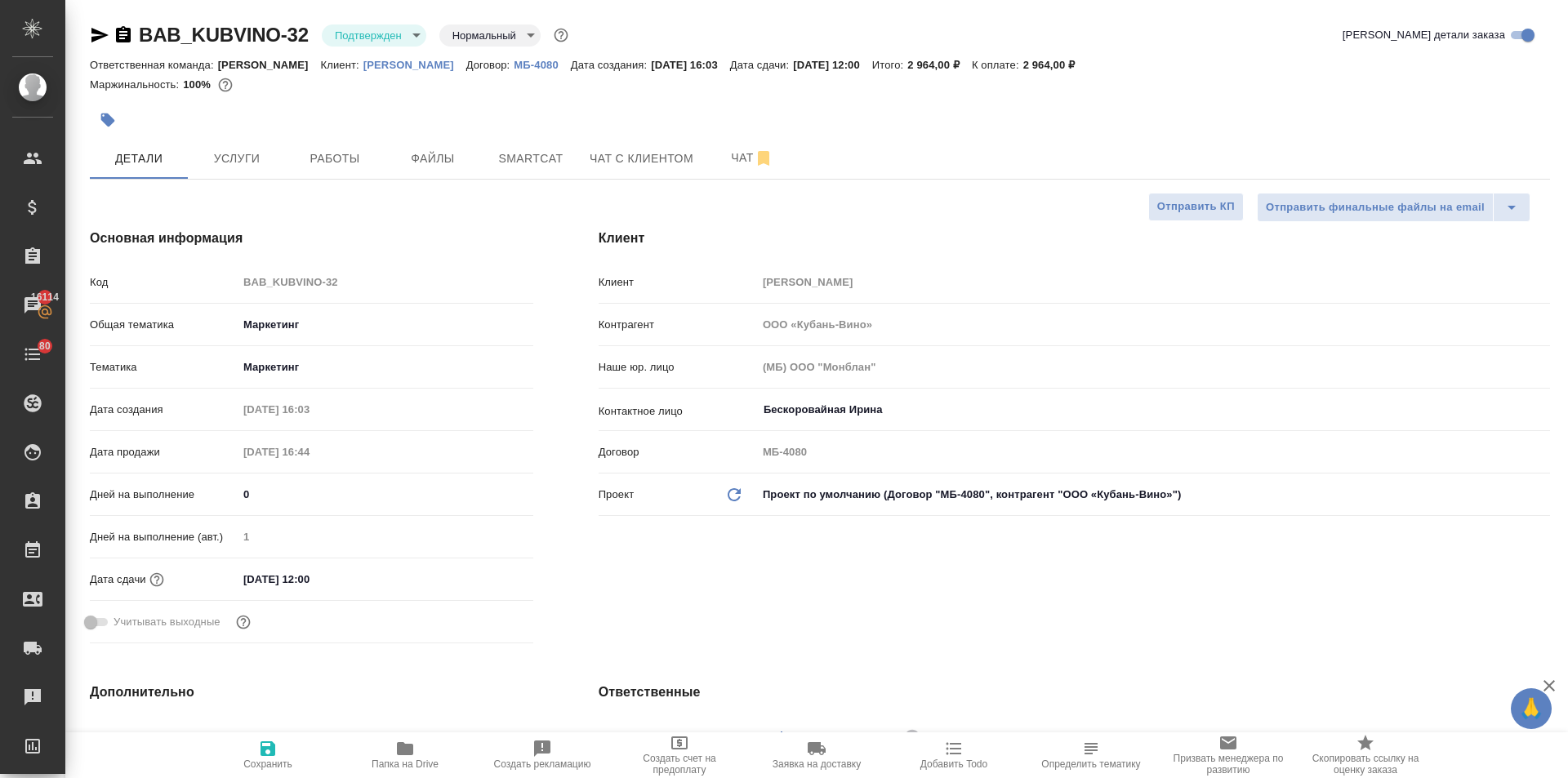
type textarea "x"
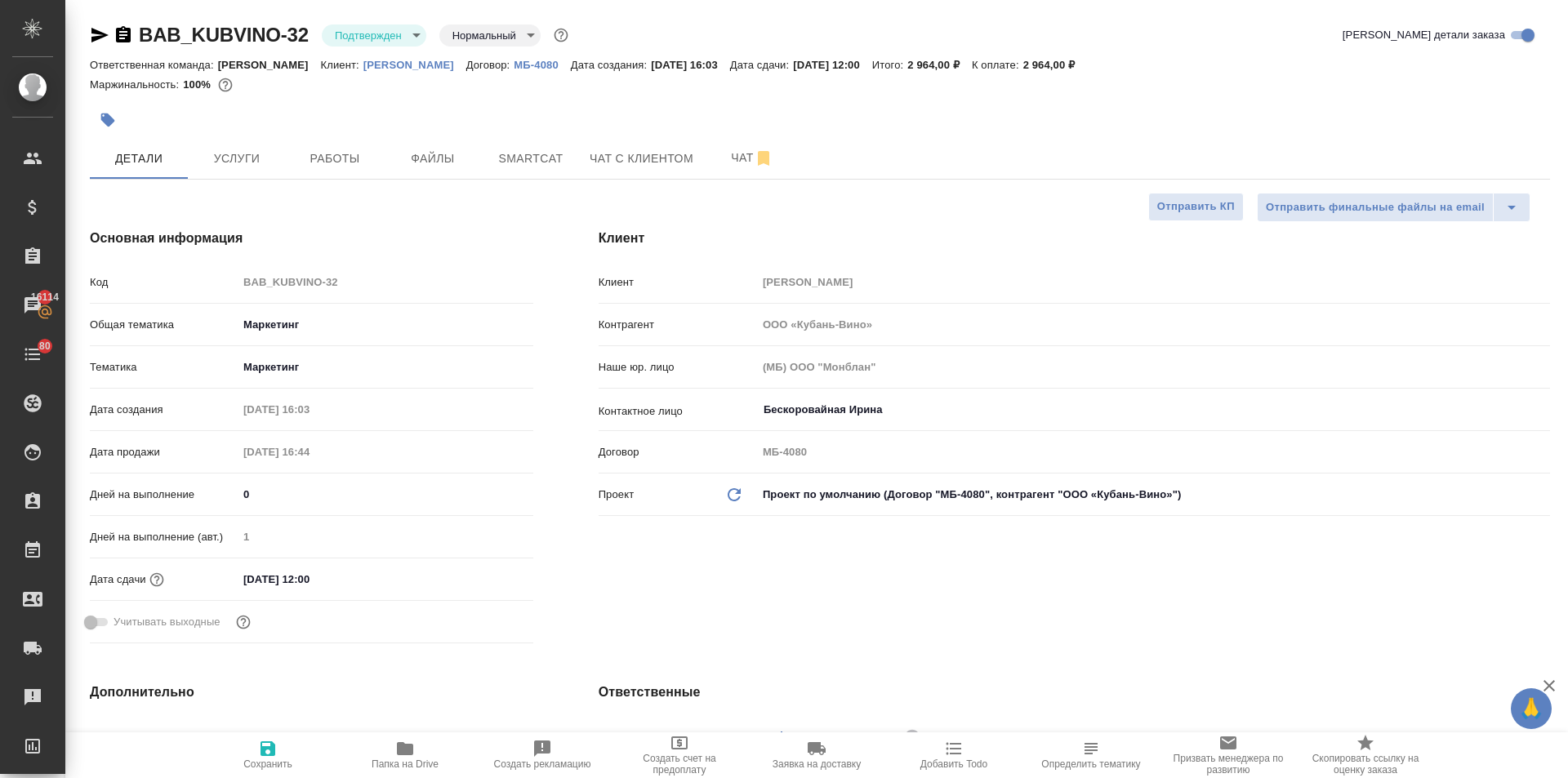
type textarea "x"
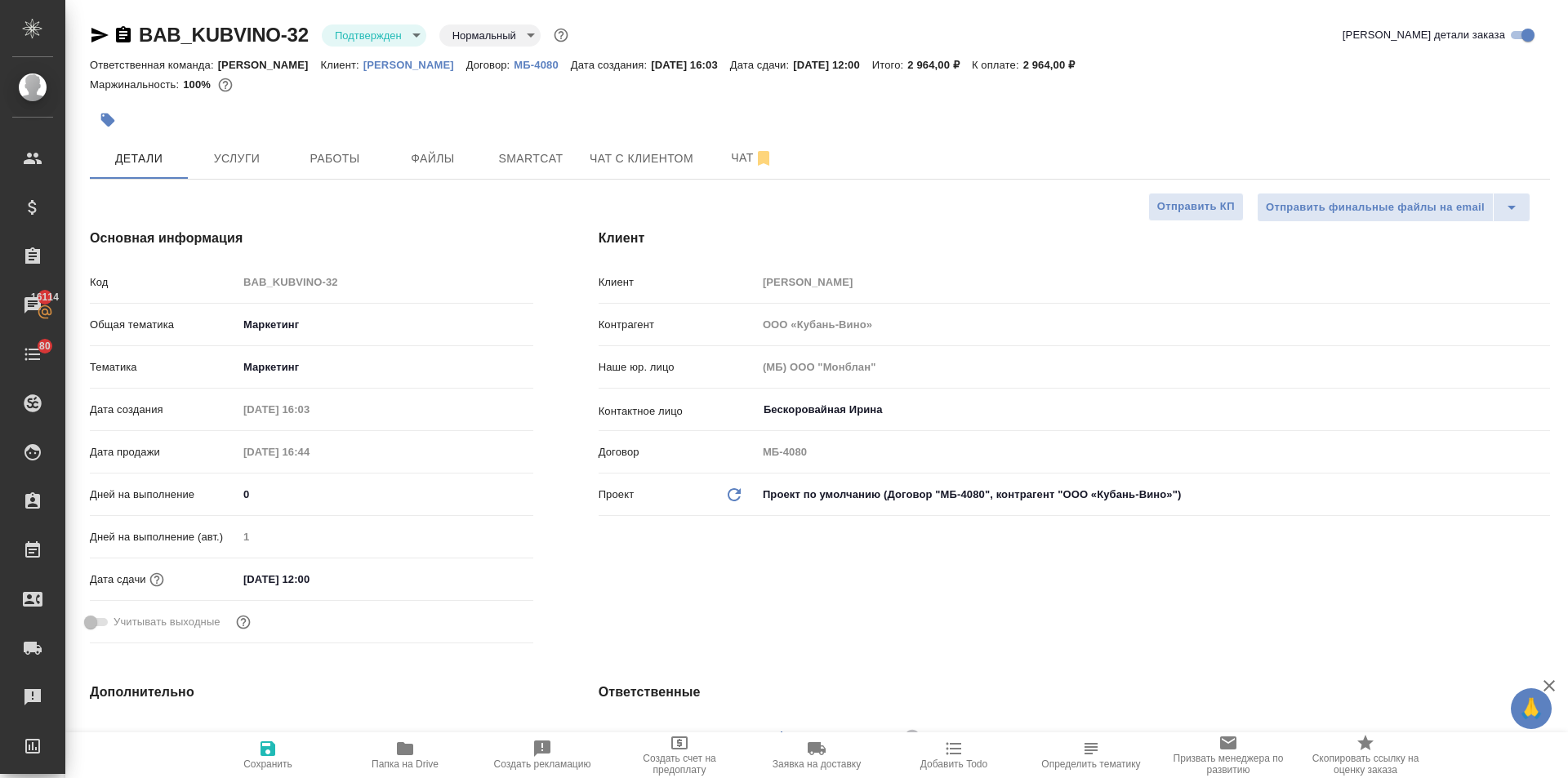
type textarea "x"
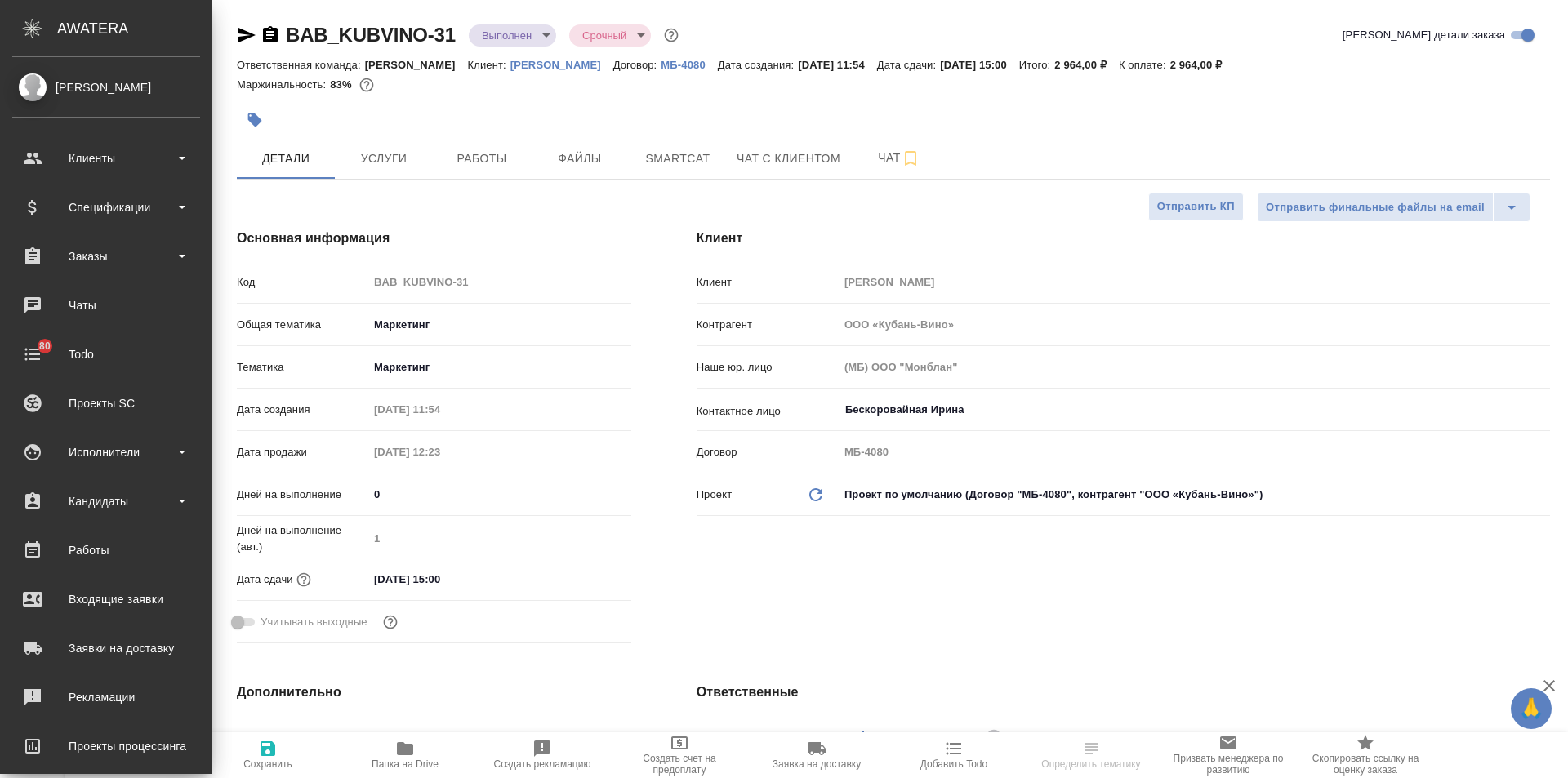
select select "RU"
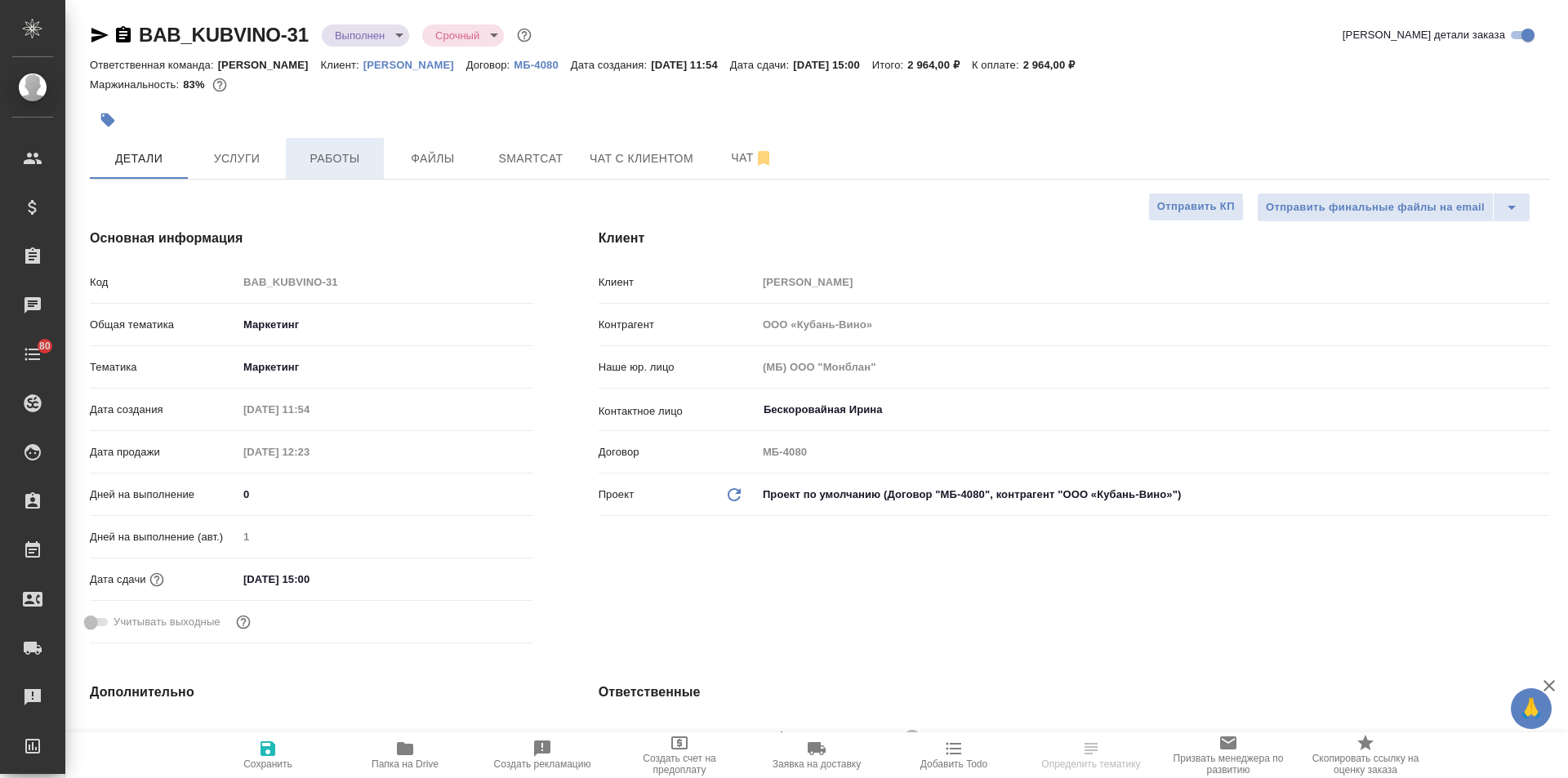
click at [350, 147] on button "Работы" at bounding box center [335, 159] width 98 height 41
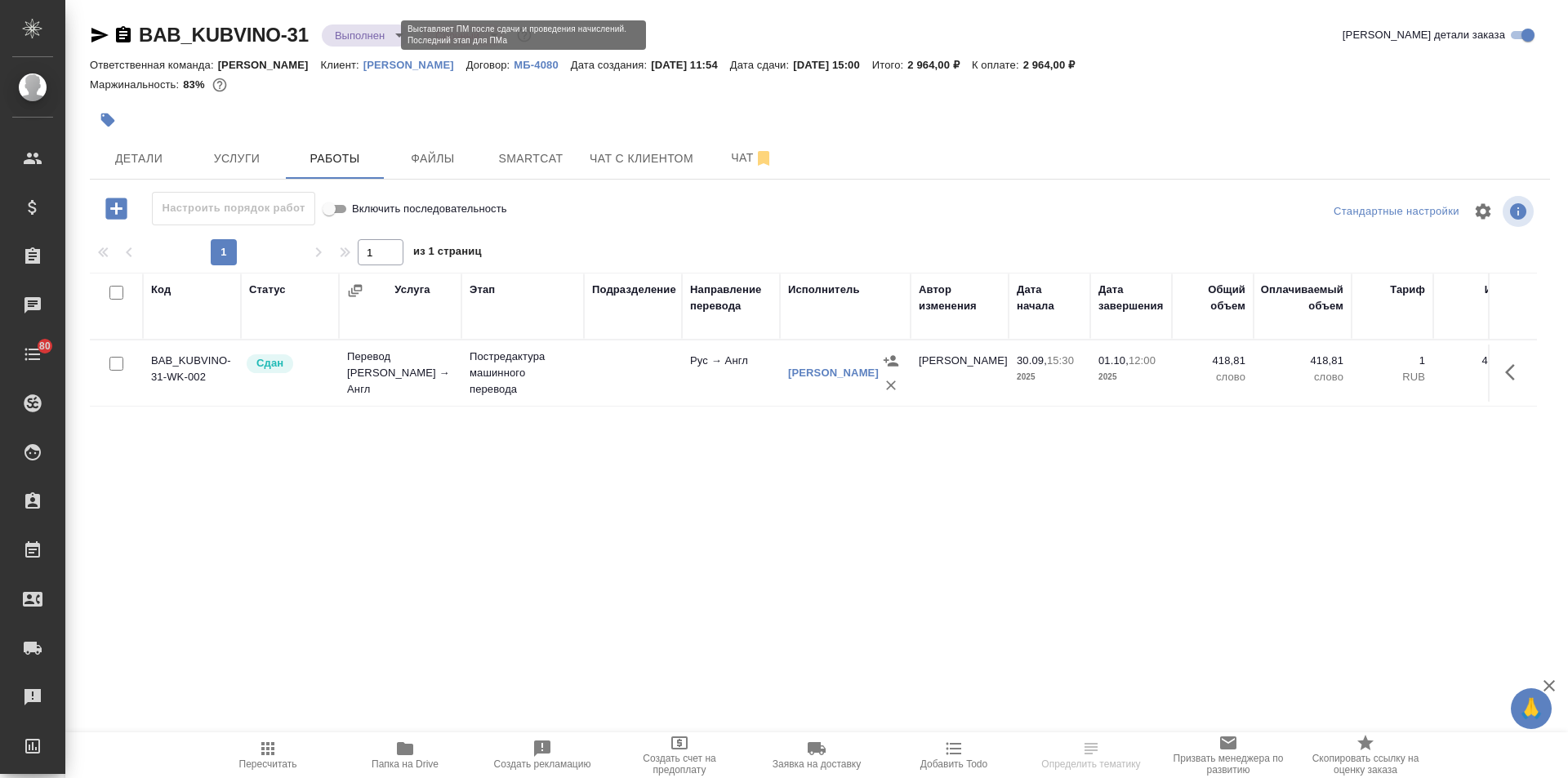
click at [373, 32] on body "🙏 .cls-1 fill:#fff; AWATERA [PERSON_NAME] Спецификации Заказы Чаты 80 Todo Прое…" at bounding box center [784, 389] width 1568 height 778
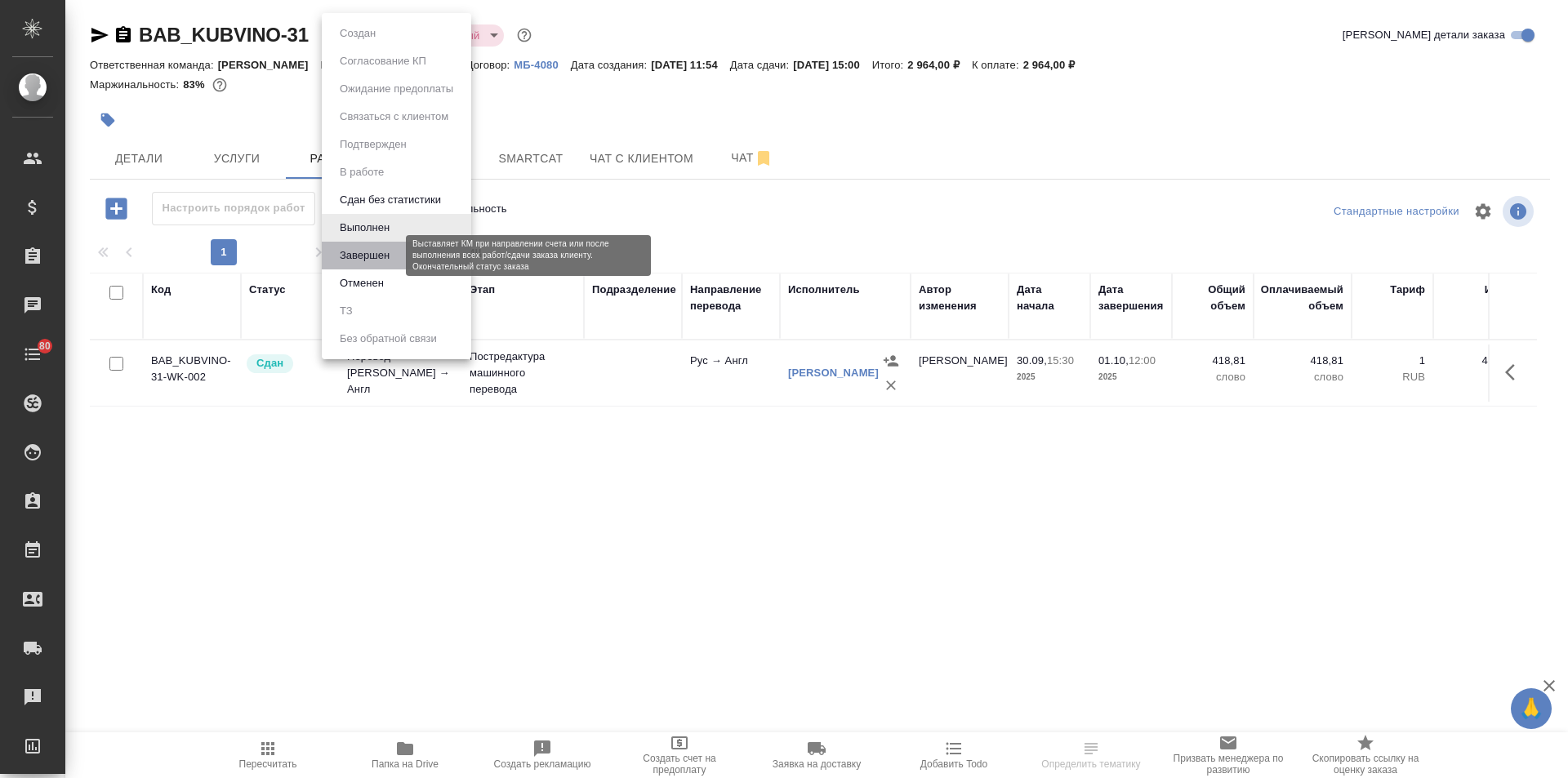
click at [375, 255] on button "Завершен" at bounding box center [364, 256] width 60 height 18
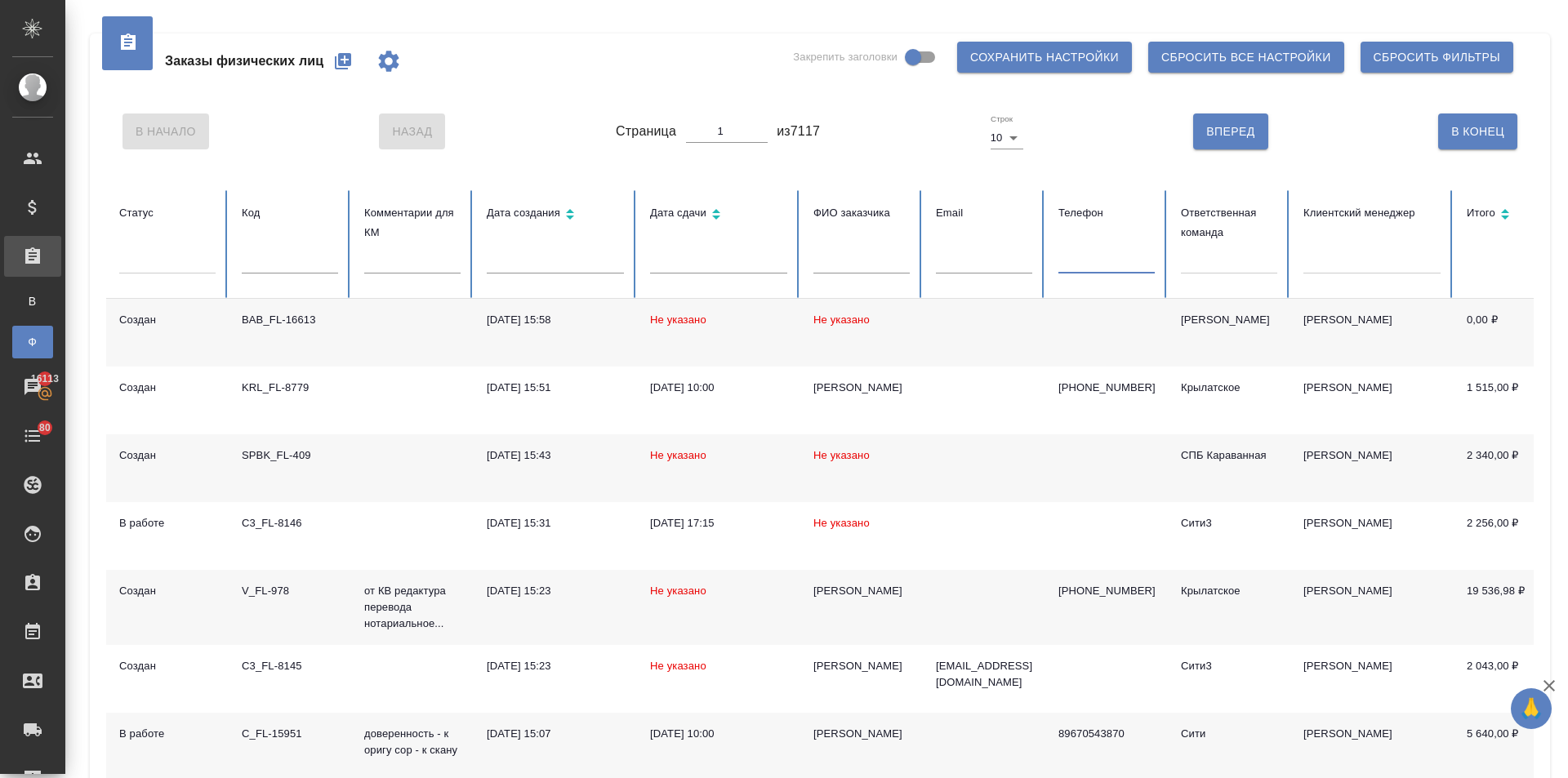
click at [1503, 213] on icon at bounding box center [1505, 217] width 20 height 20
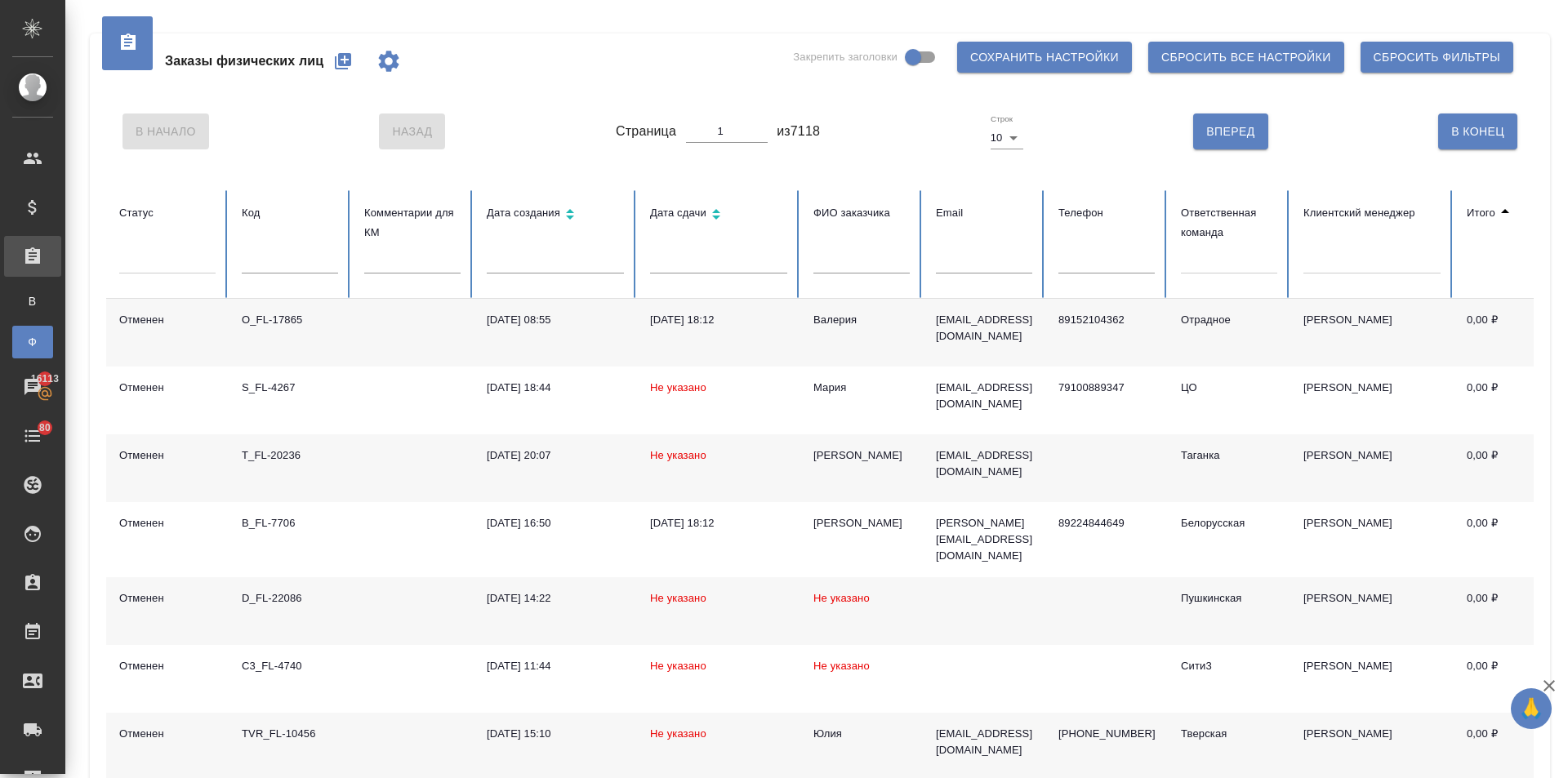
click at [1503, 213] on icon at bounding box center [1505, 210] width 8 height 4
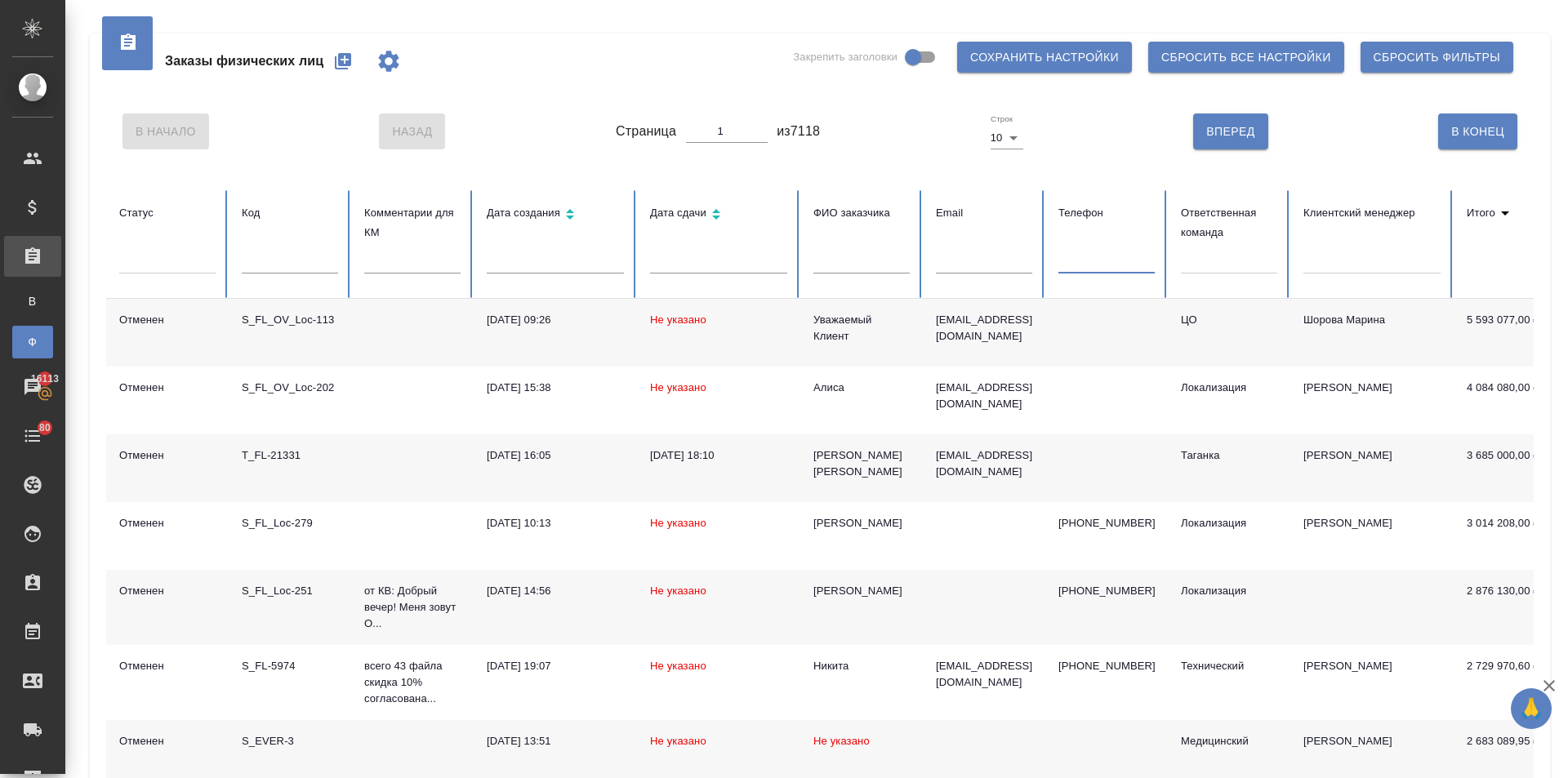
click at [1074, 257] on input "text" at bounding box center [1107, 262] width 97 height 23
click at [1180, 262] on th "Ответственная команда" at bounding box center [1229, 244] width 123 height 109
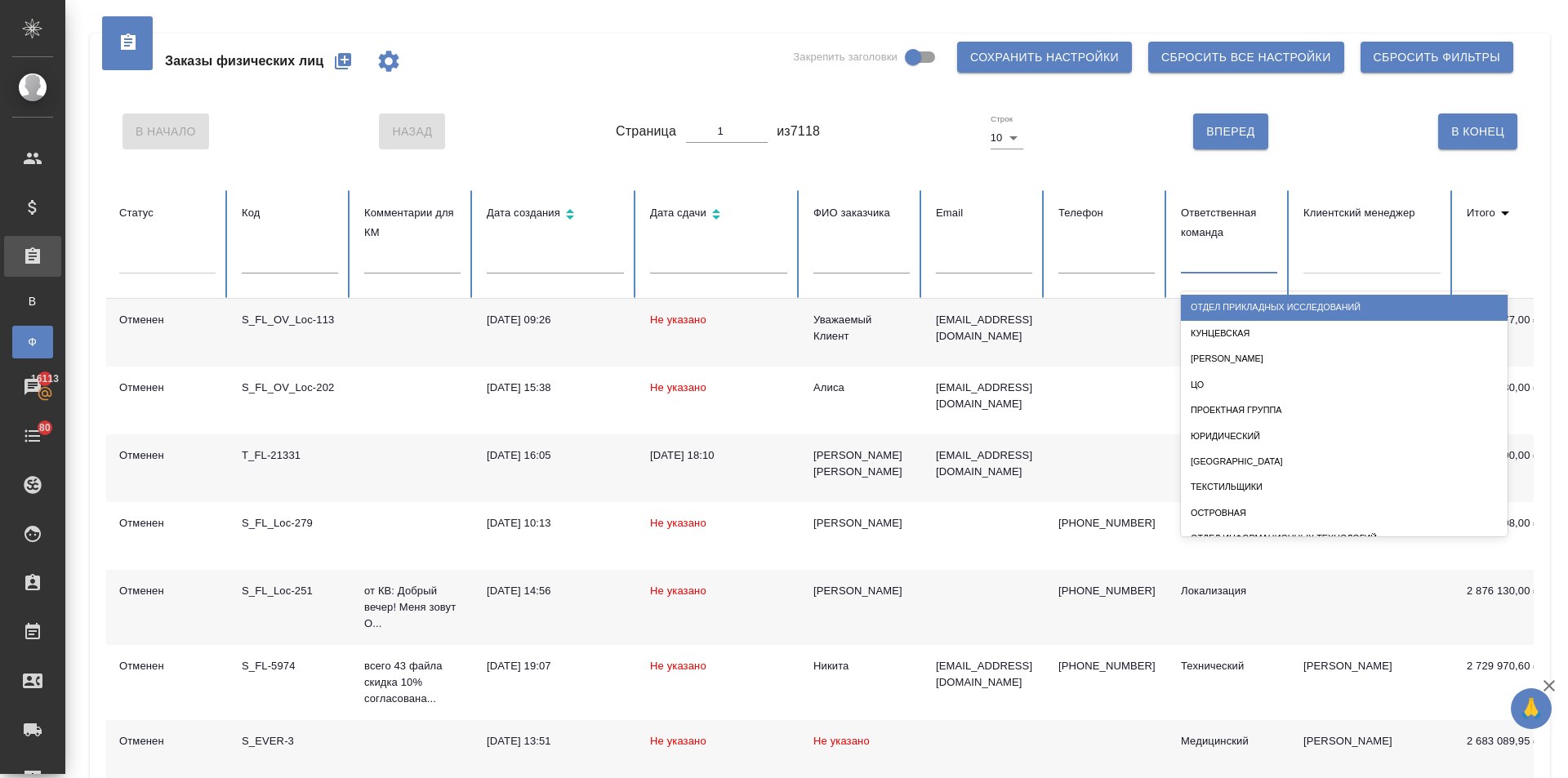
click at [1193, 265] on div at bounding box center [1229, 257] width 97 height 24
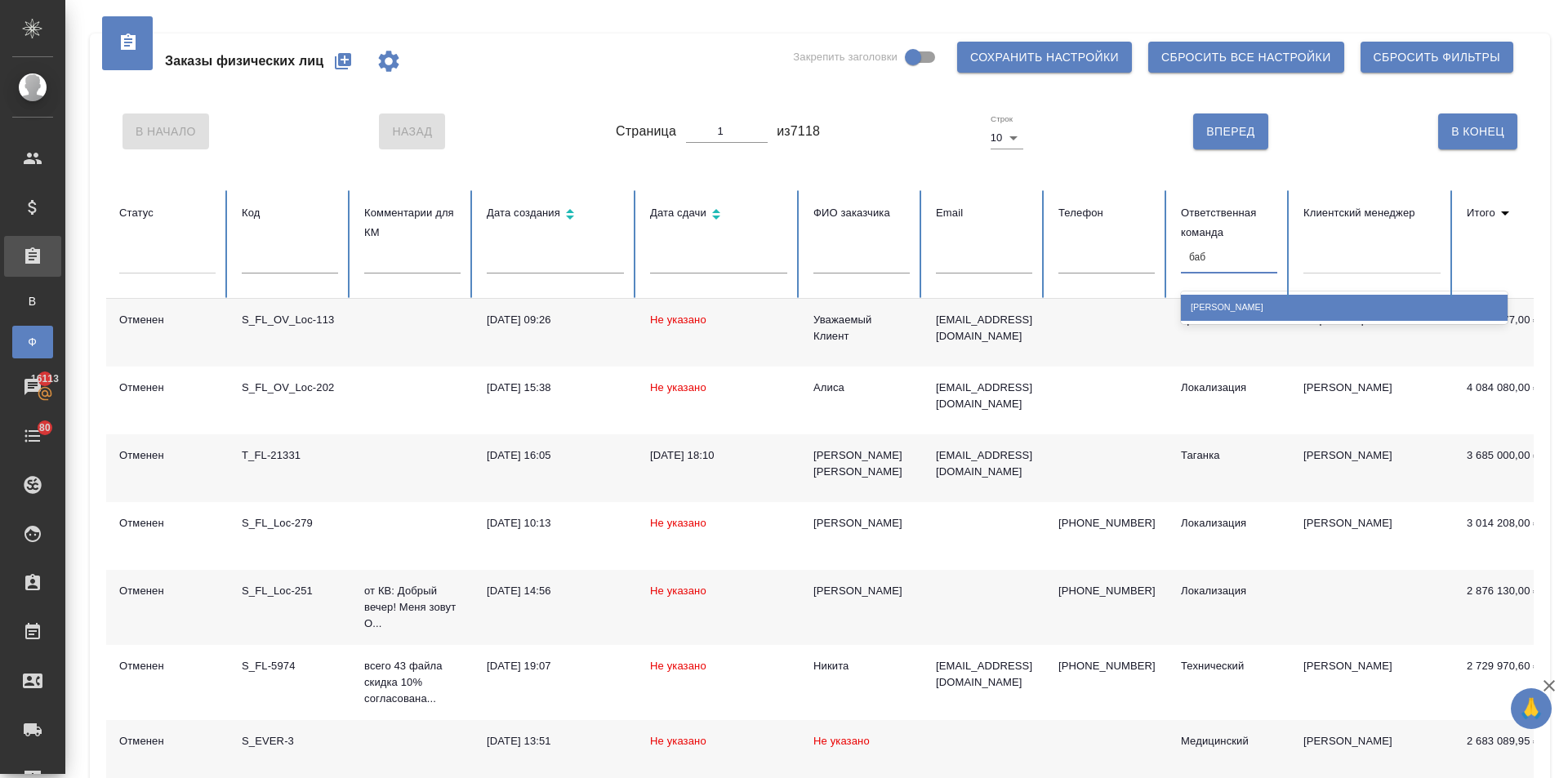
type input "бабу"
click at [1205, 305] on div "[PERSON_NAME]" at bounding box center [1344, 307] width 327 height 25
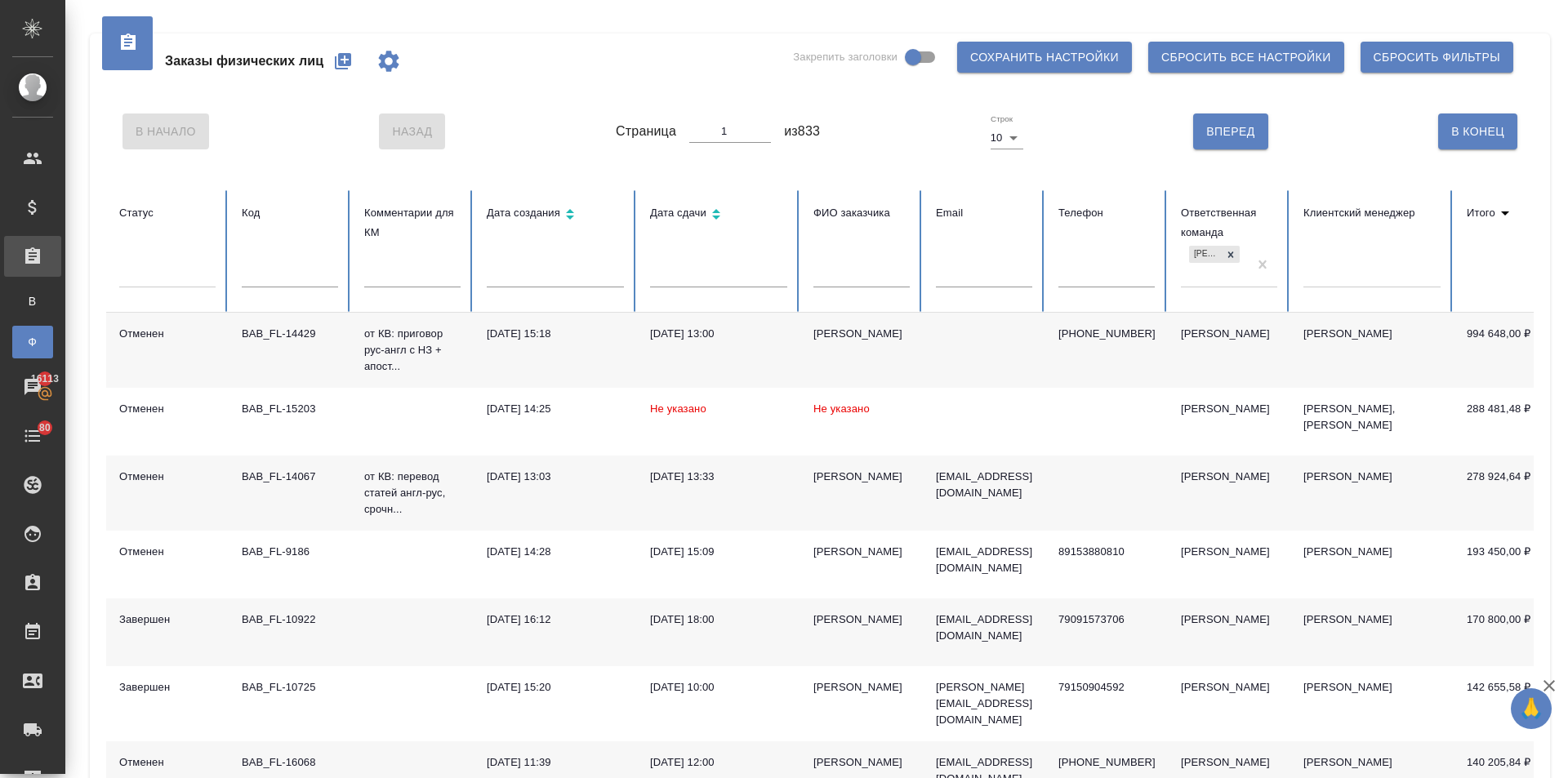
click at [169, 272] on div at bounding box center [168, 271] width 97 height 24
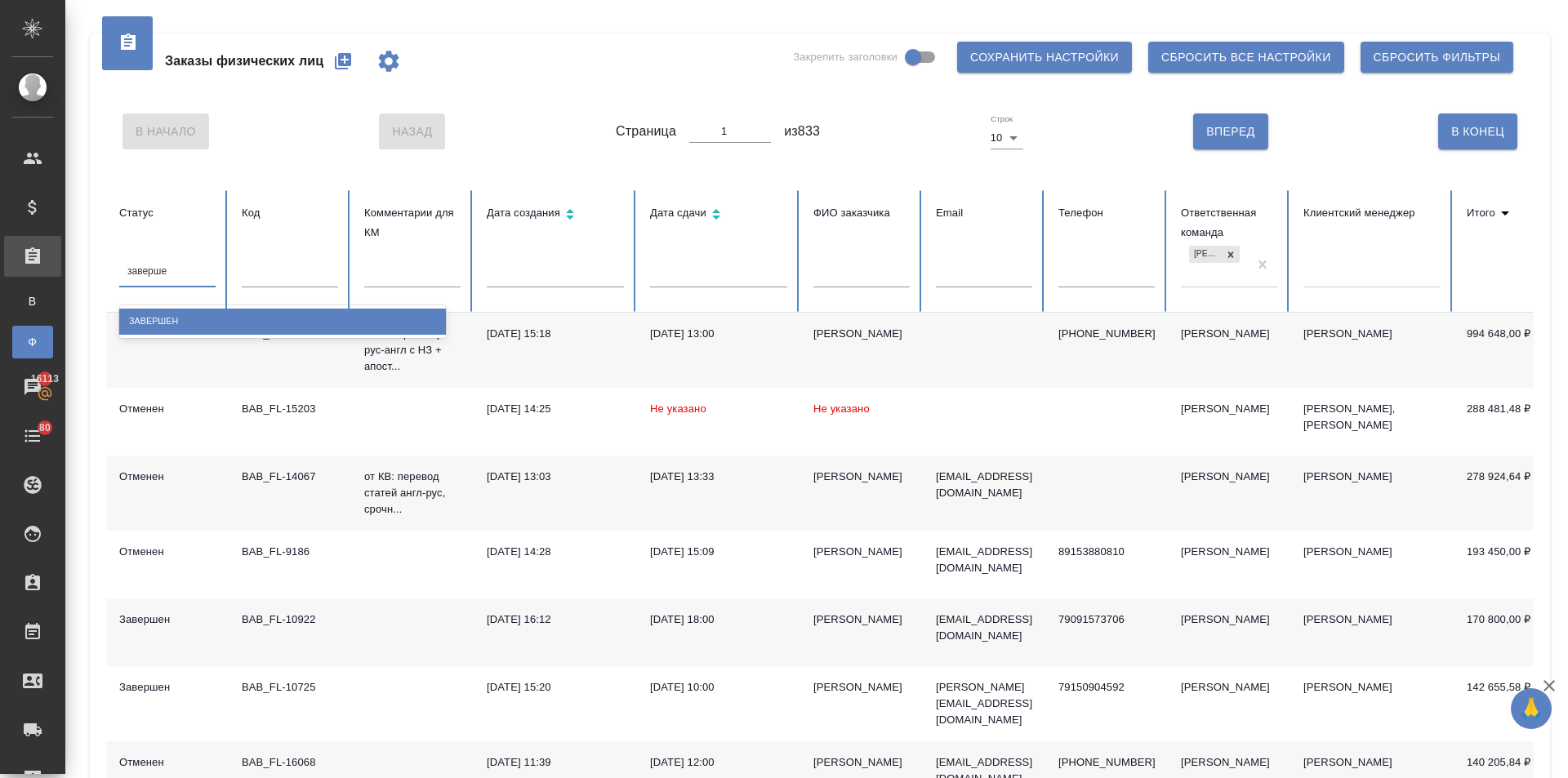
type input "завершен"
click at [179, 323] on div "Завершен" at bounding box center [282, 321] width 327 height 25
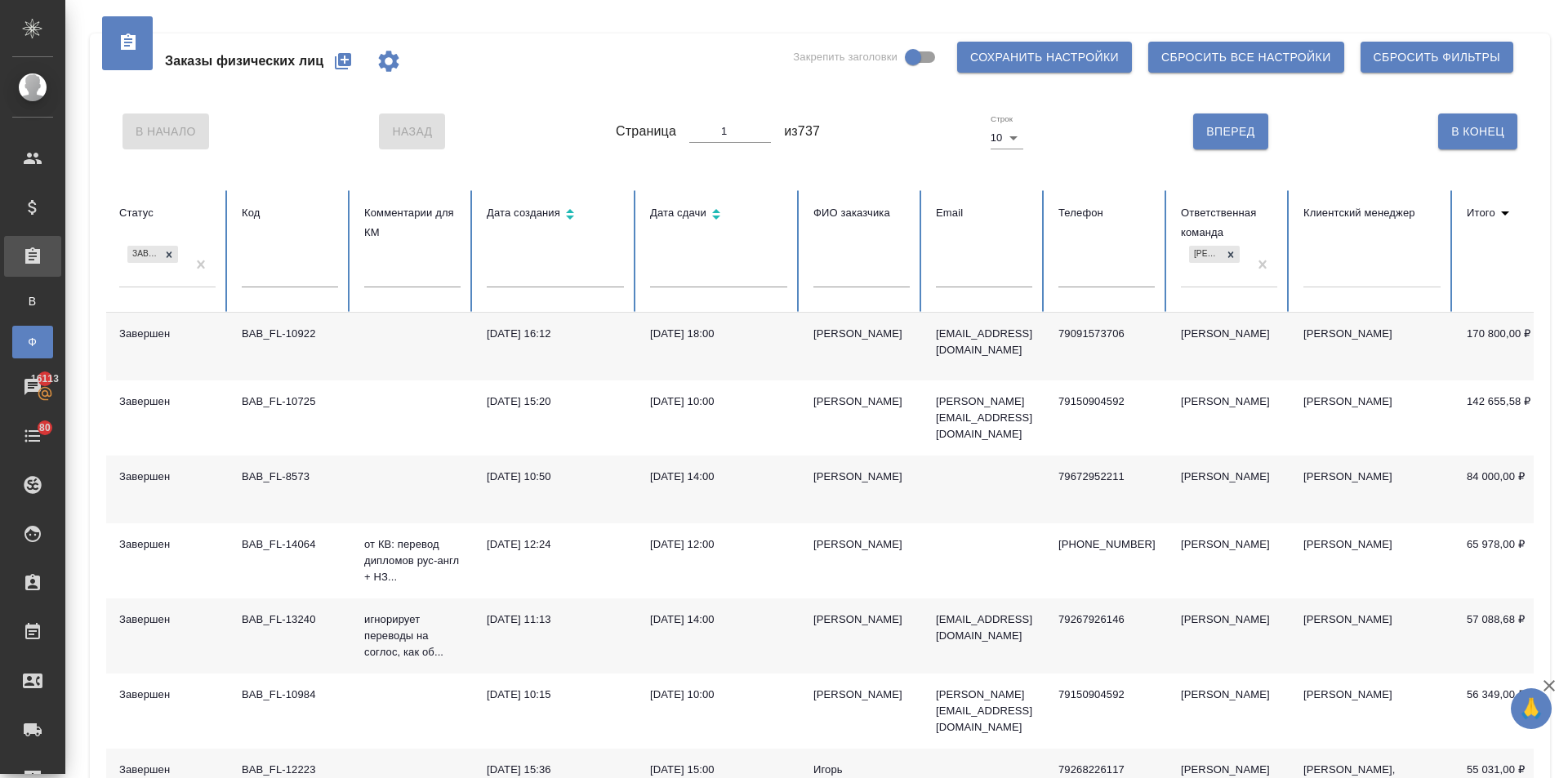
click at [849, 337] on div "Дякиев Савр" at bounding box center [861, 334] width 97 height 16
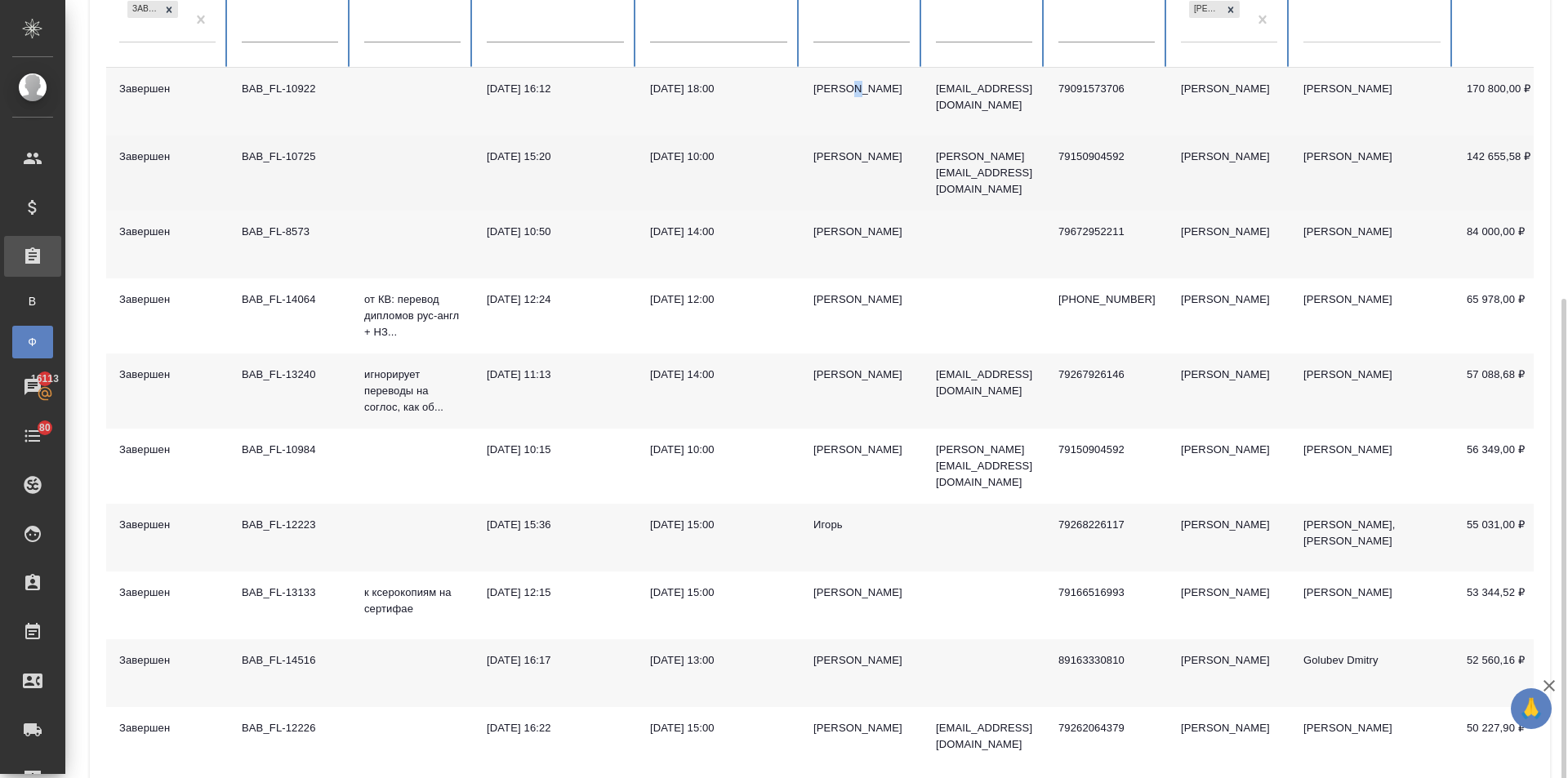
scroll to position [318, 0]
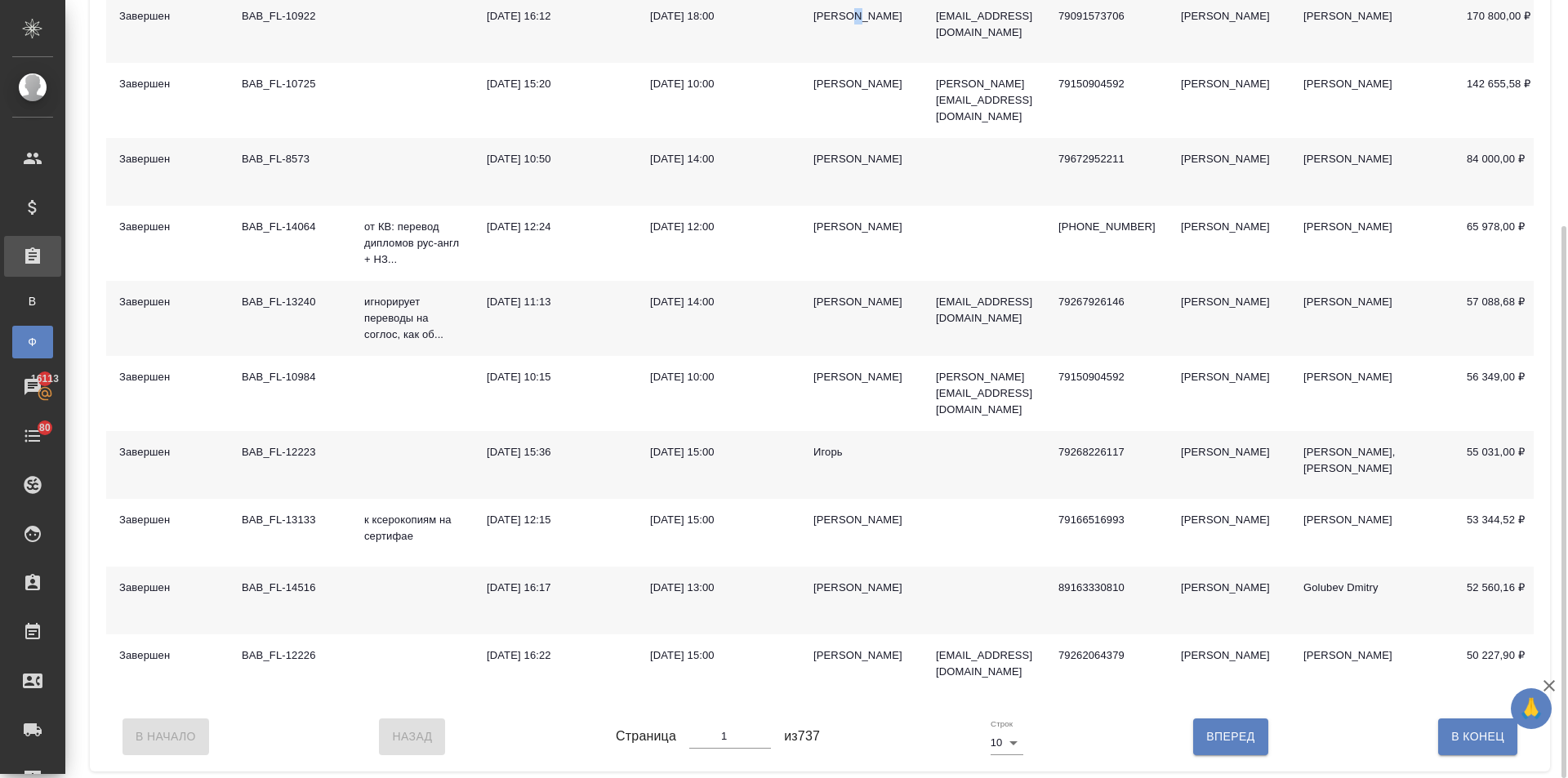
click at [1193, 729] on button "Вперед" at bounding box center [1230, 737] width 75 height 36
type input "2"
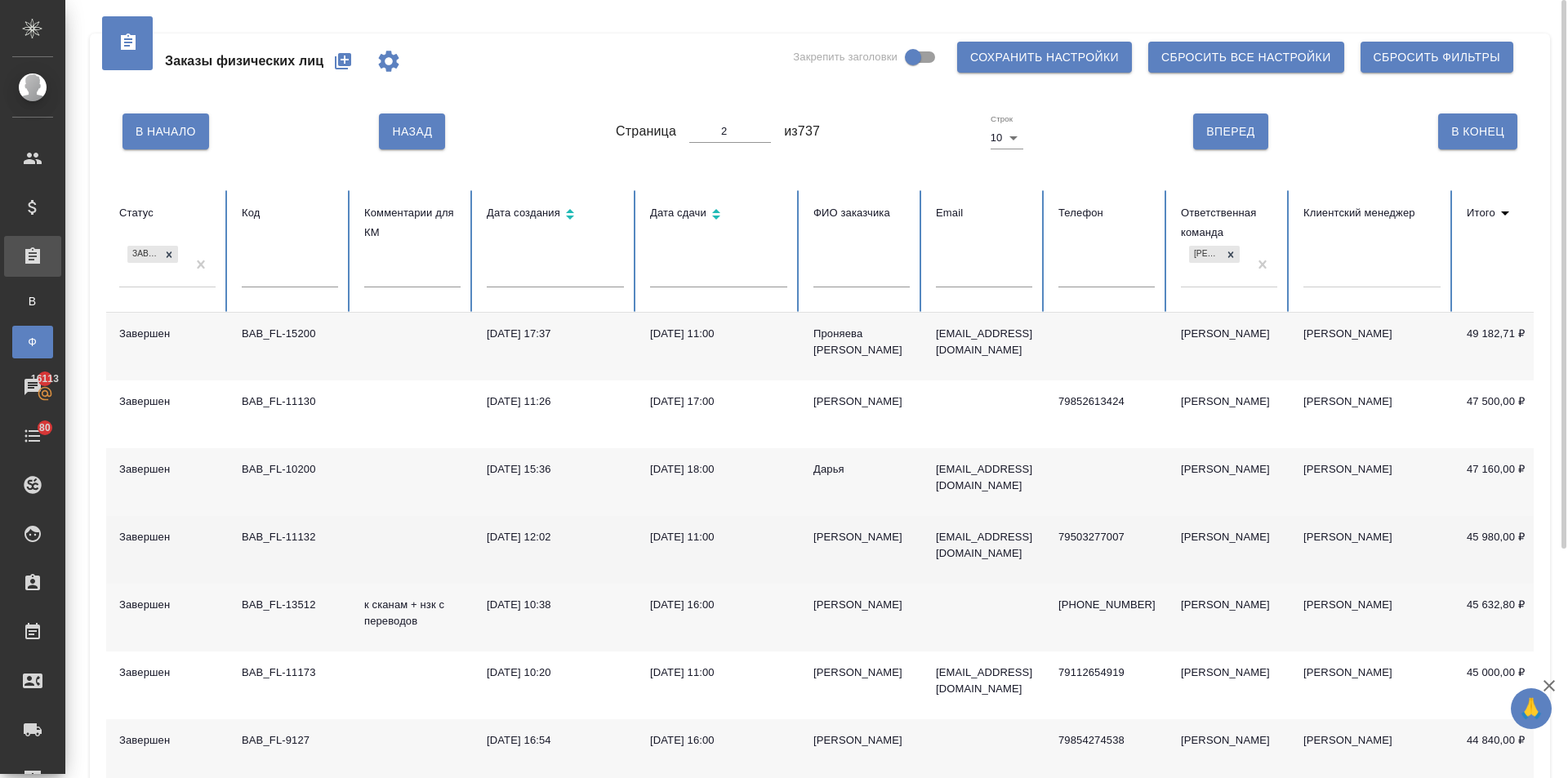
scroll to position [325, 0]
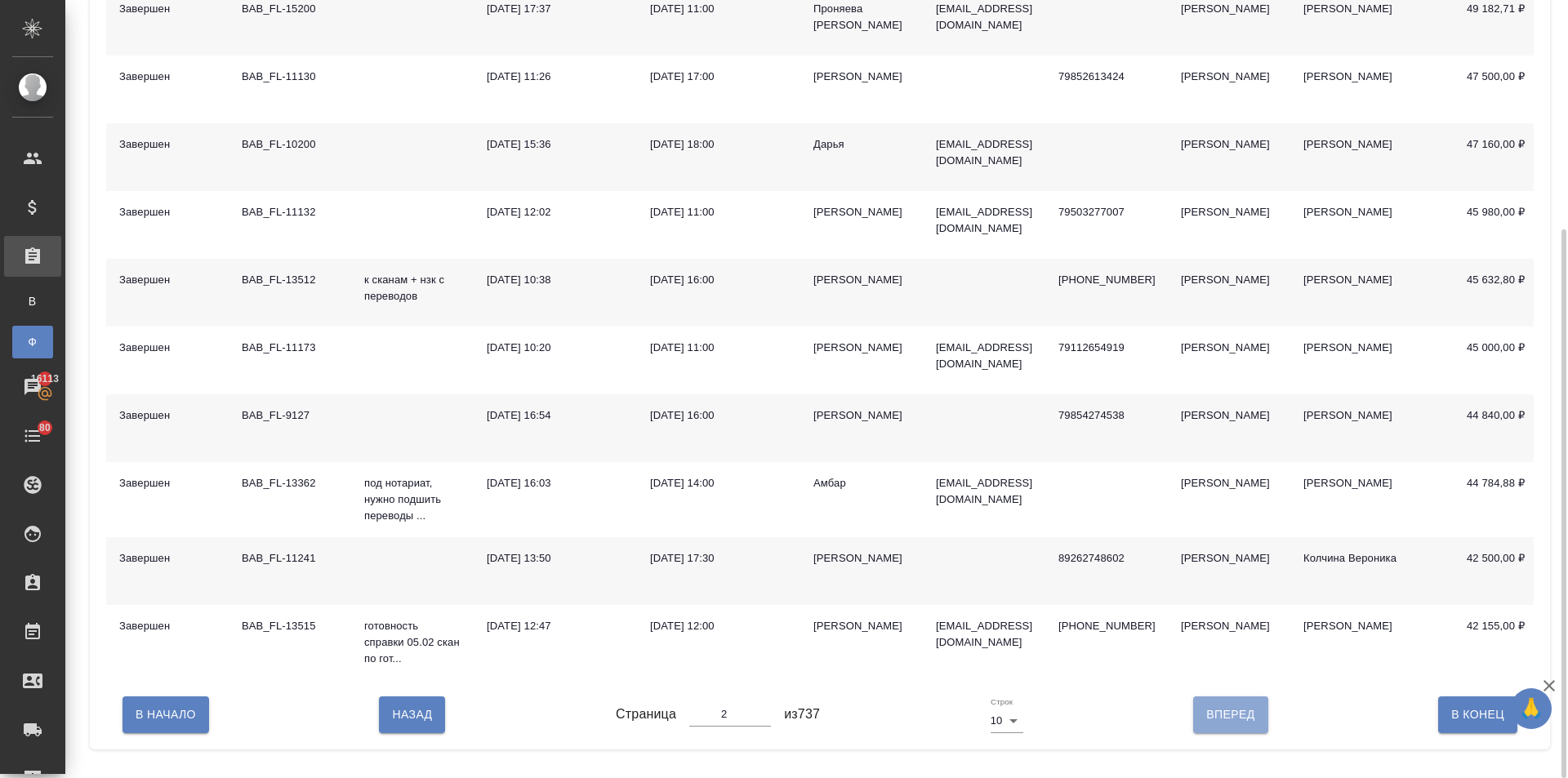
click at [1227, 726] on span "Вперед" at bounding box center [1230, 715] width 48 height 20
type input "3"
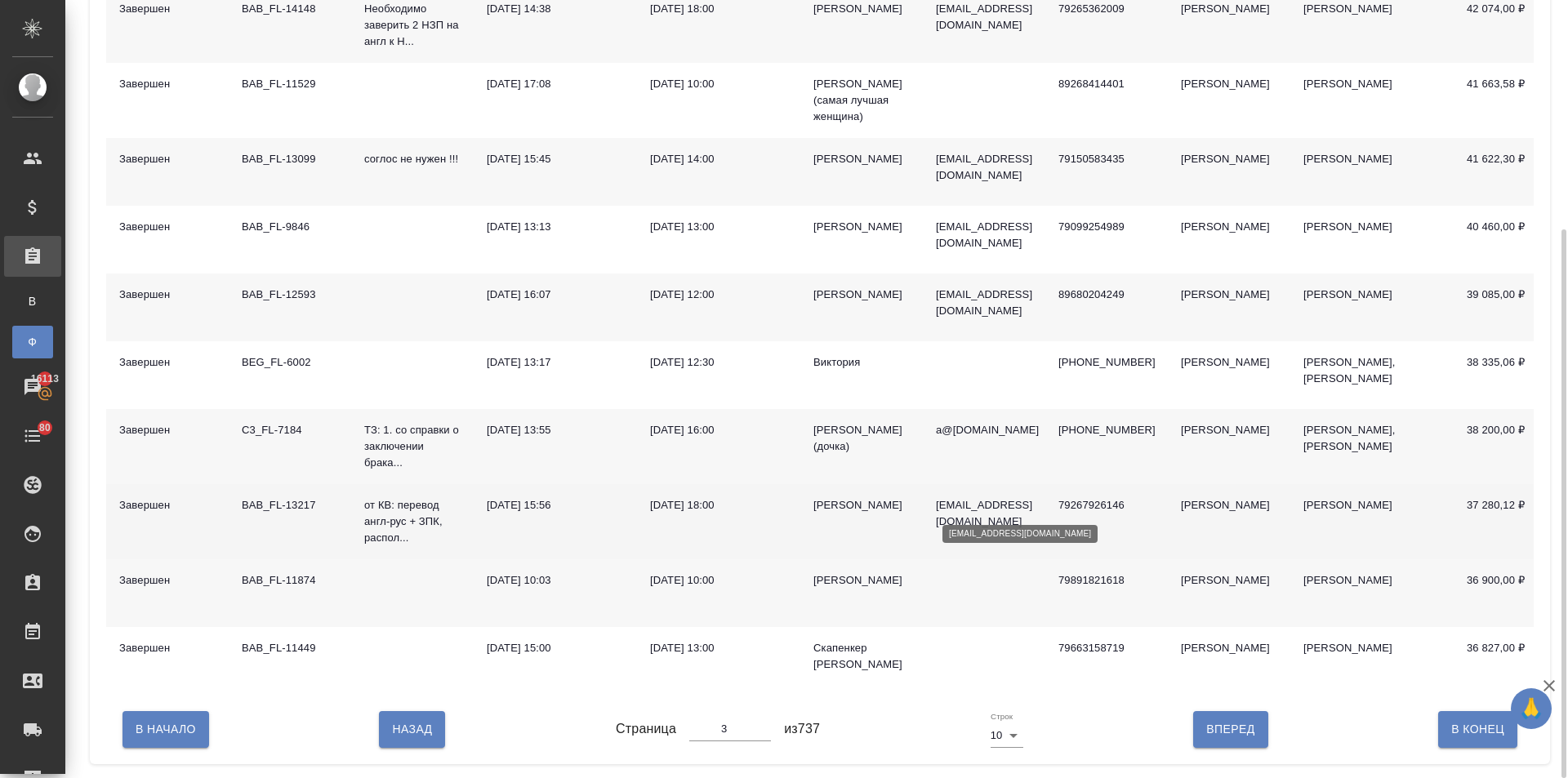
scroll to position [80, 0]
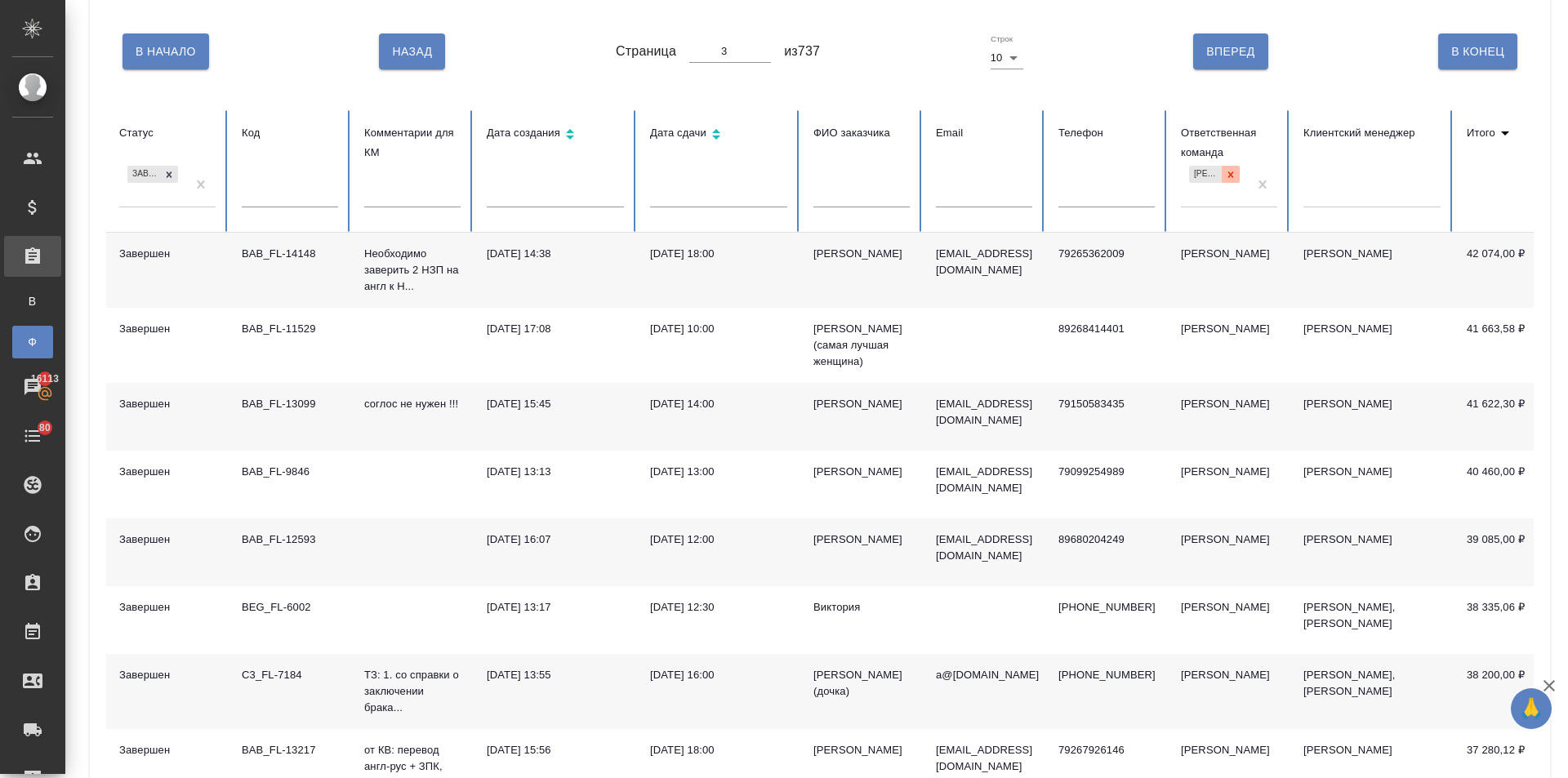
click at [1232, 172] on icon at bounding box center [1231, 174] width 6 height 6
type input "1"
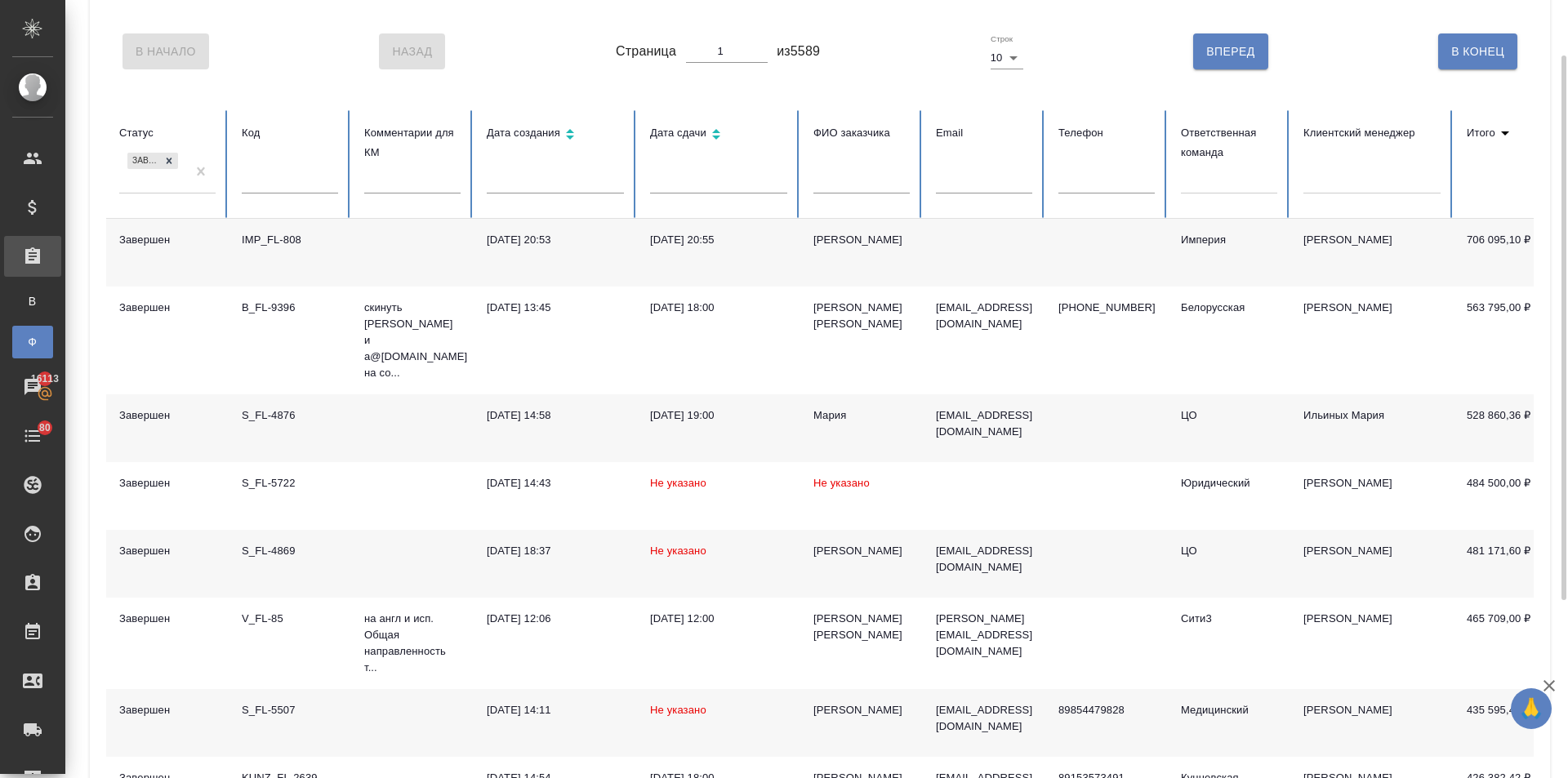
scroll to position [0, 0]
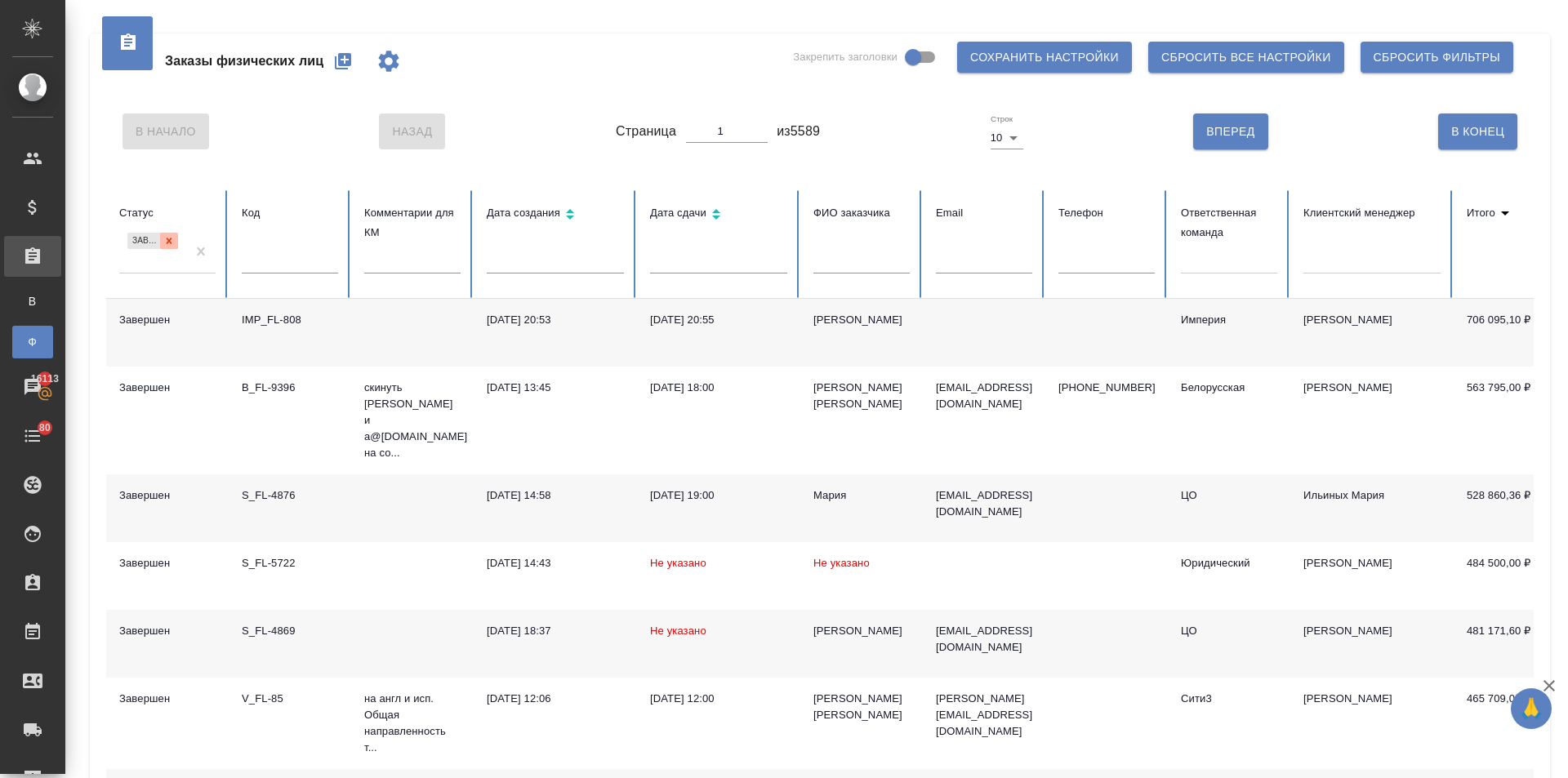
click at [168, 237] on icon at bounding box center [169, 241] width 11 height 11
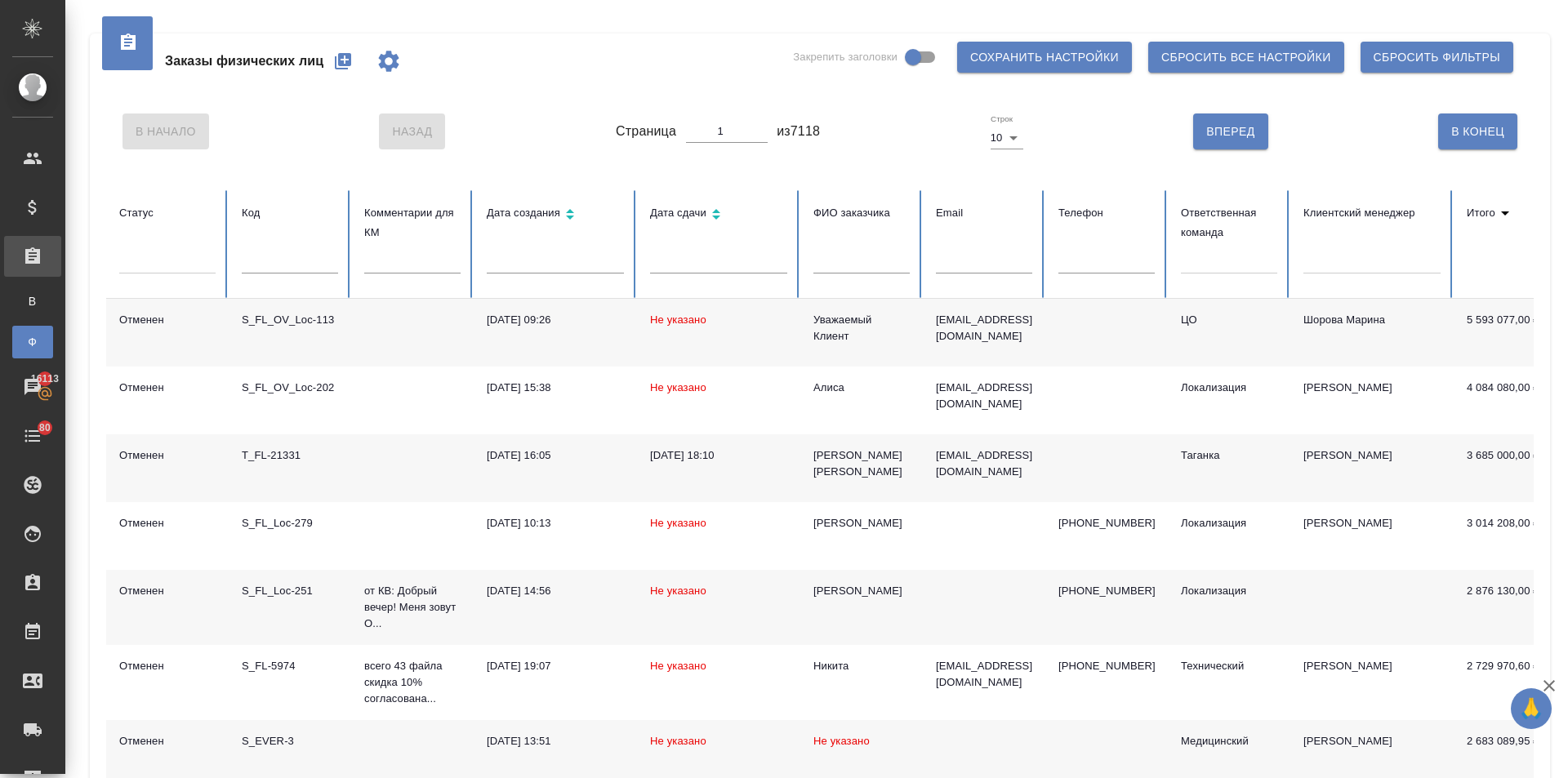
click at [337, 59] on icon "button" at bounding box center [343, 61] width 20 height 20
click at [277, 257] on input "text" at bounding box center [290, 262] width 97 height 23
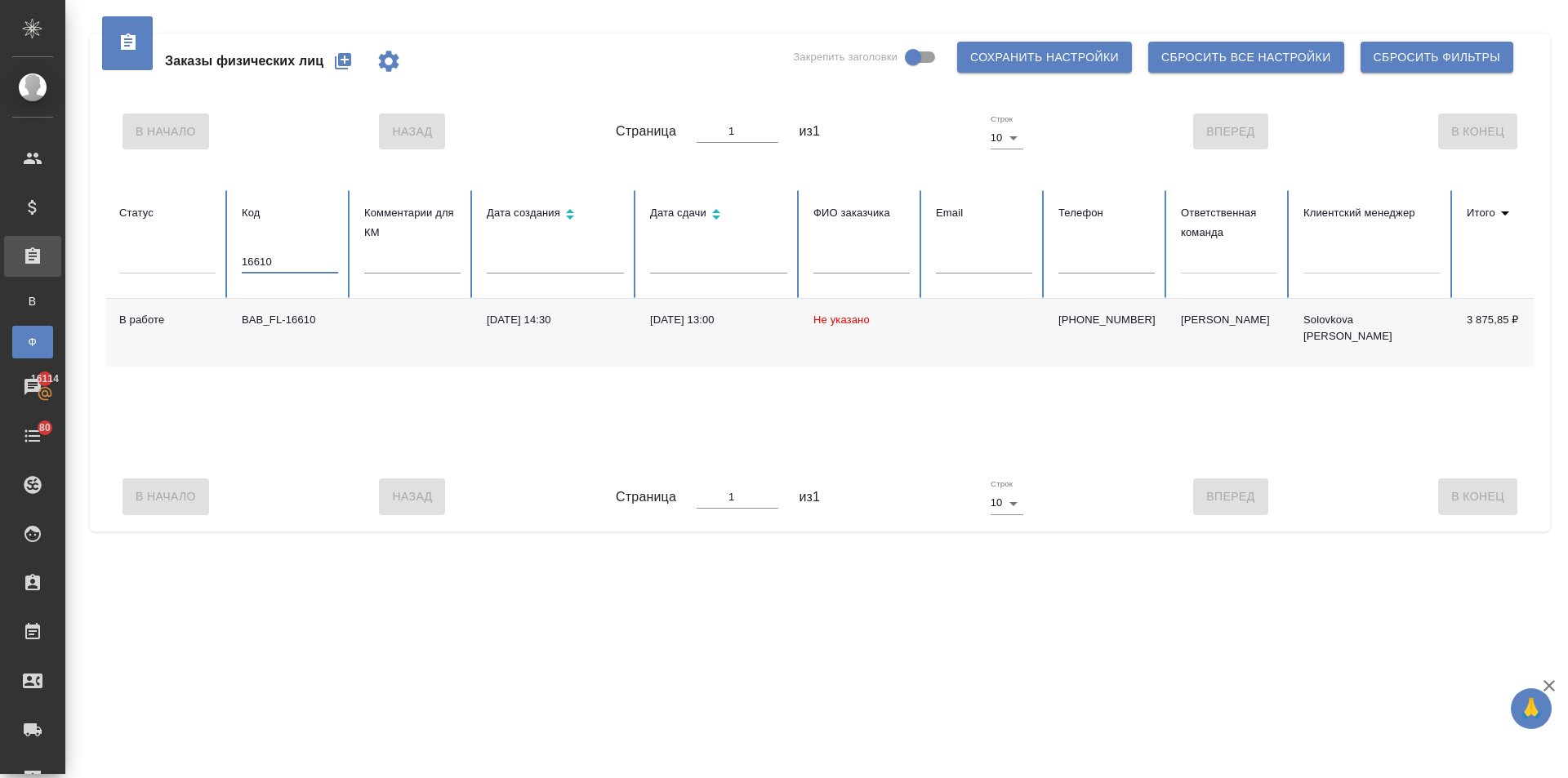
type input "16610"
click at [834, 322] on span "Не указано" at bounding box center [841, 319] width 56 height 12
drag, startPoint x: 272, startPoint y: 265, endPoint x: 236, endPoint y: 256, distance: 37.1
click at [236, 256] on th "Код 16610" at bounding box center [290, 244] width 123 height 109
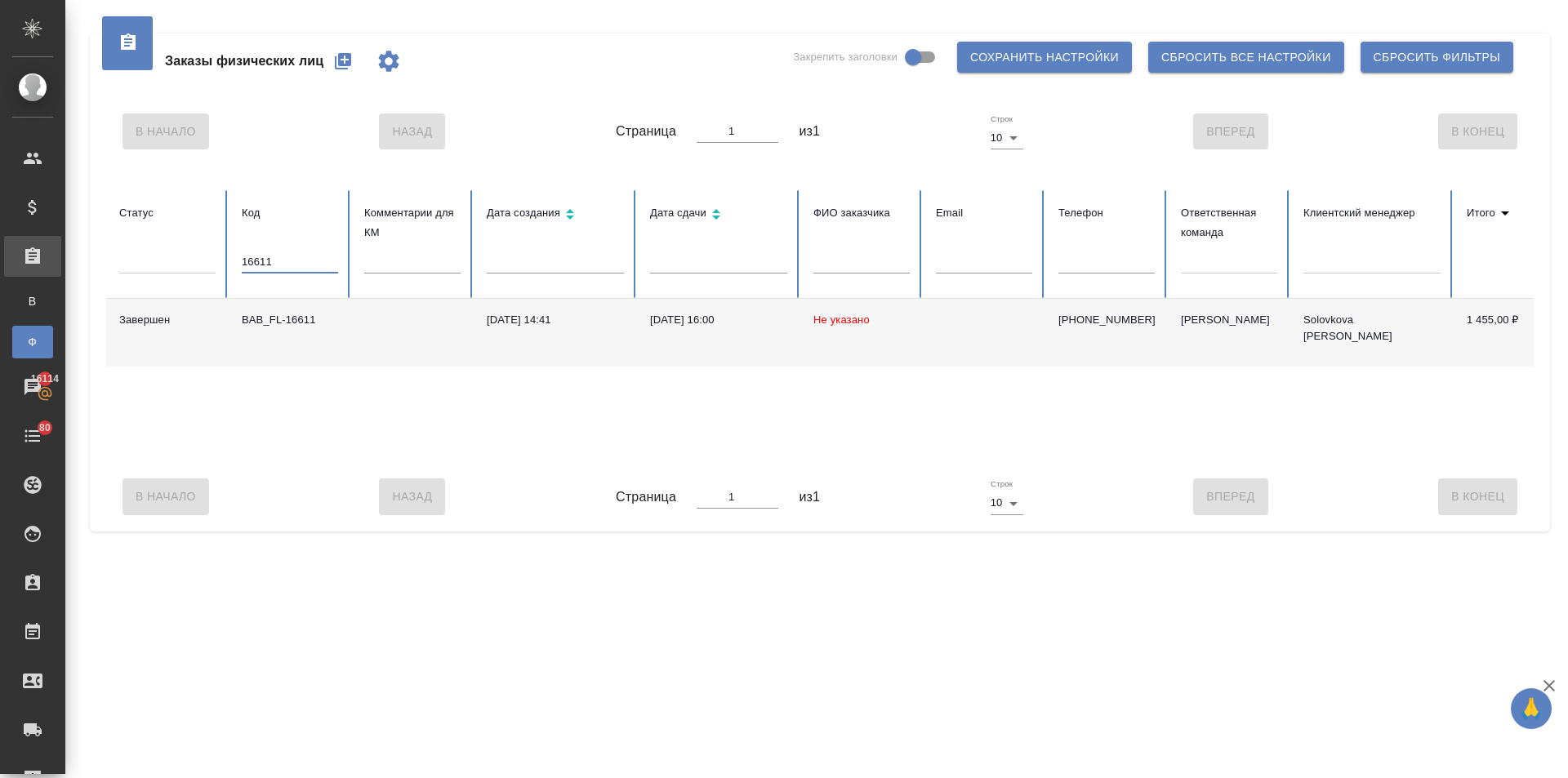
type input "16611"
click at [683, 316] on div "01.10.2025, 16:00" at bounding box center [719, 320] width 138 height 16
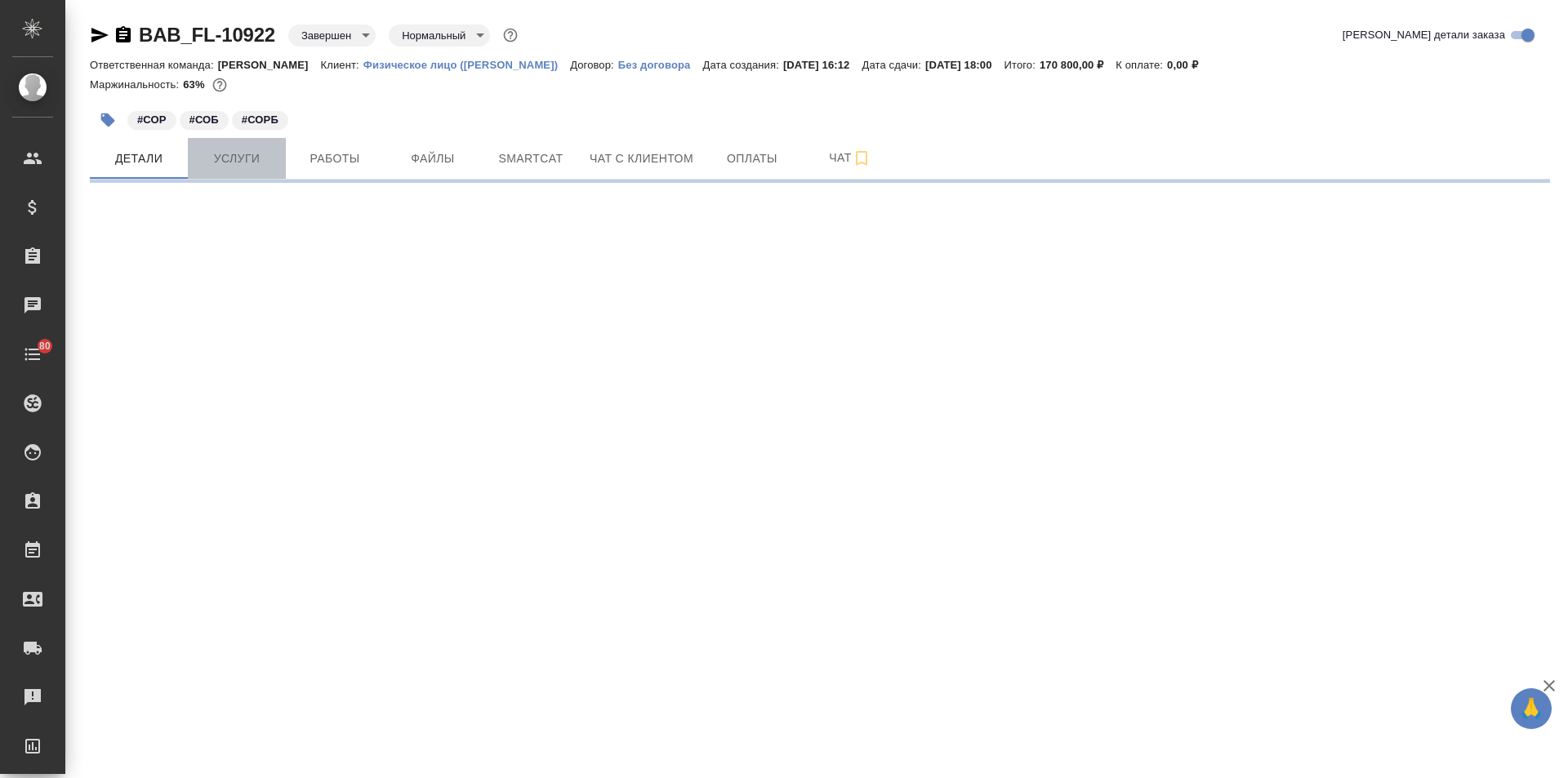
click at [259, 157] on span "Услуги" at bounding box center [237, 159] width 79 height 20
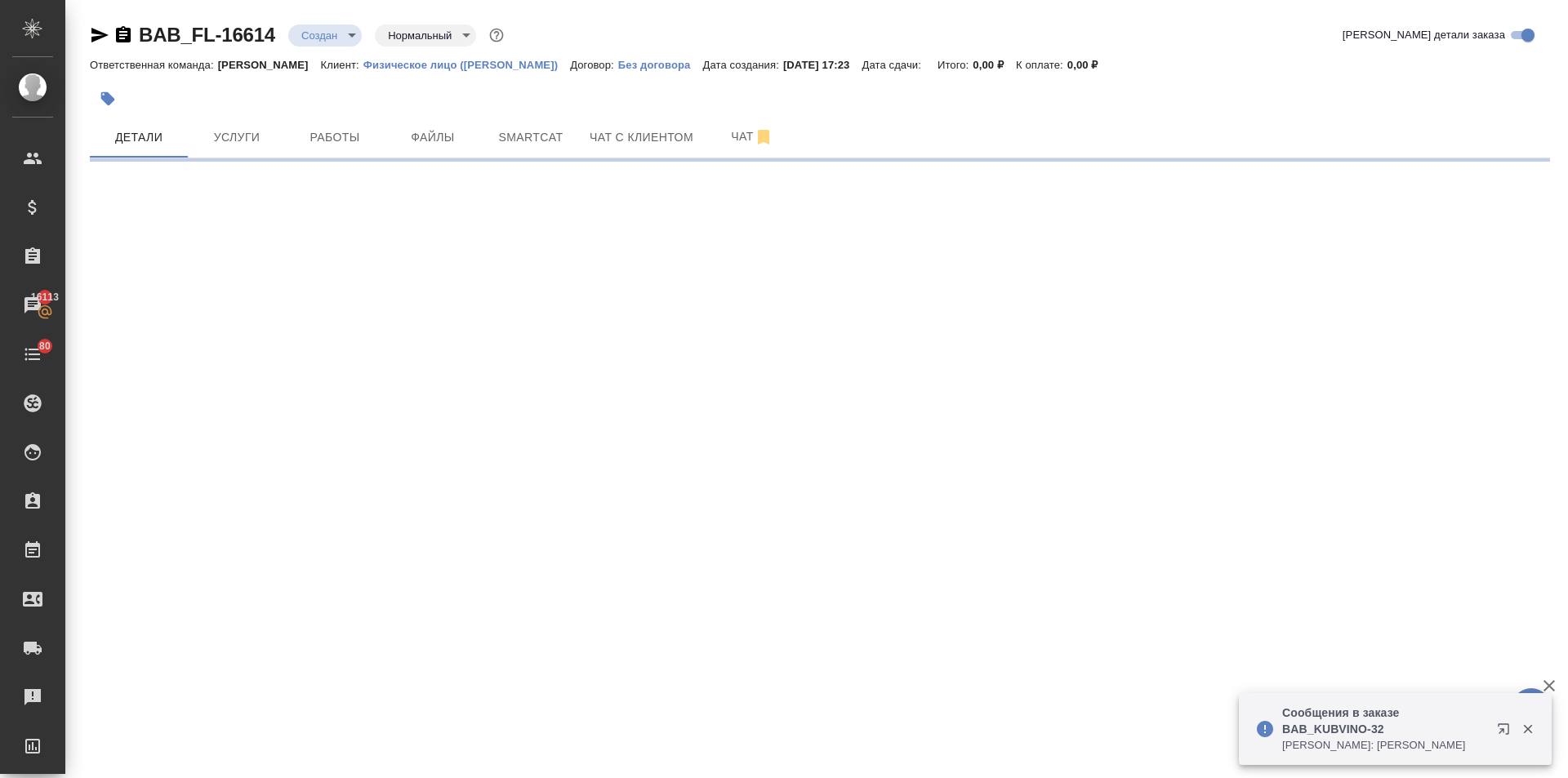
select select "RU"
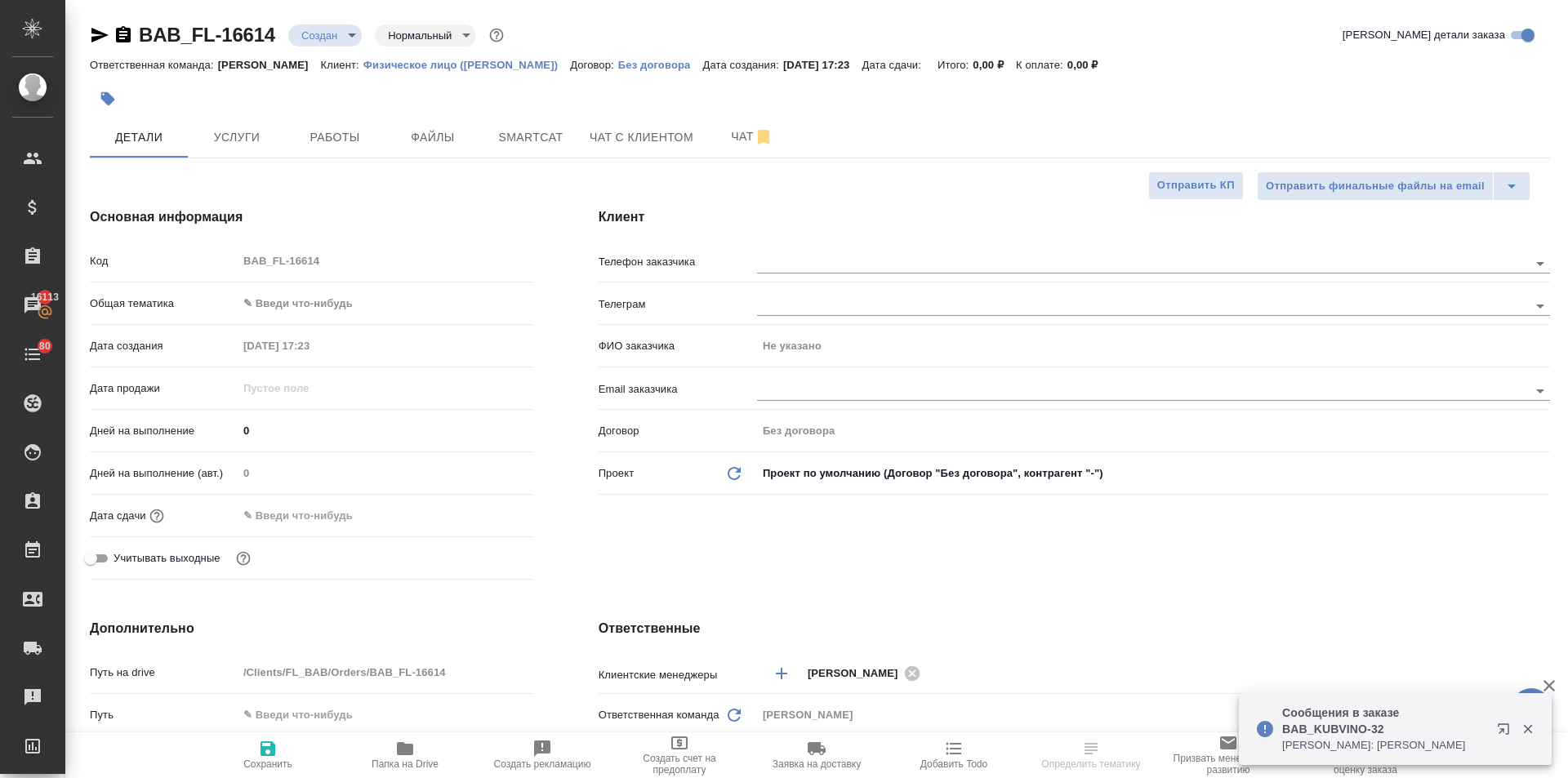
type textarea "x"
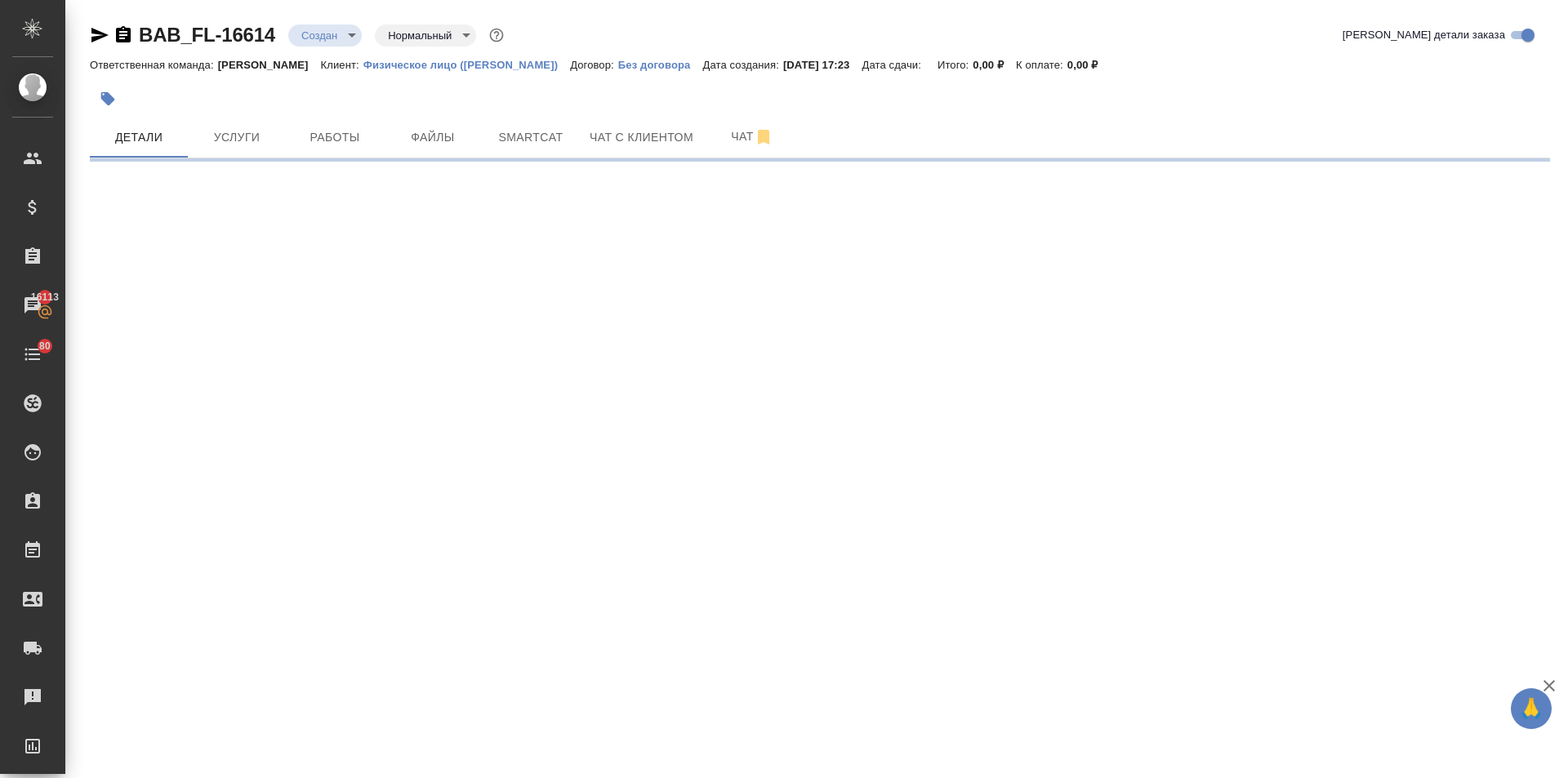
select select "RU"
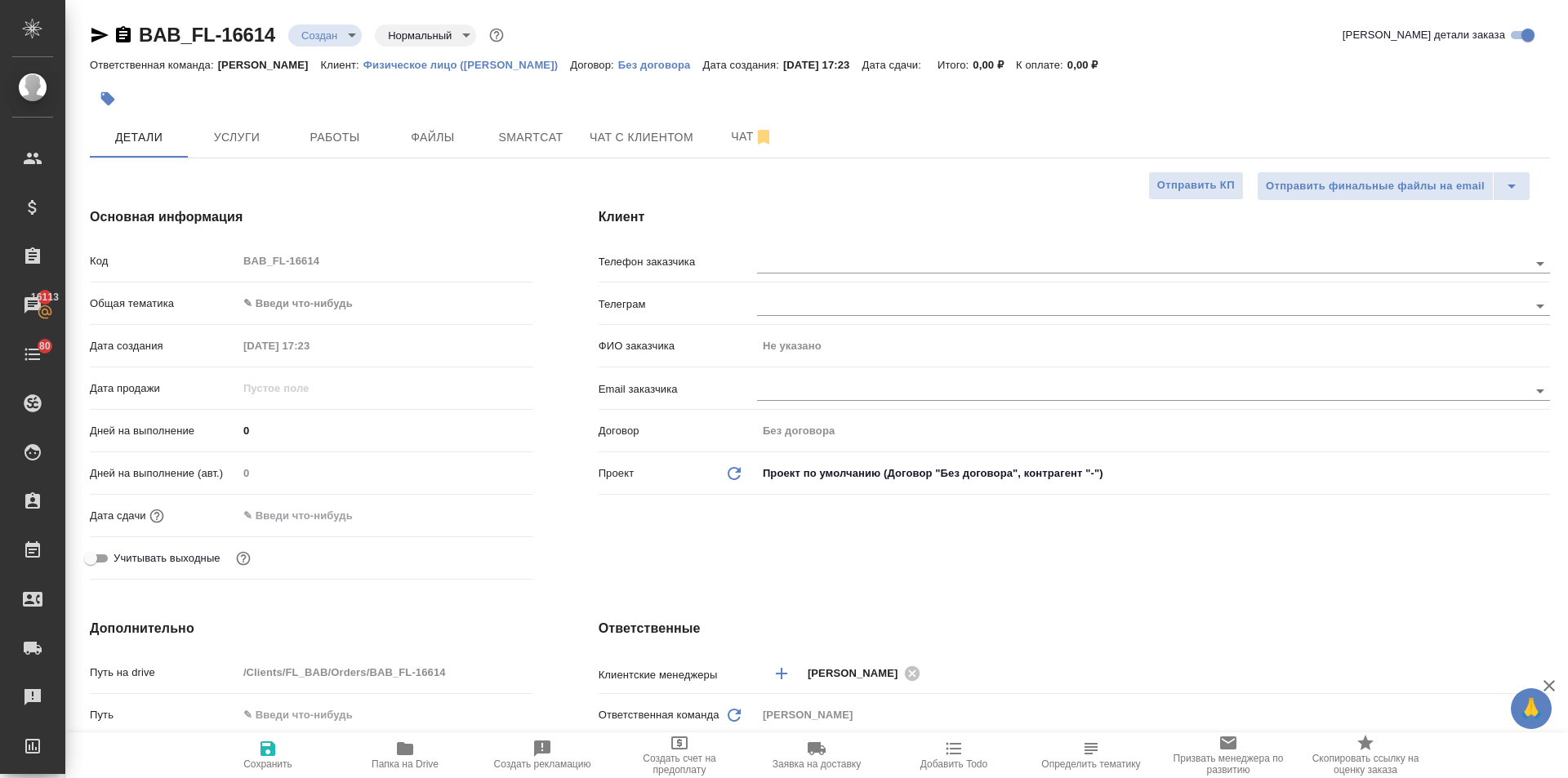
type textarea "x"
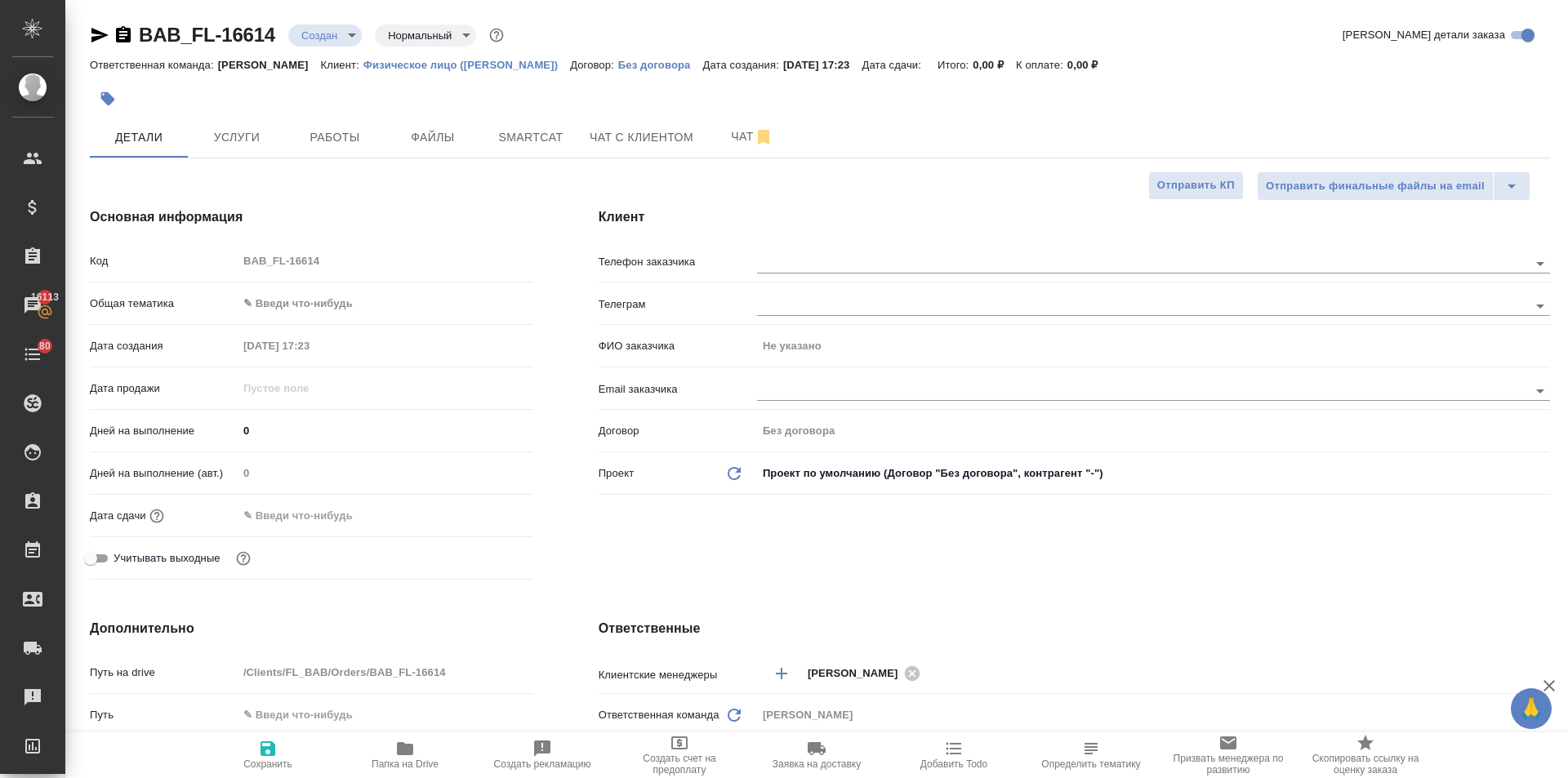
type textarea "x"
click at [232, 142] on span "Услуги" at bounding box center [237, 138] width 79 height 20
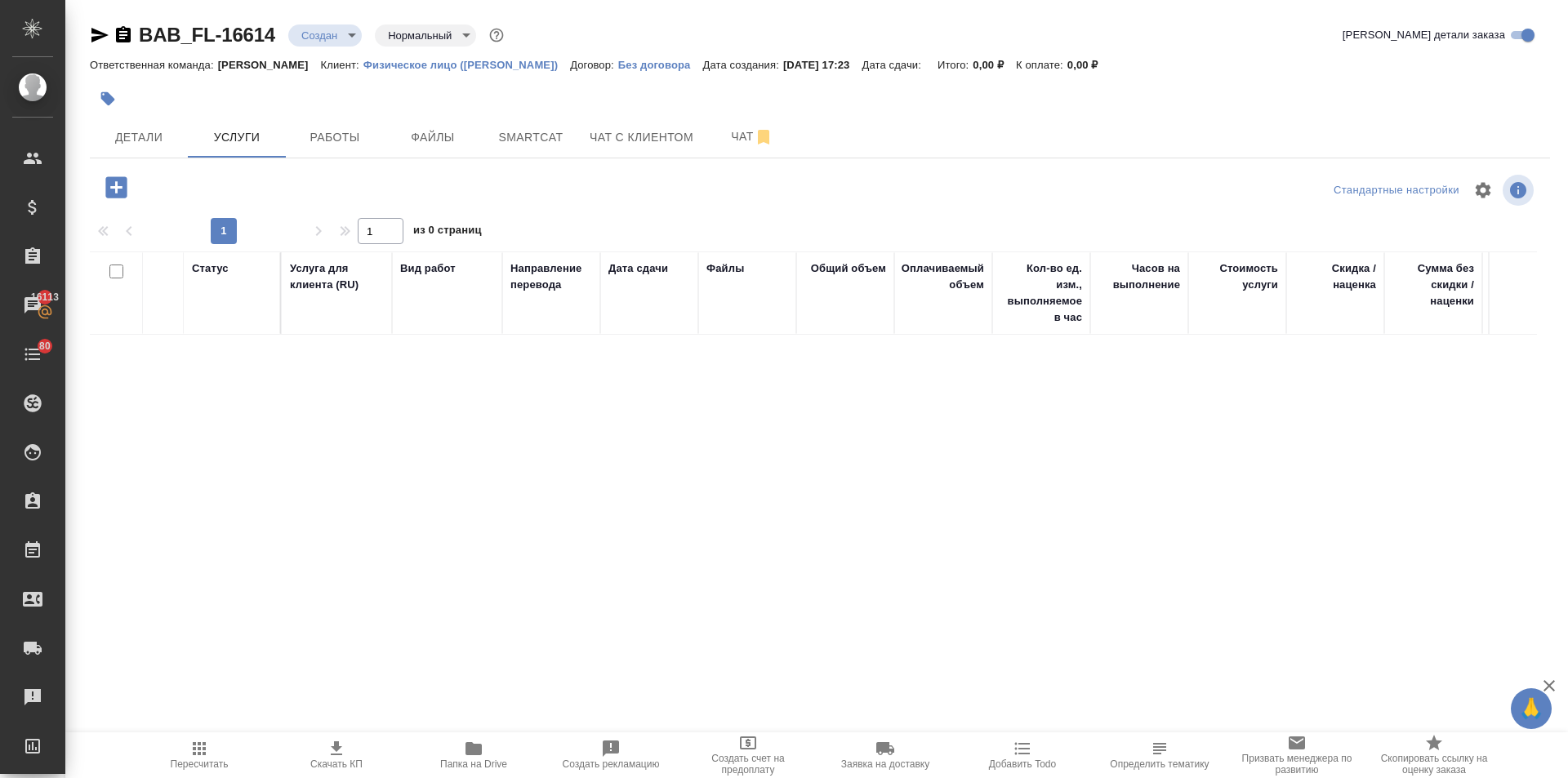
click at [112, 187] on icon "button" at bounding box center [116, 187] width 29 height 29
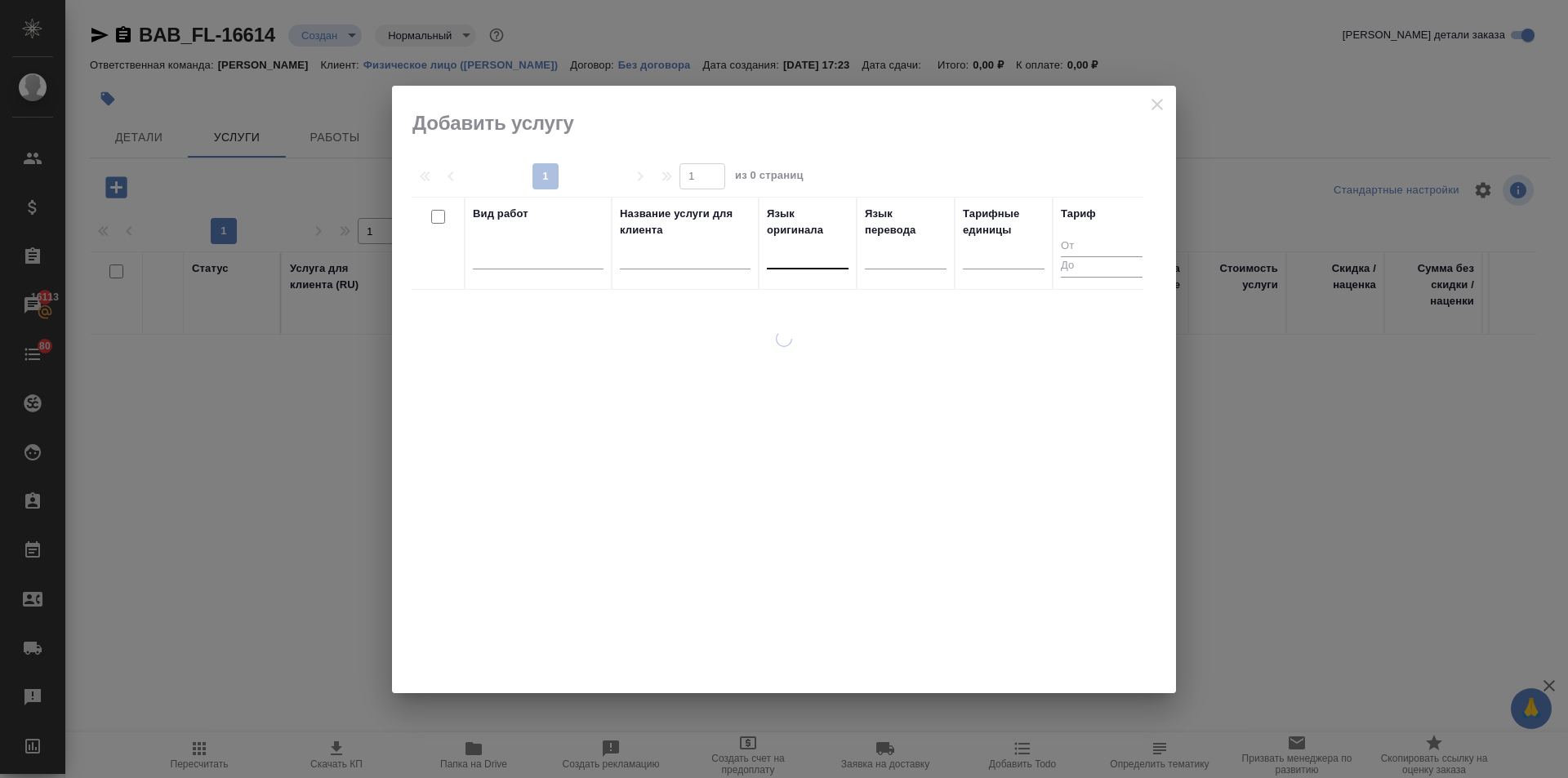
click at [817, 244] on div at bounding box center [807, 252] width 82 height 24
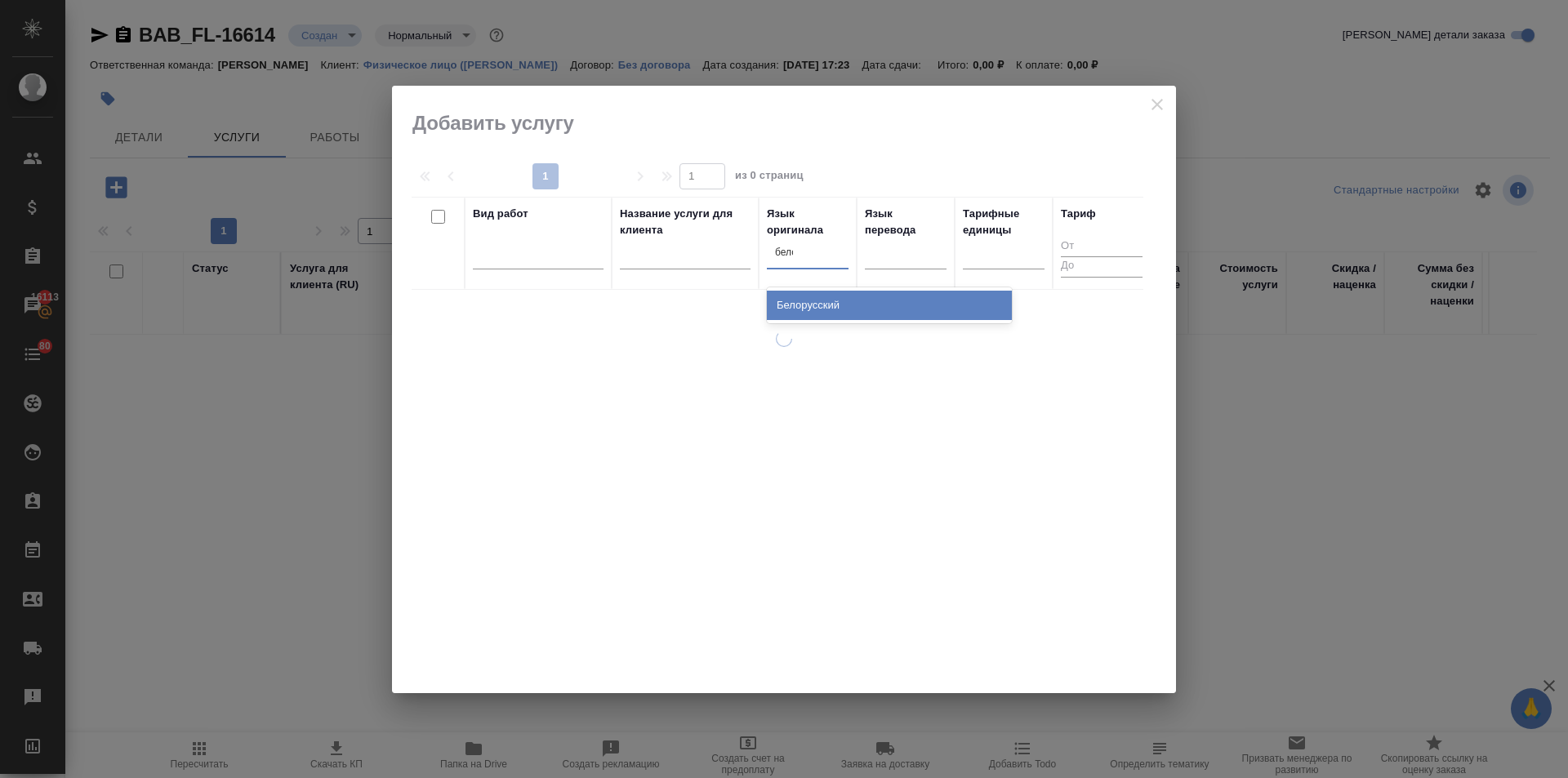
type input "белор"
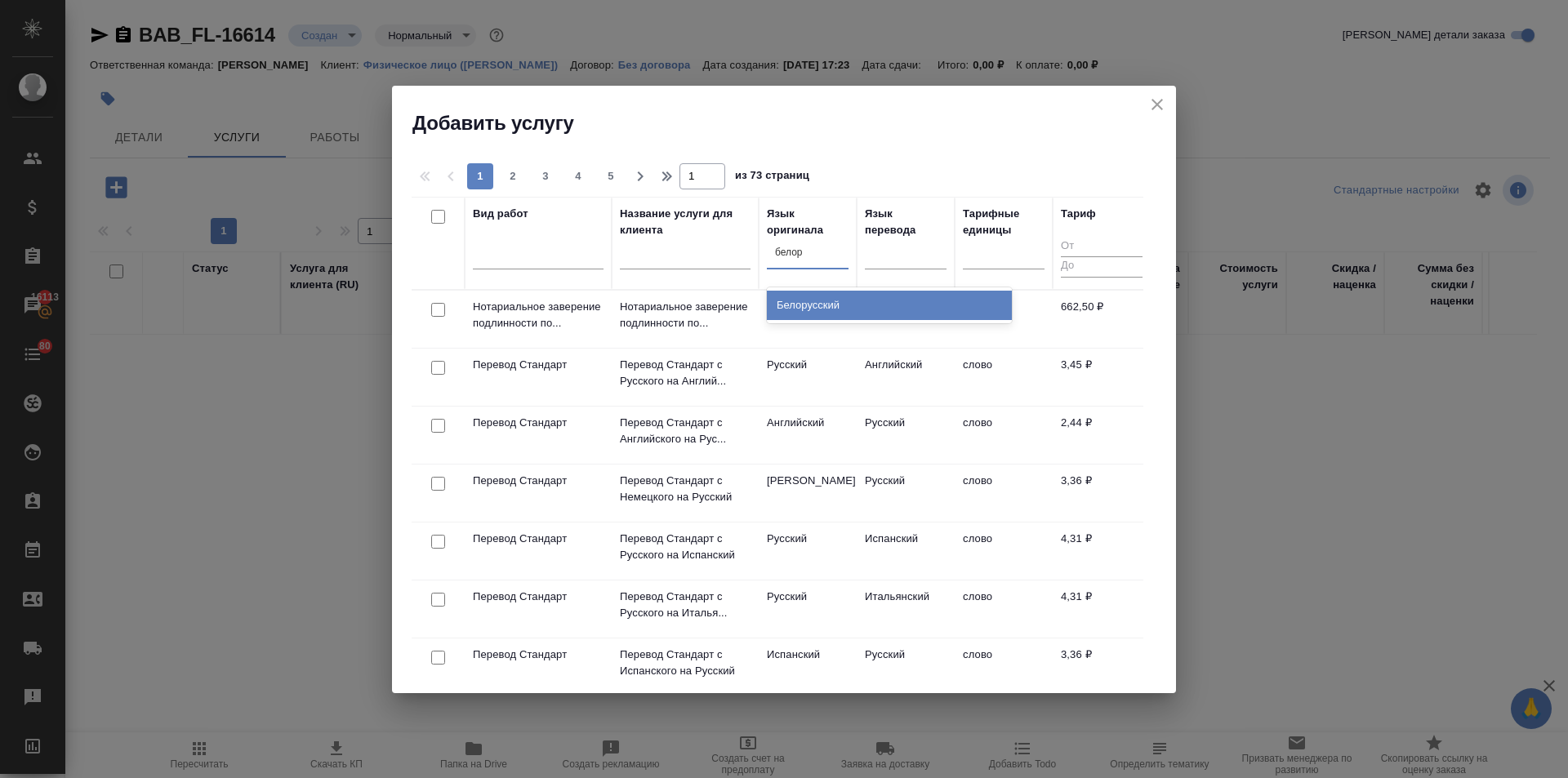
click at [820, 300] on div "Белорусский" at bounding box center [888, 305] width 245 height 29
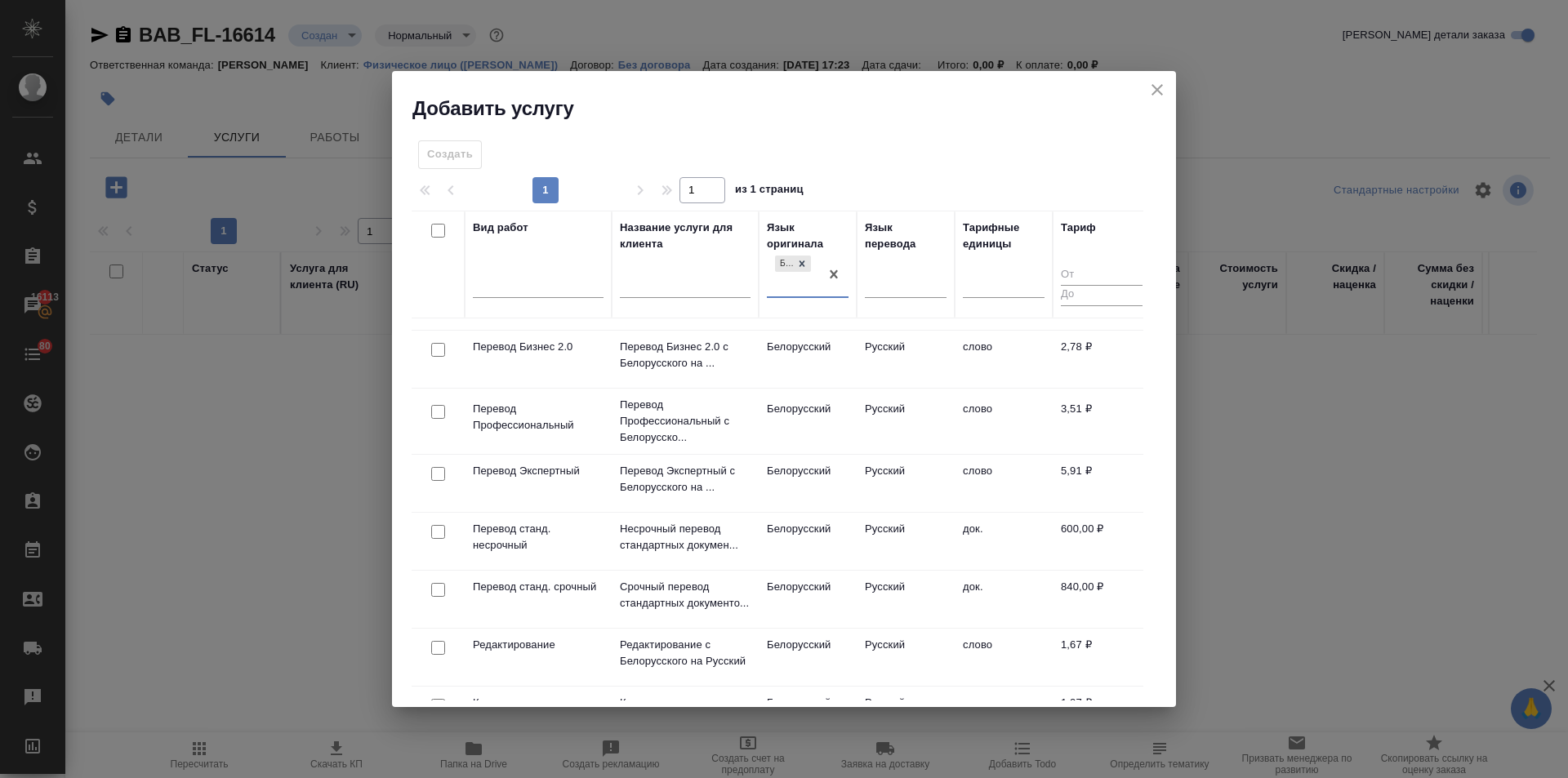
scroll to position [163, 0]
click at [436, 529] on input "checkbox" at bounding box center [438, 531] width 14 height 14
checkbox input "true"
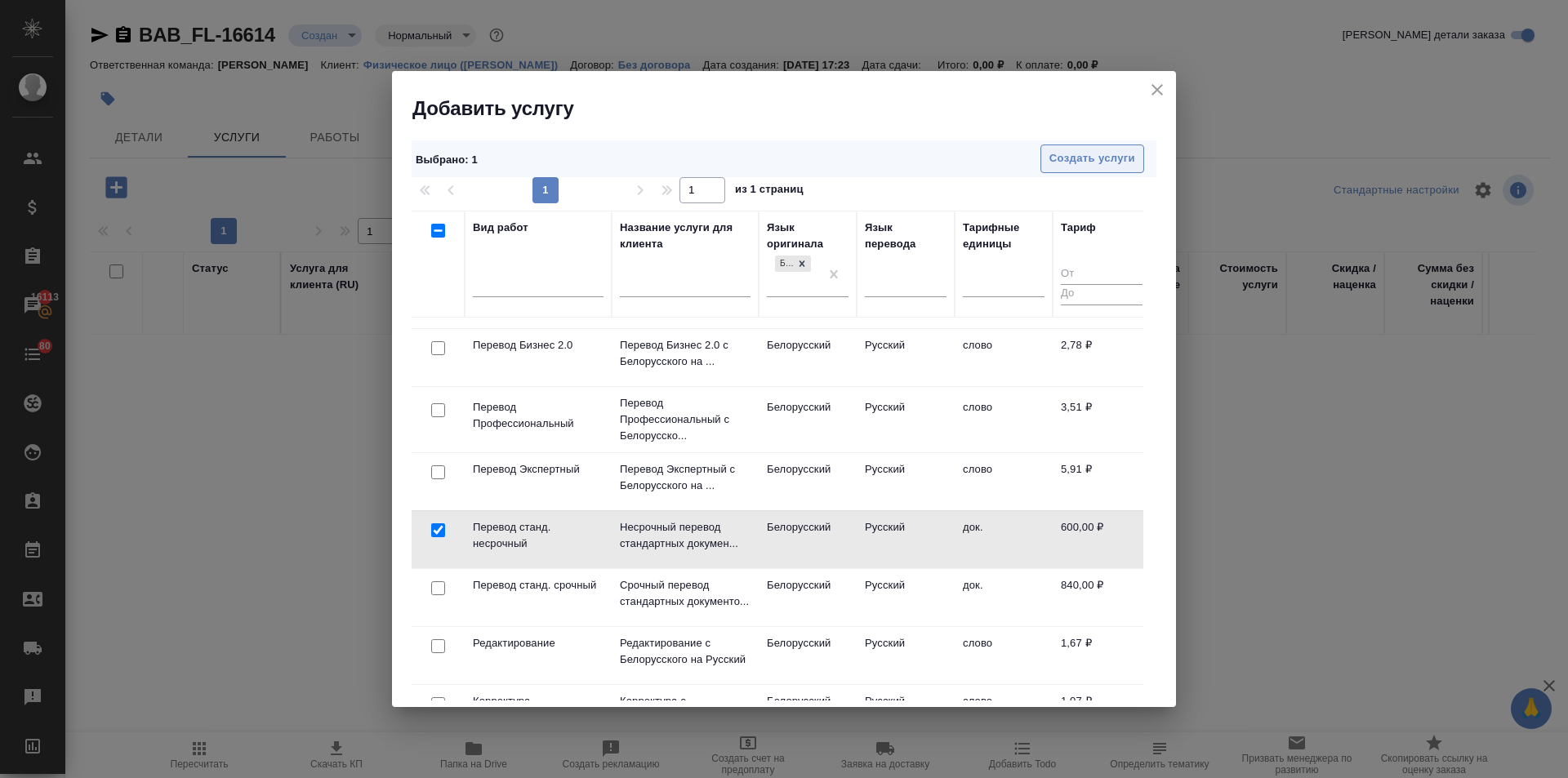
click at [1063, 156] on span "Создать услуги" at bounding box center [1092, 159] width 86 height 19
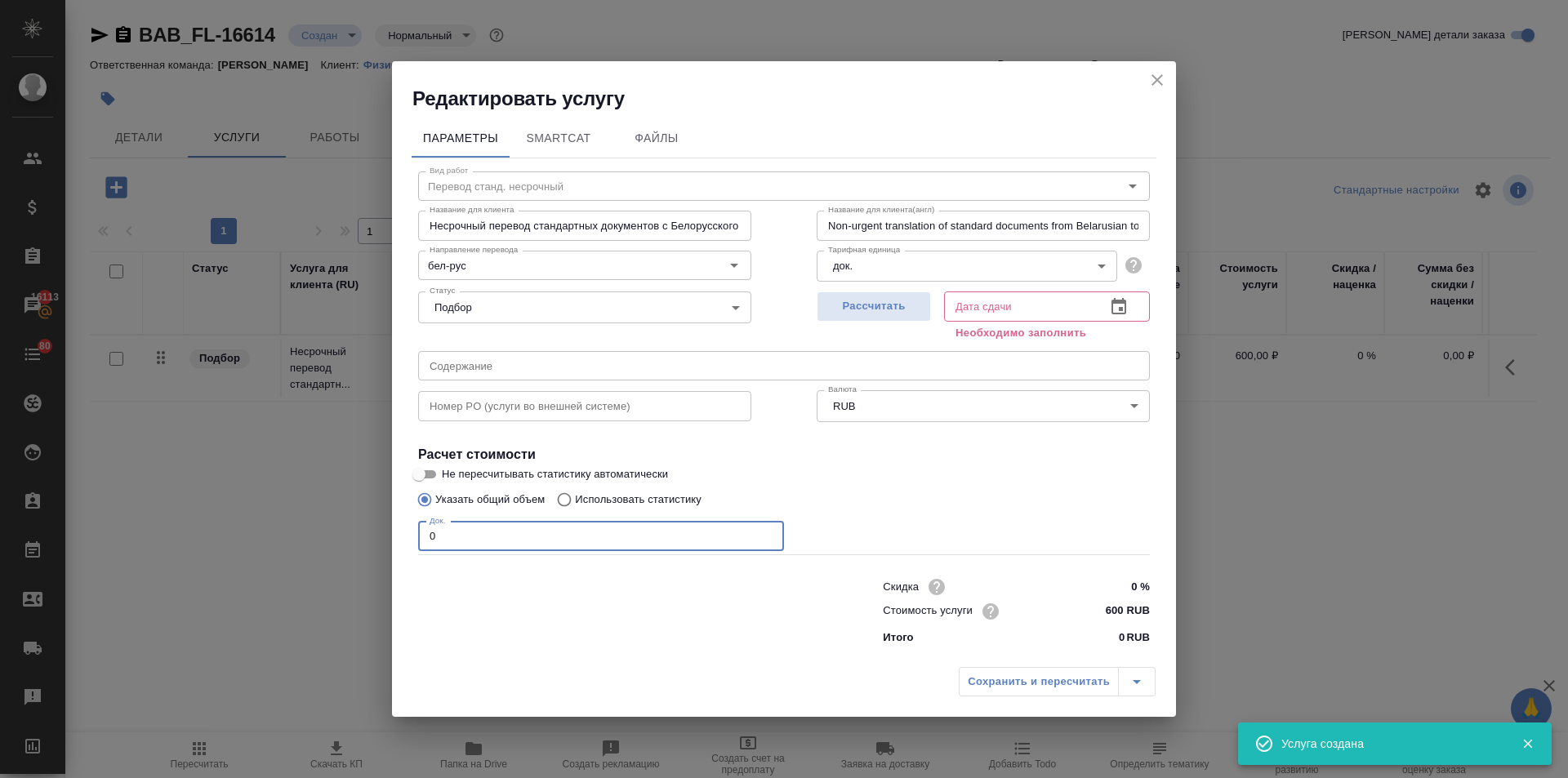
click at [404, 539] on div "Параметры SmartCat Файлы Вид работ Перевод станд. несрочный Вид работ Название …" at bounding box center [784, 386] width 784 height 547
type input "1"
click at [1125, 297] on icon "button" at bounding box center [1118, 307] width 20 height 20
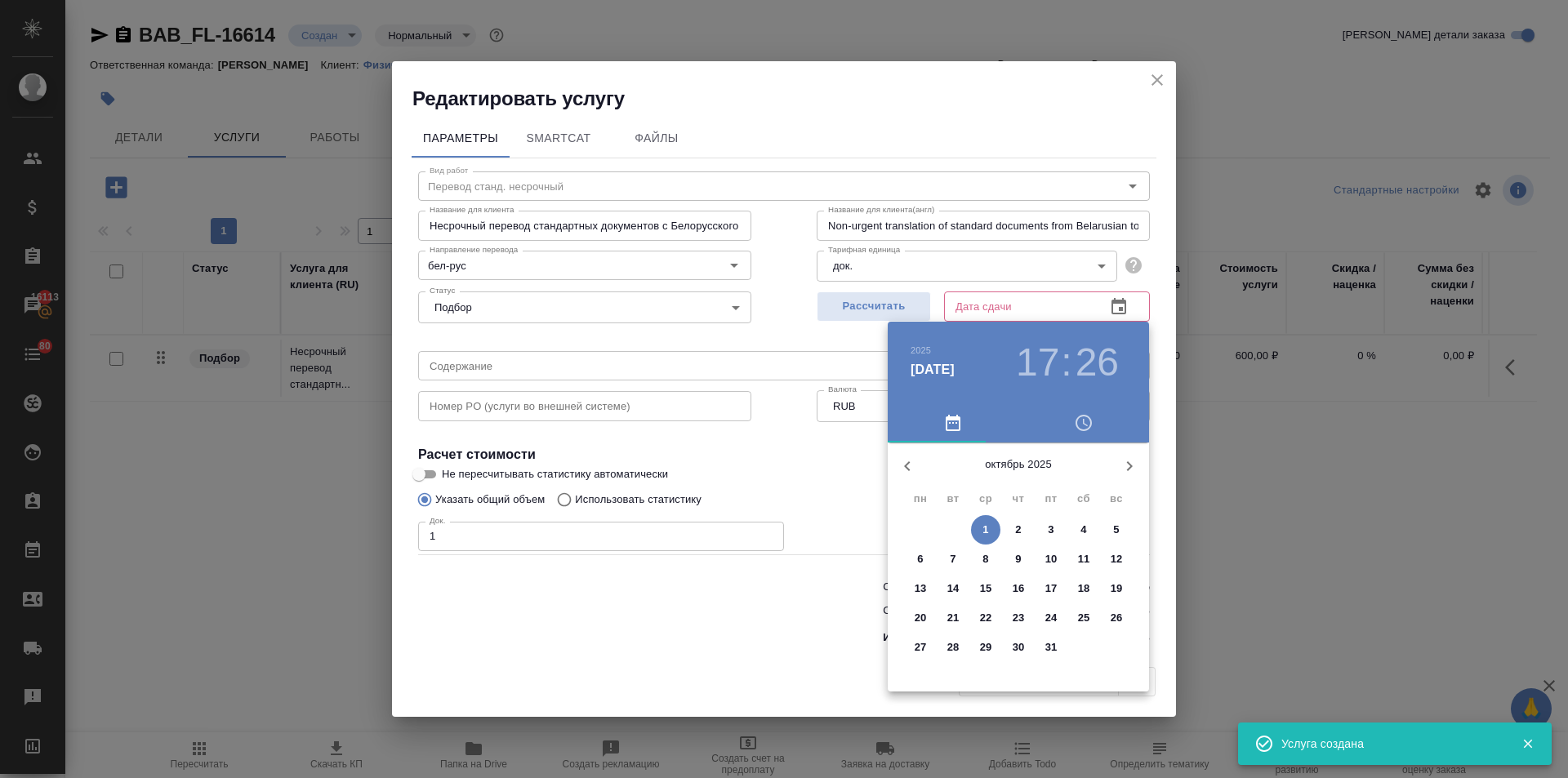
click at [1010, 530] on span "2" at bounding box center [1019, 530] width 29 height 16
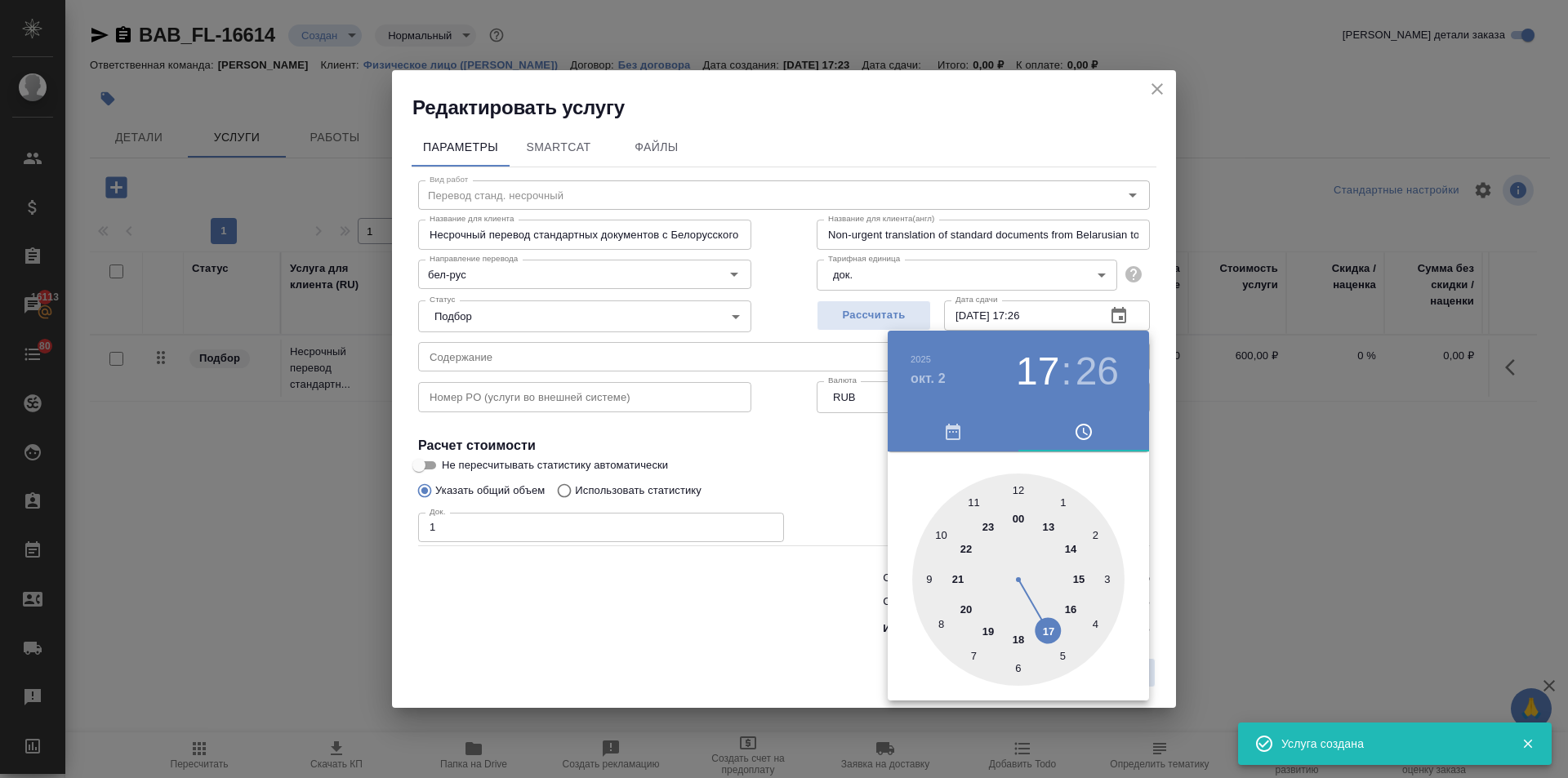
click at [1017, 482] on div at bounding box center [1018, 579] width 212 height 212
type input "02.10.2025 12:00"
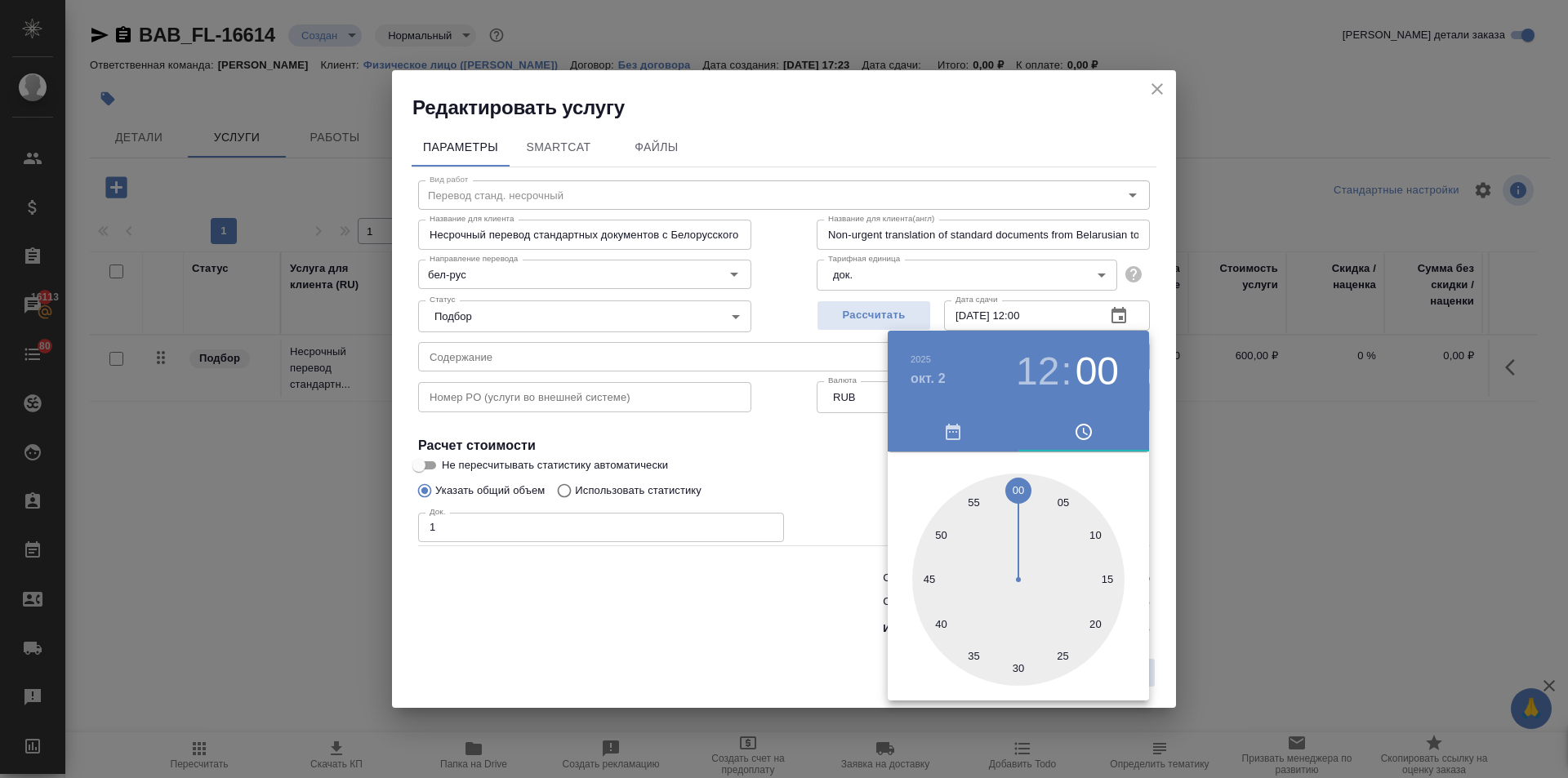
click at [773, 517] on div at bounding box center [784, 389] width 1568 height 778
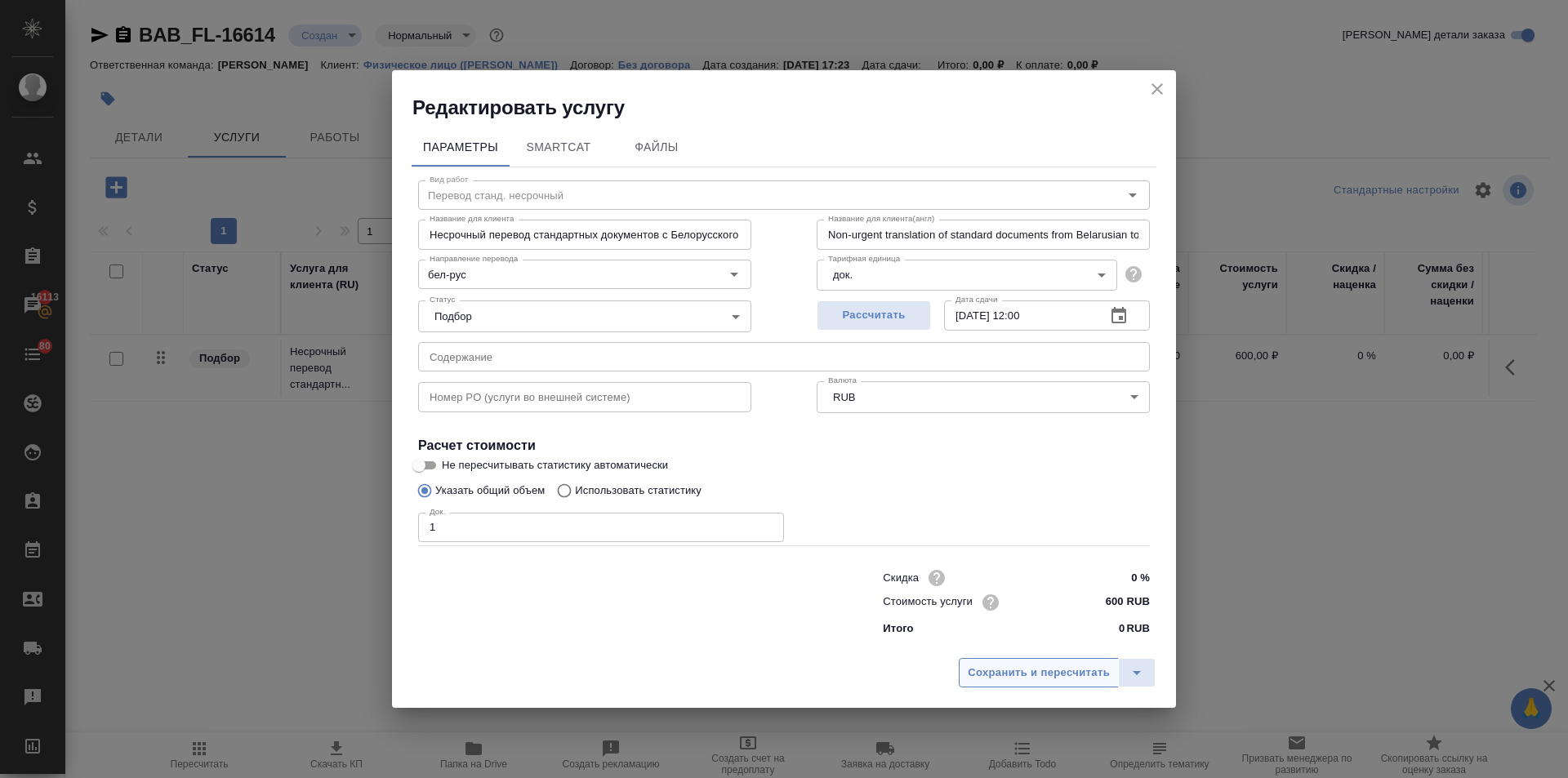
click at [1047, 668] on span "Сохранить и пересчитать" at bounding box center [1039, 673] width 142 height 19
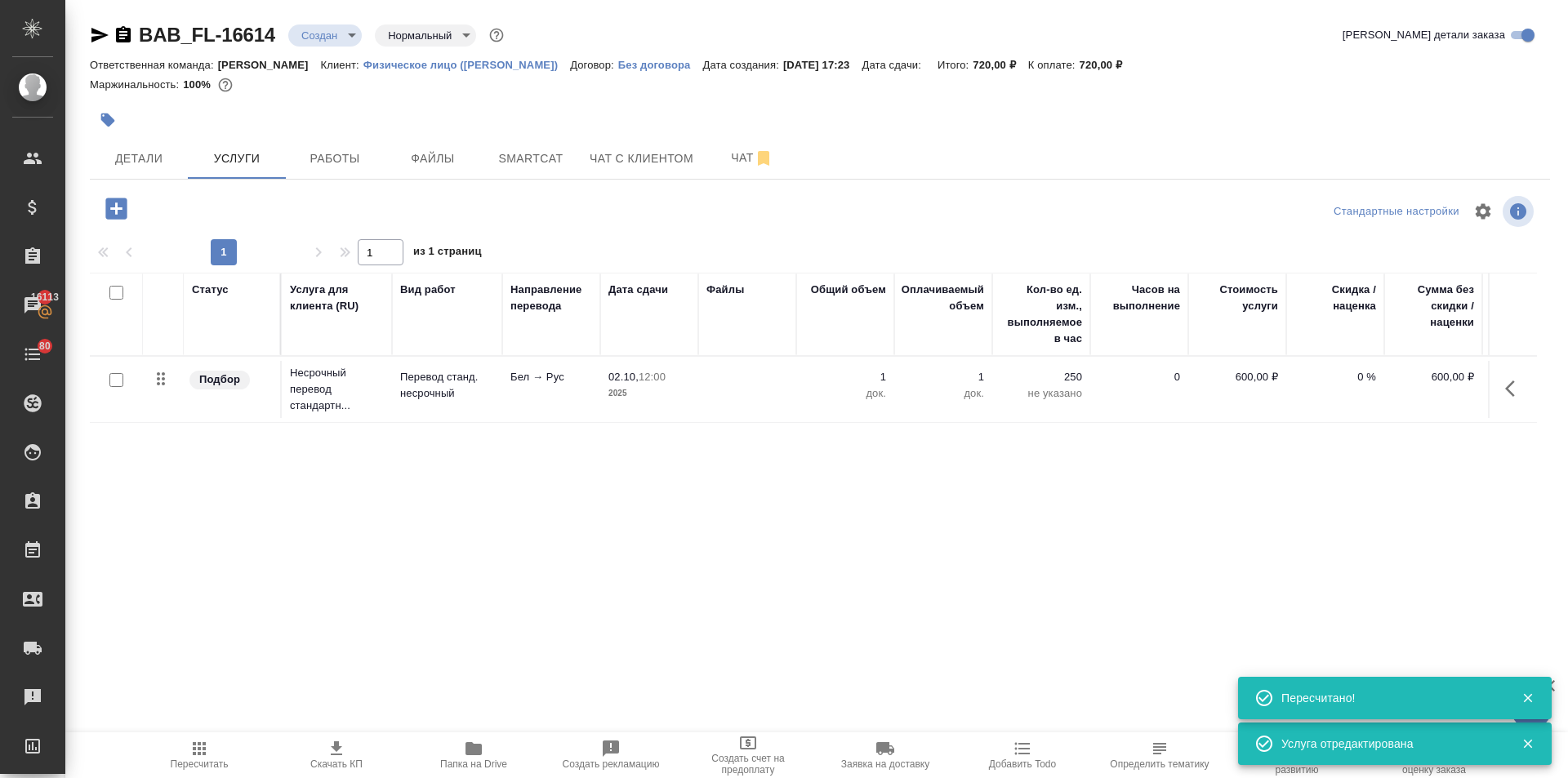
click at [118, 215] on icon "button" at bounding box center [116, 208] width 21 height 21
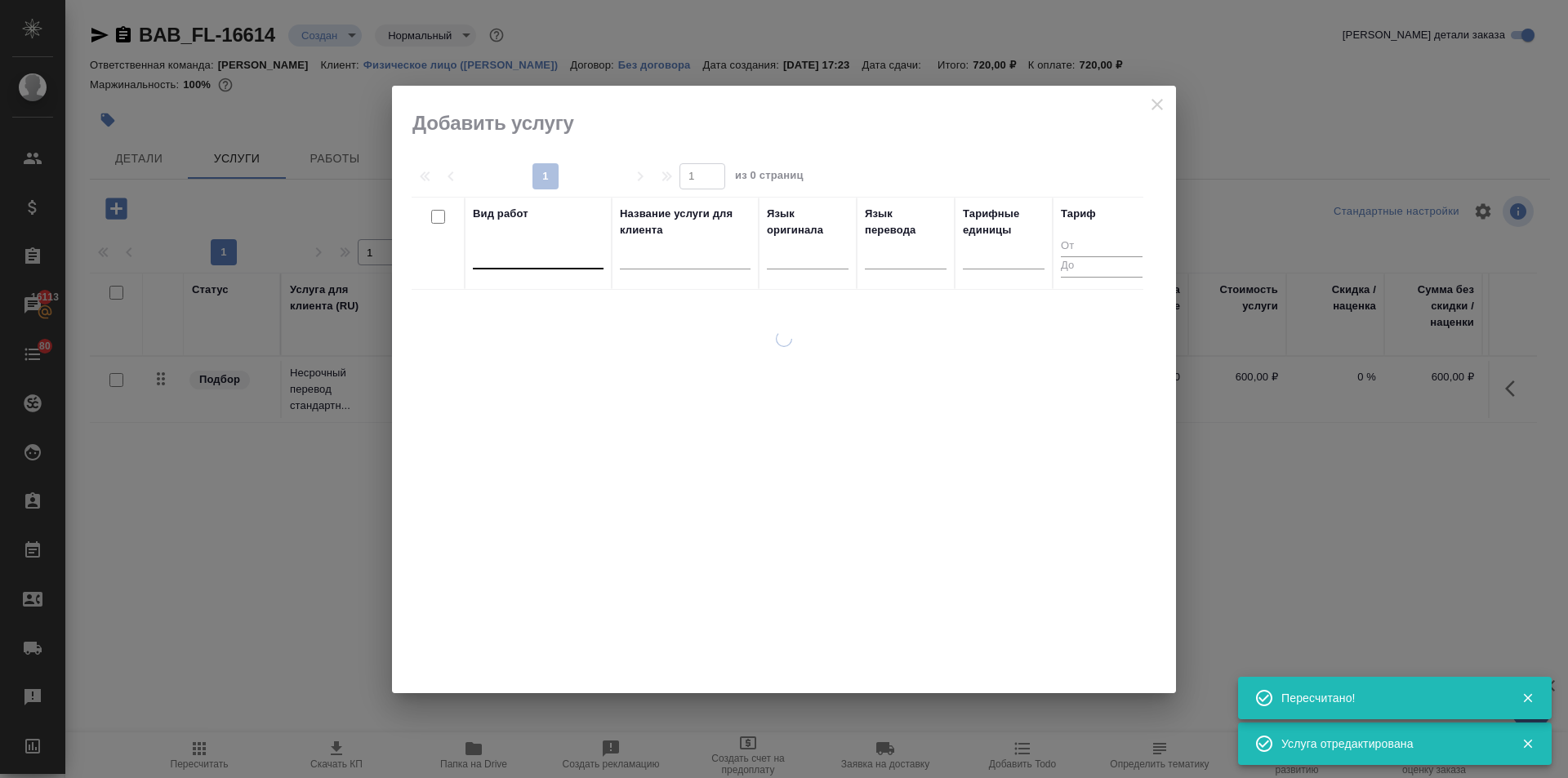
click at [536, 257] on div at bounding box center [538, 252] width 131 height 24
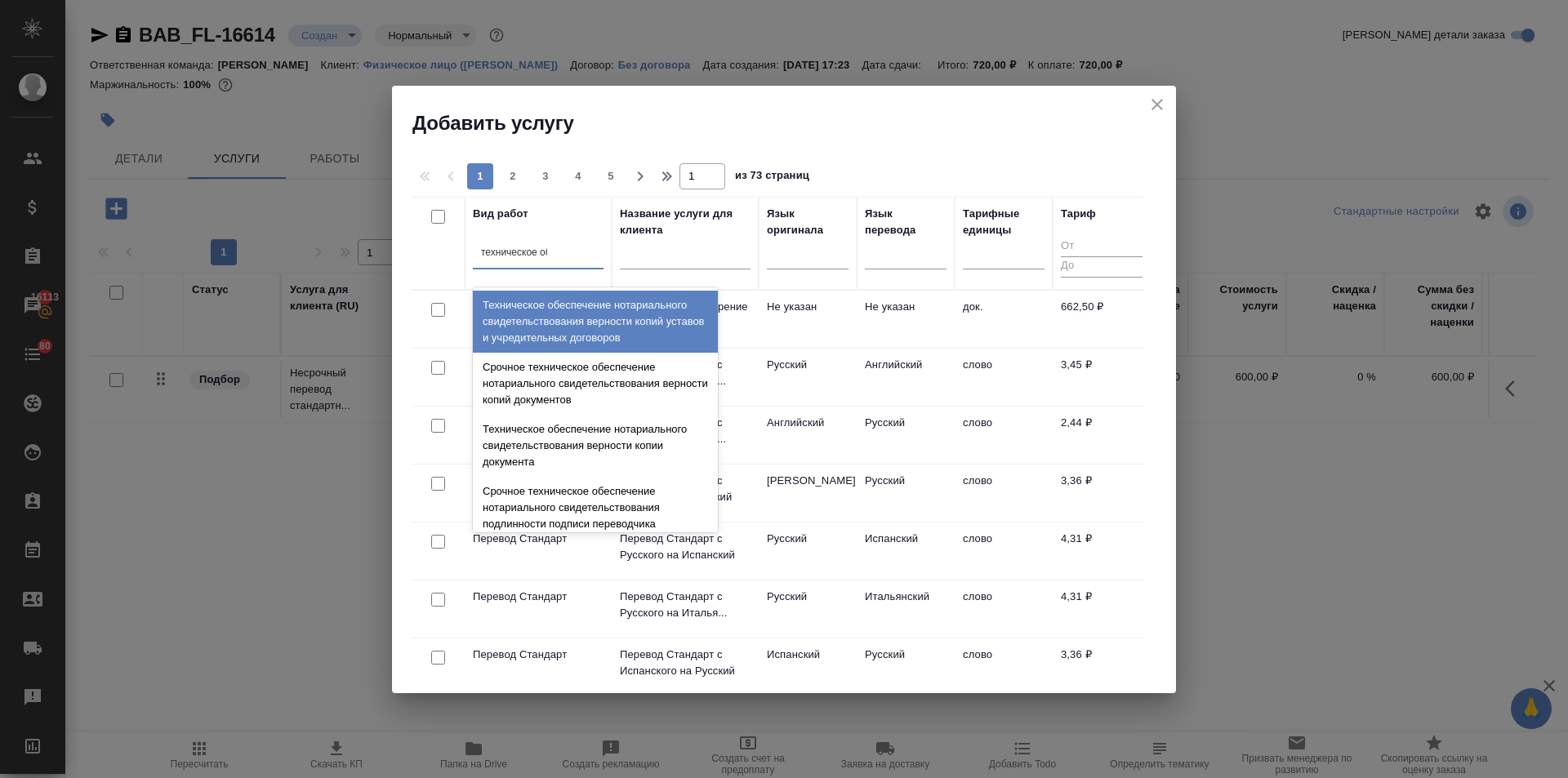
type input "техническое обе"
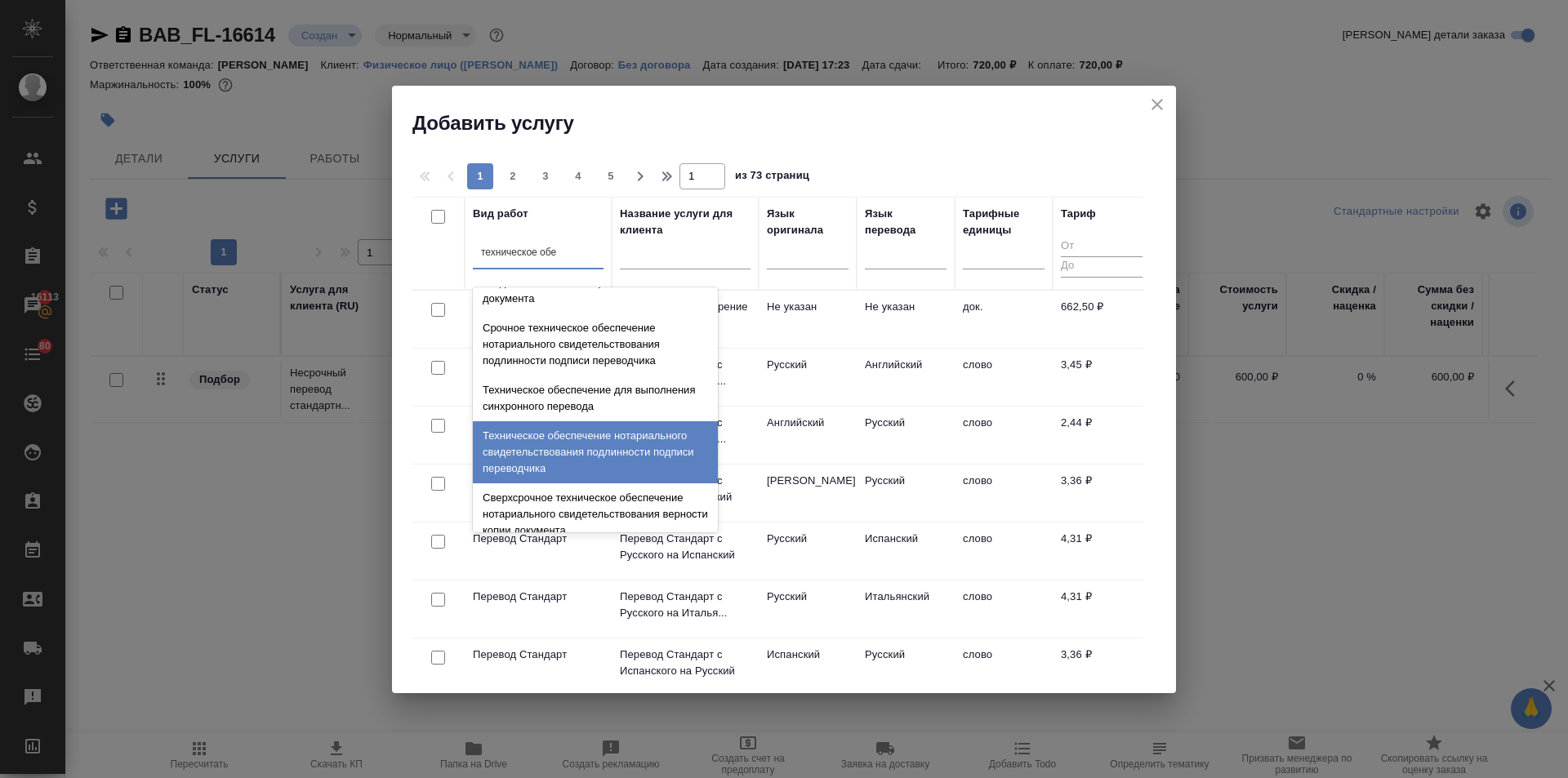
click at [601, 446] on div "Техническое обеспечение нотариального свидетельствования подлинности подписи пе…" at bounding box center [594, 453] width 245 height 62
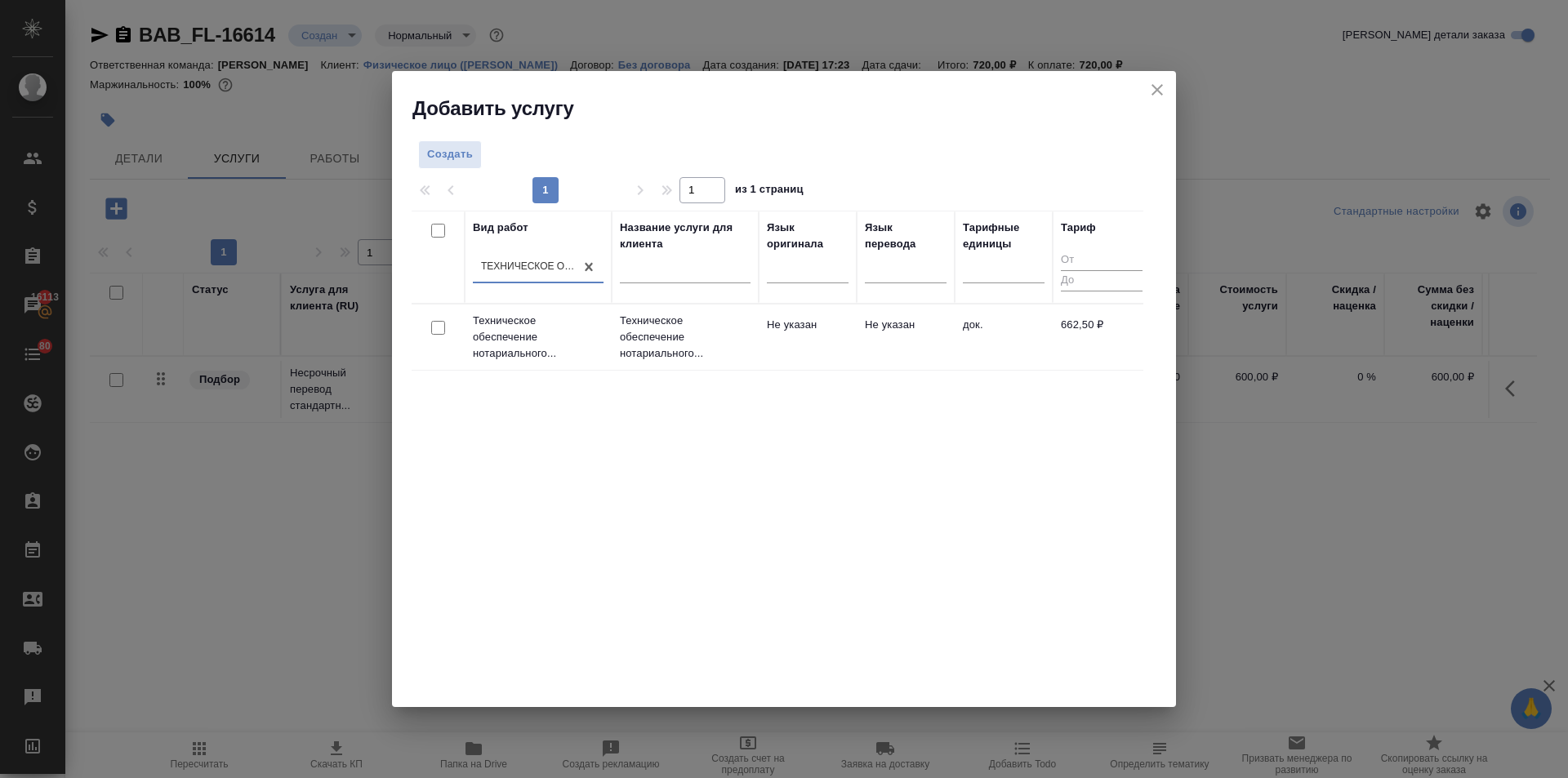
click at [437, 327] on input "checkbox" at bounding box center [438, 328] width 14 height 14
checkbox input "true"
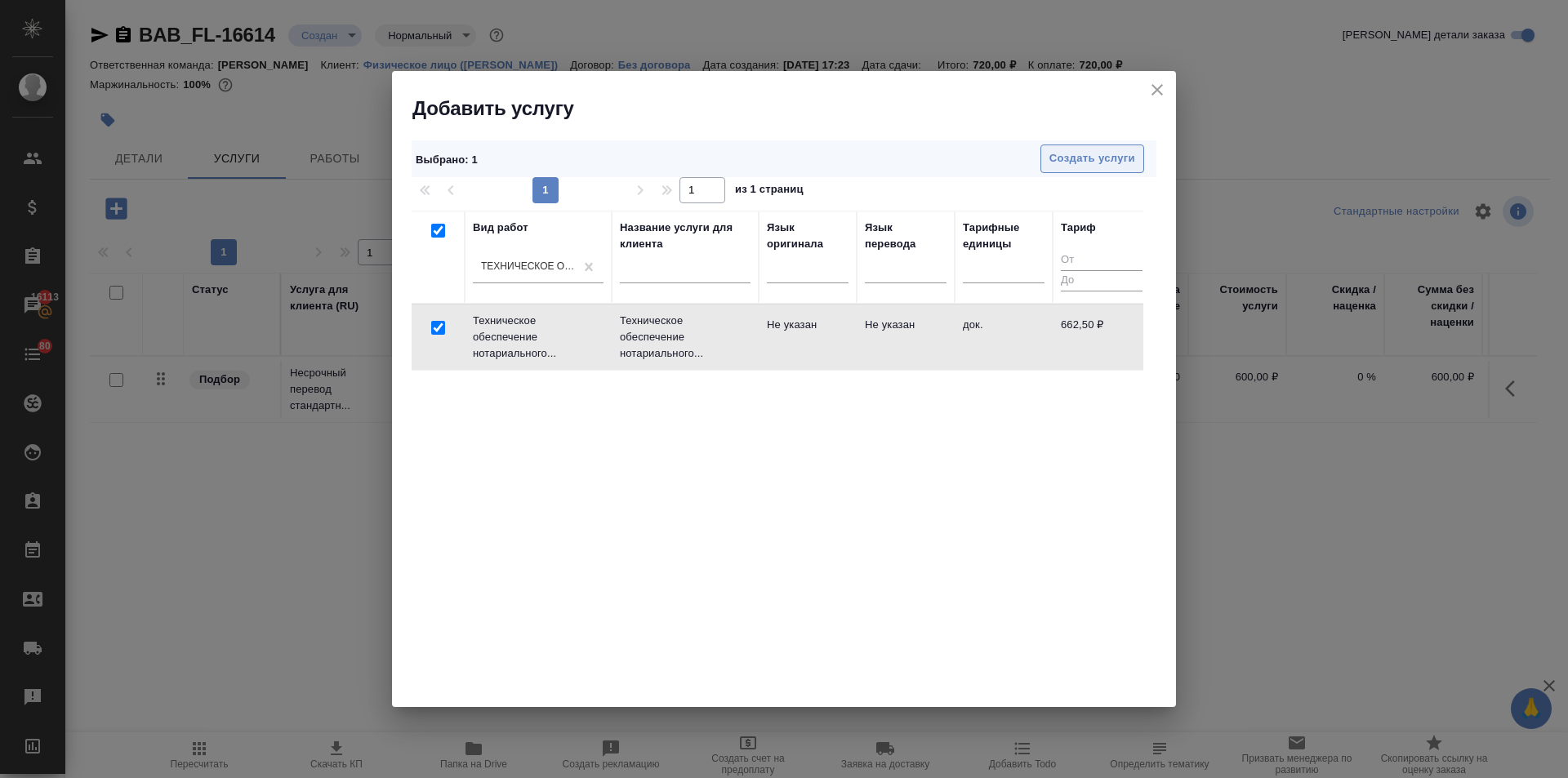
click at [1087, 151] on span "Создать услуги" at bounding box center [1092, 159] width 86 height 19
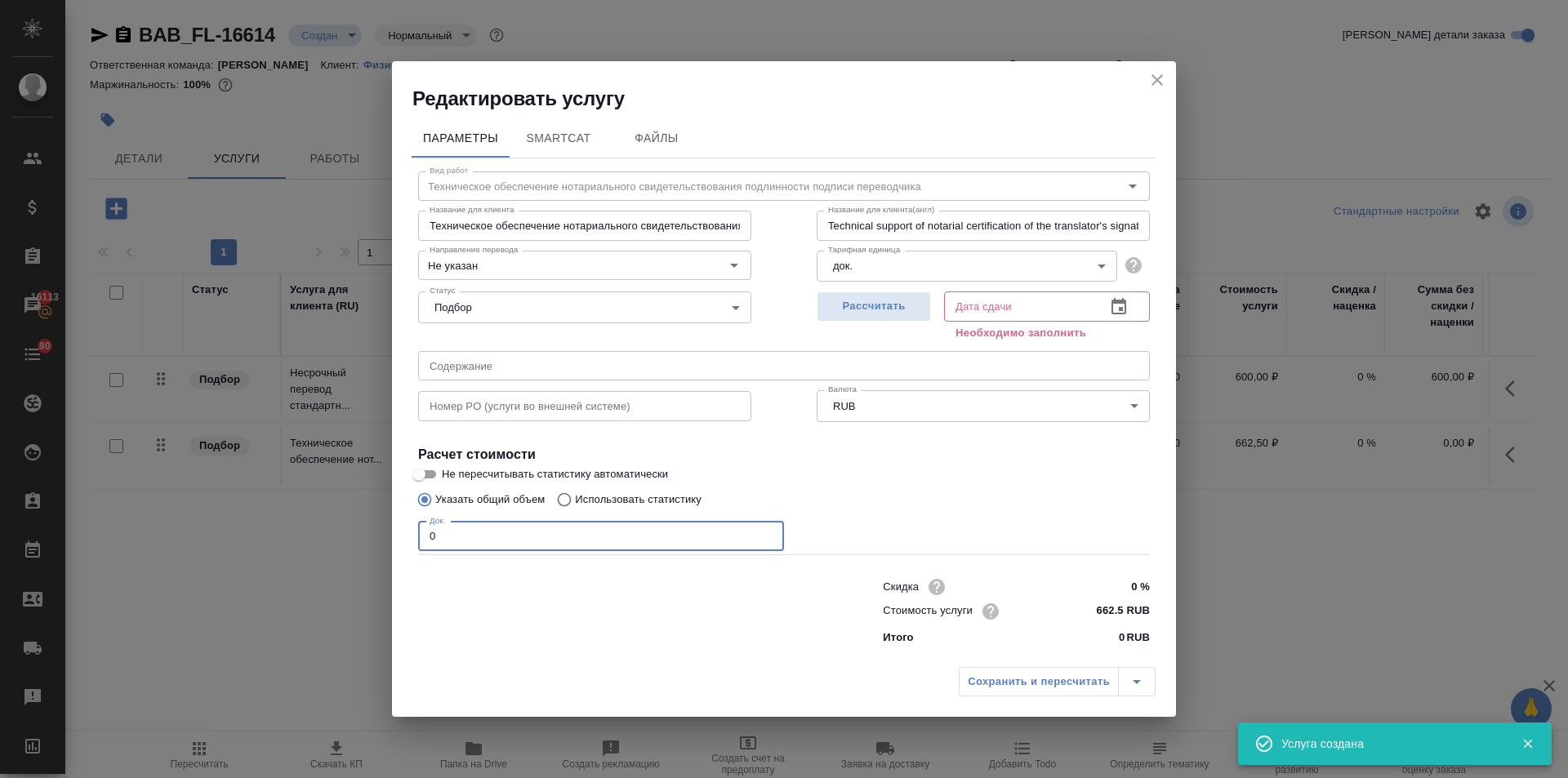
drag, startPoint x: 437, startPoint y: 528, endPoint x: 417, endPoint y: 539, distance: 22.8
click at [420, 538] on input "0" at bounding box center [601, 536] width 366 height 29
type input "1"
click at [1117, 309] on icon "button" at bounding box center [1118, 307] width 20 height 20
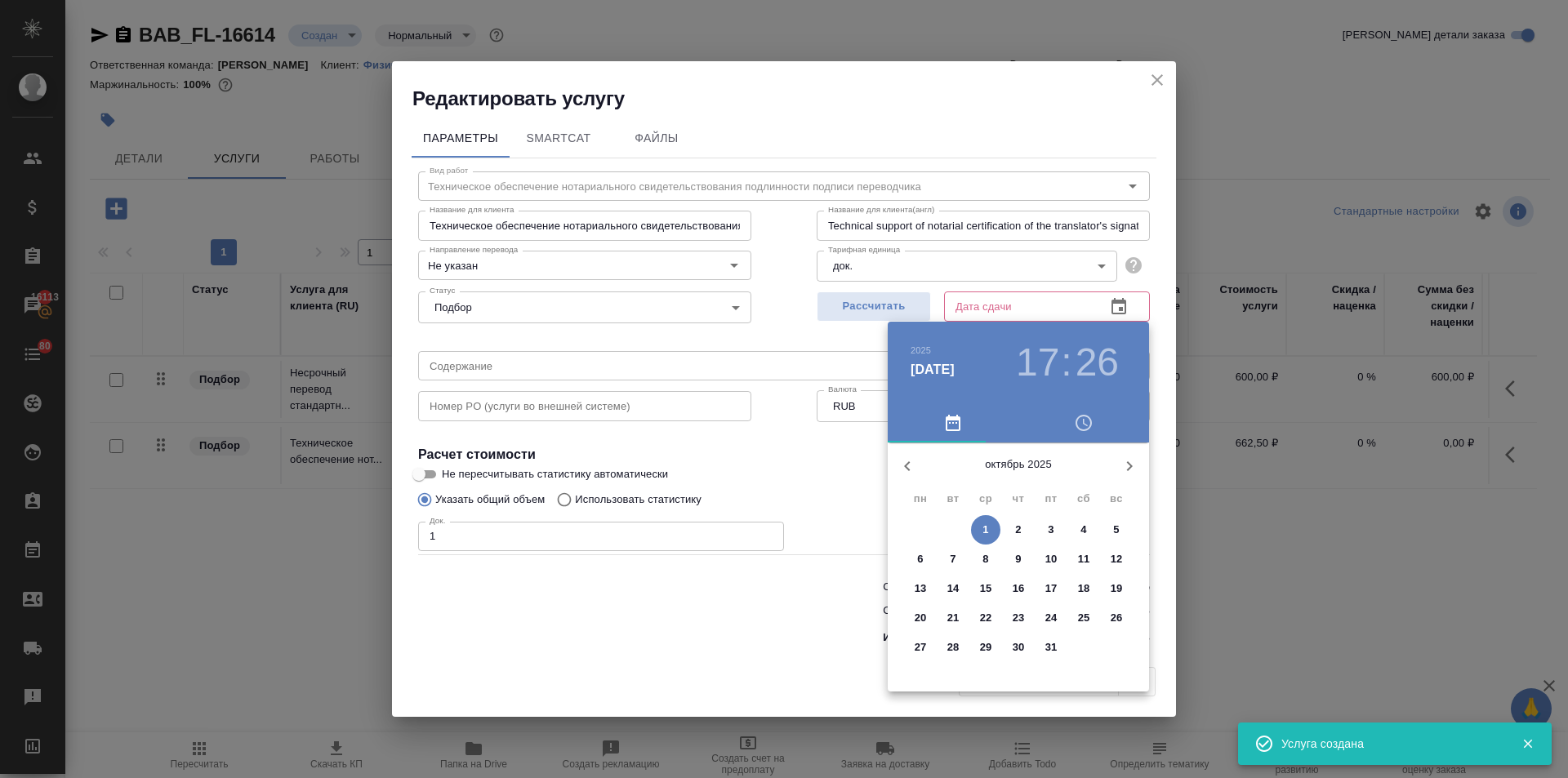
click at [1020, 518] on button "2" at bounding box center [1019, 530] width 29 height 29
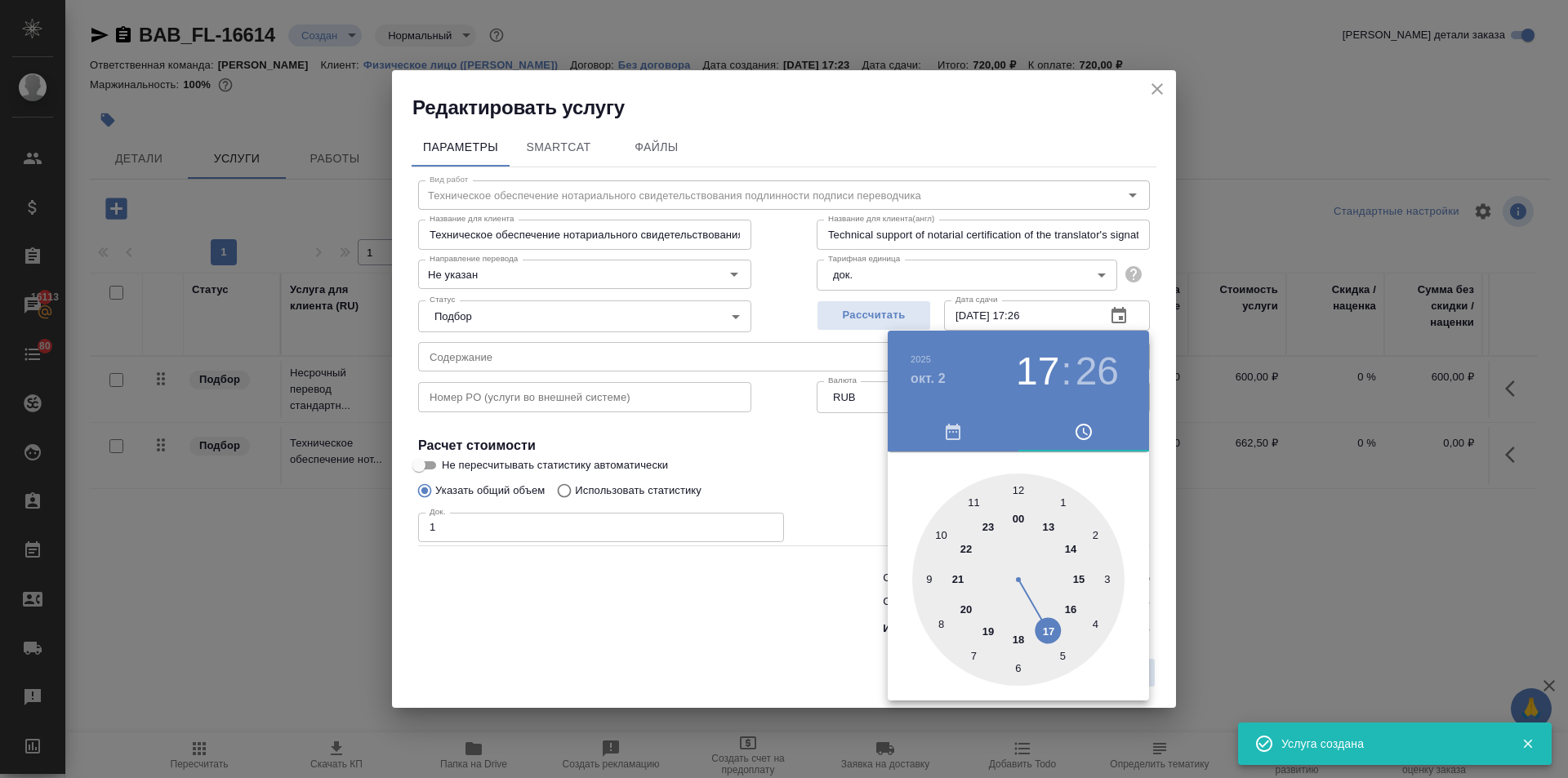
click at [1014, 487] on div at bounding box center [1018, 579] width 212 height 212
type input "[DATE] 12:00"
click at [767, 504] on div at bounding box center [784, 389] width 1568 height 778
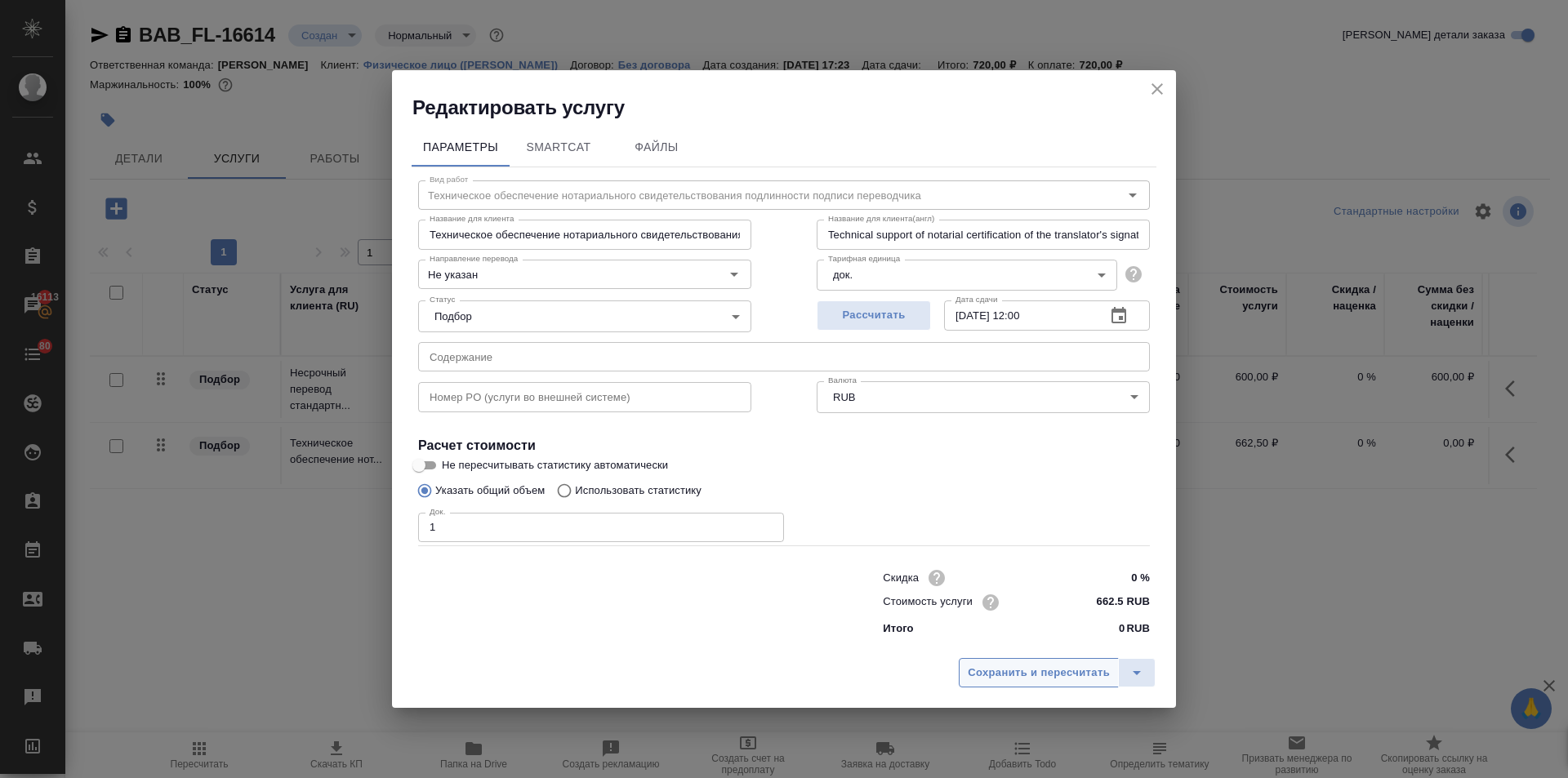
click at [1001, 664] on span "Сохранить и пересчитать" at bounding box center [1039, 673] width 142 height 19
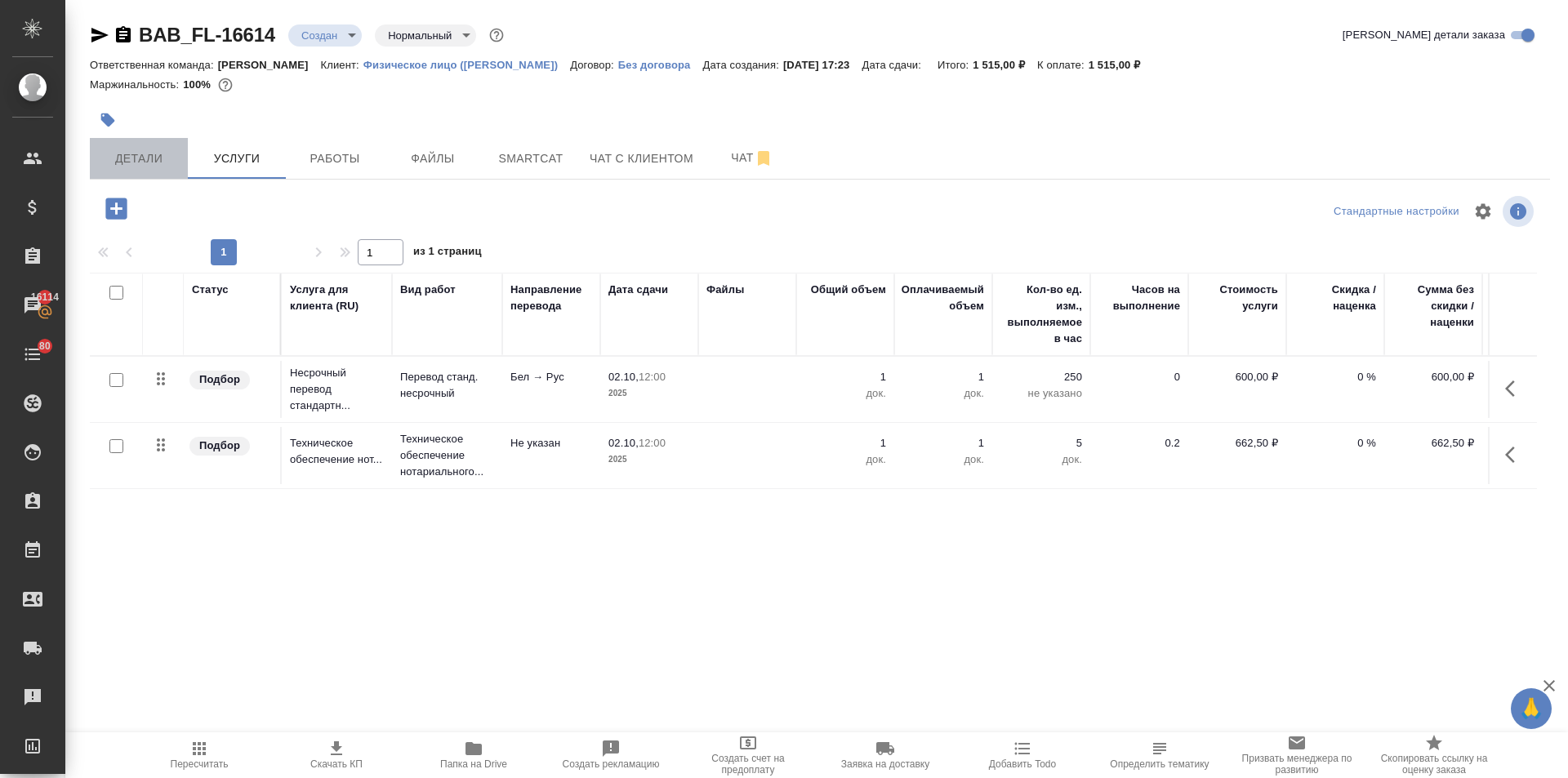
click at [169, 156] on span "Детали" at bounding box center [139, 159] width 79 height 20
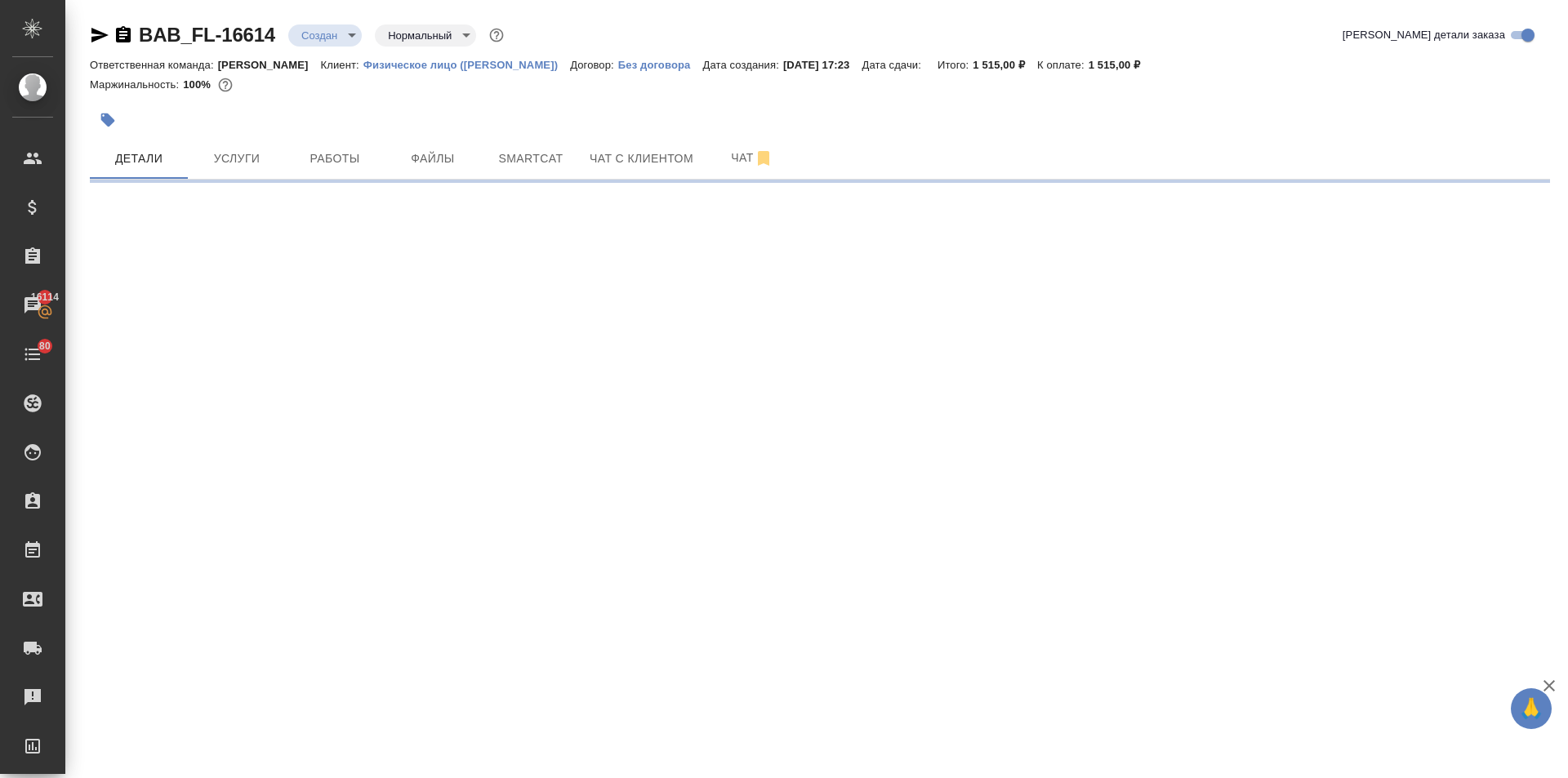
select select "RU"
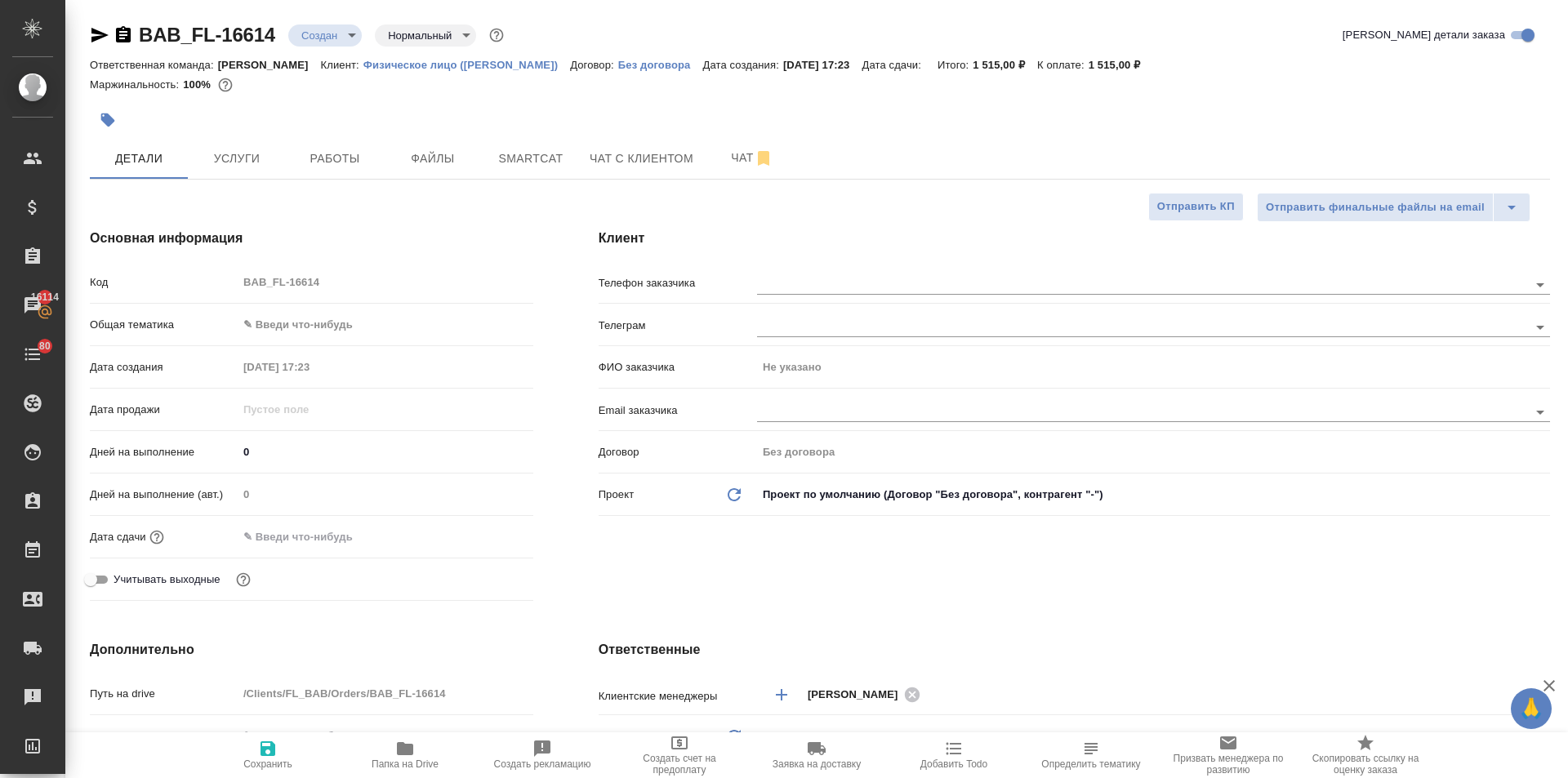
type textarea "x"
click at [829, 282] on input "text" at bounding box center [1114, 284] width 716 height 20
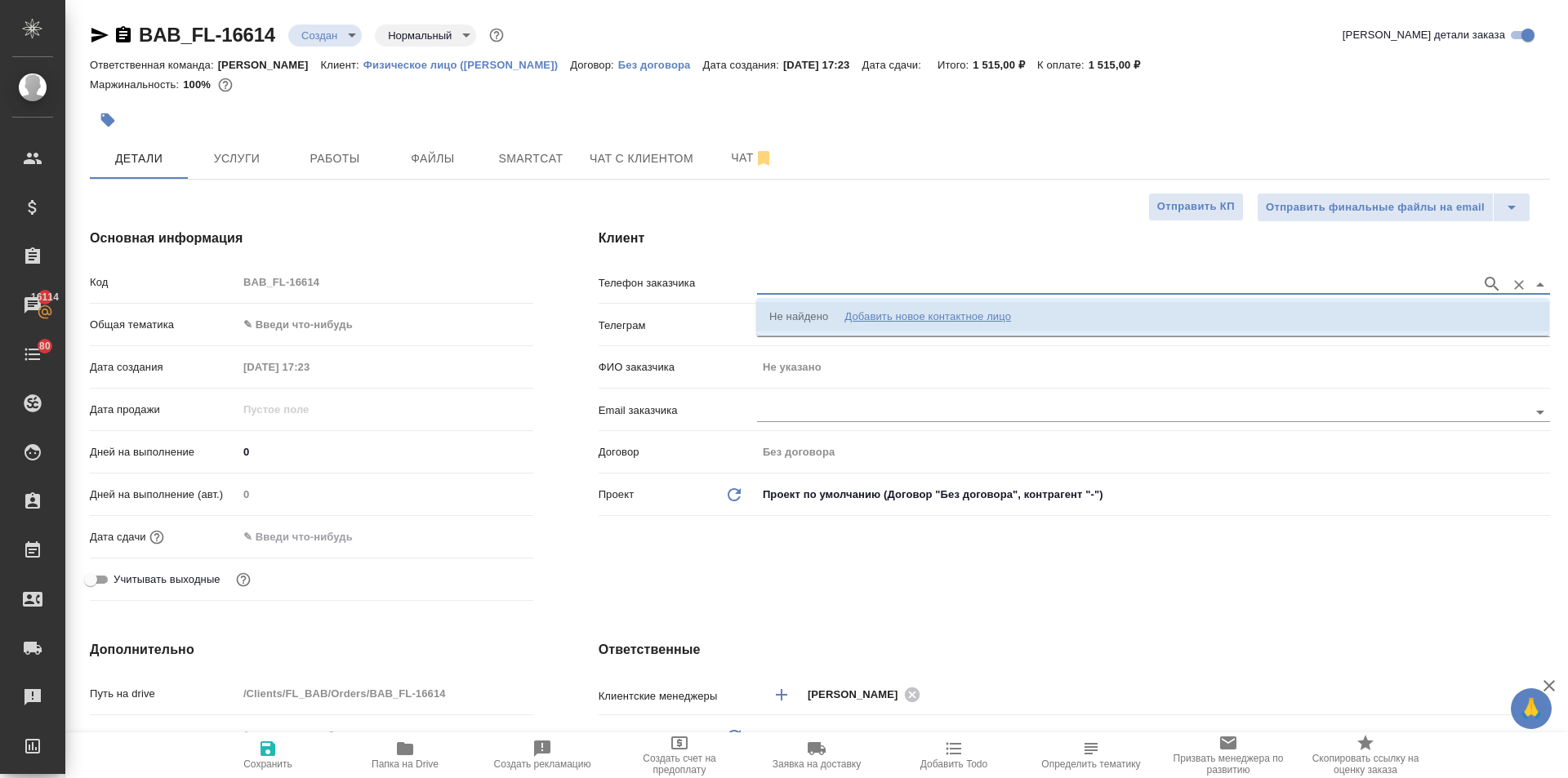
click at [882, 307] on li "Не найдено Добавить новое контактное лицо" at bounding box center [1152, 317] width 793 height 29
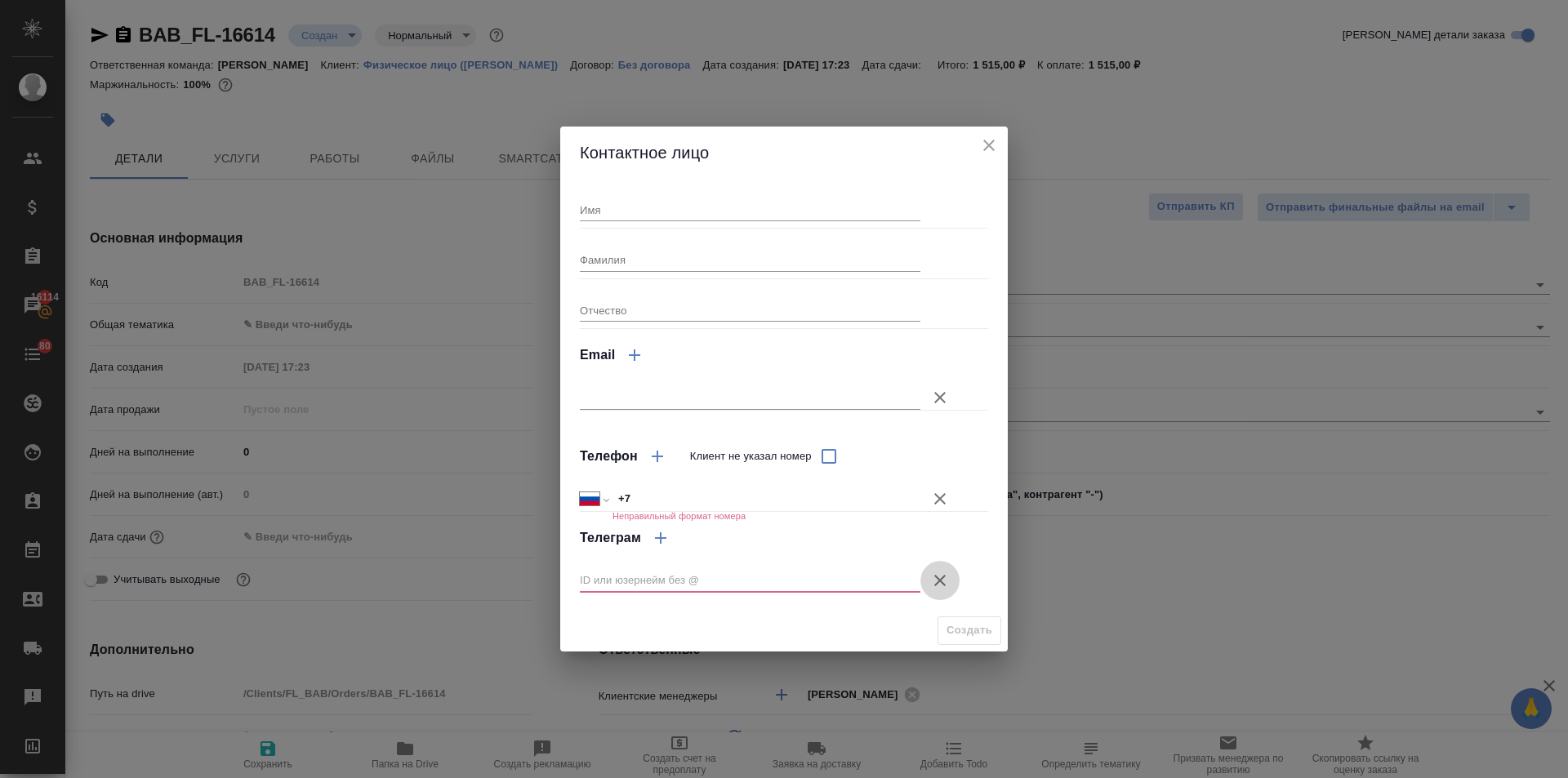
click at [945, 574] on icon "button" at bounding box center [940, 581] width 20 height 20
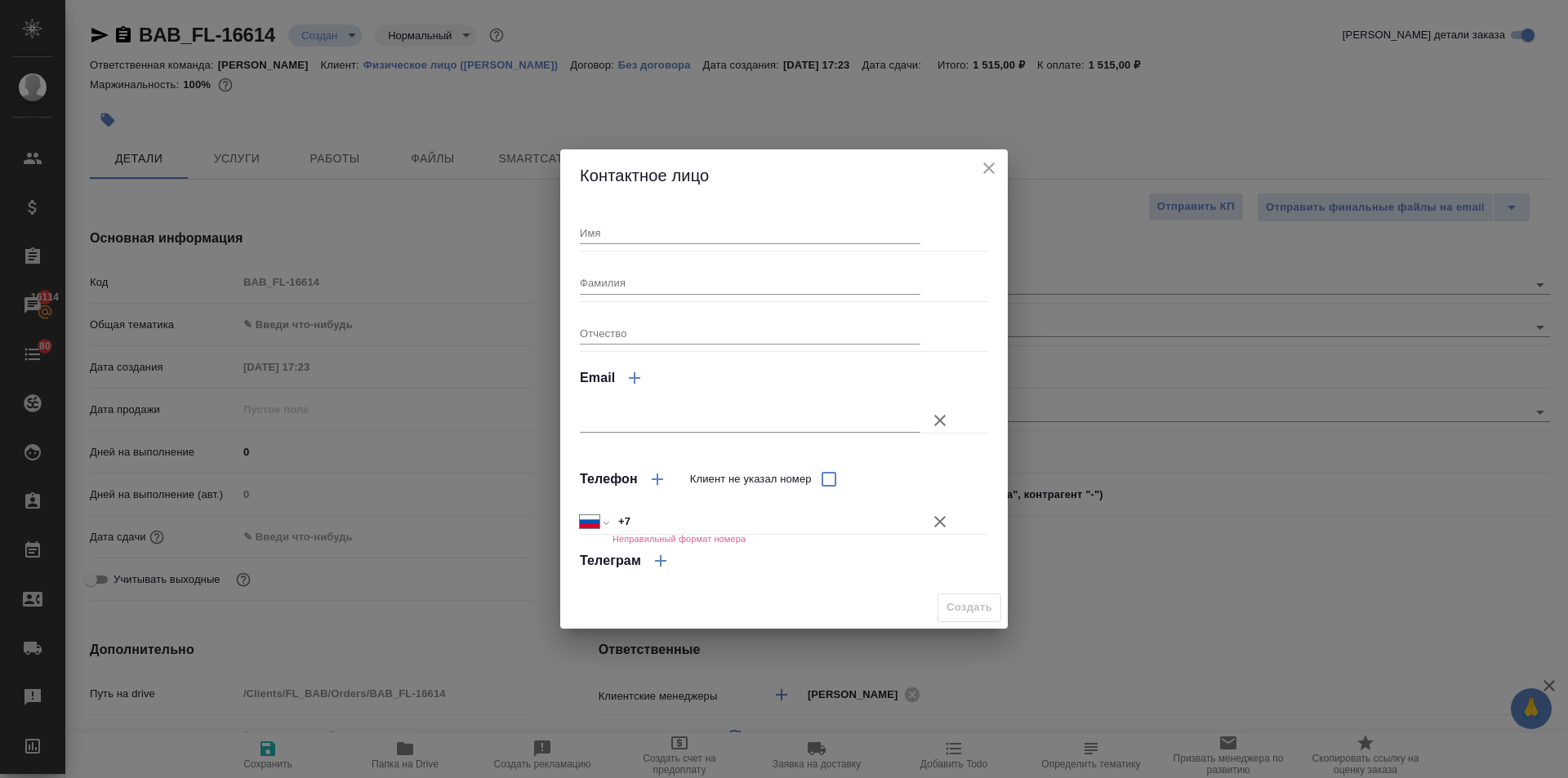
click at [605, 237] on input "Имя" at bounding box center [750, 233] width 341 height 23
type input "Даниил"
click at [602, 274] on input "Фамилия" at bounding box center [750, 283] width 341 height 23
type input "Сафонов"
click at [827, 477] on input "Клиент не указал номер" at bounding box center [829, 479] width 34 height 34
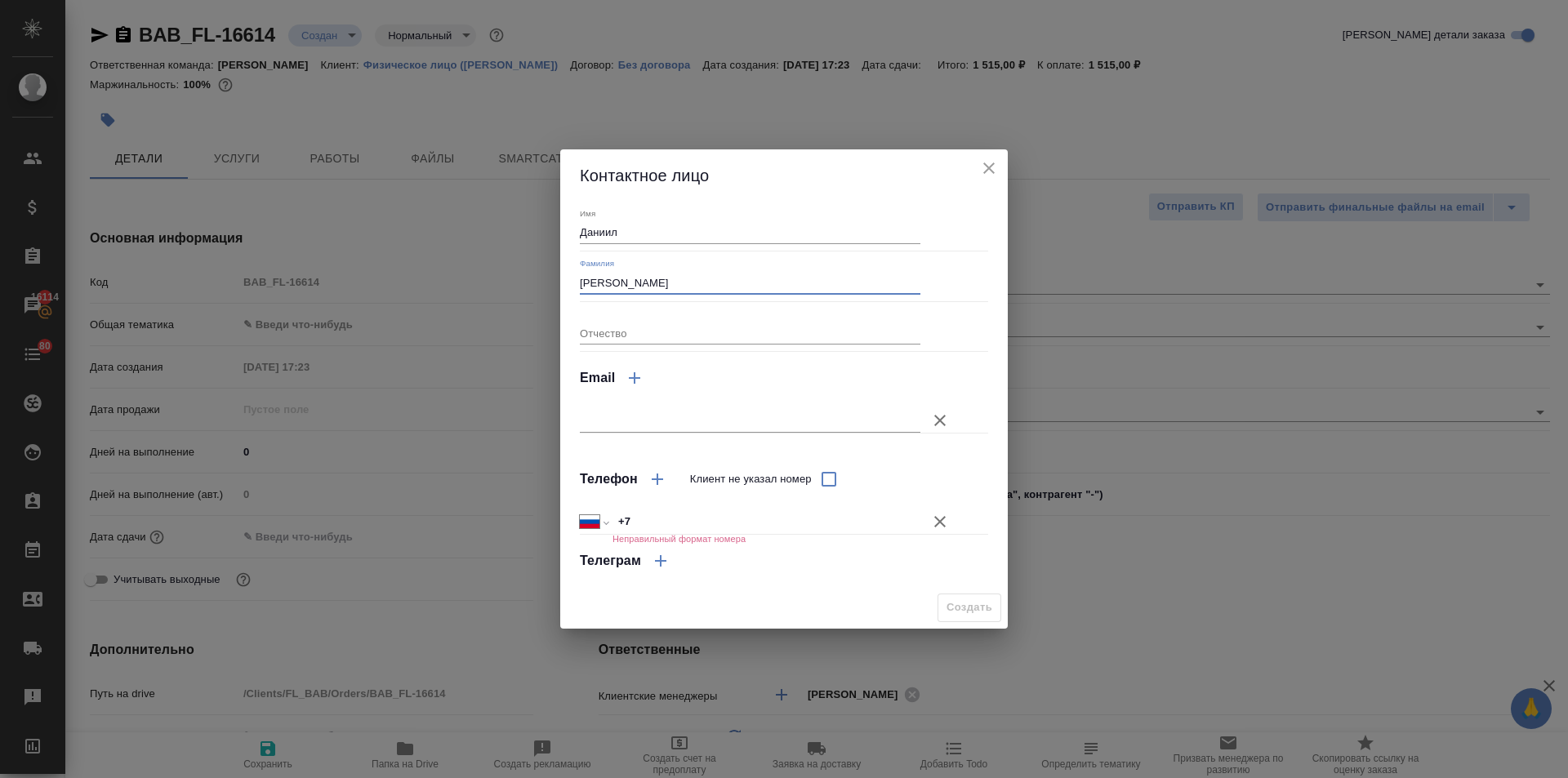
checkbox input "true"
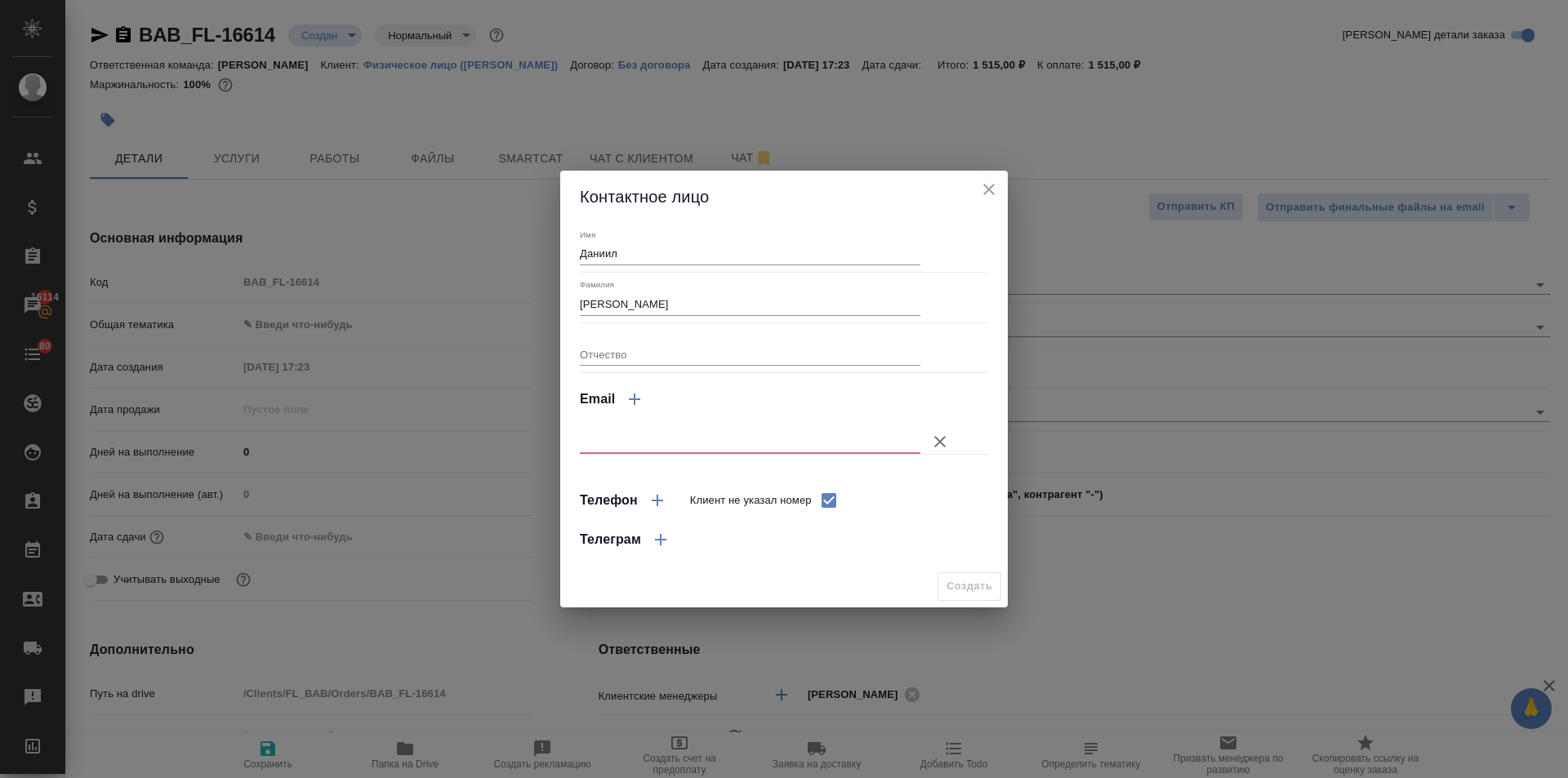
click at [941, 438] on icon "button" at bounding box center [940, 442] width 20 height 20
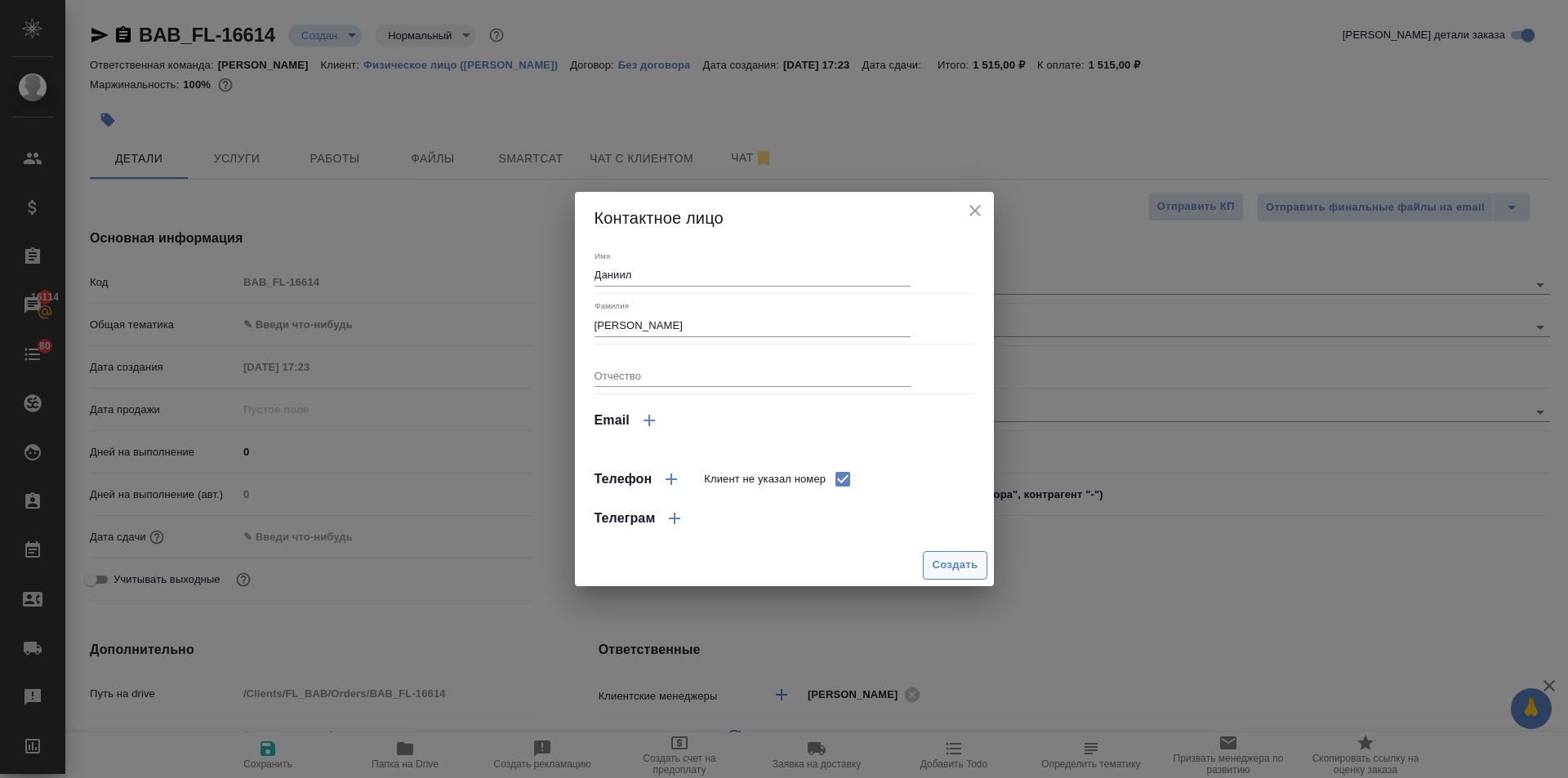
click at [965, 568] on span "Создать" at bounding box center [955, 565] width 46 height 19
type input "Сафонов Даниил"
type textarea "x"
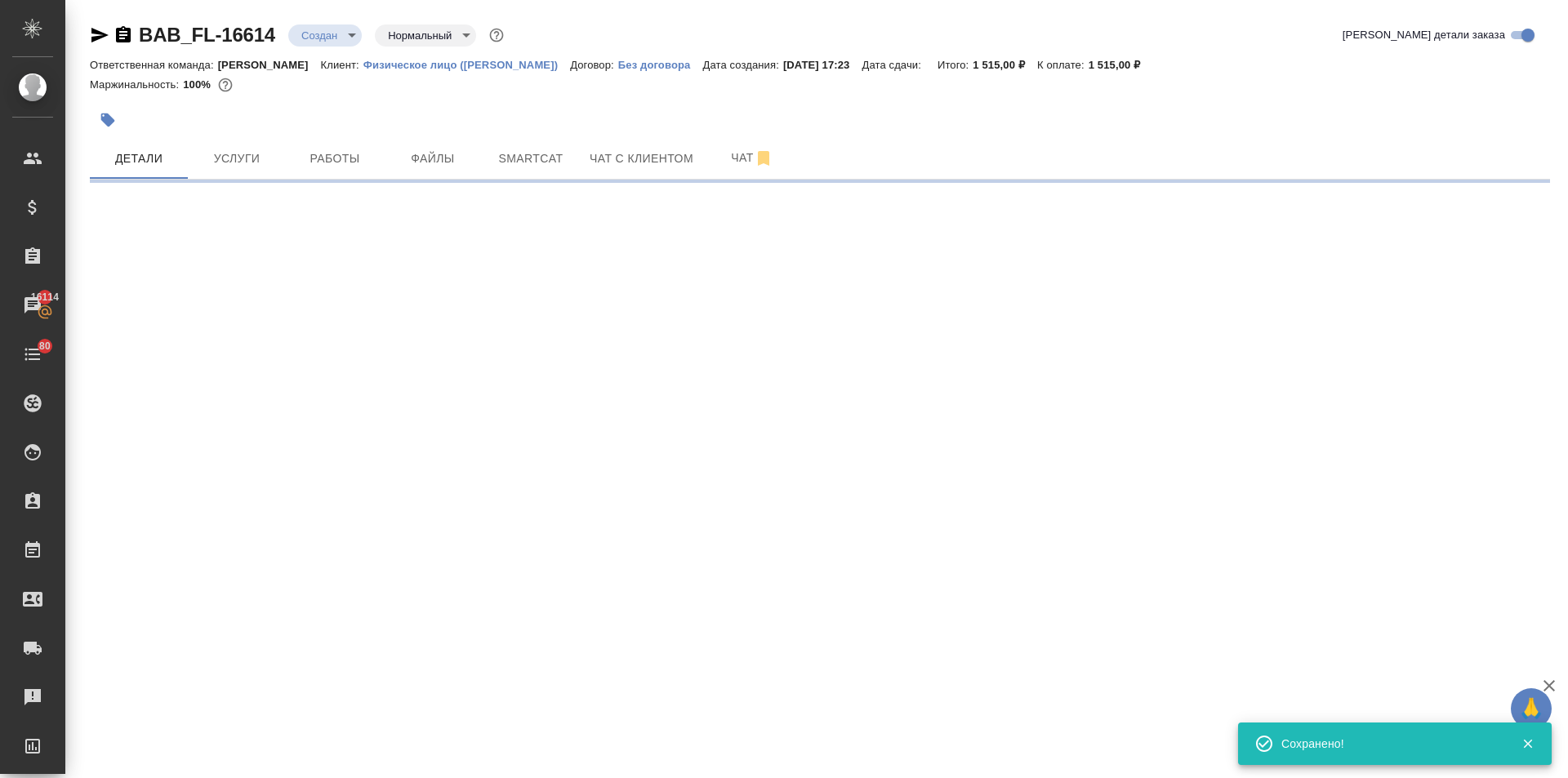
type input "holyTrinity"
select select "RU"
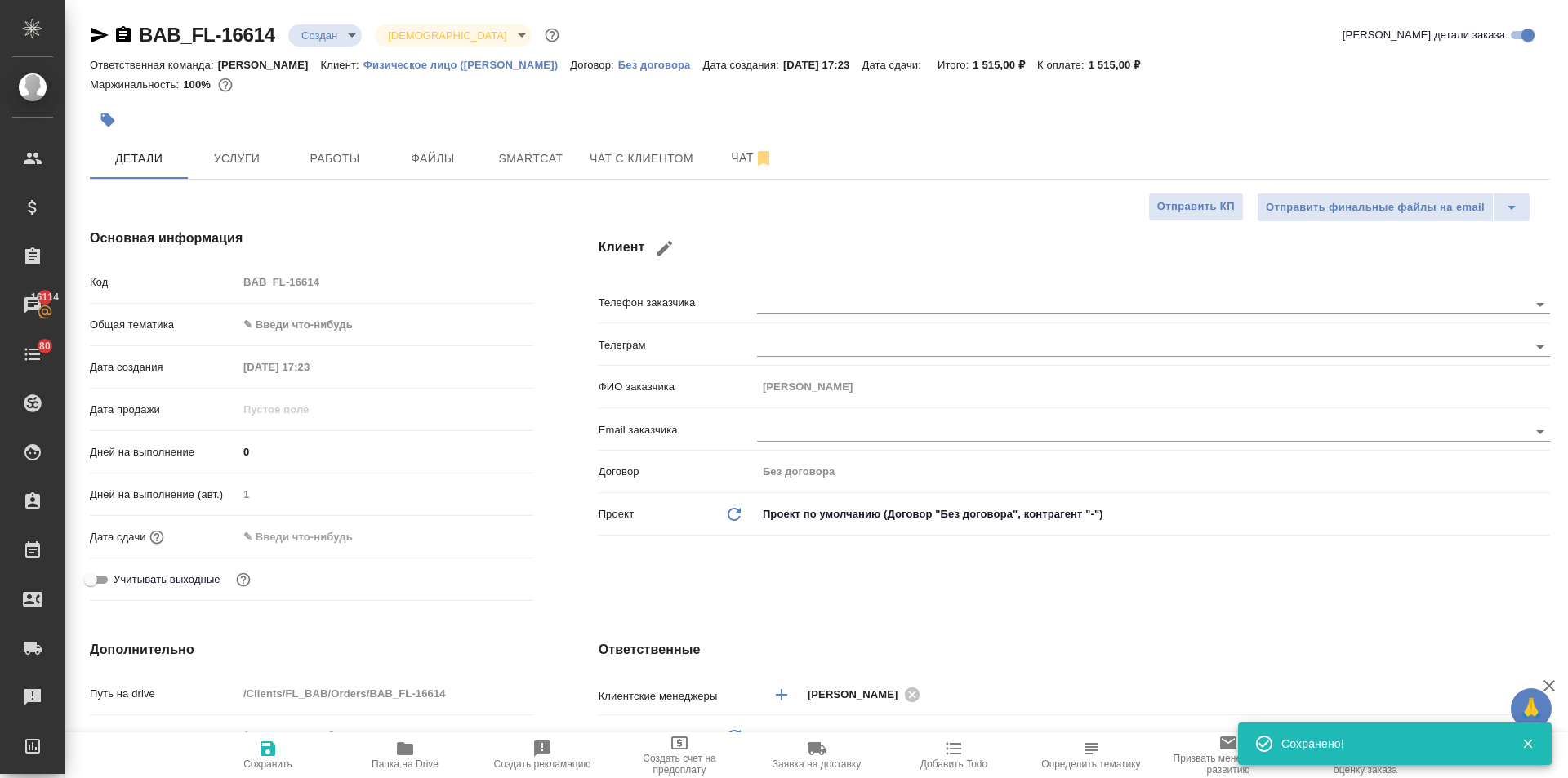
type textarea "x"
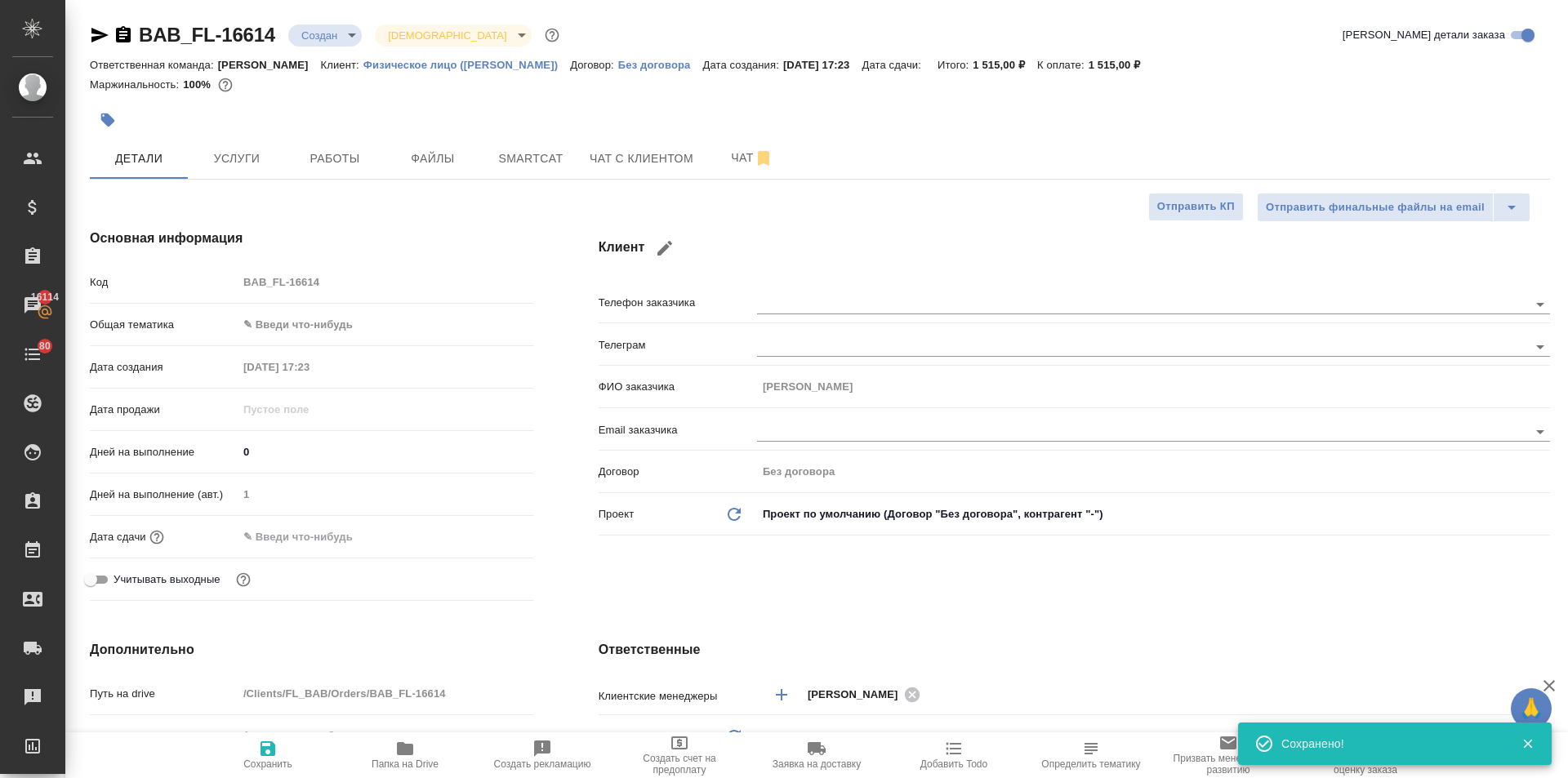
type textarea "x"
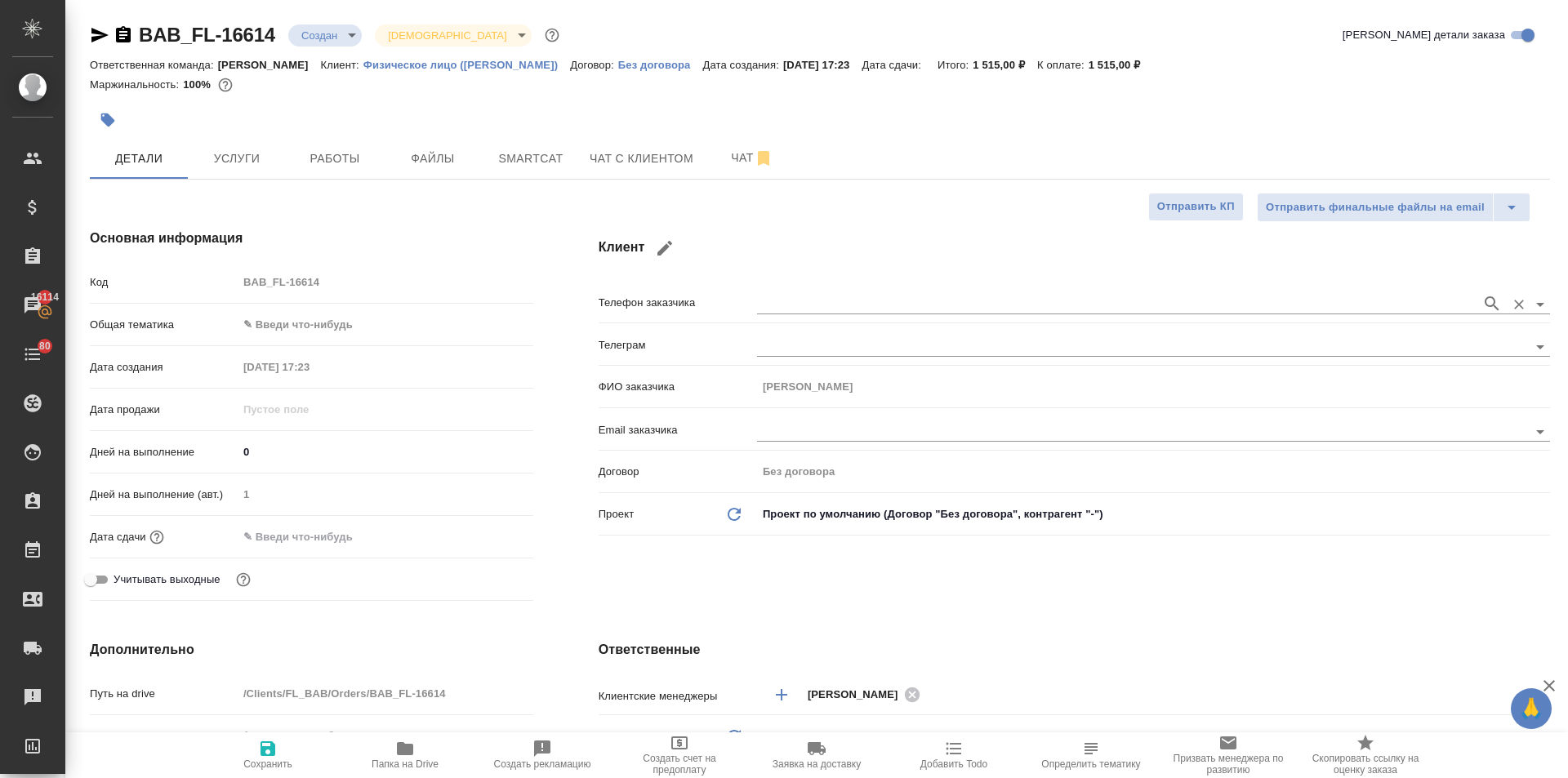
click at [798, 303] on input "text" at bounding box center [1114, 304] width 716 height 20
click at [664, 247] on icon "button" at bounding box center [665, 248] width 15 height 15
type input "Даниил"
type input "Сафонов"
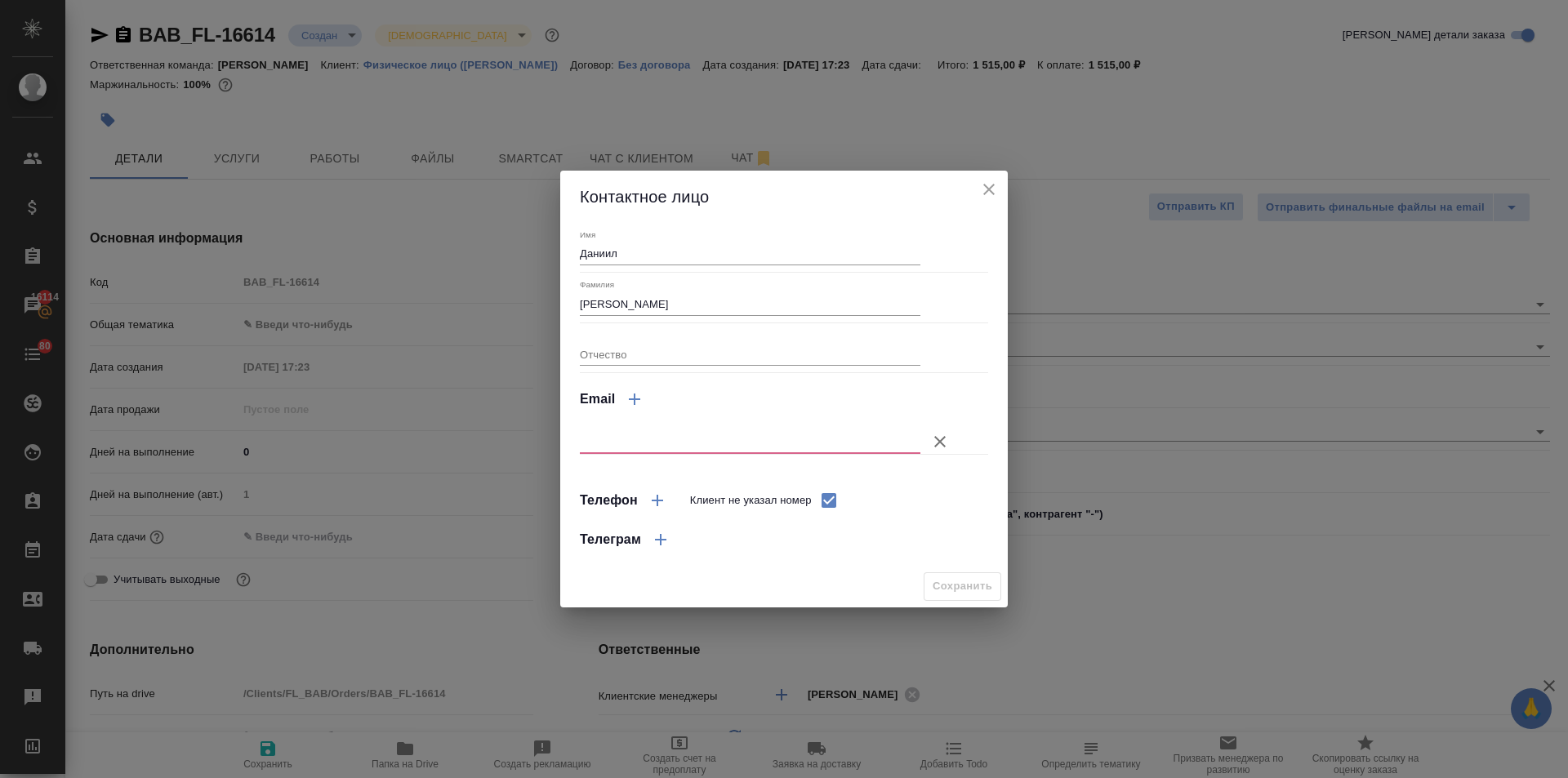
click at [941, 444] on icon "button" at bounding box center [940, 442] width 11 height 11
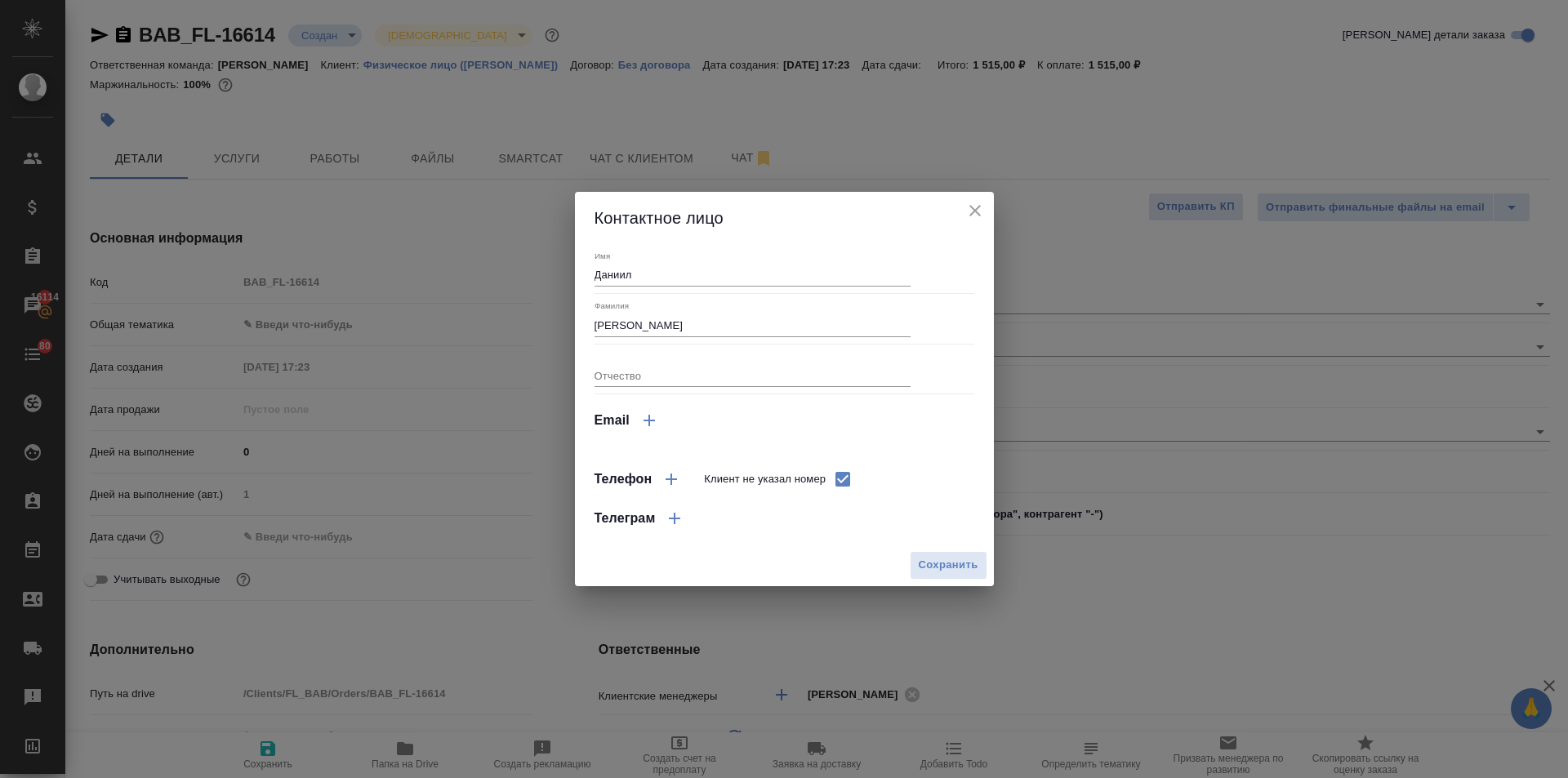
click at [842, 474] on input "Клиент не указал номер" at bounding box center [843, 479] width 34 height 34
checkbox input "false"
select select "RU"
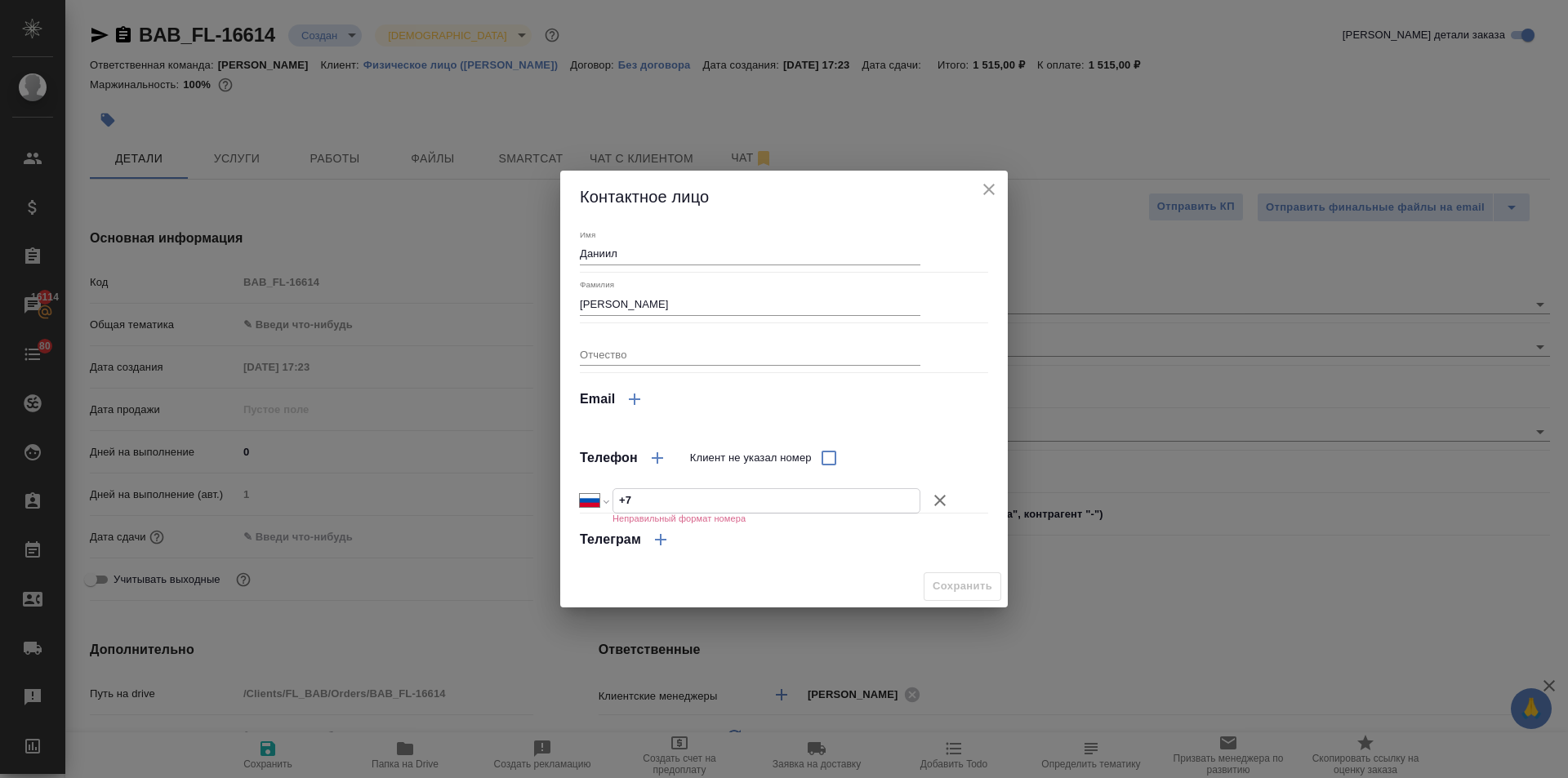
click at [689, 501] on input "+7" at bounding box center [766, 500] width 306 height 24
type input "+7 903 191 50 64"
click at [980, 586] on span "Сохранить" at bounding box center [962, 586] width 60 height 19
type textarea "x"
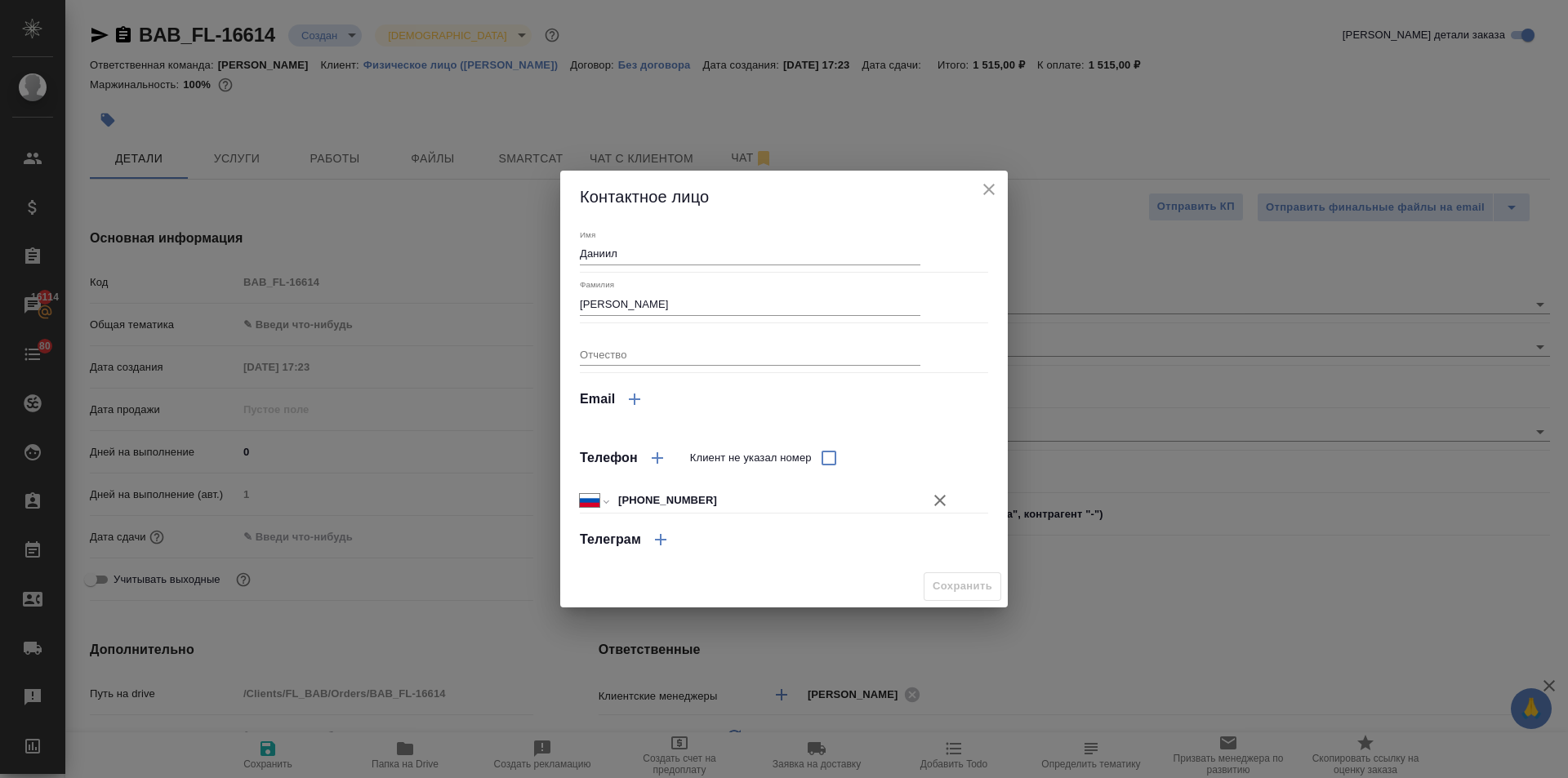
type textarea "x"
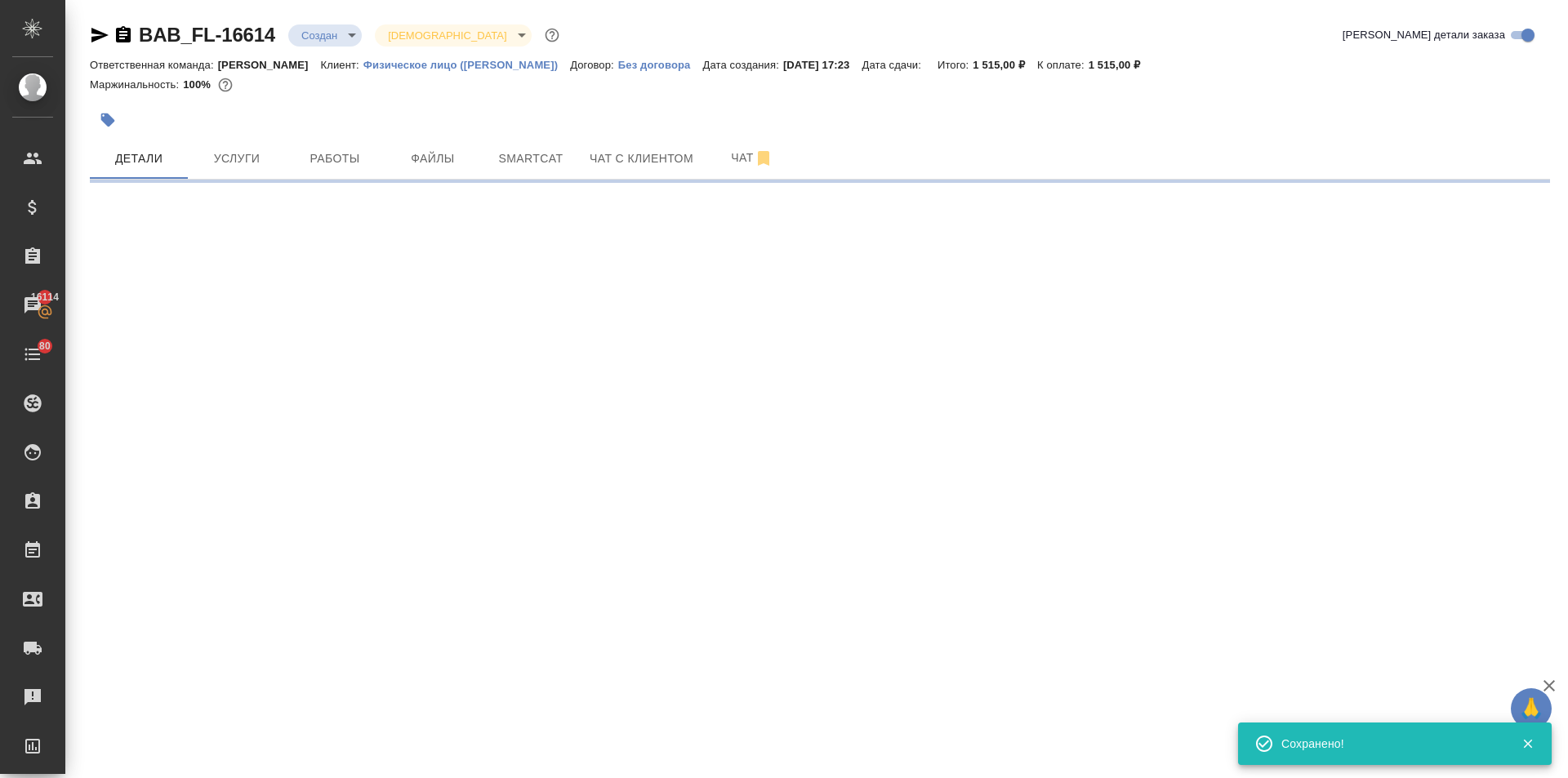
select select "RU"
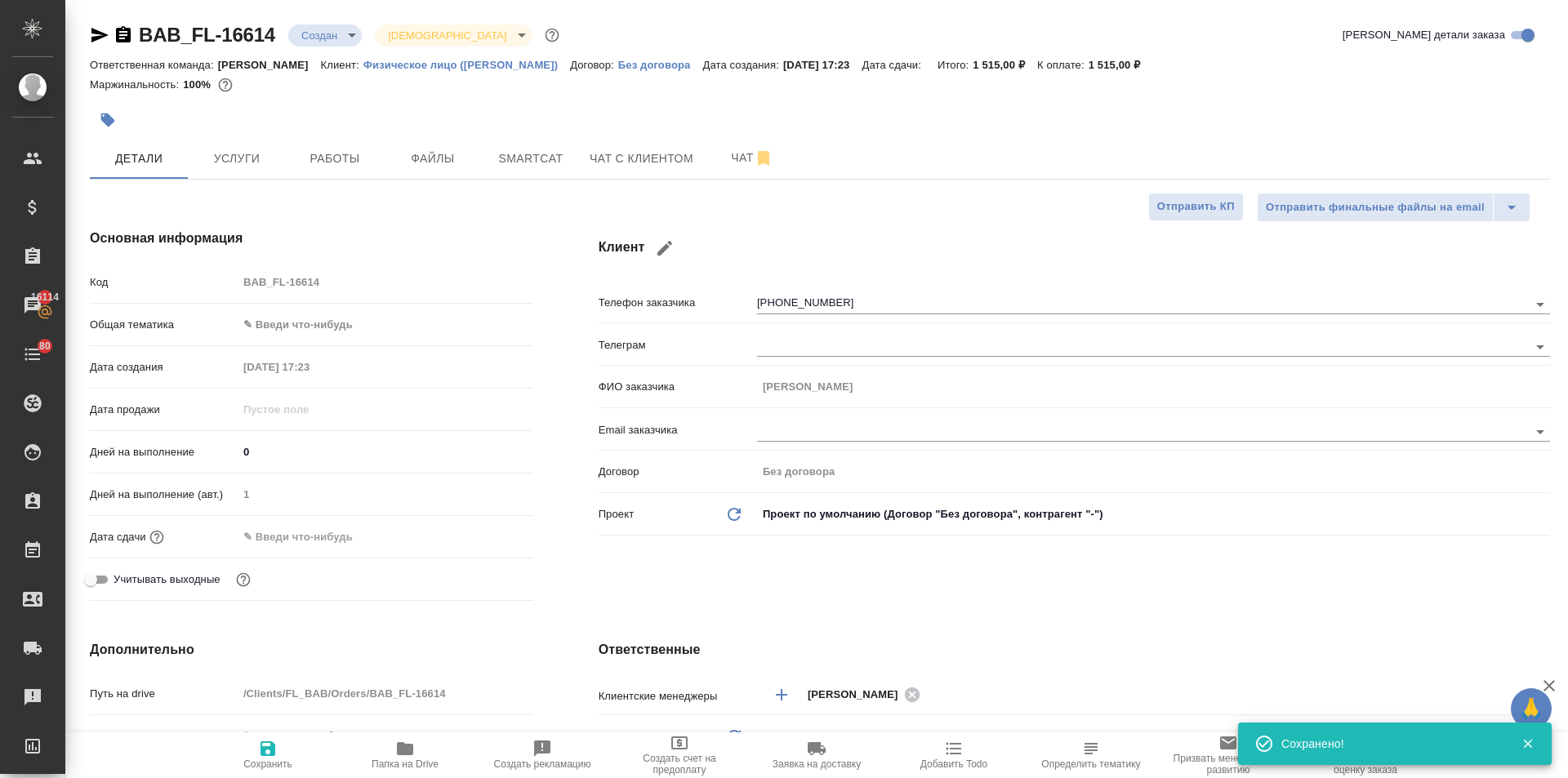
type textarea "x"
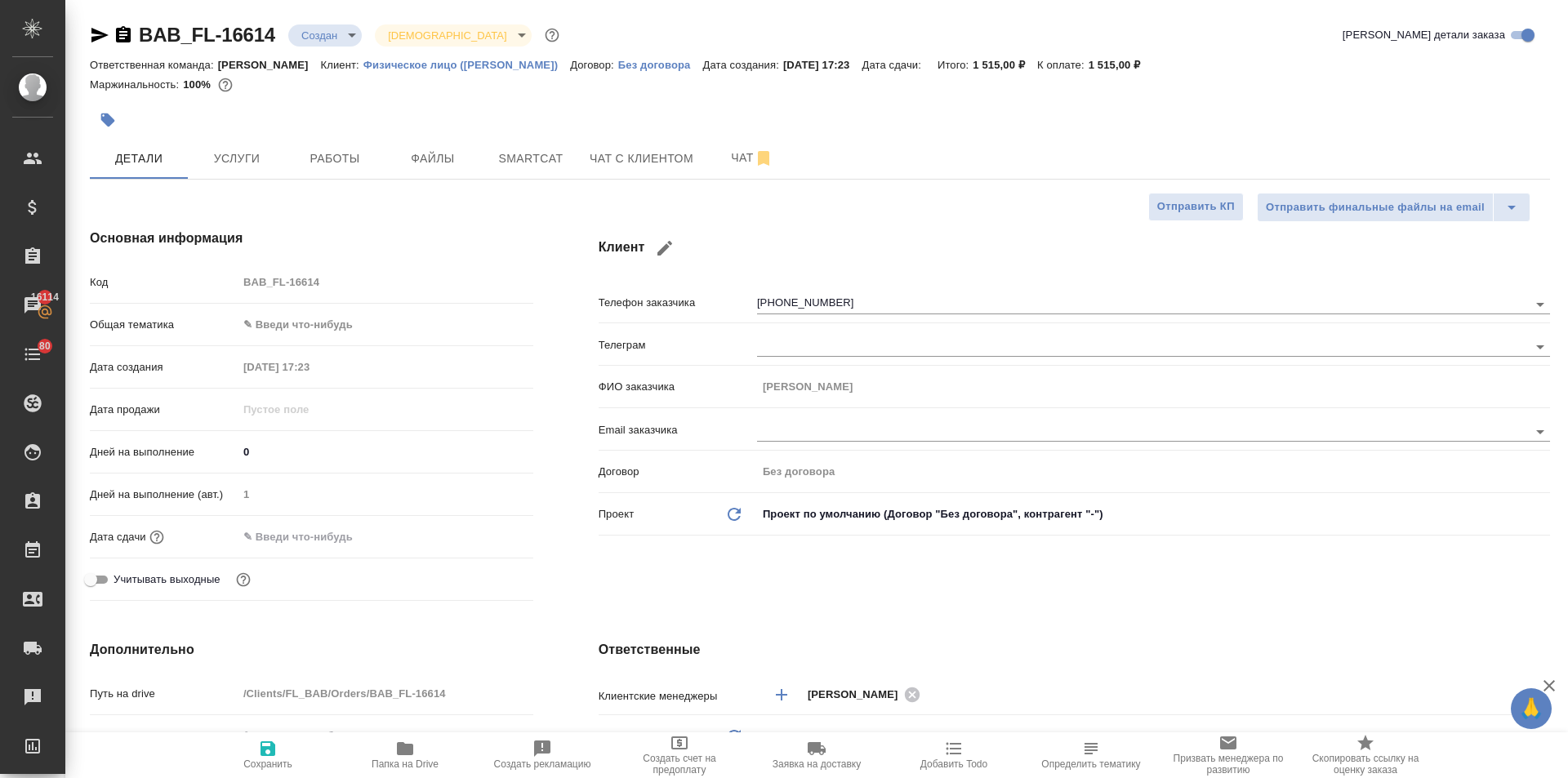
click at [322, 319] on body "🙏 .cls-1 fill:#fff; AWATERA Ilina Ekaterina Клиенты Спецификации Заказы 16114 Ч…" at bounding box center [784, 389] width 1568 height 778
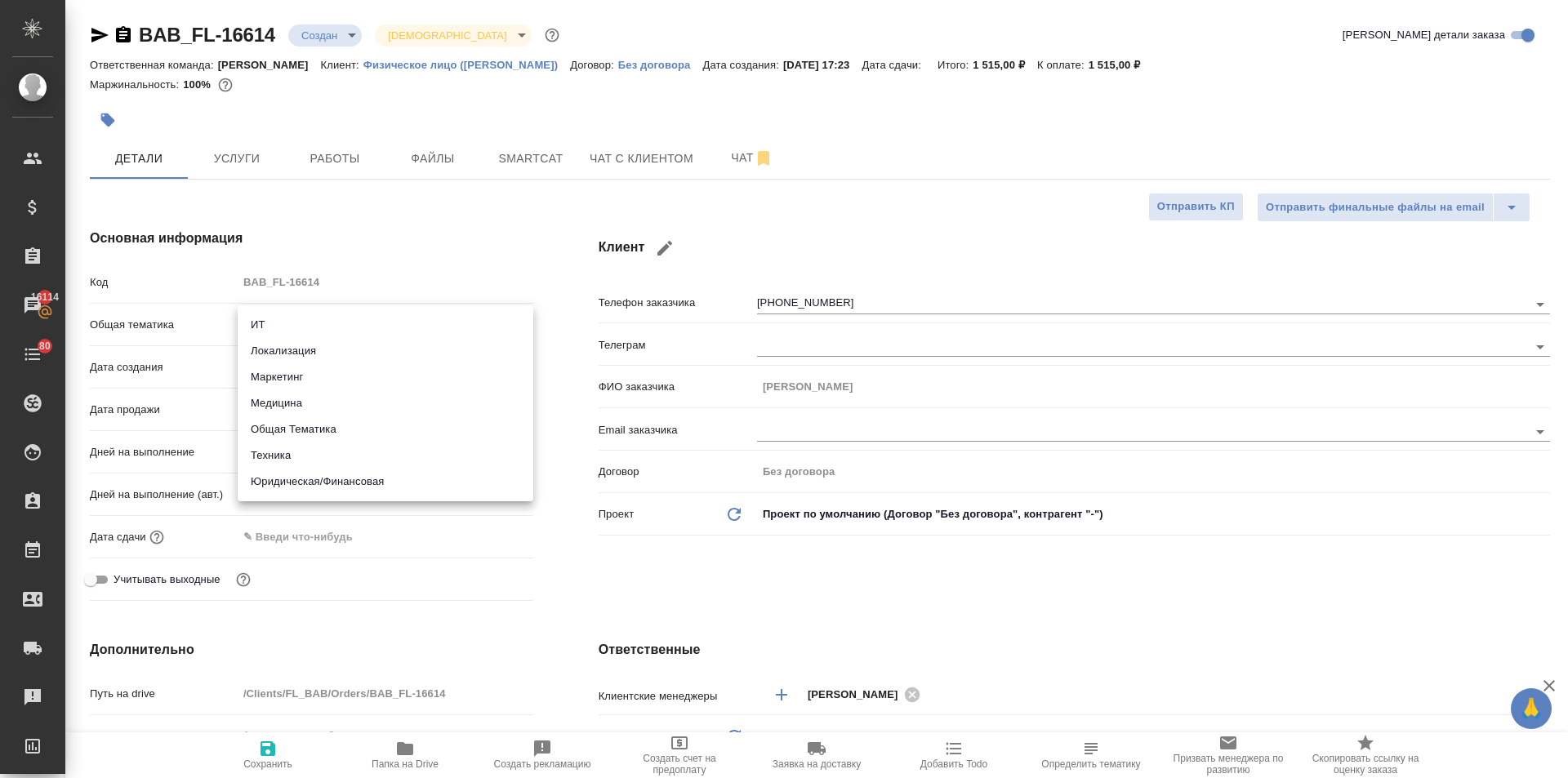
click at [321, 485] on li "Юридическая/Финансовая" at bounding box center [385, 482] width 296 height 26
type input "yr-fn"
type textarea "x"
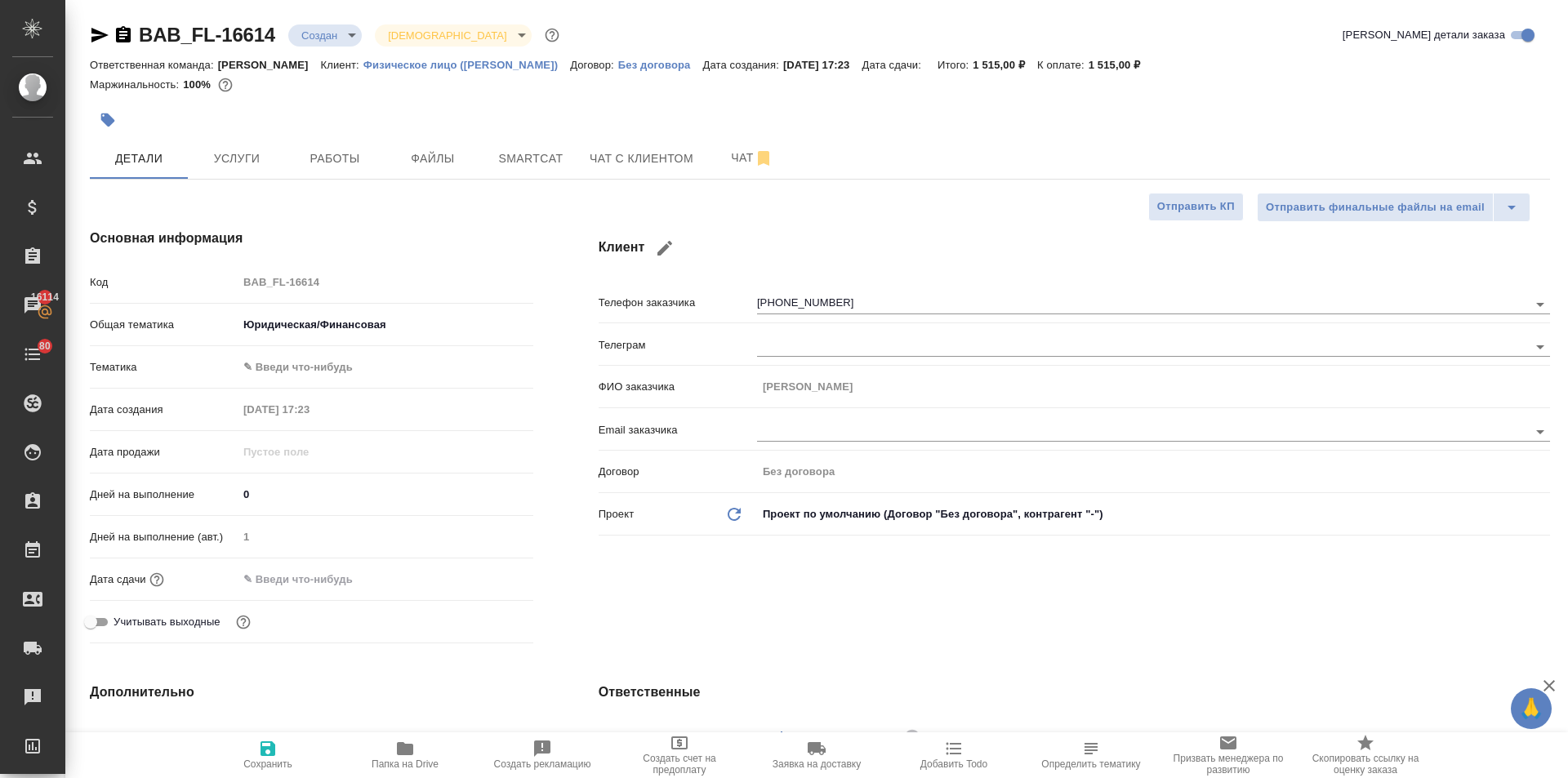
click at [288, 370] on body "🙏 .cls-1 fill:#fff; AWATERA Ilina Ekaterina Клиенты Спецификации Заказы 16114 Ч…" at bounding box center [784, 389] width 1568 height 778
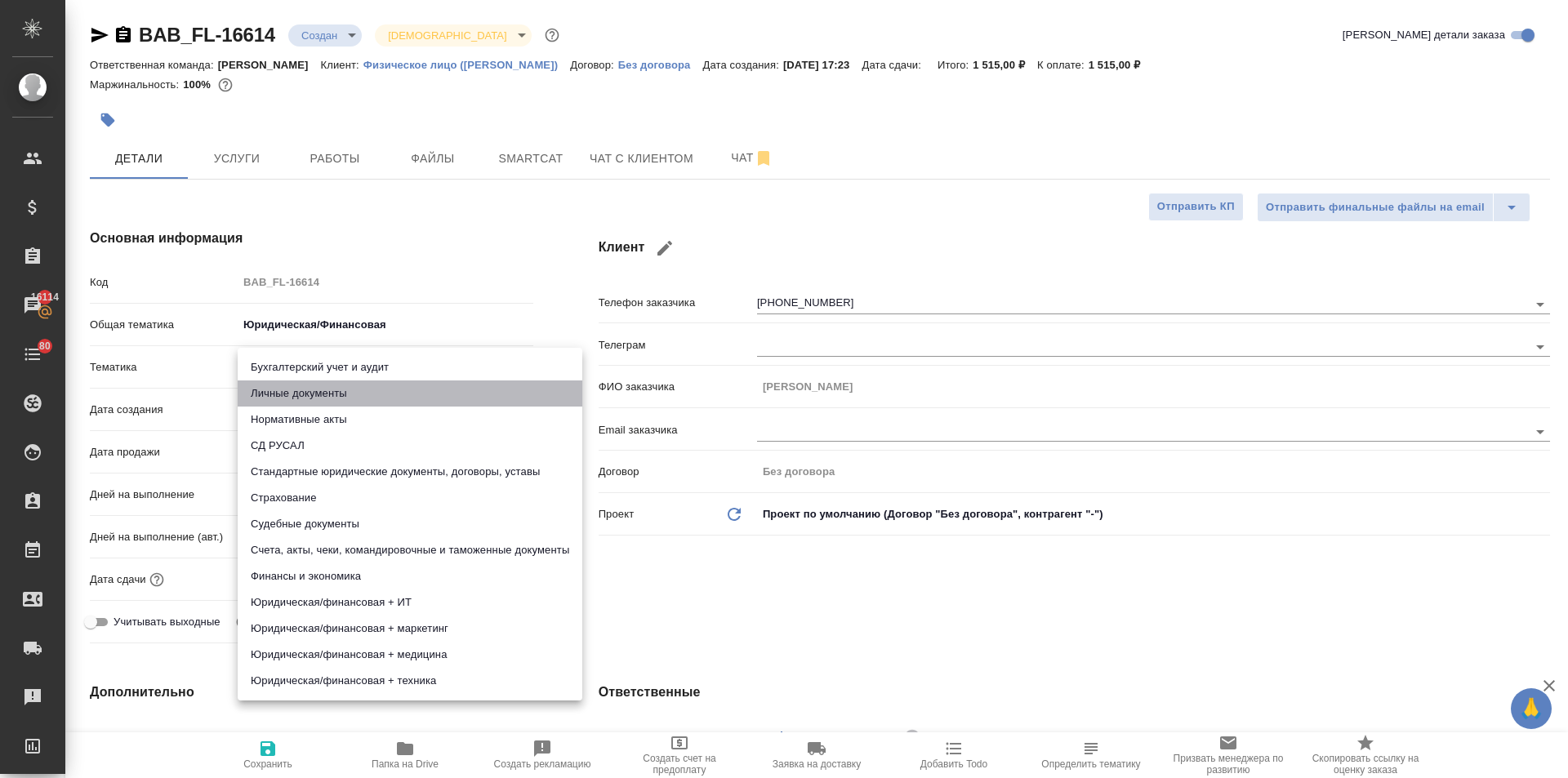
click at [295, 398] on li "Личные документы" at bounding box center [409, 394] width 345 height 26
type textarea "x"
type input "5a8b8b956a9677013d343cfe"
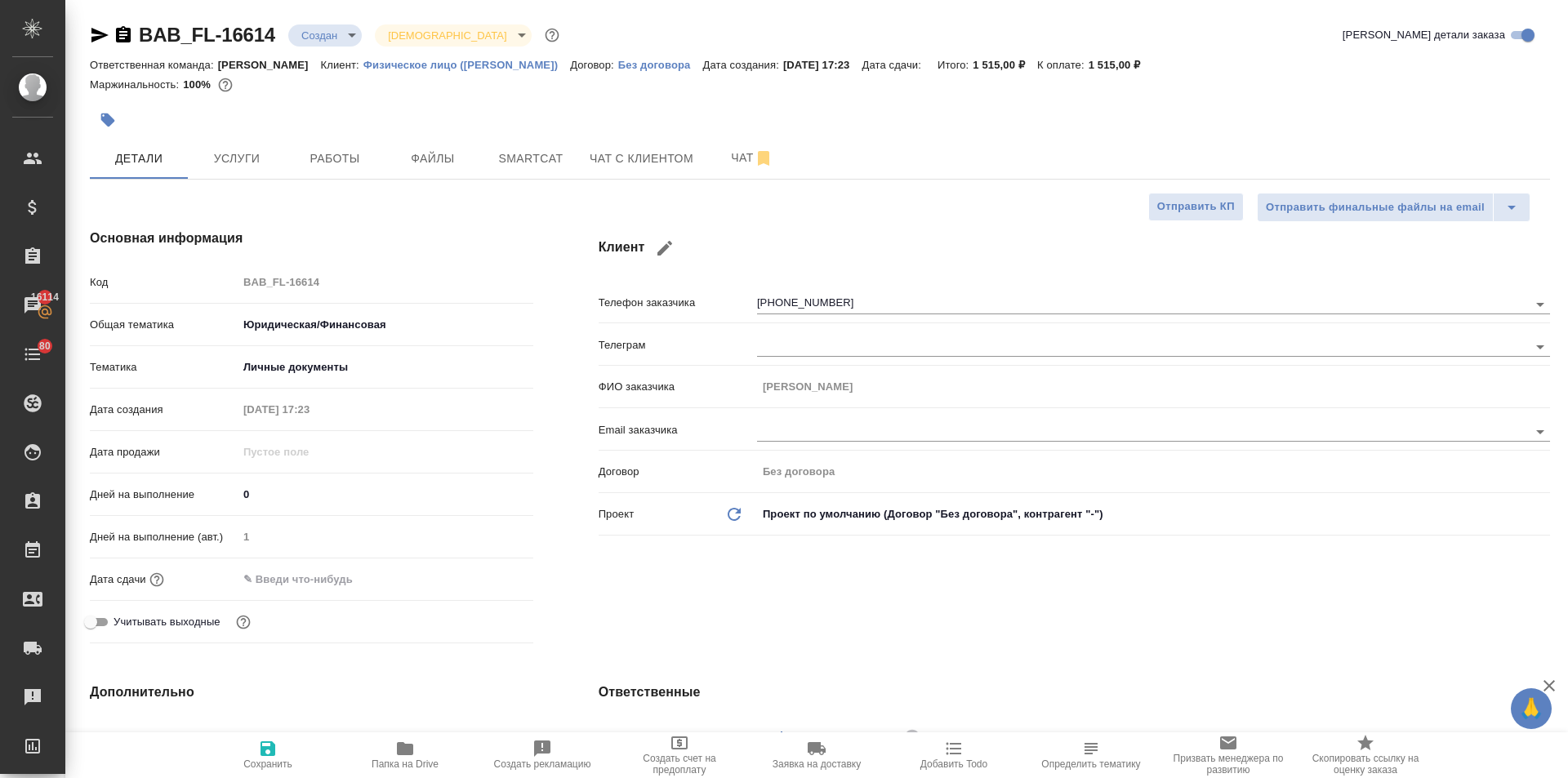
click at [296, 581] on input "text" at bounding box center [309, 579] width 143 height 24
click at [481, 581] on icon "button" at bounding box center [486, 578] width 20 height 20
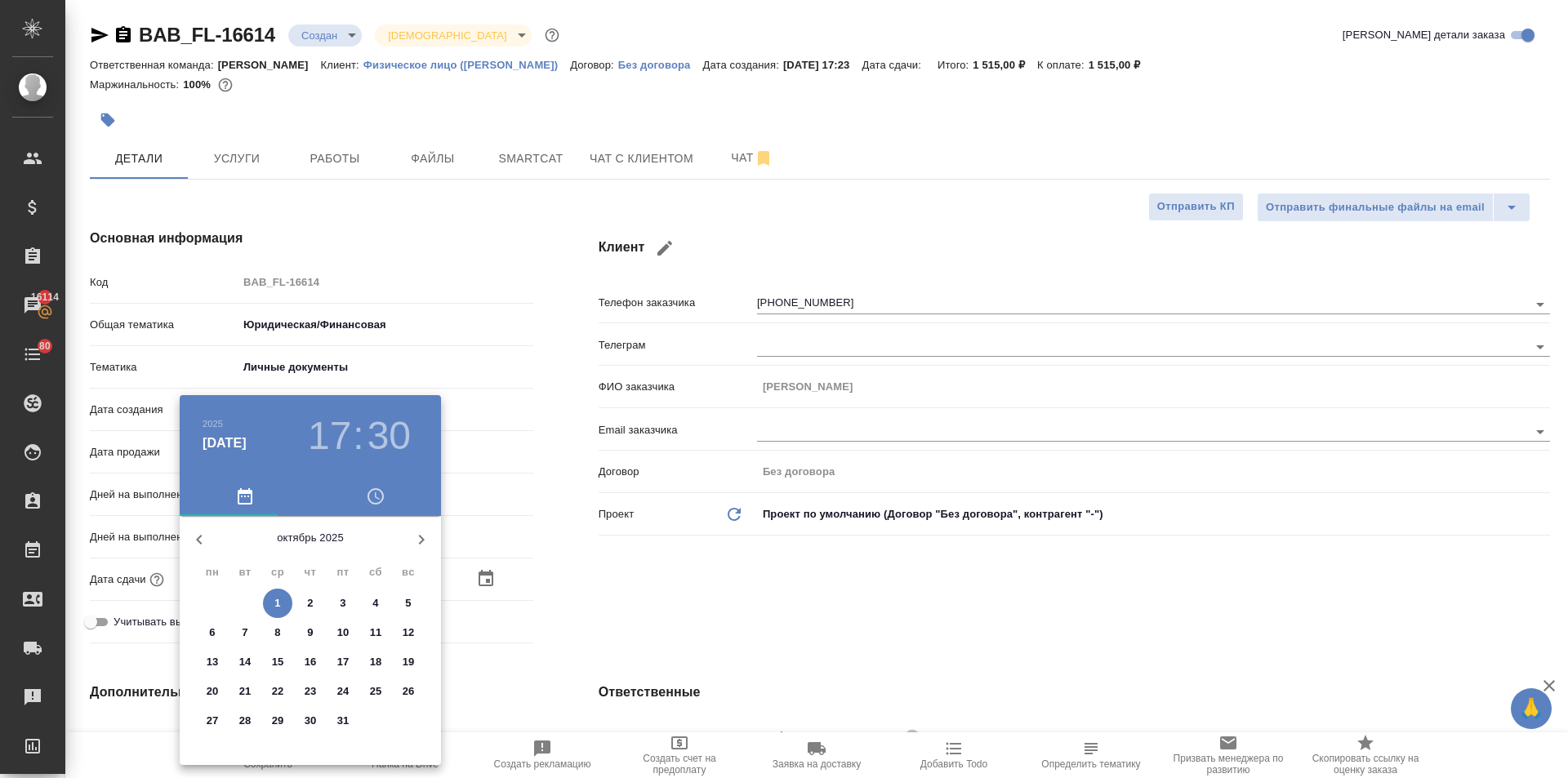
click at [304, 599] on span "2" at bounding box center [310, 604] width 29 height 16
type input "02.10.2025 17:30"
type textarea "x"
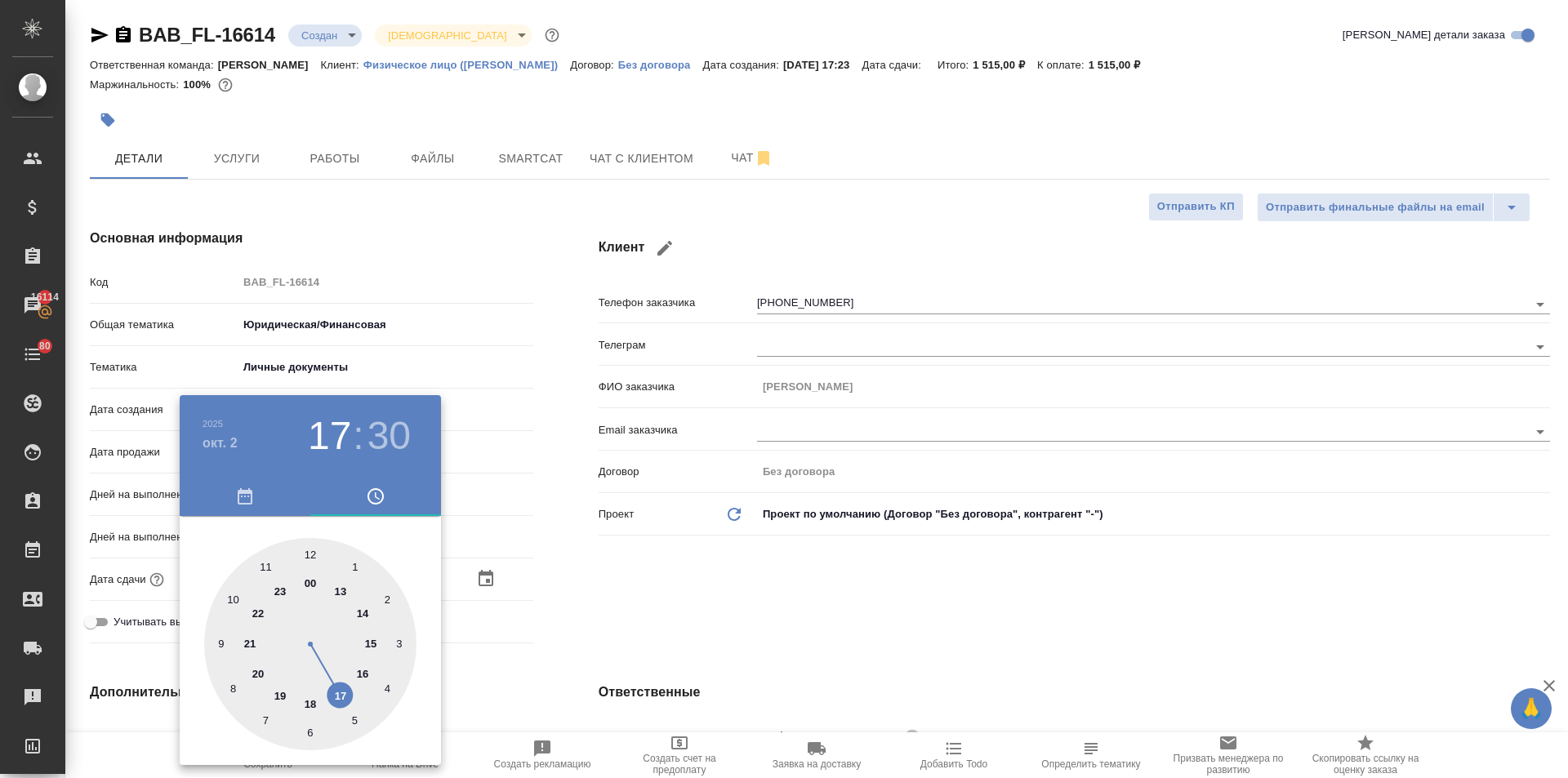
click at [312, 547] on div at bounding box center [310, 644] width 212 height 212
type input "02.10.2025 12:30"
type textarea "x"
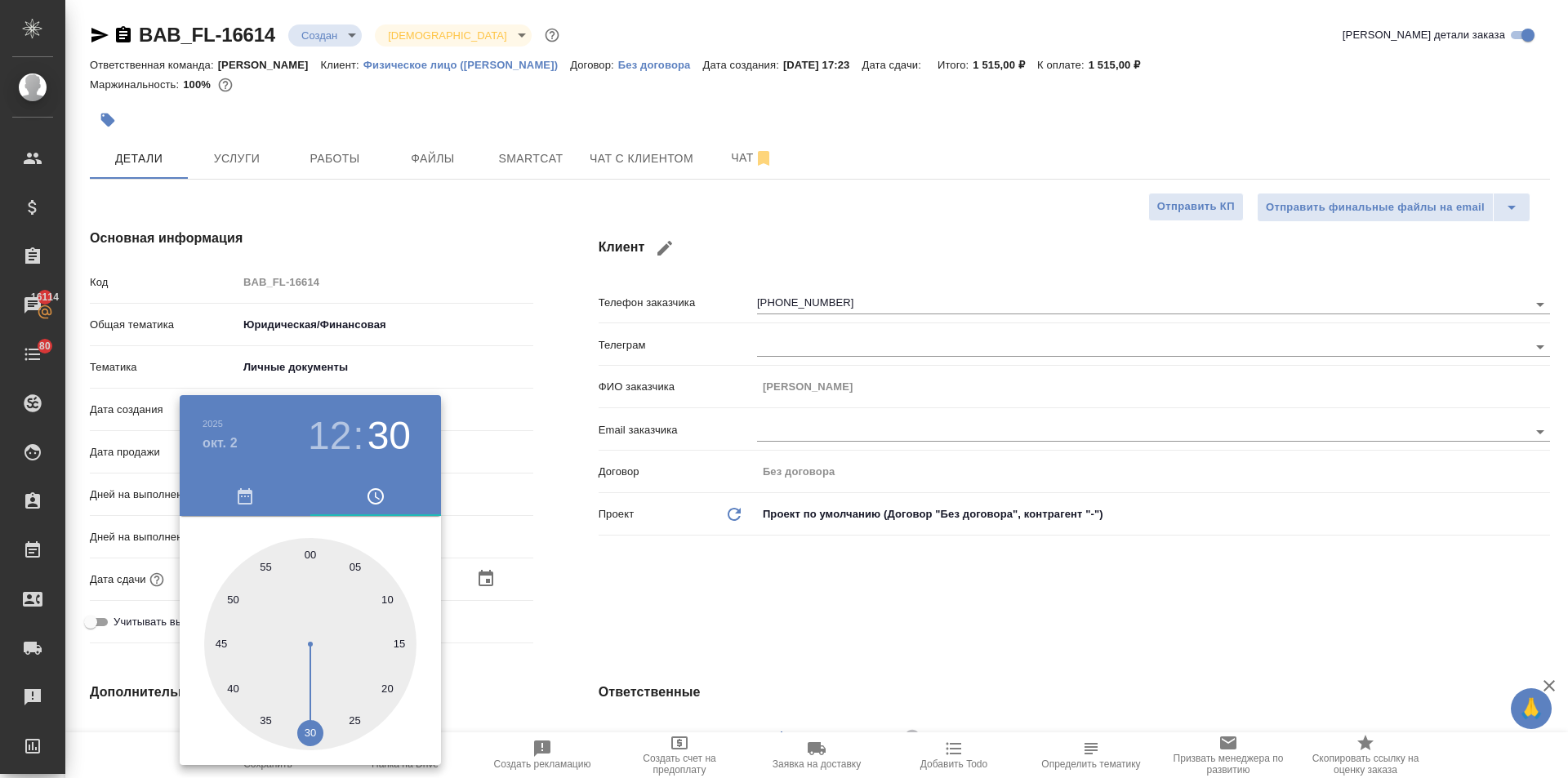
click at [312, 547] on div at bounding box center [310, 644] width 212 height 212
type input "02.10.2025 12:00"
type textarea "x"
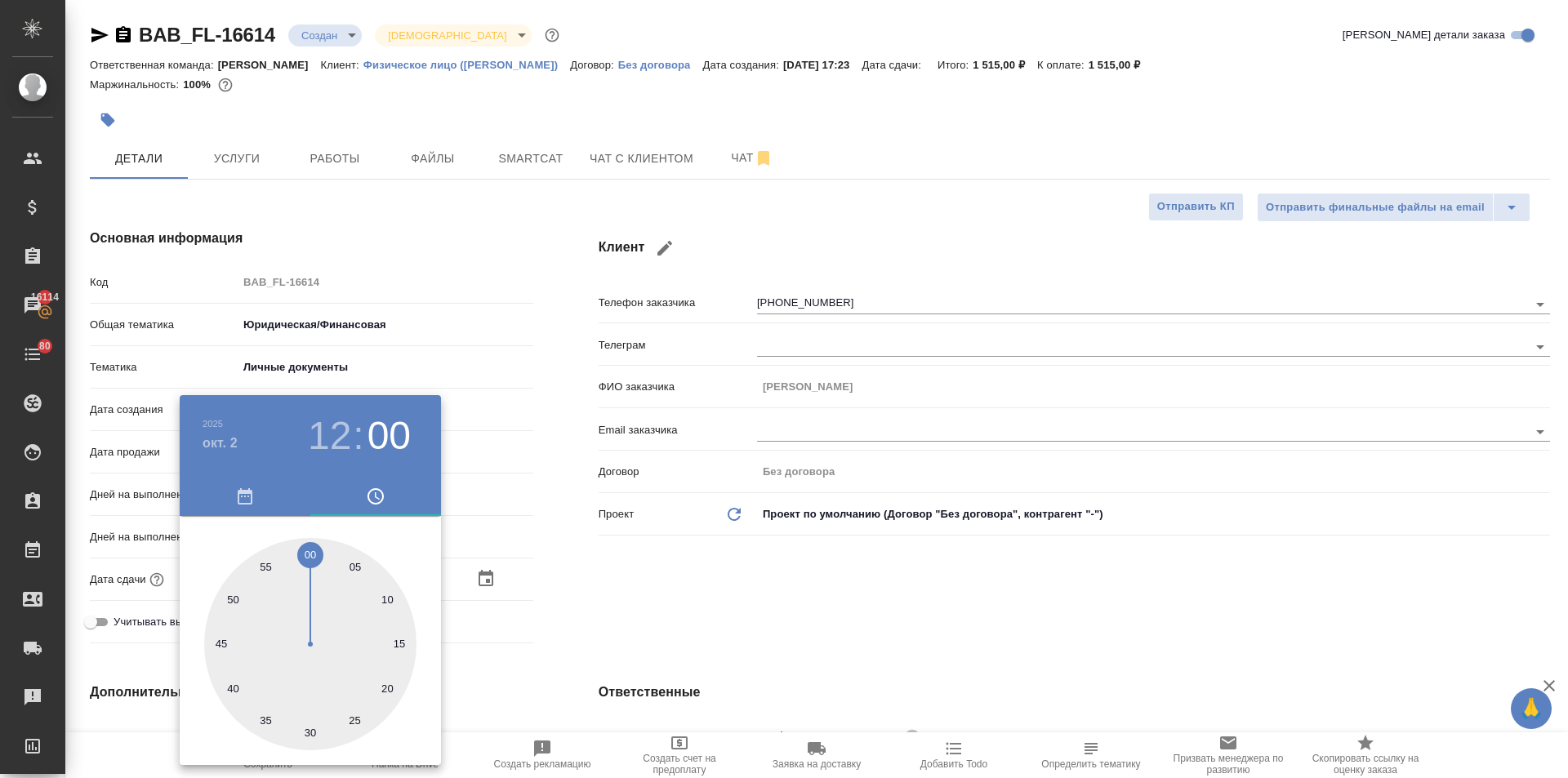
click at [715, 590] on div at bounding box center [784, 389] width 1568 height 778
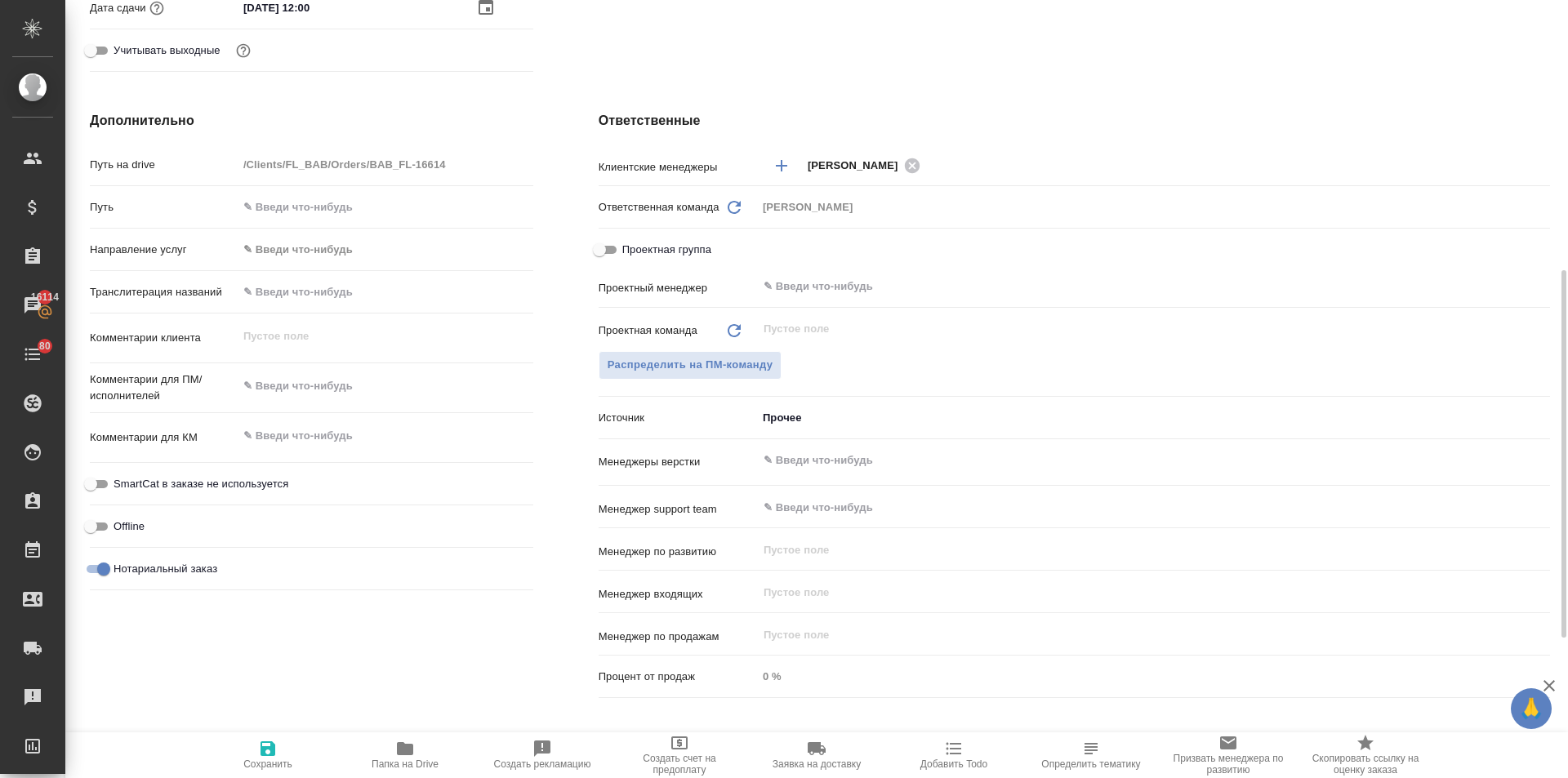
scroll to position [866, 0]
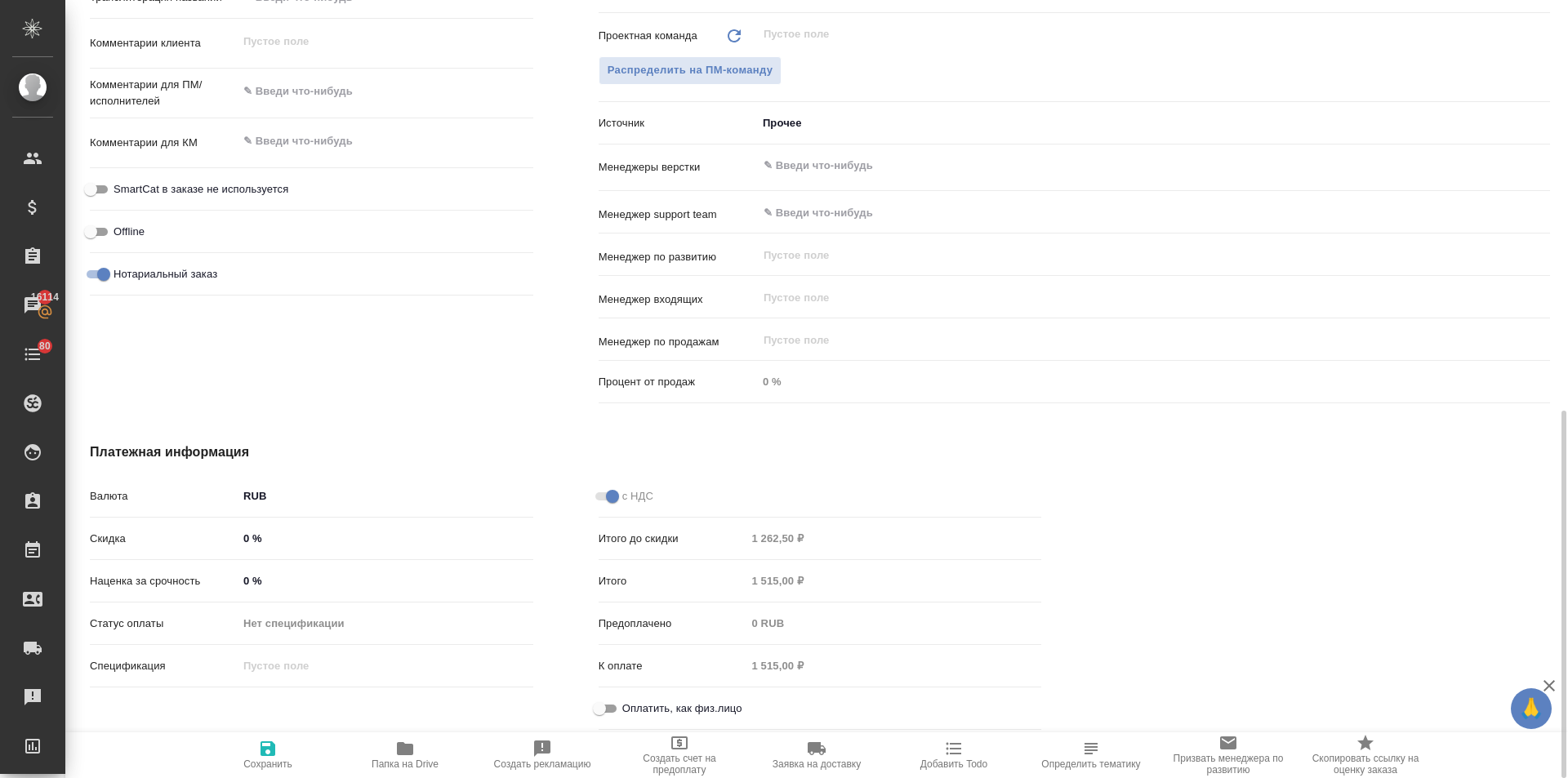
click at [608, 708] on input "Оплатить, как физ.лицо" at bounding box center [599, 709] width 59 height 20
checkbox input "true"
type textarea "x"
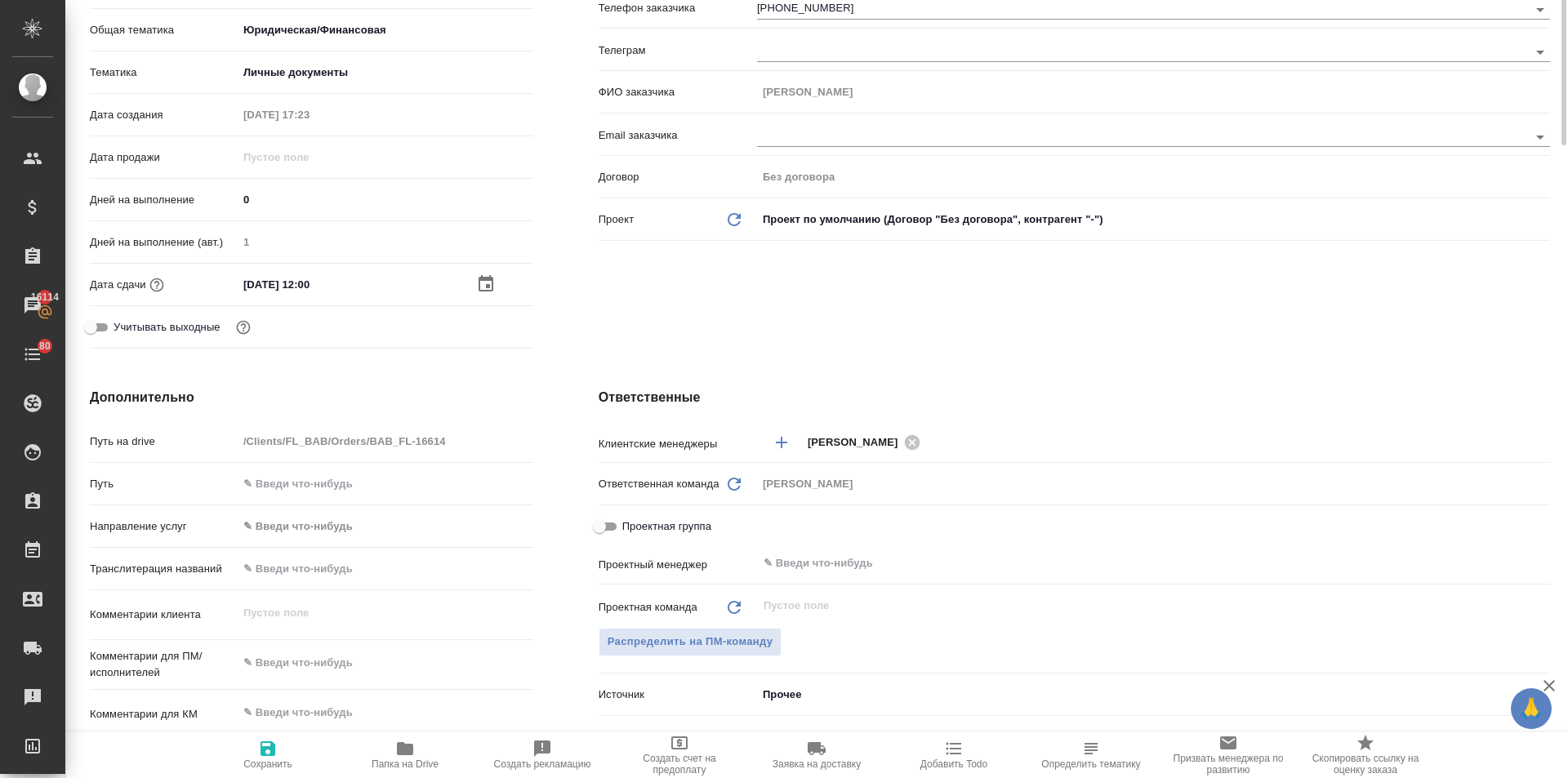
scroll to position [0, 0]
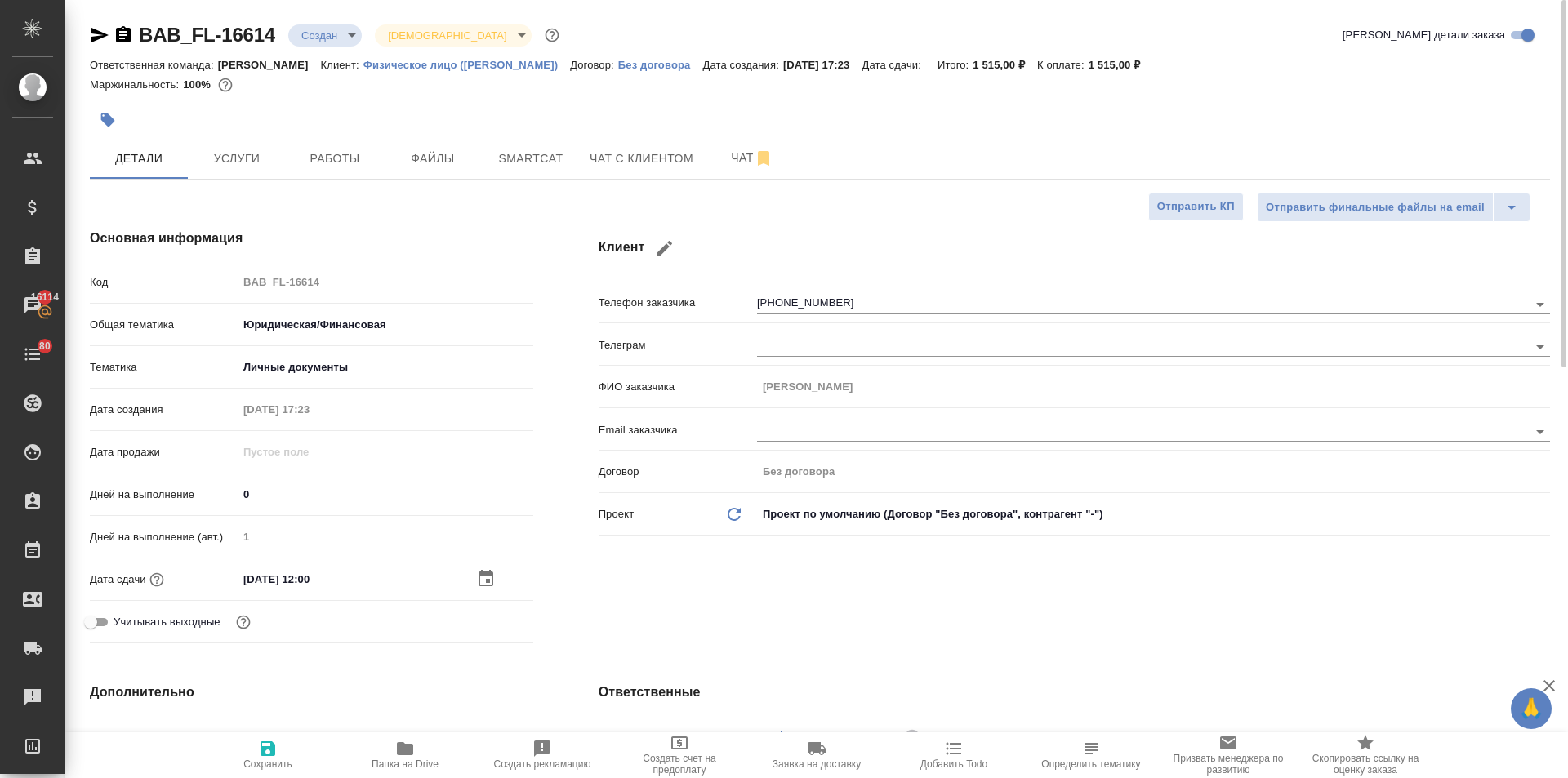
click at [261, 749] on icon "button" at bounding box center [268, 749] width 15 height 15
type textarea "x"
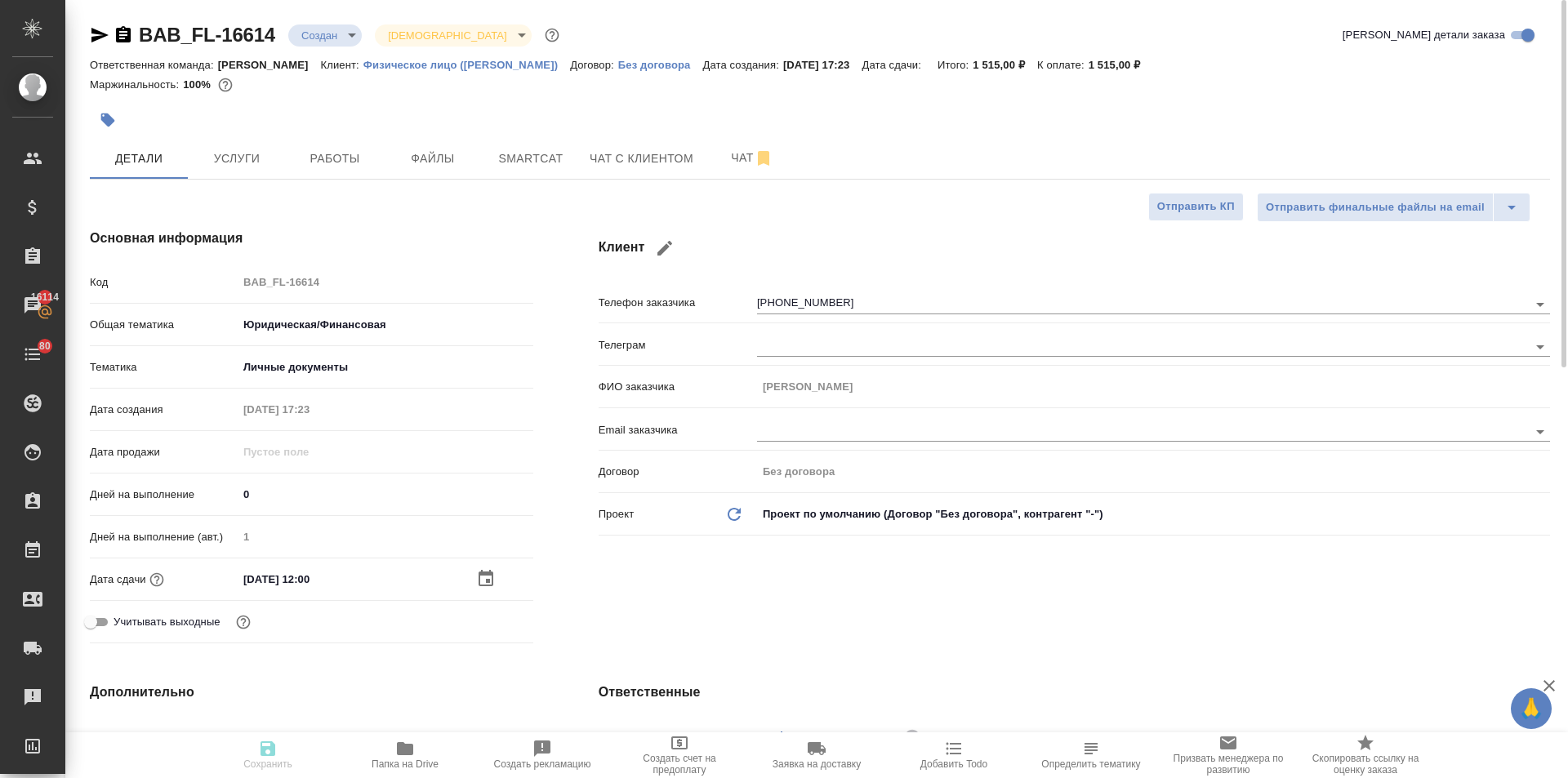
type textarea "x"
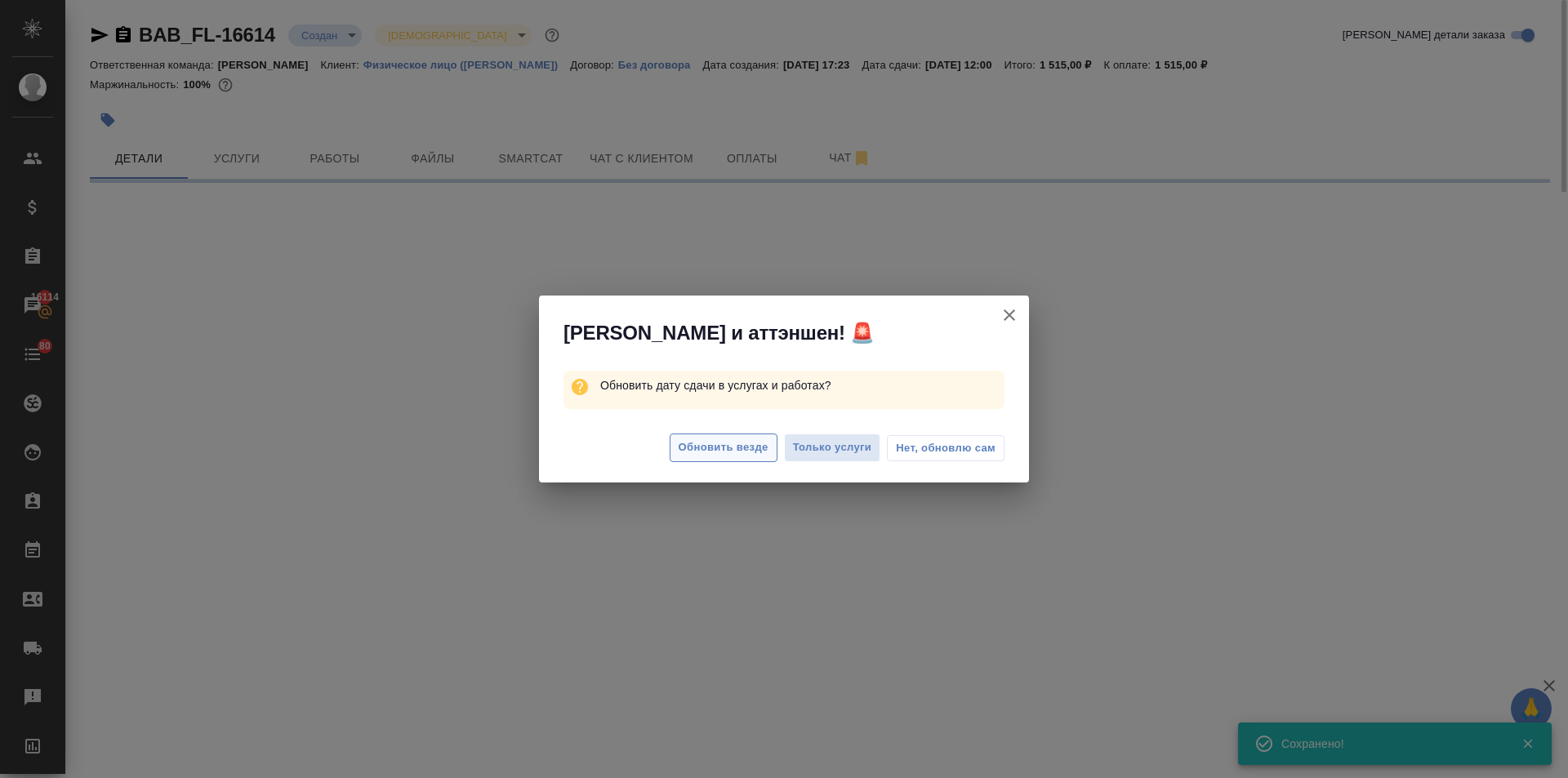
select select "RU"
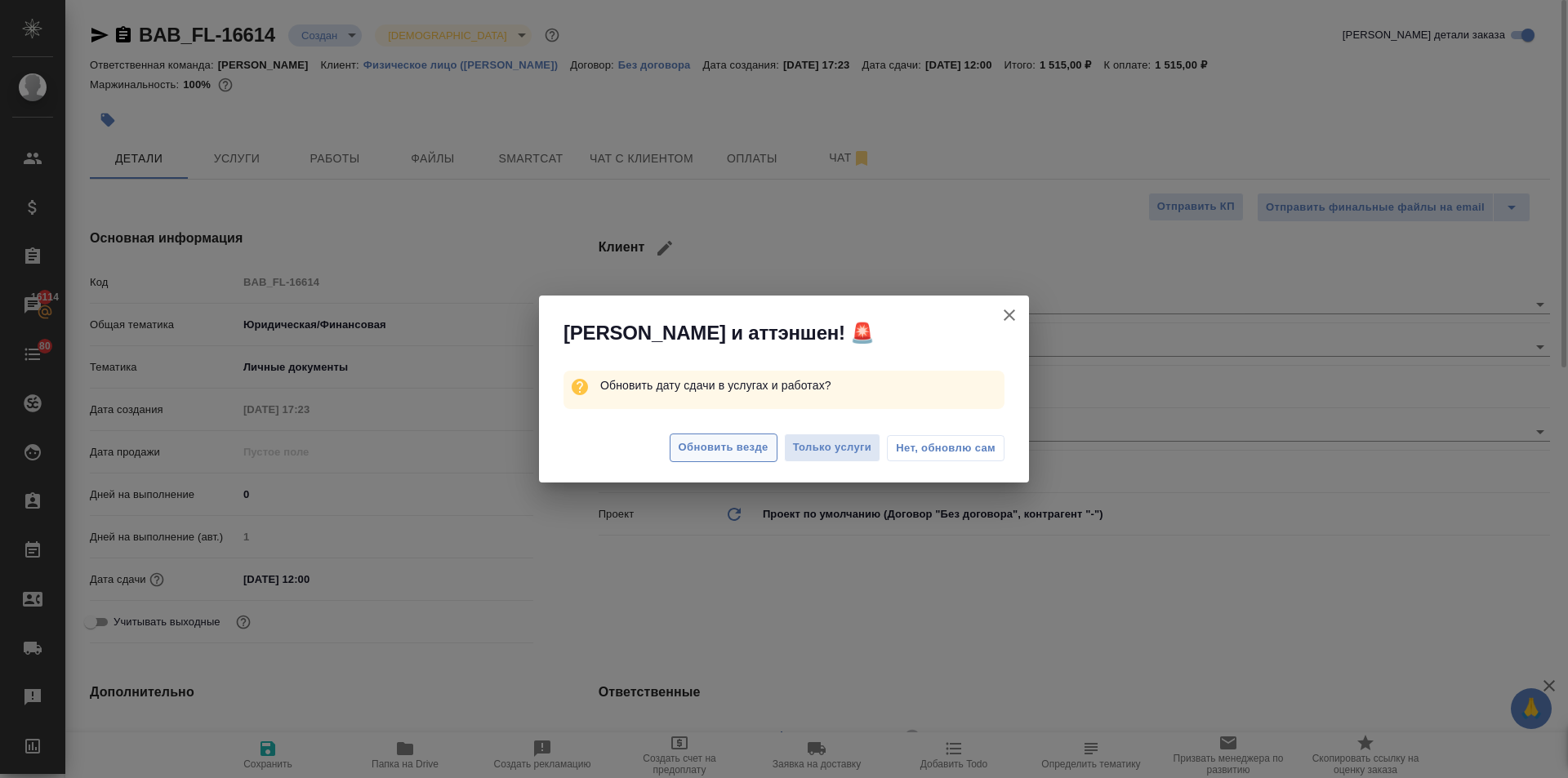
type textarea "x"
click at [715, 449] on span "Обновить везде" at bounding box center [724, 448] width 90 height 19
type textarea "x"
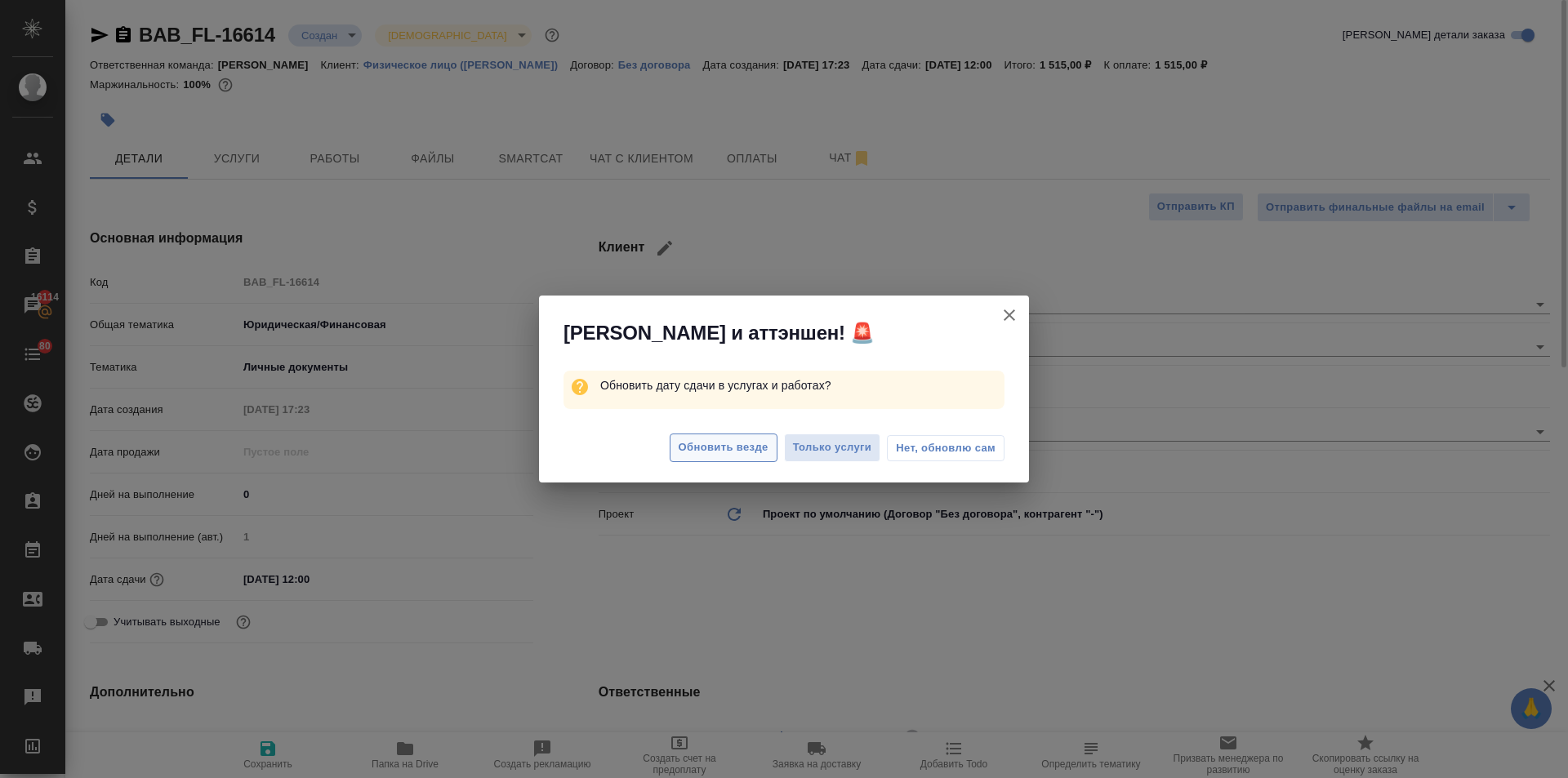
type textarea "x"
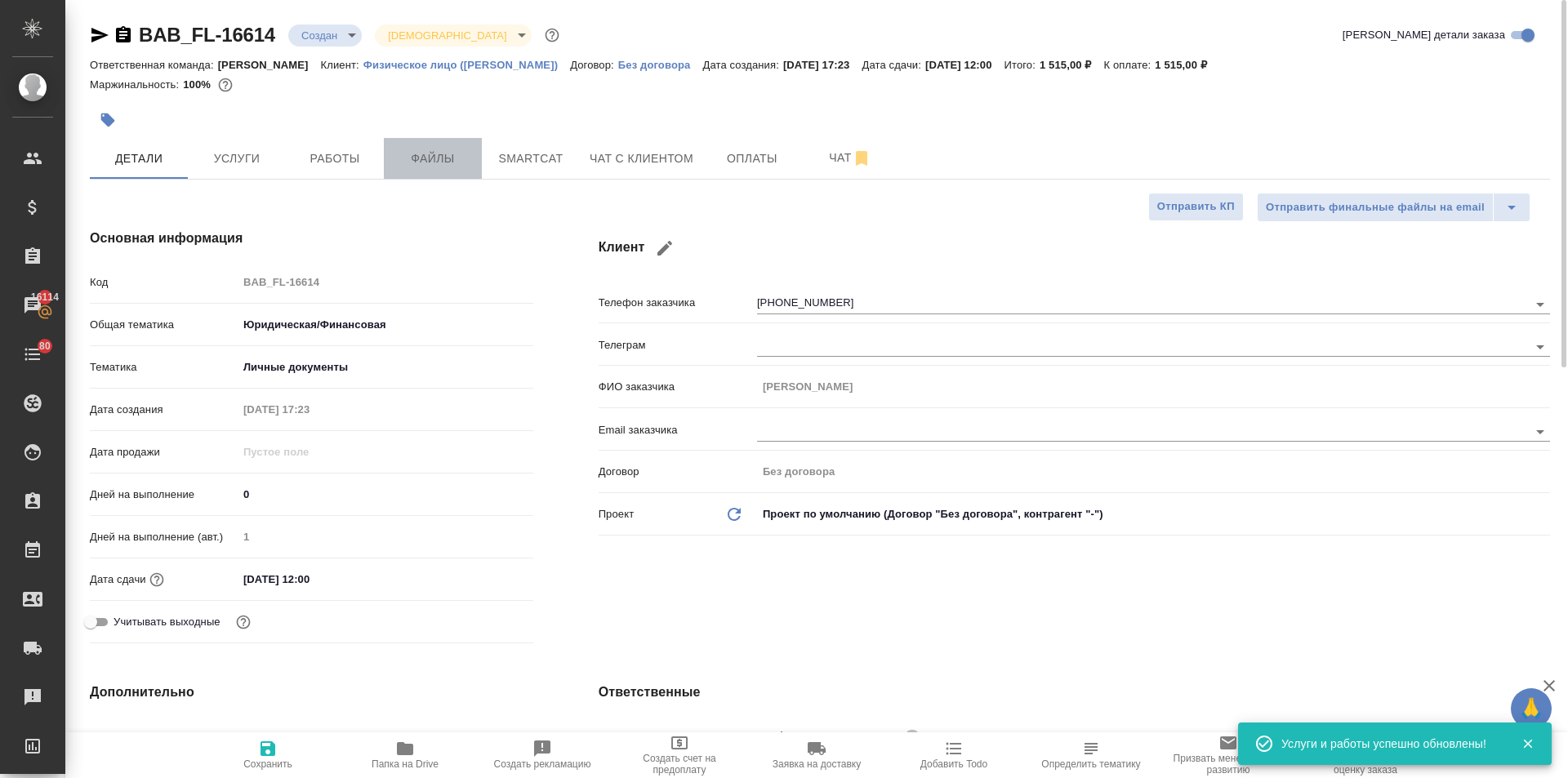
click at [443, 155] on span "Файлы" at bounding box center [433, 159] width 79 height 20
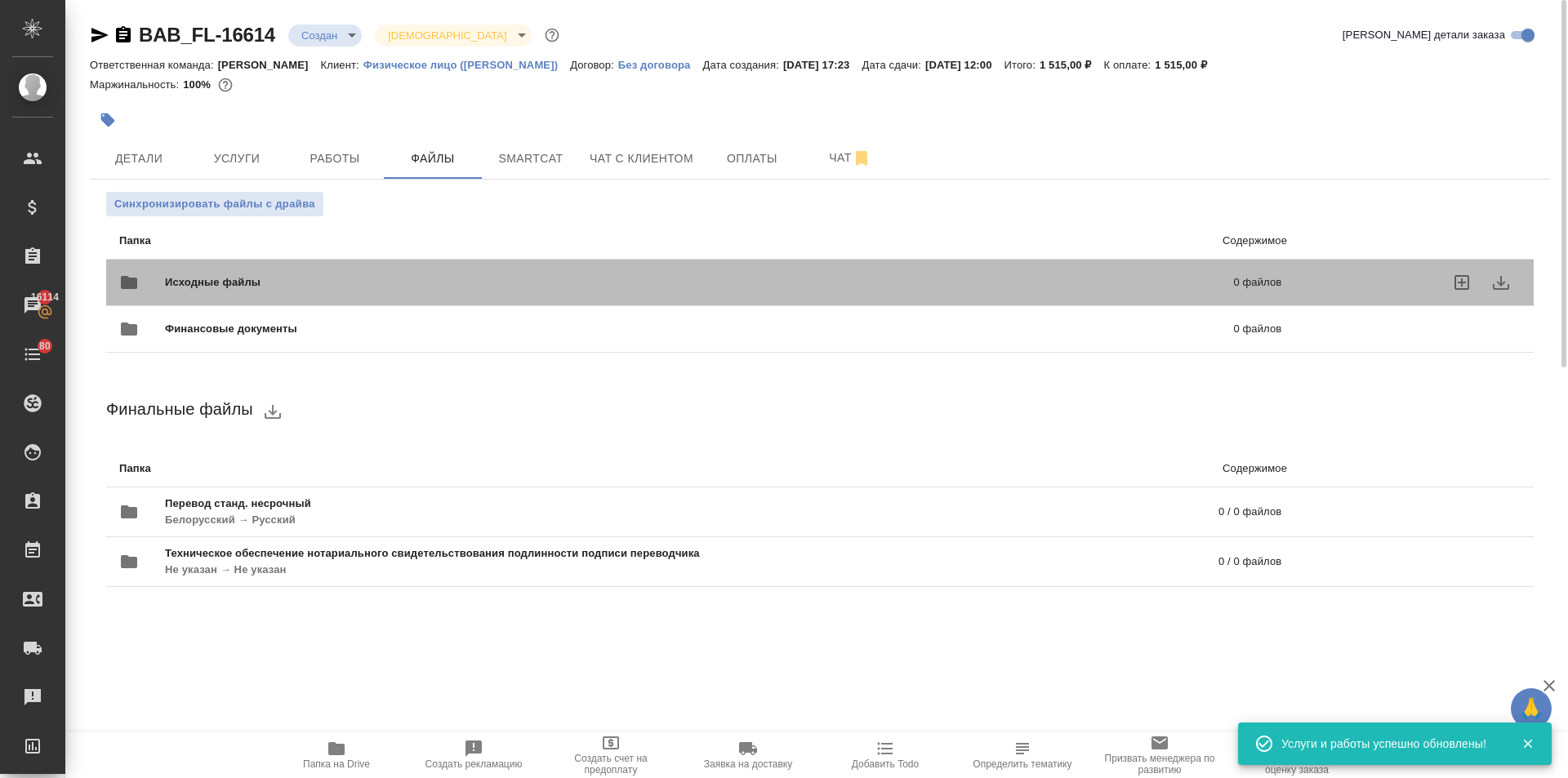
click at [246, 289] on span "Исходные файлы" at bounding box center [455, 283] width 582 height 16
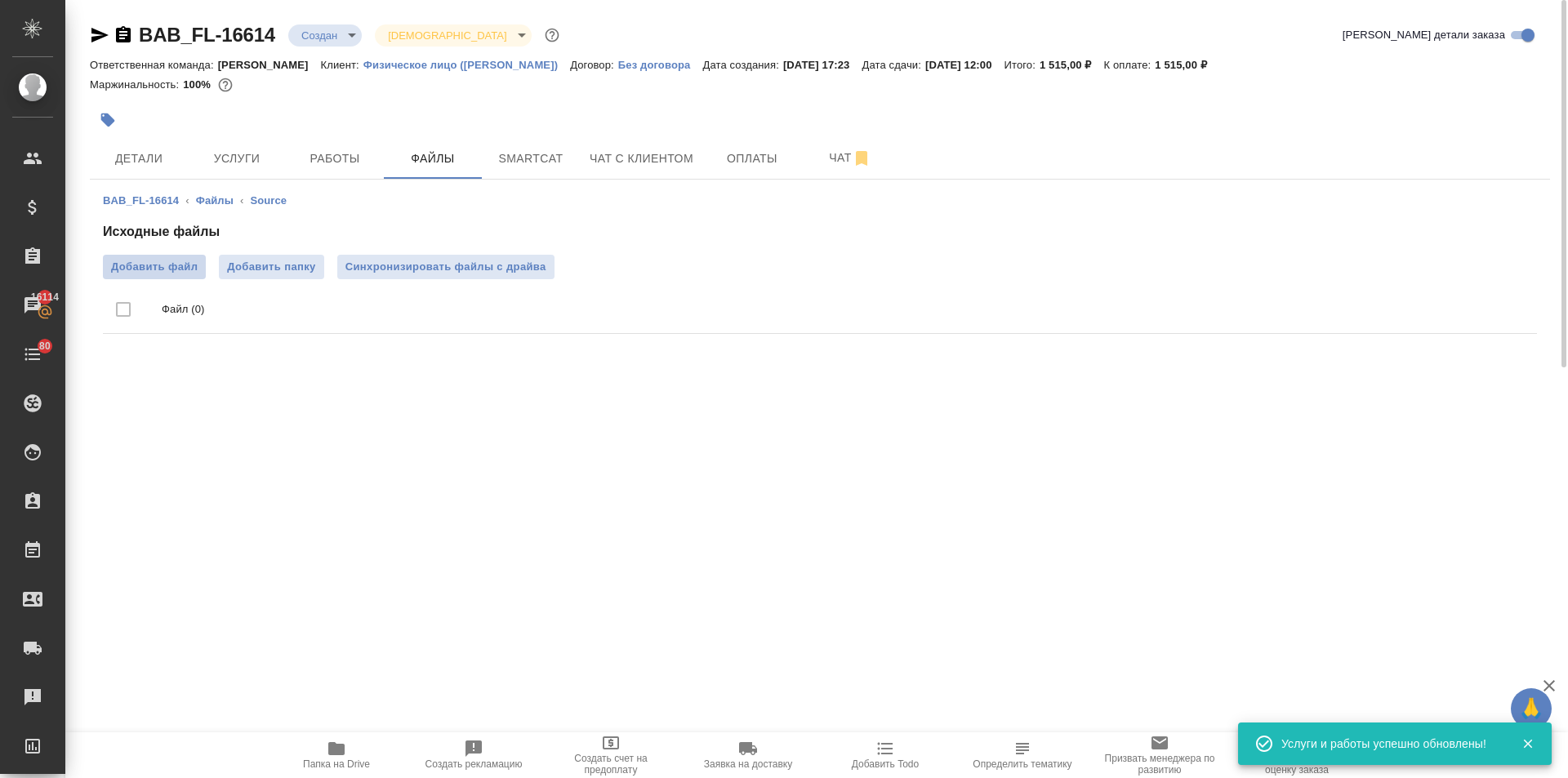
click at [178, 269] on span "Добавить файл" at bounding box center [155, 267] width 87 height 16
click at [0, 0] on input "Добавить файл" at bounding box center [0, 0] width 0 height 0
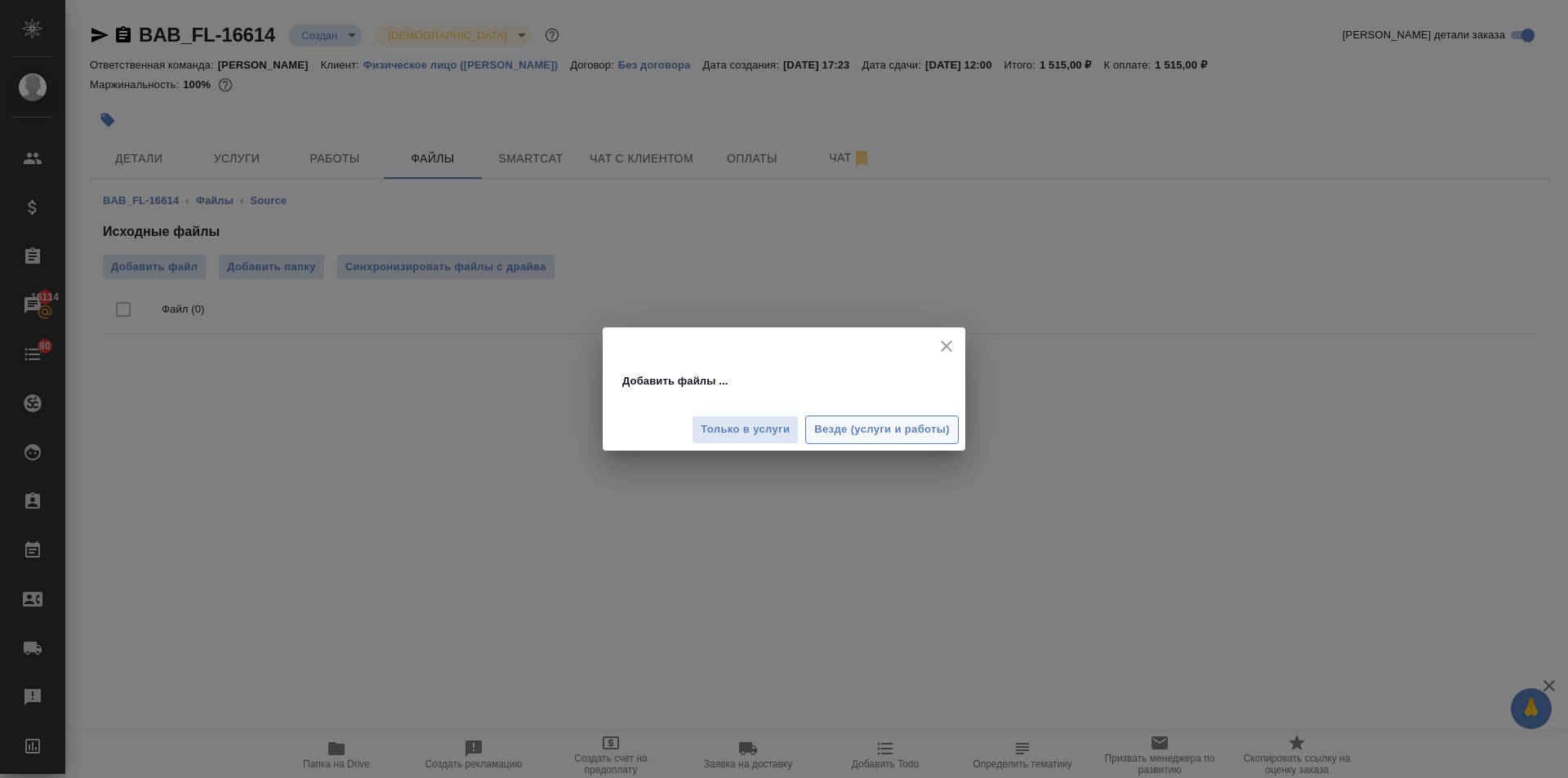
click at [910, 442] on button "Везде (услуги и работы)" at bounding box center [881, 430] width 153 height 29
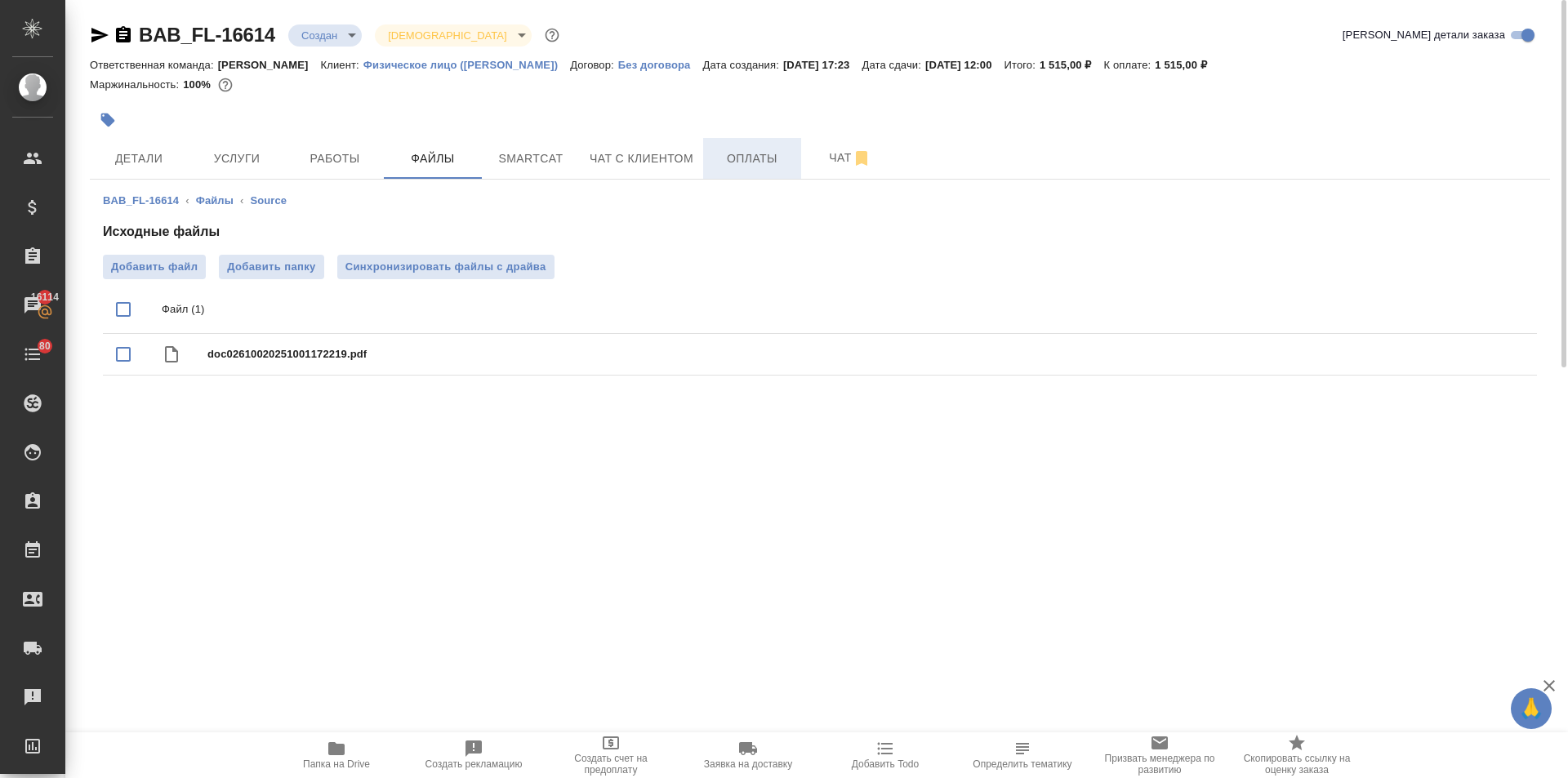
click at [752, 172] on button "Оплаты" at bounding box center [752, 159] width 98 height 41
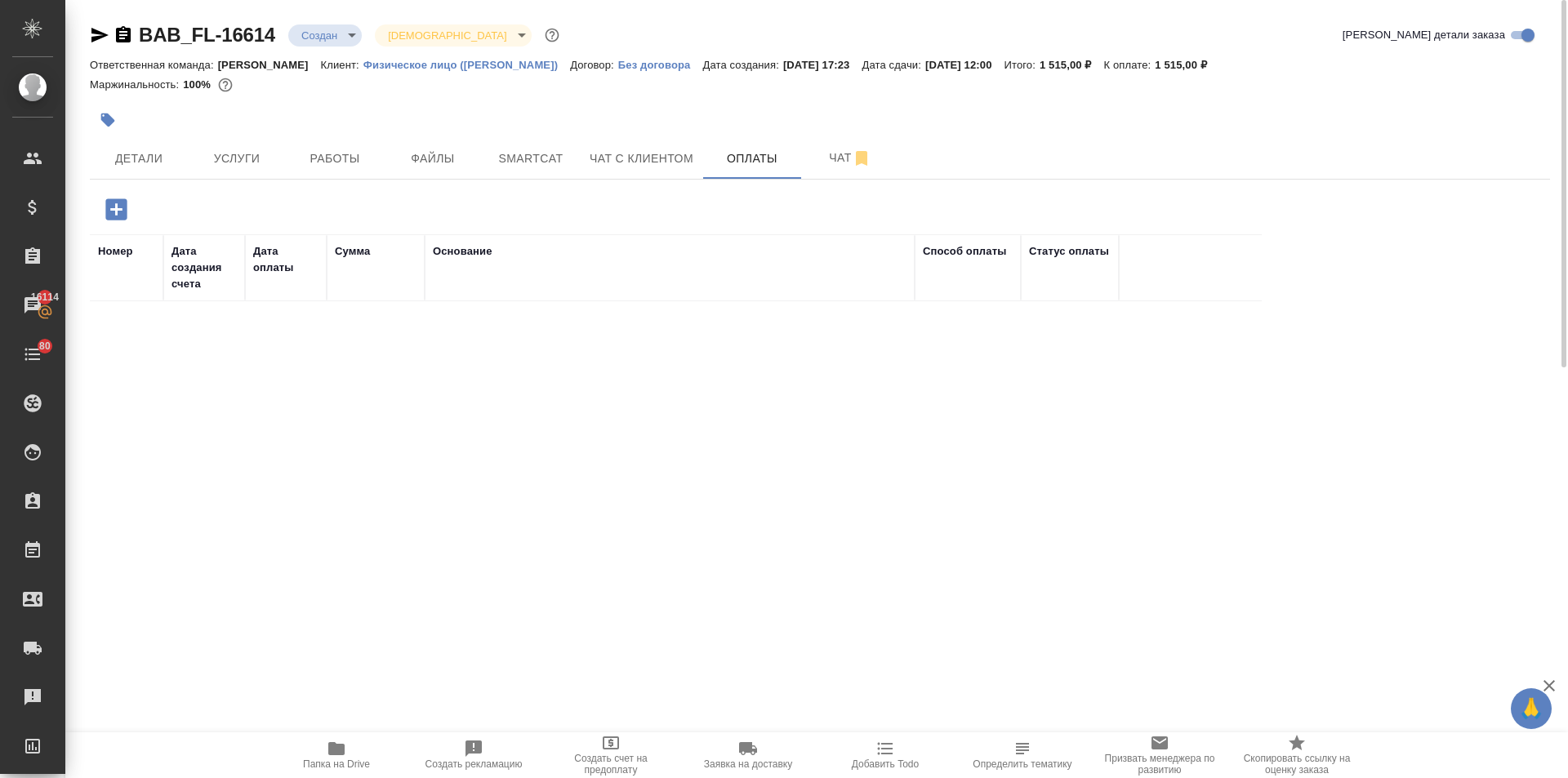
click at [109, 210] on icon "button" at bounding box center [116, 209] width 21 height 21
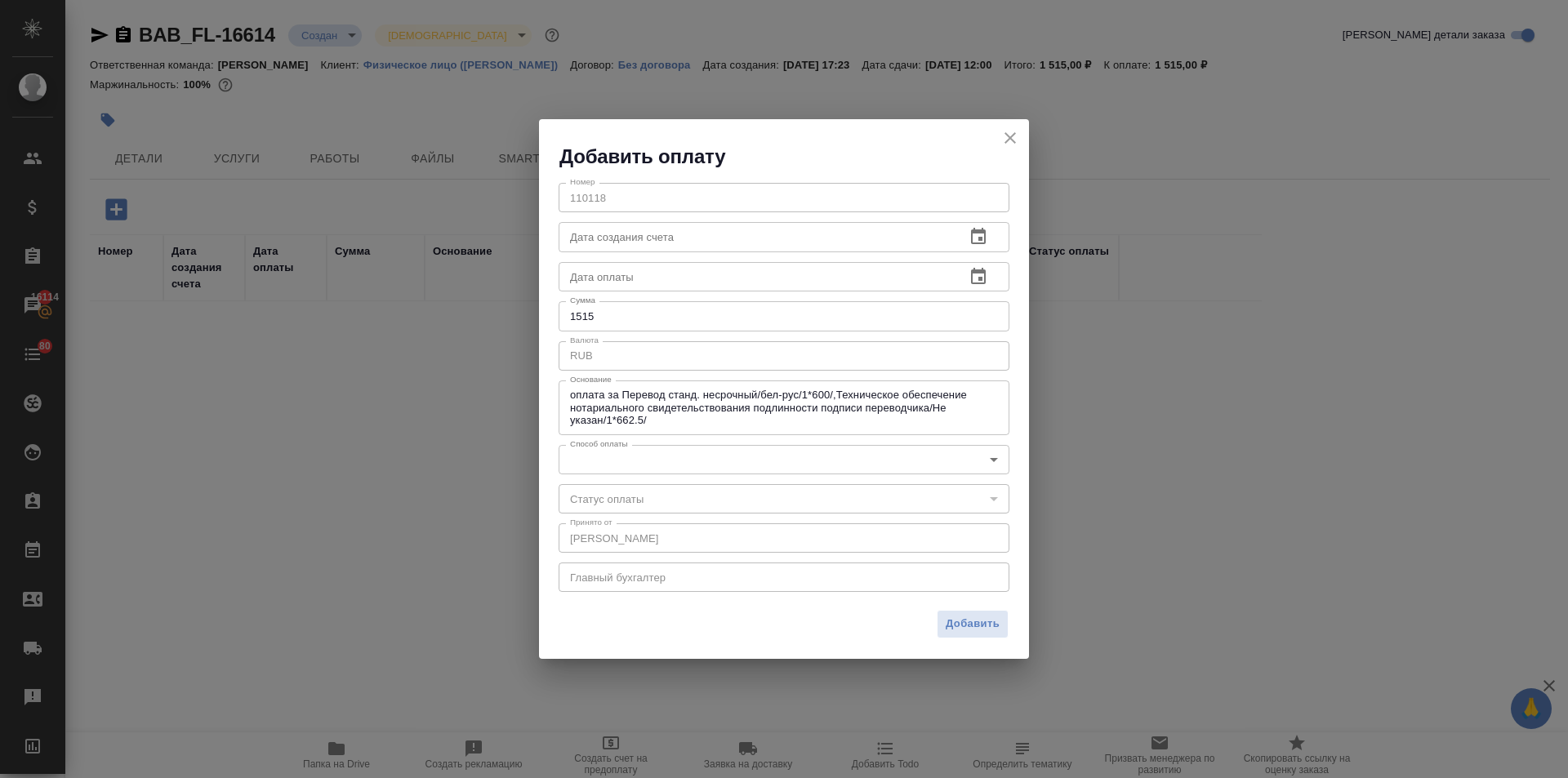
click at [635, 463] on body "🙏 .cls-1 fill:#fff; AWATERA Ilina Ekaterina Клиенты Спецификации Заказы 16114 Ч…" at bounding box center [784, 389] width 1568 height 778
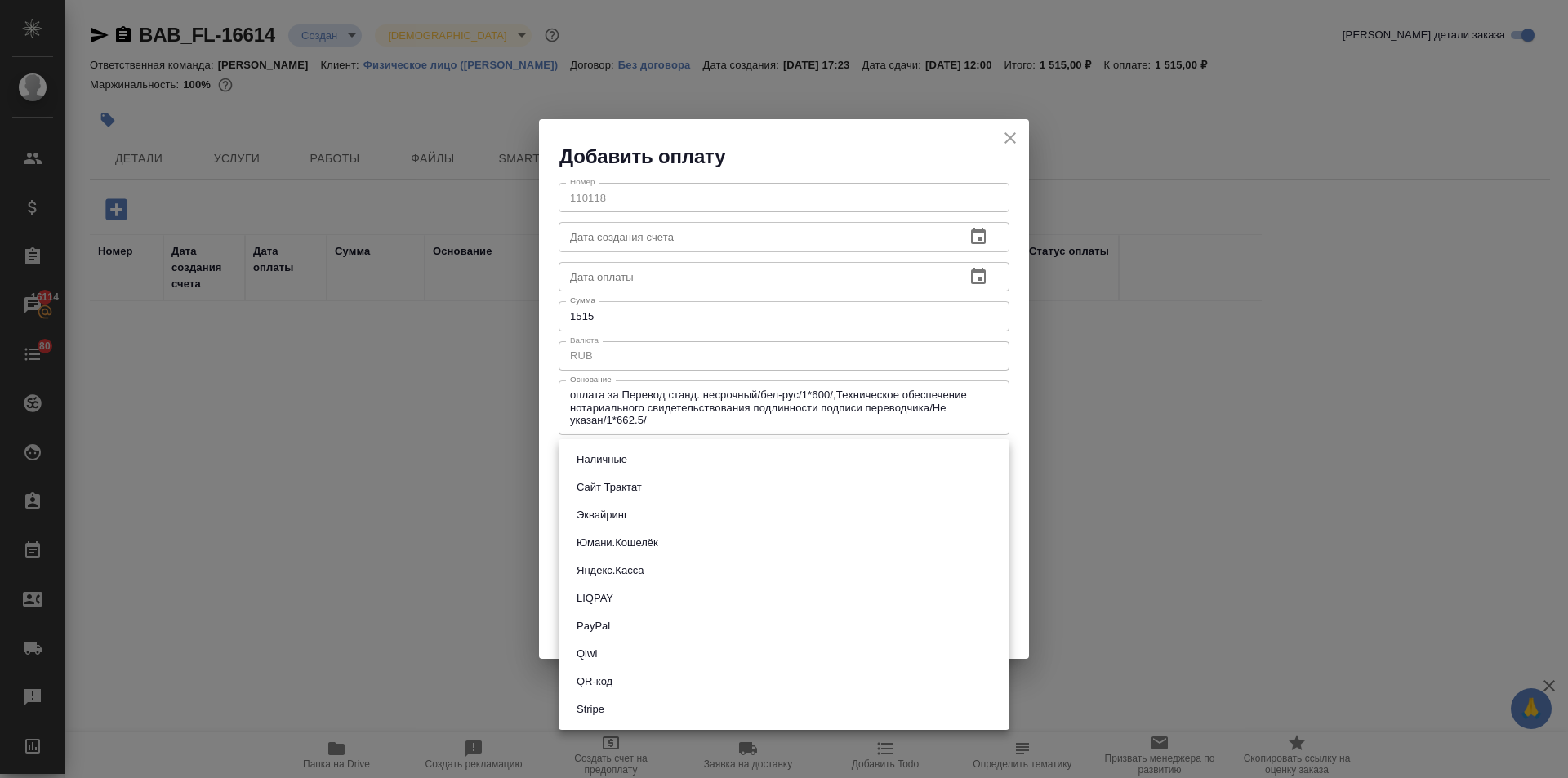
click at [612, 676] on button "QR-код" at bounding box center [594, 682] width 46 height 18
type input "60e5684acae83f185c96e013"
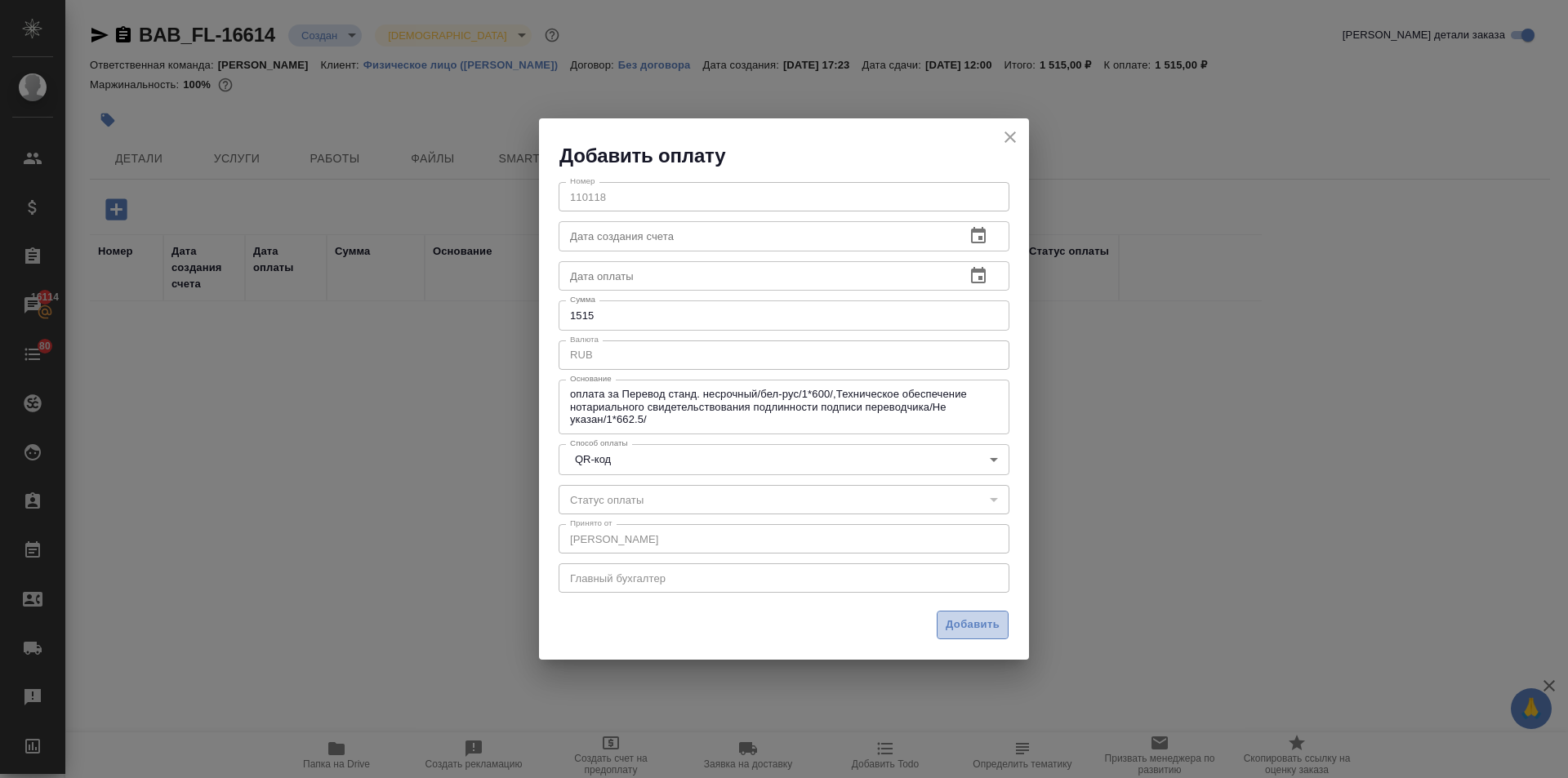
click at [983, 622] on span "Добавить" at bounding box center [973, 625] width 54 height 19
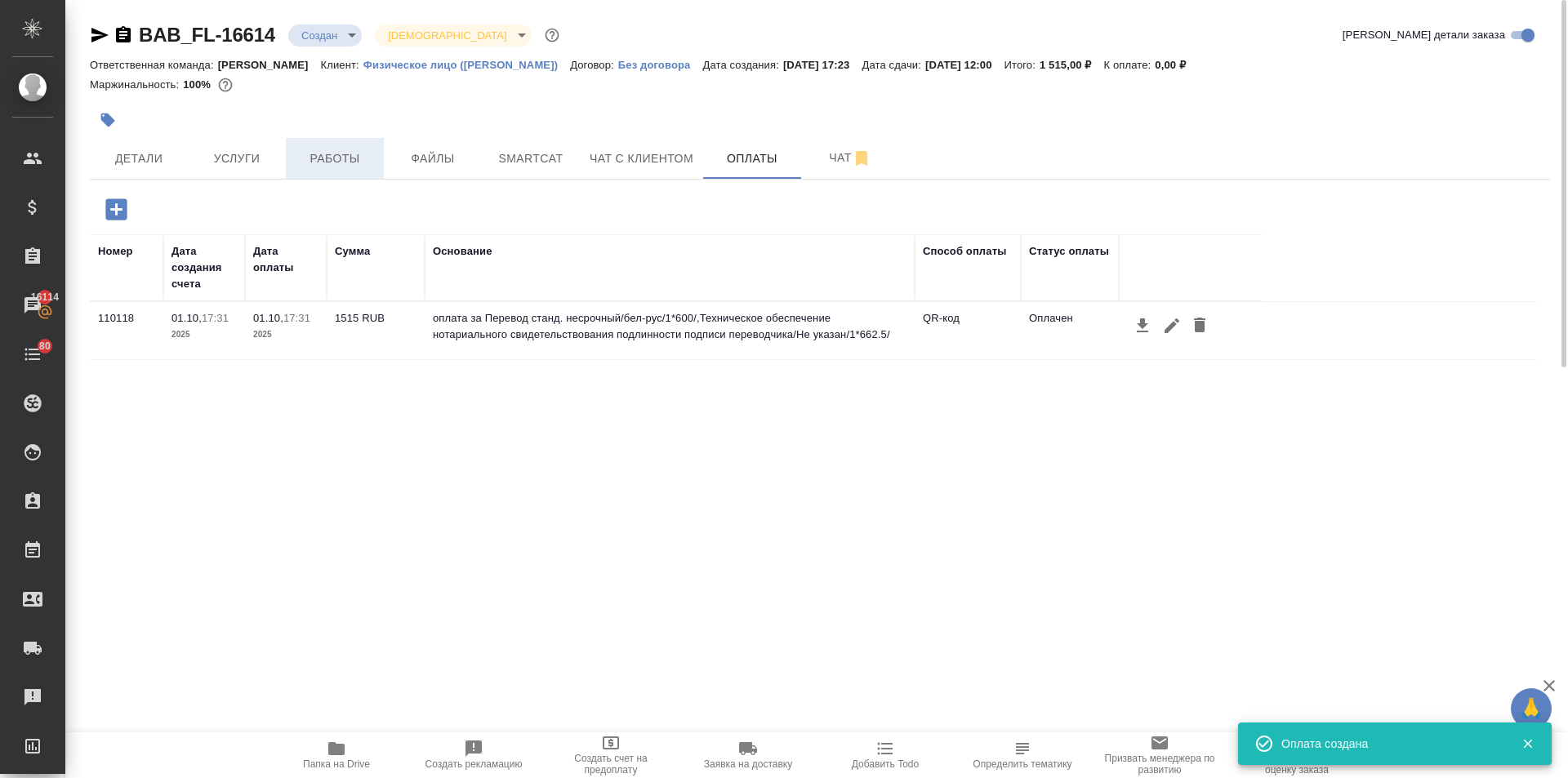
click at [328, 145] on button "Работы" at bounding box center [335, 159] width 98 height 41
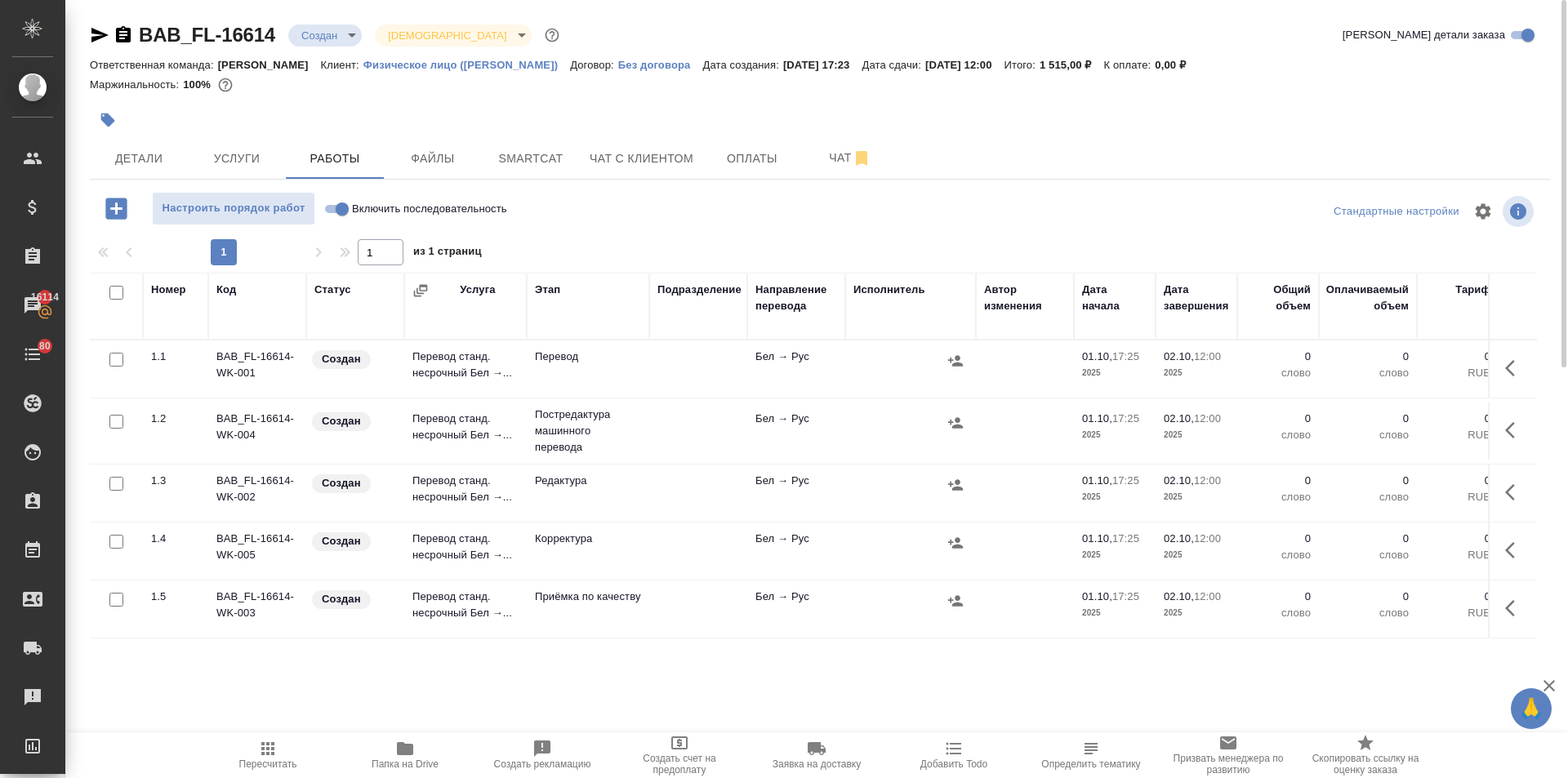
click at [113, 418] on input "checkbox" at bounding box center [116, 422] width 14 height 14
checkbox input "true"
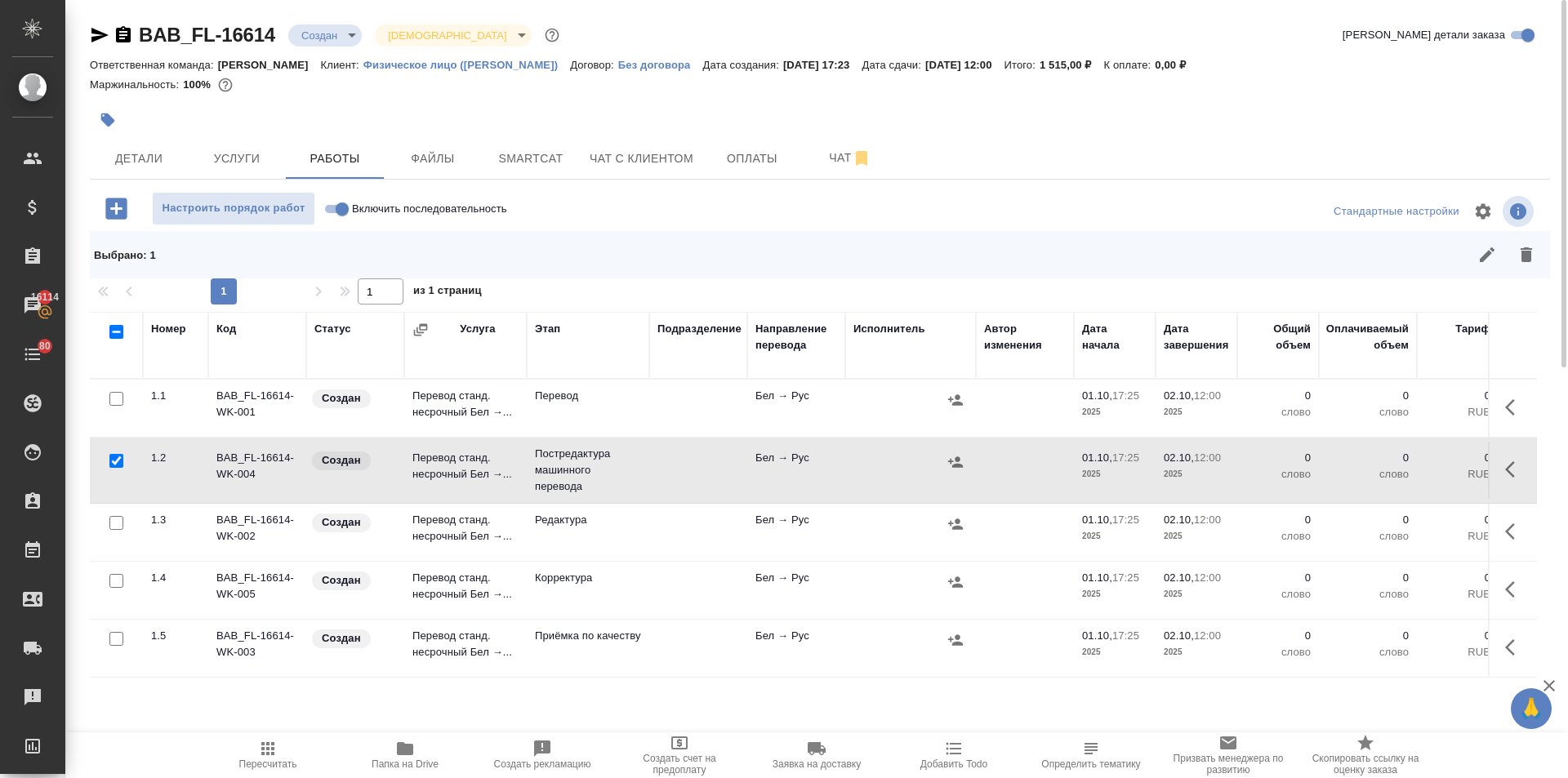
click at [111, 520] on input "checkbox" at bounding box center [116, 522] width 14 height 14
checkbox input "true"
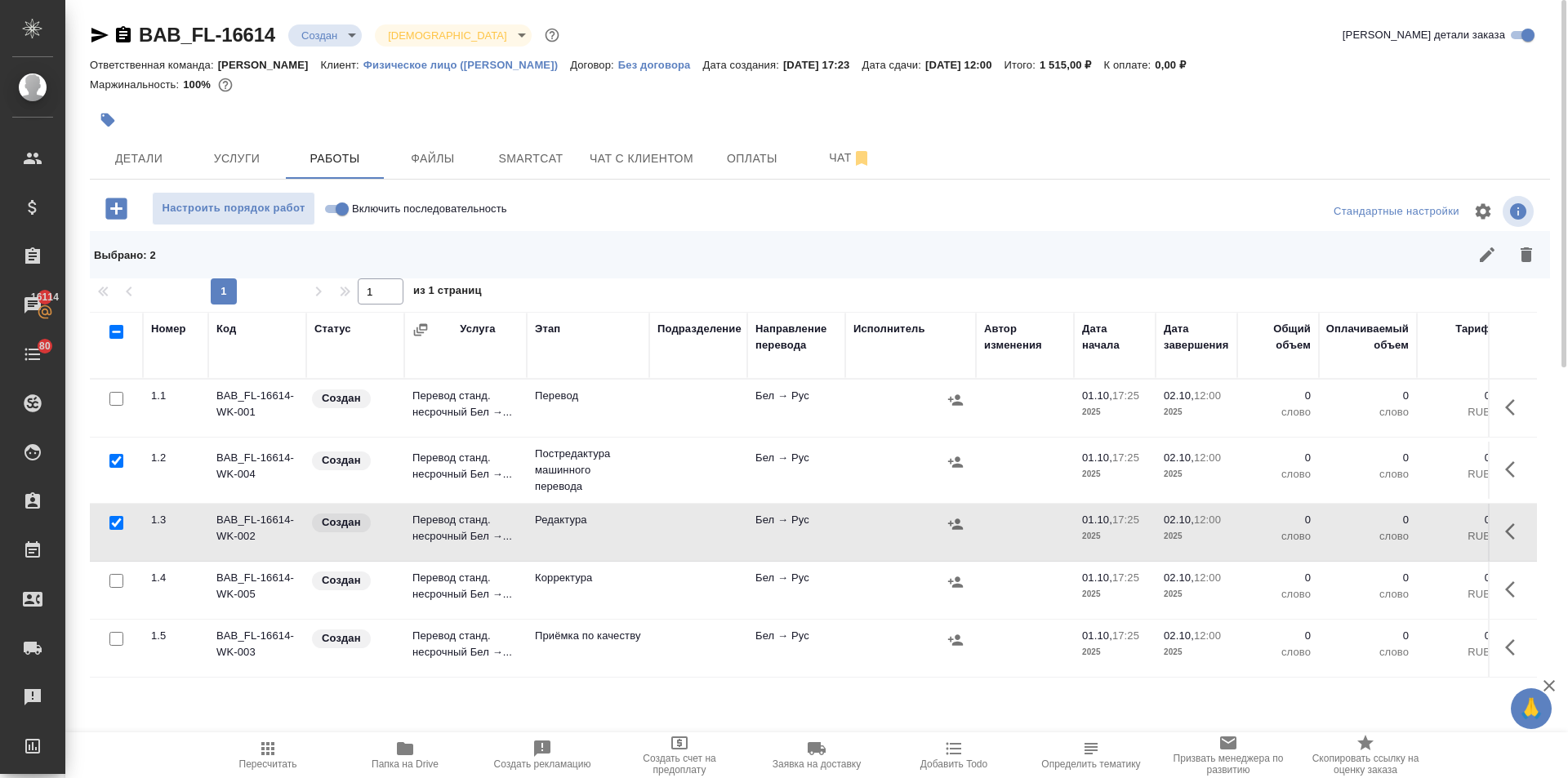
click at [112, 579] on input "checkbox" at bounding box center [116, 581] width 14 height 14
checkbox input "true"
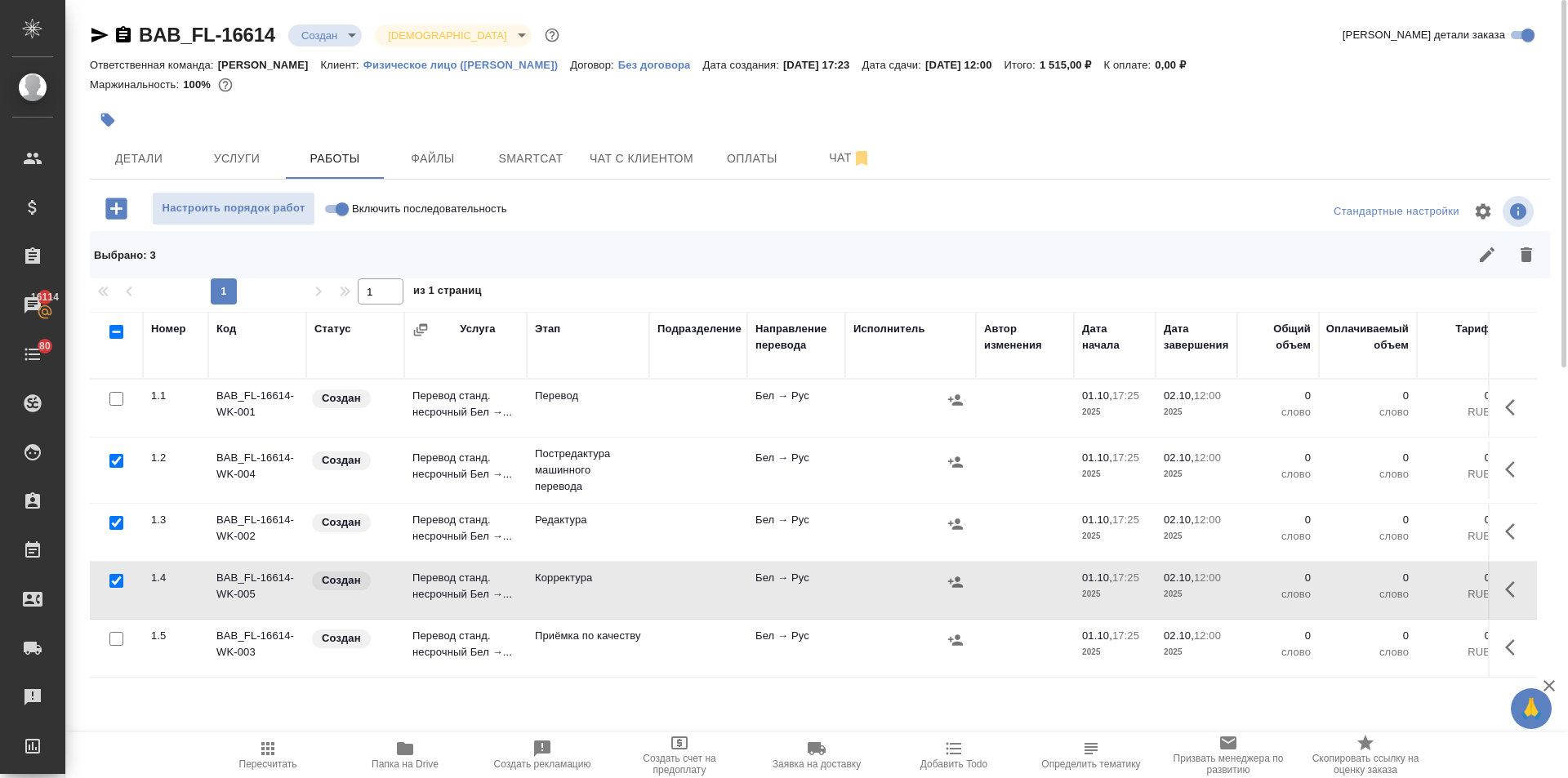
click at [111, 635] on input "checkbox" at bounding box center [116, 639] width 14 height 14
checkbox input "true"
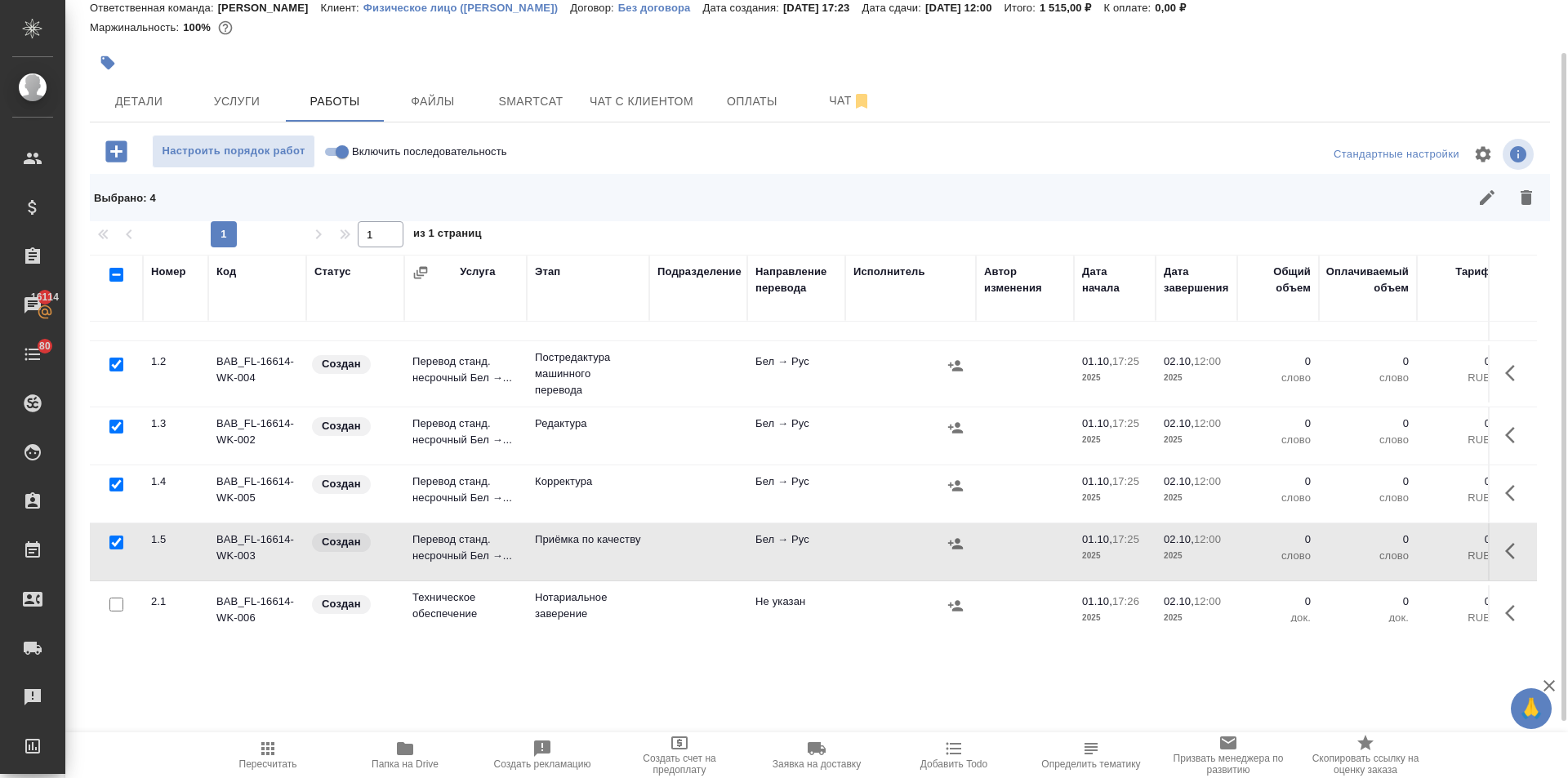
scroll to position [77, 0]
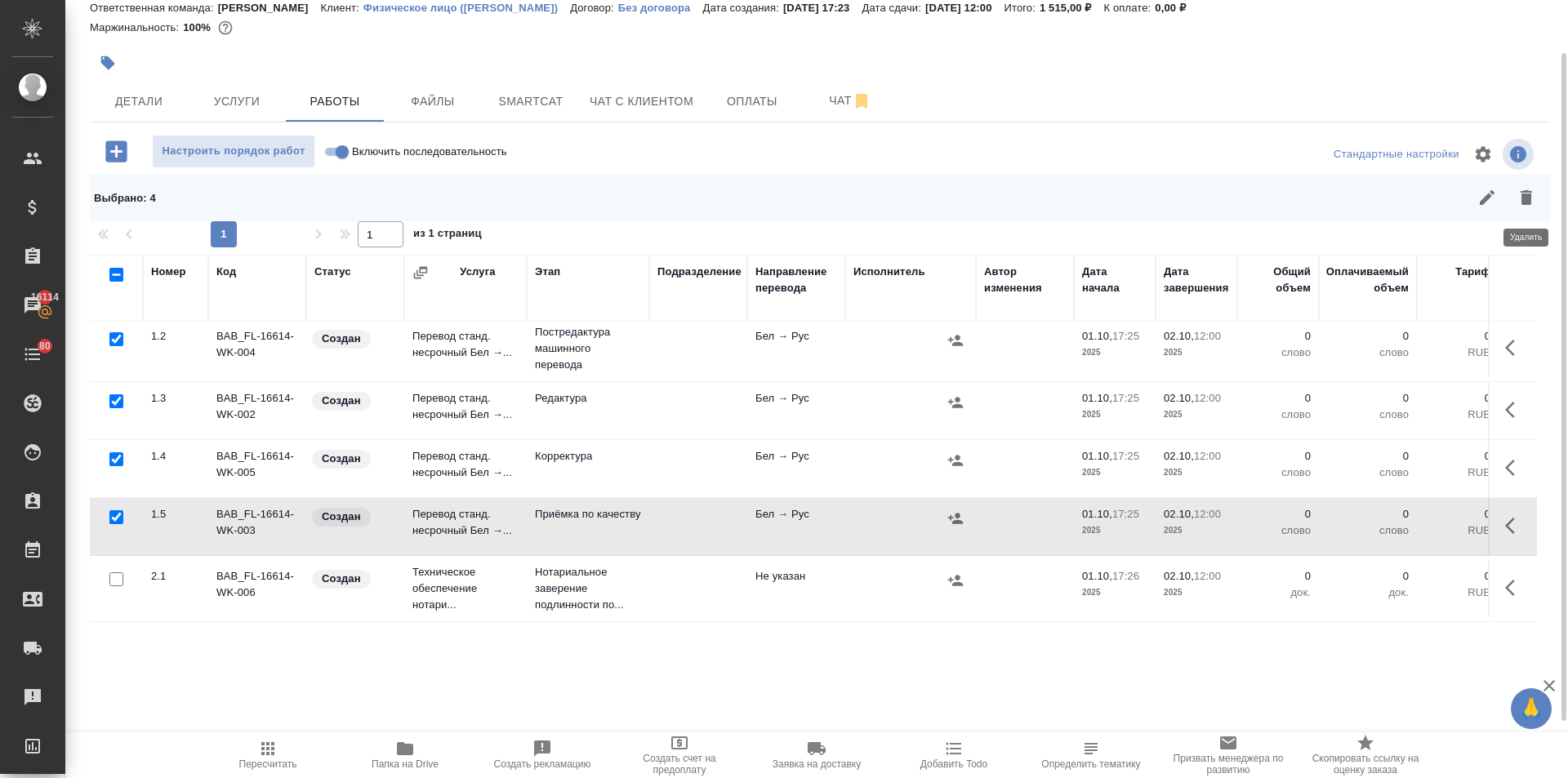
click at [1527, 195] on icon "button" at bounding box center [1526, 197] width 11 height 15
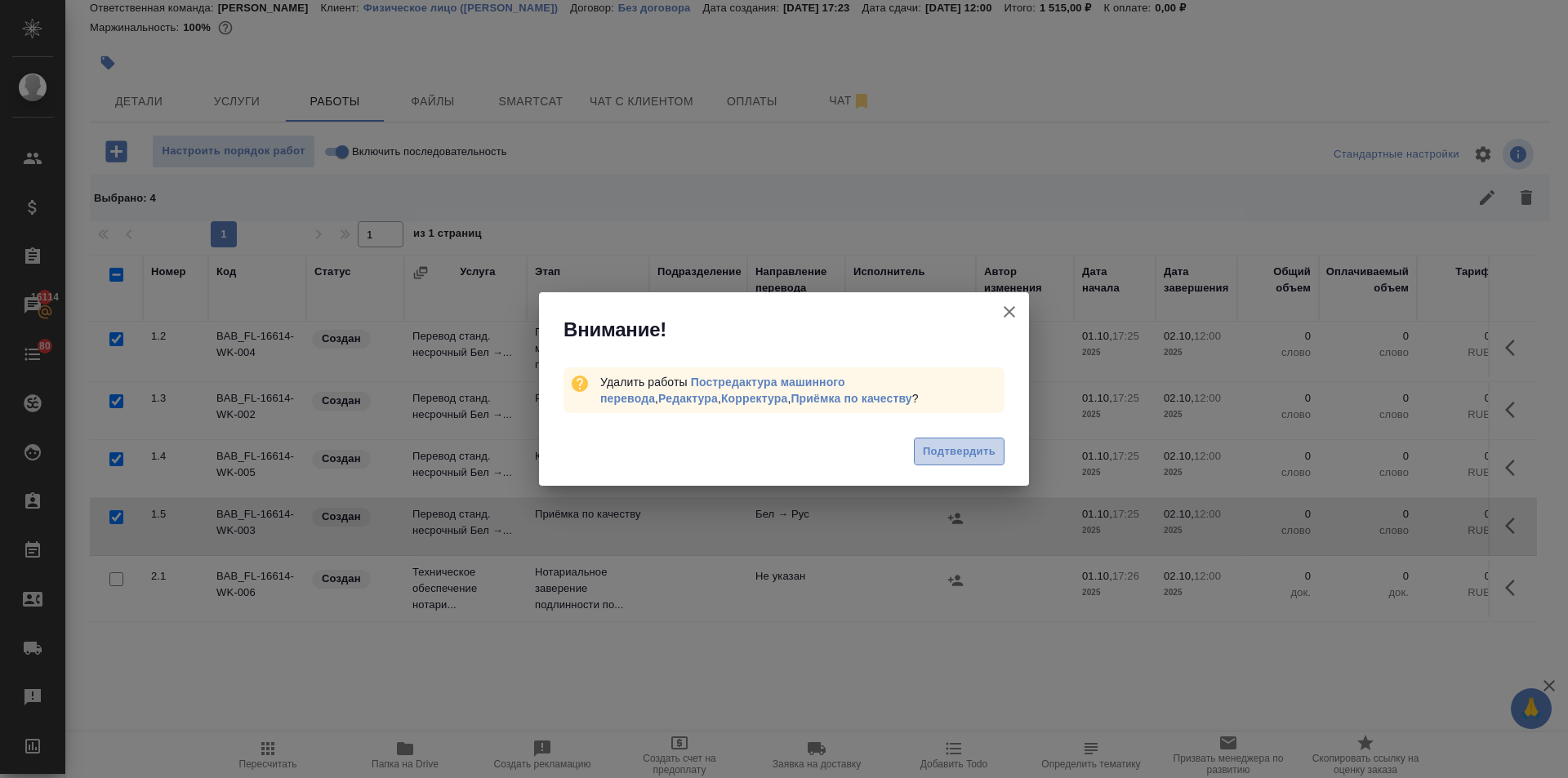
click at [970, 453] on span "Подтвердить" at bounding box center [959, 452] width 73 height 19
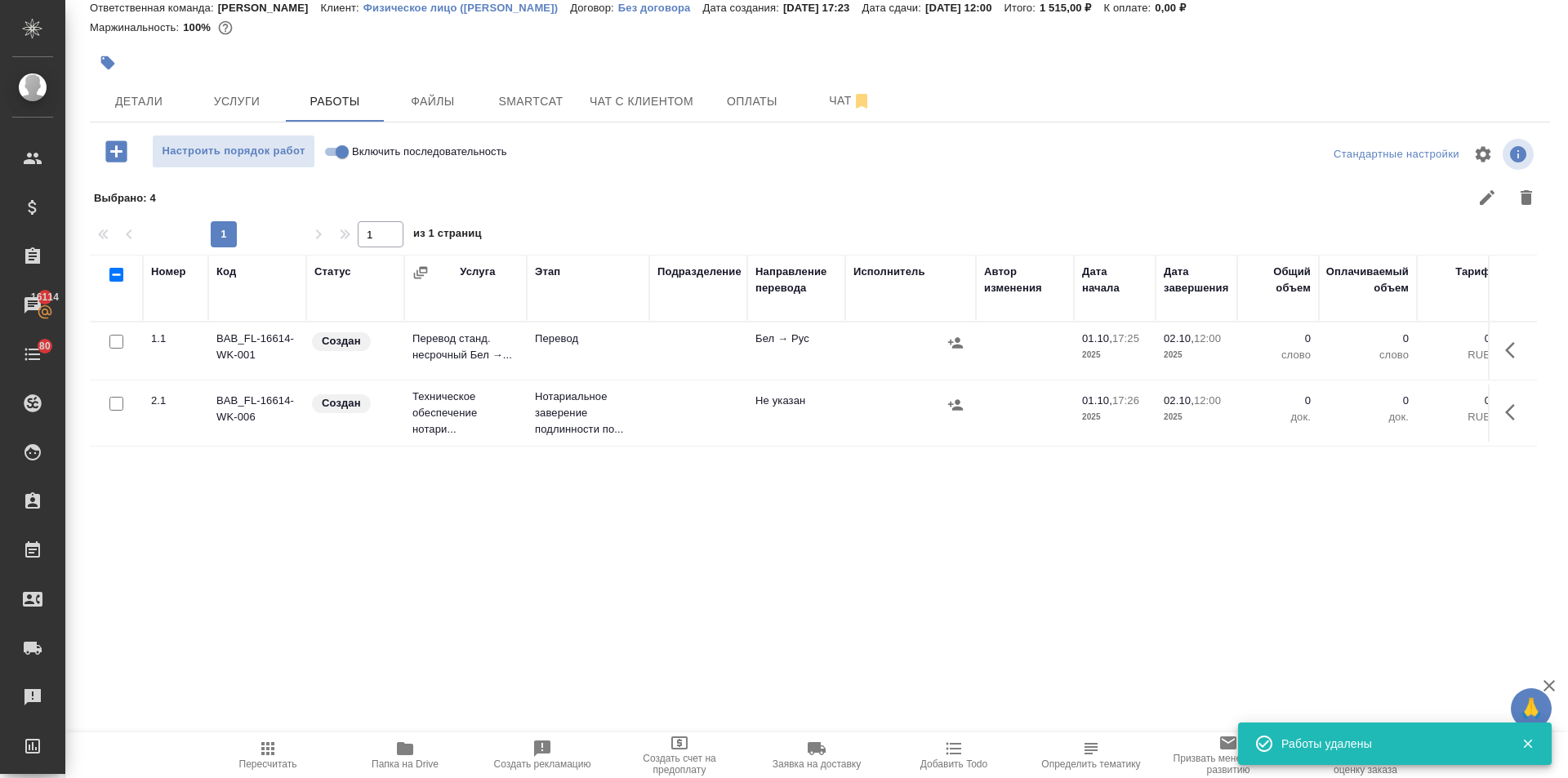
scroll to position [0, 0]
click at [1515, 345] on icon "button" at bounding box center [1515, 351] width 20 height 20
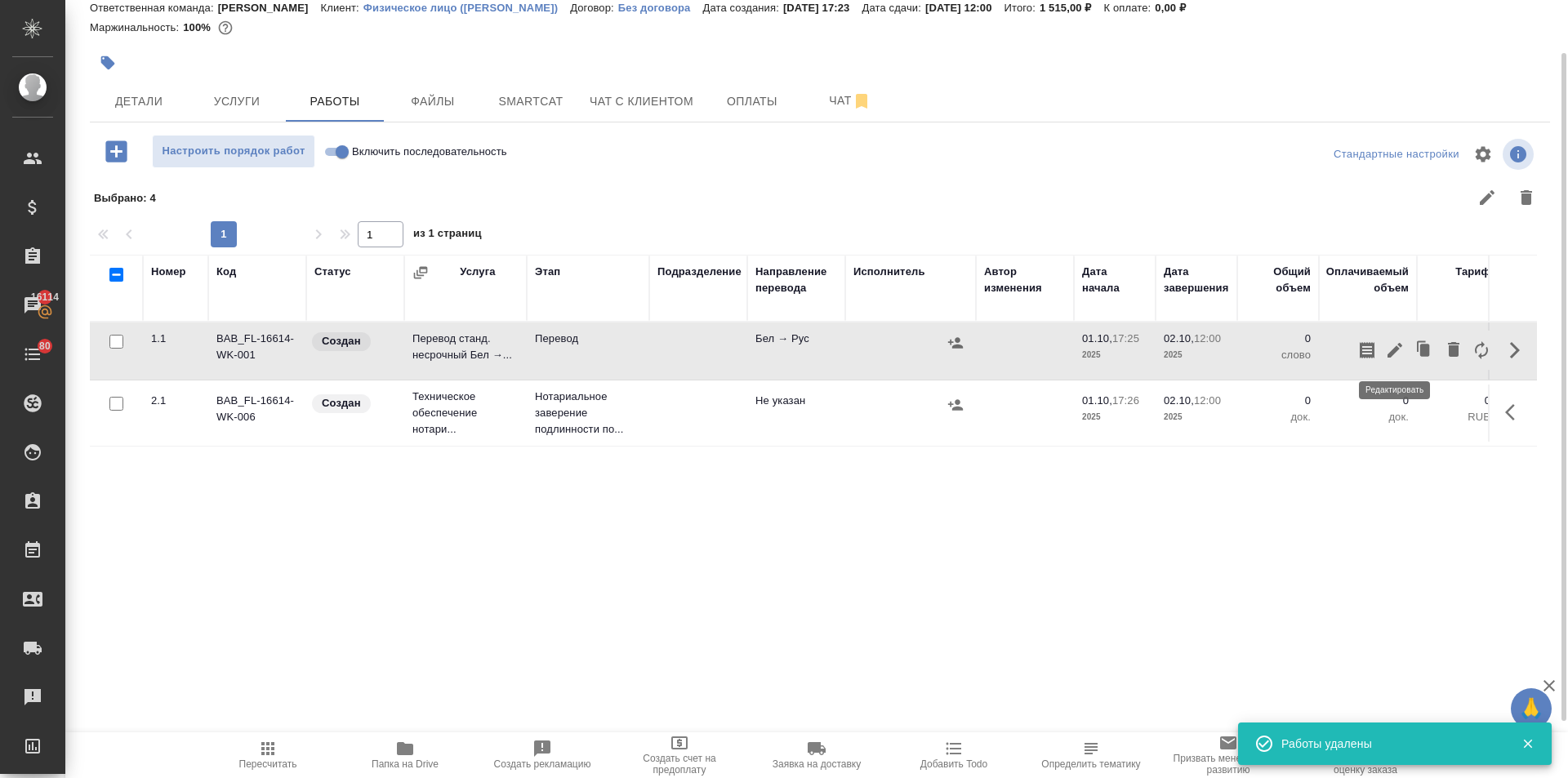
click at [1396, 347] on icon "button" at bounding box center [1394, 351] width 15 height 15
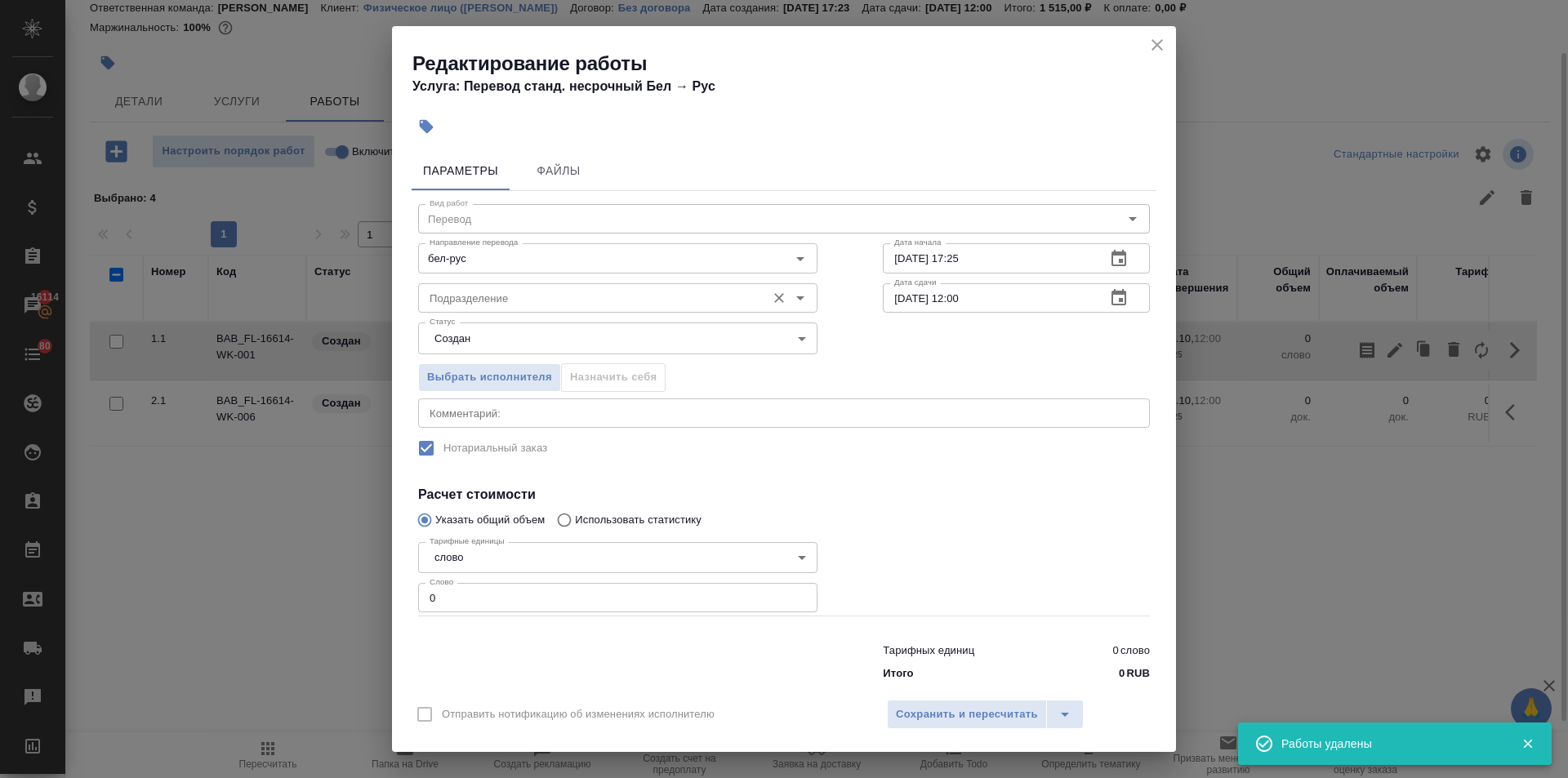
click at [468, 292] on input "Подразделение" at bounding box center [590, 298] width 335 height 20
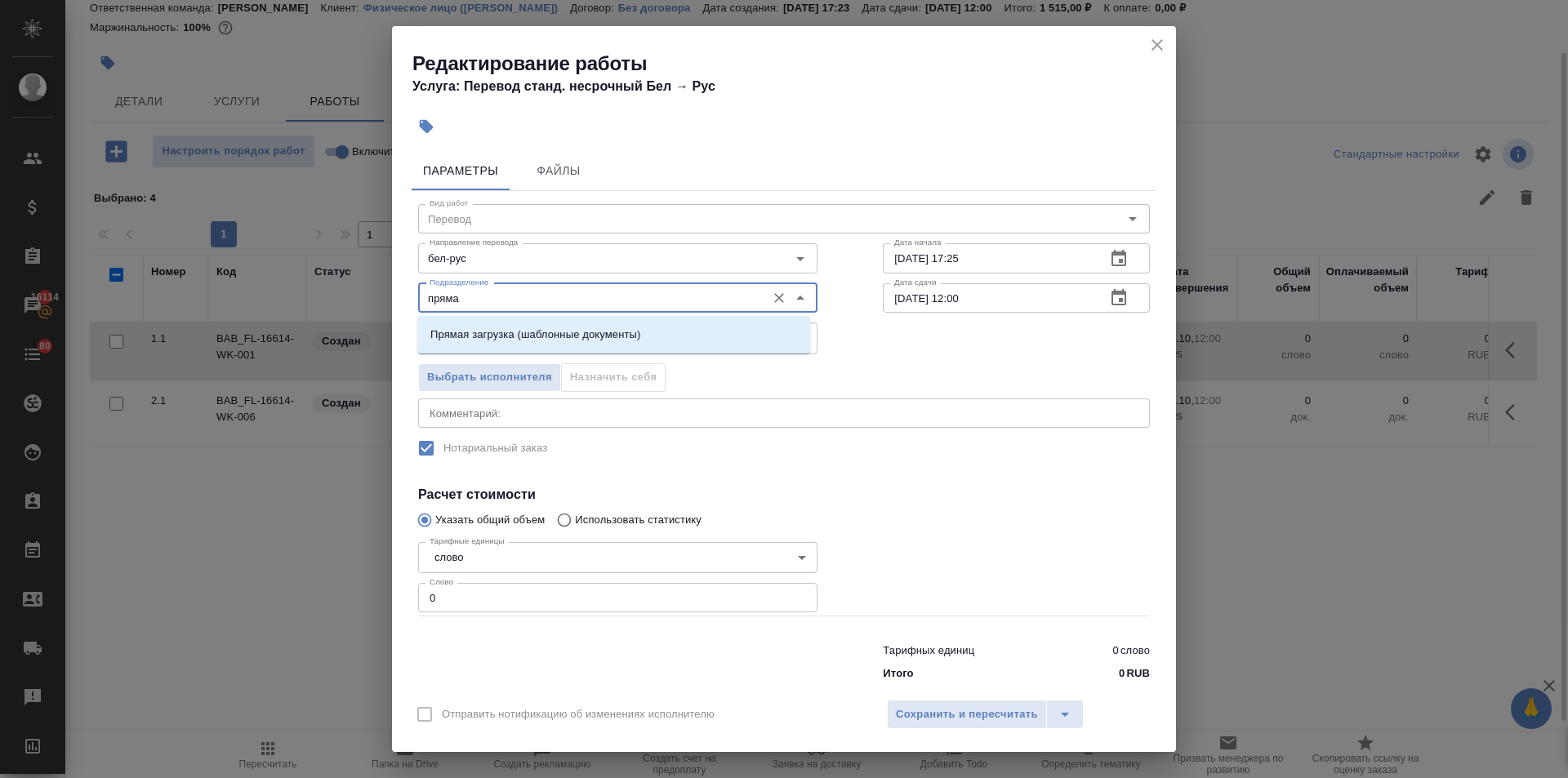
click at [472, 328] on p "Прямая загрузка (шаблонные документы)" at bounding box center [535, 335] width 210 height 16
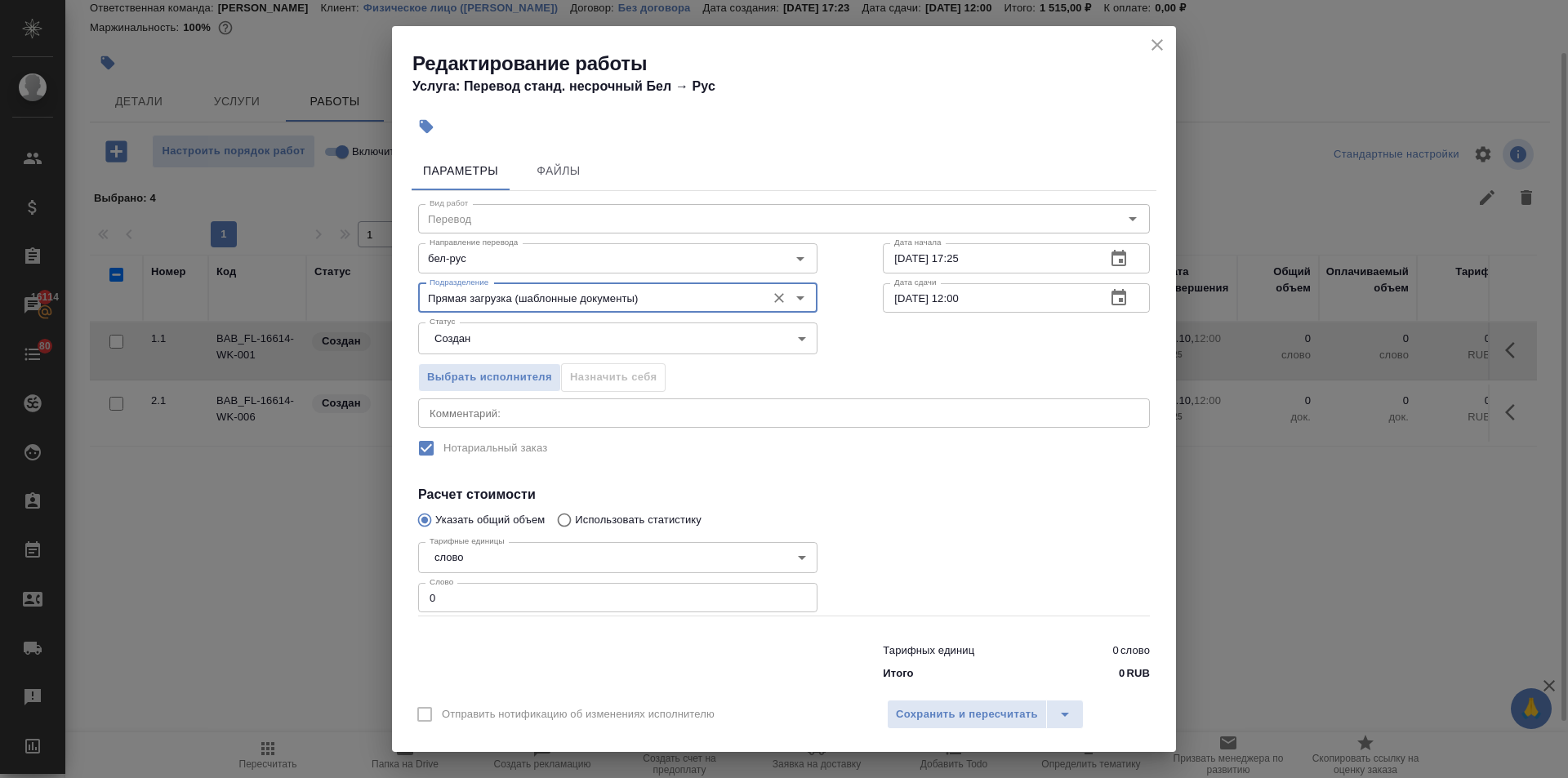
type input "Прямая загрузка (шаблонные документы)"
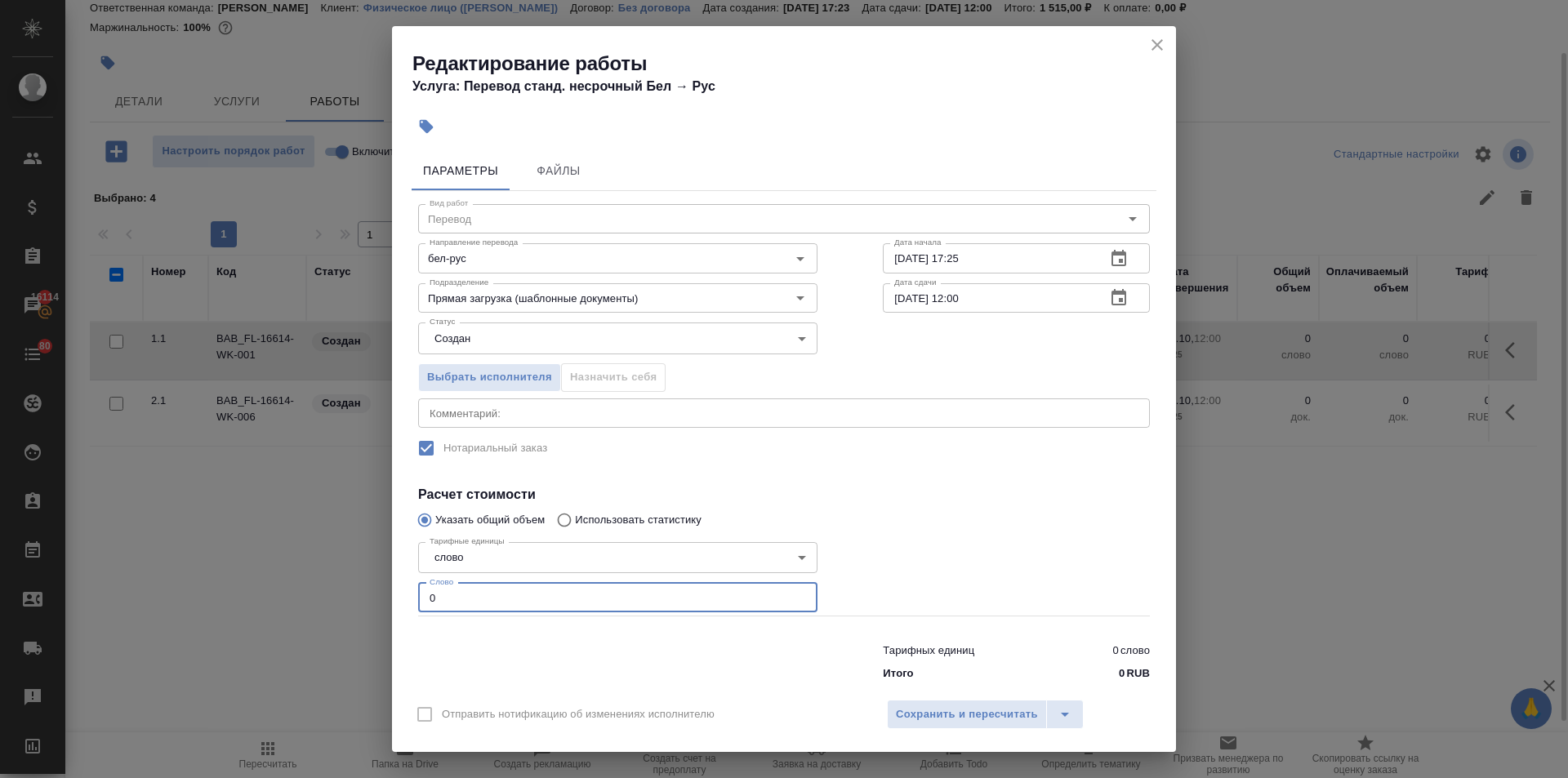
drag, startPoint x: 448, startPoint y: 597, endPoint x: 423, endPoint y: 593, distance: 25.3
click at [433, 595] on input "0" at bounding box center [618, 598] width 400 height 29
drag, startPoint x: 441, startPoint y: 599, endPoint x: 398, endPoint y: 592, distance: 43.6
click at [400, 592] on div "Параметры Файлы Вид работ Перевод Вид работ Направление перевода бел-рус Направ…" at bounding box center [784, 417] width 784 height 545
type input "1"
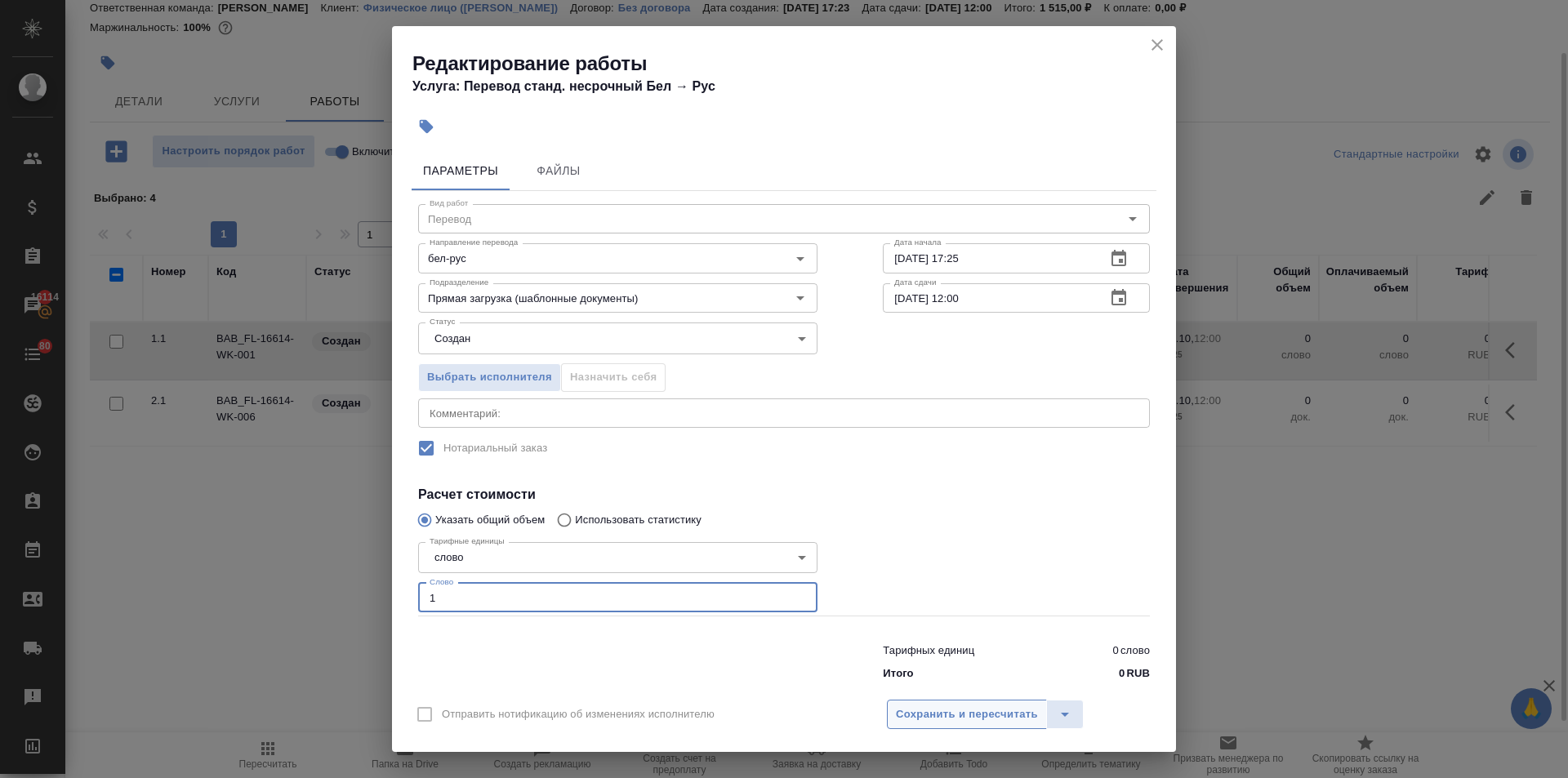
click at [949, 726] on button "Сохранить и пересчитать" at bounding box center [966, 715] width 160 height 29
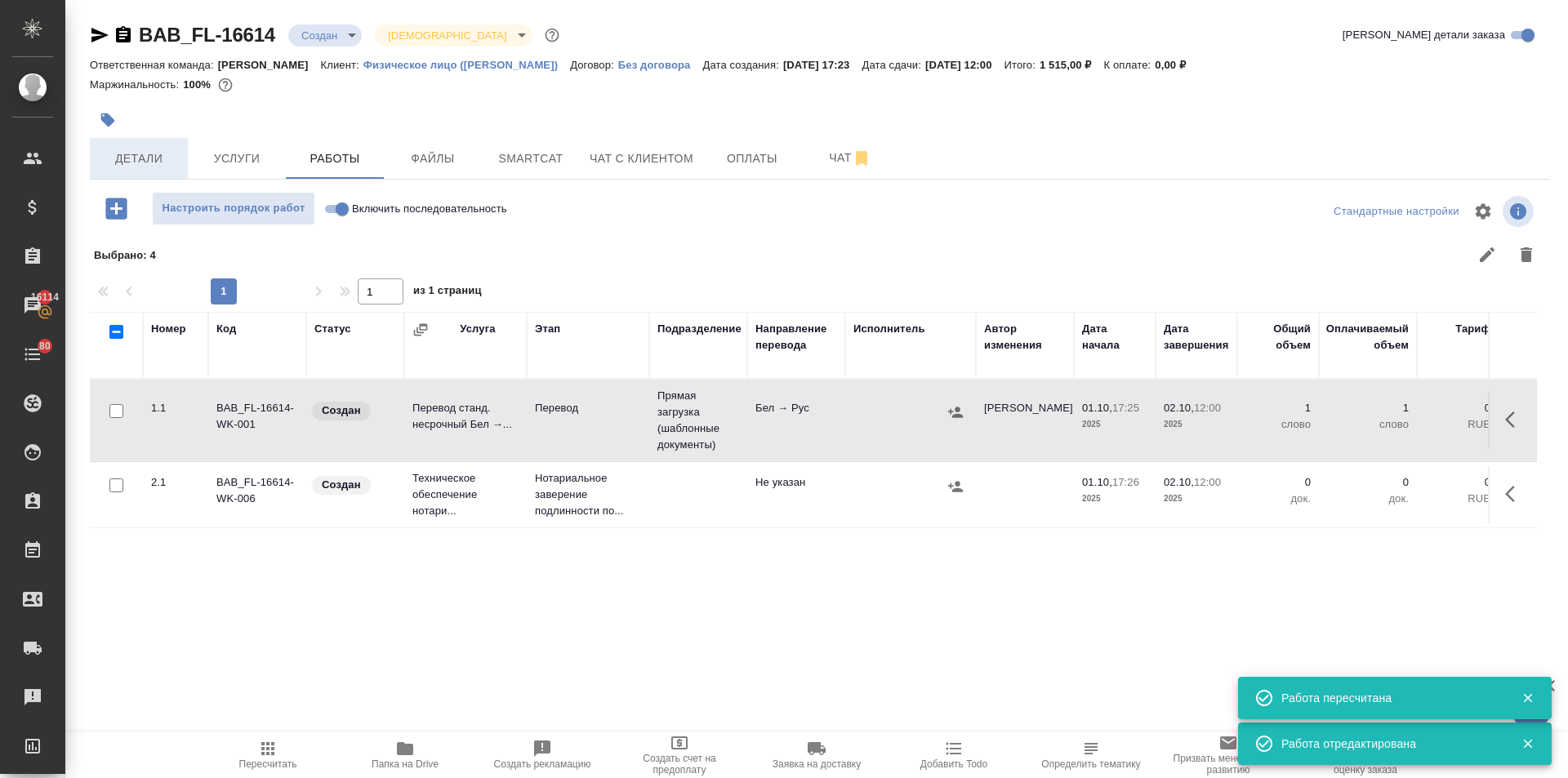
click at [138, 162] on span "Детали" at bounding box center [139, 159] width 79 height 20
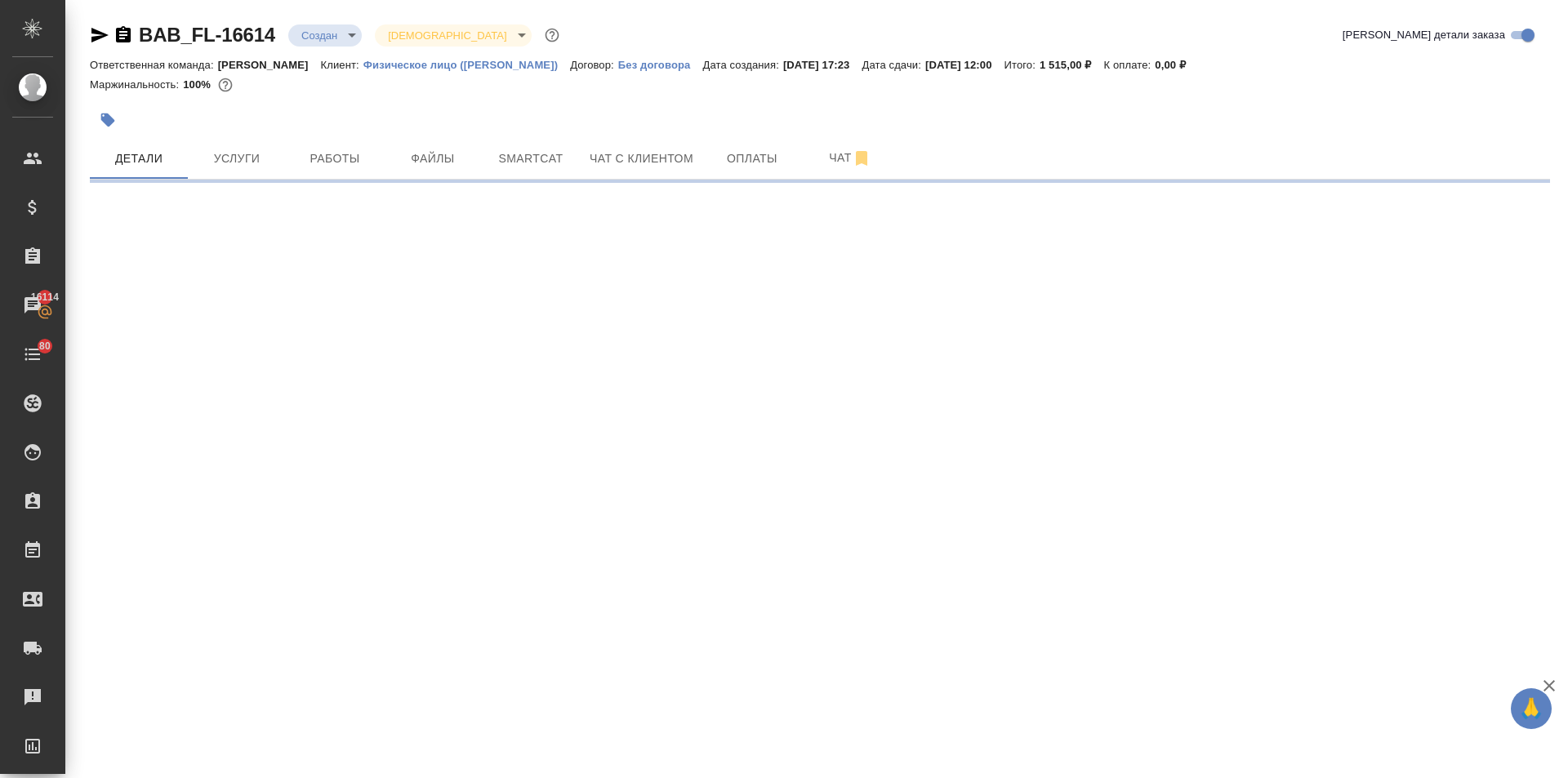
select select "RU"
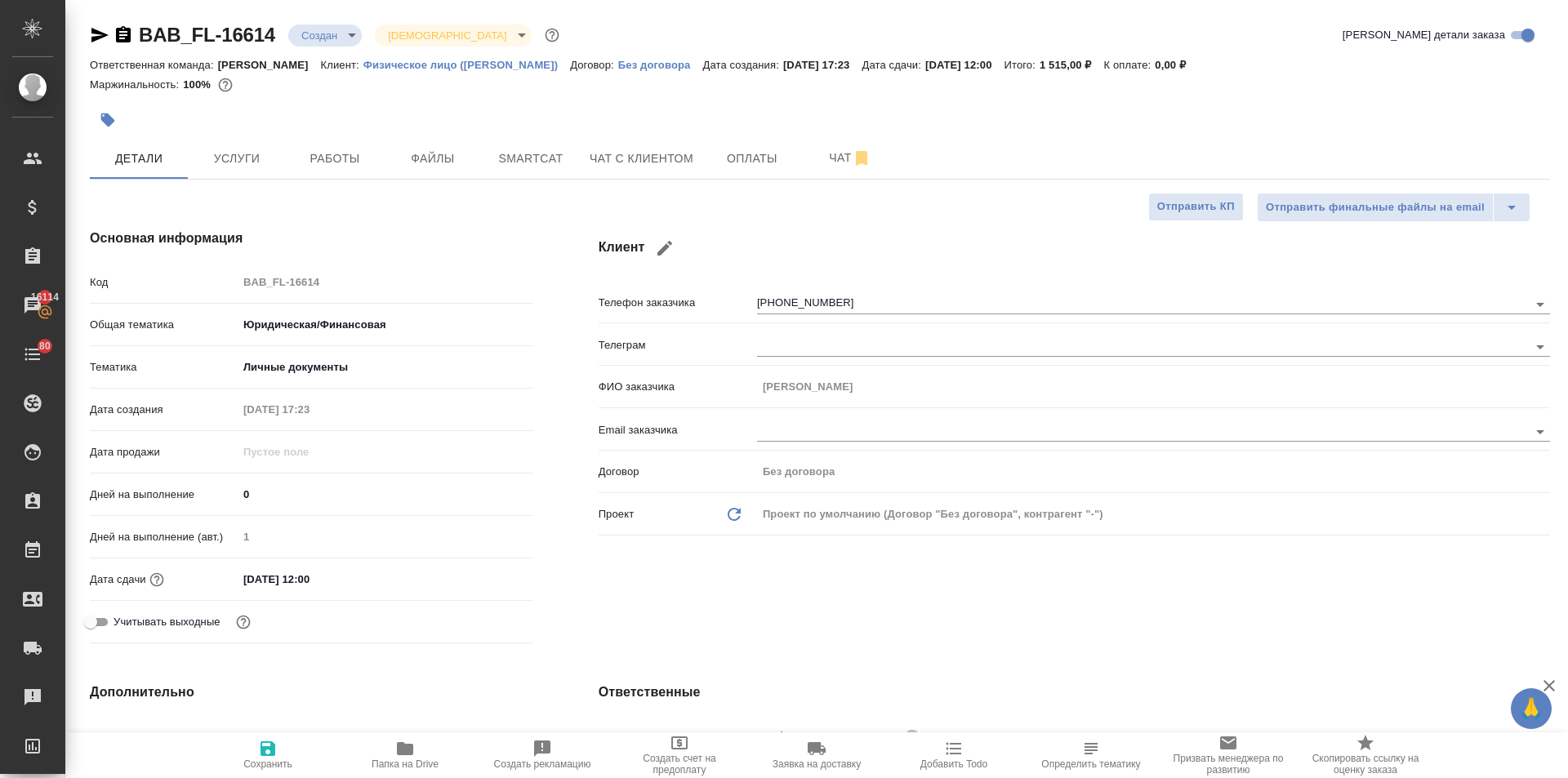
type textarea "x"
click at [270, 754] on icon "button" at bounding box center [268, 749] width 15 height 15
type textarea "x"
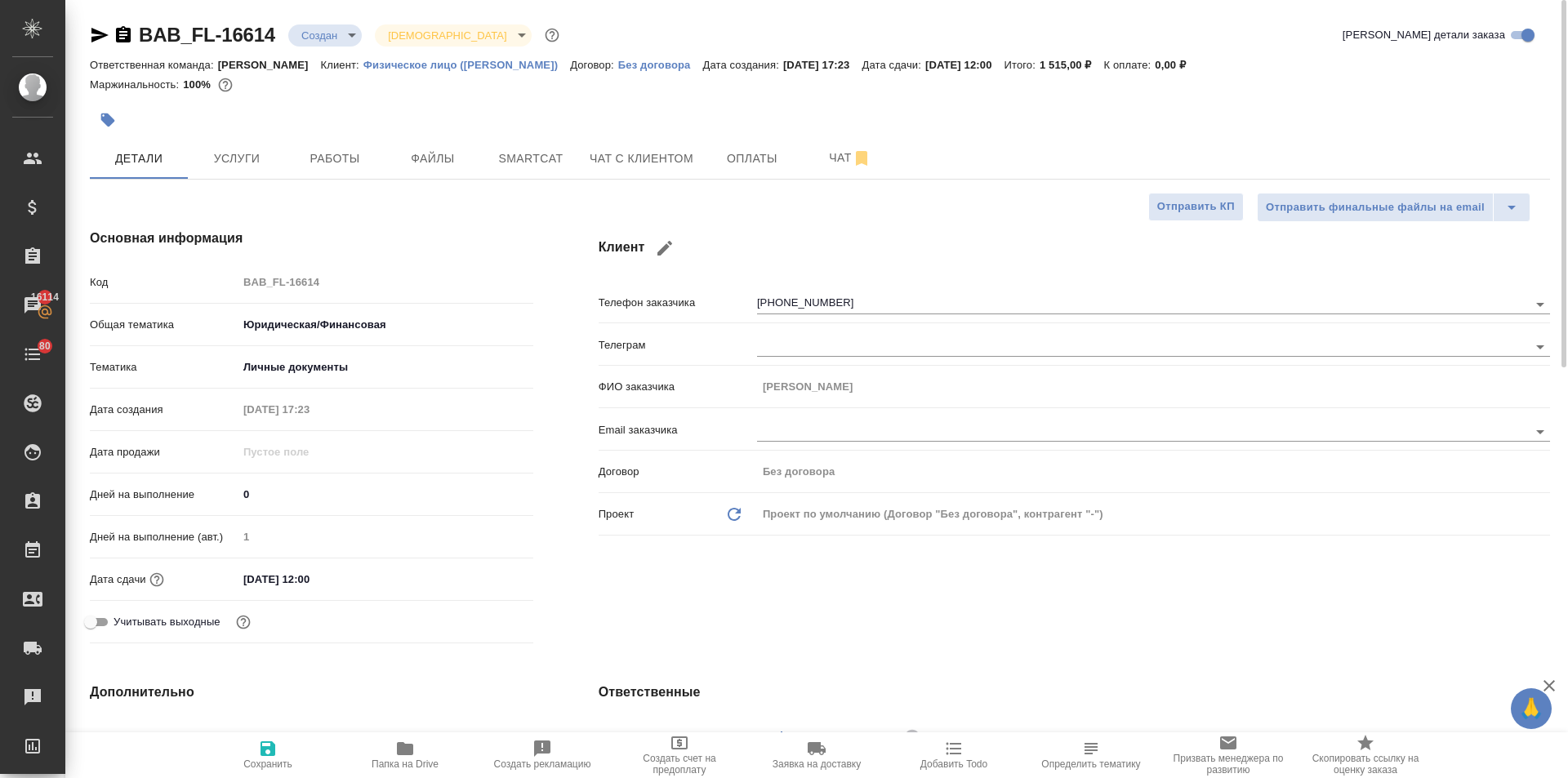
type textarea "x"
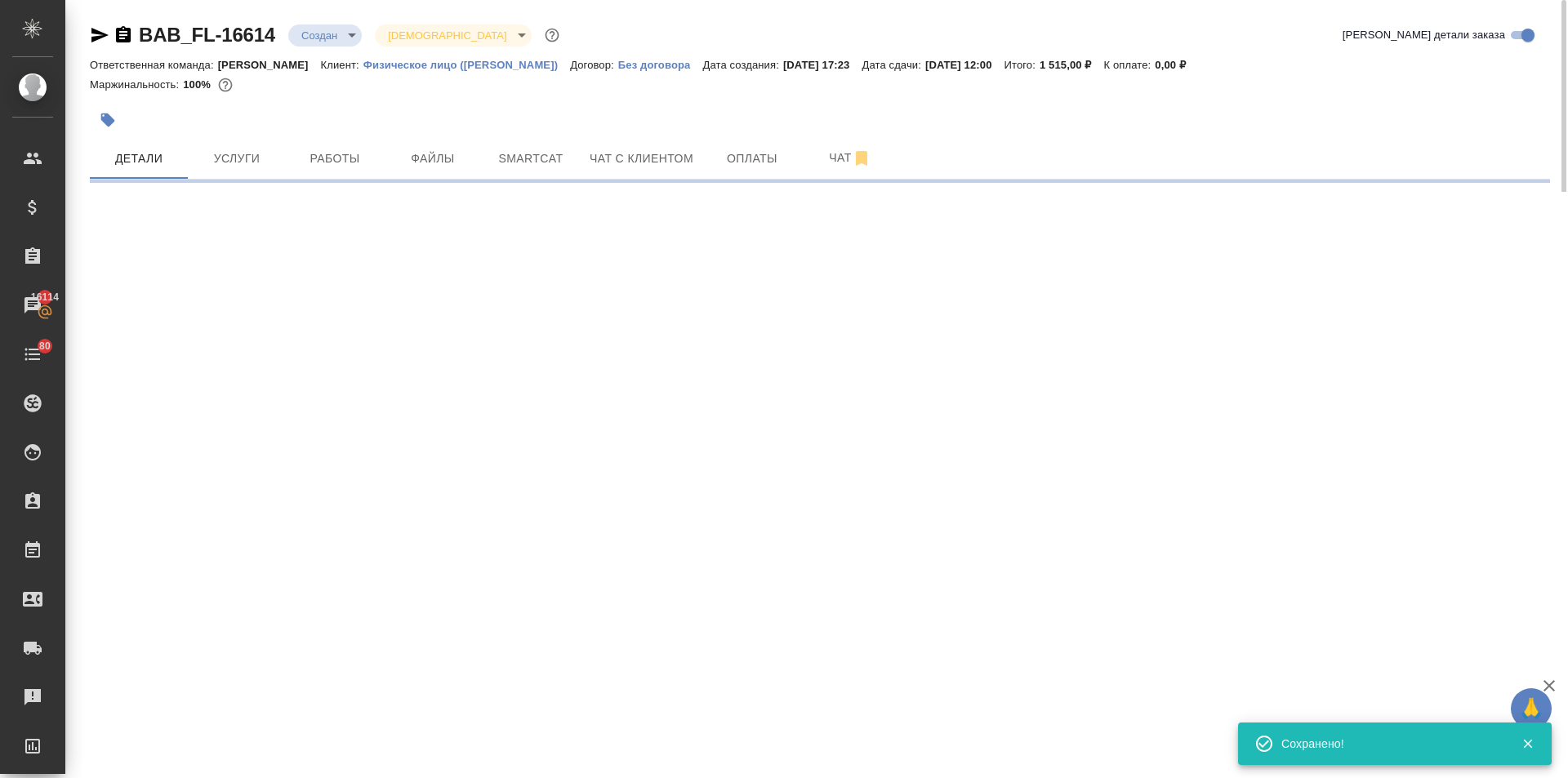
select select "RU"
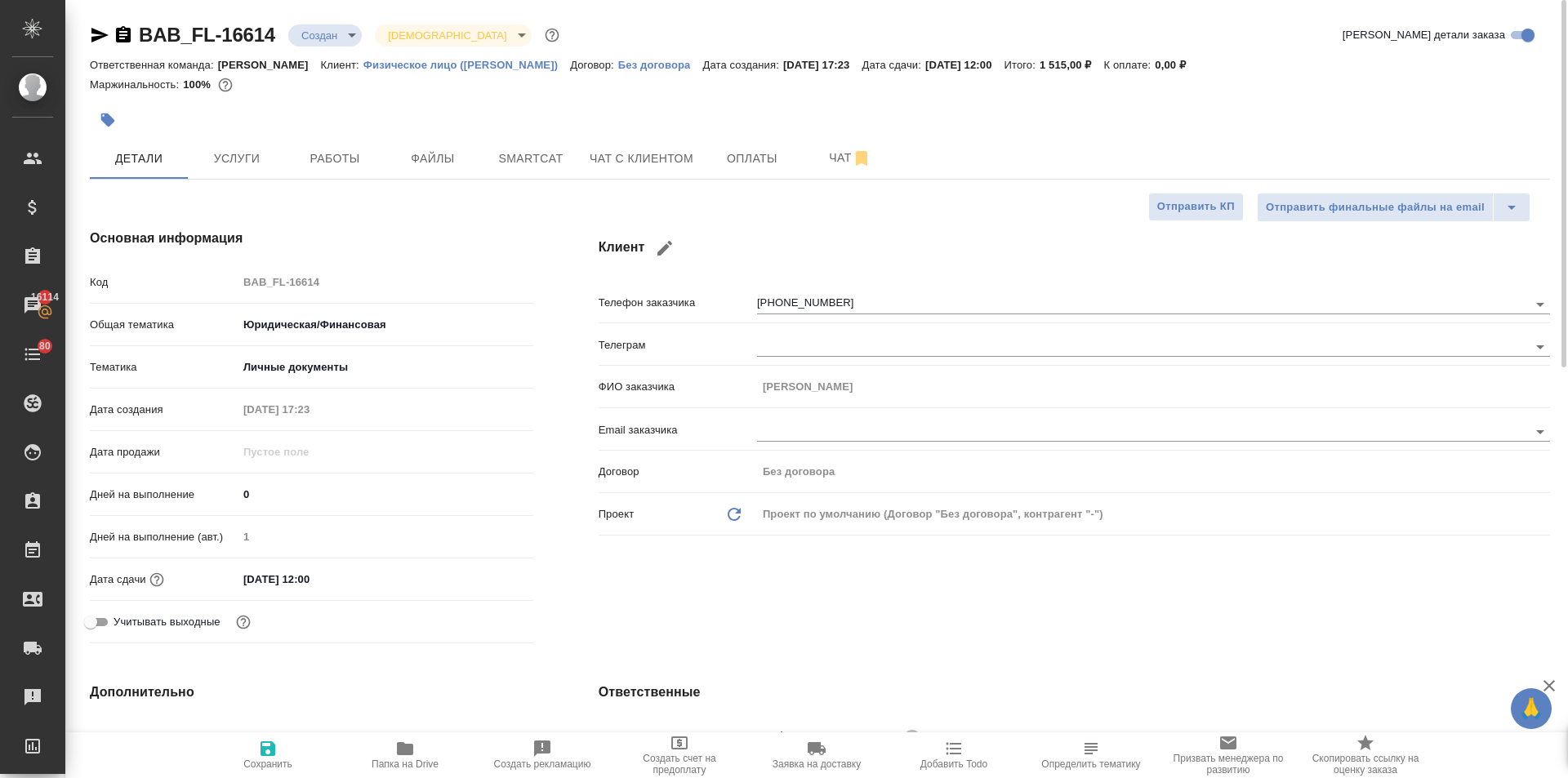
type textarea "x"
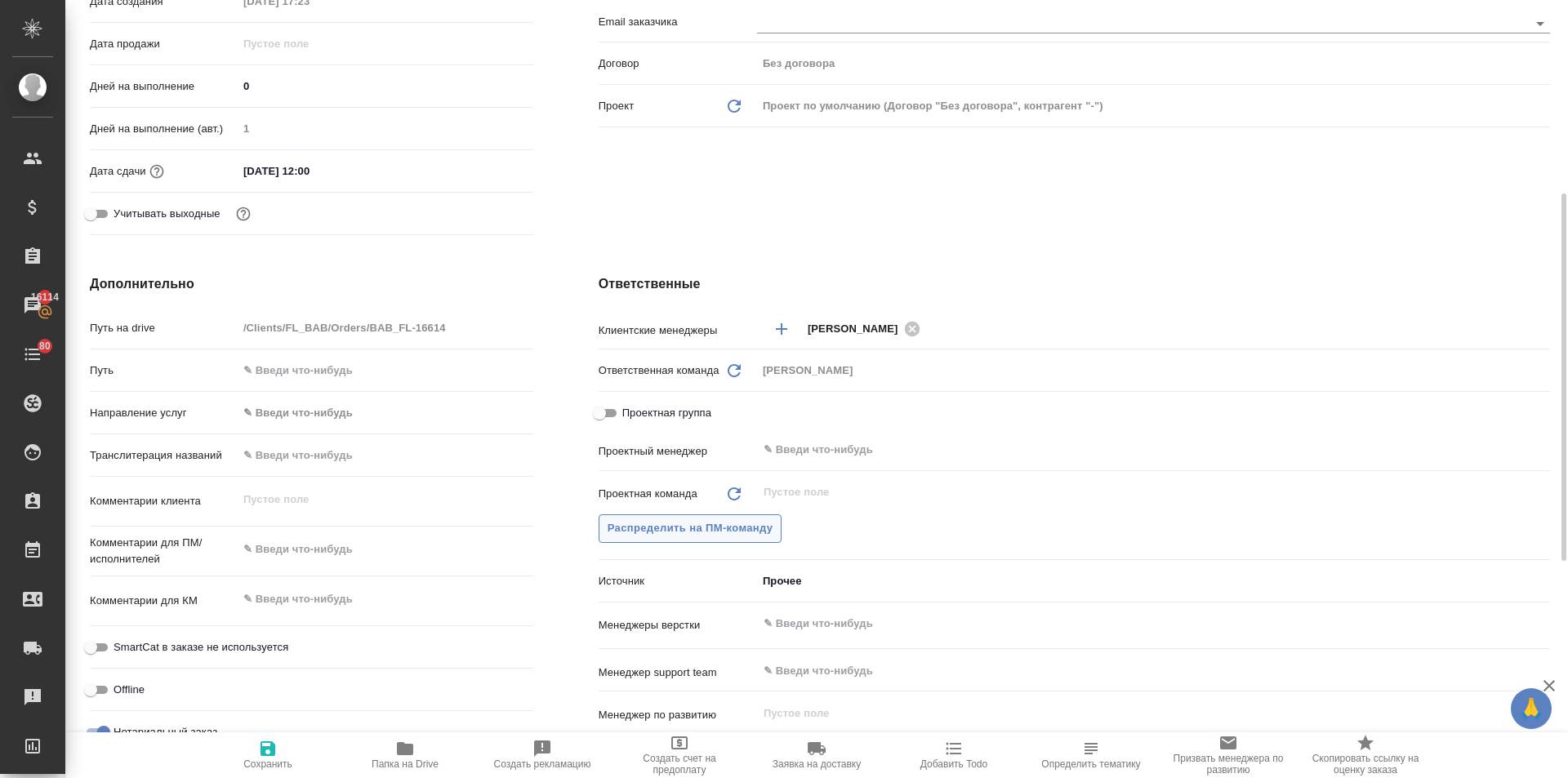
click at [698, 518] on button "Распределить на ПМ-команду" at bounding box center [690, 528] width 183 height 29
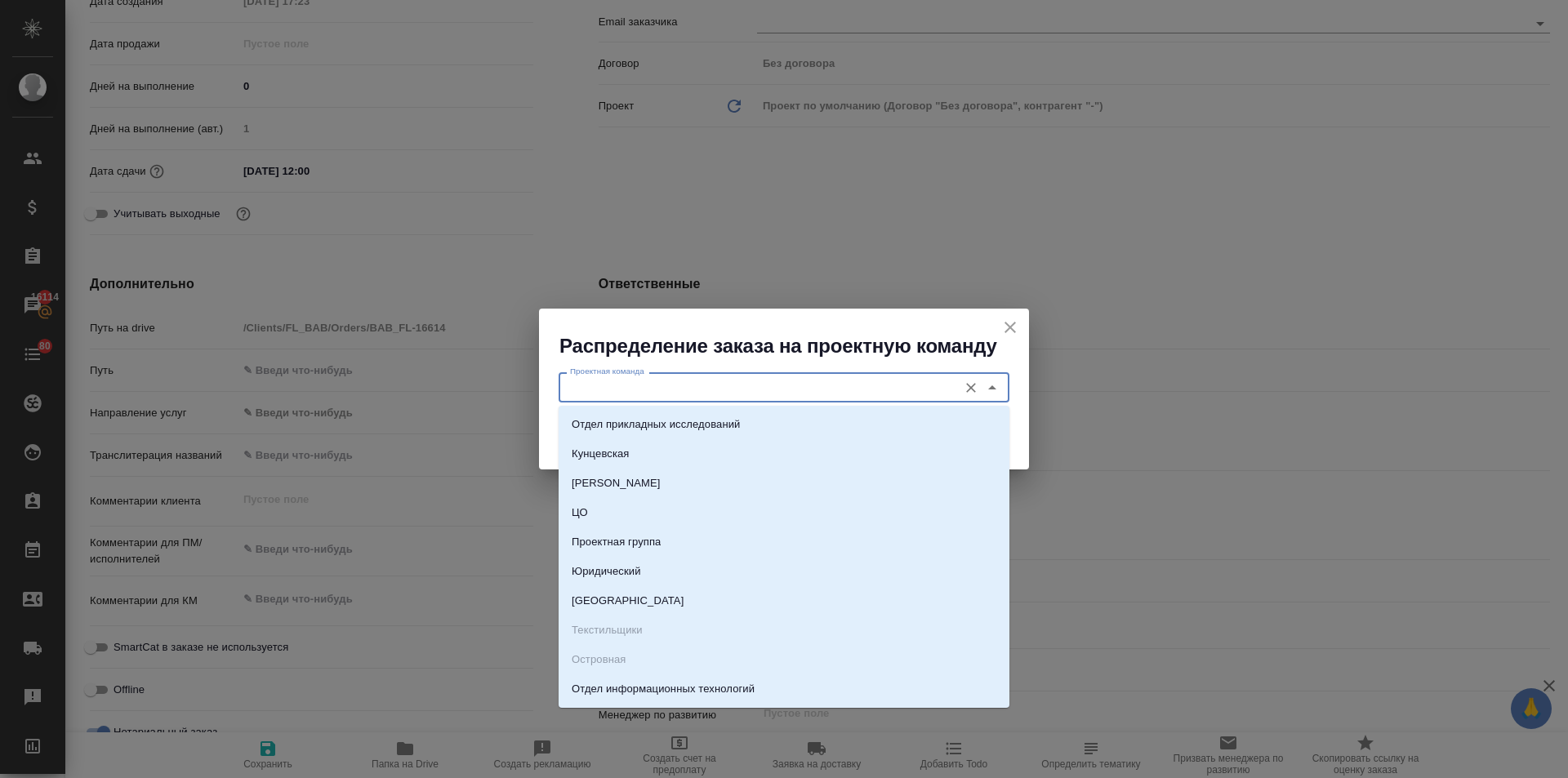
click at [653, 378] on input "Проектная команда" at bounding box center [757, 387] width 386 height 20
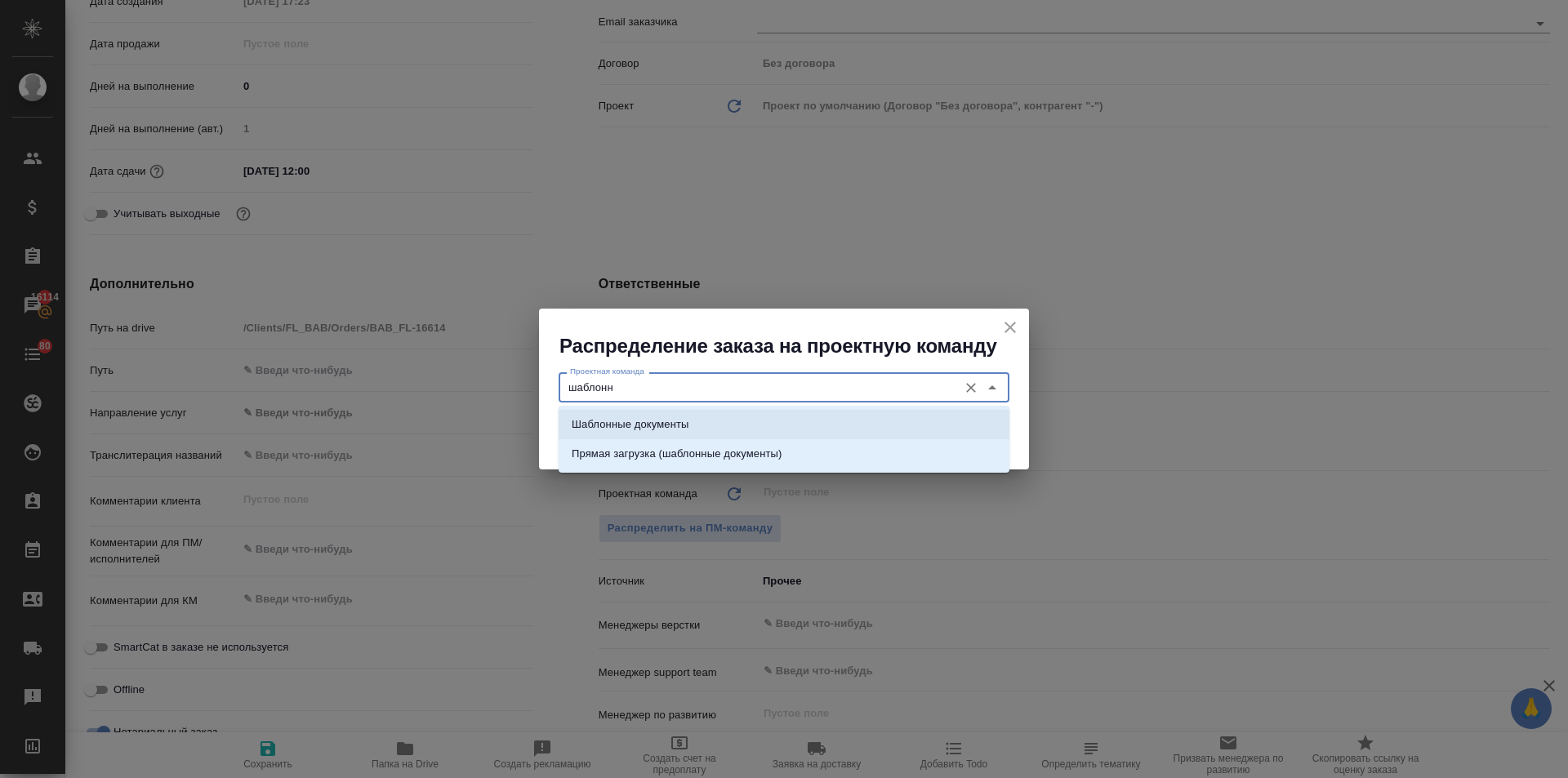
click at [643, 412] on li "Шаблонные документы" at bounding box center [784, 425] width 451 height 29
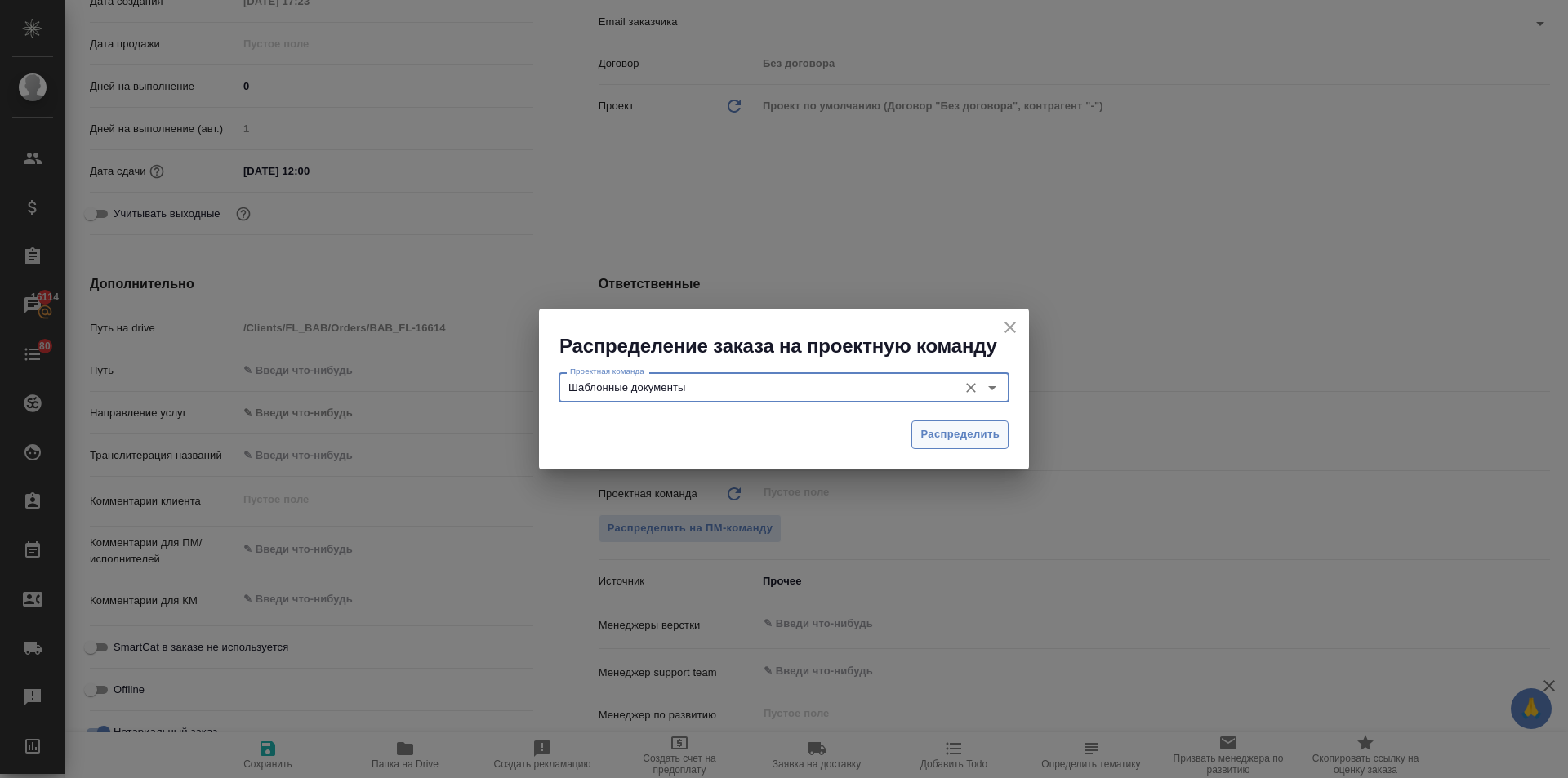
type input "Шаблонные документы"
click at [929, 430] on span "Распределить" at bounding box center [960, 435] width 79 height 19
type textarea "x"
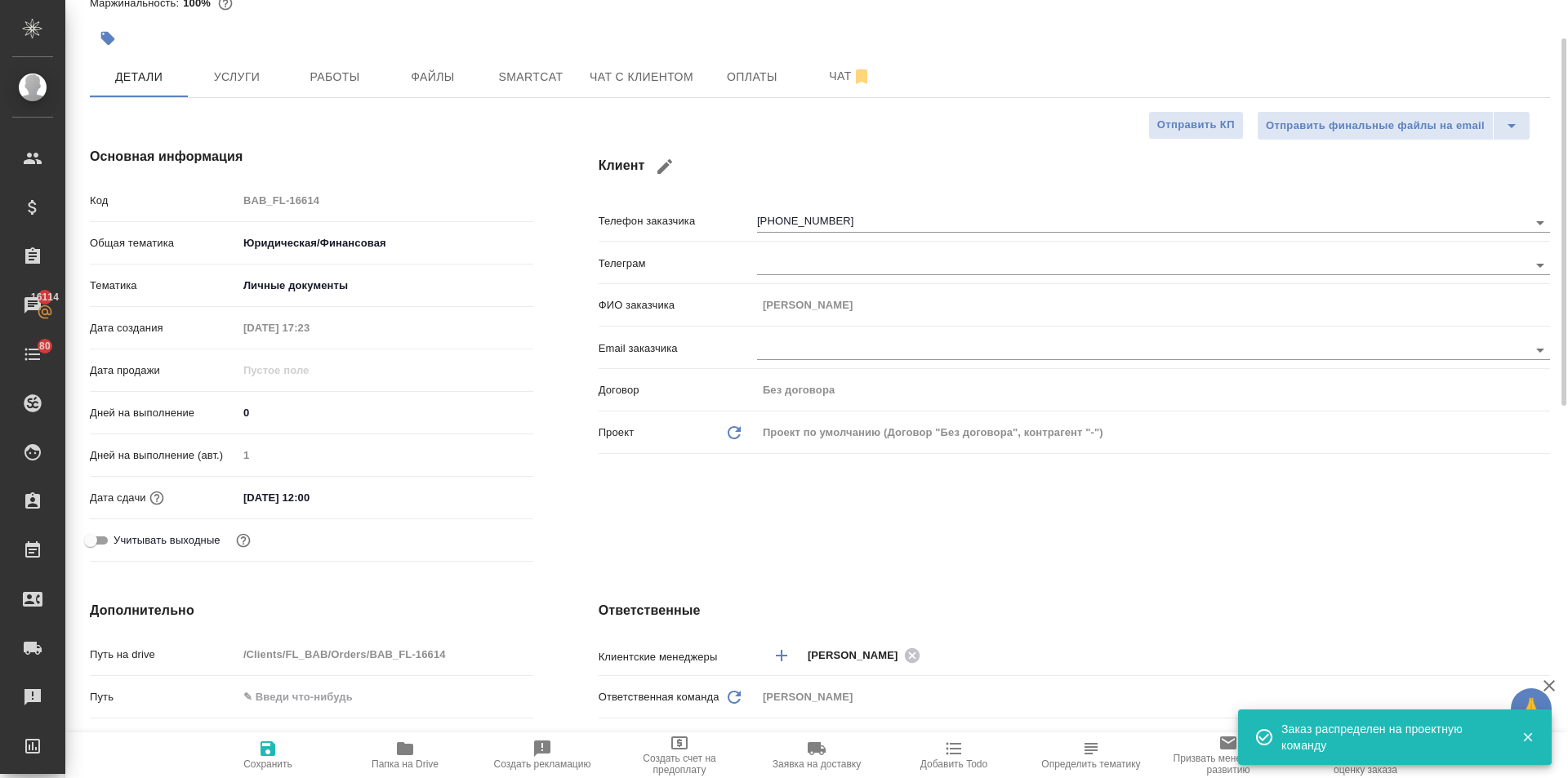
scroll to position [0, 0]
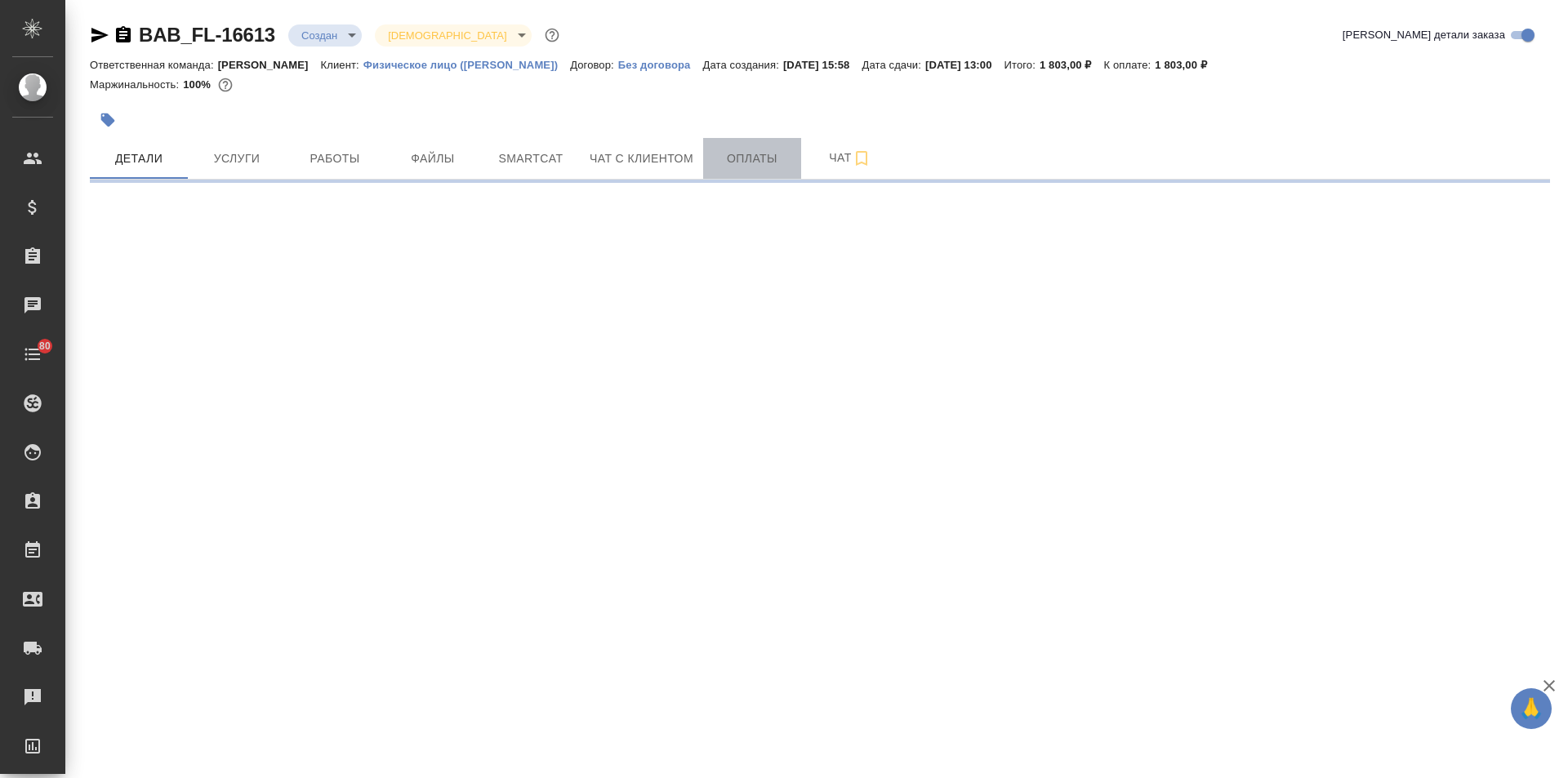
click at [722, 158] on span "Оплаты" at bounding box center [752, 159] width 79 height 20
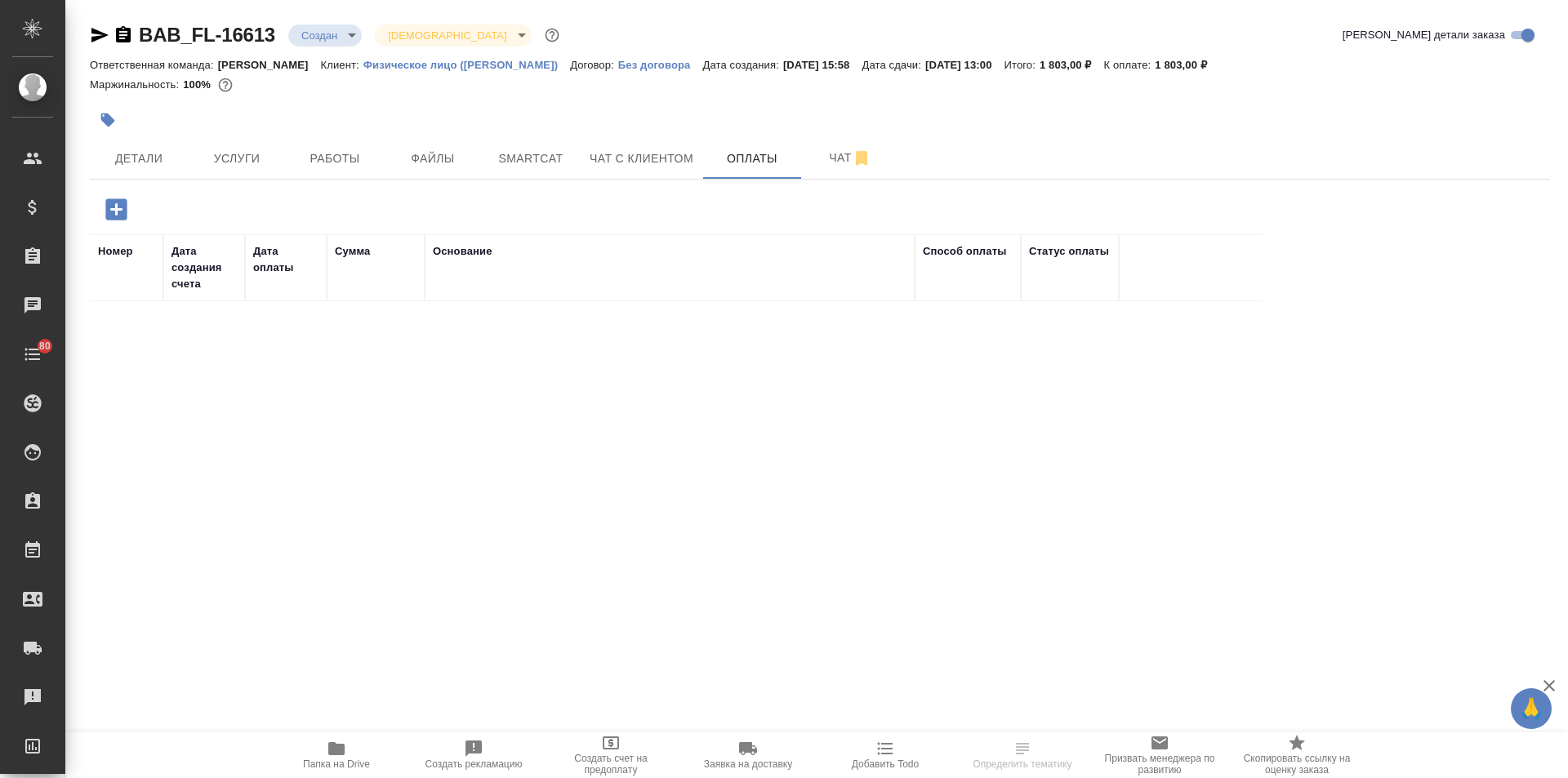
click at [106, 205] on icon "button" at bounding box center [116, 209] width 21 height 21
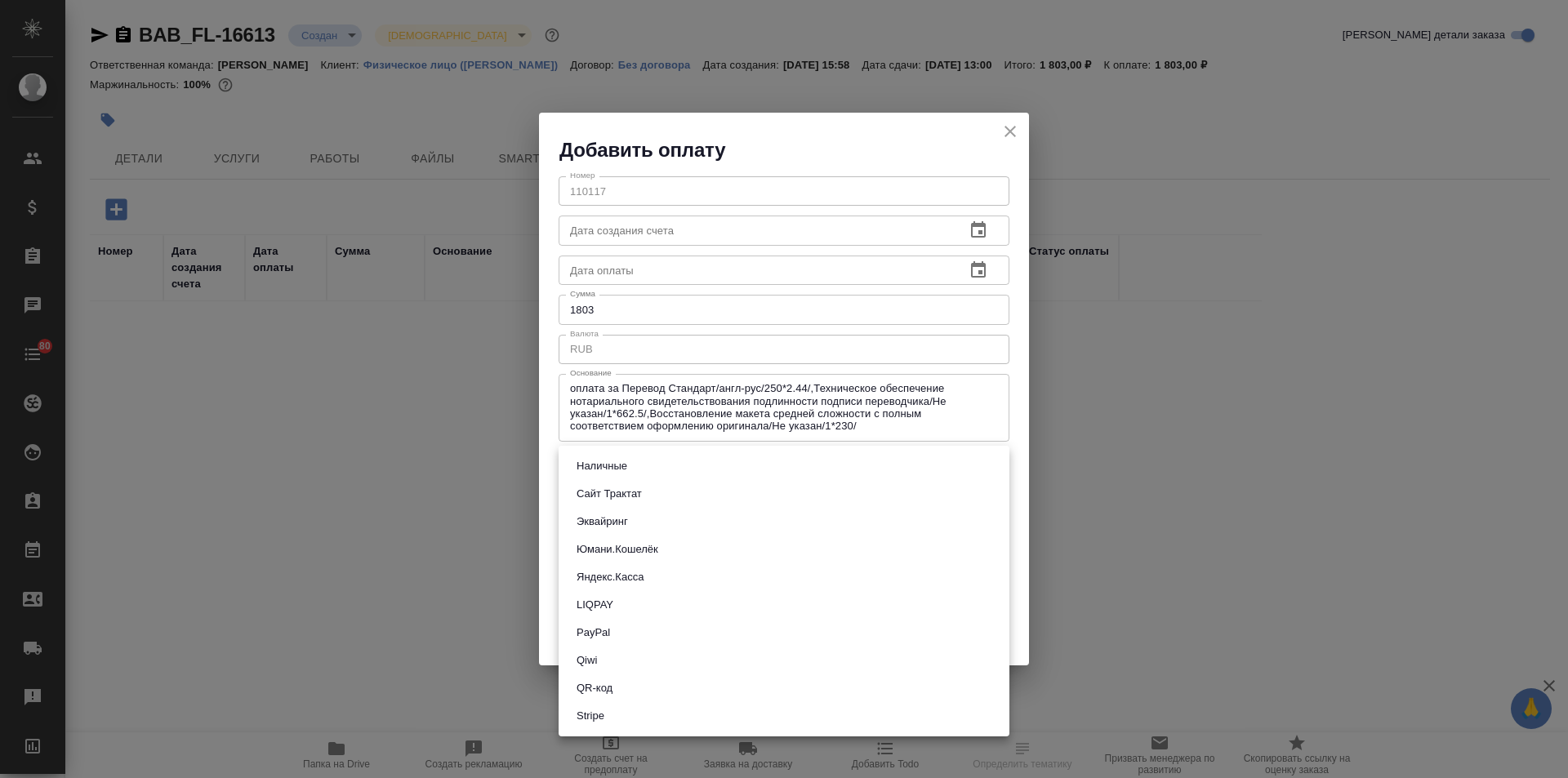
click at [649, 463] on body "🙏 .cls-1 fill:#fff; AWATERA [PERSON_NAME] Спецификации Заказы Чаты 80 Todo Прое…" at bounding box center [784, 389] width 1568 height 778
click at [626, 487] on button "Сайт Трактат" at bounding box center [609, 494] width 75 height 18
type input "site-traktat"
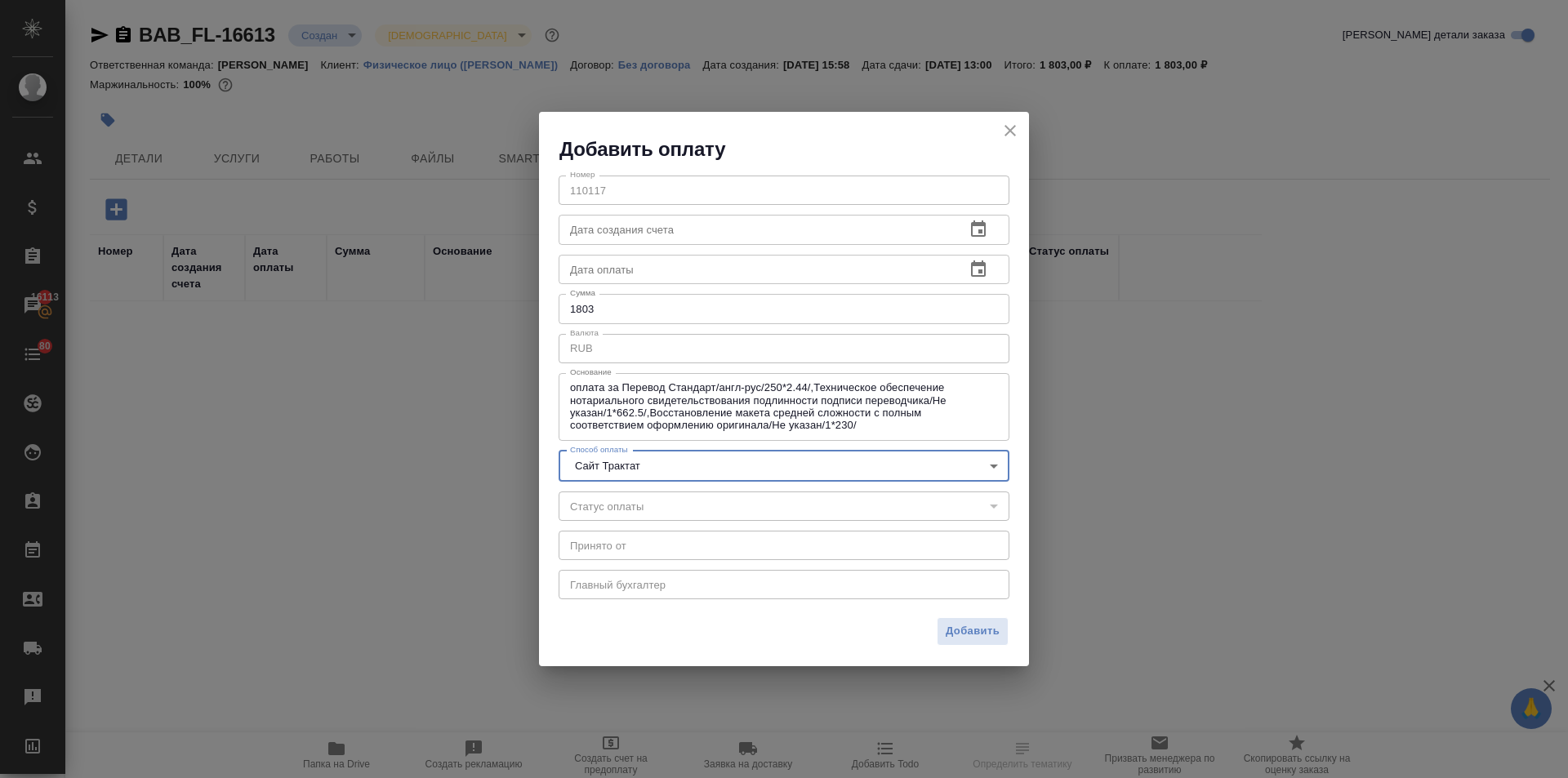
click at [976, 614] on div "Добавить" at bounding box center [784, 638] width 490 height 57
click at [984, 631] on span "Добавить" at bounding box center [973, 631] width 54 height 19
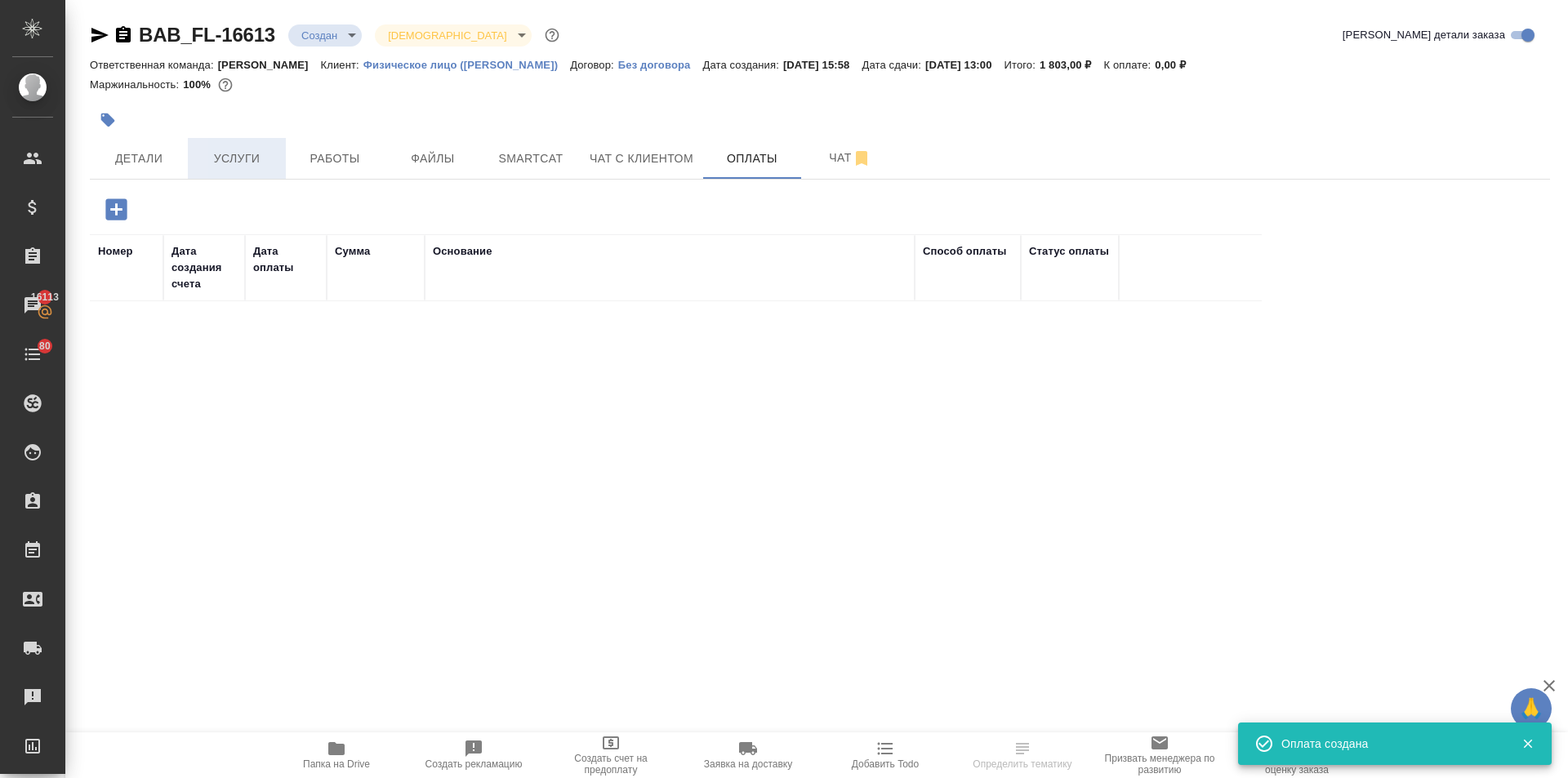
click at [224, 161] on span "Услуги" at bounding box center [237, 159] width 79 height 20
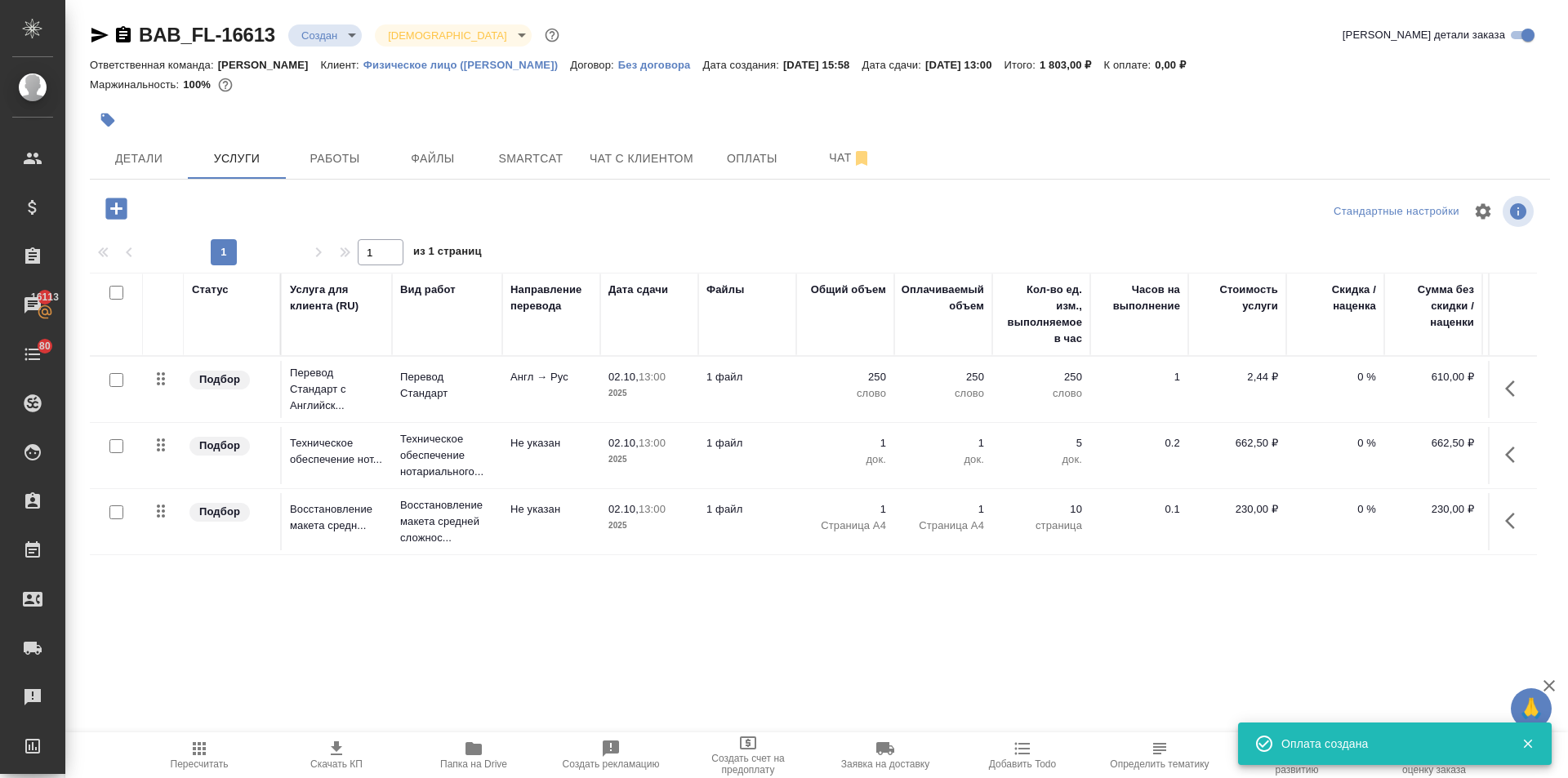
click at [119, 378] on input "checkbox" at bounding box center [116, 380] width 14 height 14
checkbox input "true"
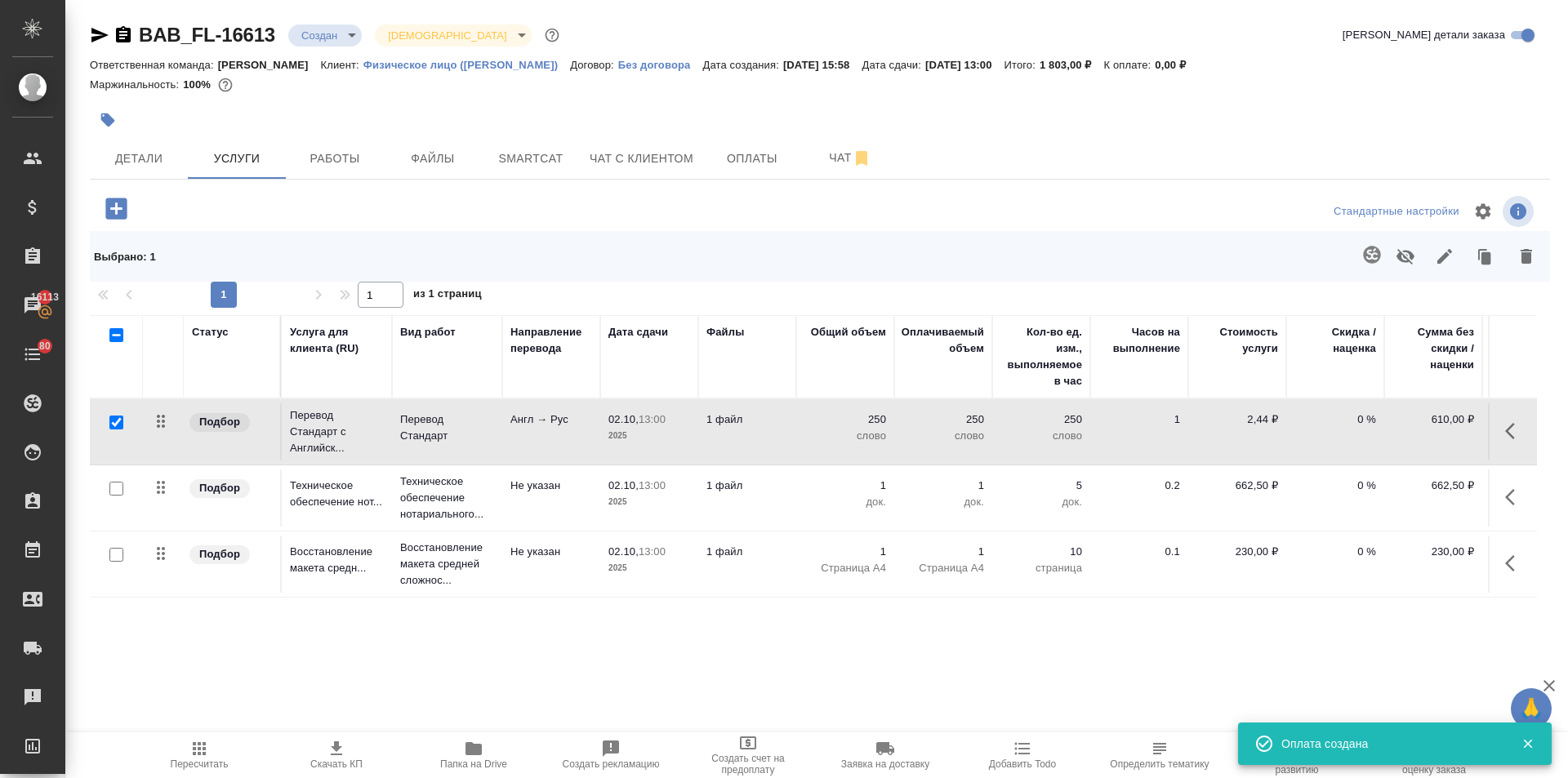
click at [1364, 256] on icon "button" at bounding box center [1371, 254] width 17 height 17
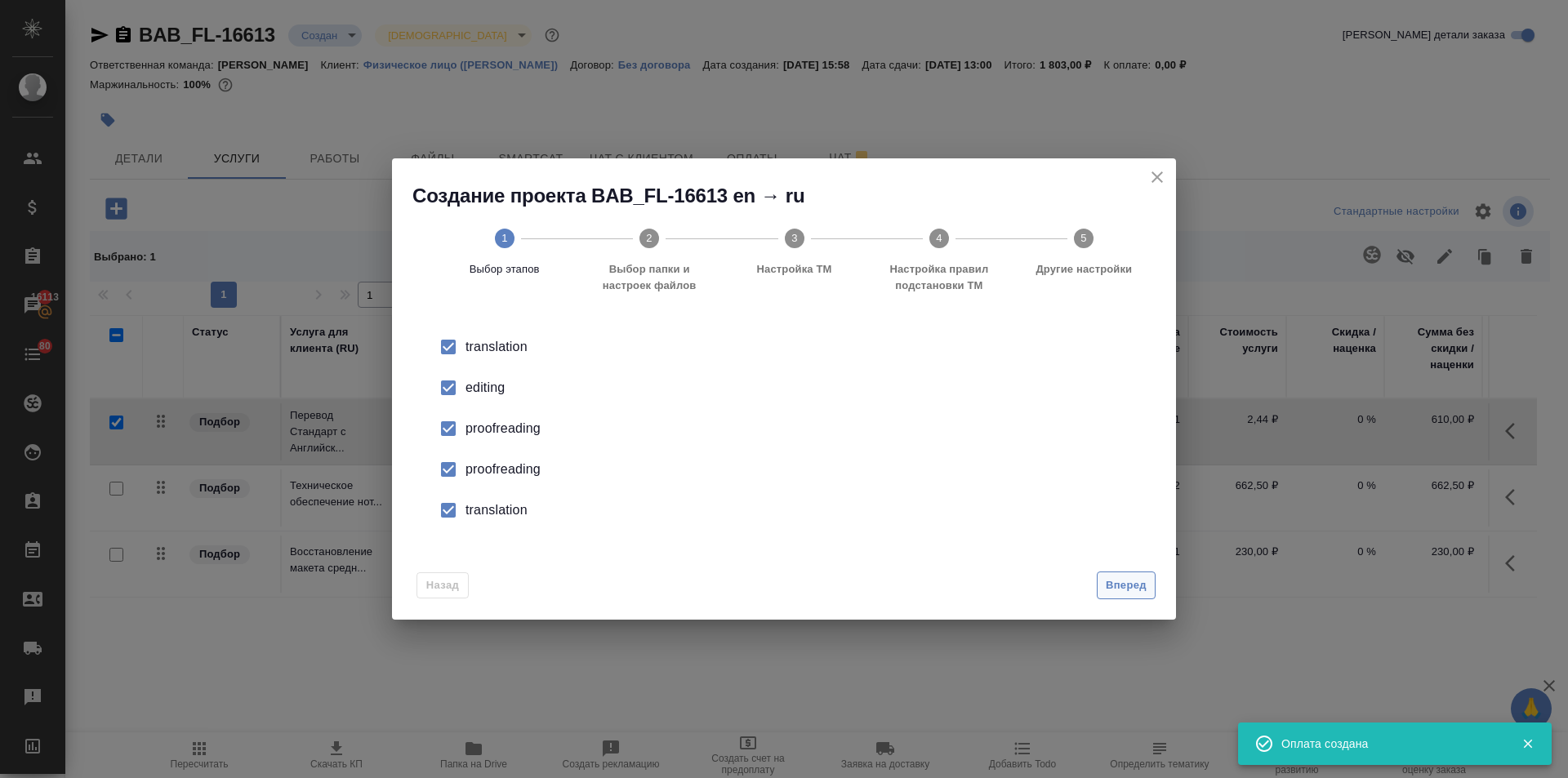
click at [1123, 581] on span "Вперед" at bounding box center [1126, 586] width 41 height 19
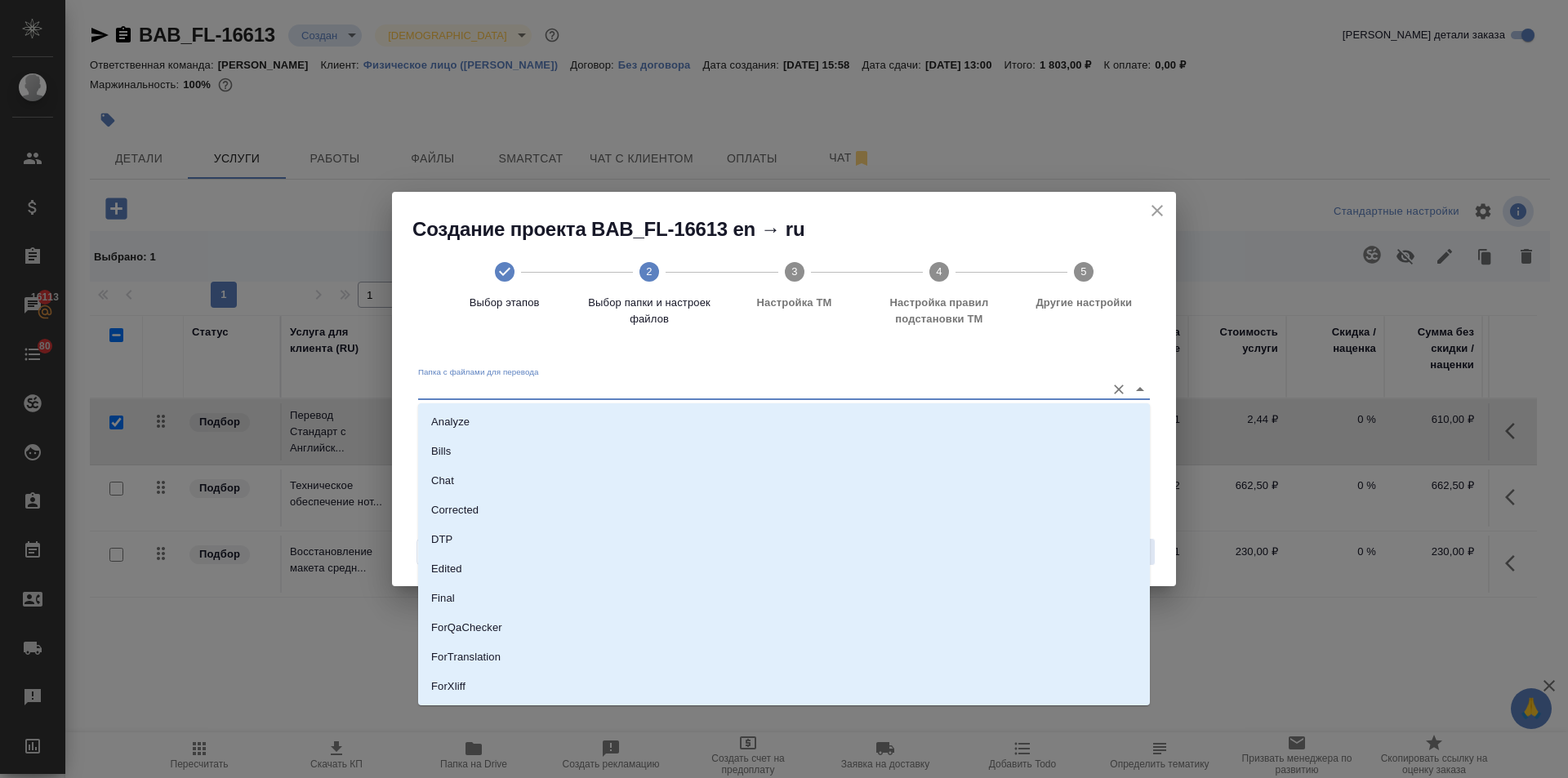
click at [559, 396] on input "Папка с файлами для перевода" at bounding box center [758, 390] width 680 height 20
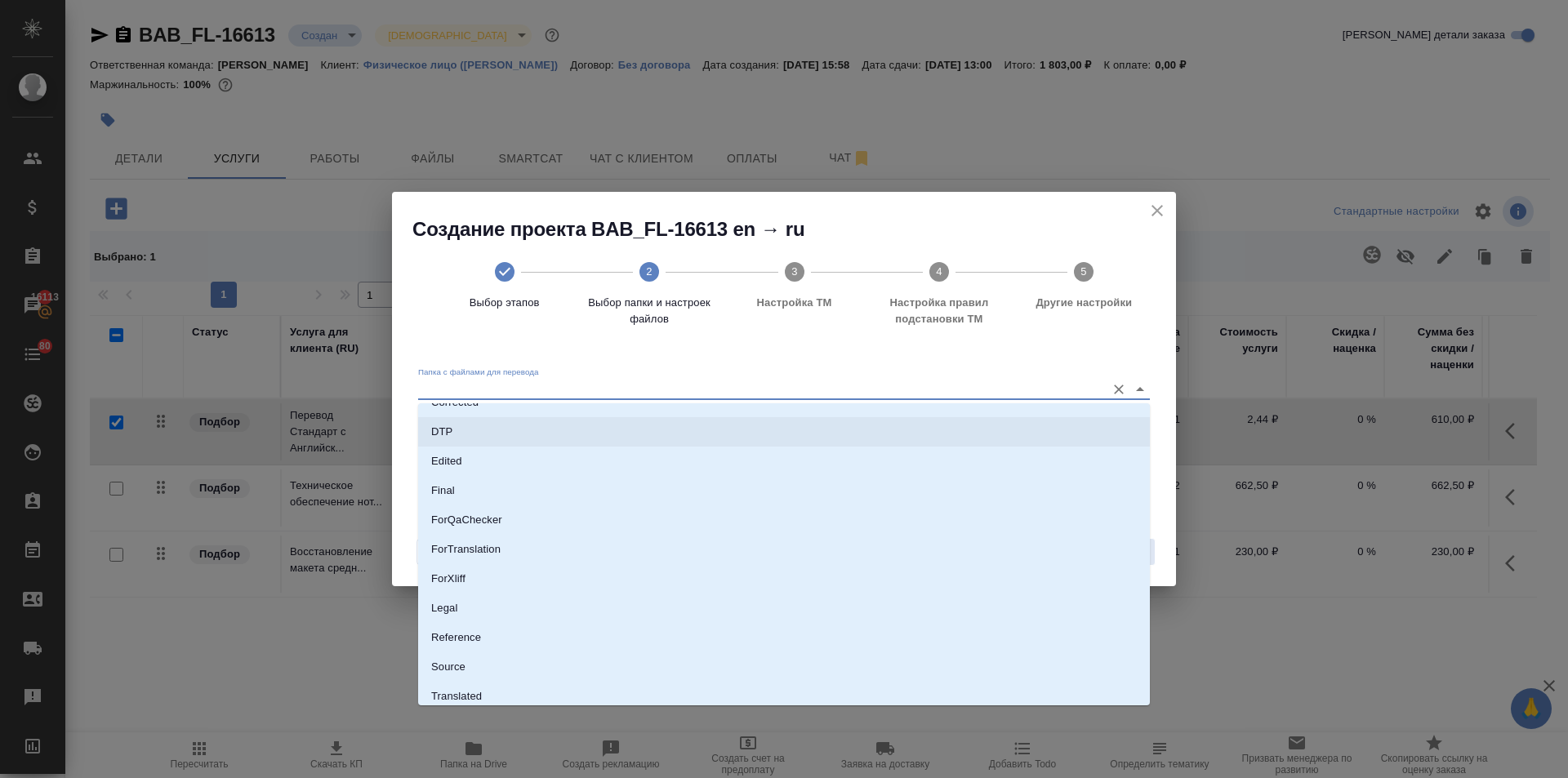
scroll to position [144, 0]
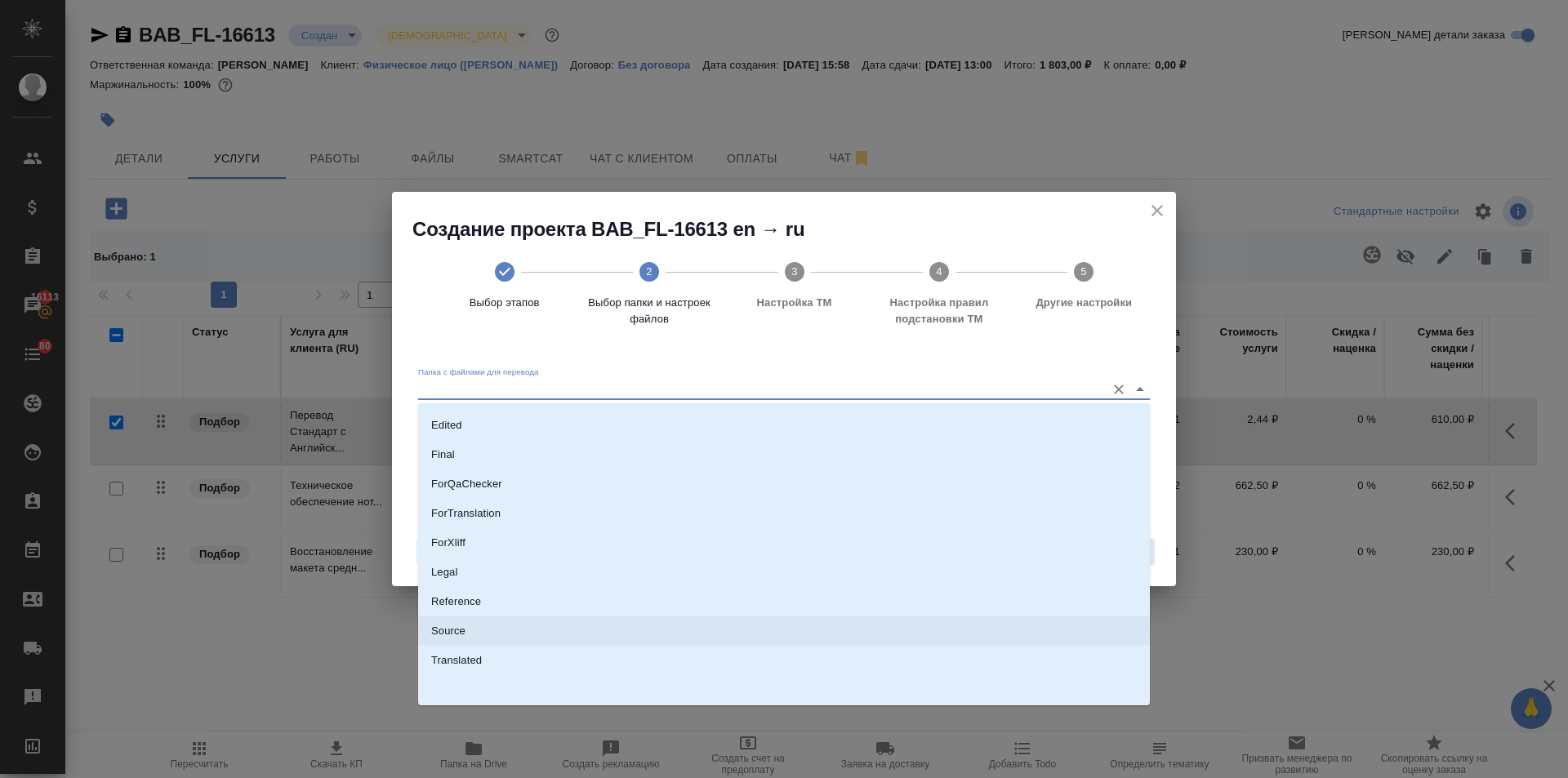
click at [463, 630] on p "Source" at bounding box center [449, 631] width 34 height 16
type input "Source"
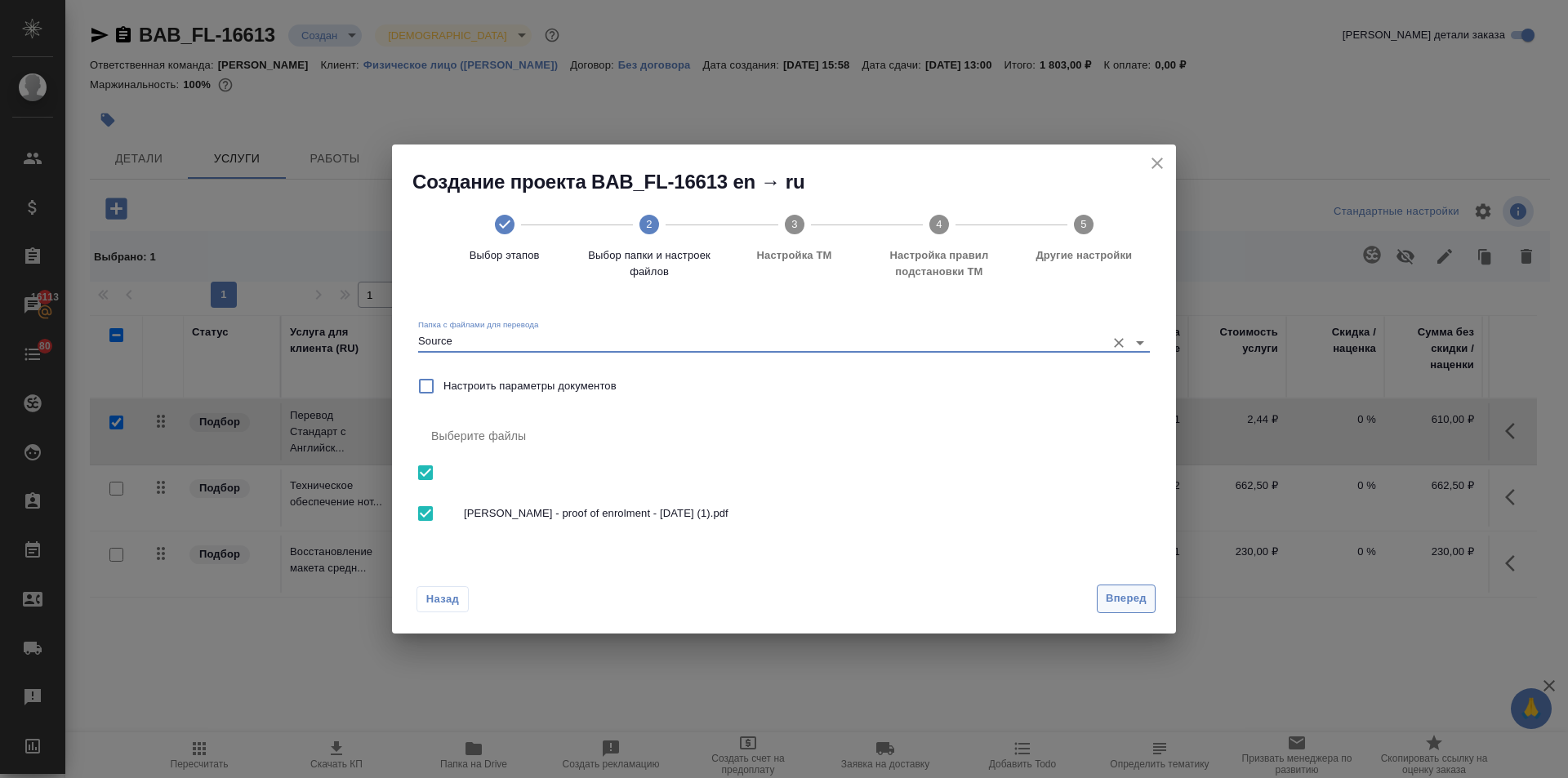
click at [1140, 597] on span "Вперед" at bounding box center [1126, 599] width 41 height 19
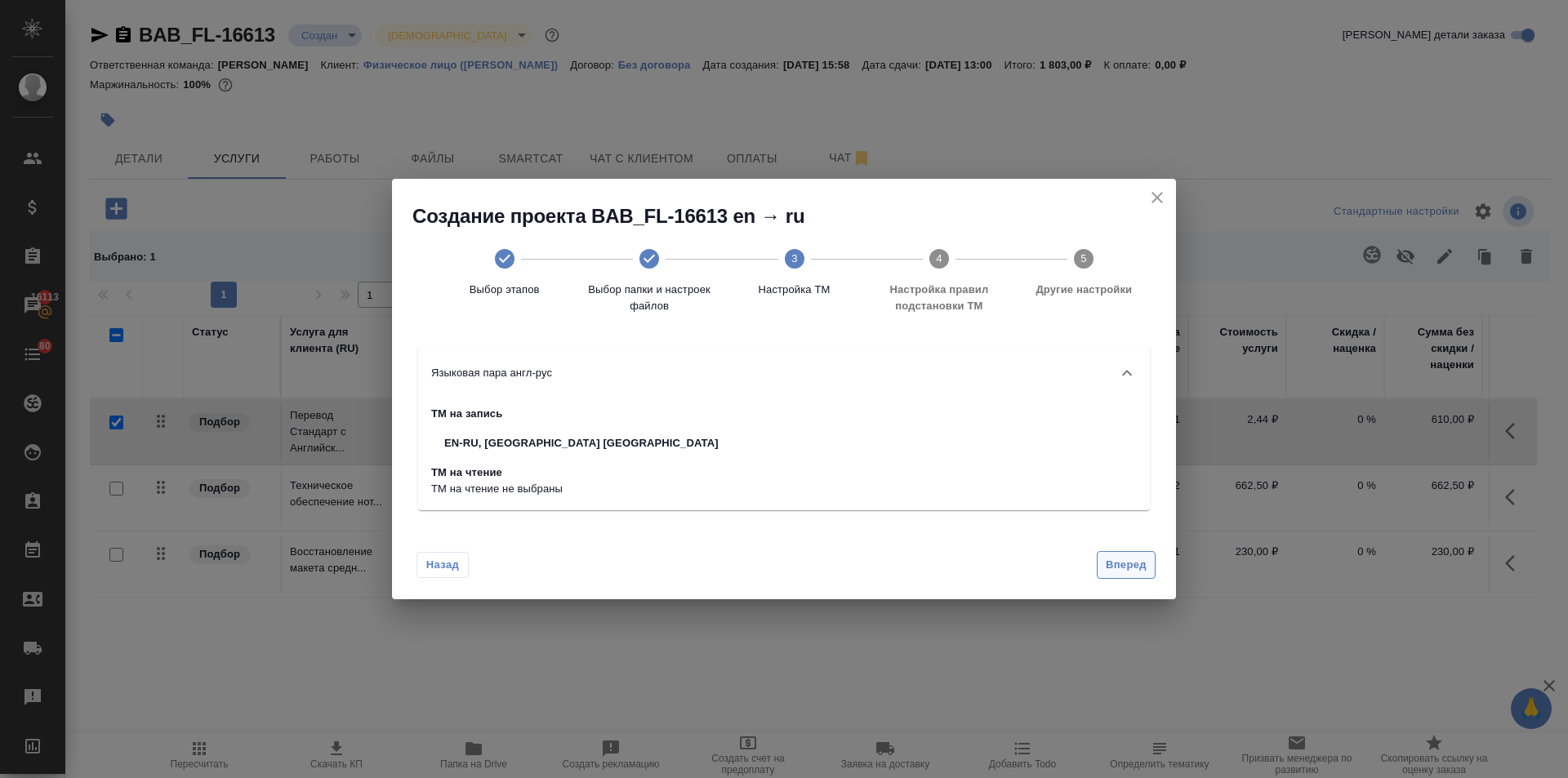
click at [1114, 553] on button "Вперед" at bounding box center [1126, 565] width 59 height 29
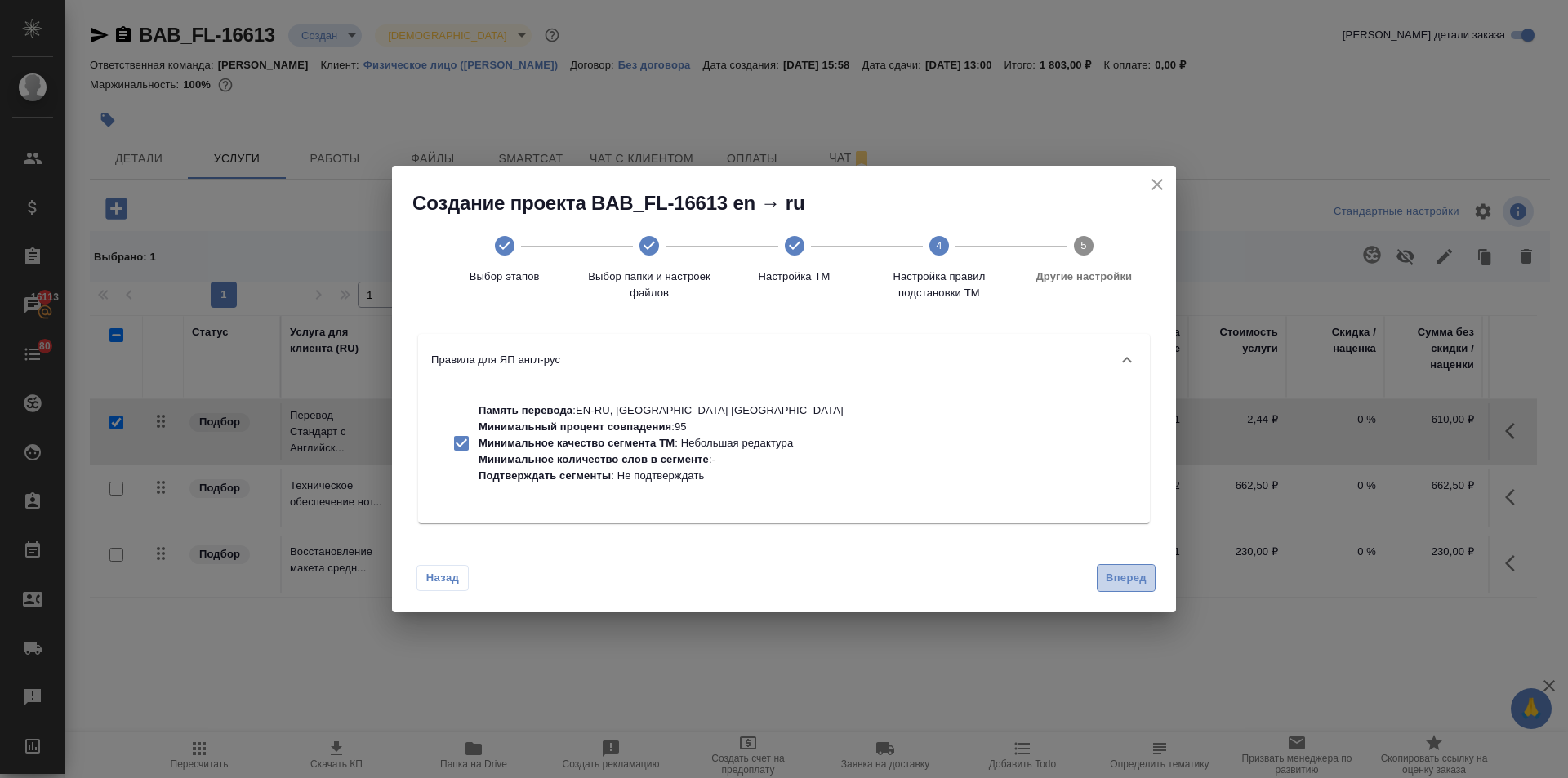
click at [1120, 576] on span "Вперед" at bounding box center [1126, 578] width 41 height 19
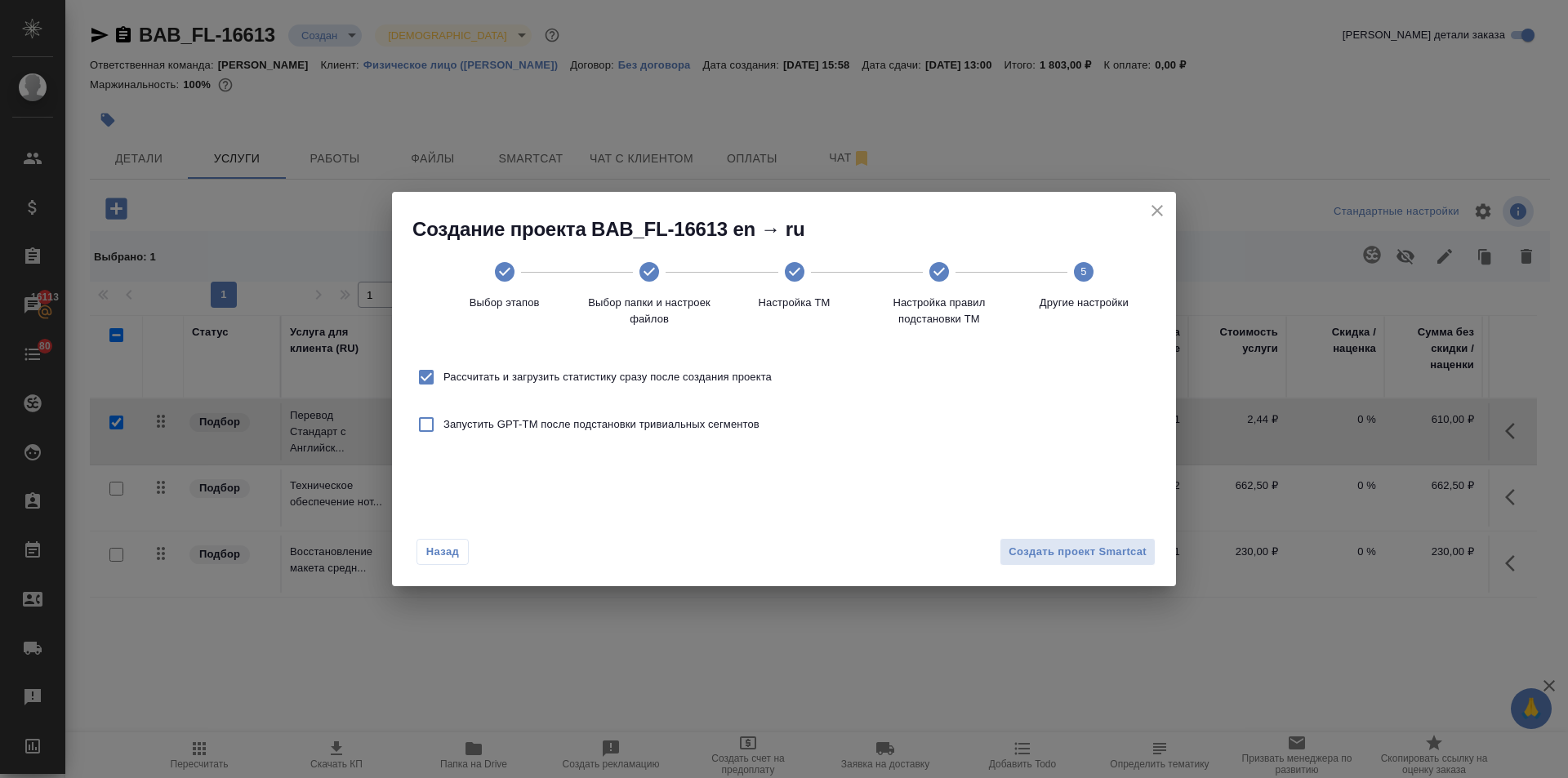
click at [671, 382] on span "Рассчитать и загрузить статистику сразу после создания проекта" at bounding box center [608, 378] width 328 height 16
click at [444, 382] on input "Рассчитать и загрузить статистику сразу после создания проекта" at bounding box center [427, 378] width 34 height 34
checkbox input "false"
click at [1118, 545] on span "Создать проект Smartcat" at bounding box center [1078, 552] width 138 height 19
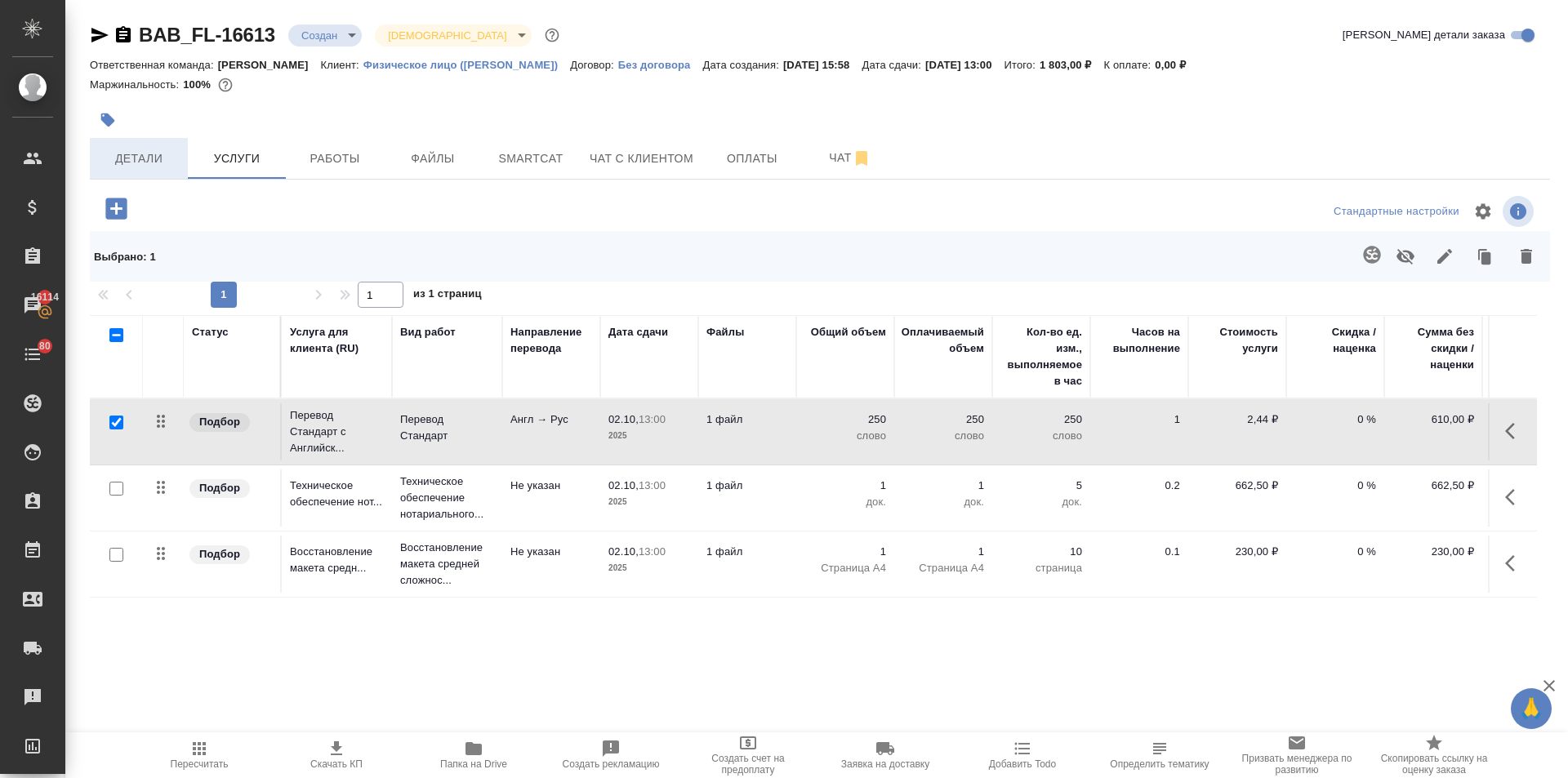
click at [133, 168] on span "Детали" at bounding box center [139, 159] width 79 height 20
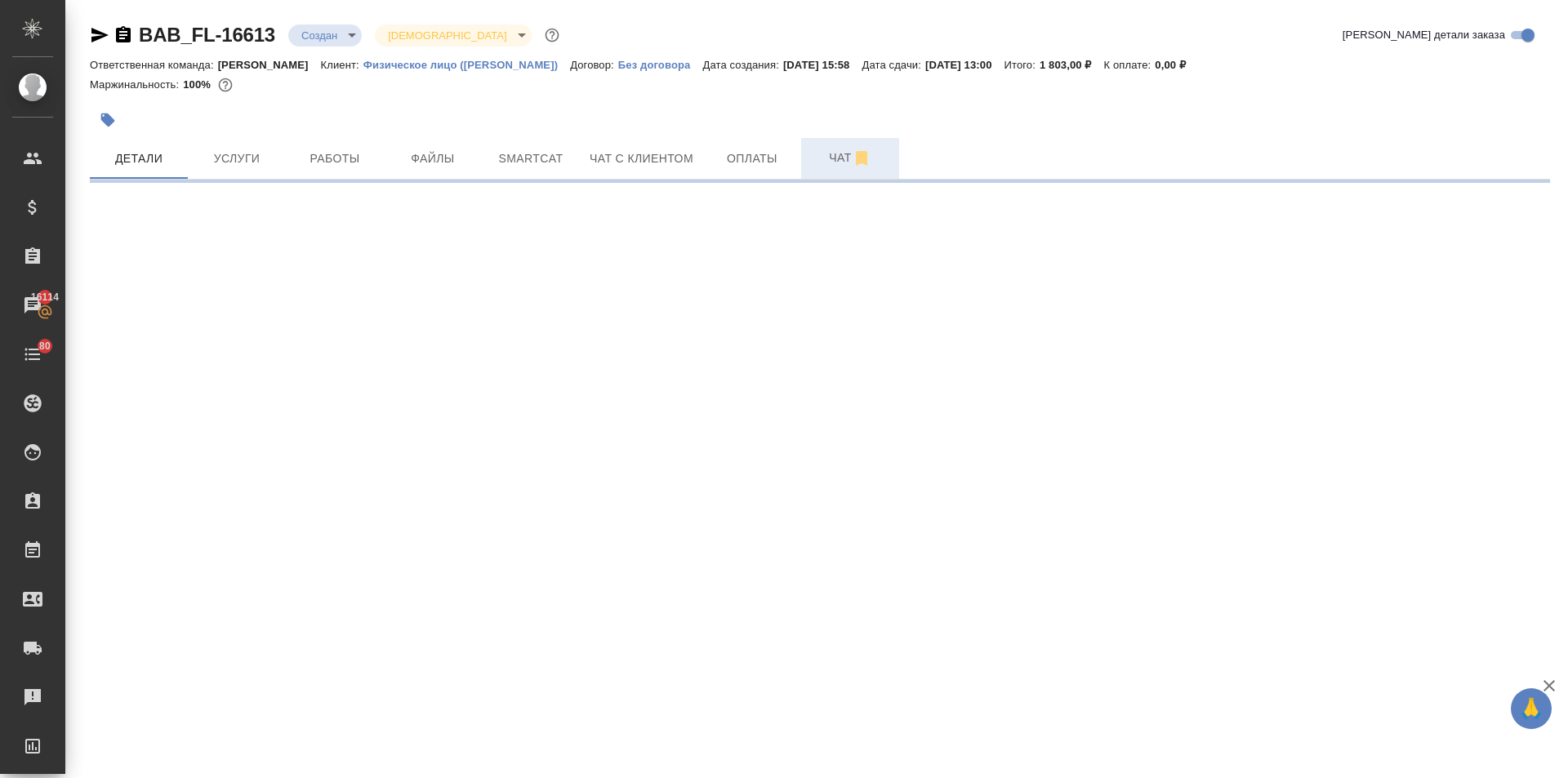
select select "RU"
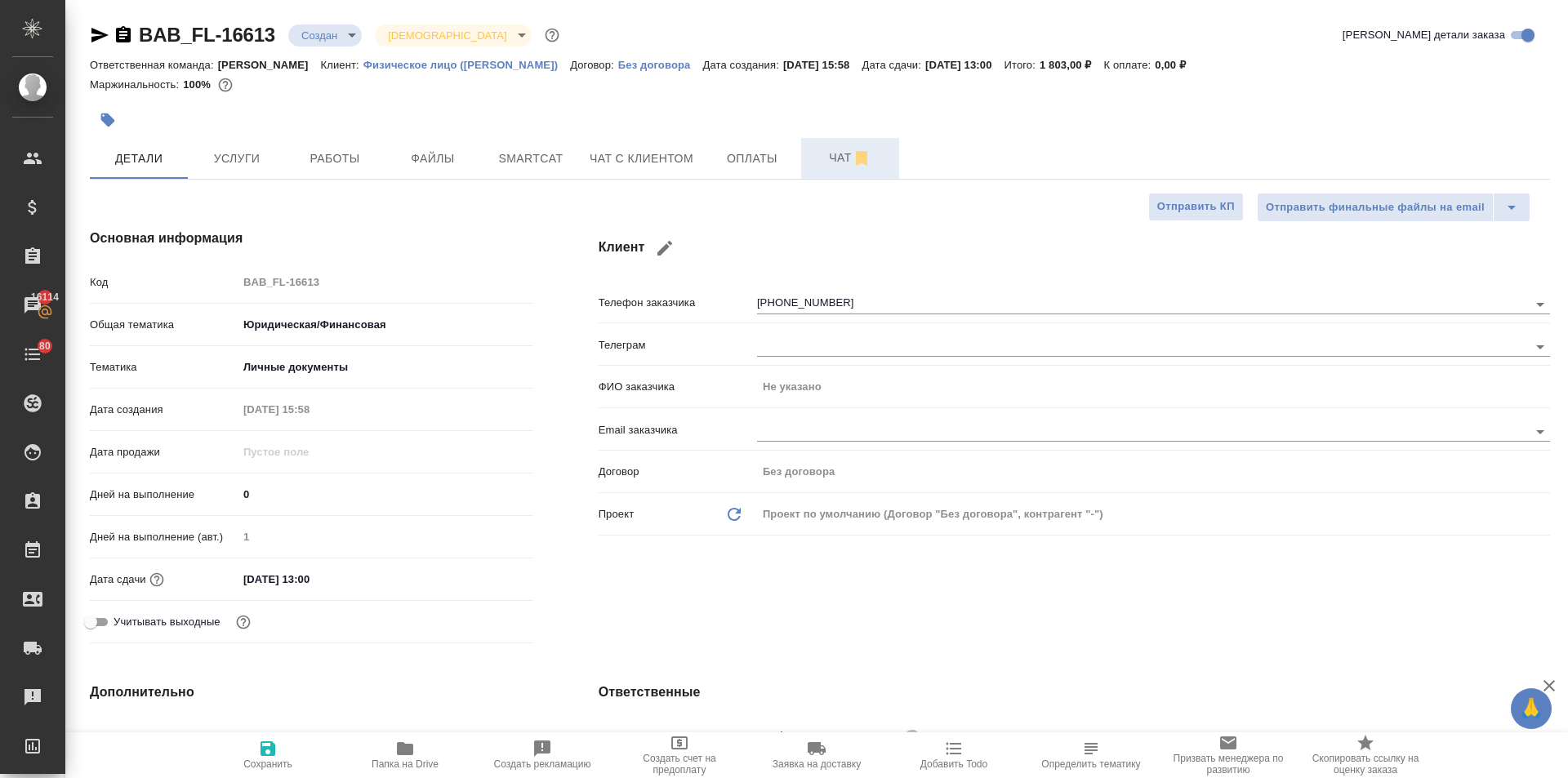
type textarea "x"
click at [672, 158] on span "Чат с клиентом" at bounding box center [641, 159] width 104 height 20
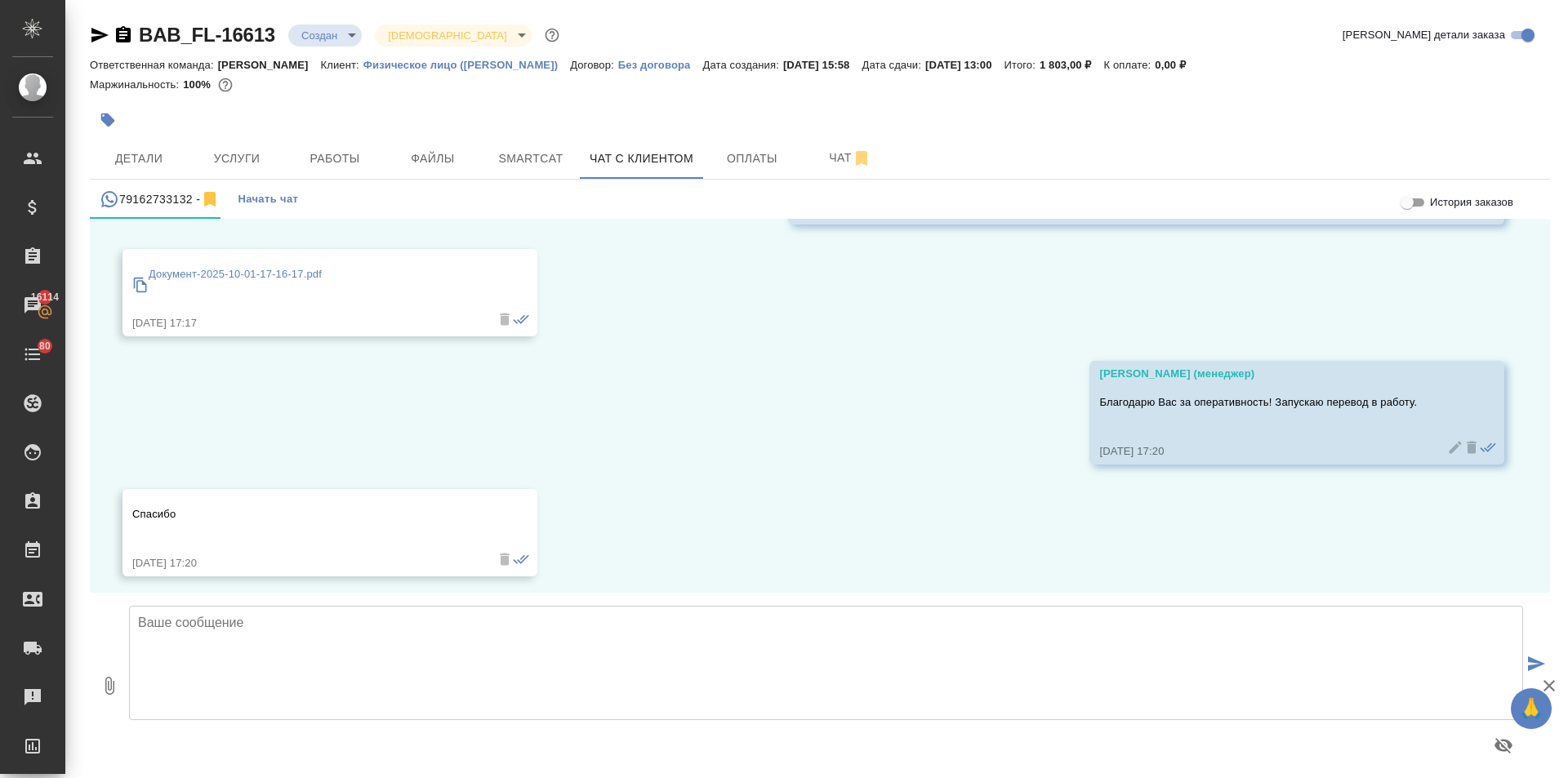
scroll to position [892, 0]
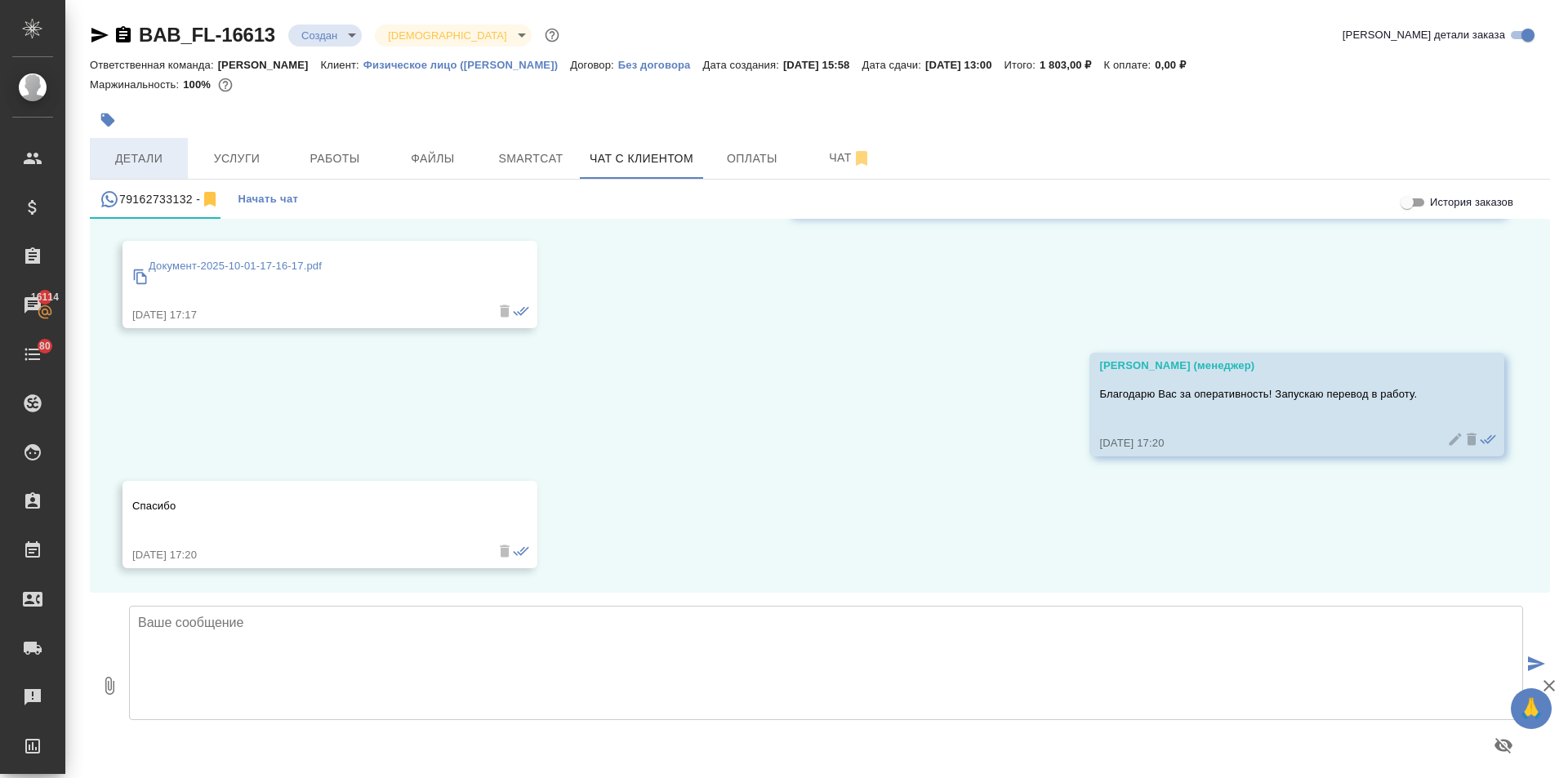
click at [174, 154] on span "Детали" at bounding box center [139, 159] width 79 height 20
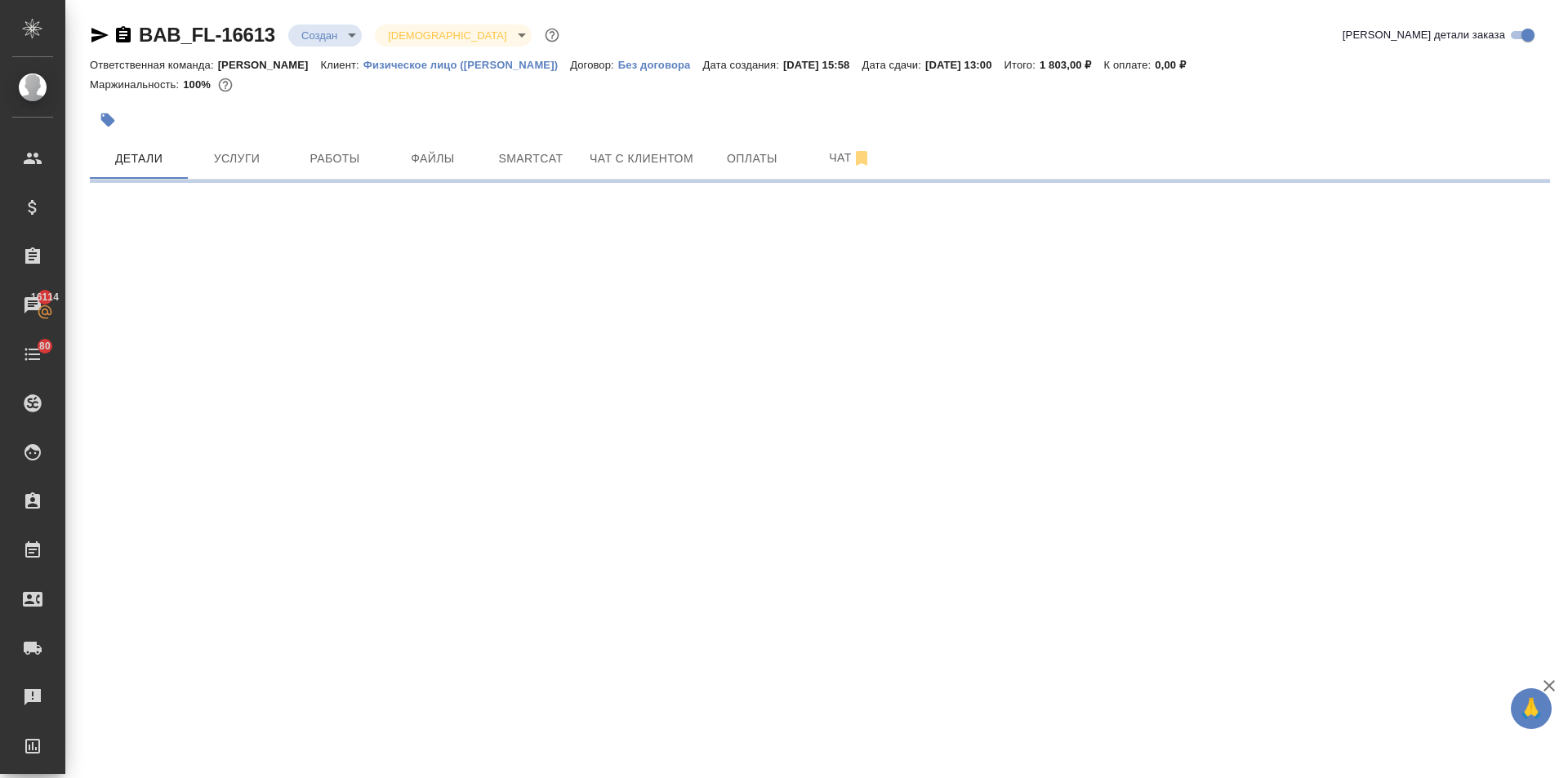
select select "RU"
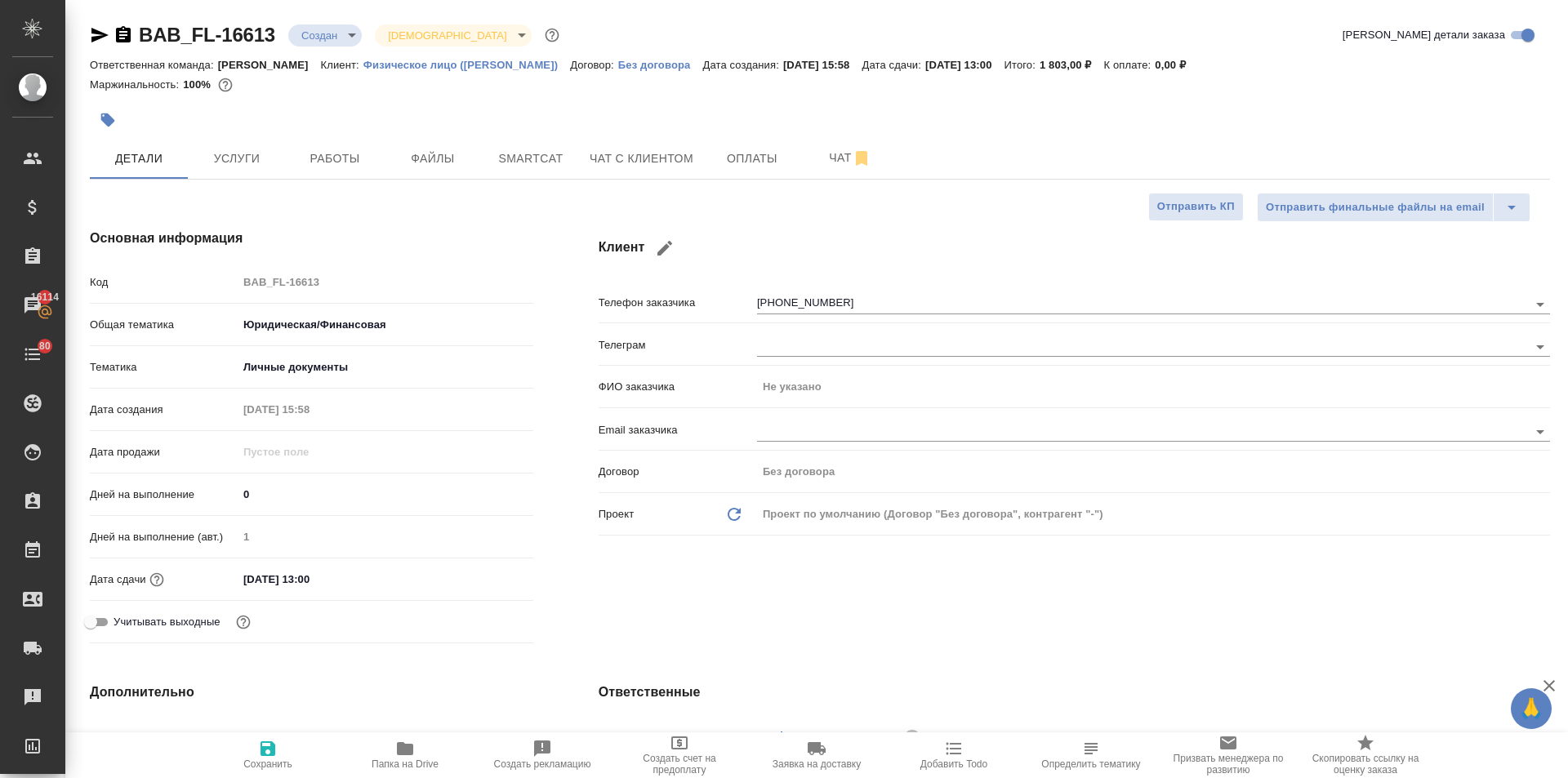
type textarea "x"
click at [820, 152] on span "Чат" at bounding box center [850, 158] width 79 height 20
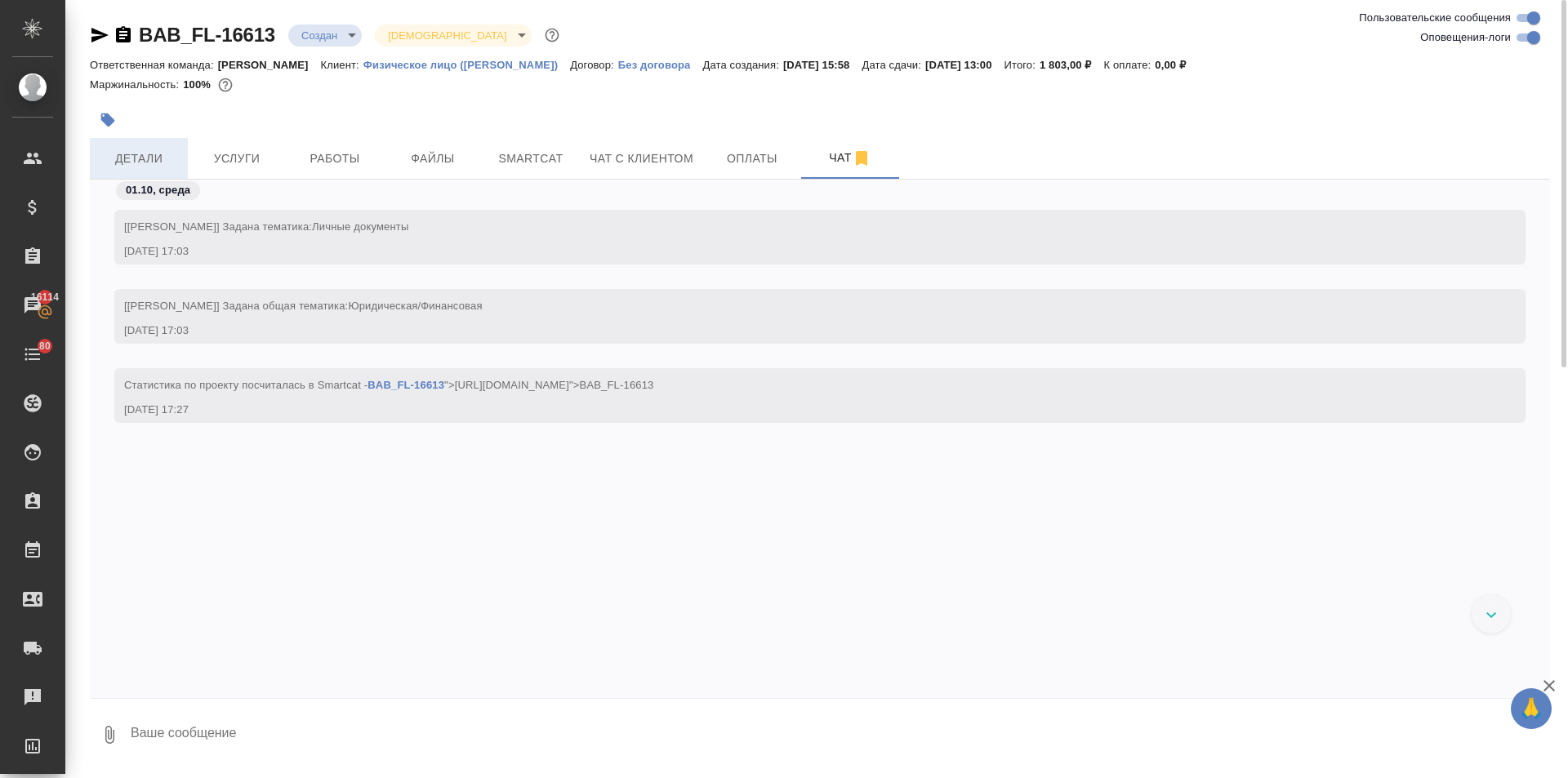
click at [97, 159] on button "Детали" at bounding box center [139, 159] width 98 height 41
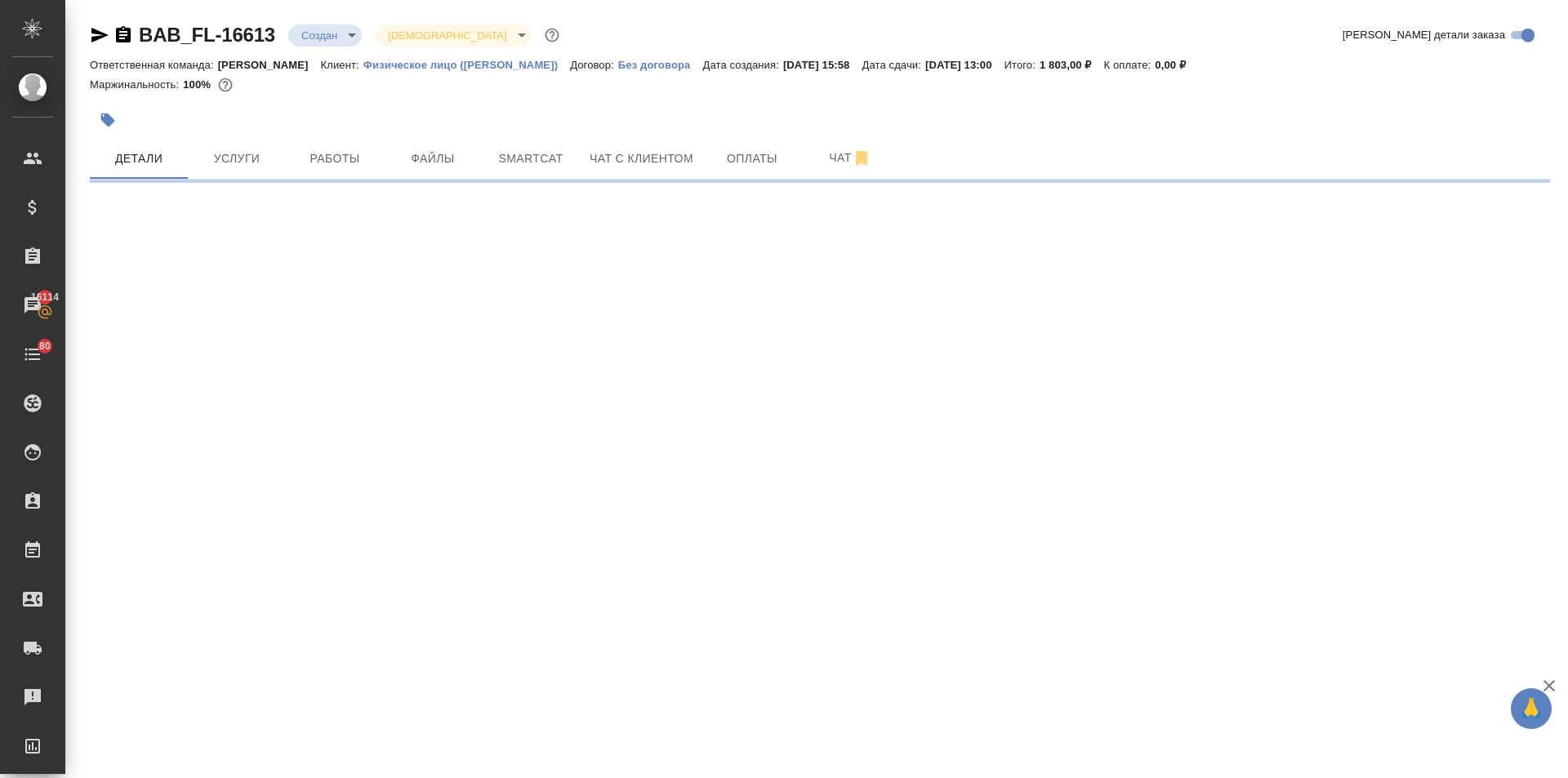
select select "RU"
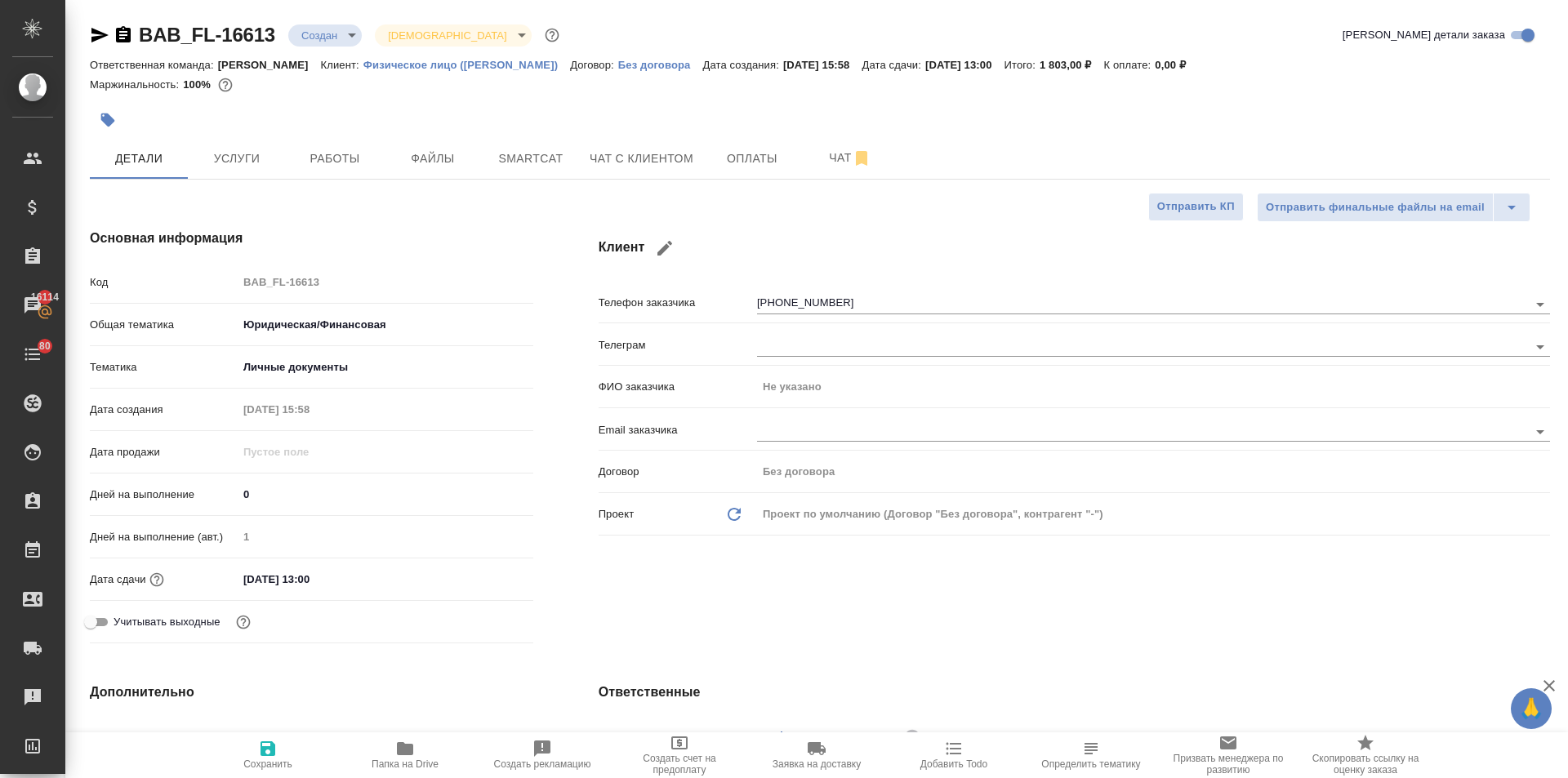
type textarea "x"
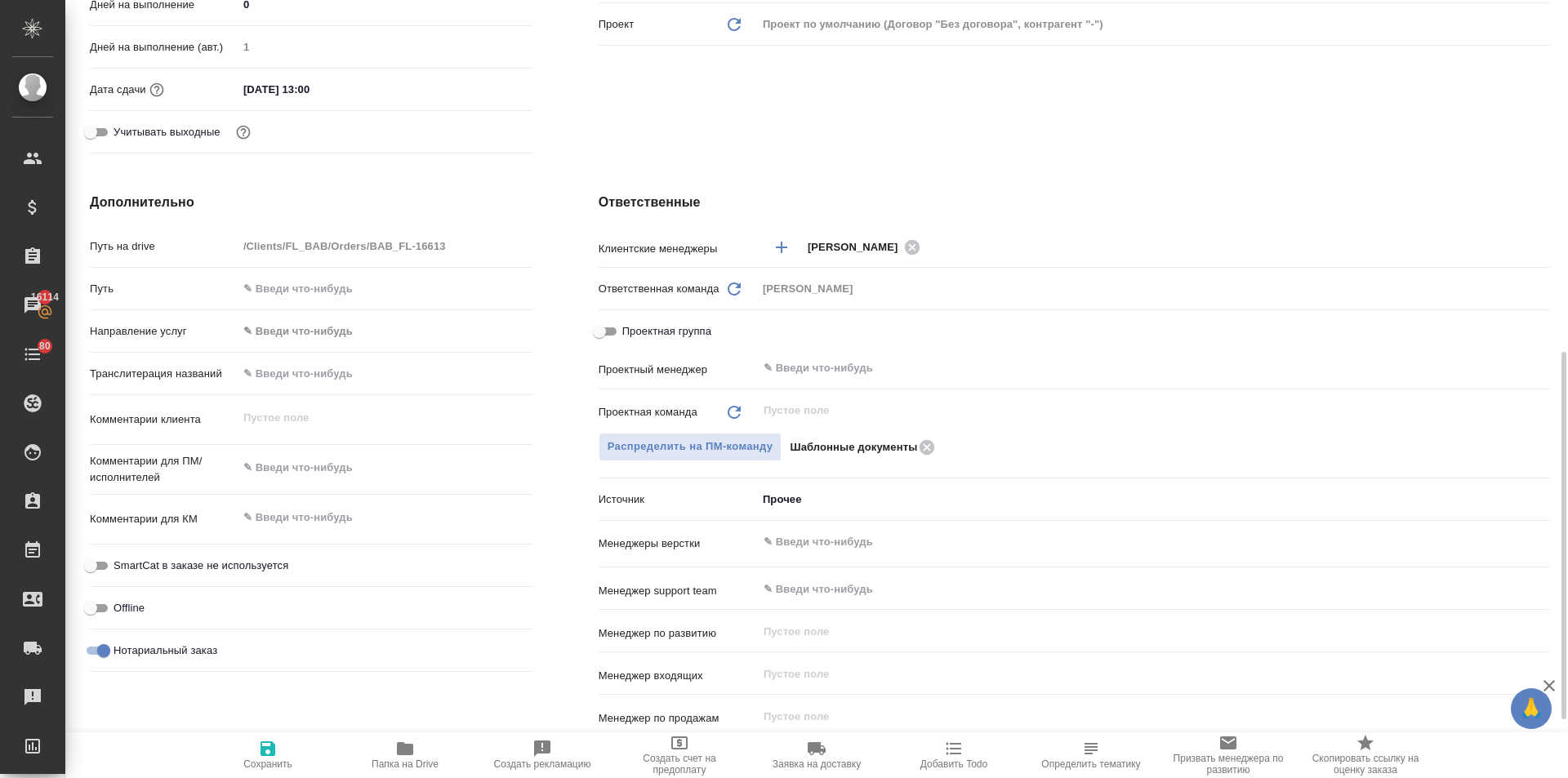
scroll to position [572, 0]
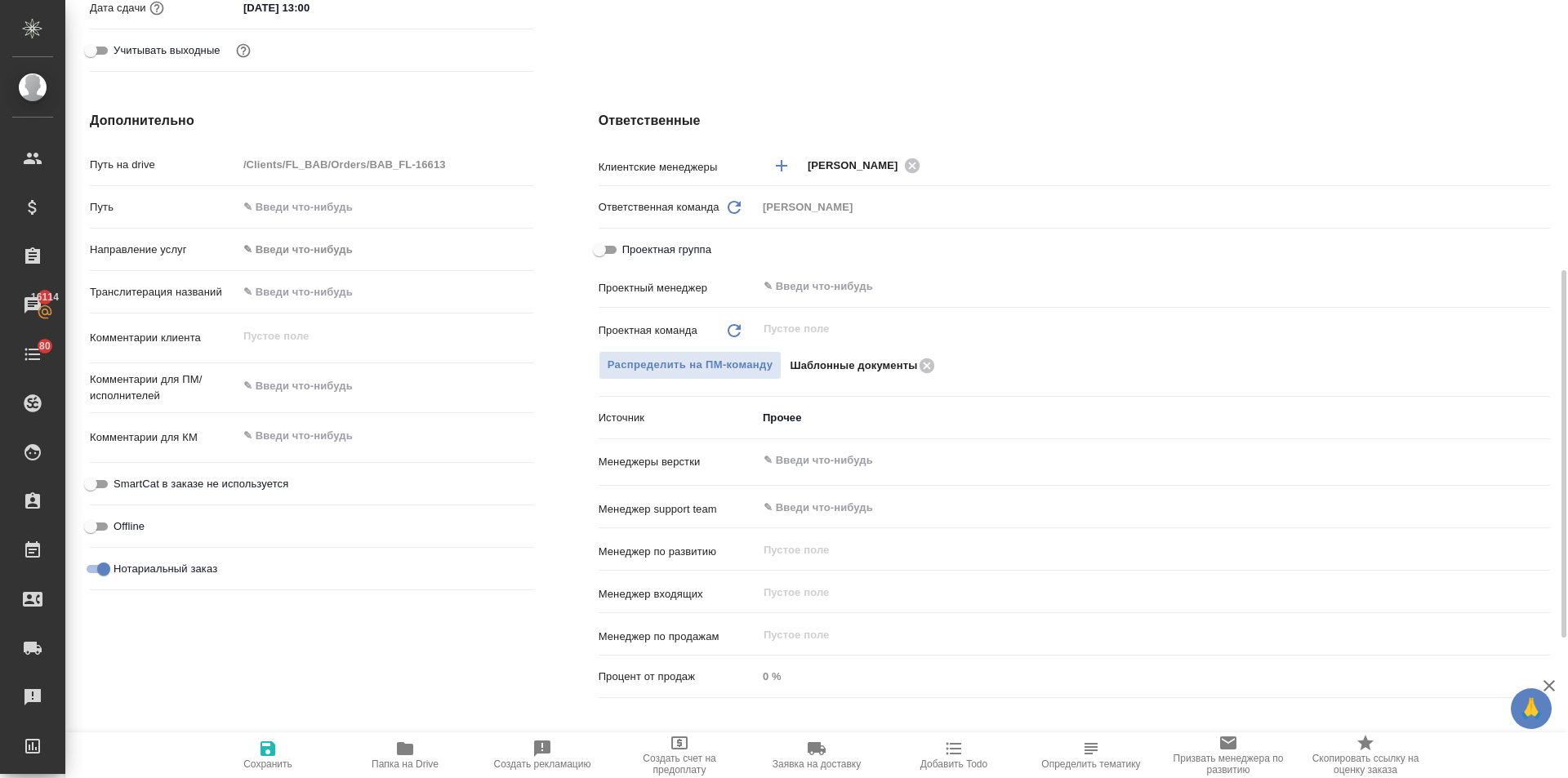
click at [793, 449] on div "​" at bounding box center [1153, 461] width 793 height 29
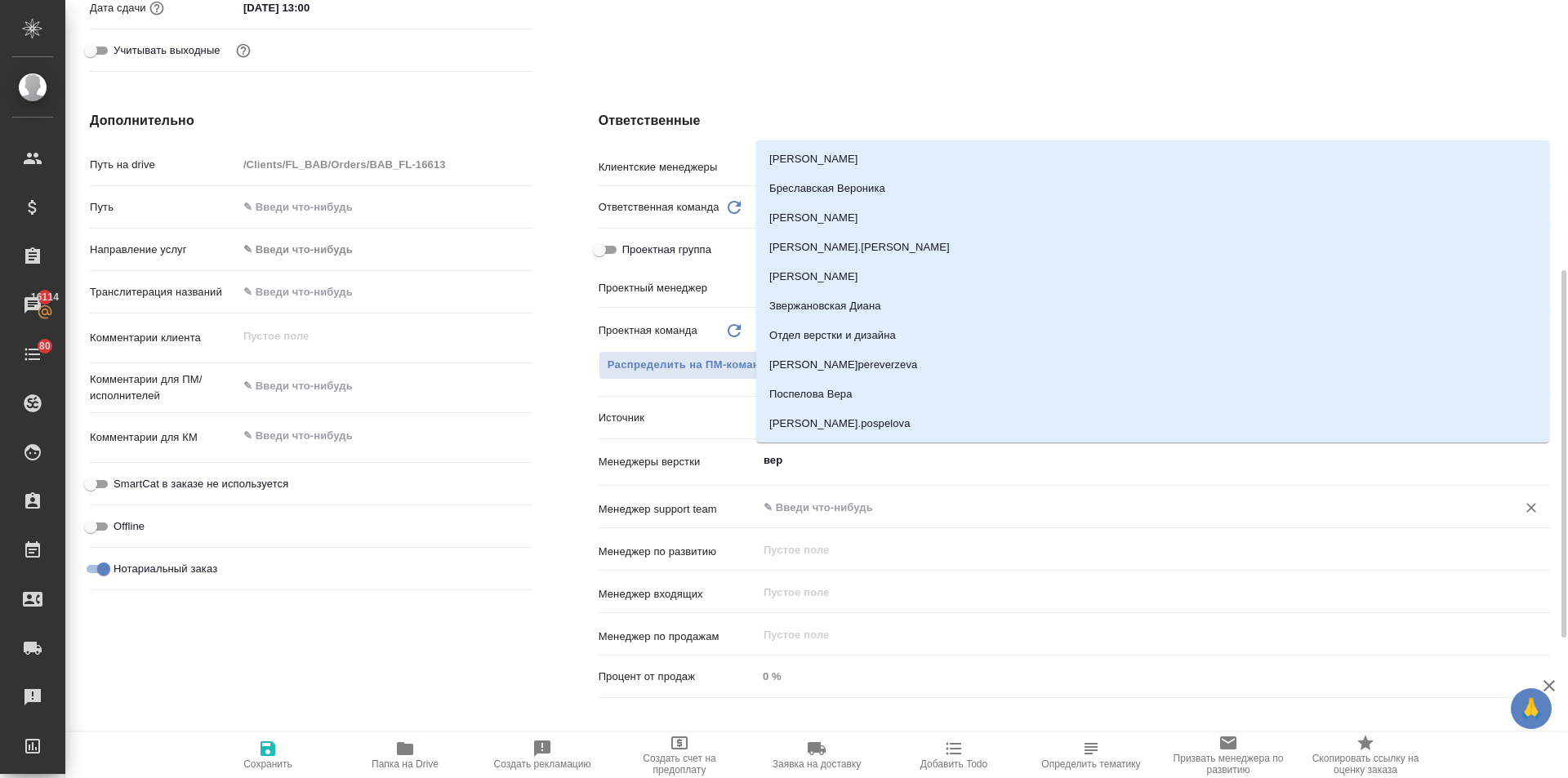
type input "верс"
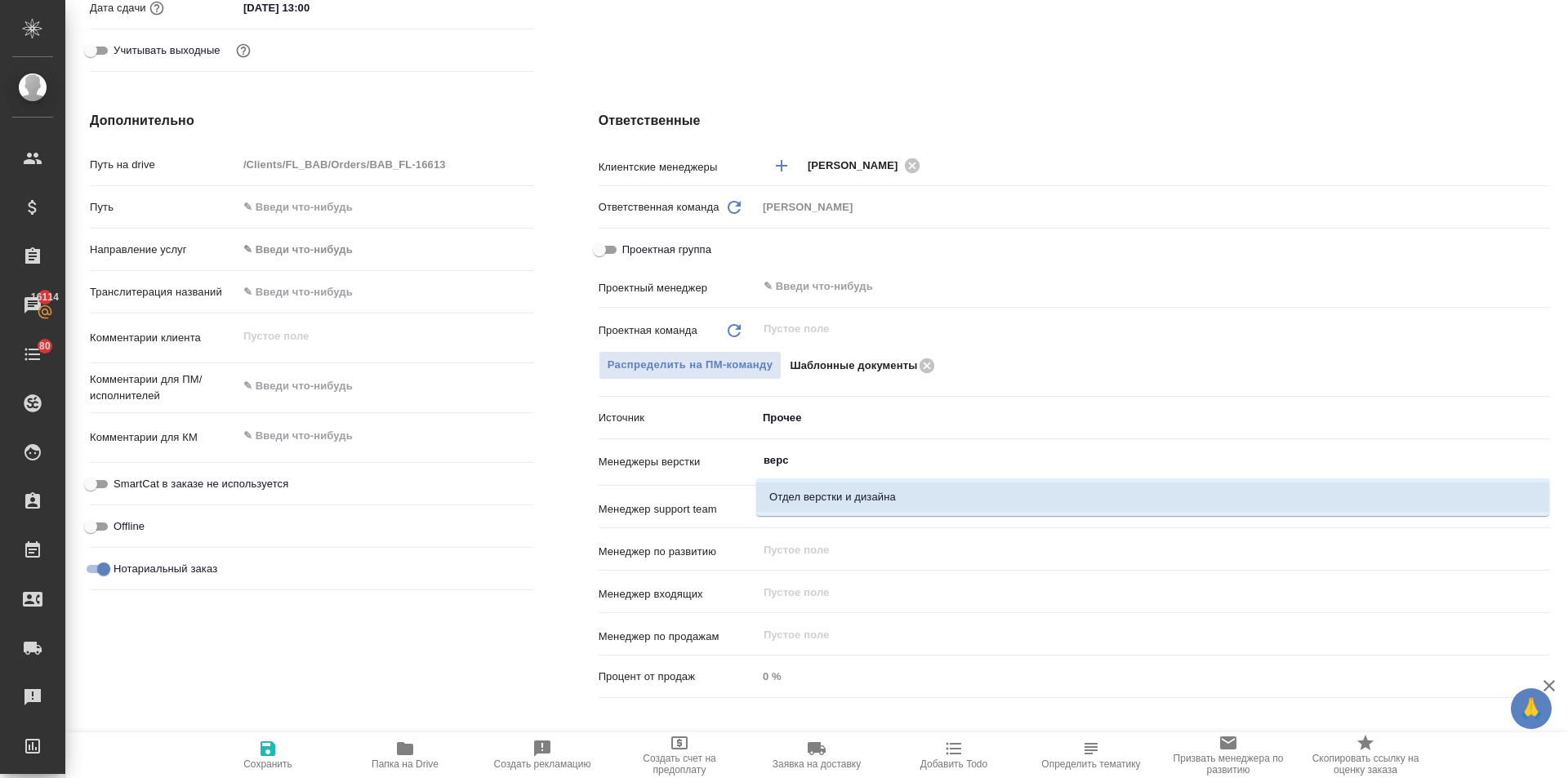
click at [853, 498] on li "Отдел верстки и дизайна" at bounding box center [1152, 497] width 793 height 29
type textarea "x"
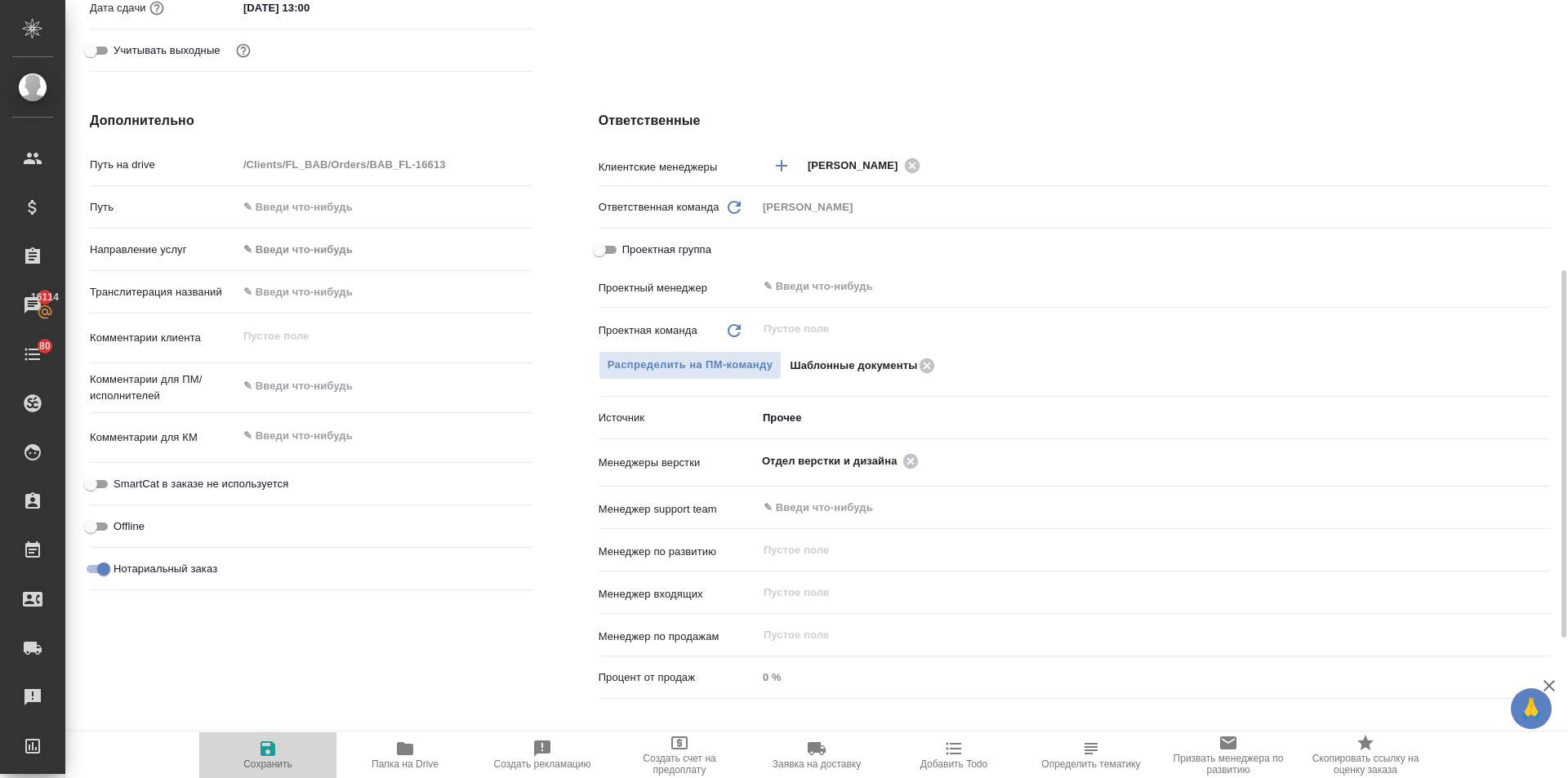
click at [280, 758] on span "Сохранить" at bounding box center [268, 755] width 118 height 31
type textarea "x"
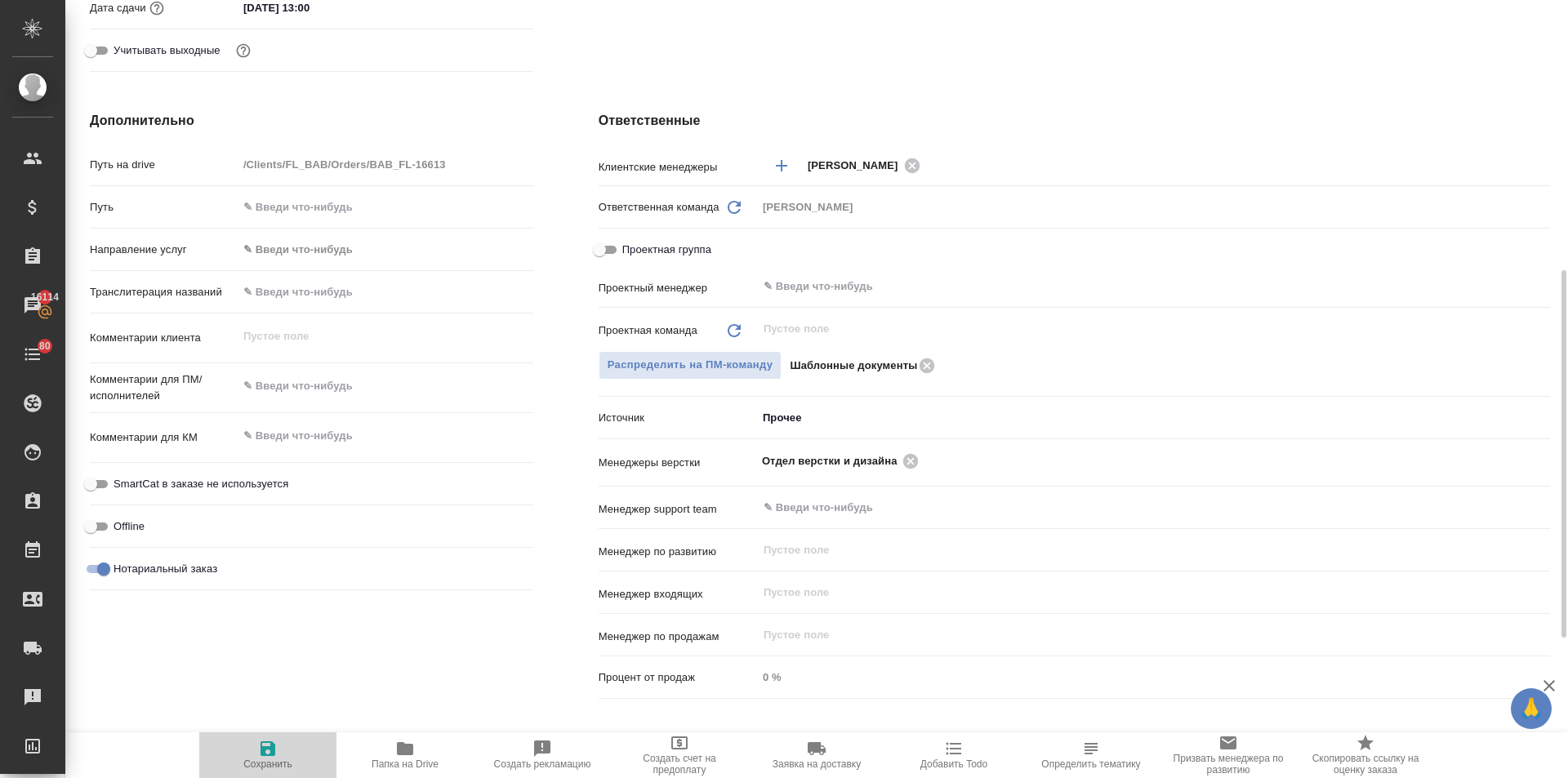
type textarea "x"
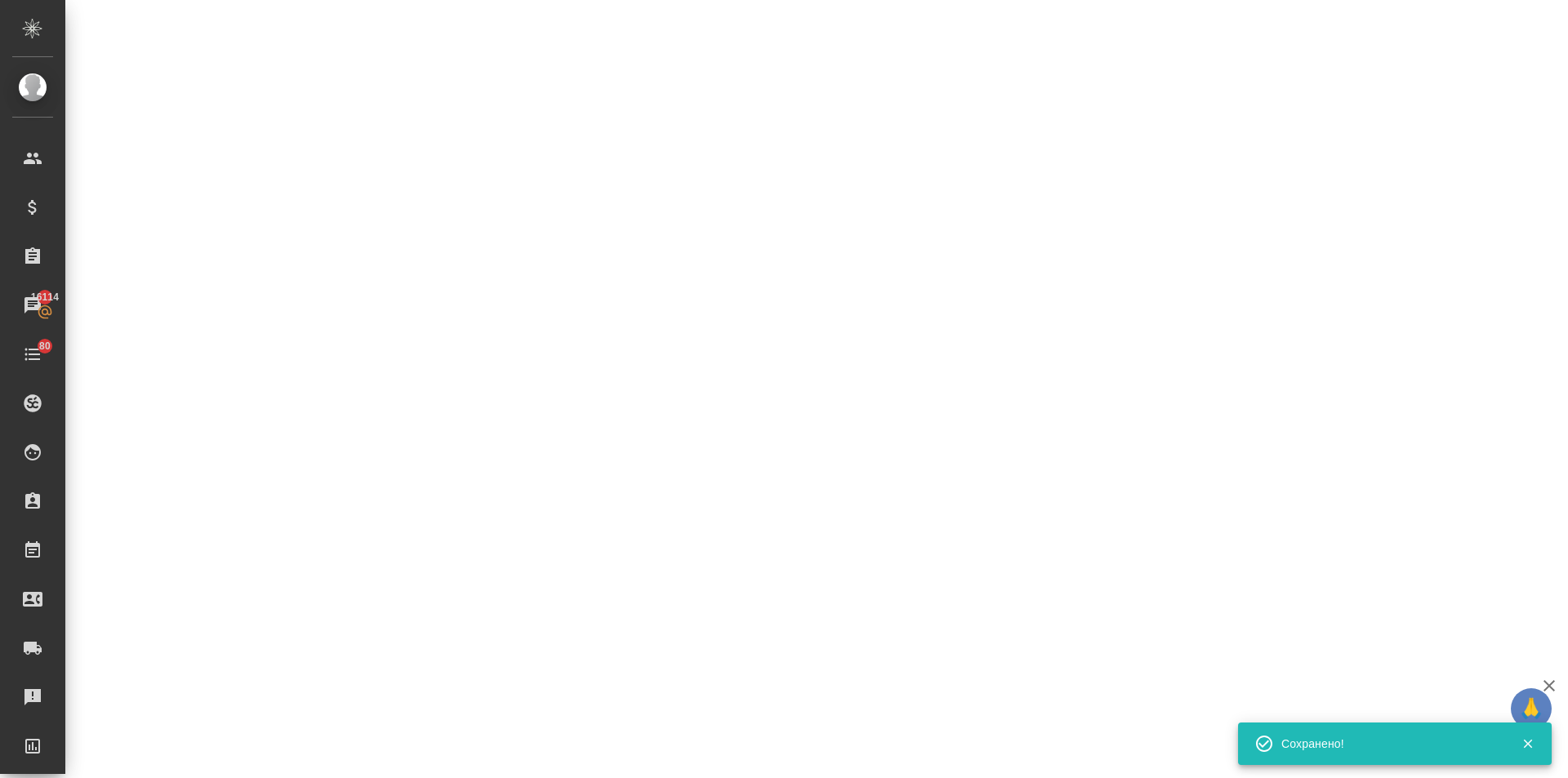
select select "RU"
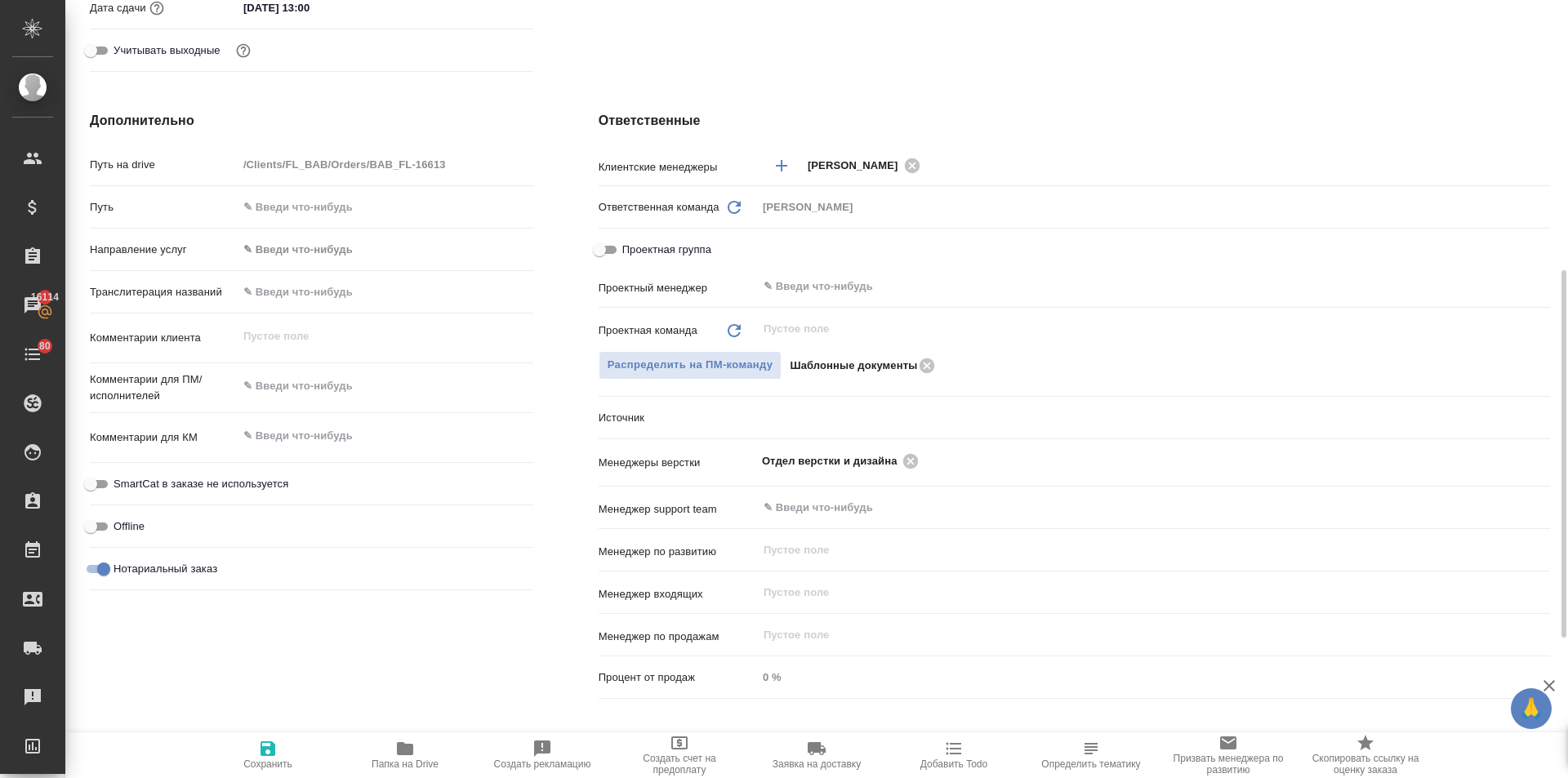
type textarea "x"
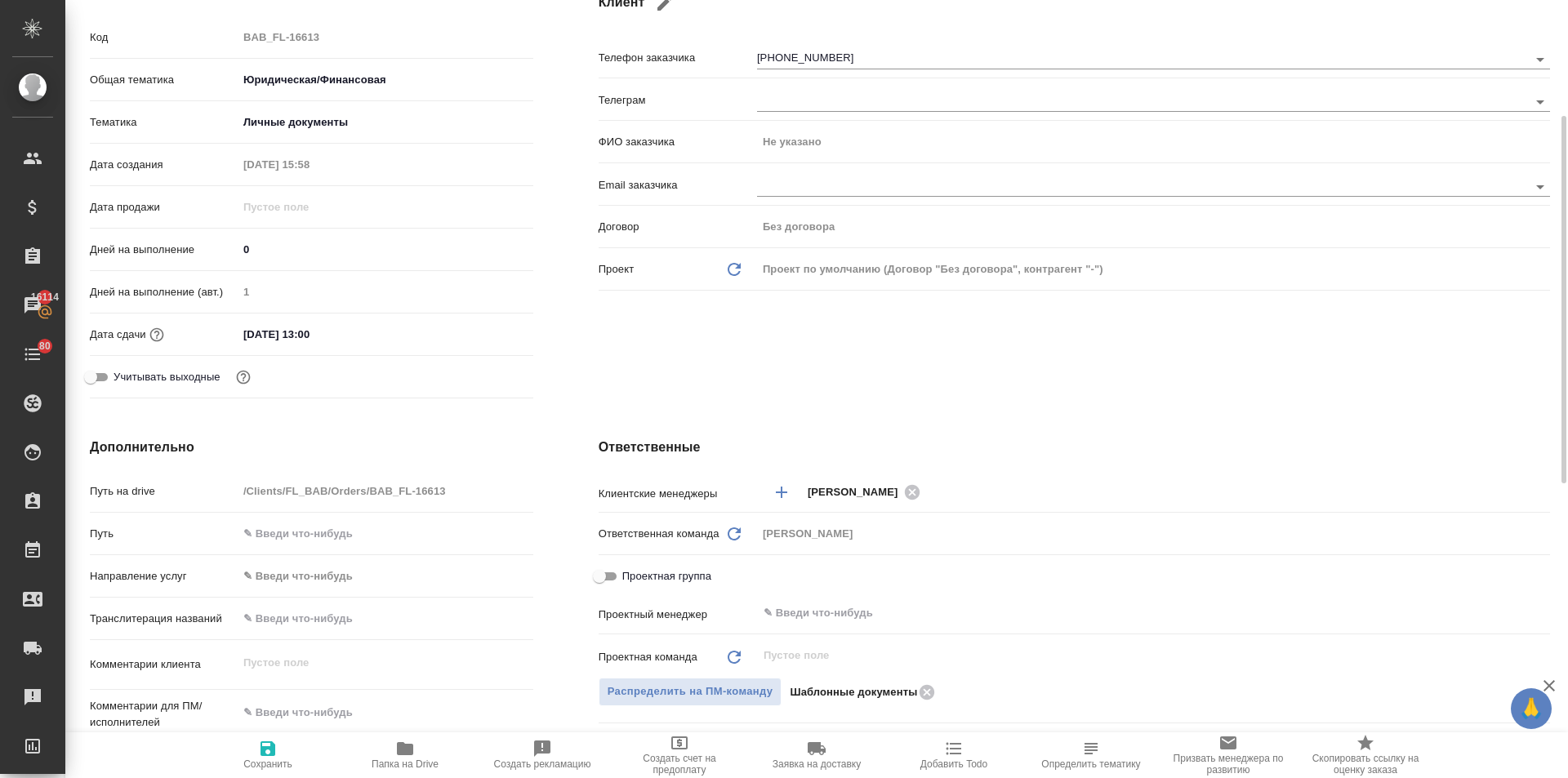
click at [355, 324] on input "02.10.2025 13:00" at bounding box center [309, 334] width 143 height 24
click at [481, 331] on icon "button" at bounding box center [486, 333] width 20 height 20
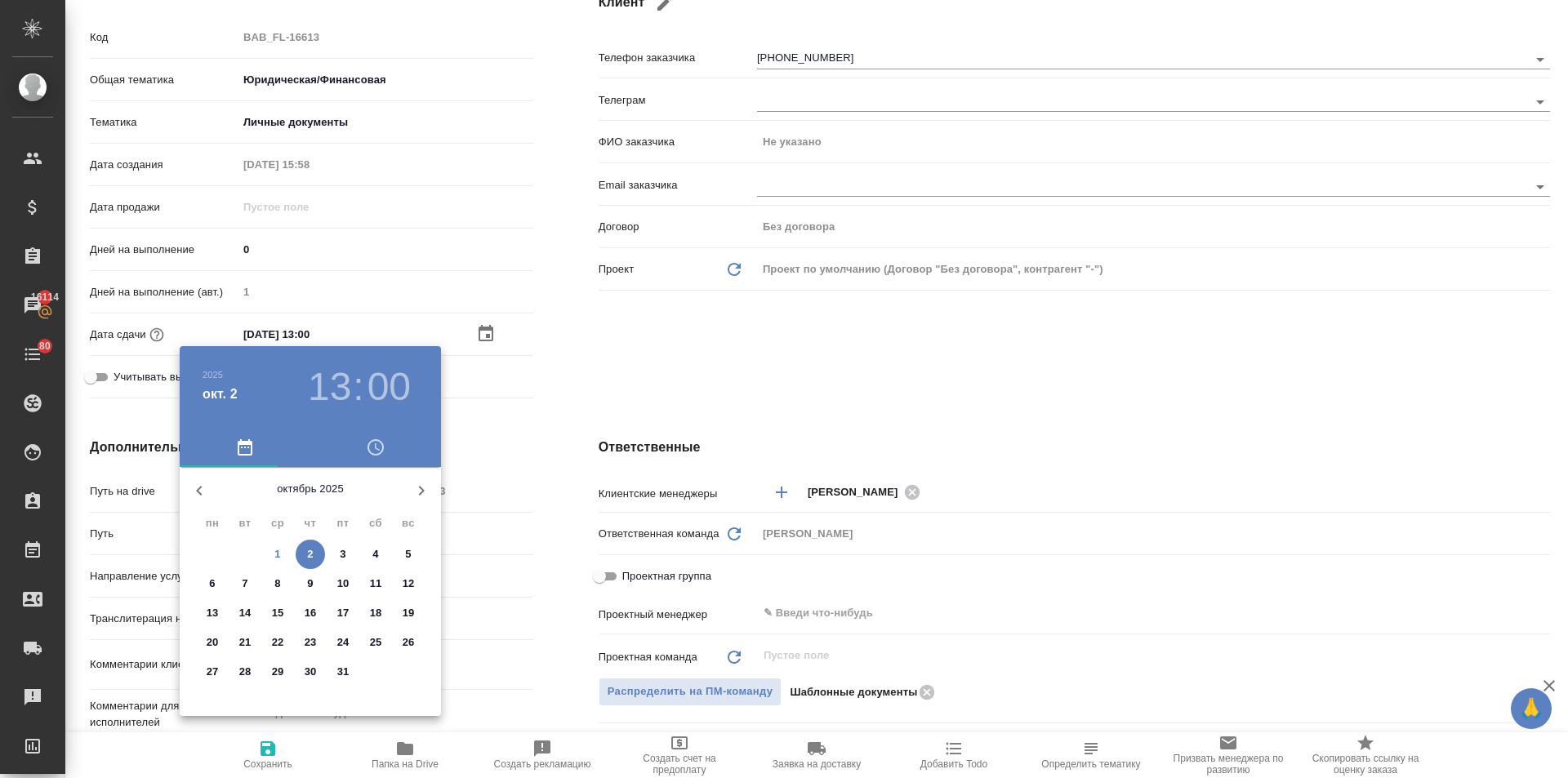
click at [278, 557] on p "1" at bounding box center [277, 554] width 6 height 16
type input "01.10.2025 13:00"
type textarea "x"
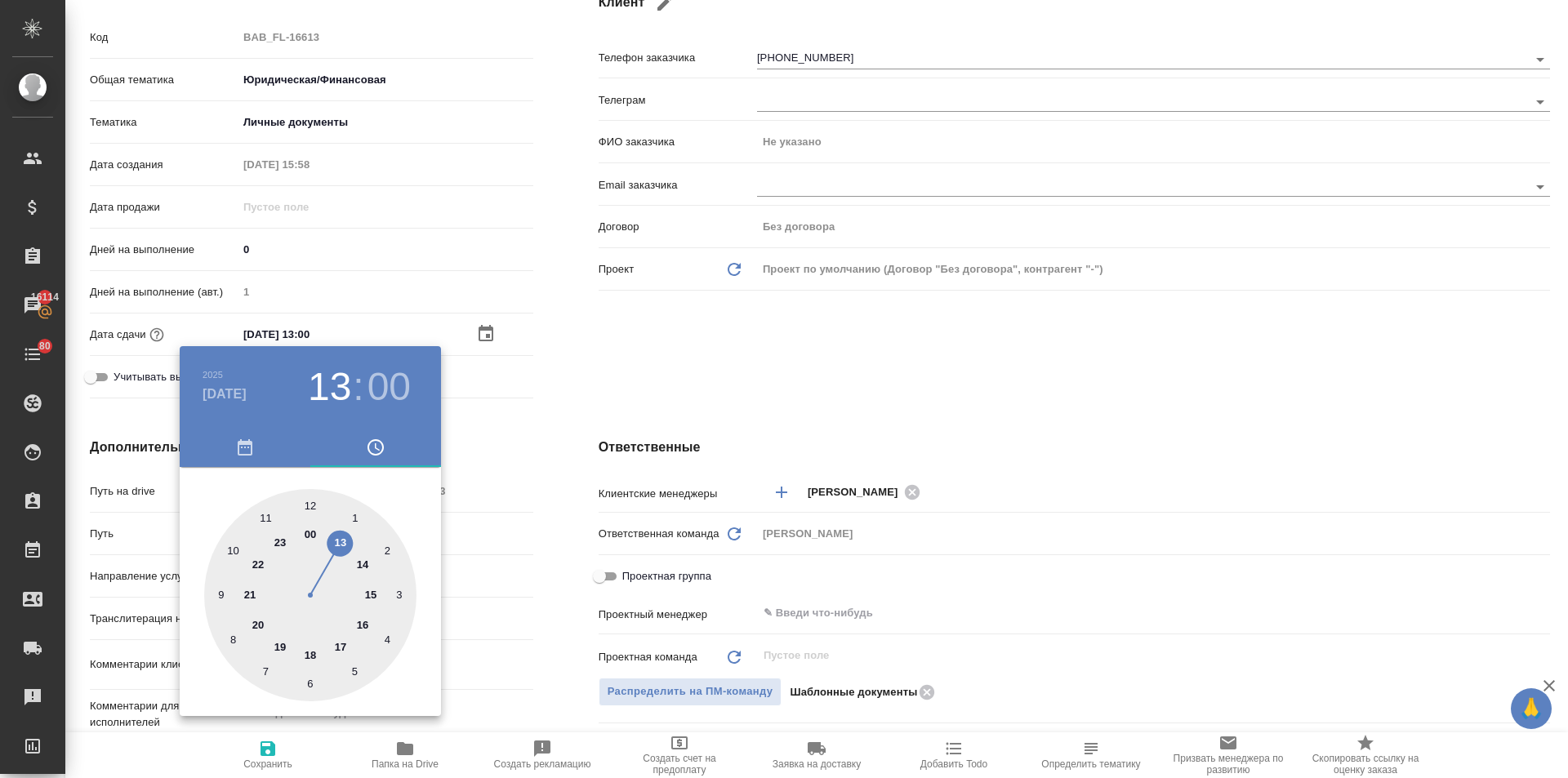
click at [340, 645] on div at bounding box center [310, 595] width 212 height 212
type input "01.10.2025 17:00"
type textarea "x"
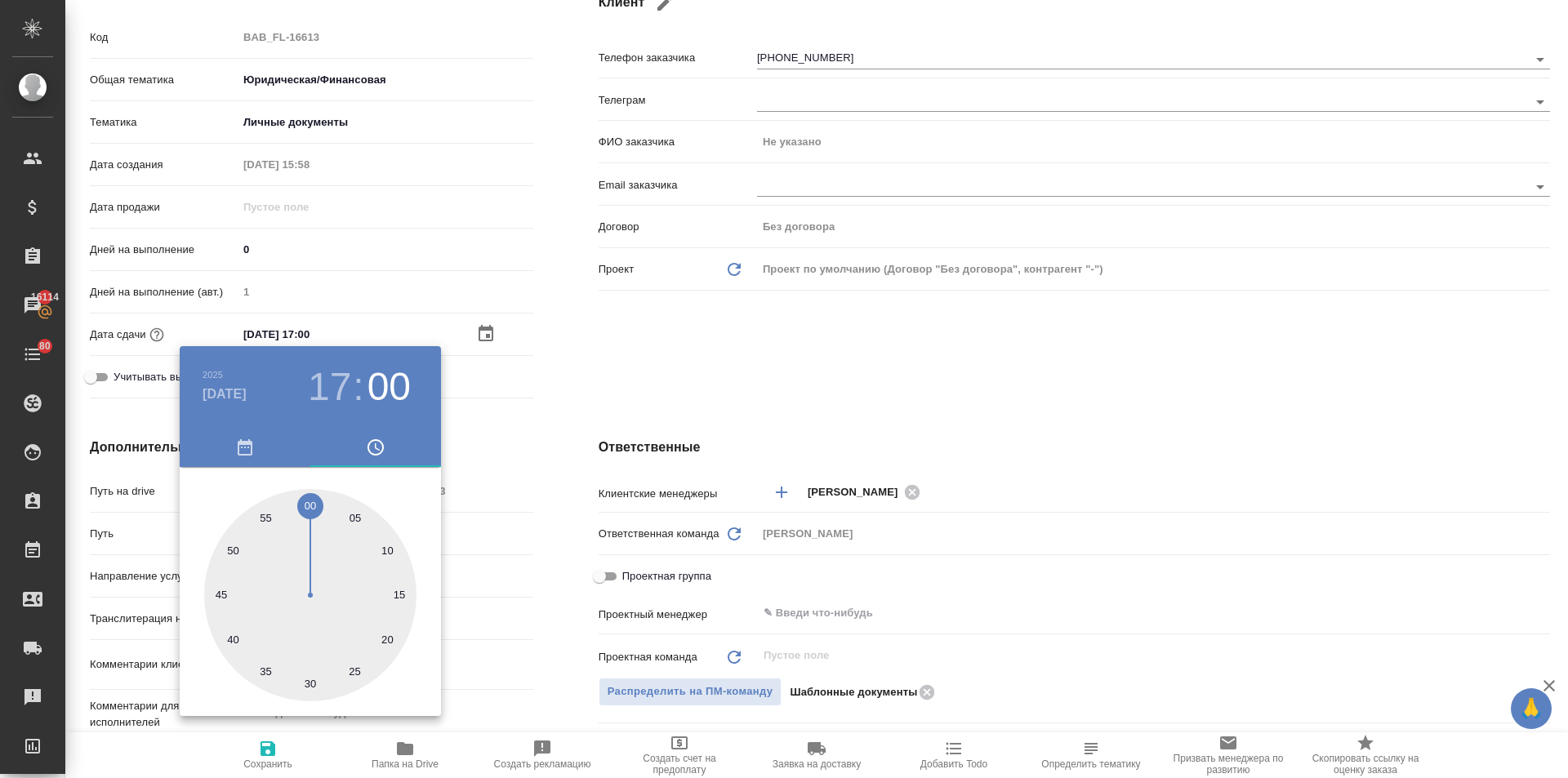
click at [221, 593] on div at bounding box center [310, 595] width 212 height 212
type input "01.10.2025 17:45"
type textarea "x"
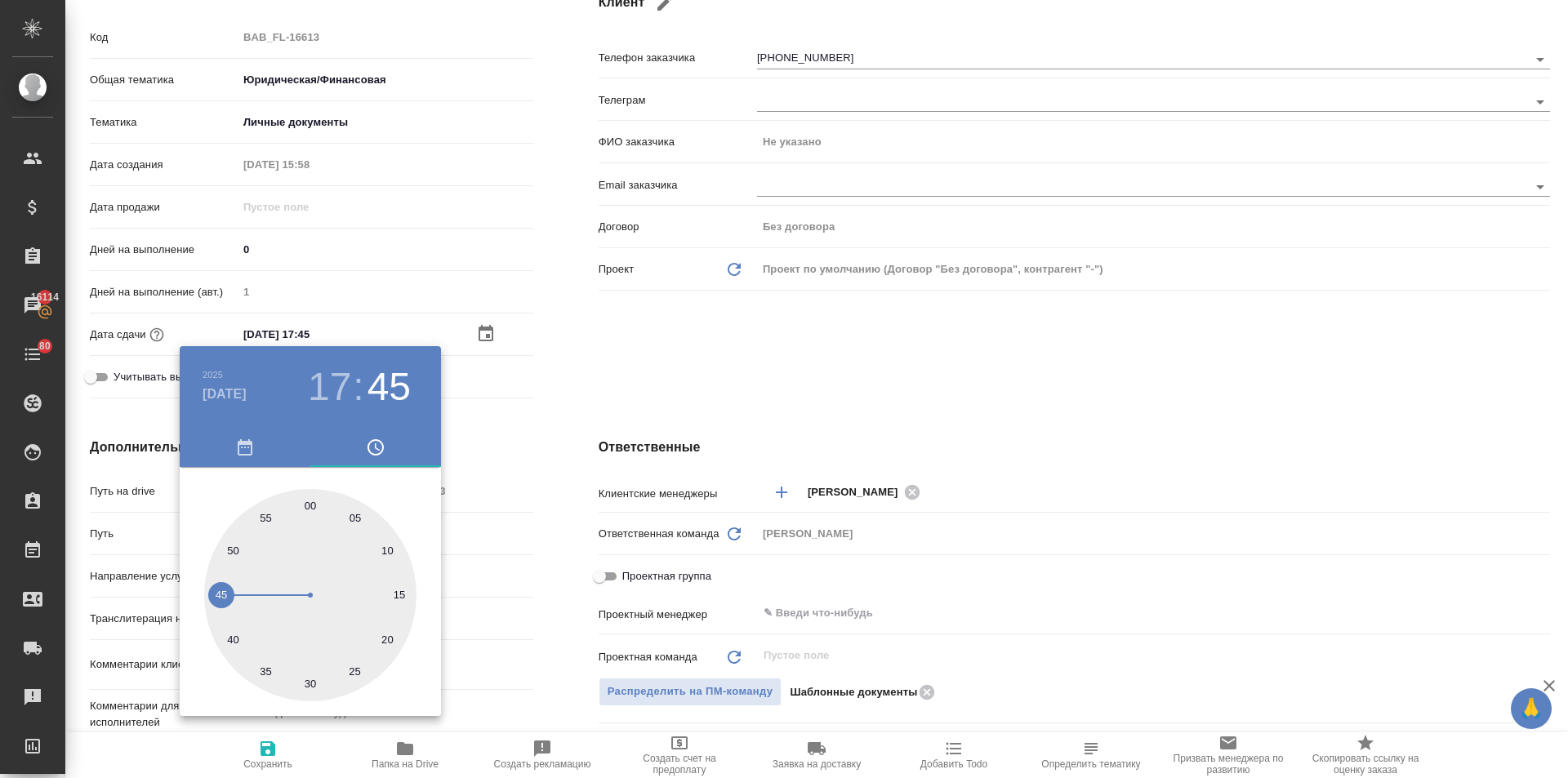
click at [522, 590] on div at bounding box center [784, 389] width 1568 height 778
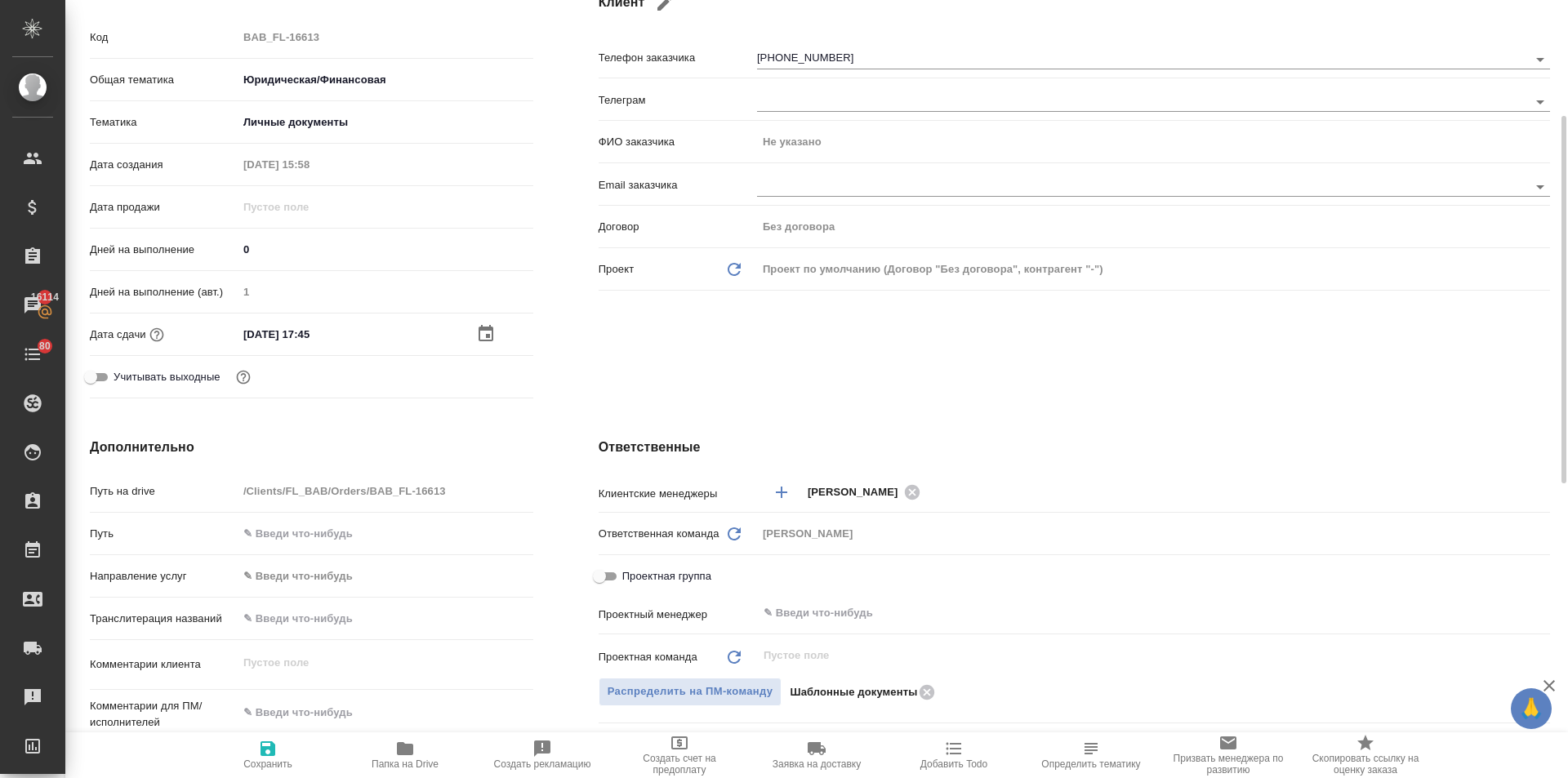
click at [268, 756] on icon "button" at bounding box center [268, 749] width 15 height 15
type textarea "x"
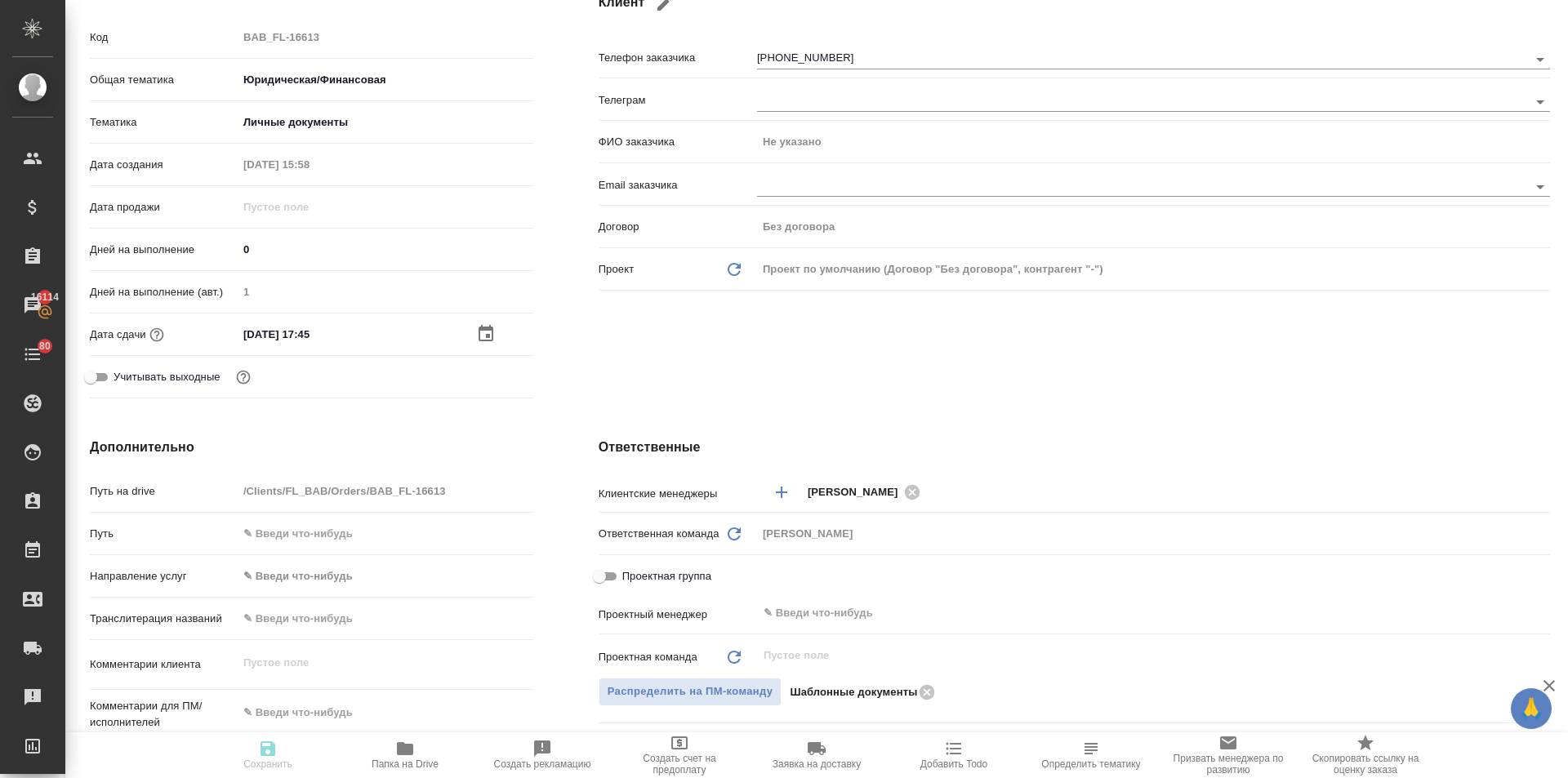
type textarea "x"
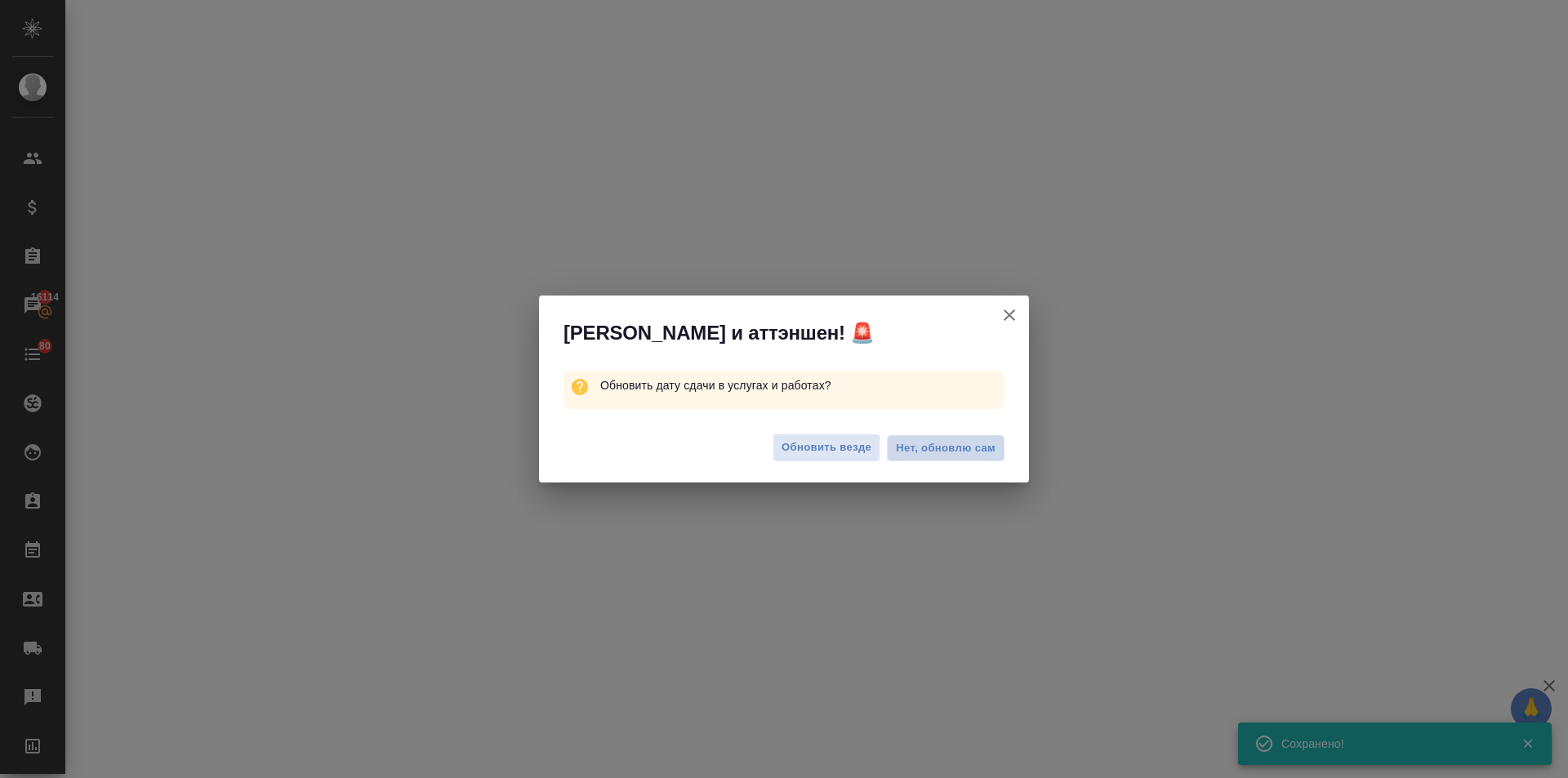
click at [938, 447] on span "Нет, обновлю сам" at bounding box center [946, 449] width 100 height 16
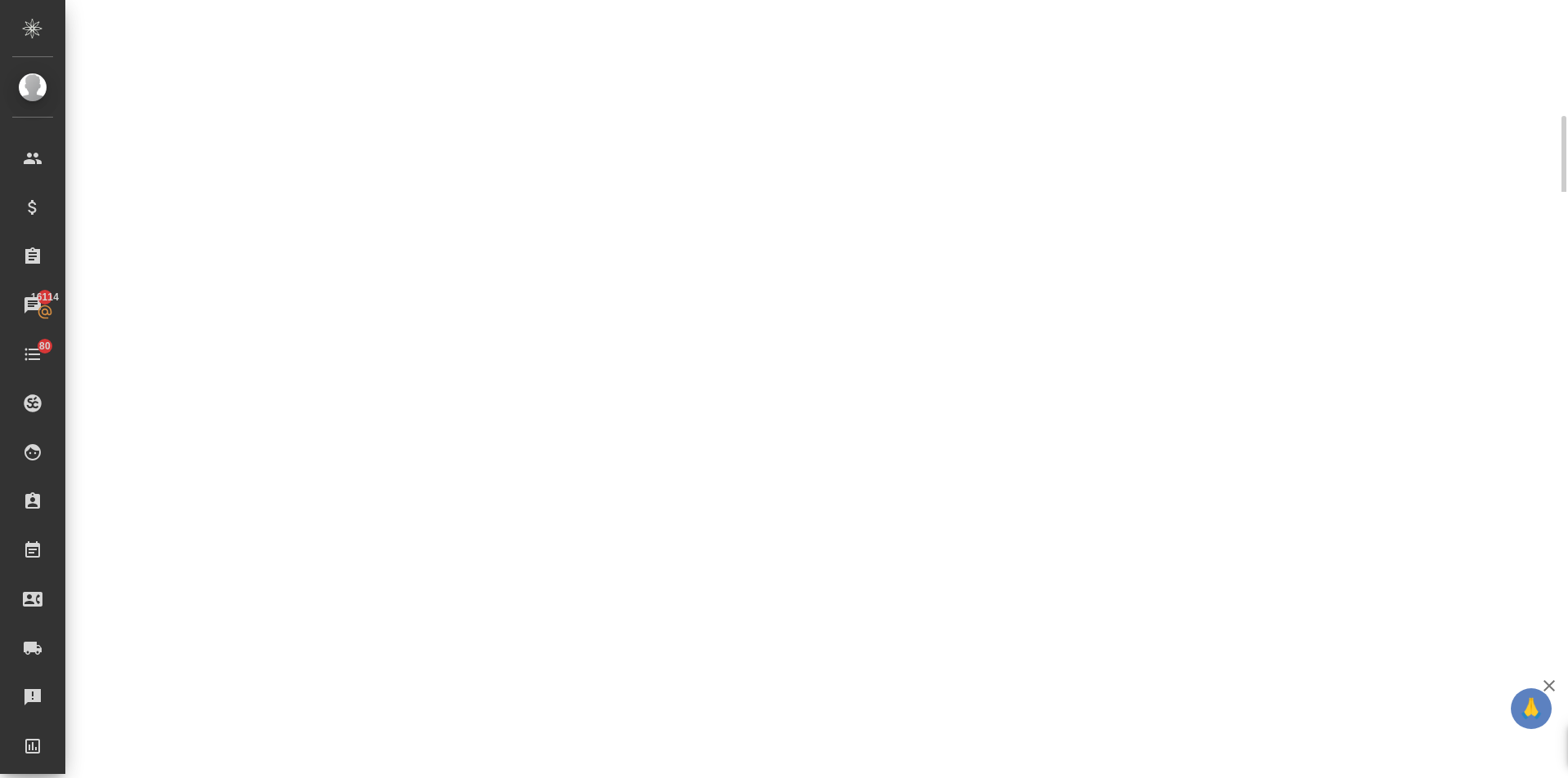
select select "RU"
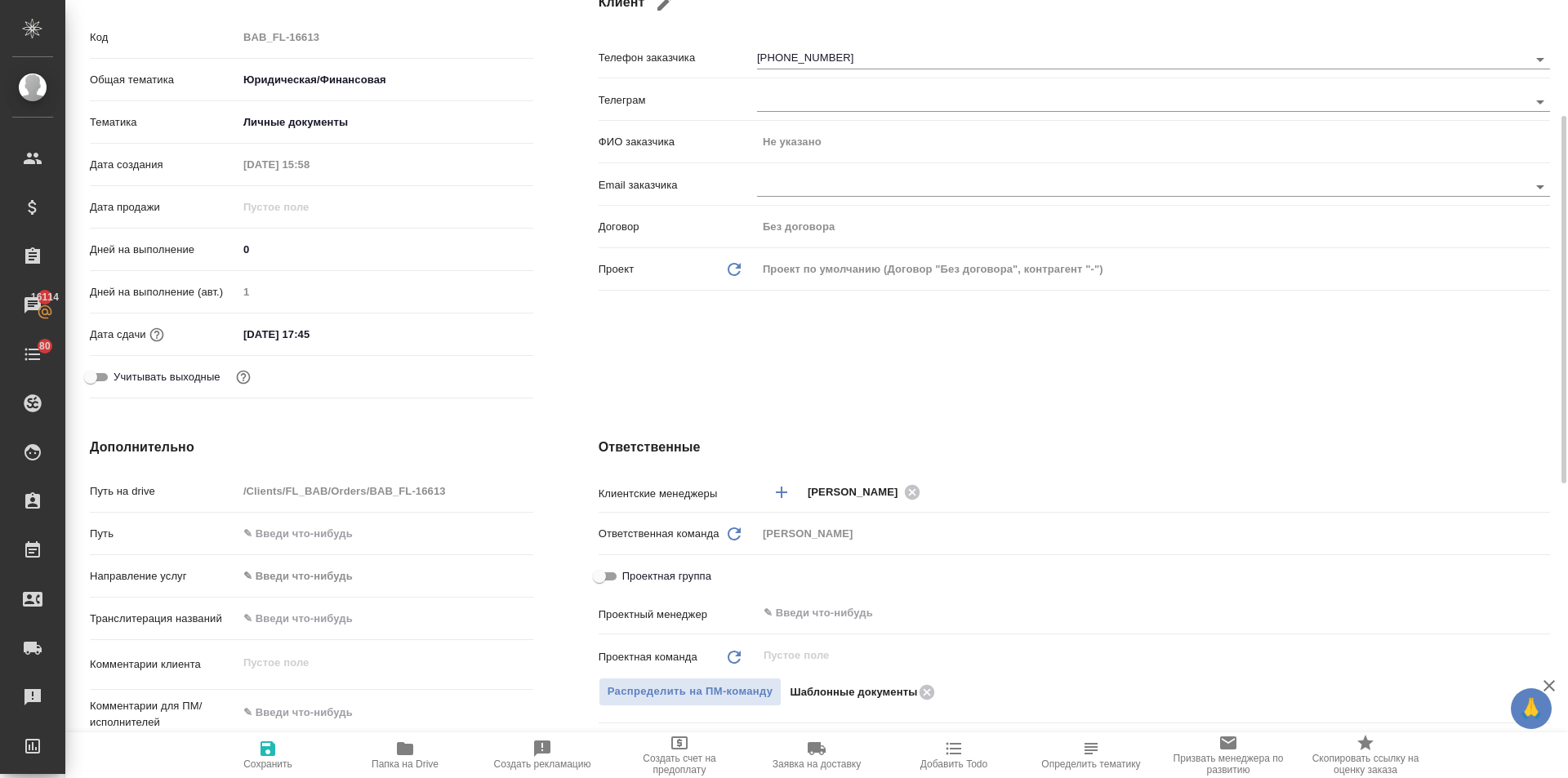
type textarea "x"
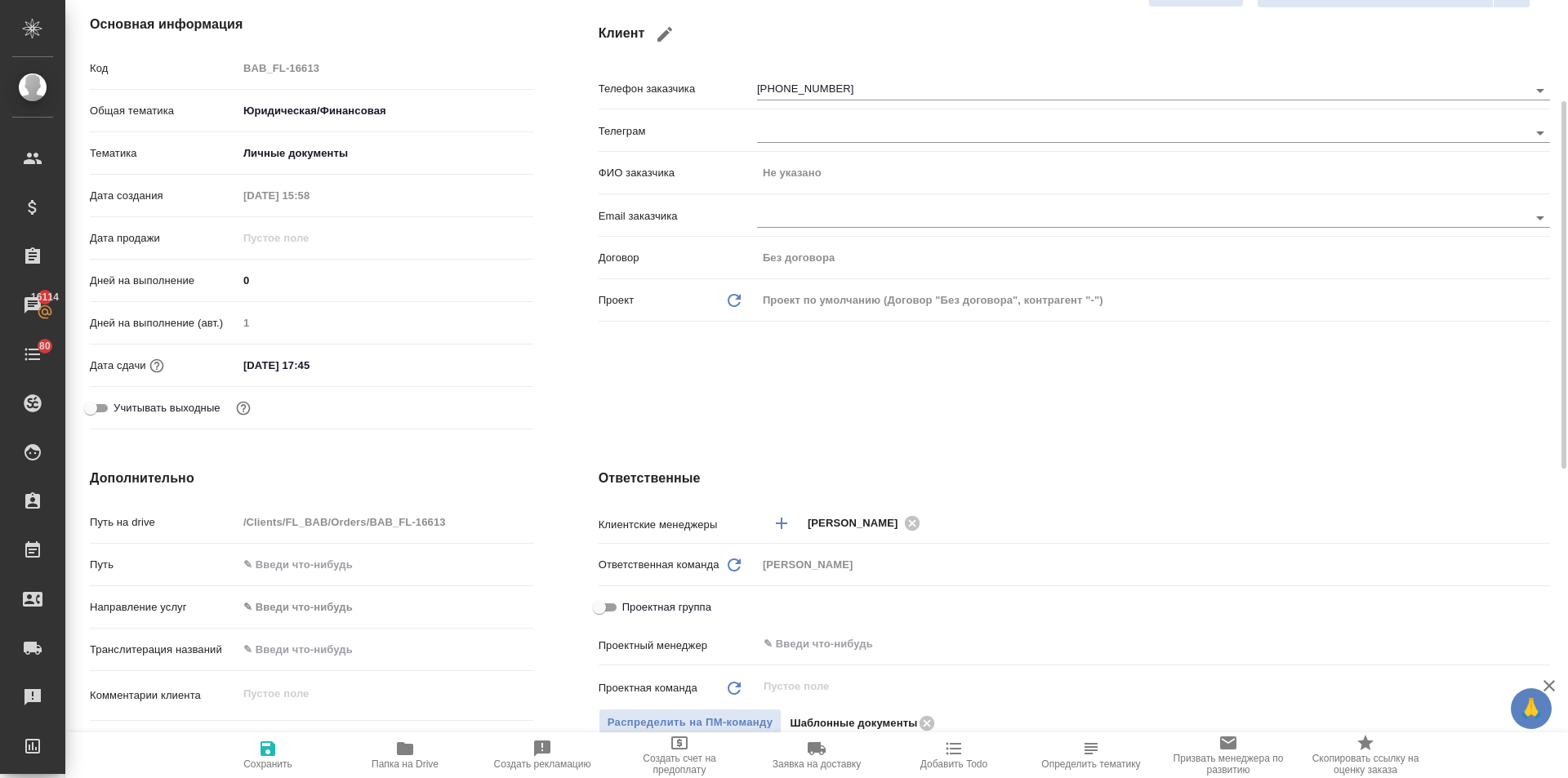
scroll to position [0, 0]
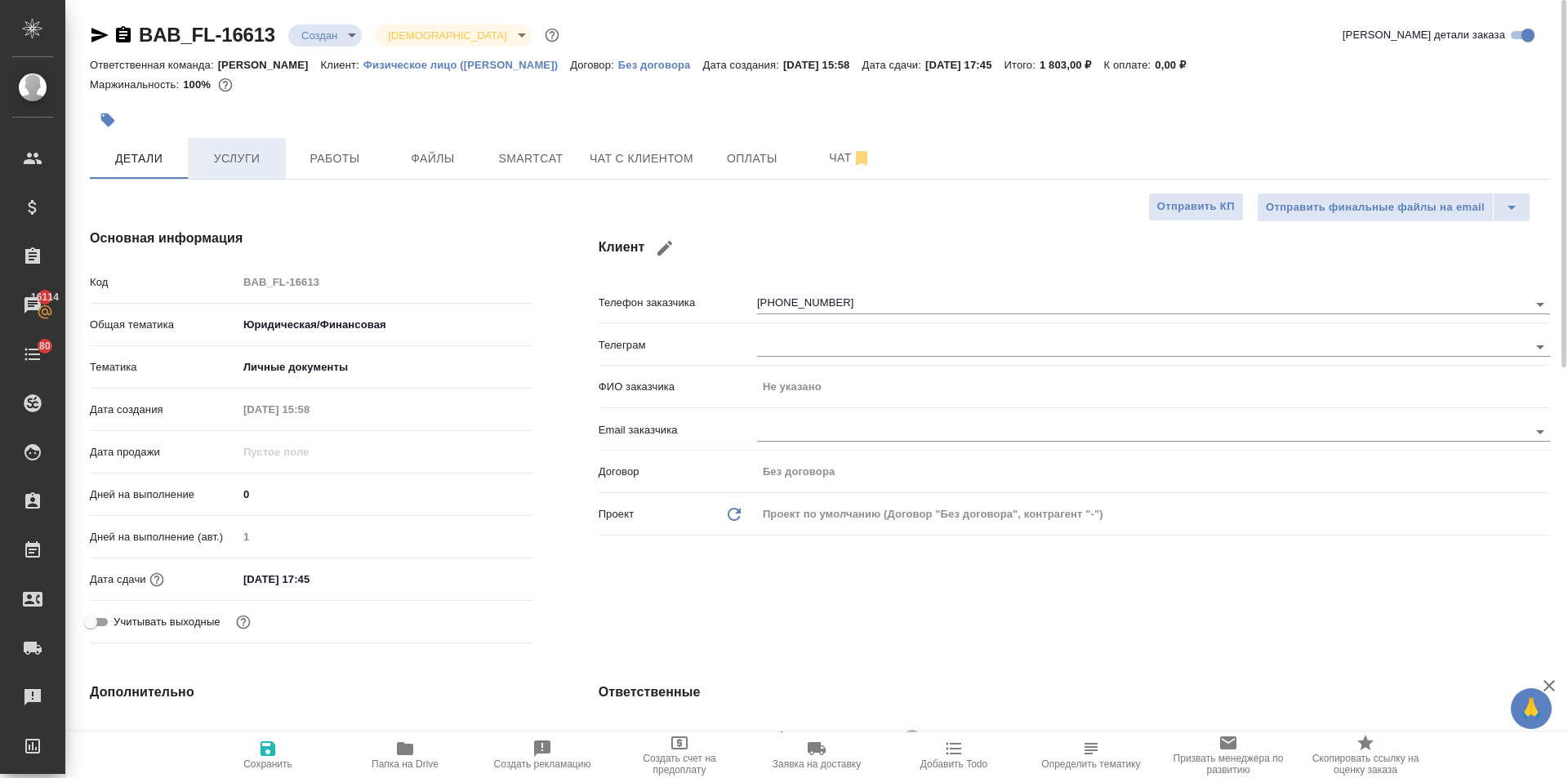
click at [207, 161] on span "Услуги" at bounding box center [237, 159] width 79 height 20
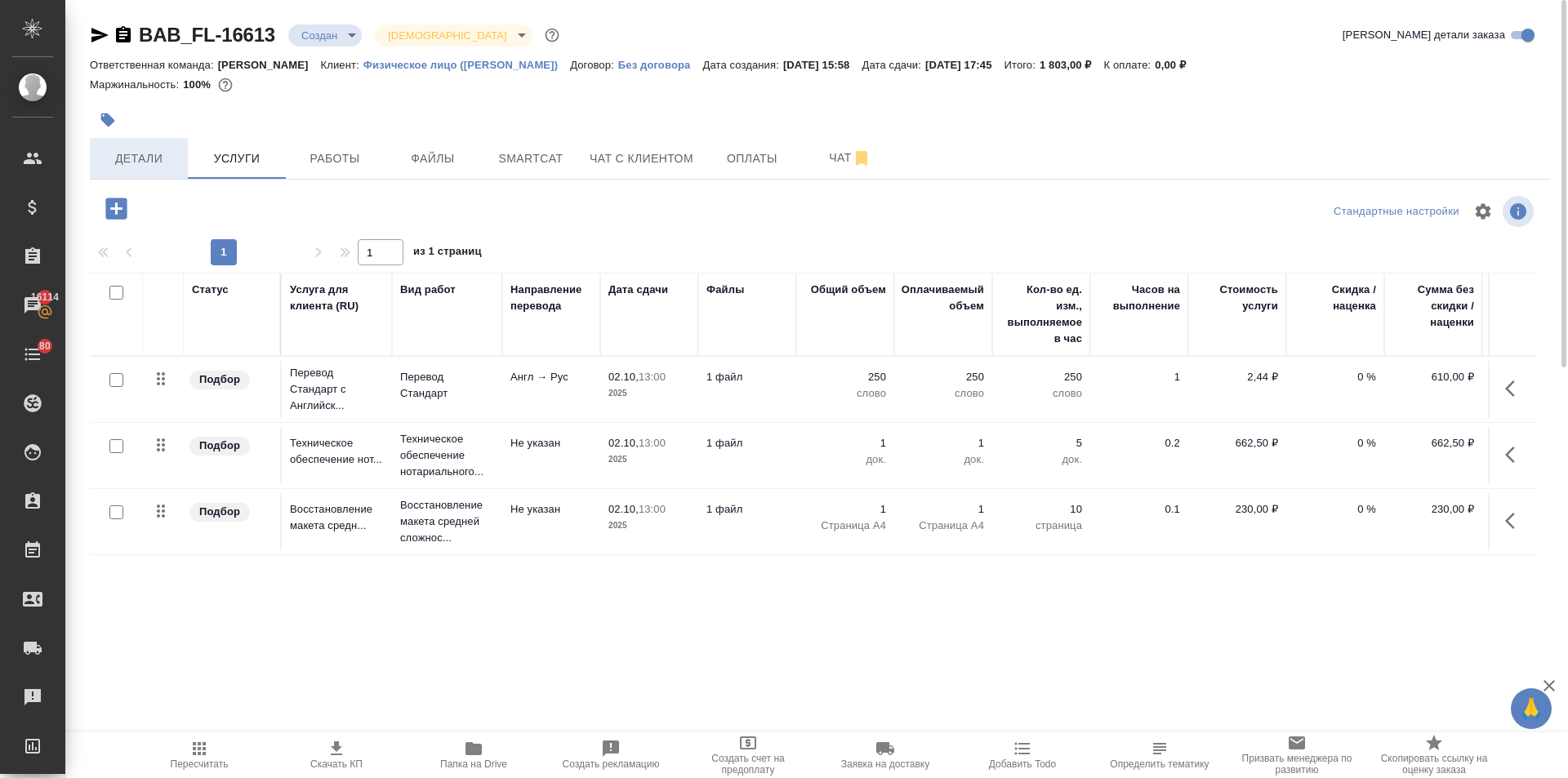
click at [145, 161] on span "Детали" at bounding box center [139, 159] width 79 height 20
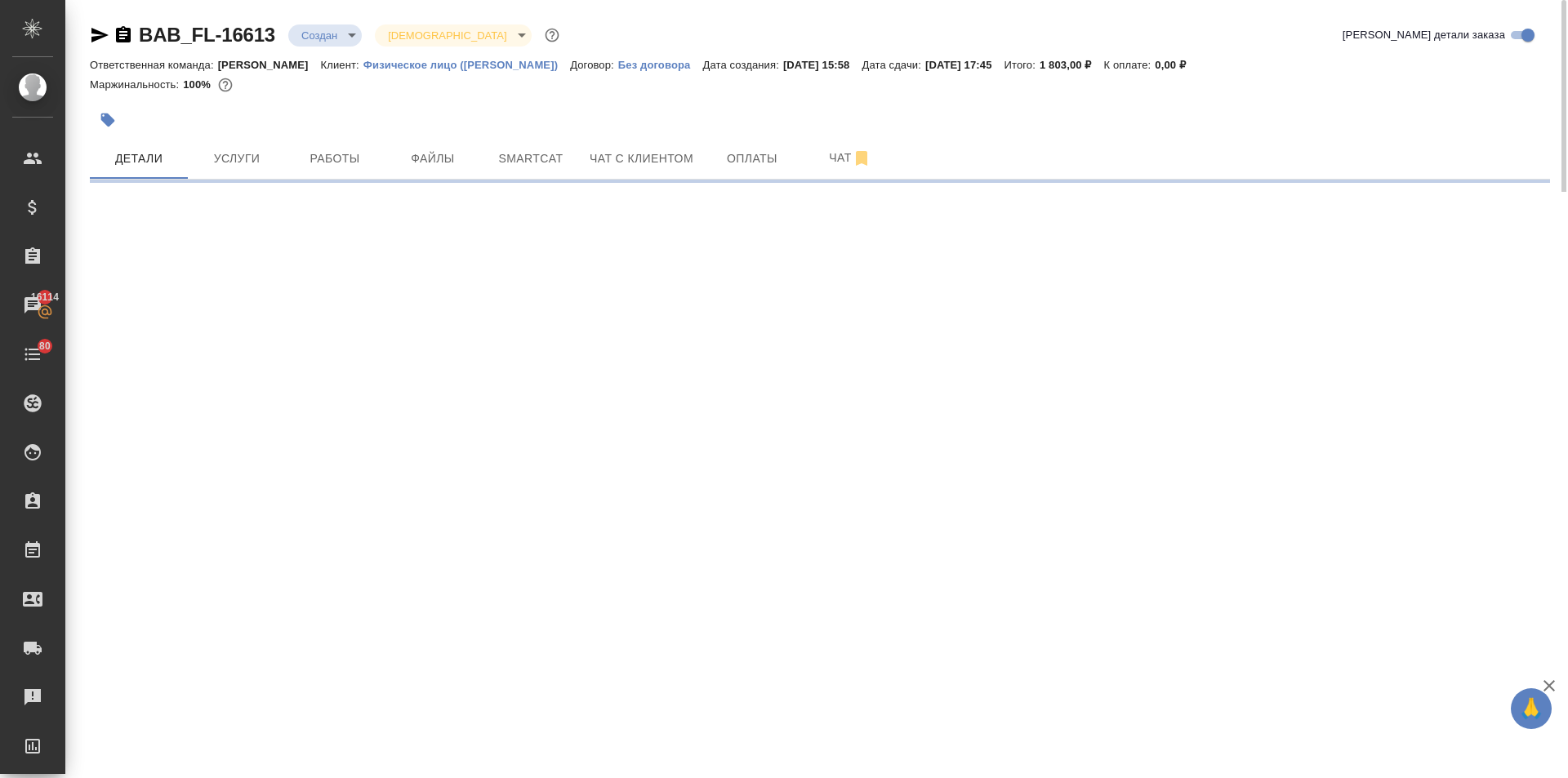
select select "RU"
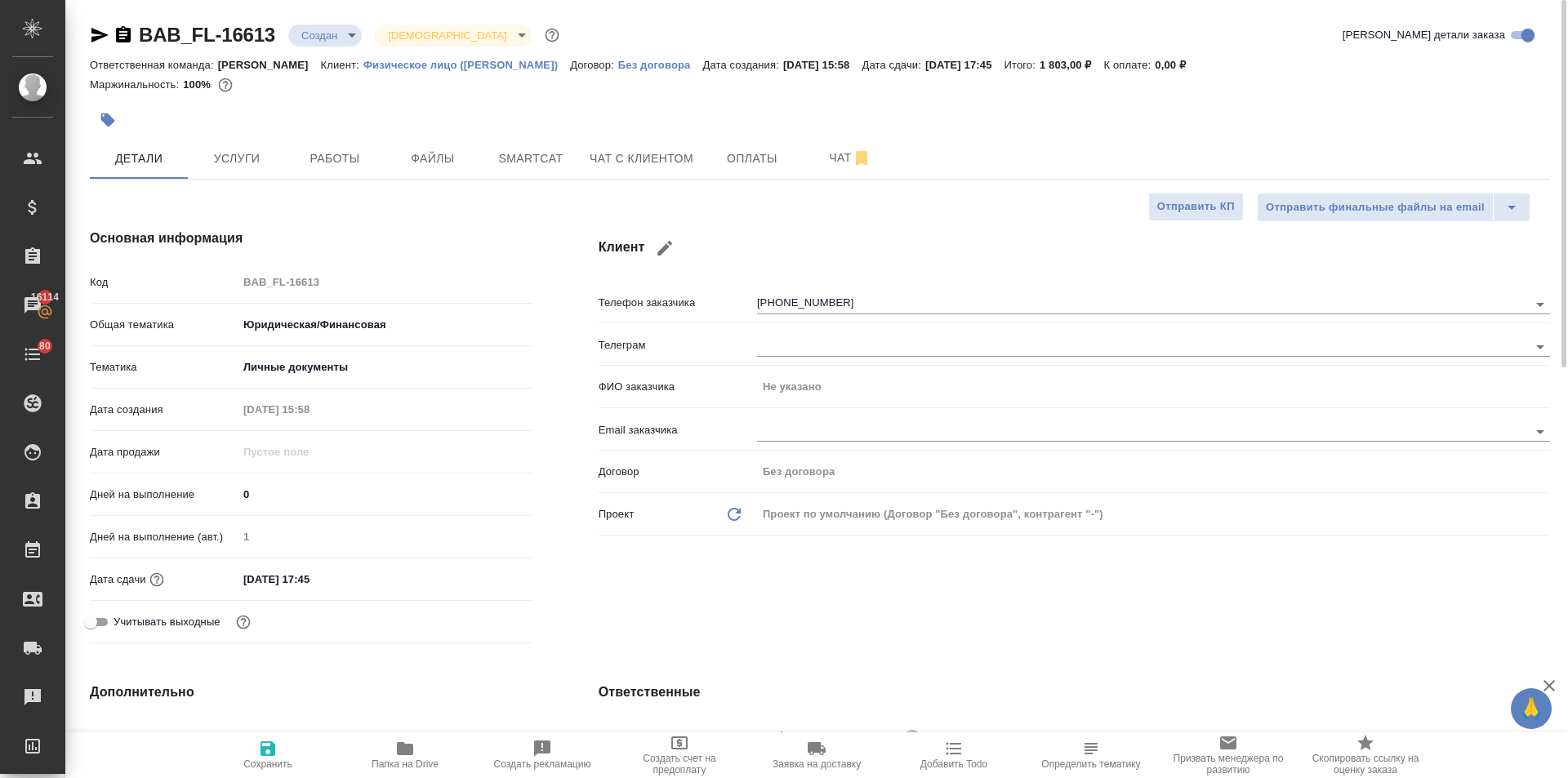
type textarea "x"
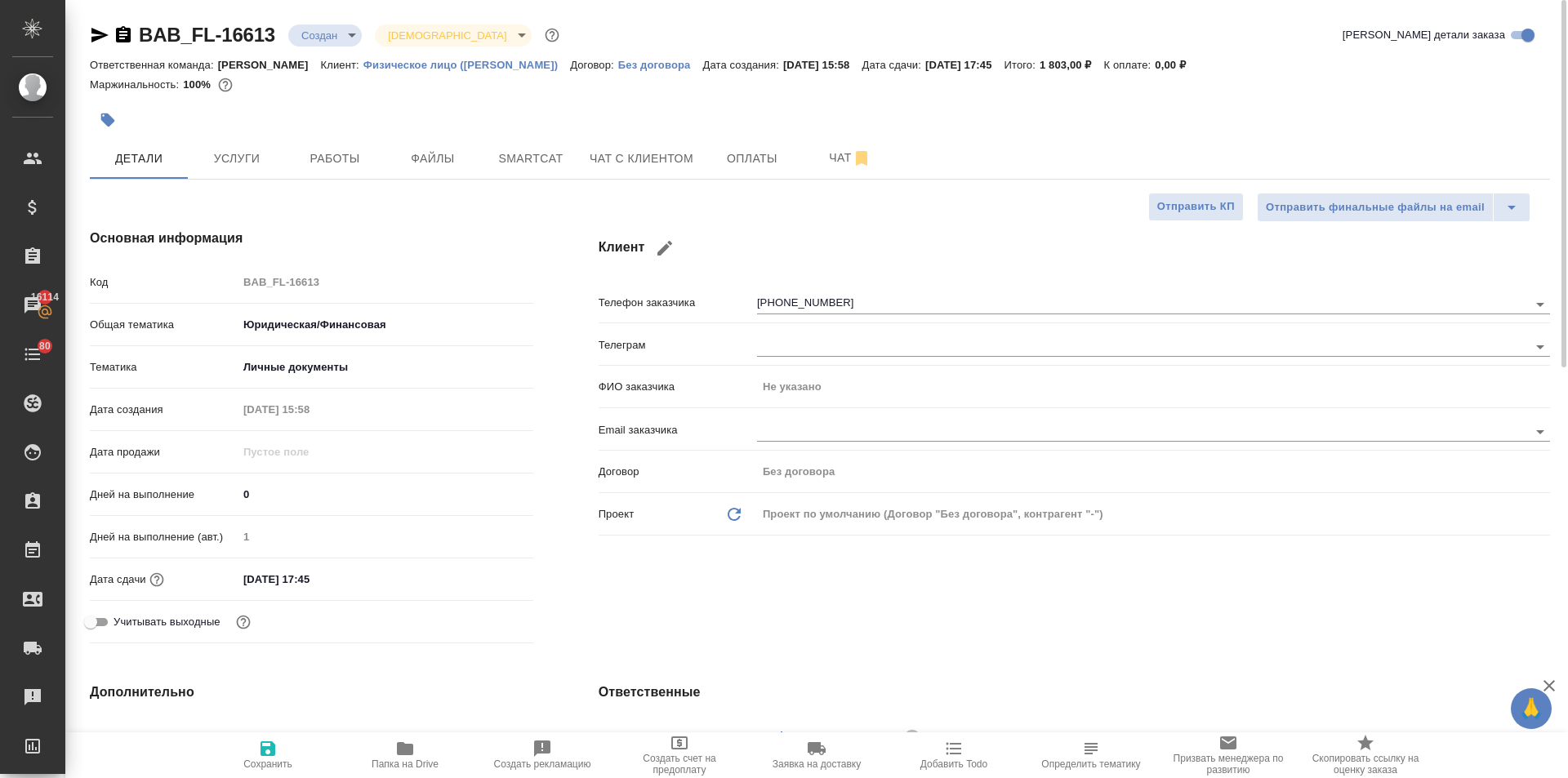
type textarea "x"
click at [829, 164] on span "Чат" at bounding box center [850, 158] width 79 height 20
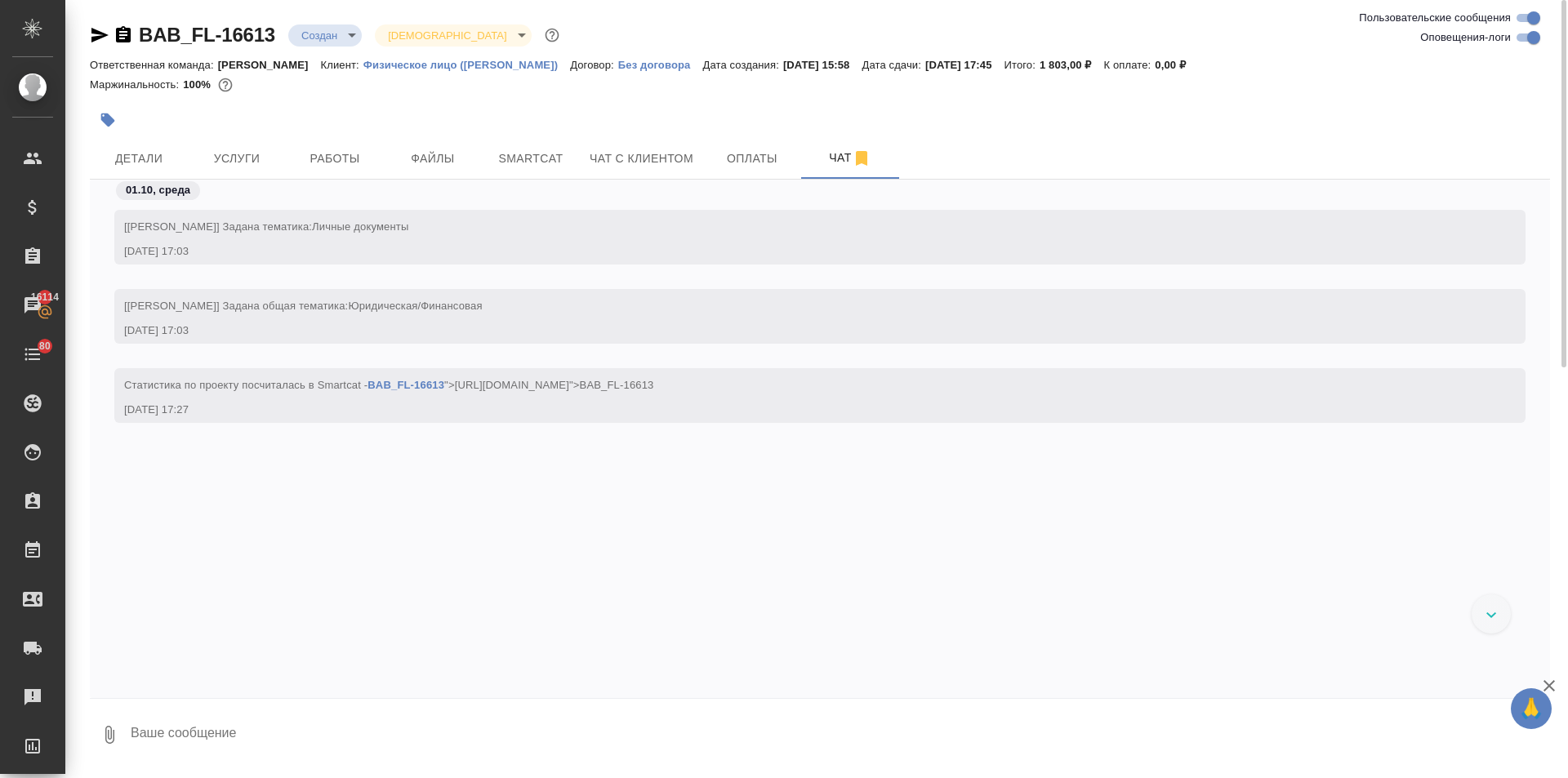
click at [300, 34] on body "🙏 .cls-1 fill:#fff; AWATERA Ilina Ekaterina Клиенты Спецификации Заказы 16114 Ч…" at bounding box center [784, 389] width 1568 height 778
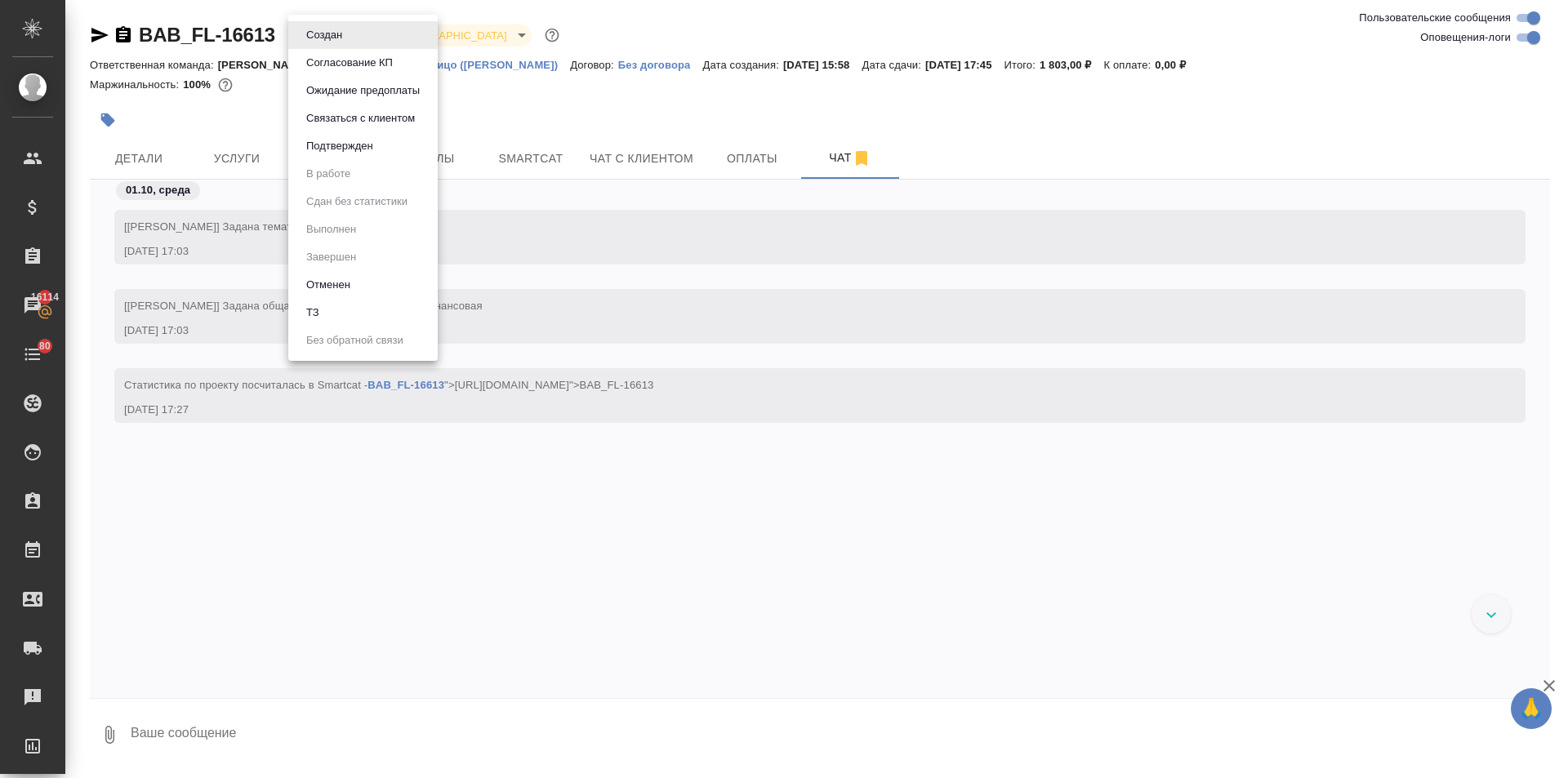
click at [150, 149] on div at bounding box center [784, 389] width 1568 height 778
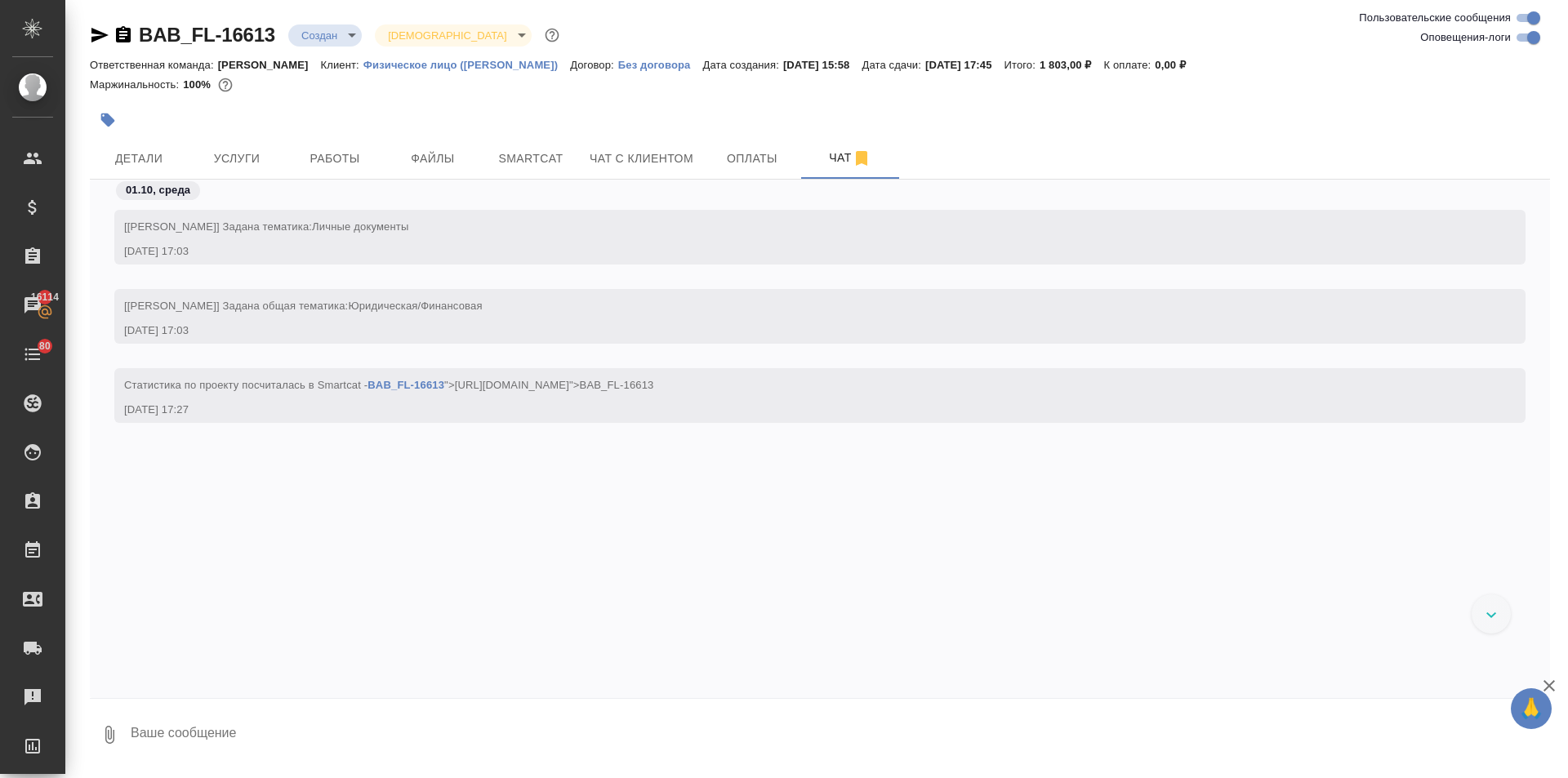
click at [135, 153] on span "Детали" at bounding box center [139, 159] width 79 height 20
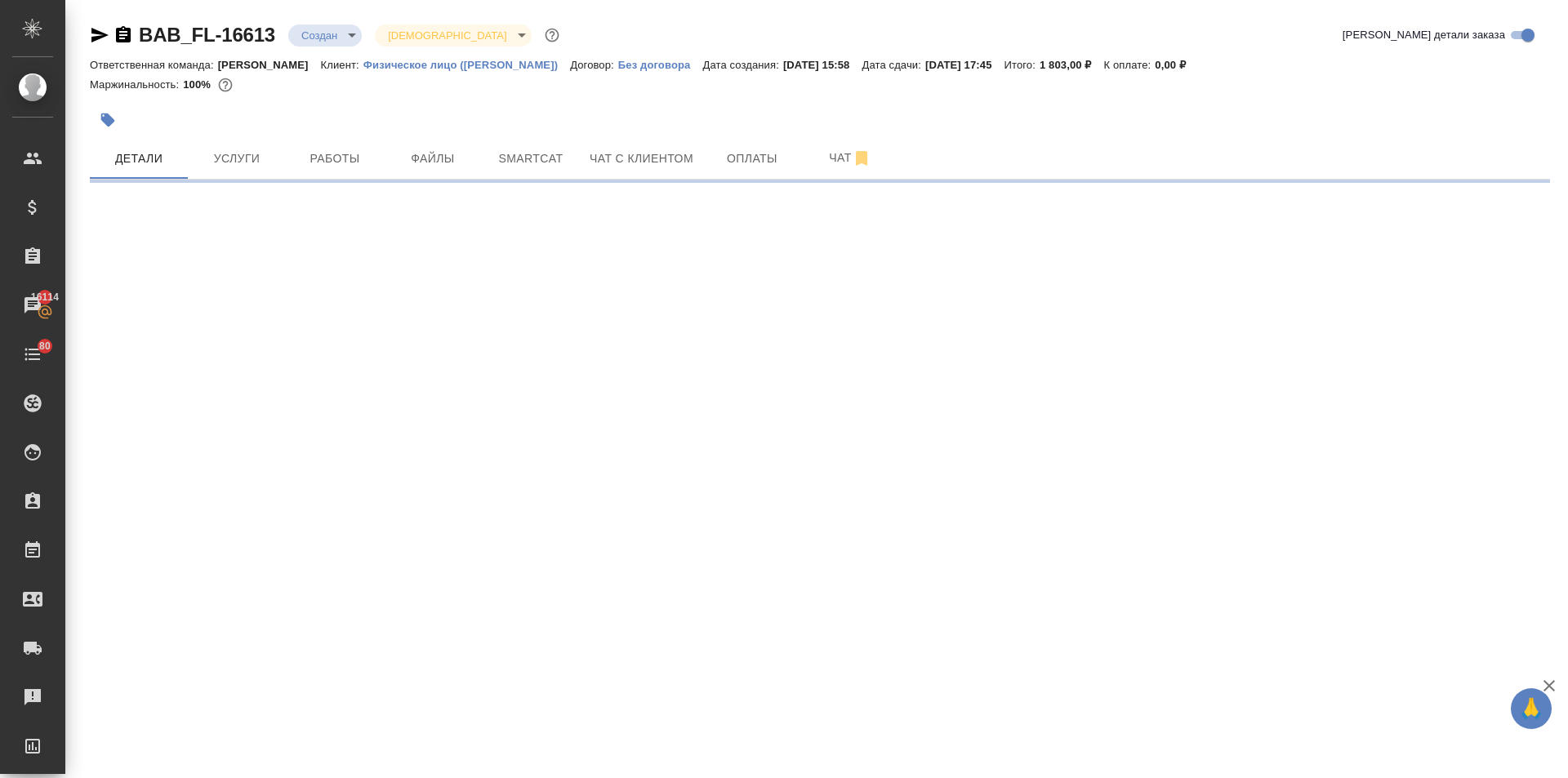
select select "RU"
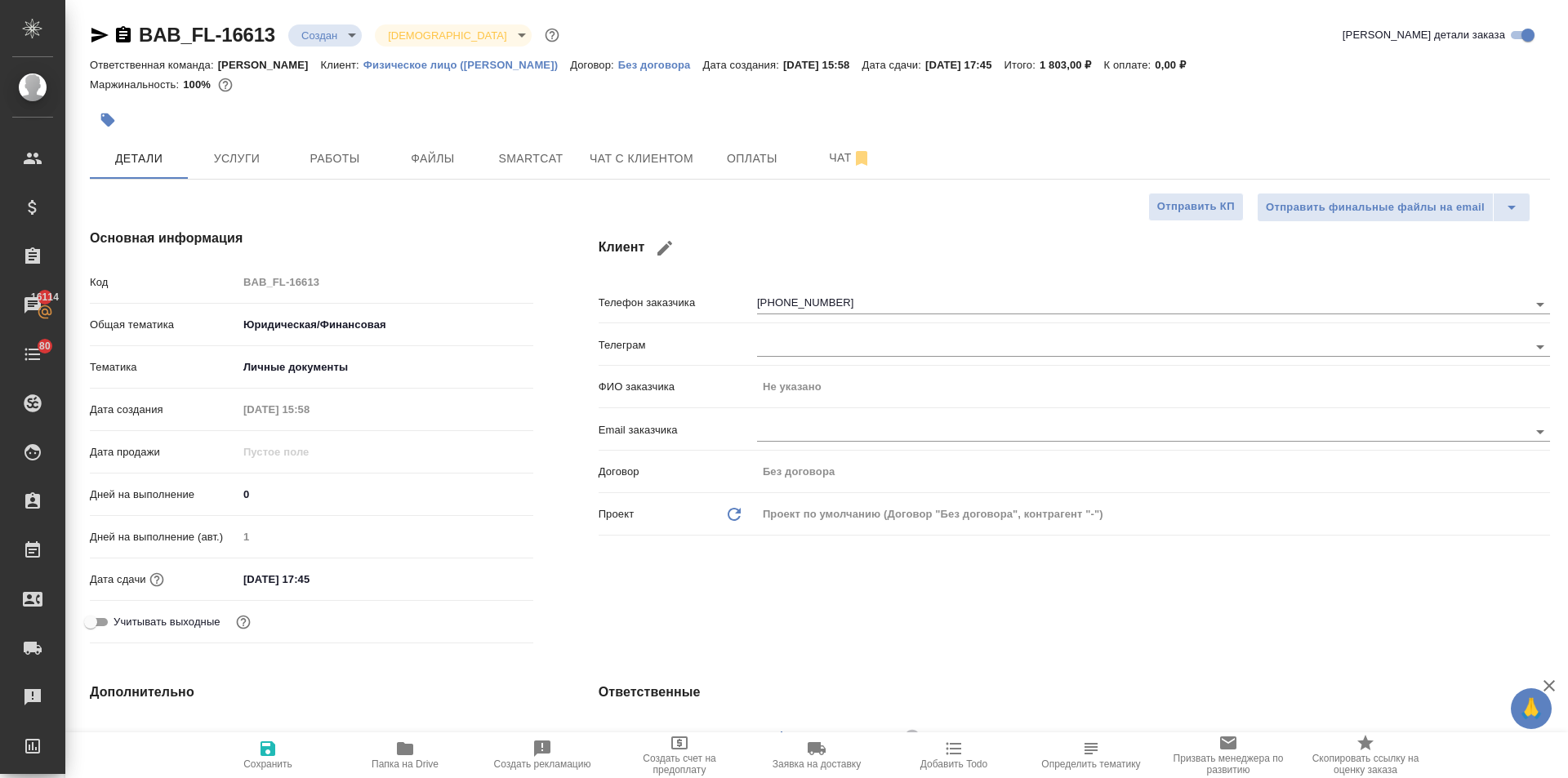
type textarea "x"
click at [312, 35] on body "🙏 .cls-1 fill:#fff; AWATERA Ilina Ekaterina Клиенты Спецификации Заказы 16114 Ч…" at bounding box center [784, 389] width 1568 height 778
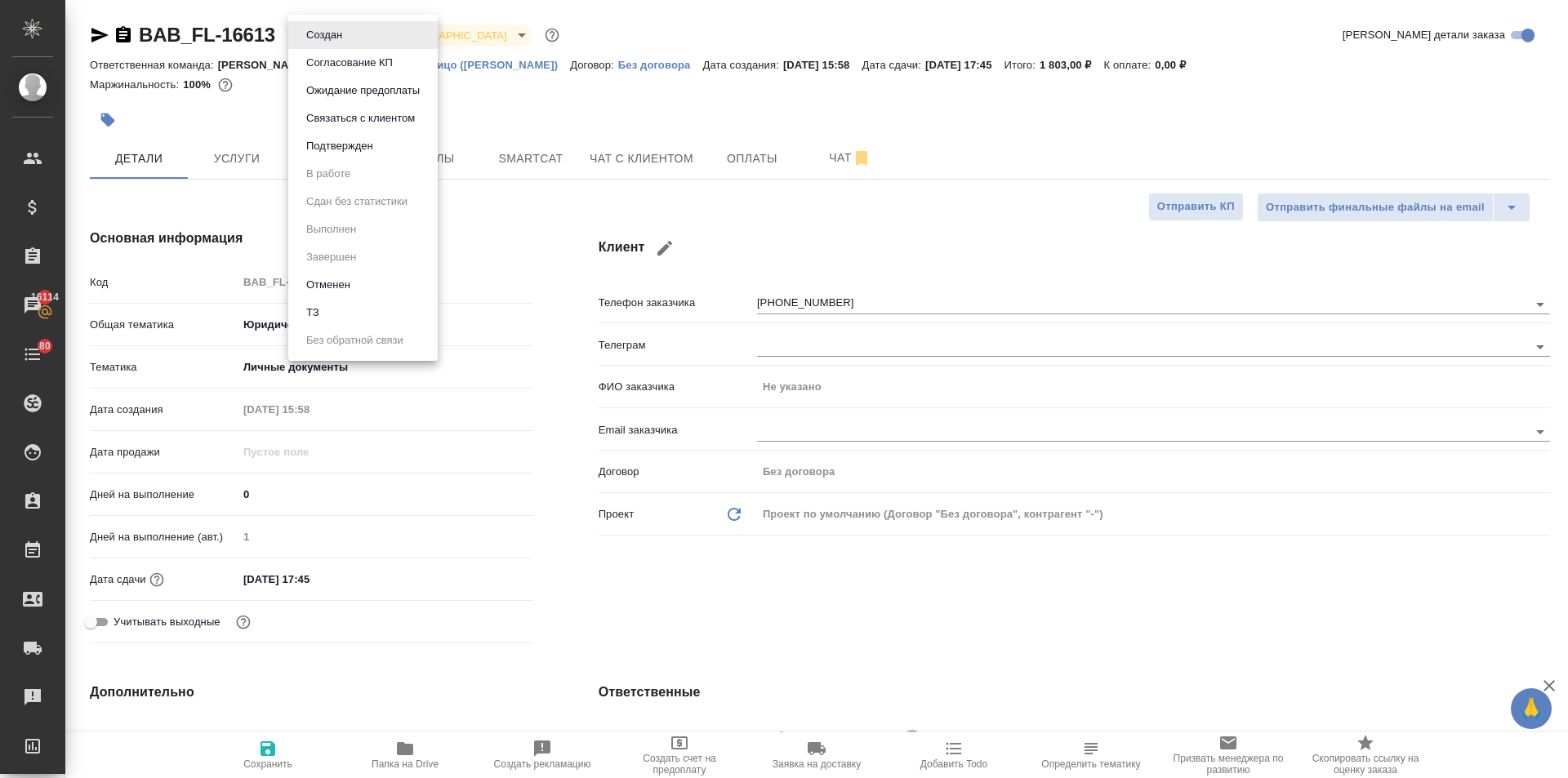
click at [334, 305] on li "ТЗ" at bounding box center [363, 313] width 150 height 28
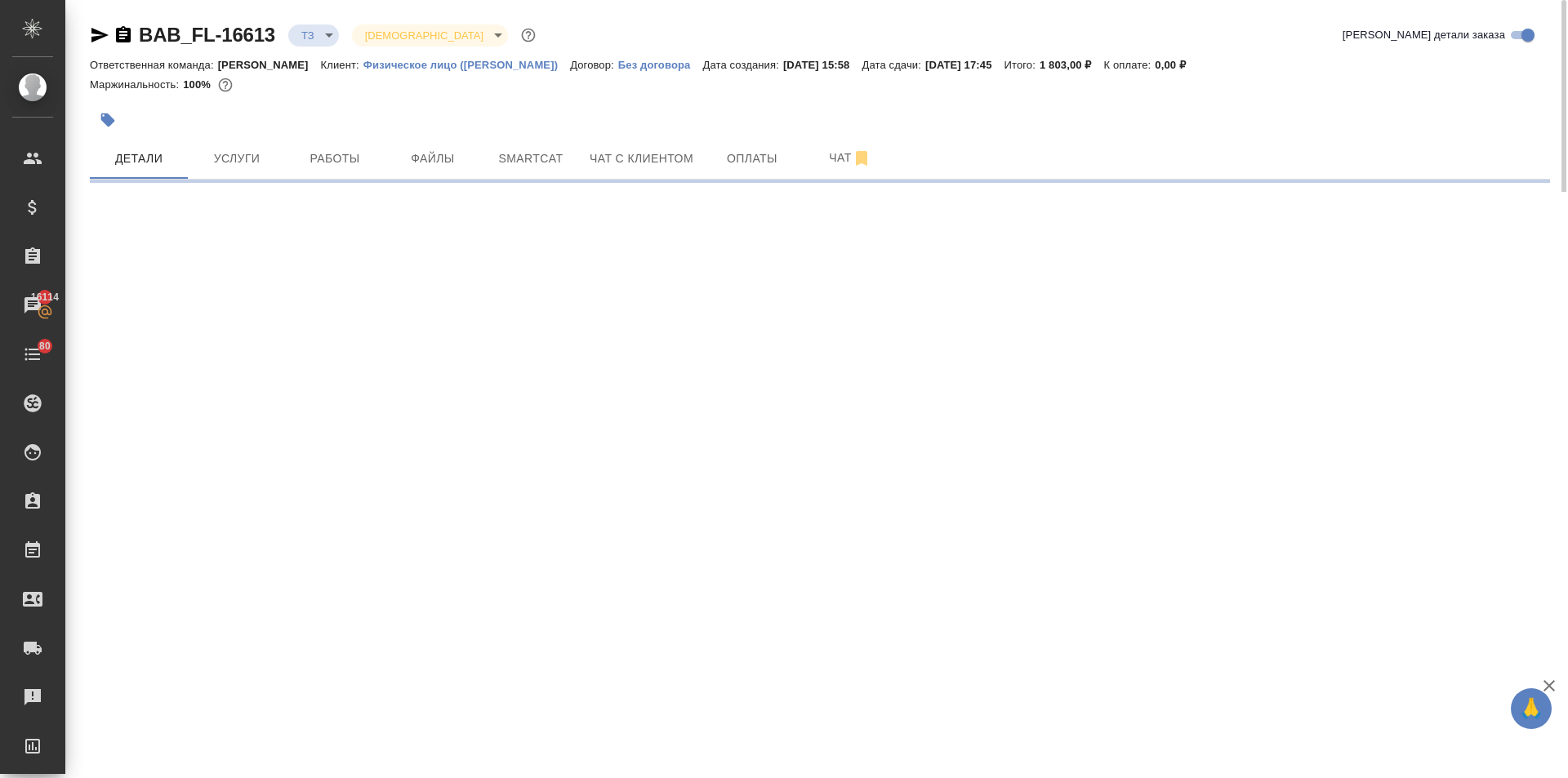
select select "RU"
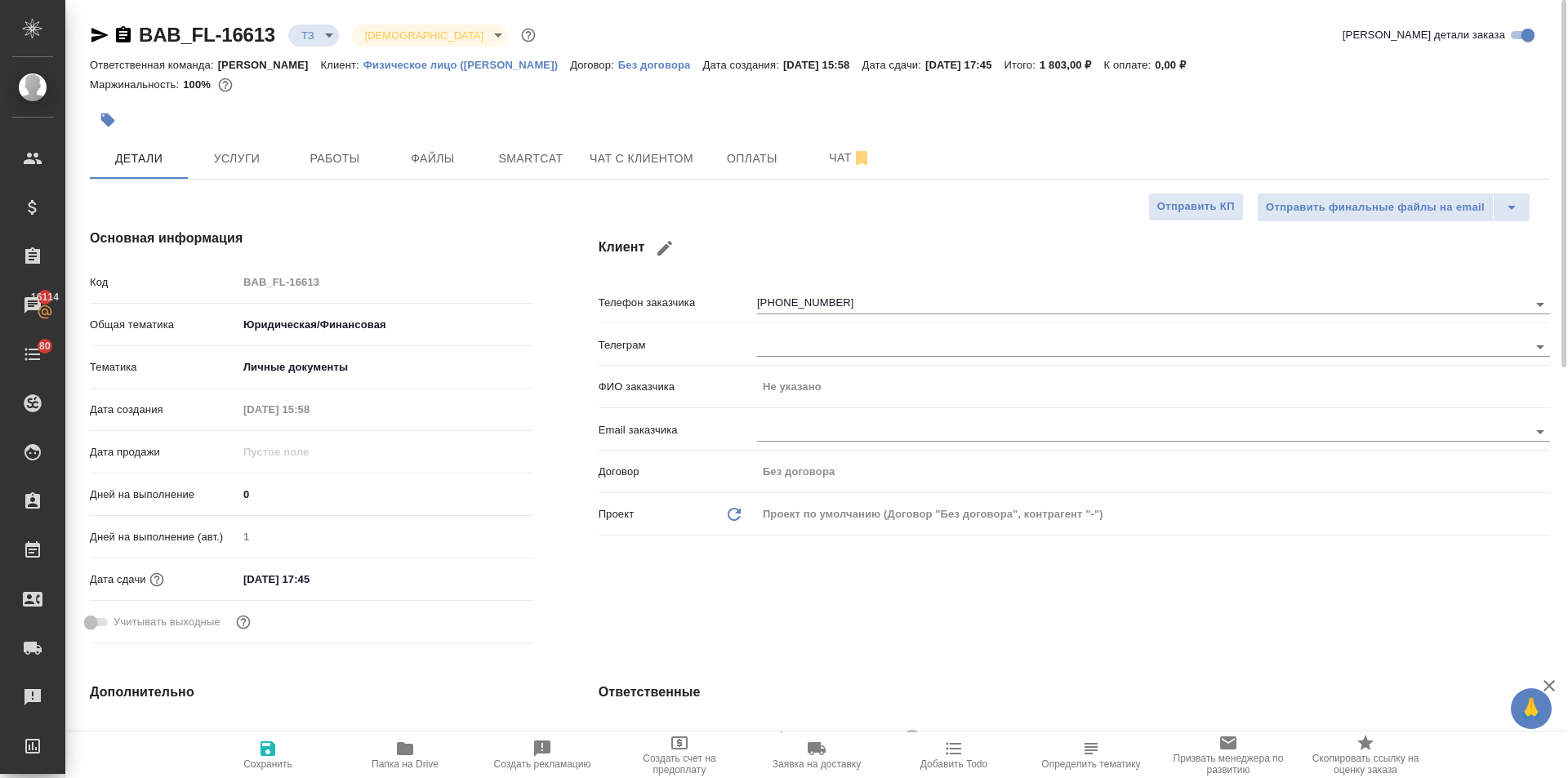
type textarea "x"
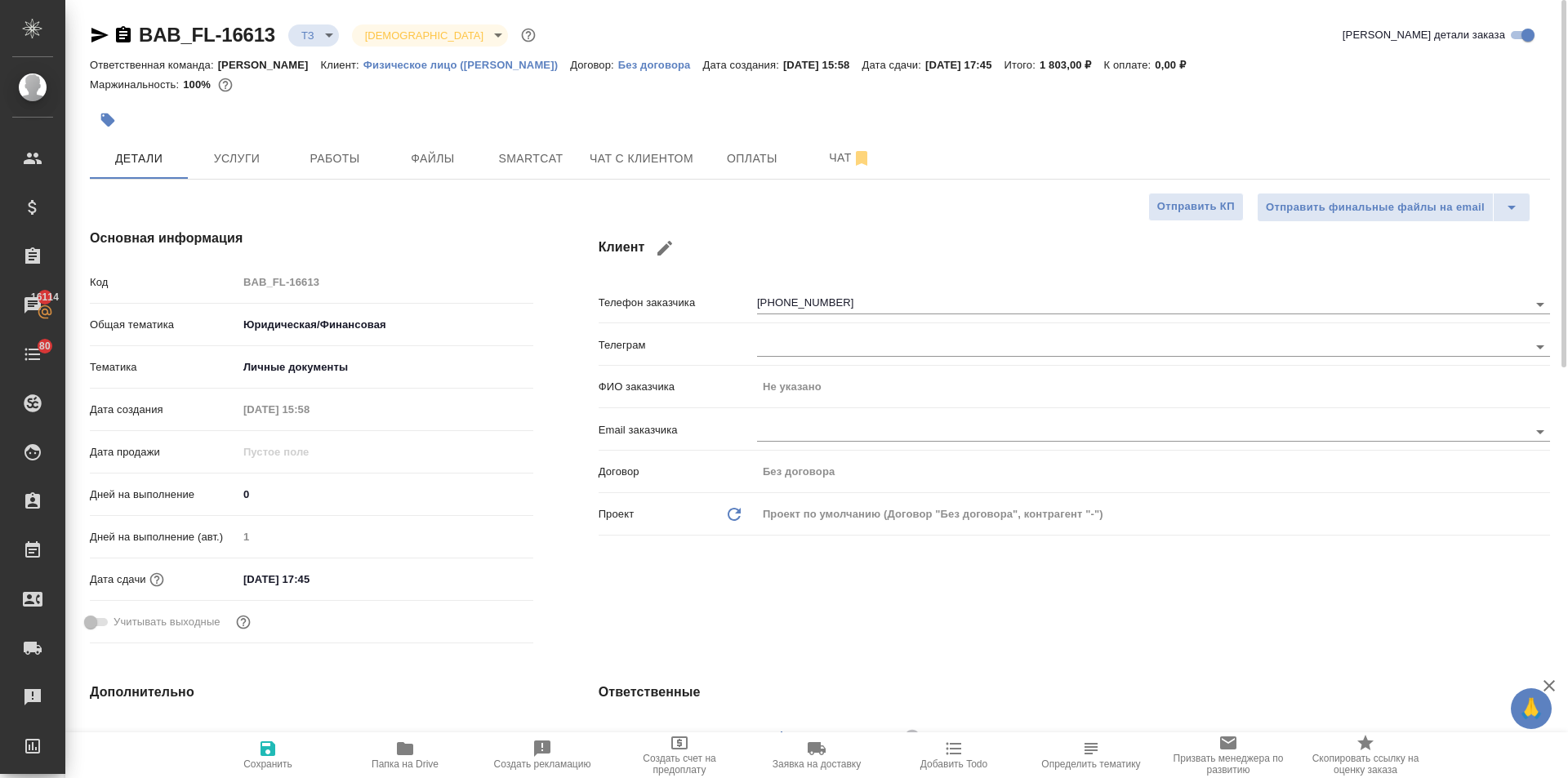
type textarea "x"
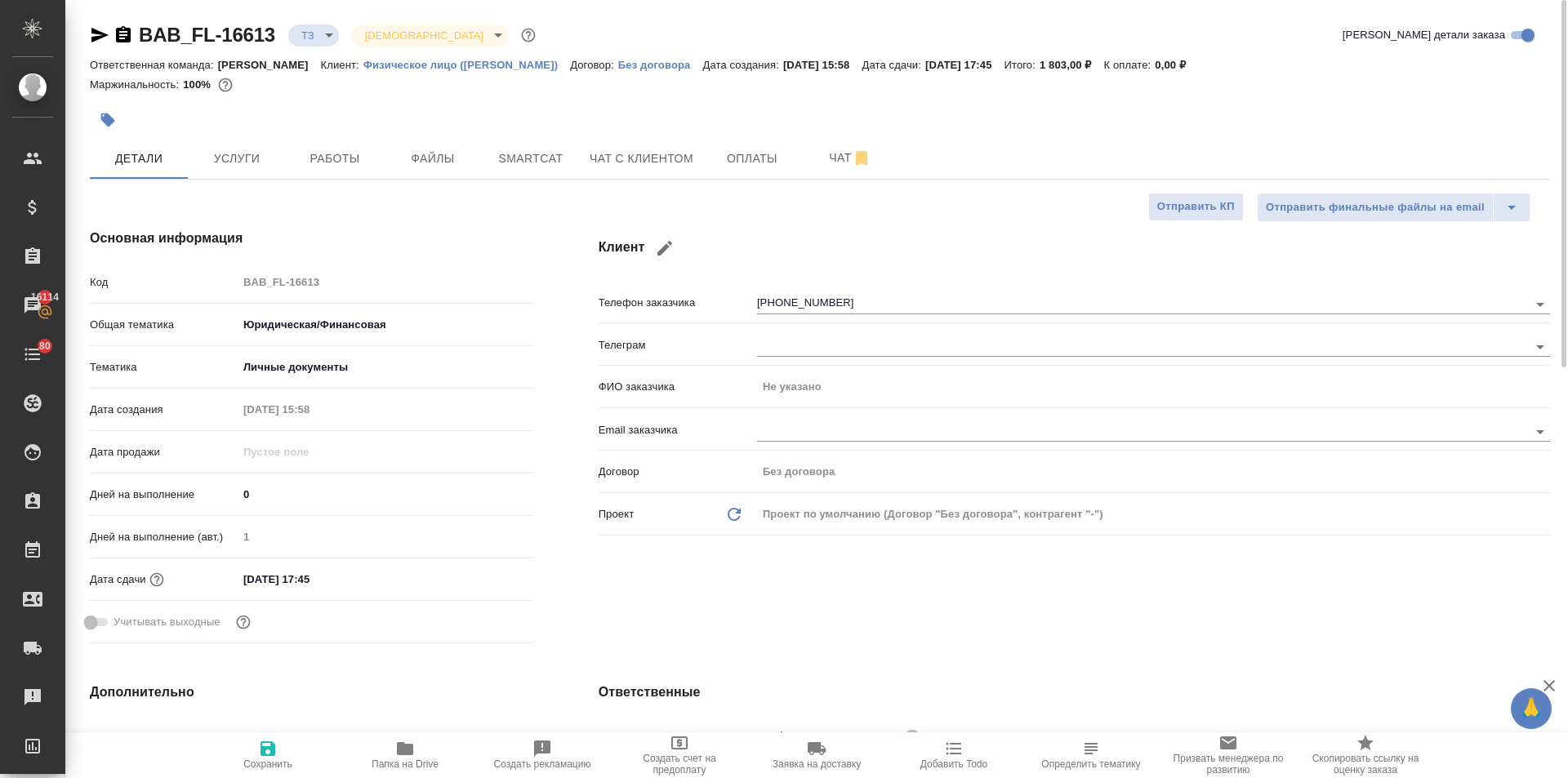
type textarea "x"
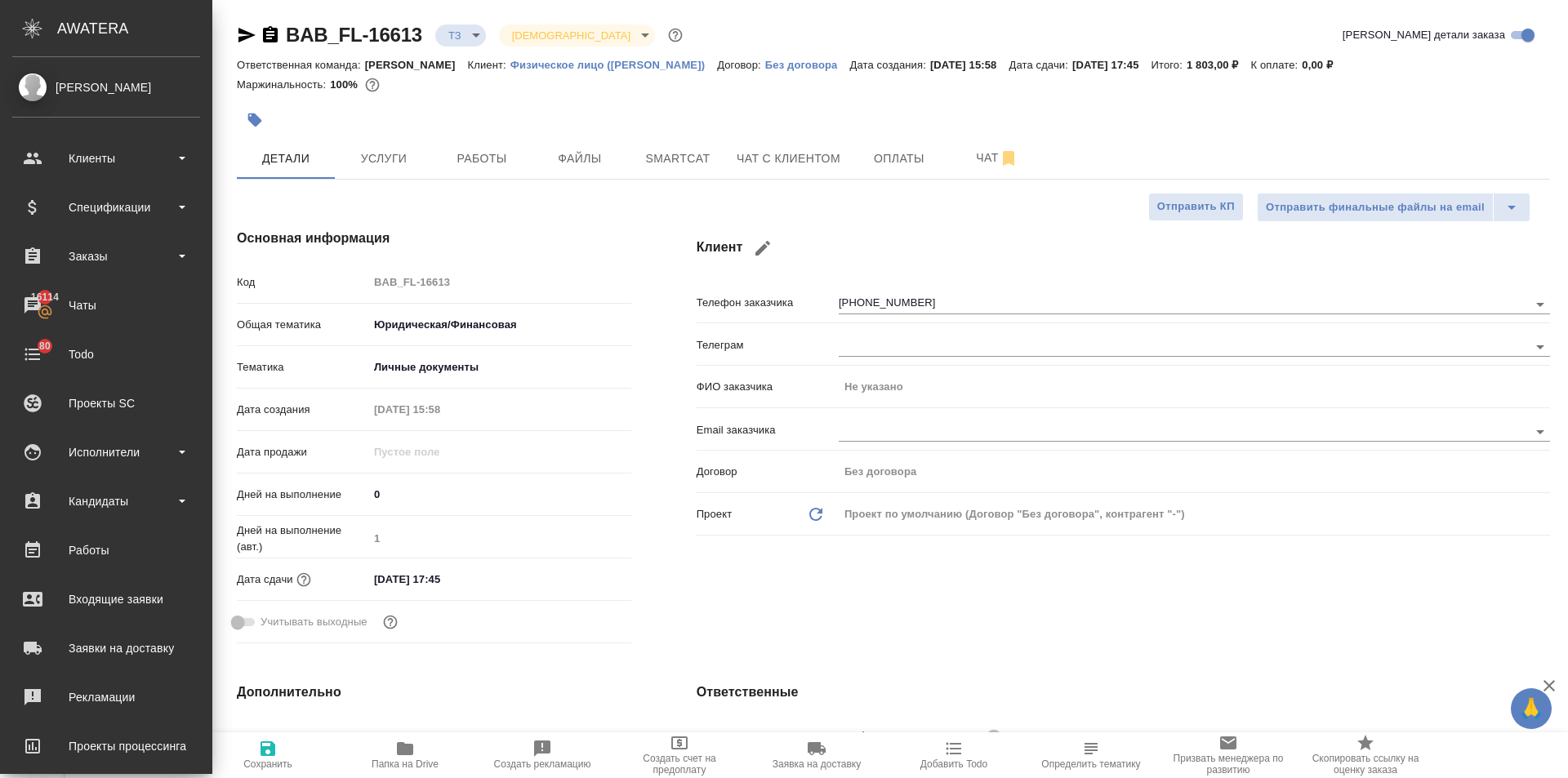
type textarea "x"
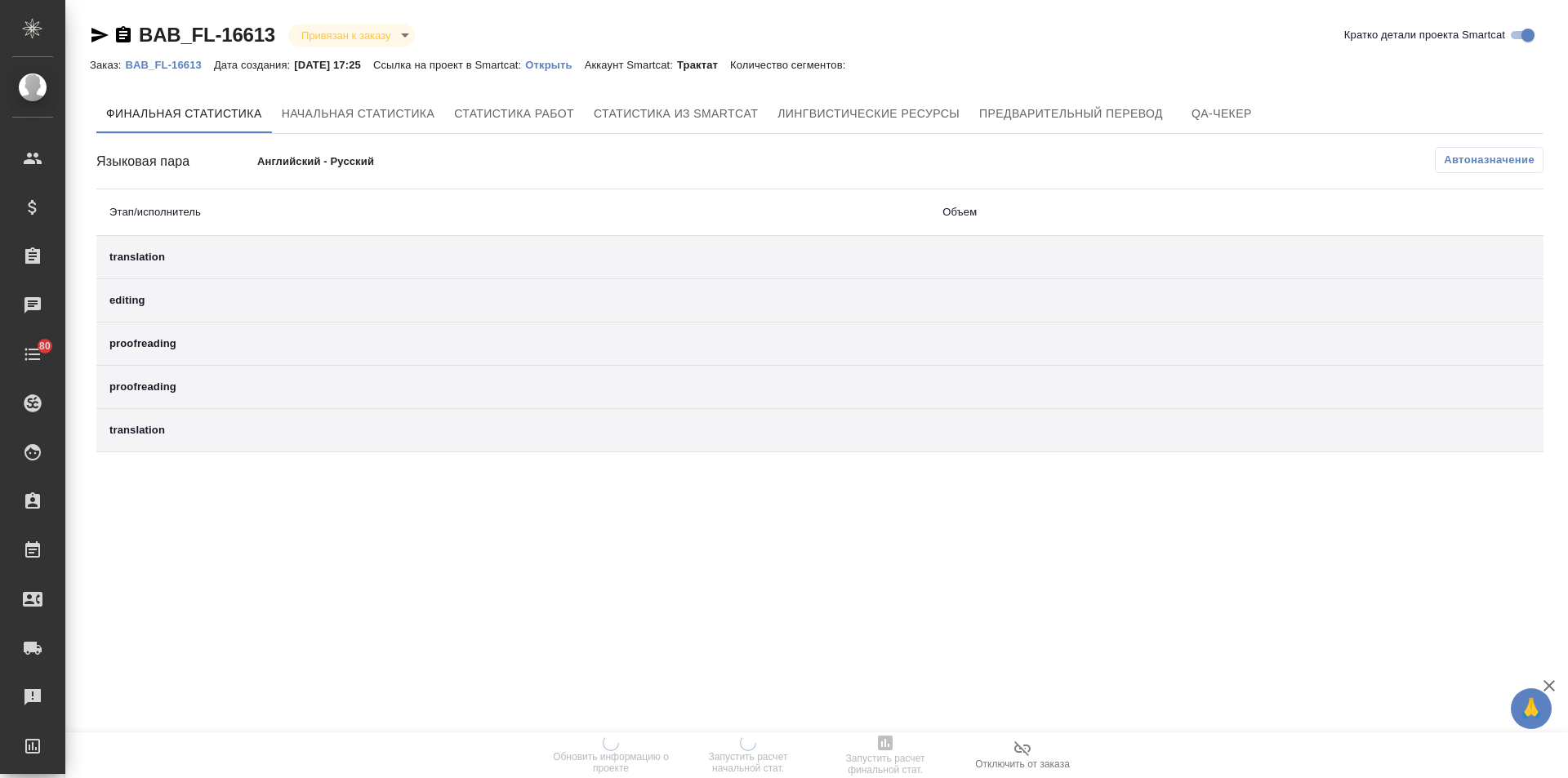
click at [557, 65] on p "Открыть" at bounding box center [554, 65] width 59 height 12
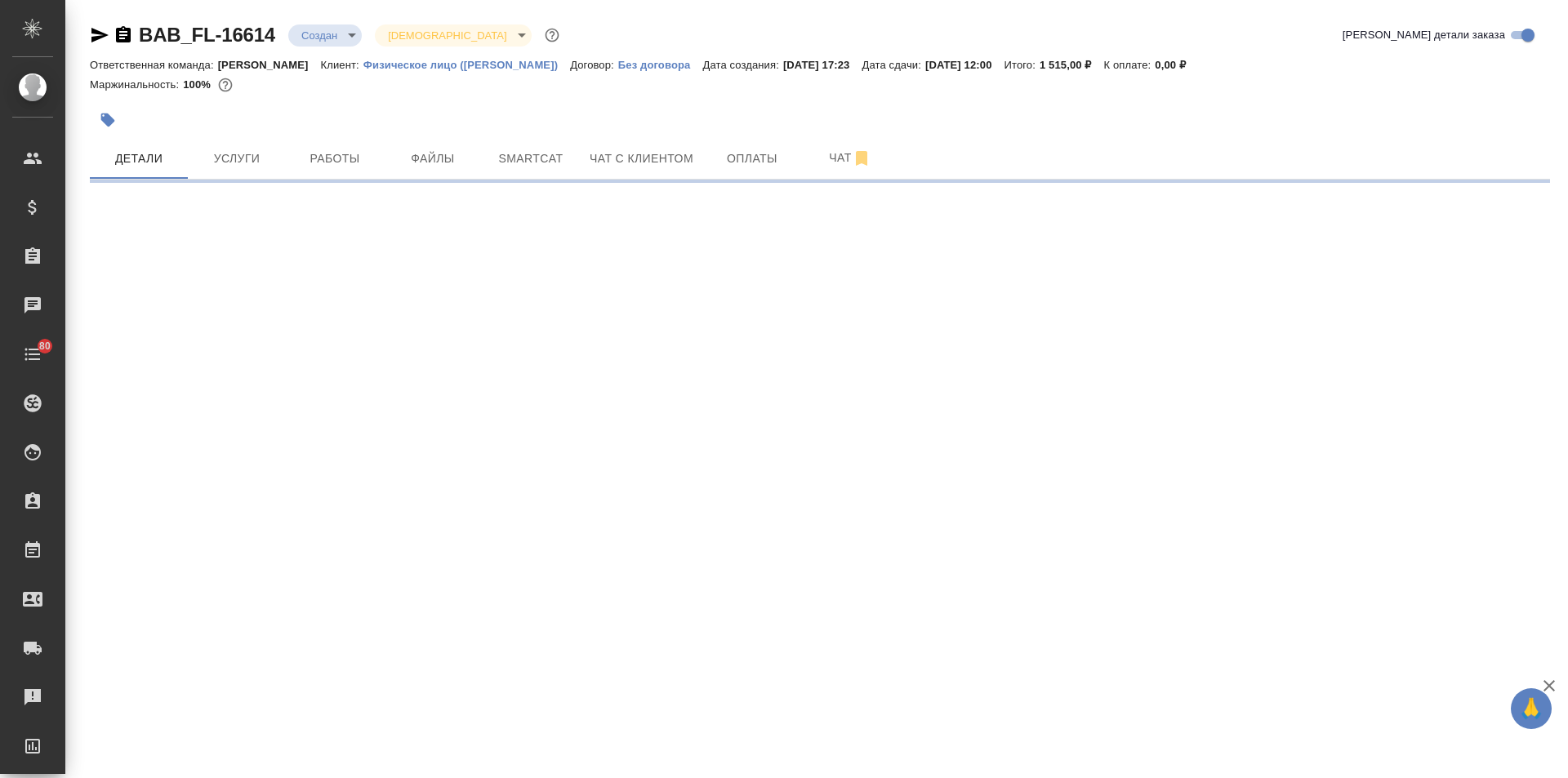
select select "RU"
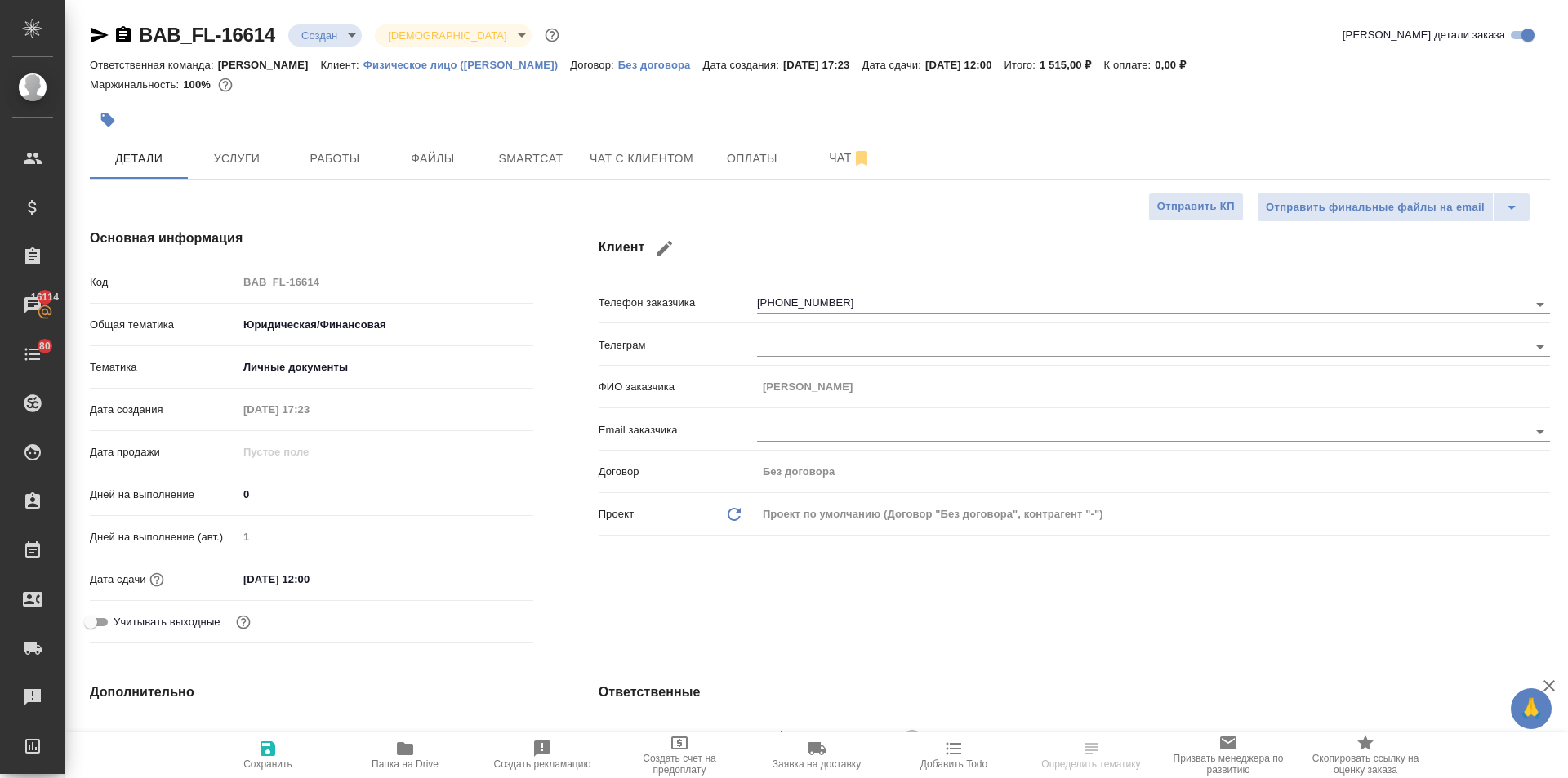
type textarea "x"
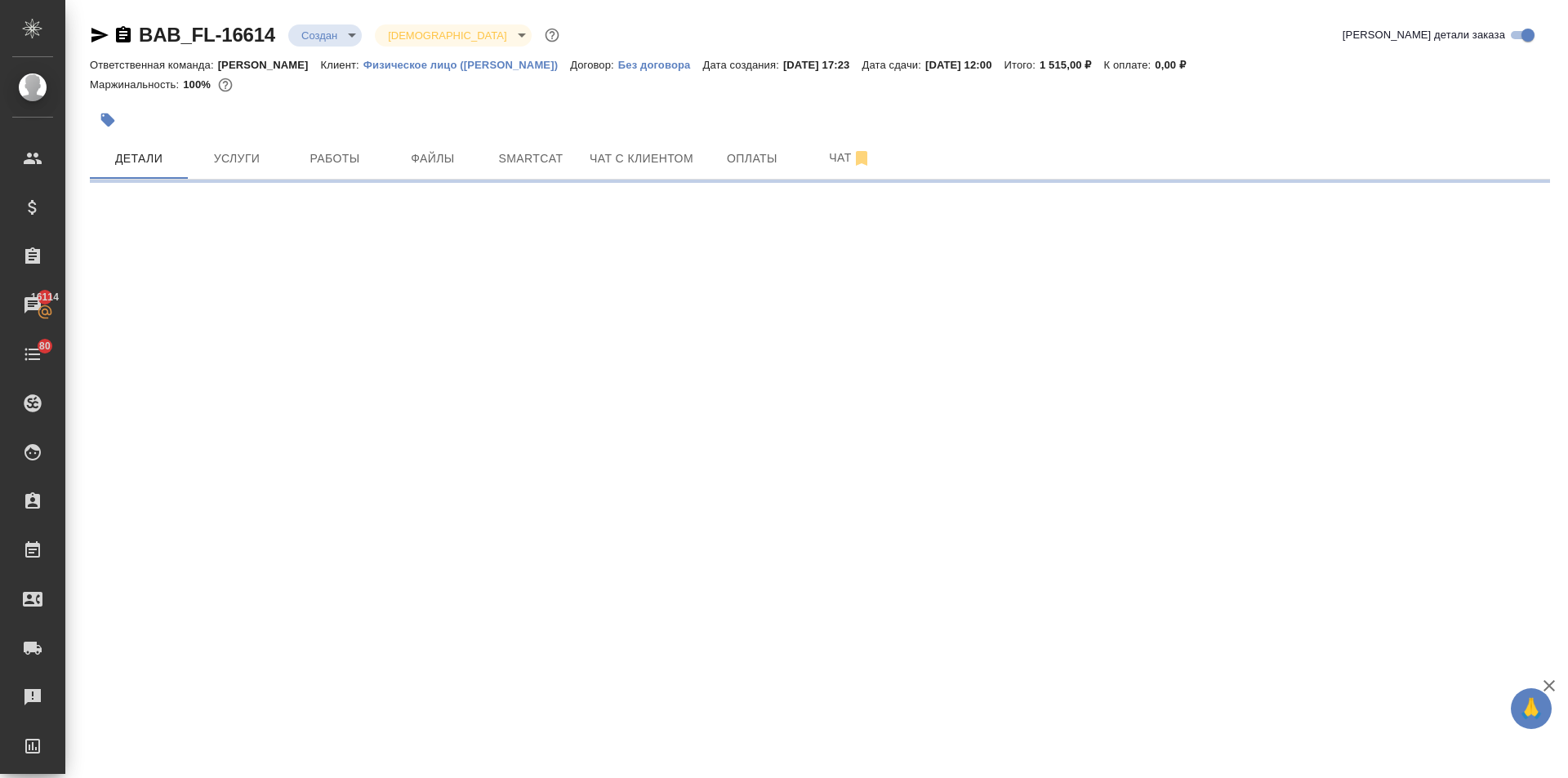
select select "RU"
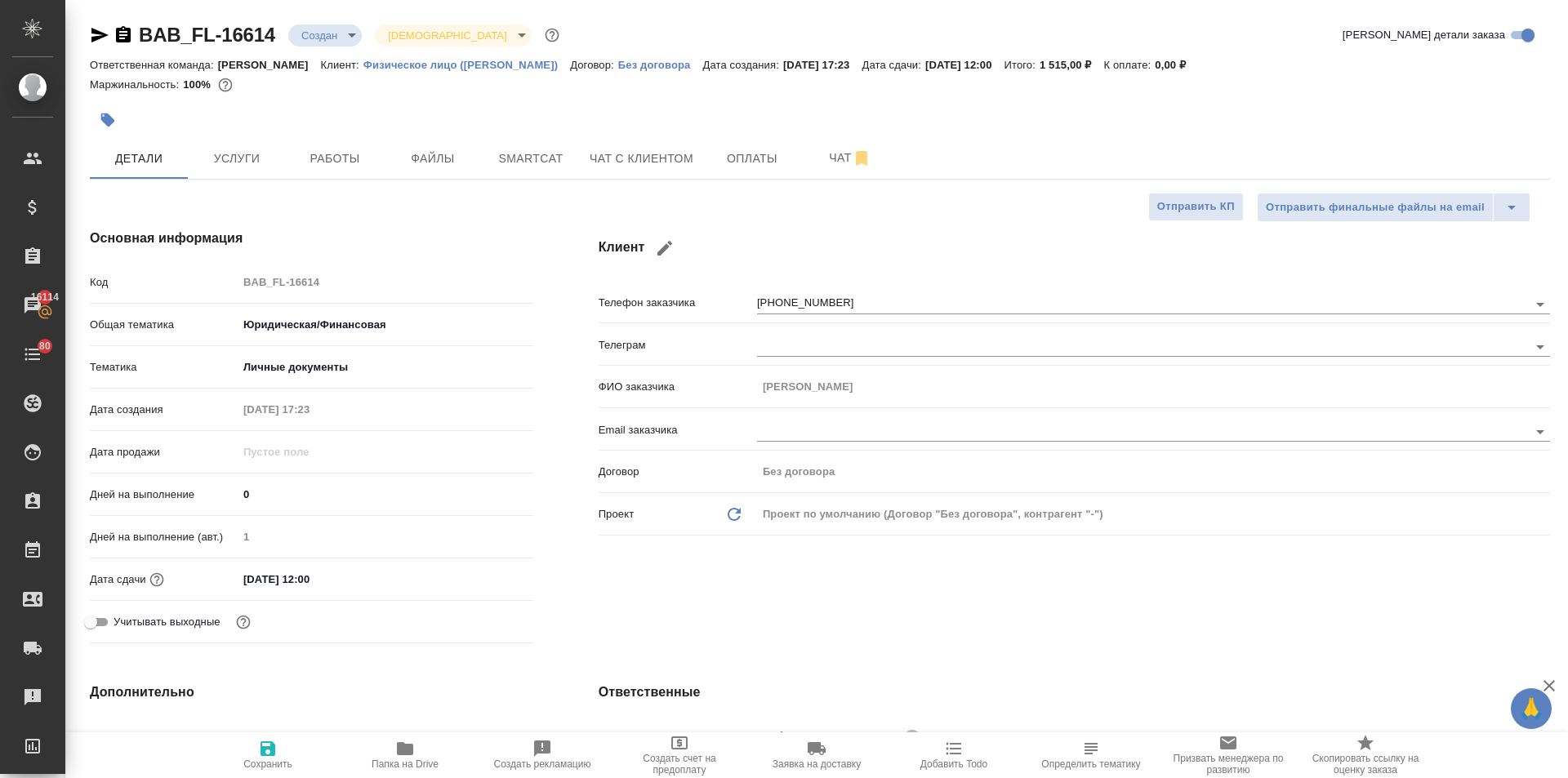
type textarea "x"
click at [424, 163] on span "Файлы" at bounding box center [433, 159] width 79 height 20
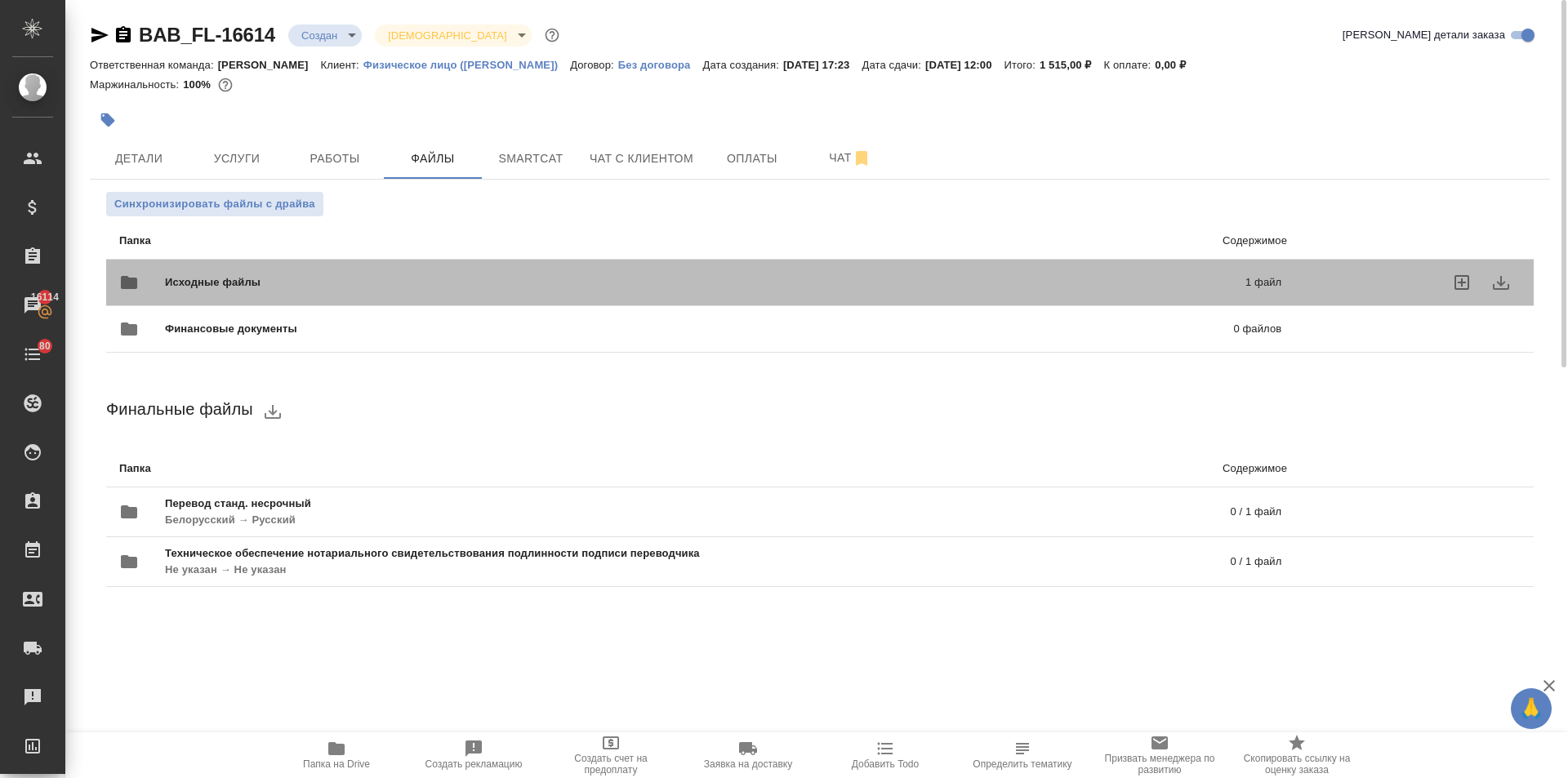
click at [220, 278] on span "Исходные файлы" at bounding box center [459, 283] width 588 height 16
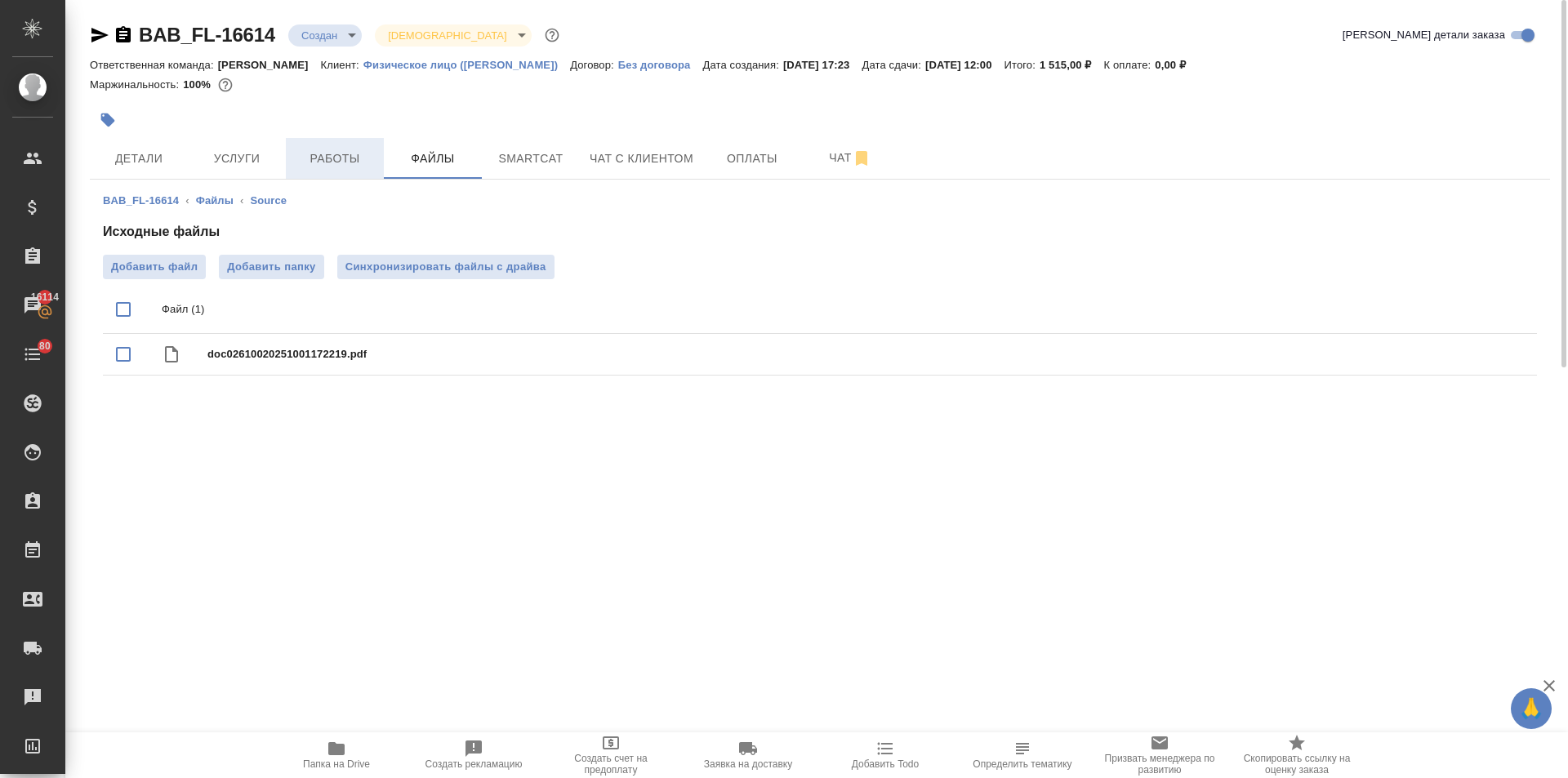
click at [335, 167] on span "Работы" at bounding box center [335, 159] width 79 height 20
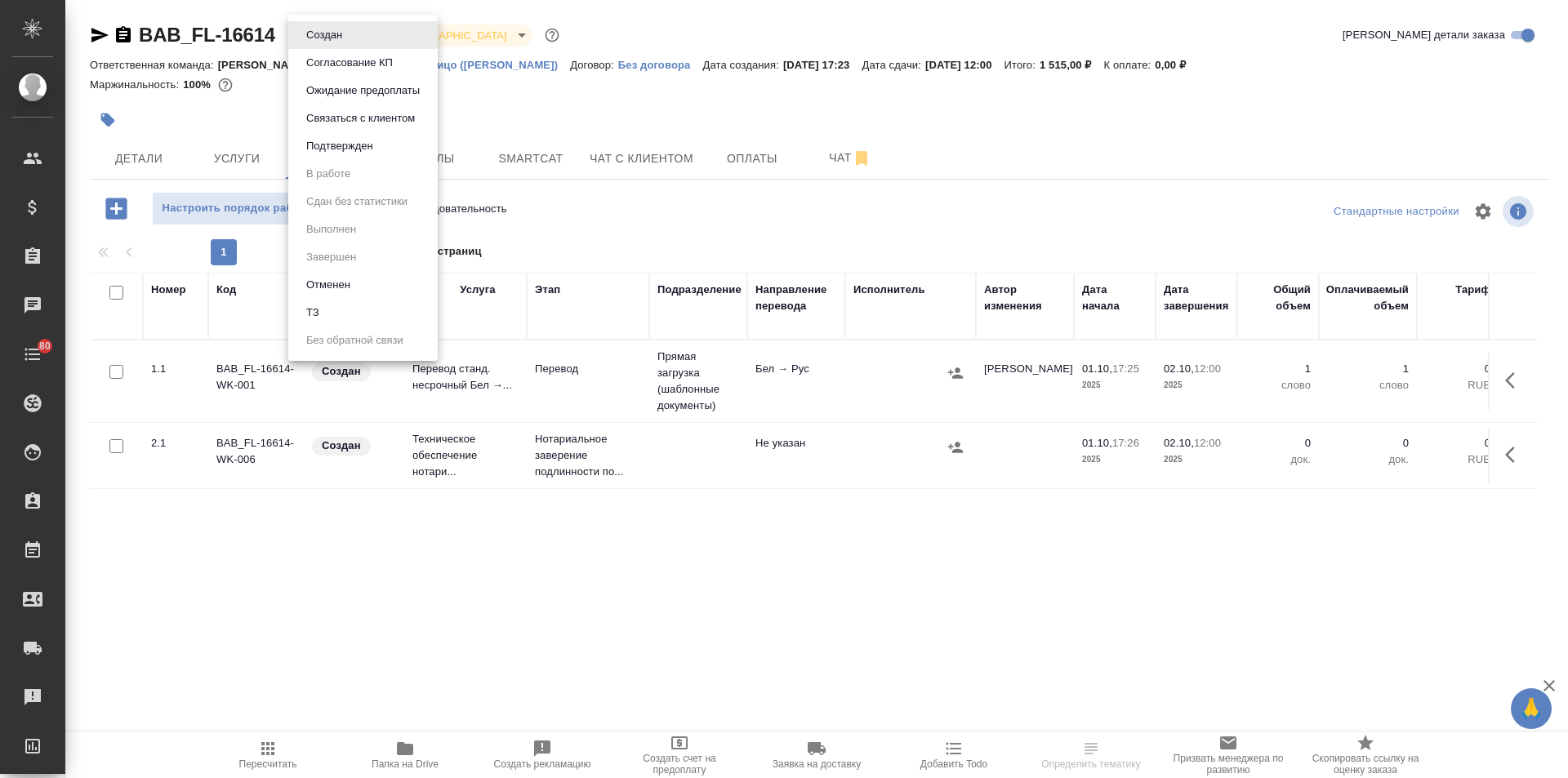
click at [331, 27] on body "🙏 .cls-1 fill:#fff; AWATERA [PERSON_NAME] Спецификации Заказы Чаты 80 Todo Прое…" at bounding box center [784, 389] width 1568 height 778
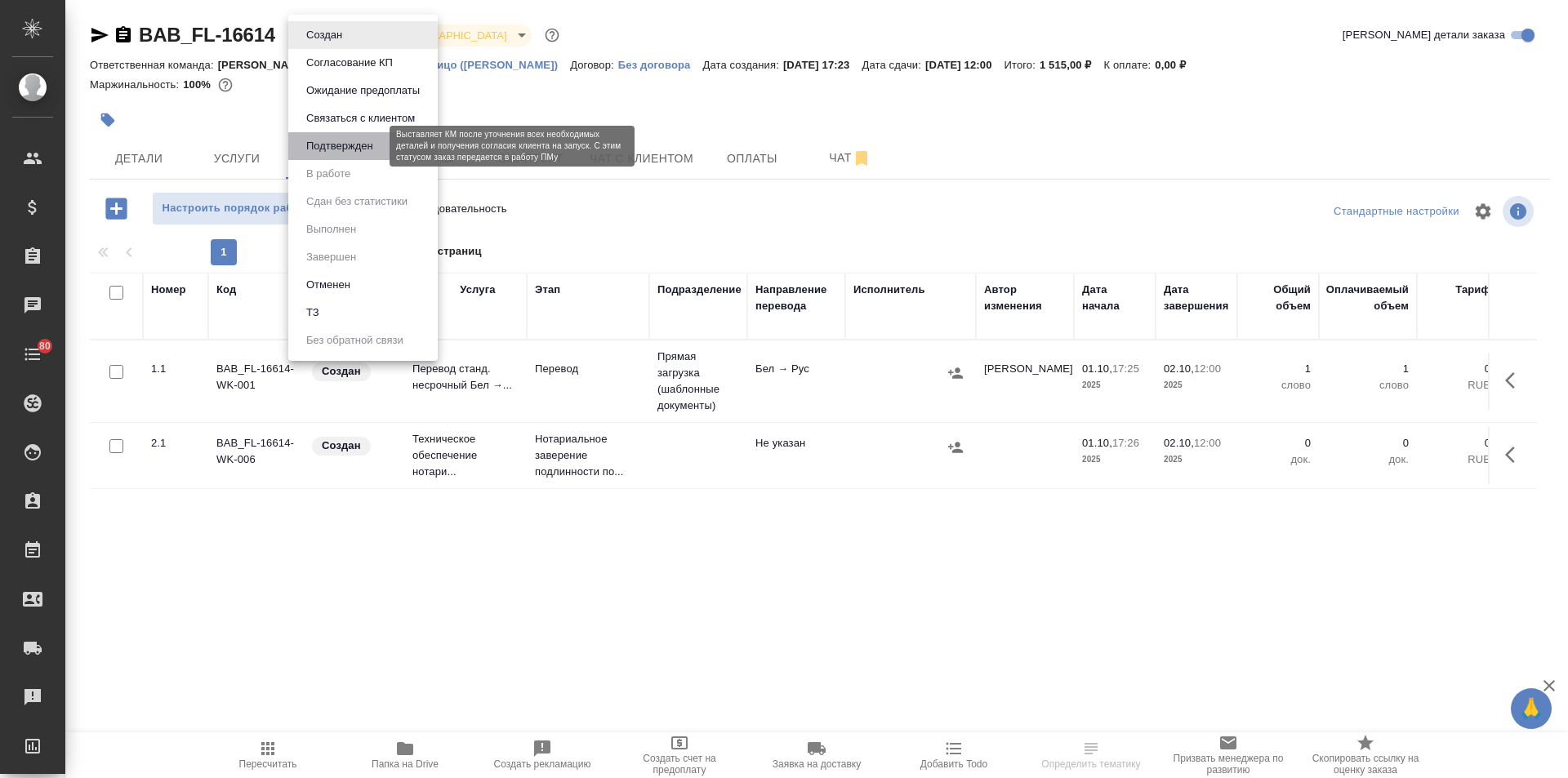
click at [366, 145] on button "Подтвержден" at bounding box center [340, 147] width 77 height 18
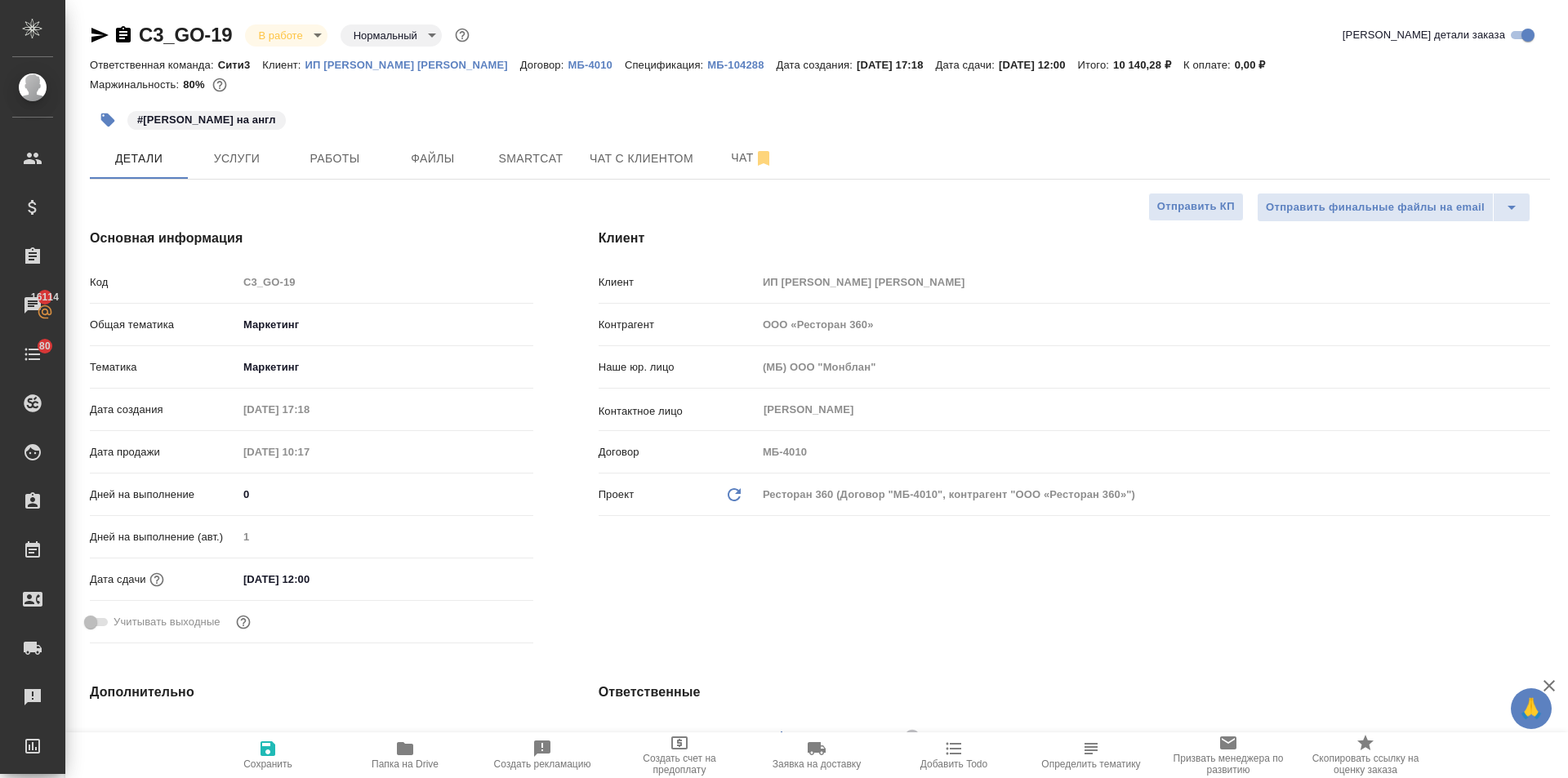
select select "RU"
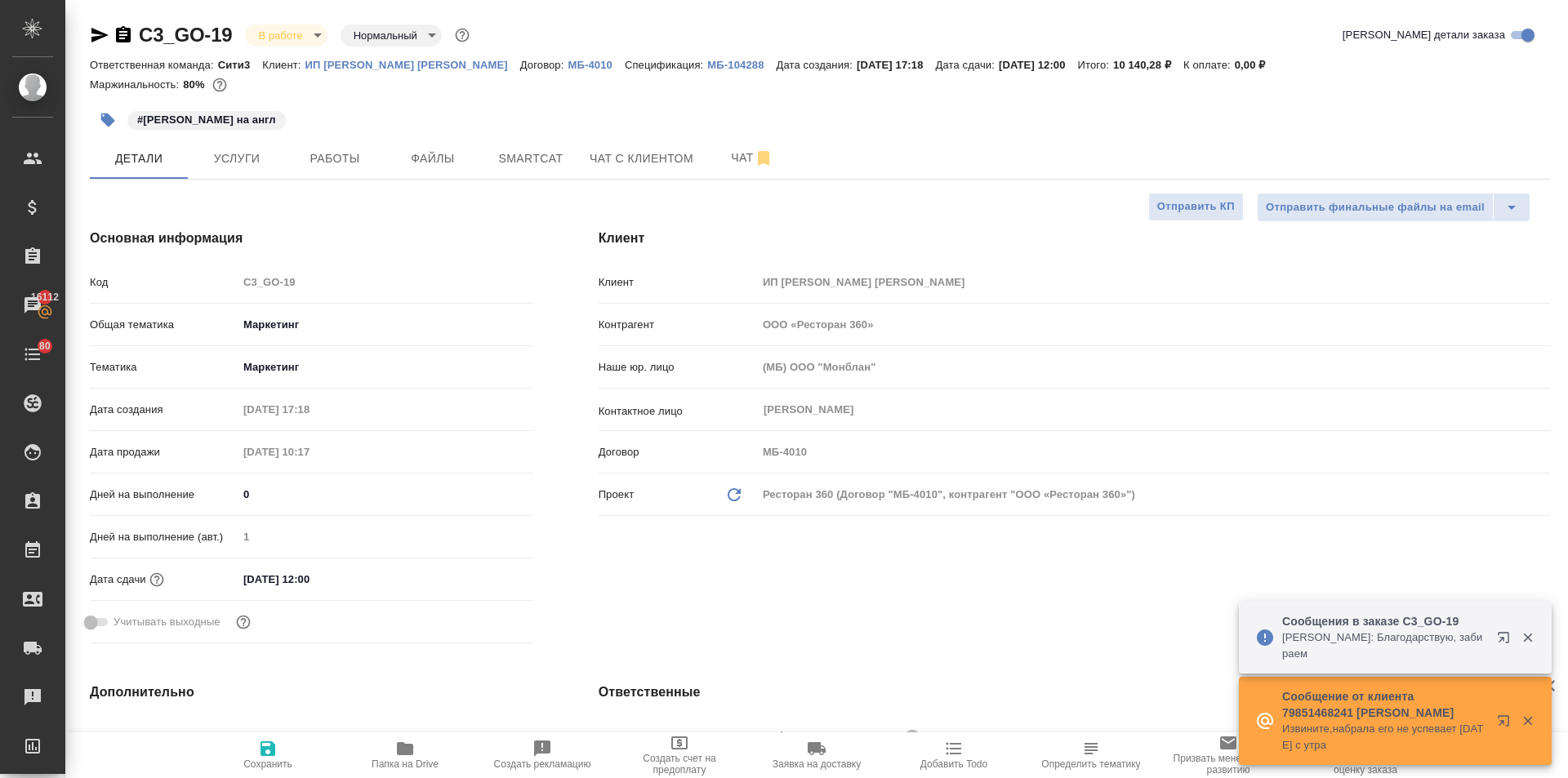
click at [397, 750] on icon "button" at bounding box center [405, 749] width 20 height 20
click at [273, 160] on span "Услуги" at bounding box center [237, 159] width 79 height 20
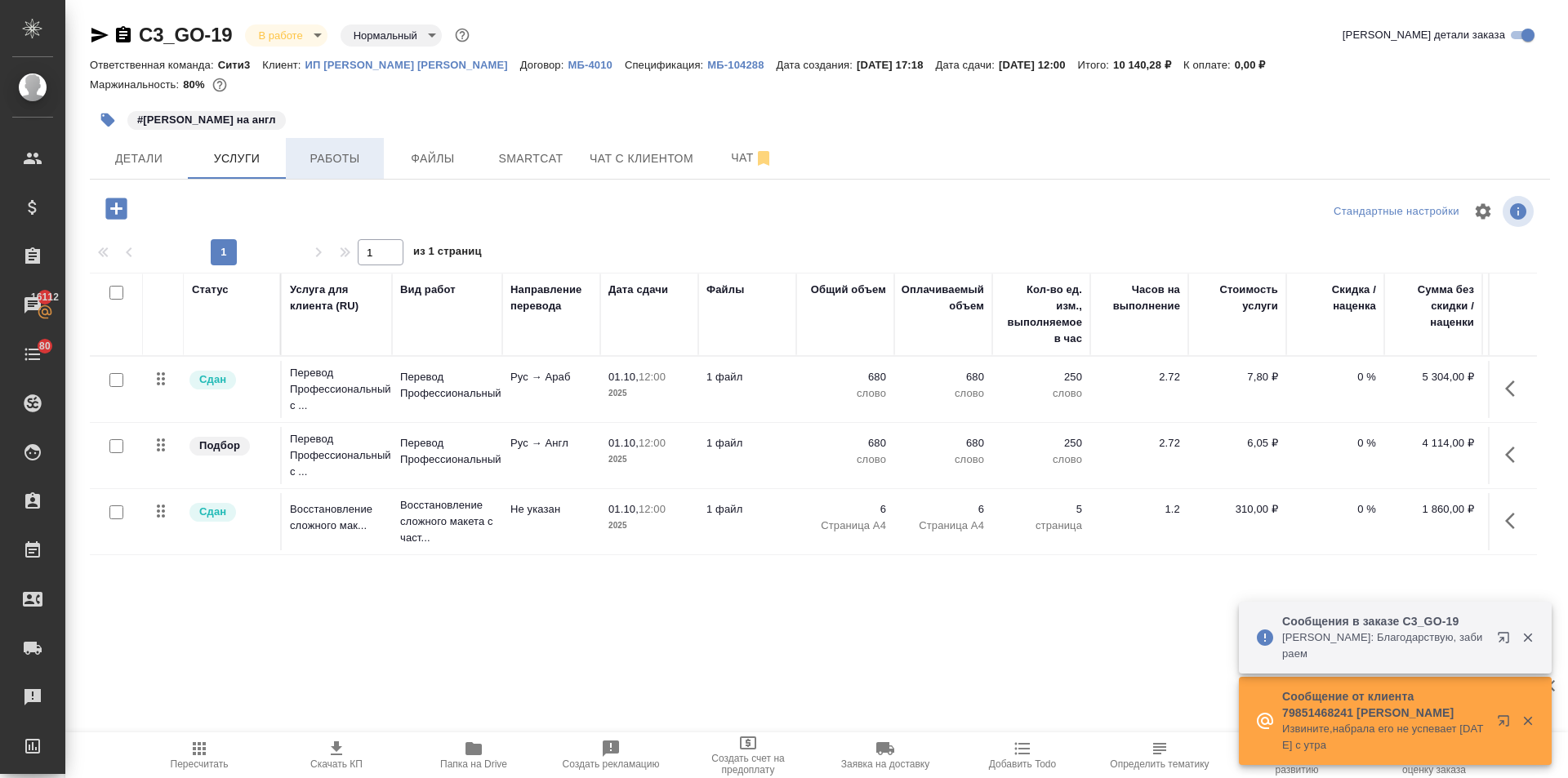
click at [330, 161] on span "Работы" at bounding box center [335, 159] width 79 height 20
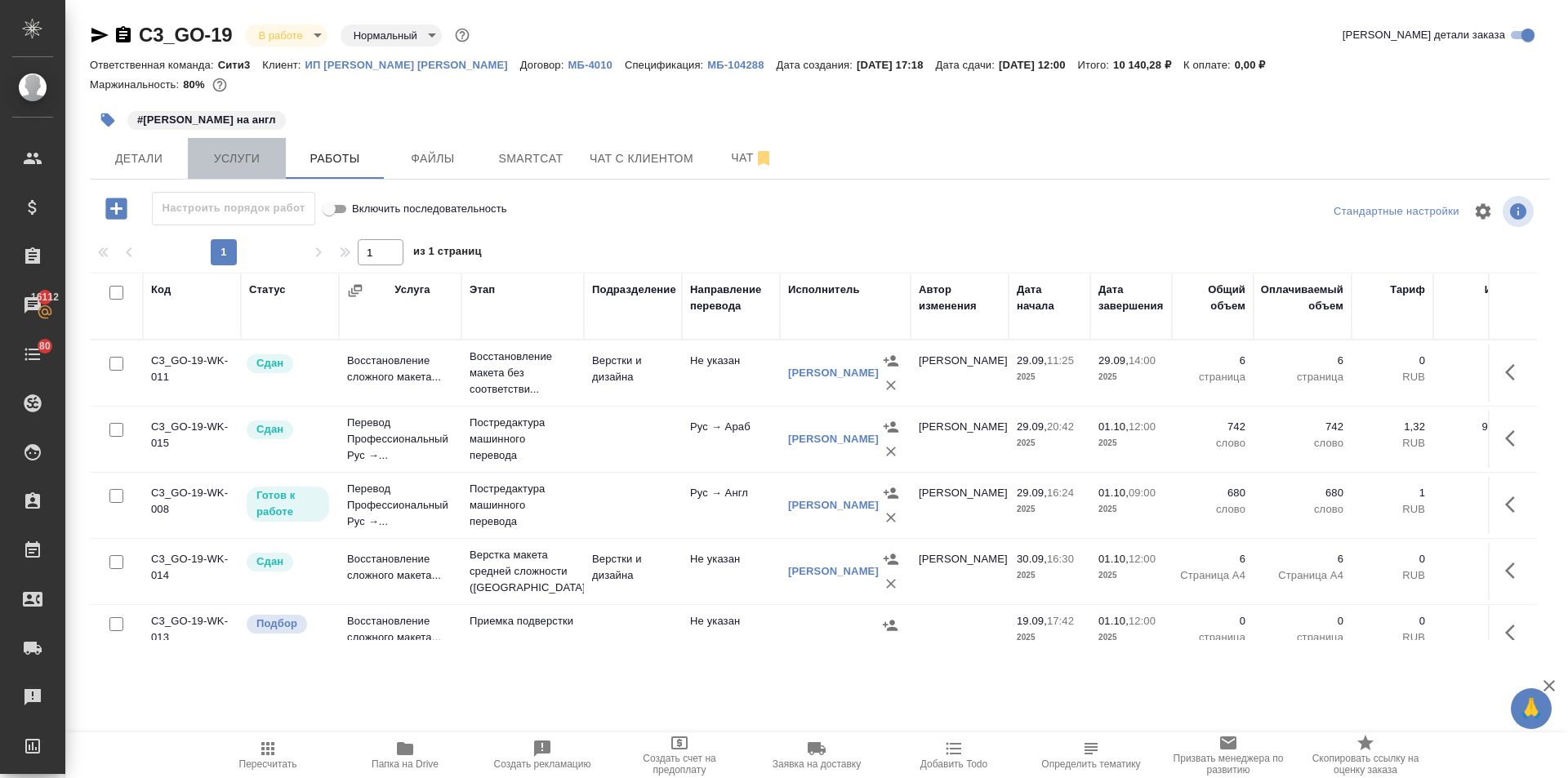
click at [227, 160] on span "Услуги" at bounding box center [237, 159] width 79 height 20
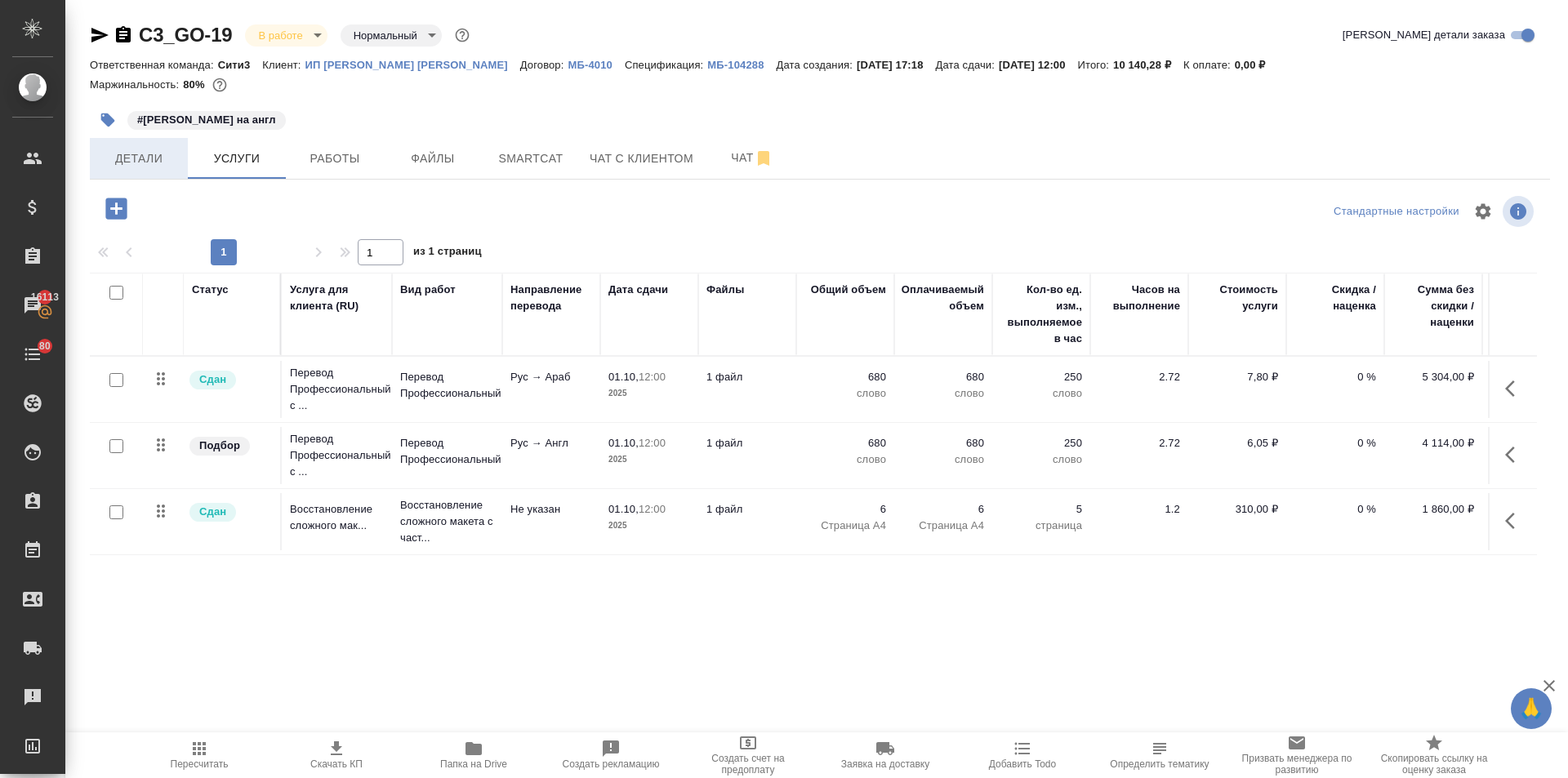
click at [121, 171] on button "Детали" at bounding box center [139, 159] width 98 height 41
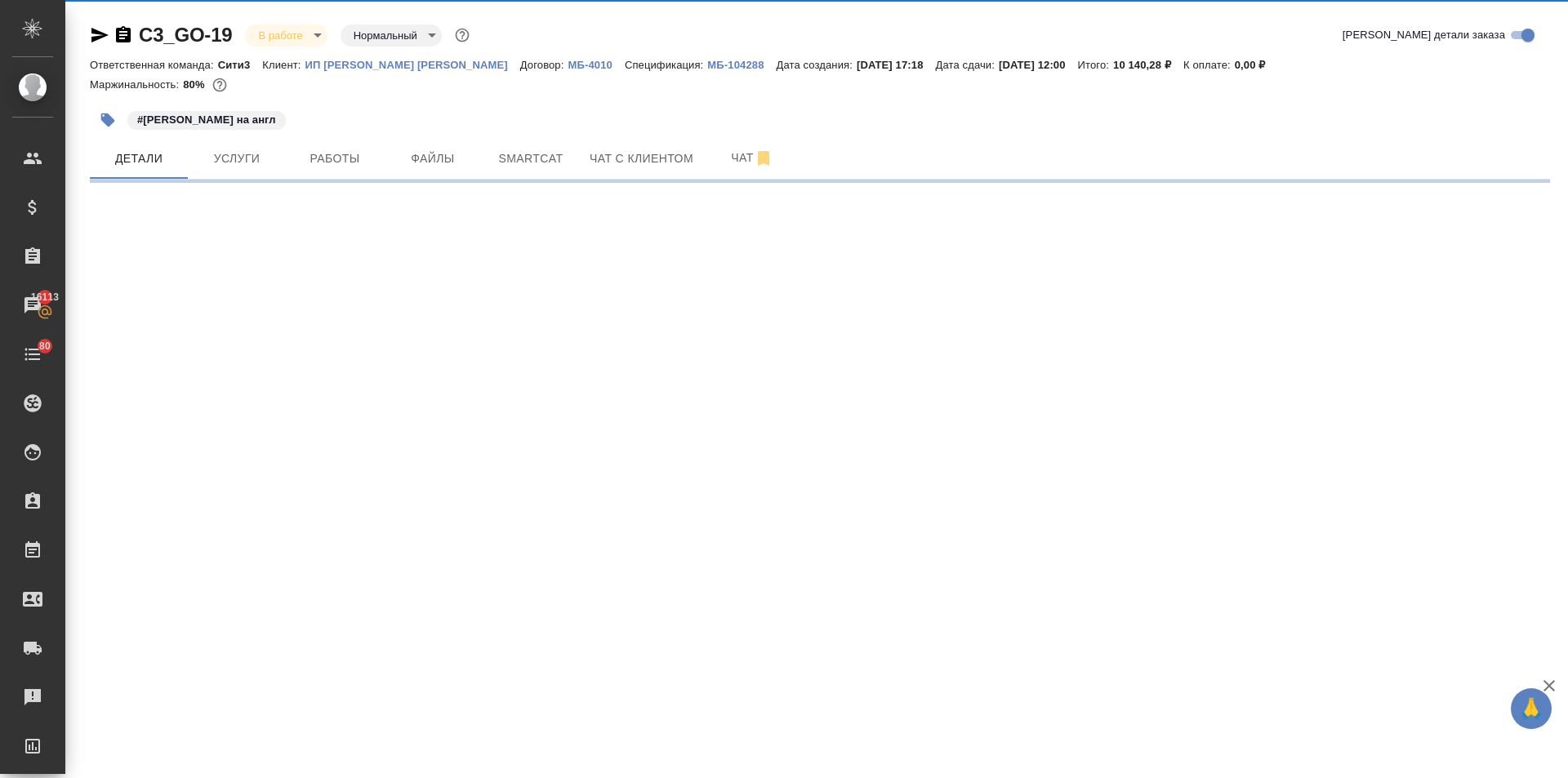
select select "RU"
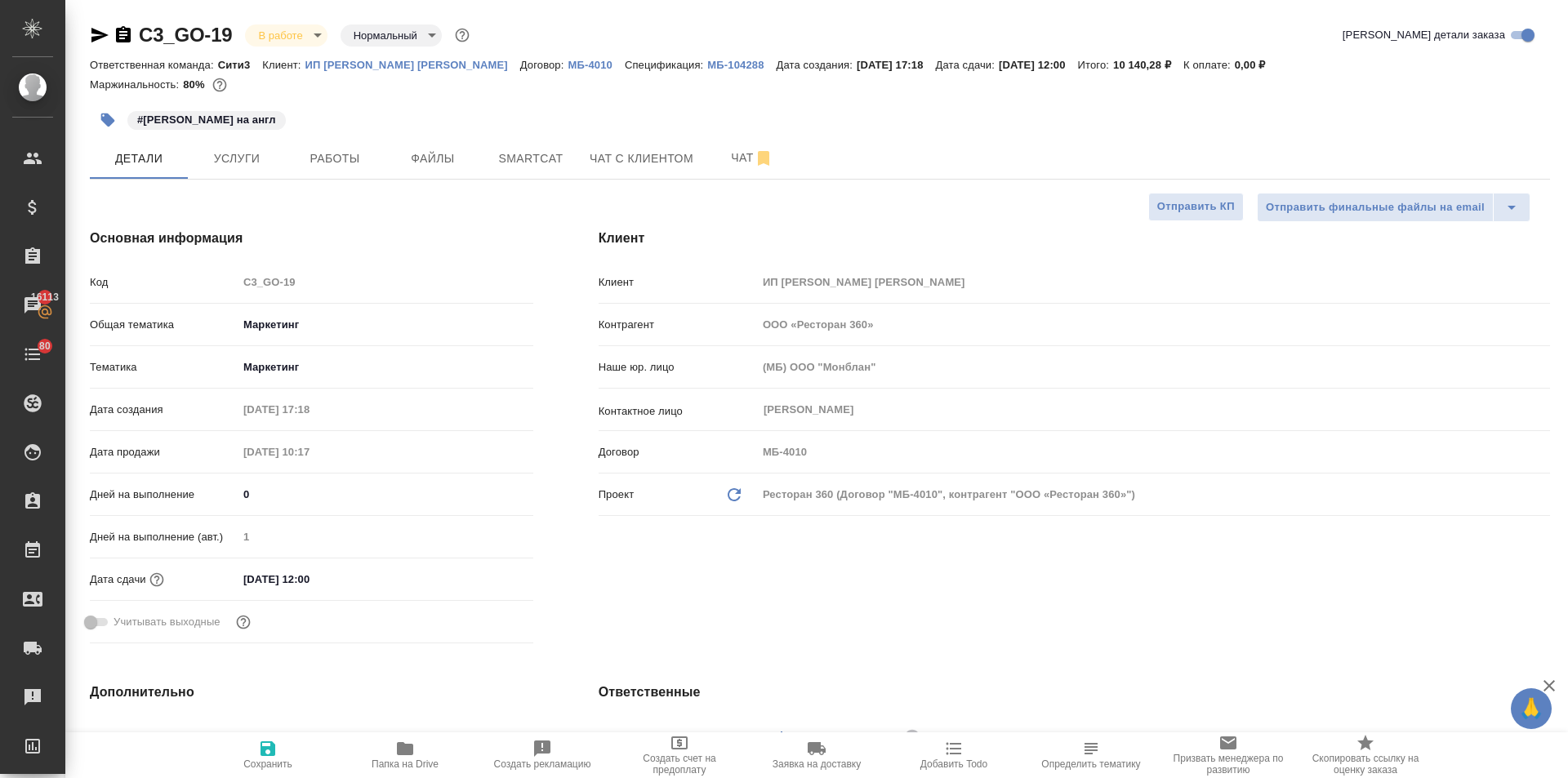
type textarea "x"
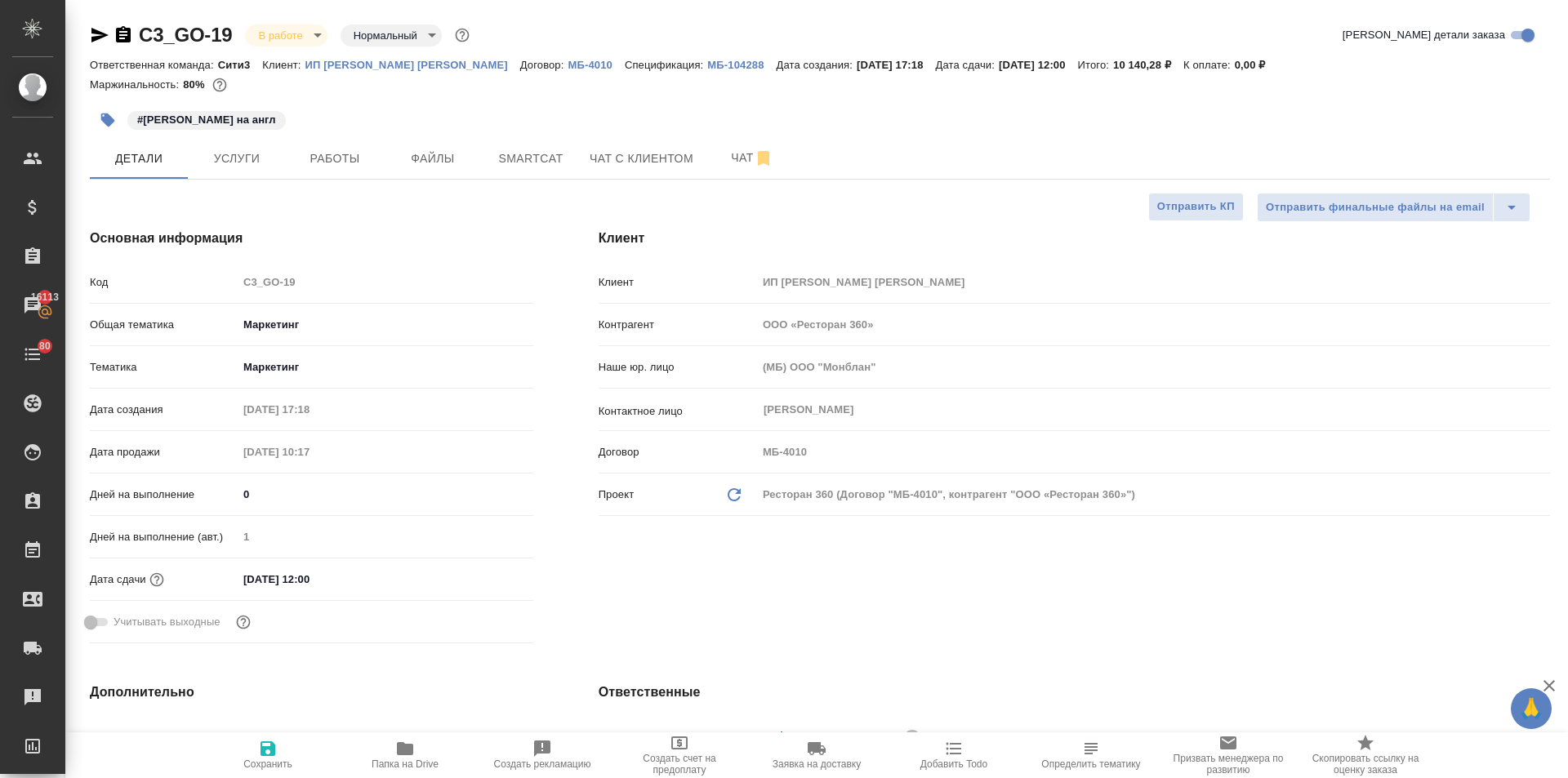
type textarea "x"
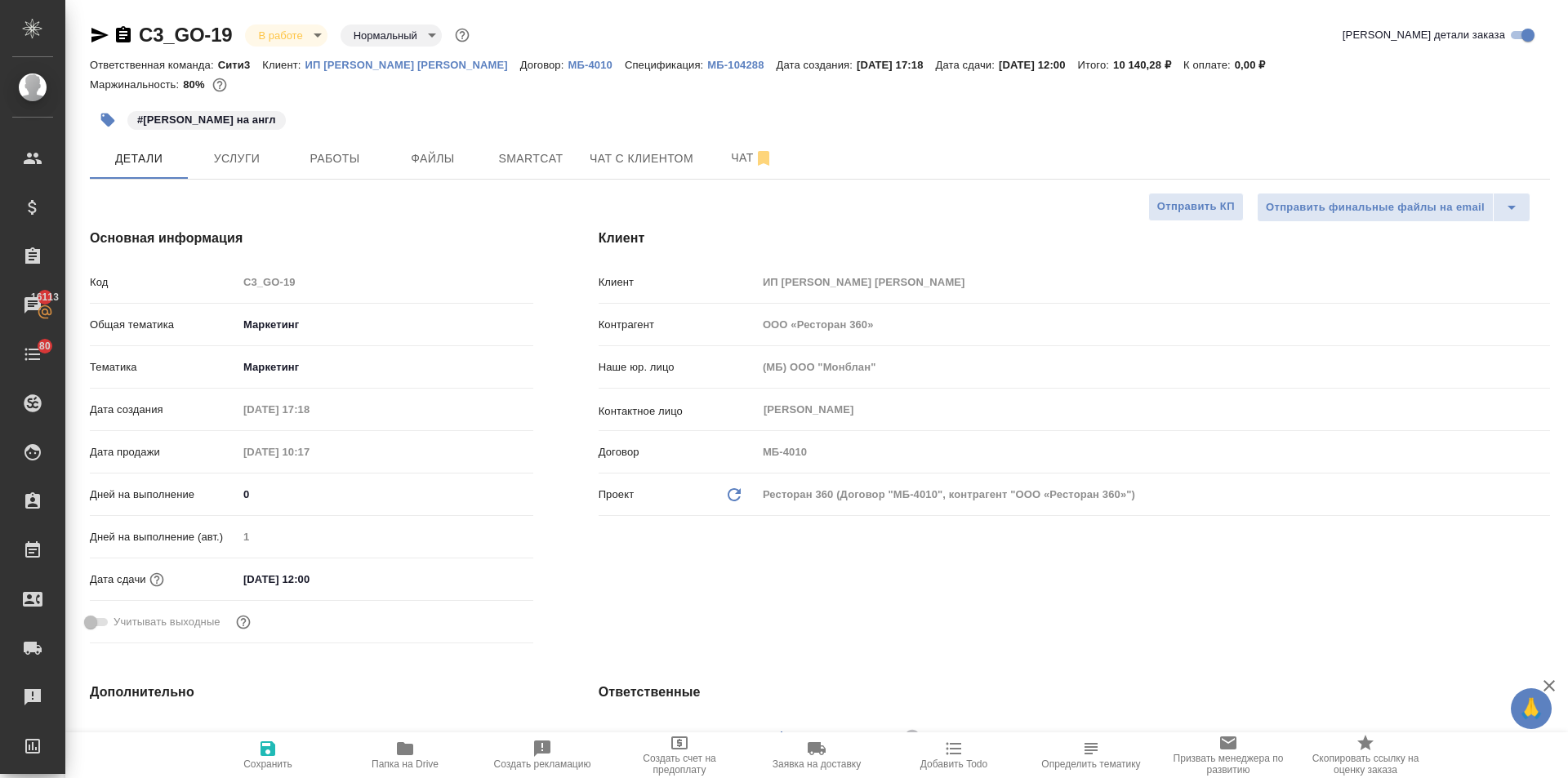
type textarea "x"
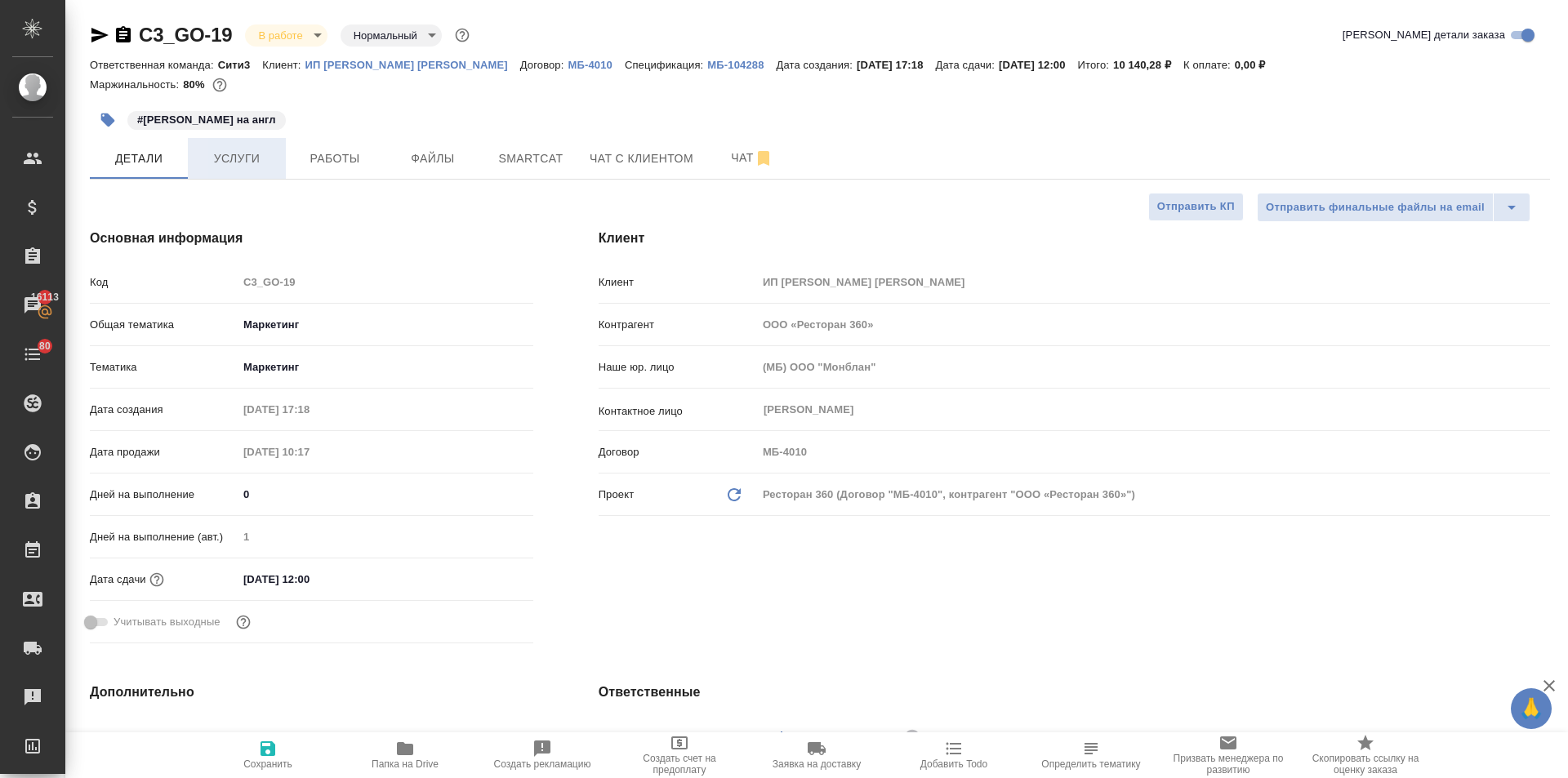
click at [221, 160] on span "Услуги" at bounding box center [237, 159] width 79 height 20
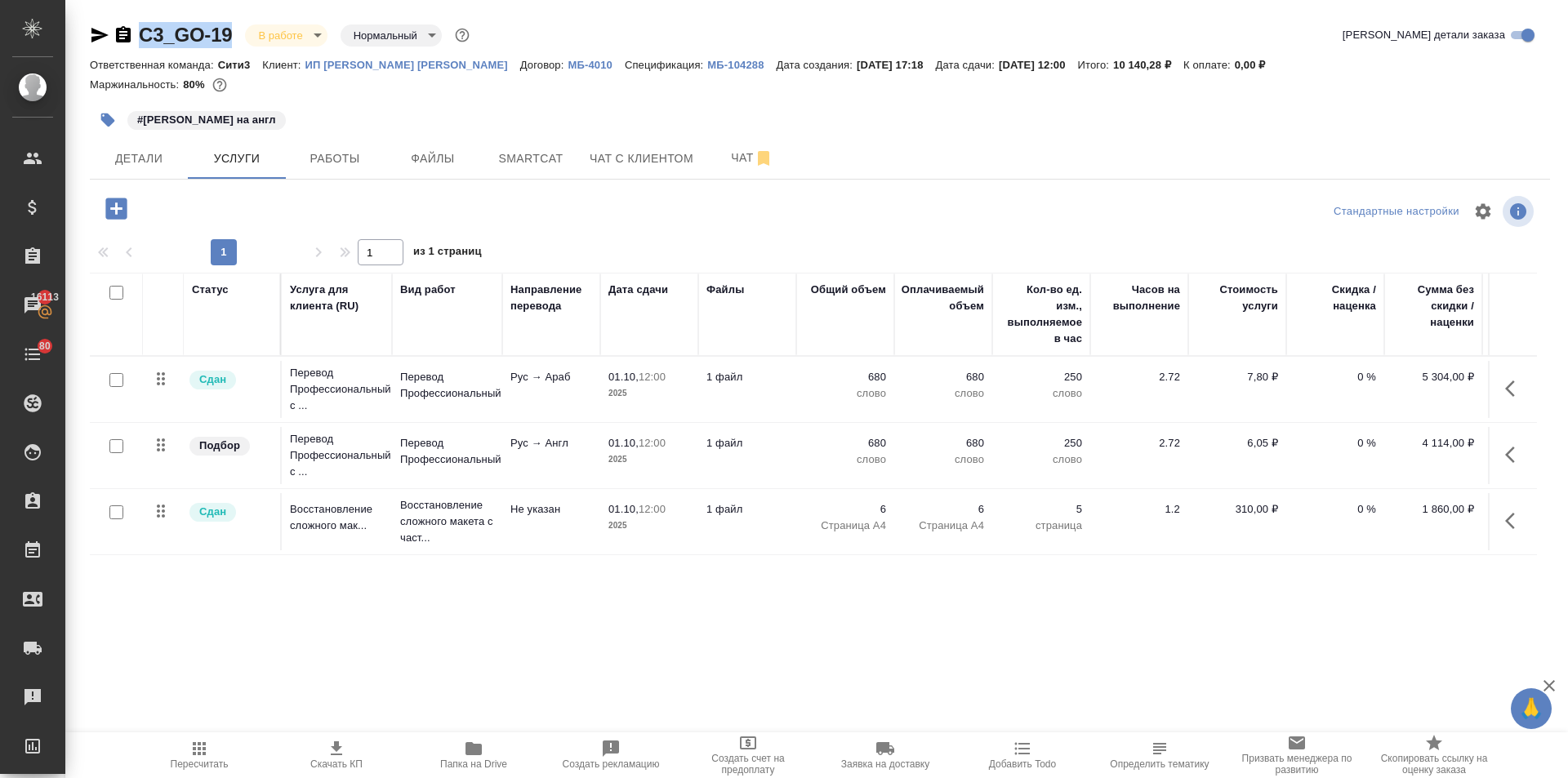
drag, startPoint x: 236, startPoint y: 36, endPoint x: 139, endPoint y: 38, distance: 97.0
click at [139, 38] on div "C3_GO-19 В работе inProgress Нормальный normal" at bounding box center [282, 35] width 383 height 26
copy link "C3_GO-19"
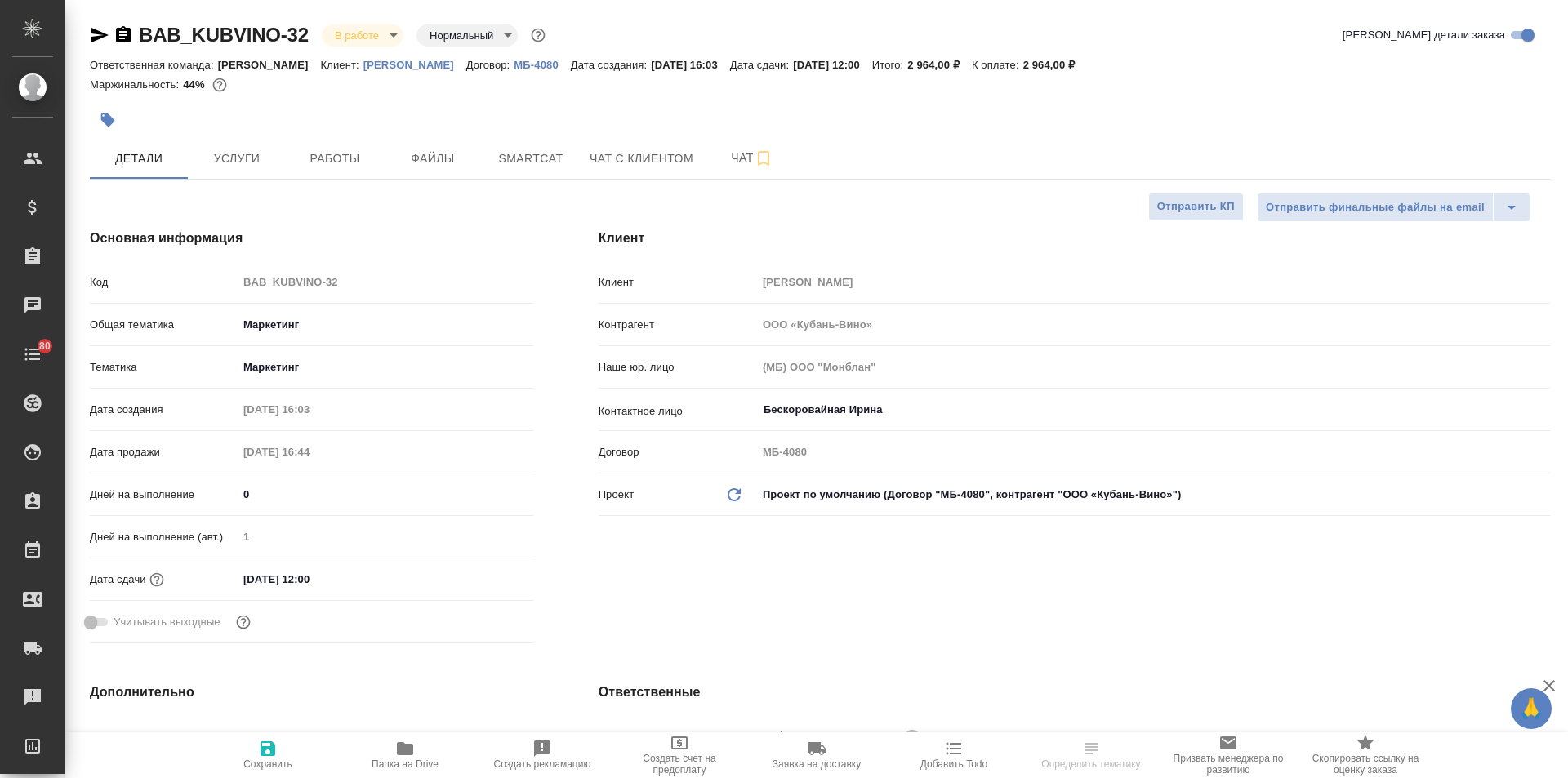
select select "RU"
type textarea "x"
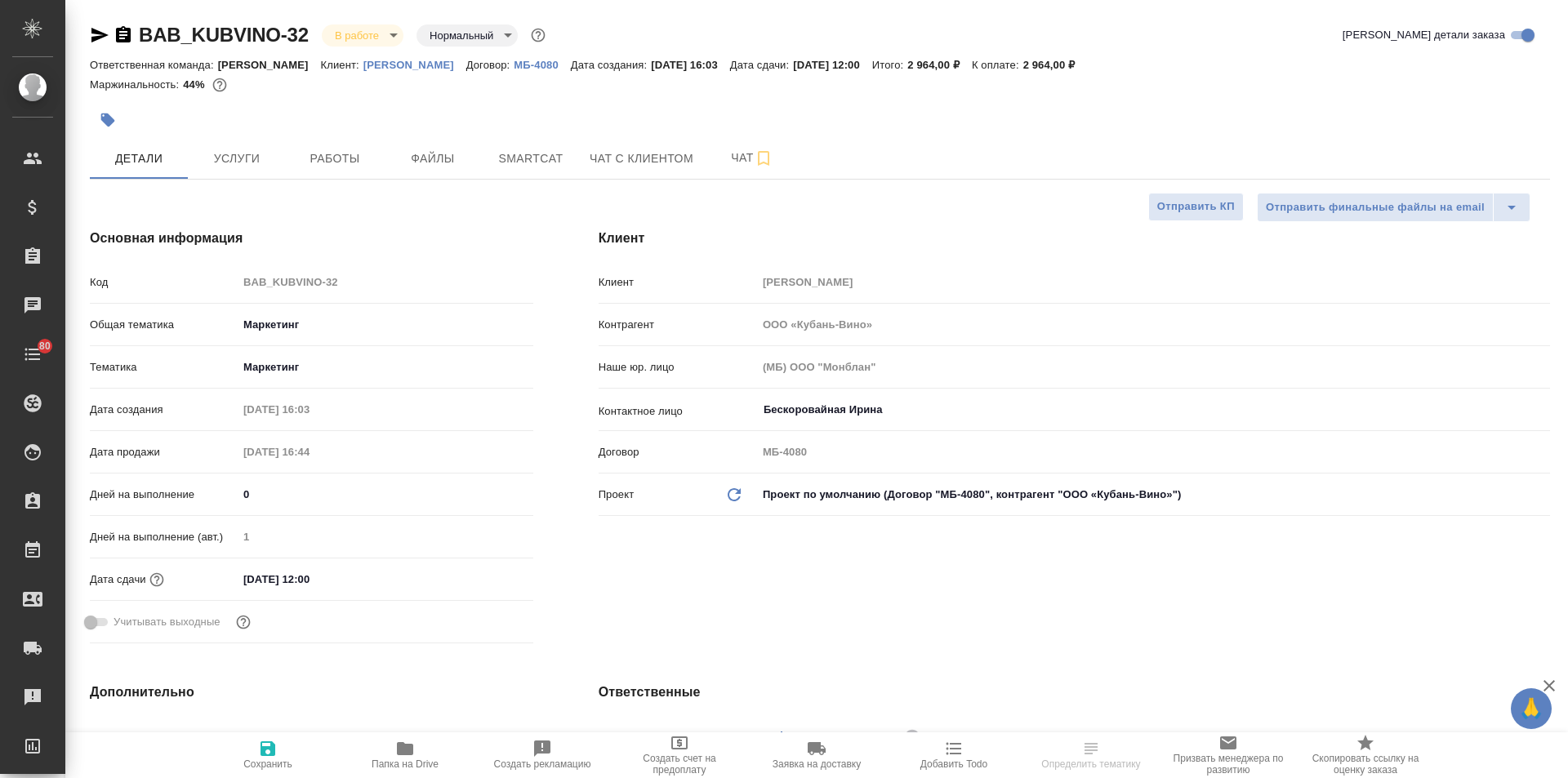
type textarea "x"
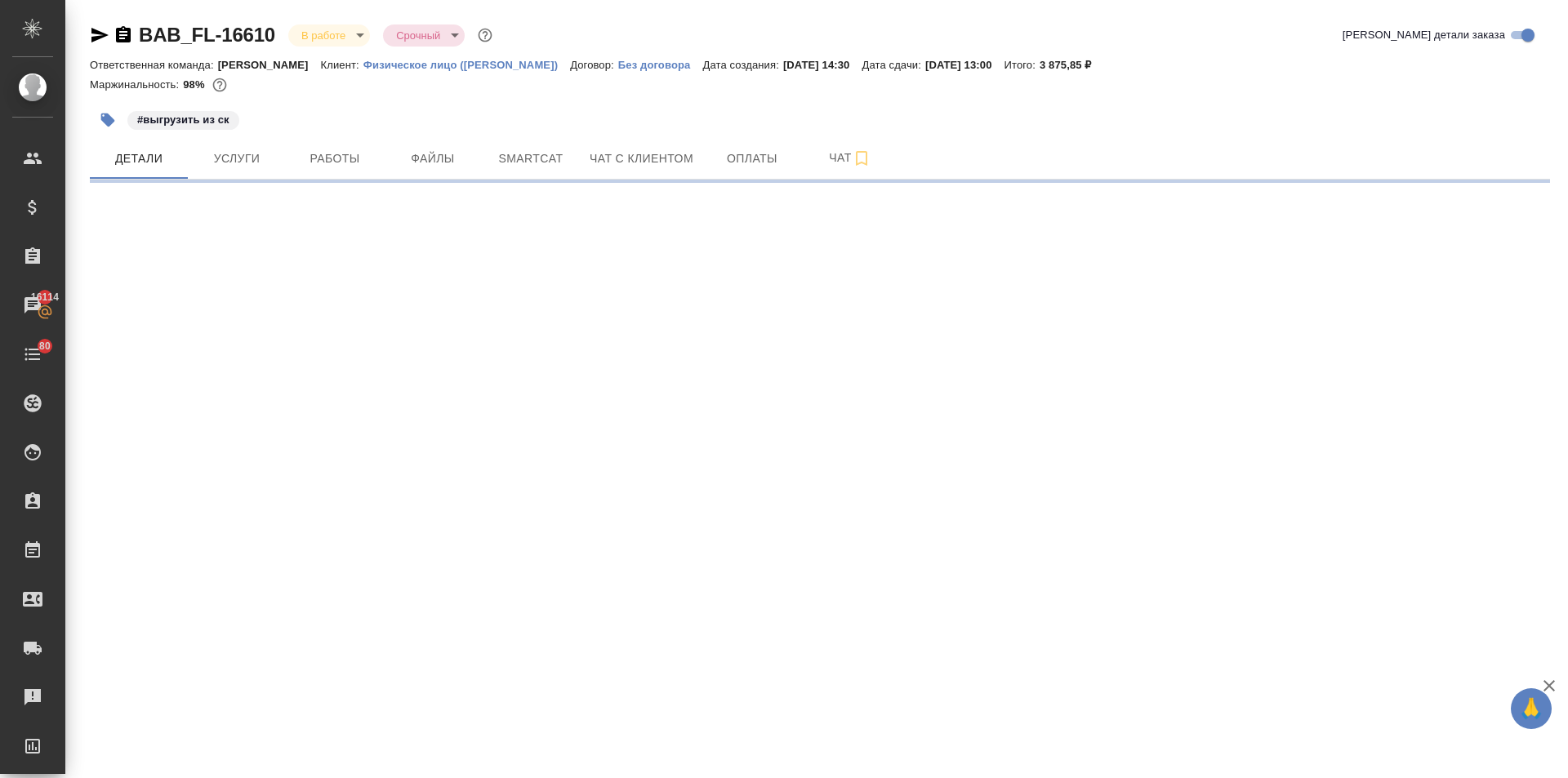
select select "RU"
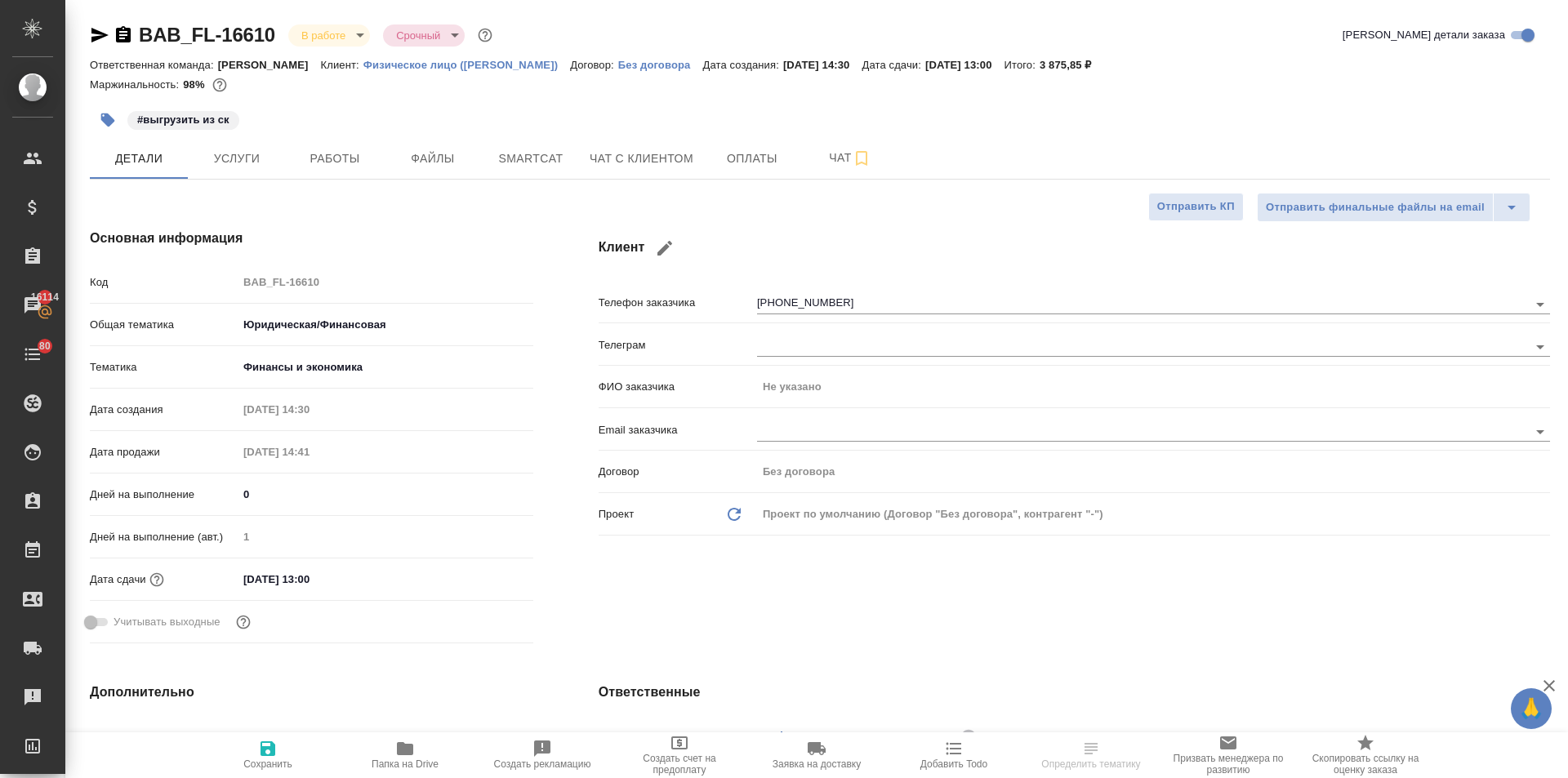
type textarea "x"
click at [345, 161] on span "Работы" at bounding box center [335, 159] width 79 height 20
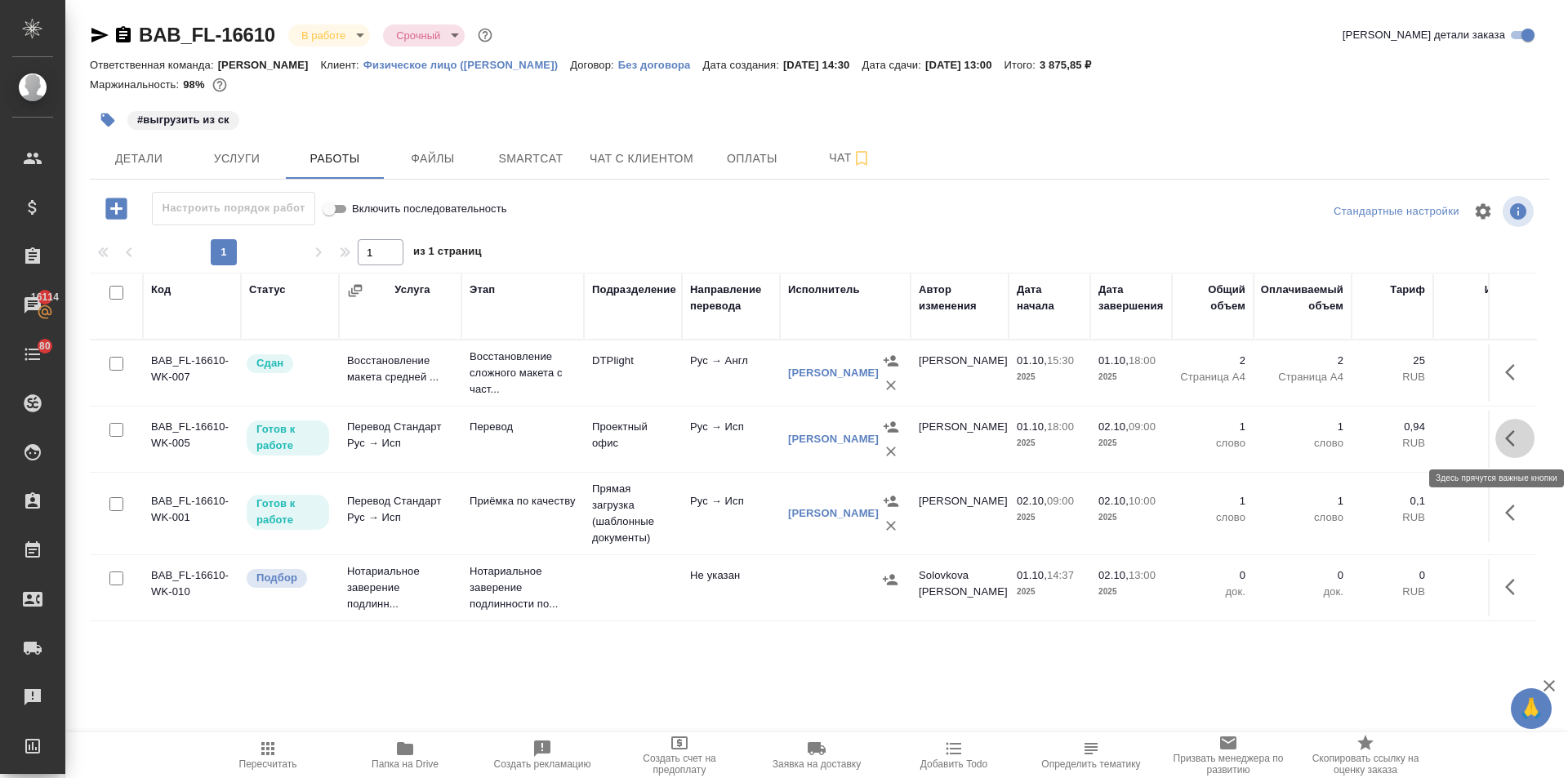
click at [1505, 436] on icon "button" at bounding box center [1515, 439] width 20 height 20
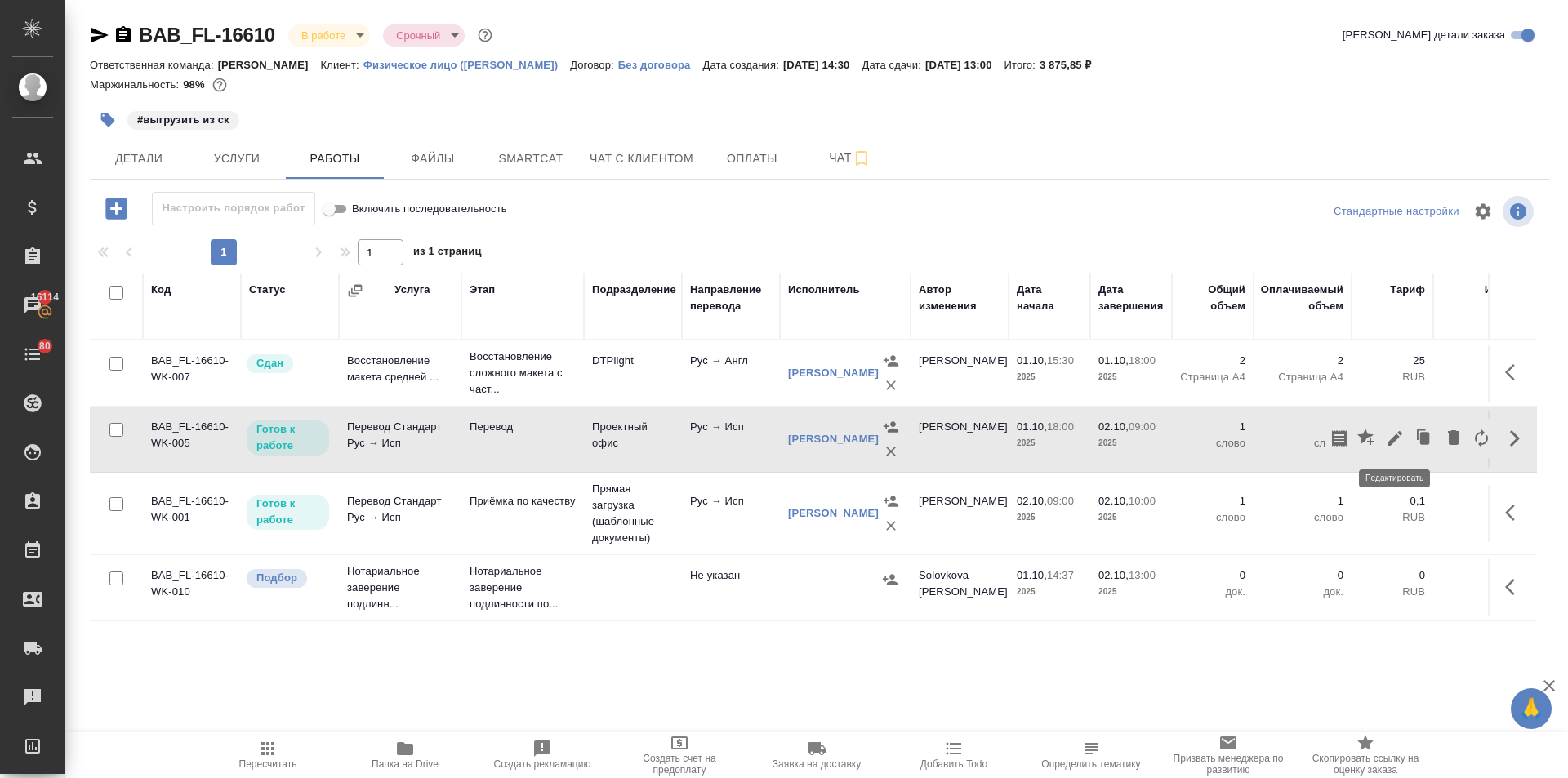
click at [1390, 443] on icon "button" at bounding box center [1394, 439] width 15 height 15
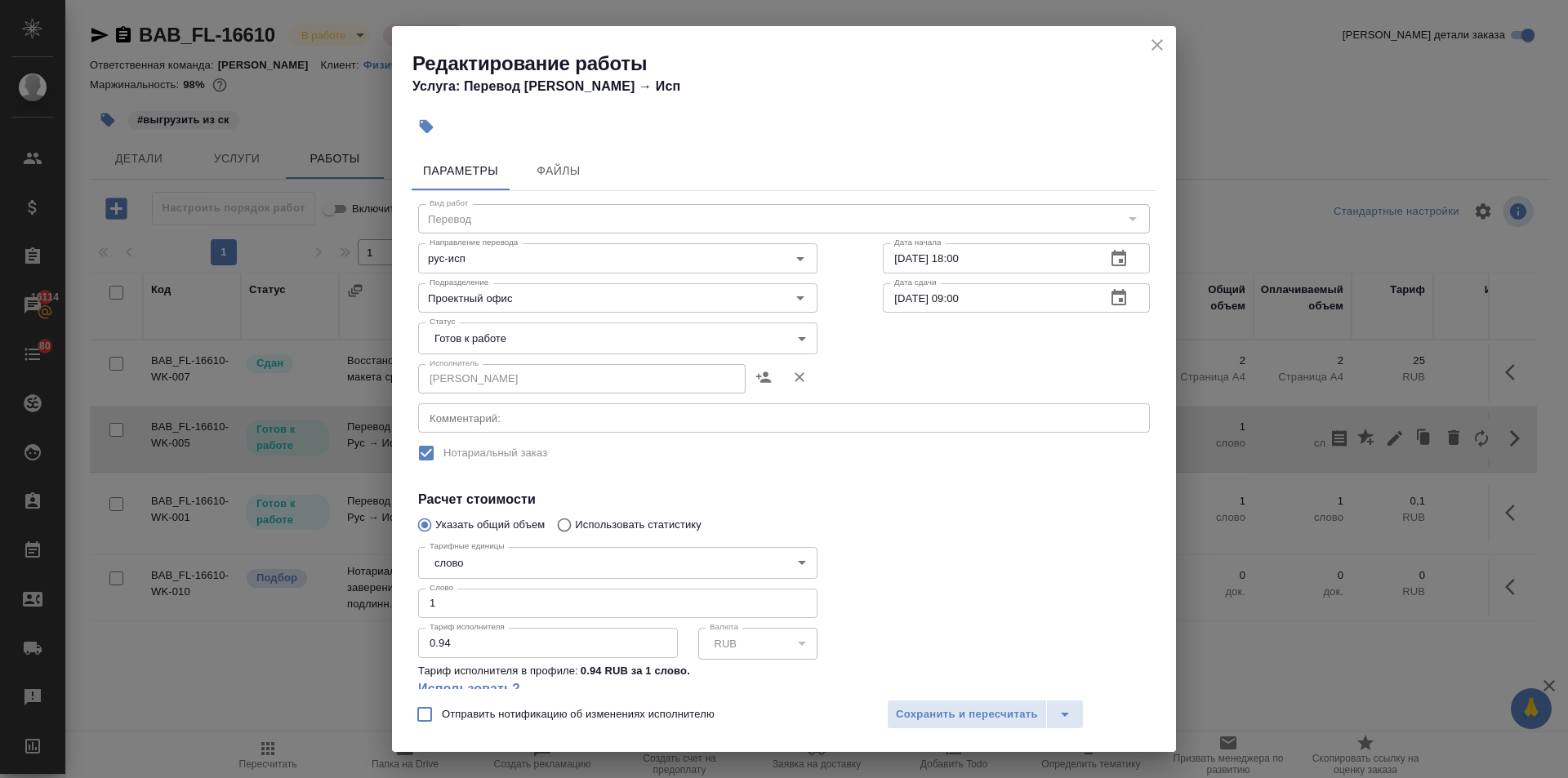
click at [1150, 47] on icon "close" at bounding box center [1157, 45] width 20 height 20
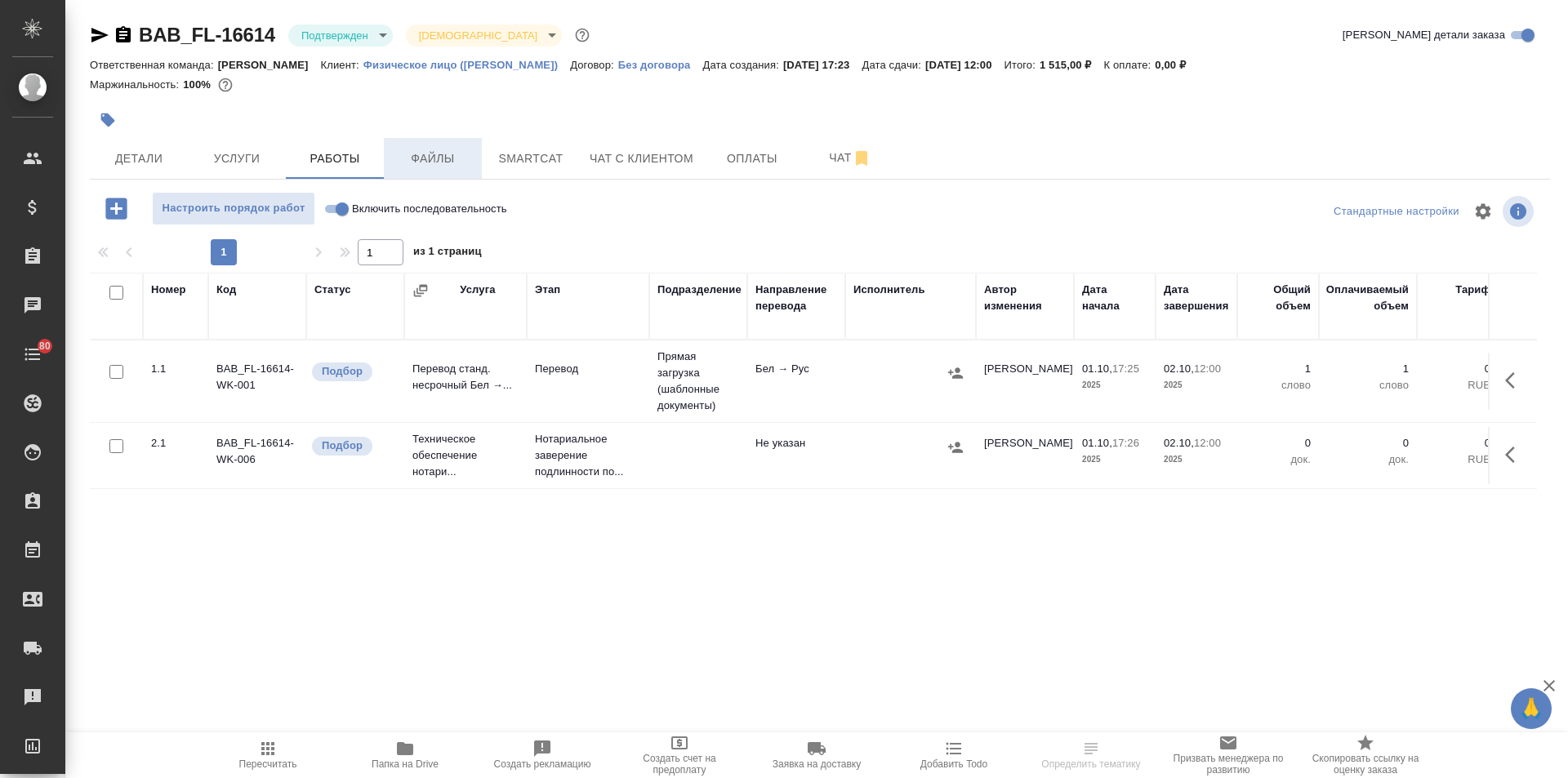
click at [416, 157] on span "Файлы" at bounding box center [433, 159] width 79 height 20
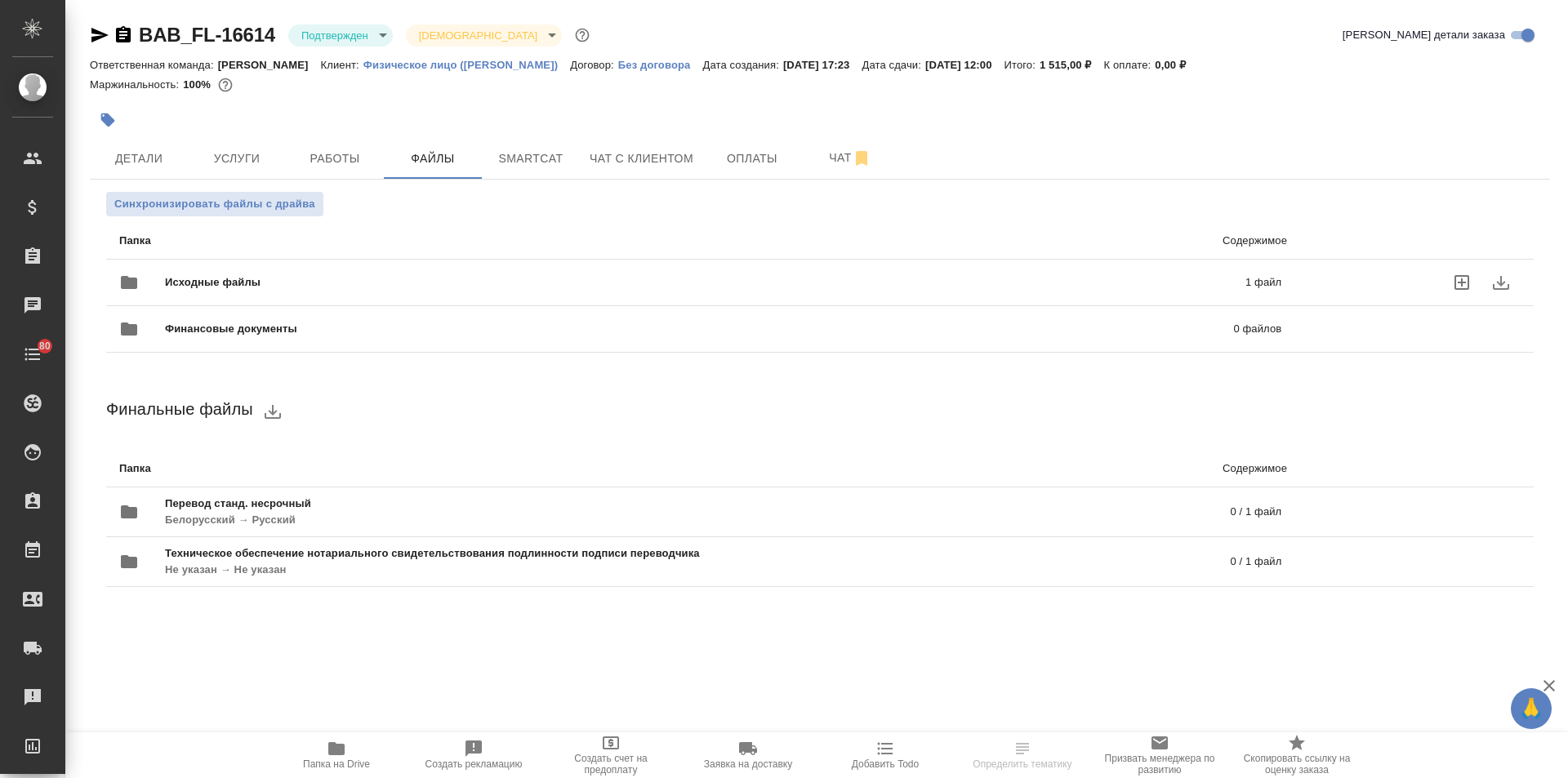
click at [215, 288] on span "Исходные файлы" at bounding box center [459, 283] width 588 height 16
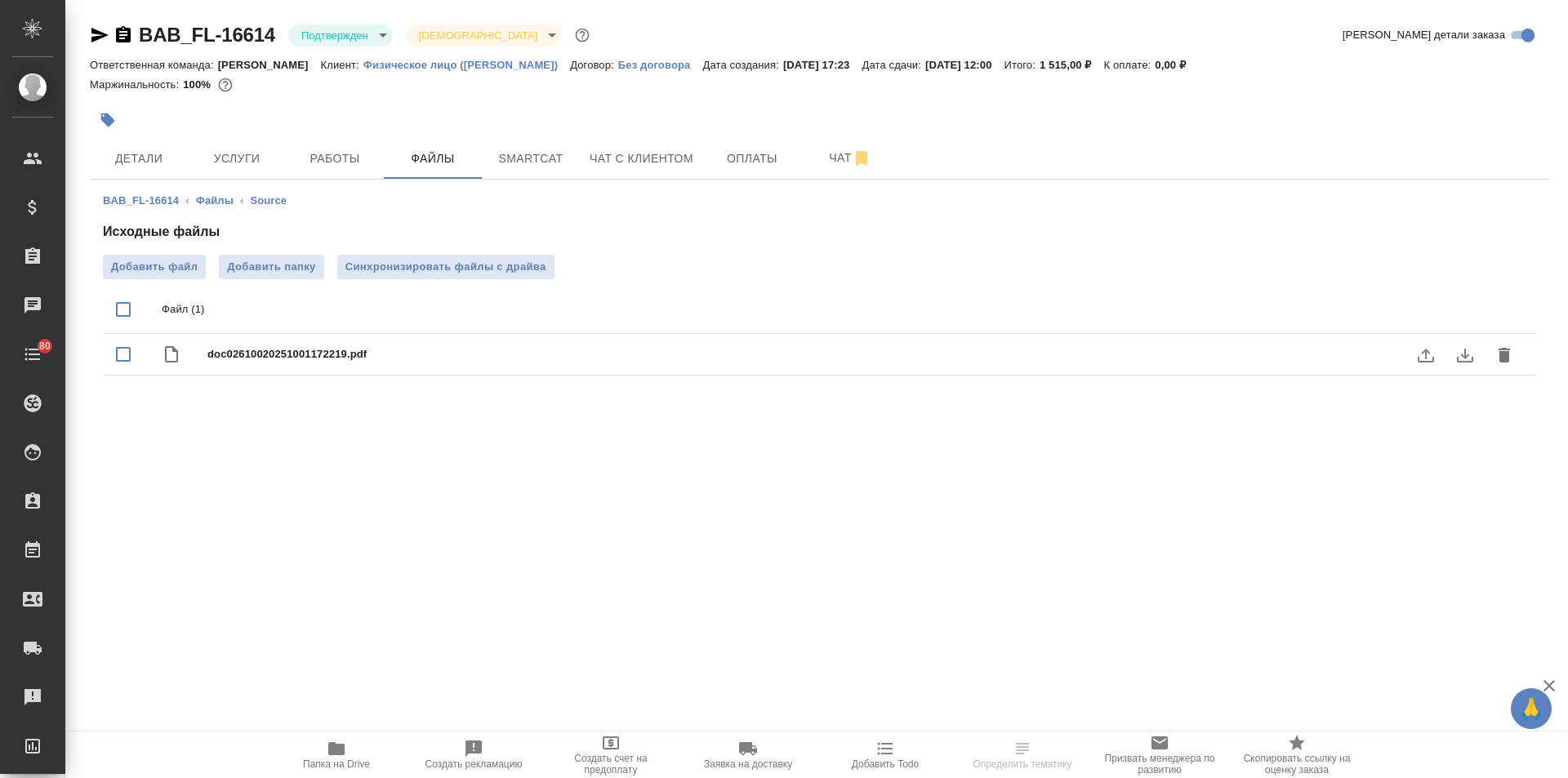
click at [1471, 350] on icon "download" at bounding box center [1465, 355] width 20 height 20
click at [317, 160] on span "Работы" at bounding box center [335, 159] width 79 height 20
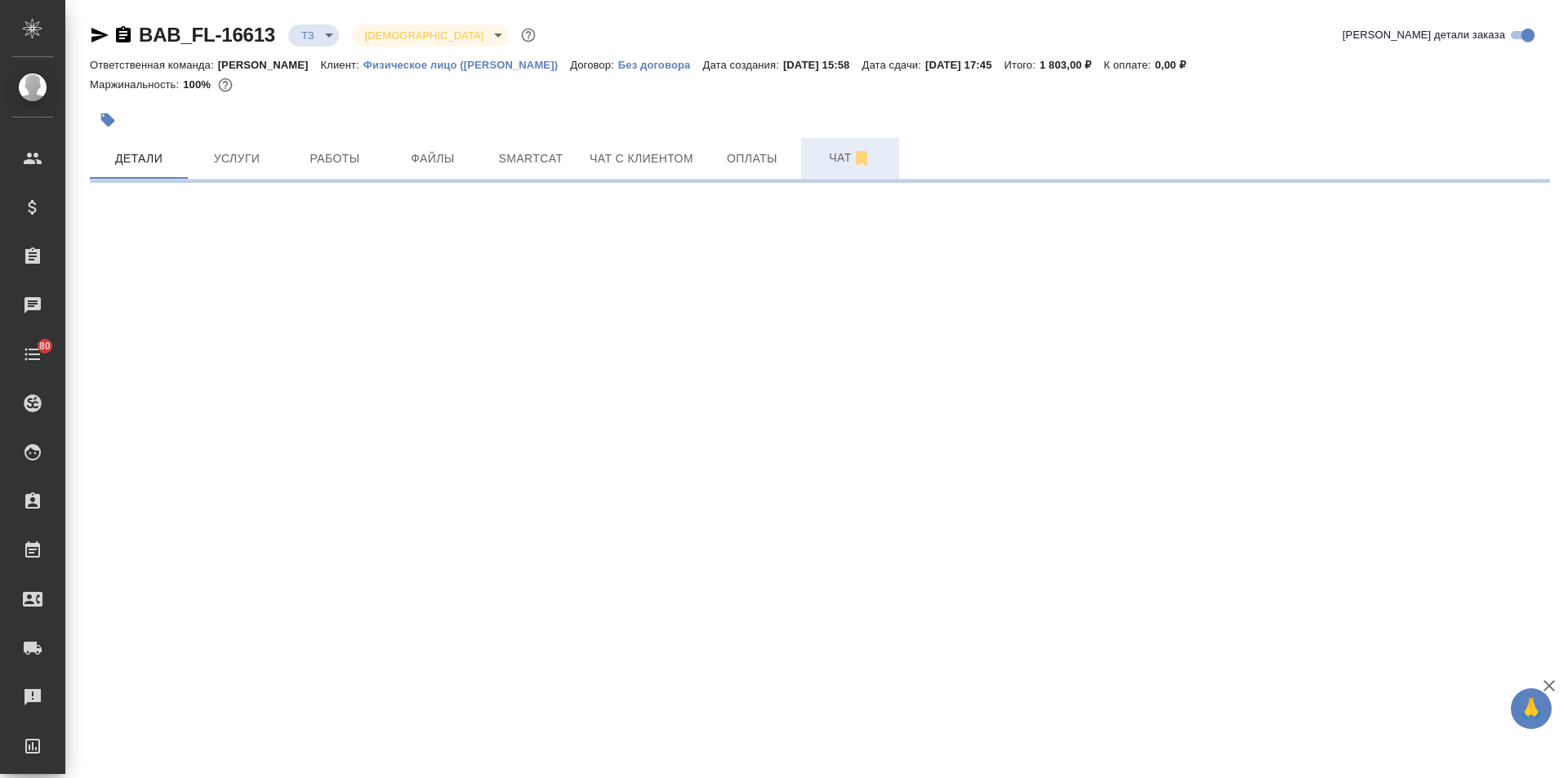
click at [823, 158] on span "Чат" at bounding box center [850, 158] width 79 height 20
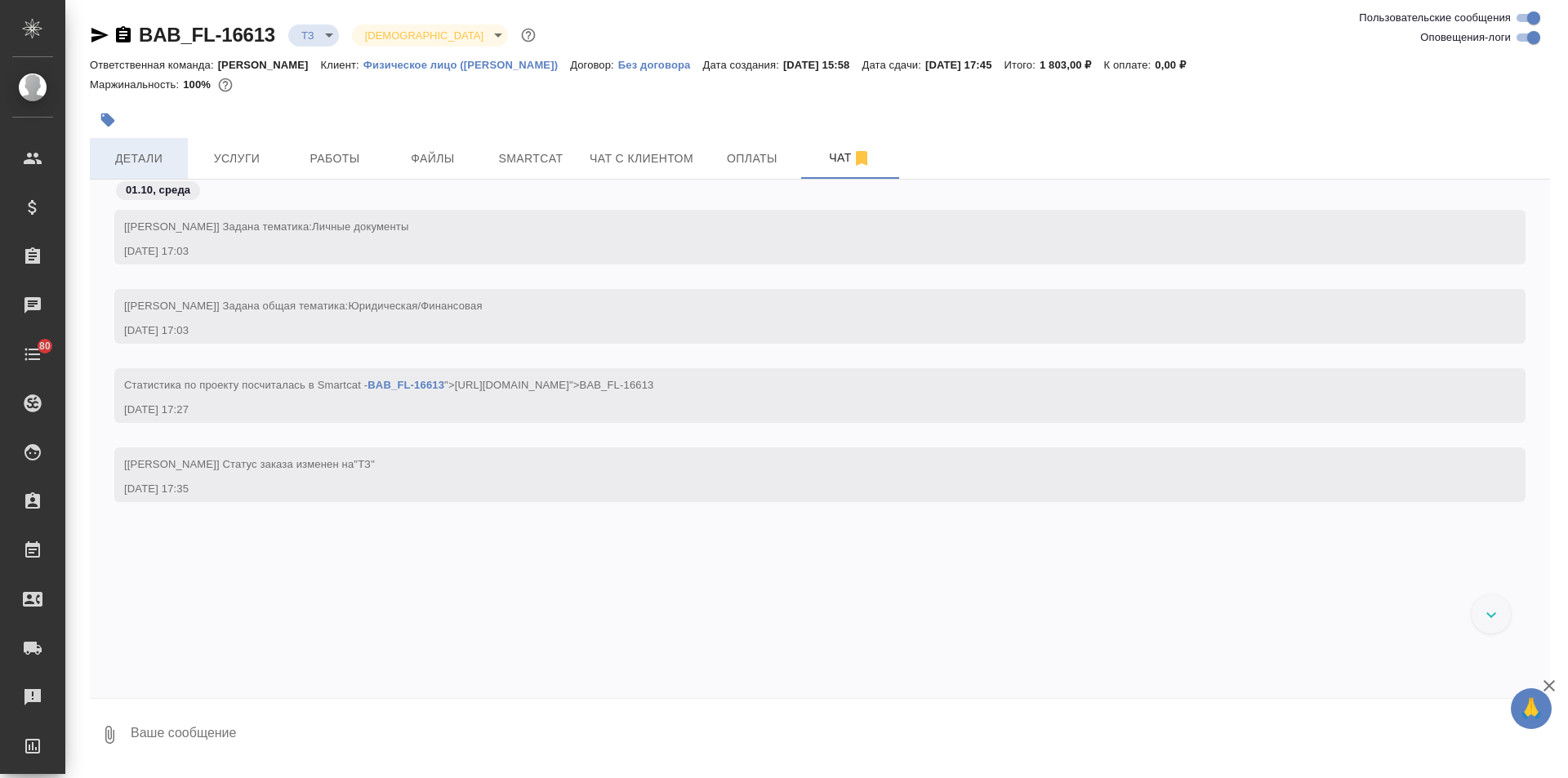
click at [125, 150] on span "Детали" at bounding box center [139, 159] width 79 height 20
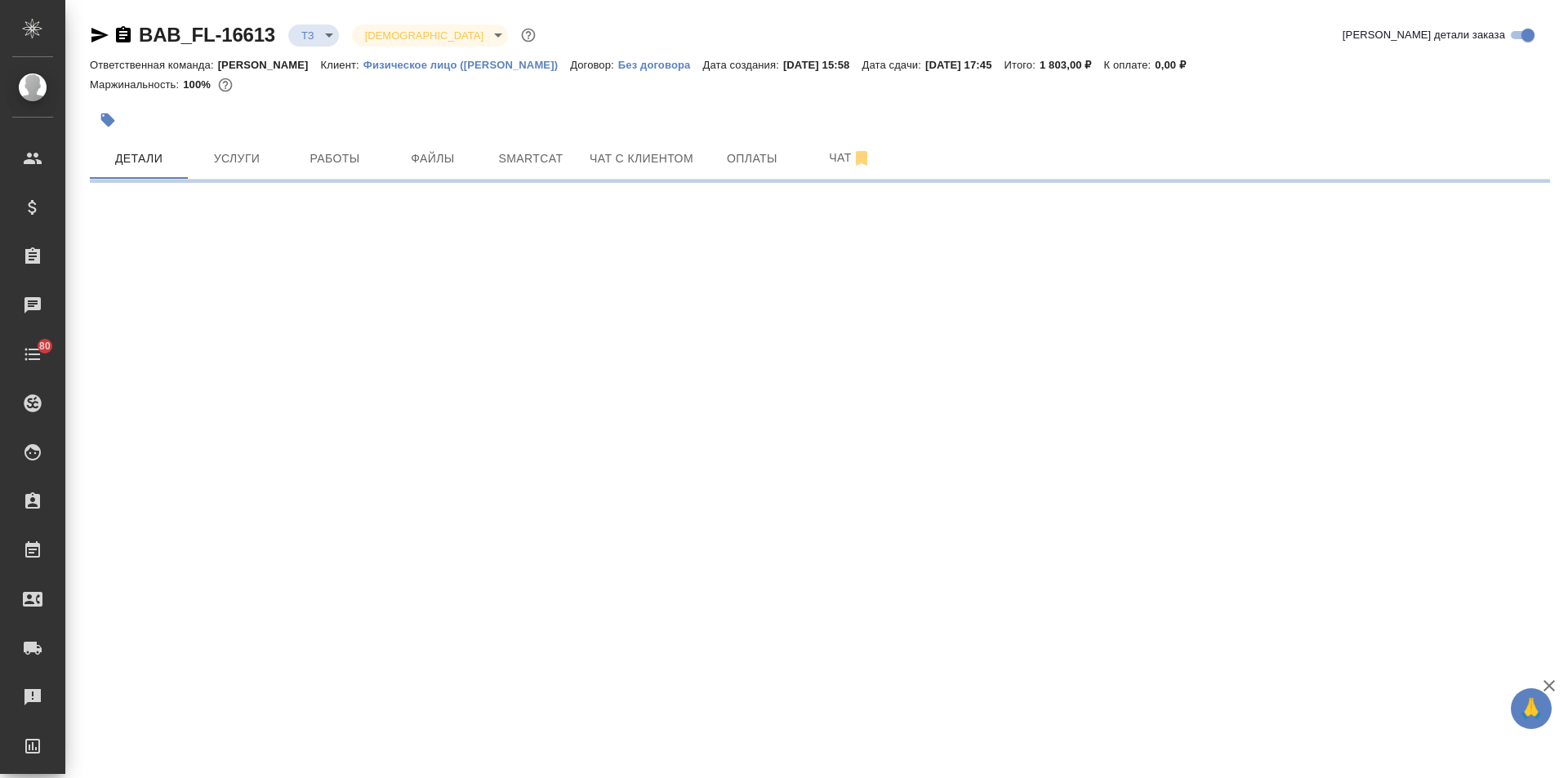
select select "RU"
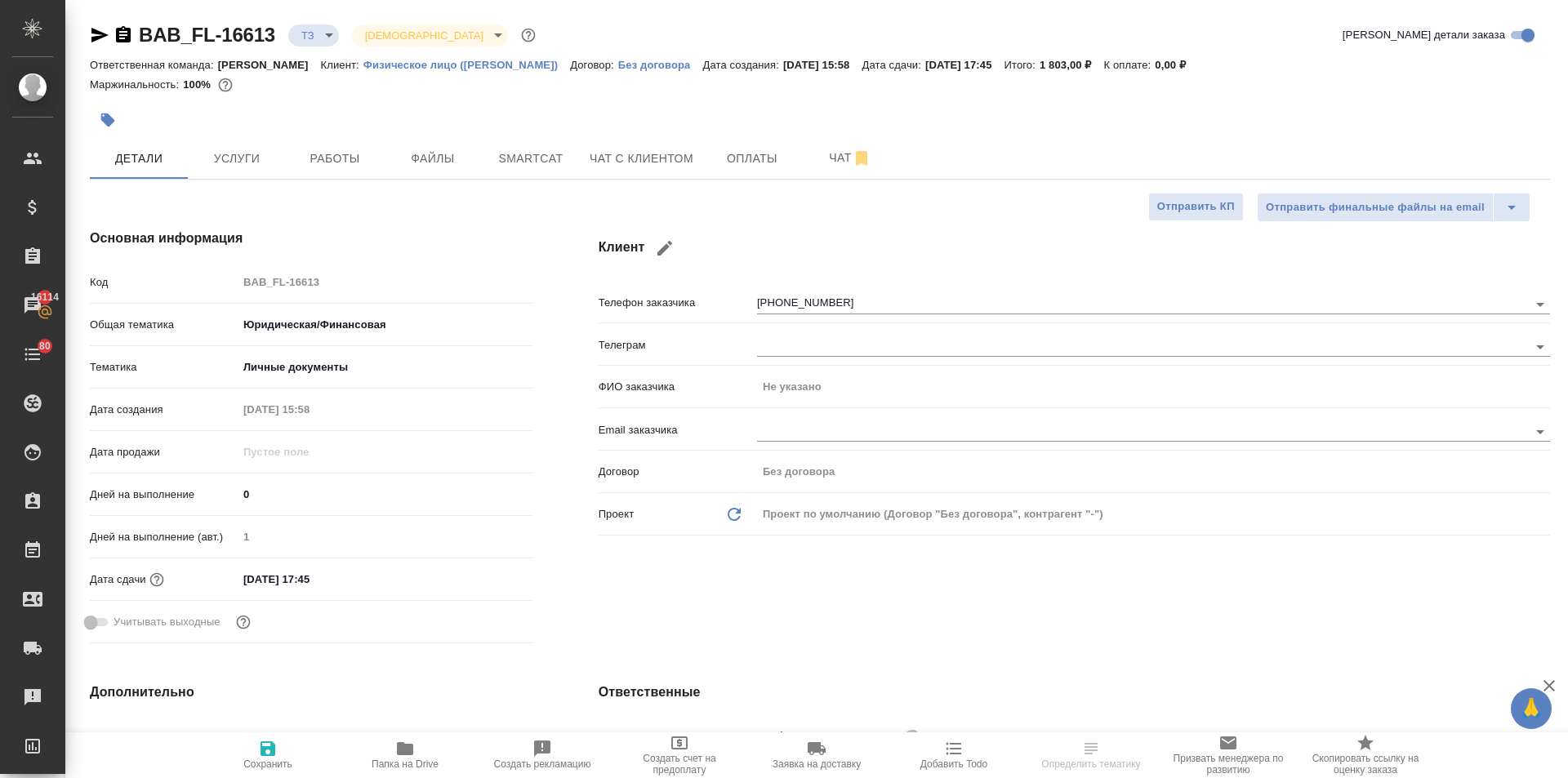
type textarea "x"
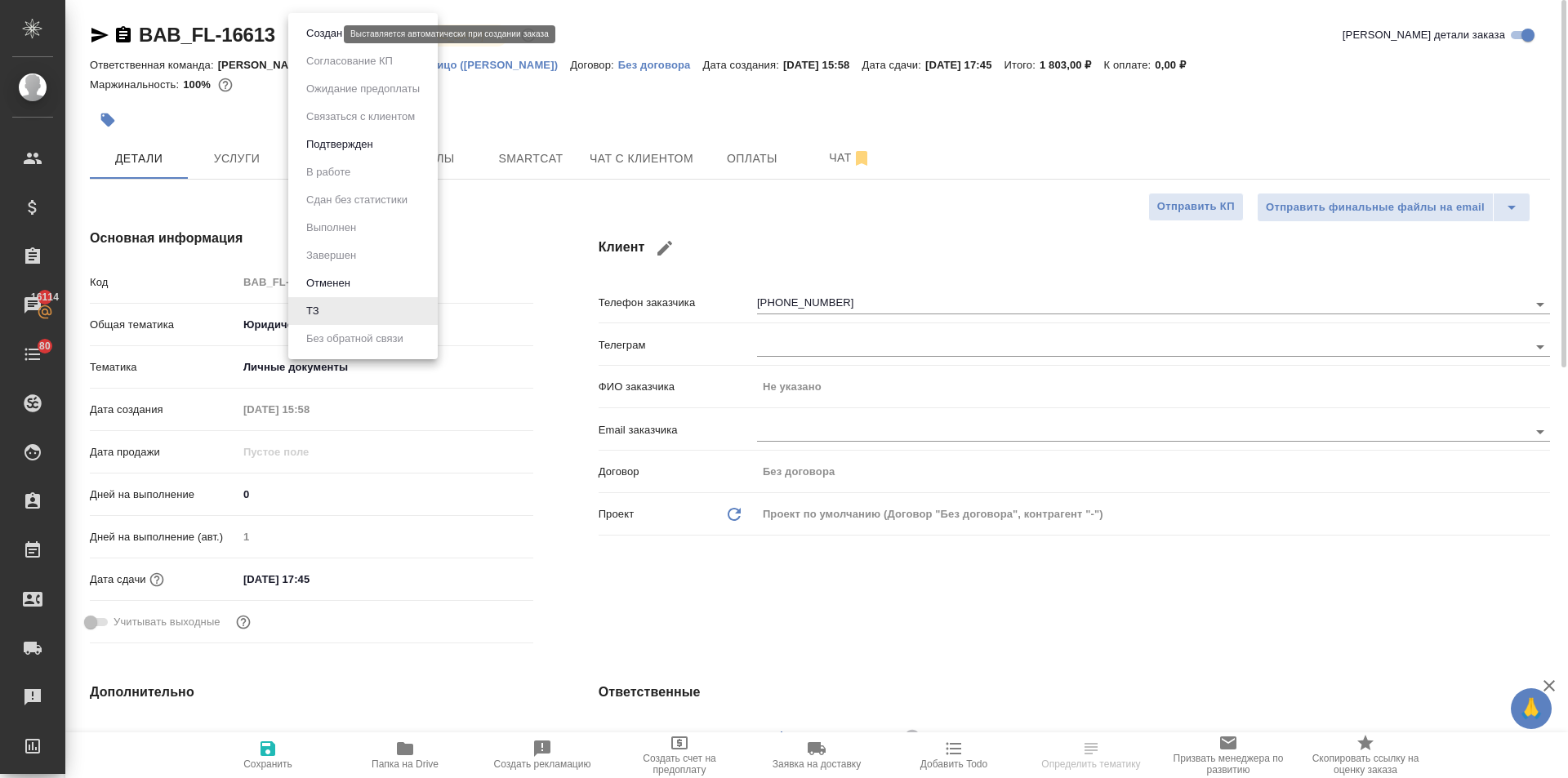
click at [311, 34] on body "🙏 .cls-1 fill:#fff; AWATERA Ilina Ekaterina Клиенты Спецификации Заказы 16114 Ч…" at bounding box center [784, 389] width 1568 height 778
type textarea "x"
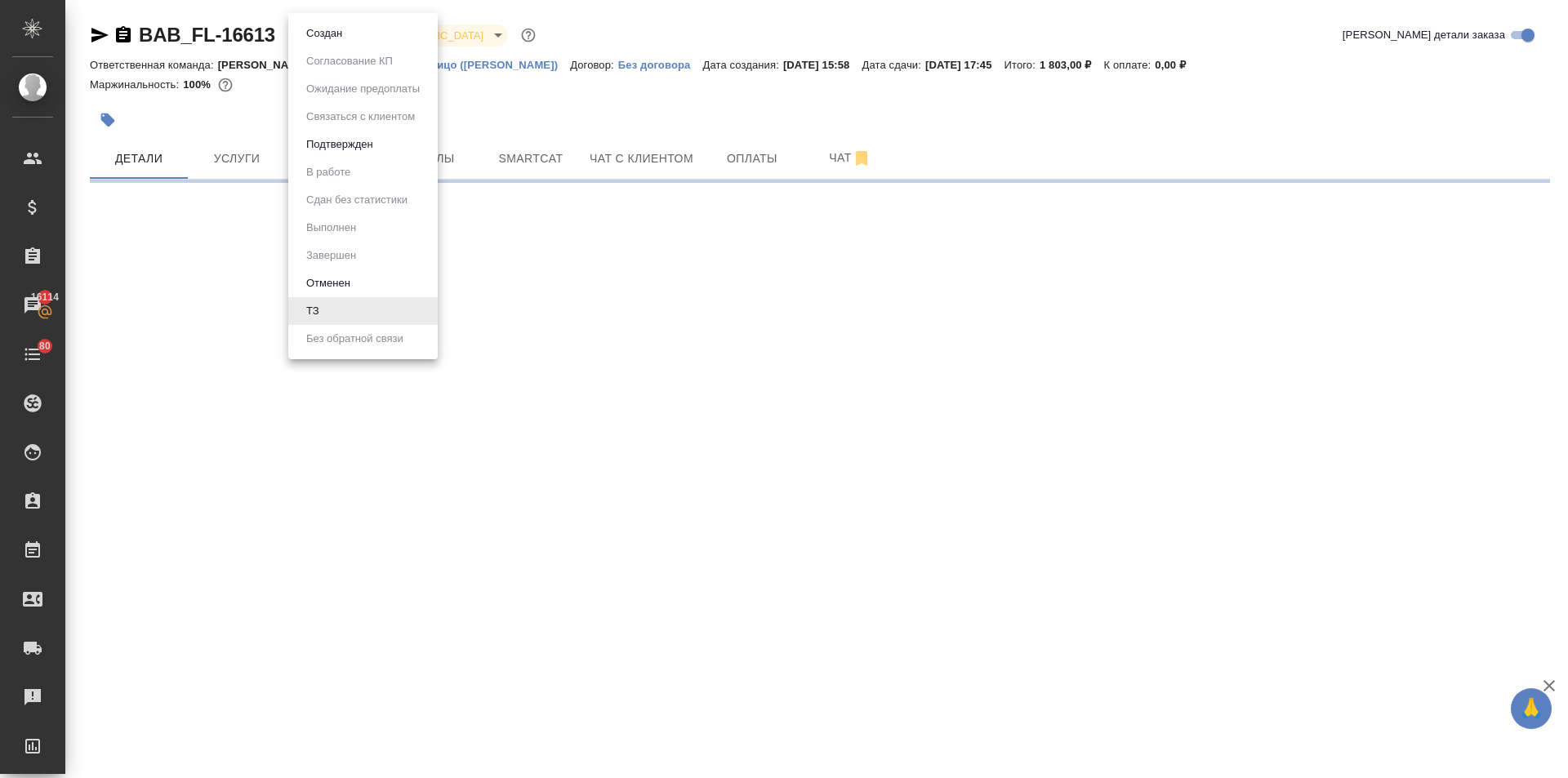
click at [295, 586] on div at bounding box center [784, 389] width 1568 height 778
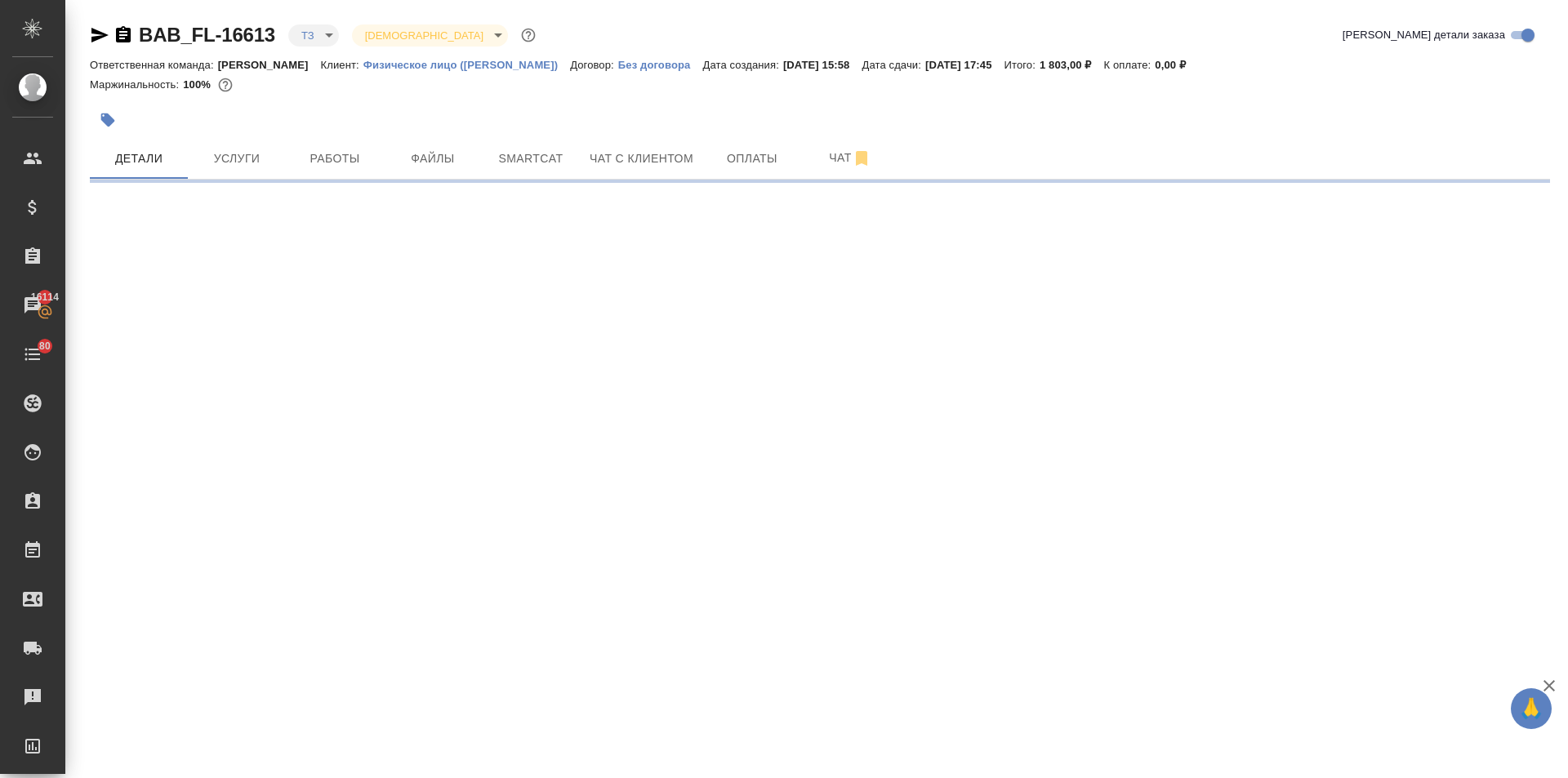
select select "RU"
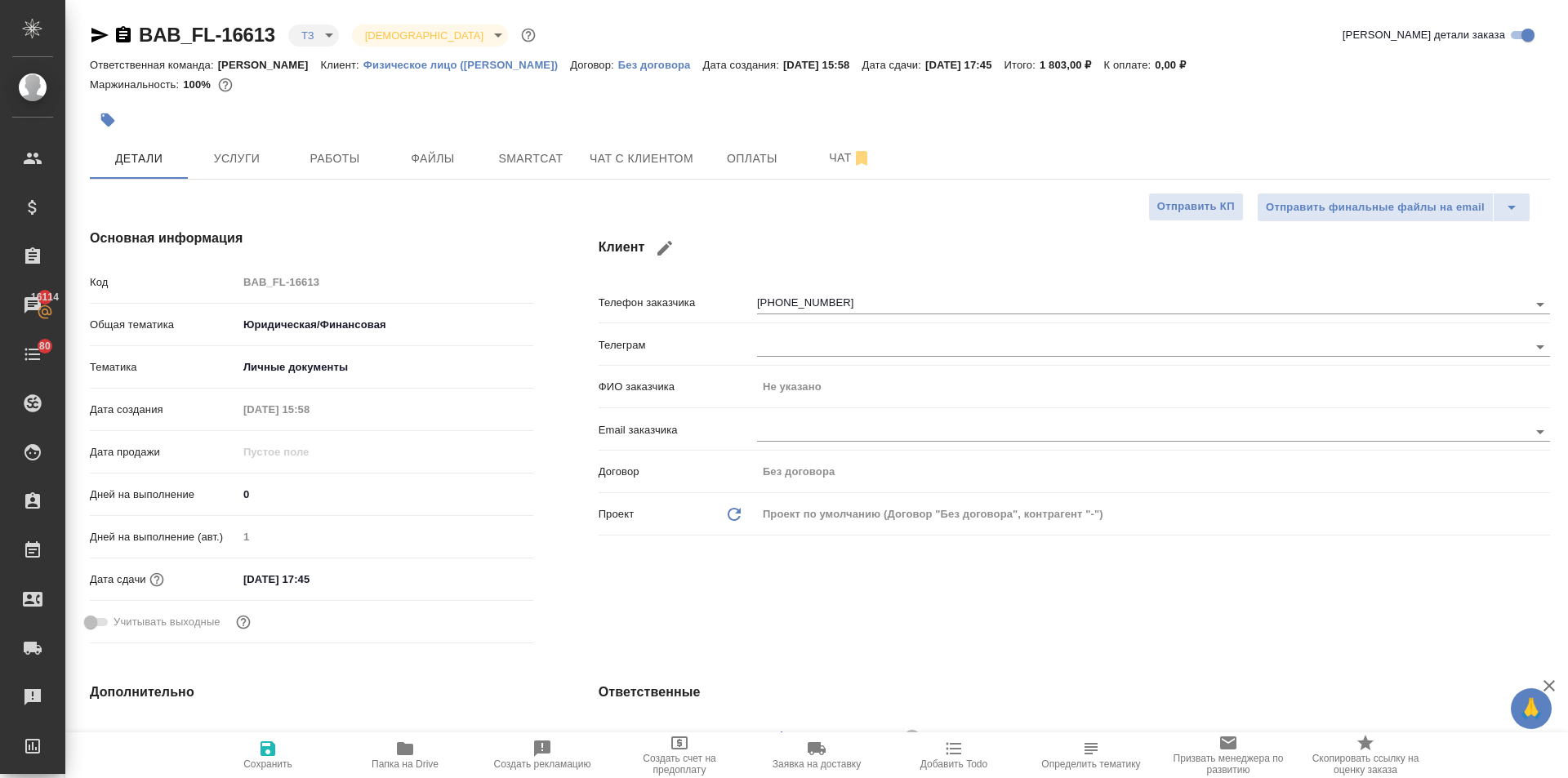
type textarea "x"
click at [350, 576] on input "01.10.2025 17:45" at bounding box center [309, 579] width 143 height 24
click at [478, 573] on icon "button" at bounding box center [486, 578] width 15 height 16
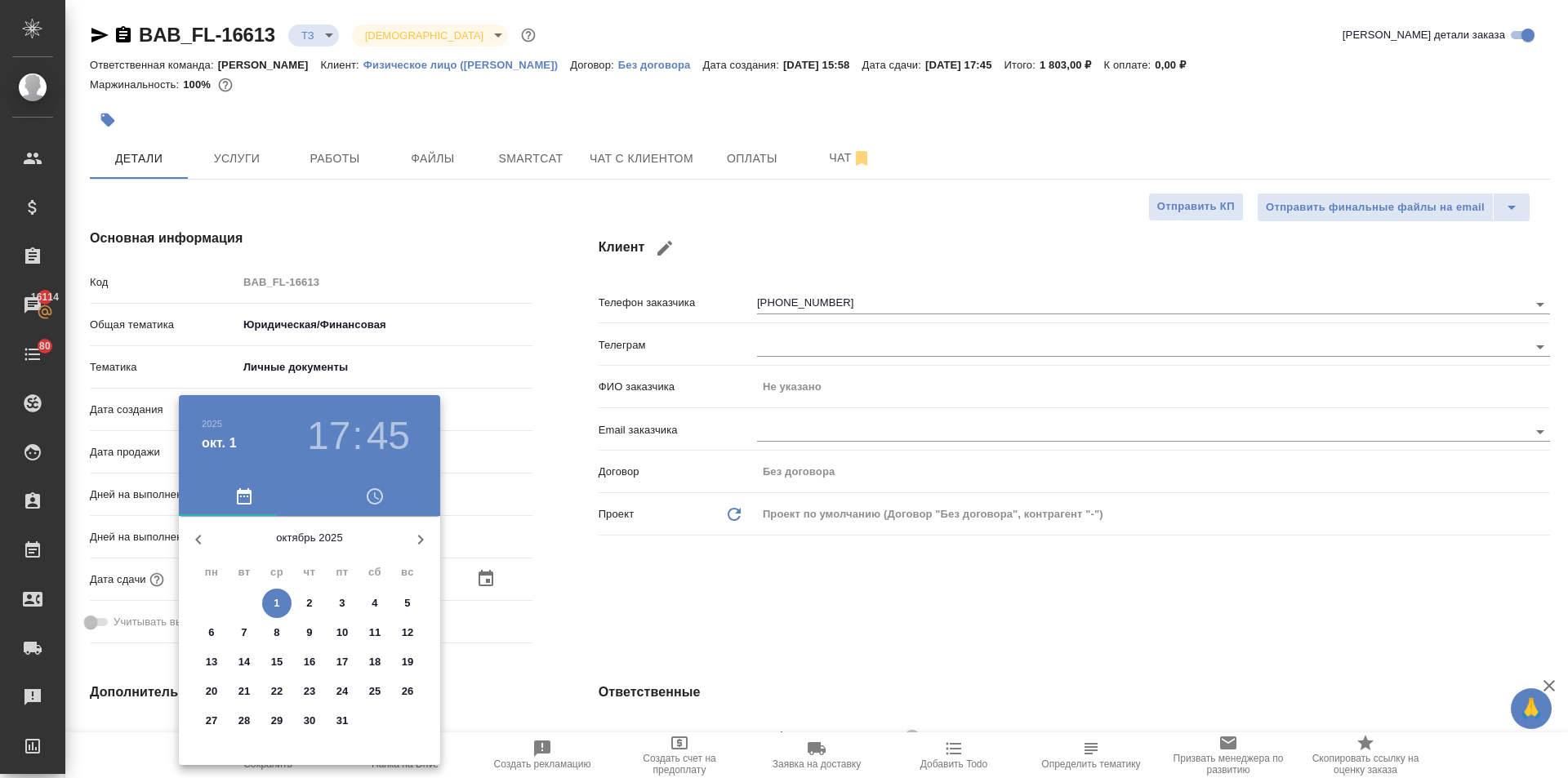
click at [662, 574] on div at bounding box center [784, 389] width 1568 height 778
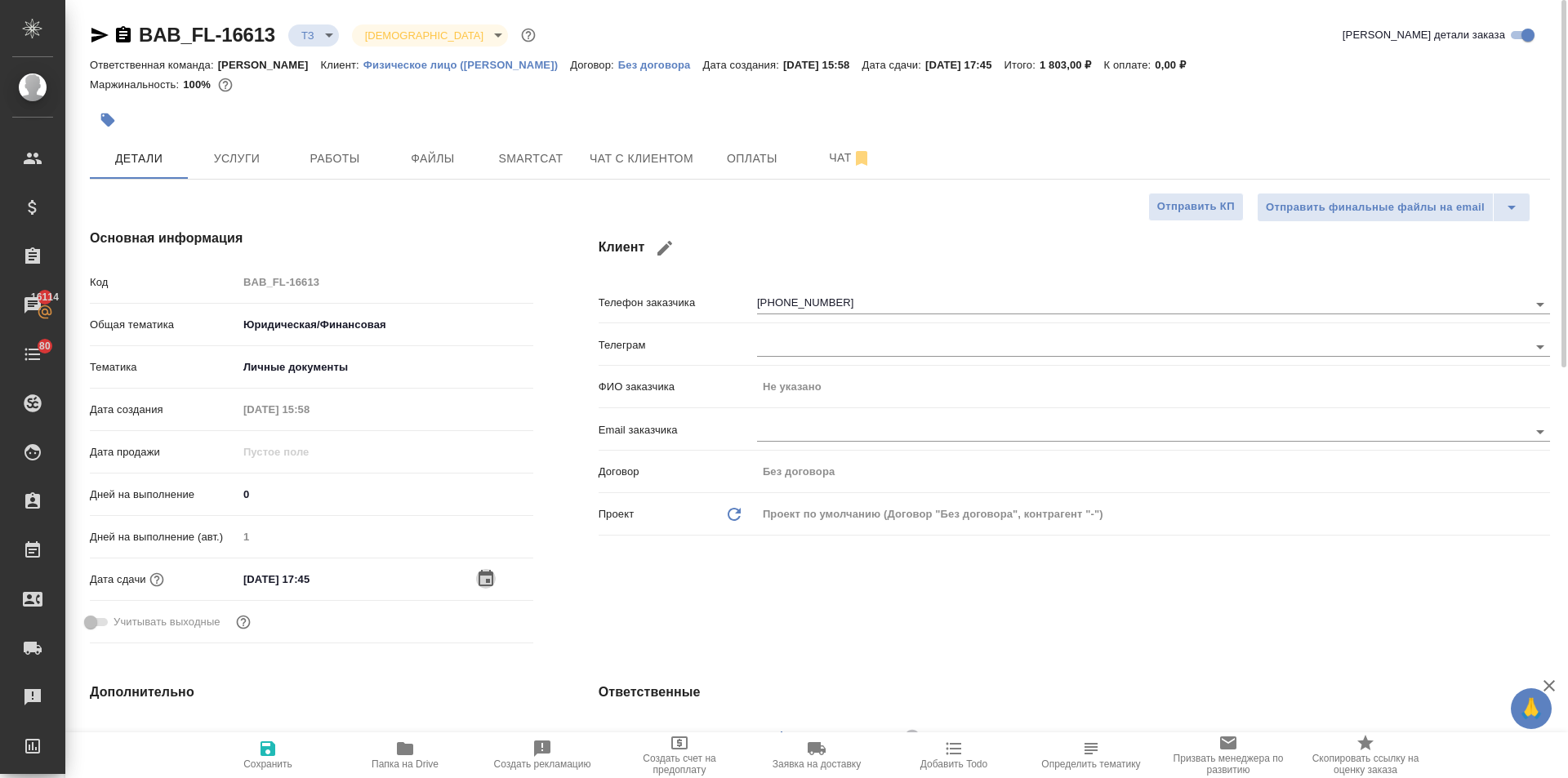
click at [478, 572] on icon "button" at bounding box center [486, 578] width 15 height 16
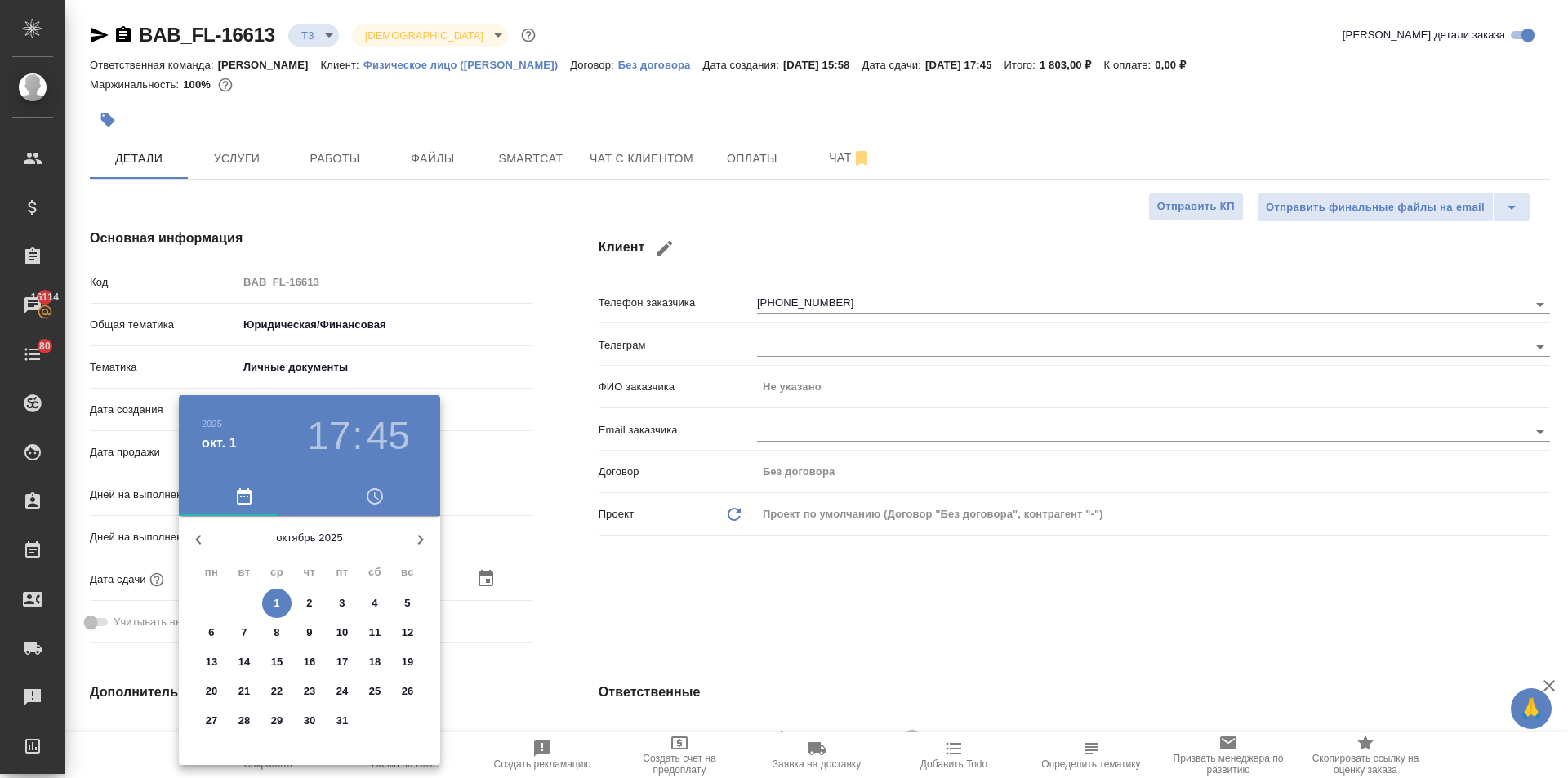
click at [309, 601] on p "2" at bounding box center [309, 604] width 6 height 16
type input "02.10.2025 17:45"
type textarea "x"
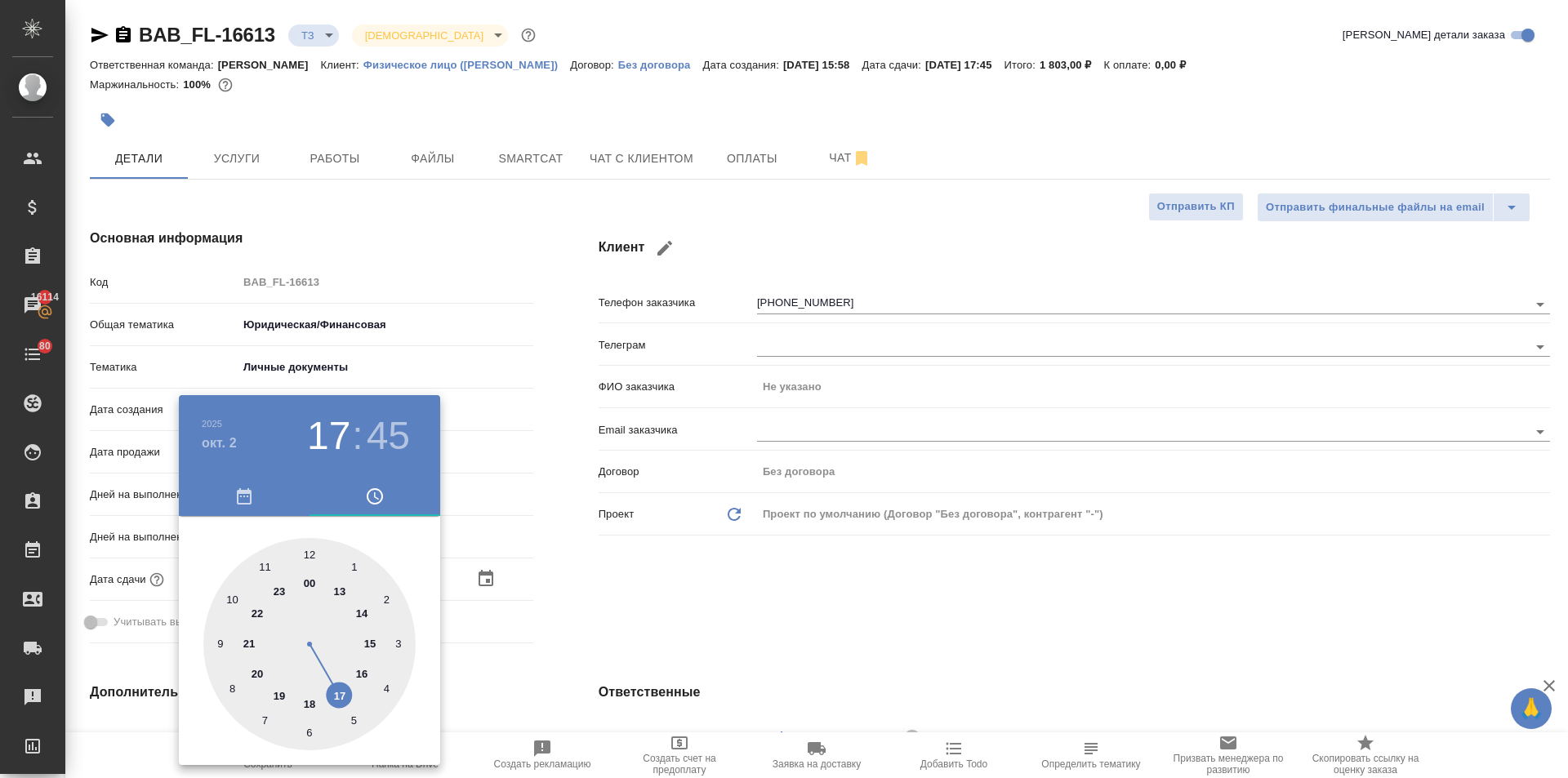
click at [340, 588] on div at bounding box center [309, 644] width 212 height 212
type input "02.10.2025 13:45"
type textarea "x"
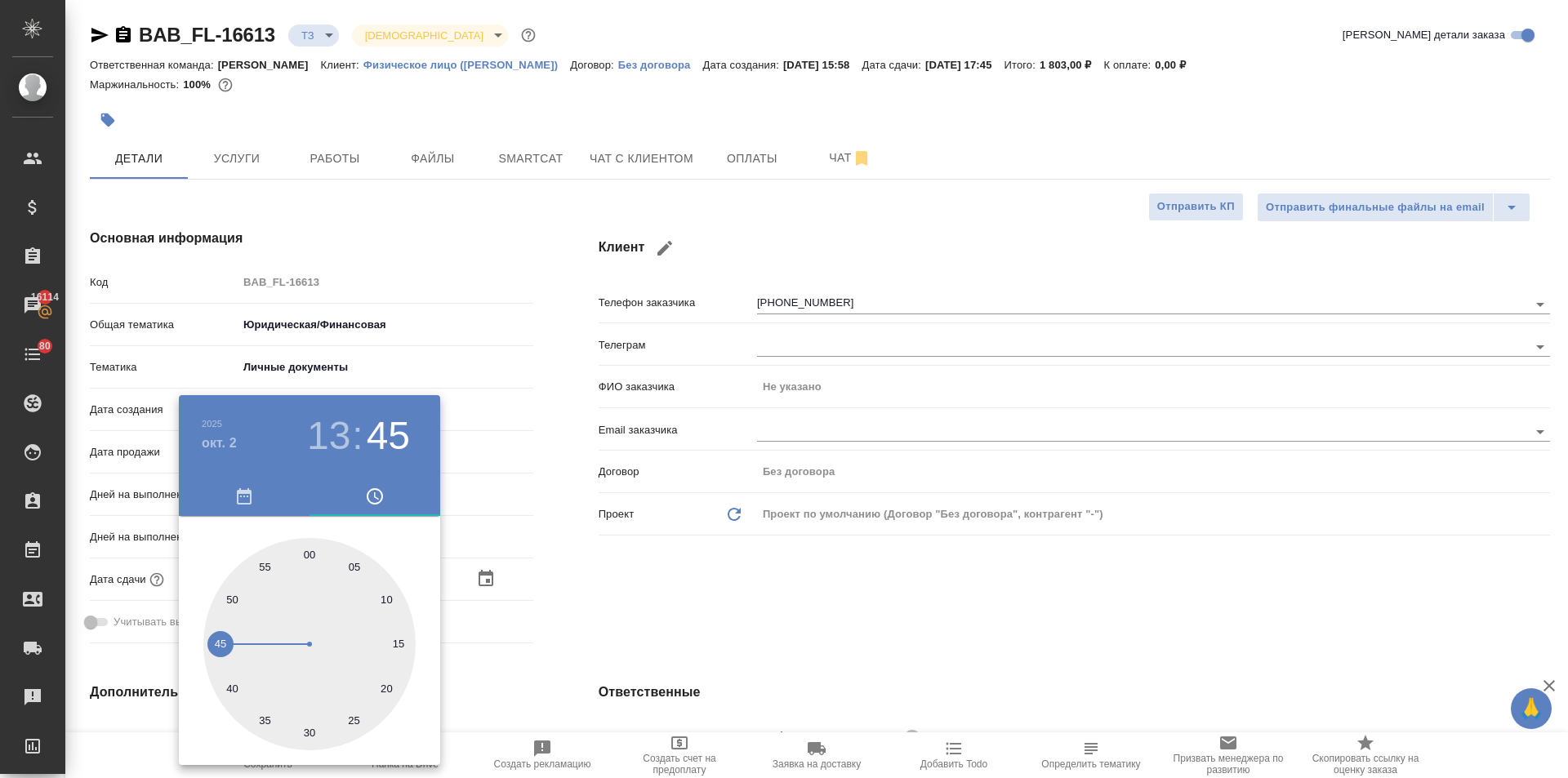
click at [308, 555] on div at bounding box center [309, 644] width 212 height 212
type input "02.10.2025 13:00"
type textarea "x"
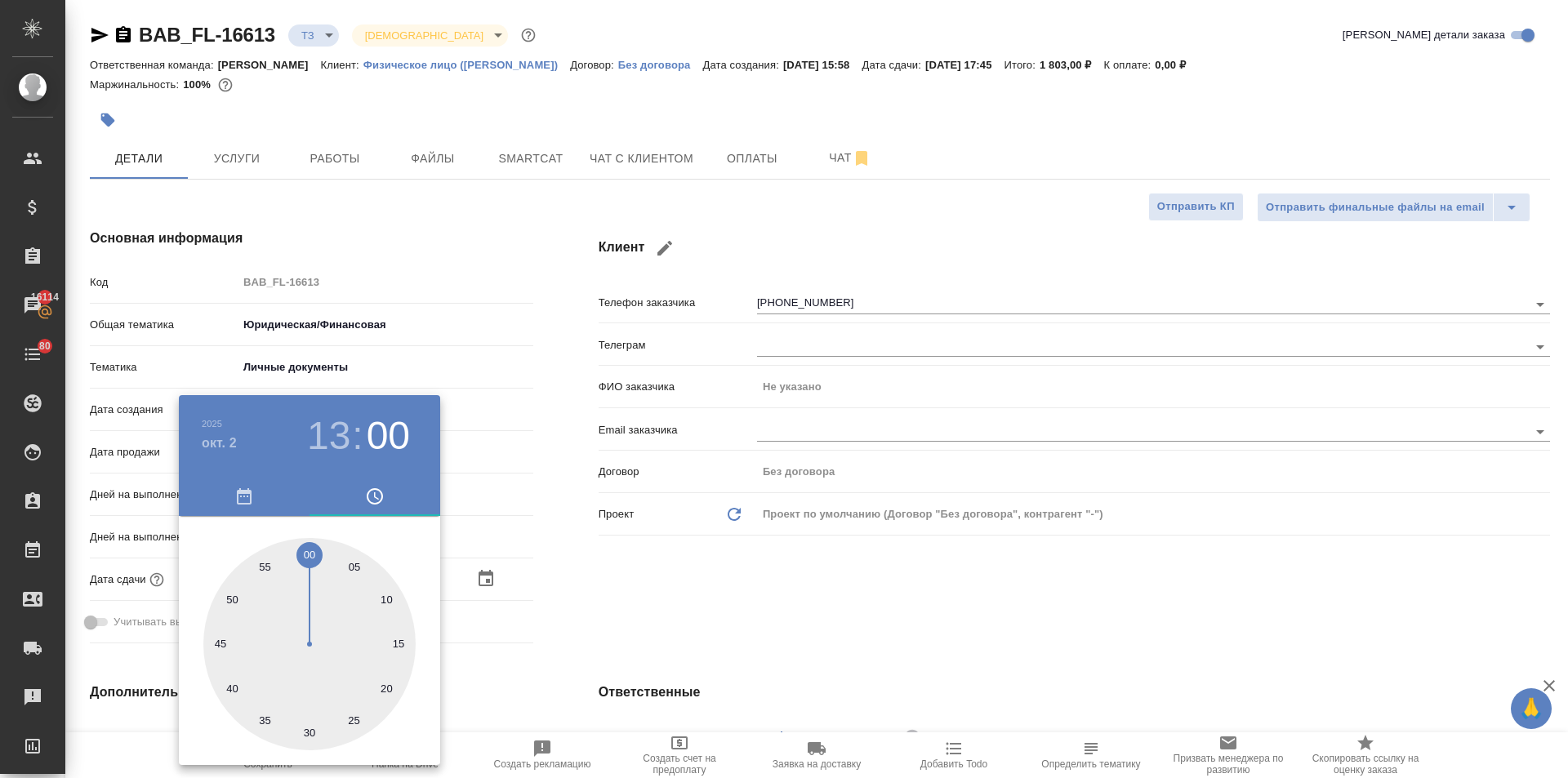
click at [648, 607] on div at bounding box center [784, 389] width 1568 height 778
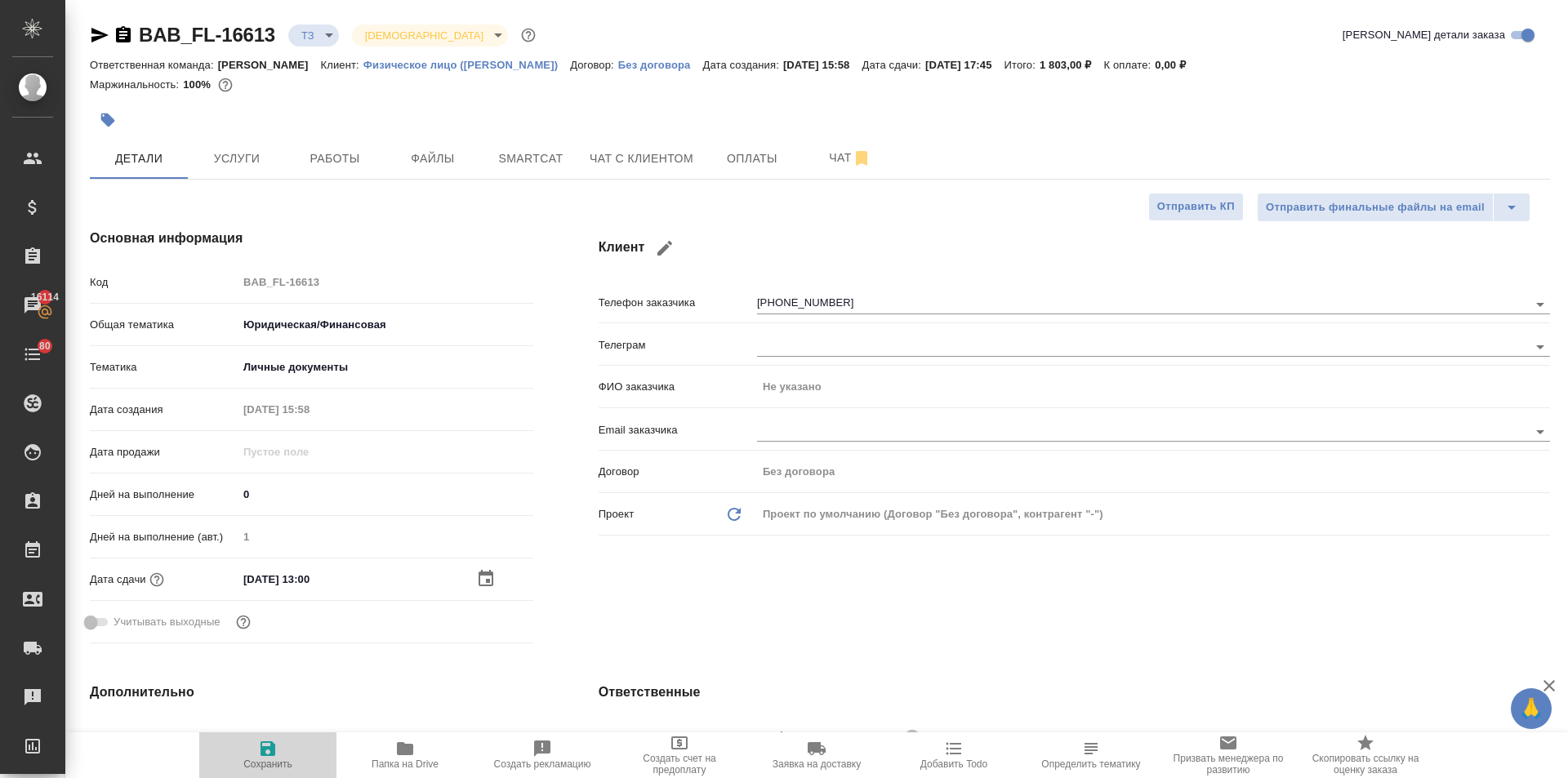
click at [267, 763] on span "Сохранить" at bounding box center [268, 764] width 49 height 11
type textarea "x"
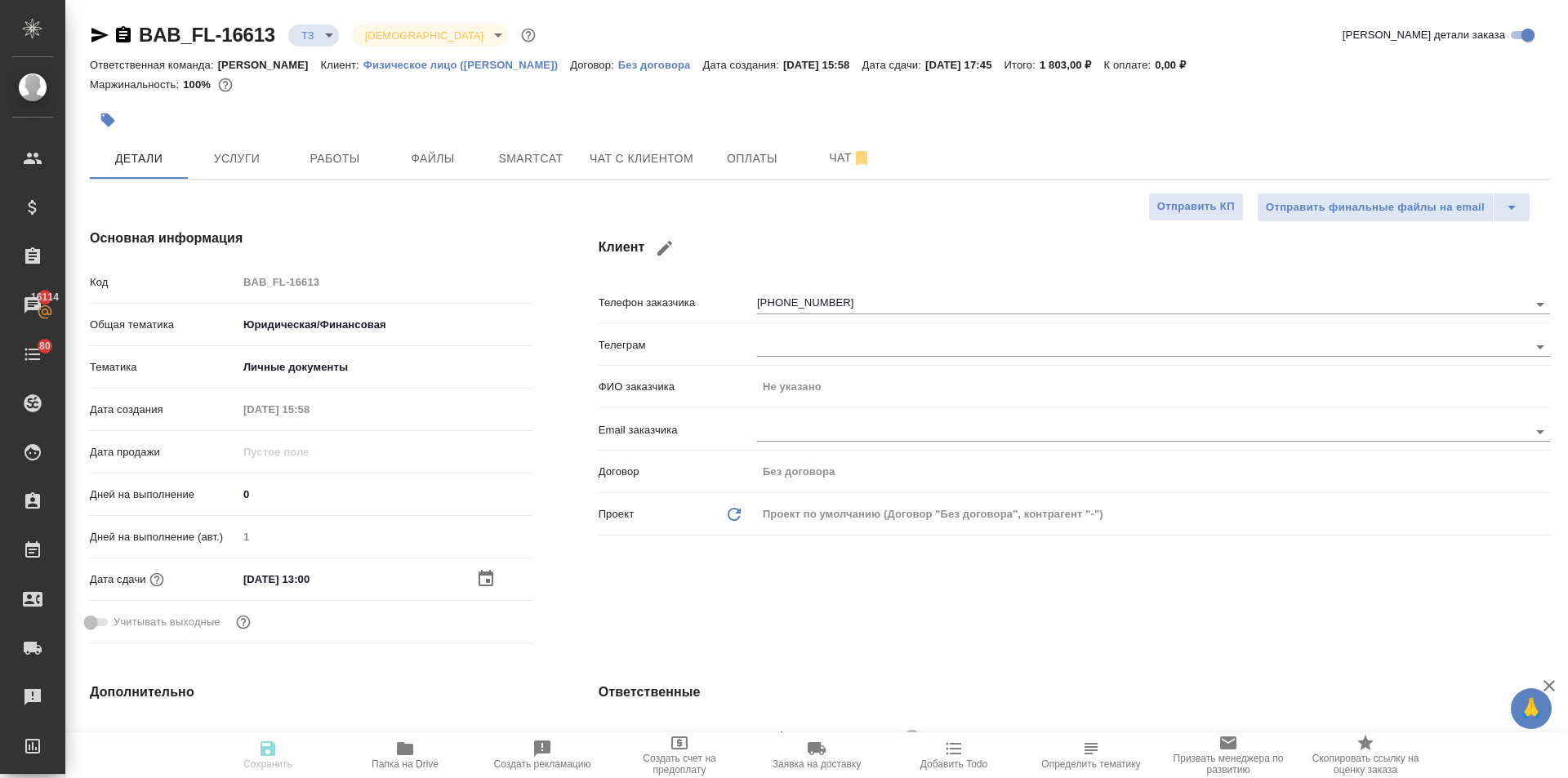
type textarea "x"
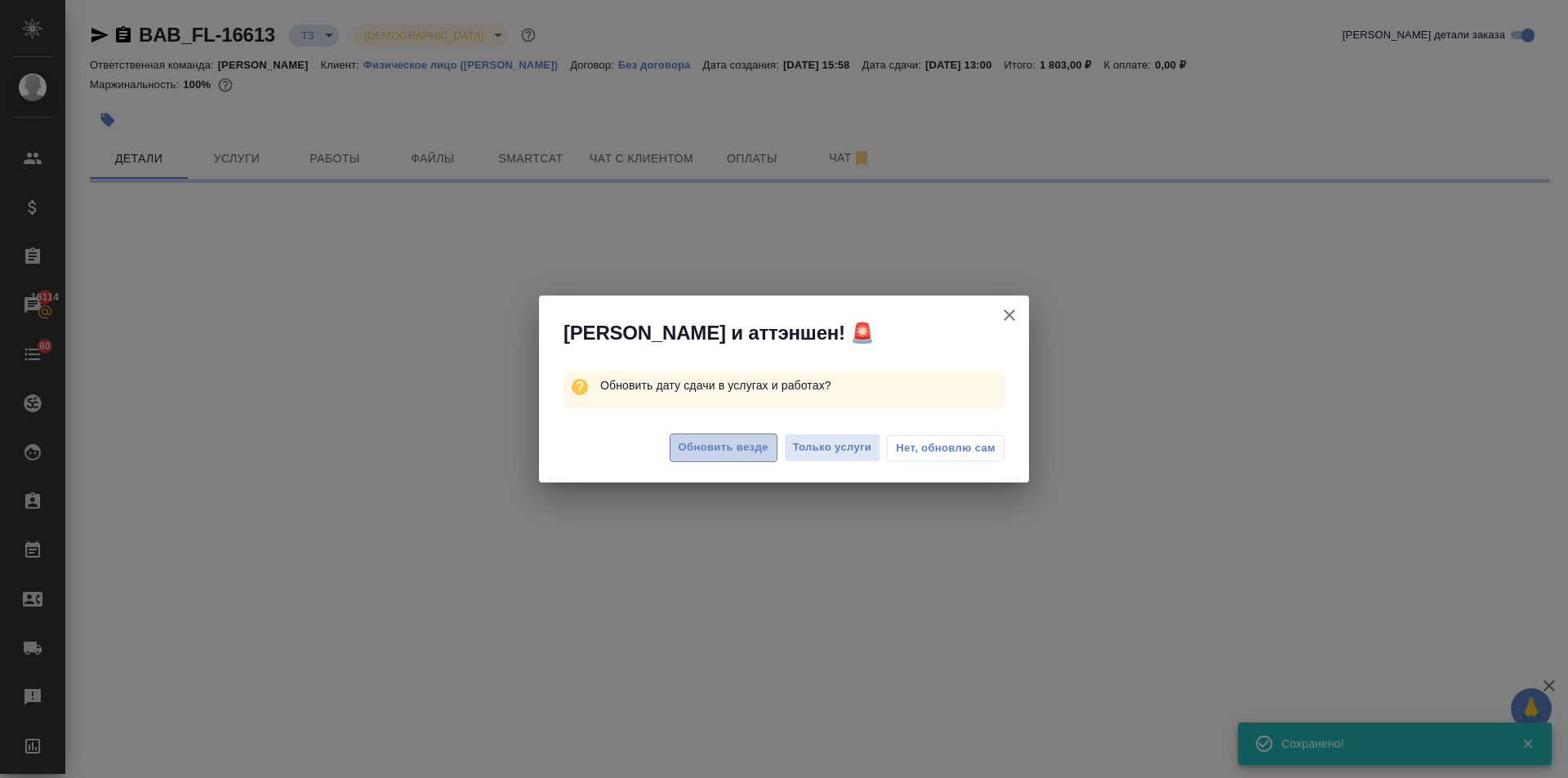
click at [709, 459] on button "Обновить везде" at bounding box center [724, 448] width 108 height 29
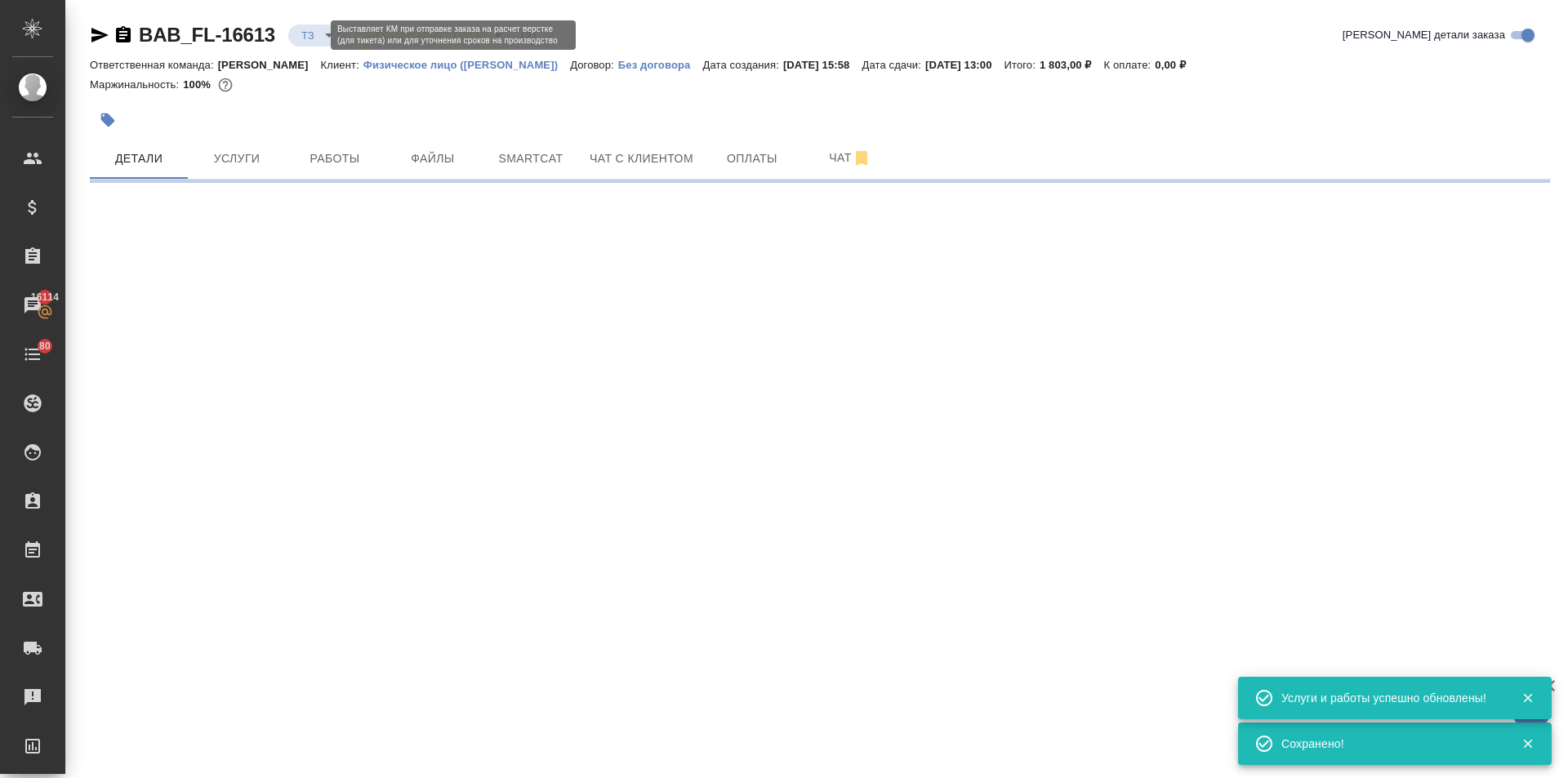
click at [309, 36] on body "🙏 .cls-1 fill:#fff; AWATERA Ilina Ekaterina Клиенты Спецификации Заказы 16114 Ч…" at bounding box center [784, 389] width 1568 height 778
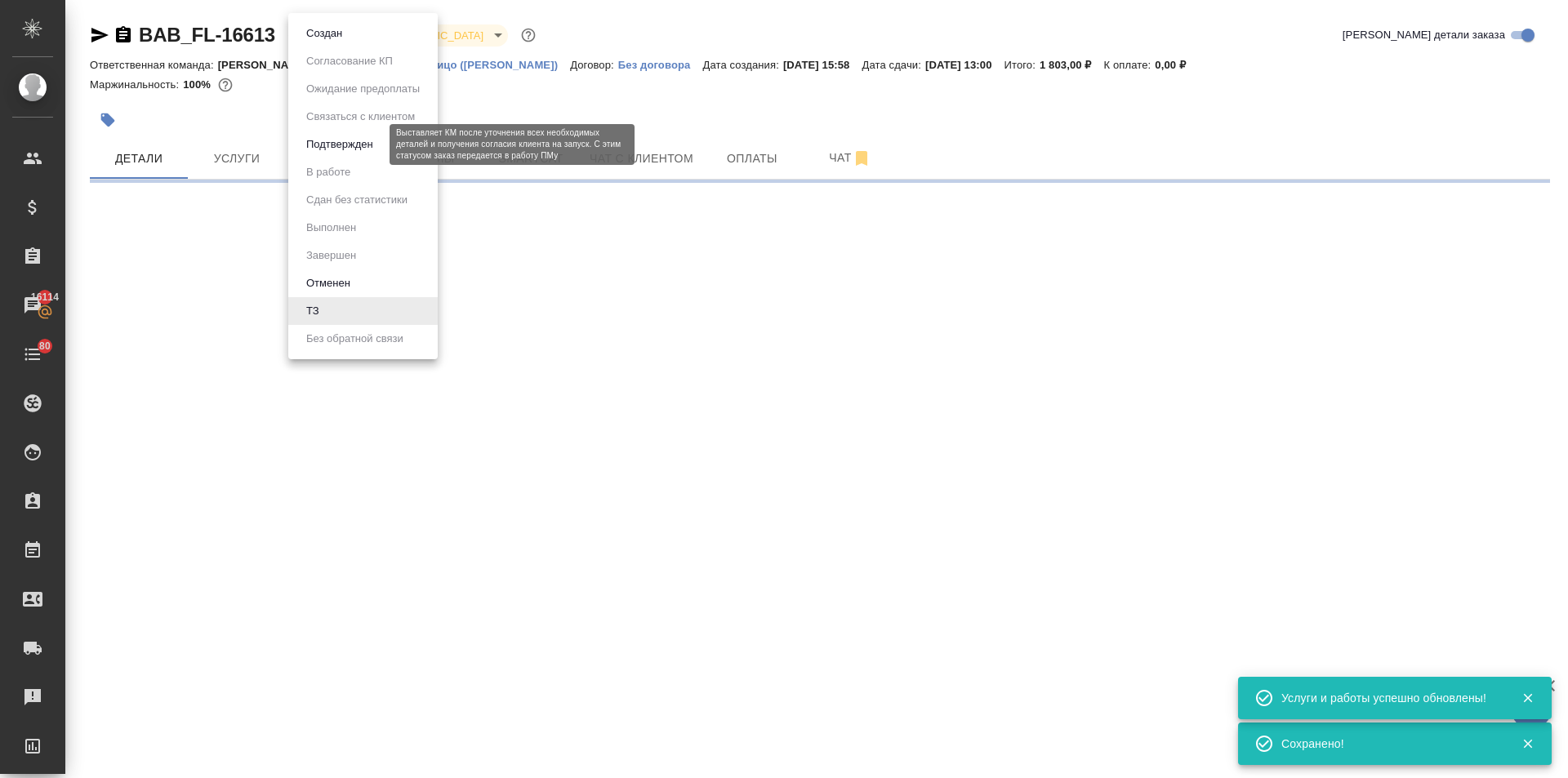
click at [312, 126] on ul "Создан Согласование КП Ожидание предоплаты Связаться с клиентом Подтвержден В р…" at bounding box center [363, 186] width 150 height 346
drag, startPoint x: 319, startPoint y: 134, endPoint x: 305, endPoint y: 138, distance: 14.6
click at [319, 135] on li "Подтвержден" at bounding box center [363, 145] width 150 height 28
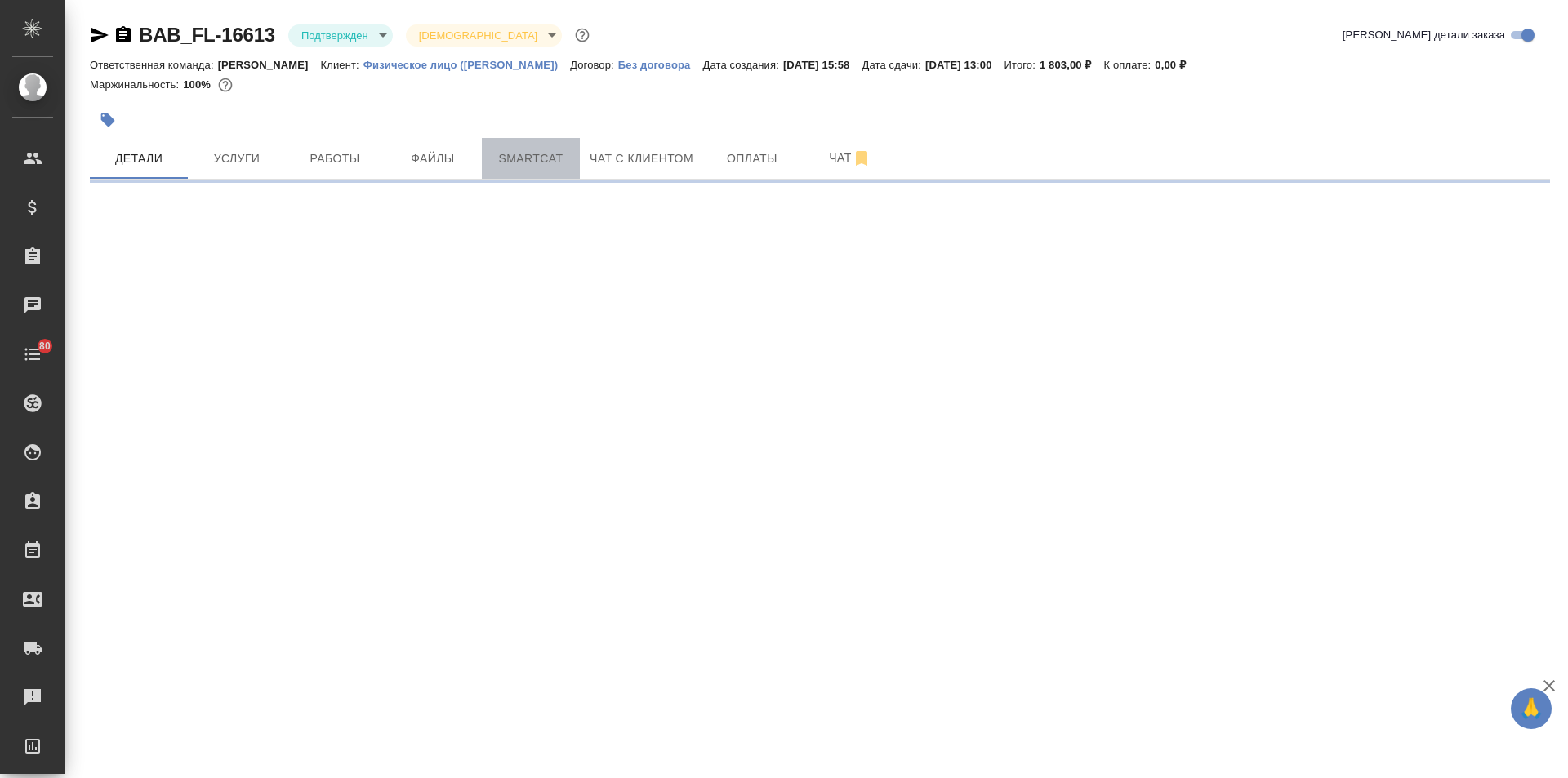
click at [526, 157] on span "Smartcat" at bounding box center [531, 159] width 79 height 20
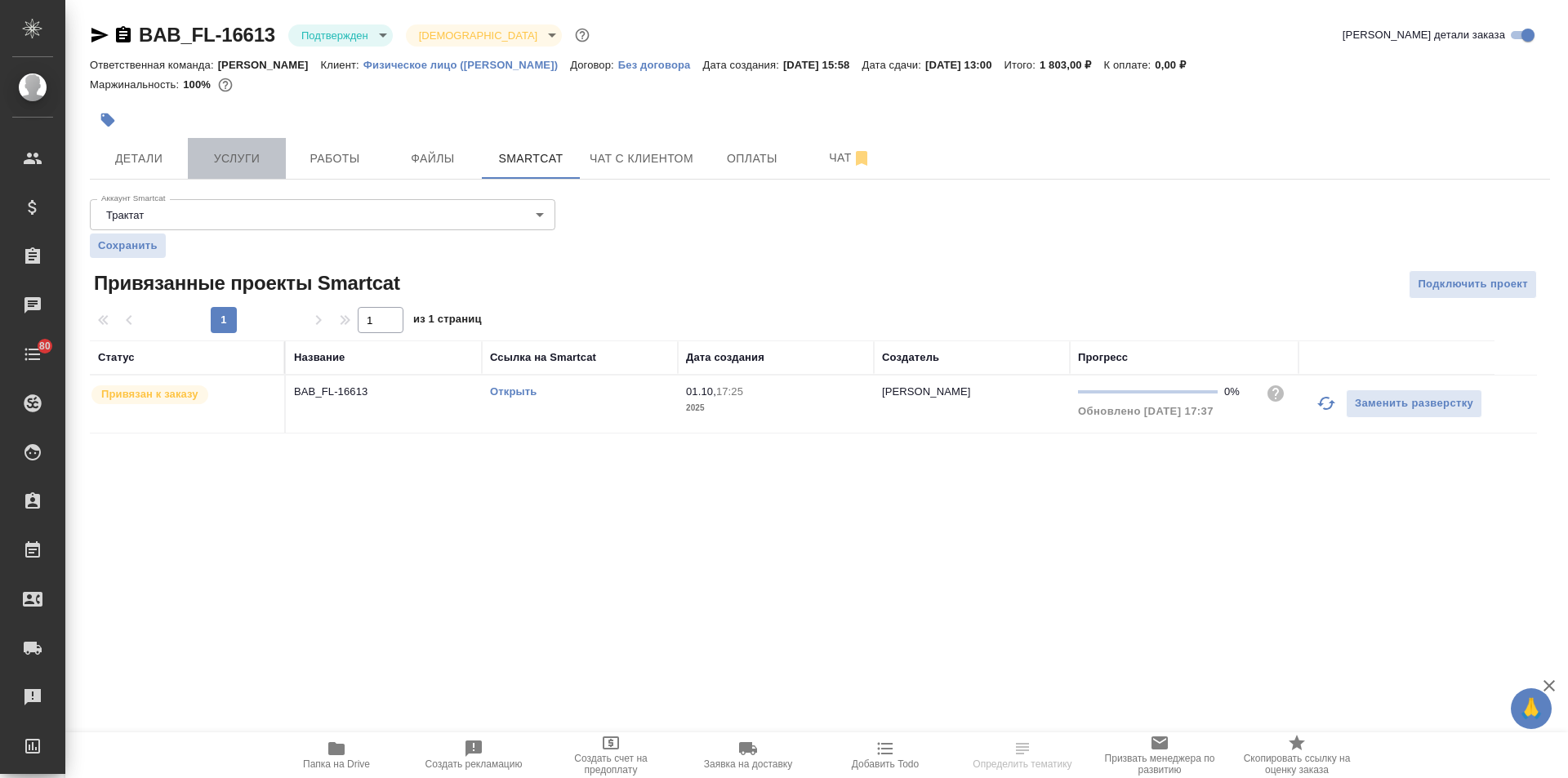
click at [237, 174] on button "Услуги" at bounding box center [237, 159] width 98 height 41
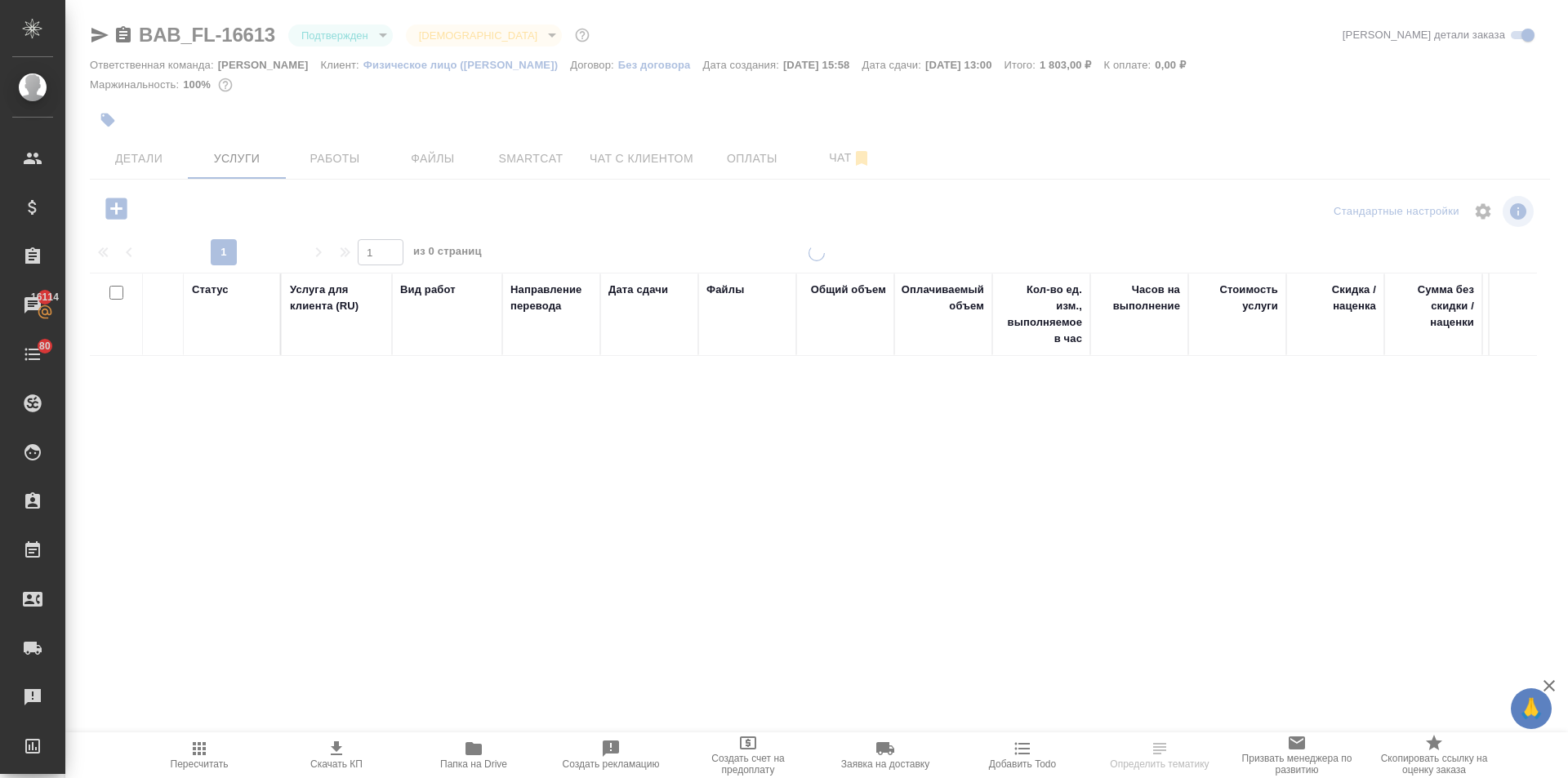
click at [423, 168] on div at bounding box center [816, 332] width 1502 height 666
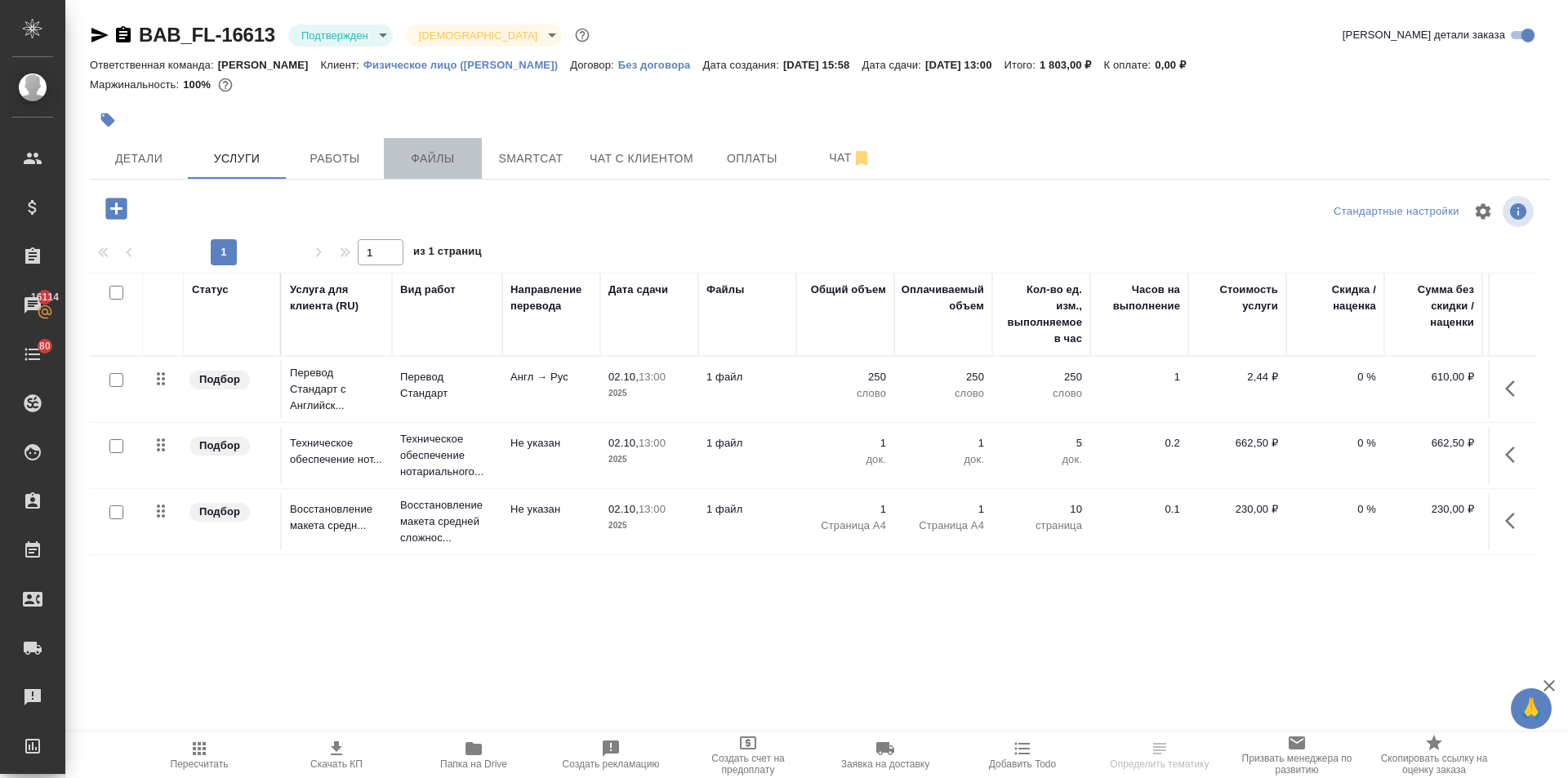
click at [419, 157] on span "Файлы" at bounding box center [433, 159] width 79 height 20
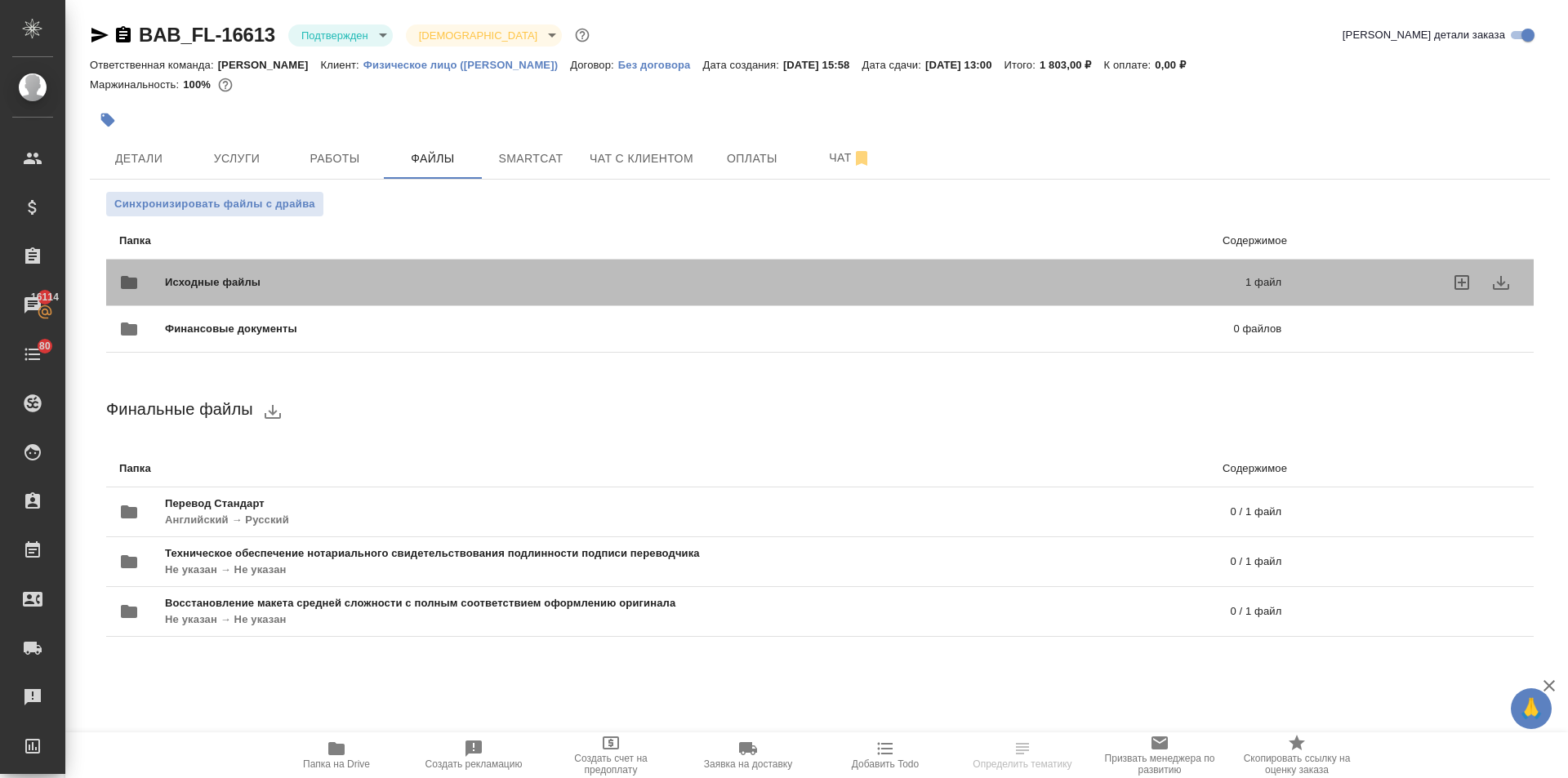
click at [270, 269] on div "Исходные файлы 1 файл" at bounding box center [700, 283] width 1162 height 39
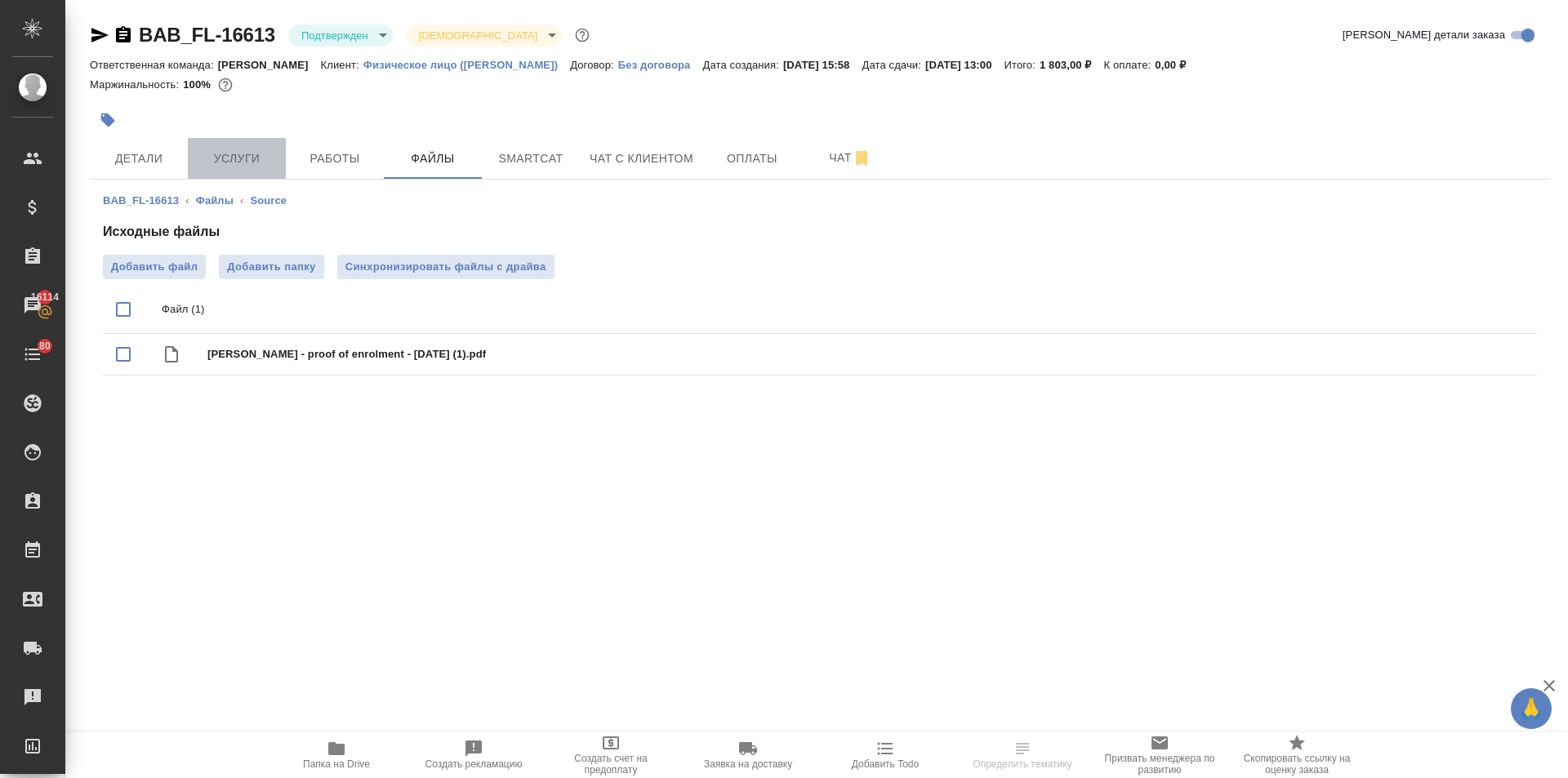
click at [222, 162] on span "Услуги" at bounding box center [237, 159] width 79 height 20
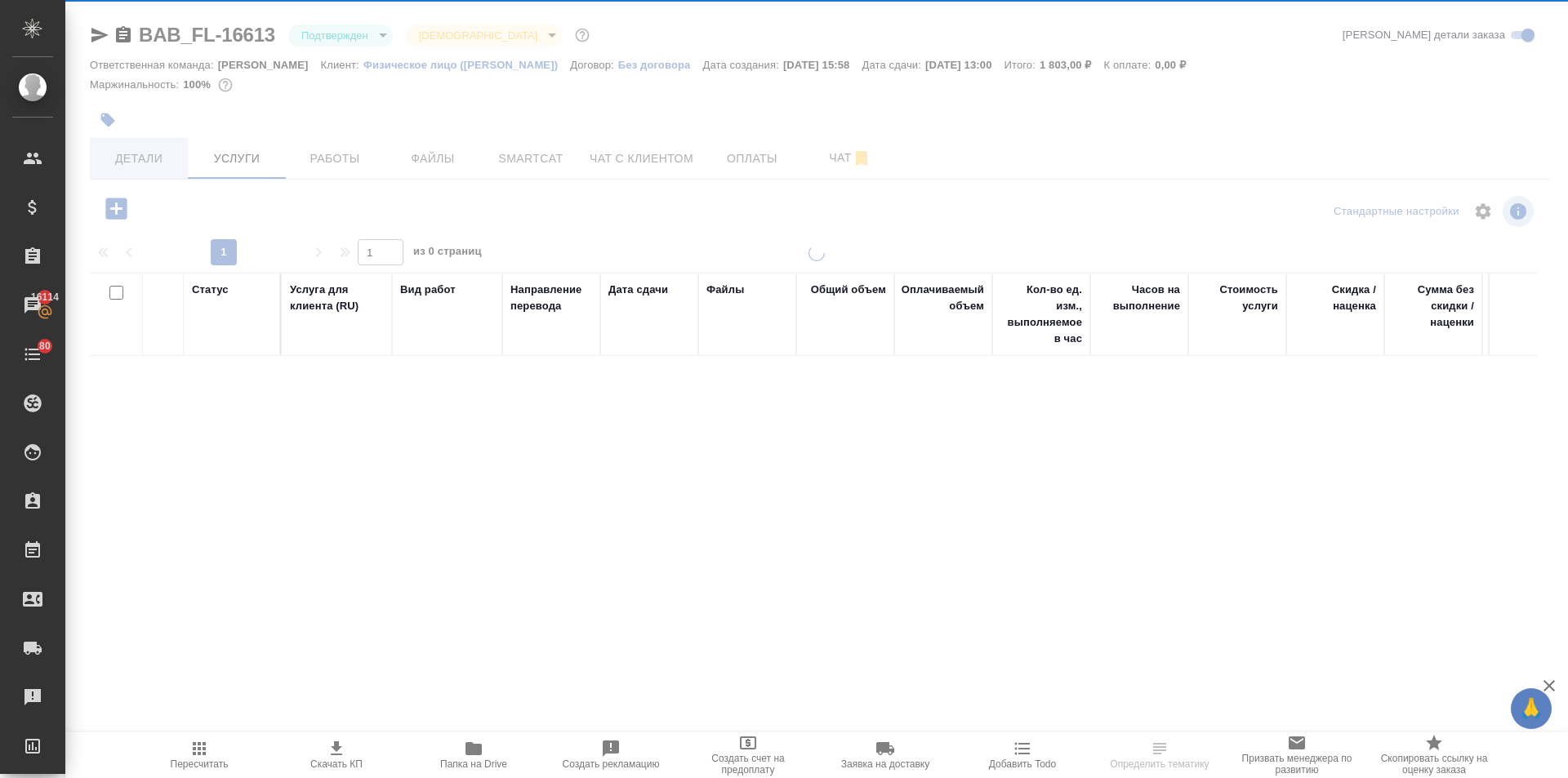
click at [116, 159] on span "Детали" at bounding box center [139, 159] width 79 height 20
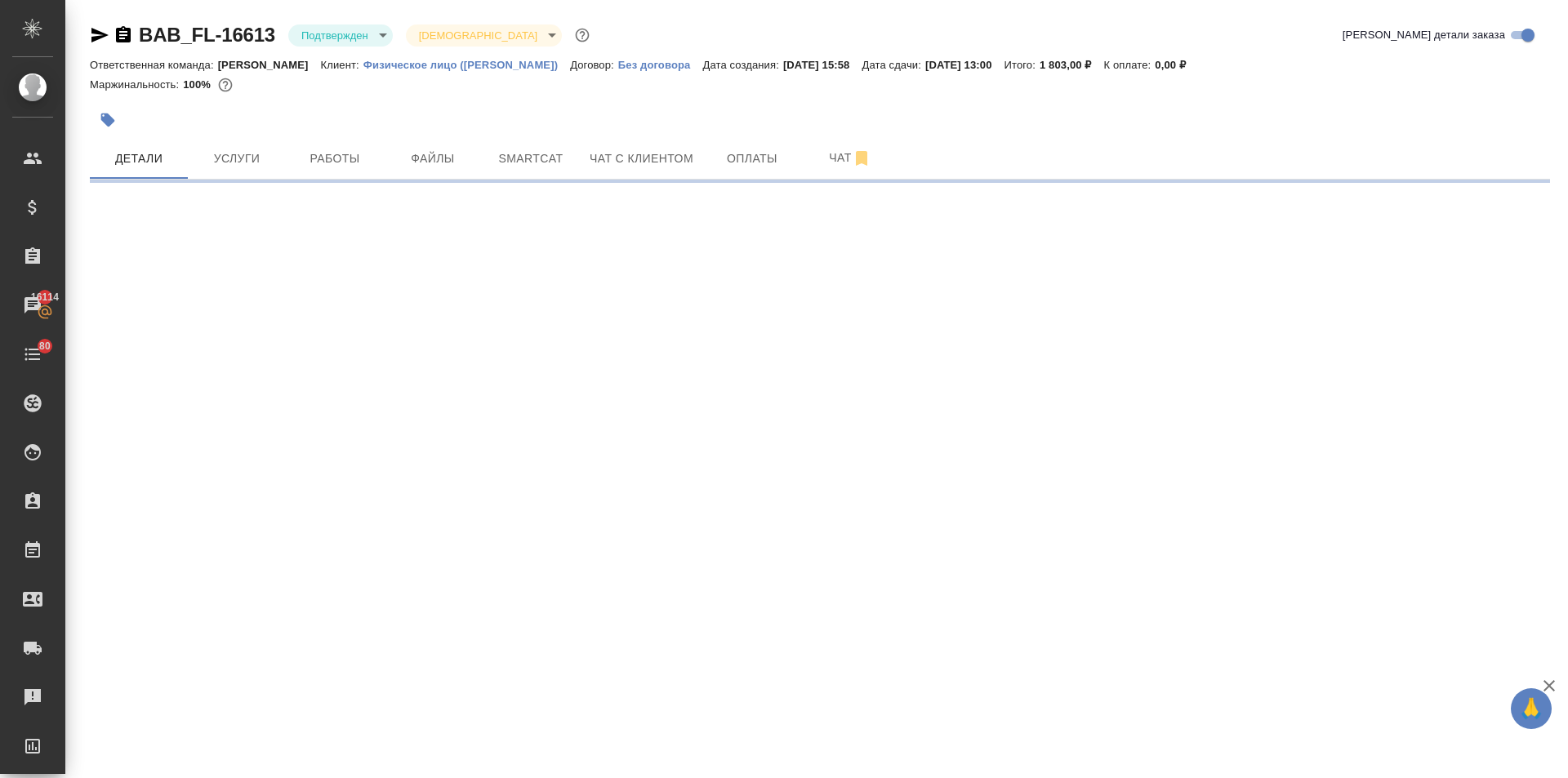
select select "RU"
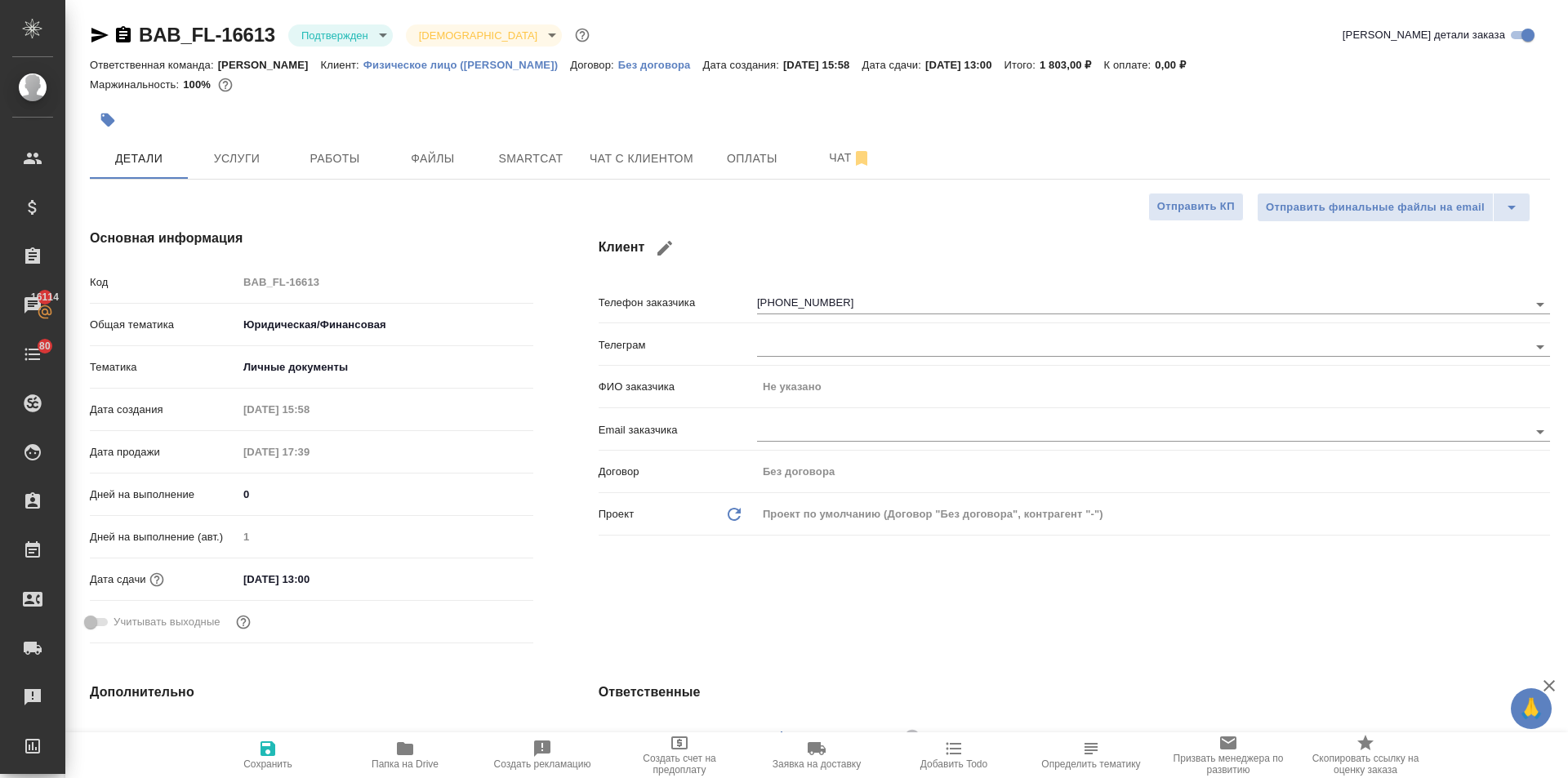
type textarea "x"
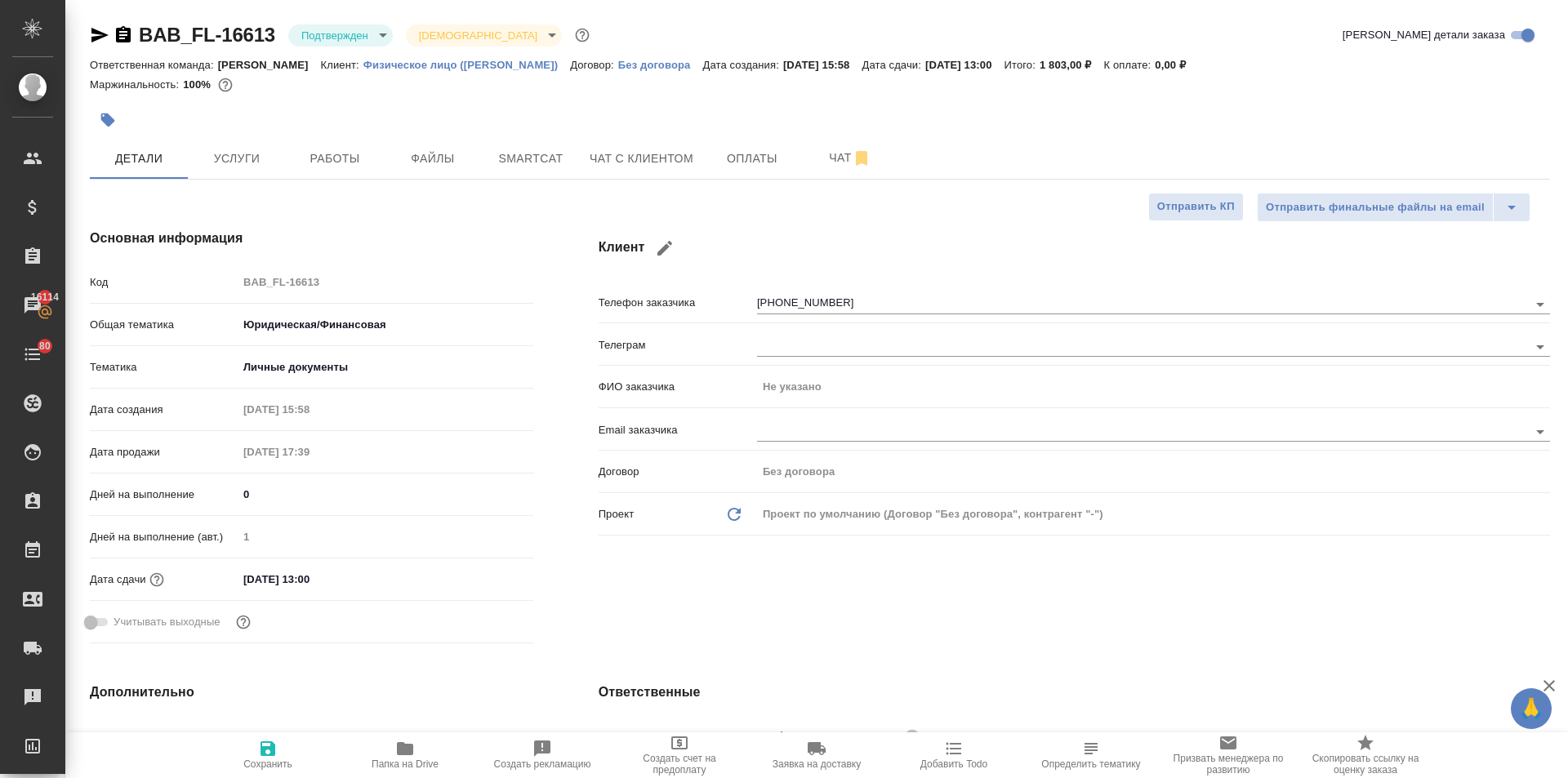
type textarea "x"
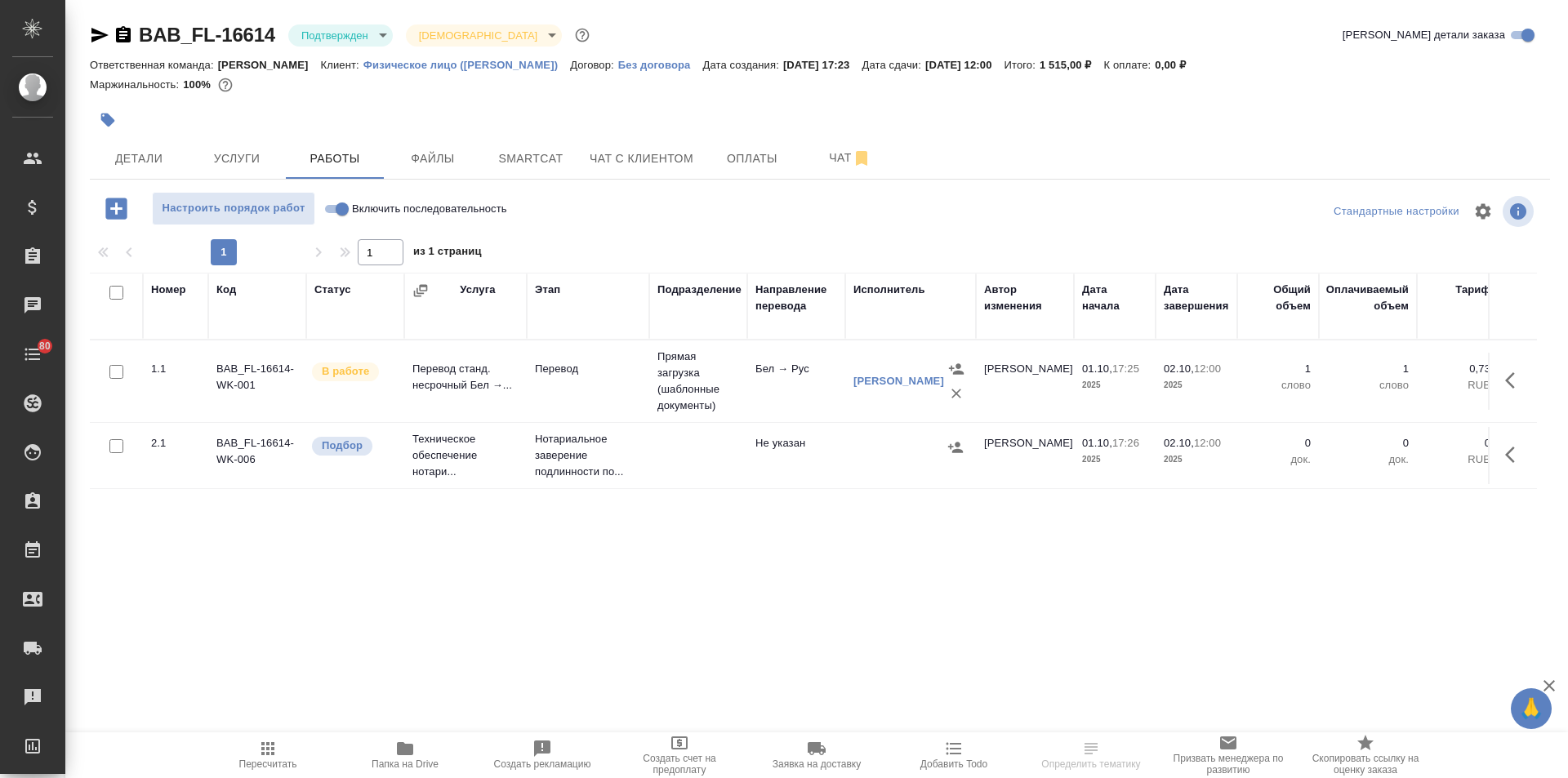
click at [326, 36] on body "🙏 .cls-1 fill:#fff; AWATERA [PERSON_NAME] Спецификации Заказы Чаты 80 Todo Прое…" at bounding box center [784, 389] width 1568 height 778
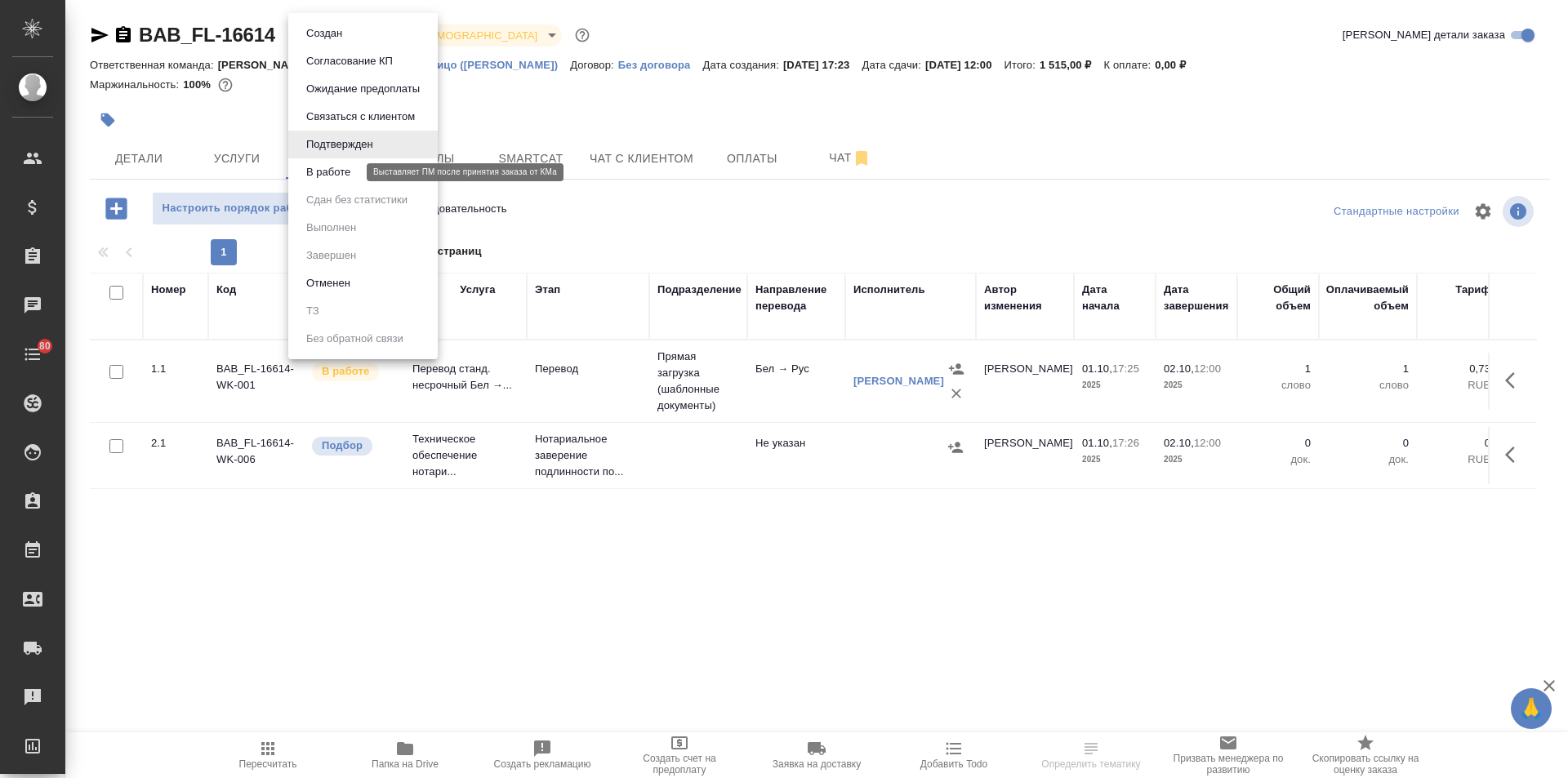
click at [319, 178] on button "В работе" at bounding box center [328, 172] width 54 height 18
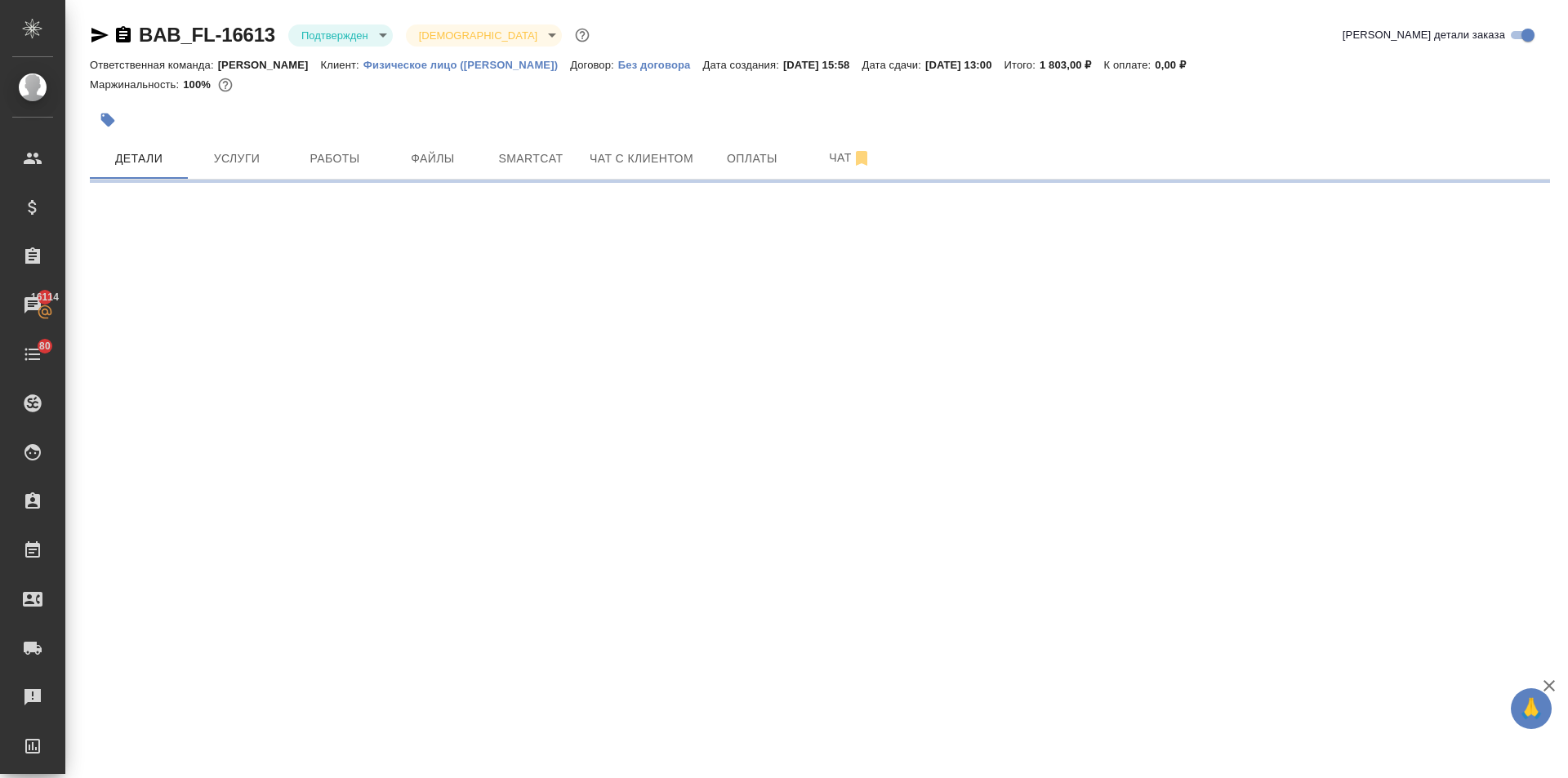
select select "RU"
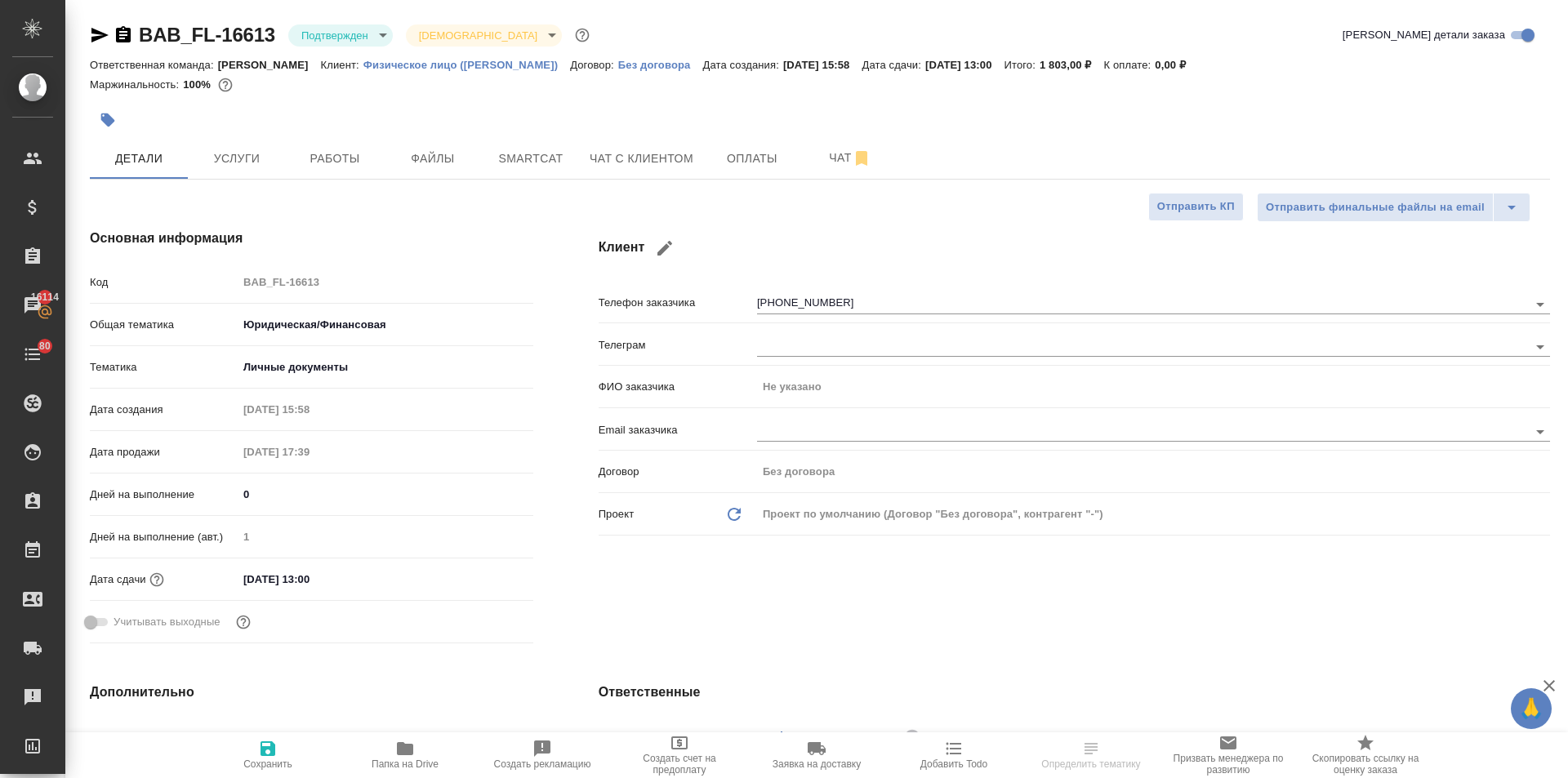
type textarea "x"
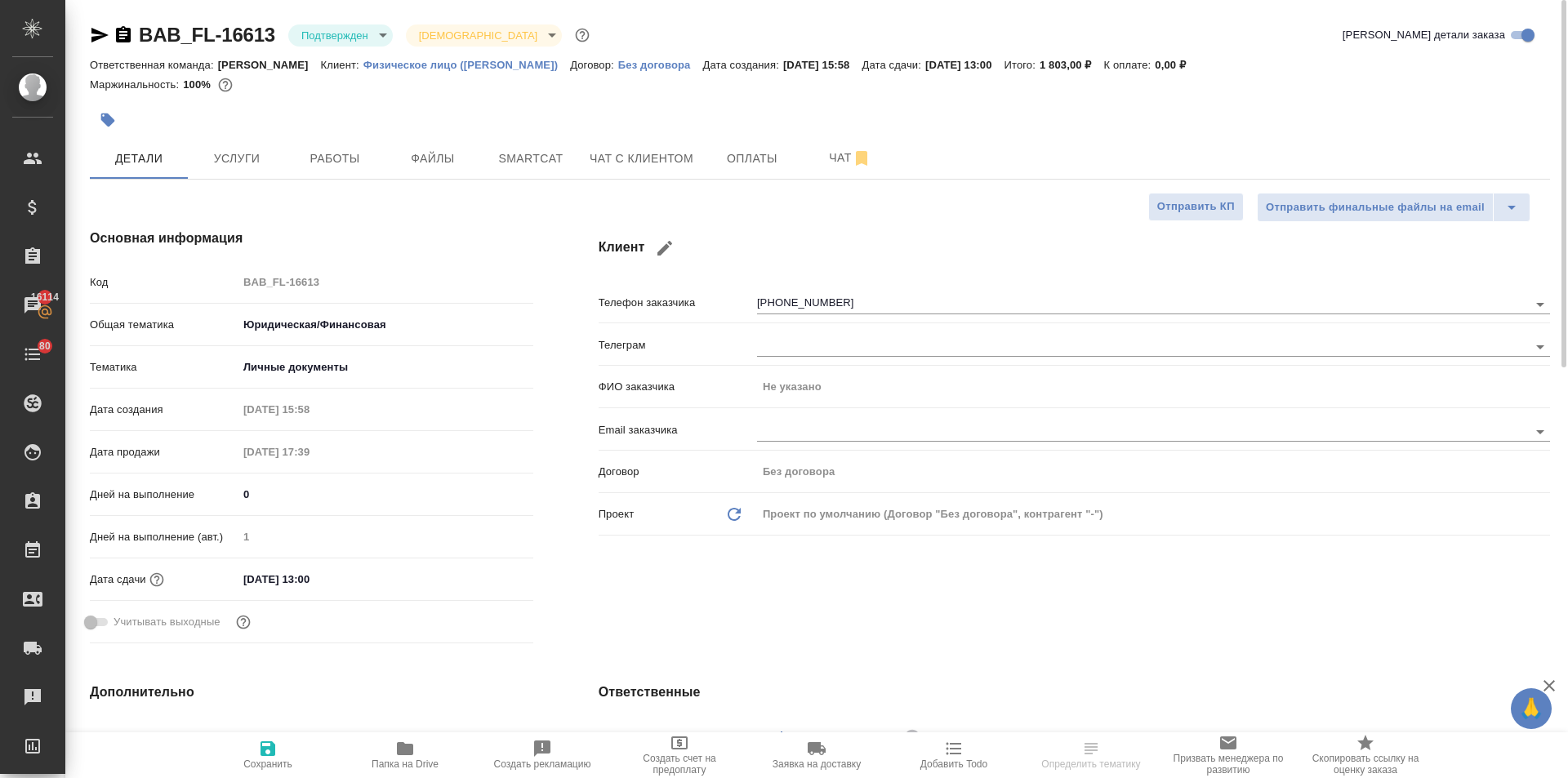
type textarea "x"
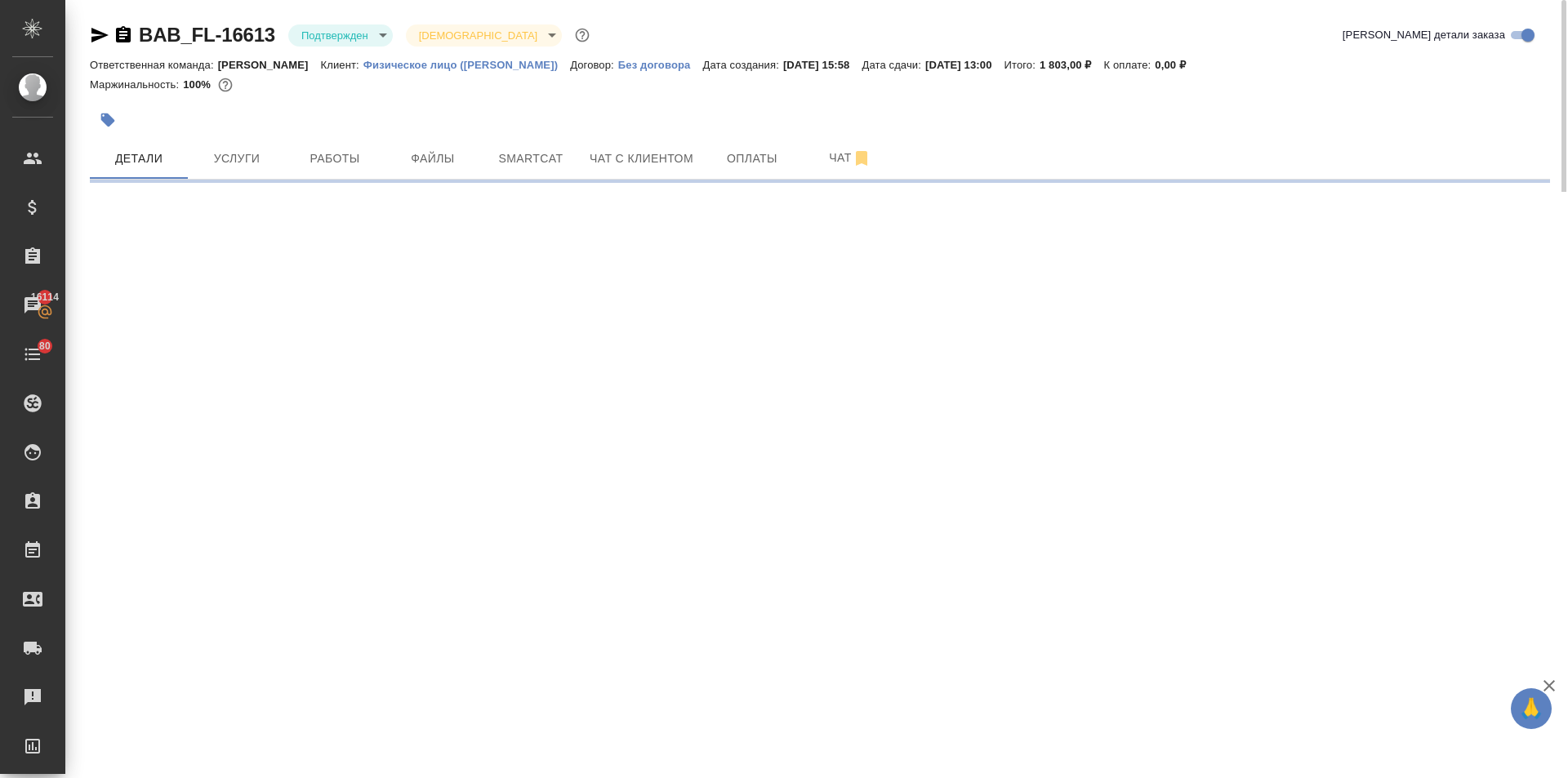
select select "RU"
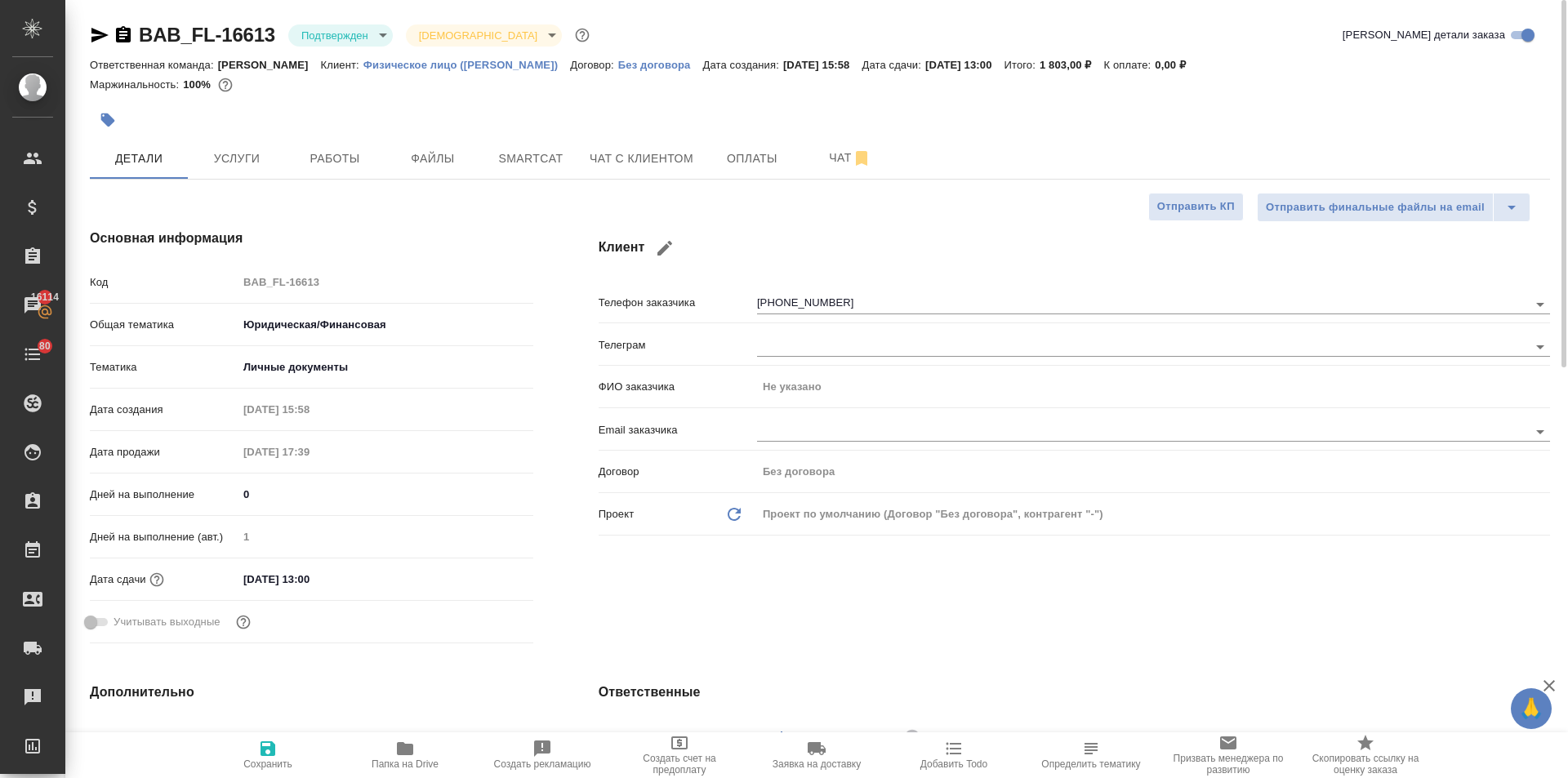
type textarea "x"
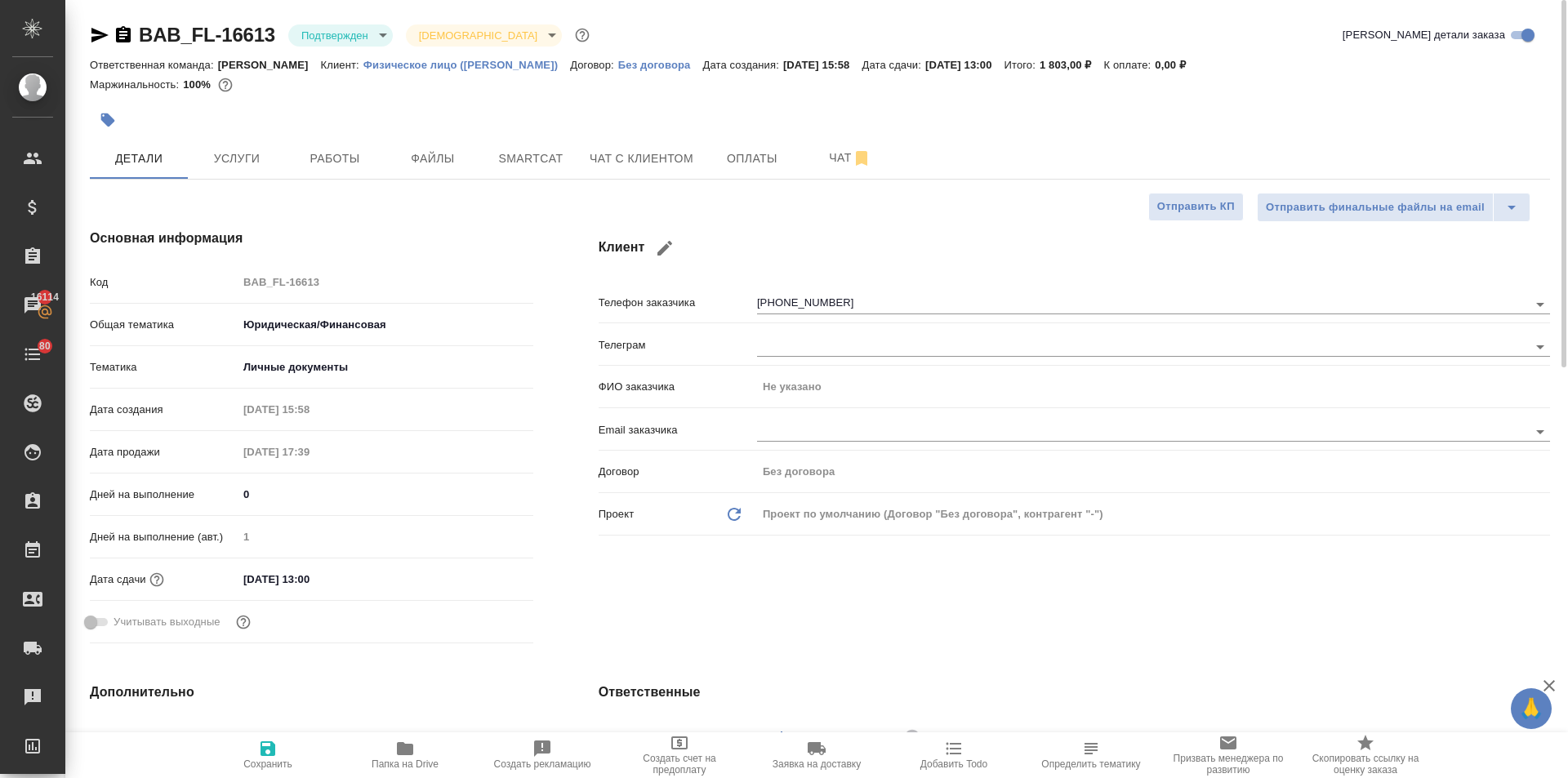
type textarea "x"
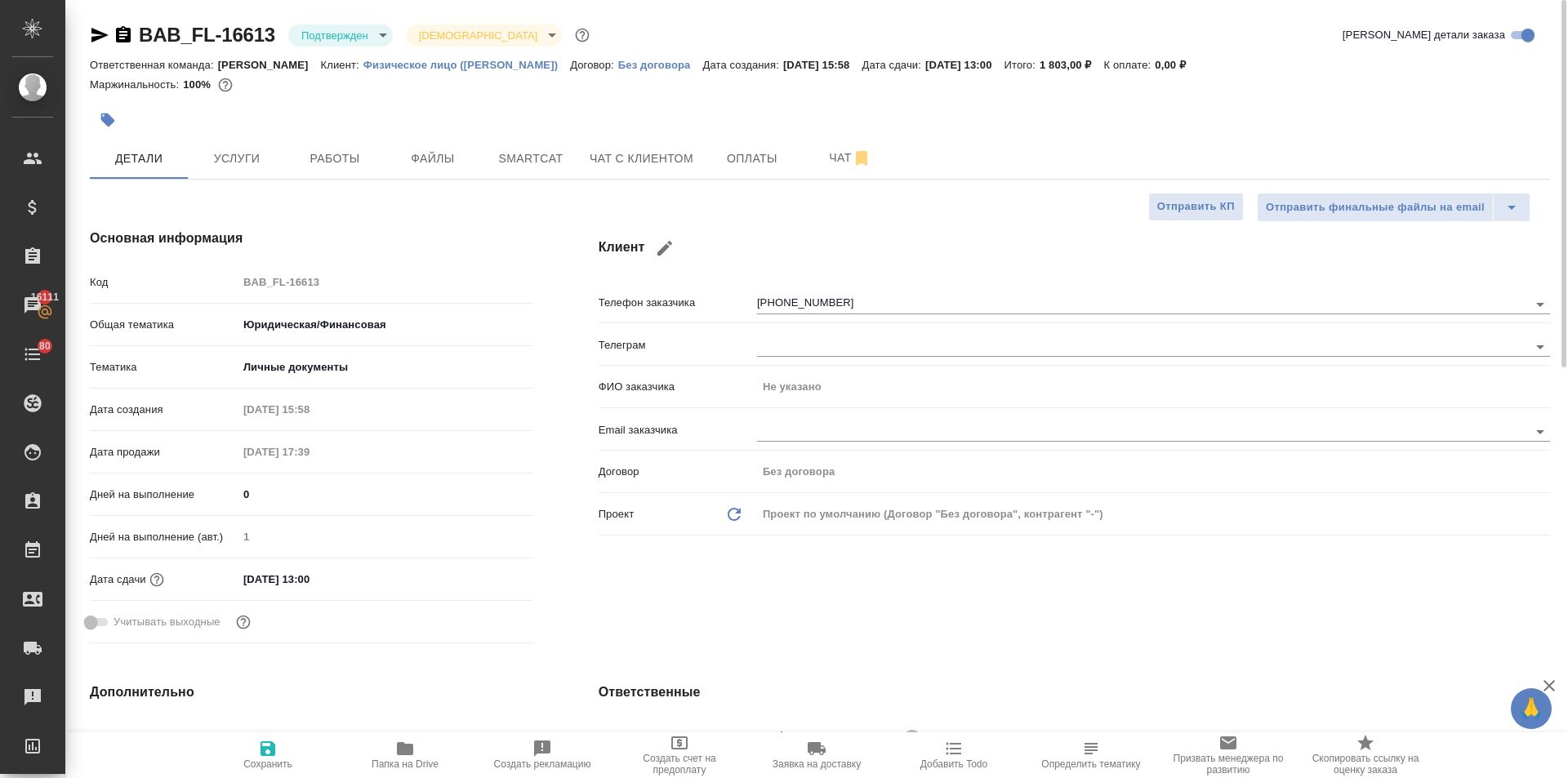
type textarea "x"
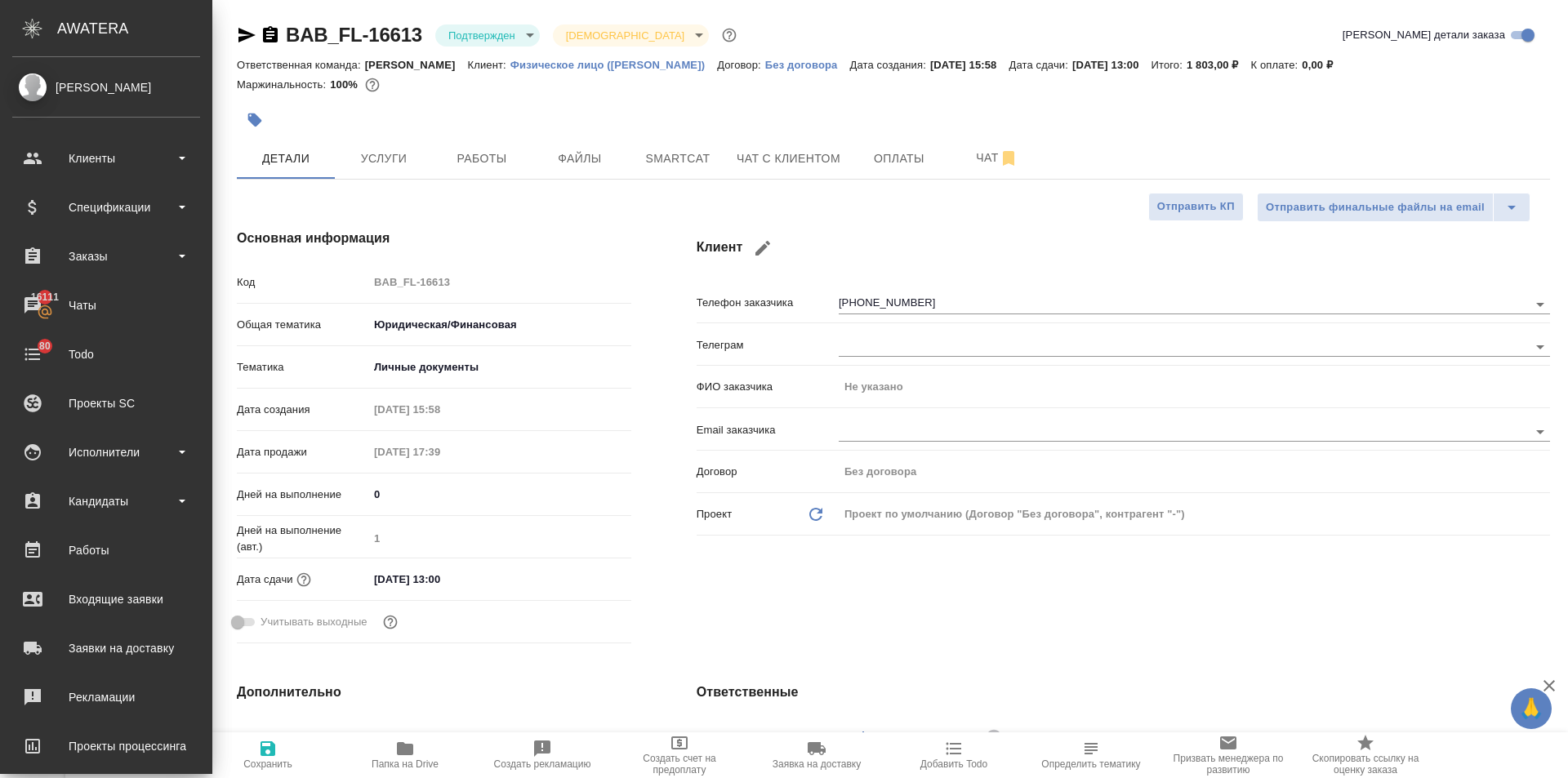
type textarea "x"
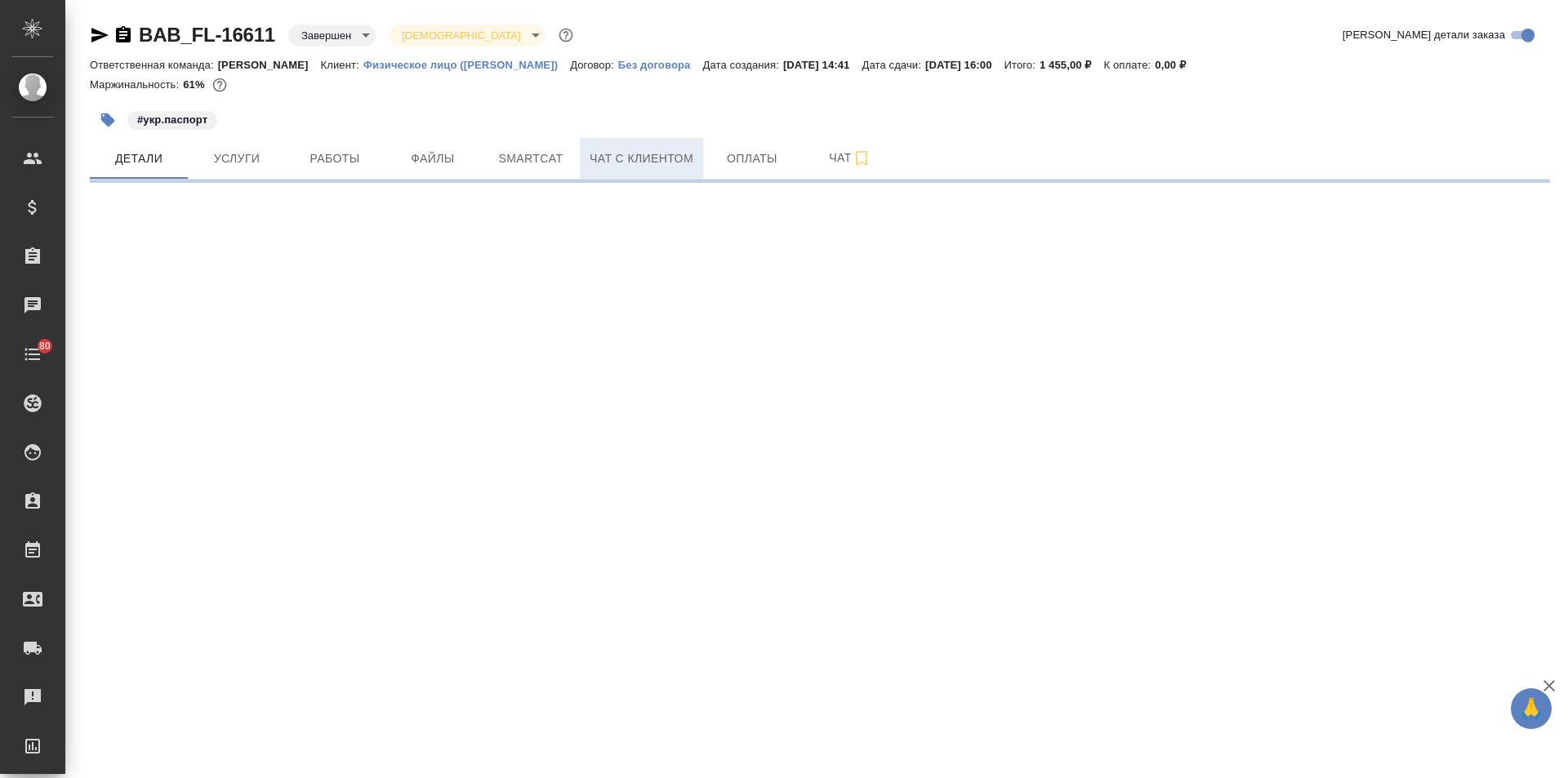
click at [631, 164] on span "Чат с клиентом" at bounding box center [641, 159] width 104 height 20
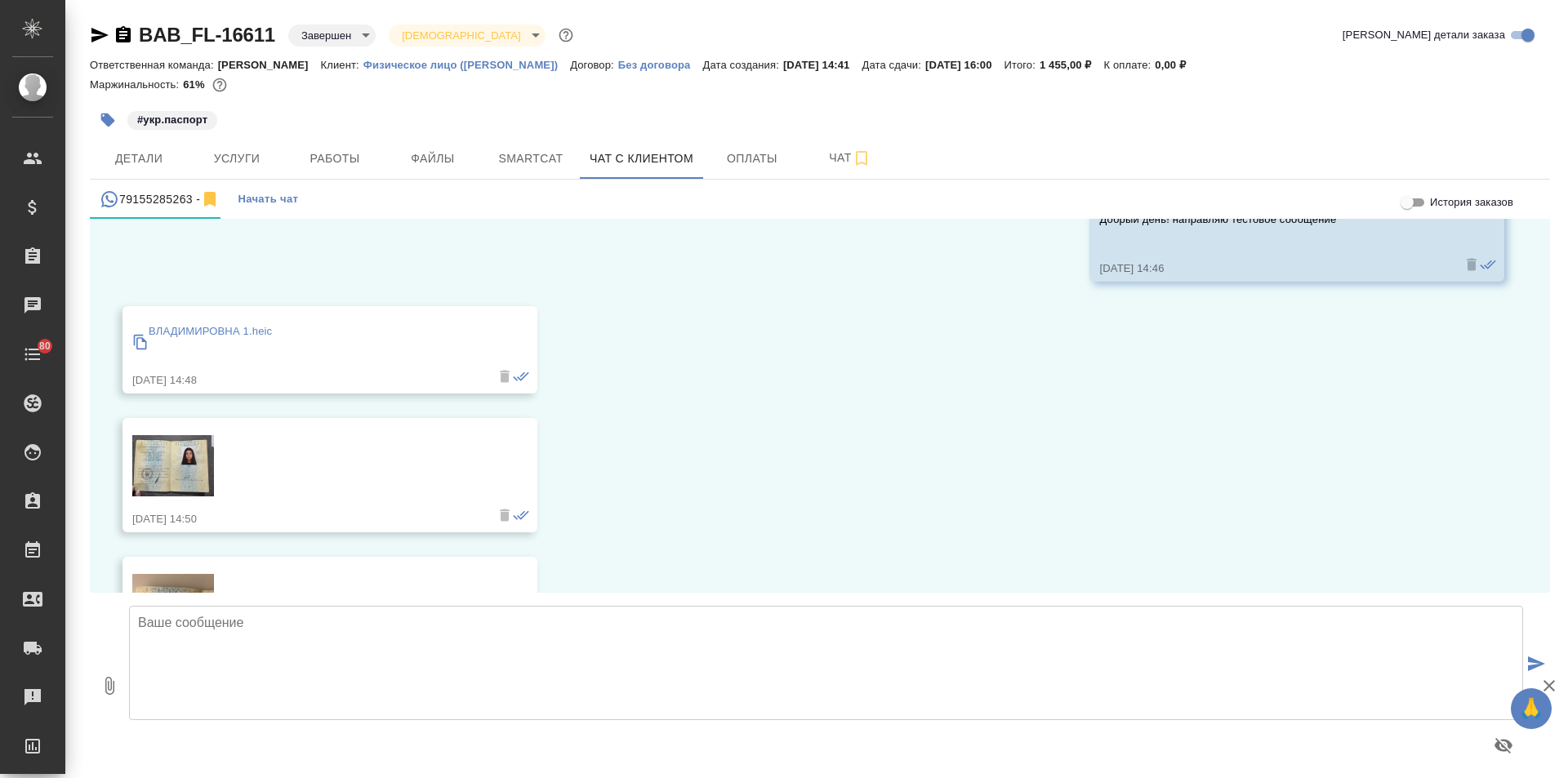
click at [201, 634] on textarea at bounding box center [826, 663] width 1394 height 115
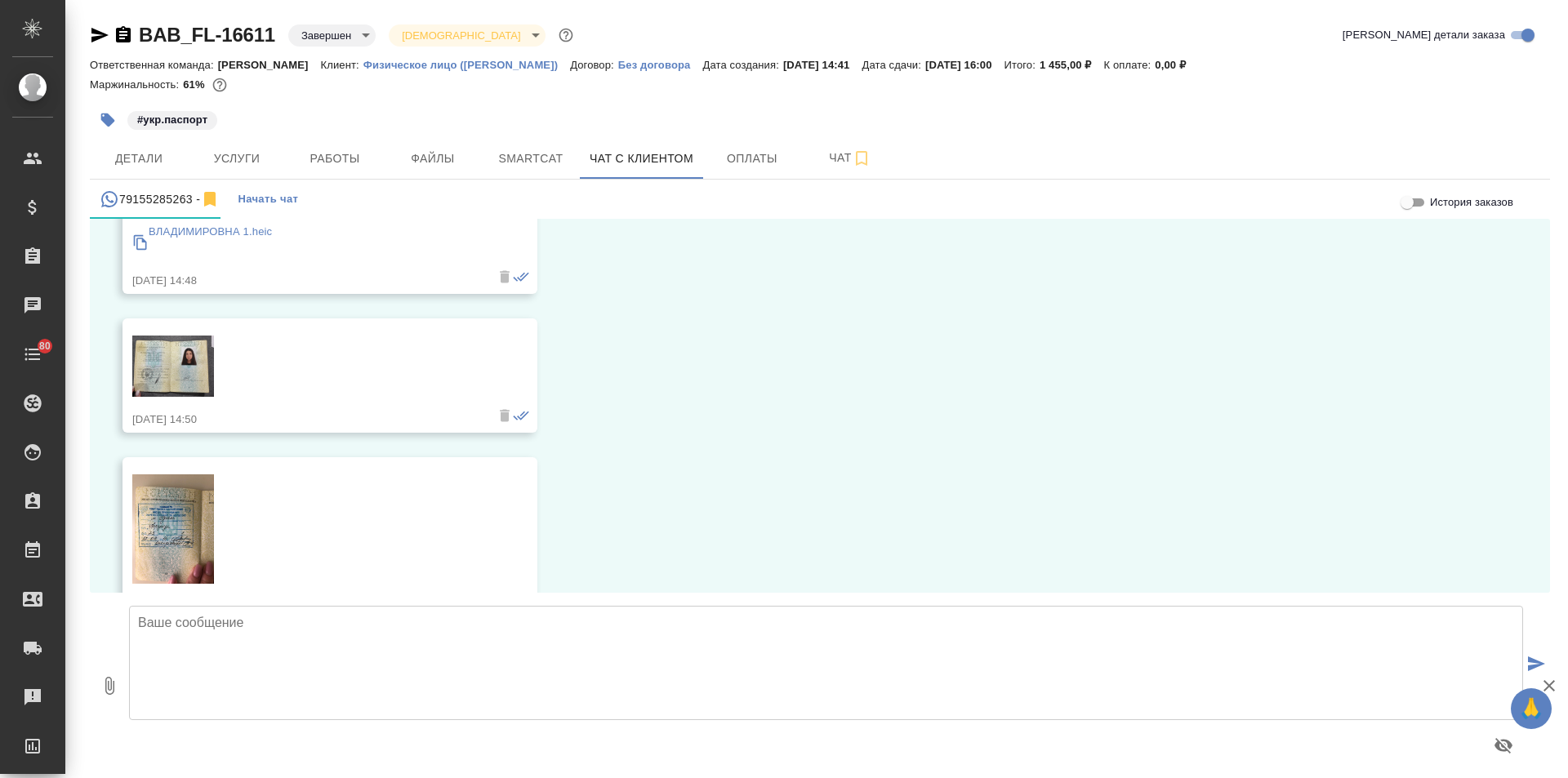
scroll to position [263, 0]
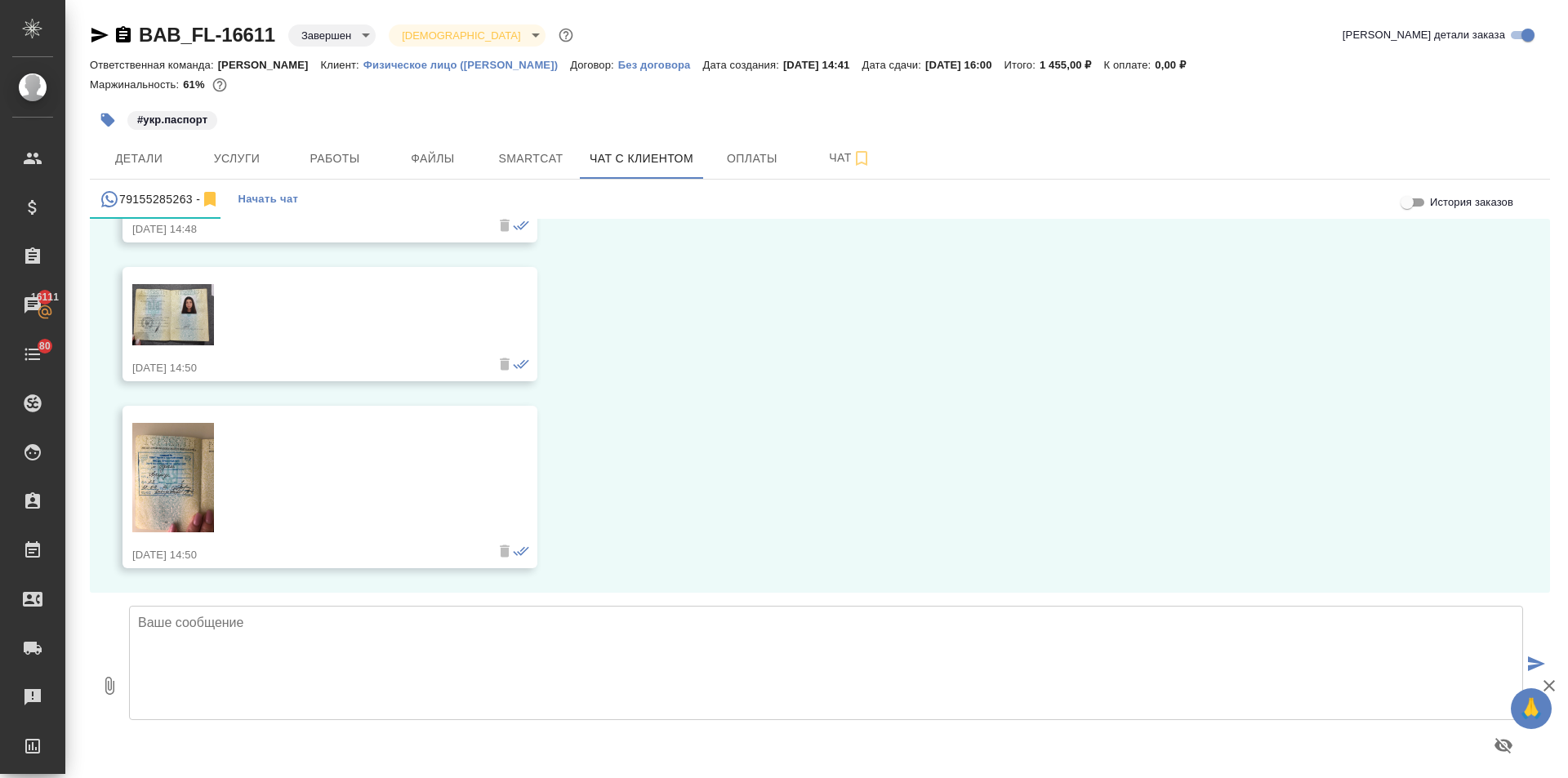
click at [186, 307] on img at bounding box center [174, 314] width 82 height 61
click at [283, 604] on div at bounding box center [826, 685] width 1407 height 172
click at [270, 626] on textarea at bounding box center [826, 663] width 1394 height 115
click at [728, 618] on textarea "[PERSON_NAME], мы договорились с сотрудником нотариальной конторы, документ мож…" at bounding box center [826, 663] width 1394 height 115
click at [924, 633] on textarea "[PERSON_NAME], мы договорились с сотрудником нотариальной конторы, документ мож…" at bounding box center [826, 663] width 1394 height 115
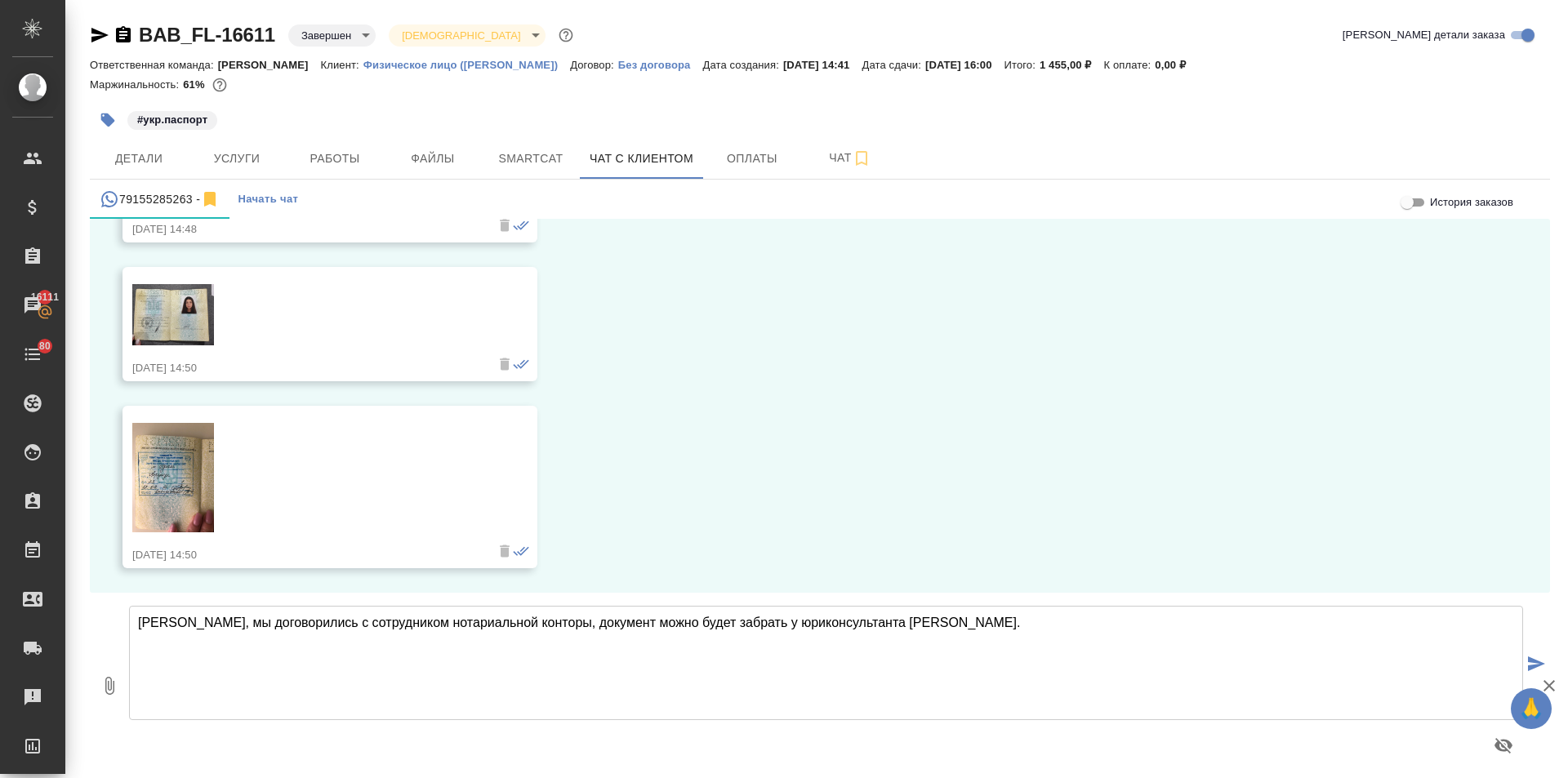
click at [979, 619] on textarea "[PERSON_NAME], мы договорились с сотрудником нотариальной конторы, документ мож…" at bounding box center [826, 663] width 1394 height 115
click at [1014, 630] on textarea "Елена, мы договорились с сотрудником нотариальной конторы, документ можно будет…" at bounding box center [826, 663] width 1394 height 115
type textarea "Елена, мы договорились с сотрудником нотариальной конторы, документ можно будет…"
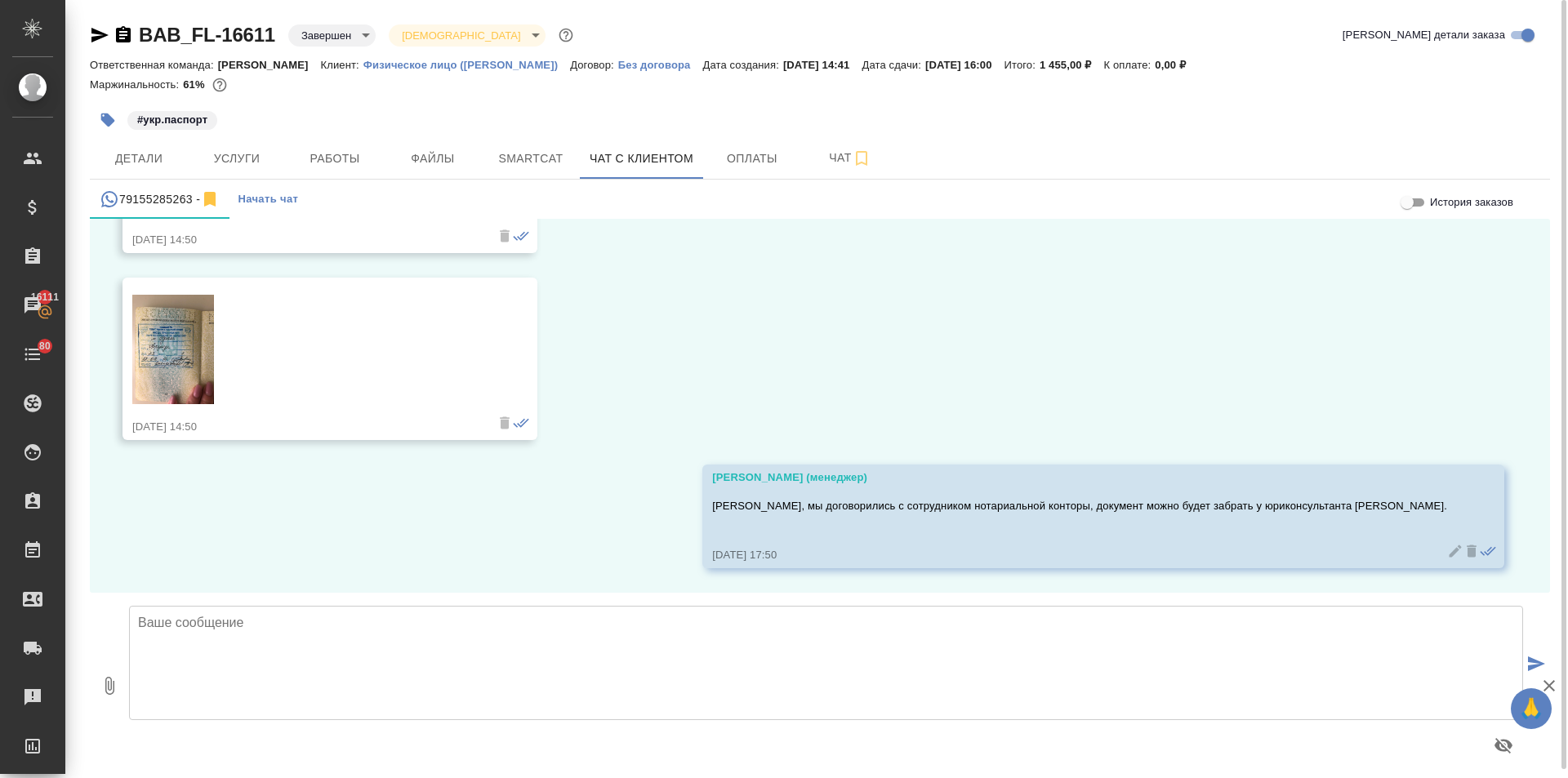
scroll to position [228, 0]
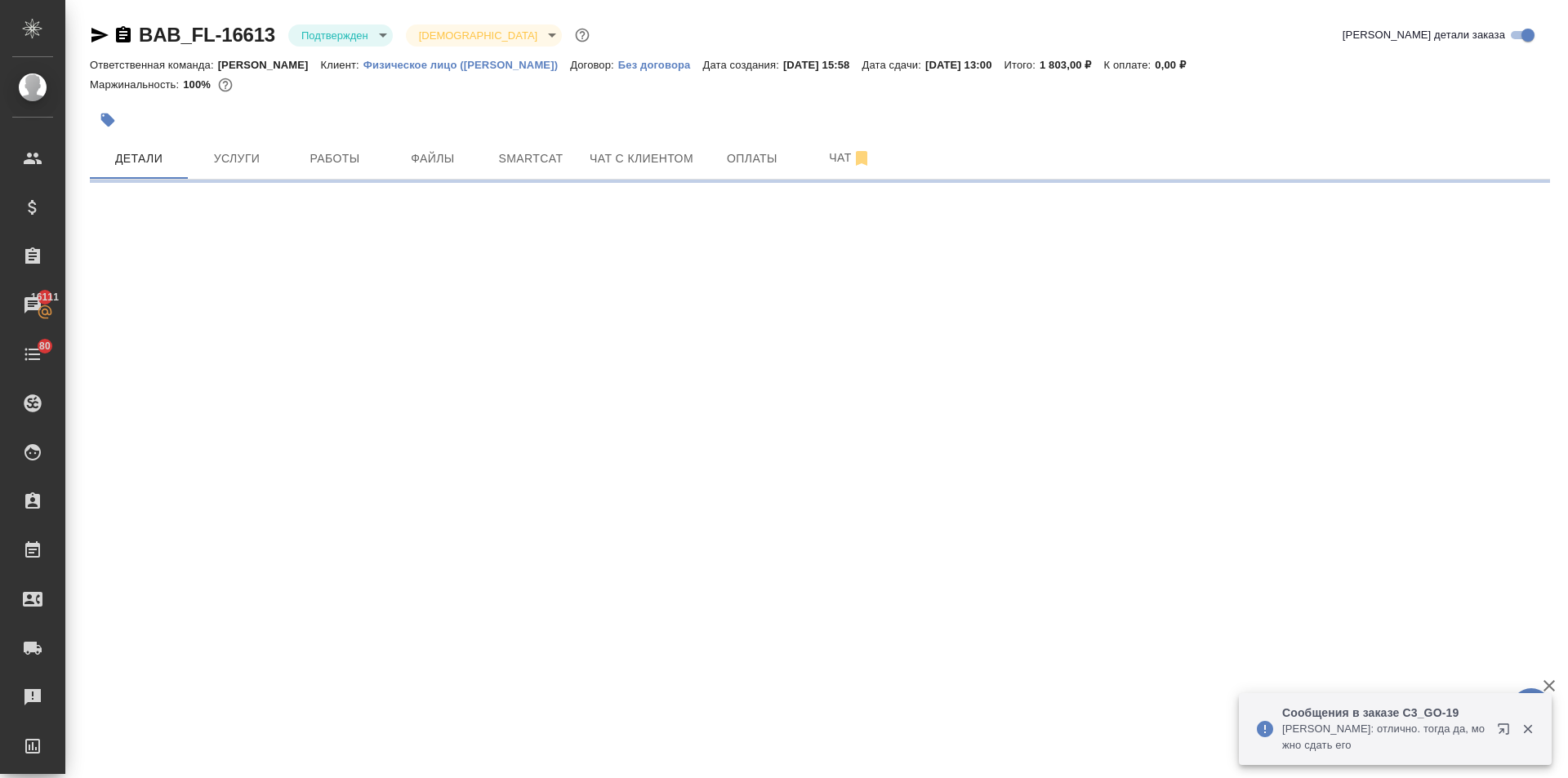
select select "RU"
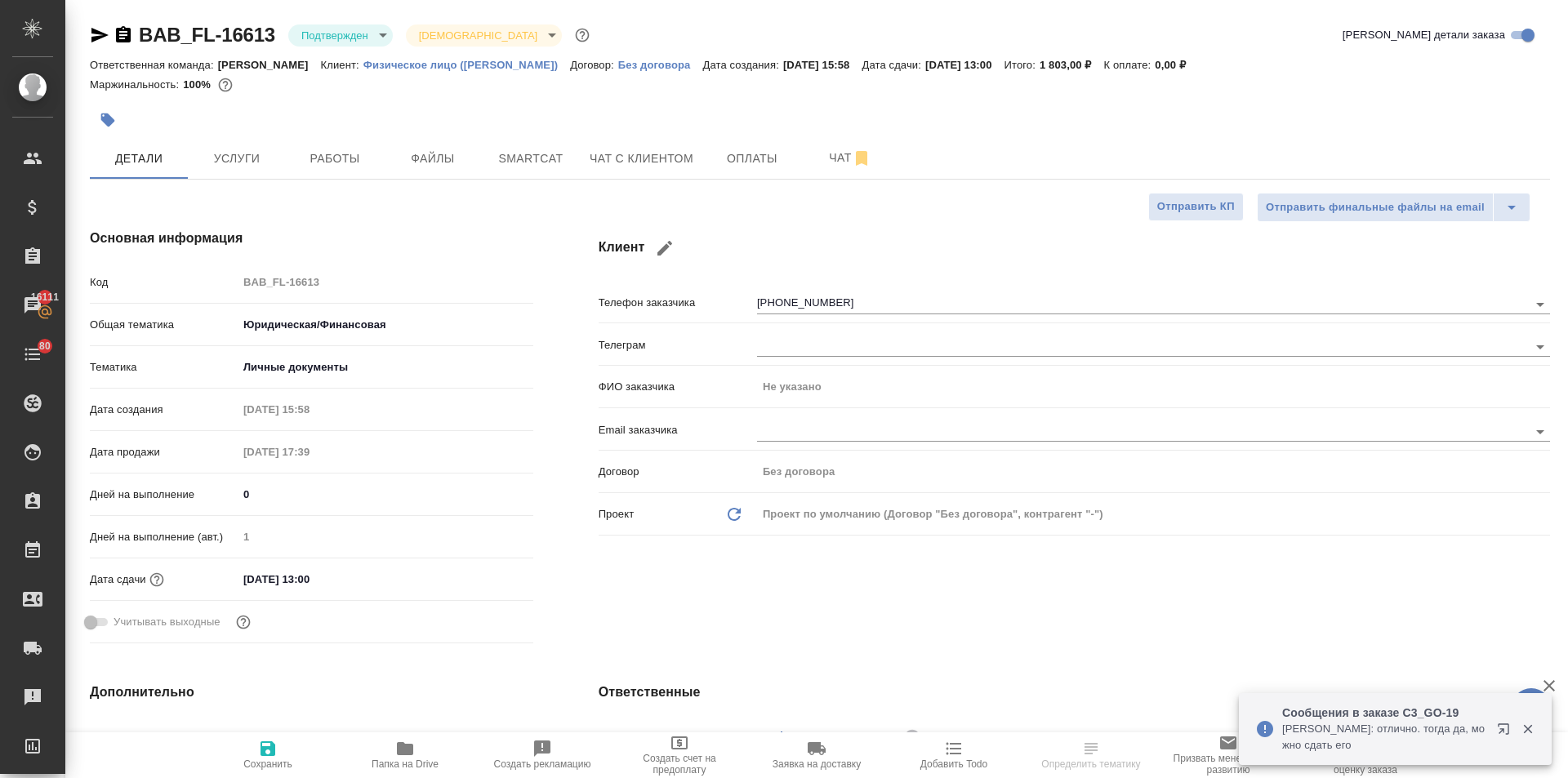
type textarea "x"
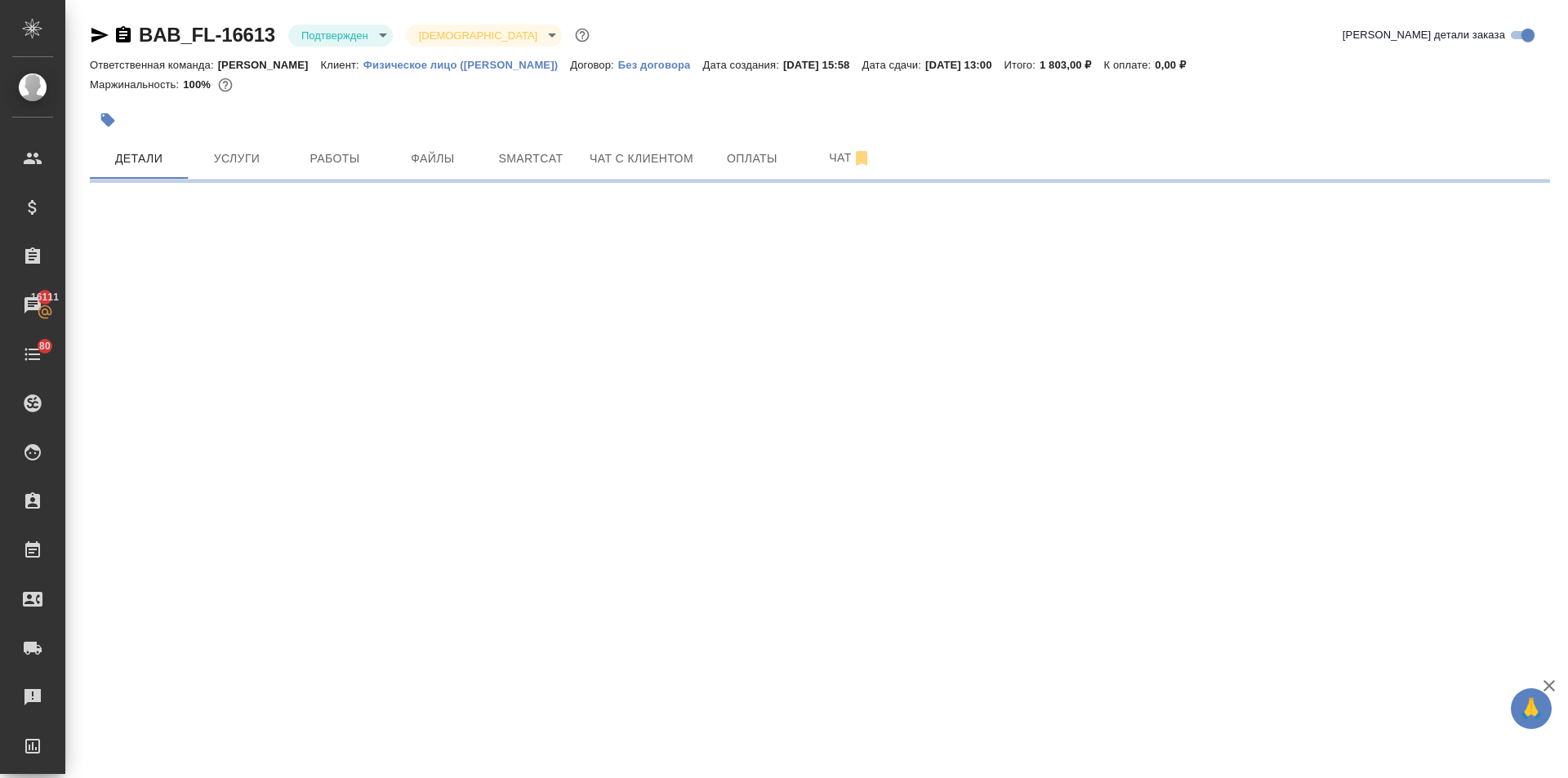
select select "RU"
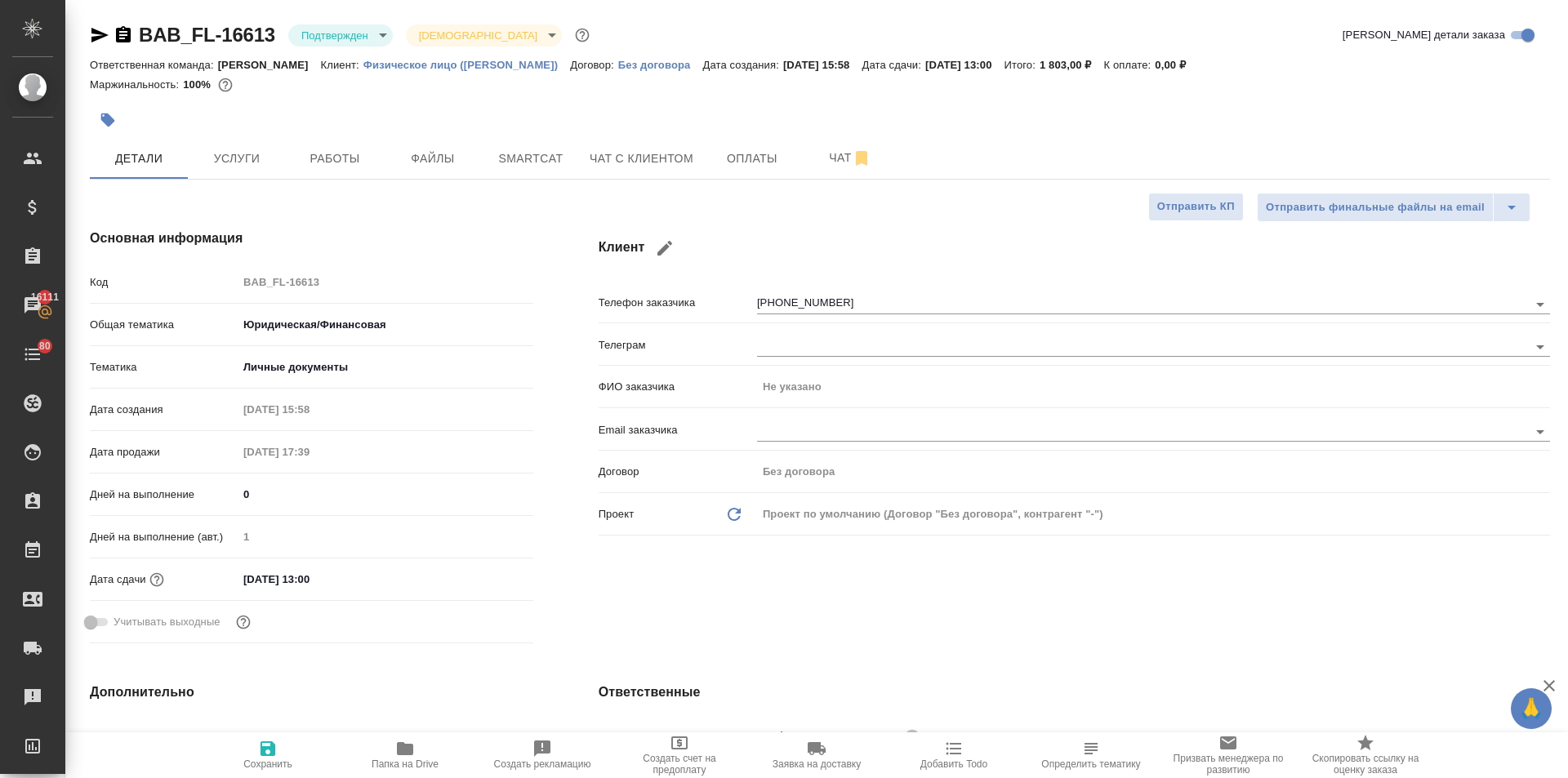
type textarea "x"
click at [378, 573] on input "02.10.2025 13:00" at bounding box center [309, 579] width 143 height 24
click at [485, 572] on icon "button" at bounding box center [486, 577] width 15 height 16
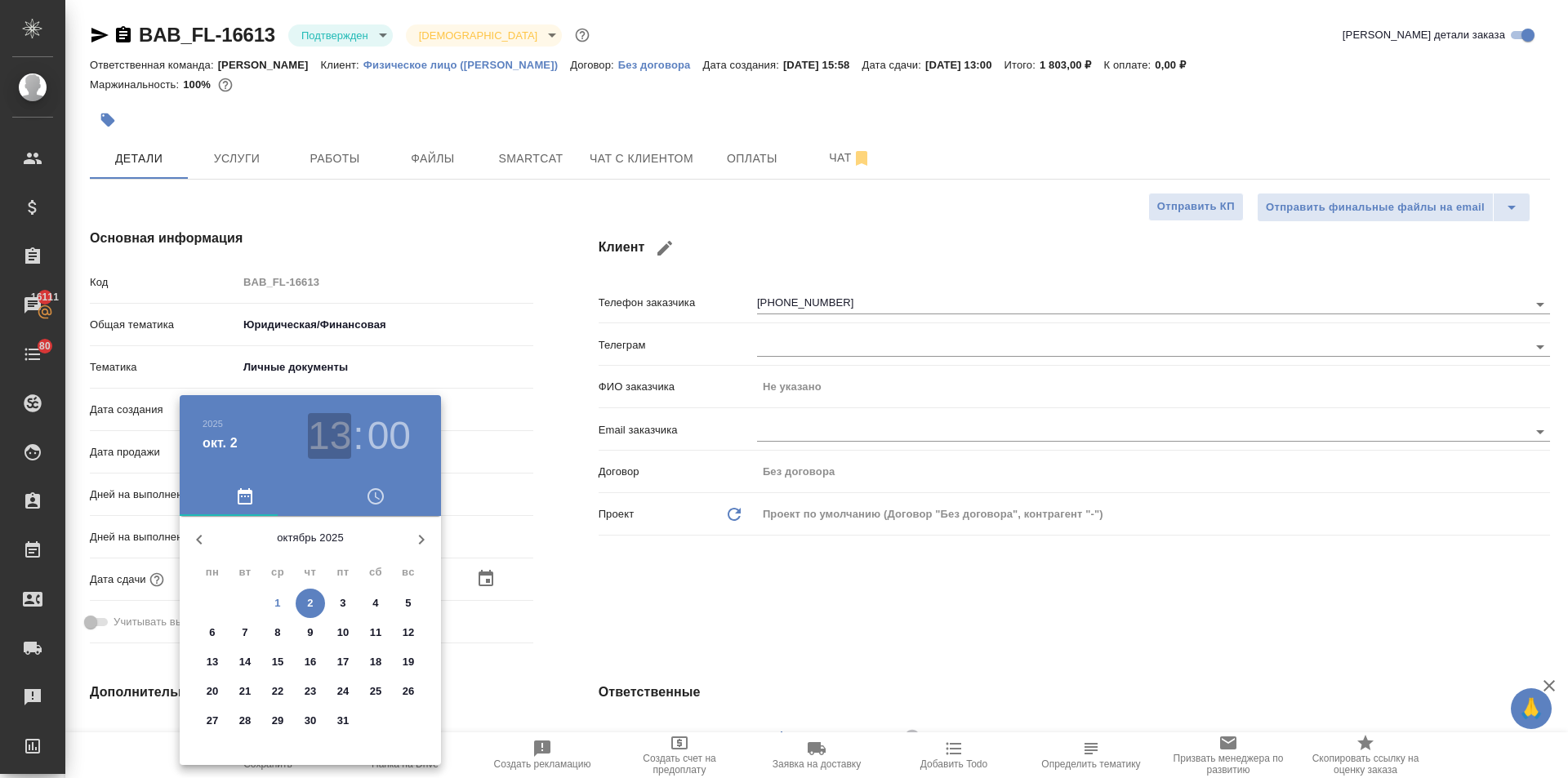
click at [325, 444] on h3 "13" at bounding box center [329, 436] width 43 height 46
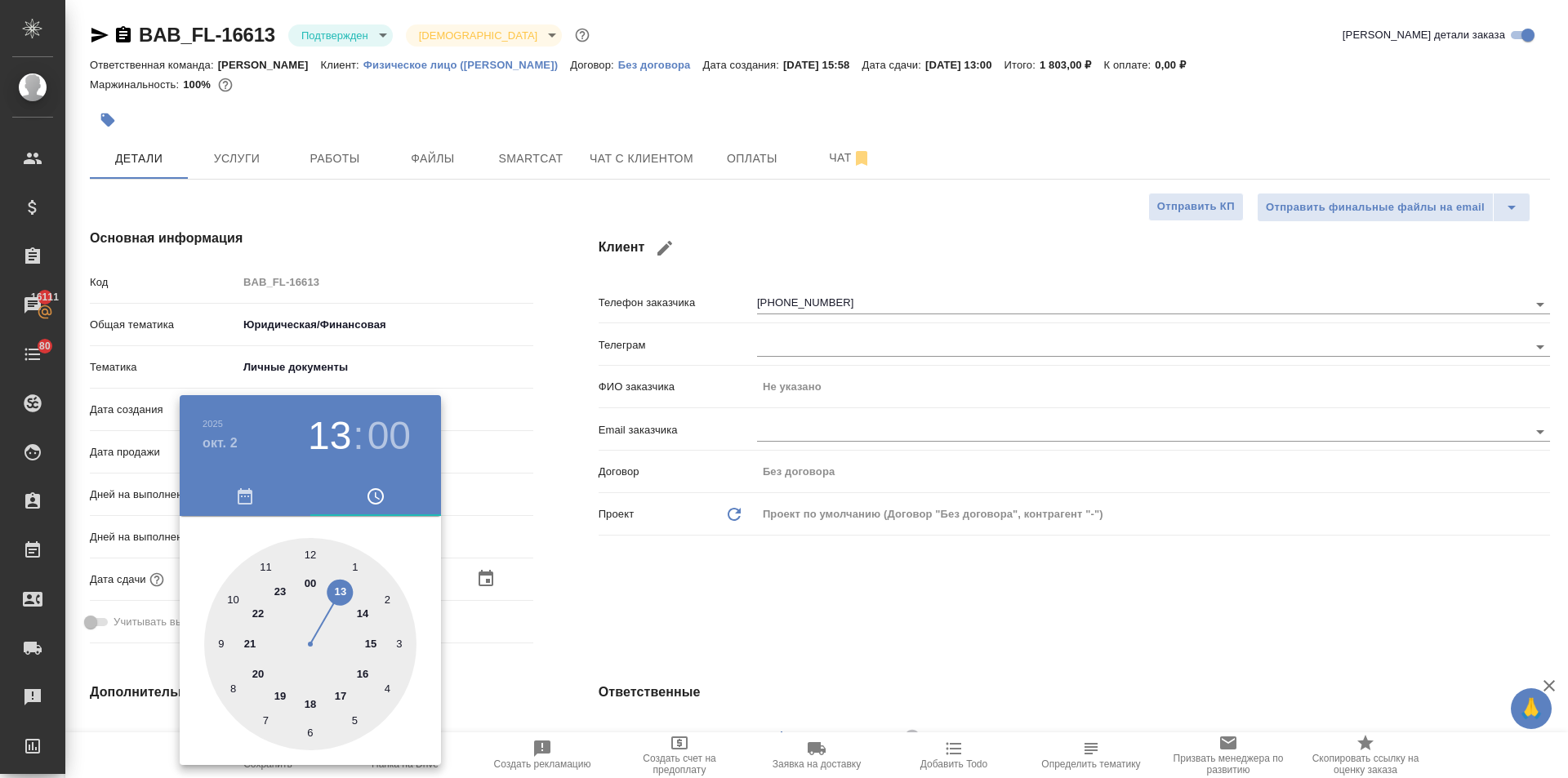
click at [368, 612] on div at bounding box center [310, 644] width 212 height 212
type input "02.10.2025 14:00"
type textarea "x"
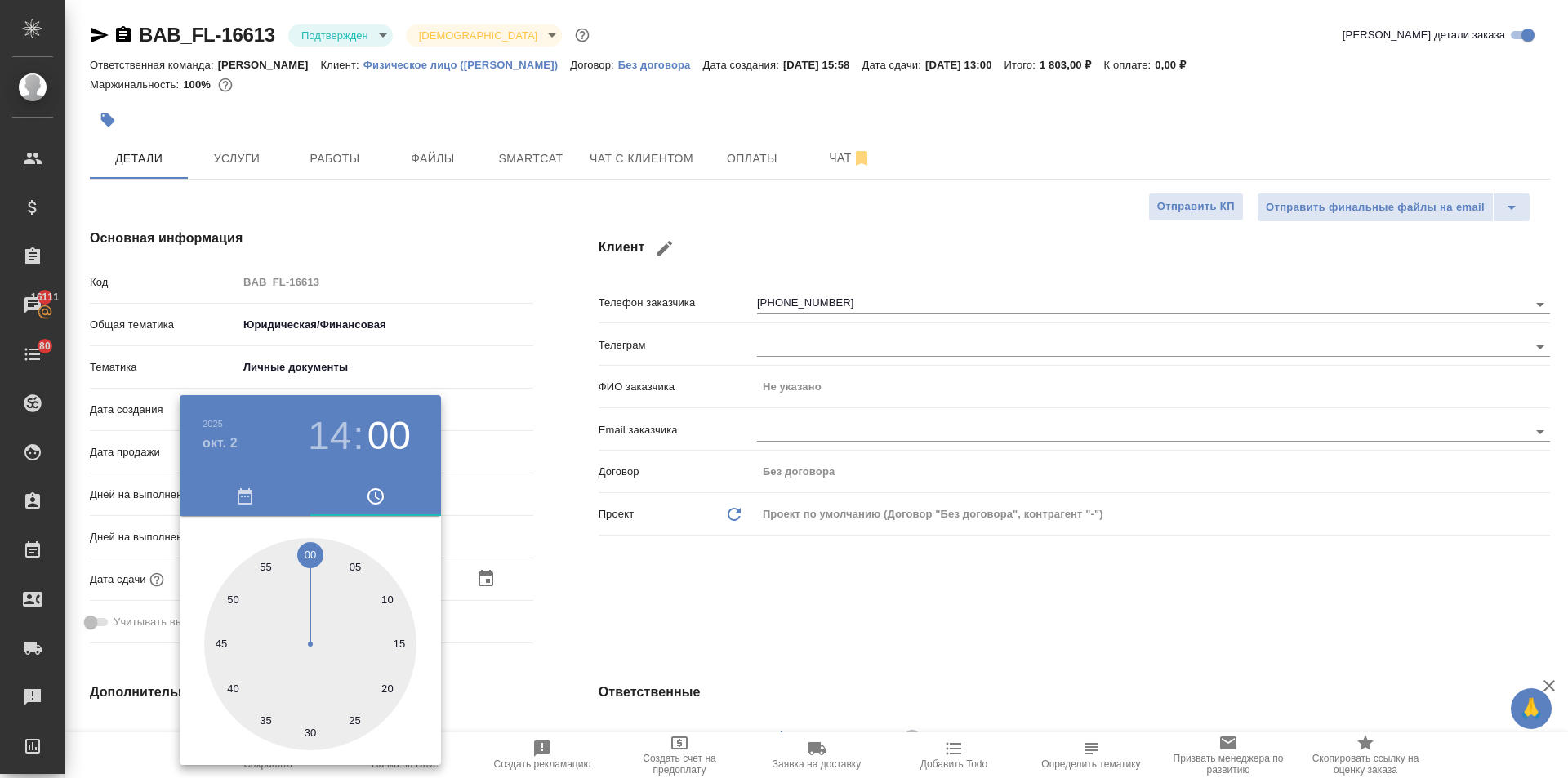
click at [619, 607] on div at bounding box center [784, 389] width 1568 height 778
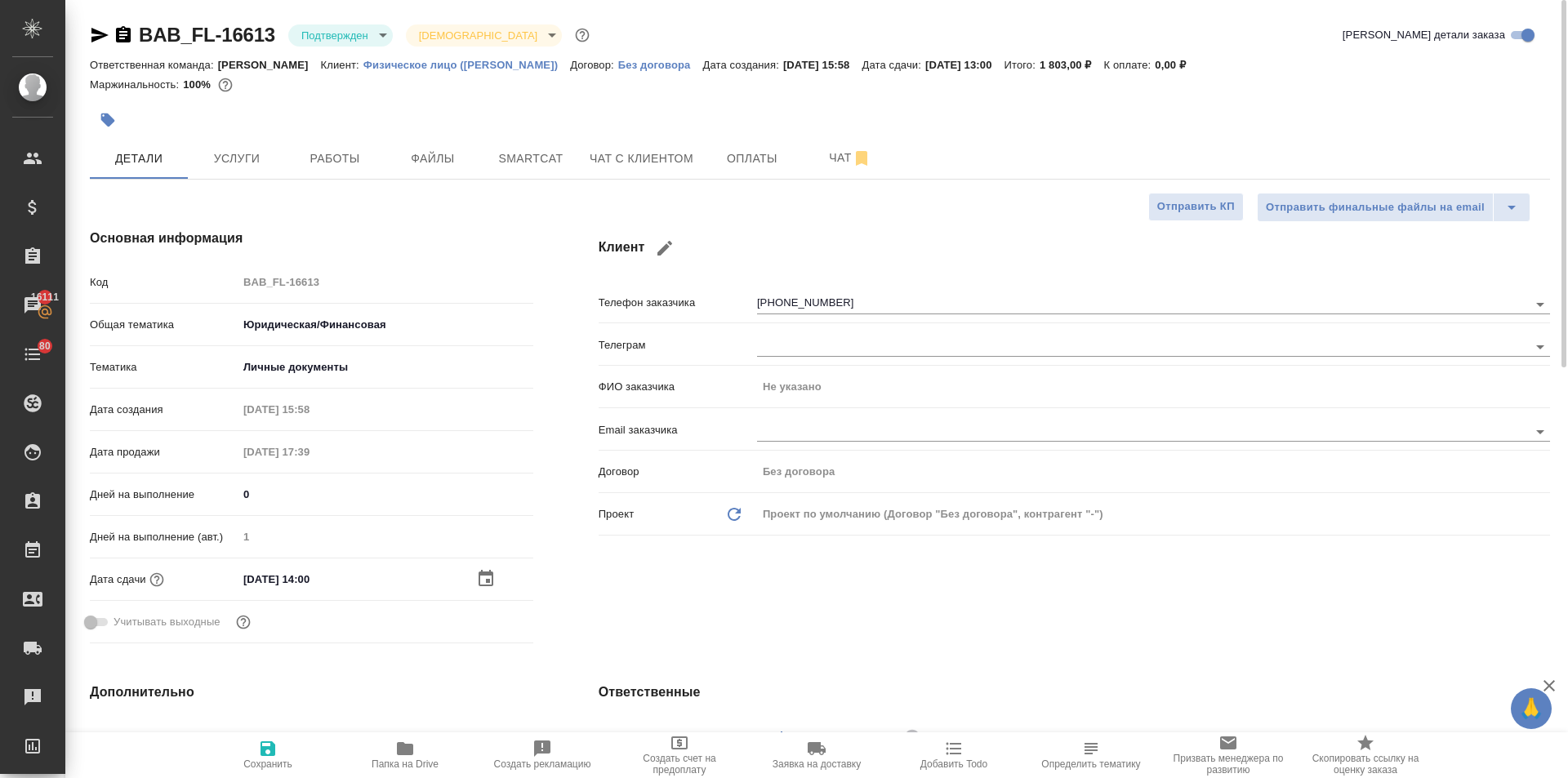
click at [265, 761] on span "Сохранить" at bounding box center [268, 764] width 49 height 11
type textarea "x"
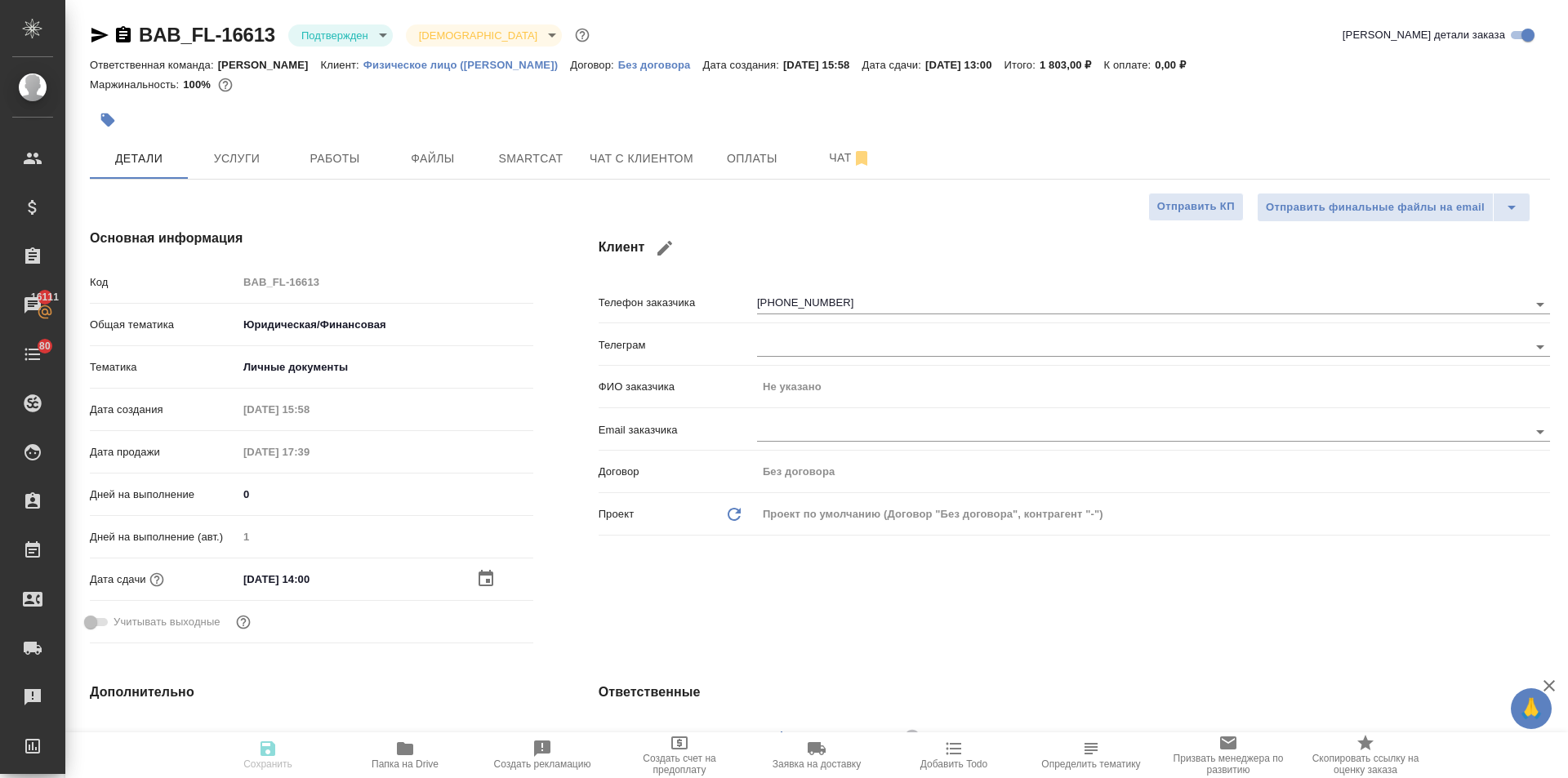
type textarea "x"
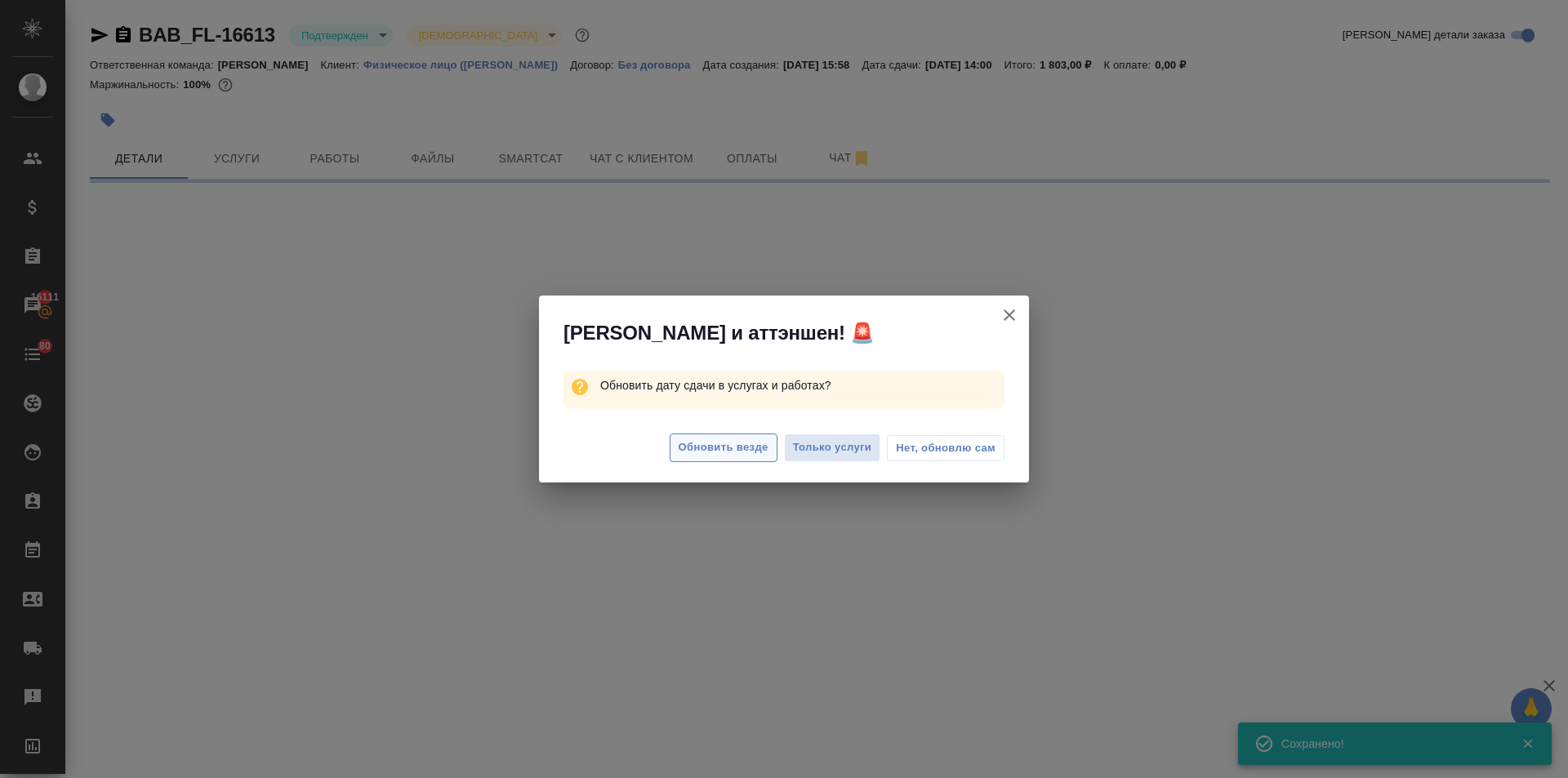
click at [728, 455] on span "Обновить везде" at bounding box center [724, 448] width 90 height 19
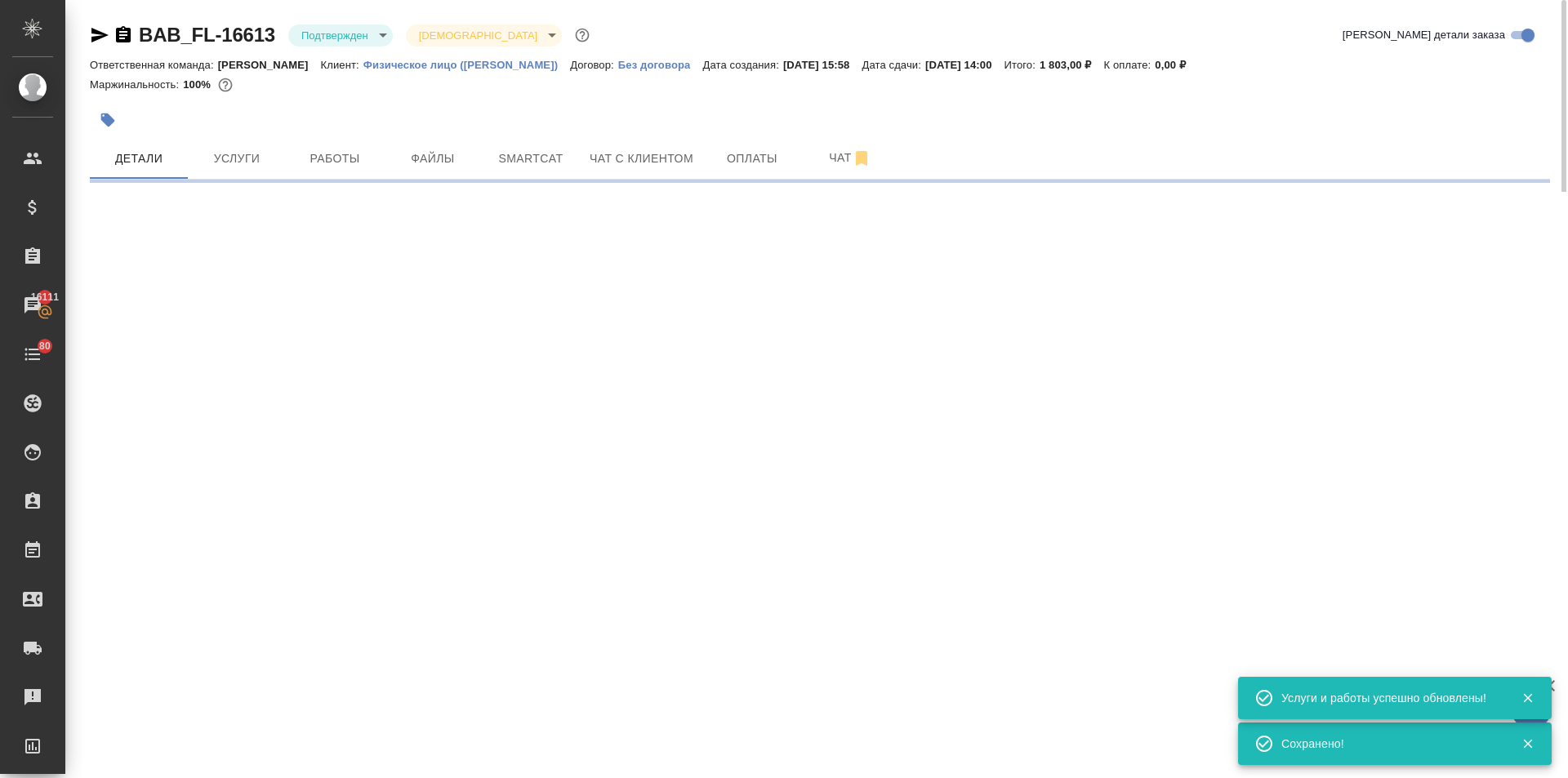
select select "RU"
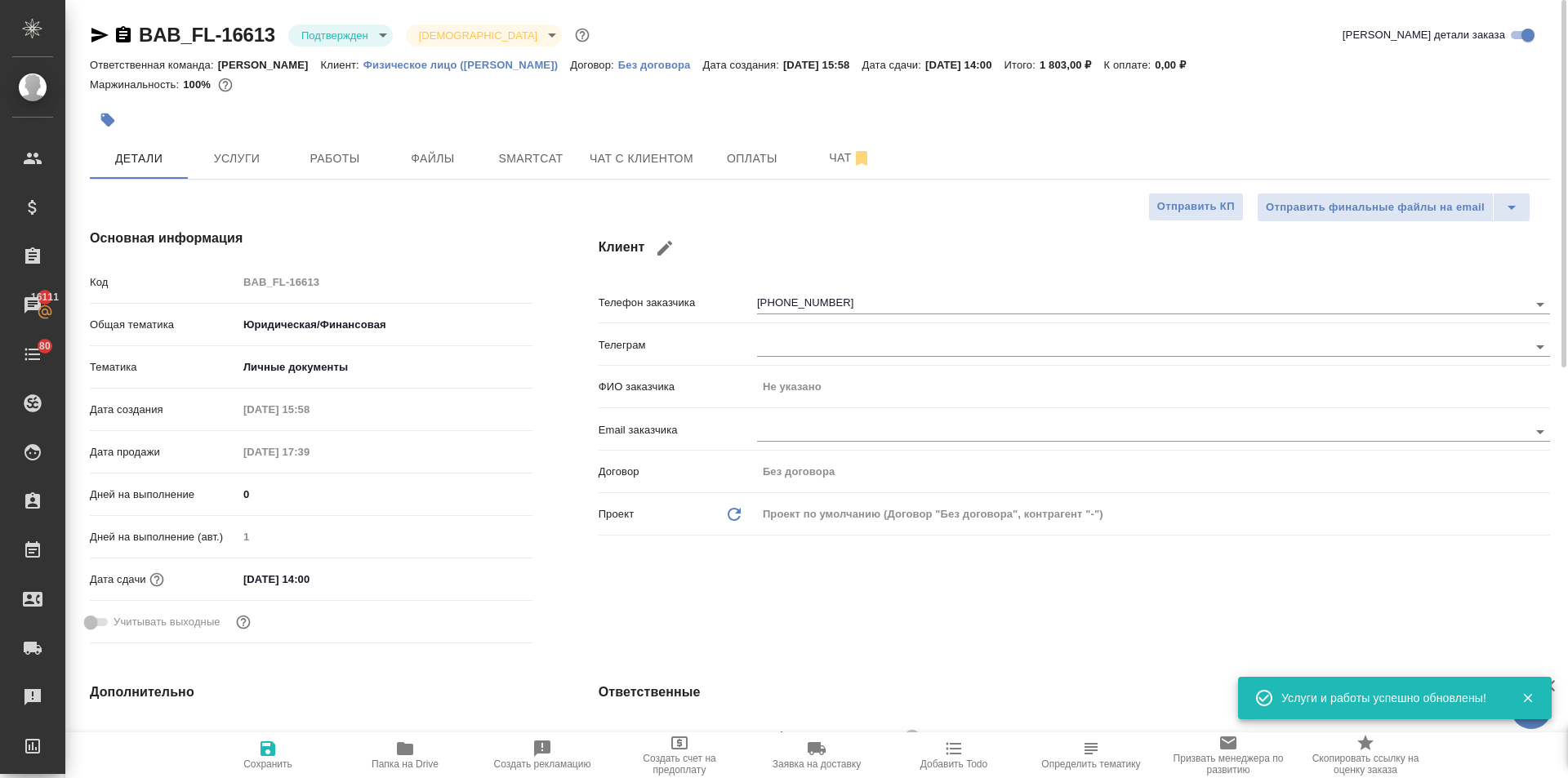
type textarea "x"
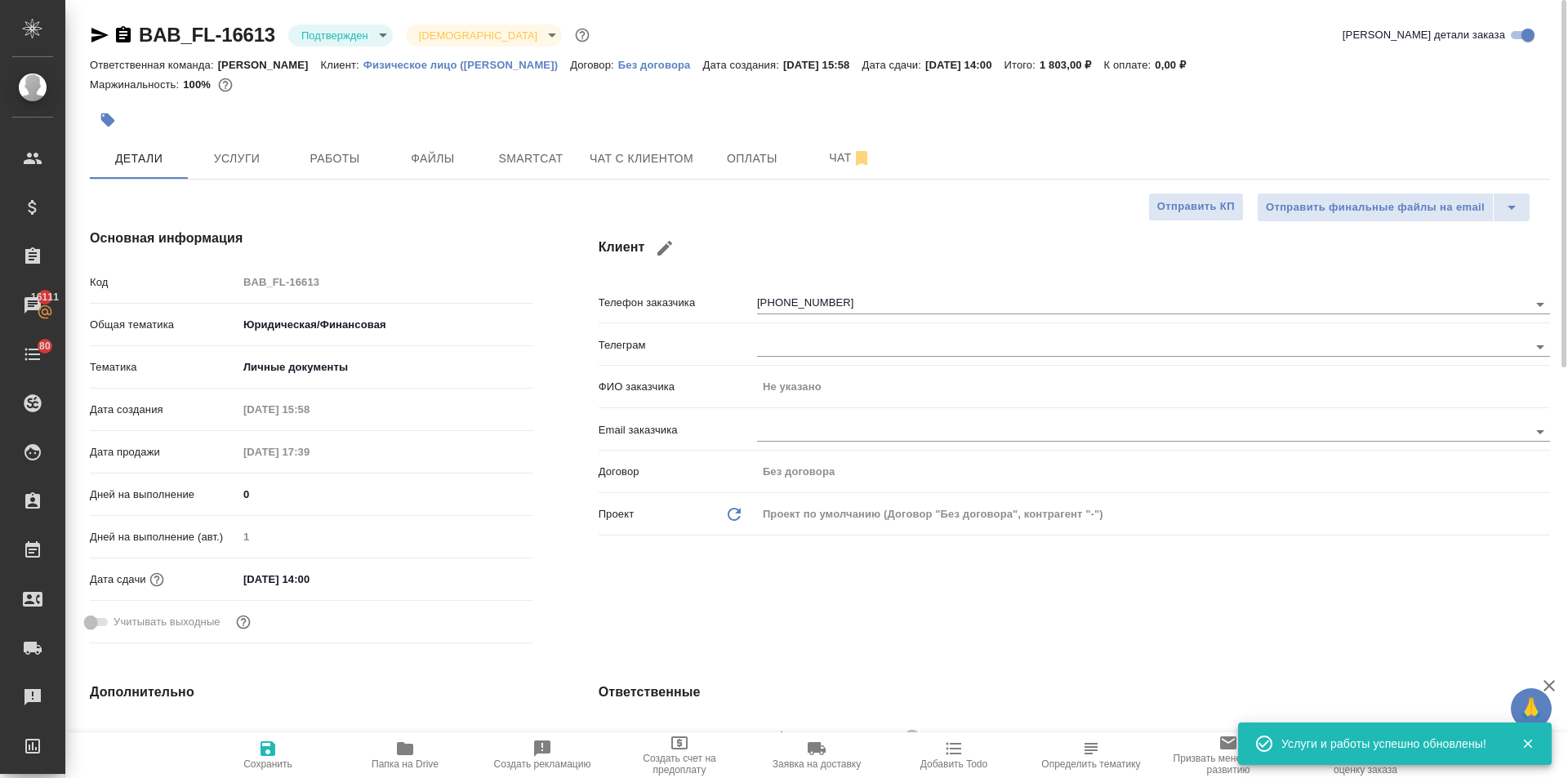
type textarea "x"
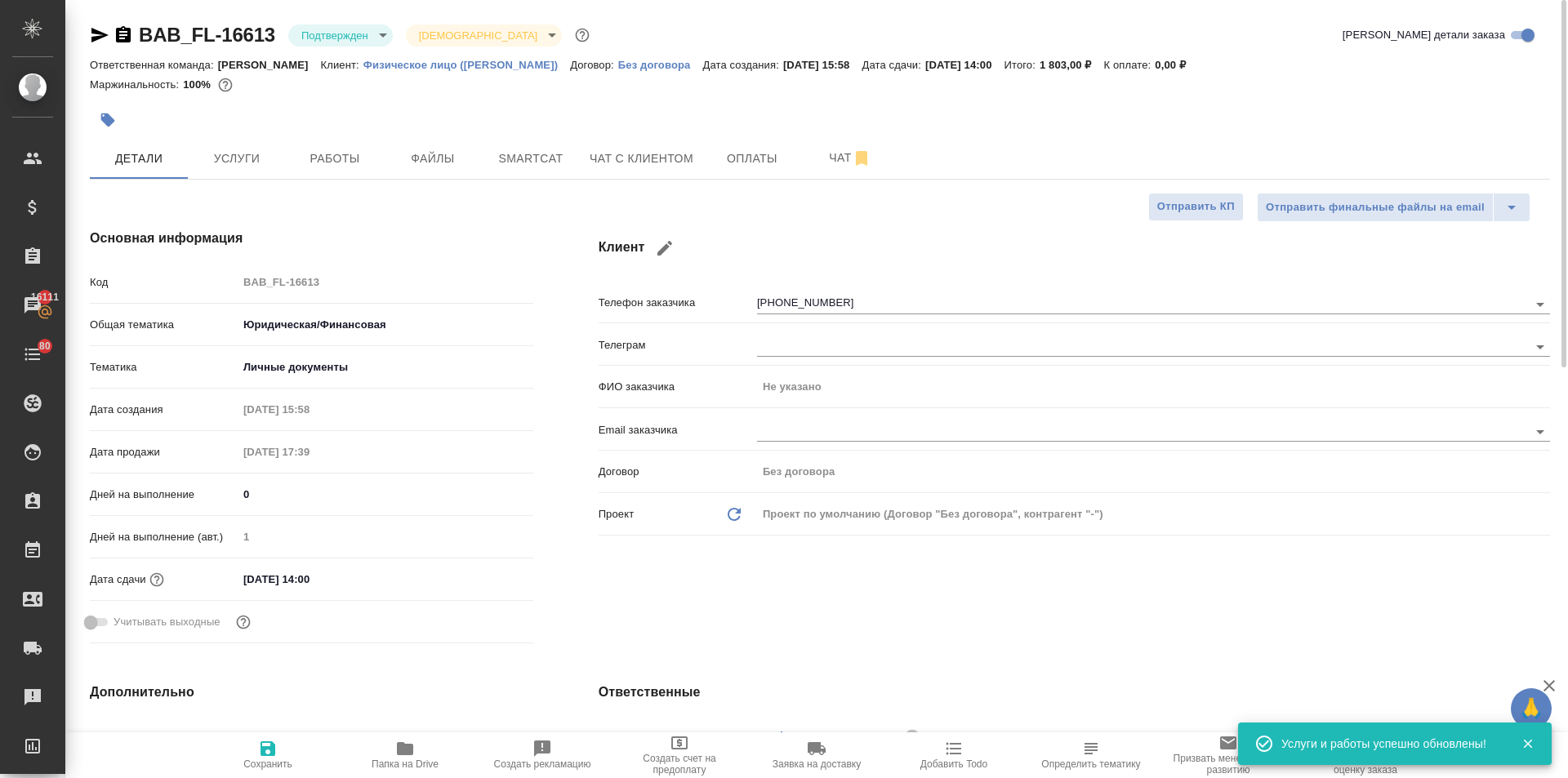
type textarea "x"
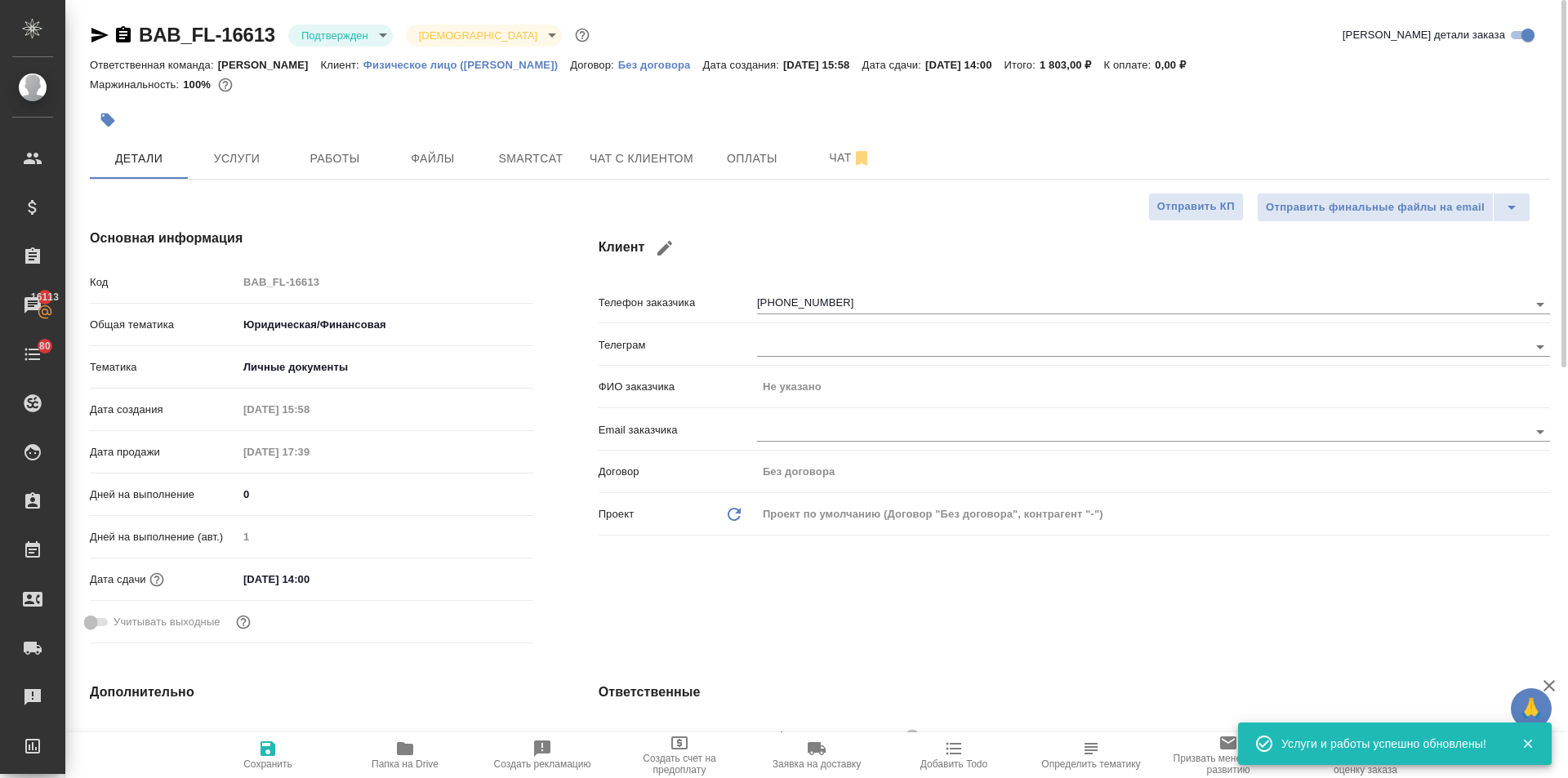
type textarea "x"
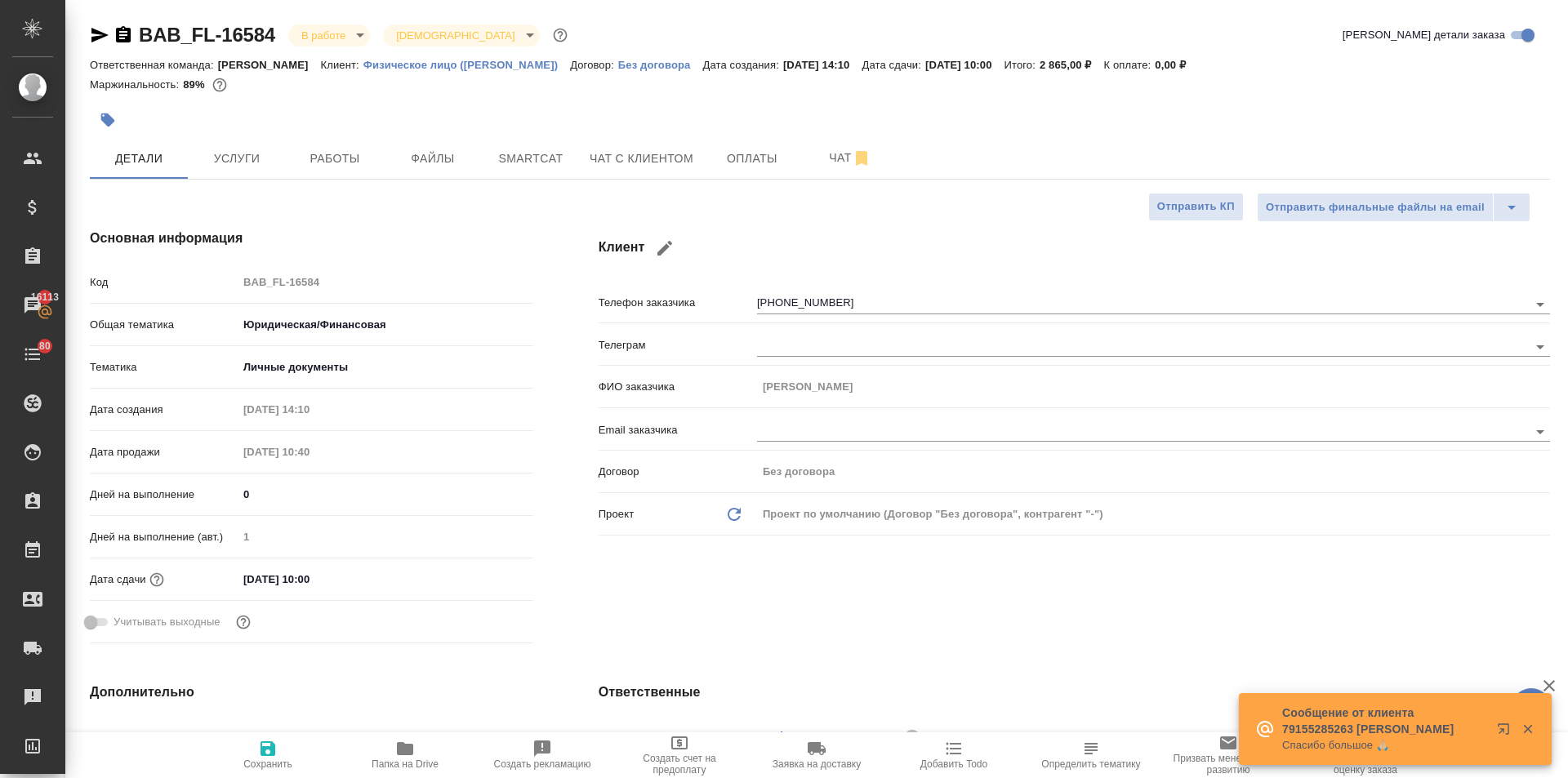
select select "RU"
click at [350, 578] on input "[DATE] 10:00" at bounding box center [309, 579] width 143 height 24
click at [479, 573] on icon "button" at bounding box center [486, 577] width 15 height 16
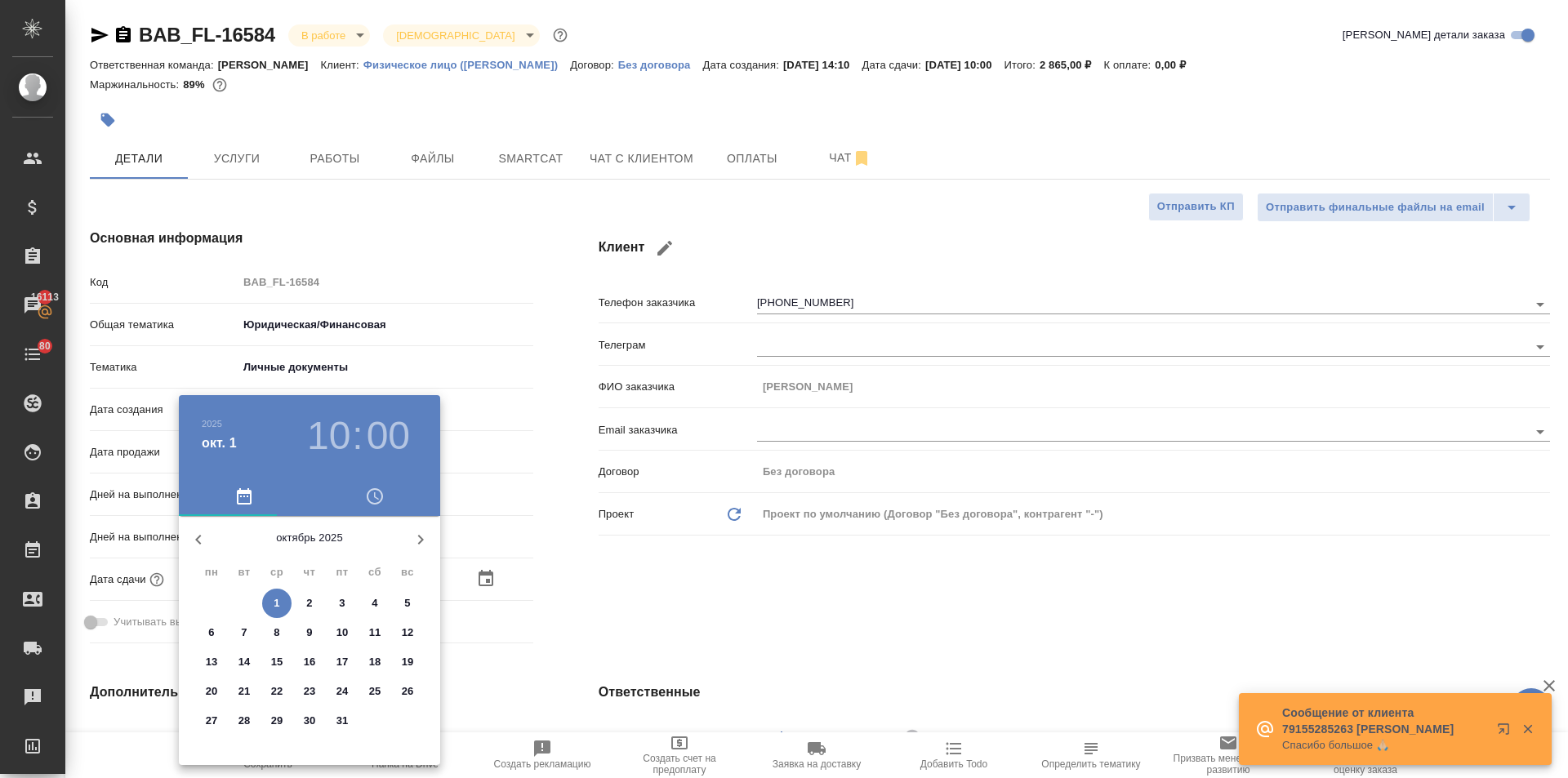
click at [310, 596] on p "2" at bounding box center [309, 604] width 6 height 16
type input "[DATE] 10:00"
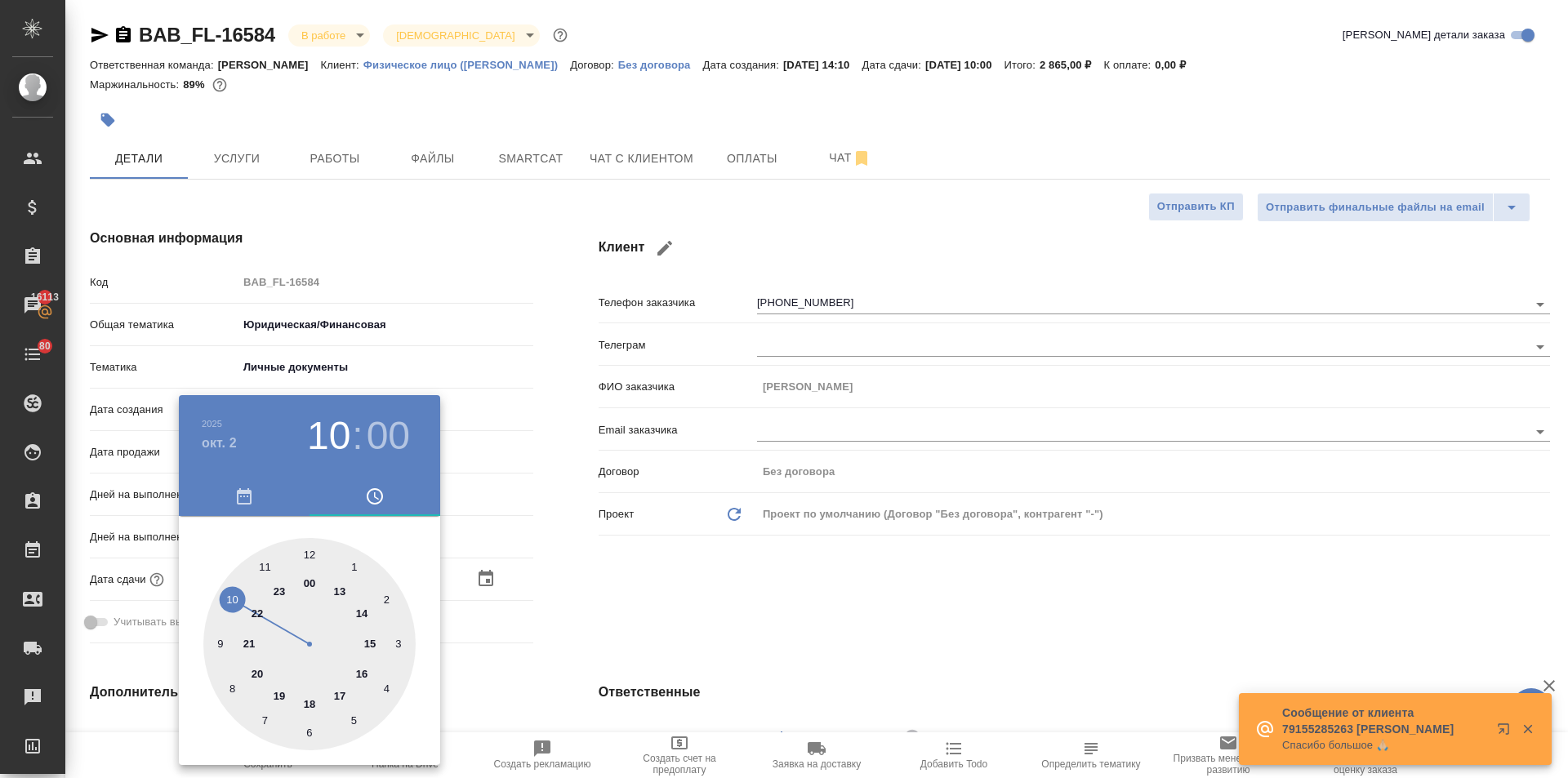
click at [596, 608] on div at bounding box center [784, 389] width 1568 height 778
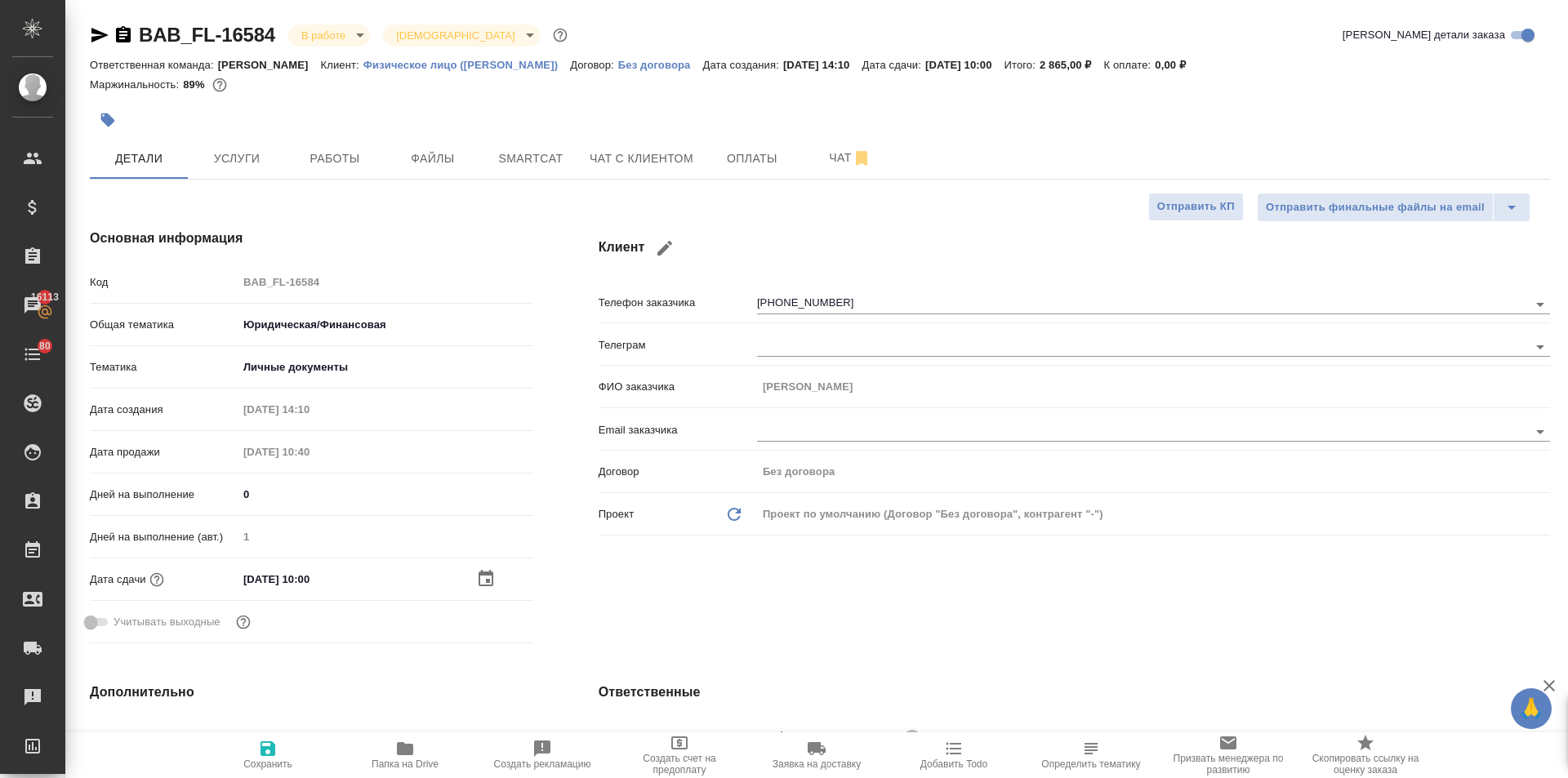
click at [258, 757] on icon "button" at bounding box center [268, 749] width 20 height 20
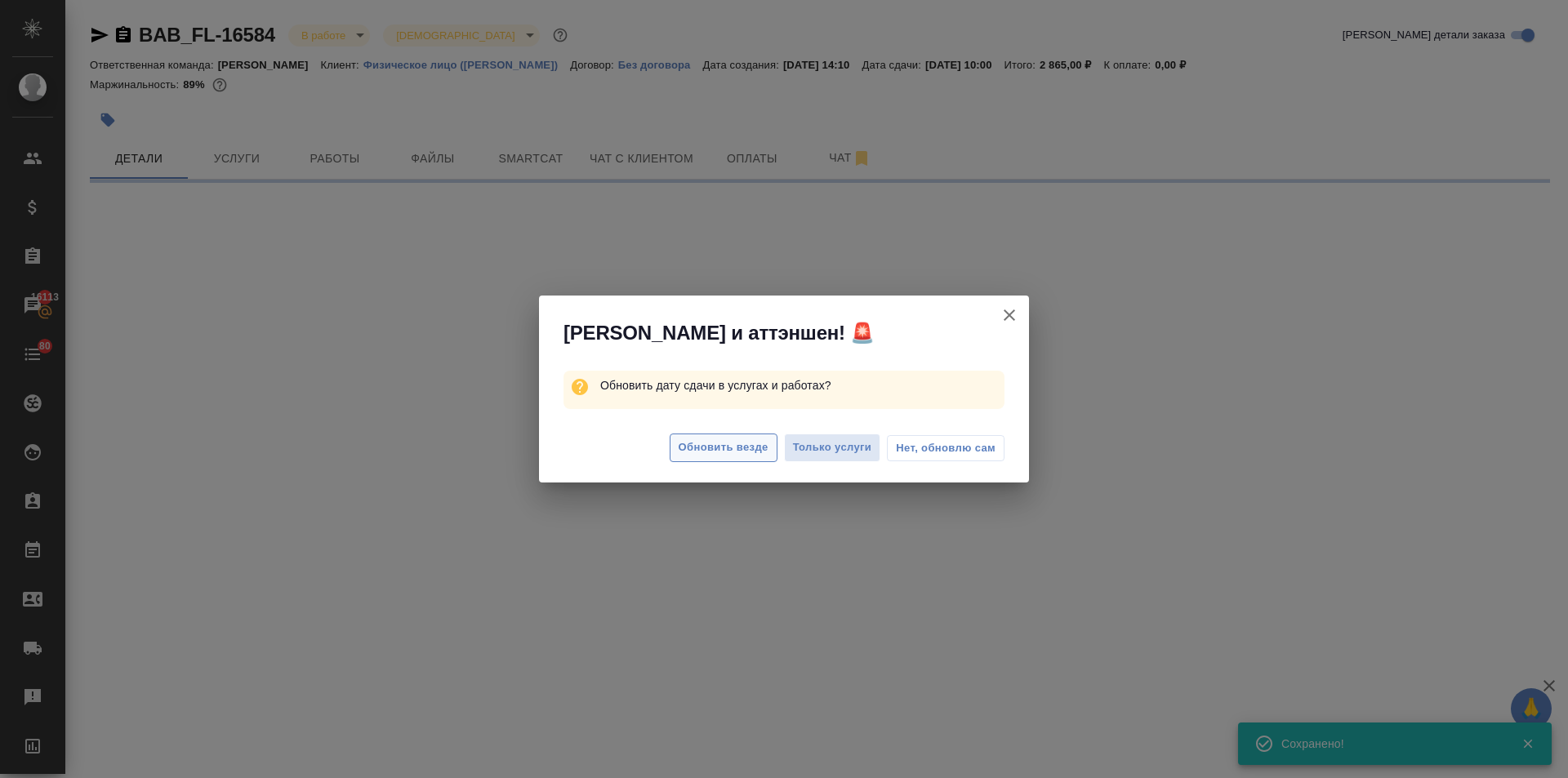
type input "completed"
click at [696, 444] on span "Обновить везде" at bounding box center [724, 448] width 90 height 19
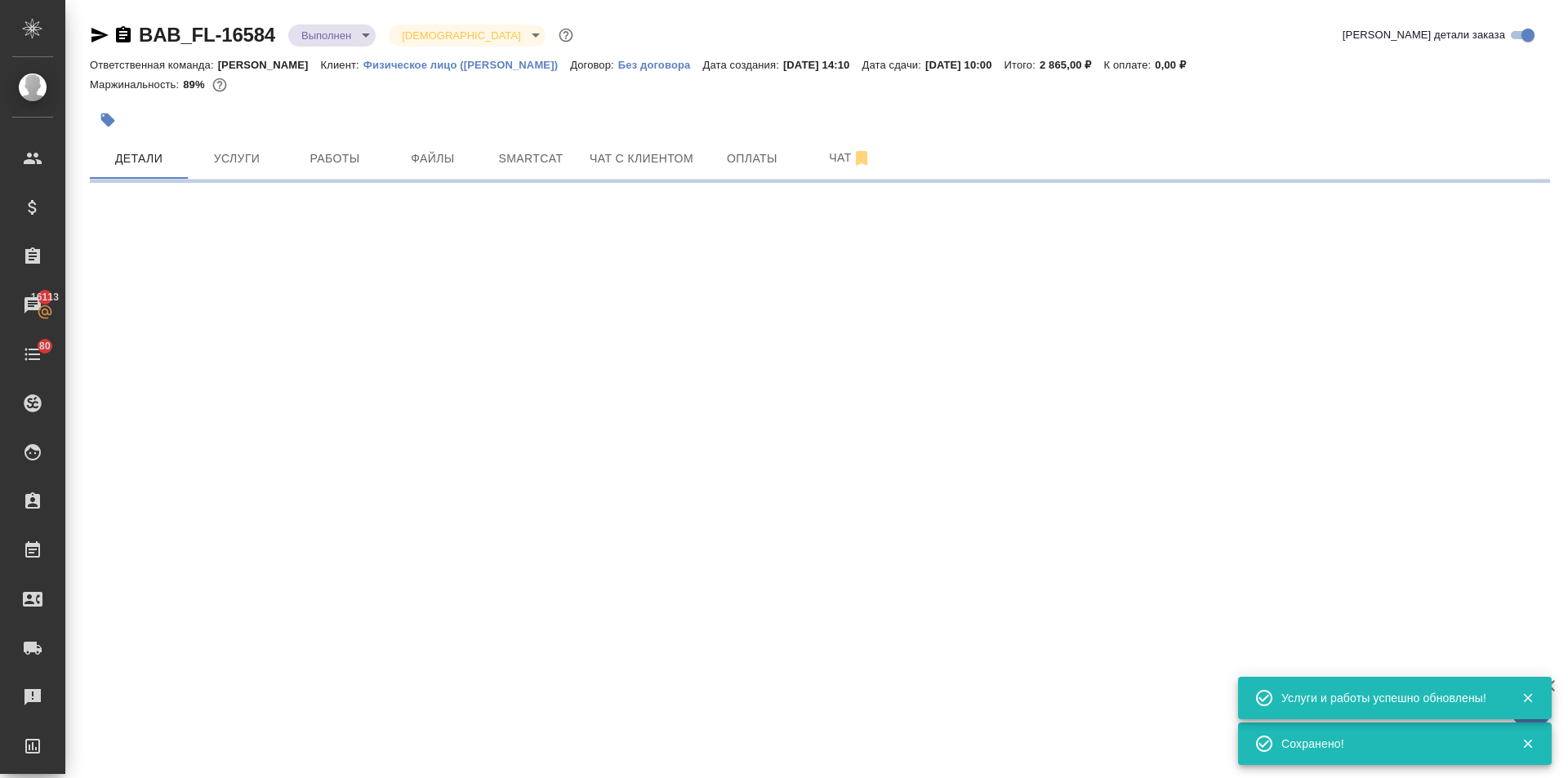
click at [107, 116] on icon "button" at bounding box center [108, 120] width 14 height 14
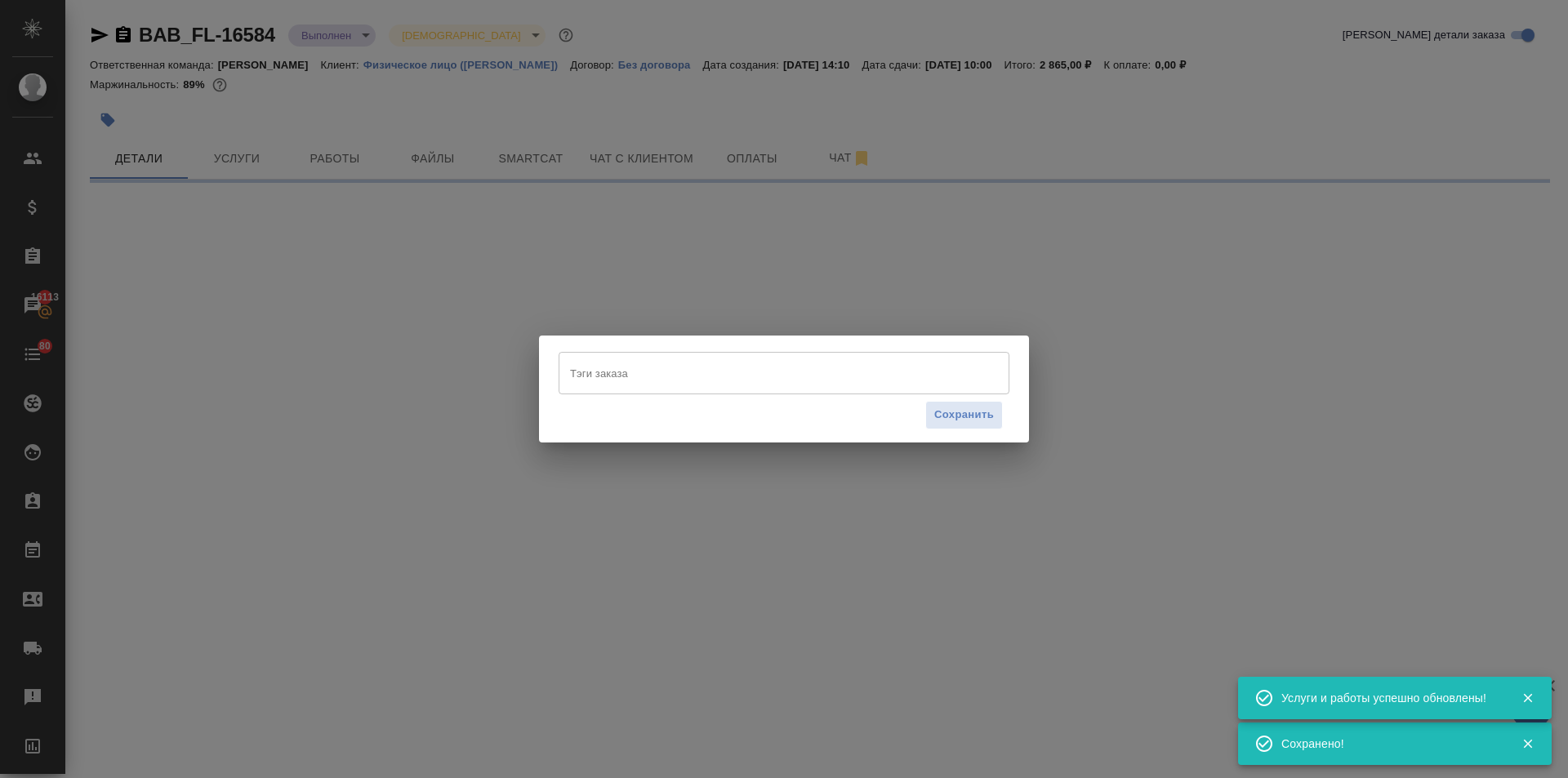
click at [635, 371] on input "Тэги заказа" at bounding box center [768, 373] width 405 height 28
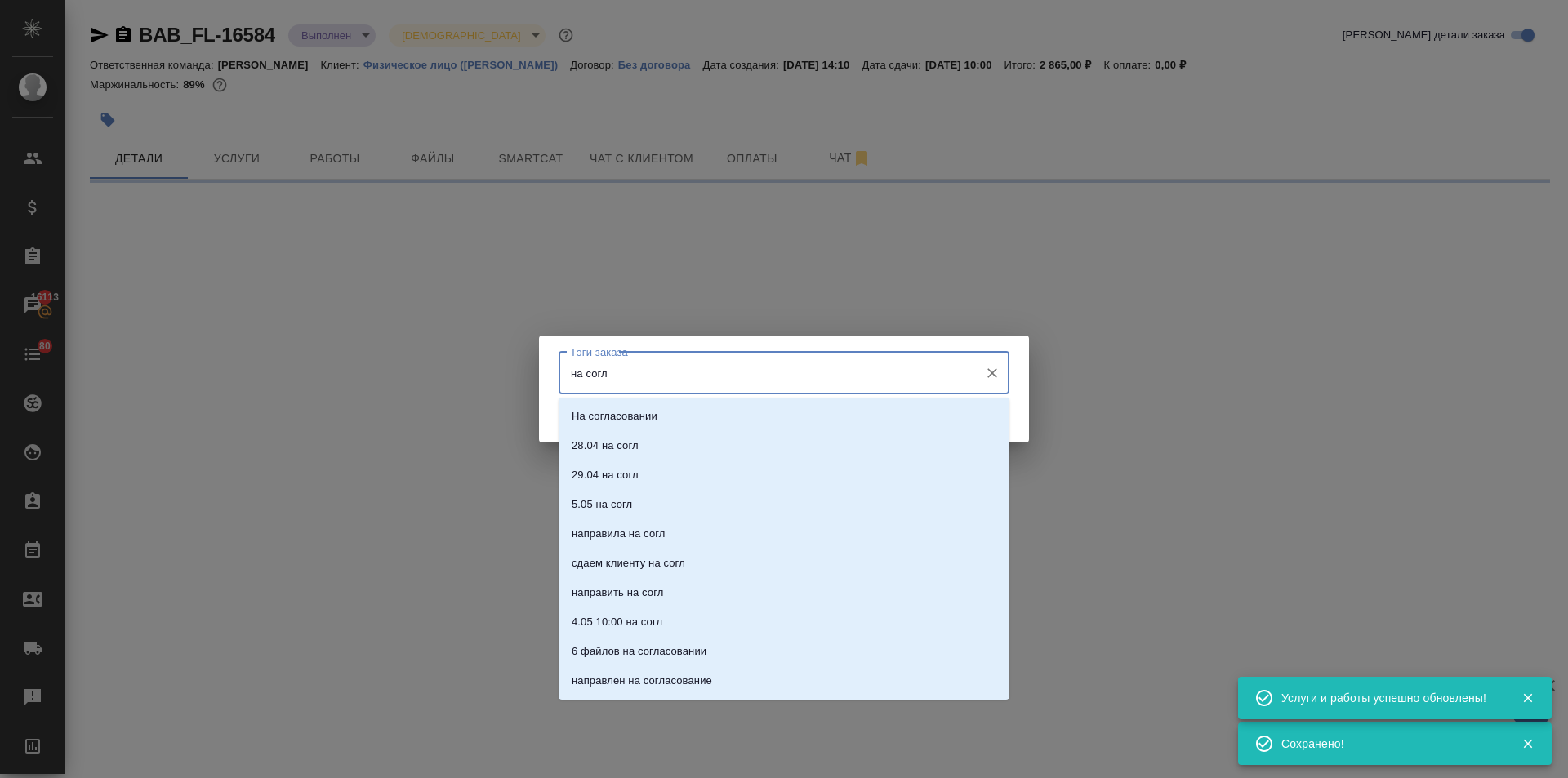
type input "на согла"
click at [625, 416] on p "На согласовании" at bounding box center [614, 417] width 86 height 16
select select "RU"
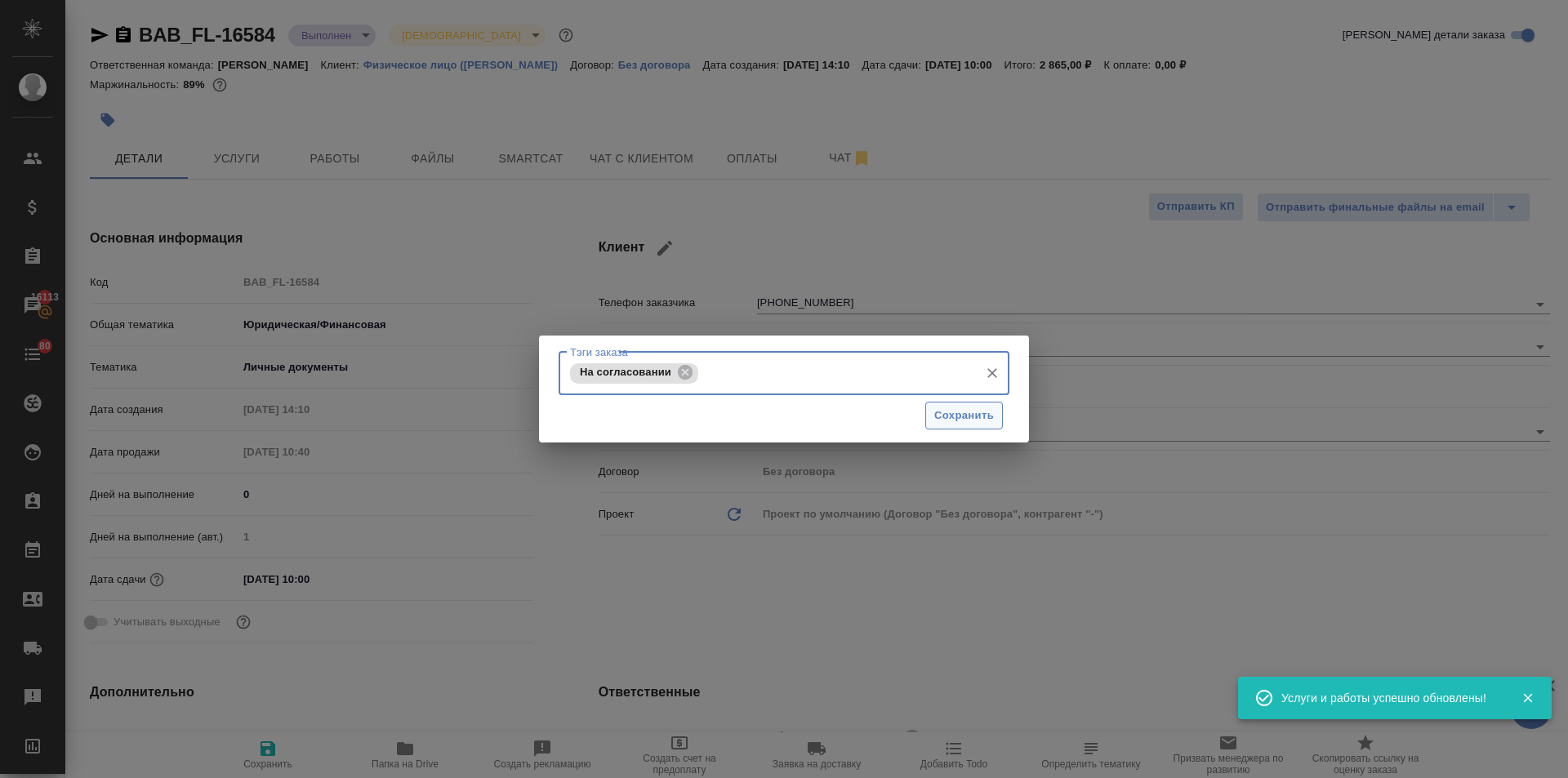
type textarea "x"
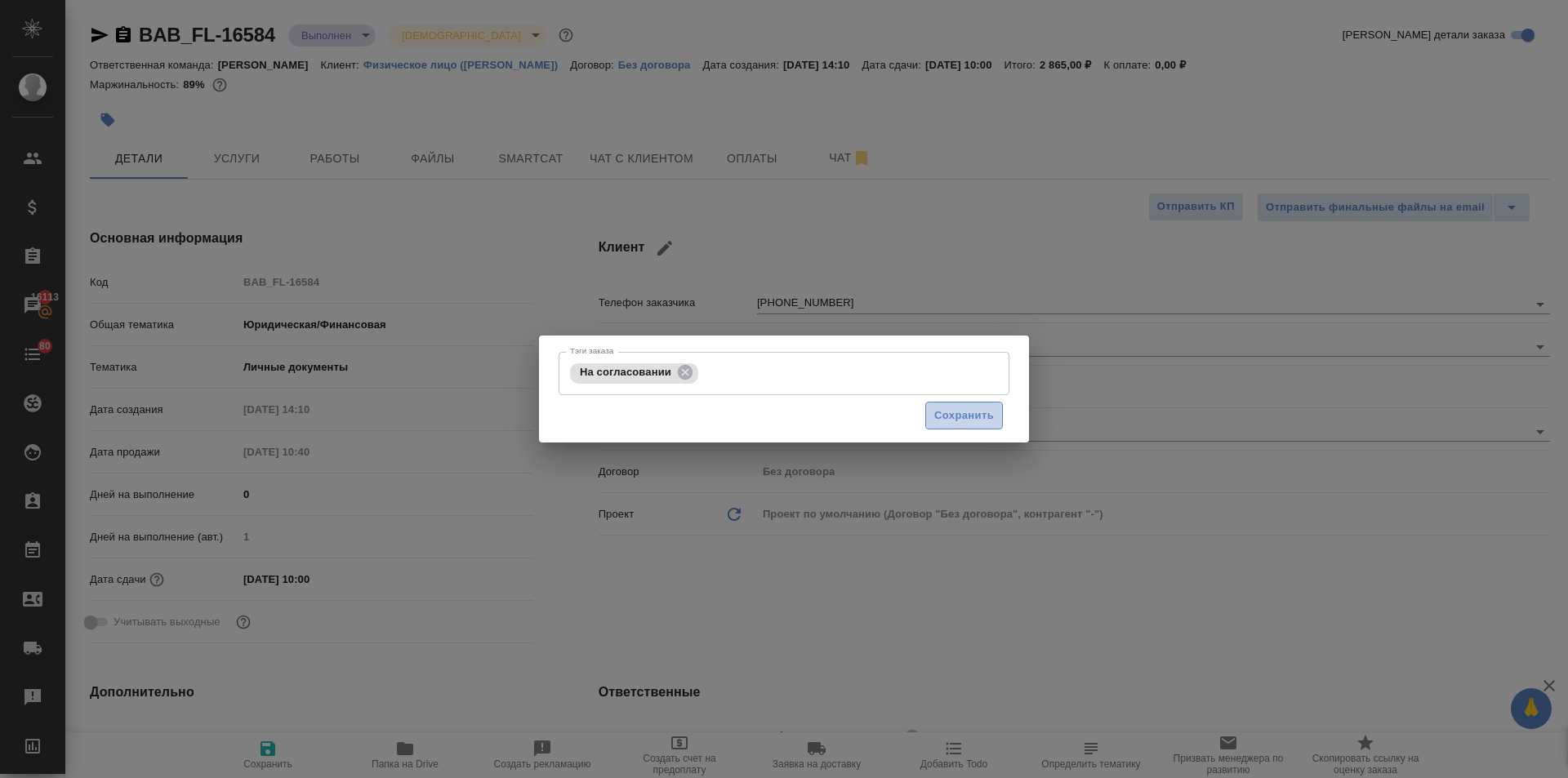
click at [977, 416] on span "Сохранить" at bounding box center [964, 416] width 60 height 19
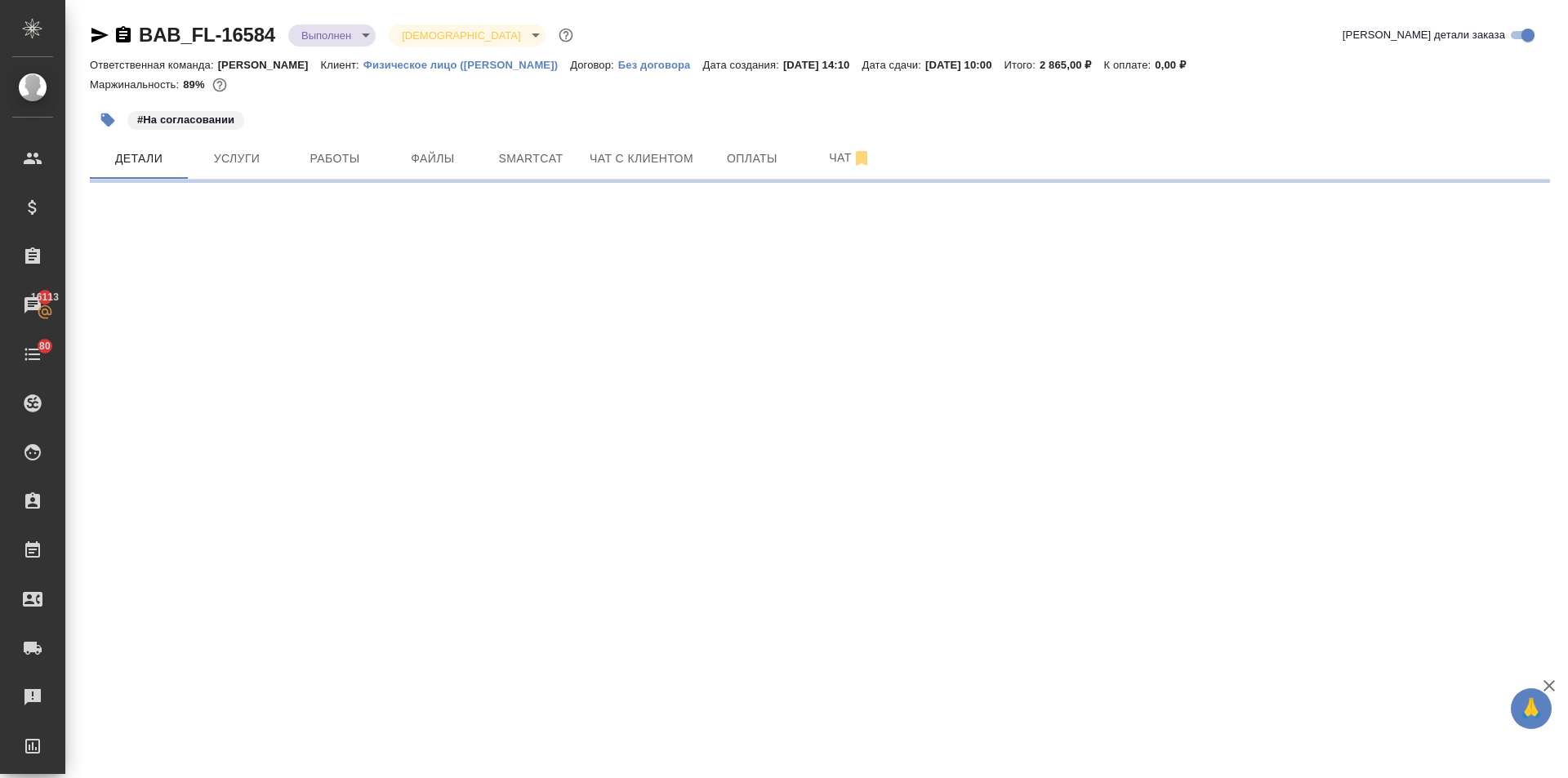
select select "RU"
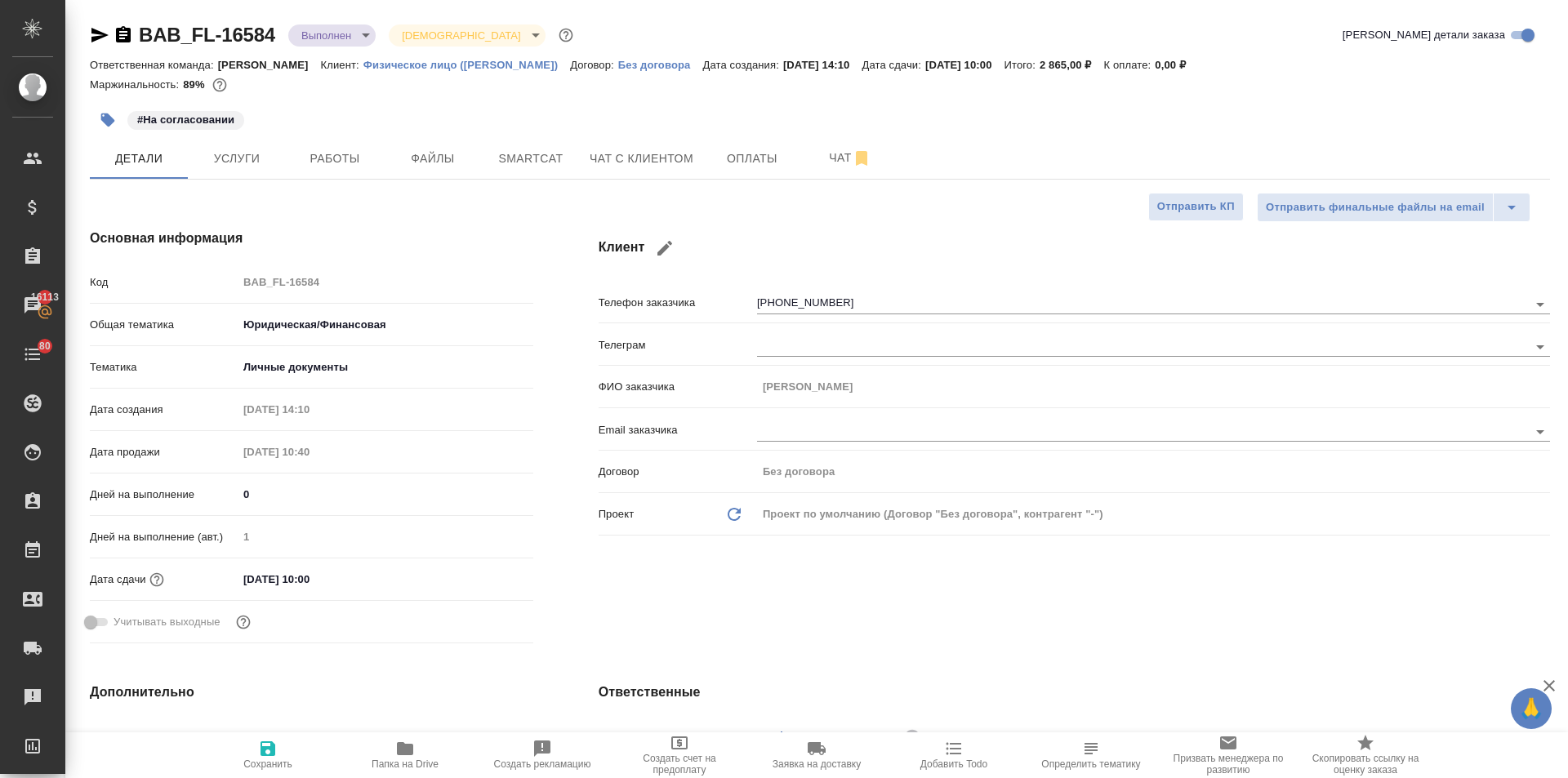
type textarea "x"
click at [263, 763] on span "Сохранить" at bounding box center [268, 764] width 49 height 11
type textarea "x"
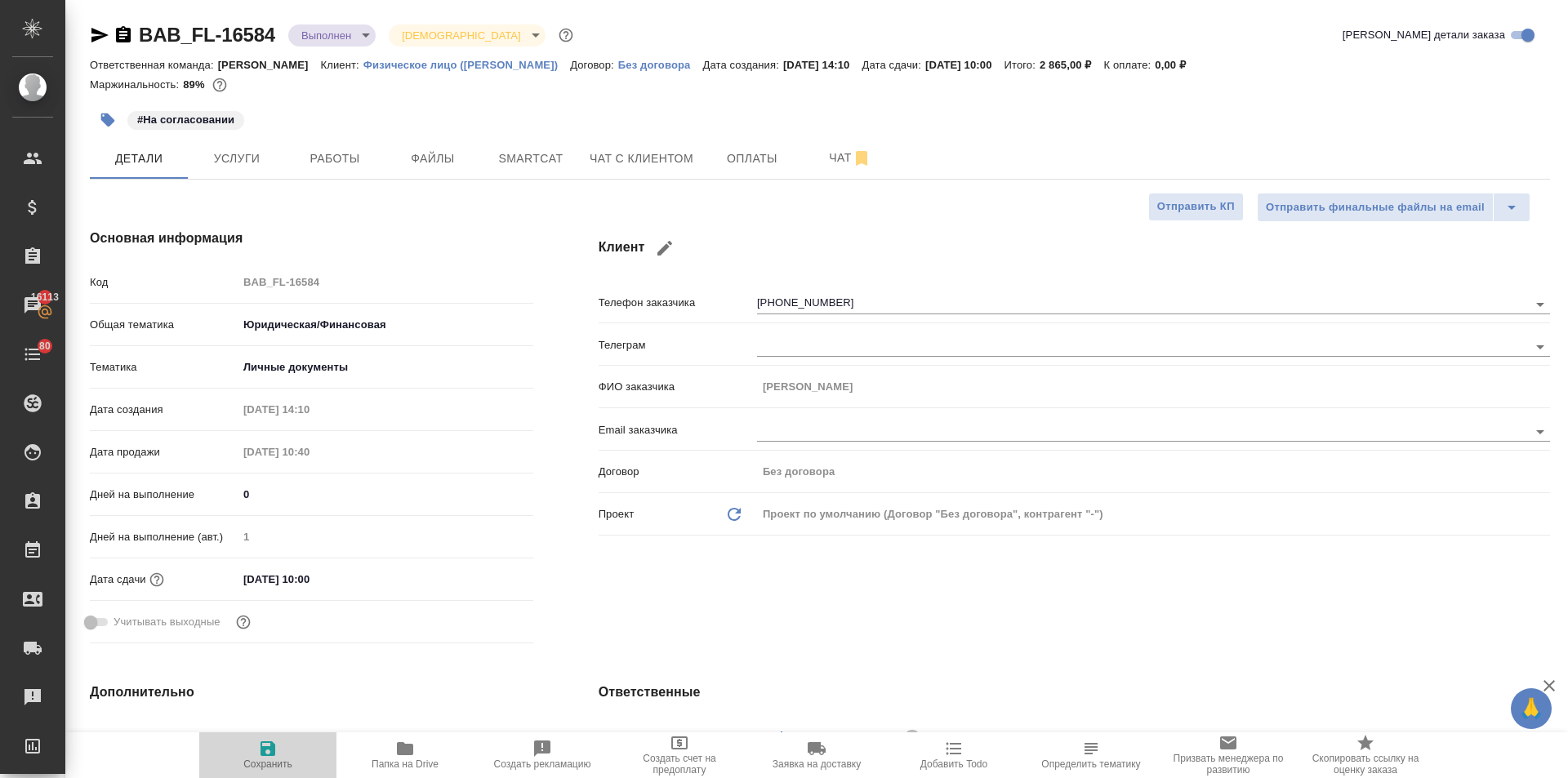
type textarea "x"
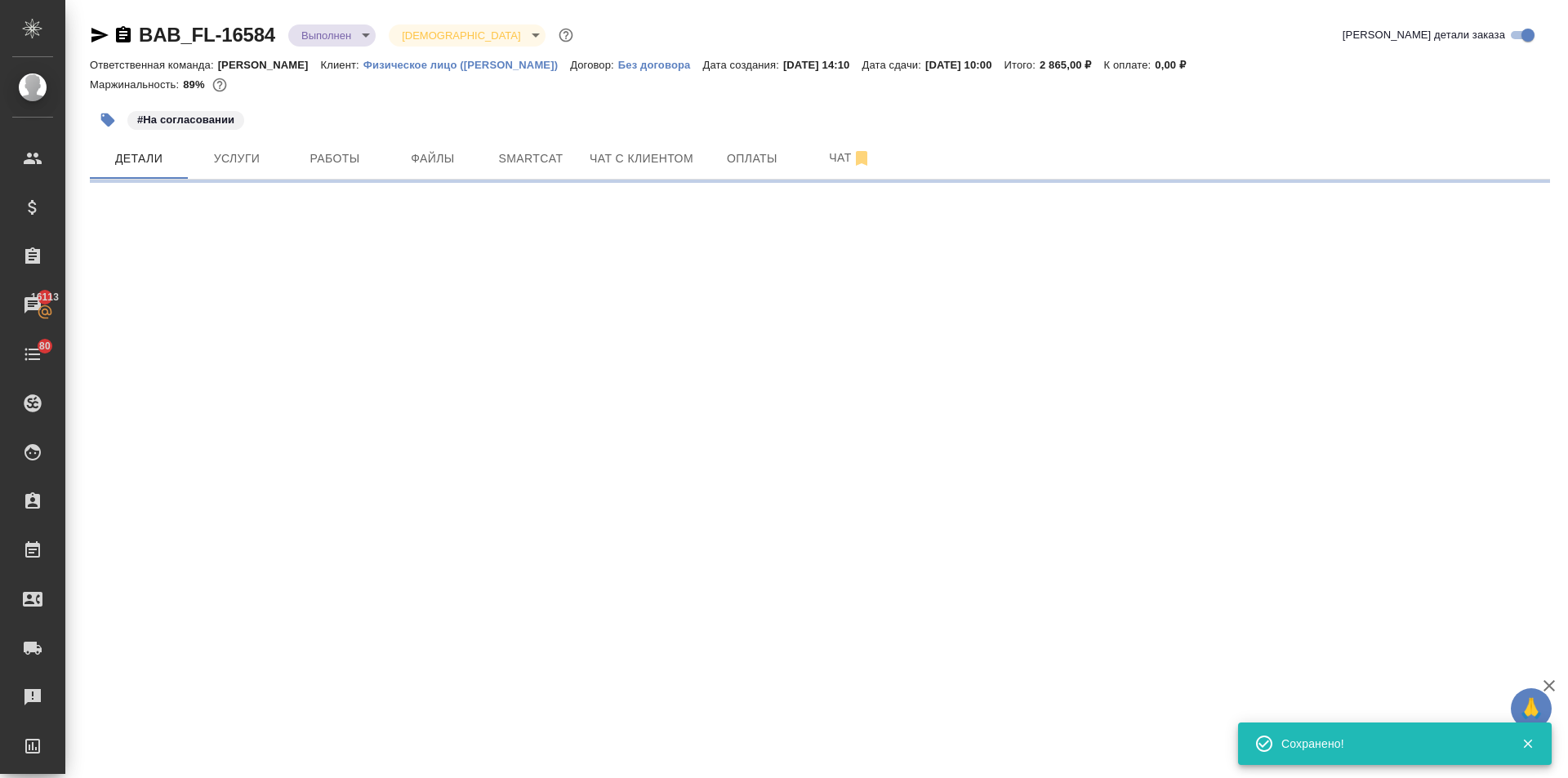
select select "RU"
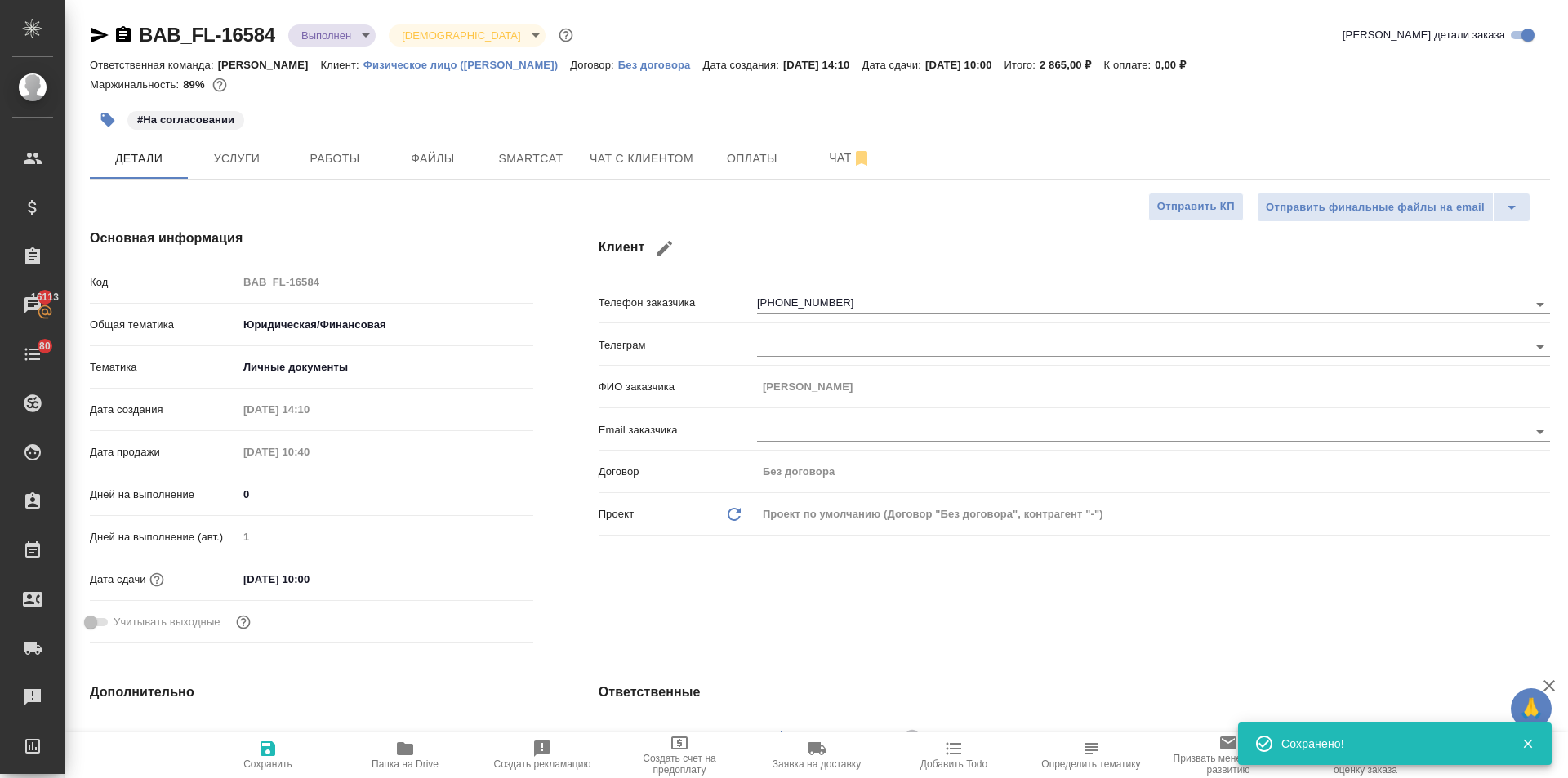
type textarea "x"
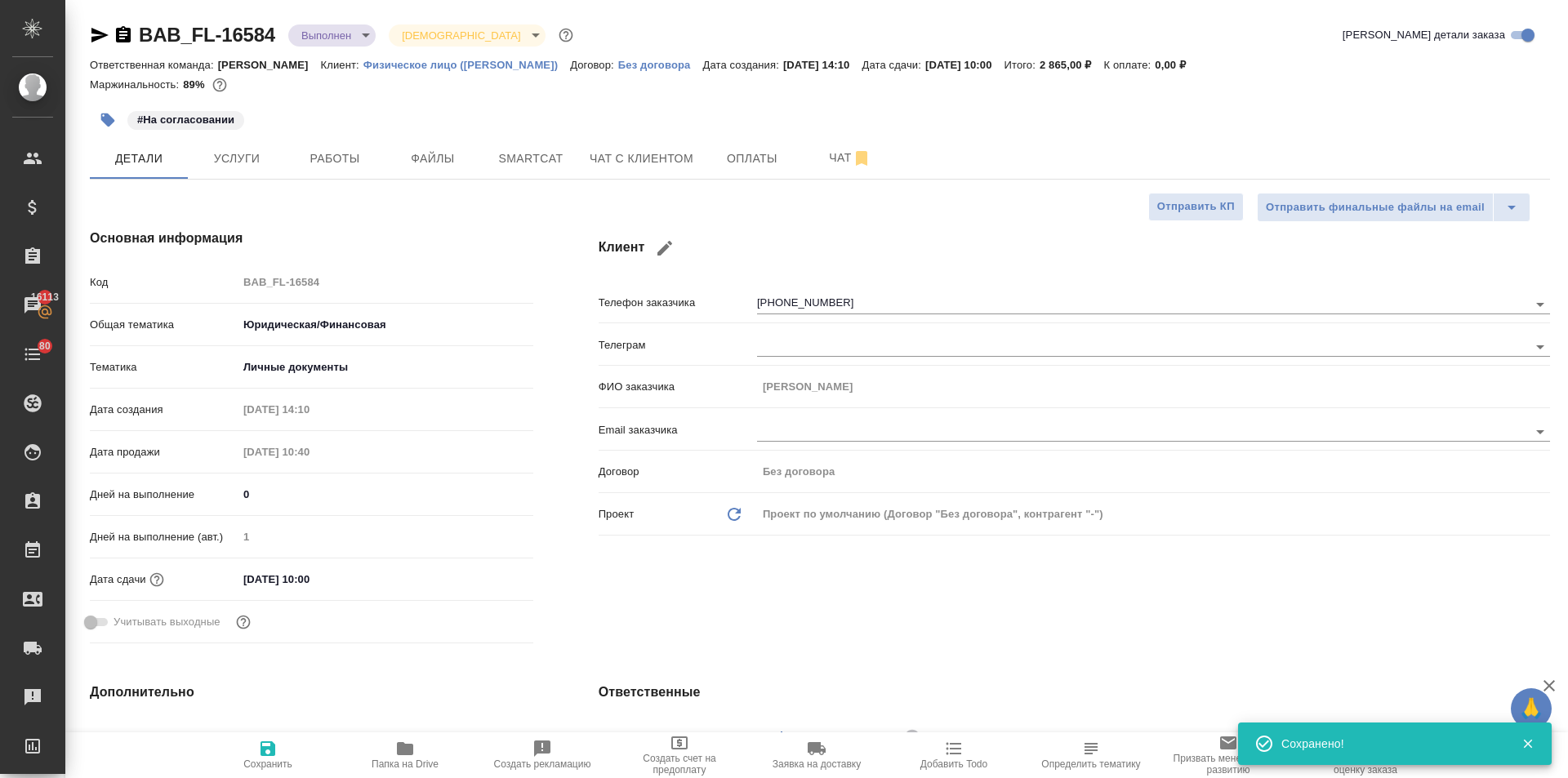
type textarea "x"
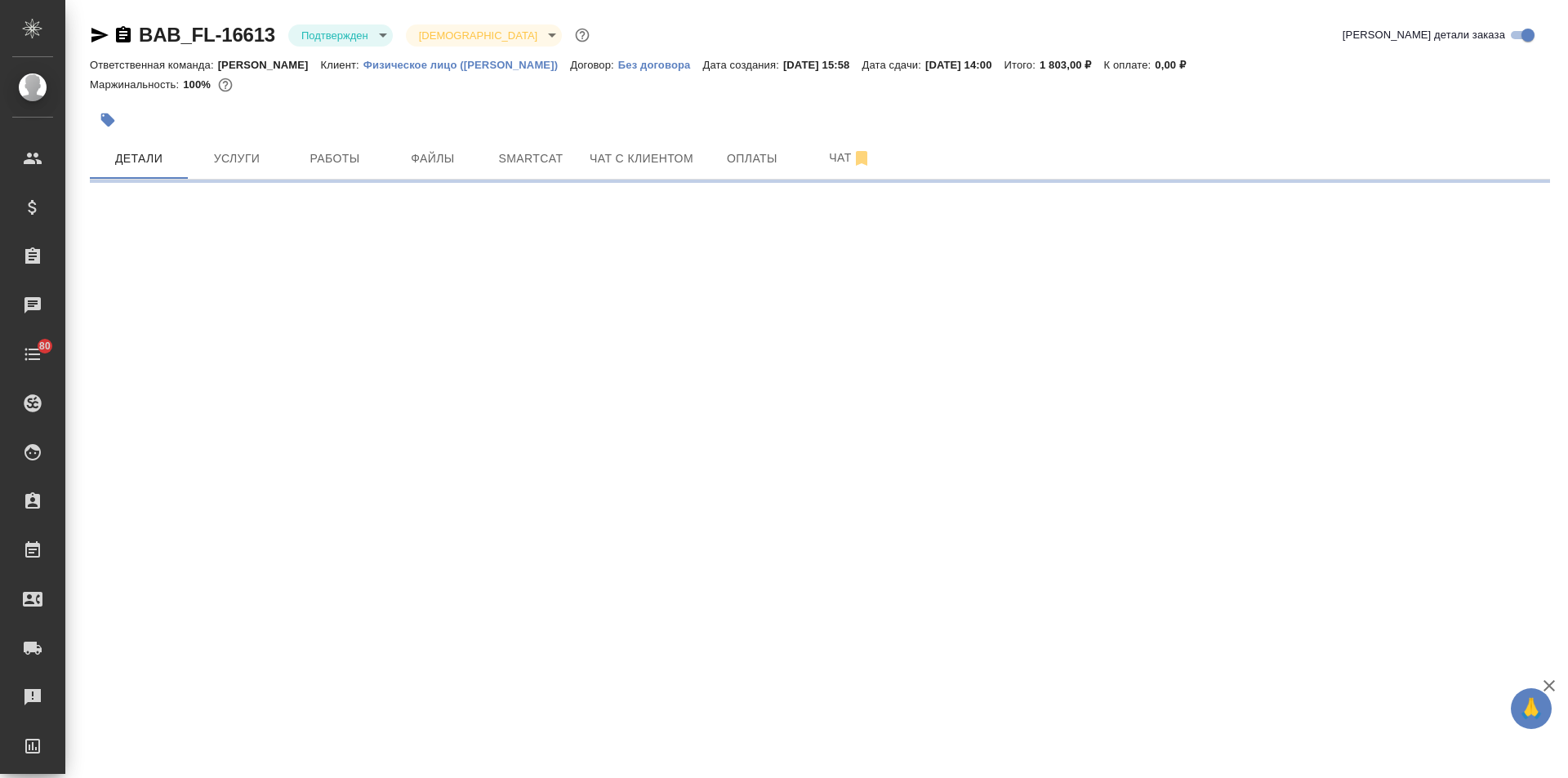
select select "RU"
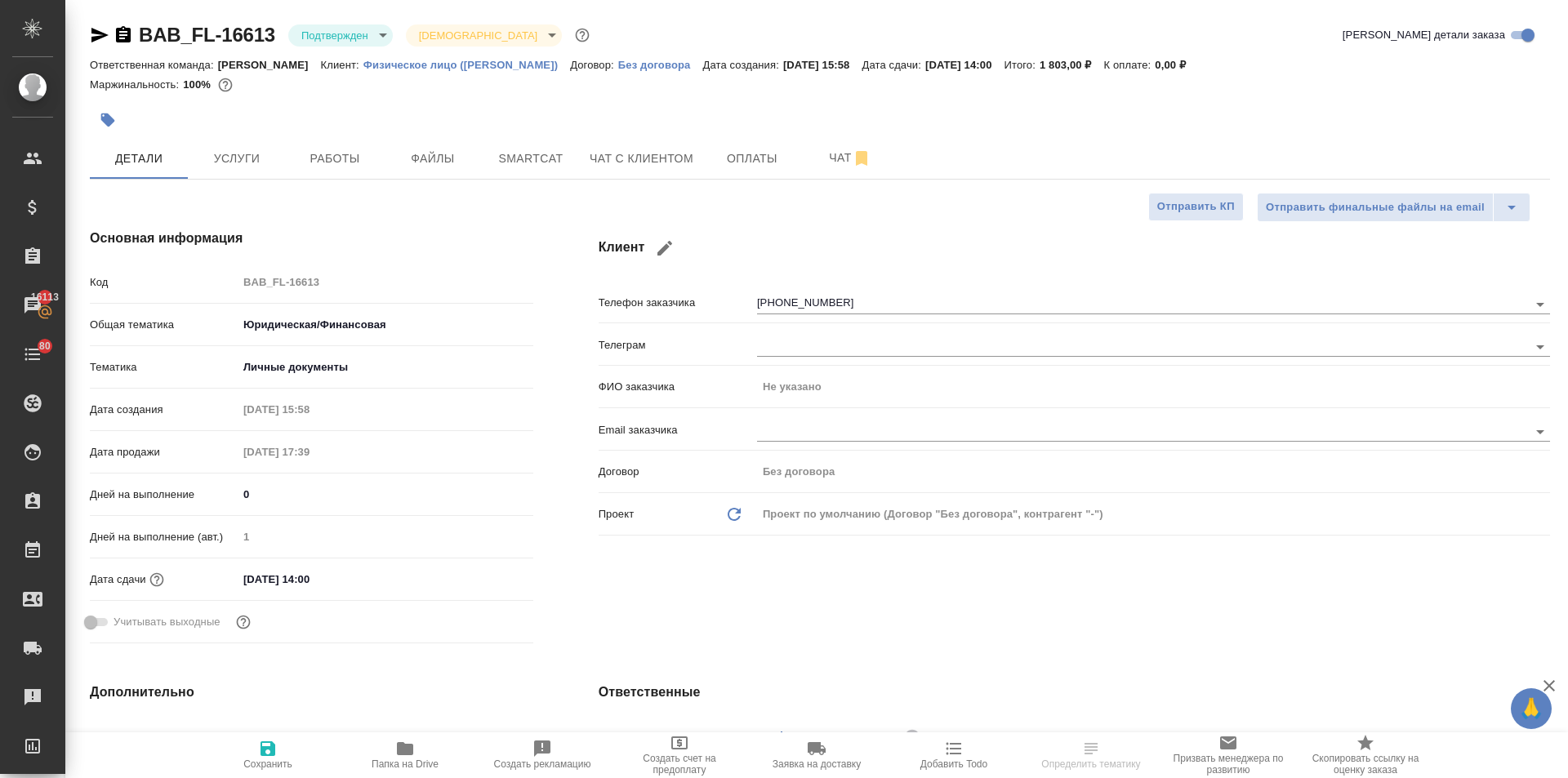
type textarea "x"
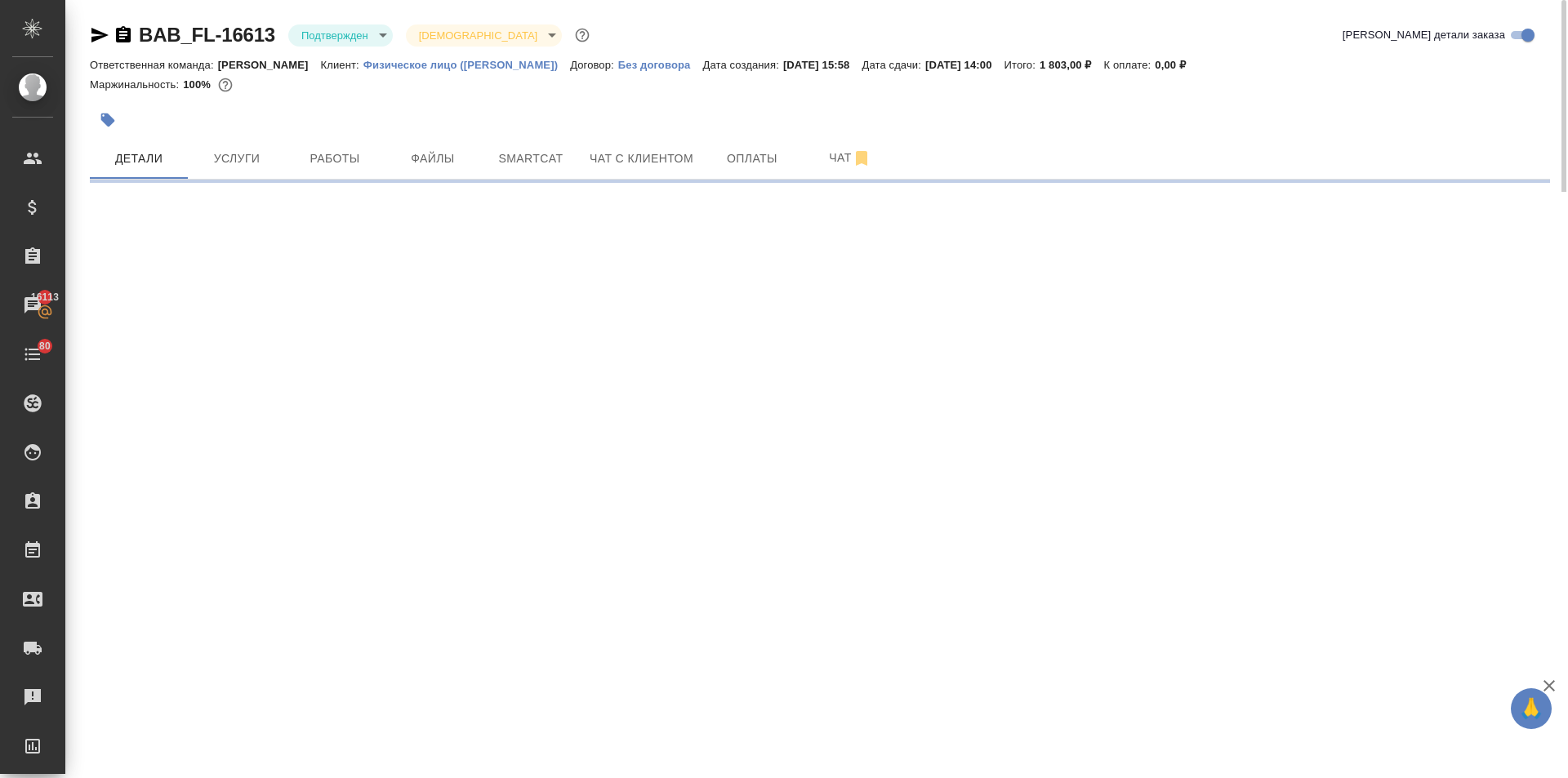
select select "RU"
